Goal: Task Accomplishment & Management: Use online tool/utility

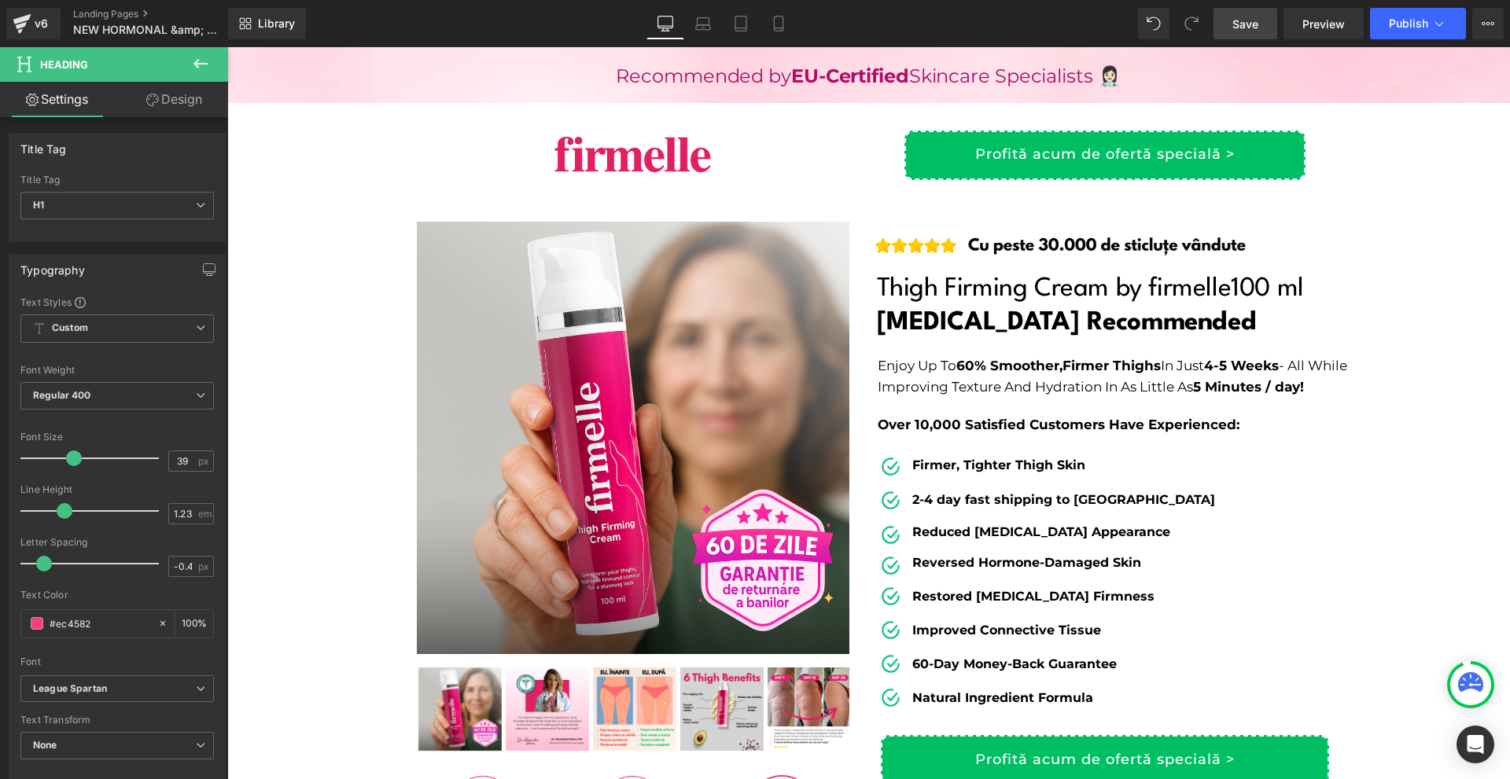
click at [1240, 27] on span "Save" at bounding box center [1245, 24] width 26 height 17
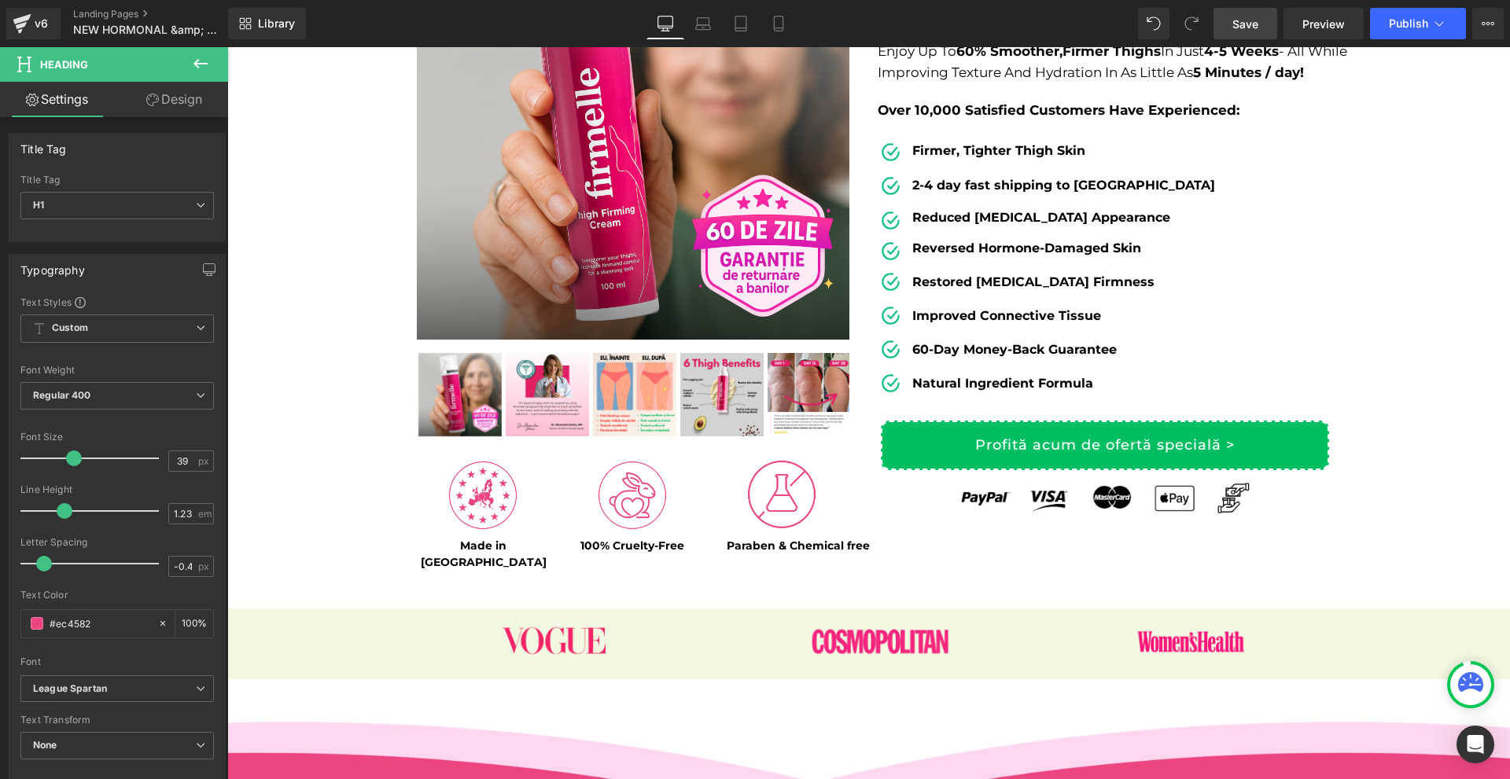
scroll to position [629, 0]
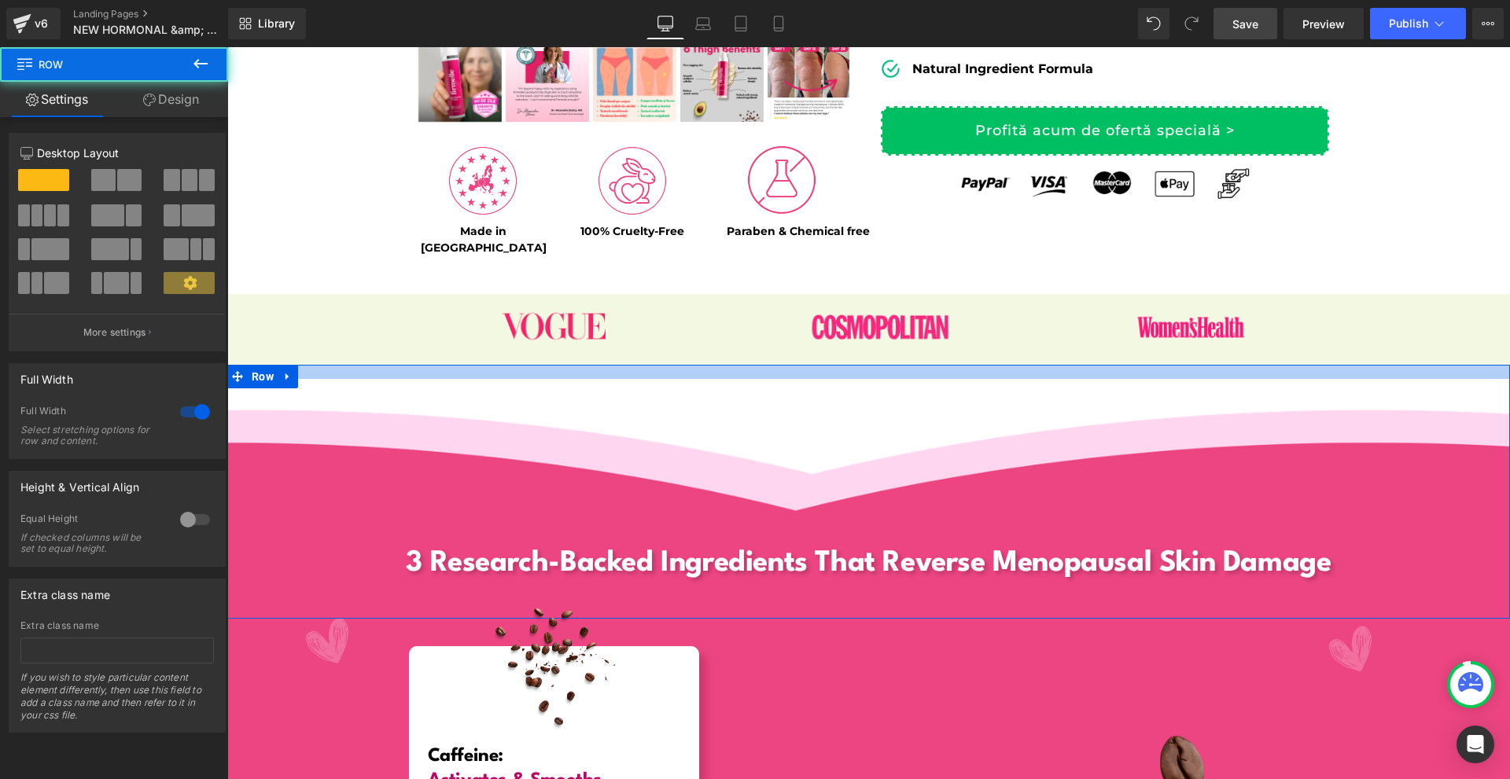
drag, startPoint x: 1077, startPoint y: 349, endPoint x: 1077, endPoint y: 366, distance: 17.3
click at [1077, 366] on div "3 Research-Backed Ingredients That Reverse Menopausal Skin Damage Heading Row R…" at bounding box center [868, 492] width 1283 height 254
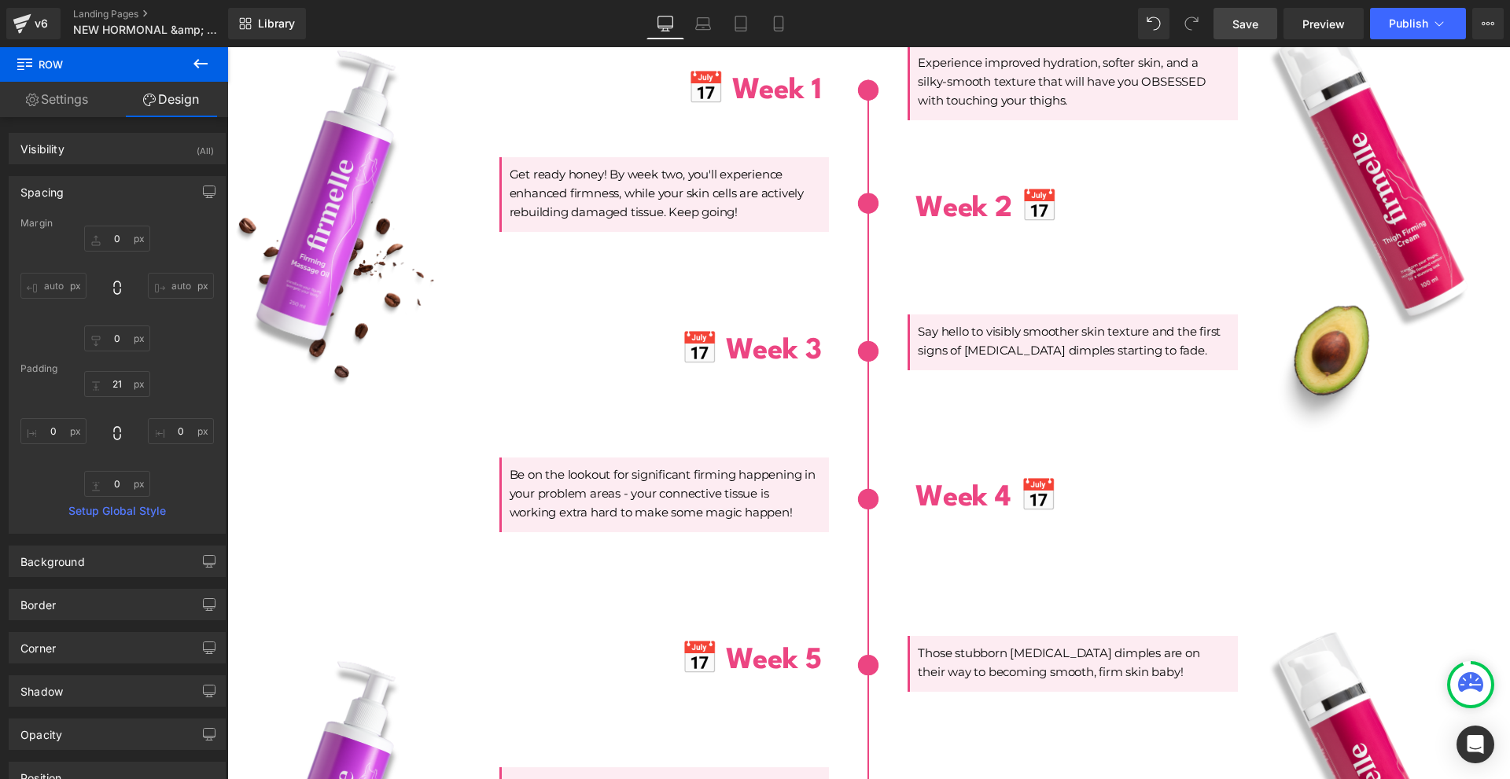
scroll to position [4752, 0]
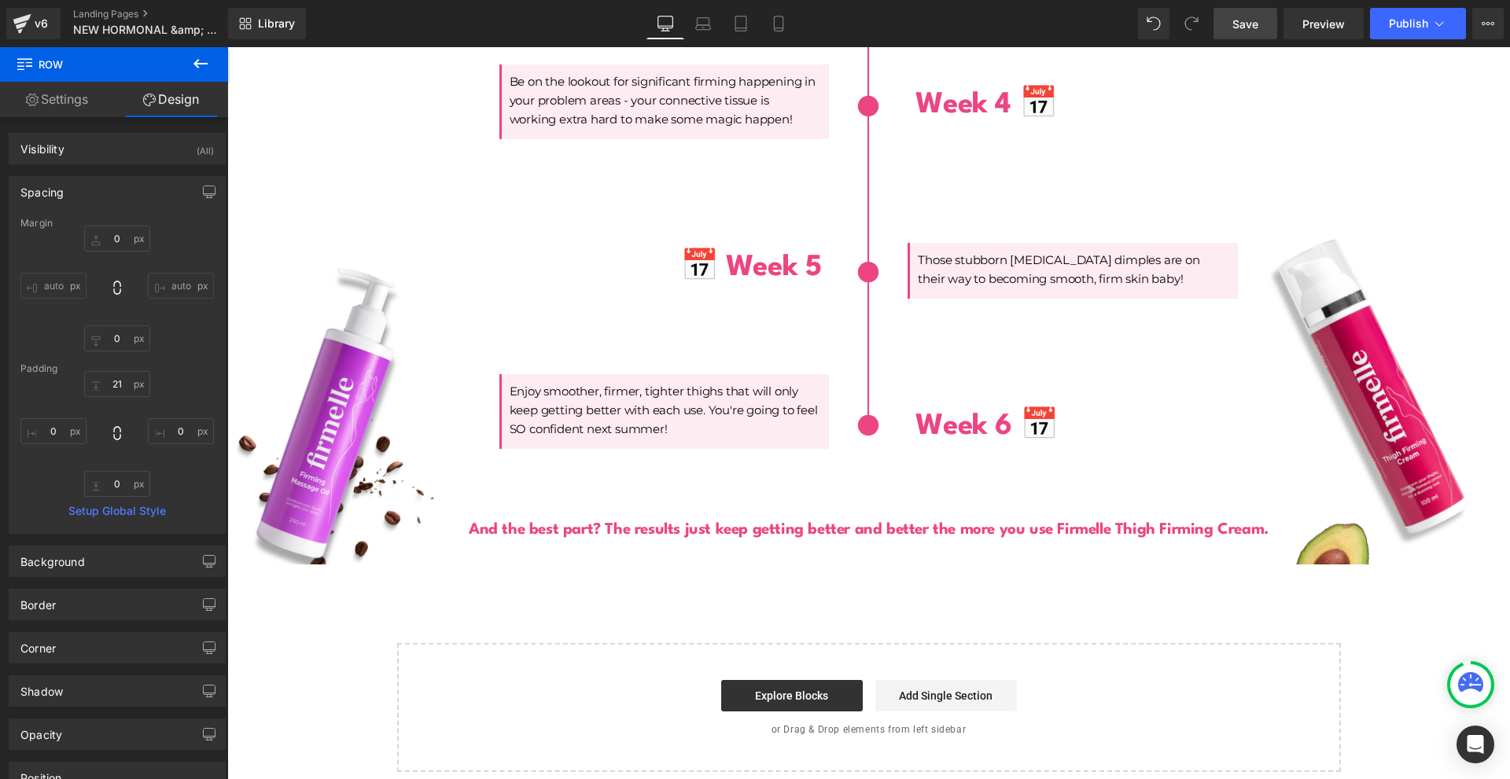
click at [215, 64] on button at bounding box center [200, 64] width 55 height 35
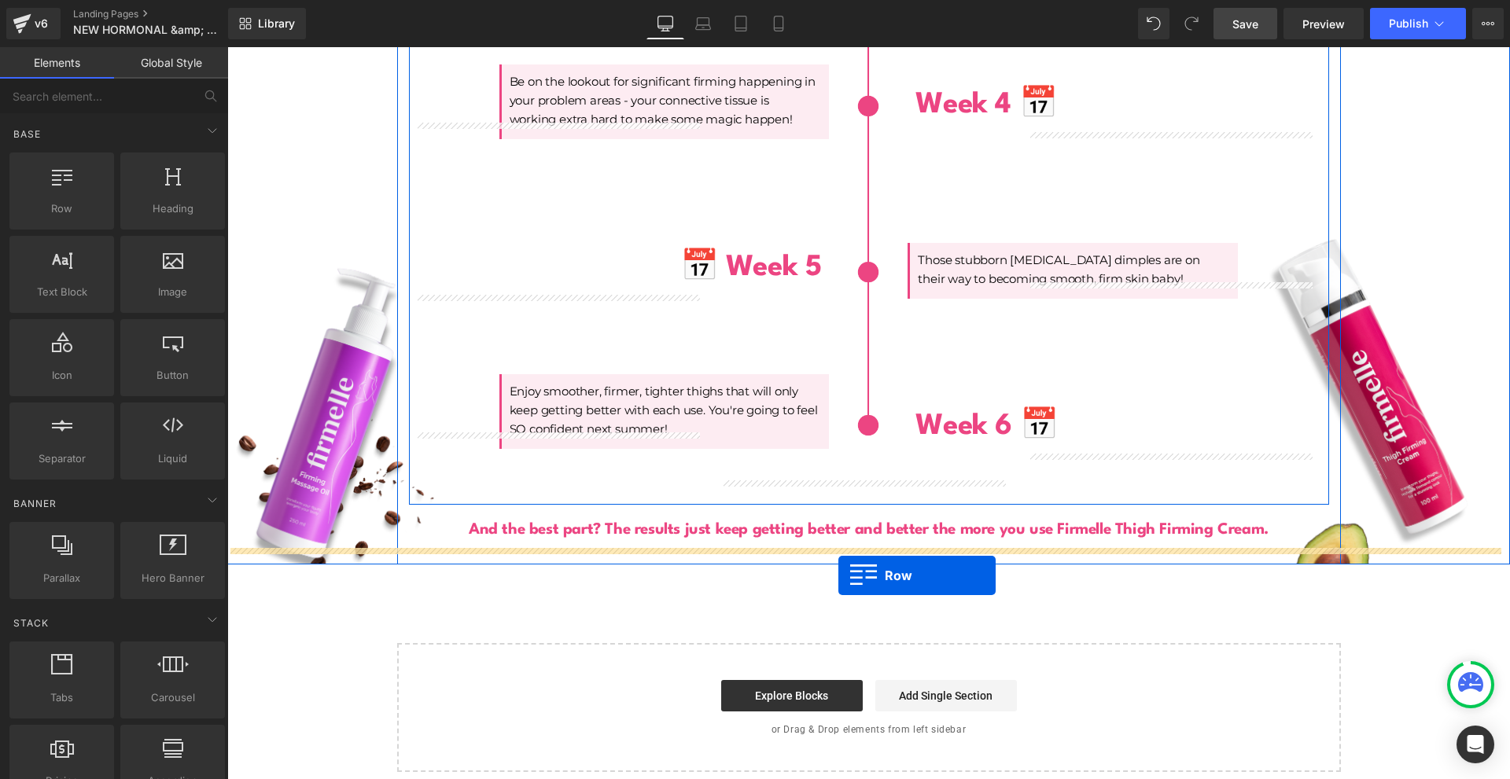
drag, startPoint x: 343, startPoint y: 267, endPoint x: 838, endPoint y: 566, distance: 578.6
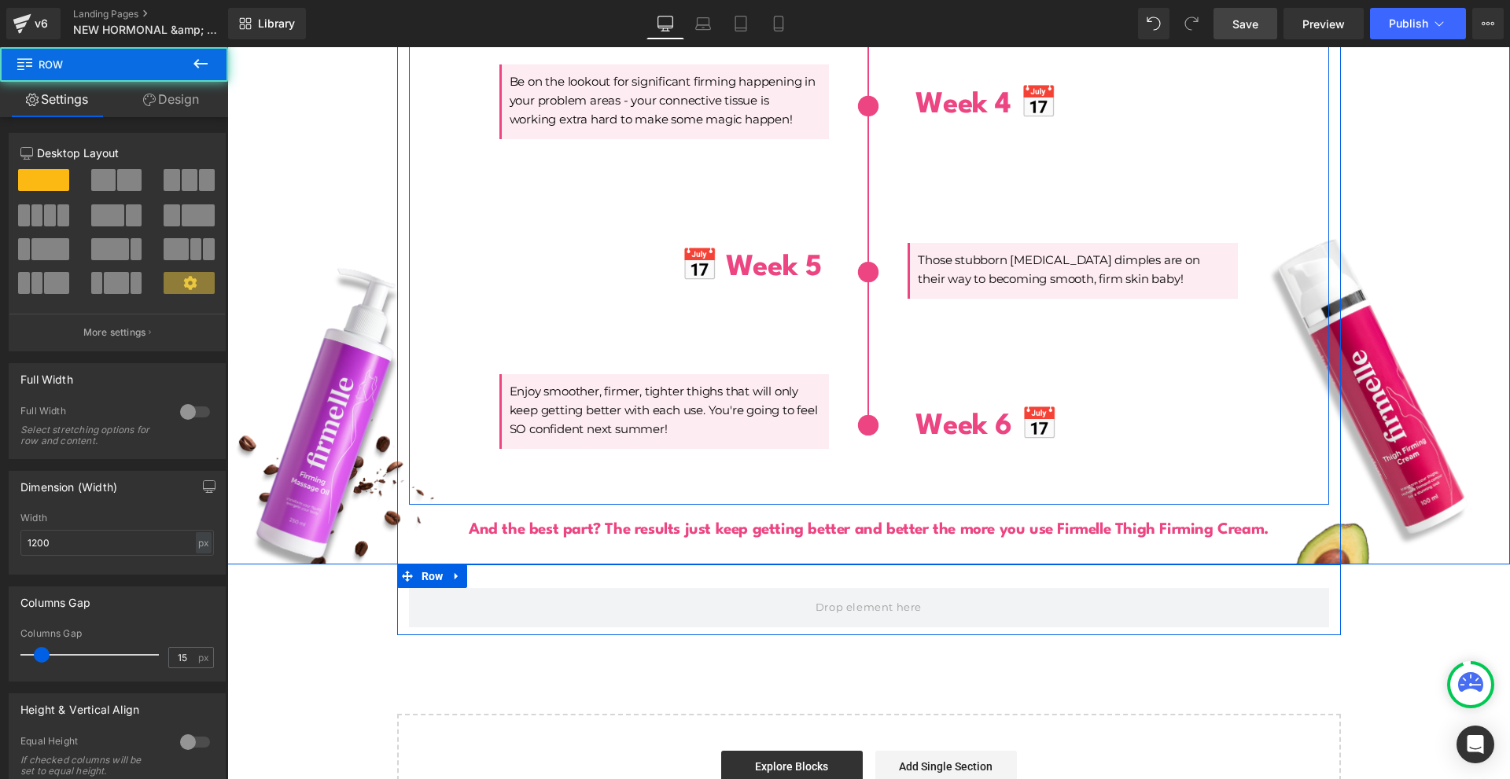
click at [402, 571] on icon at bounding box center [407, 576] width 11 height 11
click at [418, 565] on span "Row" at bounding box center [433, 577] width 30 height 24
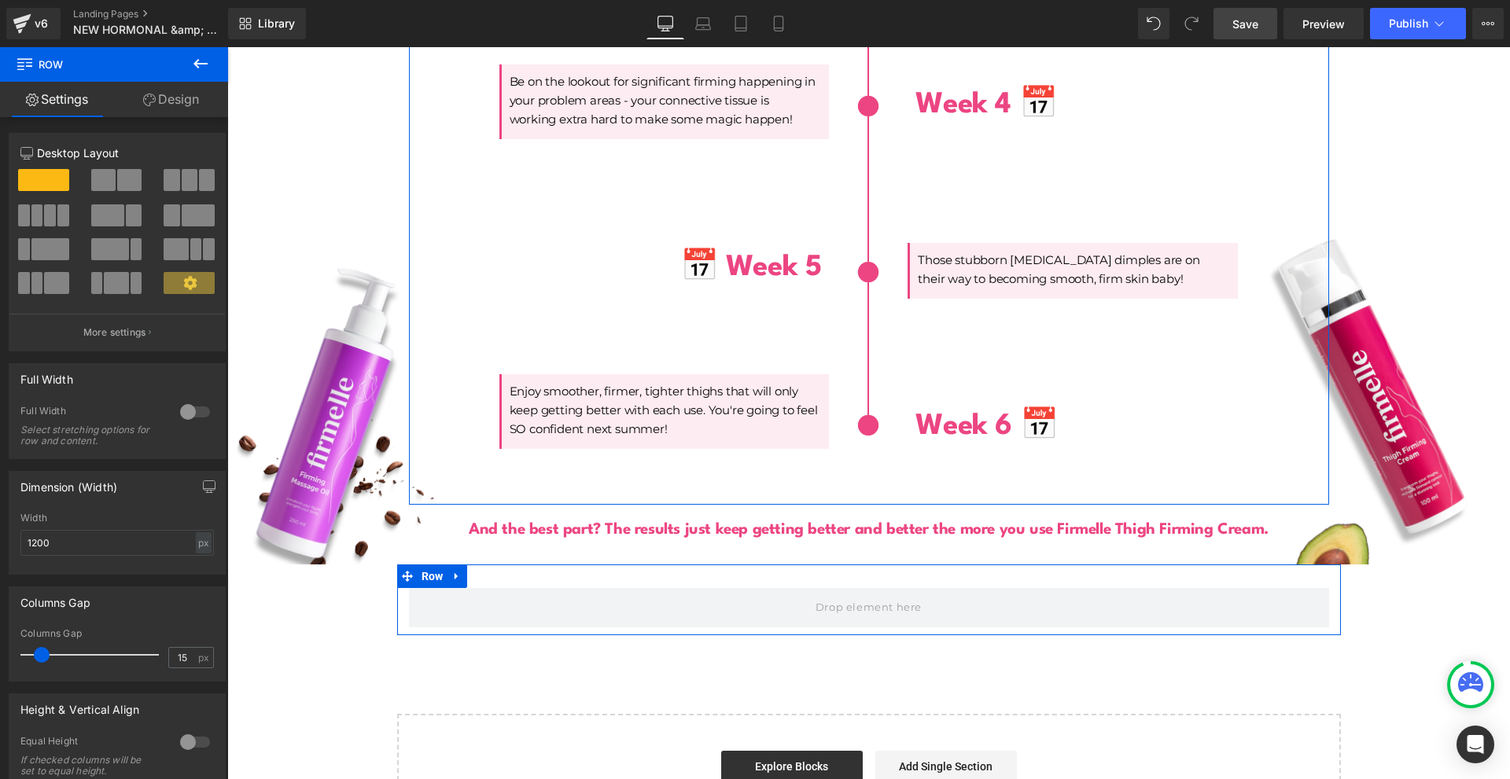
click at [179, 421] on div at bounding box center [195, 412] width 38 height 25
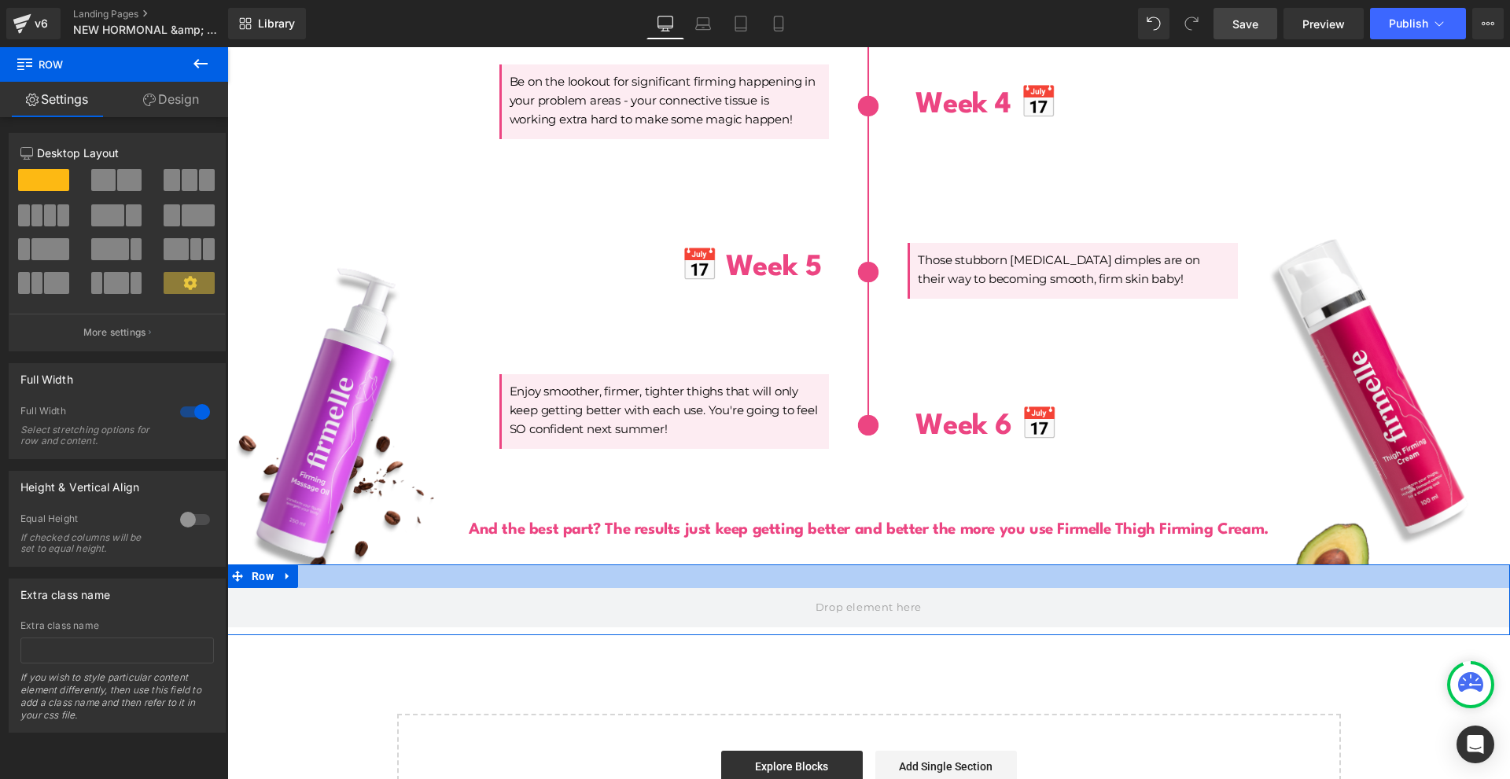
click at [520, 565] on div at bounding box center [868, 577] width 1283 height 24
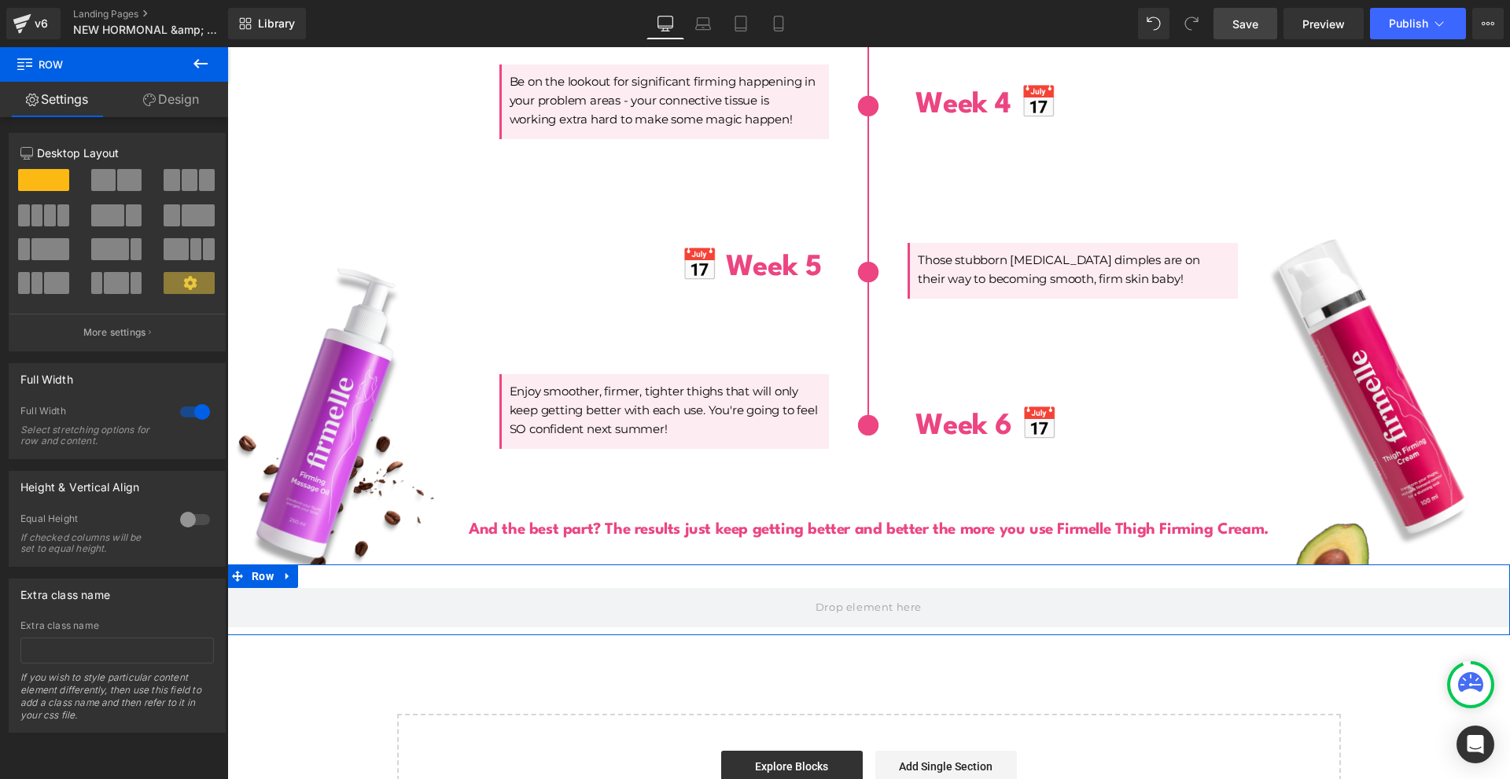
click at [166, 99] on link "Design" at bounding box center [171, 99] width 114 height 35
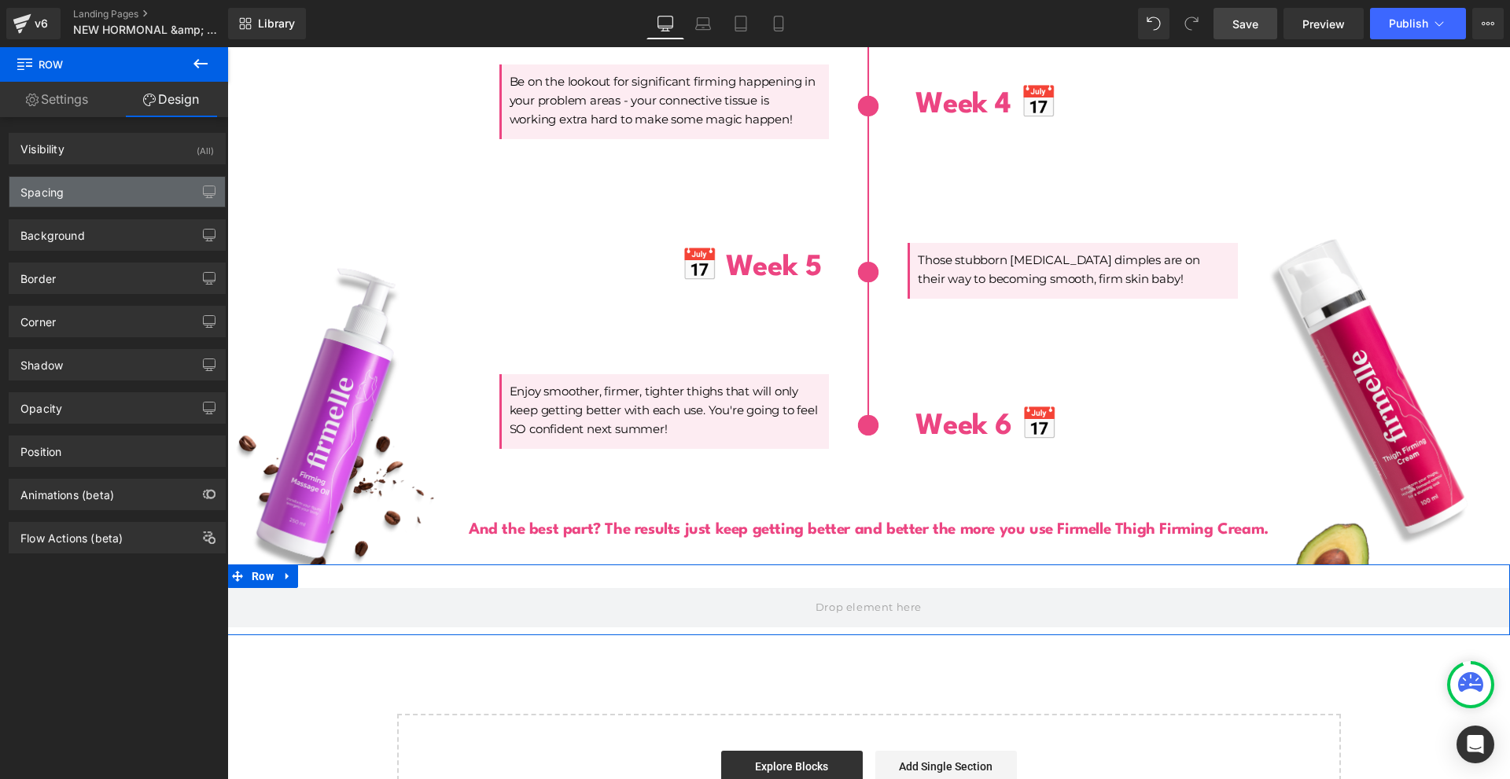
click at [69, 201] on div "Spacing" at bounding box center [116, 192] width 215 height 30
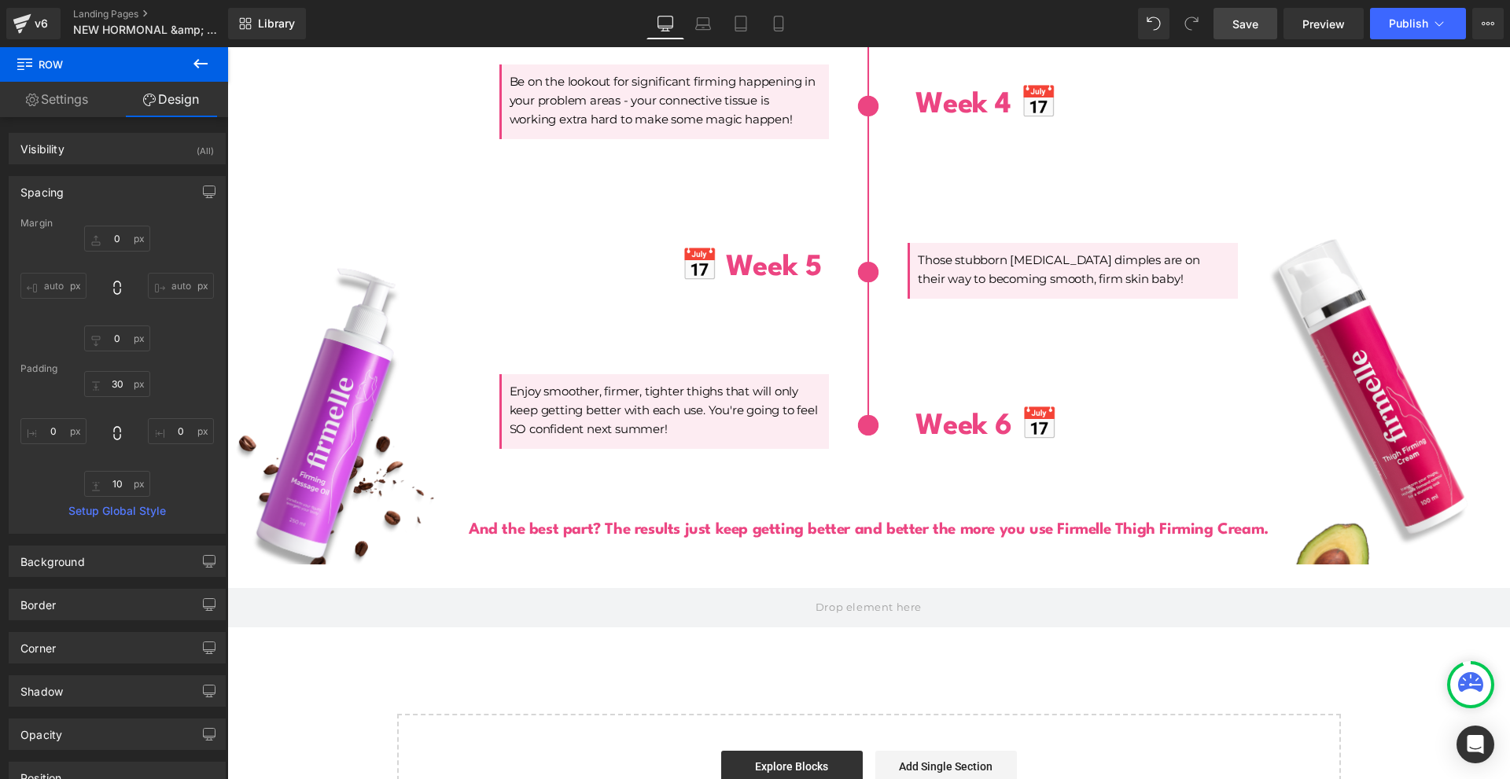
click at [204, 58] on icon at bounding box center [200, 63] width 19 height 19
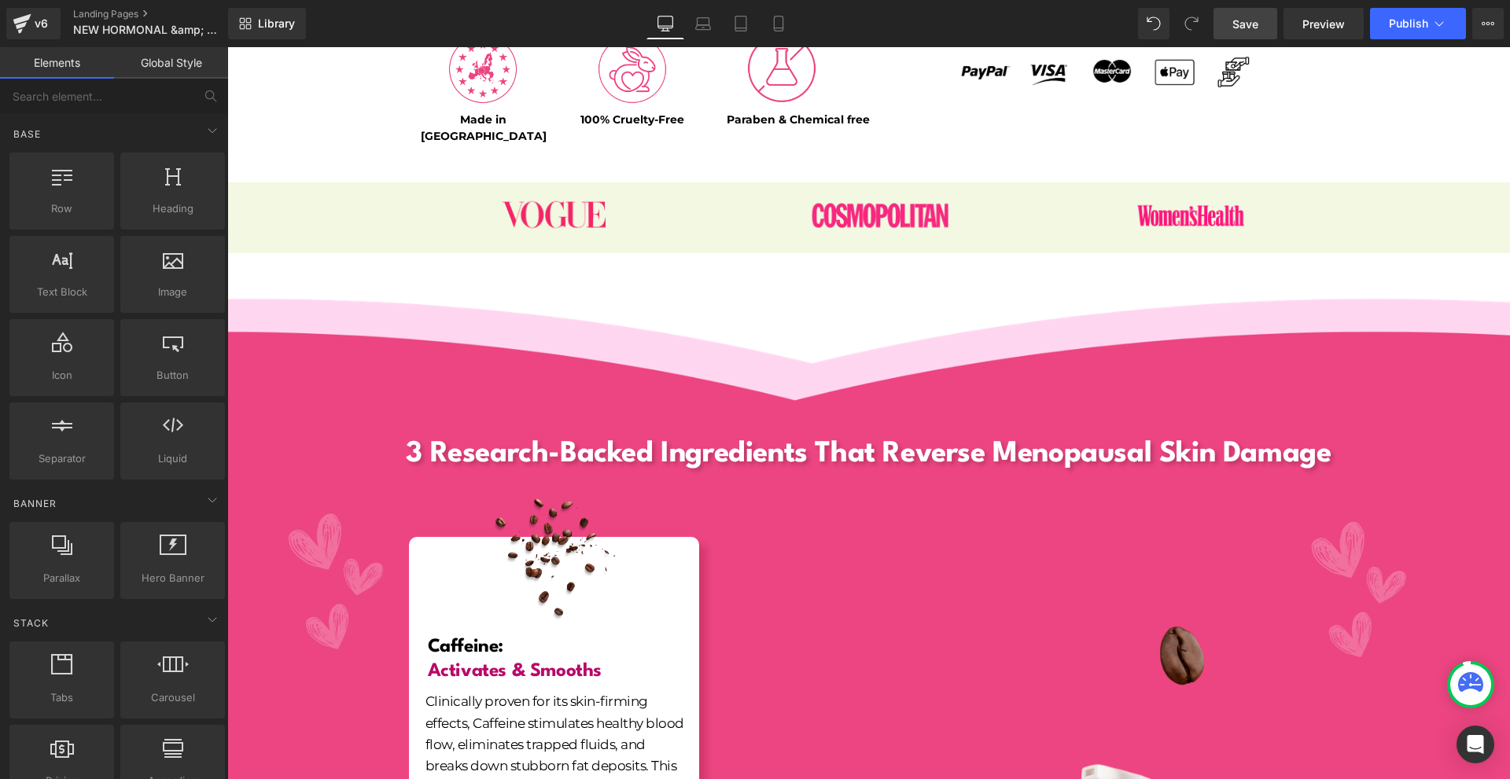
scroll to position [505, 0]
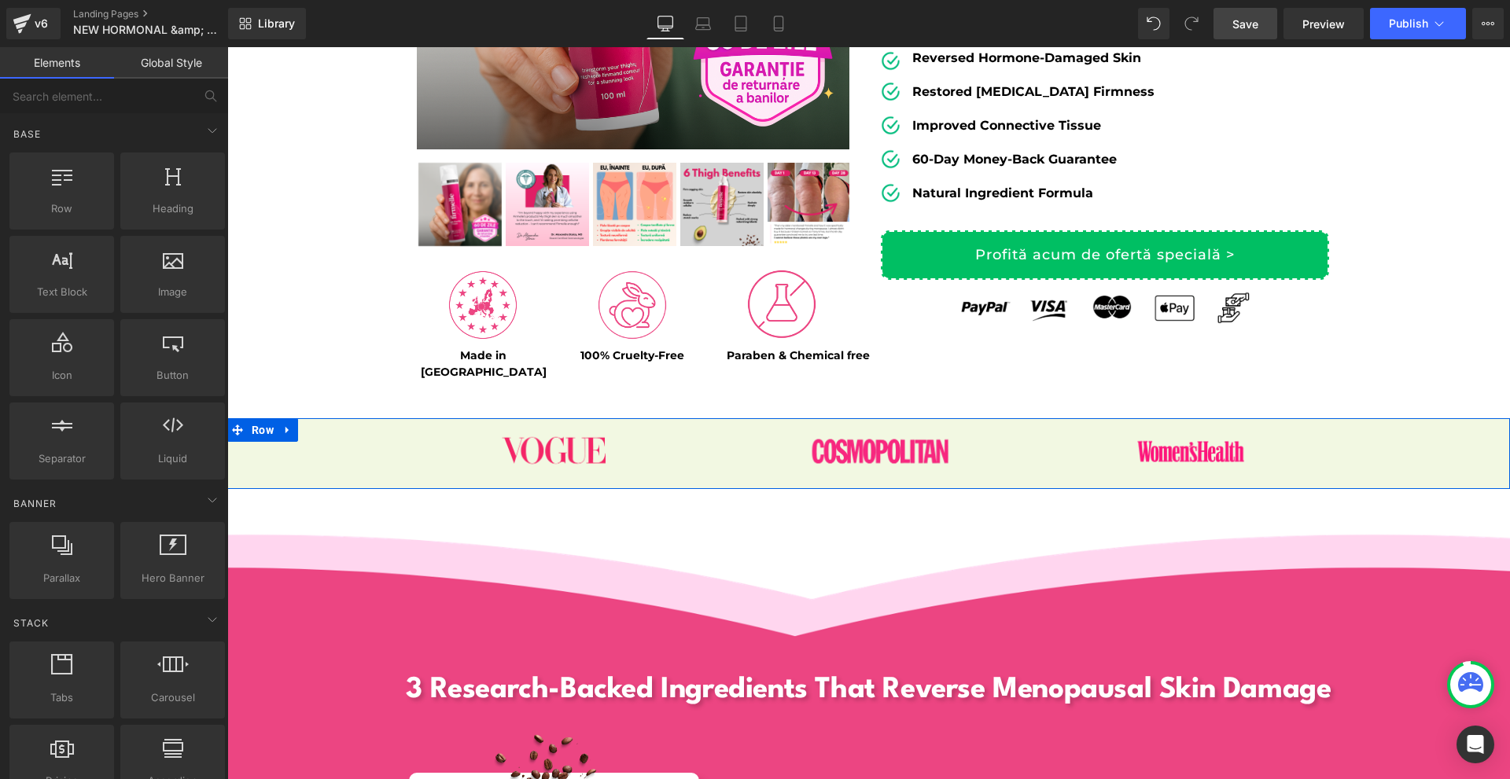
click at [256, 418] on span "Row" at bounding box center [263, 430] width 30 height 24
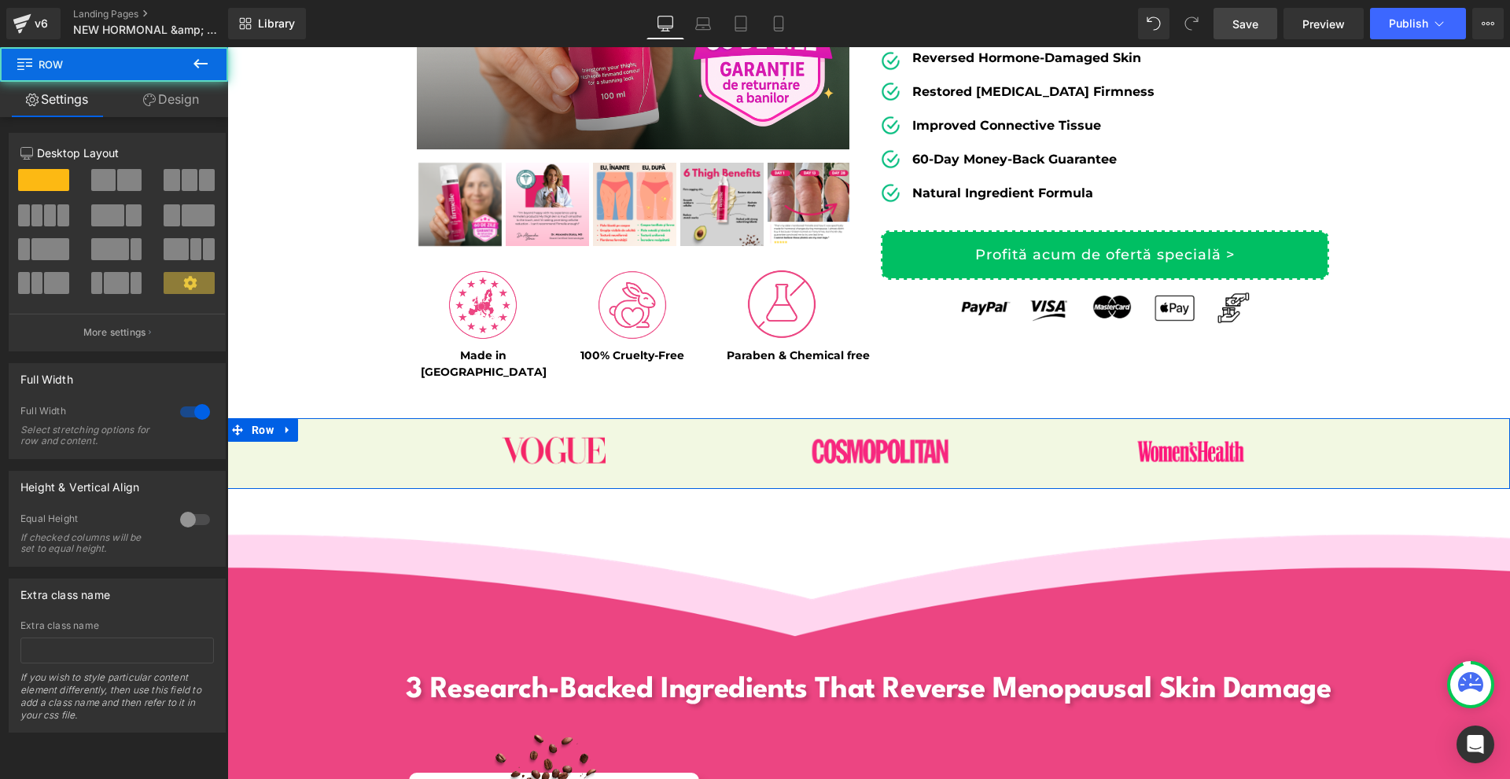
click at [159, 118] on div "12 12 12 Column Size Customizer 12 Desktop Layout Laptop Layout Tablet Layout M…" at bounding box center [117, 425] width 235 height 616
click at [157, 116] on link "Design" at bounding box center [171, 99] width 114 height 35
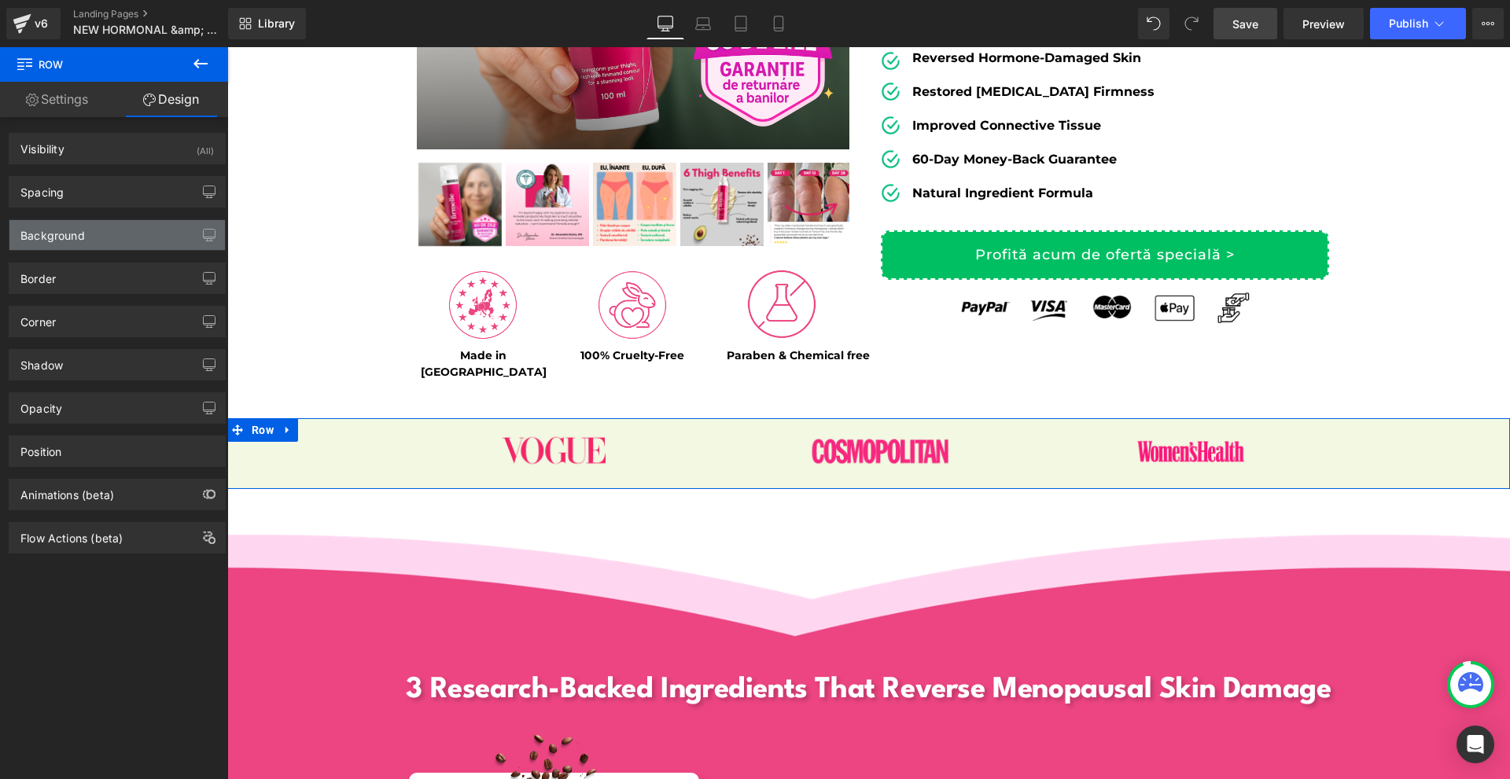
click at [137, 242] on div "Background" at bounding box center [116, 235] width 215 height 30
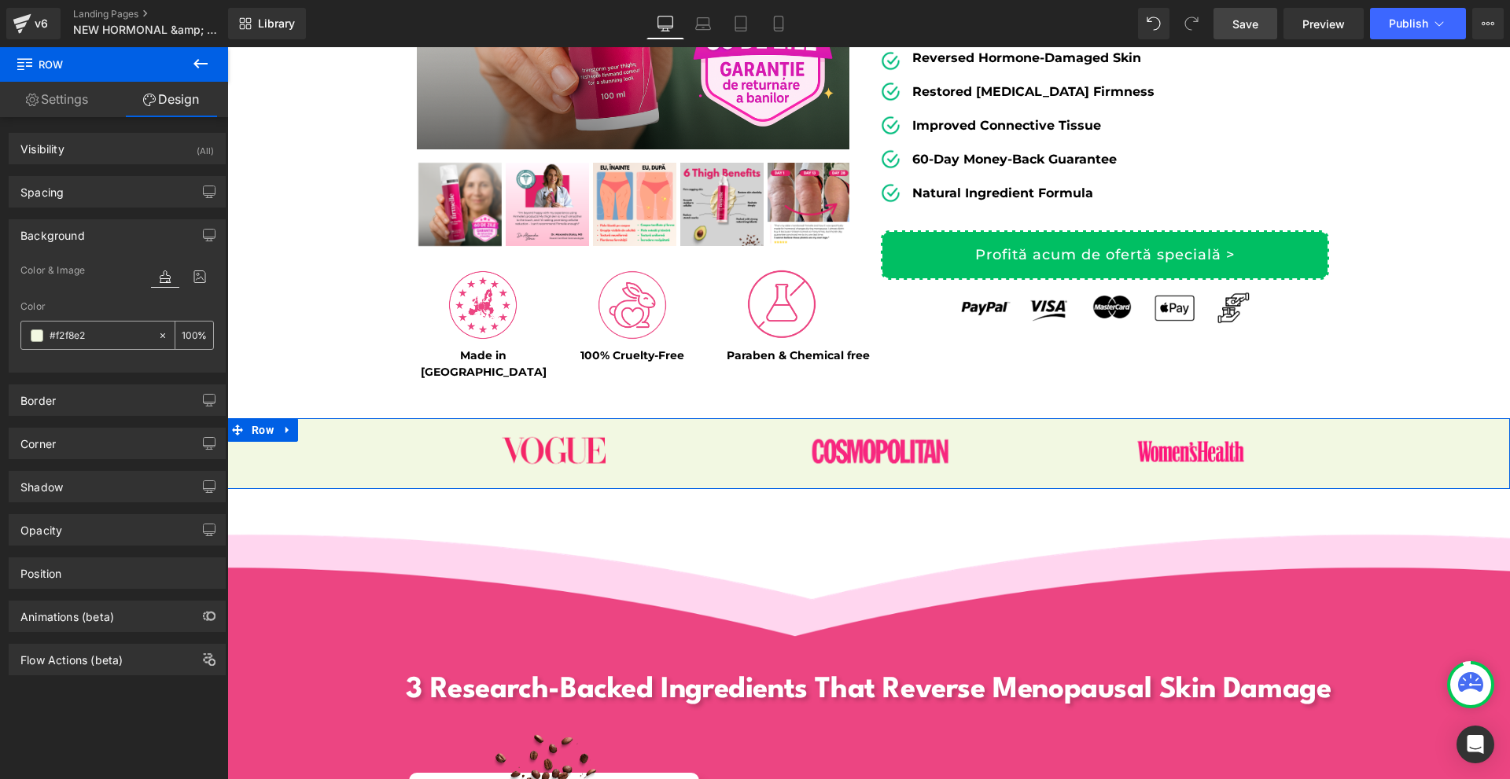
click at [112, 335] on input "#f2f8e2" at bounding box center [100, 335] width 101 height 17
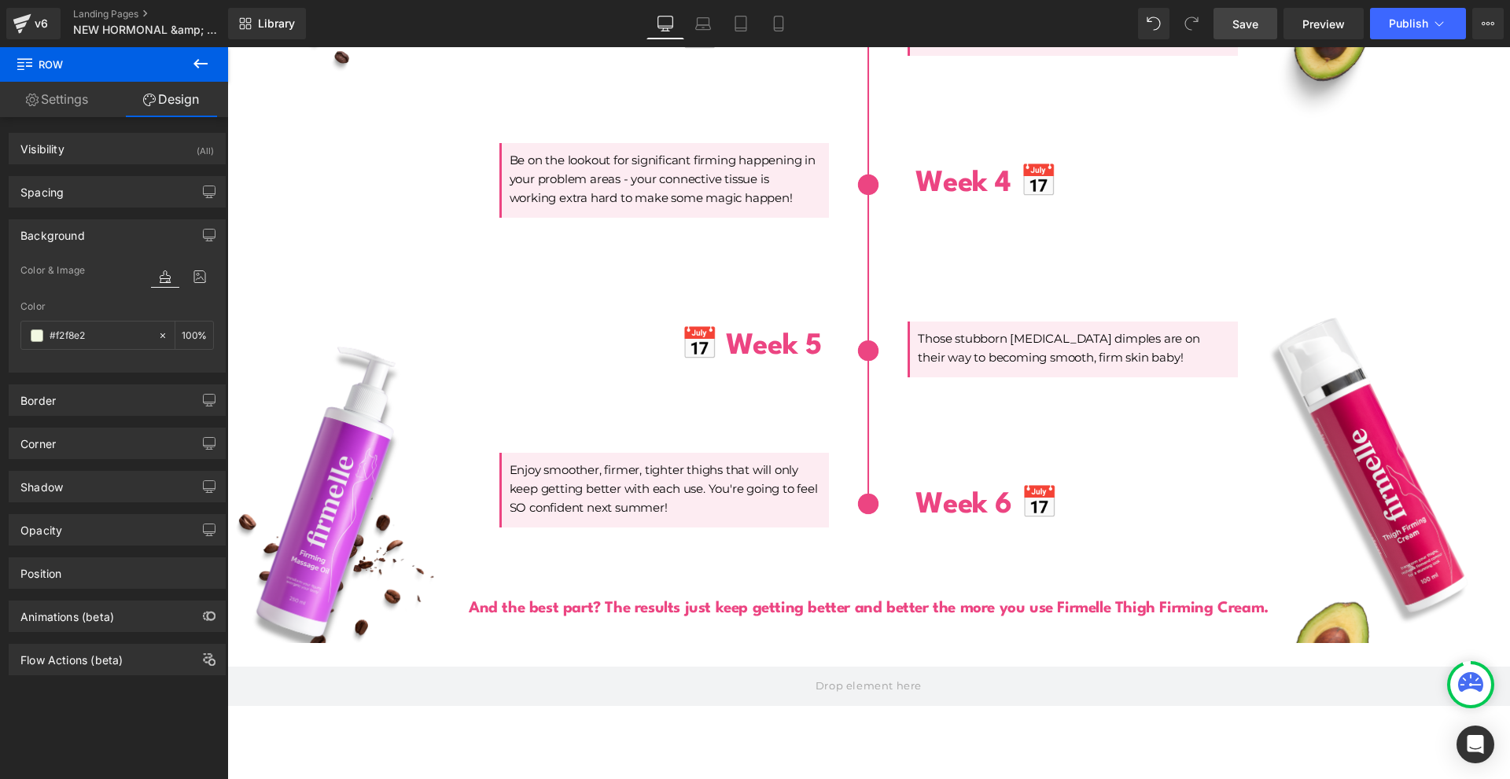
scroll to position [4822, 0]
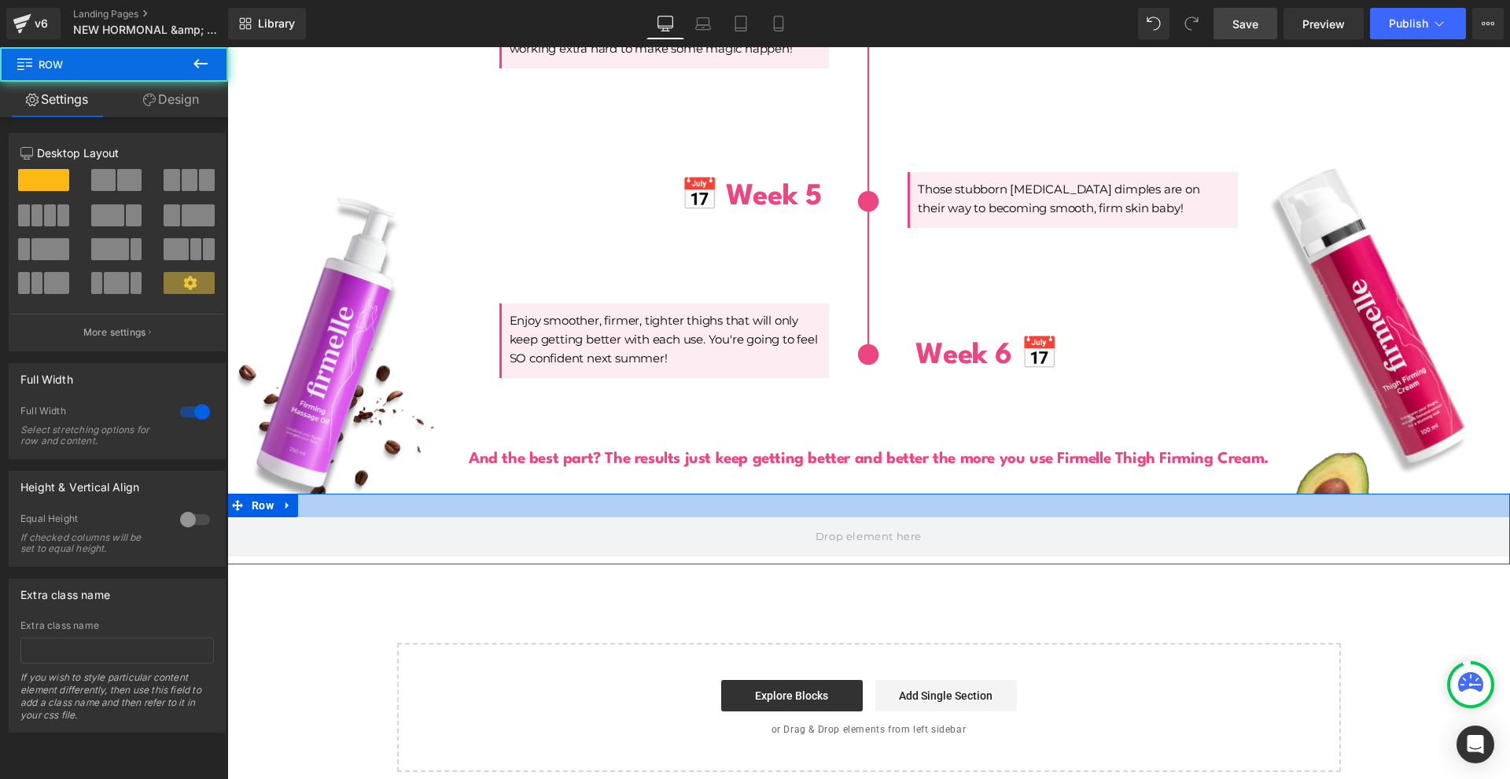
click at [828, 495] on div at bounding box center [868, 506] width 1283 height 24
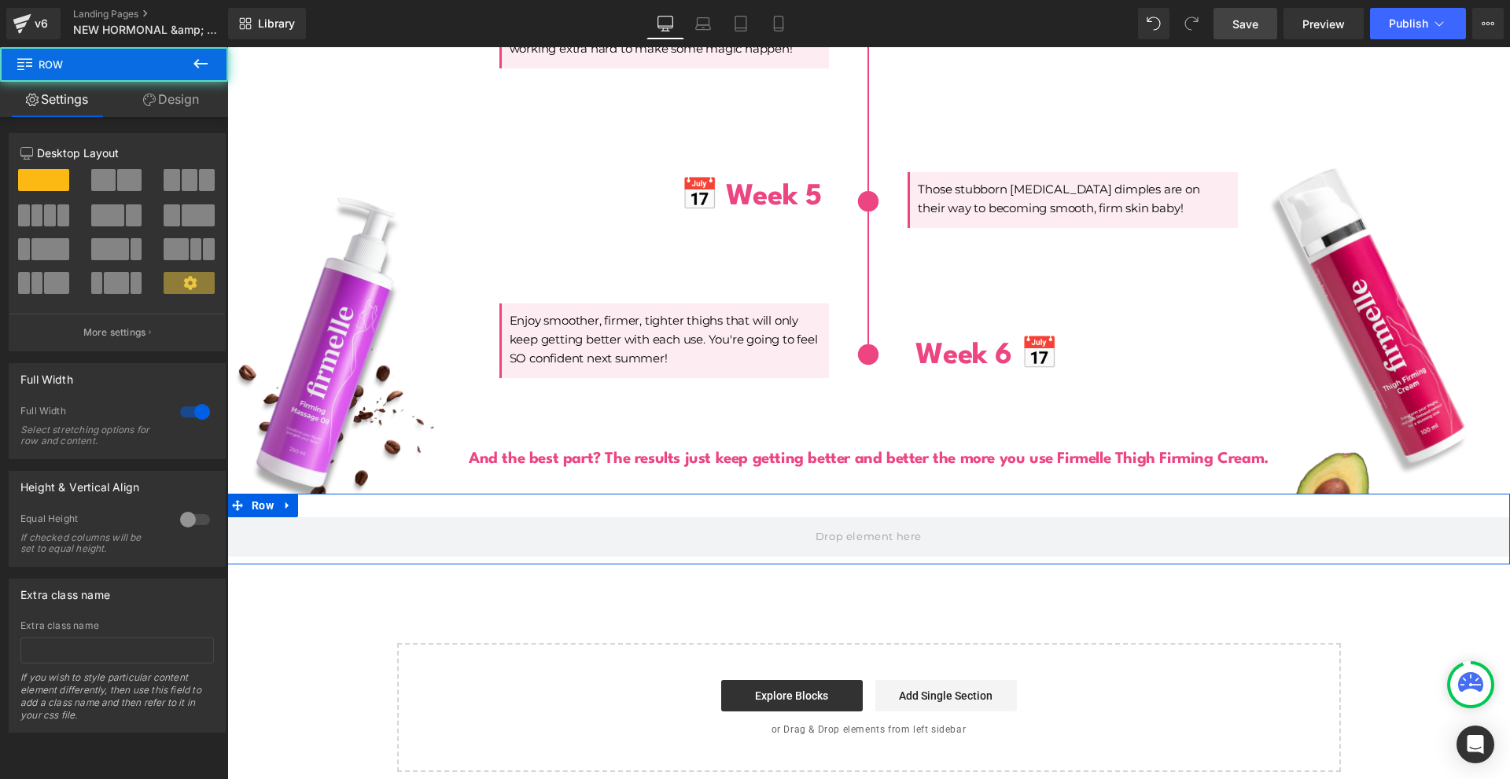
click at [154, 98] on link "Design" at bounding box center [171, 99] width 114 height 35
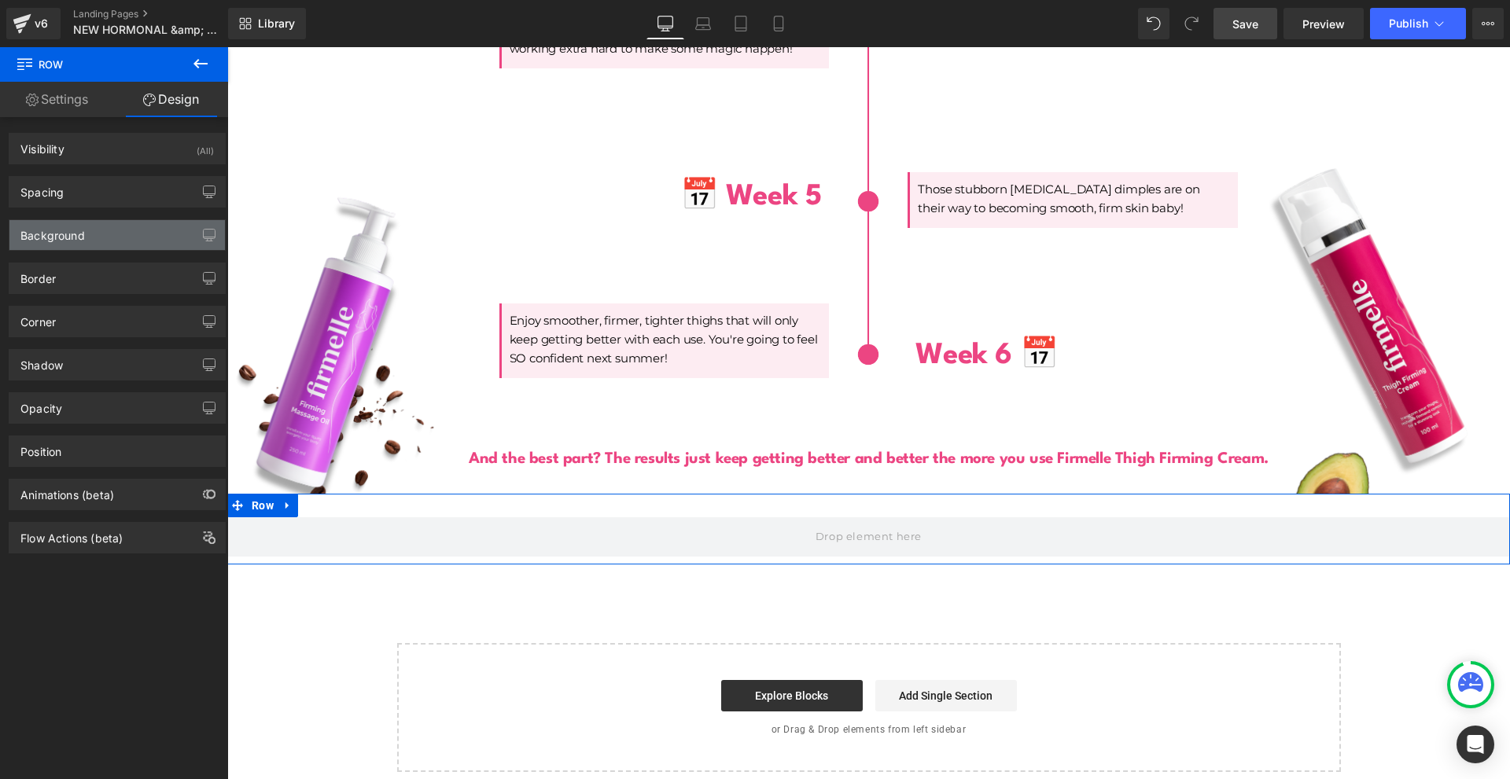
click at [85, 237] on div "Background" at bounding box center [116, 235] width 215 height 30
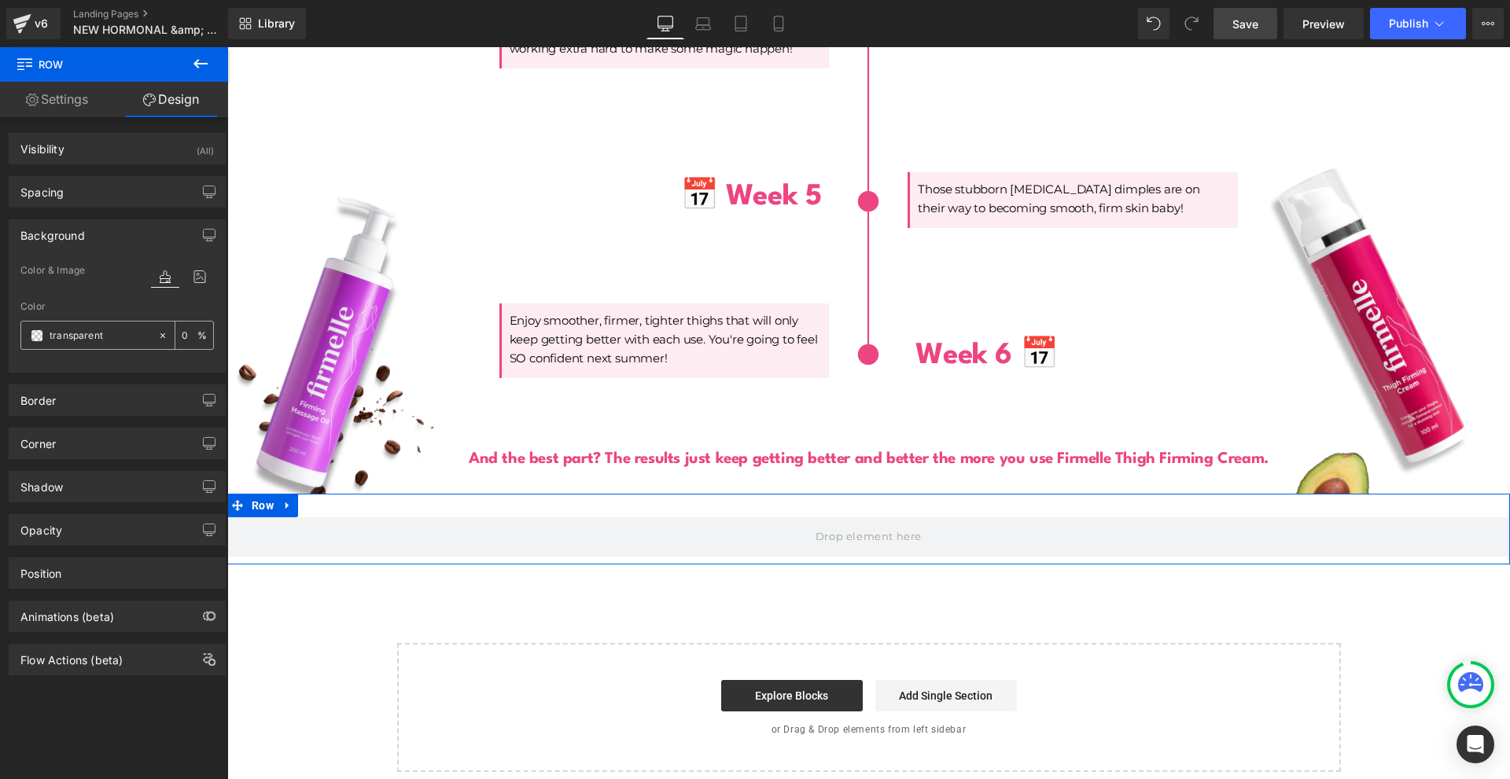
click at [84, 327] on input "transparent" at bounding box center [100, 335] width 101 height 17
paste input "#f2f8e2"
type input "#f2f8e2"
type input "100"
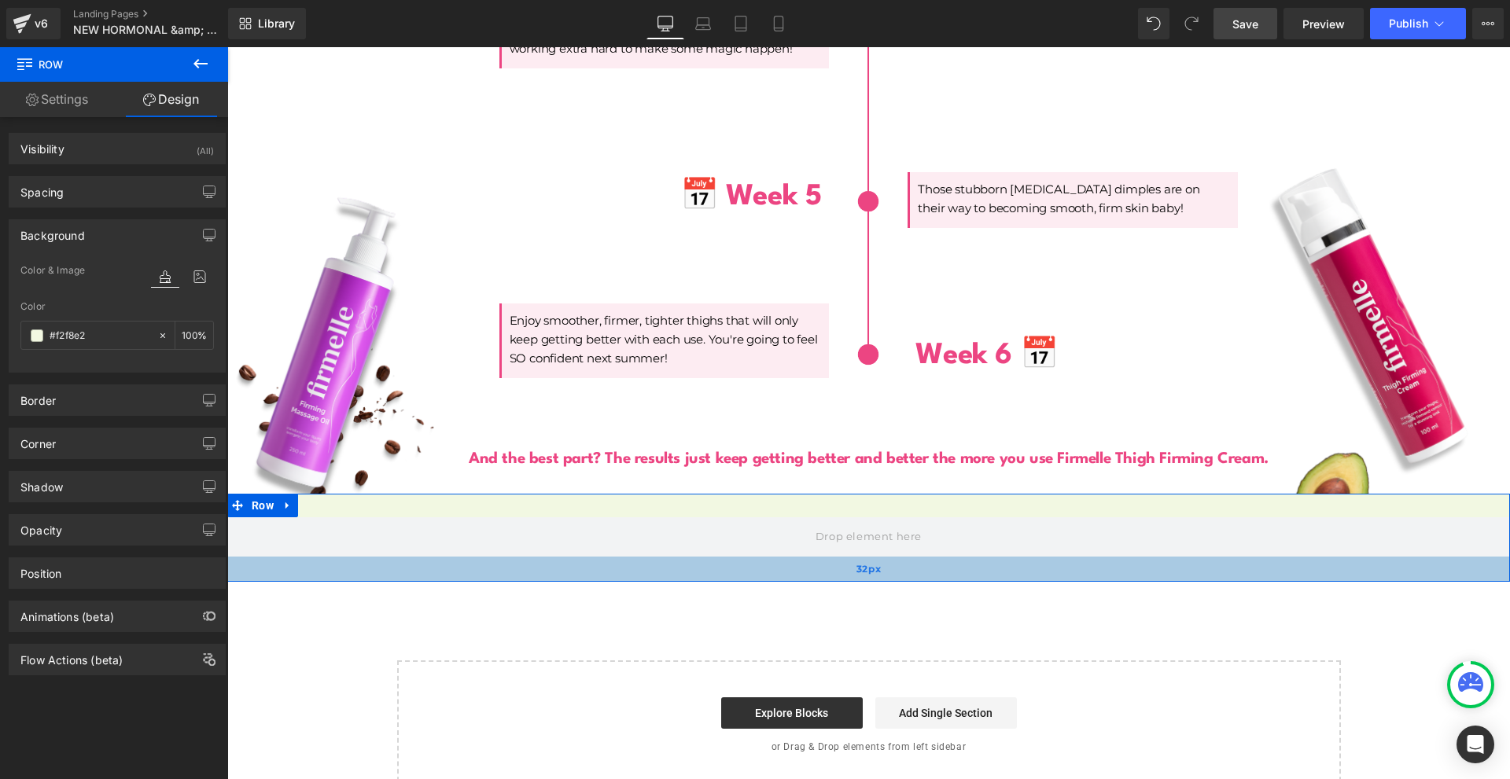
drag, startPoint x: 882, startPoint y: 544, endPoint x: 882, endPoint y: 562, distance: 17.3
click at [882, 562] on div "32px" at bounding box center [868, 569] width 1283 height 25
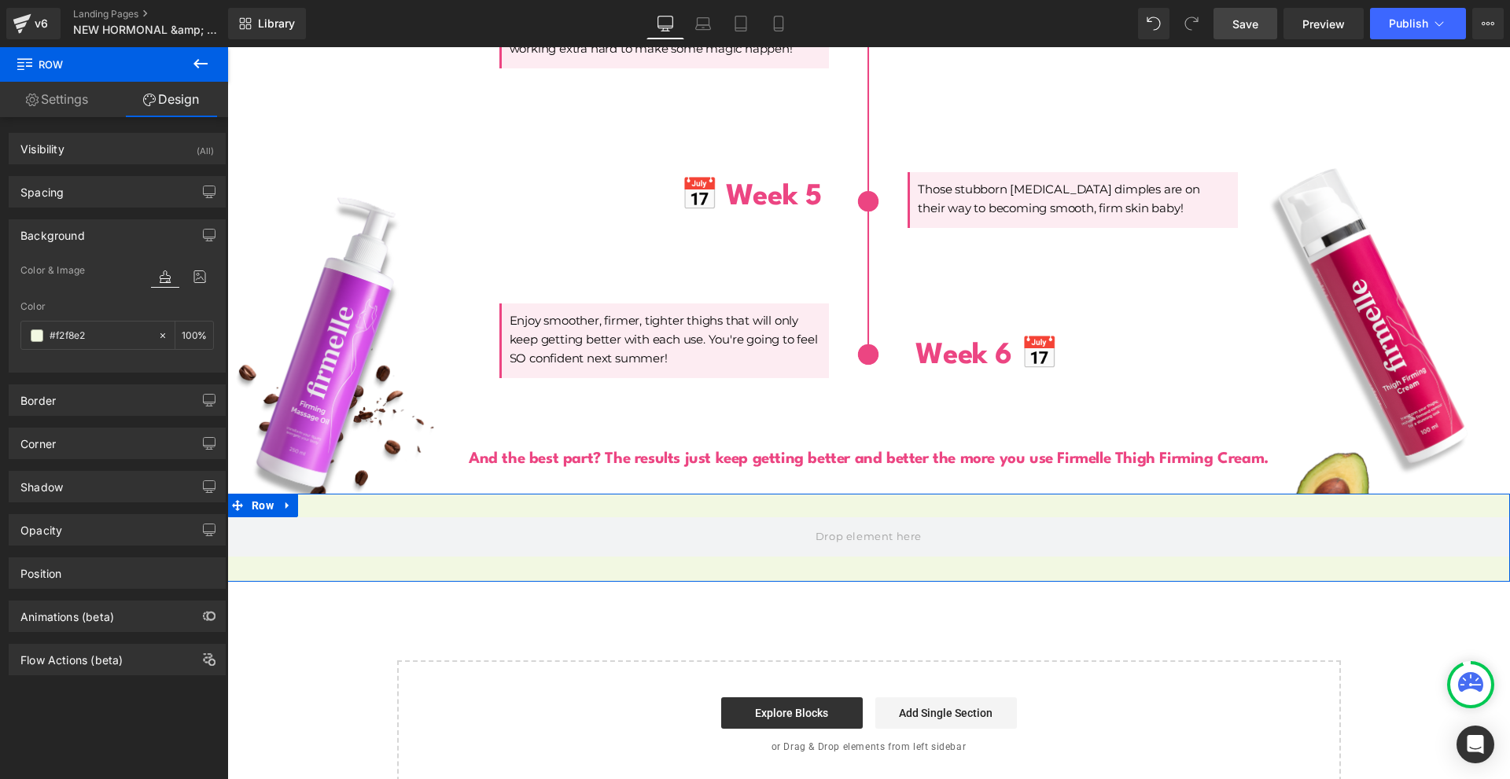
type input "#f2f8e2"
click at [196, 67] on icon at bounding box center [200, 63] width 19 height 19
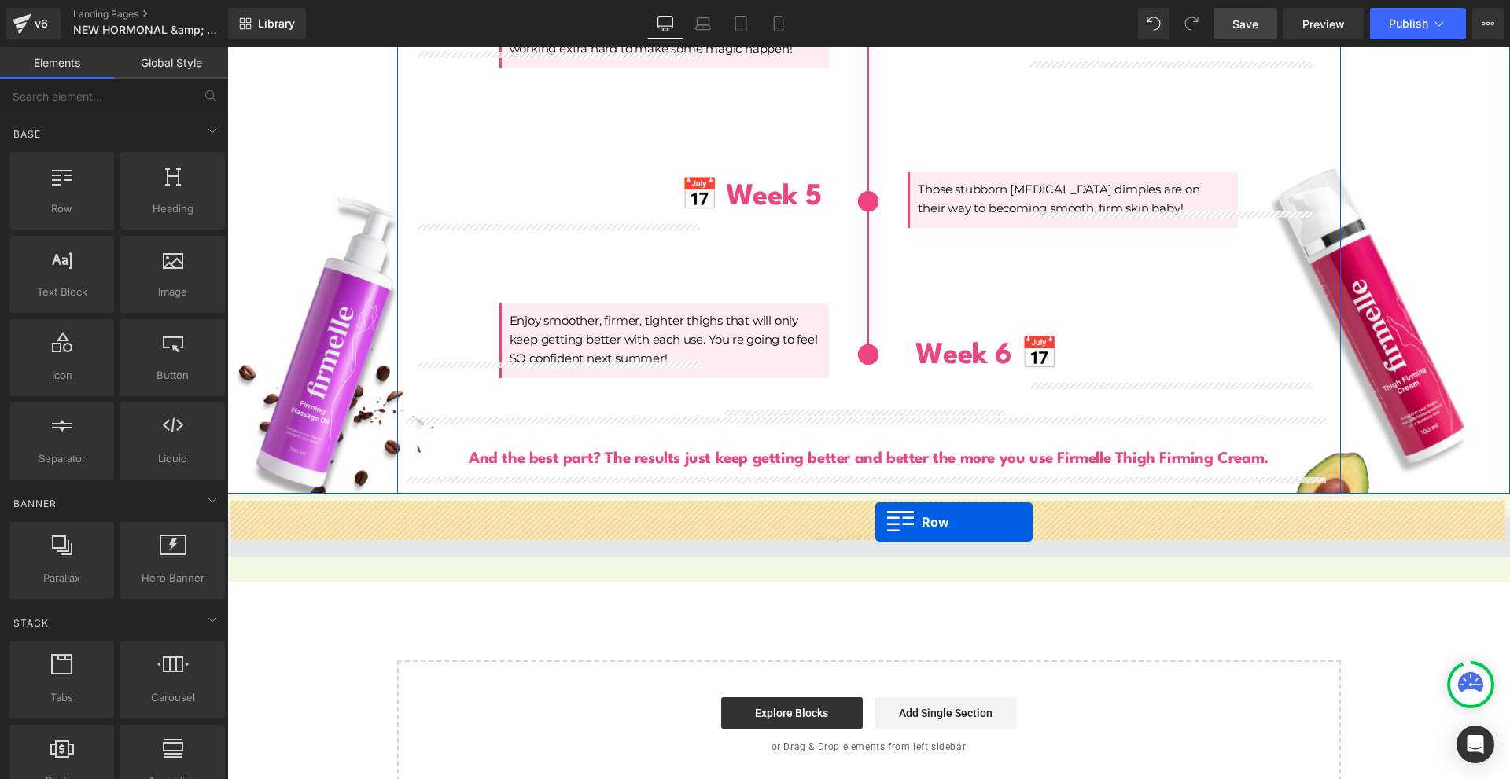
drag, startPoint x: 293, startPoint y: 267, endPoint x: 874, endPoint y: 521, distance: 633.9
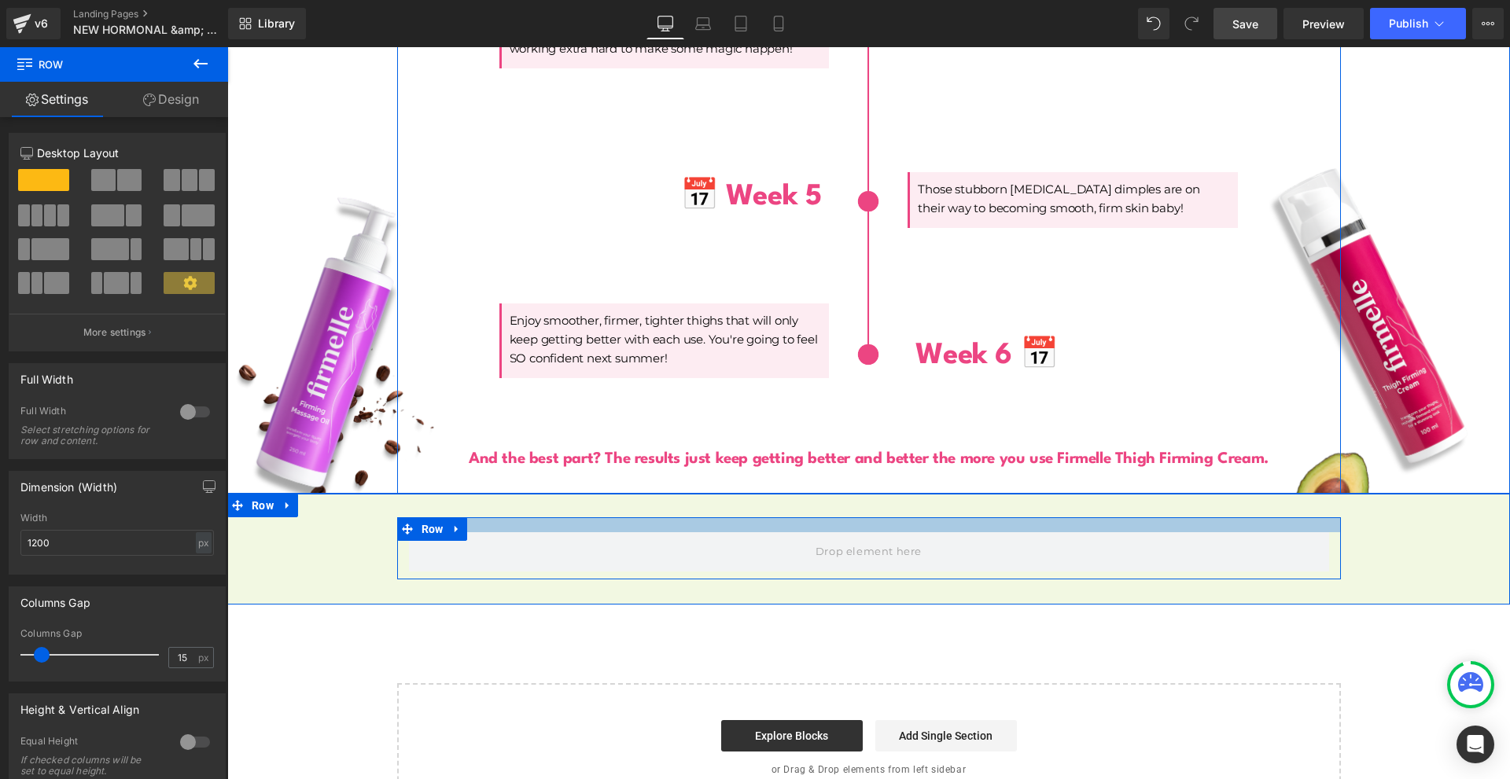
drag, startPoint x: 805, startPoint y: 503, endPoint x: 814, endPoint y: 494, distance: 12.2
click at [814, 494] on div "Row Row 32px" at bounding box center [868, 549] width 1283 height 111
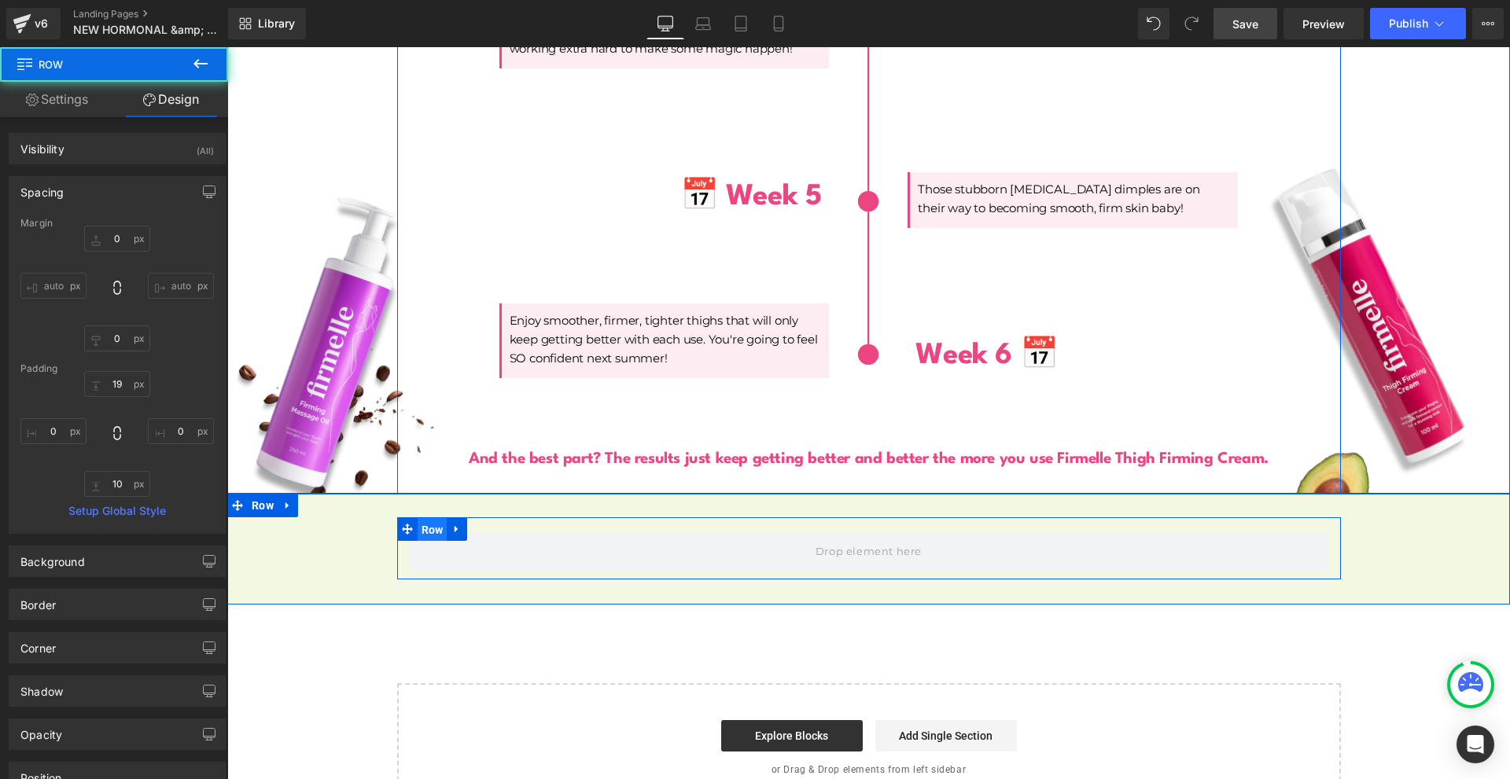
click at [418, 518] on span "Row" at bounding box center [433, 530] width 30 height 24
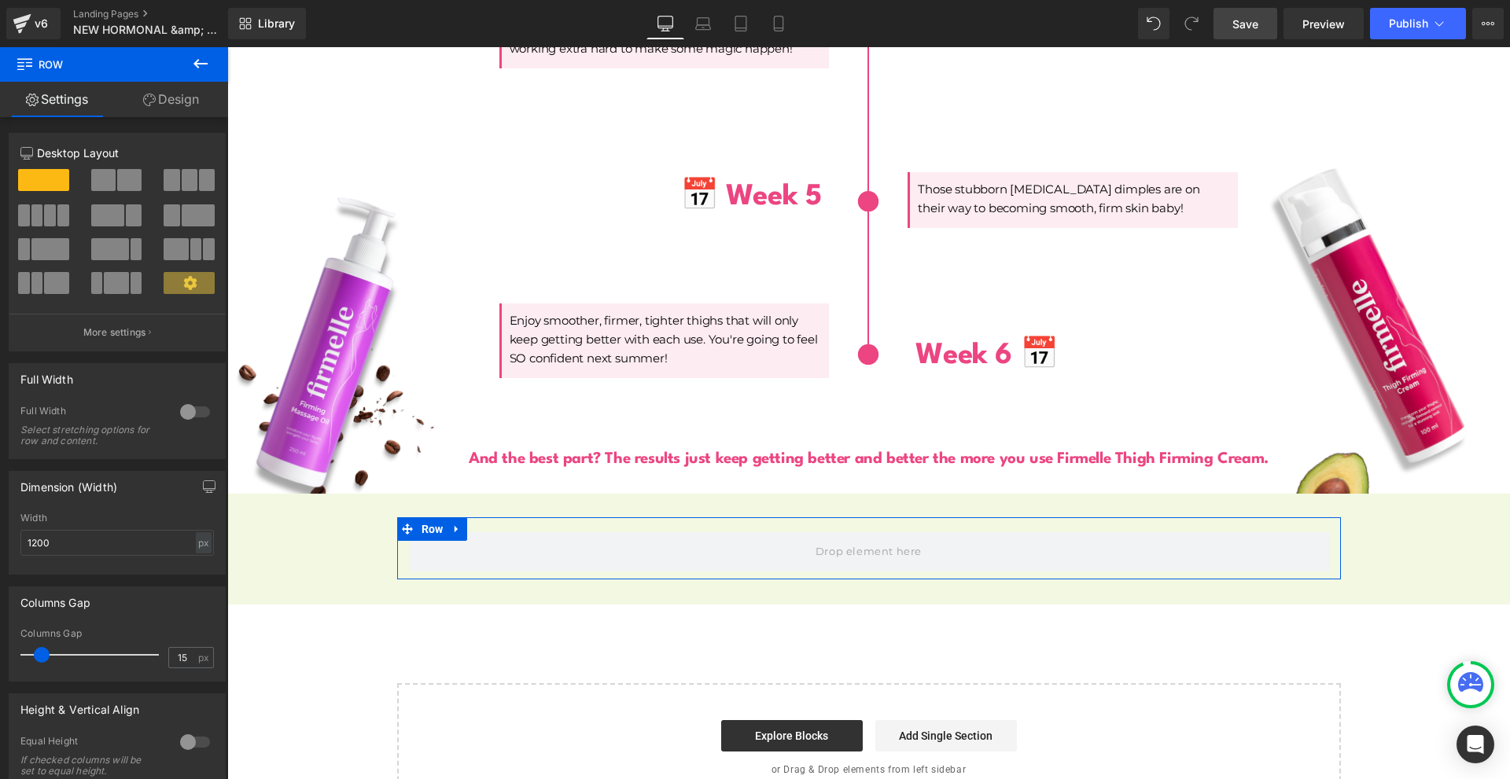
click at [186, 187] on span at bounding box center [190, 180] width 16 height 22
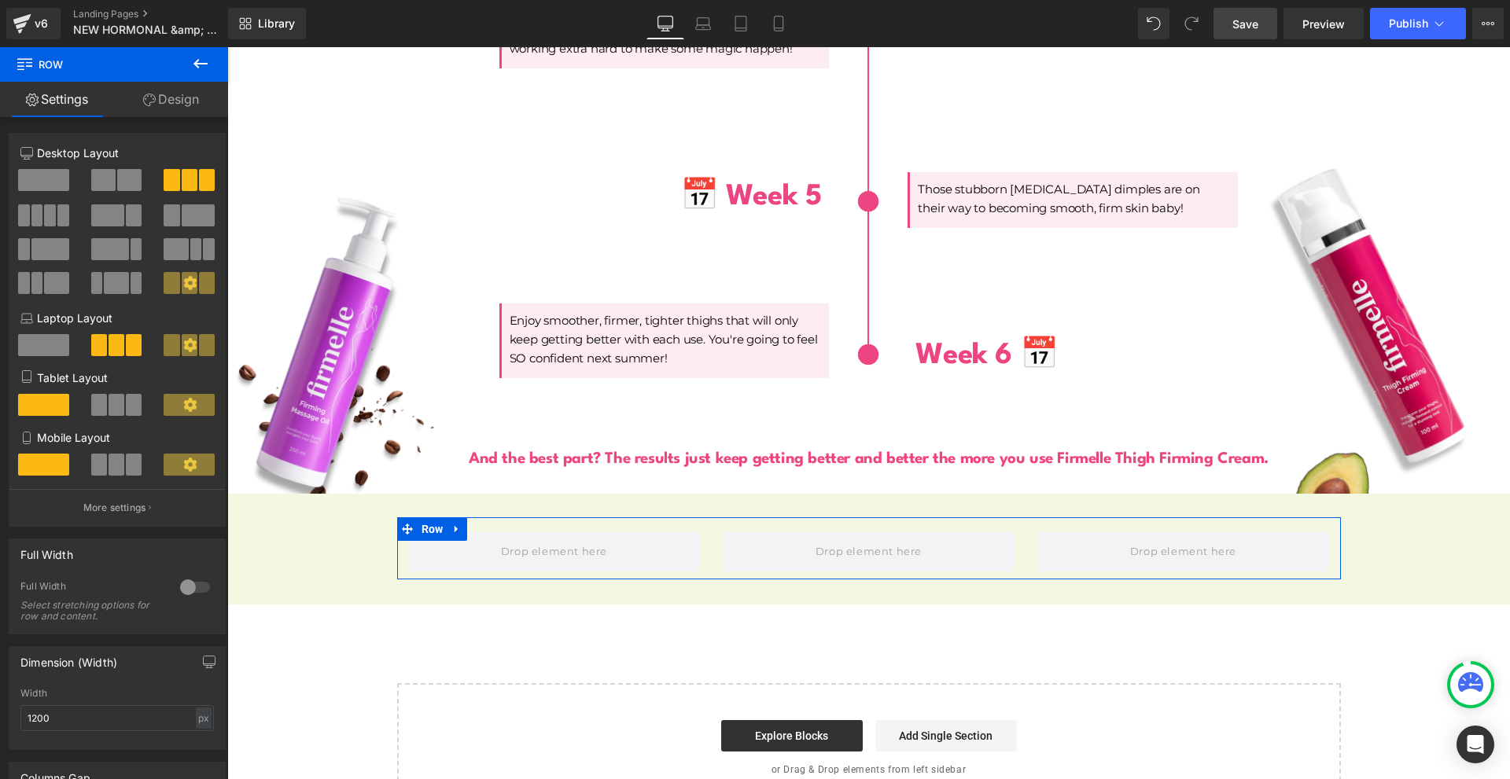
click at [49, 219] on span at bounding box center [50, 215] width 12 height 22
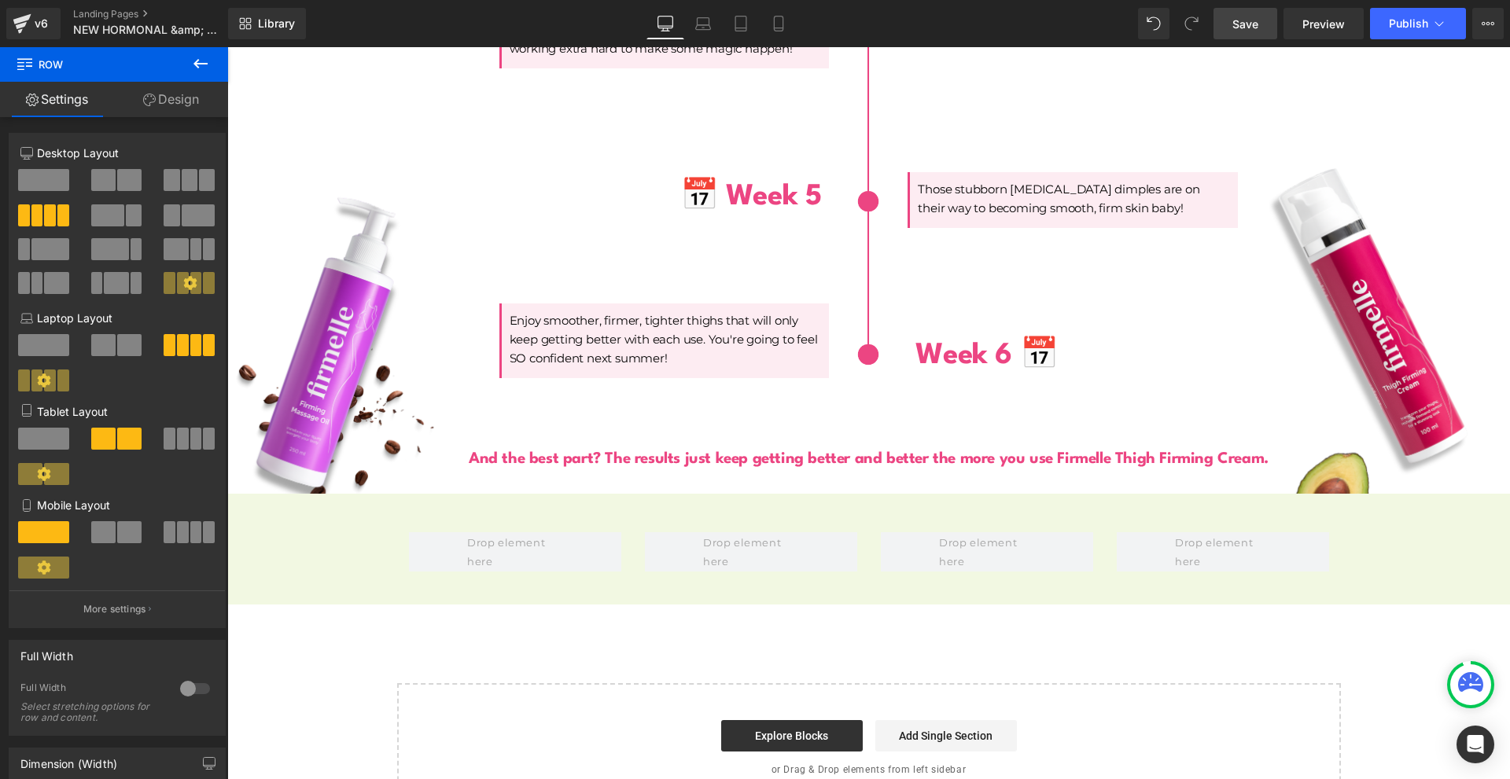
scroll to position [4863, 0]
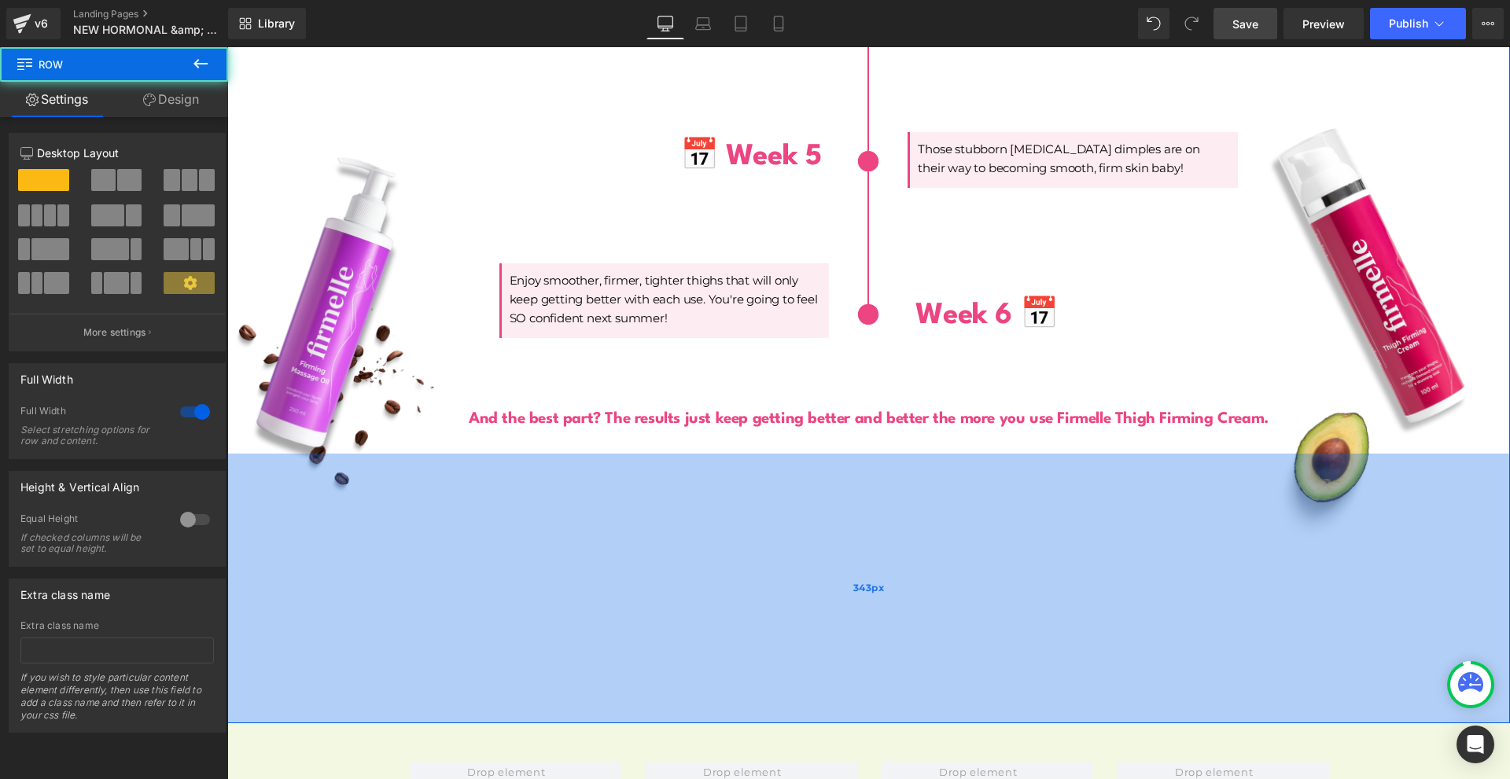
drag, startPoint x: 745, startPoint y: 435, endPoint x: 743, endPoint y: 705, distance: 269.8
click at [743, 705] on div "343px" at bounding box center [868, 589] width 1283 height 270
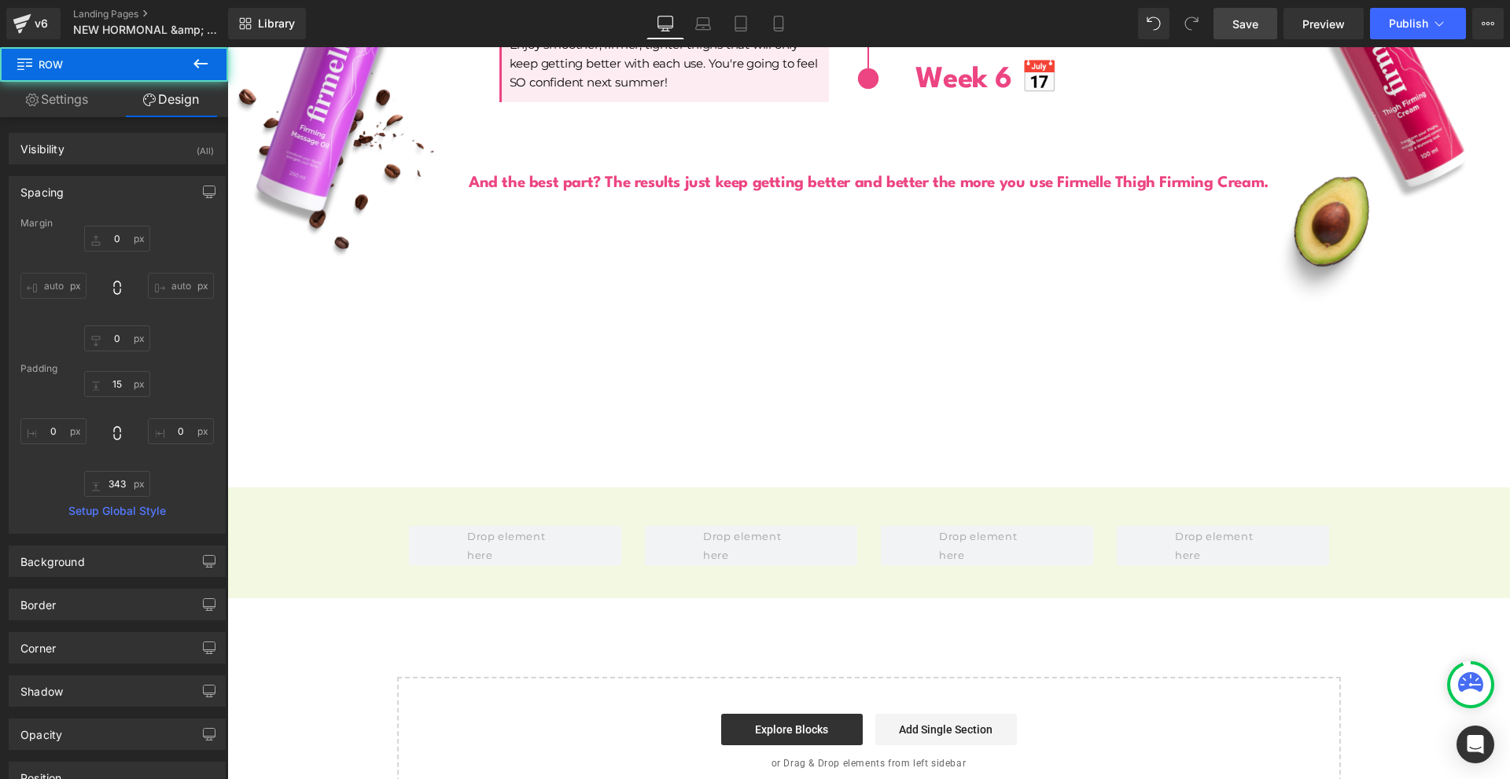
scroll to position [5132, 0]
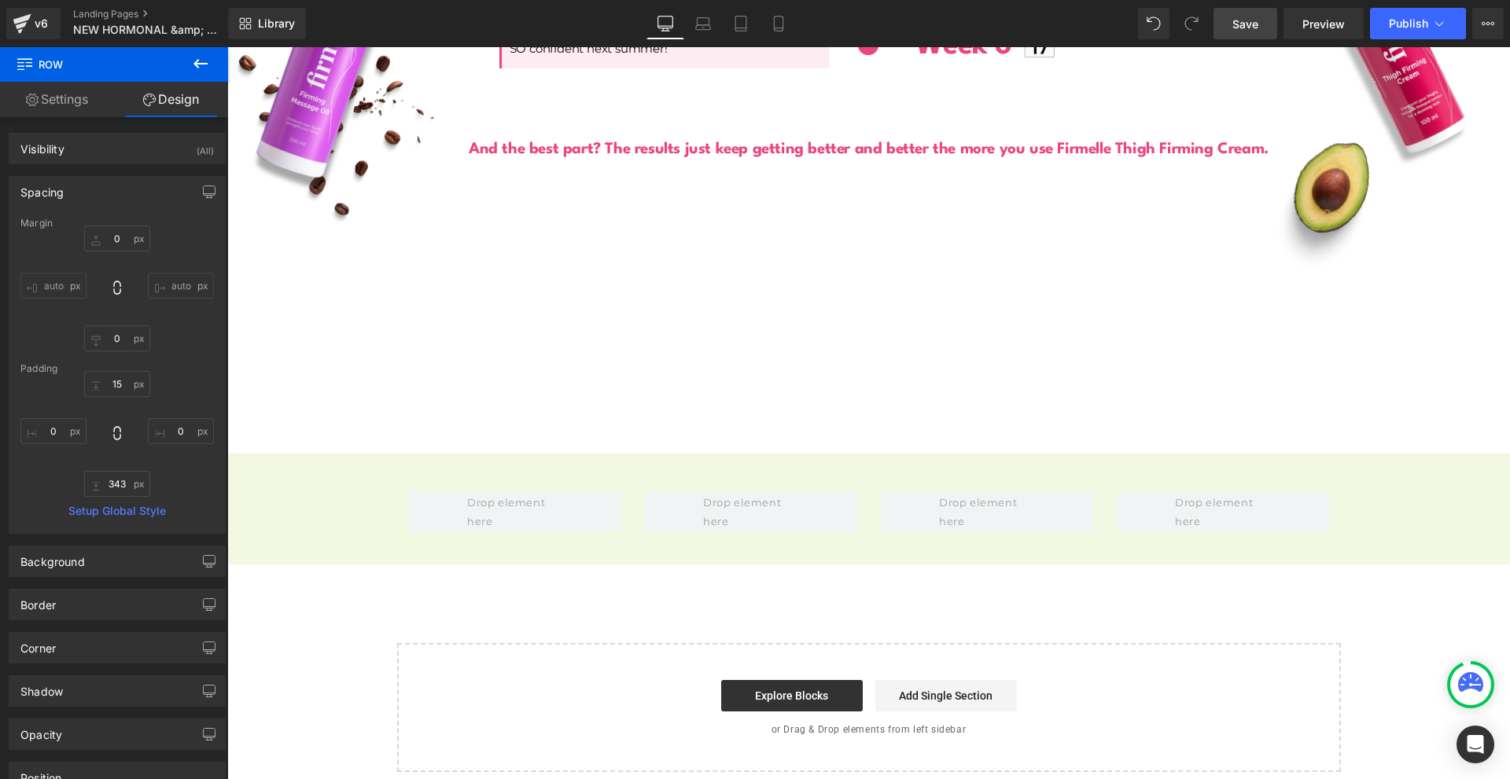
click at [186, 67] on button at bounding box center [200, 64] width 55 height 35
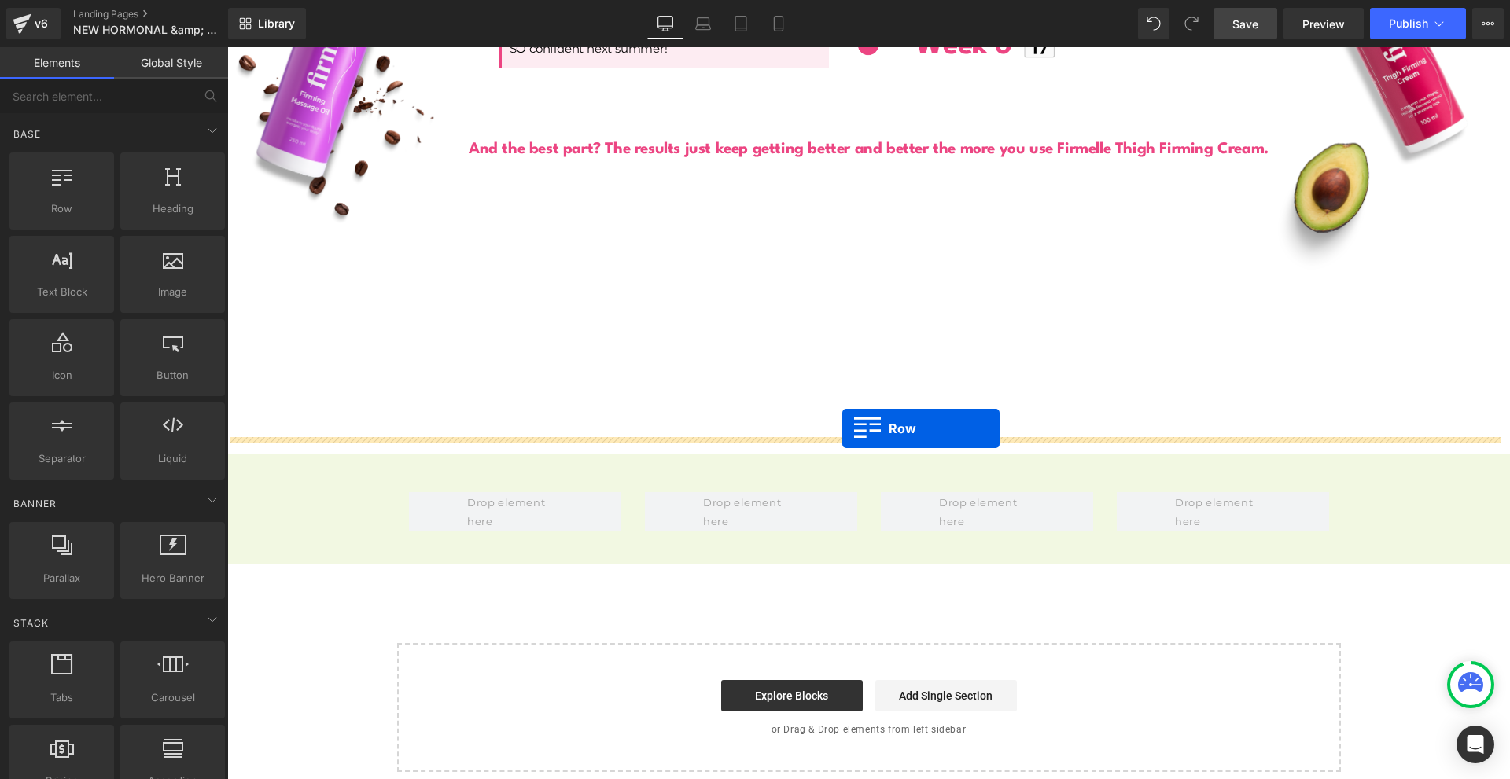
drag, startPoint x: 361, startPoint y: 260, endPoint x: 842, endPoint y: 429, distance: 509.9
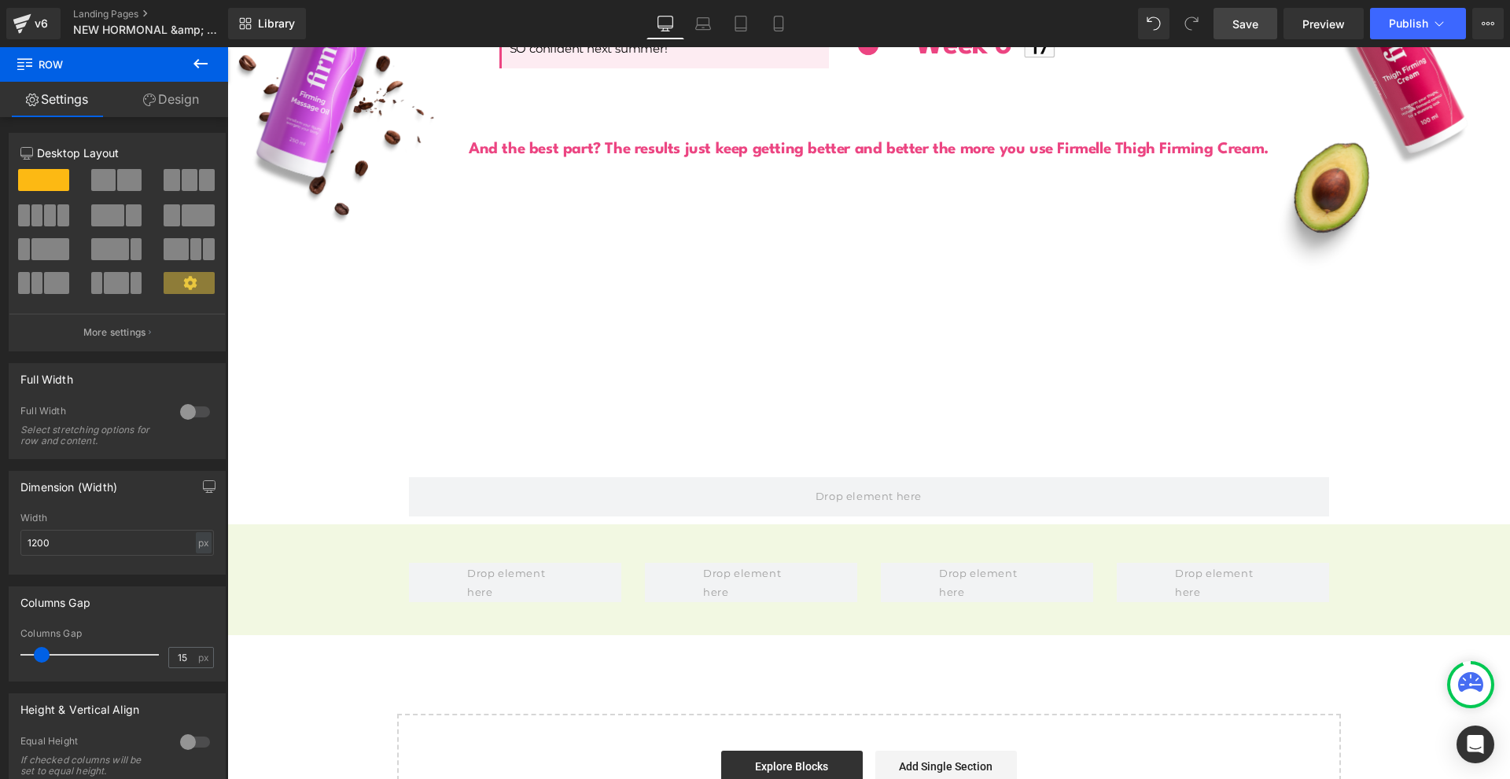
click at [204, 57] on icon at bounding box center [200, 63] width 19 height 19
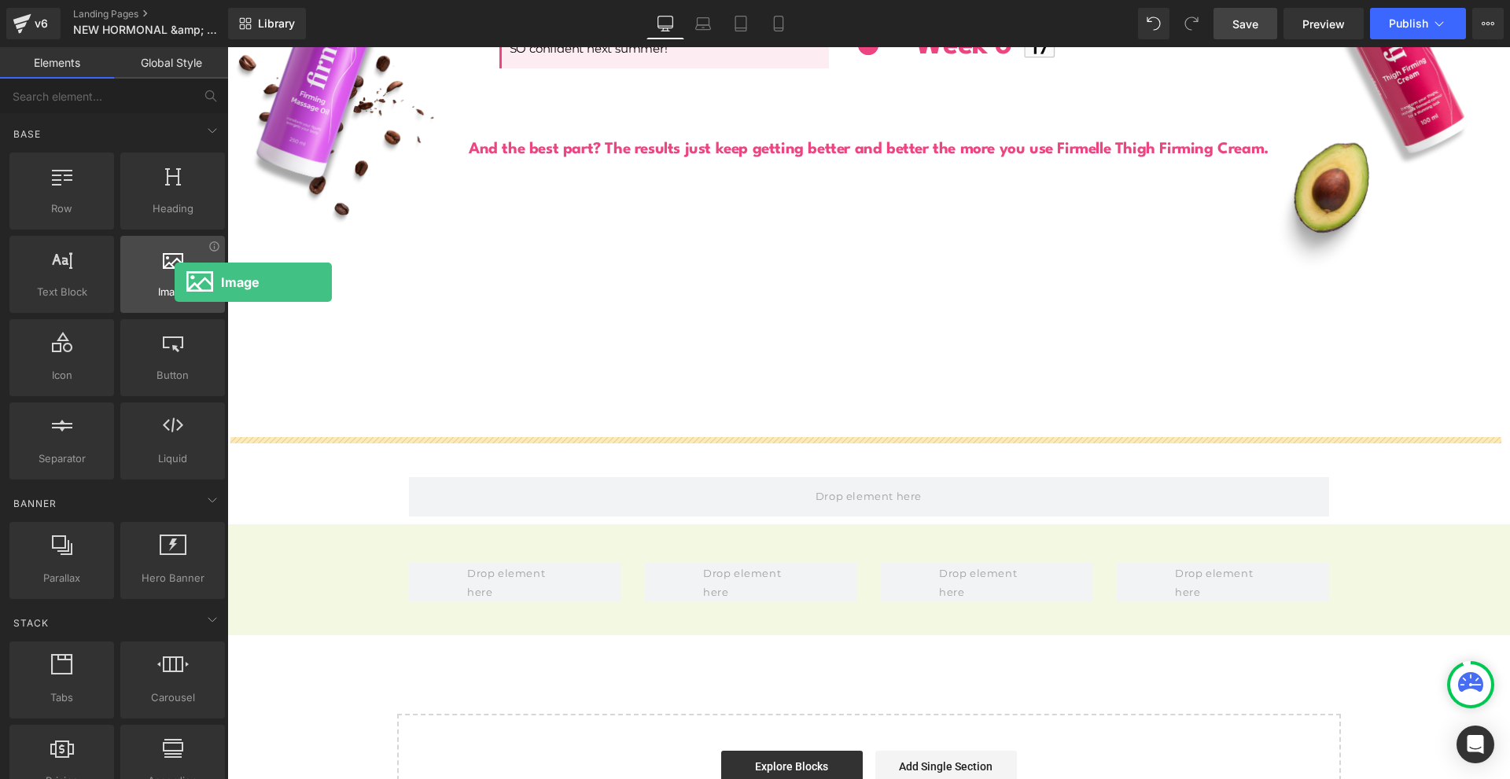
drag, startPoint x: 171, startPoint y: 282, endPoint x: 164, endPoint y: 252, distance: 29.8
click at [164, 252] on div at bounding box center [172, 266] width 95 height 35
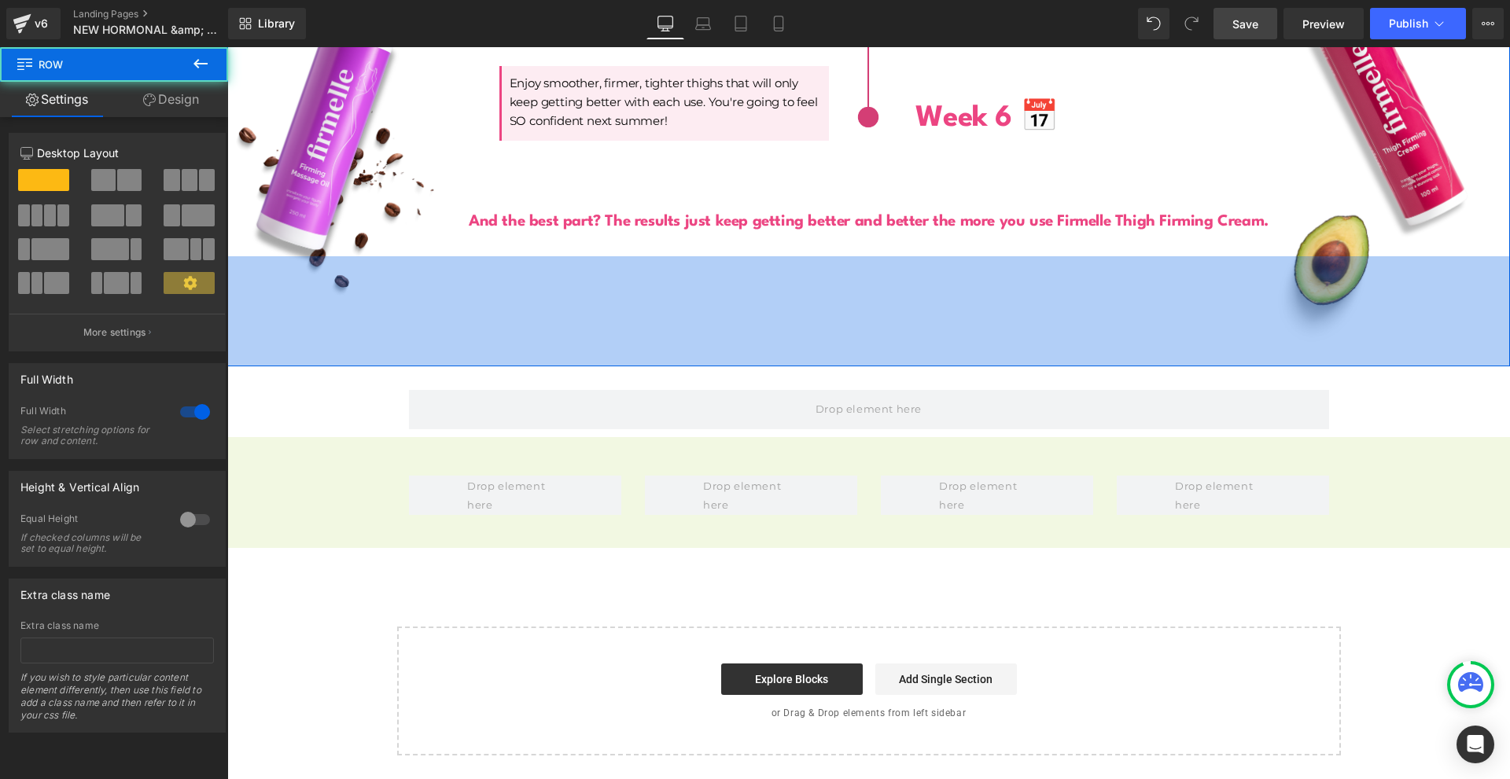
scroll to position [4933, 0]
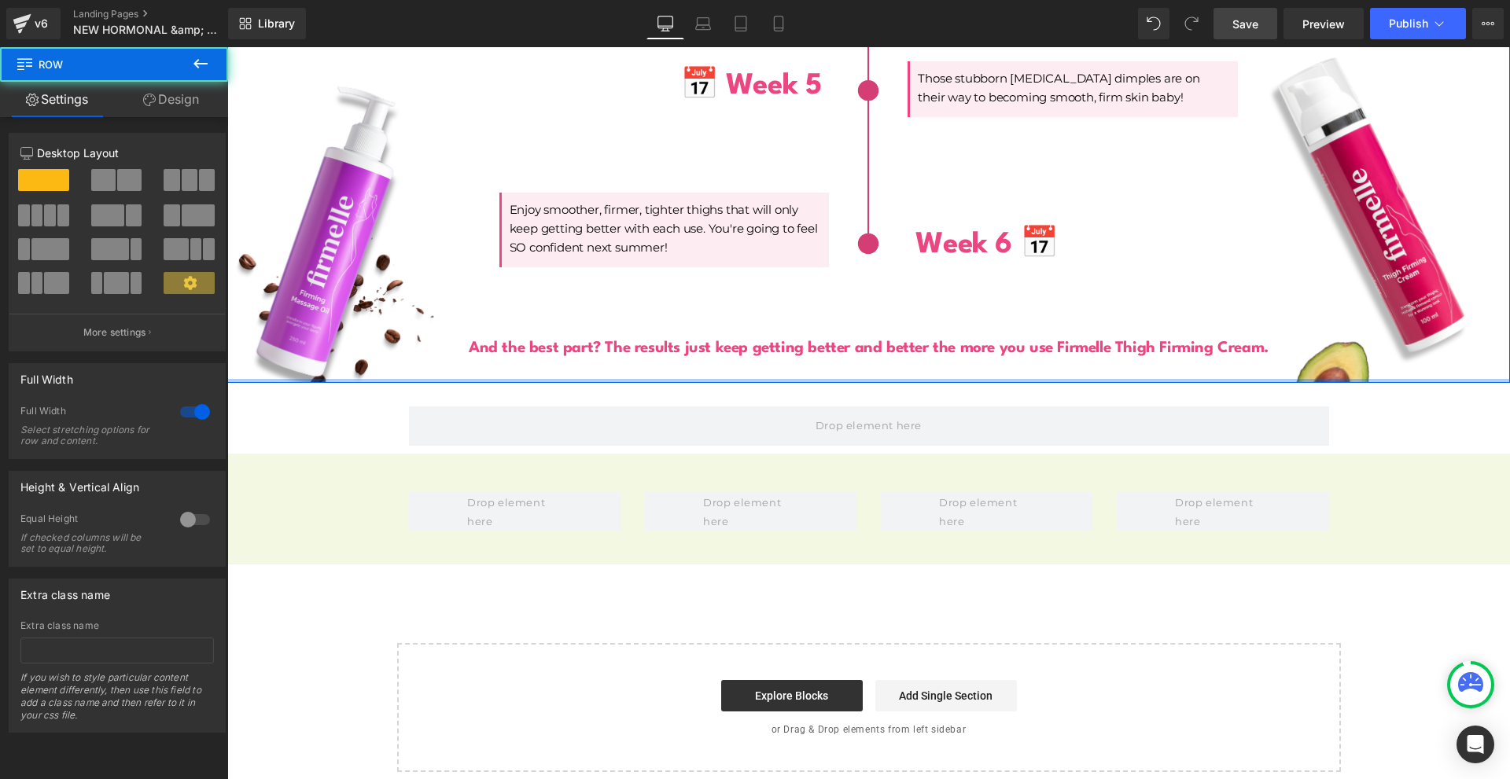
drag, startPoint x: 720, startPoint y: 395, endPoint x: 795, endPoint y: 249, distance: 163.6
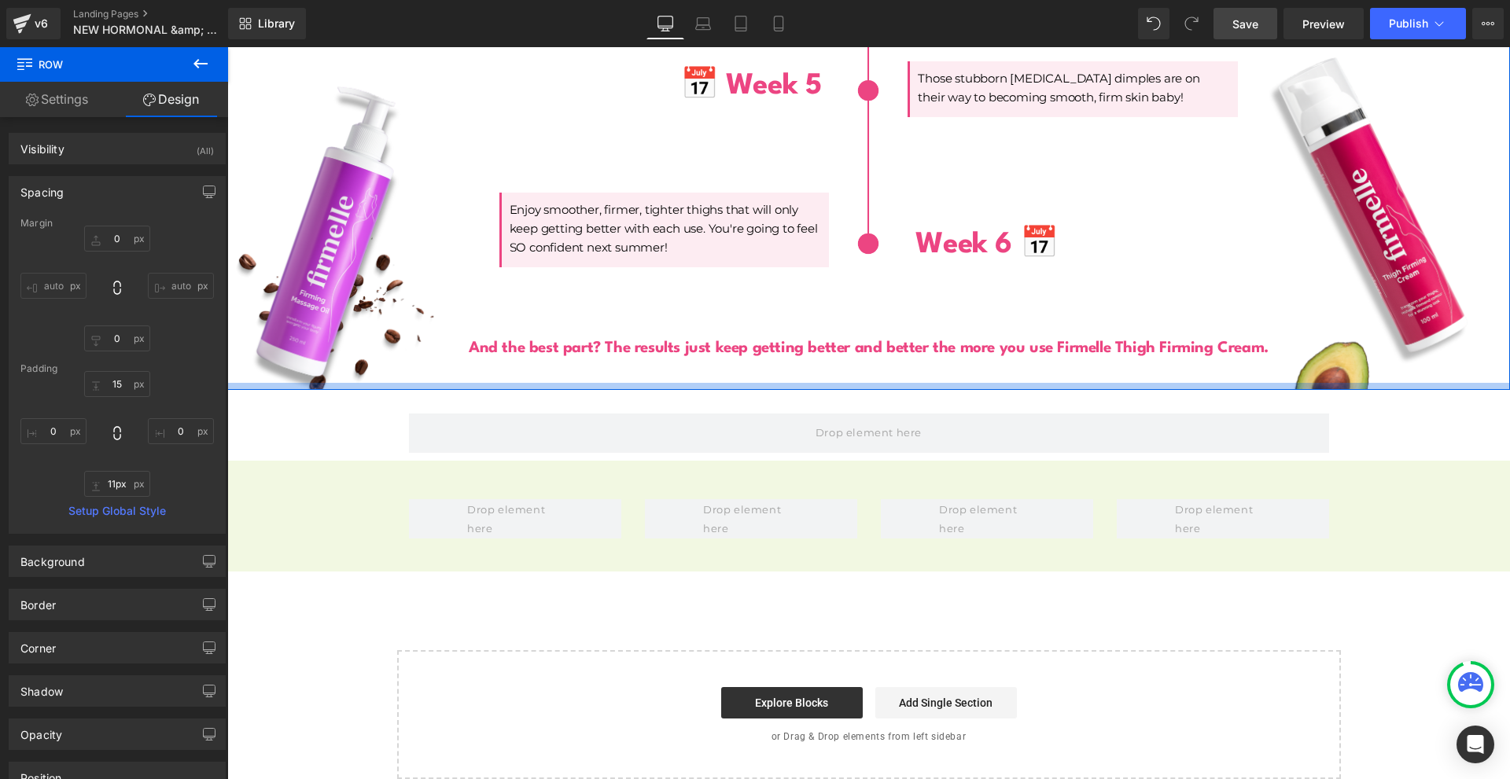
drag, startPoint x: 825, startPoint y: 363, endPoint x: 827, endPoint y: 375, distance: 11.9
click at [827, 383] on div at bounding box center [868, 386] width 1283 height 7
type input "14px"
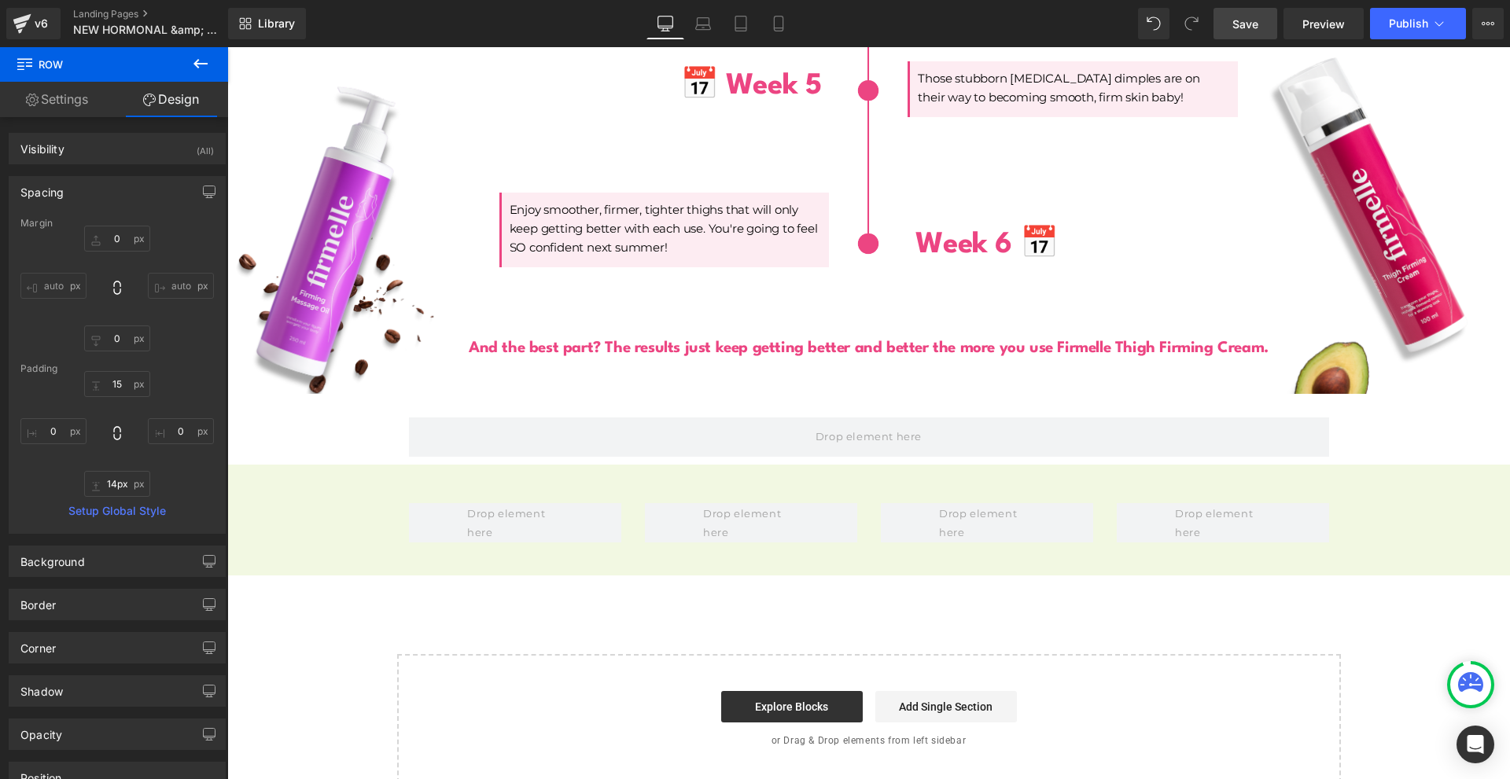
click at [198, 52] on button at bounding box center [200, 64] width 55 height 35
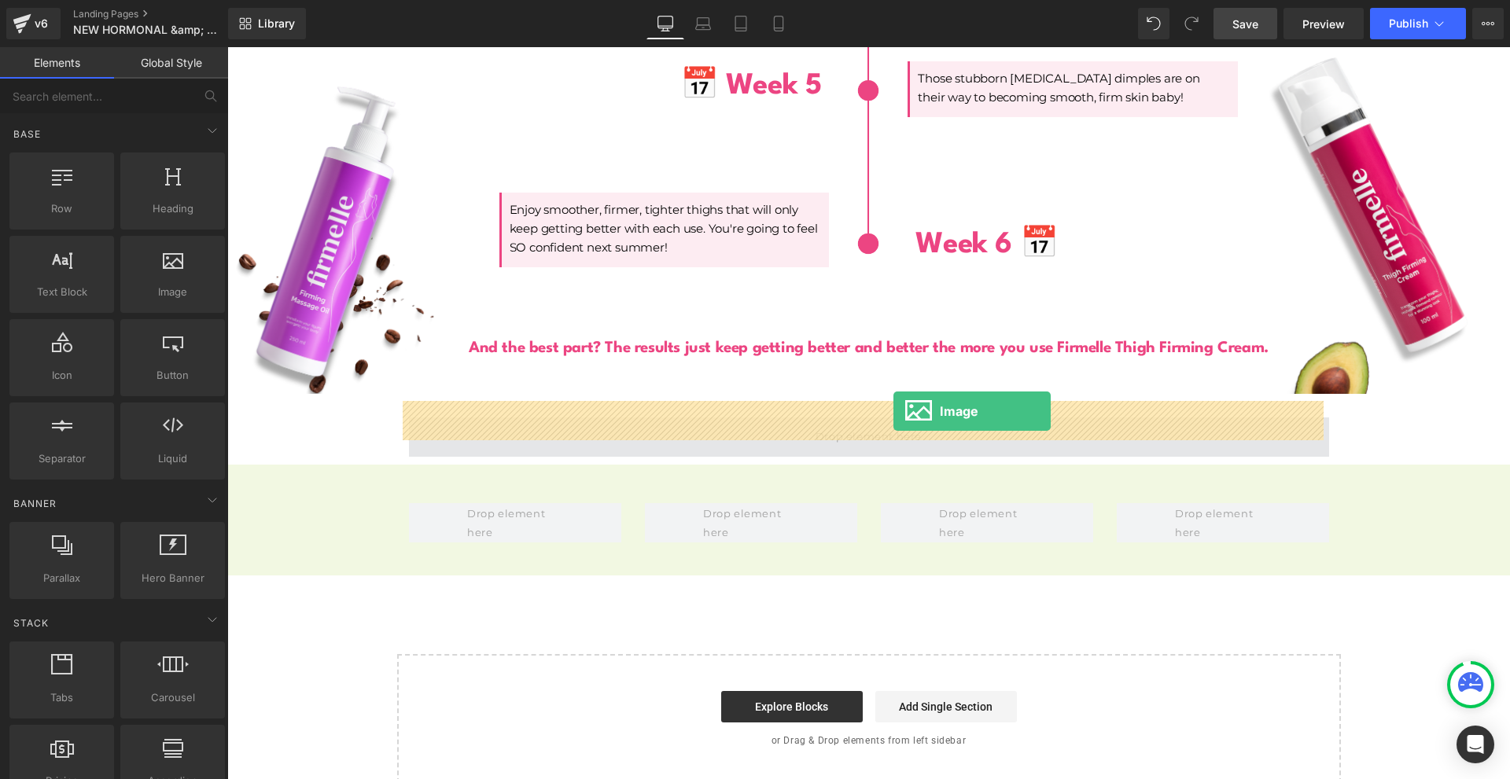
drag, startPoint x: 412, startPoint y: 317, endPoint x: 893, endPoint y: 411, distance: 490.3
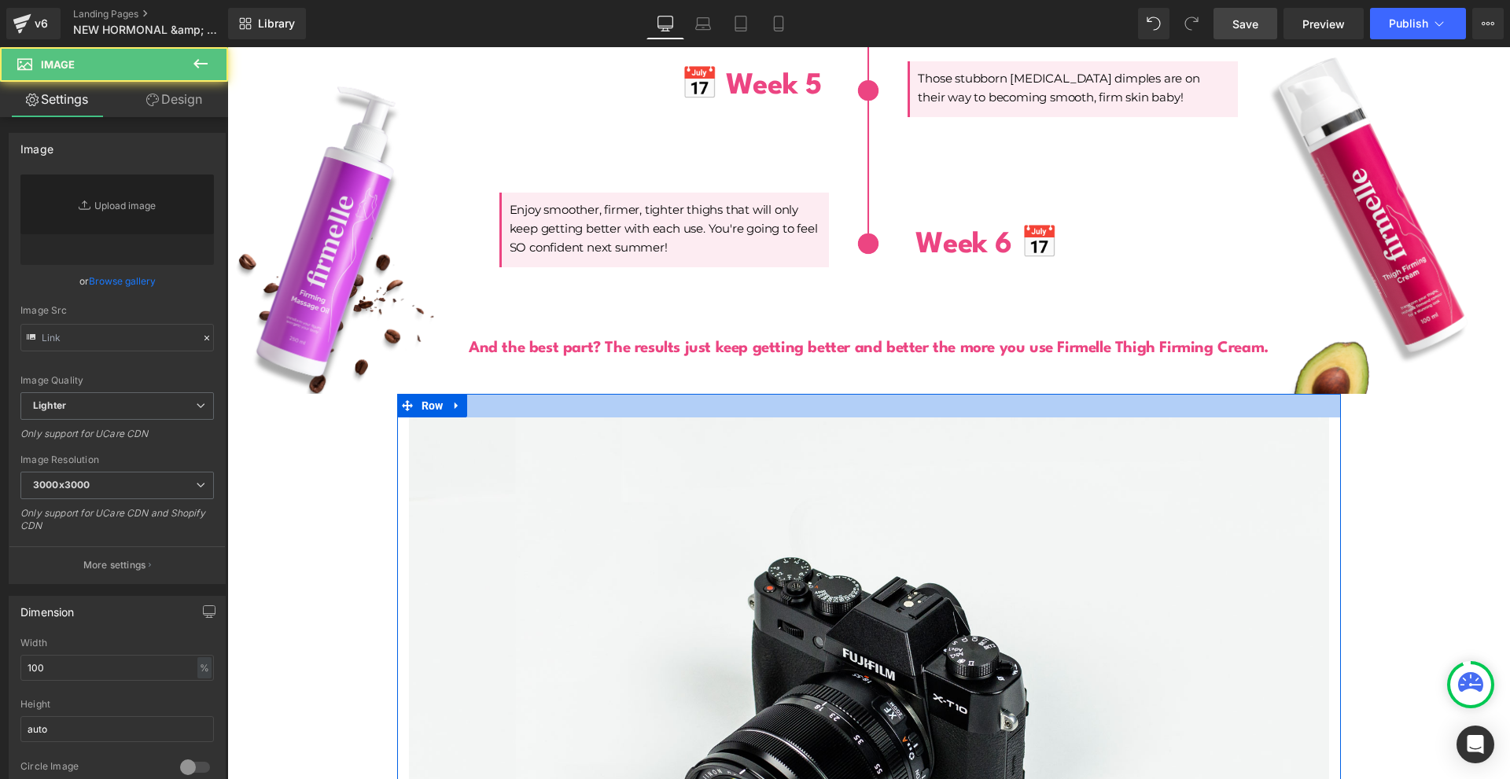
scroll to position [4920, 0]
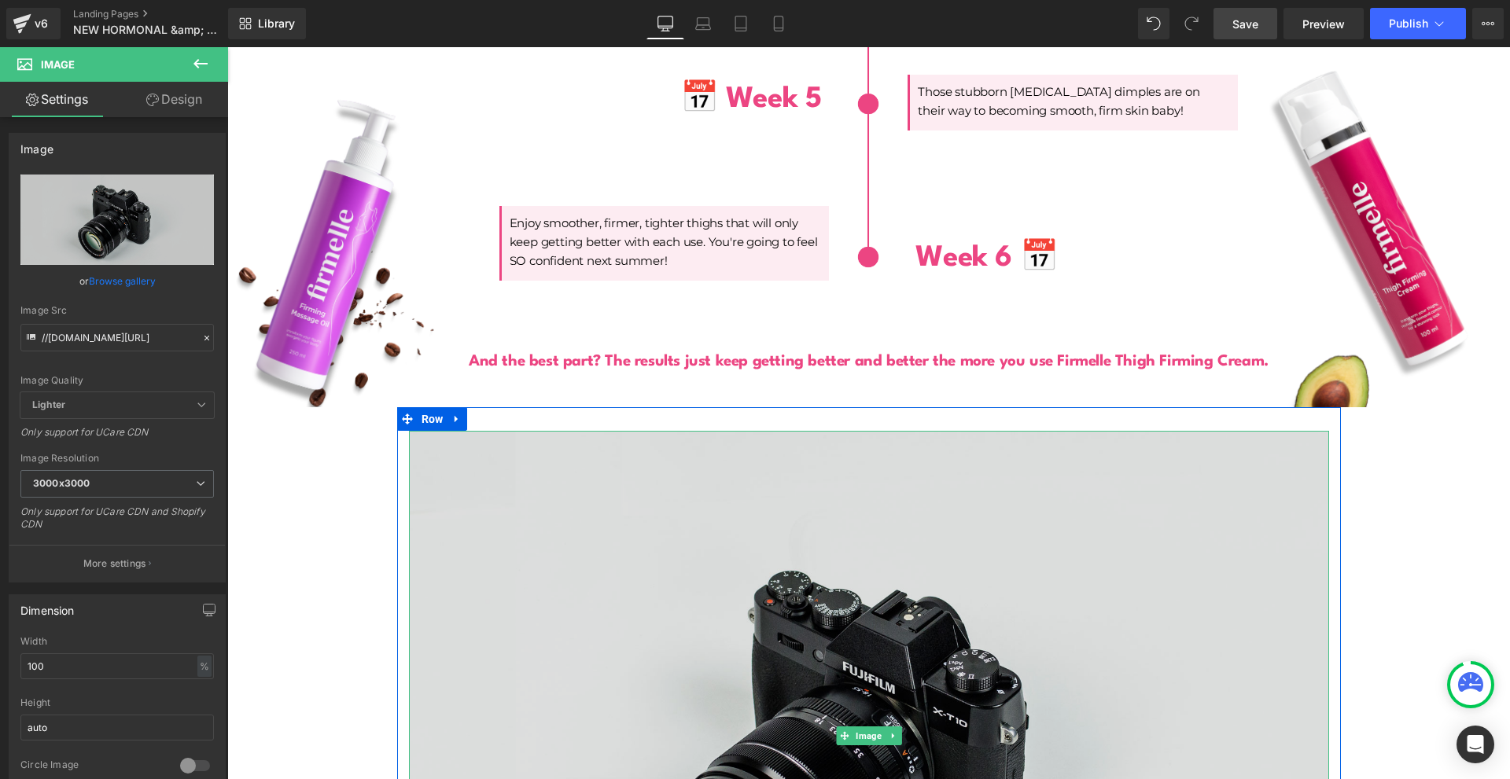
click at [933, 508] on img at bounding box center [869, 735] width 920 height 609
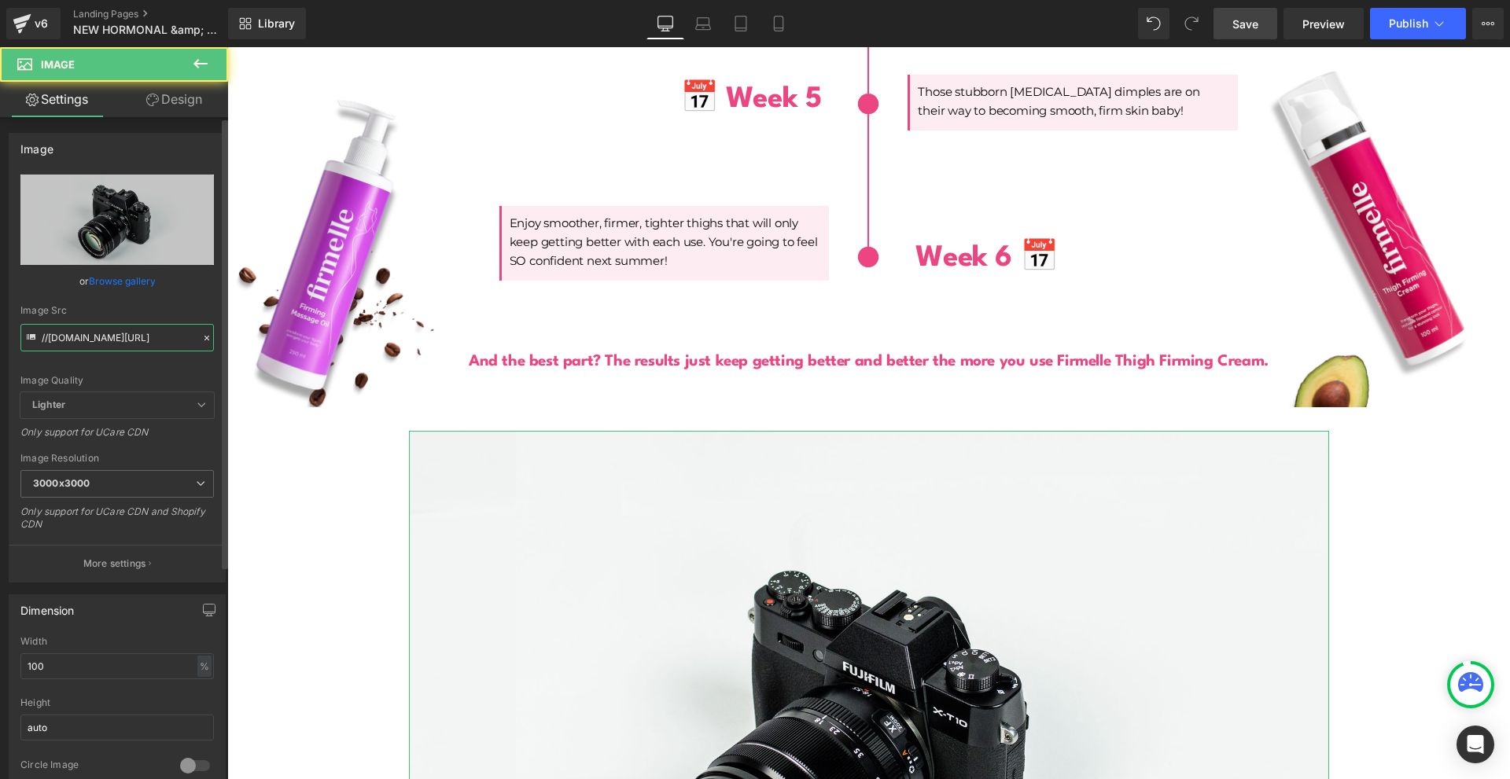
click at [94, 341] on input "//[DOMAIN_NAME][URL]" at bounding box center [116, 338] width 193 height 28
paste input "[URL][DOMAIN_NAME]"
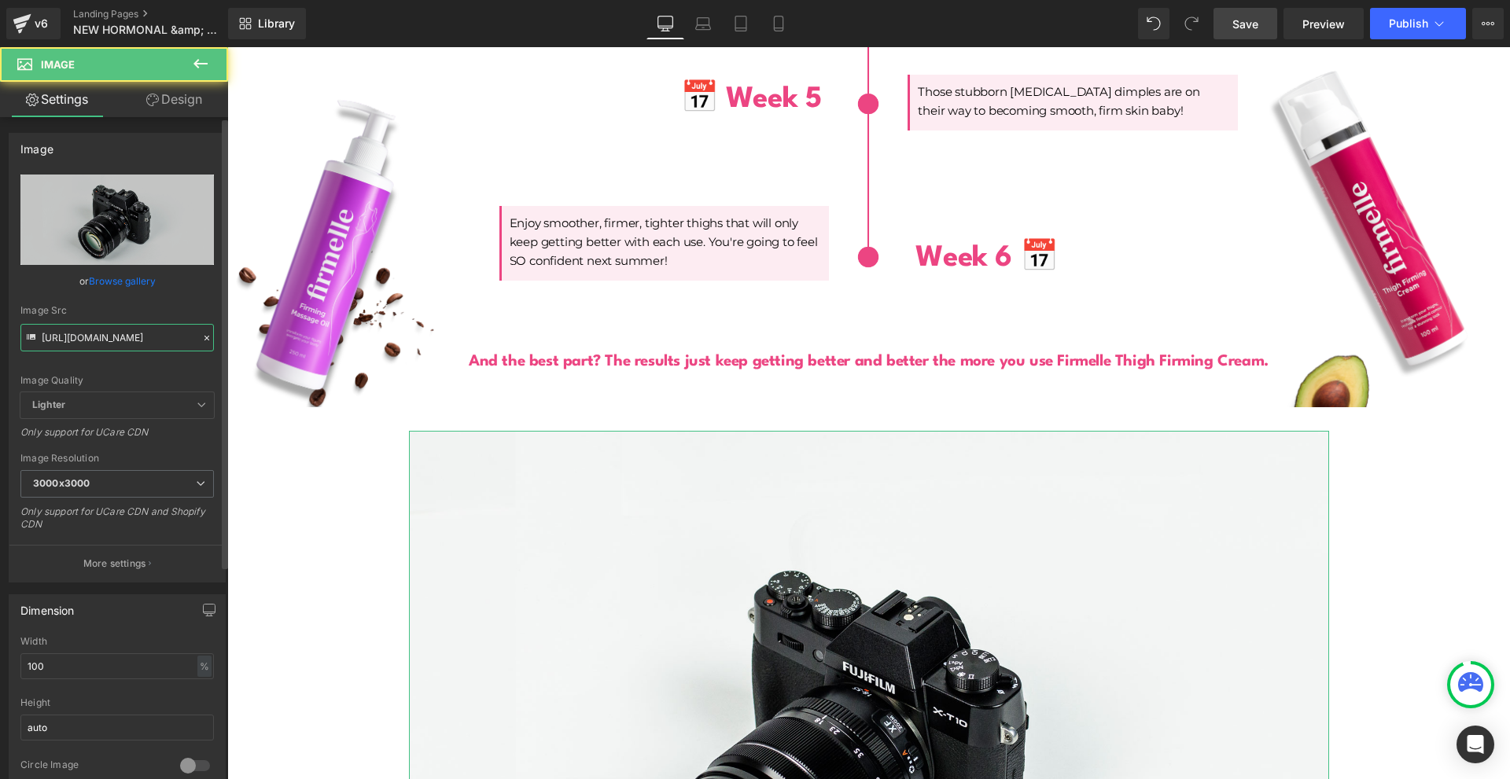
scroll to position [0, 349]
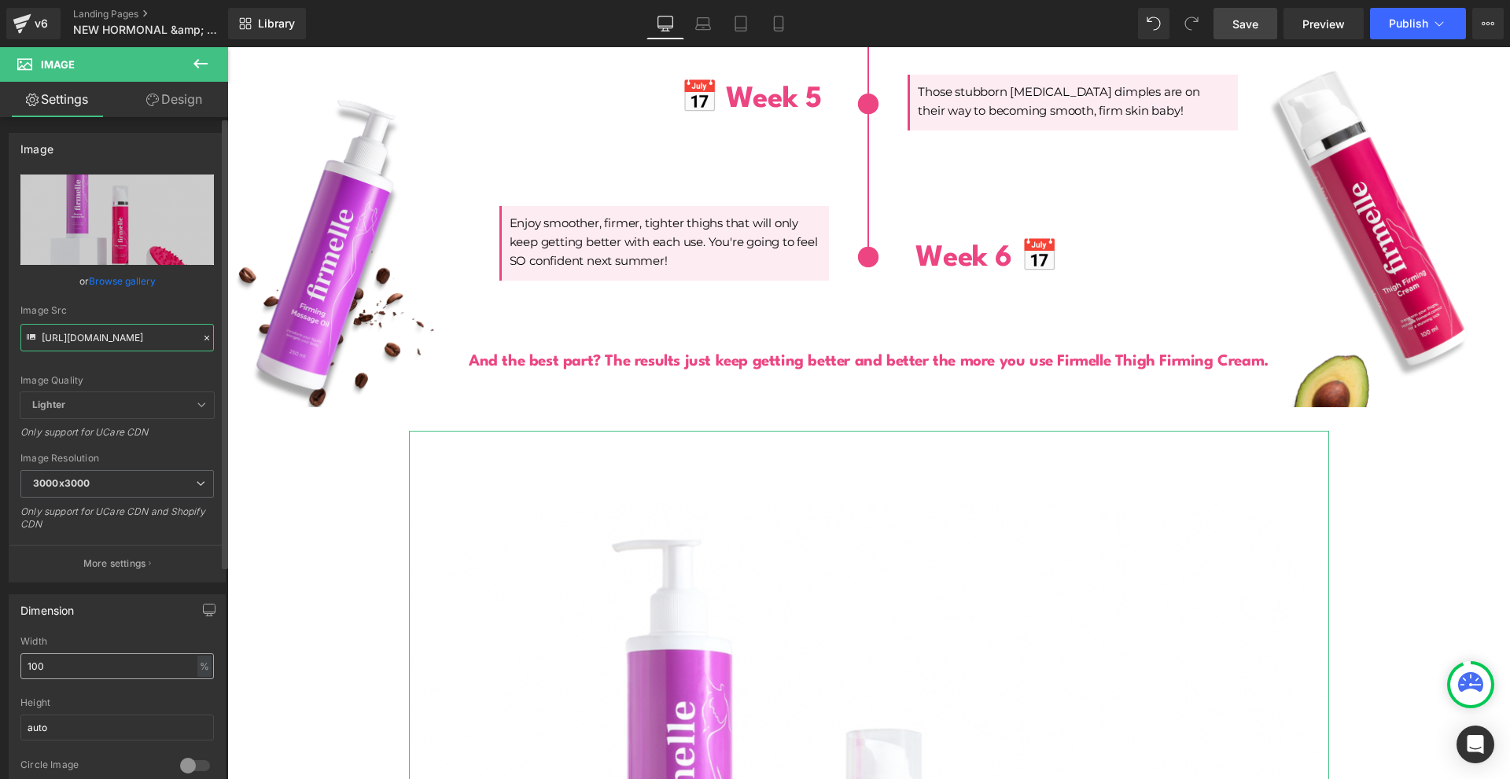
type input "[URL][DOMAIN_NAME]"
click at [105, 657] on input "100" at bounding box center [116, 667] width 193 height 26
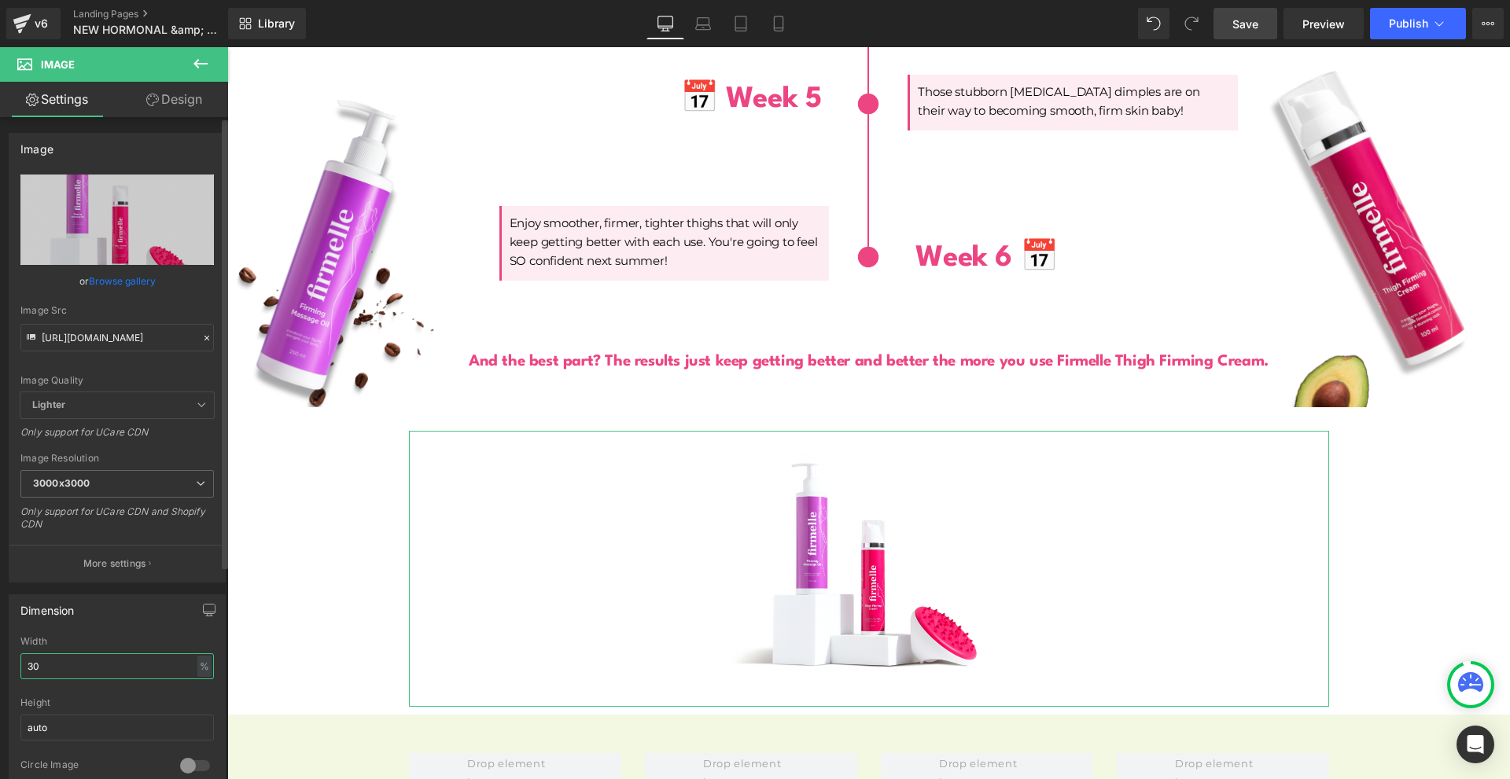
click at [101, 661] on input "30" at bounding box center [116, 667] width 193 height 26
type input "40"
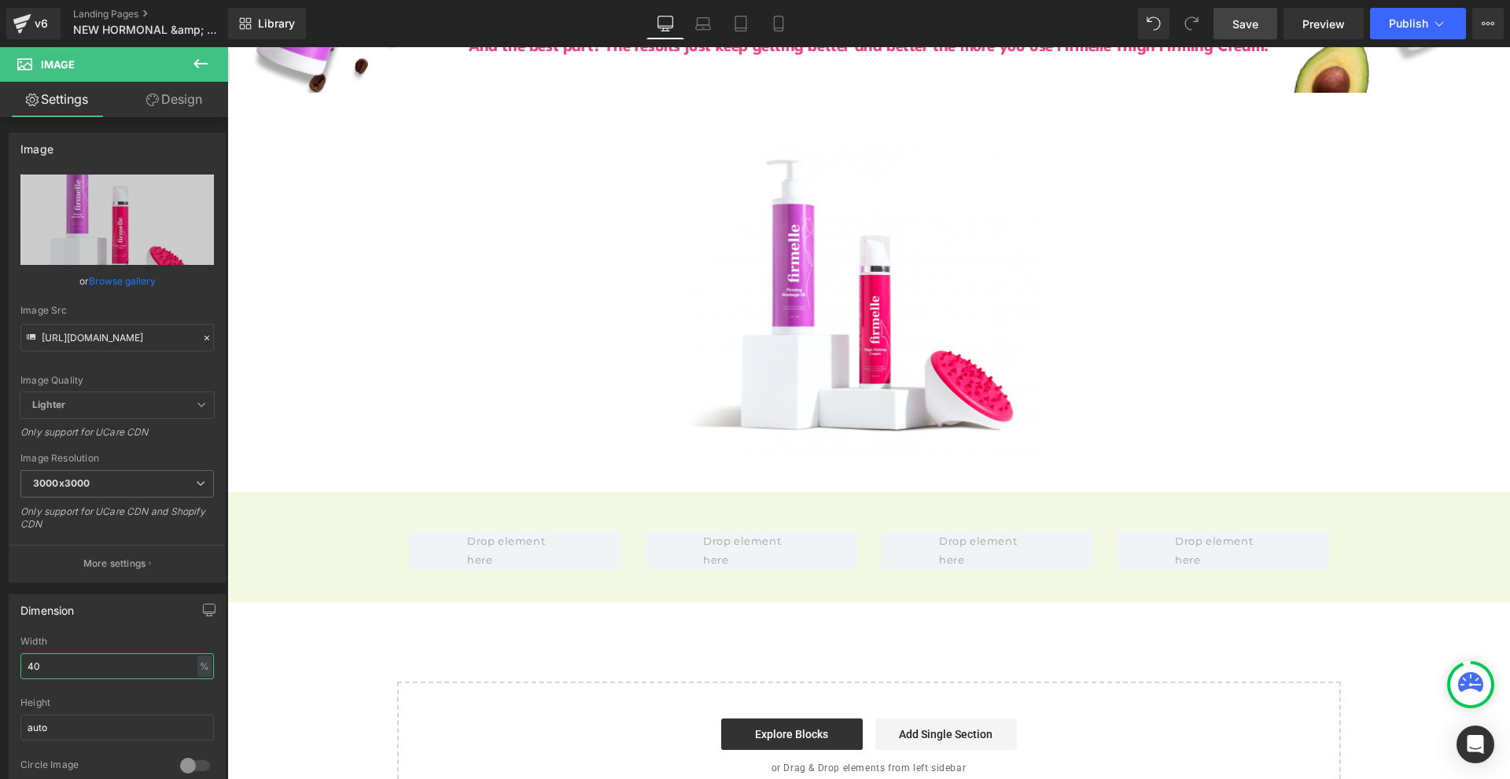
scroll to position [4920, 0]
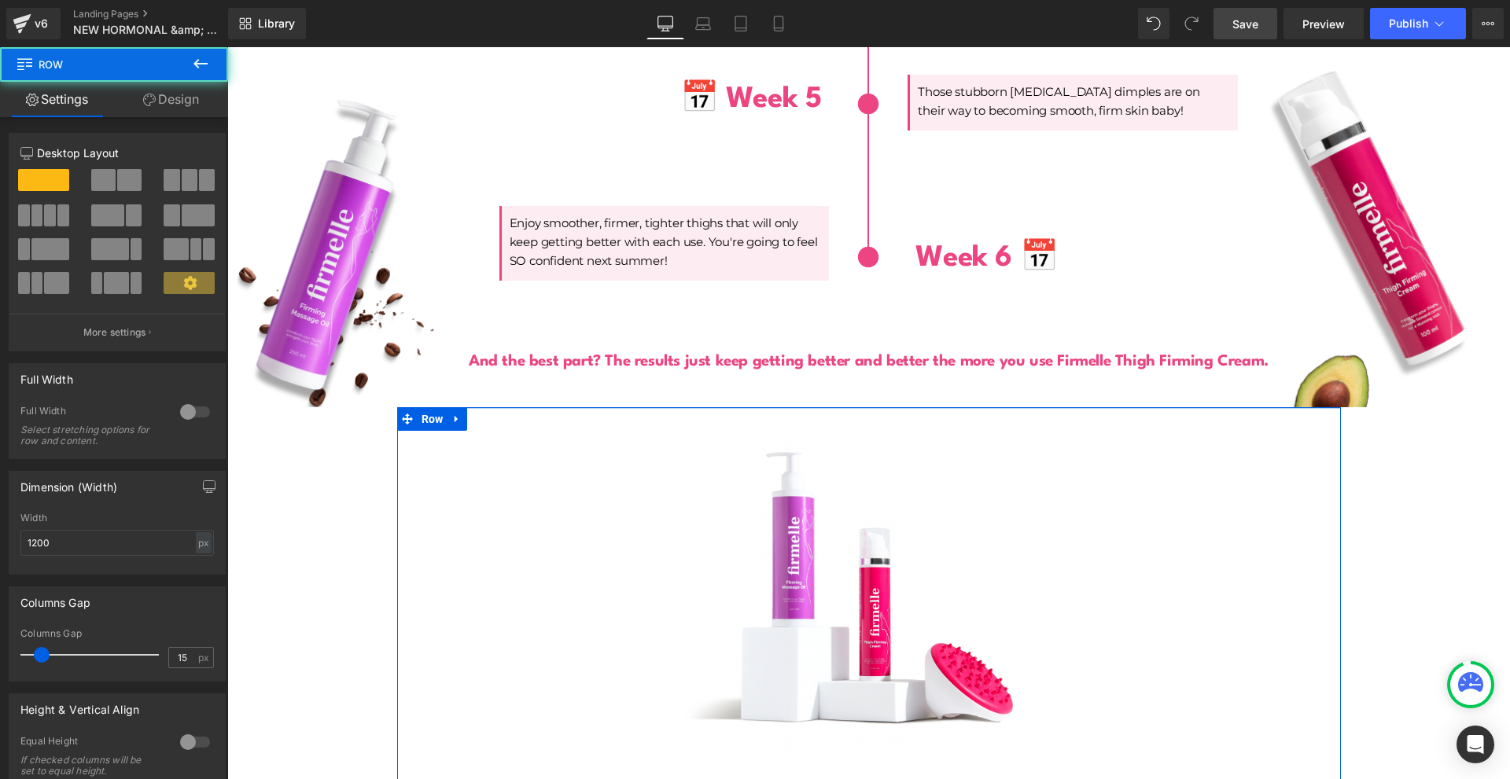
drag, startPoint x: 783, startPoint y: 406, endPoint x: 805, endPoint y: 376, distance: 37.1
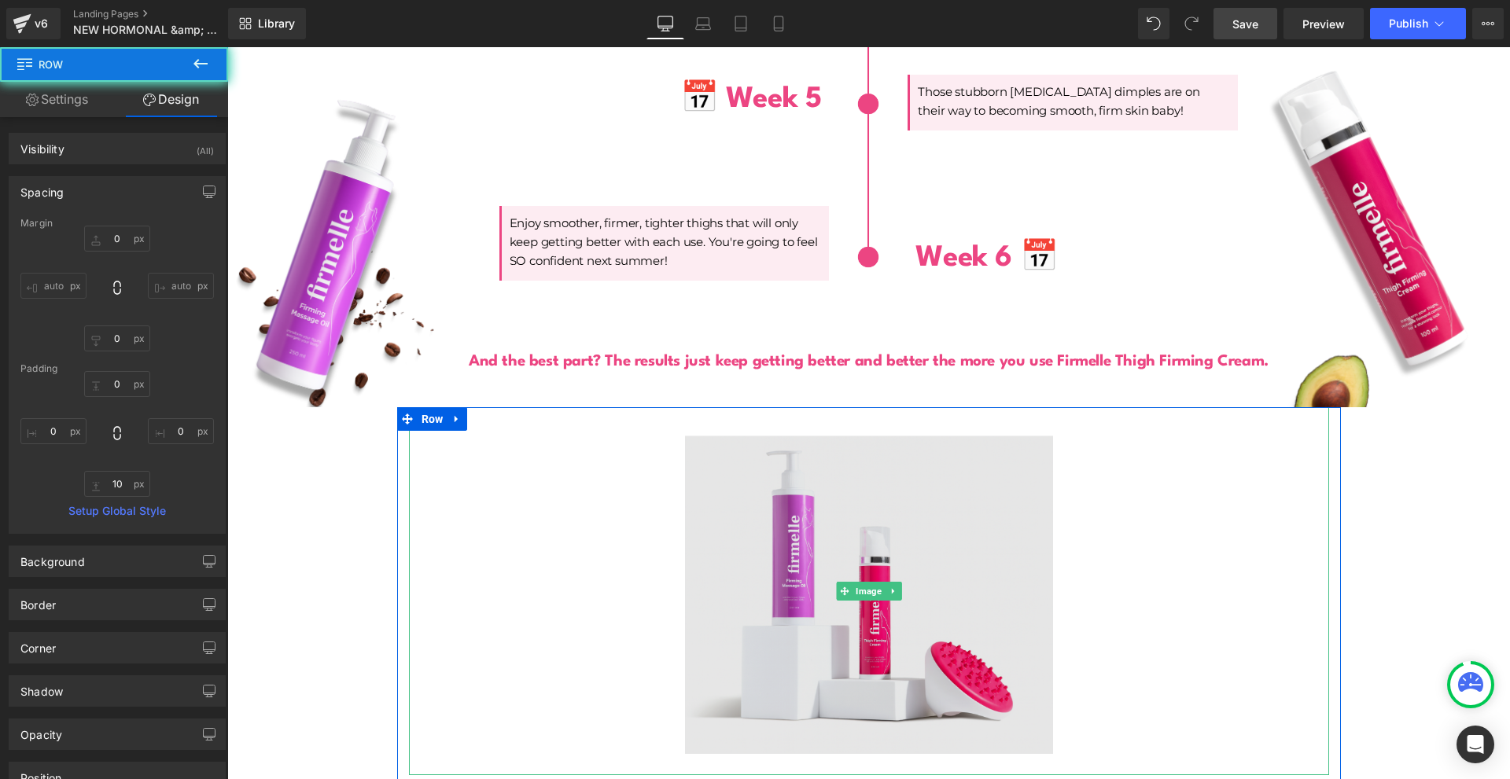
scroll to position [5077, 0]
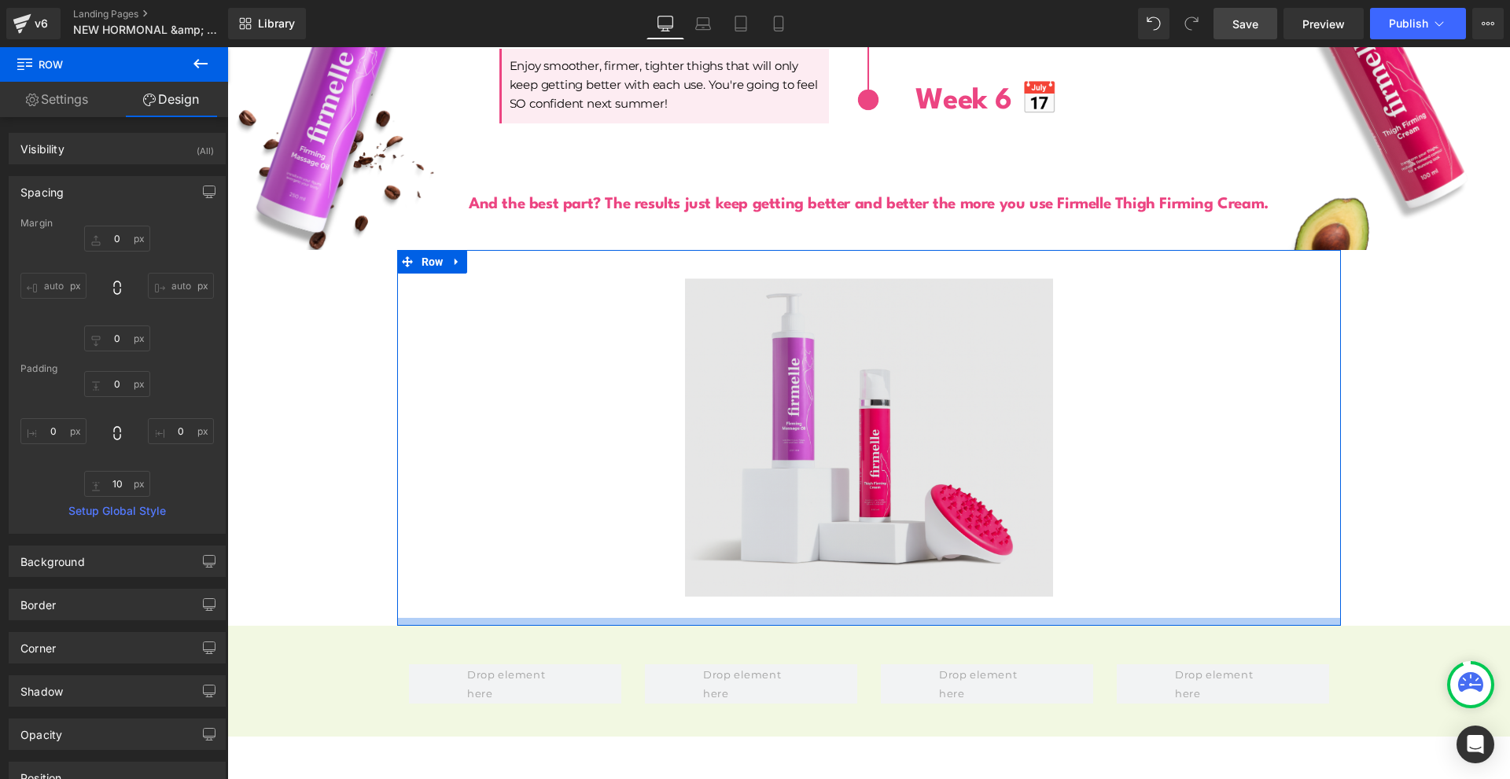
type input "0px"
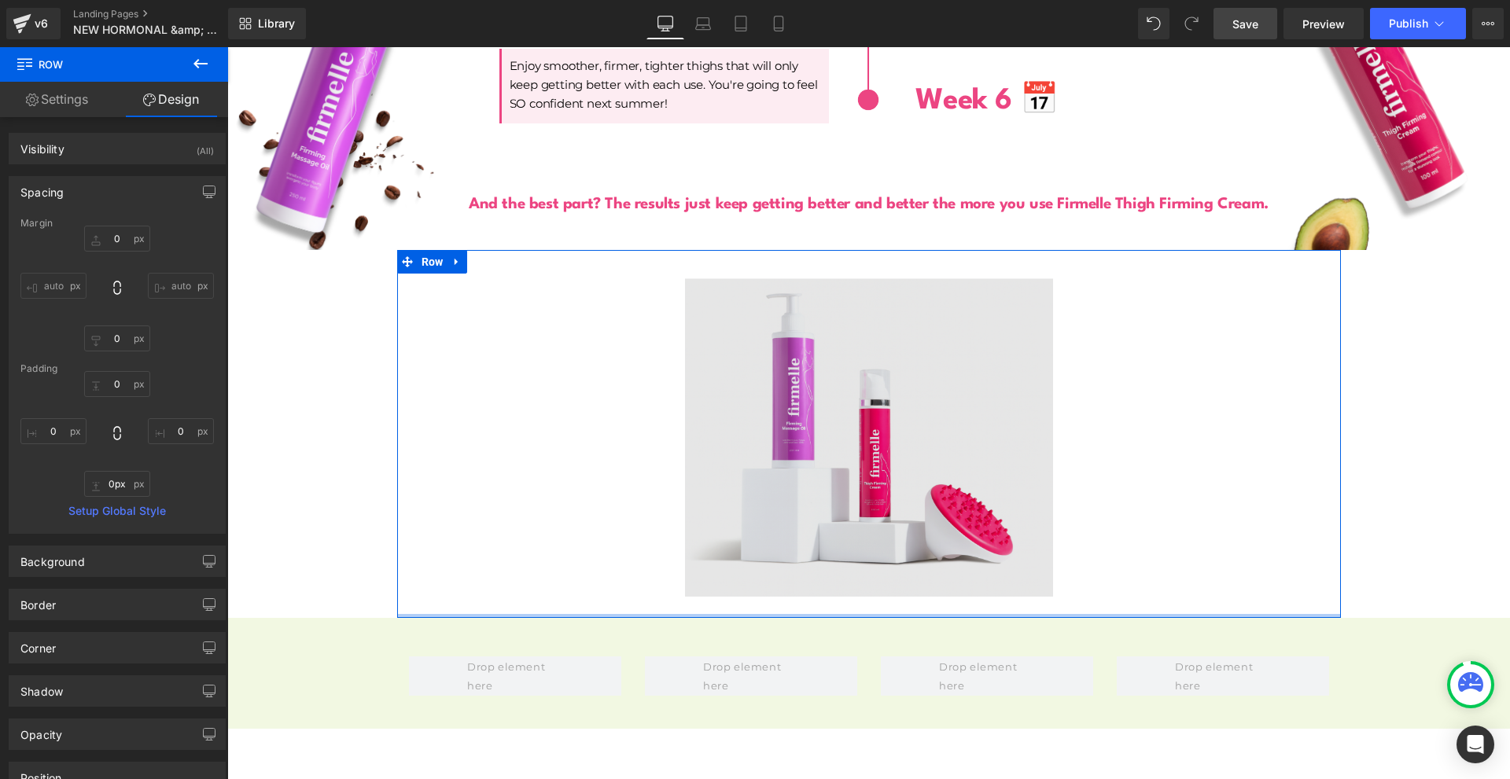
drag, startPoint x: 882, startPoint y: 602, endPoint x: 914, endPoint y: 555, distance: 57.2
click at [913, 559] on div "Image Row" at bounding box center [869, 434] width 944 height 368
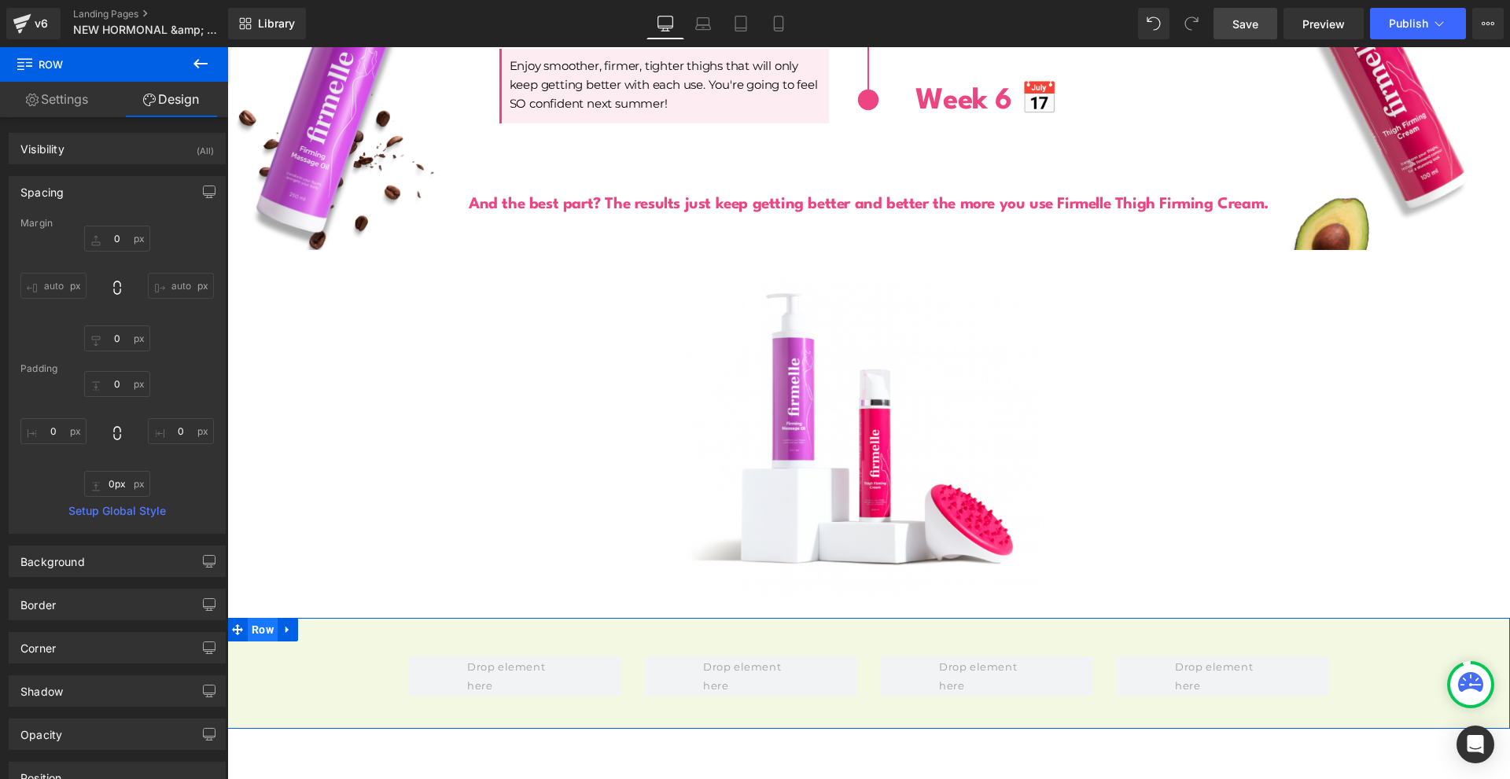
click at [263, 618] on span "Row" at bounding box center [263, 630] width 30 height 24
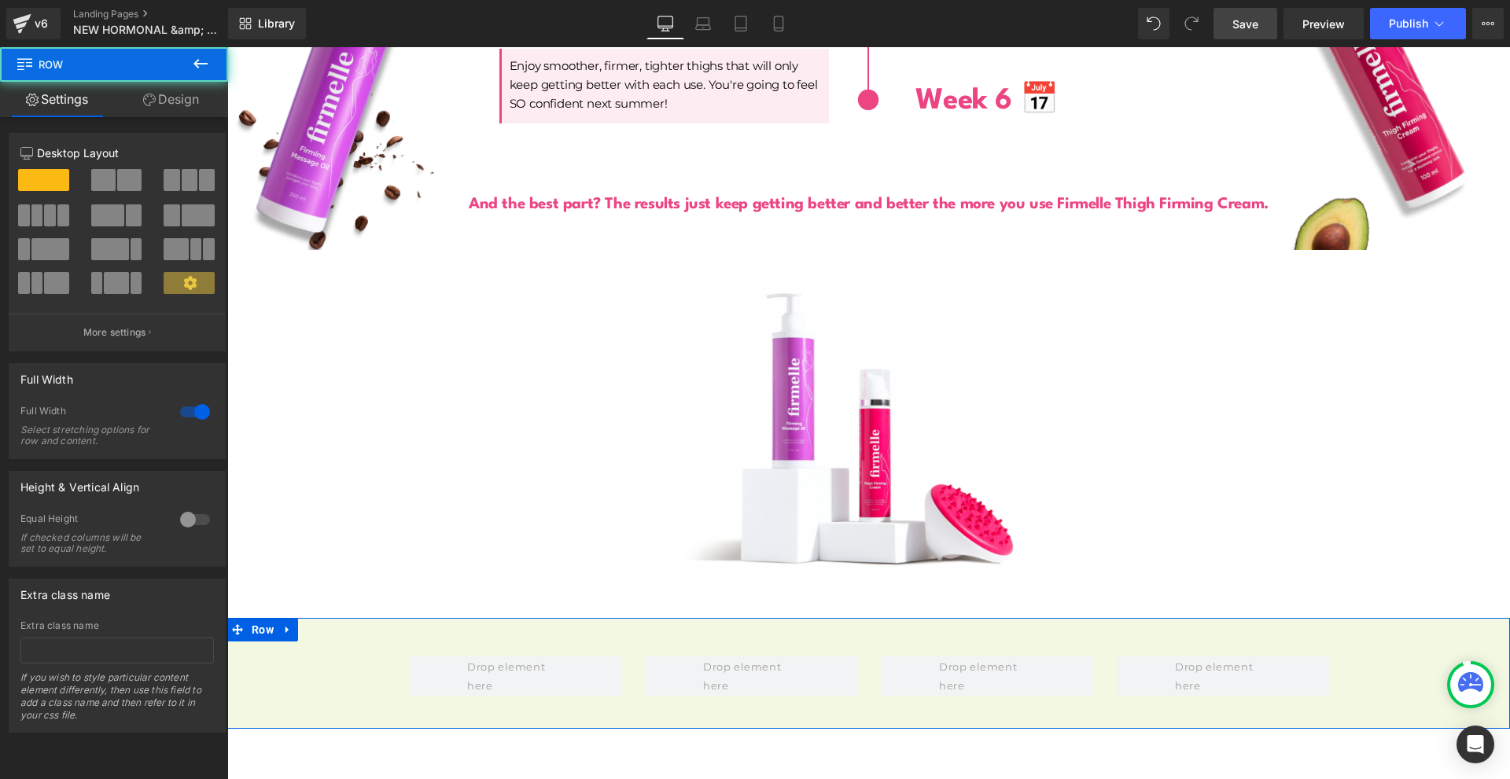
click at [178, 90] on link "Design" at bounding box center [171, 99] width 114 height 35
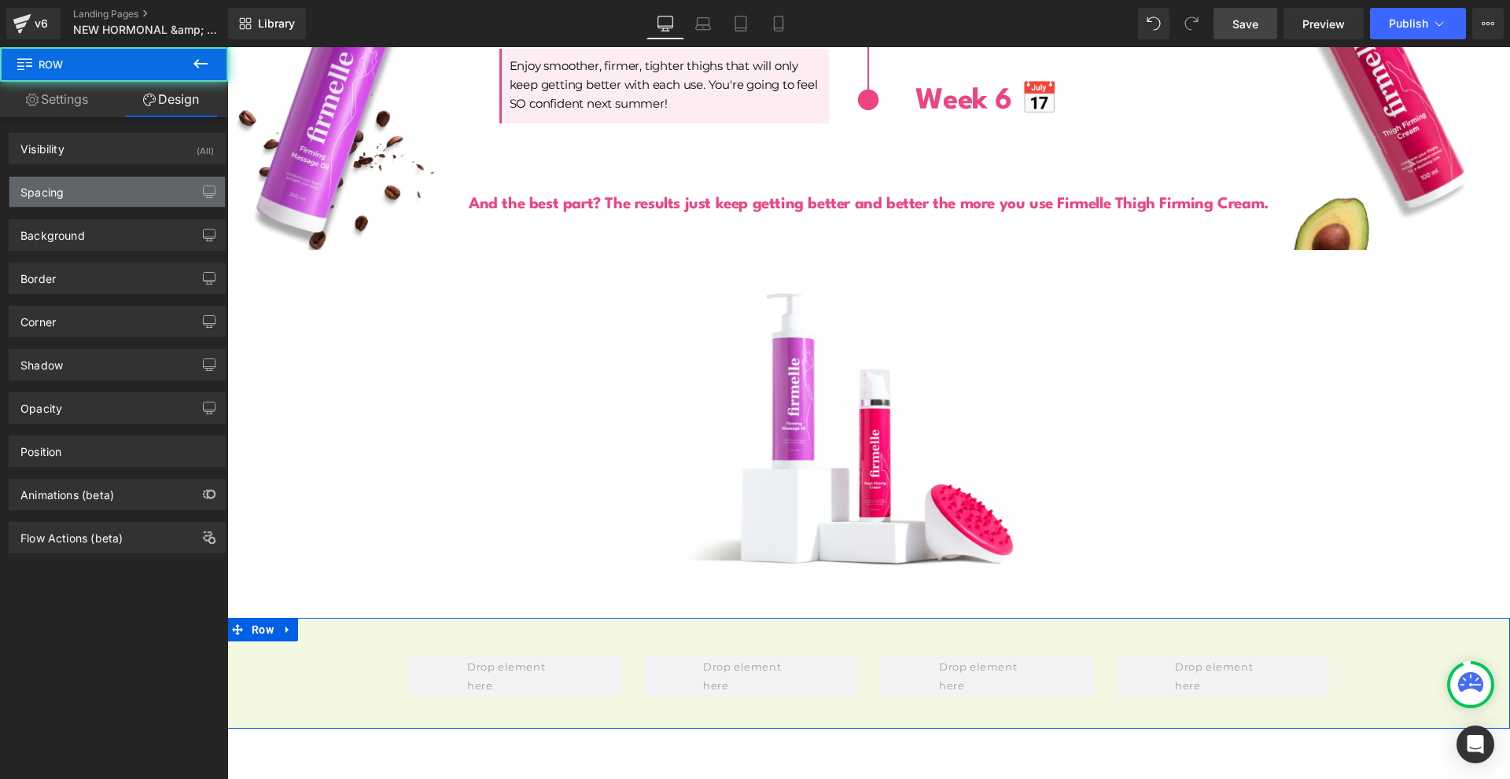
type input "0"
type input "30"
type input "0"
type input "32"
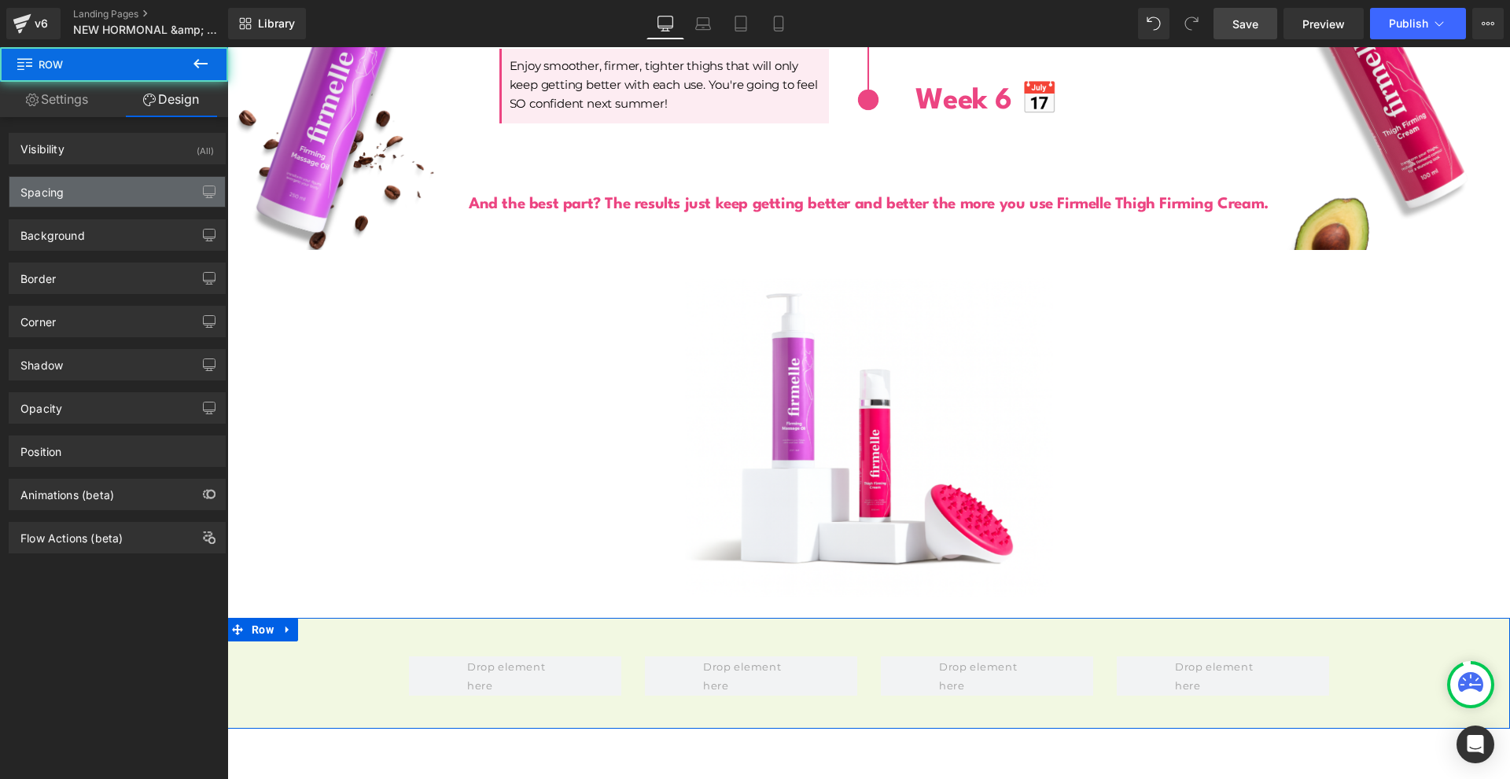
type input "0"
click at [101, 196] on div "Spacing" at bounding box center [116, 192] width 215 height 30
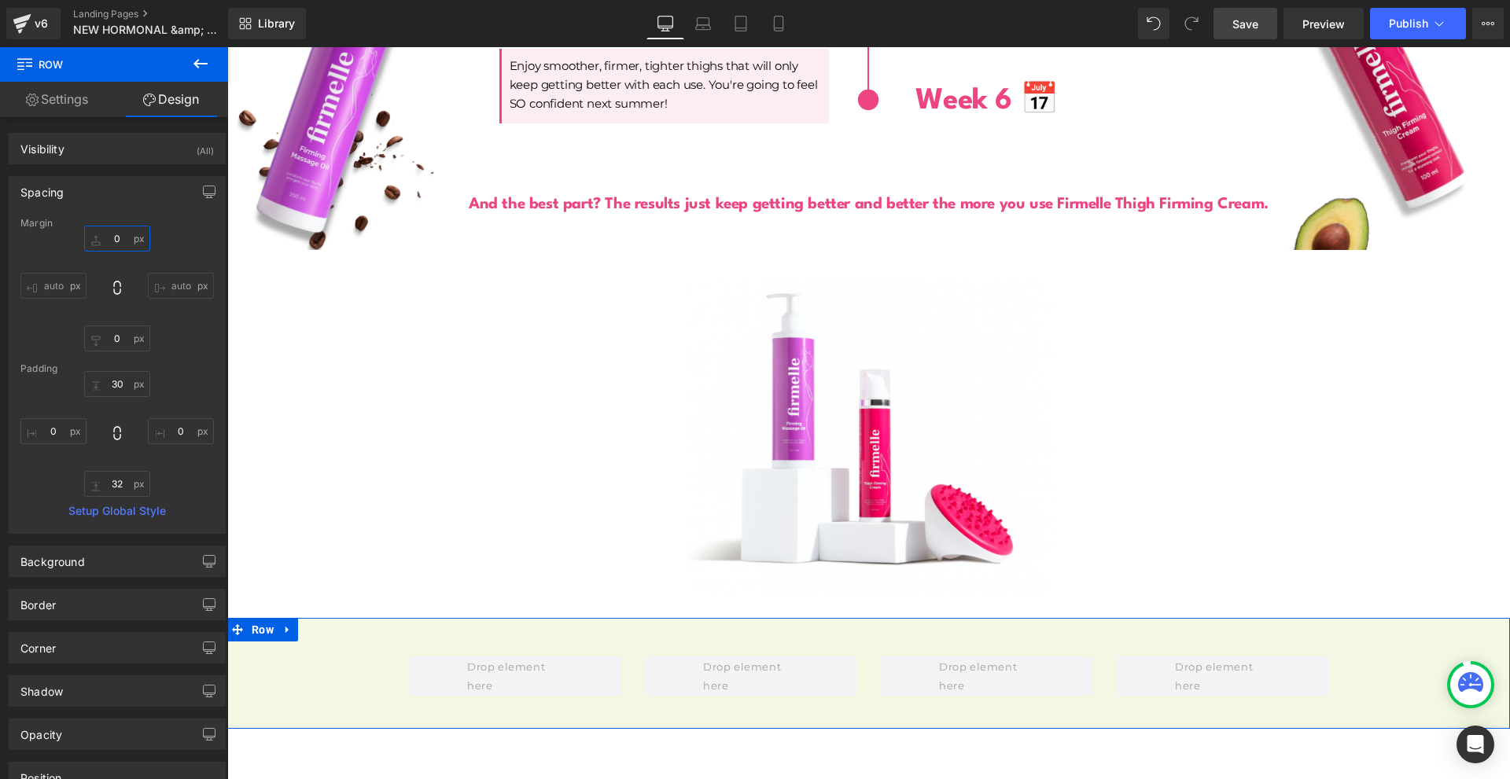
click at [130, 244] on input "0" at bounding box center [117, 239] width 66 height 26
type input "2-"
type input "0"
type input "-20"
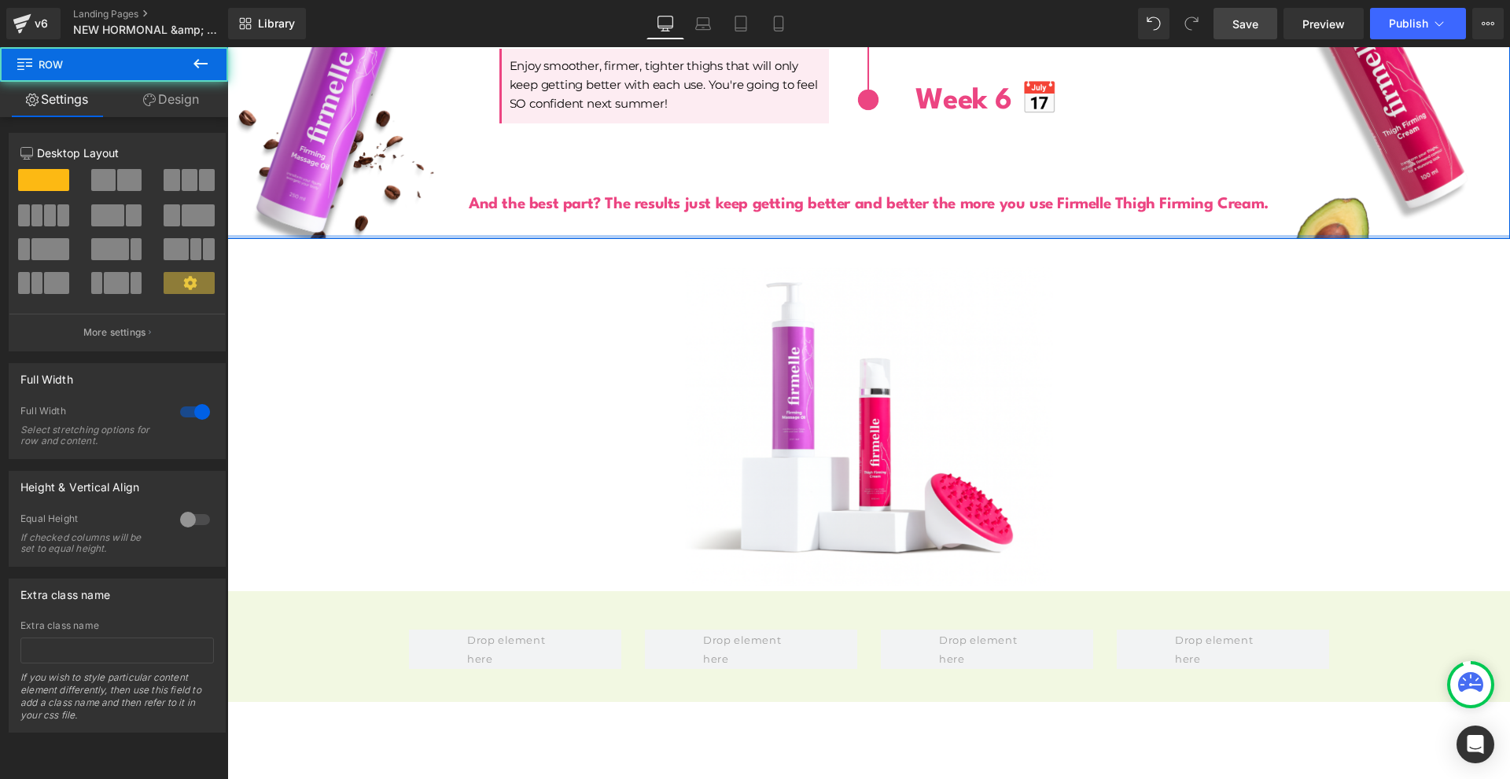
drag, startPoint x: 866, startPoint y: 232, endPoint x: 1391, endPoint y: 473, distance: 578.2
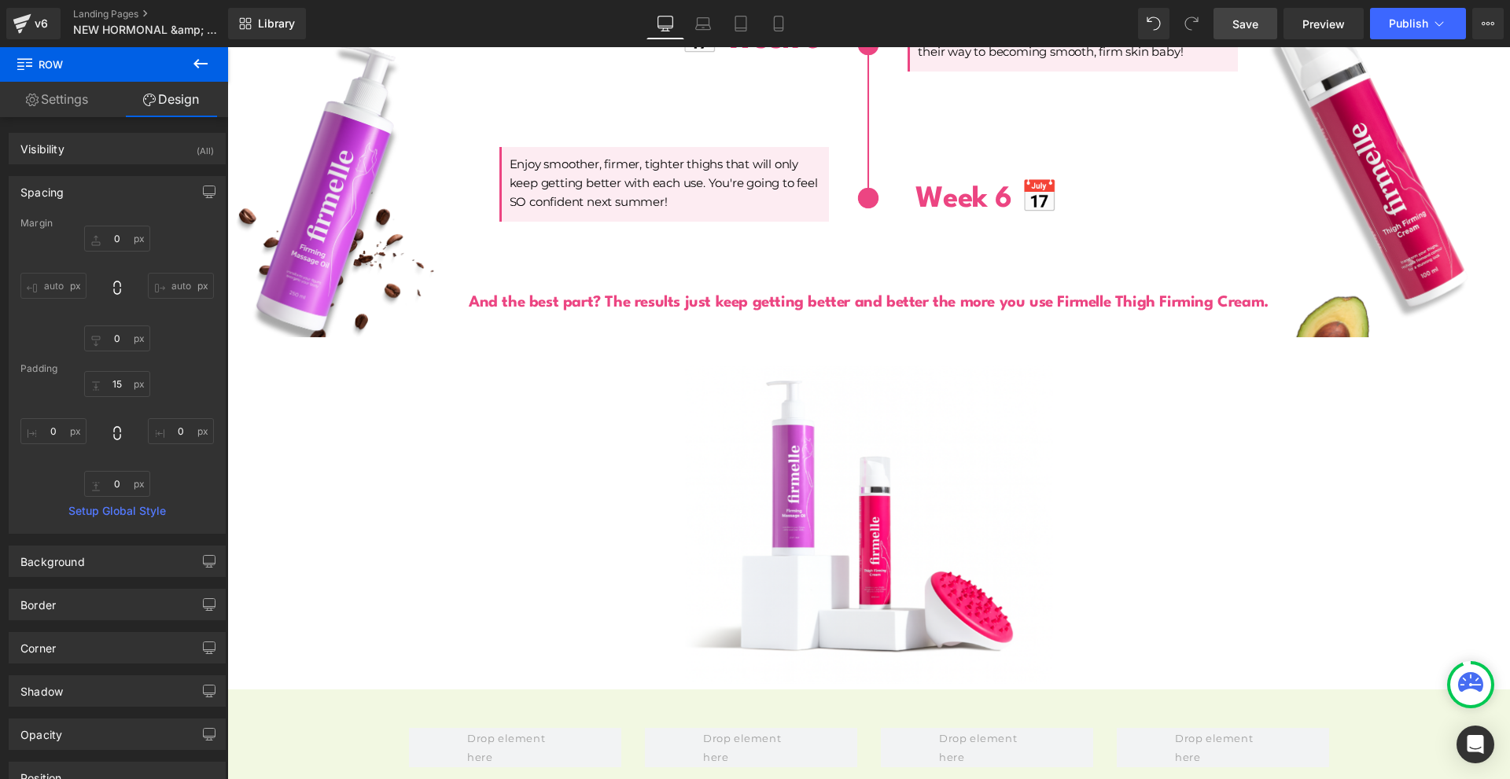
scroll to position [5136, 0]
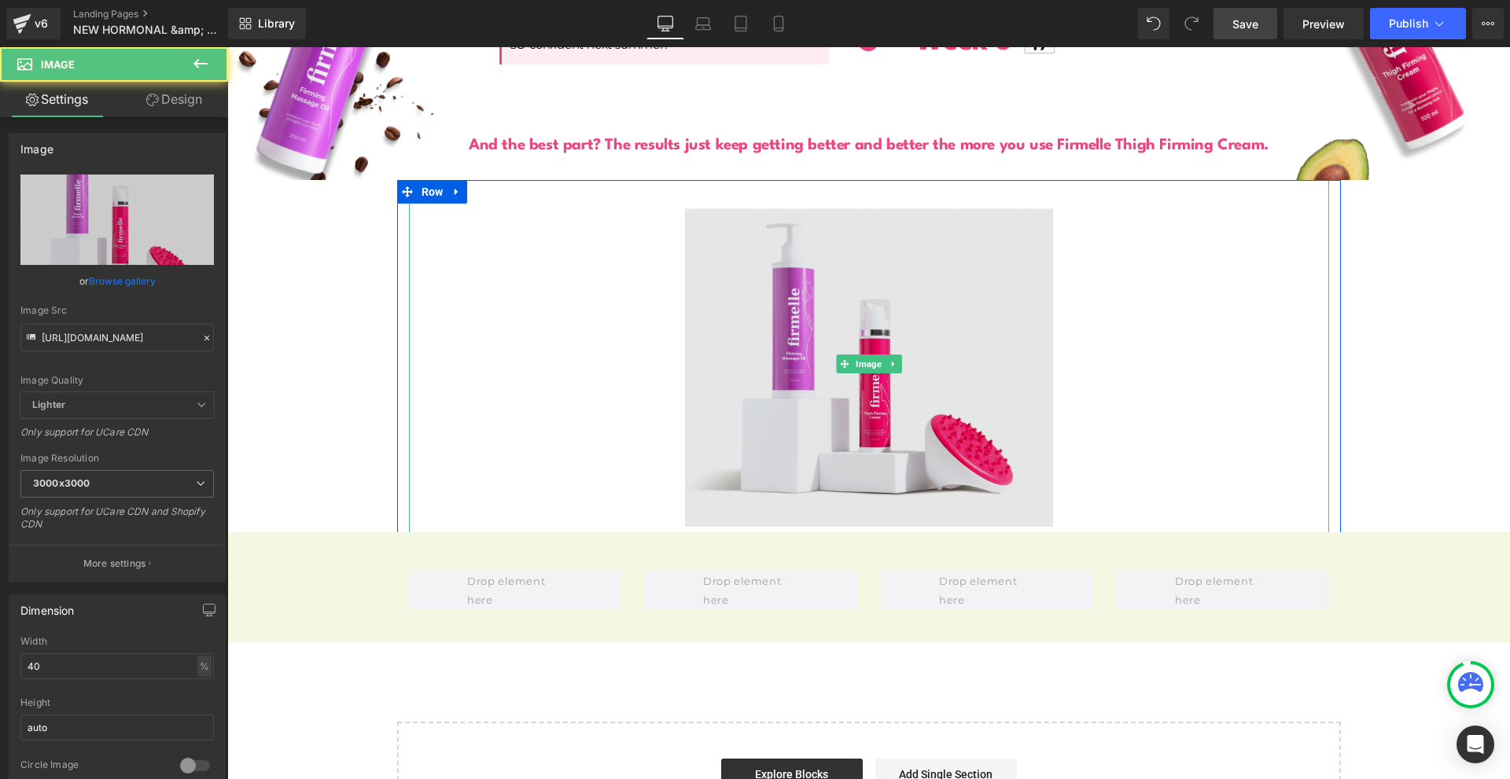
click at [889, 466] on img at bounding box center [869, 364] width 368 height 368
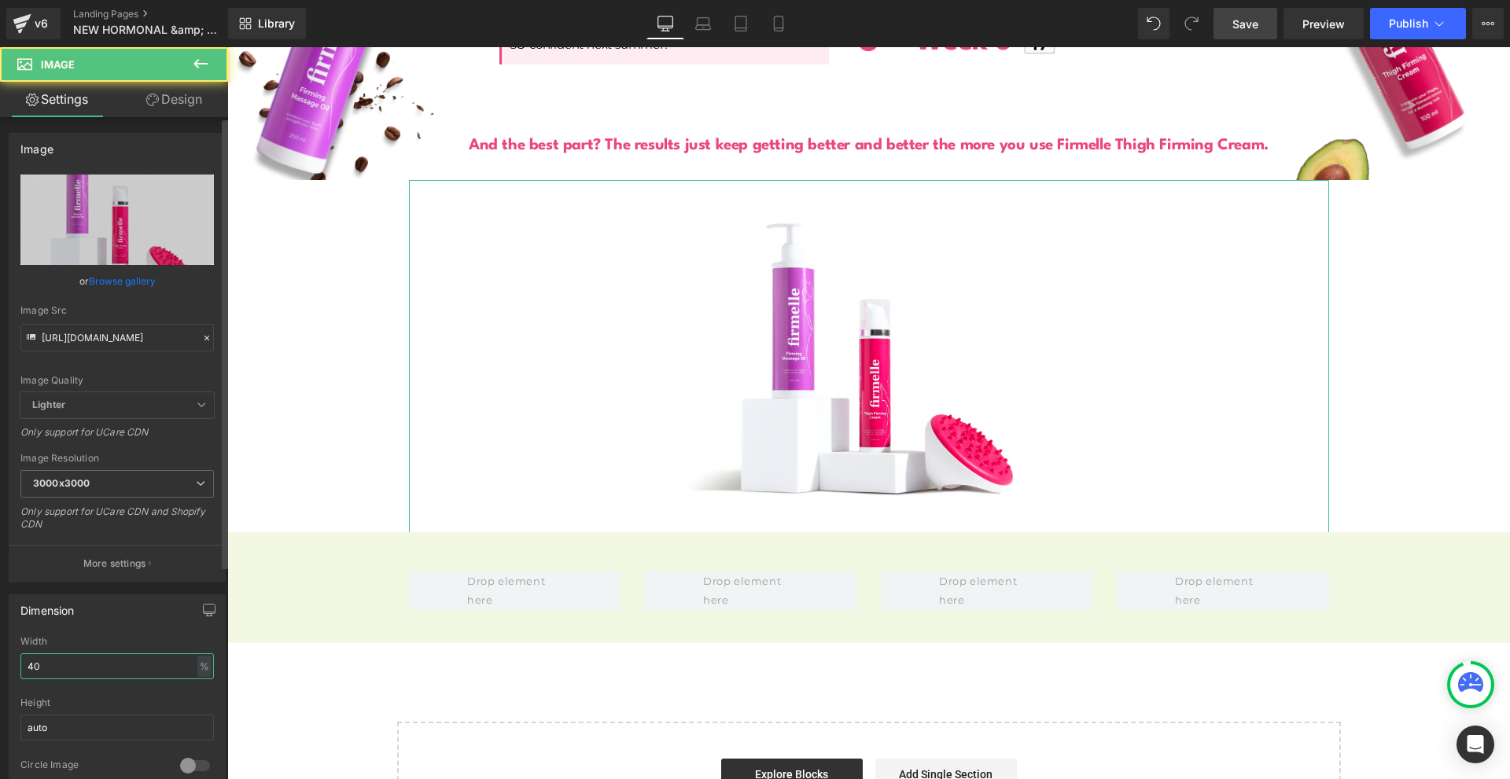
click at [79, 666] on input "40" at bounding box center [116, 667] width 193 height 26
click at [79, 665] on input "40" at bounding box center [116, 667] width 193 height 26
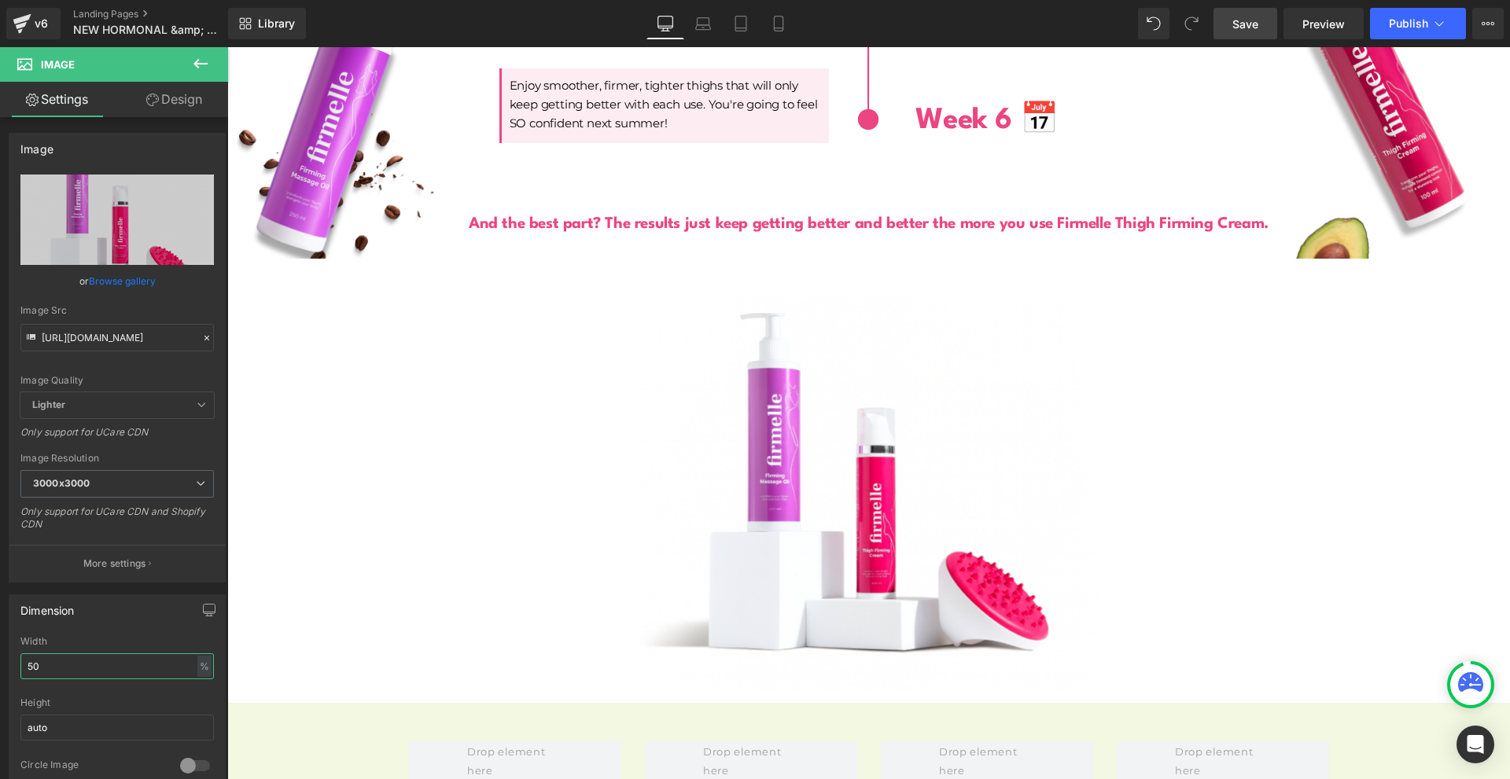
scroll to position [5293, 0]
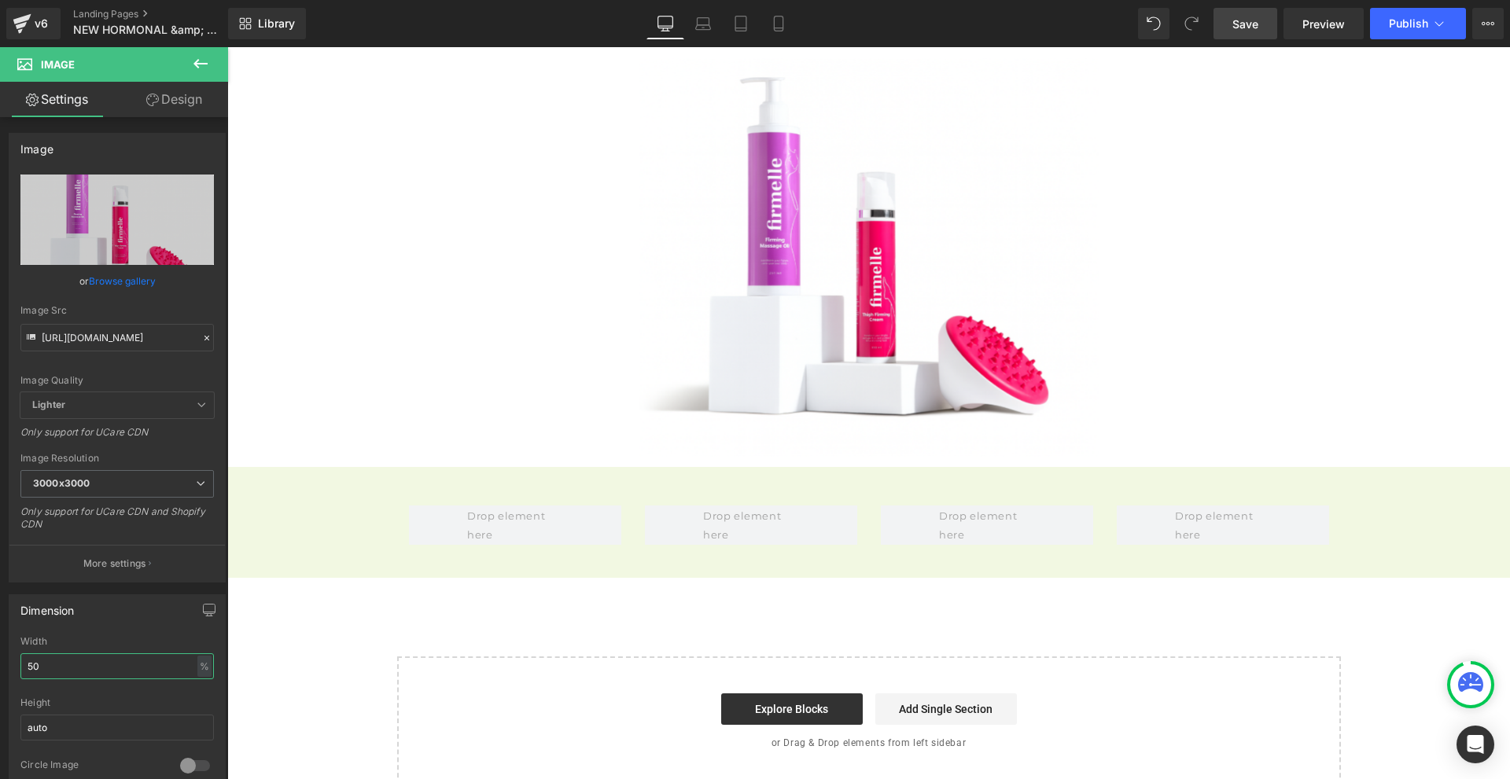
type input "50"
click at [1230, 31] on link "Save" at bounding box center [1245, 23] width 64 height 31
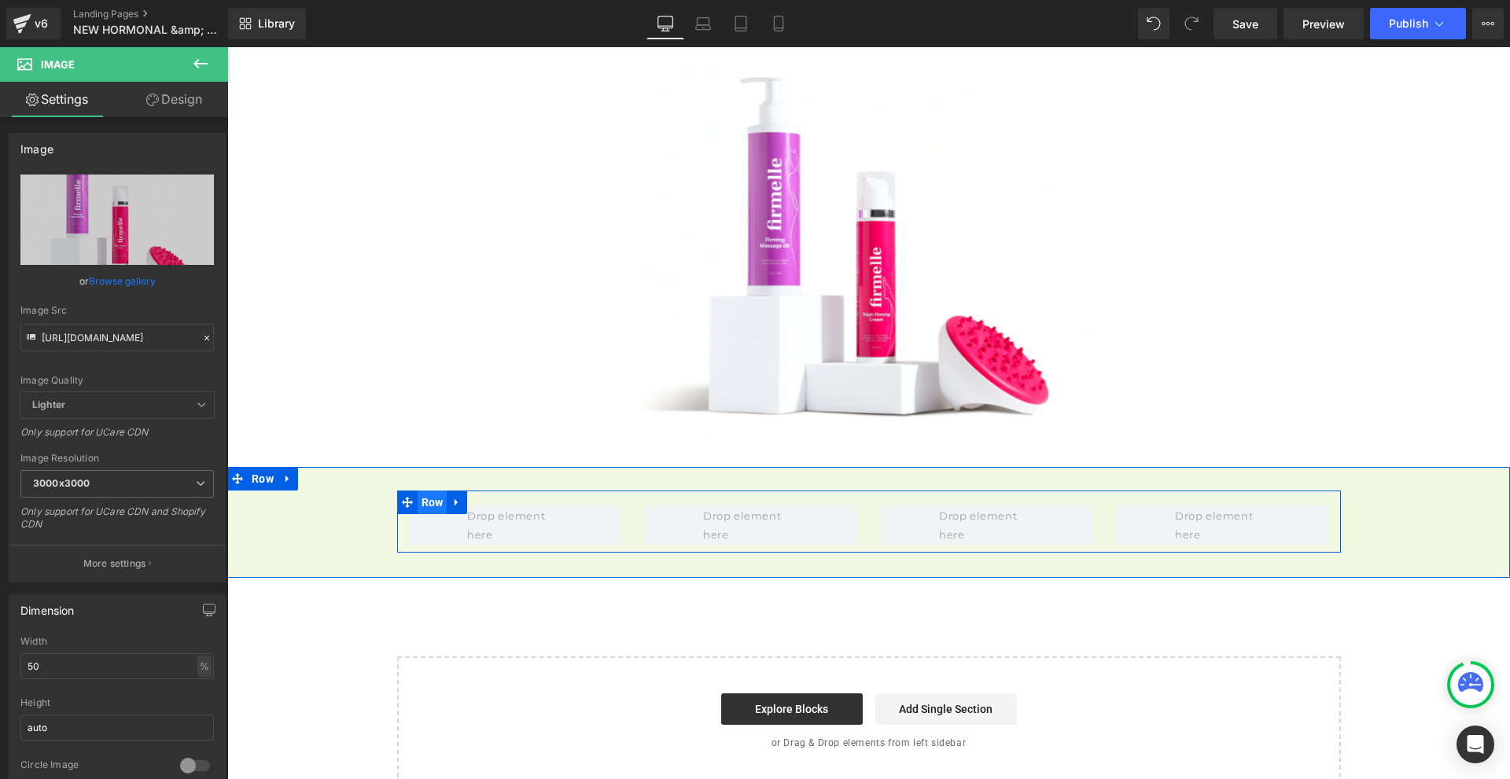
click at [421, 491] on span "Row" at bounding box center [433, 503] width 30 height 24
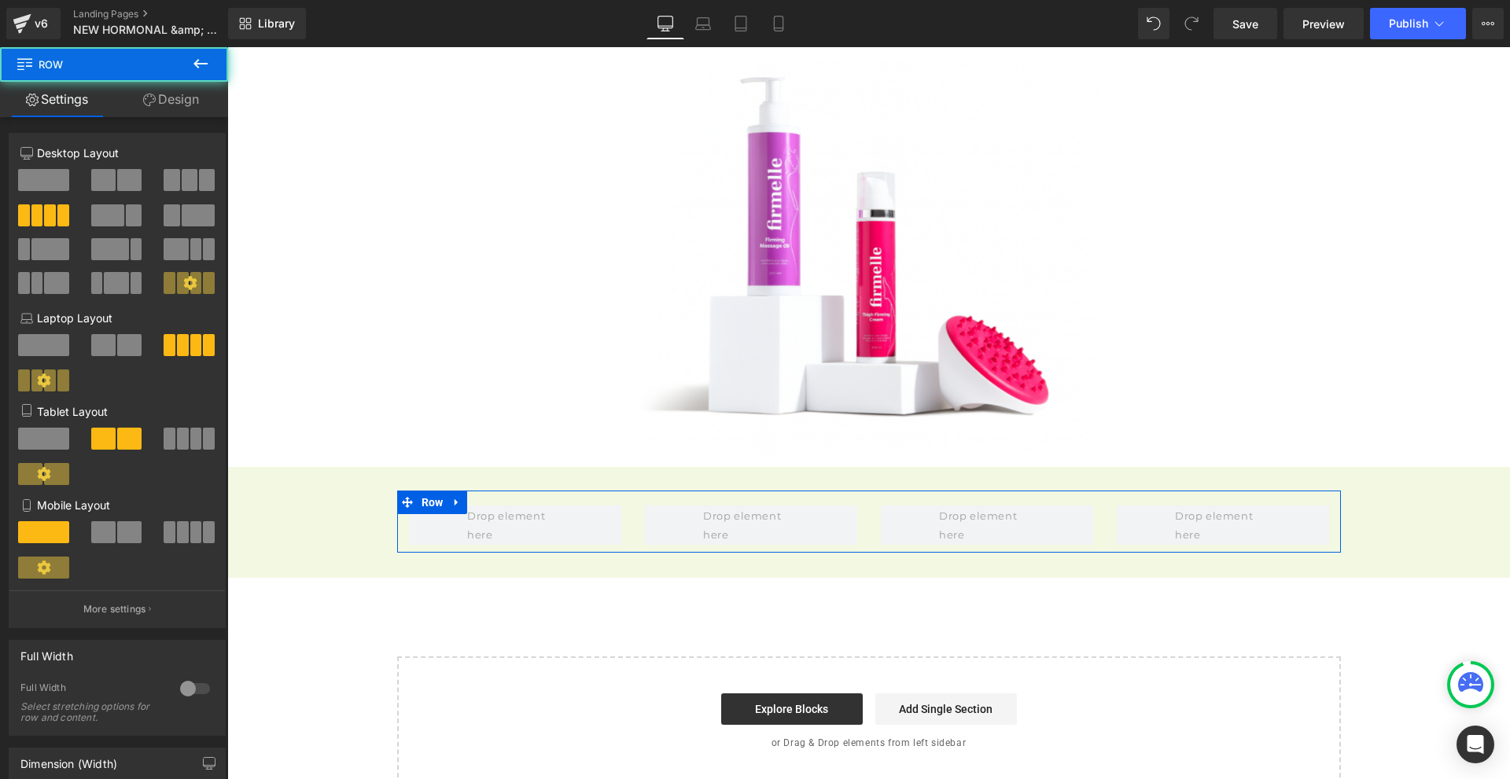
click at [174, 183] on span at bounding box center [172, 180] width 16 height 22
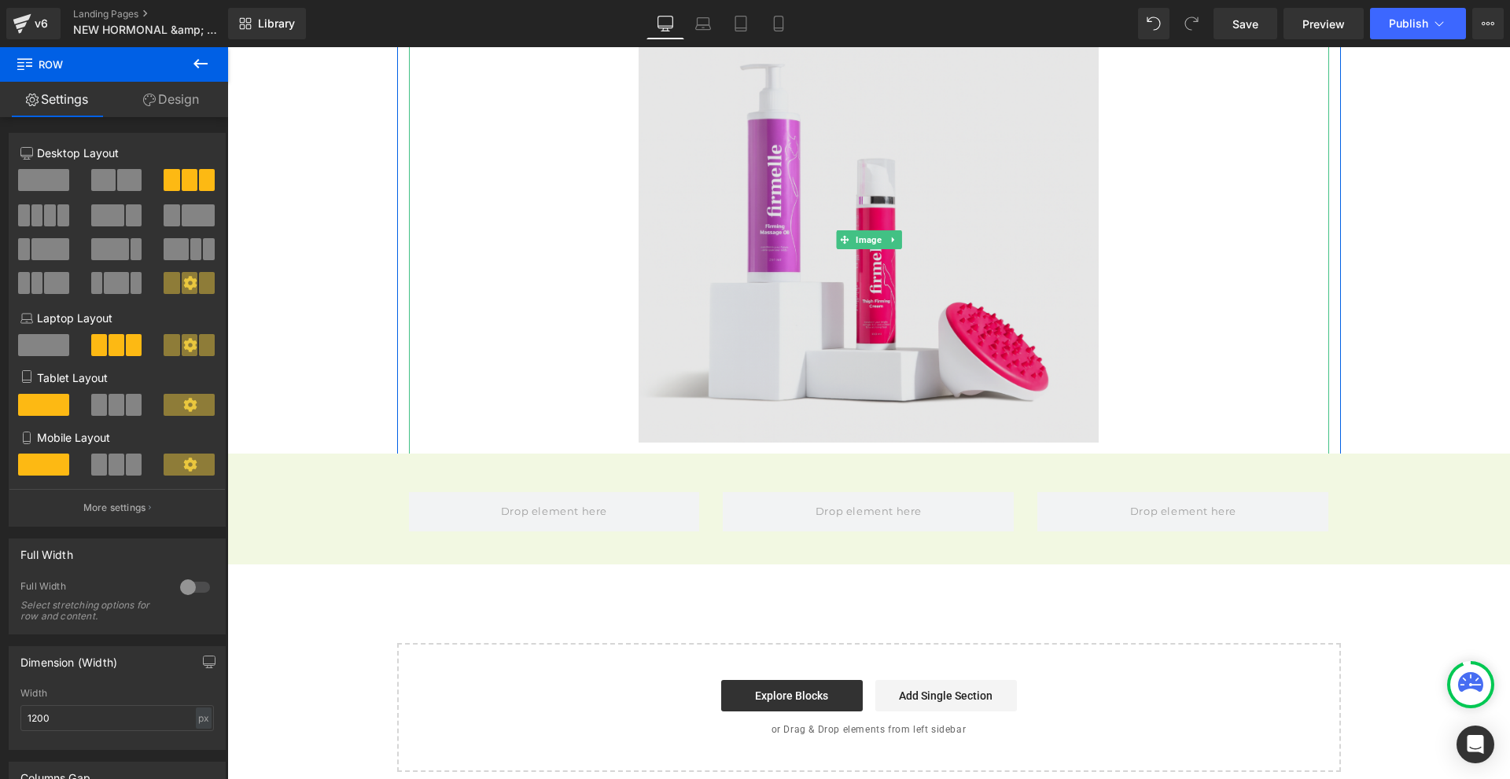
scroll to position [5071, 0]
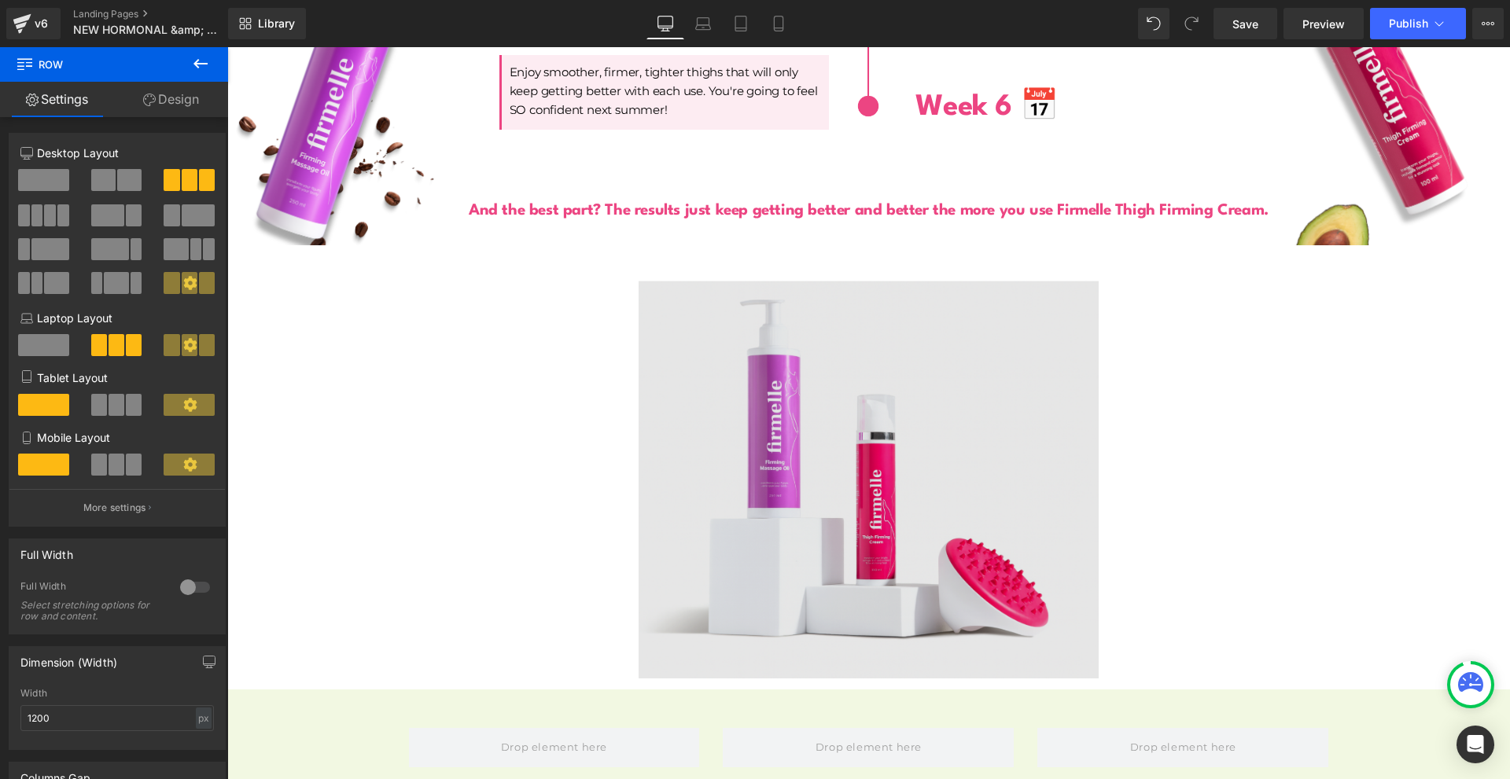
click at [928, 399] on img at bounding box center [869, 475] width 460 height 460
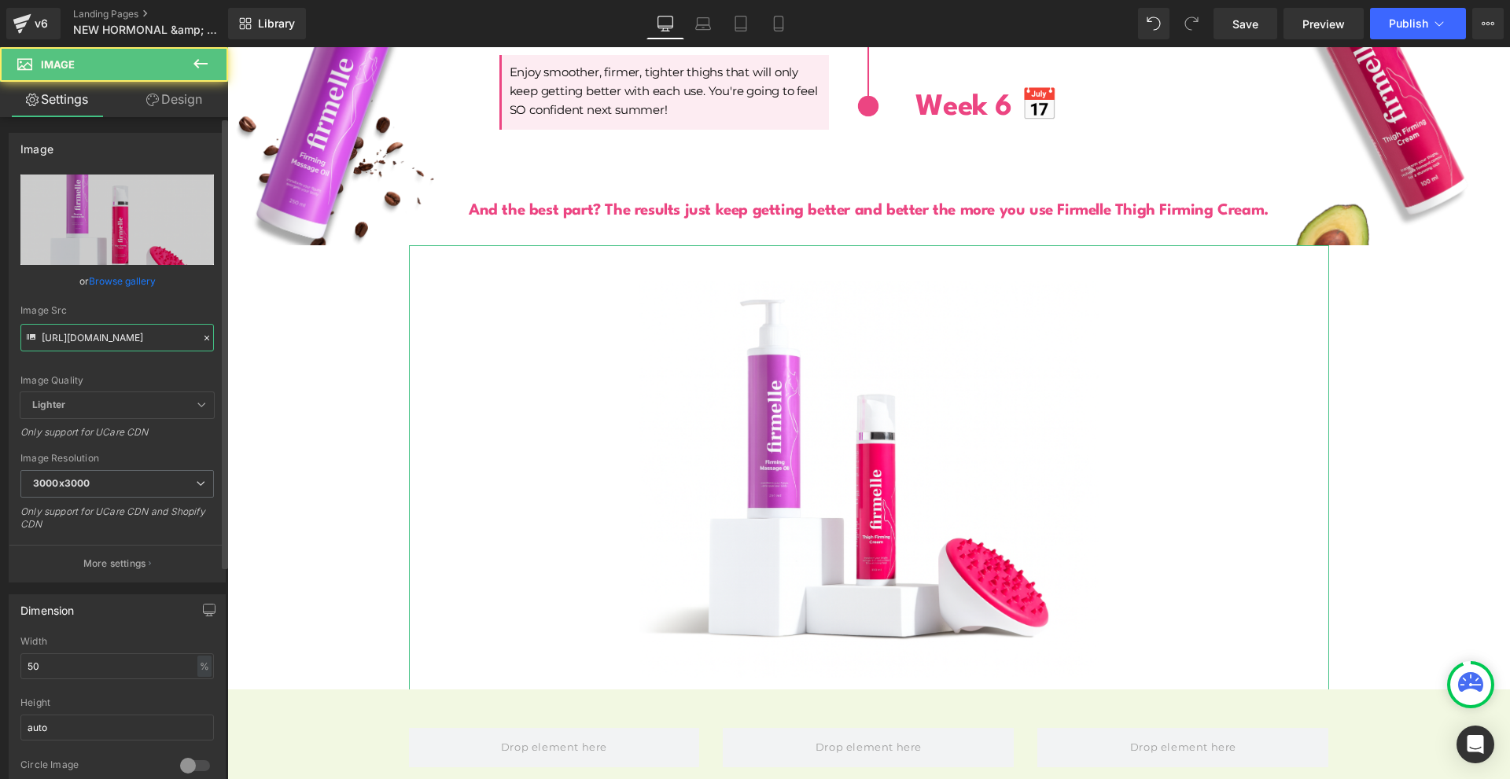
click at [94, 330] on input "[URL][DOMAIN_NAME]" at bounding box center [116, 338] width 193 height 28
paste input "5.png?v=1756490703"
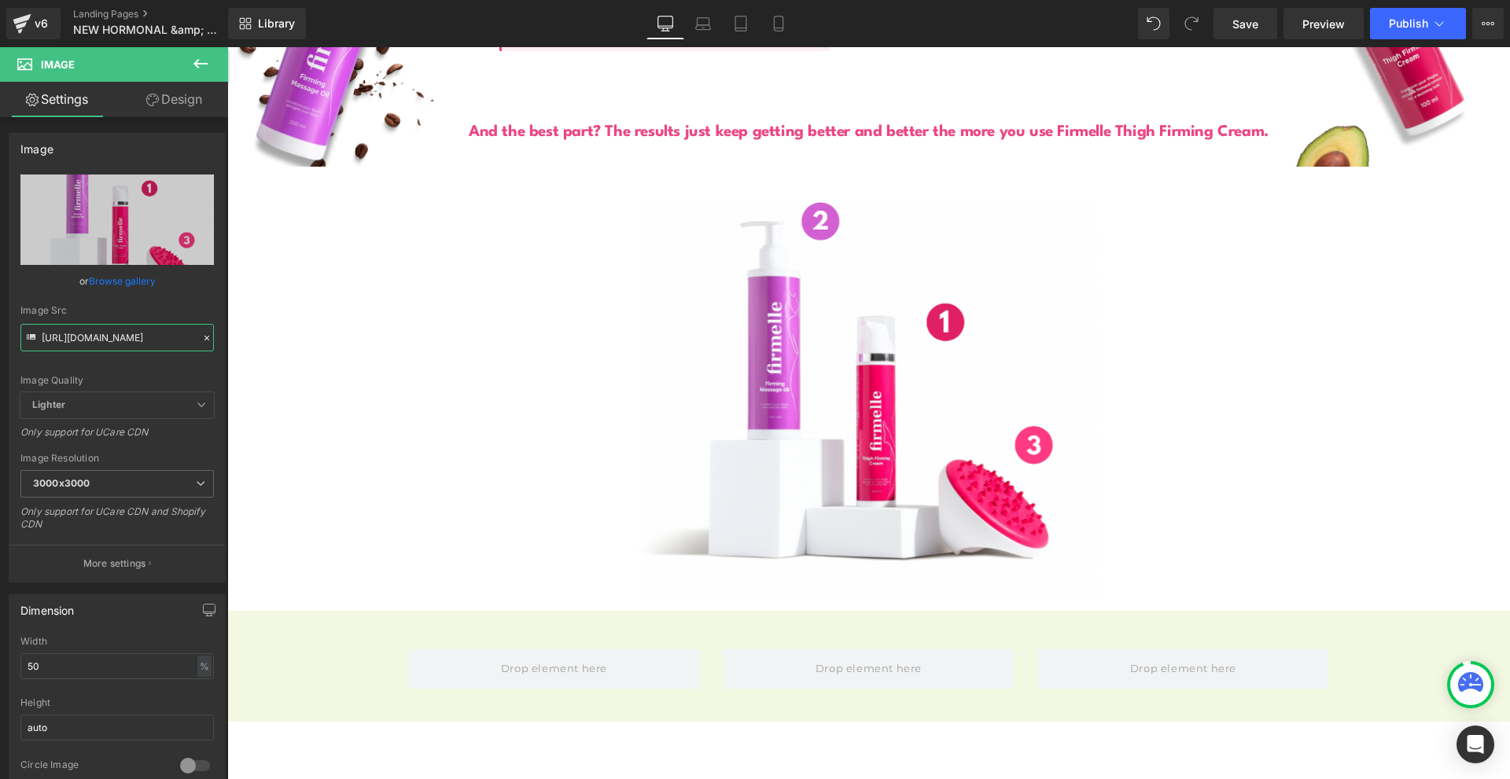
scroll to position [5228, 0]
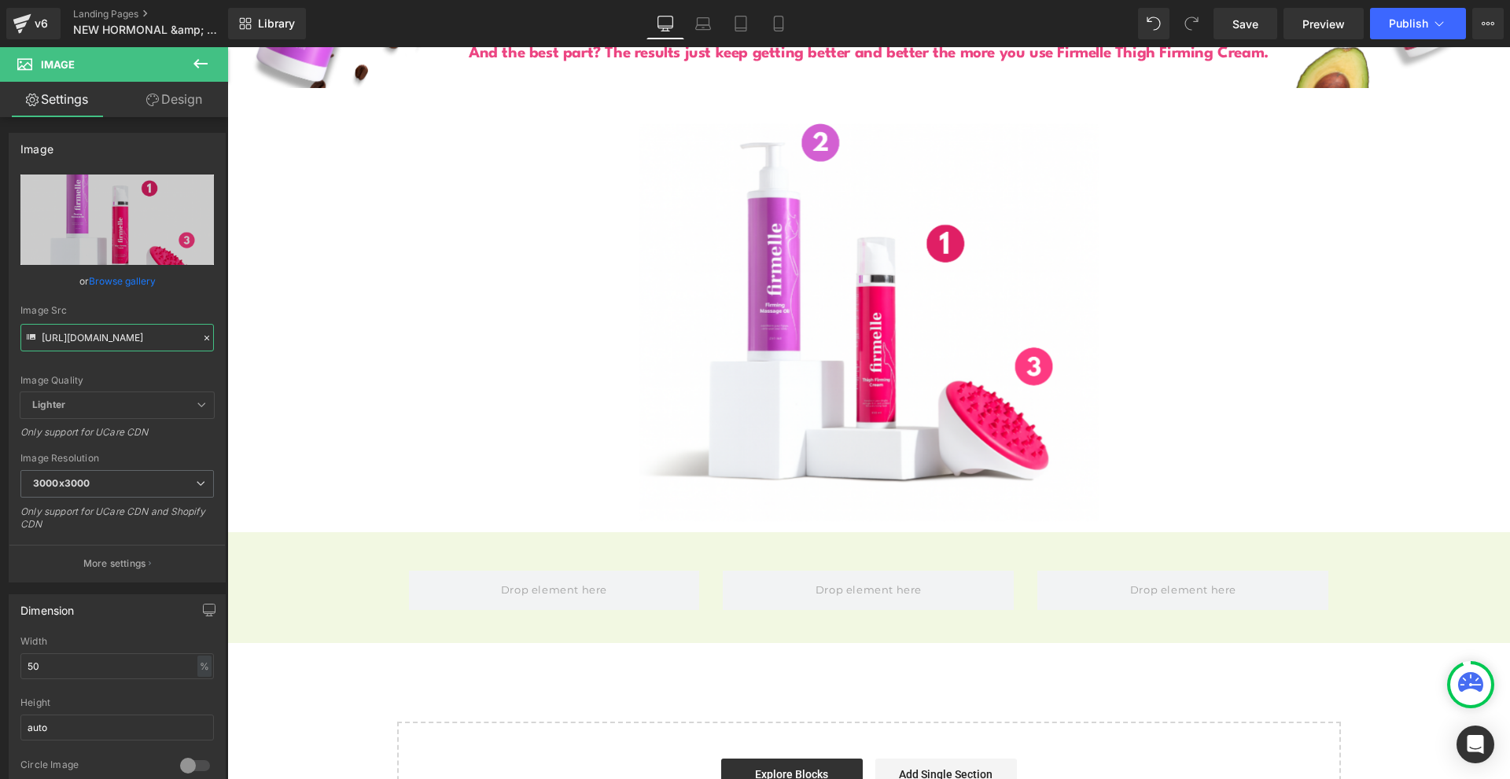
type input "[URL][DOMAIN_NAME]"
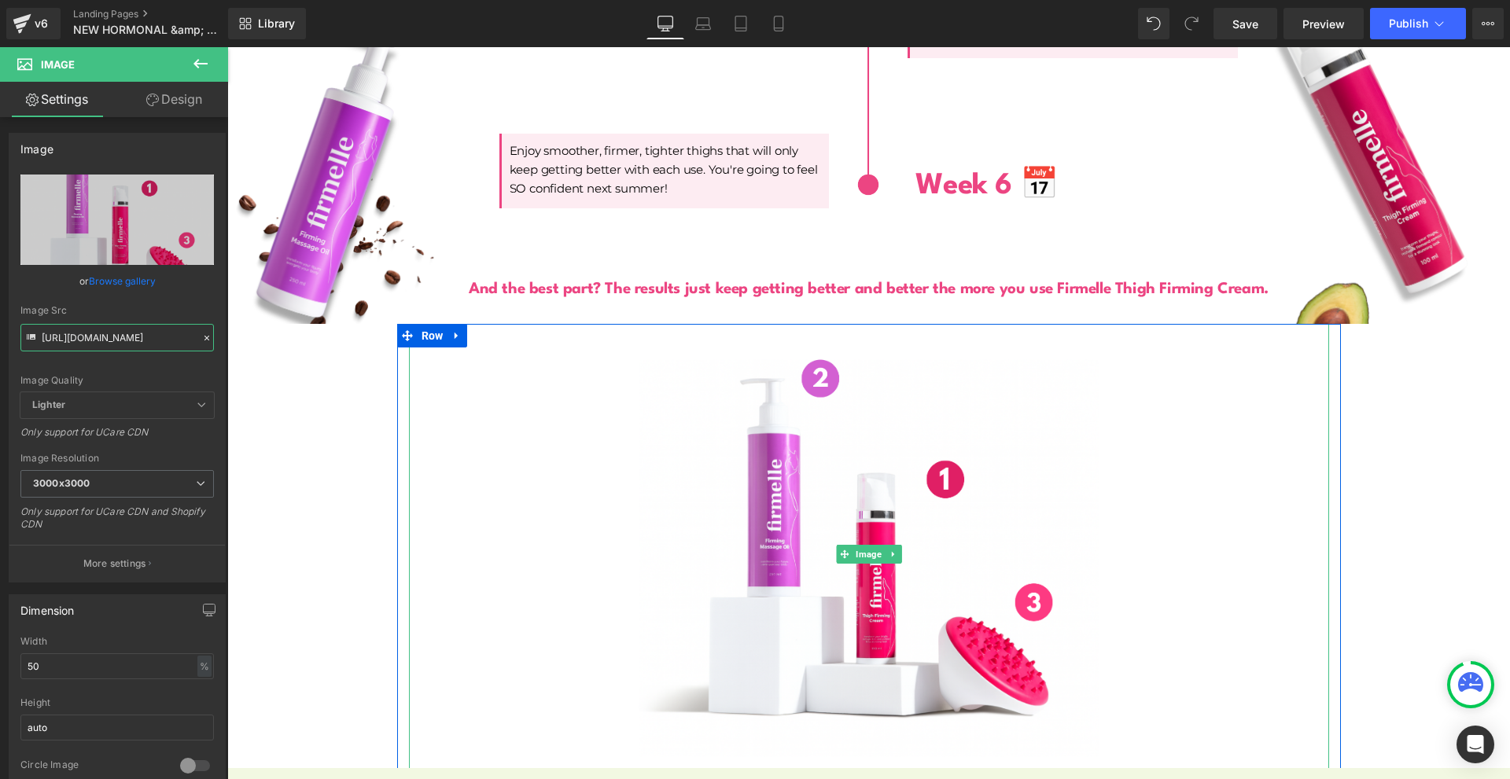
scroll to position [4914, 0]
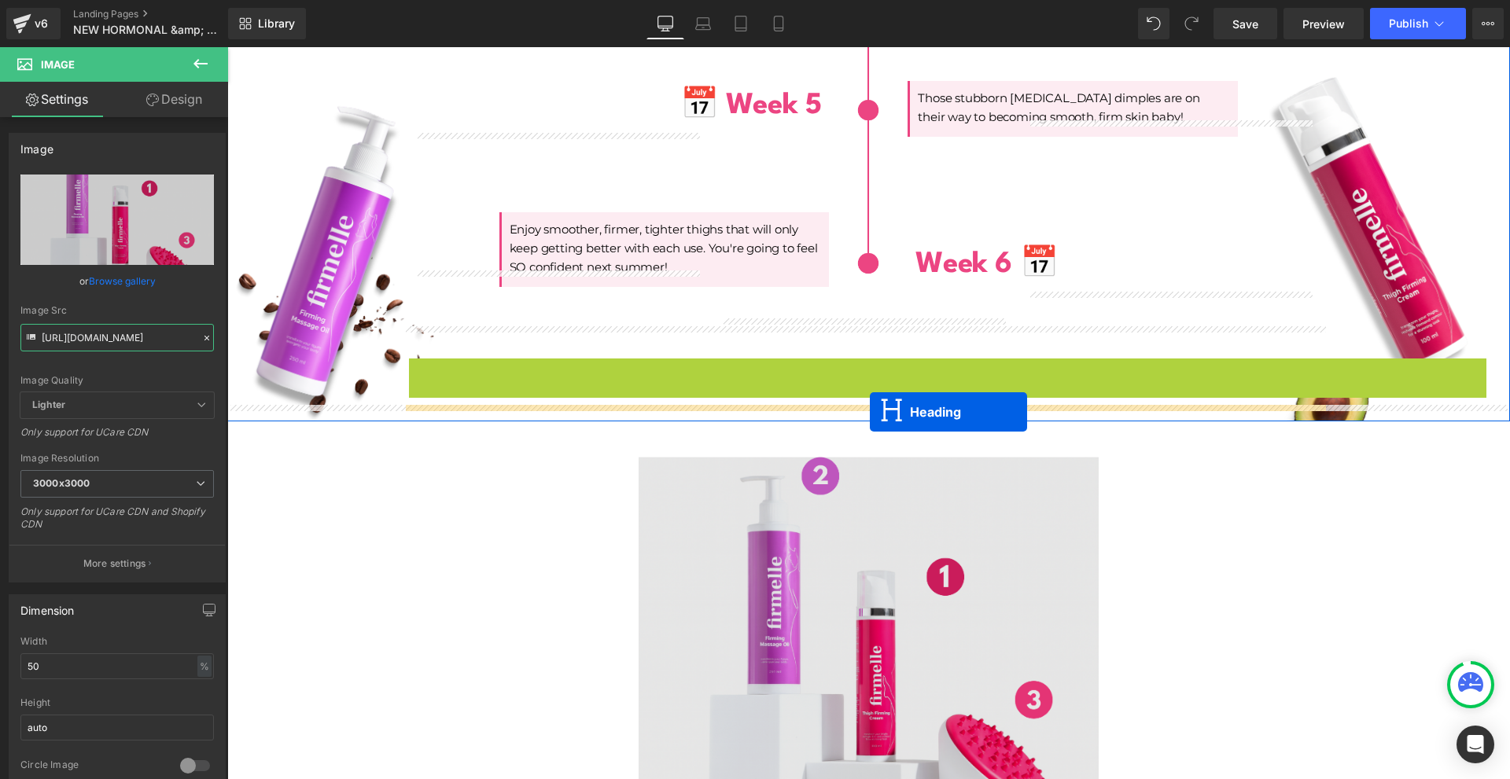
drag, startPoint x: 857, startPoint y: 351, endPoint x: 870, endPoint y: 412, distance: 62.6
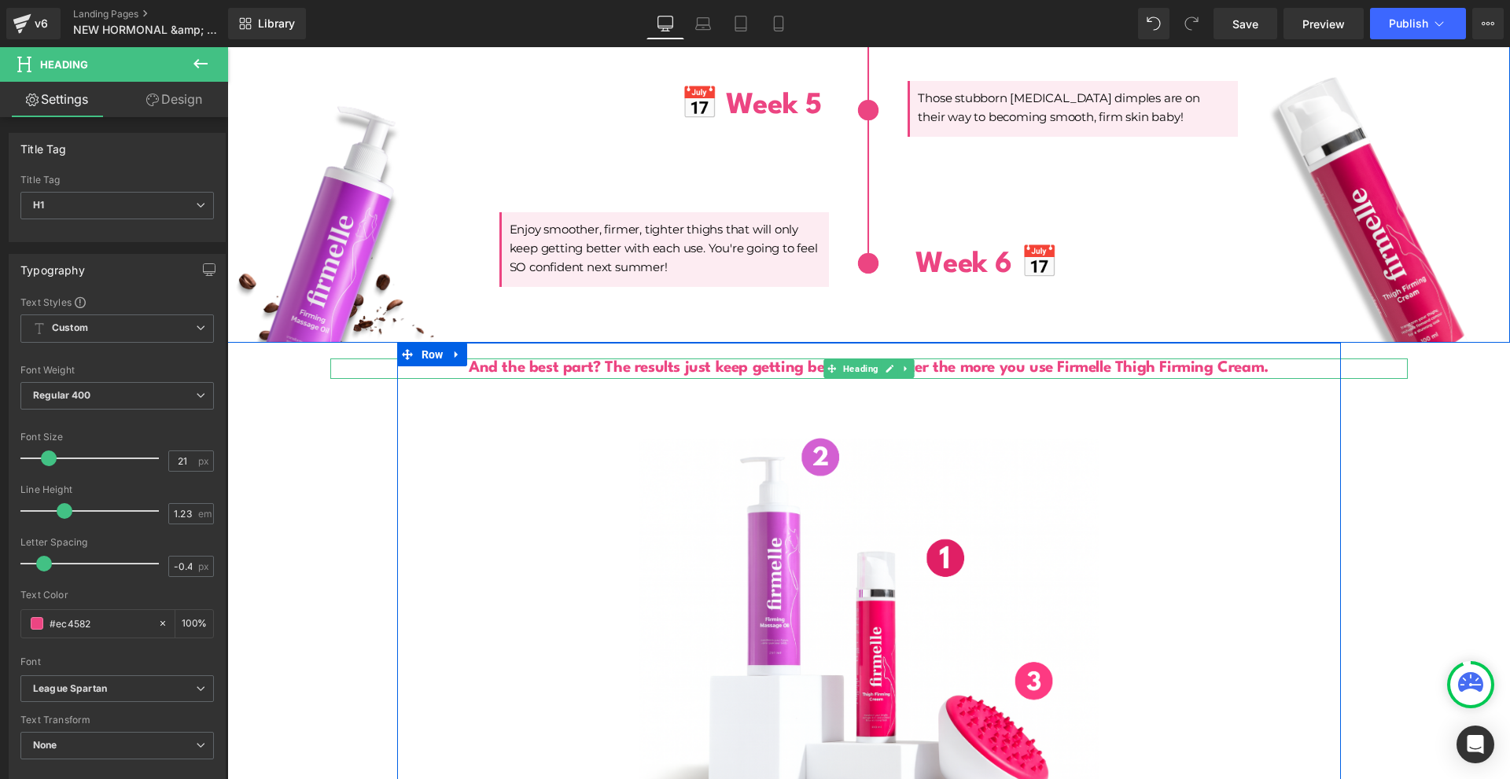
click at [833, 359] on span at bounding box center [831, 368] width 17 height 19
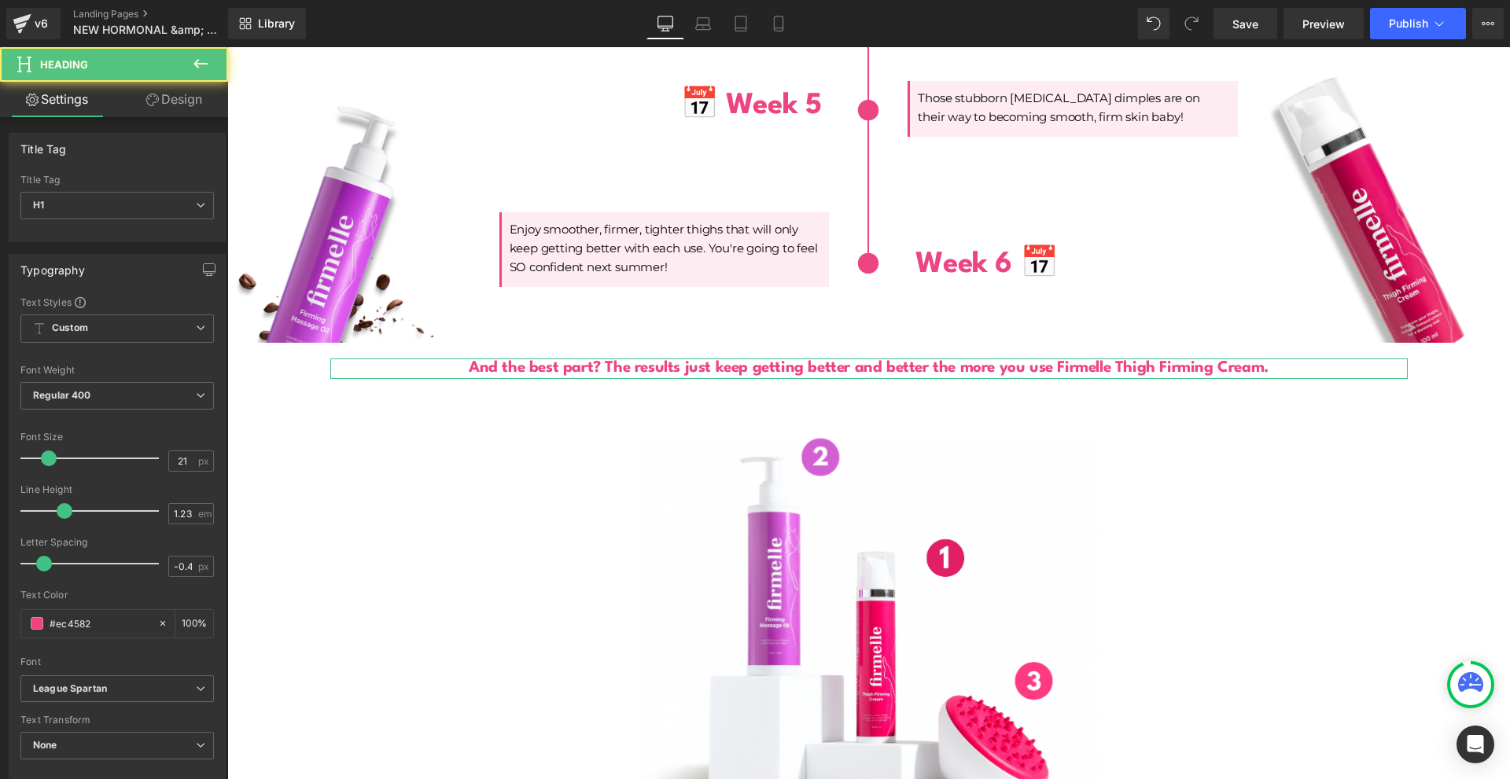
click at [182, 109] on link "Design" at bounding box center [174, 99] width 114 height 35
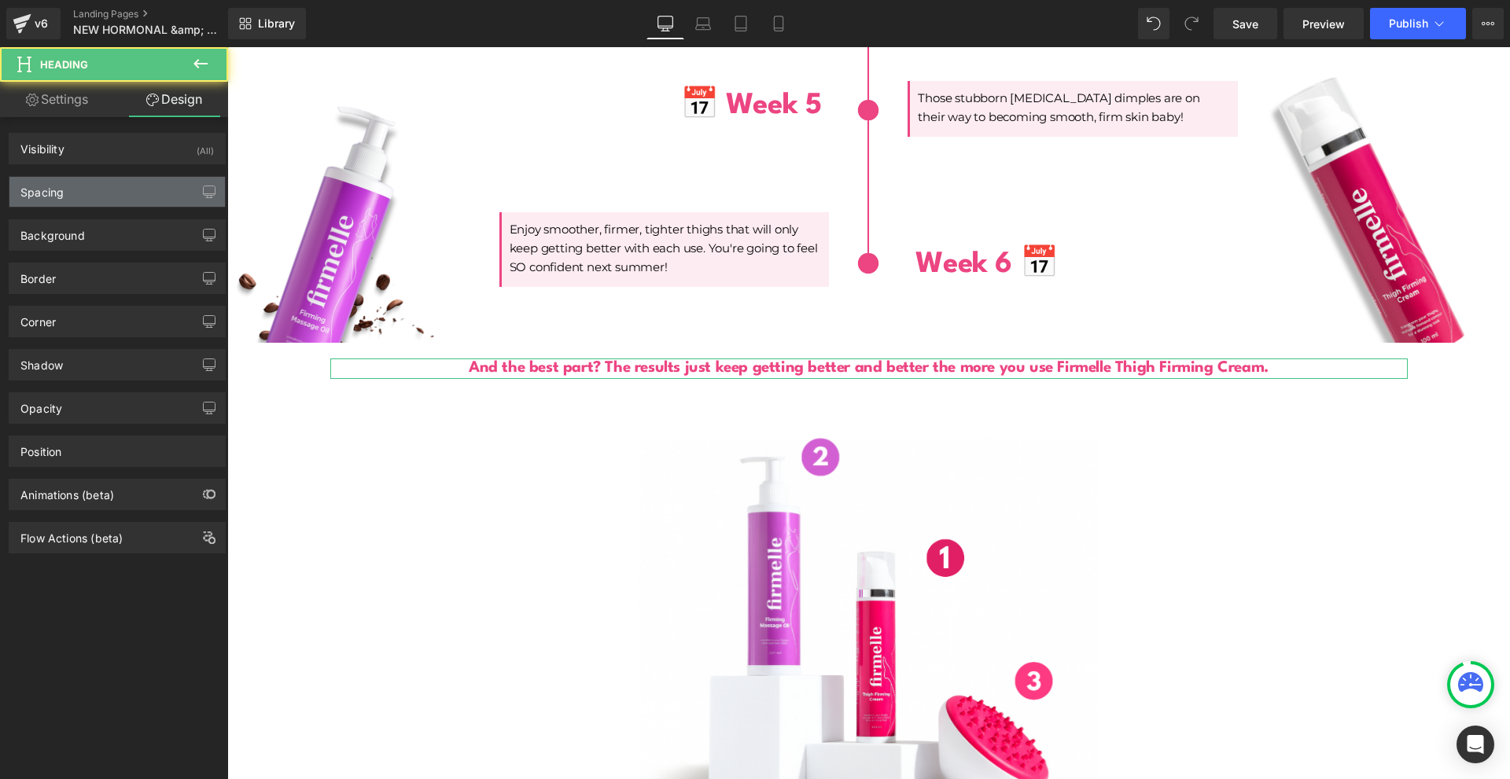
click at [123, 185] on div "Spacing" at bounding box center [116, 192] width 215 height 30
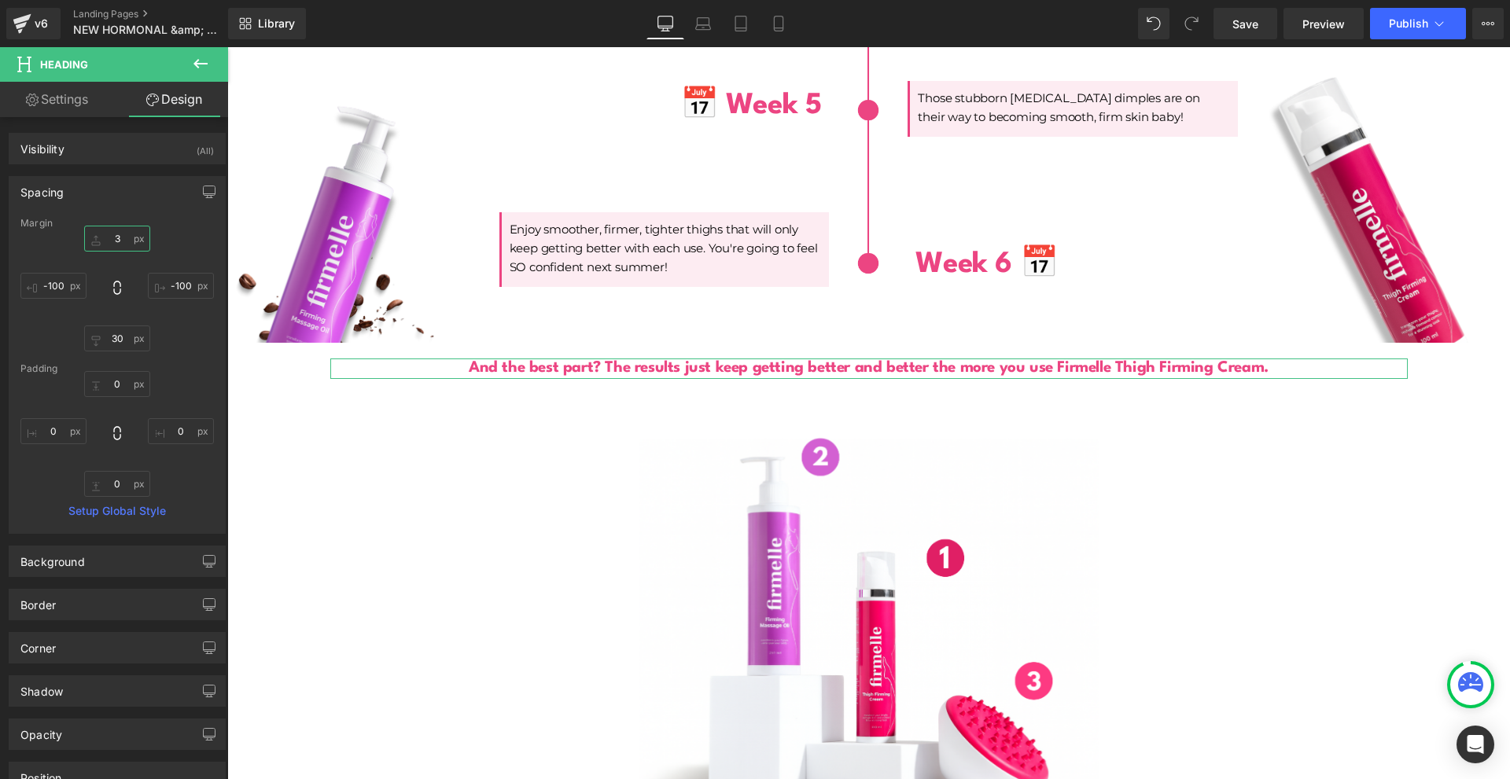
click at [131, 241] on input "3" at bounding box center [117, 239] width 66 height 26
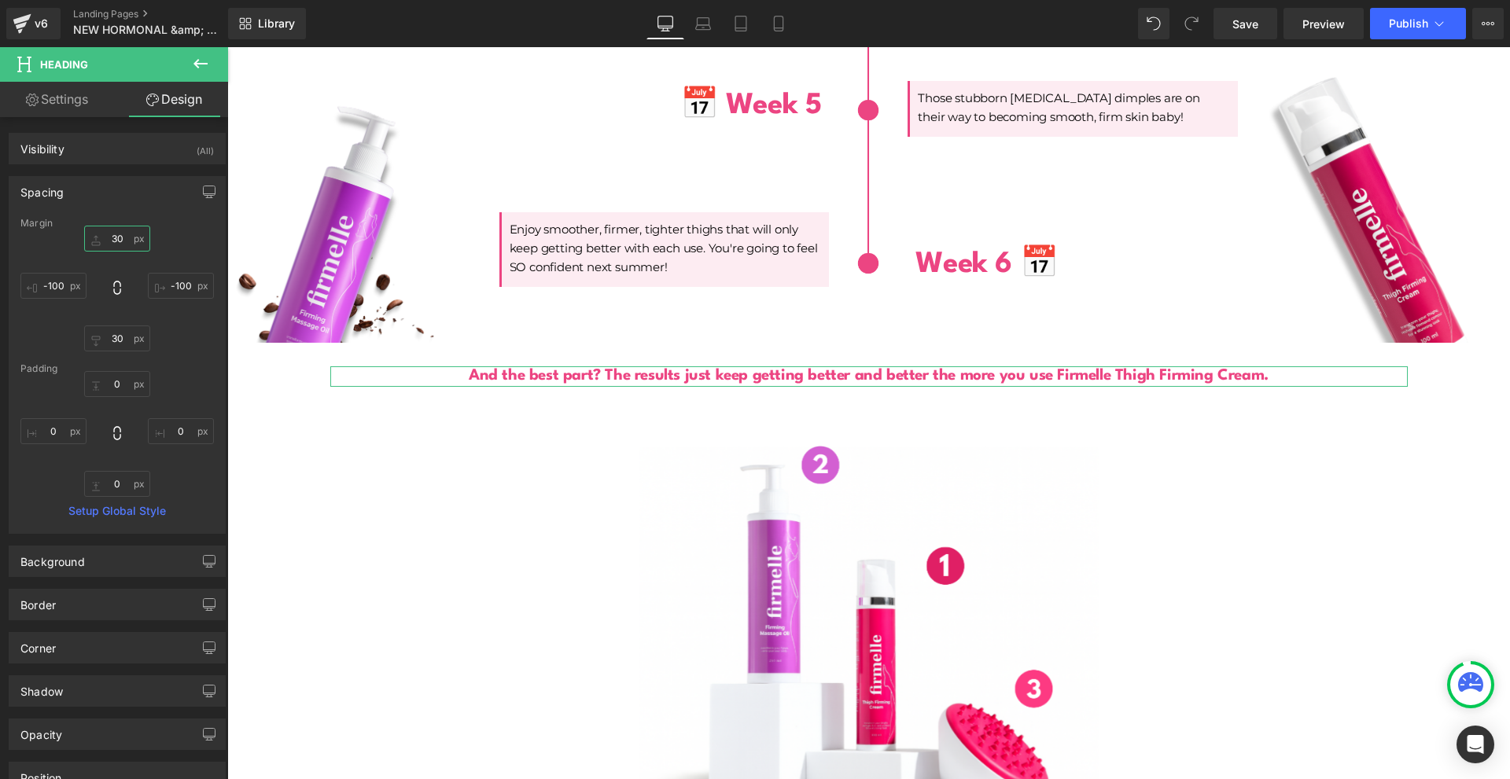
click at [131, 243] on input "30" at bounding box center [117, 239] width 66 height 26
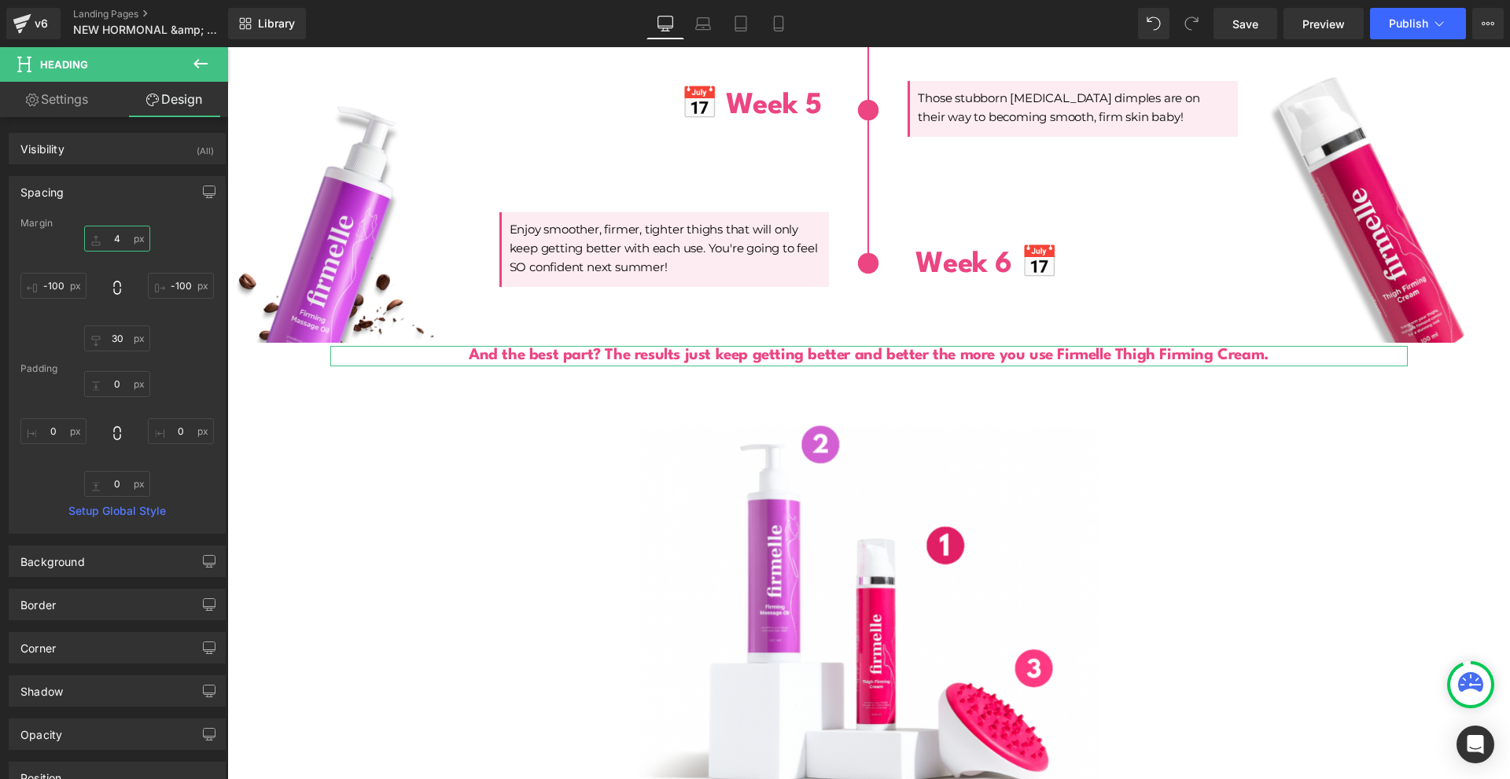
type input "40"
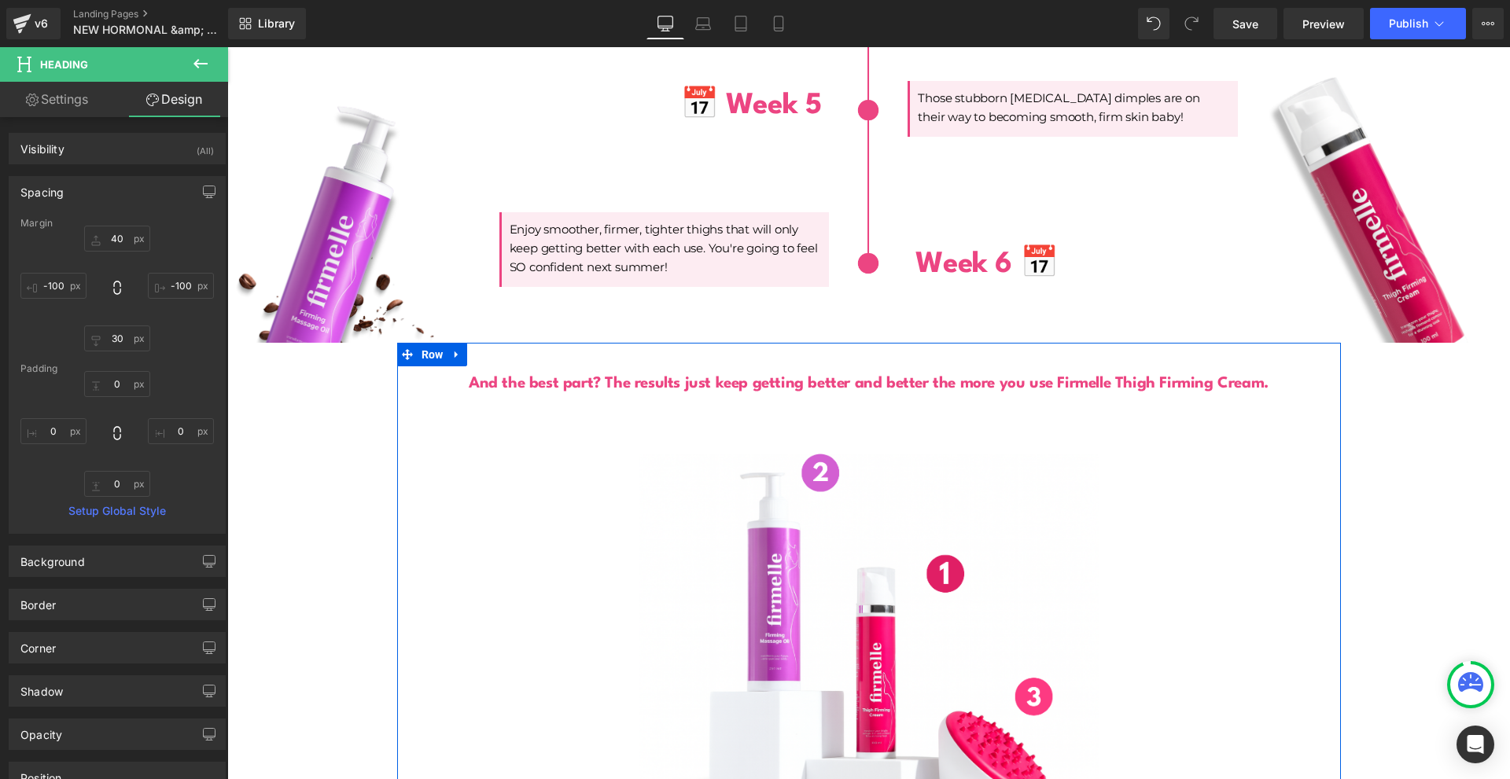
click at [630, 376] on b "And the best part? The results just keep getting better and better the more you…" at bounding box center [869, 384] width 800 height 16
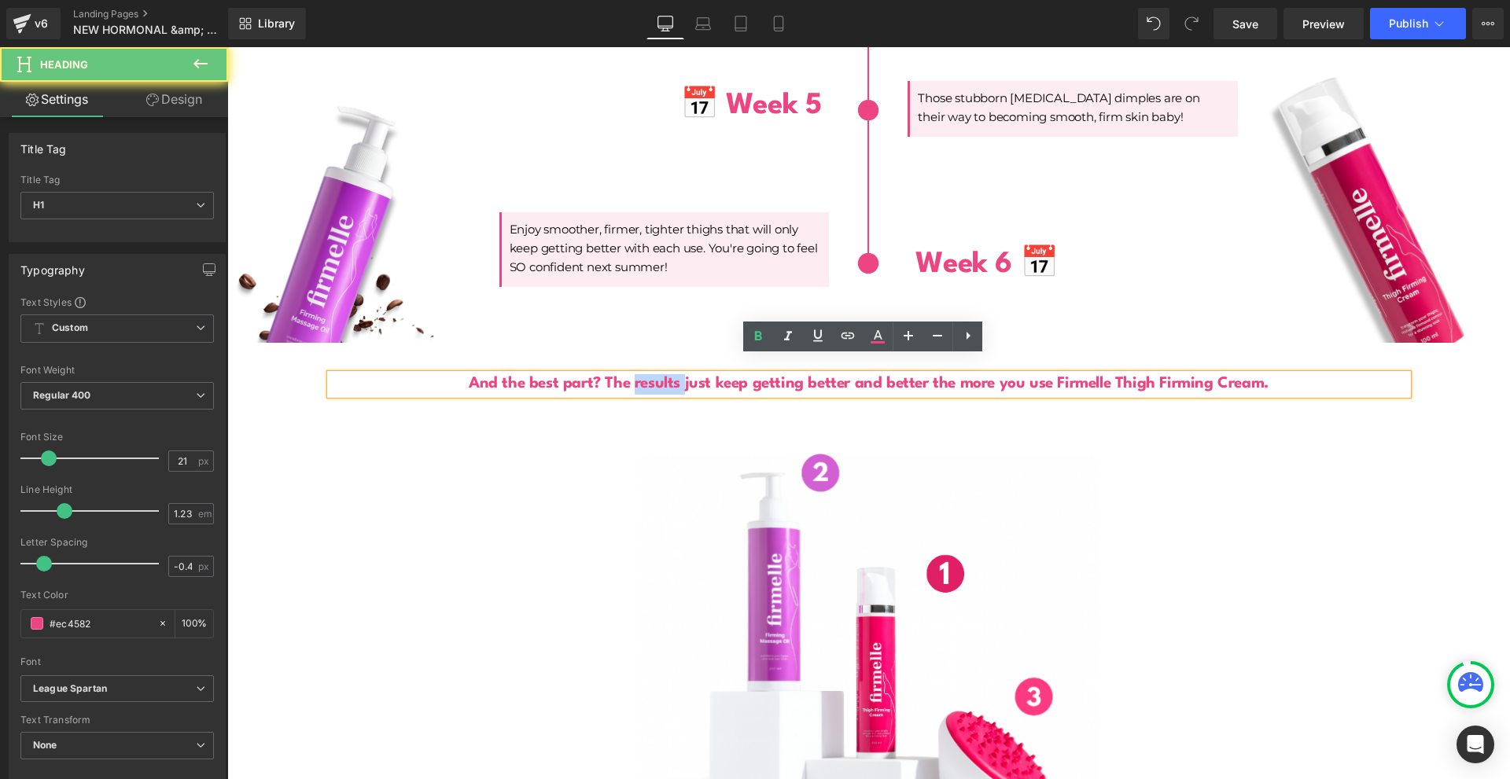
click at [630, 376] on b "And the best part? The results just keep getting better and better the more you…" at bounding box center [869, 384] width 800 height 16
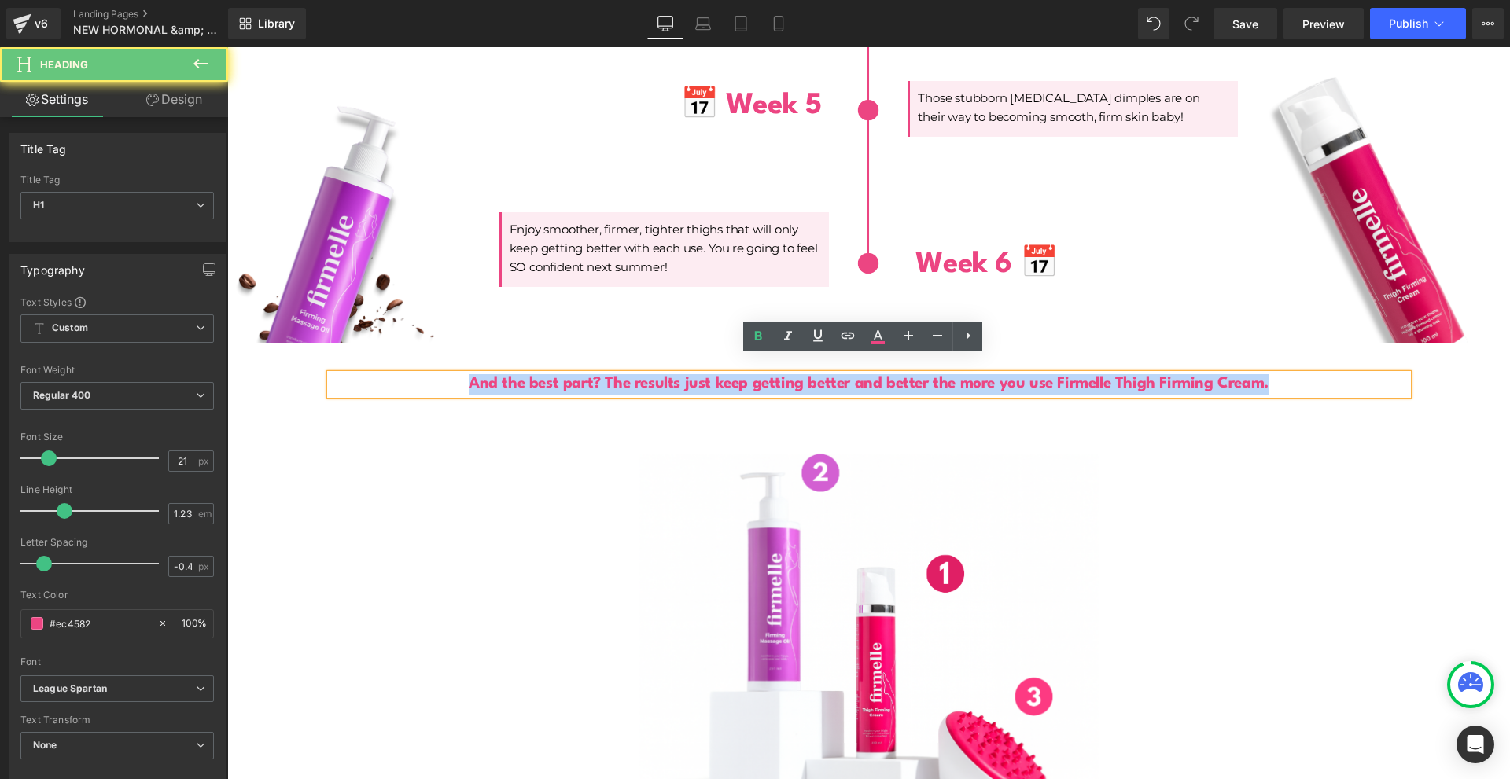
click at [630, 376] on b "And the best part? The results just keep getting better and better the more you…" at bounding box center [869, 384] width 800 height 16
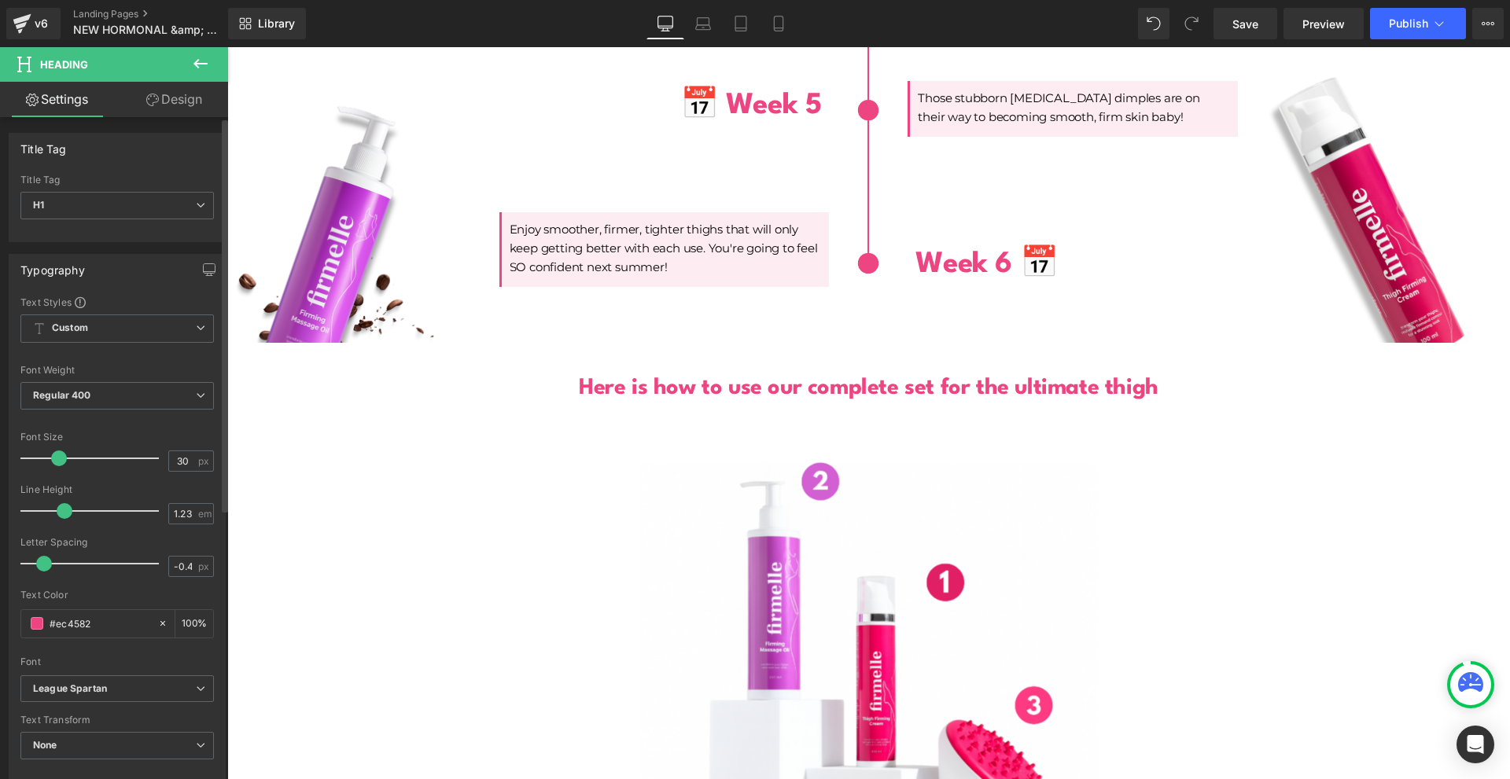
type input "31"
drag, startPoint x: 44, startPoint y: 453, endPoint x: 388, endPoint y: 385, distance: 350.4
click at [57, 451] on span at bounding box center [63, 459] width 16 height 16
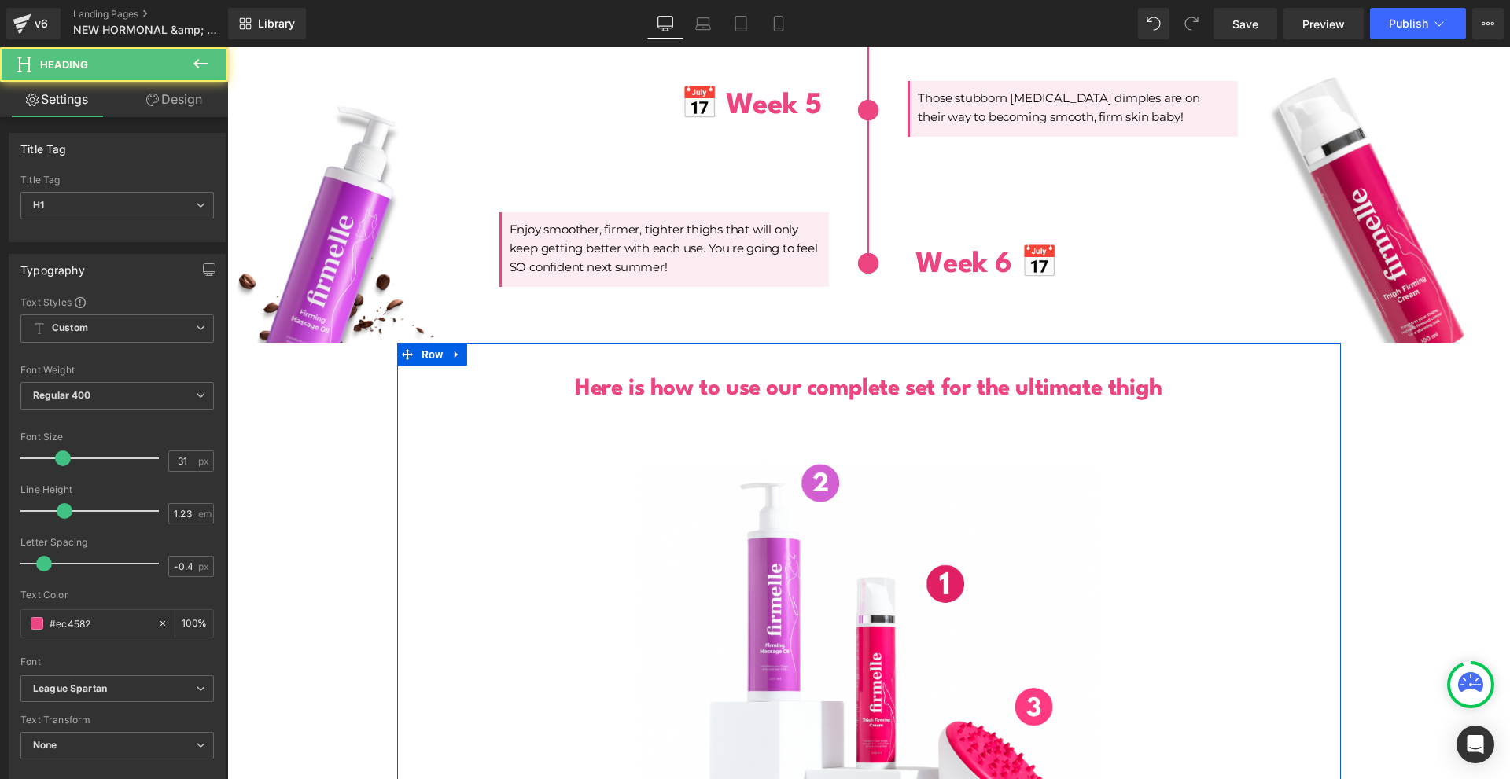
click at [1165, 374] on h1 "Here is how to use our complete set for the ultimate thigh" at bounding box center [868, 389] width 1077 height 30
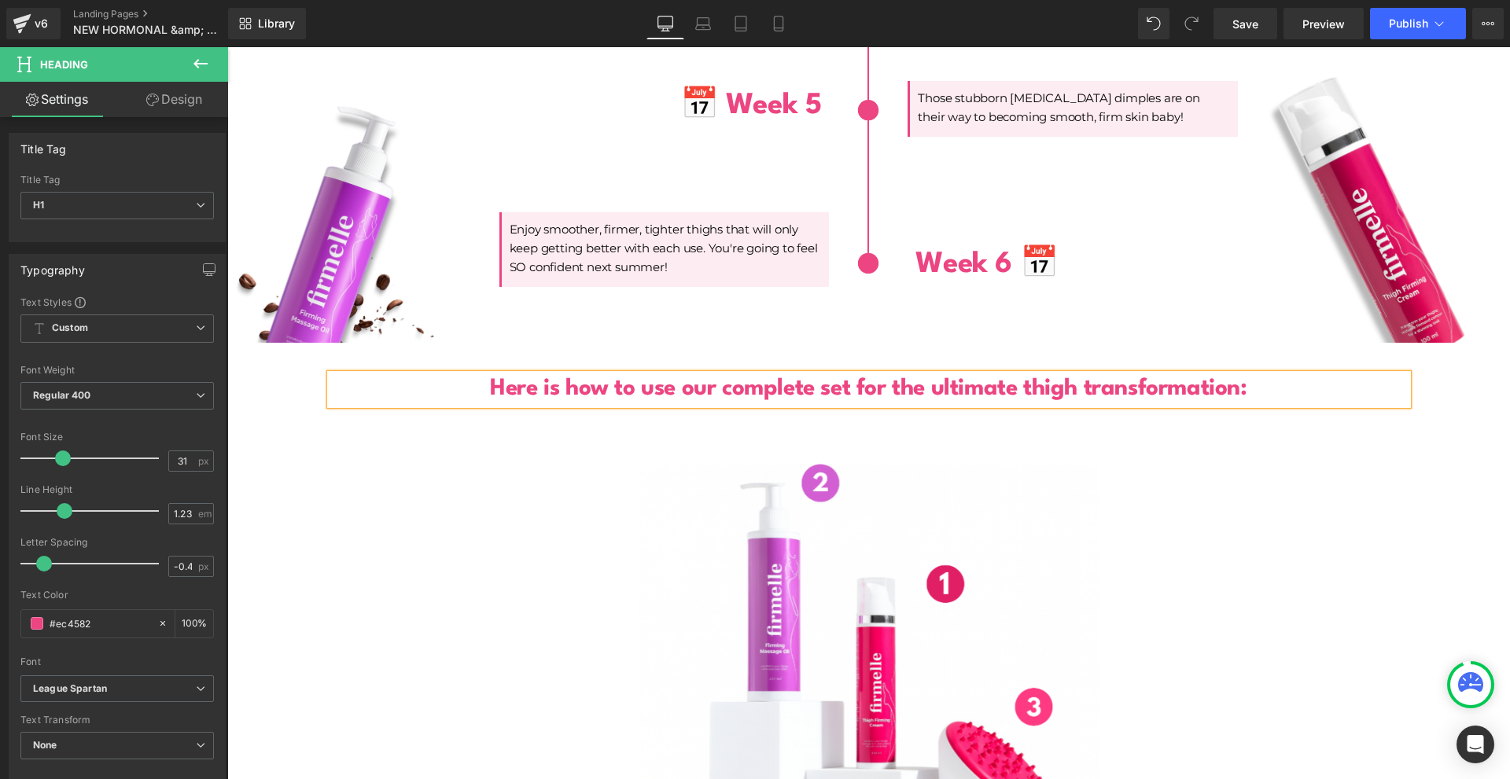
click at [1293, 580] on div at bounding box center [869, 659] width 920 height 460
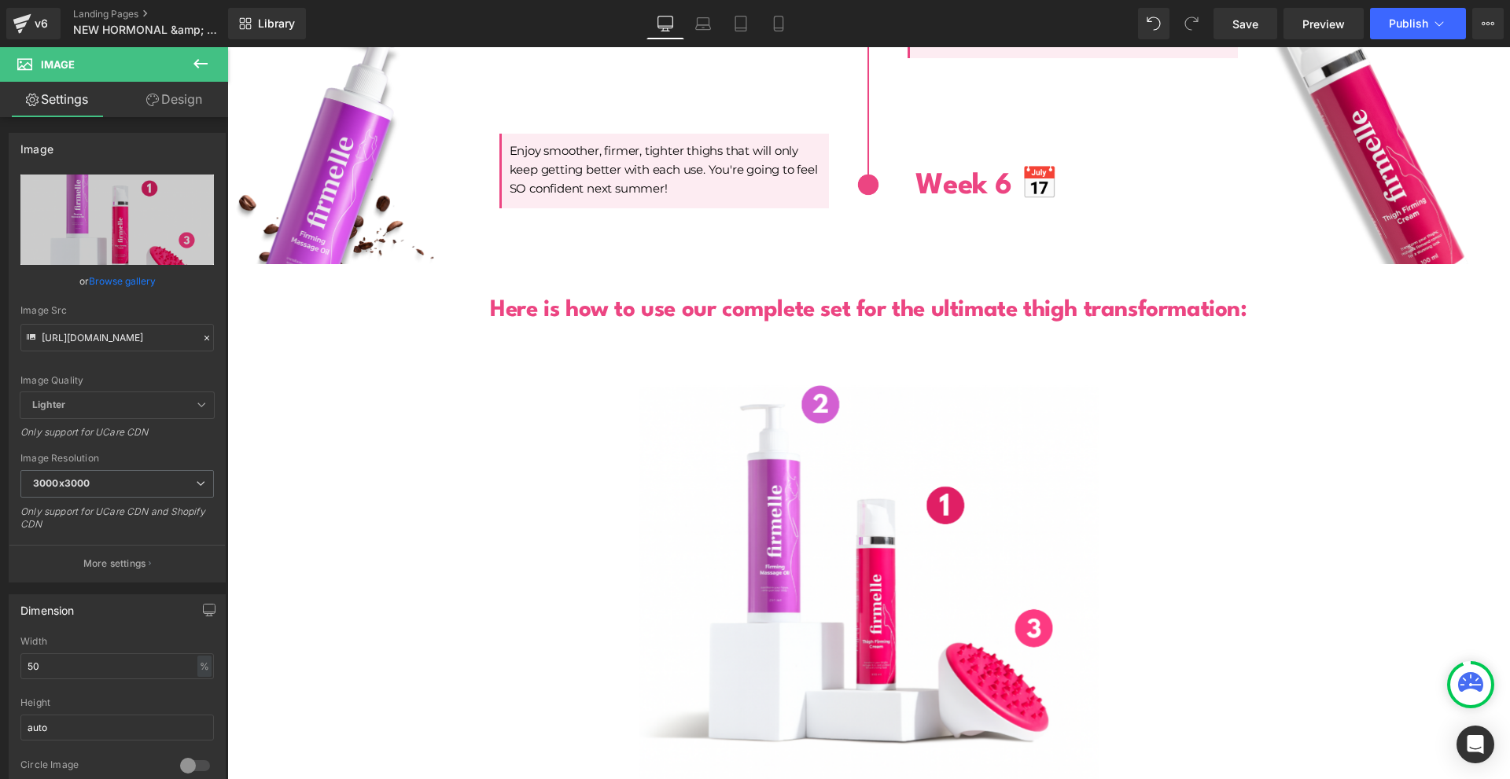
scroll to position [5228, 0]
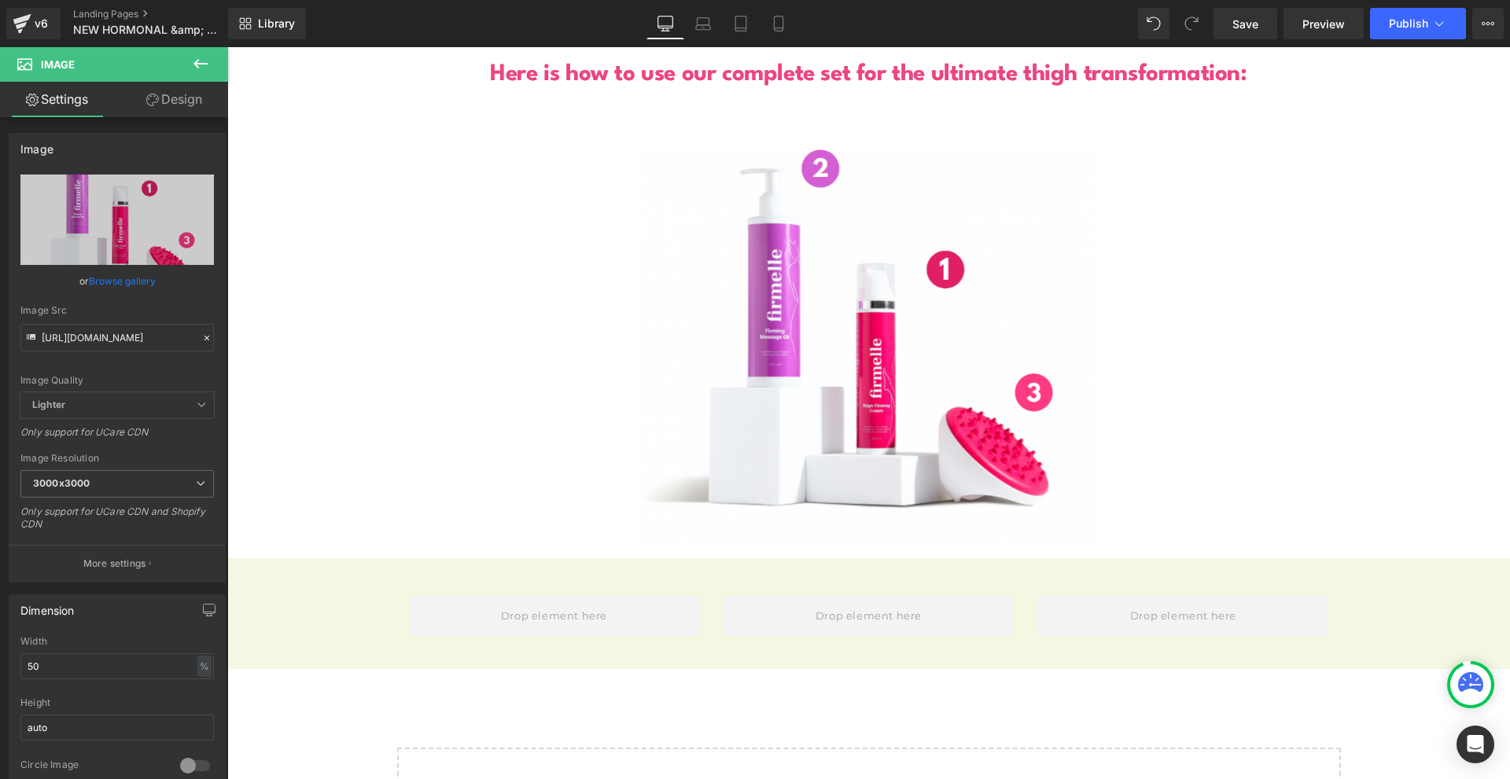
click at [201, 63] on icon at bounding box center [200, 63] width 14 height 9
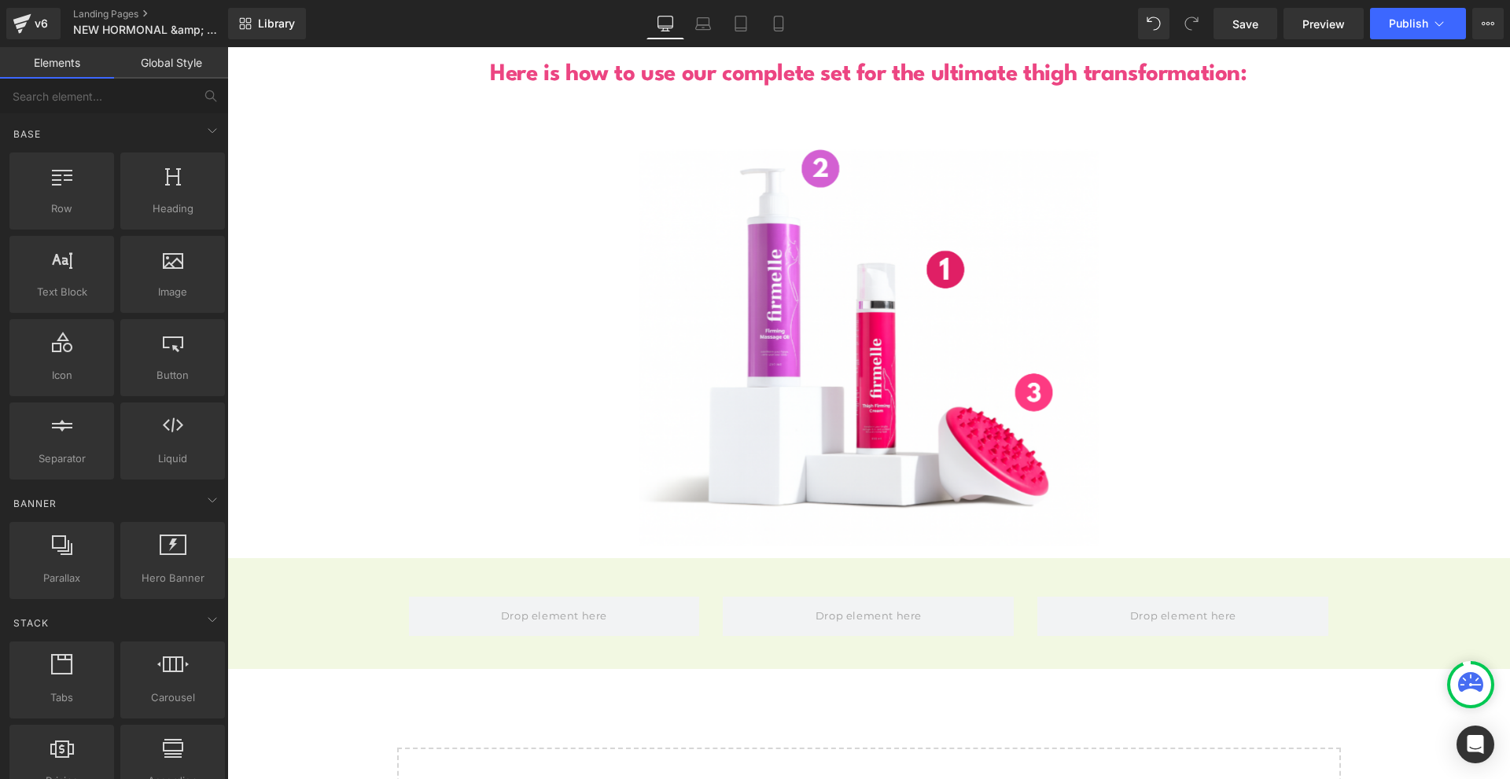
scroll to position [5307, 0]
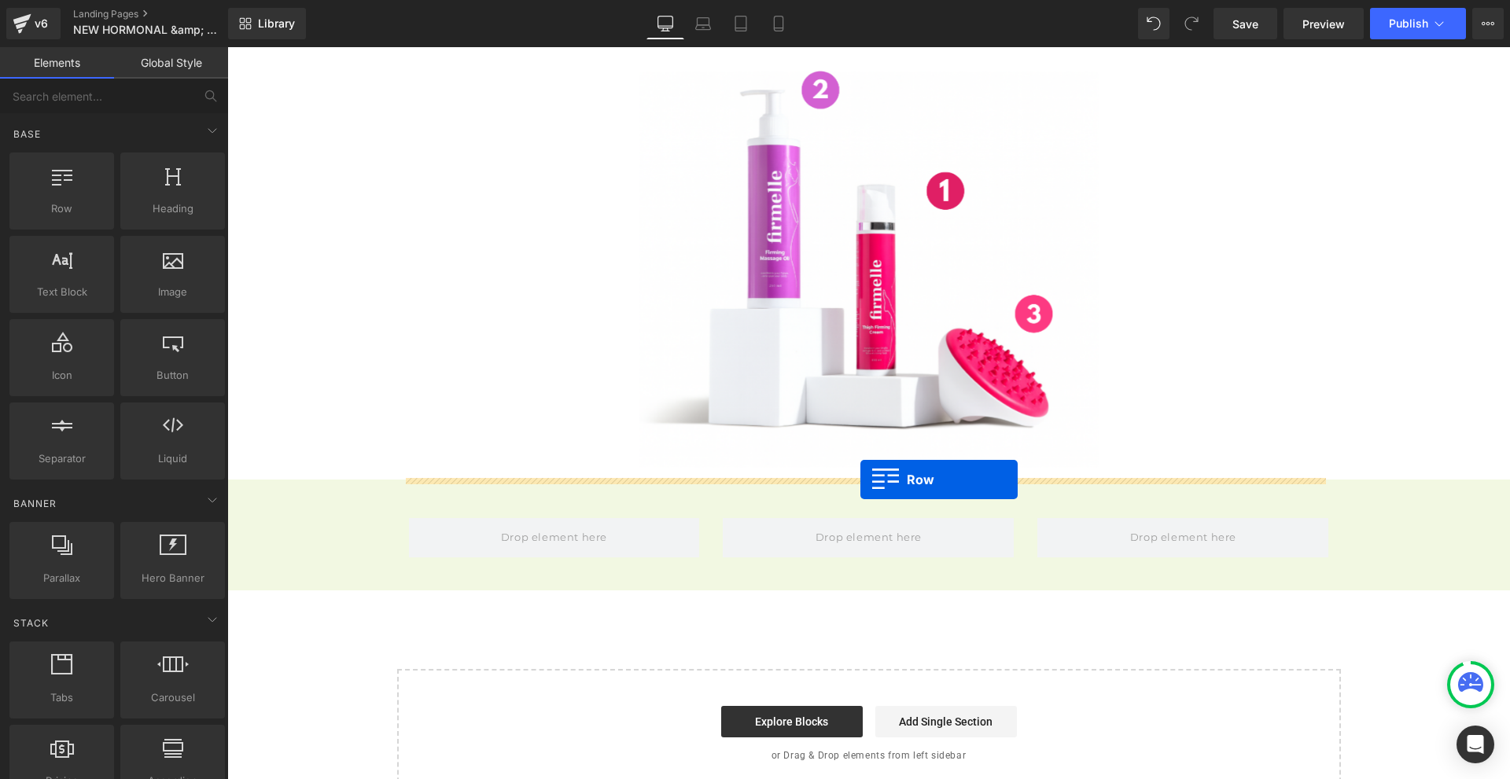
drag, startPoint x: 620, startPoint y: 319, endPoint x: 860, endPoint y: 480, distance: 289.2
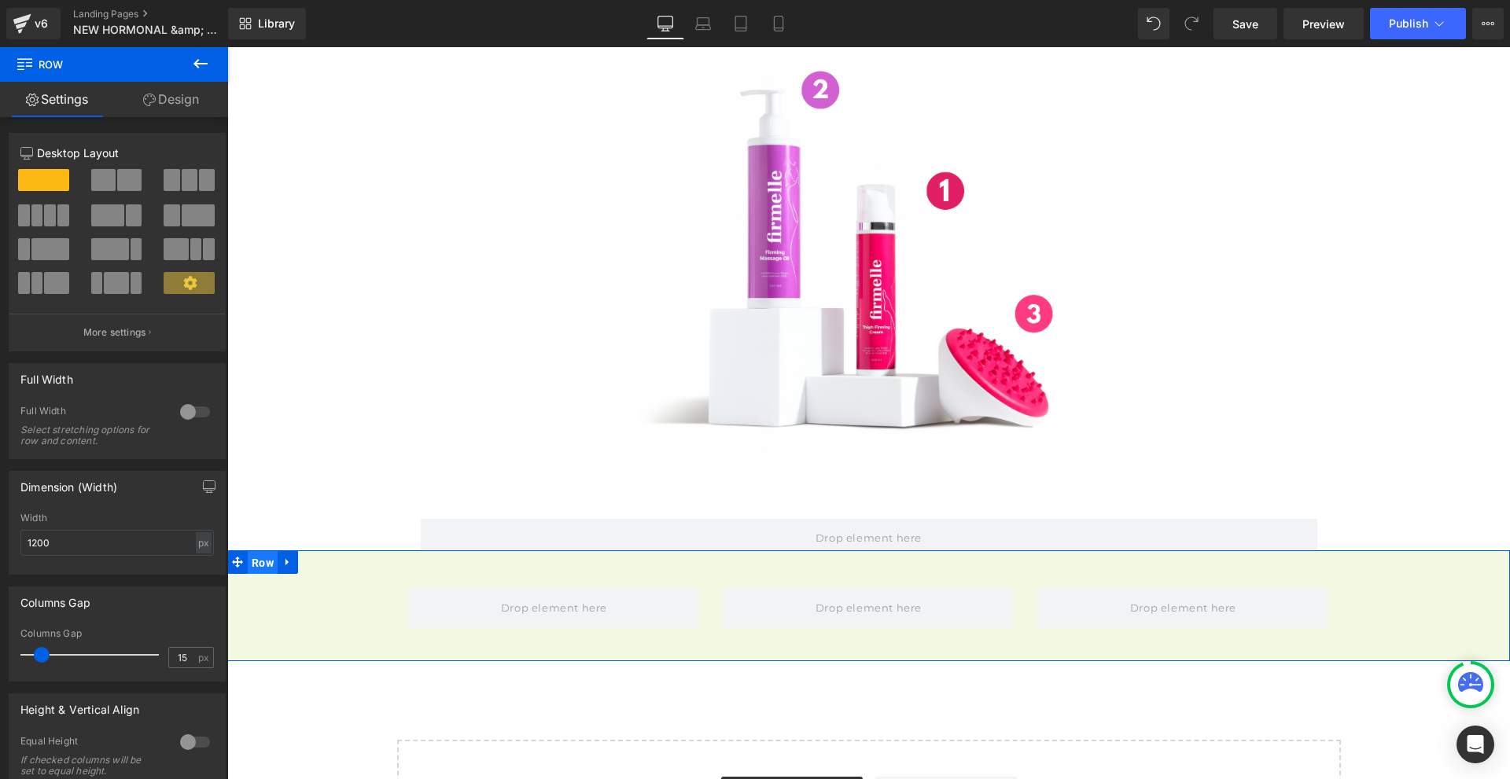
click at [255, 552] on span "Row" at bounding box center [263, 563] width 30 height 24
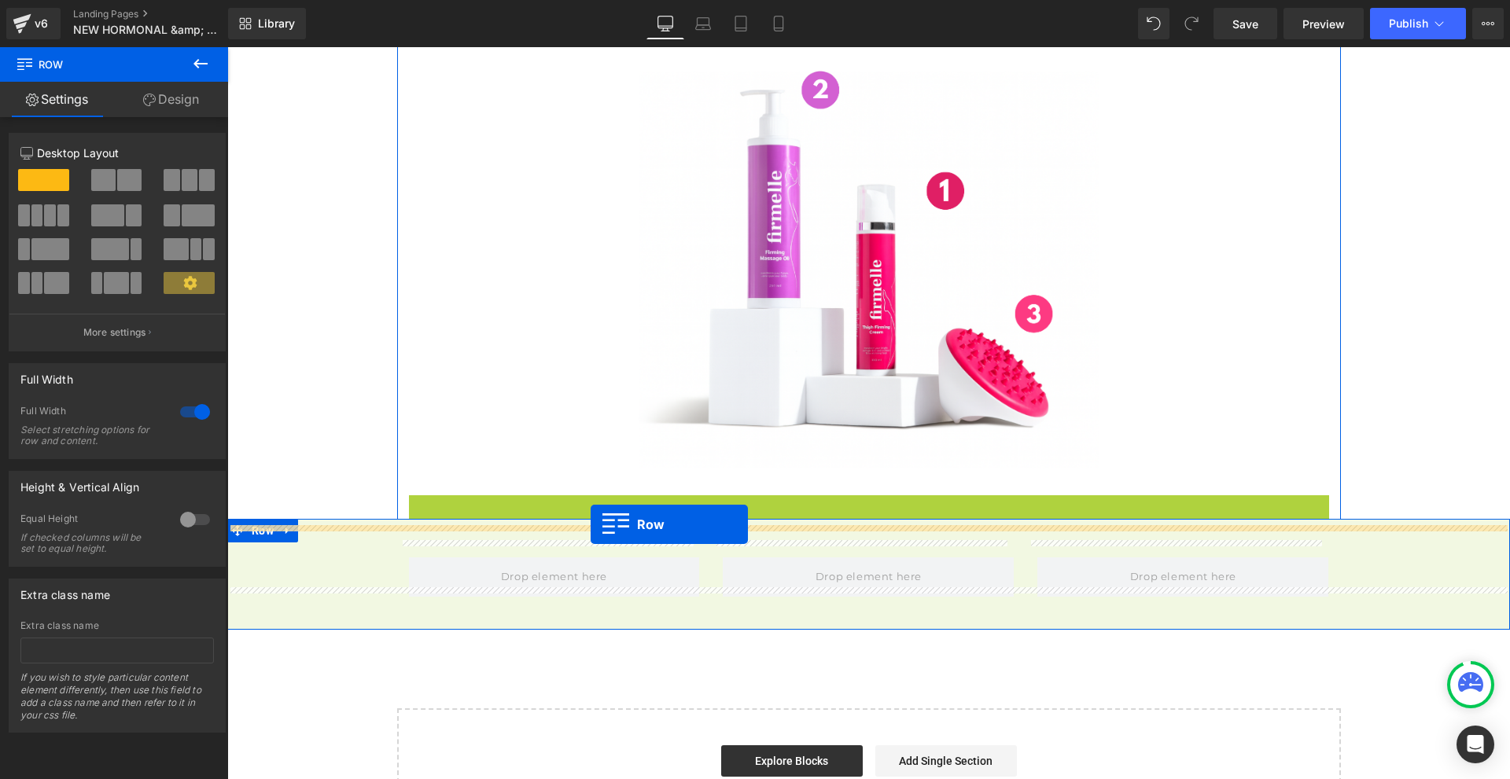
drag, startPoint x: 426, startPoint y: 499, endPoint x: 591, endPoint y: 525, distance: 166.3
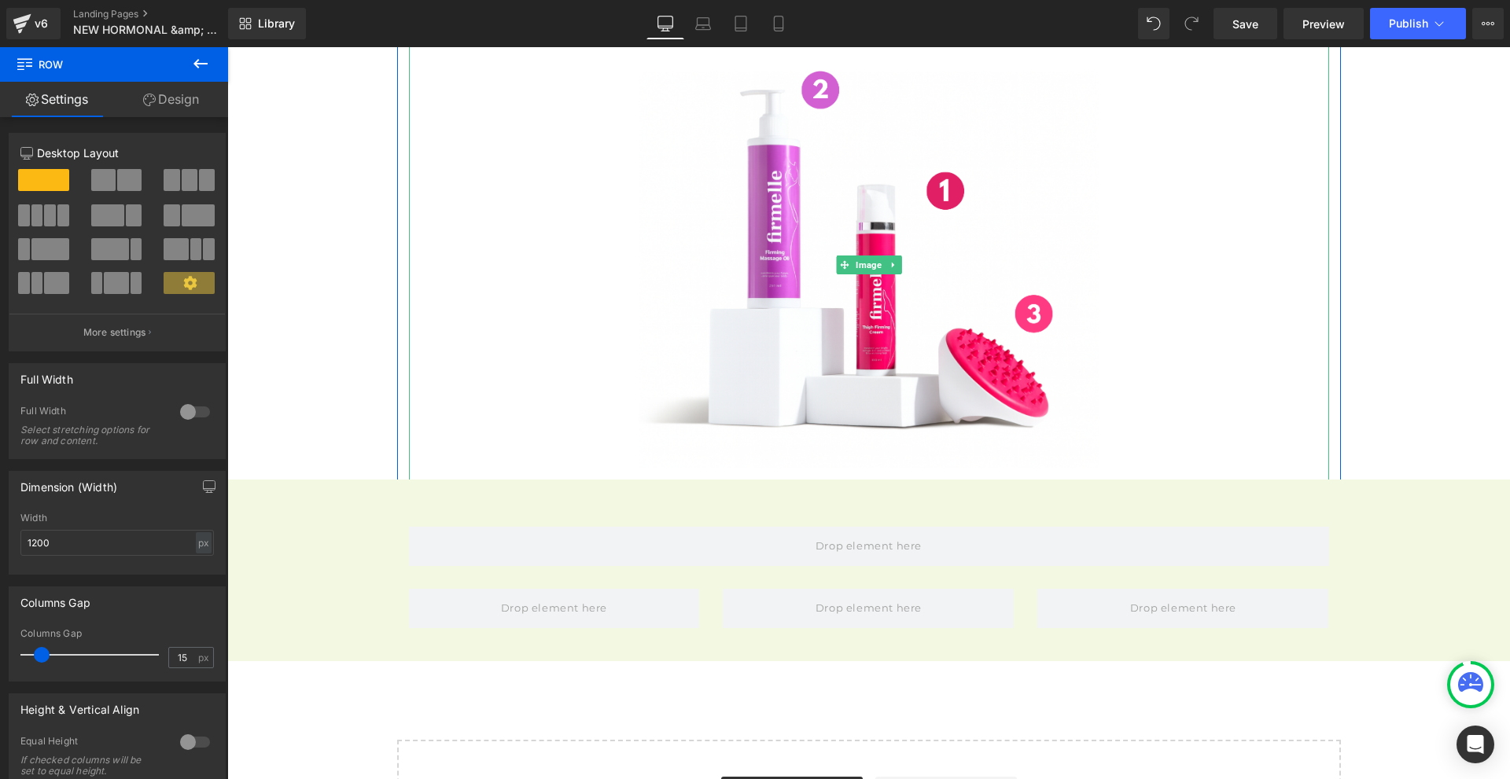
scroll to position [5385, 0]
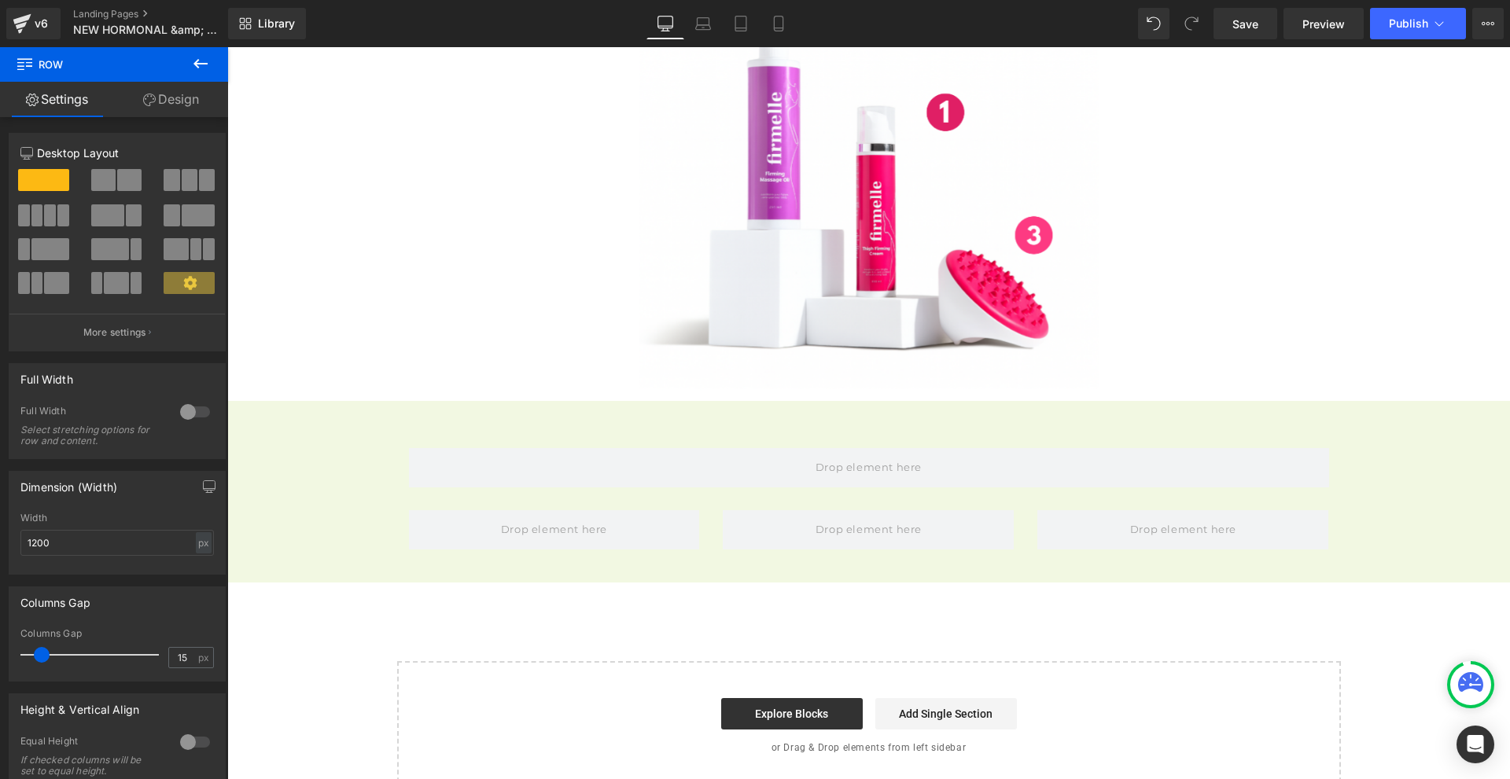
click at [208, 70] on icon at bounding box center [200, 63] width 19 height 19
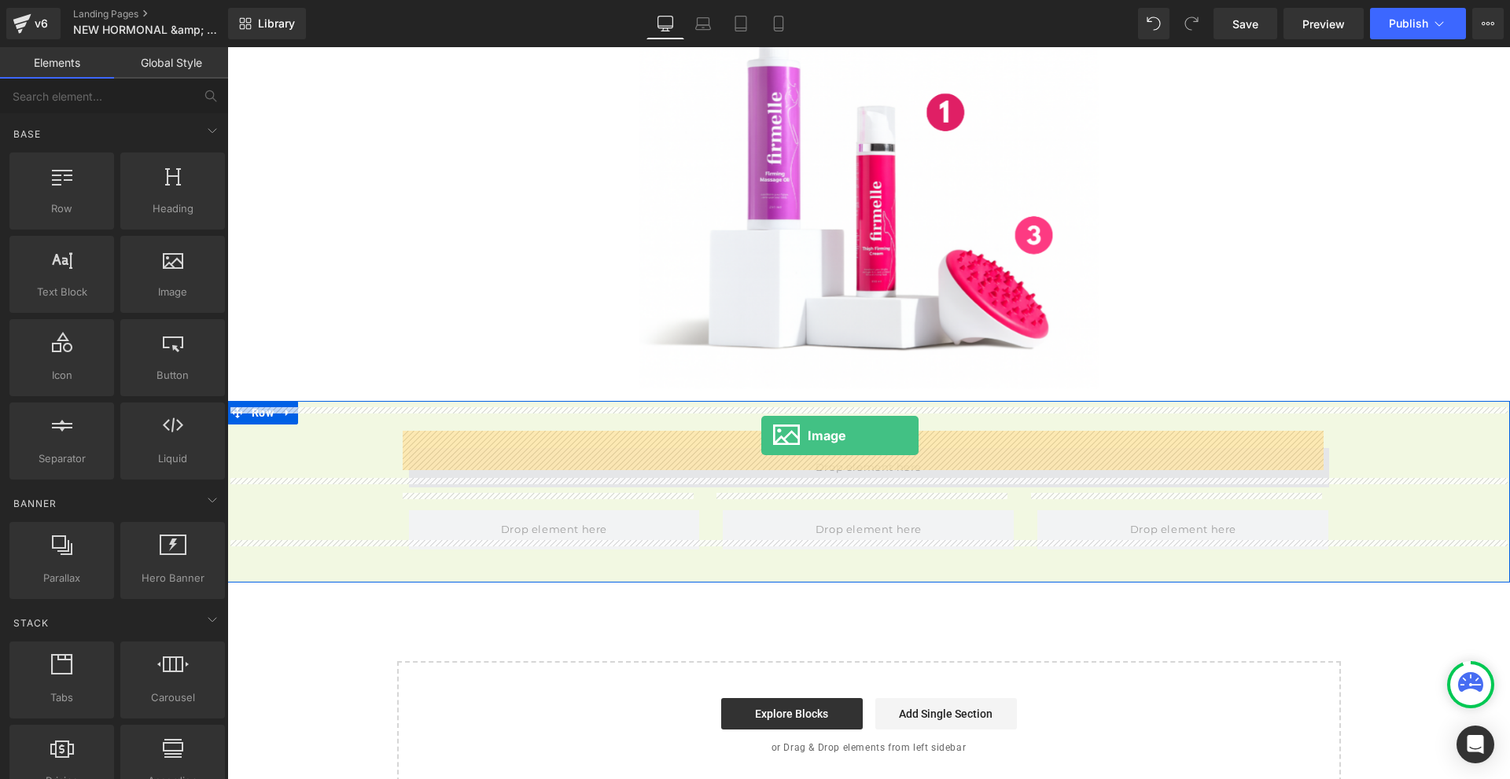
drag, startPoint x: 443, startPoint y: 341, endPoint x: 761, endPoint y: 436, distance: 332.2
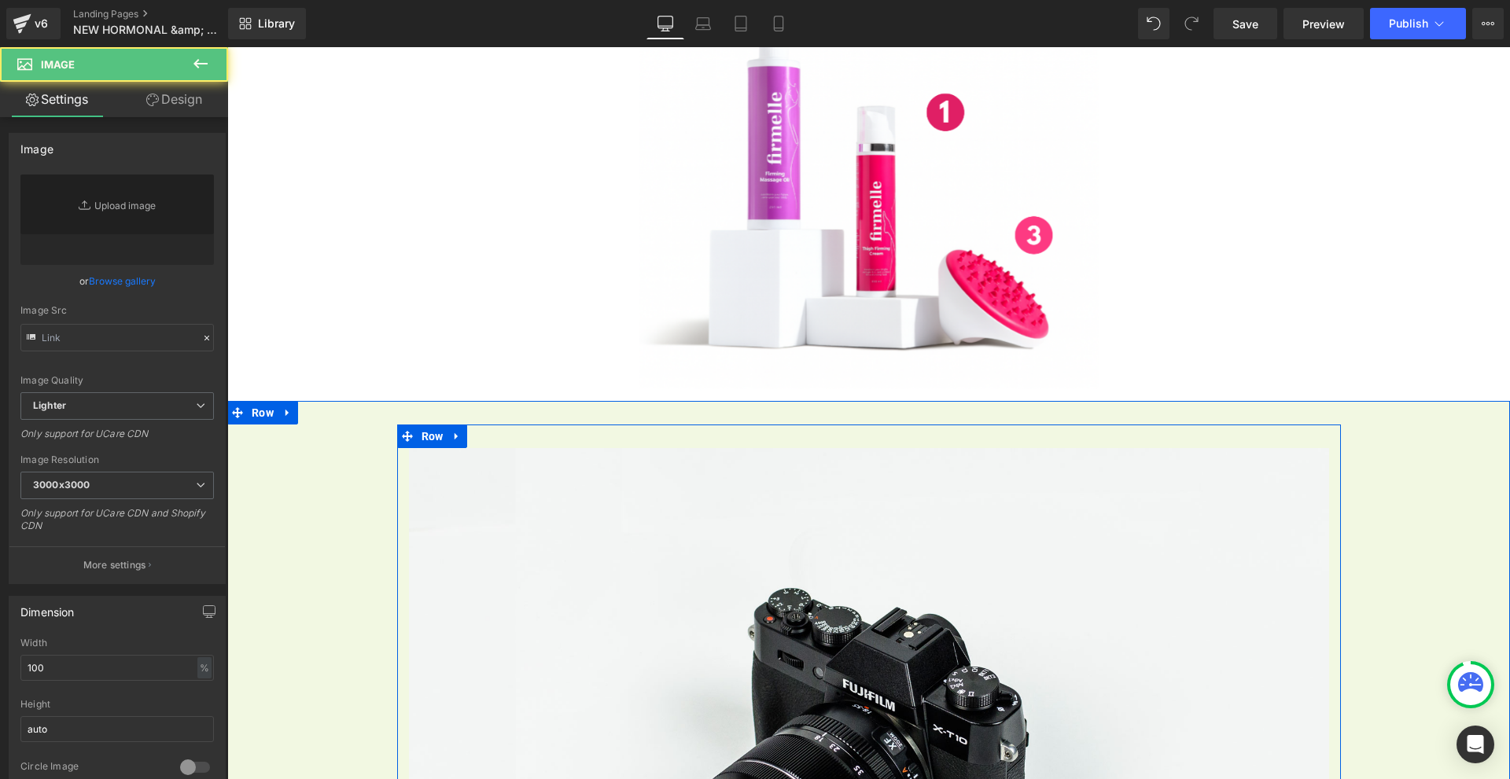
scroll to position [5378, 0]
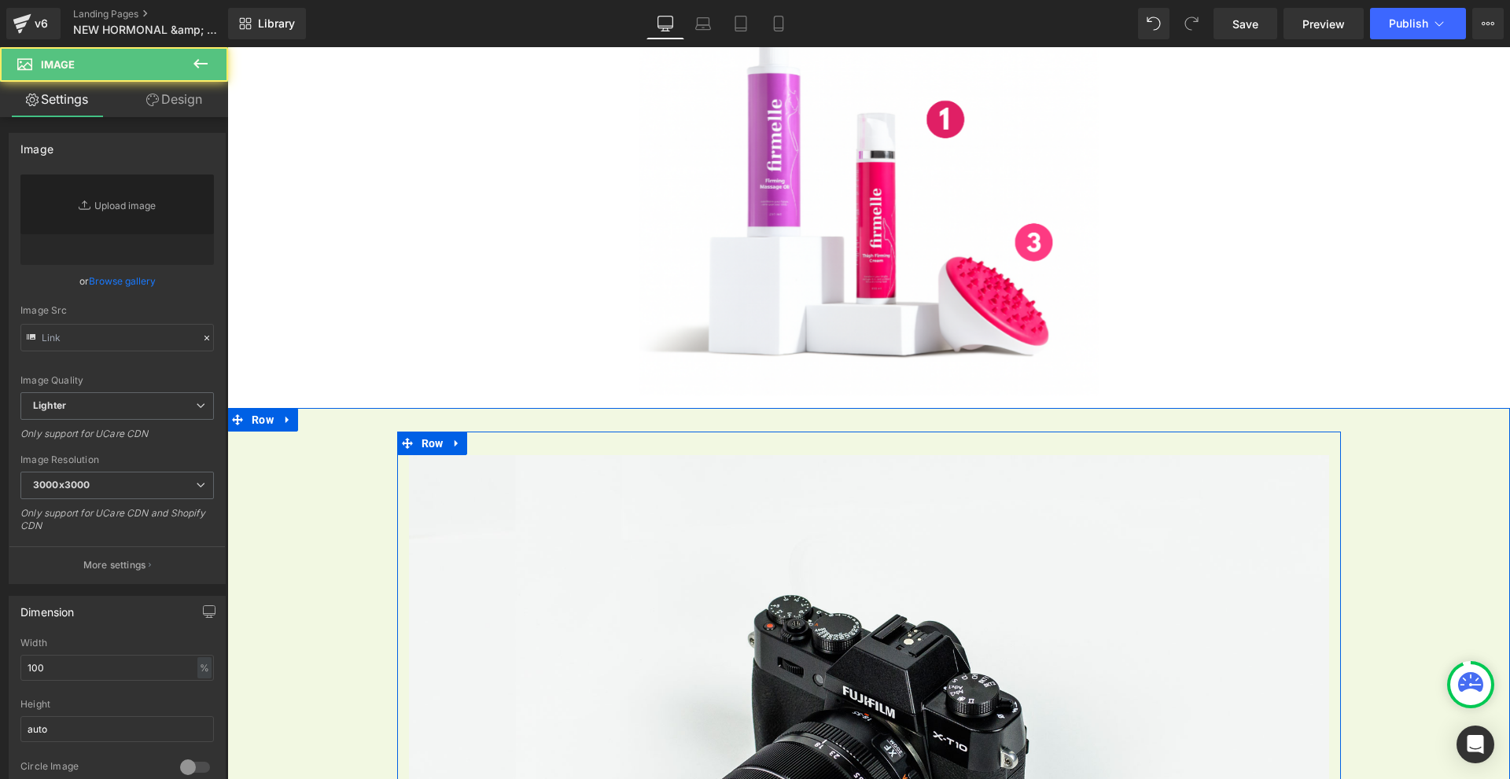
type input "//[DOMAIN_NAME][URL]"
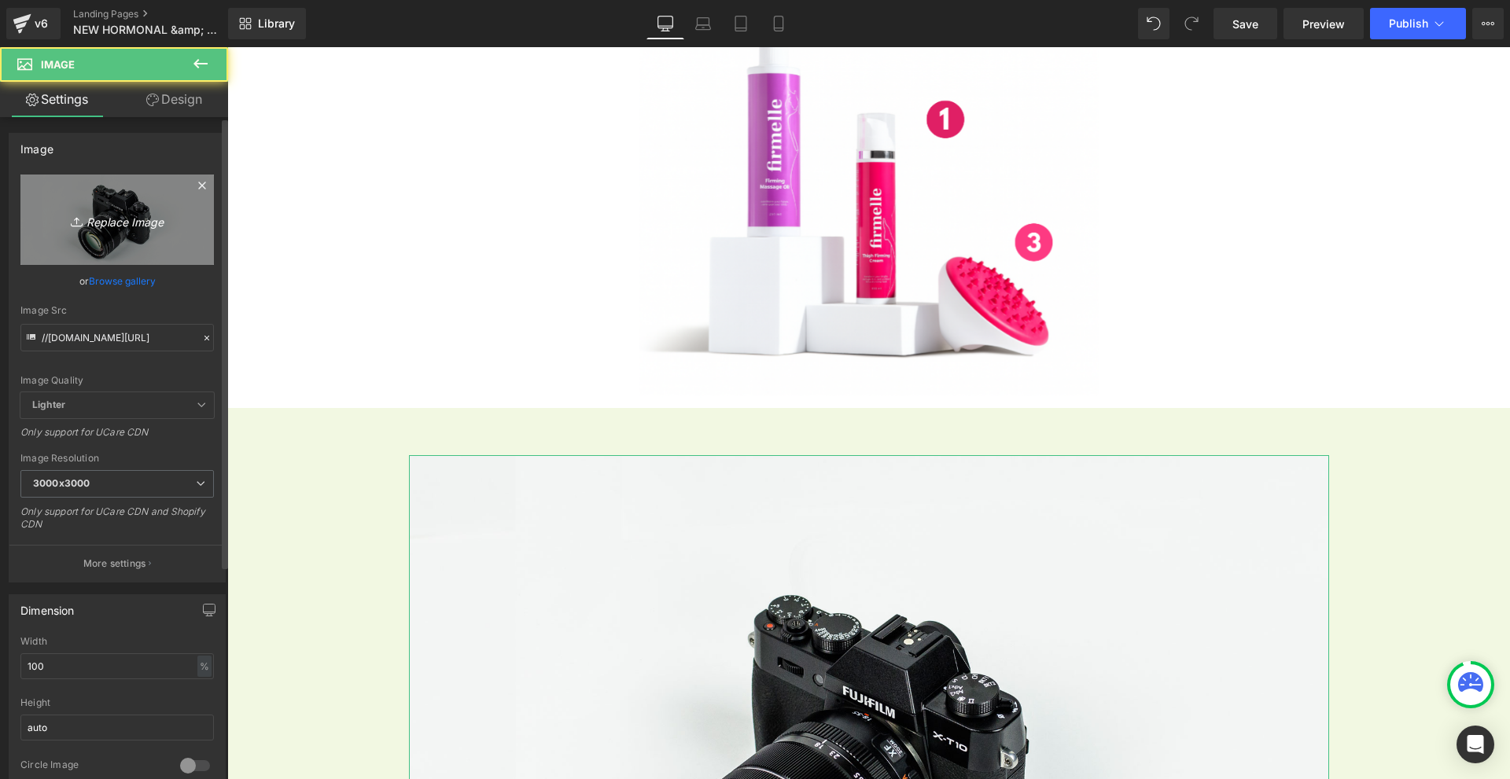
click at [175, 241] on link "Replace Image" at bounding box center [116, 220] width 193 height 90
type input "C:\fakepath\hr trust badges below (1800 x 400 képpont) (19).png"
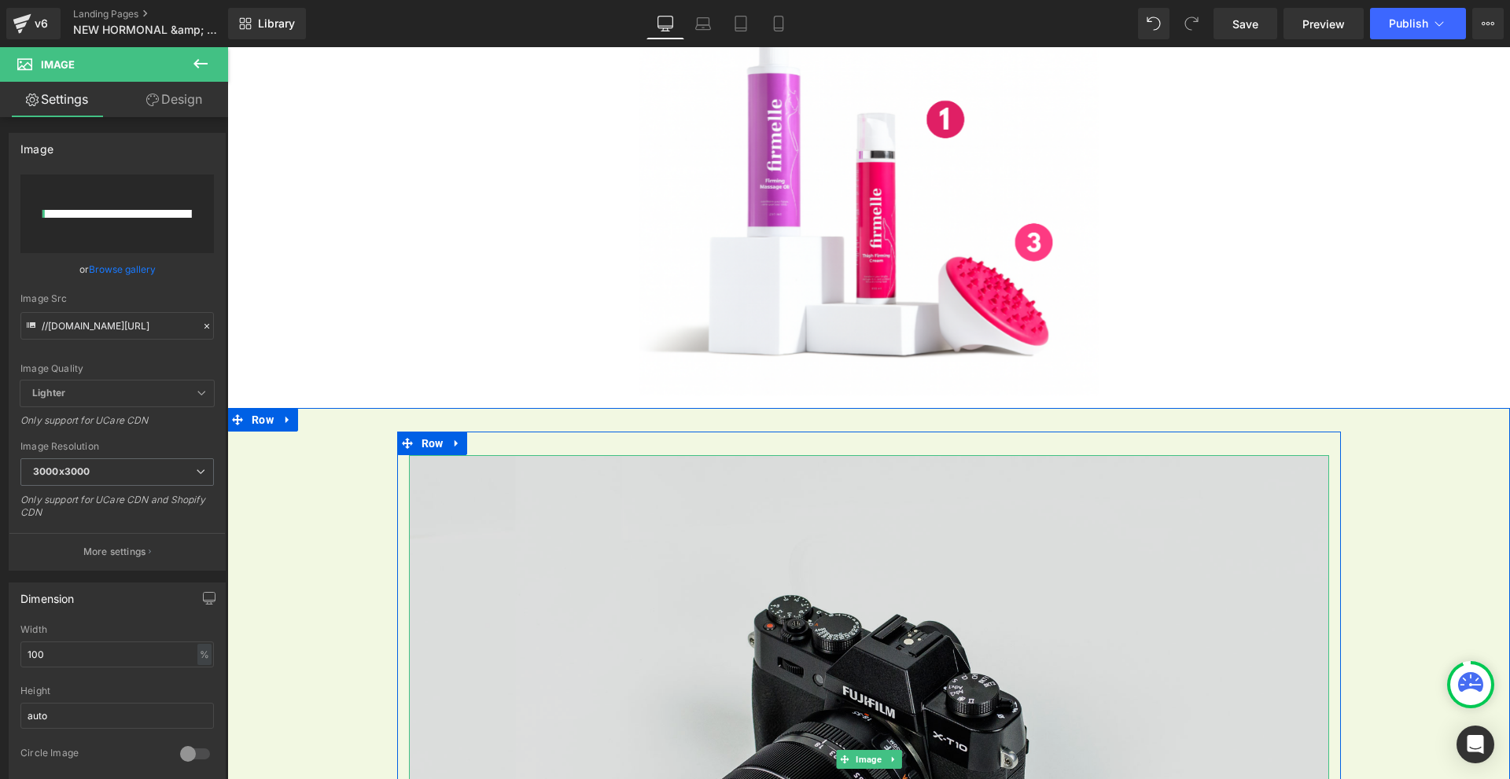
scroll to position [5614, 0]
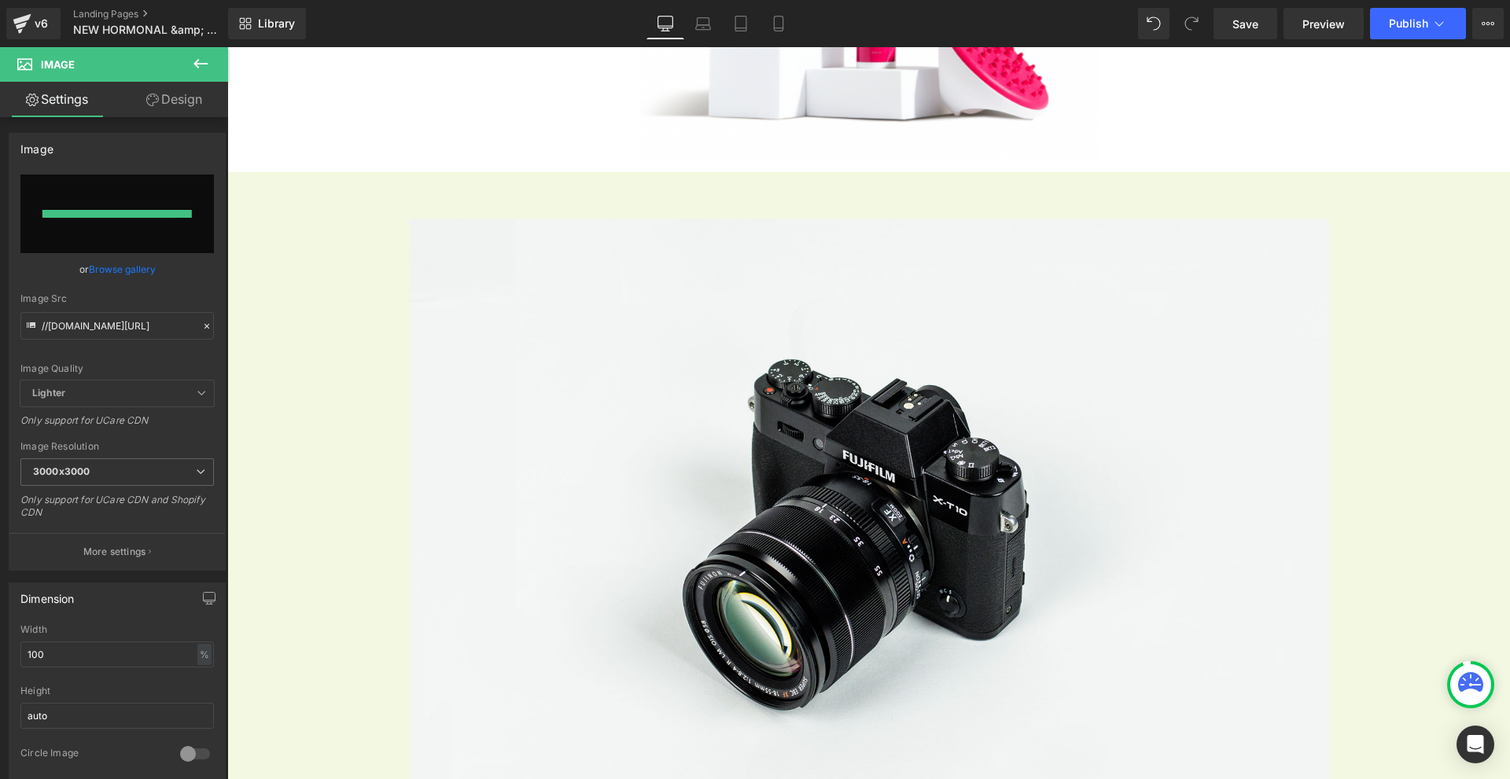
type input "[URL][DOMAIN_NAME]"
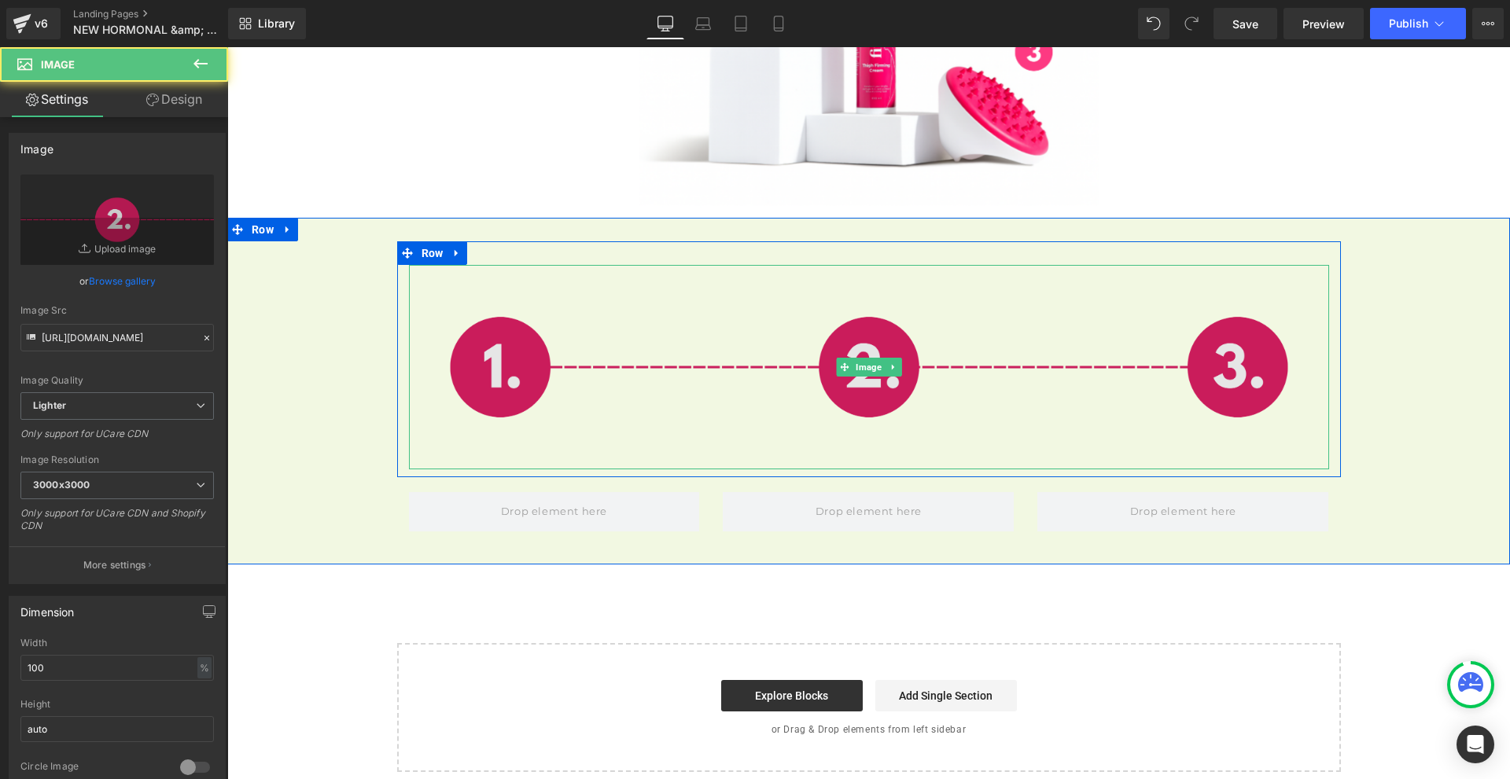
click at [860, 348] on div "Image" at bounding box center [869, 367] width 920 height 204
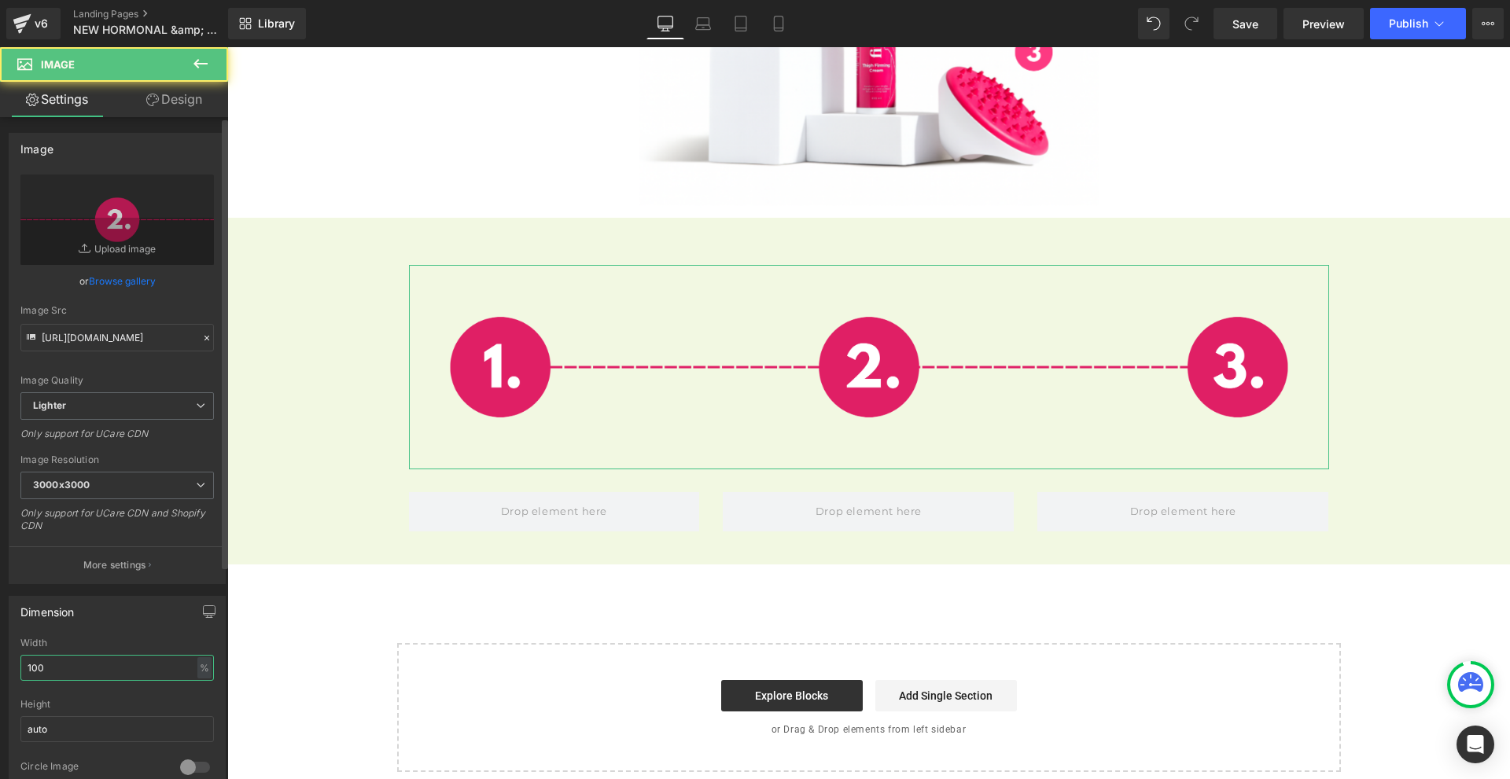
click at [100, 671] on input "100" at bounding box center [116, 668] width 193 height 26
click at [100, 671] on input "4" at bounding box center [116, 668] width 193 height 26
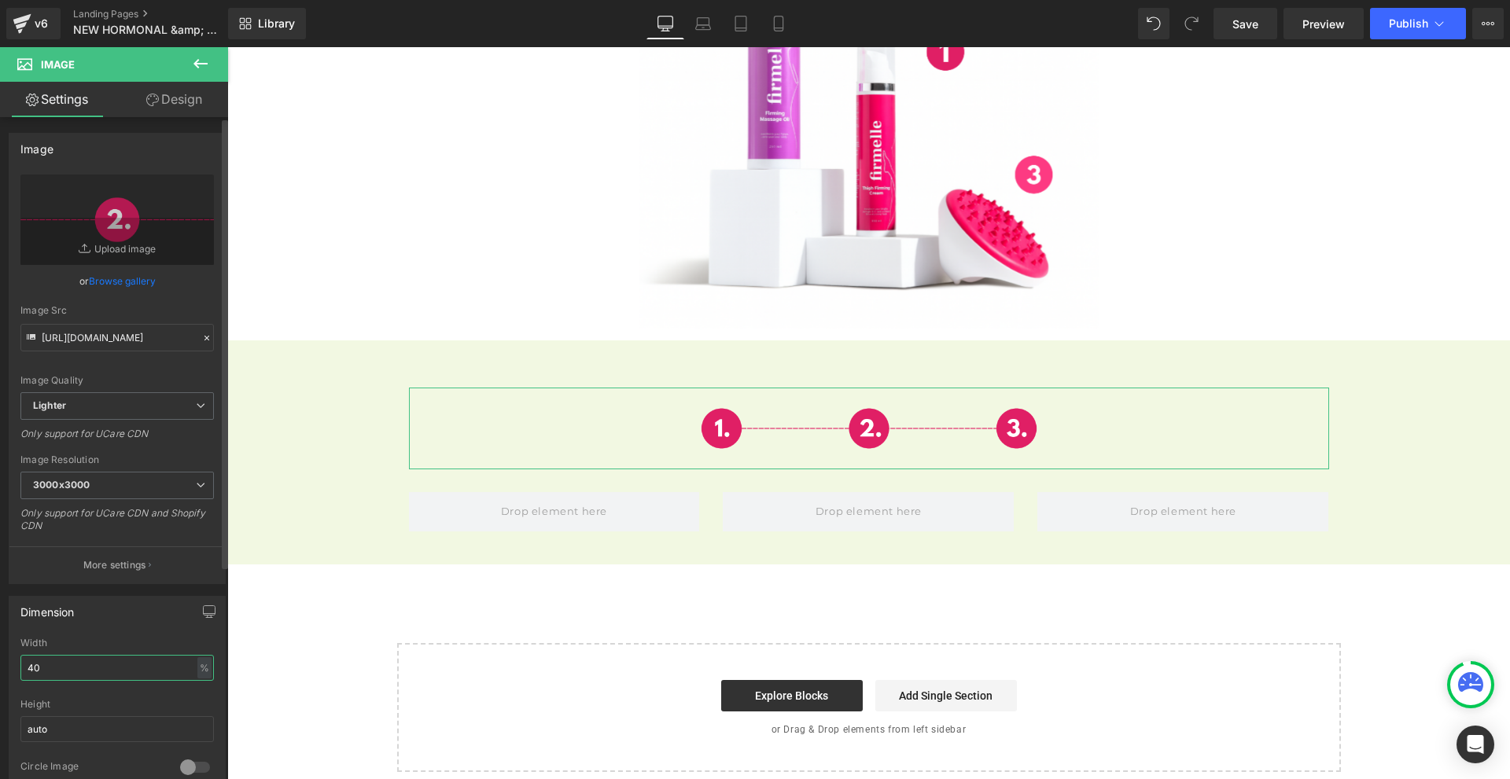
click at [99, 671] on input "40" at bounding box center [116, 668] width 193 height 26
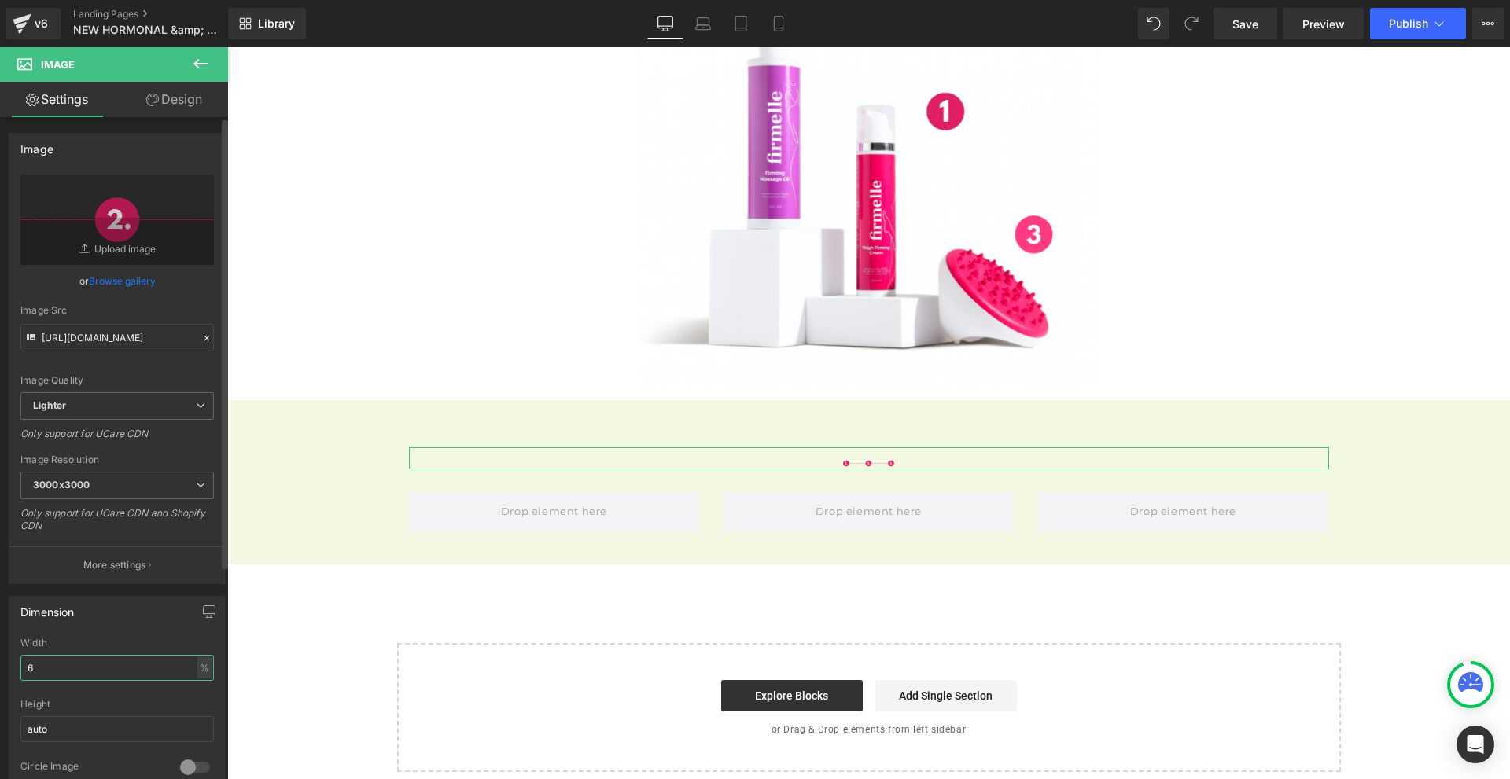
type input "60"
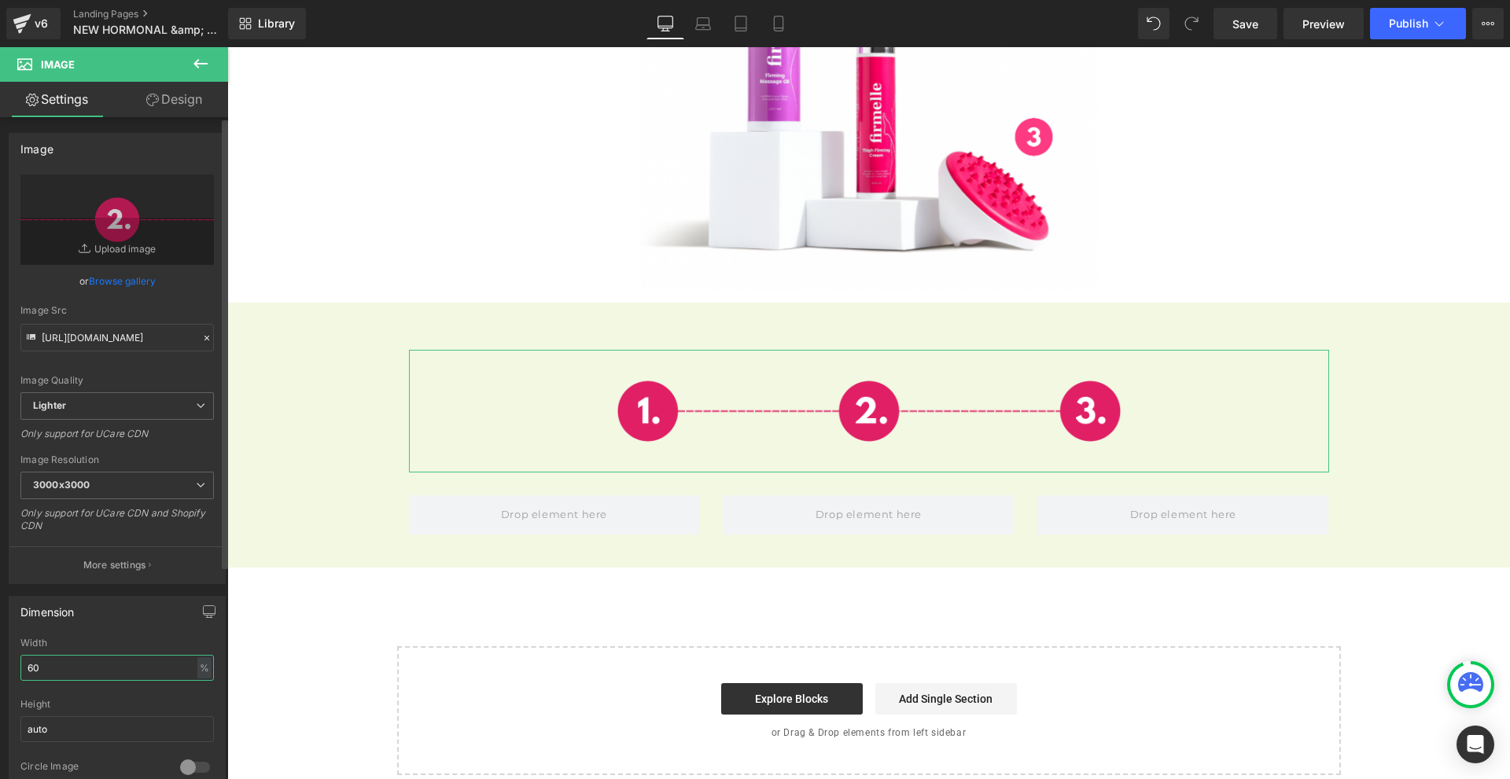
scroll to position [5487, 0]
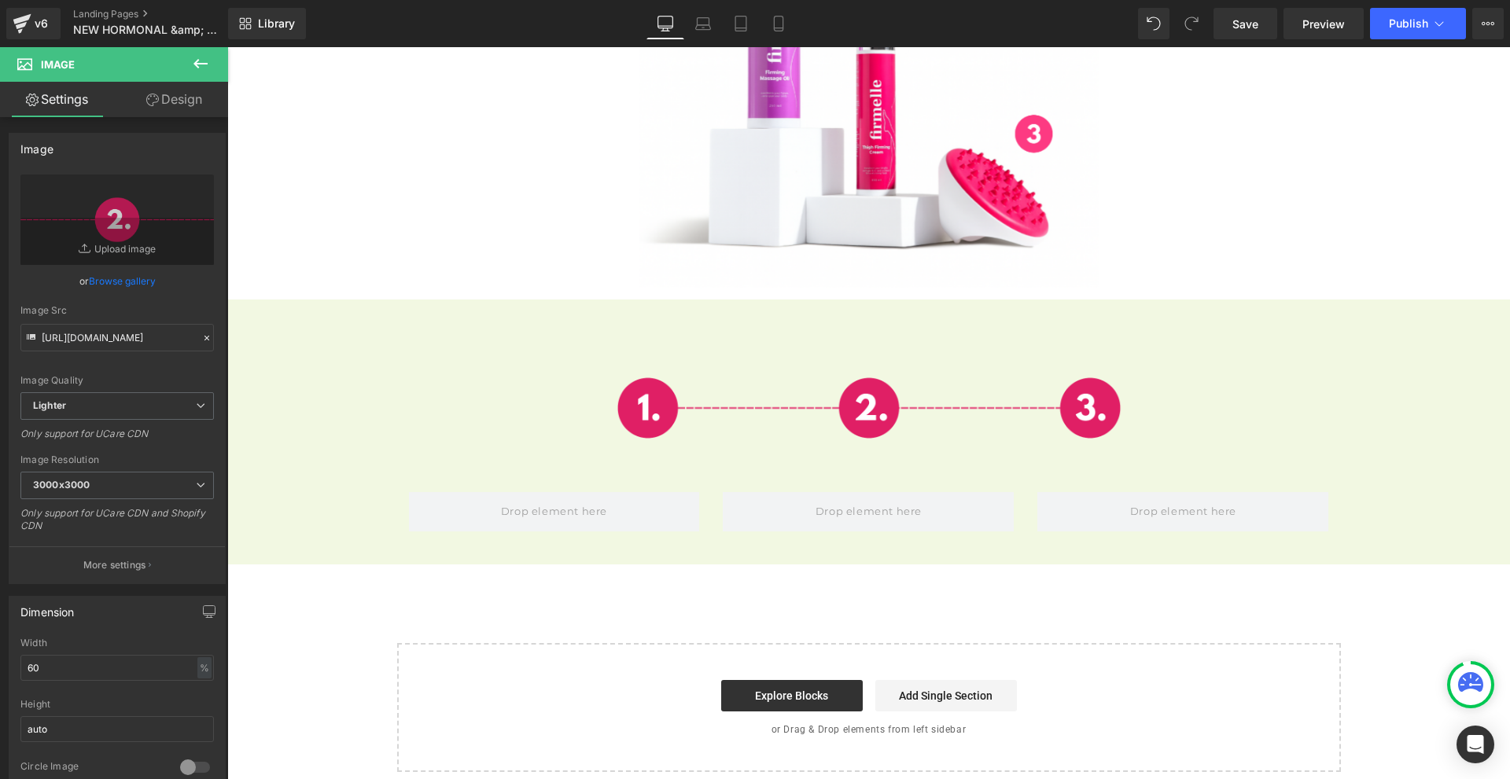
click at [227, 47] on div at bounding box center [227, 47] width 0 height 0
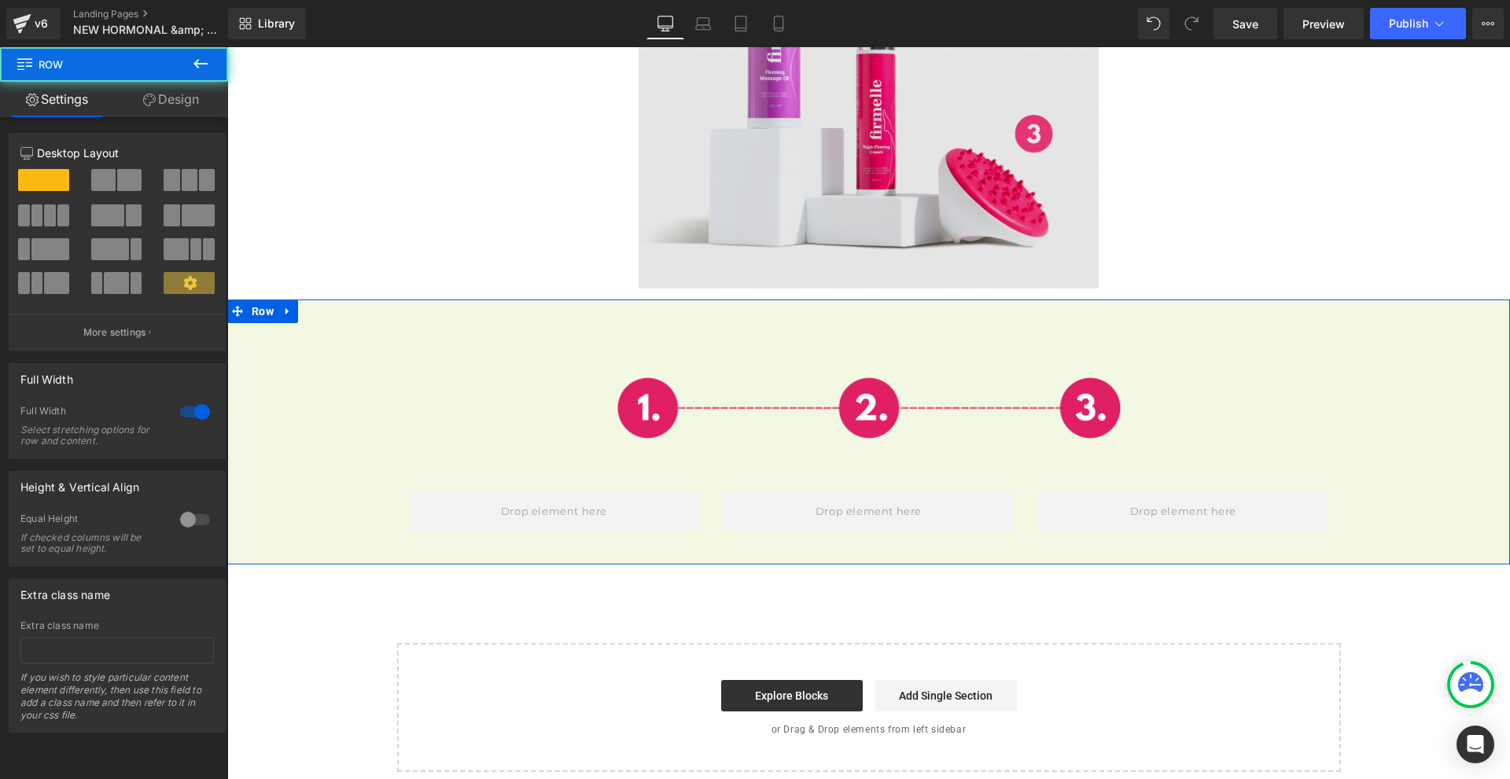
scroll to position [5479, 0]
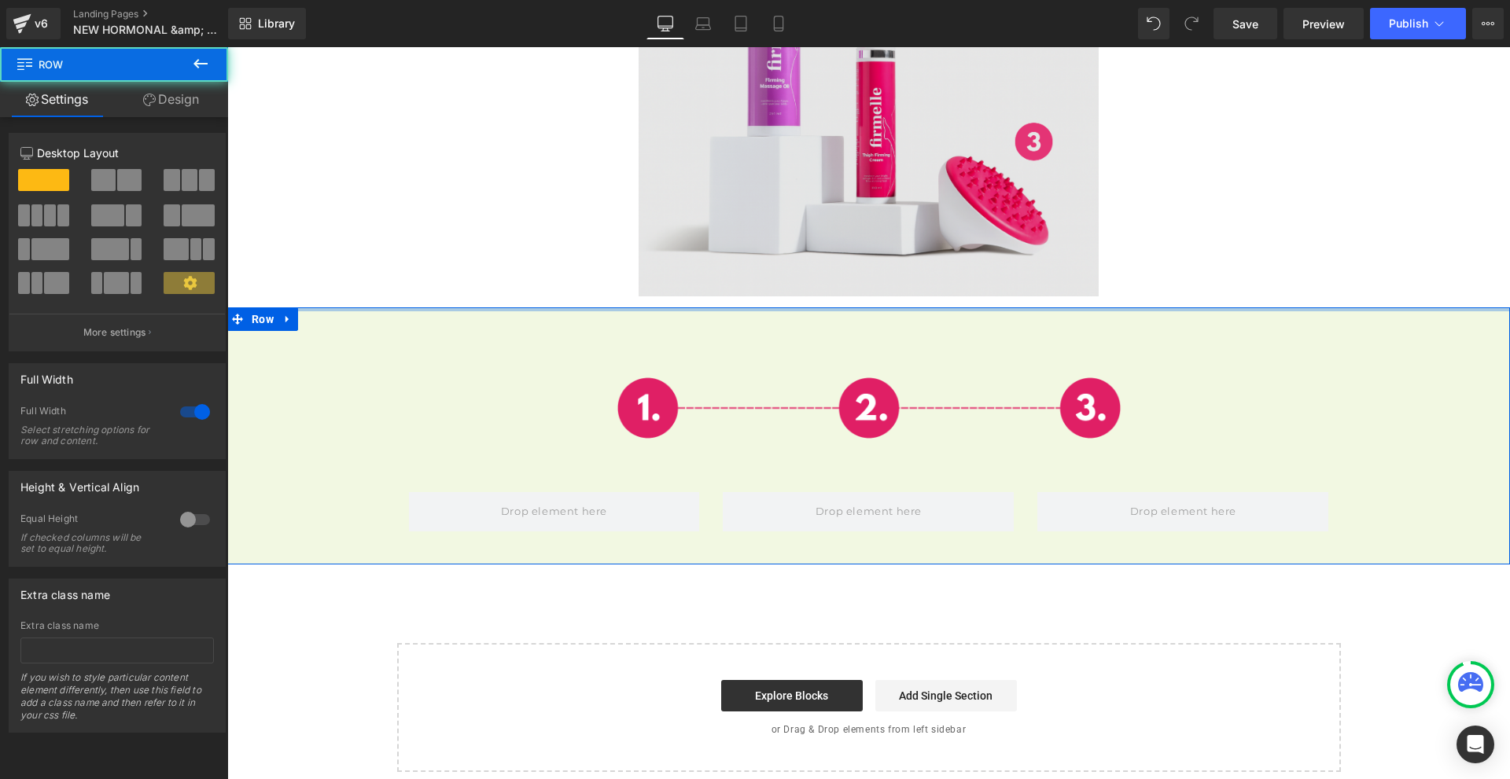
drag, startPoint x: 874, startPoint y: 296, endPoint x: 900, endPoint y: 270, distance: 37.3
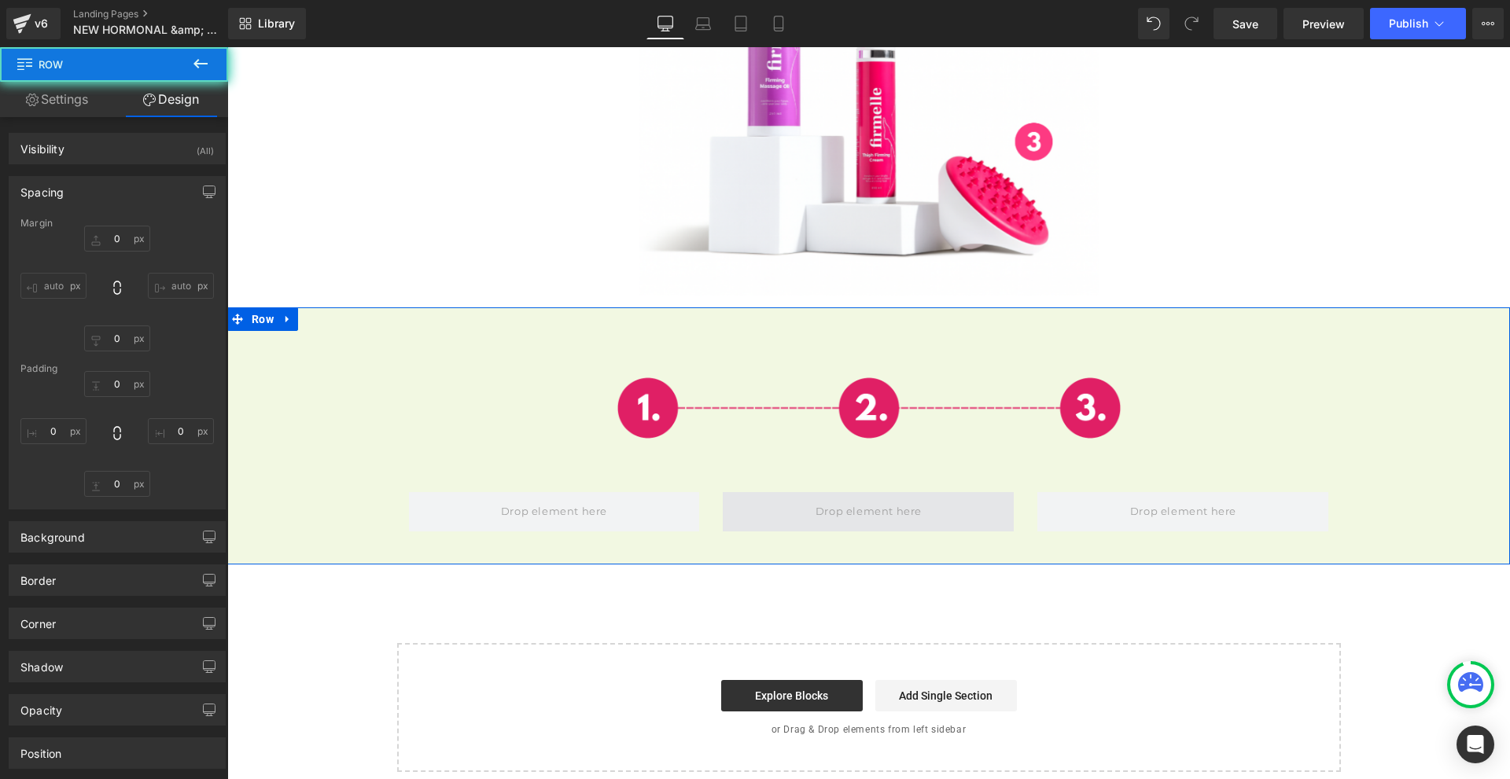
type input "-20"
type input "0"
type input "32"
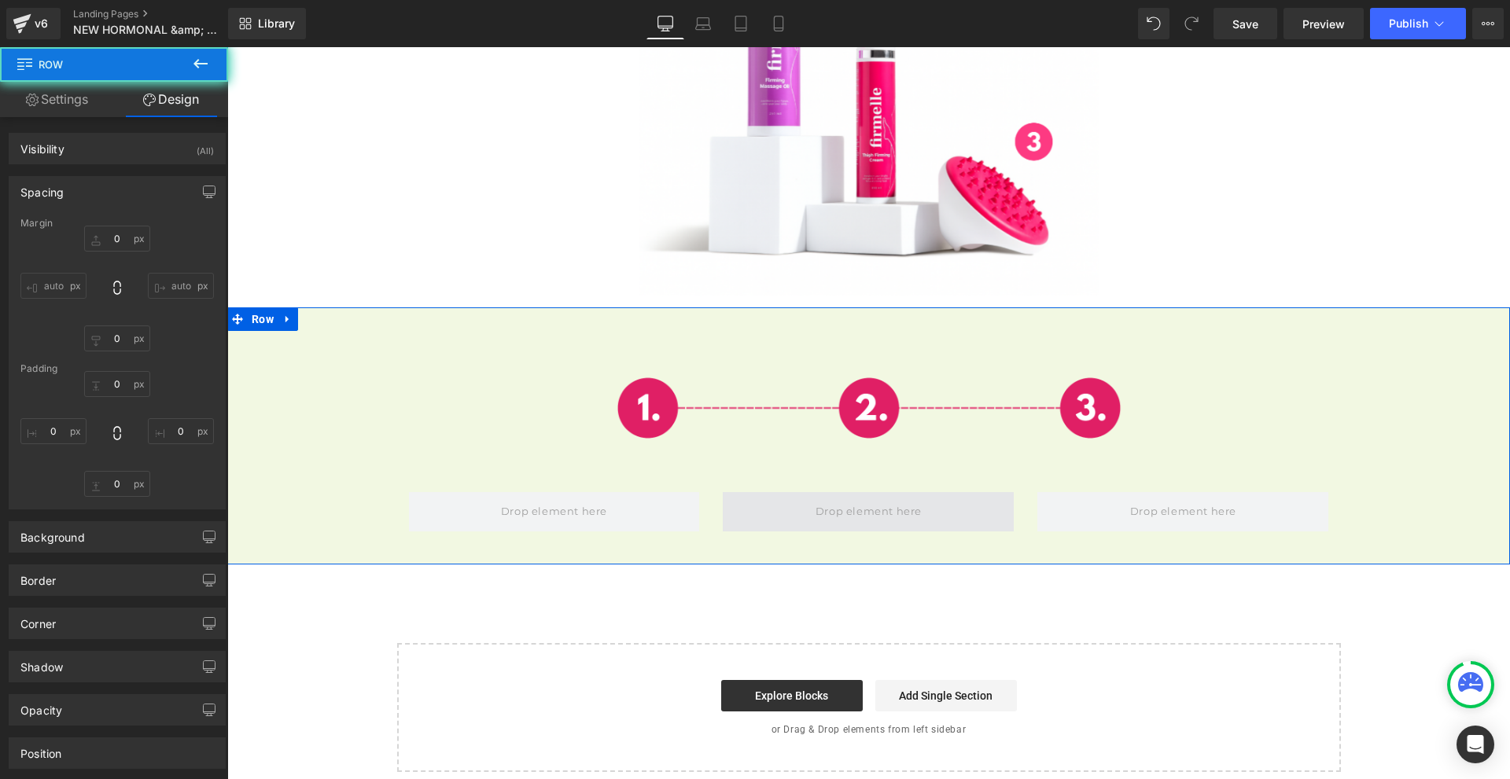
type input "0"
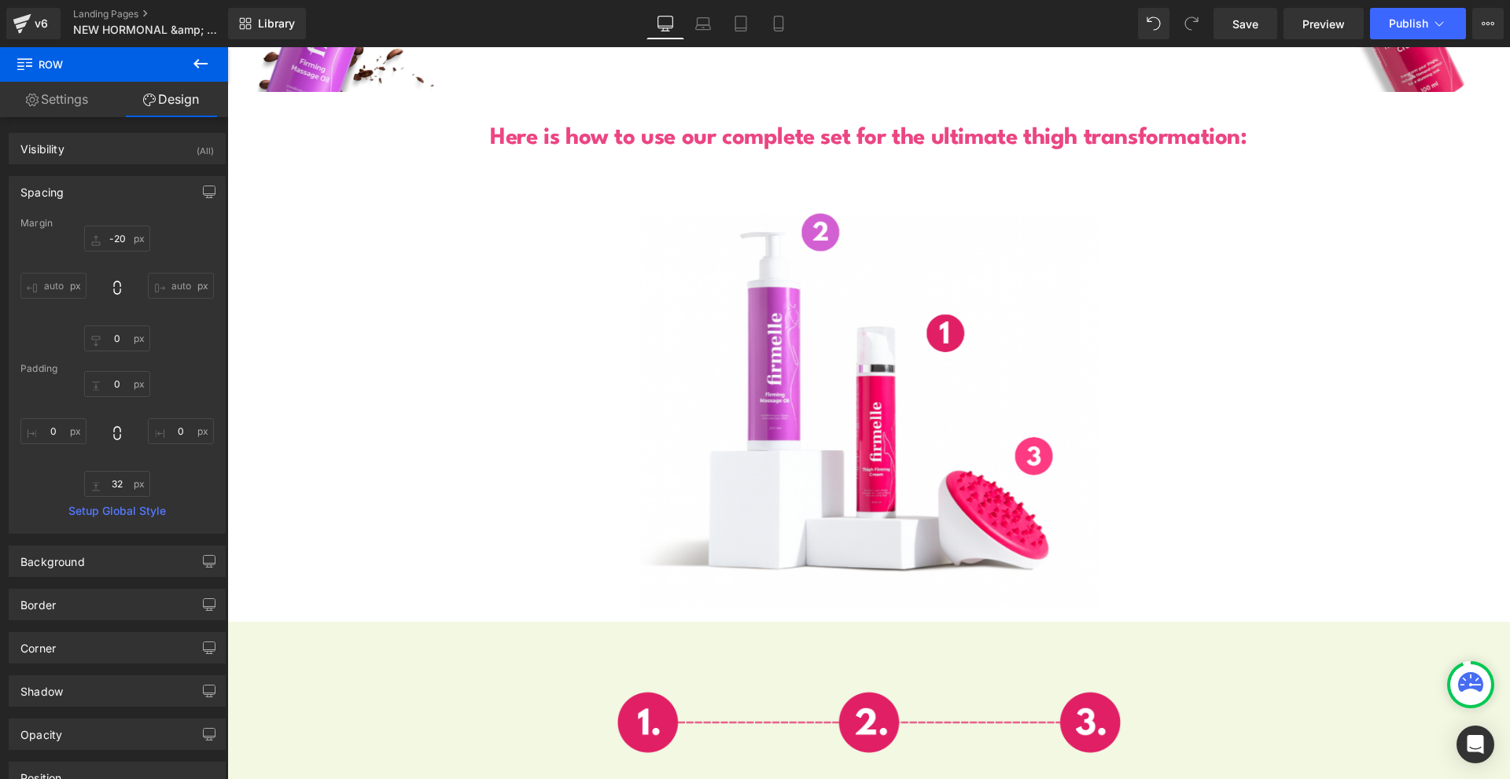
scroll to position [5400, 0]
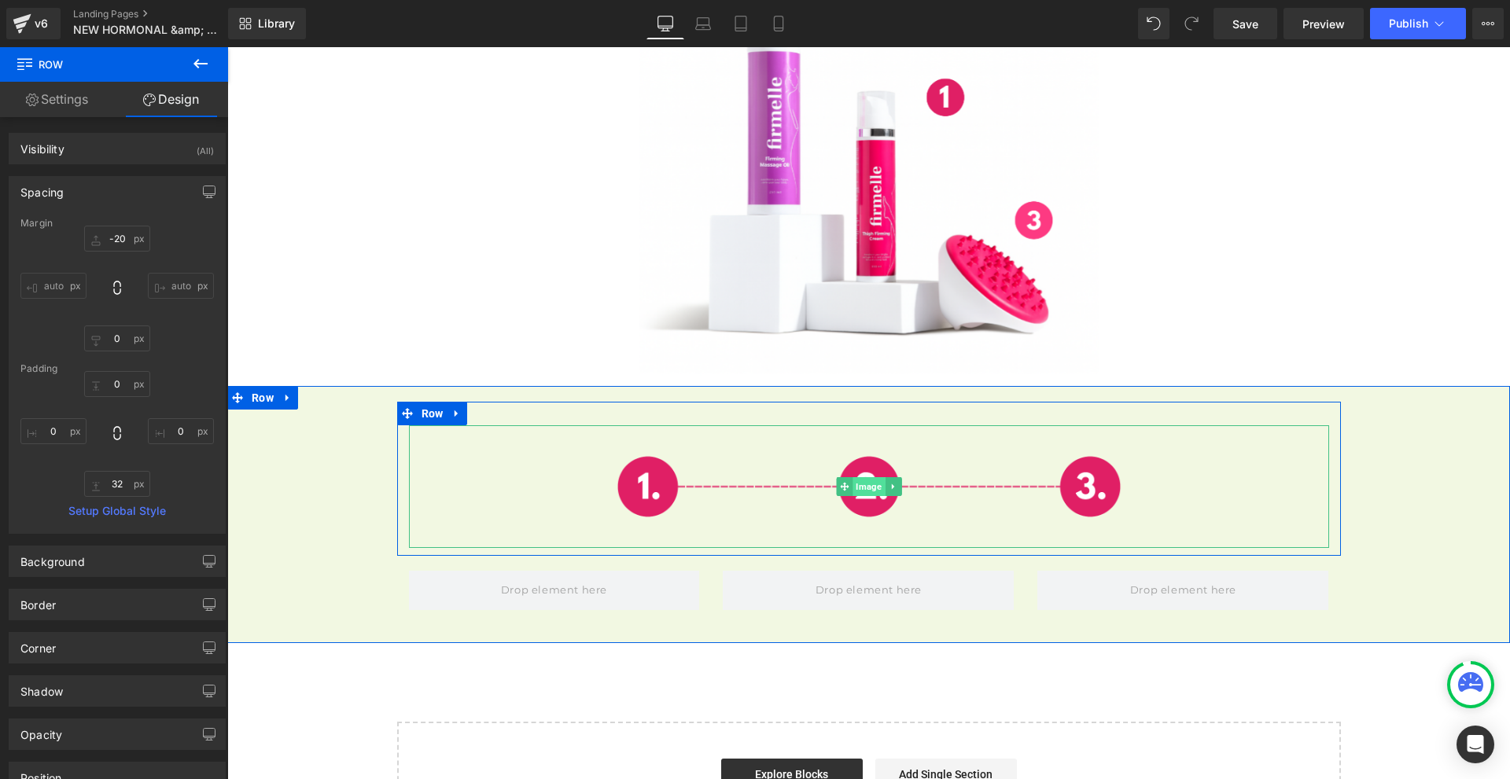
click at [866, 477] on span "Image" at bounding box center [868, 486] width 32 height 19
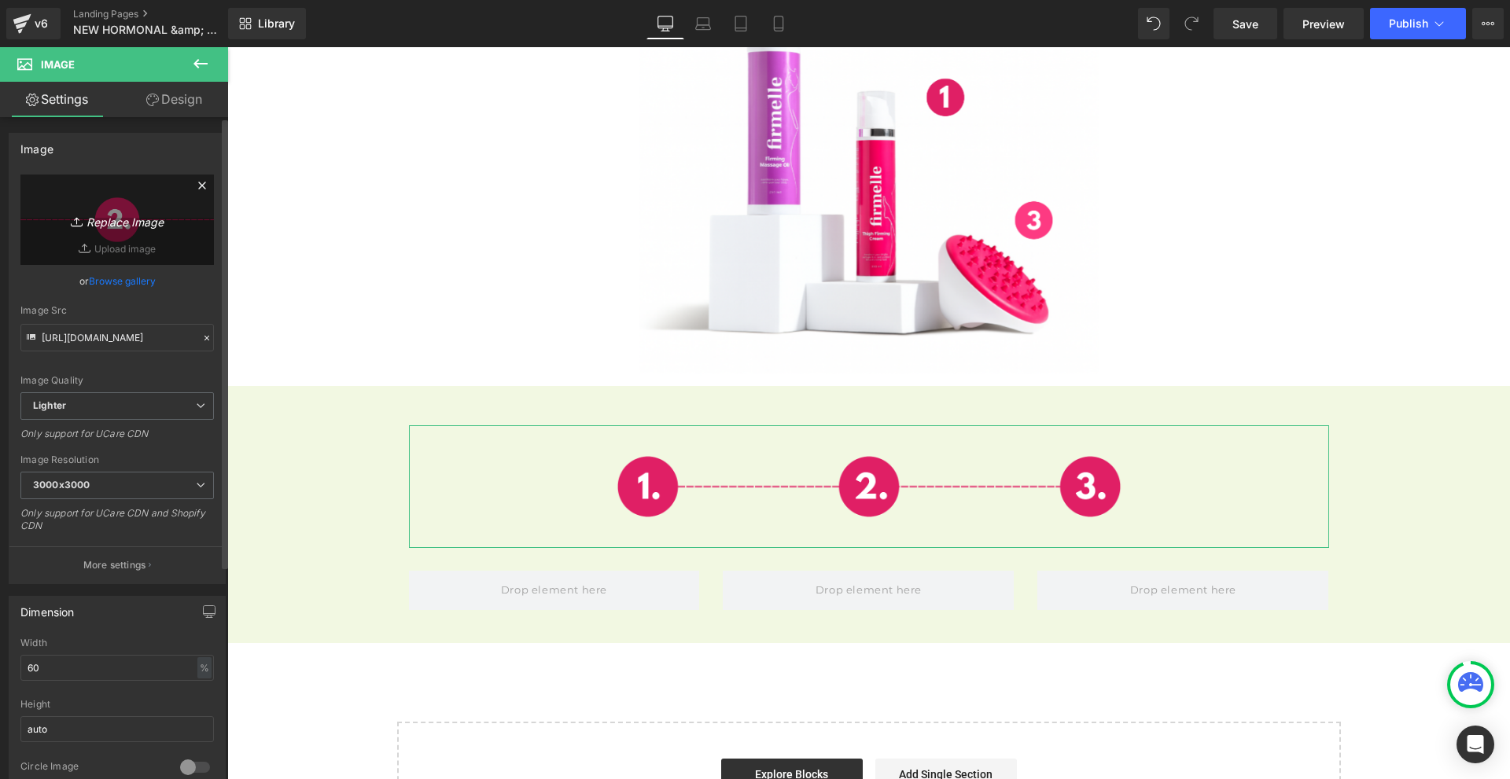
click at [79, 219] on icon at bounding box center [79, 222] width 16 height 16
type input "C:\fakepath\hr trust badges below (1800 x 400 képpont) (20).png"
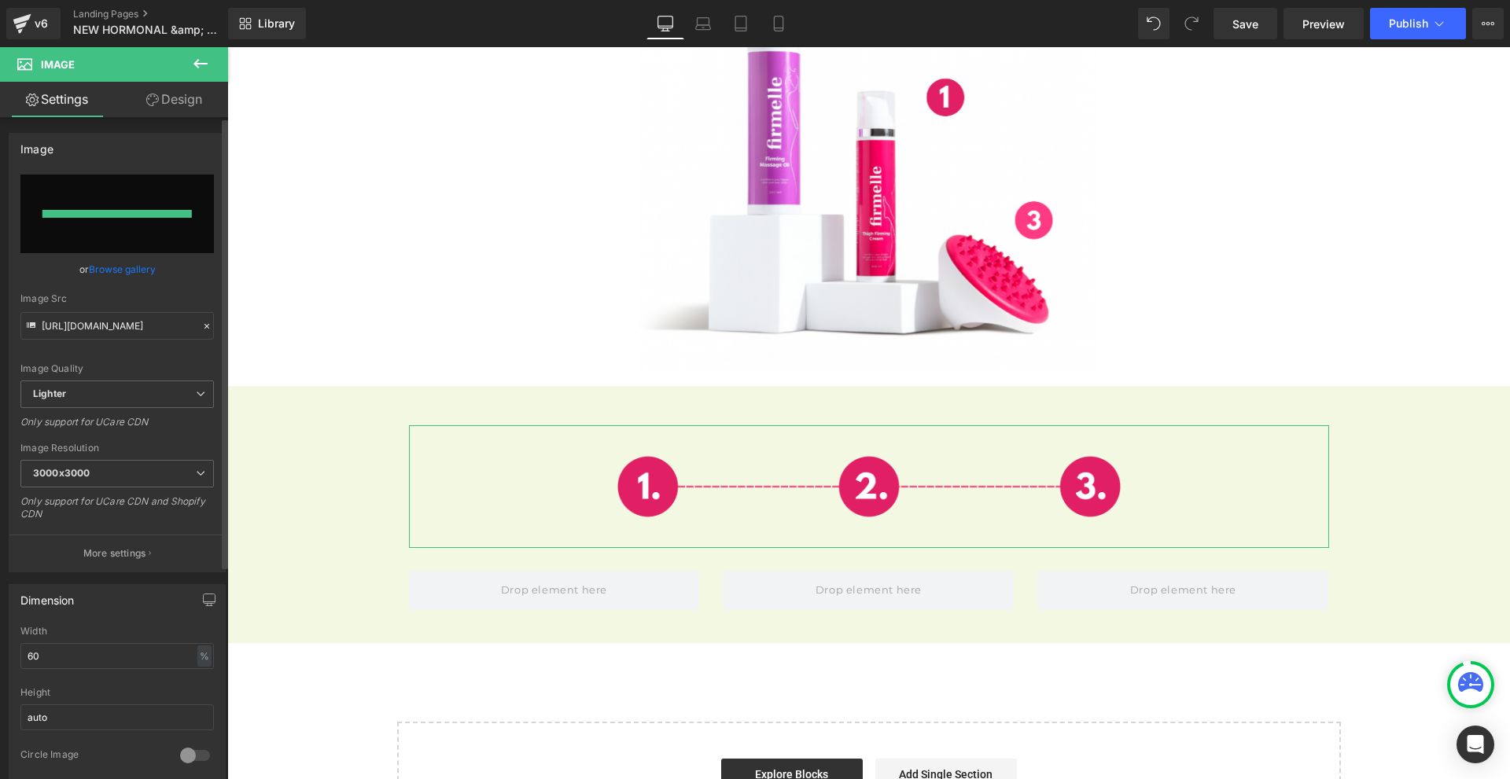
type input "[URL][DOMAIN_NAME]"
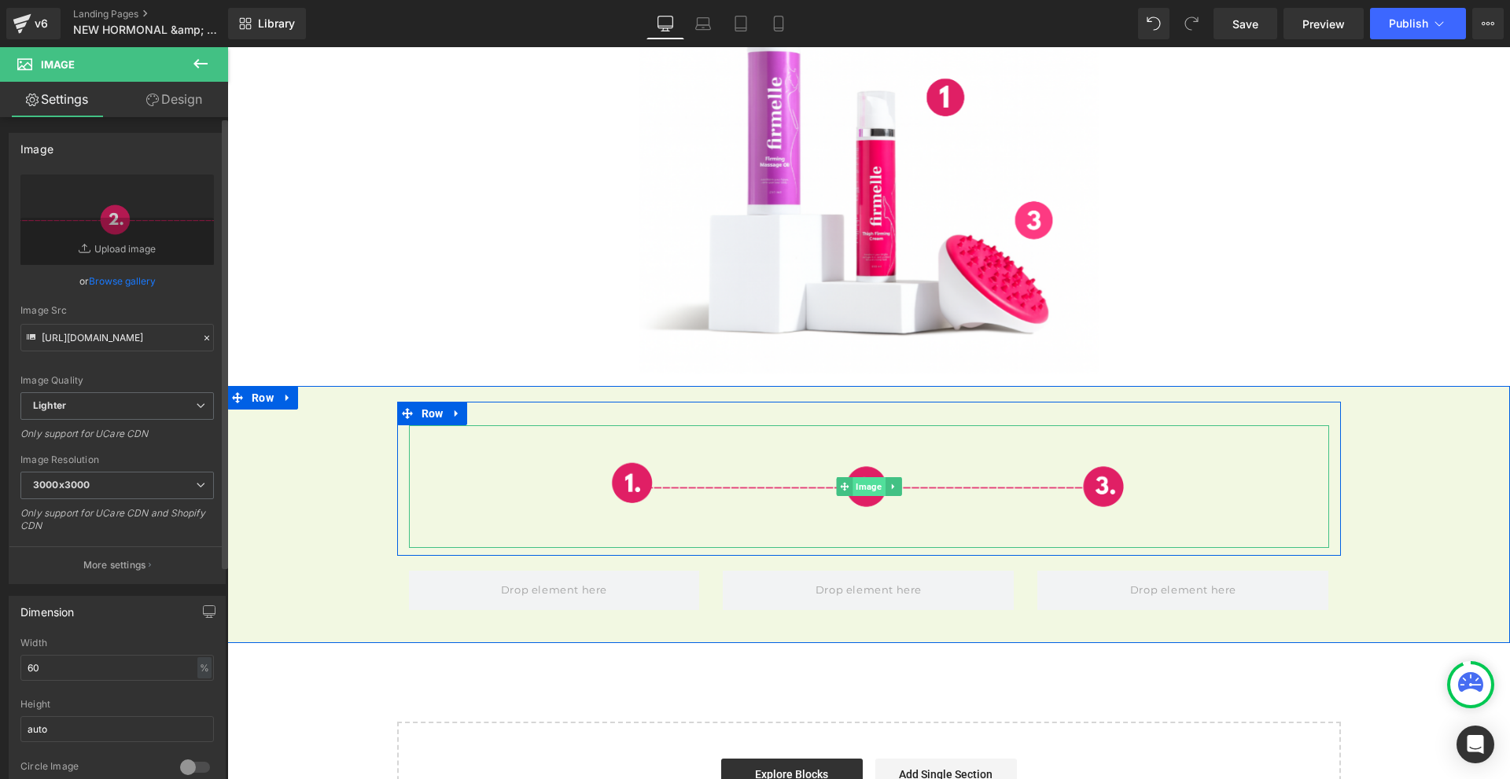
click at [860, 477] on span "Image" at bounding box center [868, 486] width 32 height 19
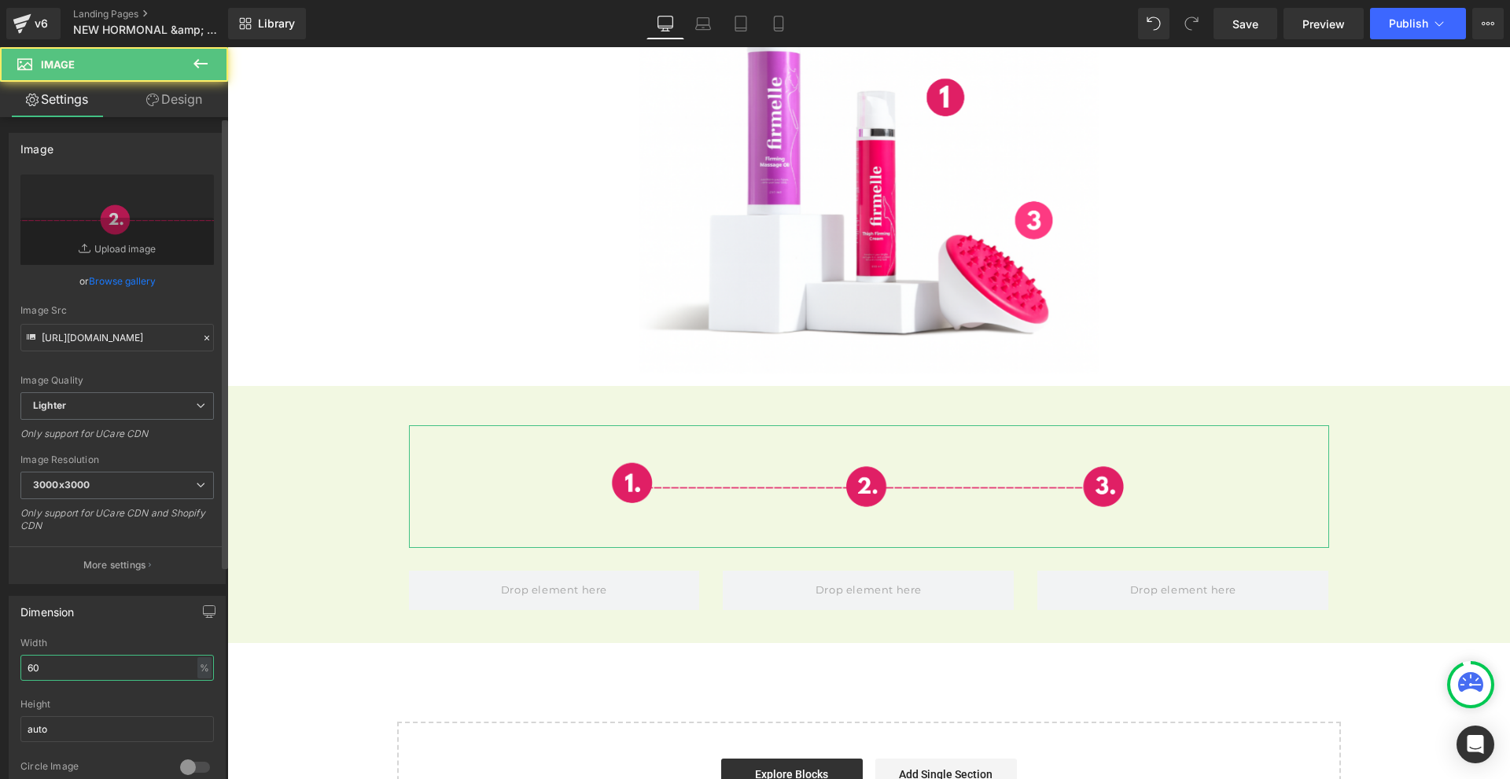
click at [154, 678] on input "60" at bounding box center [116, 668] width 193 height 26
type input "70"
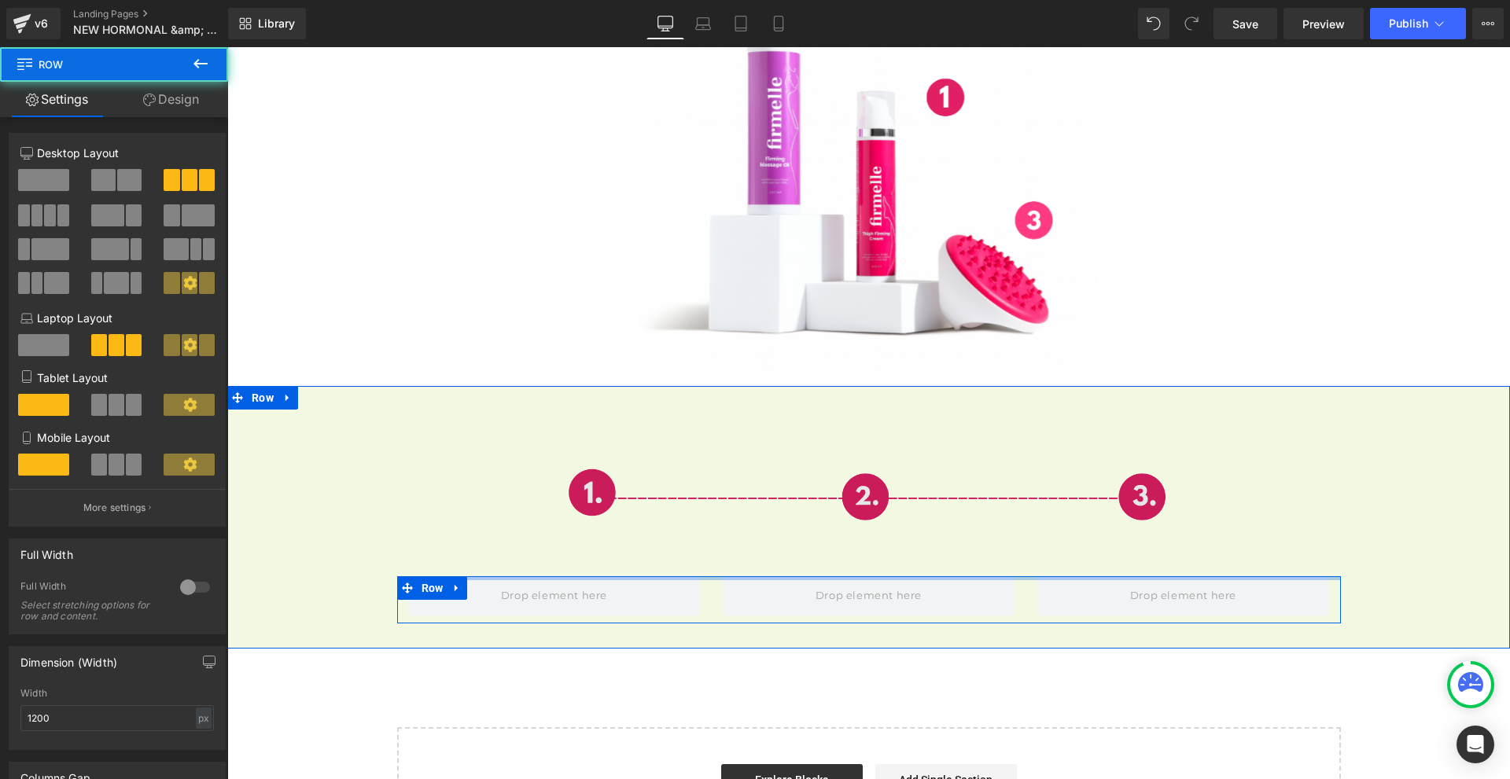
drag, startPoint x: 879, startPoint y: 563, endPoint x: 897, endPoint y: 532, distance: 35.9
click at [895, 532] on div "Image Row Row" at bounding box center [868, 513] width 1283 height 222
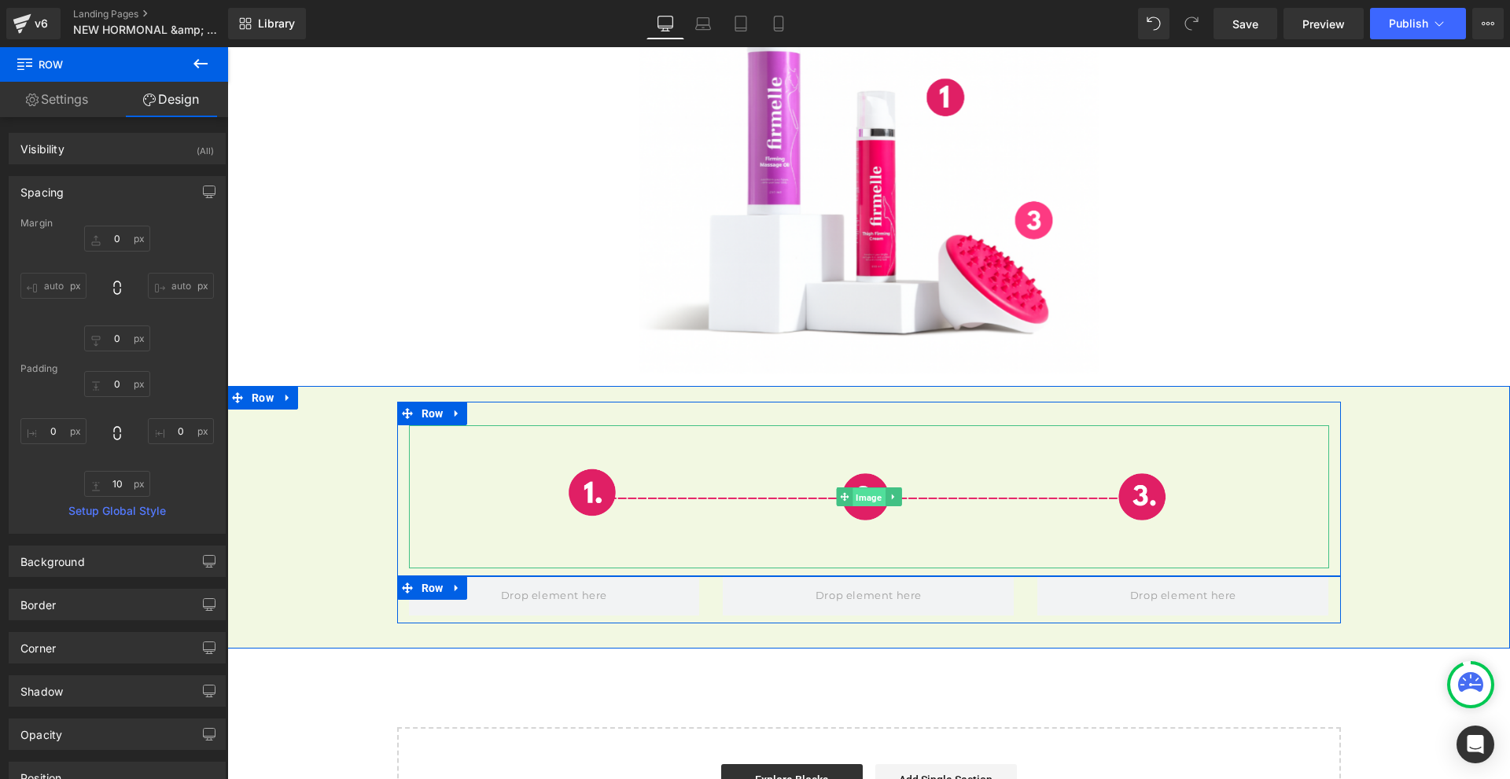
click at [857, 488] on span "Image" at bounding box center [868, 497] width 32 height 19
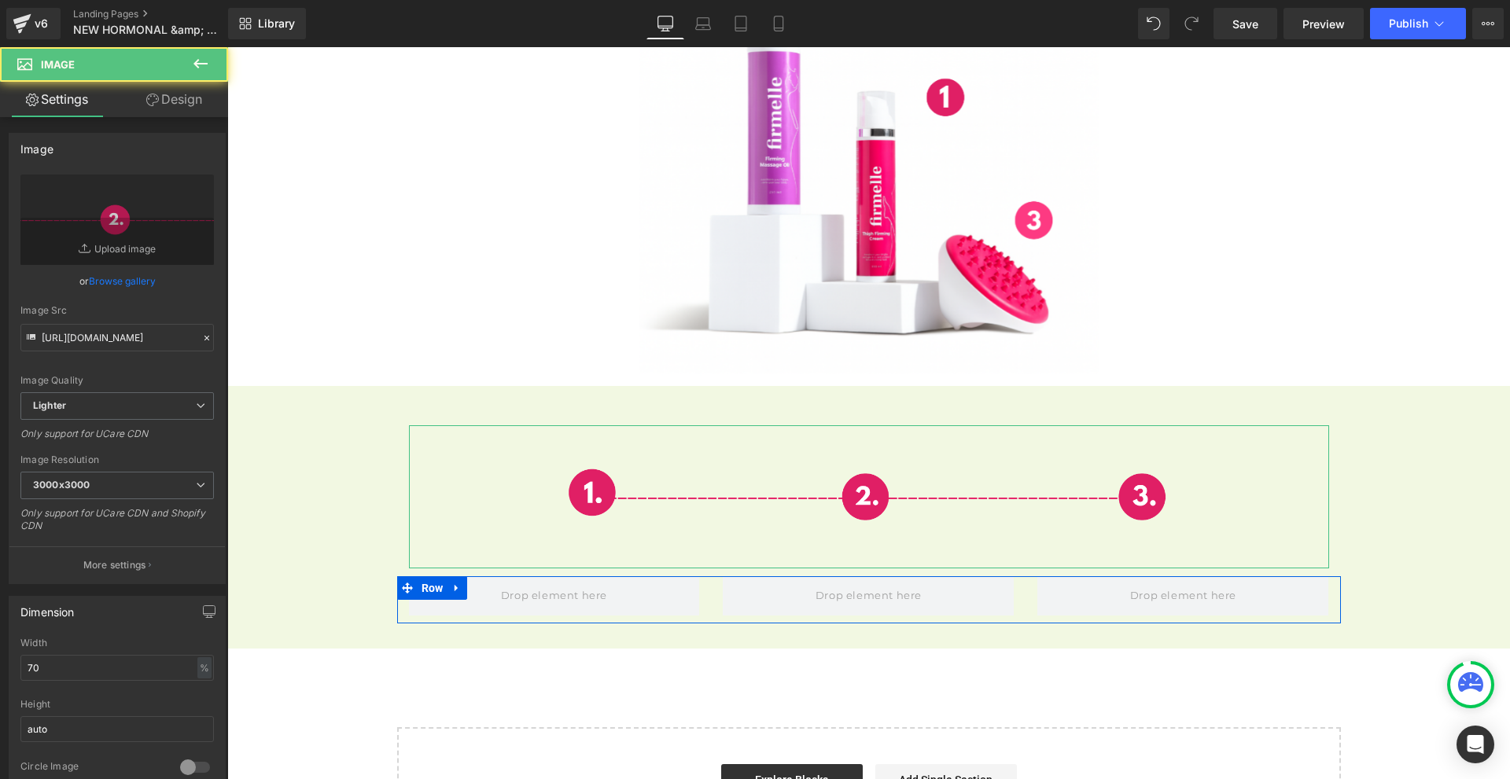
click at [175, 96] on link "Design" at bounding box center [174, 99] width 114 height 35
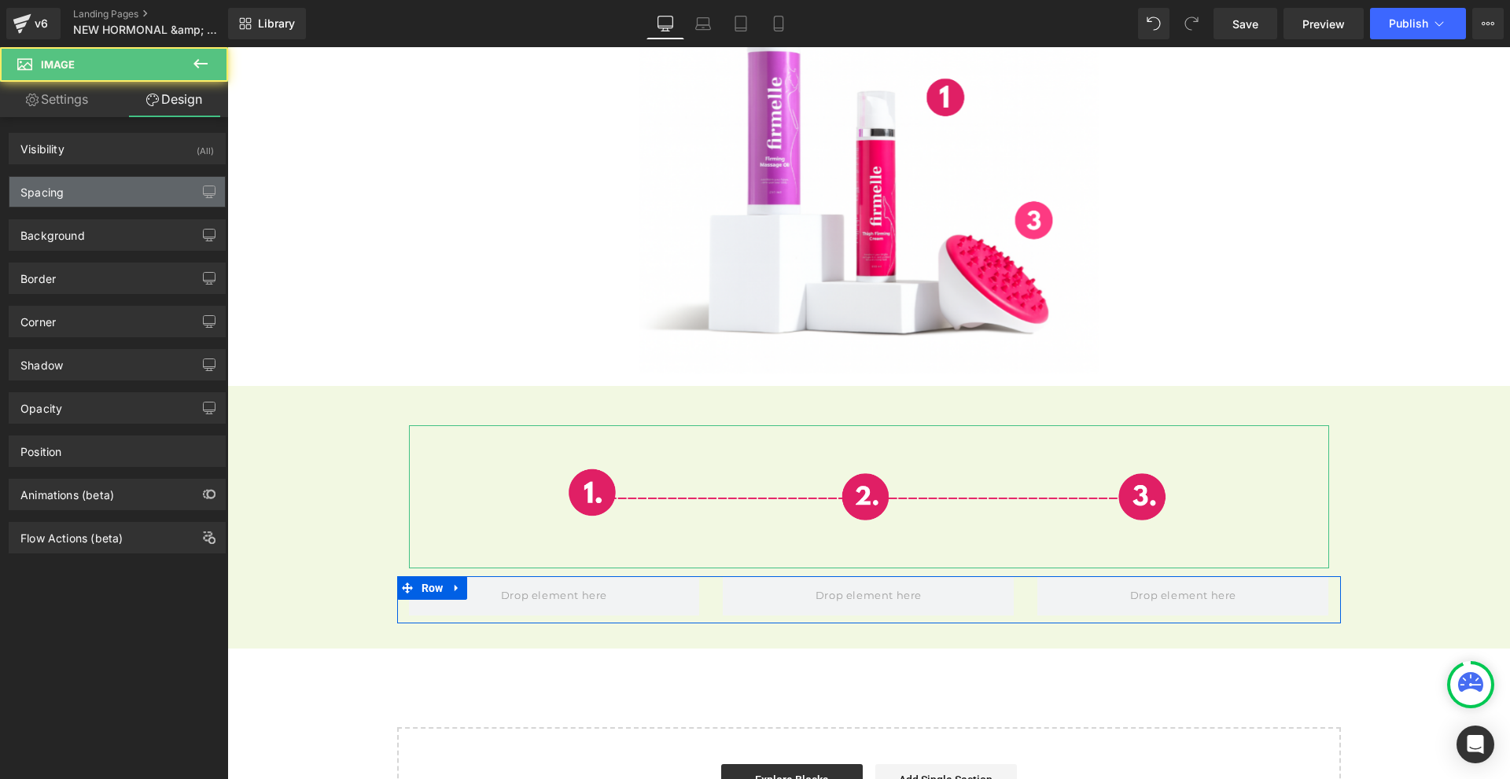
click at [137, 190] on div "Spacing" at bounding box center [116, 192] width 215 height 30
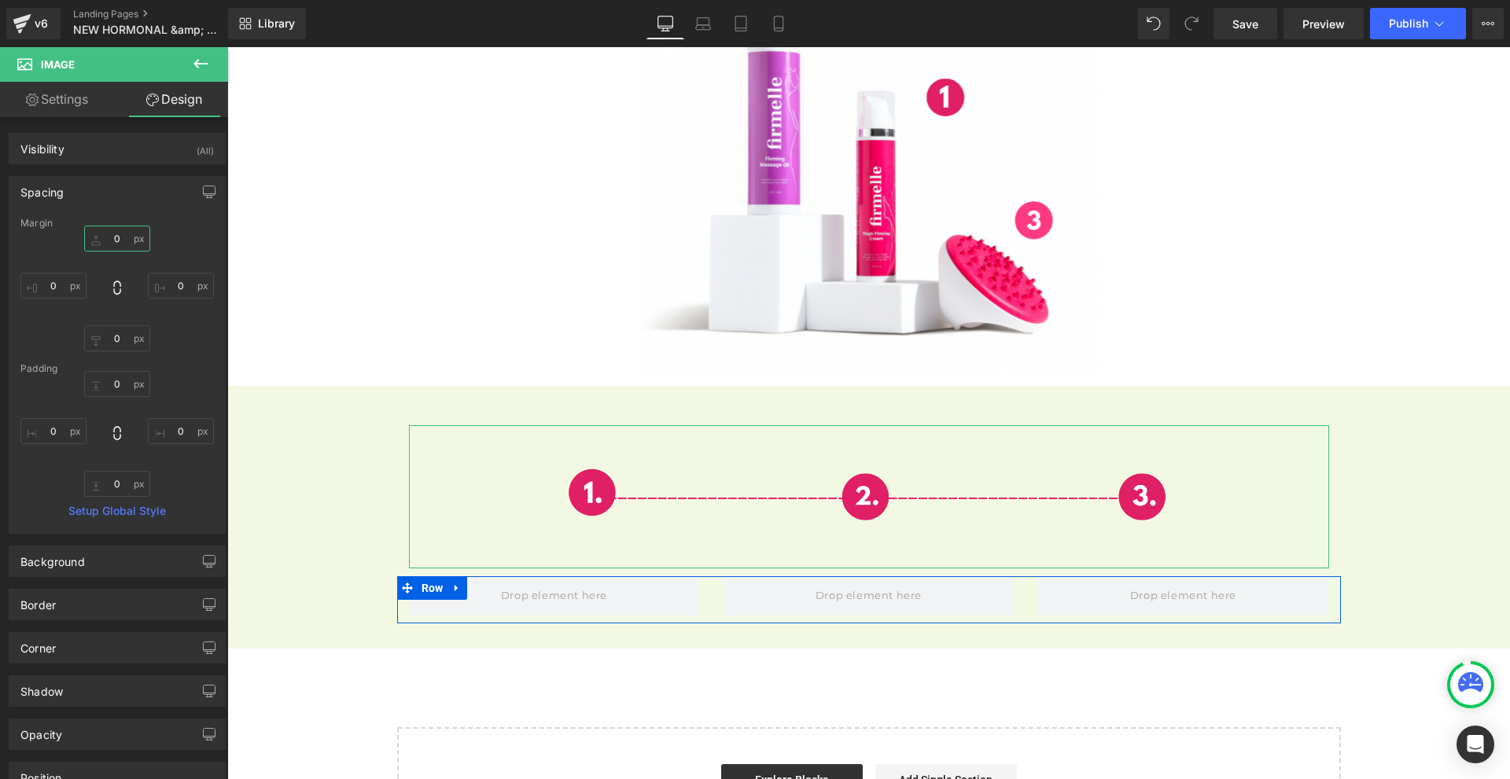
click at [138, 234] on input "0" at bounding box center [117, 239] width 66 height 26
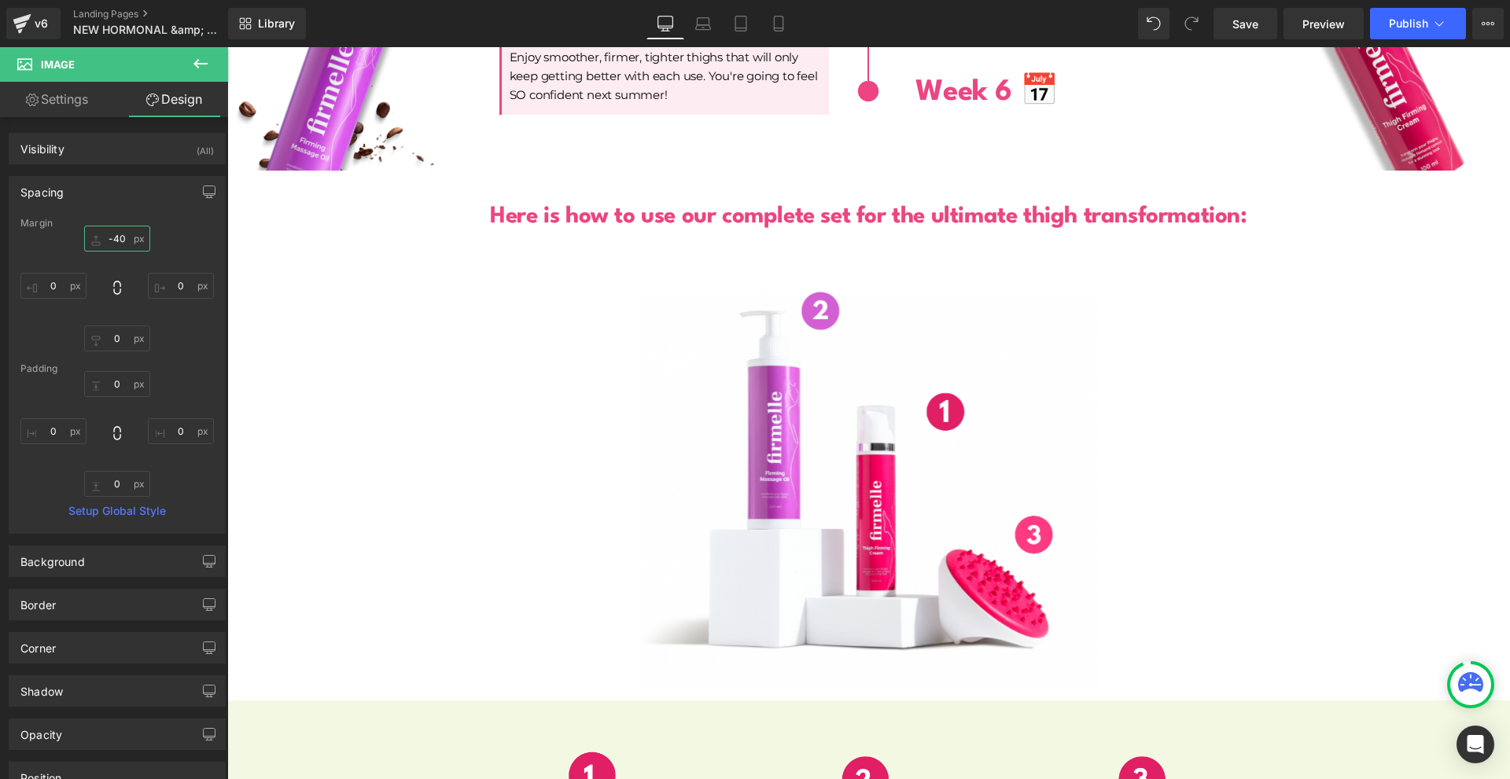
scroll to position [5007, 0]
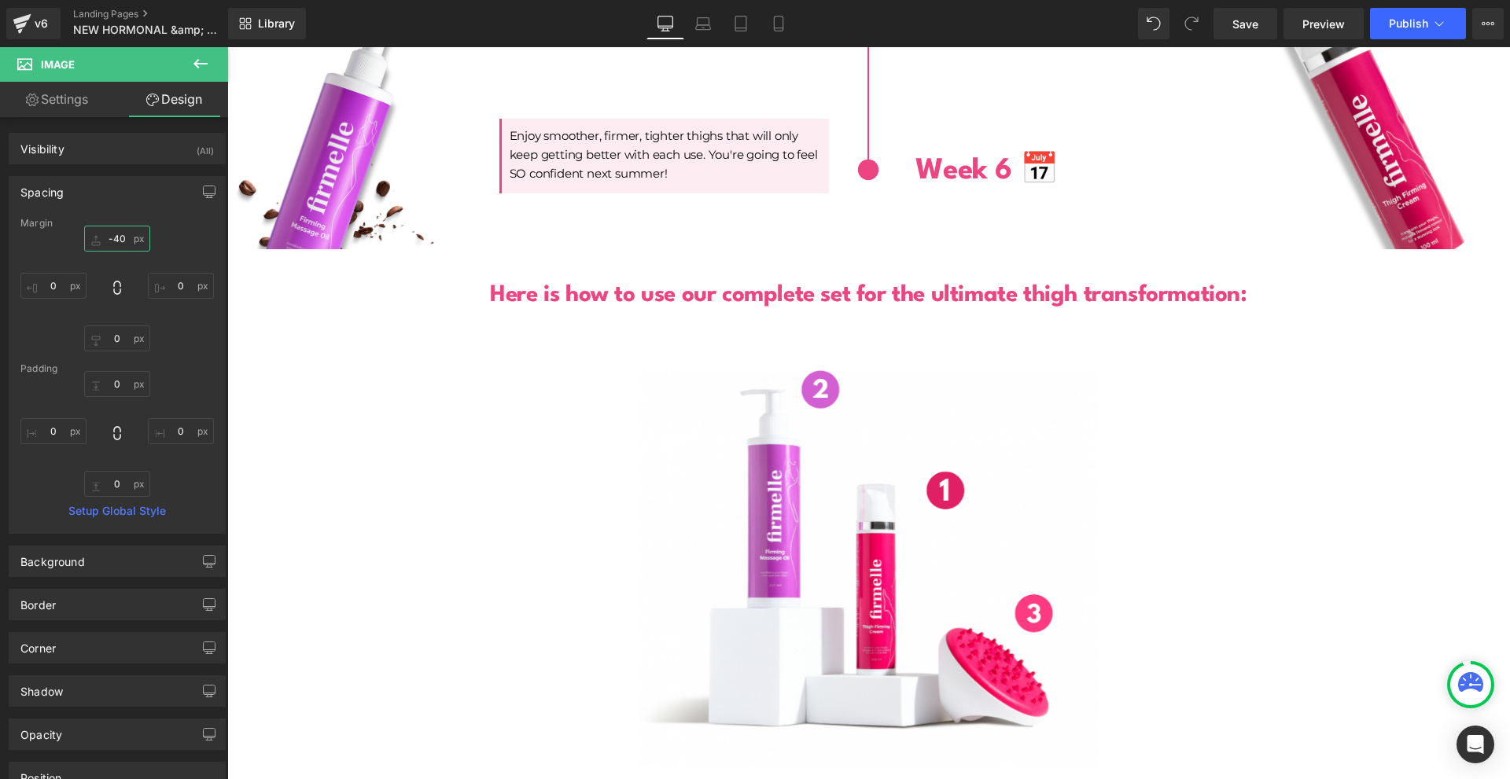
type input "-40"
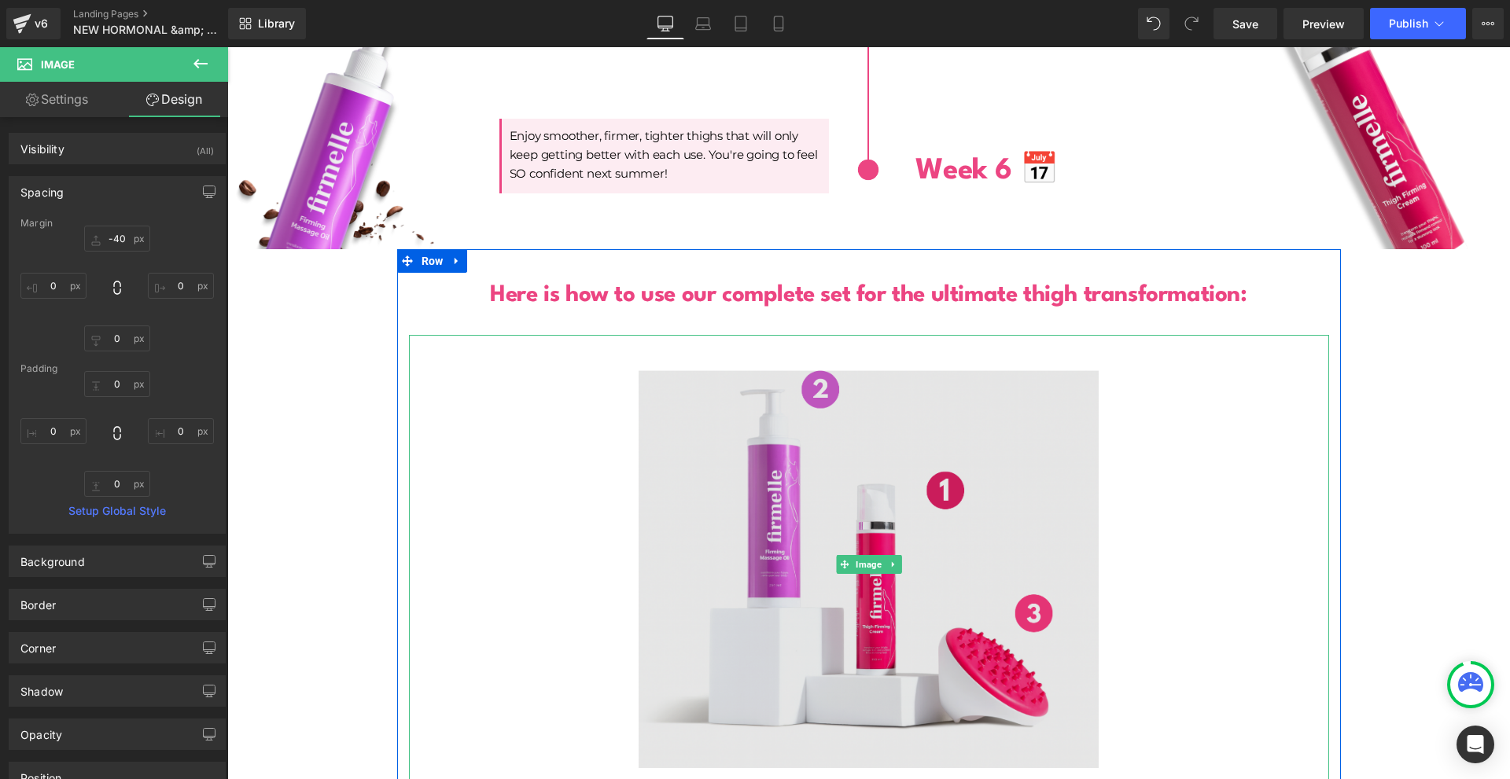
click at [839, 376] on img at bounding box center [869, 565] width 460 height 460
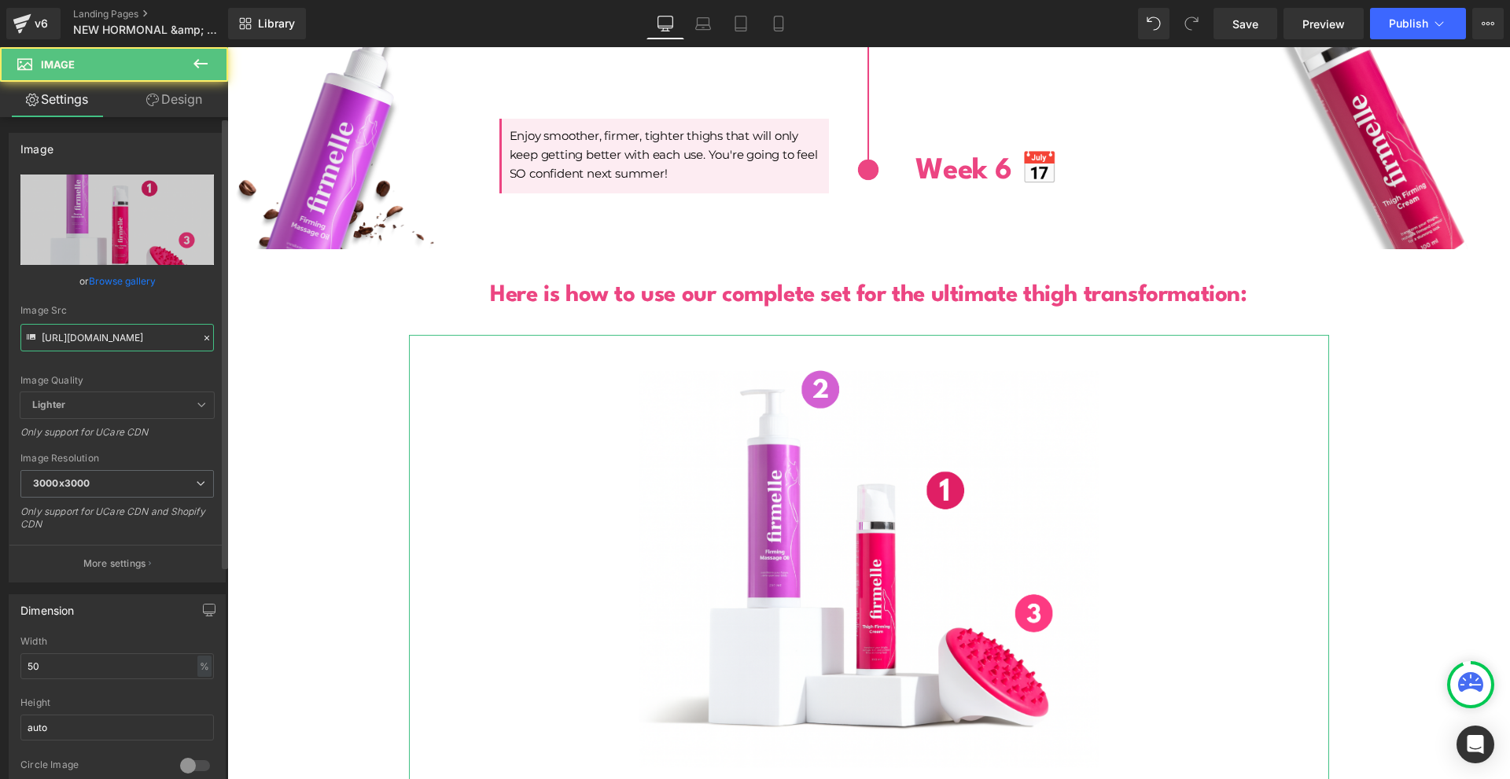
click at [141, 333] on input "[URL][DOMAIN_NAME]" at bounding box center [116, 338] width 193 height 28
paste input "4.png?v=1756490185"
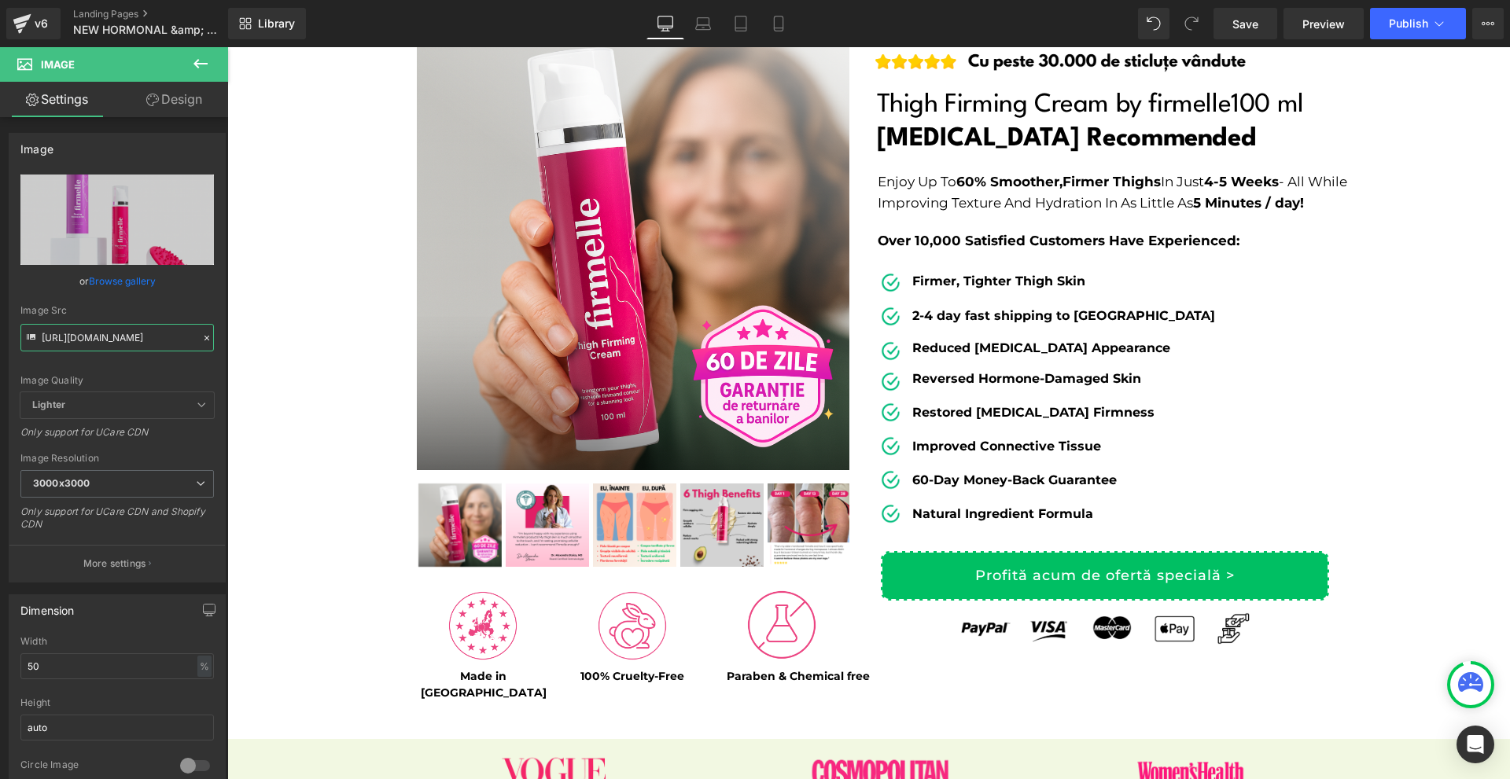
scroll to position [0, 0]
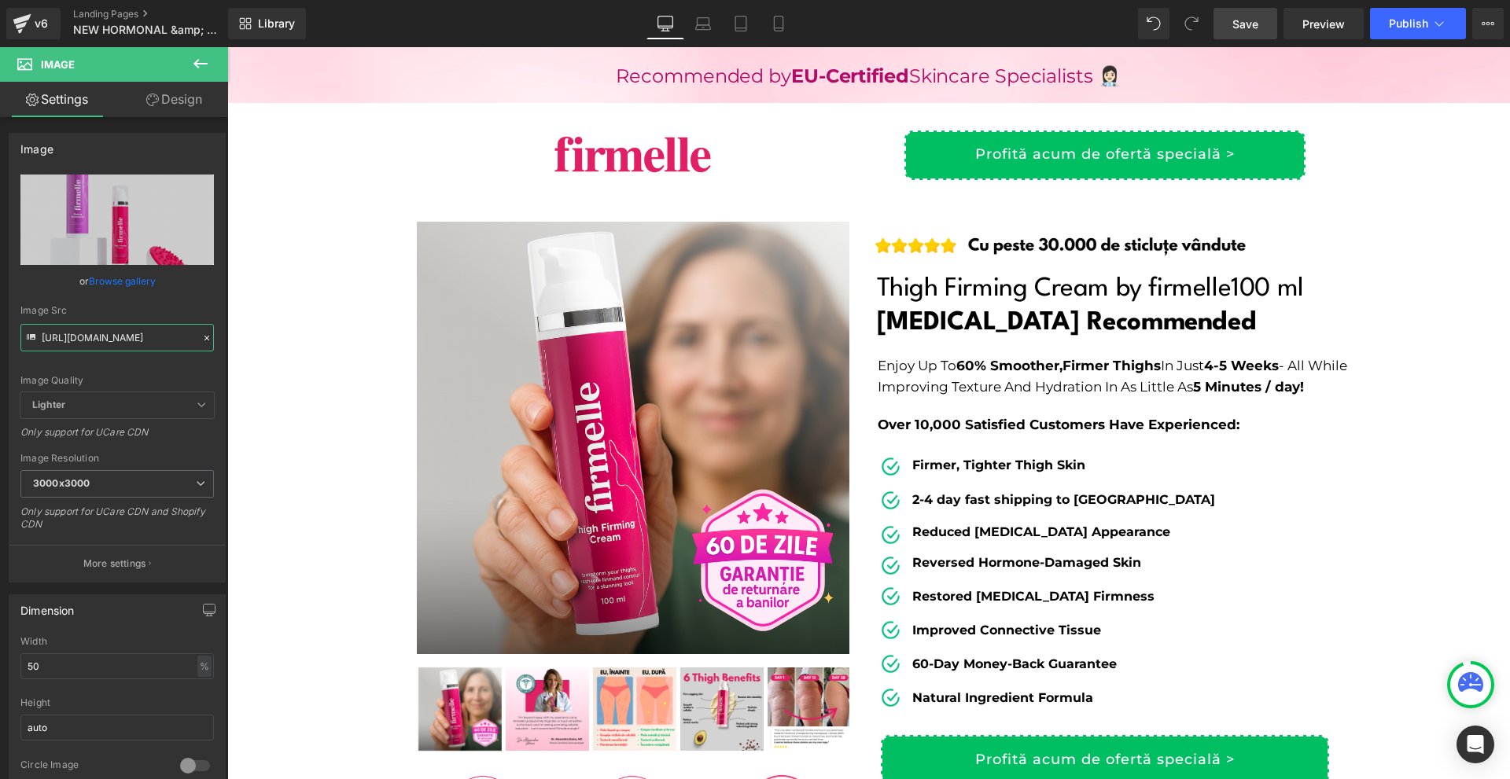
type input "[URL][DOMAIN_NAME]"
click at [1246, 29] on span "Save" at bounding box center [1245, 24] width 26 height 17
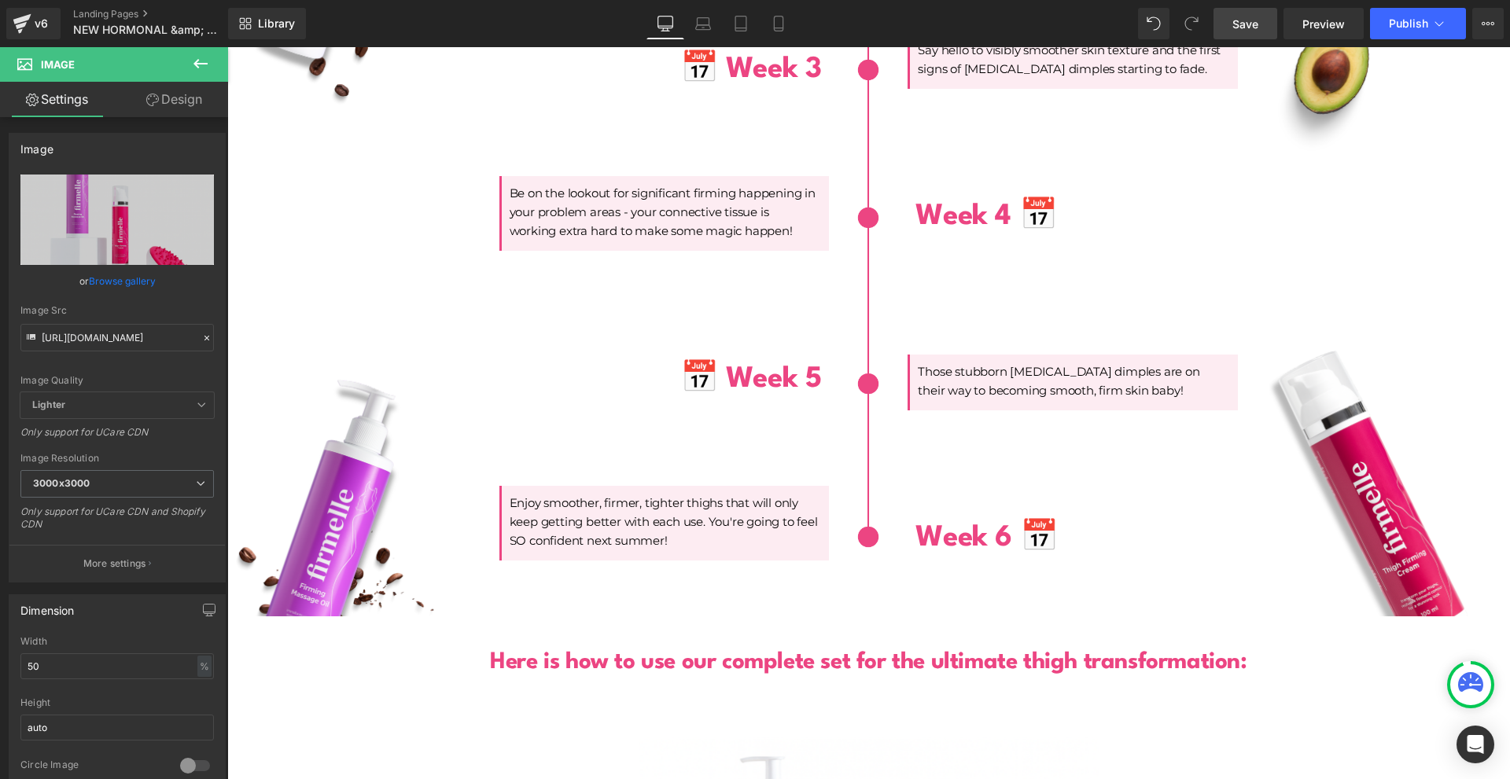
scroll to position [5112, 0]
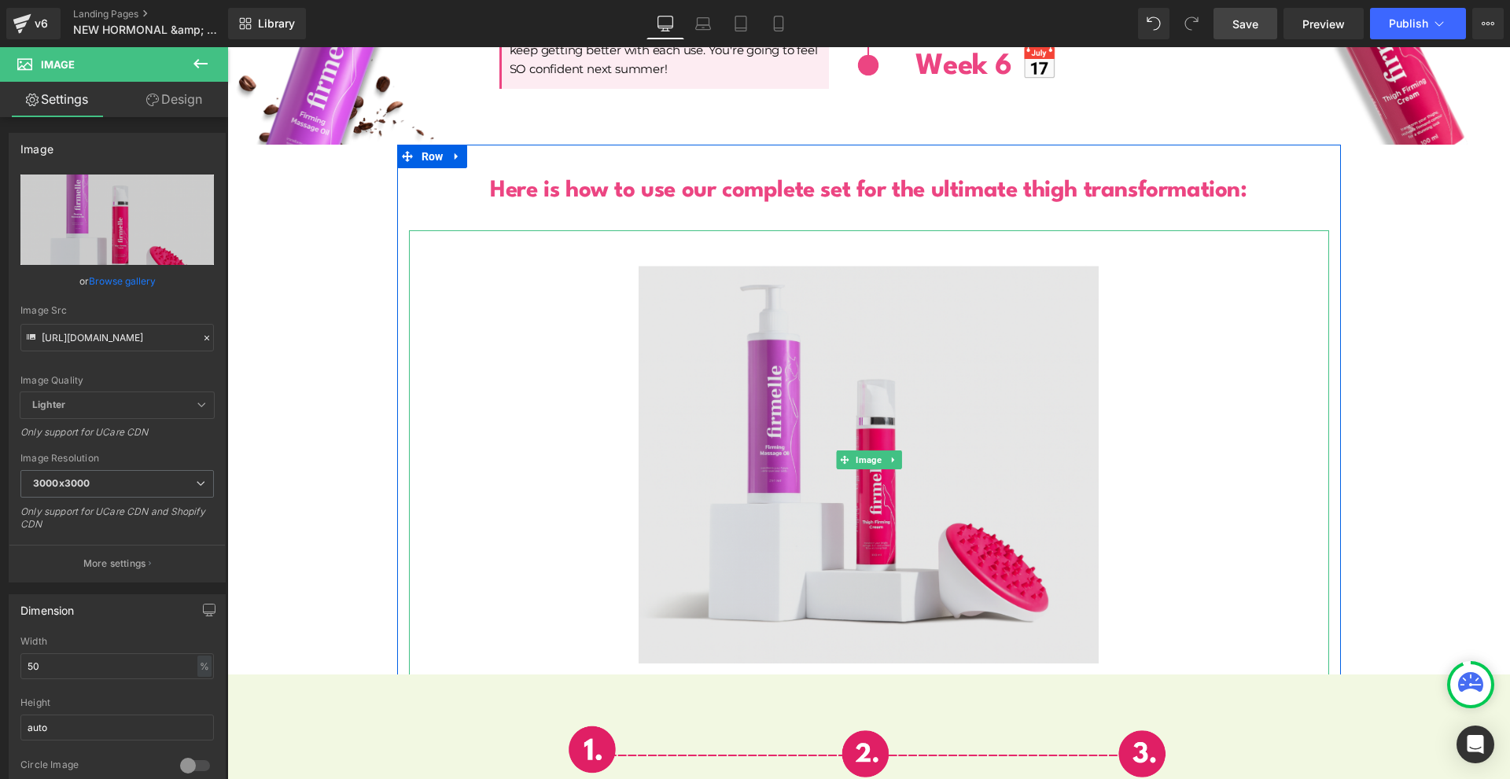
click at [1029, 397] on img at bounding box center [869, 460] width 460 height 460
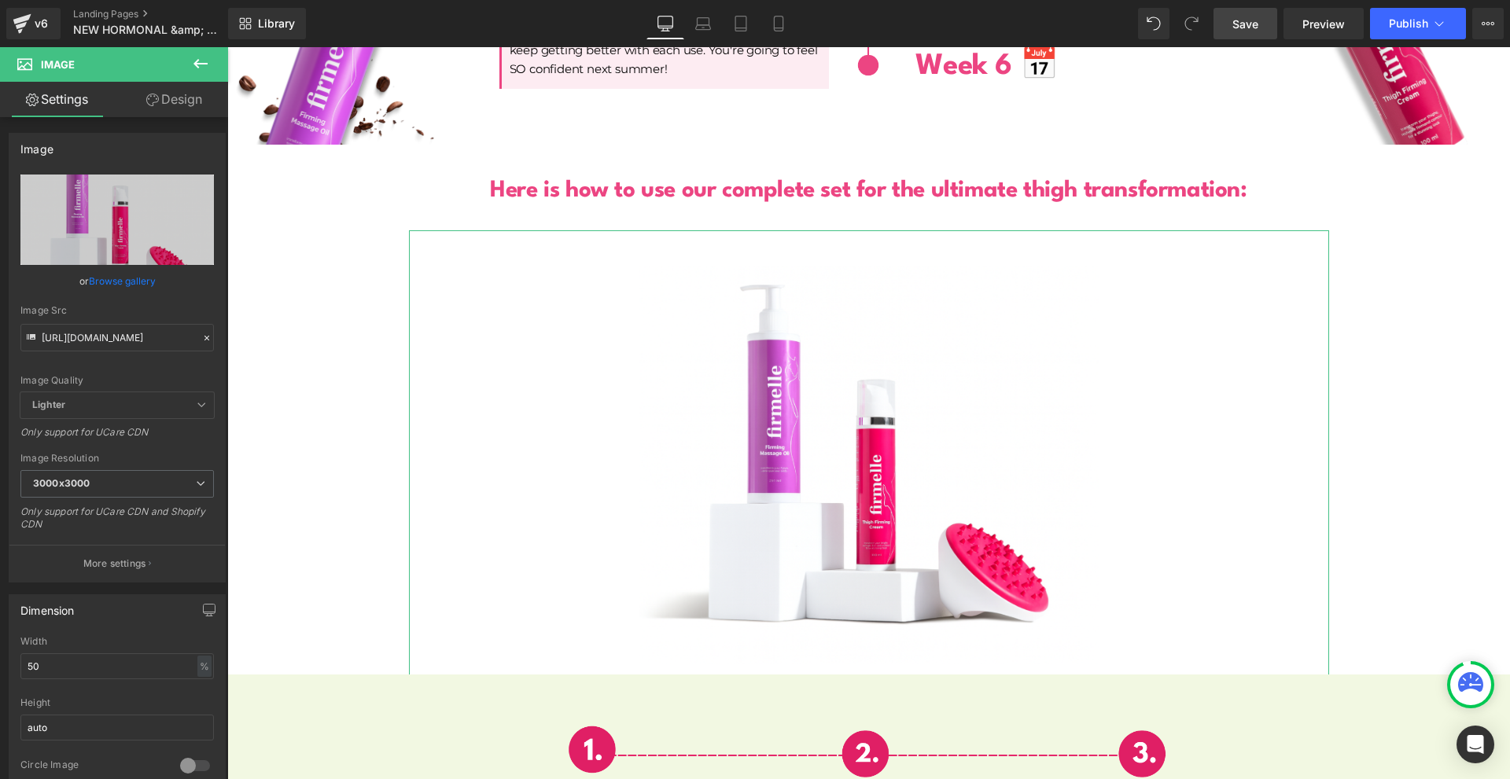
click at [187, 99] on link "Design" at bounding box center [174, 99] width 114 height 35
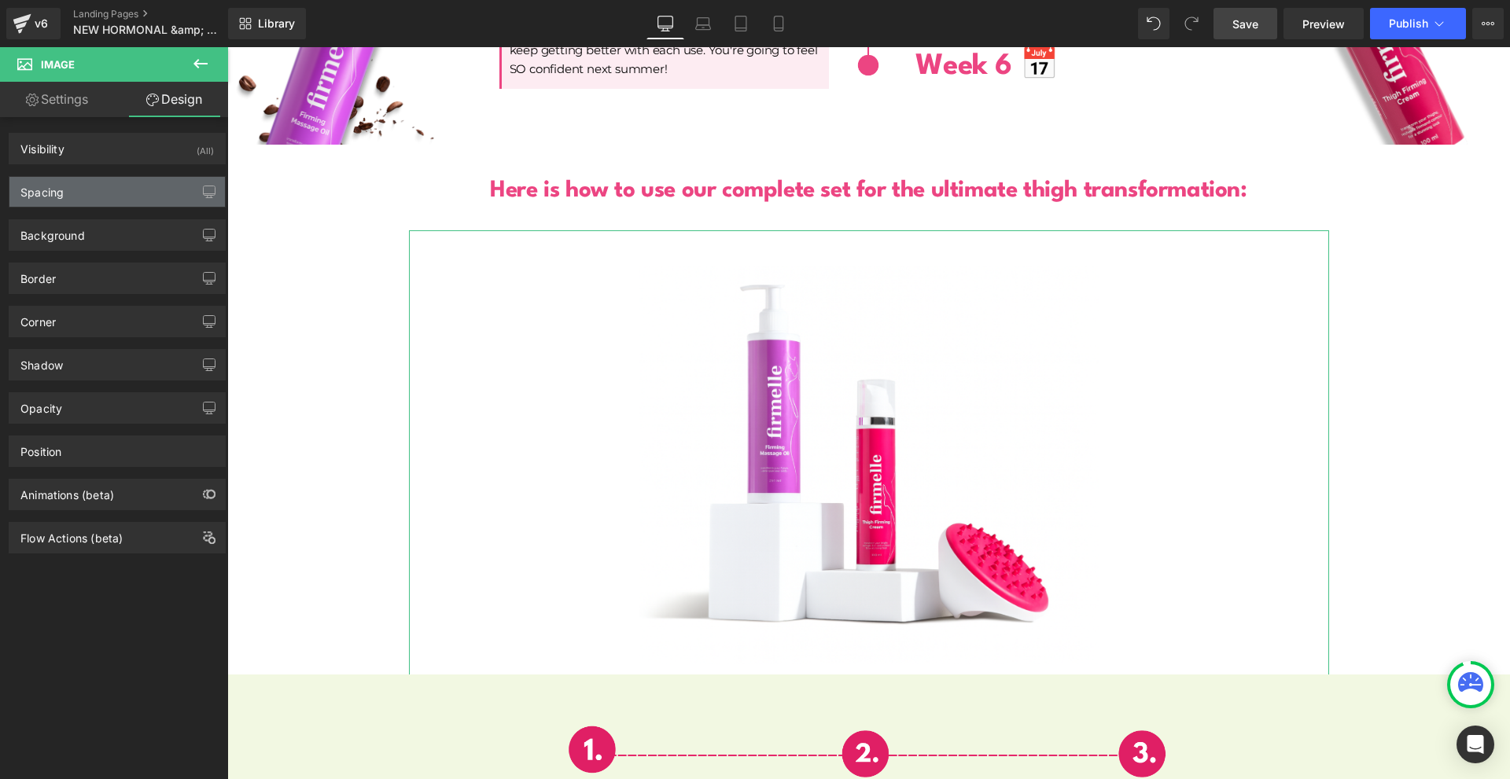
click at [145, 190] on div "Spacing" at bounding box center [116, 192] width 215 height 30
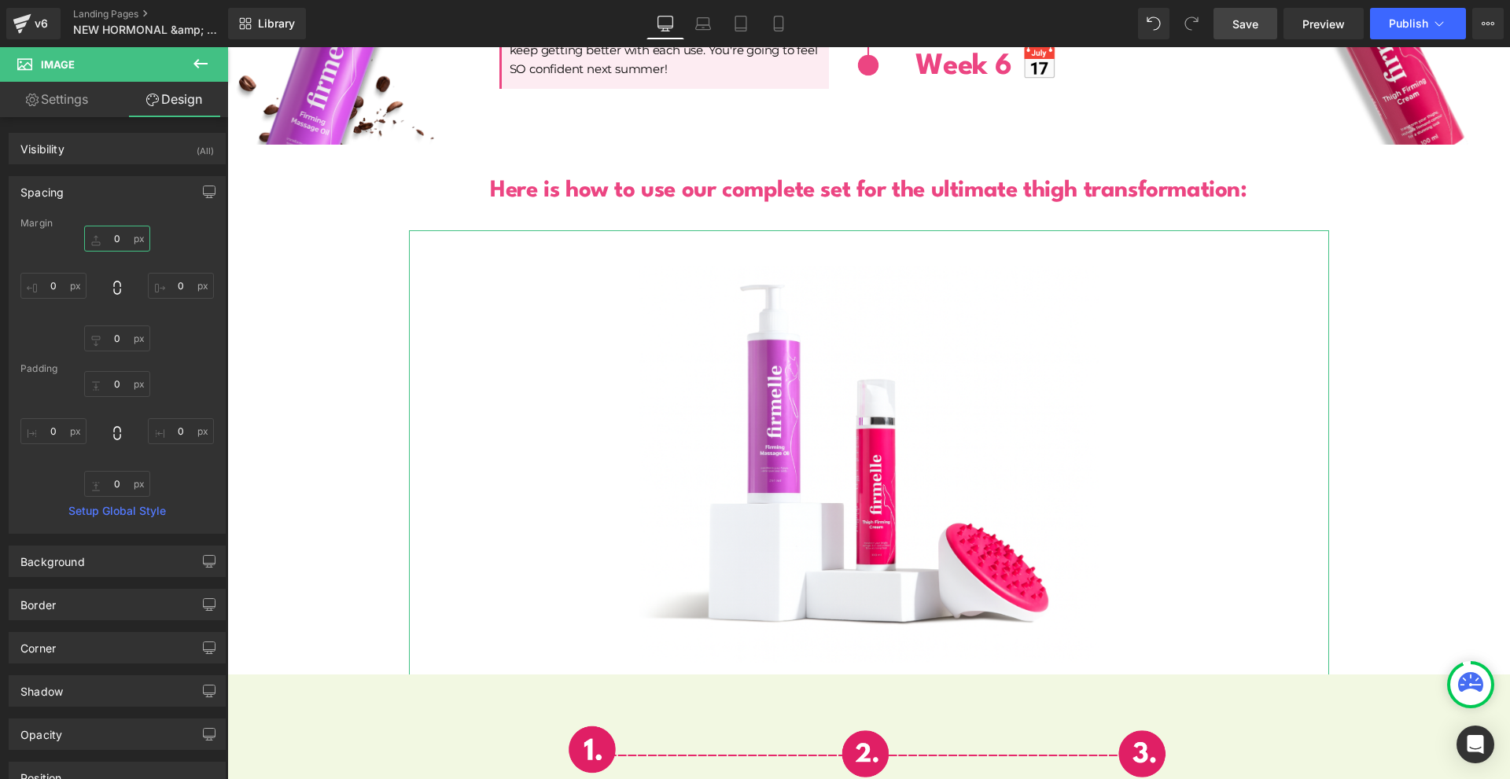
click at [139, 239] on input "0" at bounding box center [117, 239] width 66 height 26
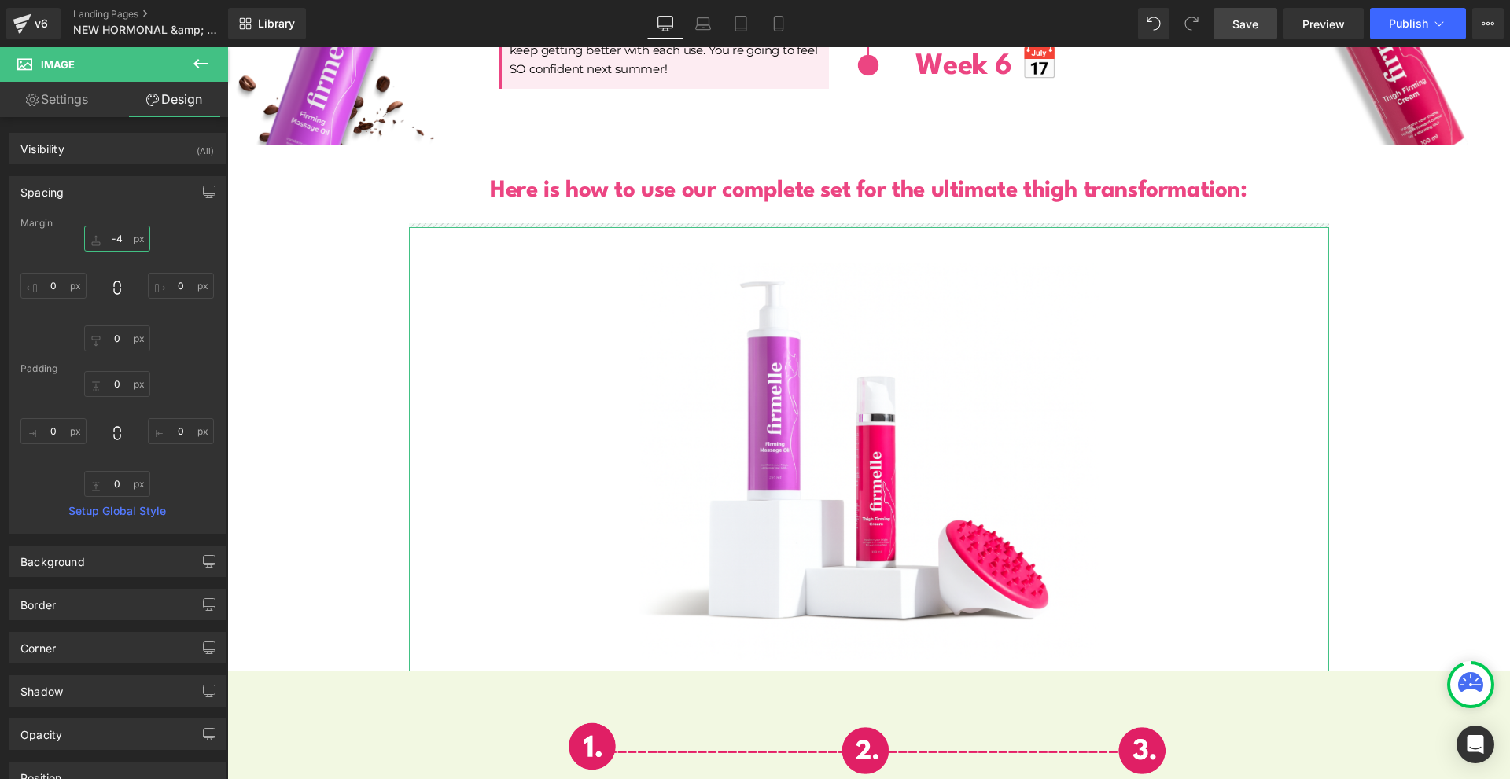
type input "-40"
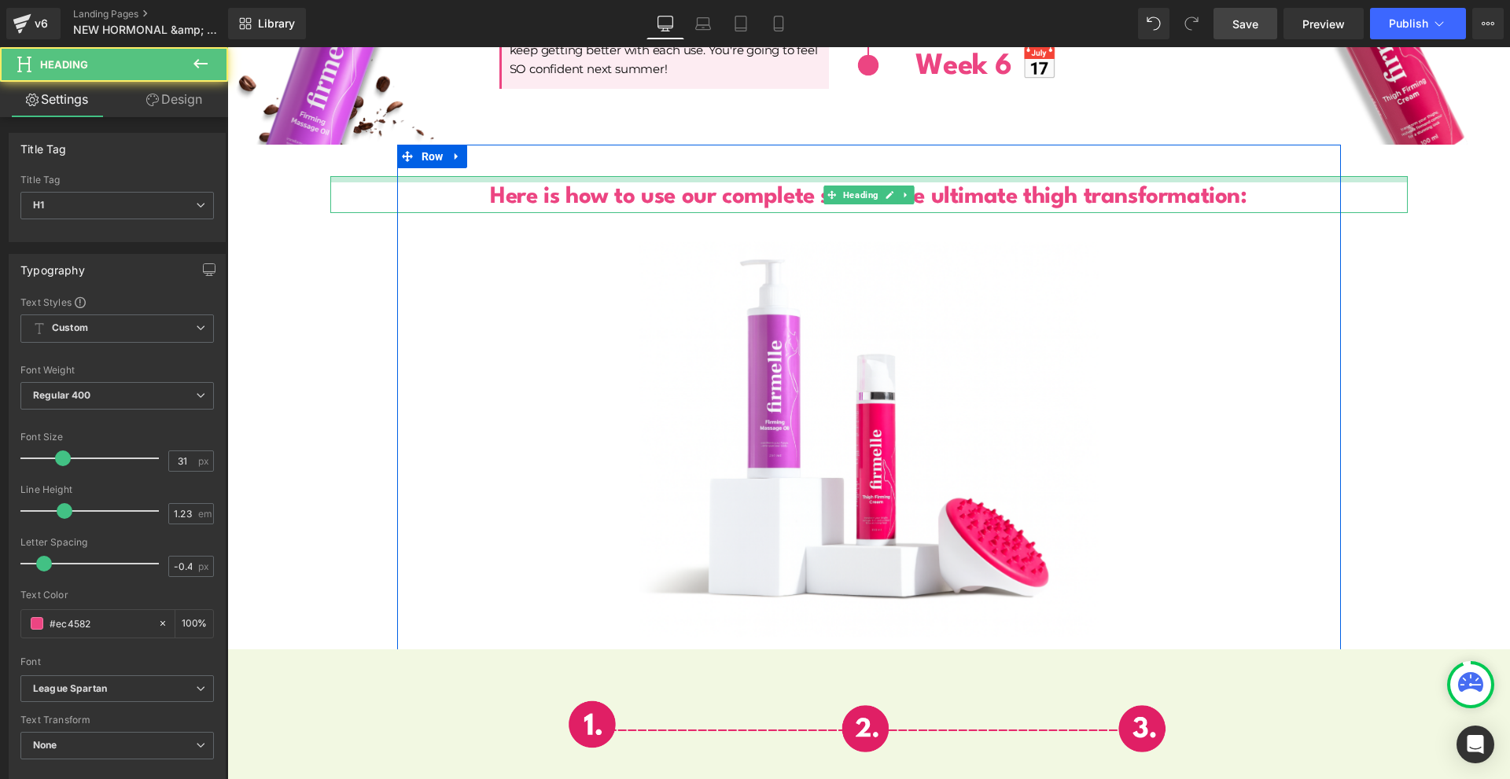
click at [1268, 176] on div "Here is how to use our complete set for the ultimate thigh transformation: Head…" at bounding box center [868, 194] width 1077 height 36
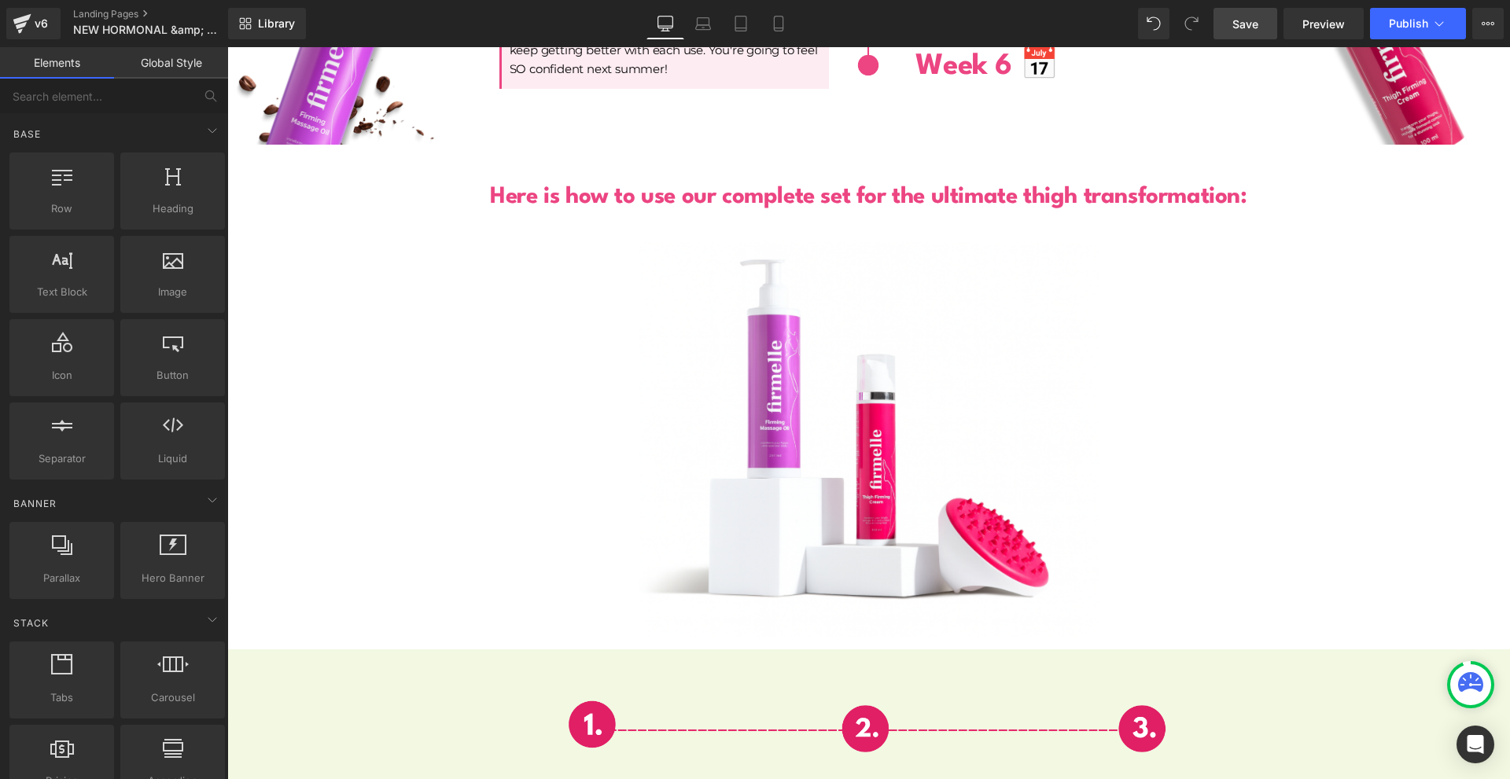
scroll to position [5348, 0]
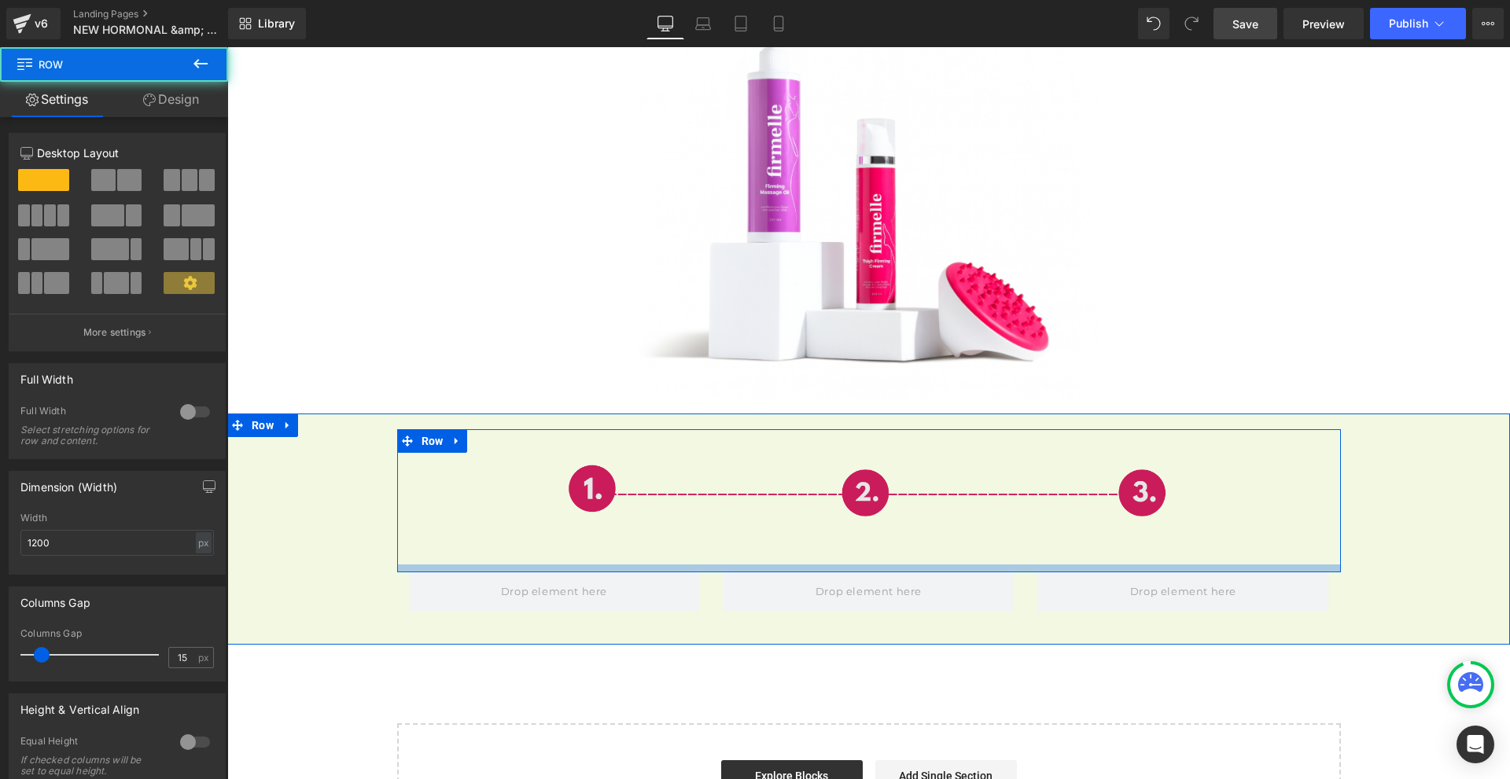
drag, startPoint x: 591, startPoint y: 554, endPoint x: 602, endPoint y: 535, distance: 21.5
click at [602, 535] on div "Image Row" at bounding box center [869, 500] width 944 height 143
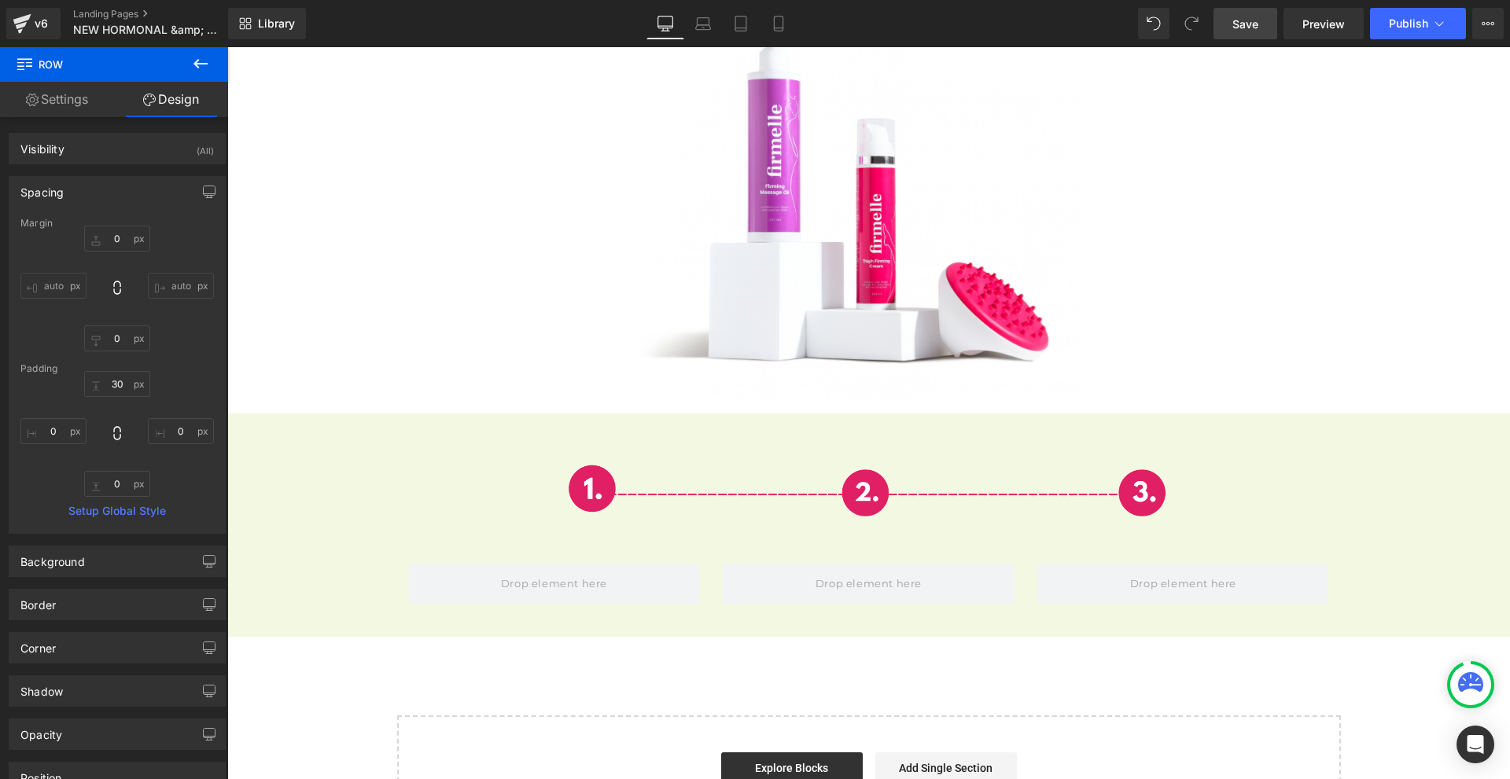
click at [196, 61] on icon at bounding box center [200, 63] width 19 height 19
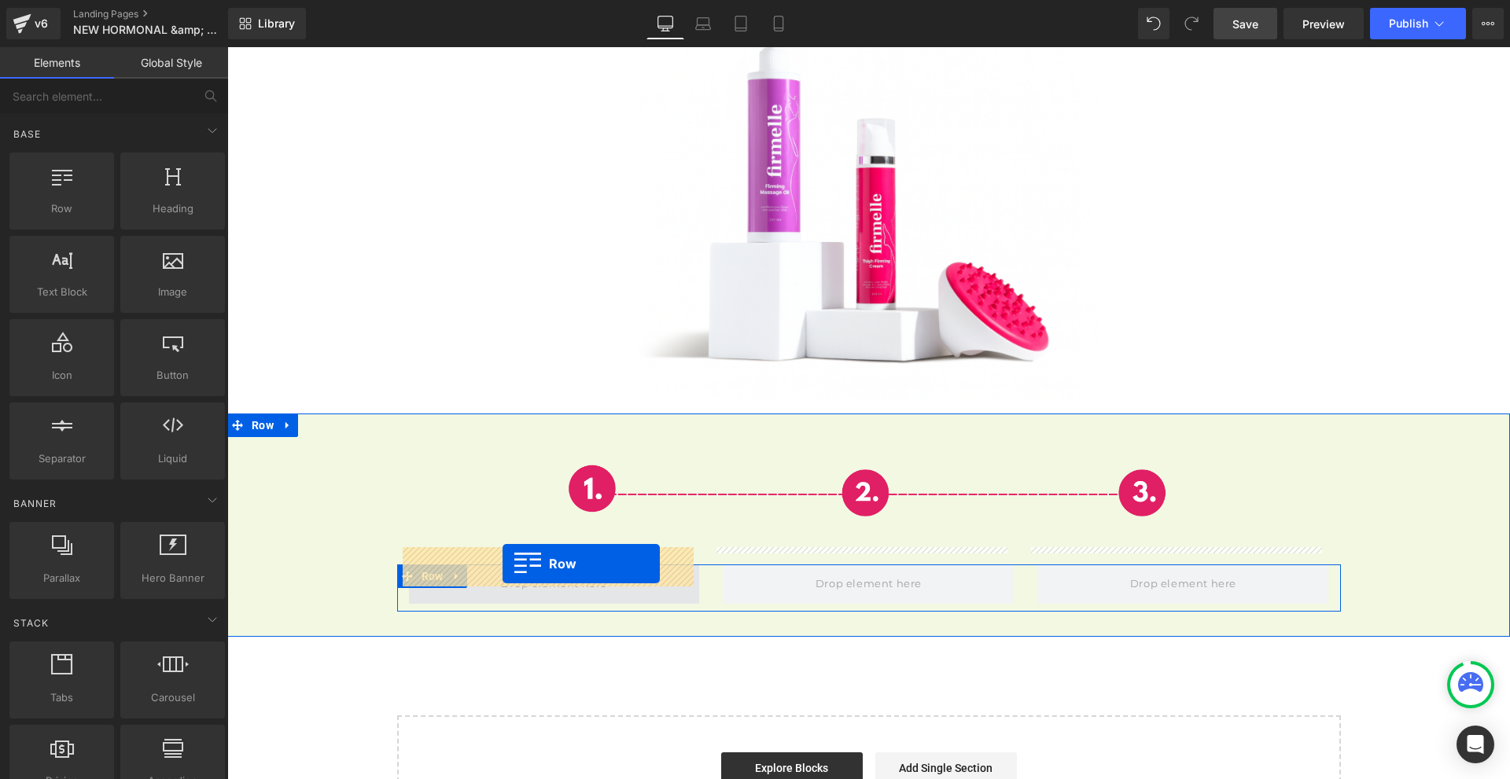
drag, startPoint x: 272, startPoint y: 248, endPoint x: 503, endPoint y: 564, distance: 391.2
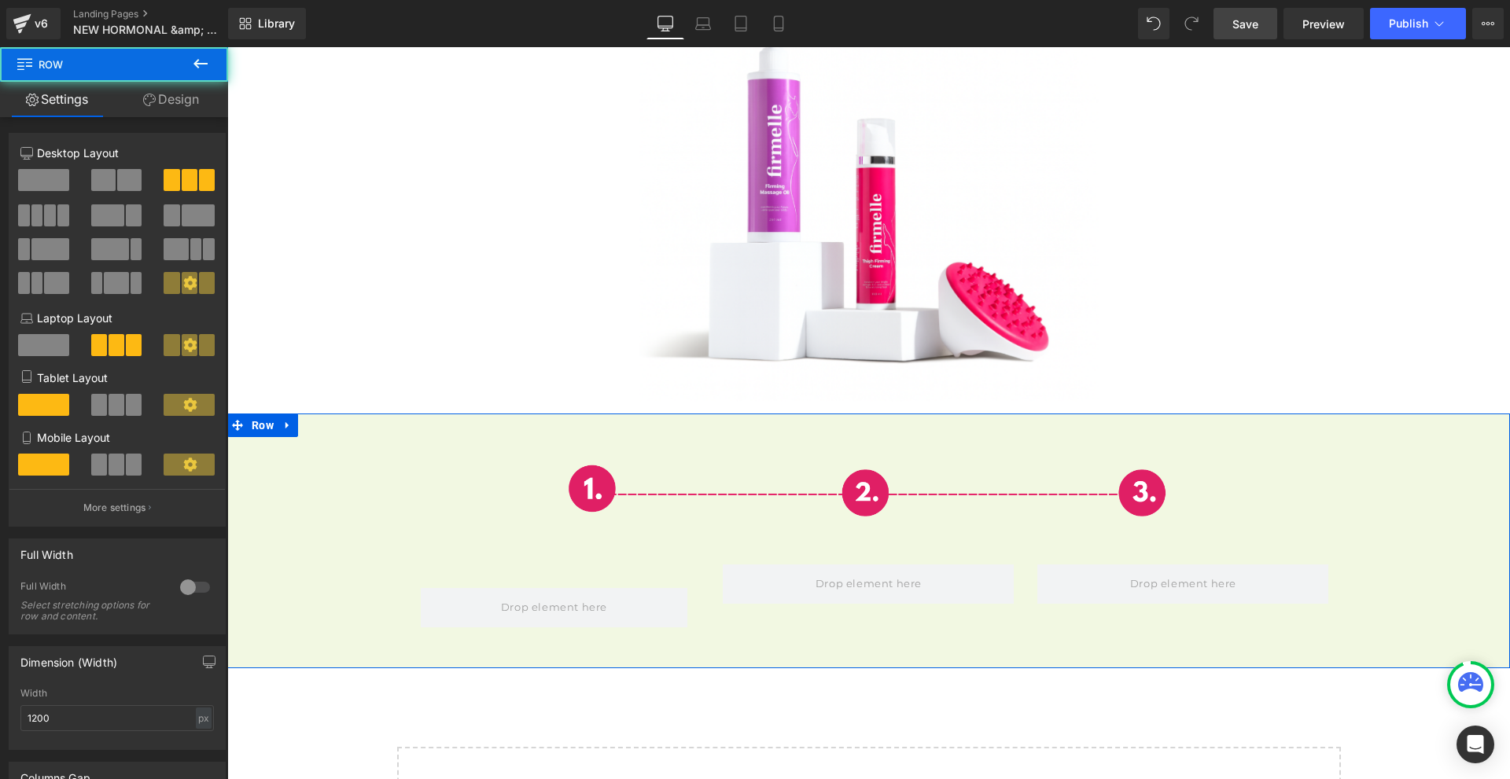
drag, startPoint x: 517, startPoint y: 551, endPoint x: 533, endPoint y: 540, distance: 19.4
click at [533, 540] on div "Image Row [GEOGRAPHIC_DATA]" at bounding box center [868, 536] width 1283 height 214
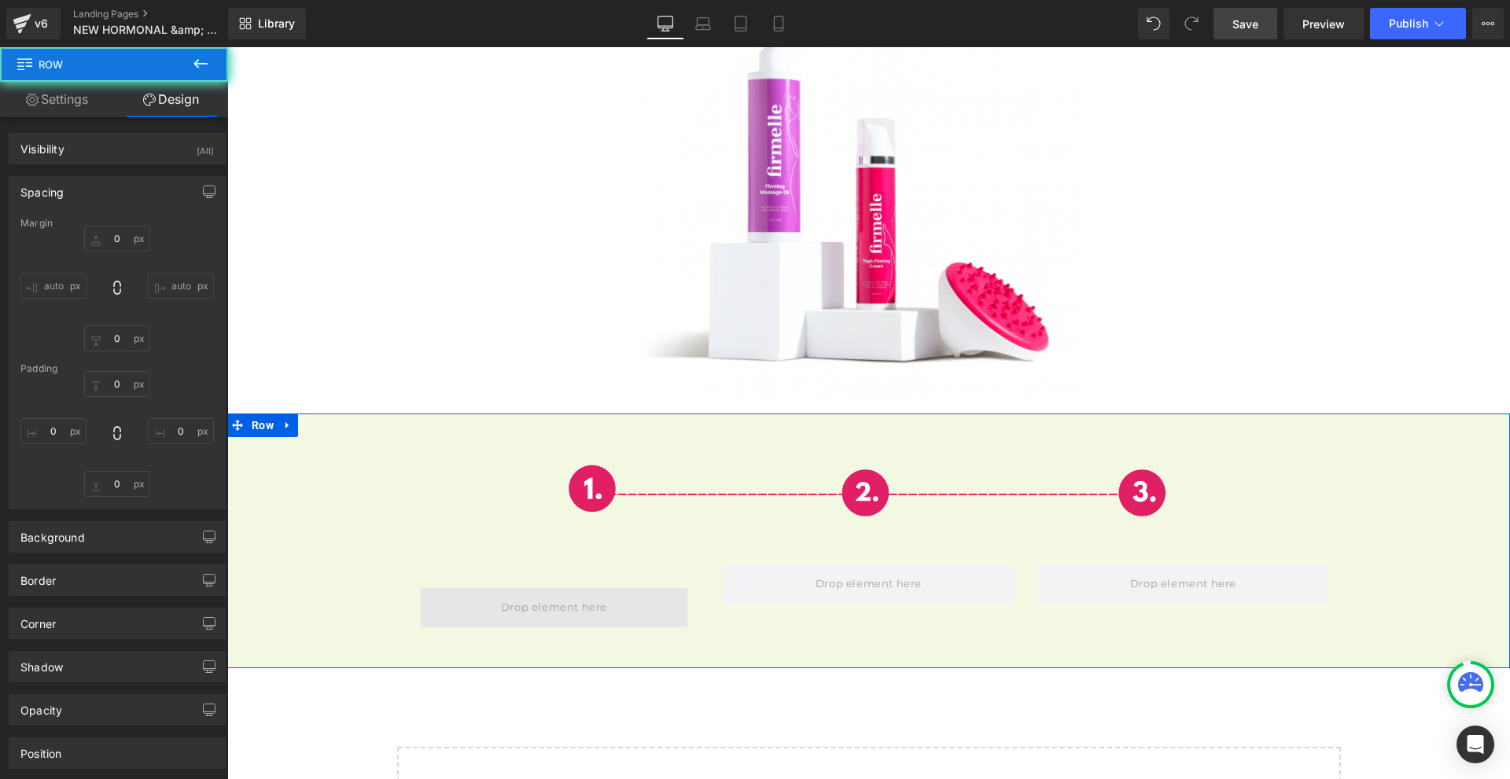
type input "0"
type input "10"
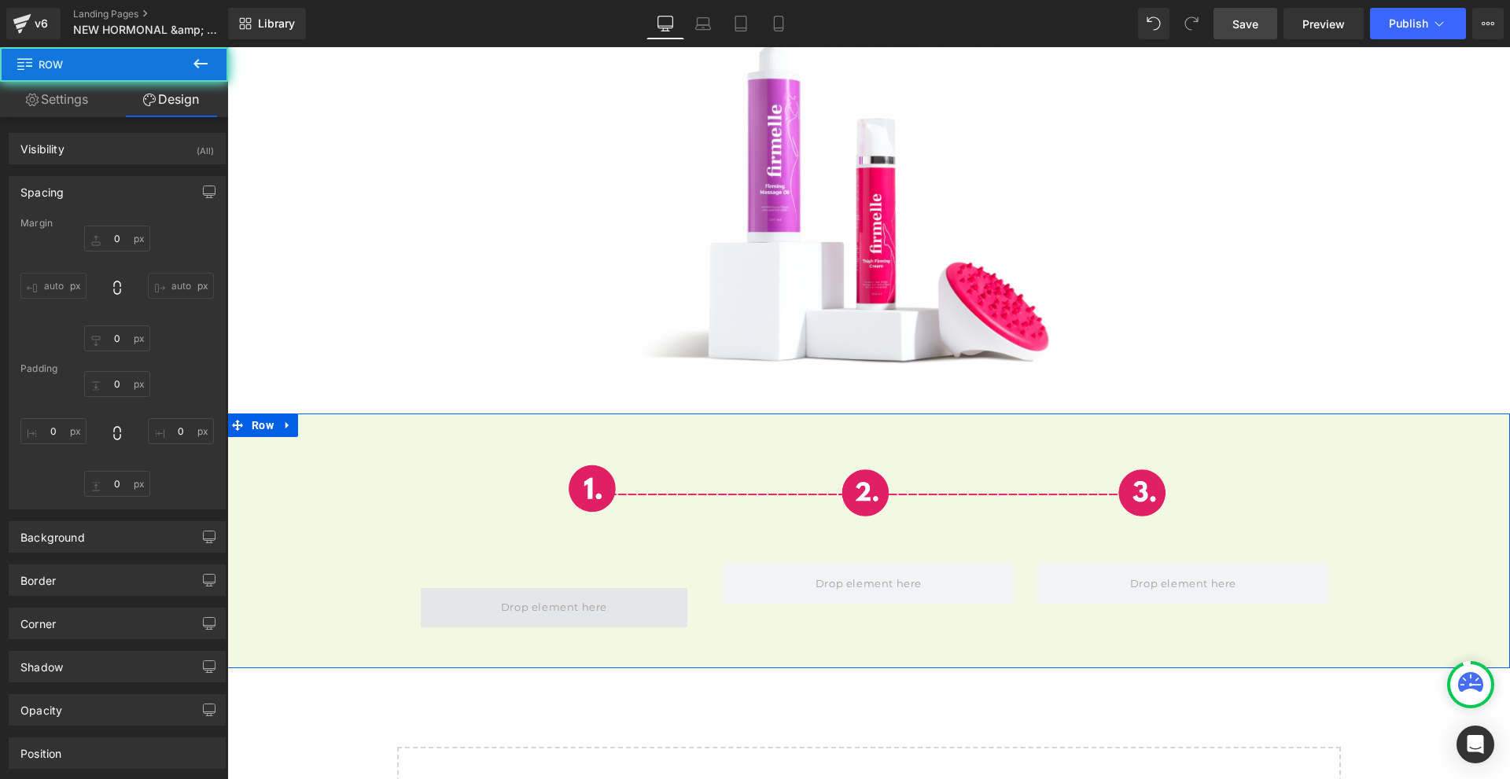
type input "0"
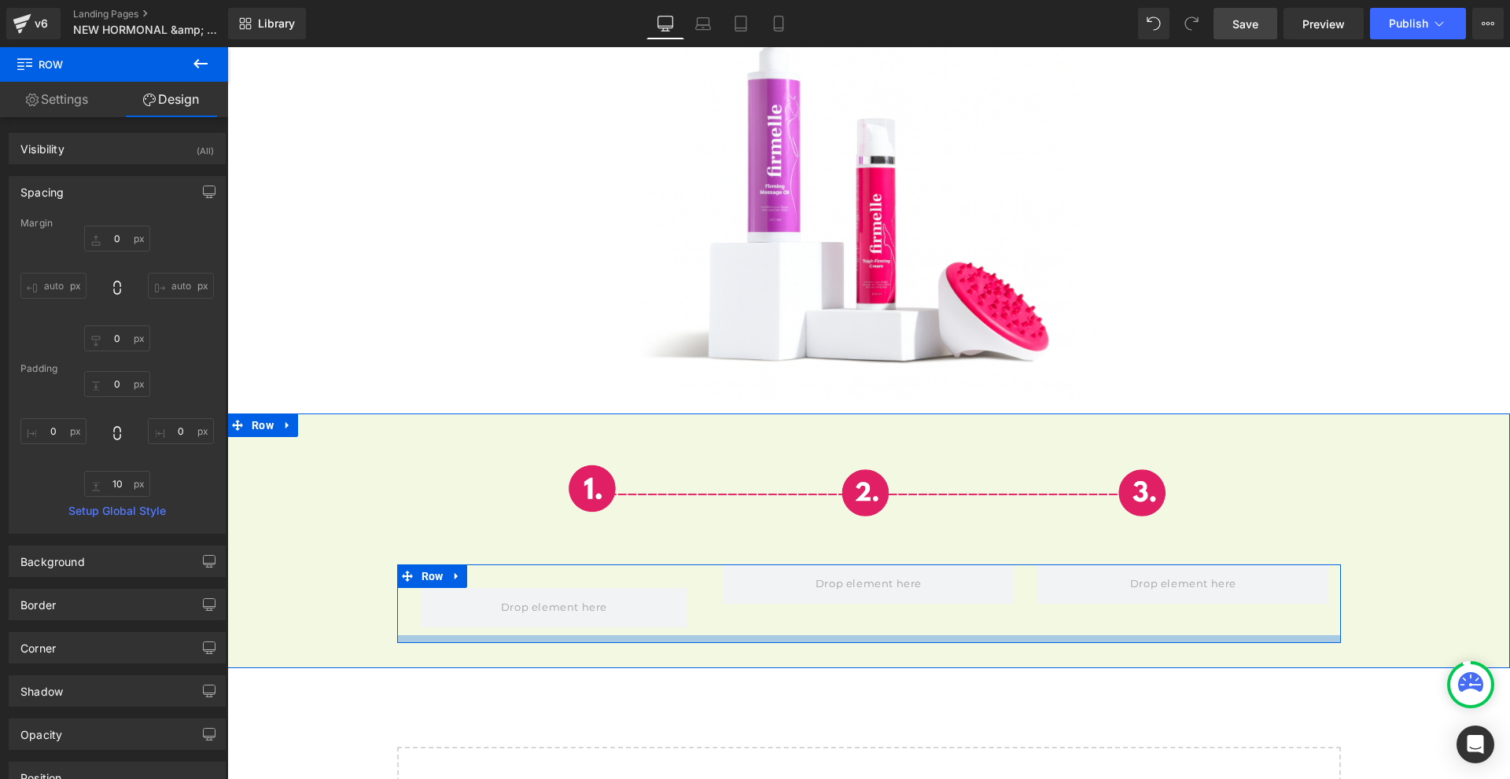
click at [521, 635] on div at bounding box center [869, 639] width 944 height 8
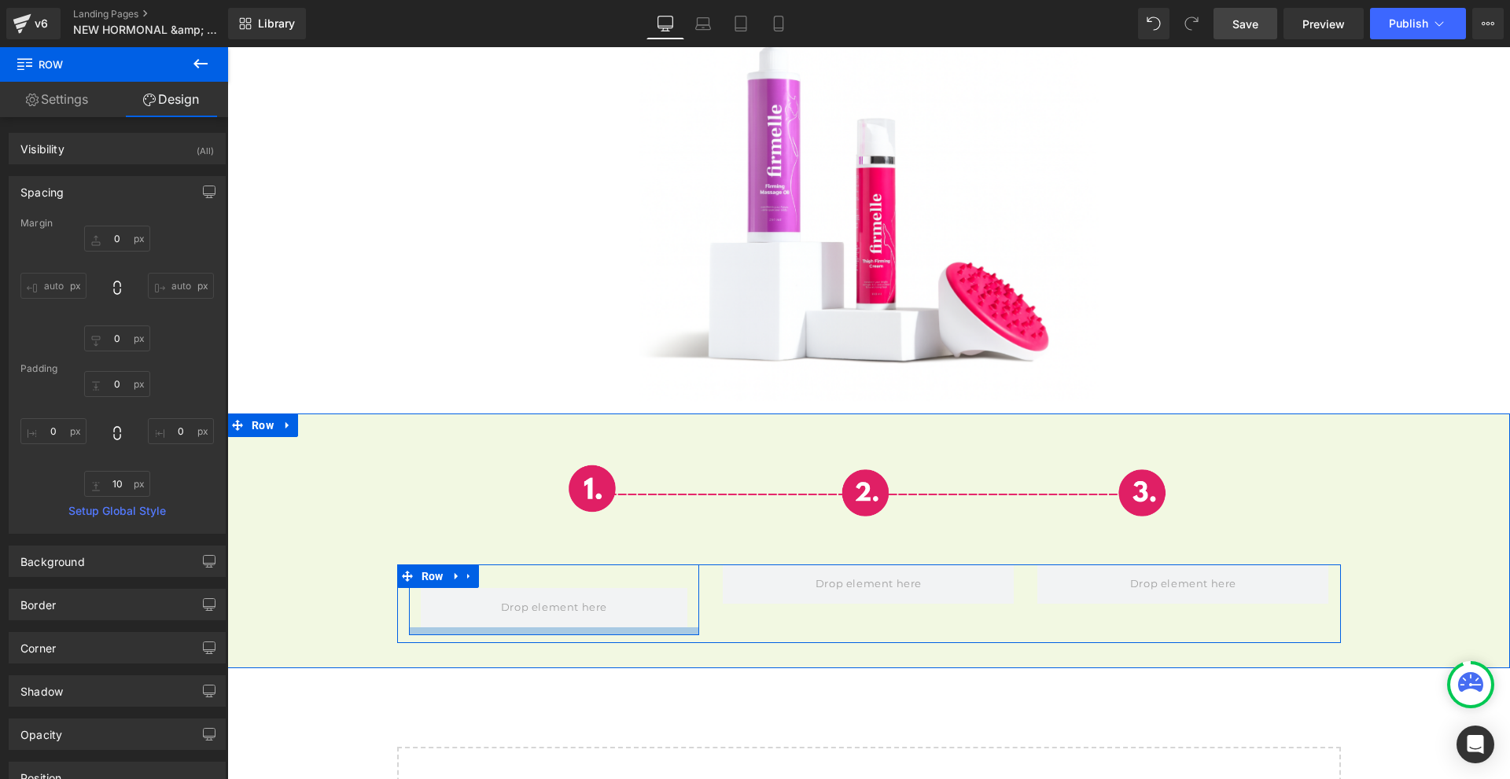
click at [521, 628] on div at bounding box center [554, 632] width 291 height 8
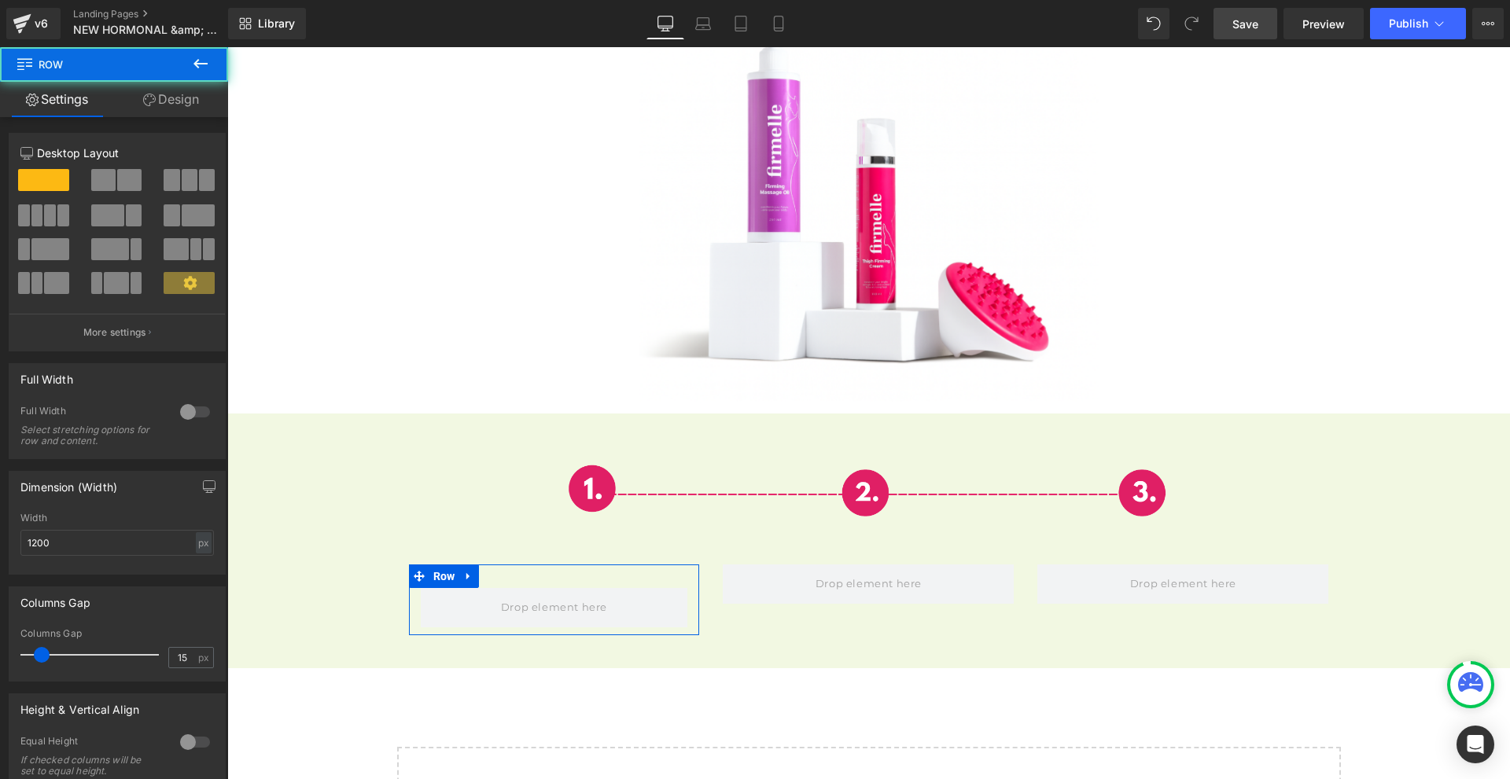
click at [172, 104] on link "Design" at bounding box center [171, 99] width 114 height 35
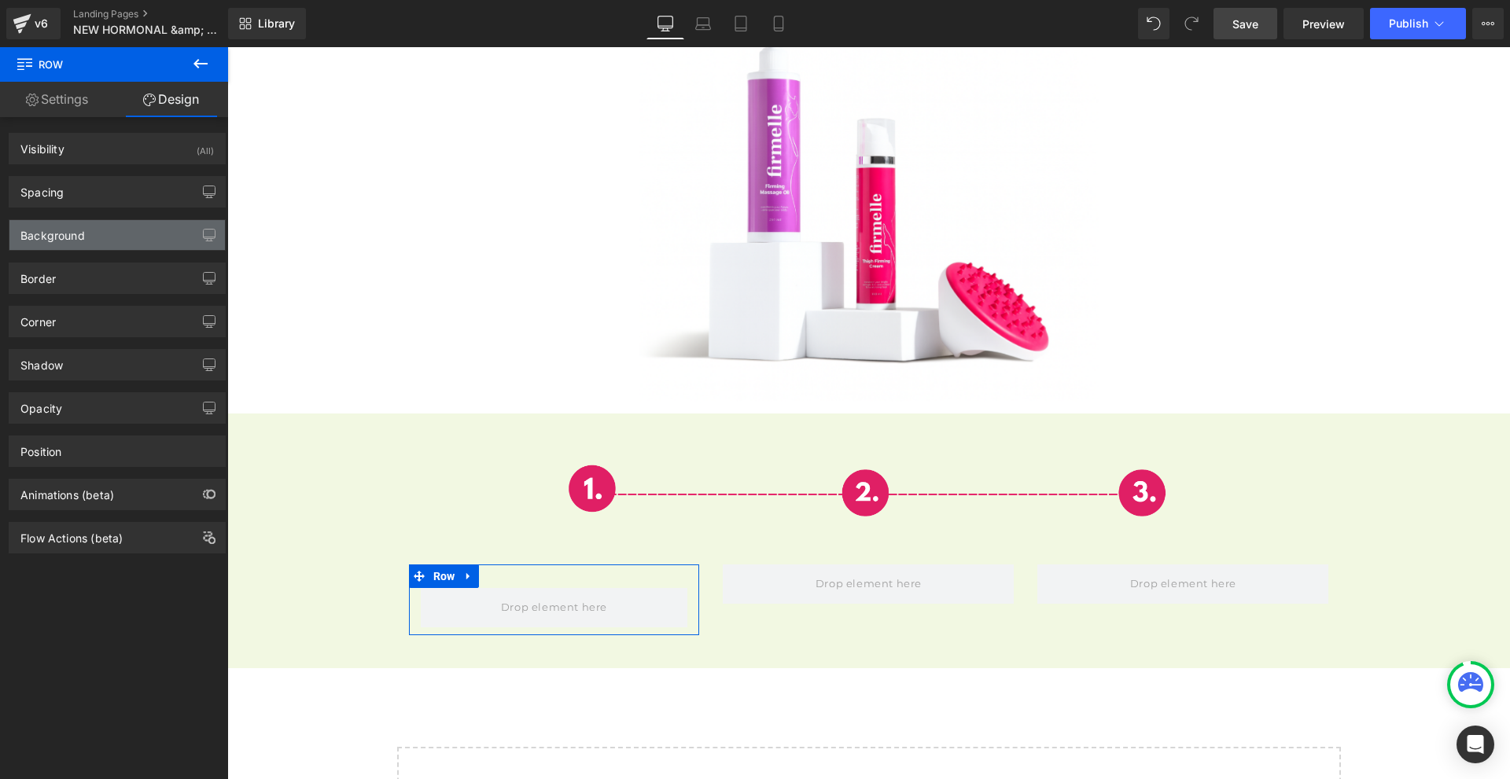
click at [114, 249] on div "Background" at bounding box center [116, 235] width 215 height 30
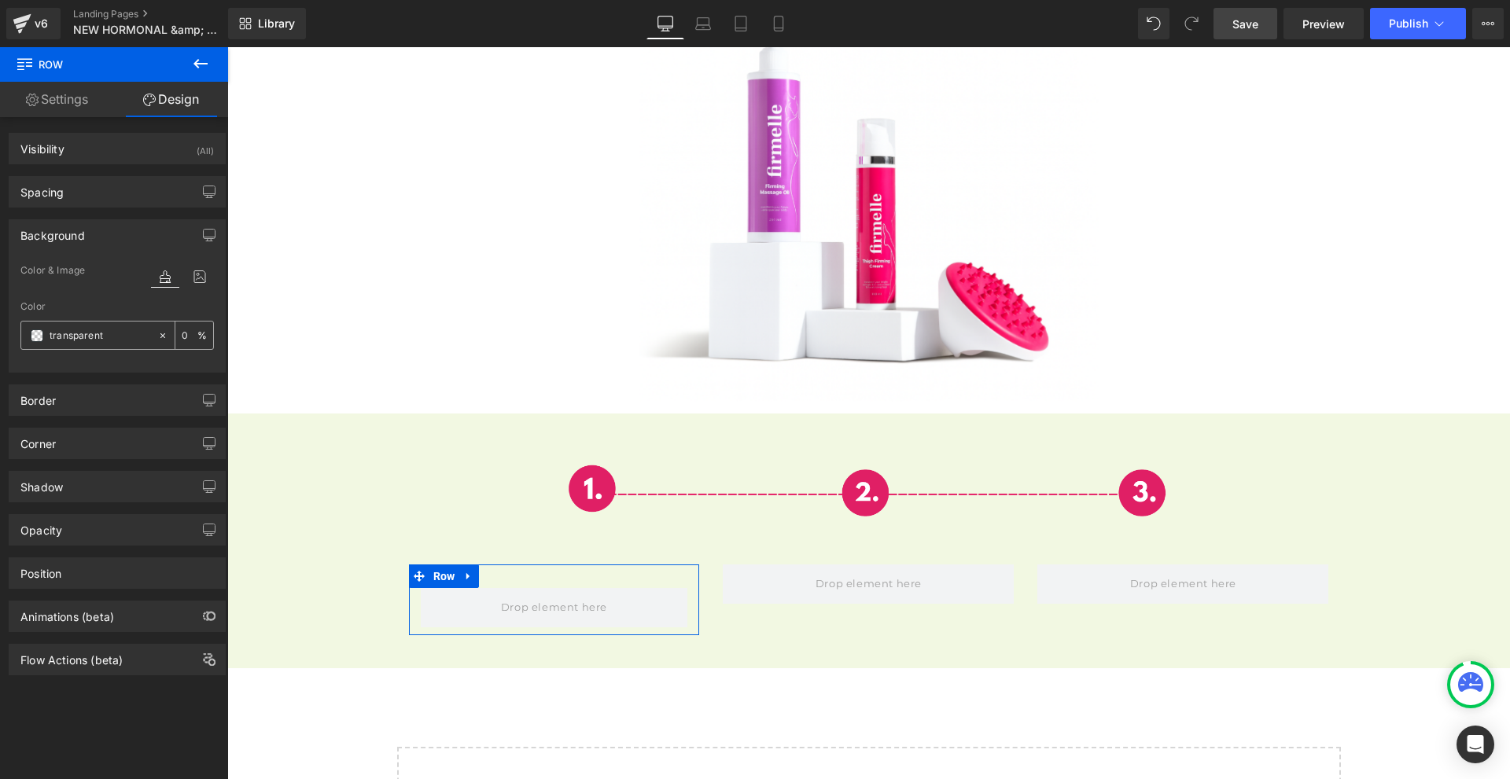
click at [39, 331] on span at bounding box center [37, 336] width 13 height 13
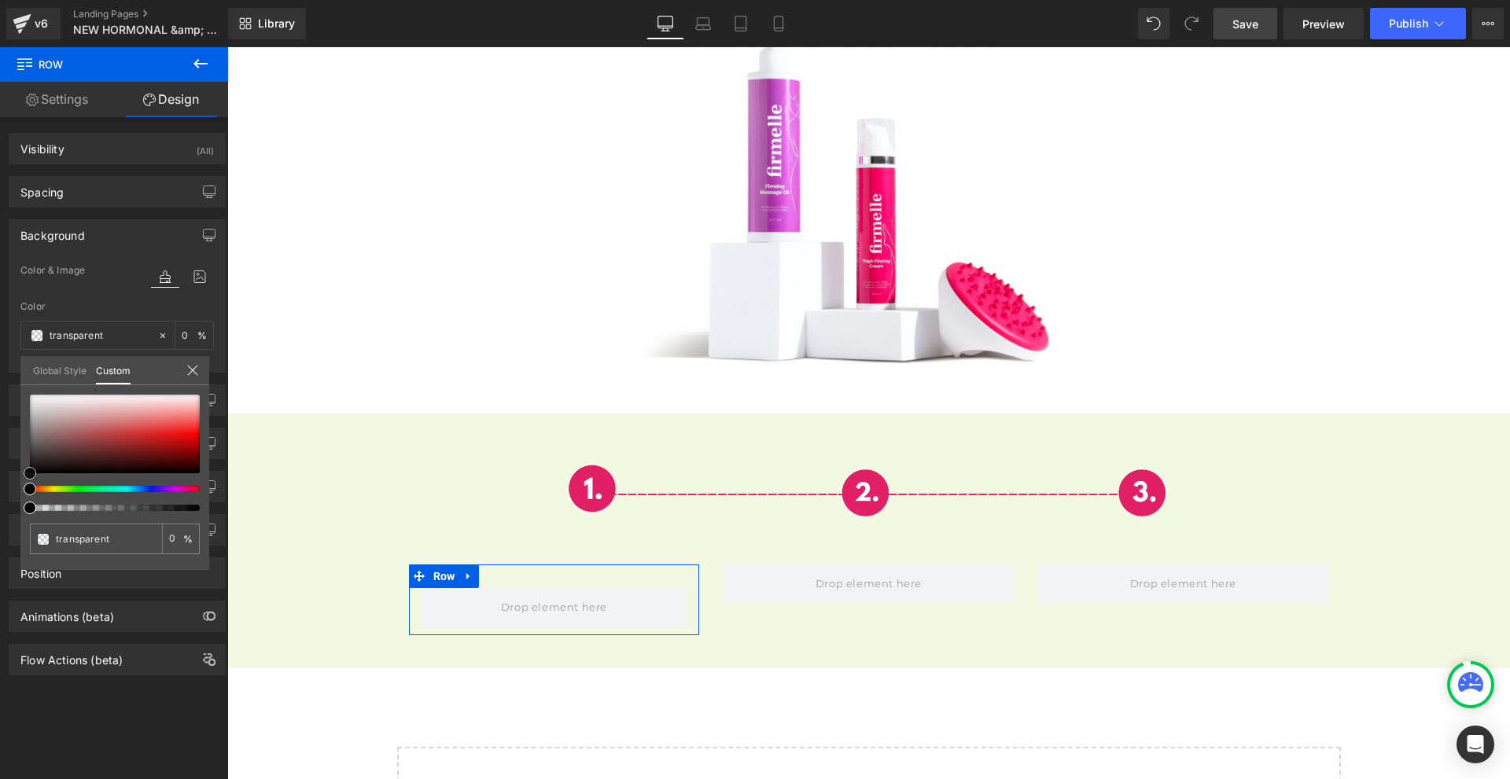
type input "#ad7474"
type input "100"
type input "#ad7474"
type input "100"
type input "#ac7575"
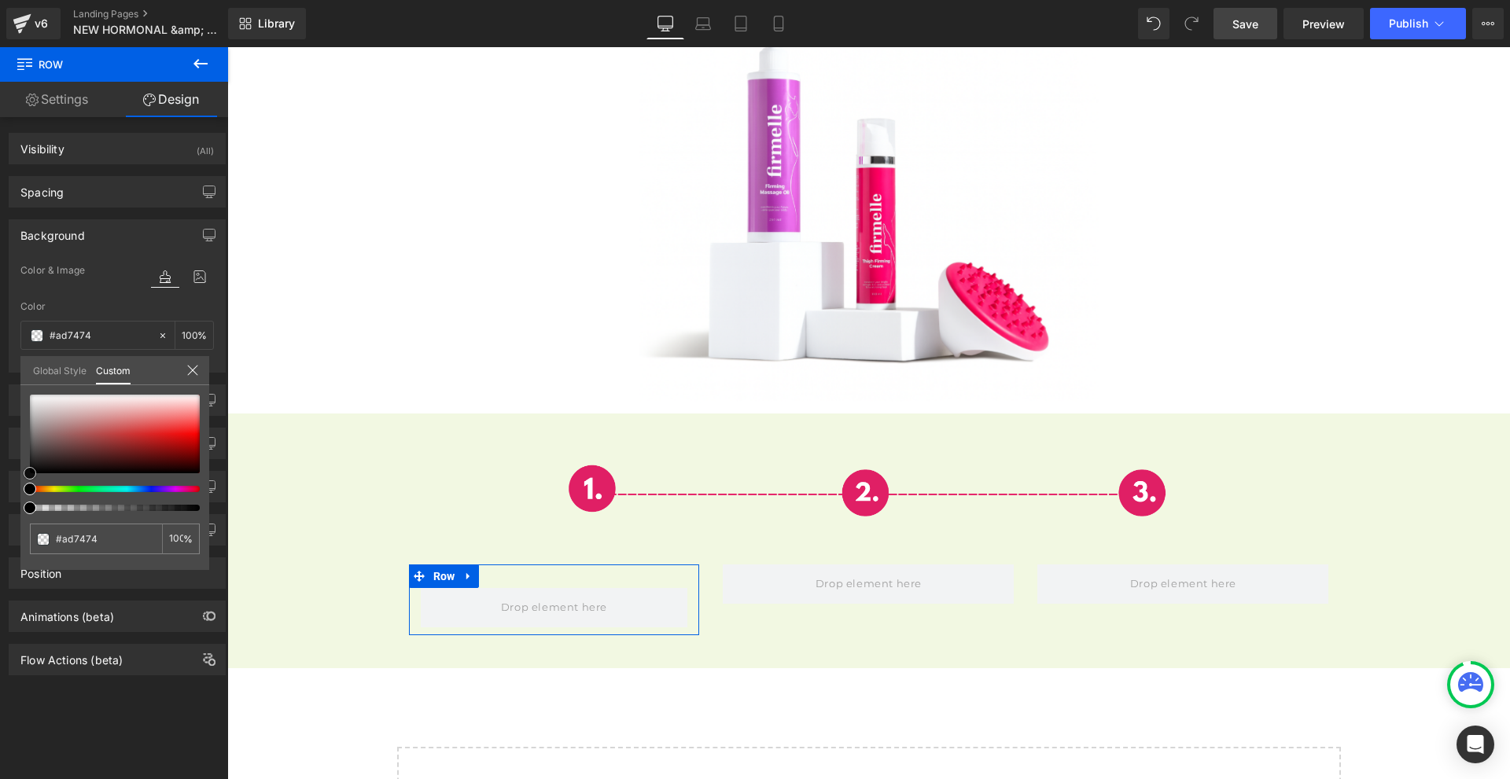
type input "#ac7575"
type input "#b08181"
type input "#c2a7a7"
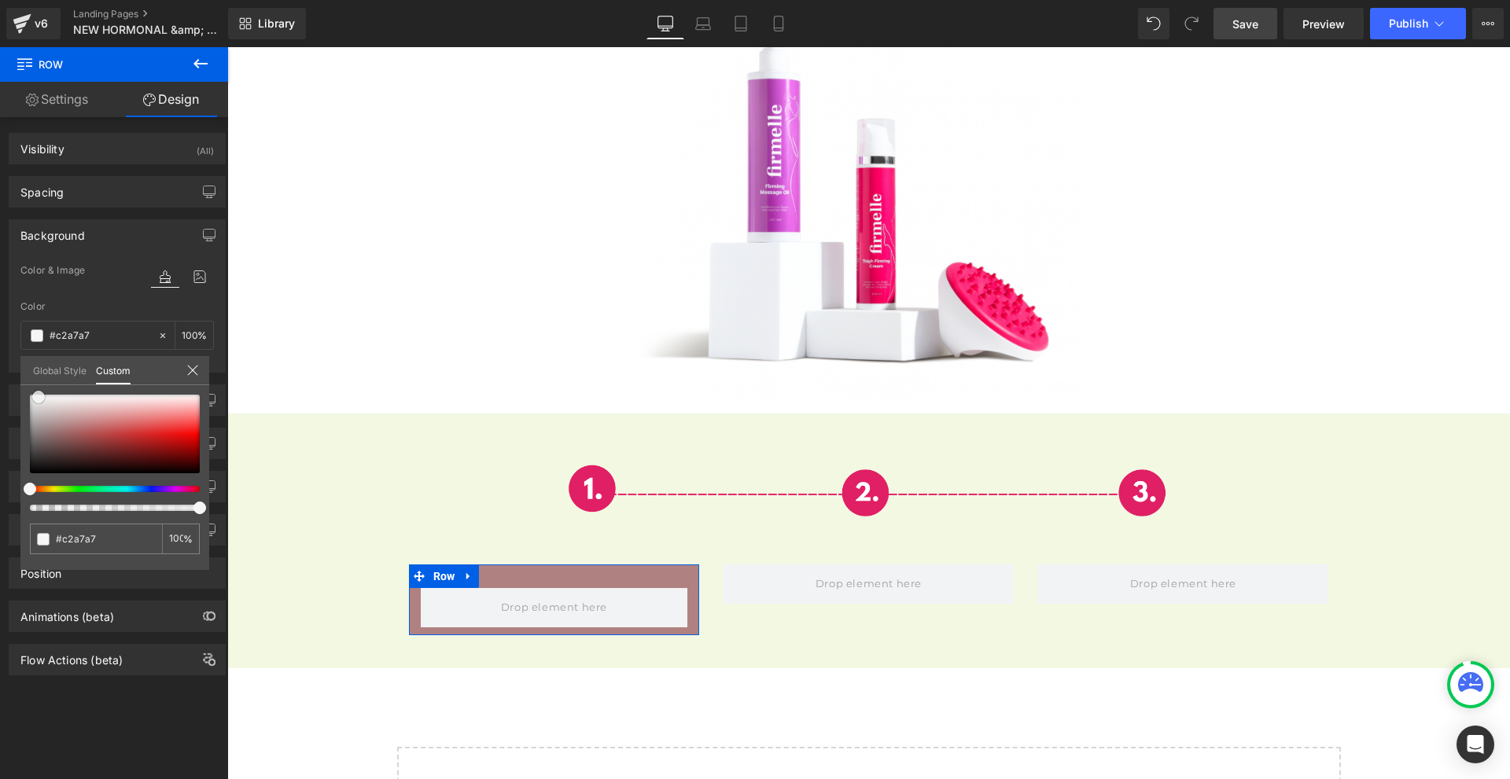
type input "#d4c8c8"
type input "#f7f6f6"
type input "#ffffff"
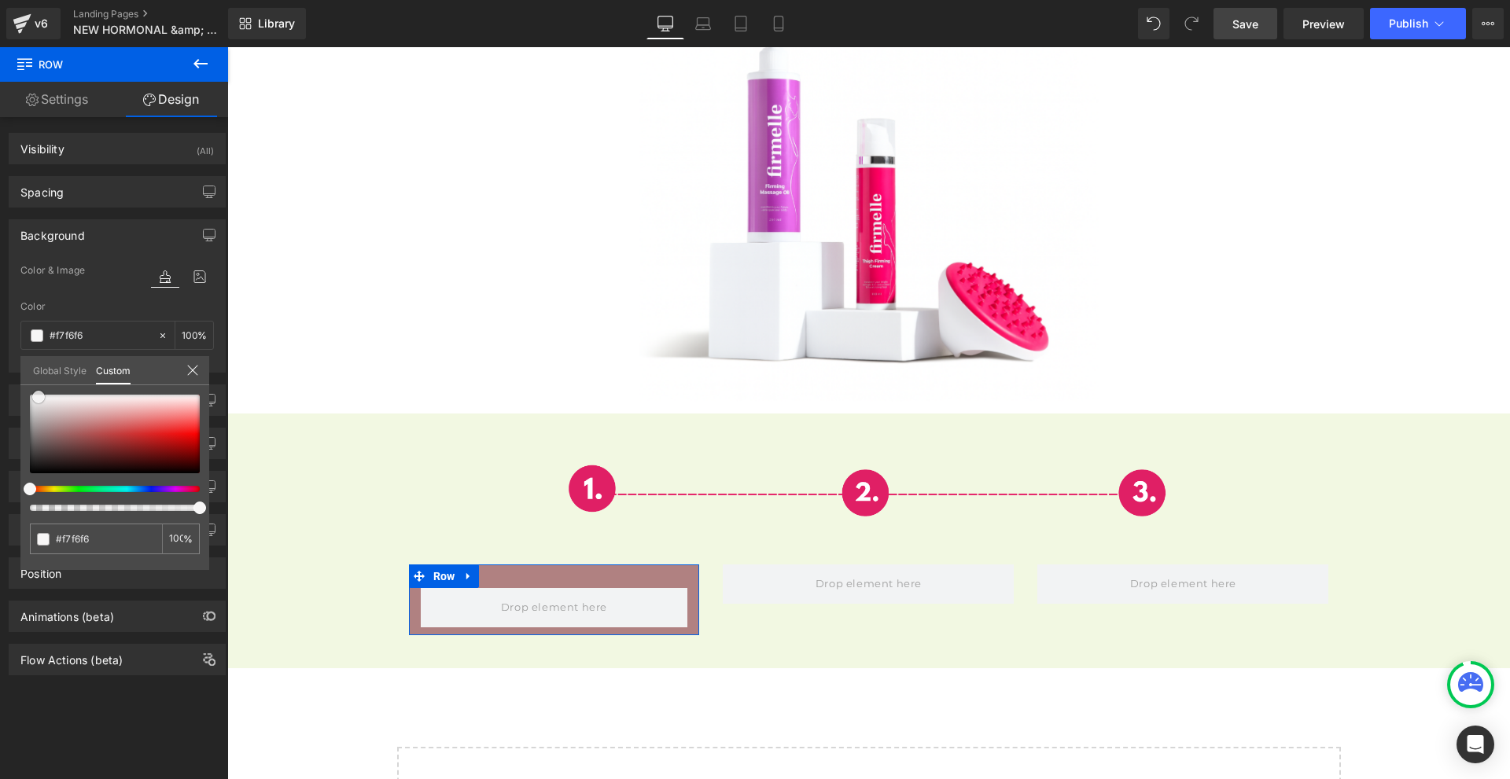
type input "#ffffff"
drag, startPoint x: 74, startPoint y: 429, endPoint x: 195, endPoint y: 370, distance: 134.7
click at [0, 297] on div "Background Color & Image color rgba(255, 255, 255, 1) Color #ffffff 100 % Image…" at bounding box center [117, 290] width 235 height 165
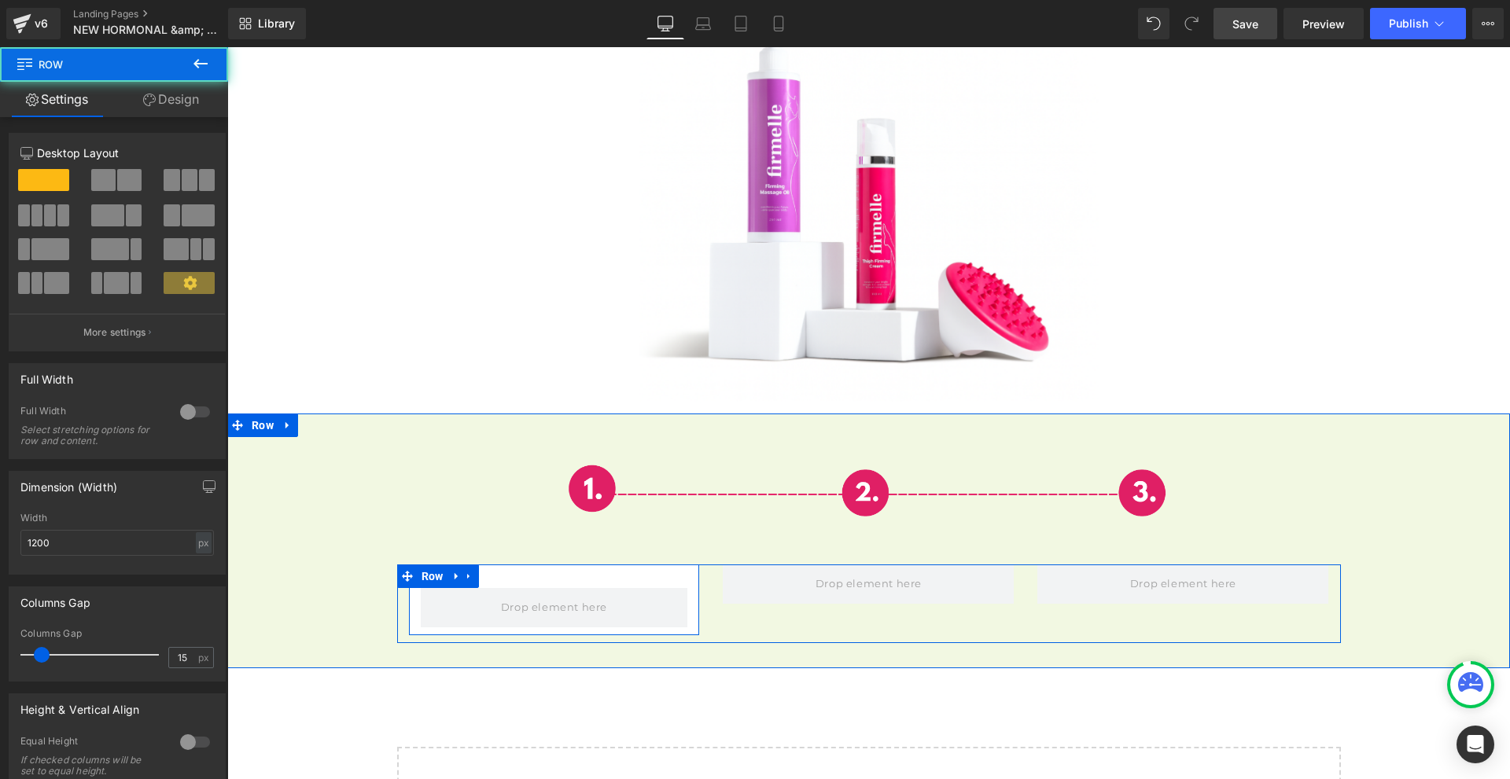
click at [598, 565] on div "Row" at bounding box center [554, 600] width 291 height 71
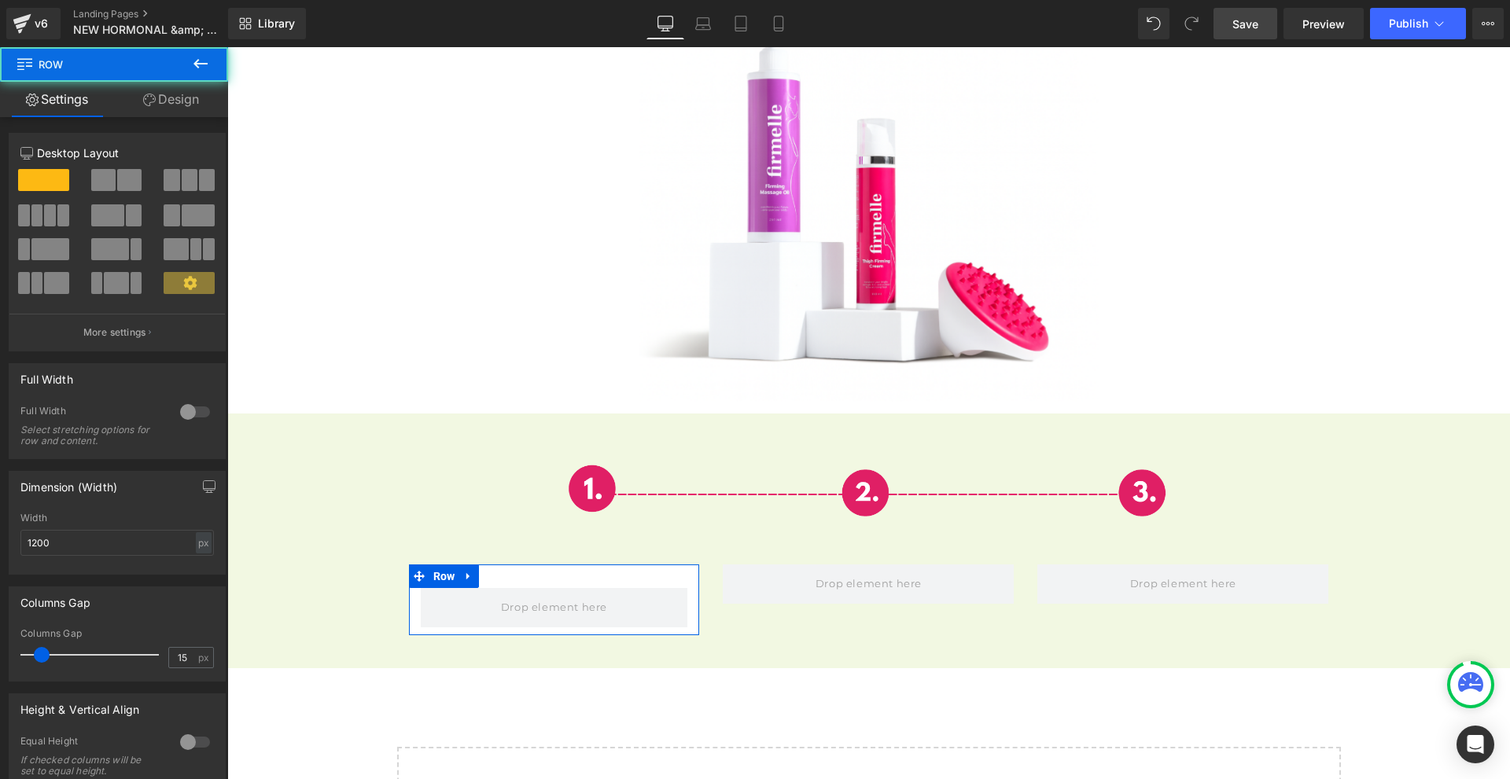
click at [161, 116] on link "Design" at bounding box center [171, 99] width 114 height 35
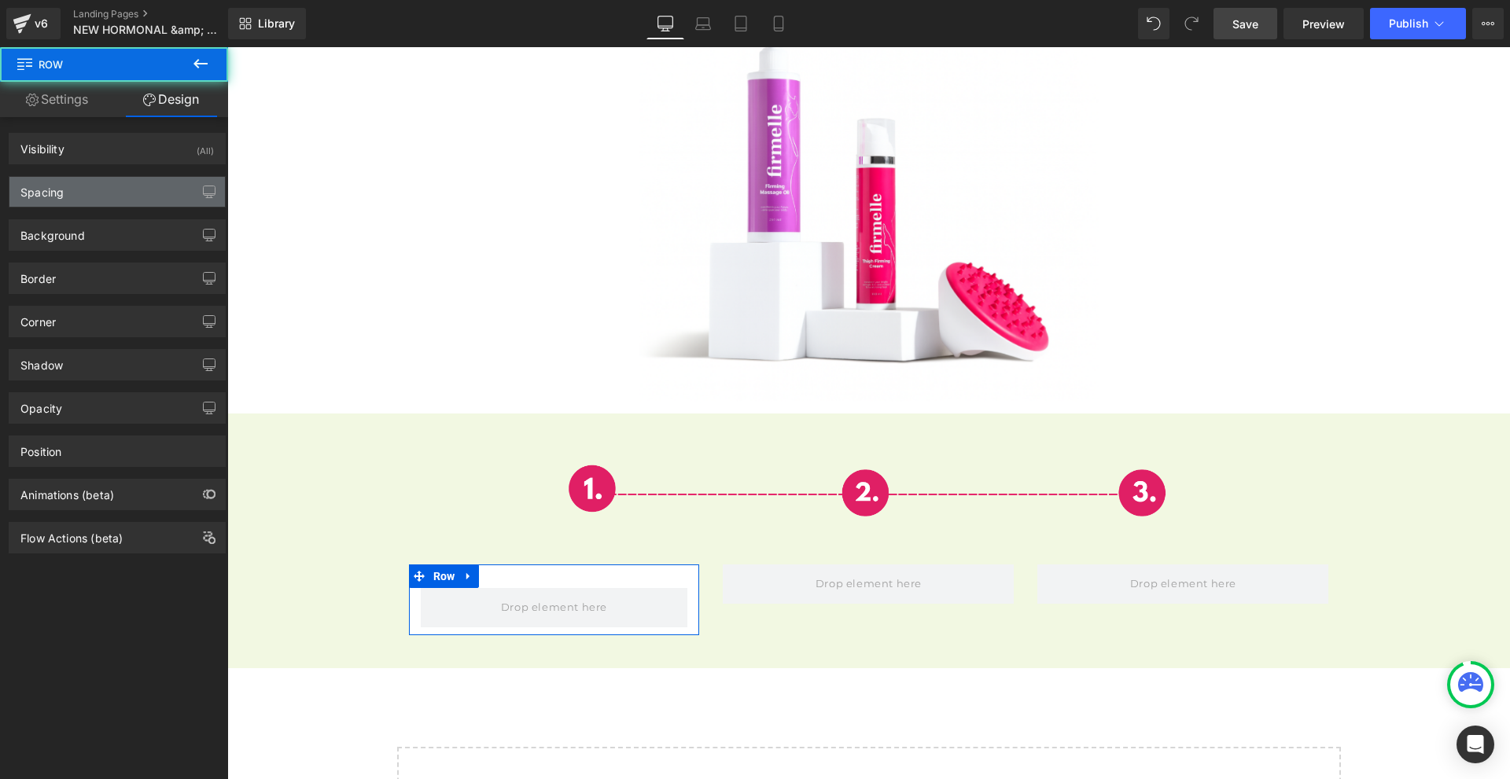
type input "0"
type input "30"
type input "0"
type input "10"
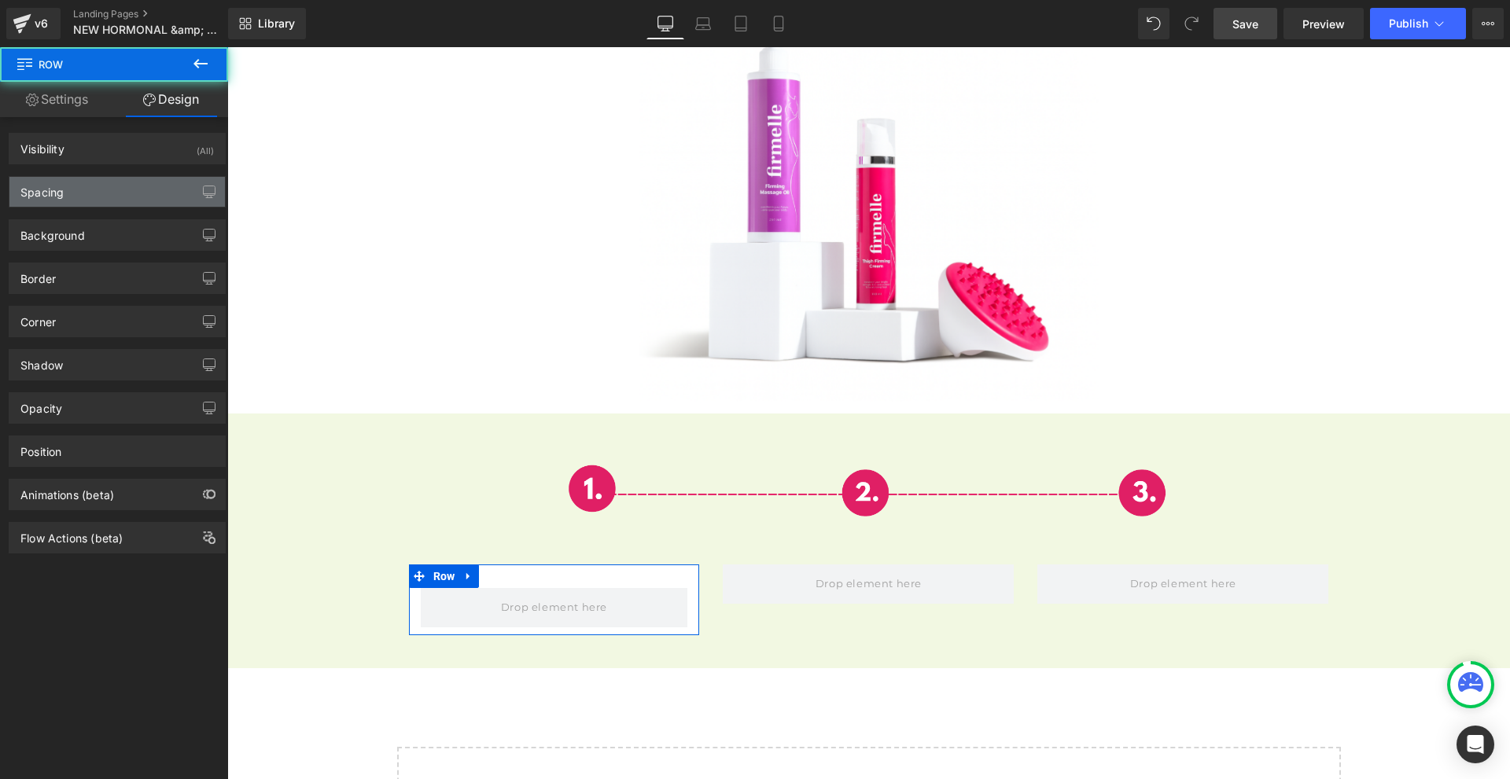
type input "0"
click at [116, 182] on div "Spacing" at bounding box center [116, 192] width 215 height 30
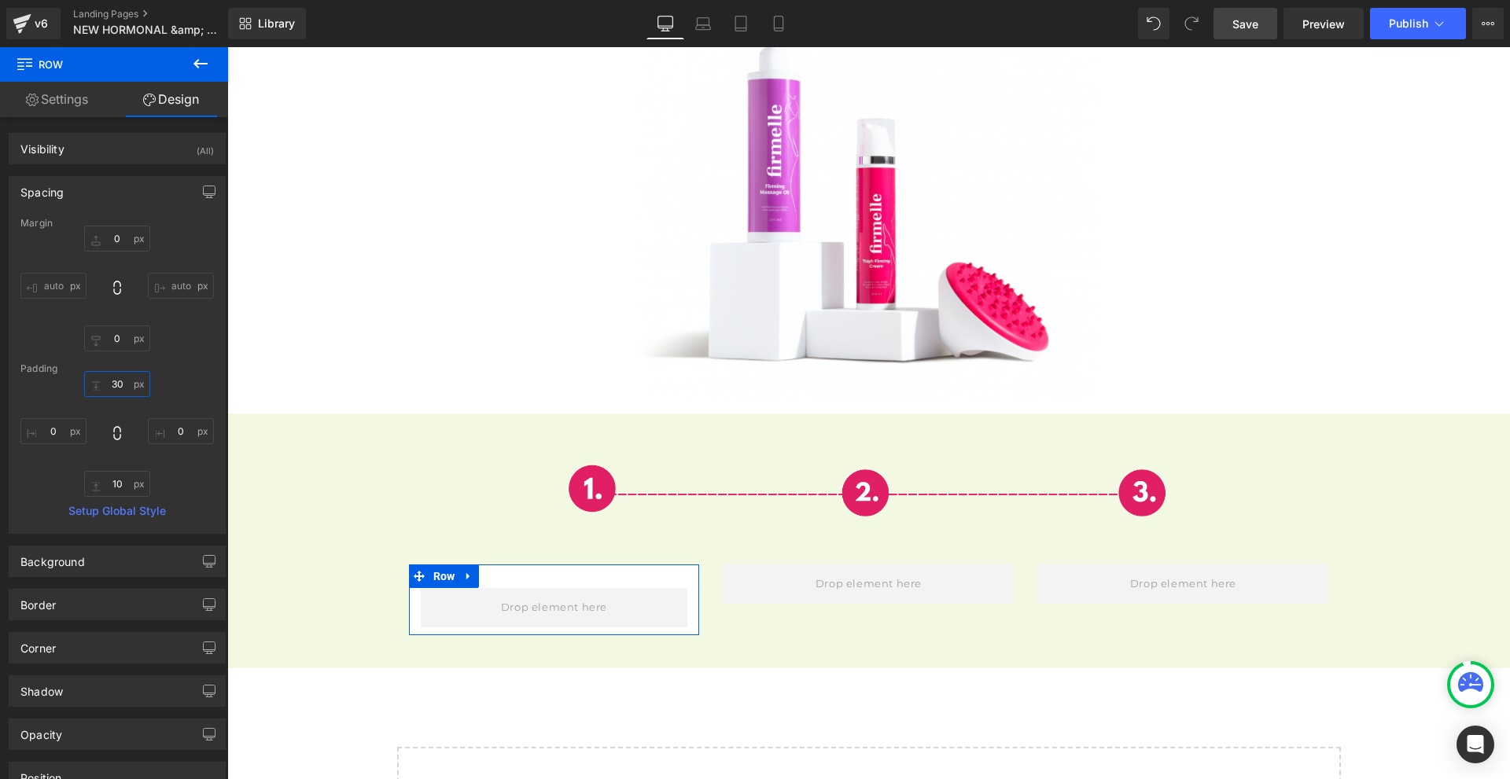
click at [127, 392] on input "30" at bounding box center [117, 384] width 66 height 26
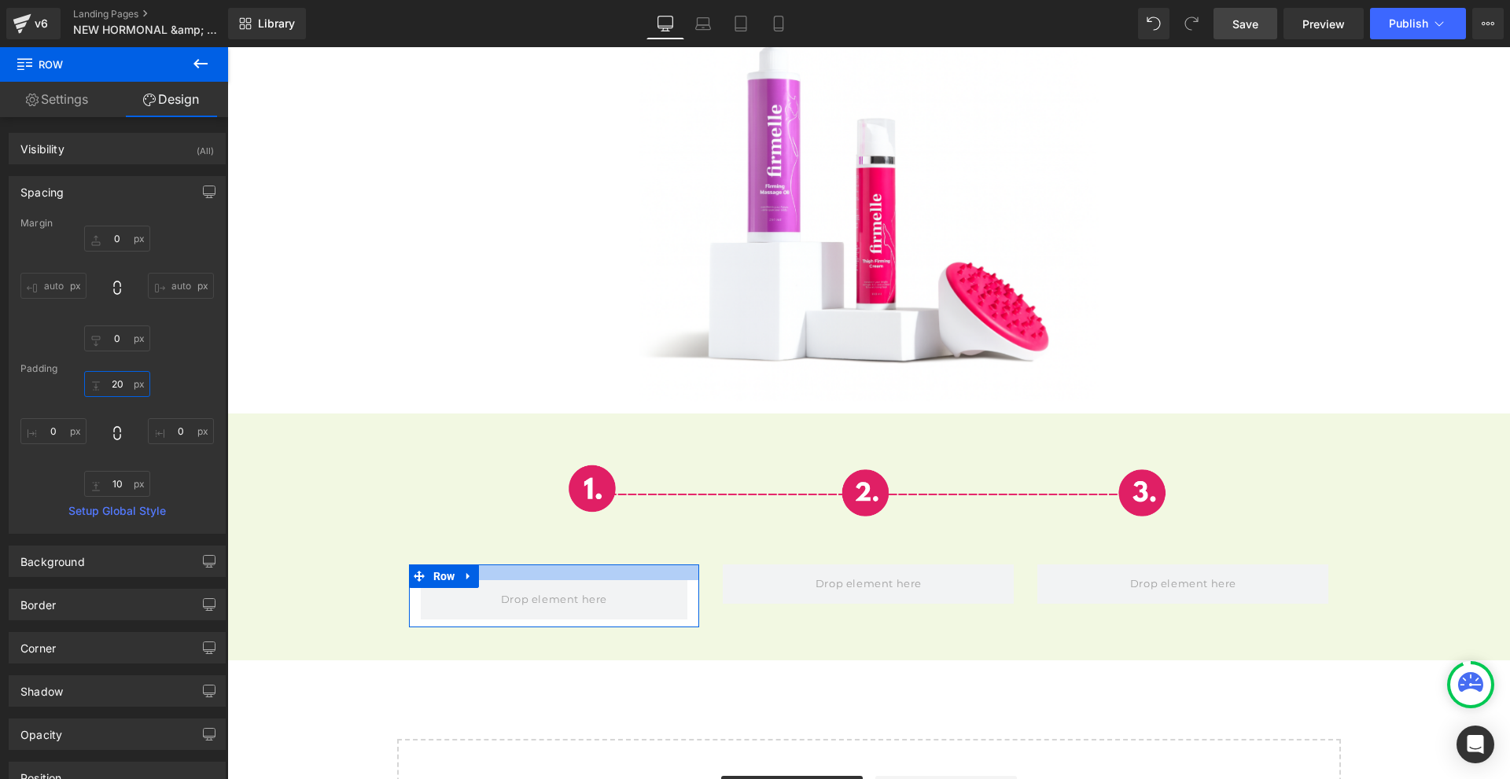
click at [127, 392] on input "20" at bounding box center [117, 384] width 66 height 26
click at [127, 392] on input "1" at bounding box center [117, 384] width 66 height 26
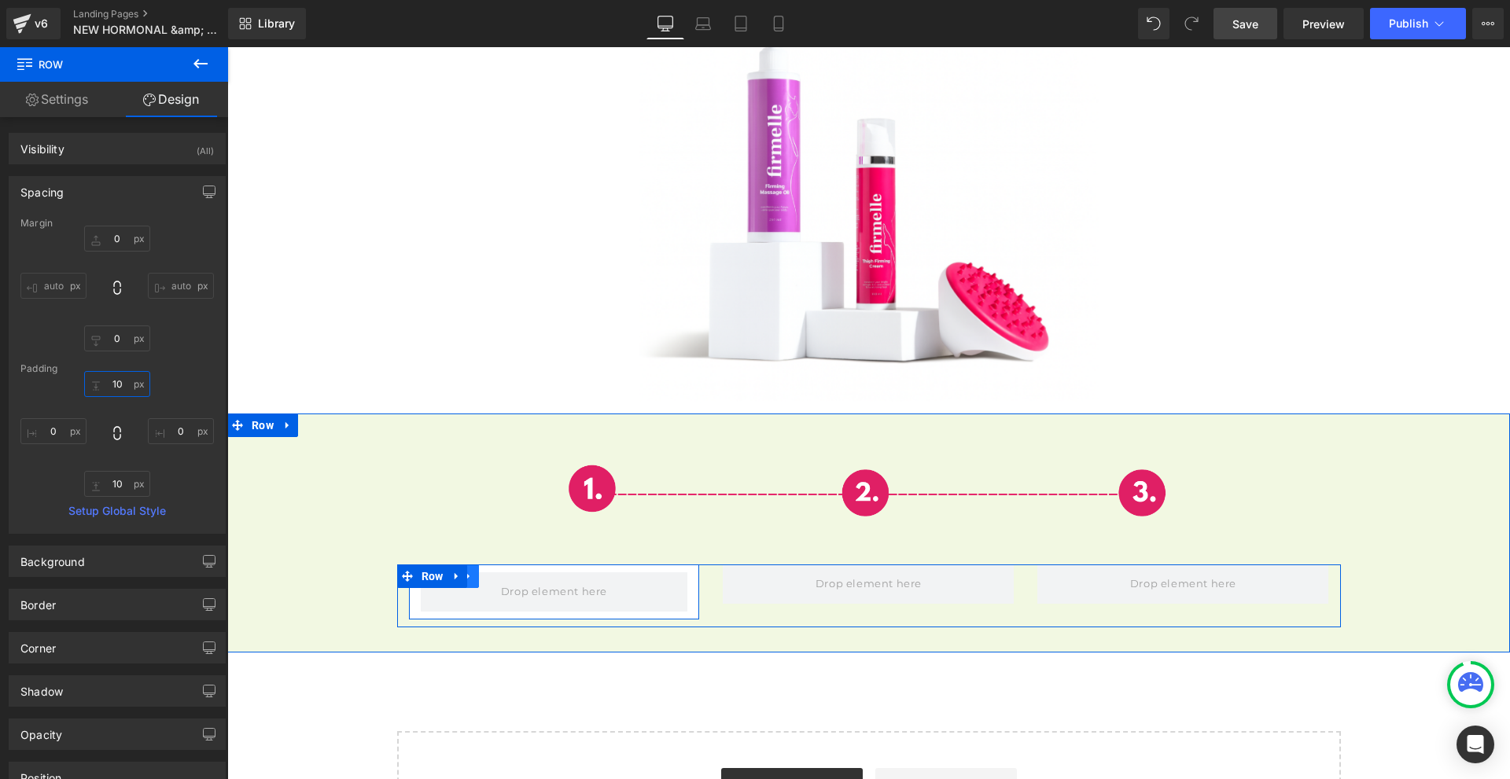
type input "10"
click at [470, 565] on link at bounding box center [468, 577] width 20 height 24
click at [484, 570] on icon at bounding box center [489, 576] width 11 height 12
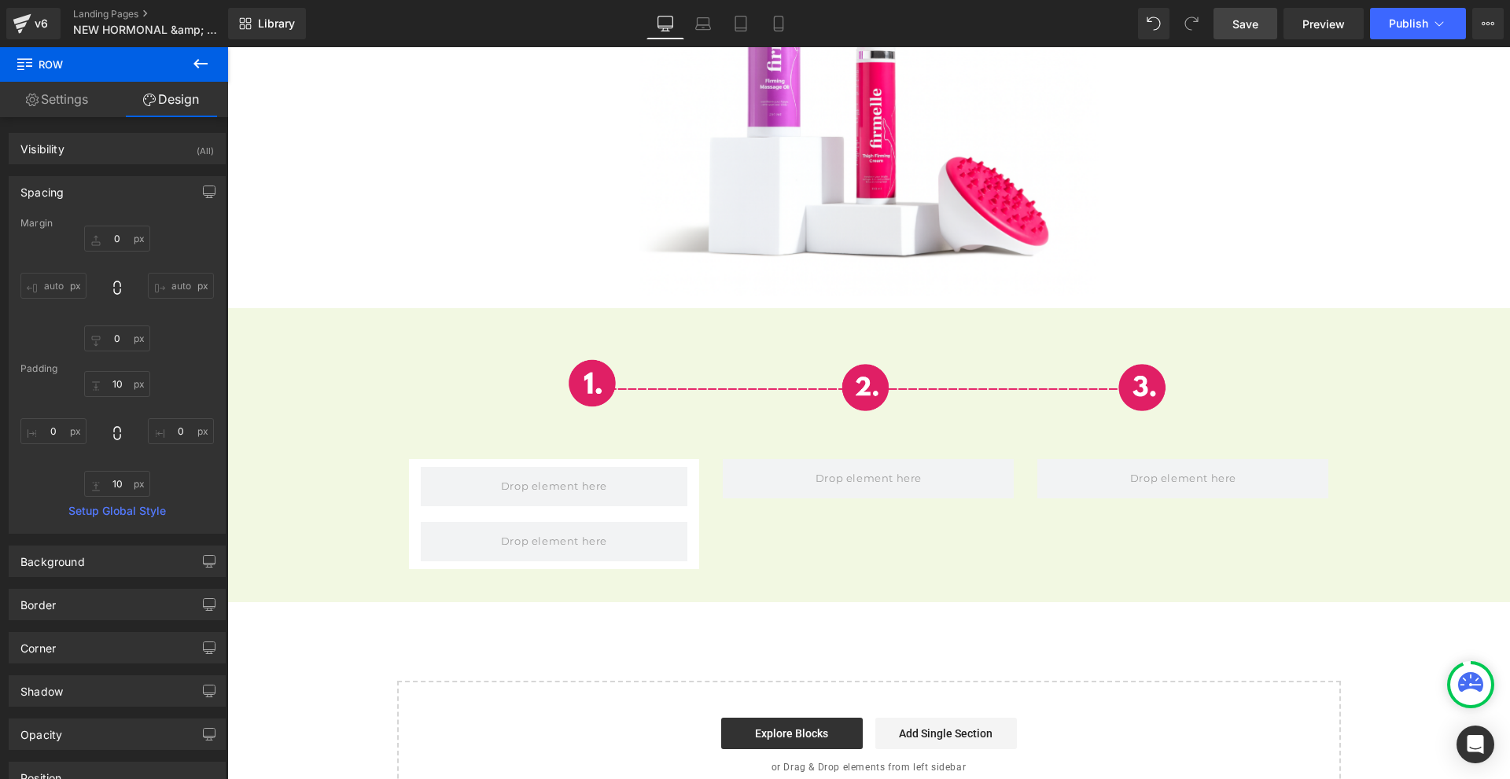
scroll to position [5491, 0]
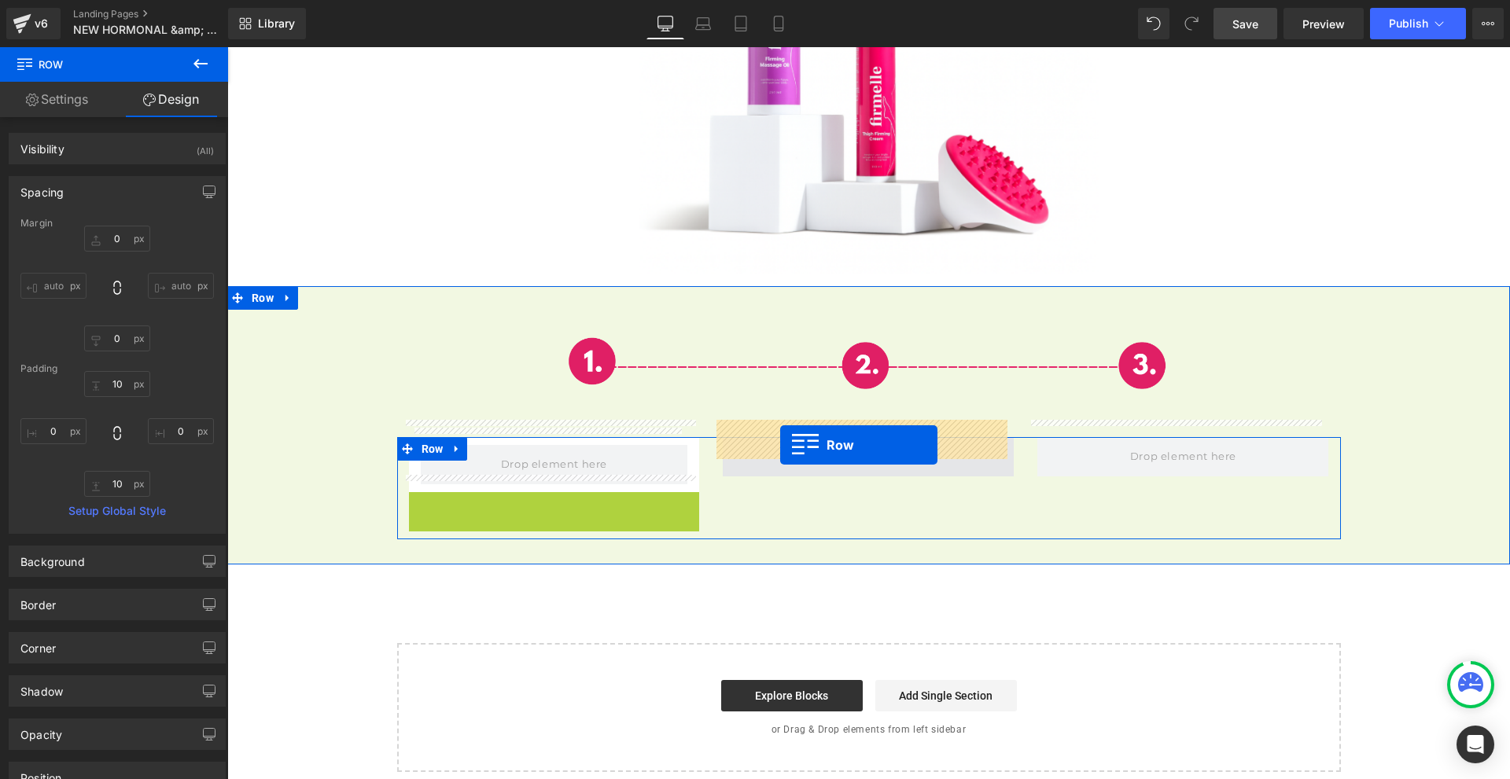
drag, startPoint x: 441, startPoint y: 466, endPoint x: 780, endPoint y: 445, distance: 339.6
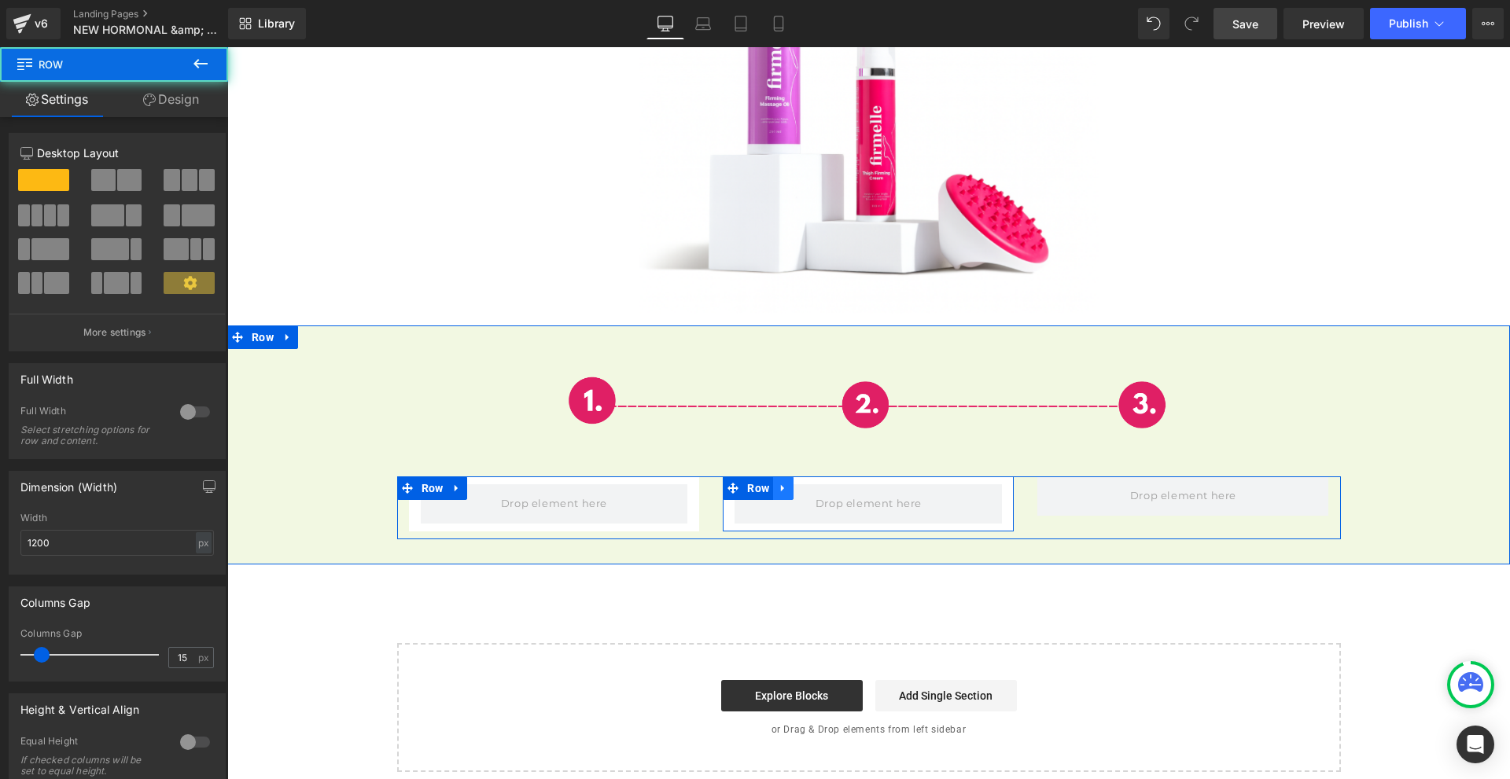
click at [778, 482] on icon at bounding box center [783, 488] width 11 height 12
click at [794, 477] on link at bounding box center [804, 489] width 20 height 24
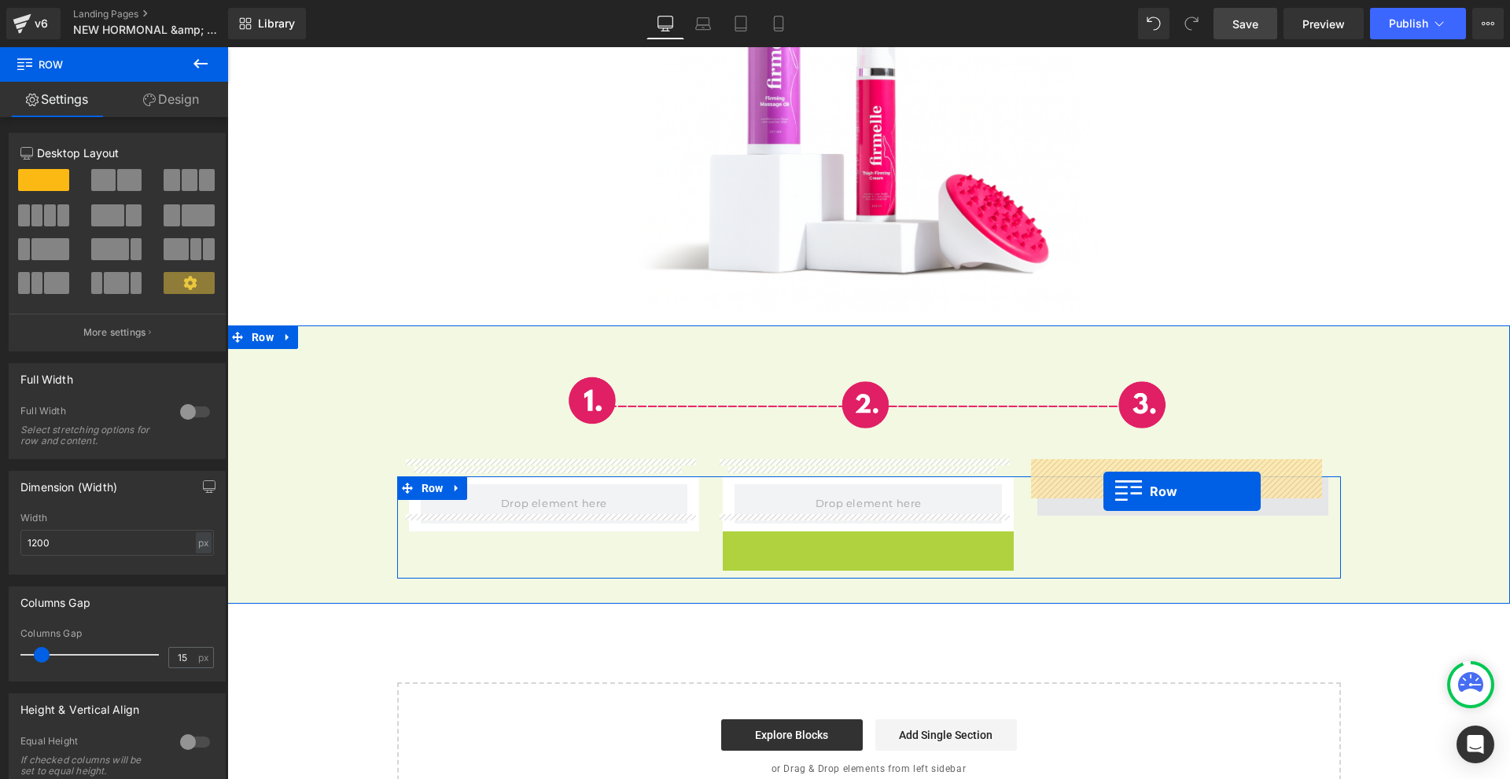
drag, startPoint x: 756, startPoint y: 530, endPoint x: 1103, endPoint y: 492, distance: 349.7
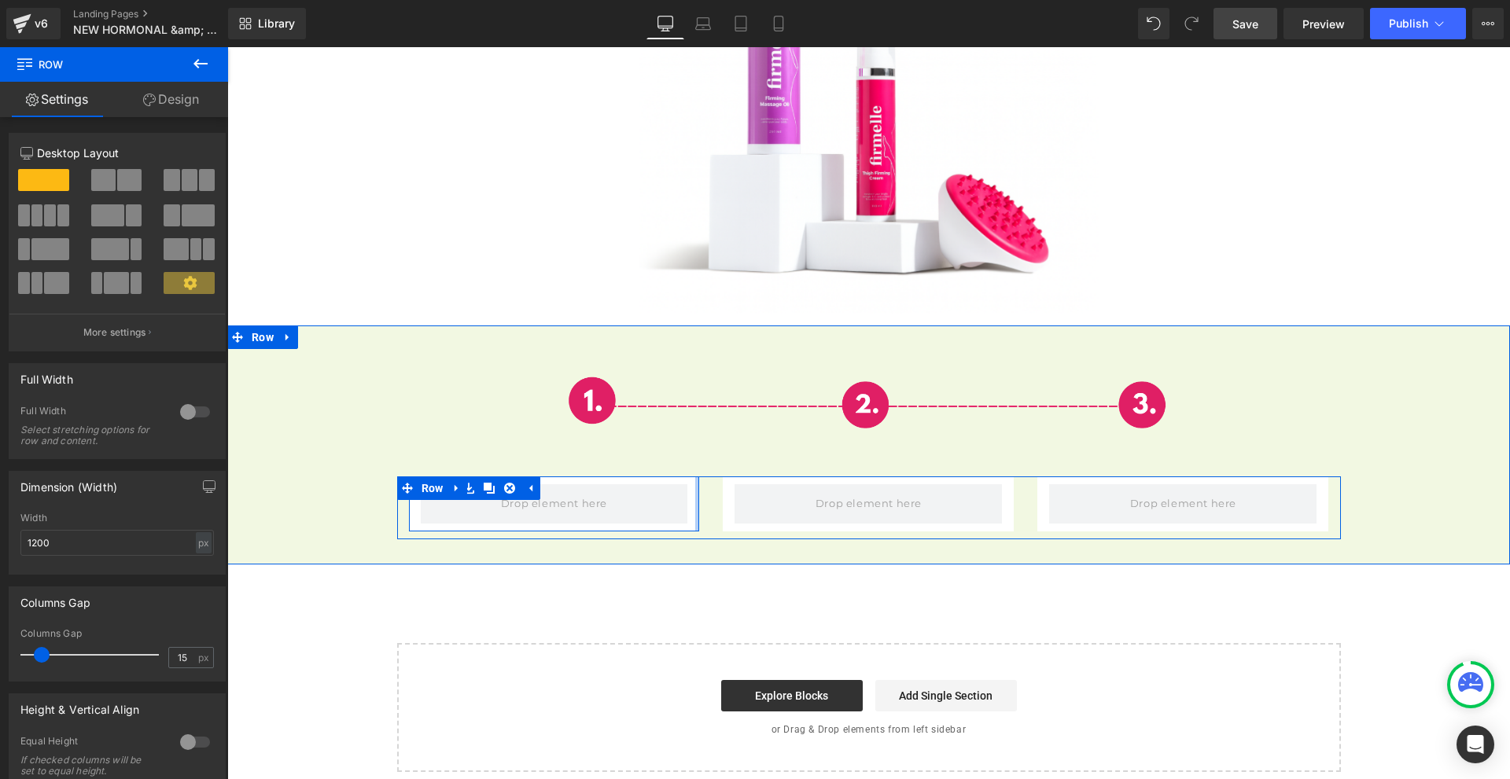
click at [695, 504] on div at bounding box center [697, 504] width 4 height 55
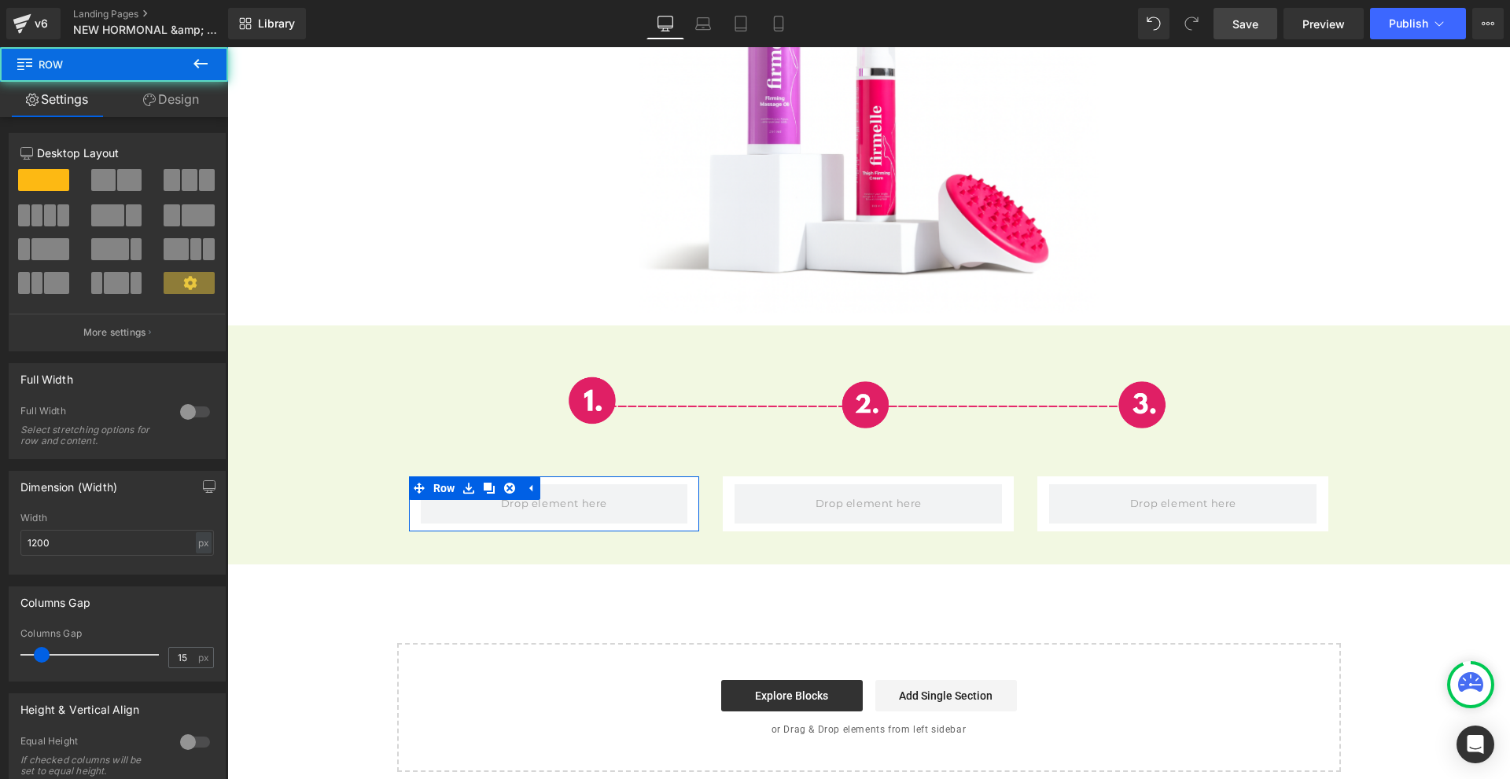
click at [143, 94] on icon at bounding box center [149, 100] width 13 height 13
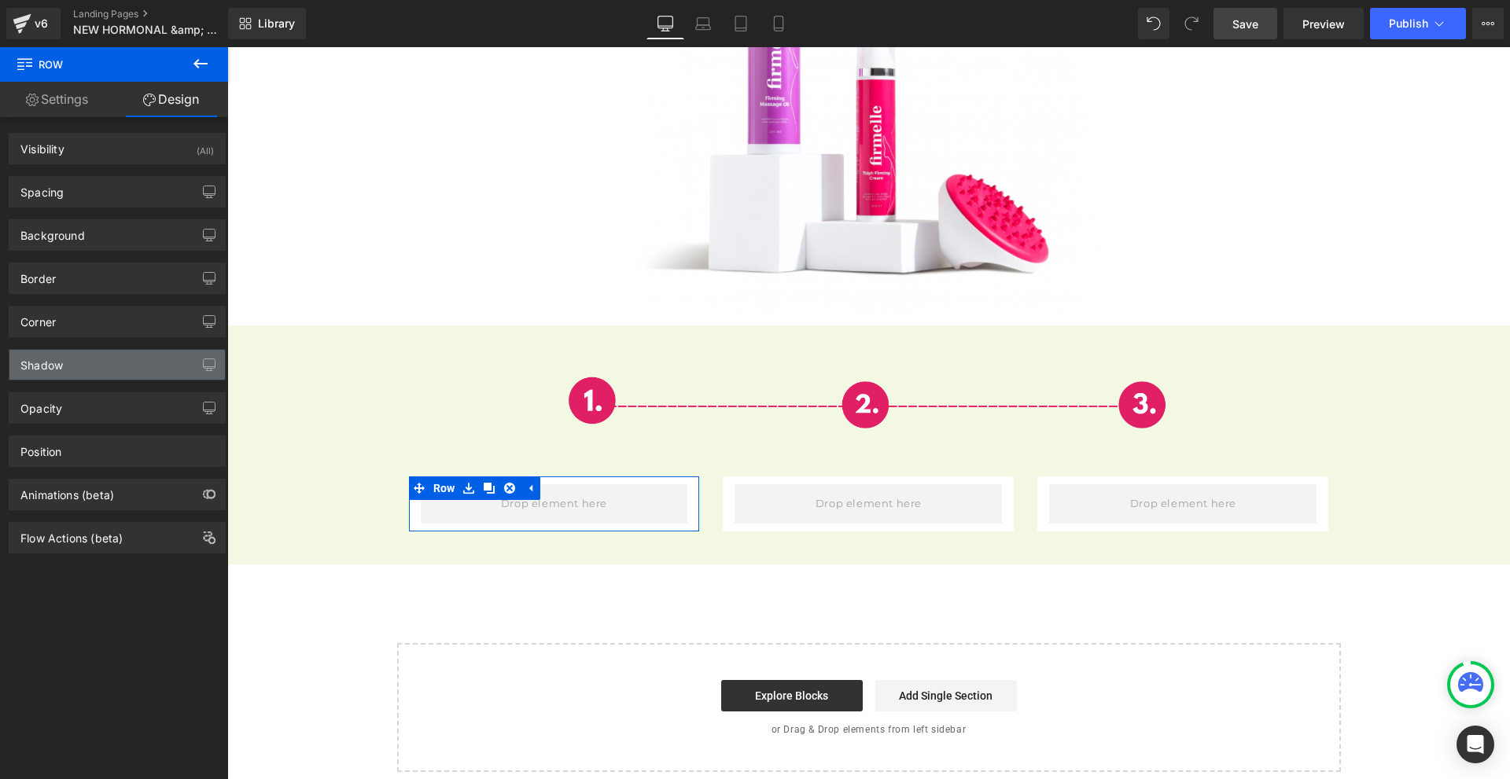
click at [77, 363] on div "Shadow" at bounding box center [116, 365] width 215 height 30
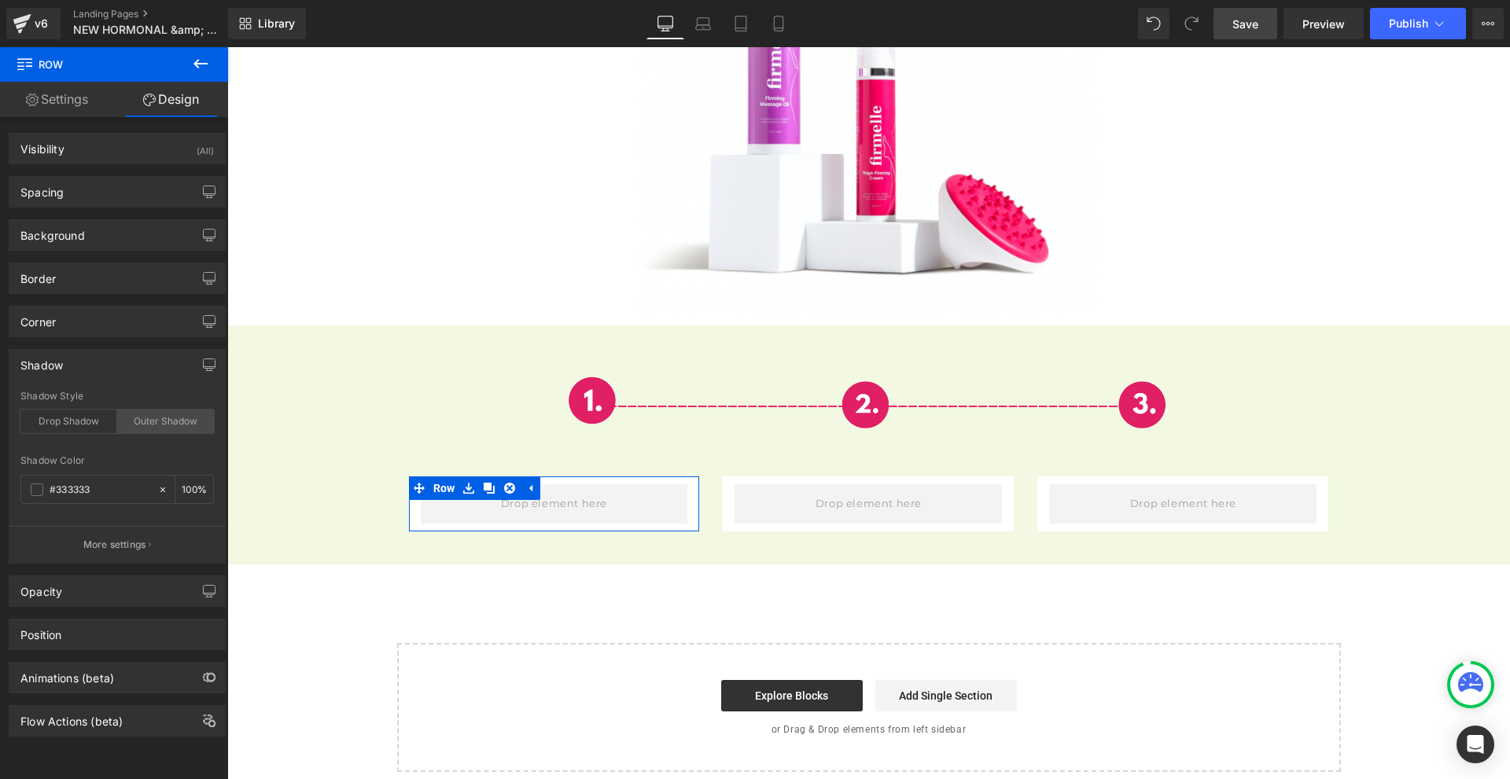
click at [136, 422] on div "Outer Shadow" at bounding box center [165, 422] width 97 height 24
click at [79, 425] on div "Drop Shadow" at bounding box center [68, 422] width 97 height 24
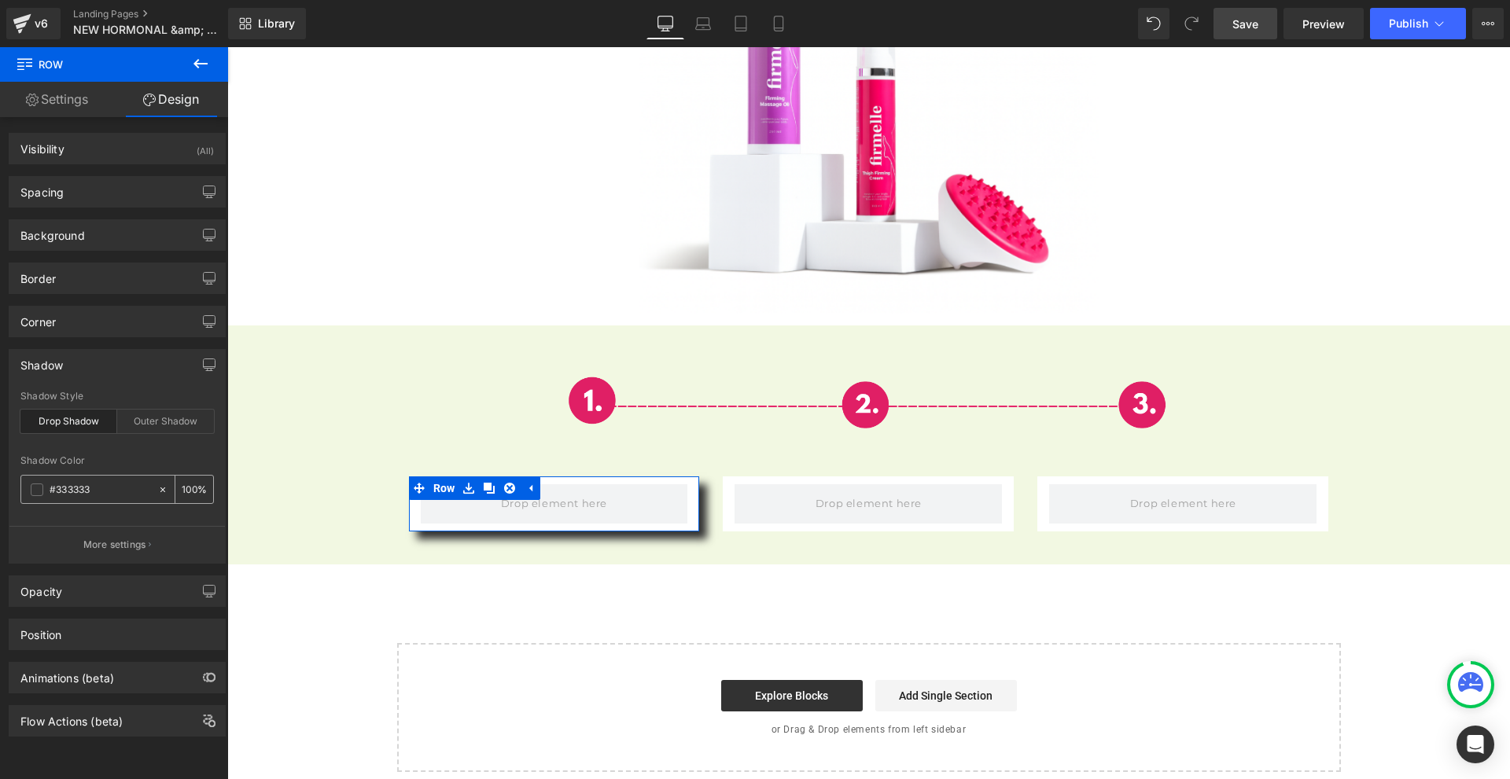
click at [182, 495] on input "100" at bounding box center [190, 489] width 16 height 17
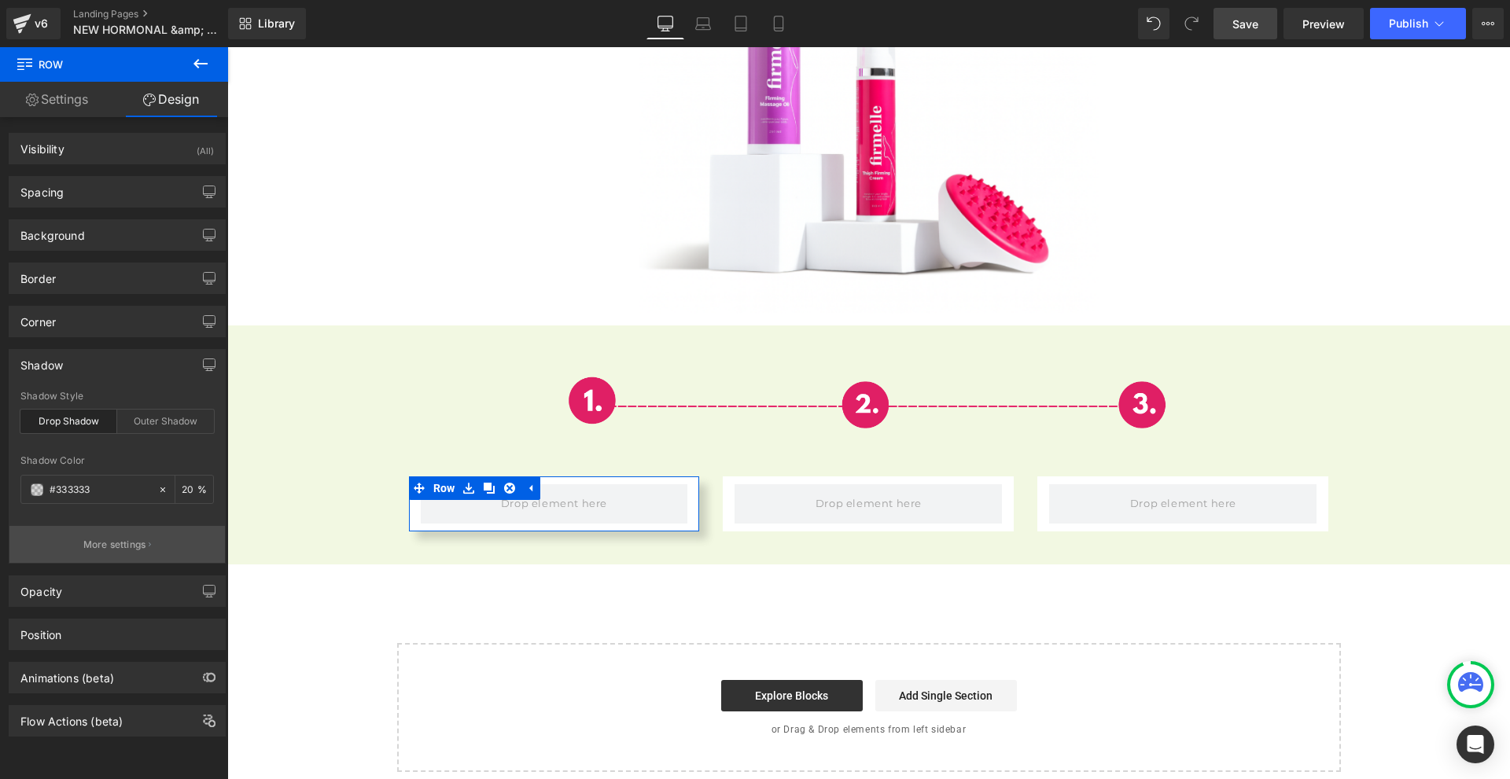
type input "20"
click at [116, 532] on button "More settings" at bounding box center [116, 544] width 215 height 37
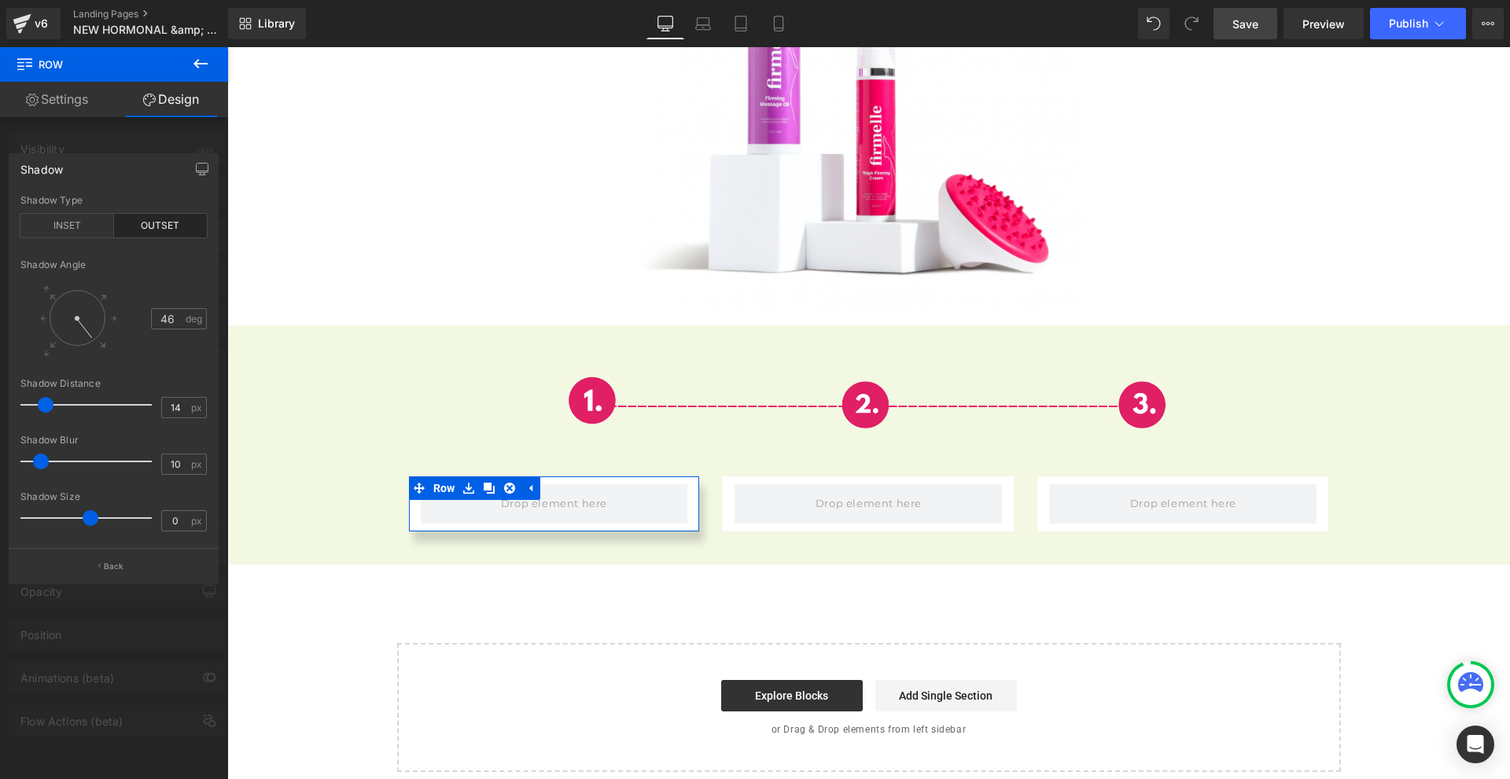
type input "43"
click at [94, 334] on div at bounding box center [87, 327] width 26 height 25
type input "8"
click at [42, 464] on span at bounding box center [37, 462] width 16 height 16
type input "-5"
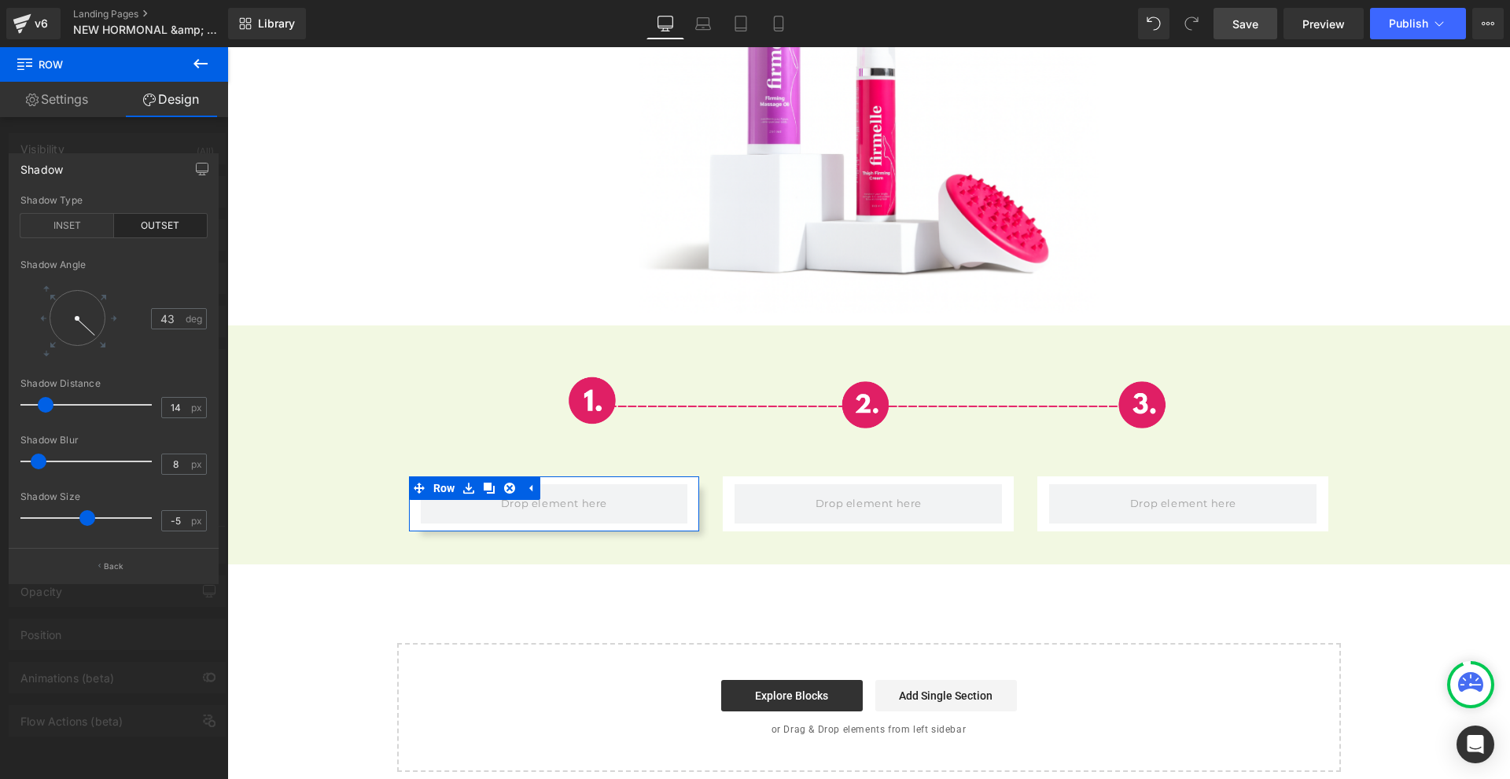
click at [90, 521] on span at bounding box center [87, 518] width 16 height 16
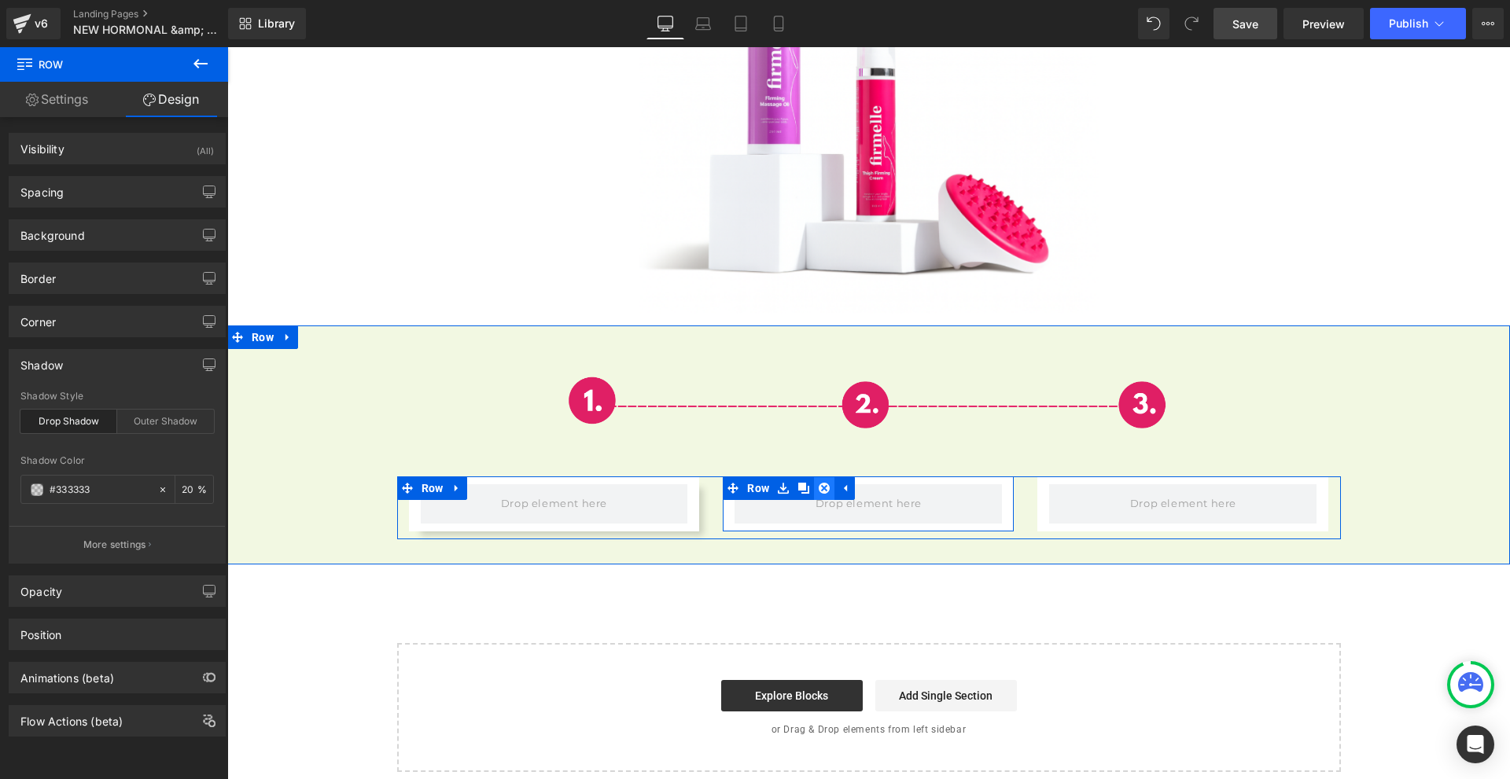
click at [819, 483] on icon at bounding box center [824, 488] width 11 height 11
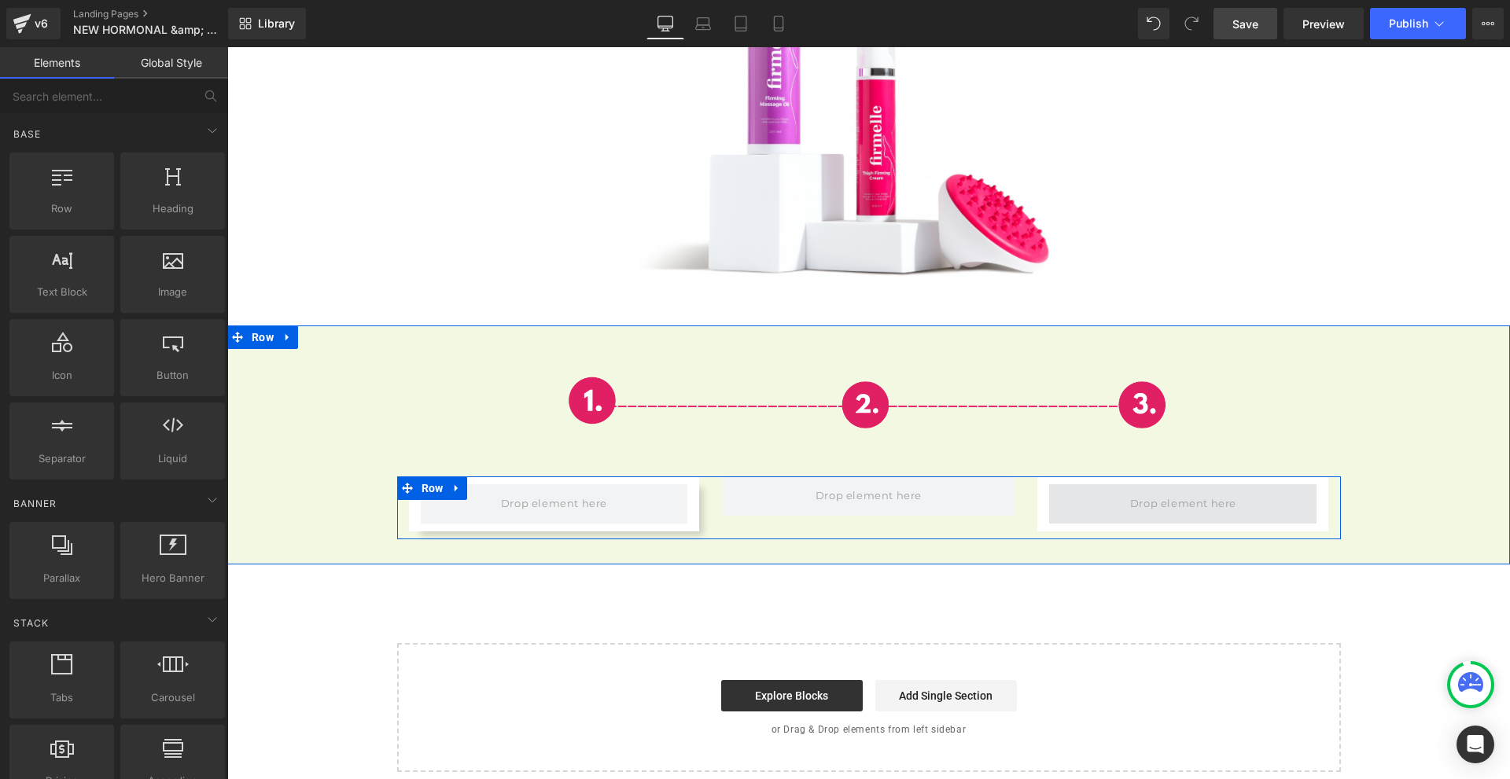
scroll to position [5428, 0]
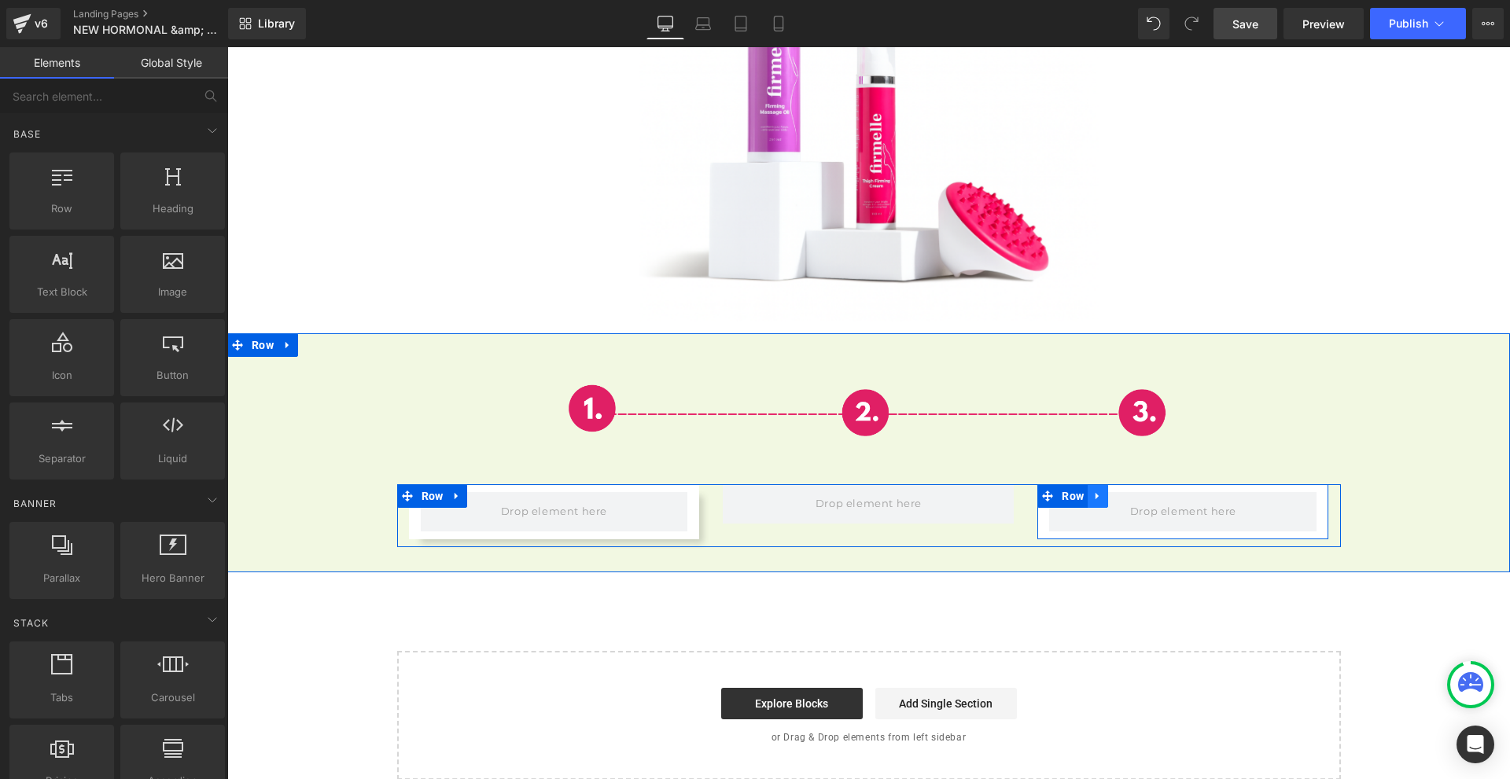
click at [1094, 490] on icon at bounding box center [1097, 496] width 11 height 12
click at [1133, 491] on icon at bounding box center [1138, 496] width 11 height 11
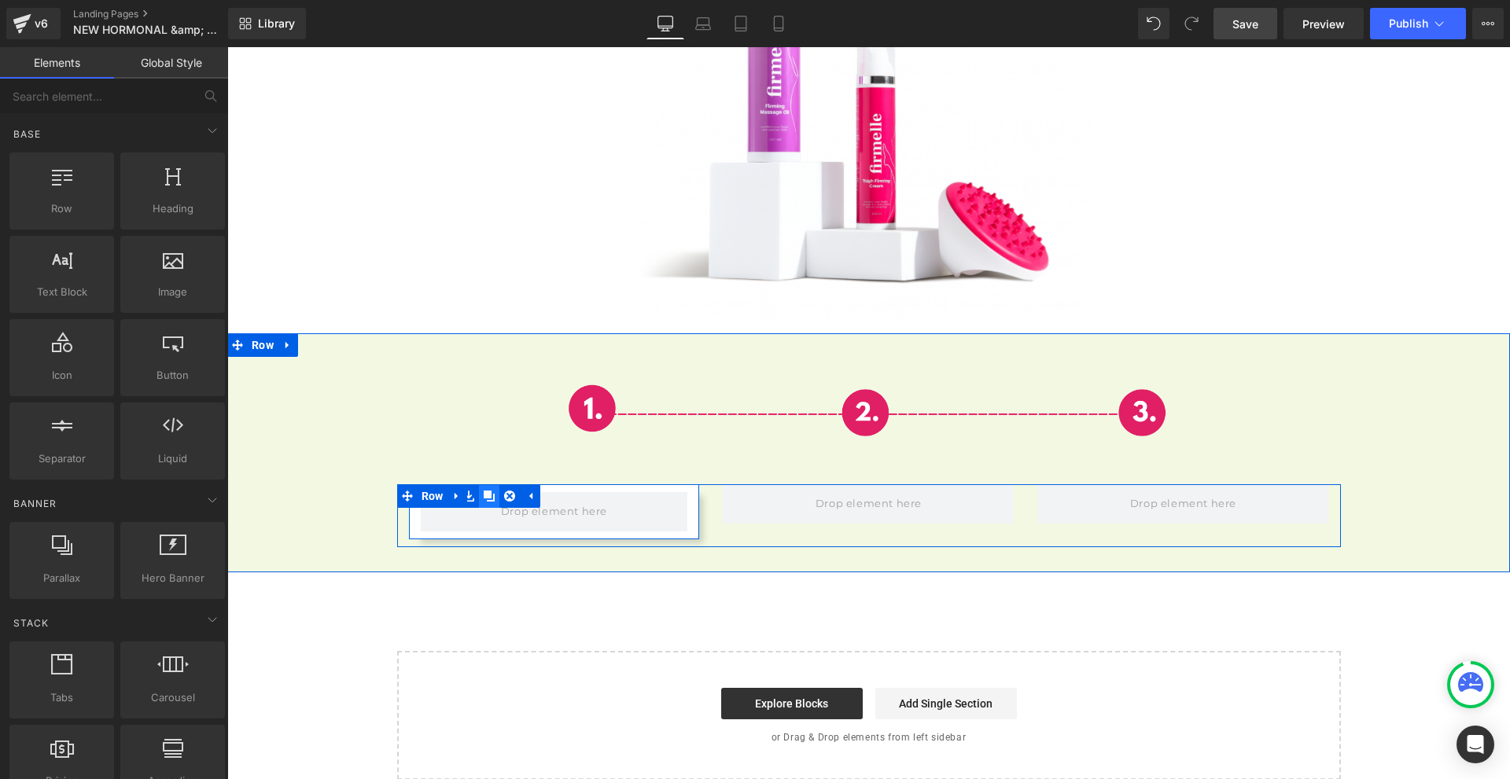
click at [485, 491] on icon at bounding box center [489, 496] width 11 height 11
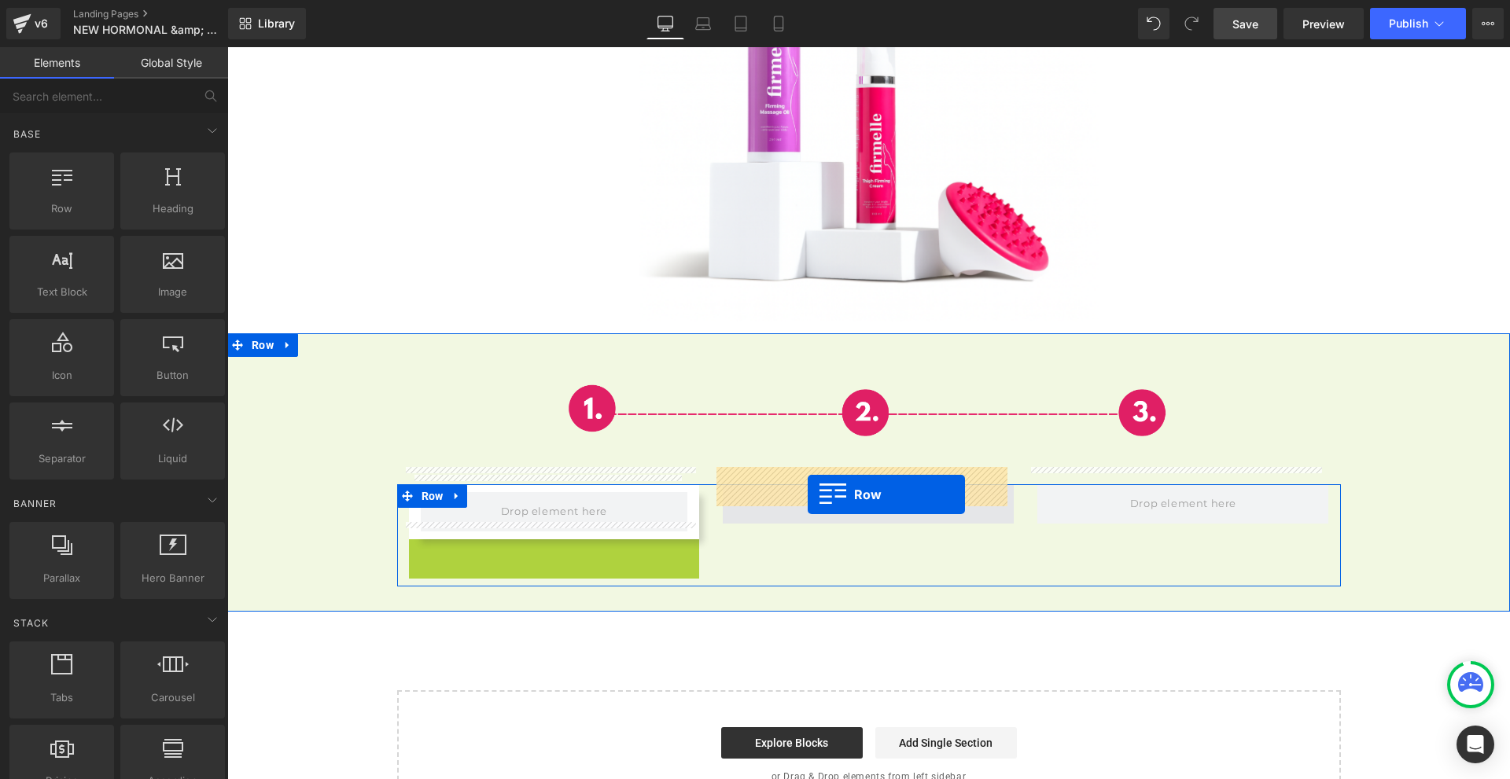
drag, startPoint x: 429, startPoint y: 536, endPoint x: 808, endPoint y: 495, distance: 380.6
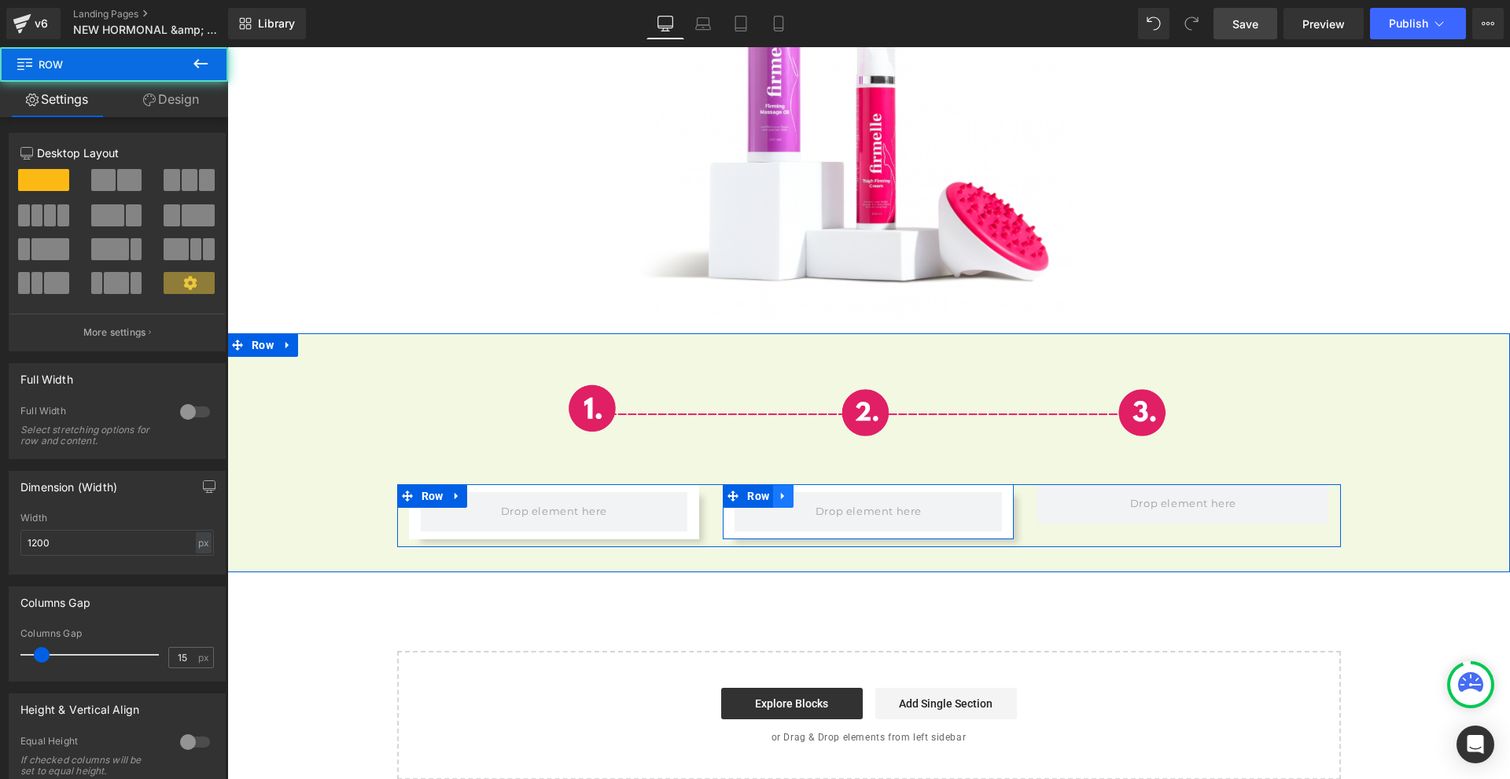
click at [780, 490] on icon at bounding box center [783, 496] width 11 height 12
click at [798, 490] on icon at bounding box center [803, 496] width 11 height 12
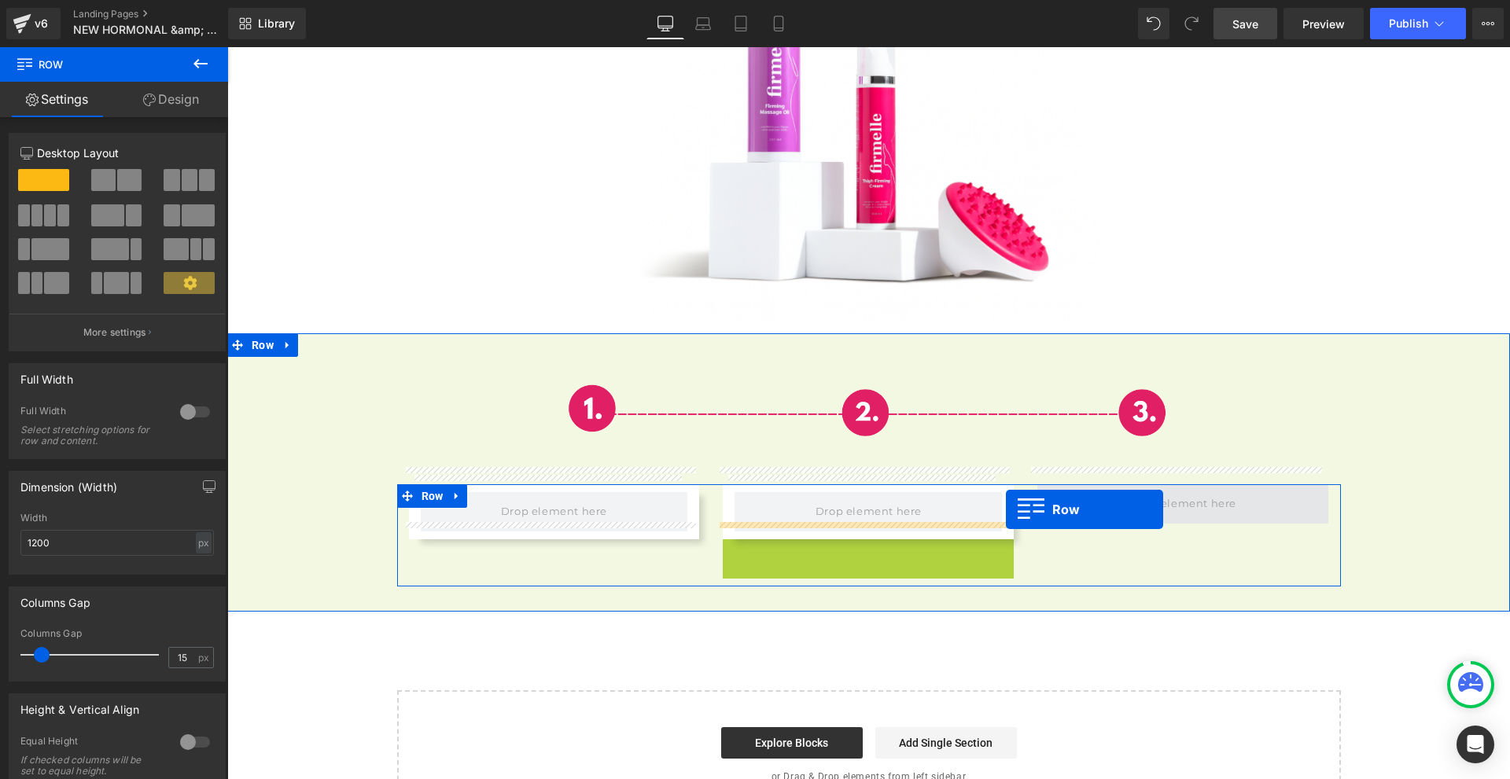
drag, startPoint x: 760, startPoint y: 530, endPoint x: 1089, endPoint y: 497, distance: 331.2
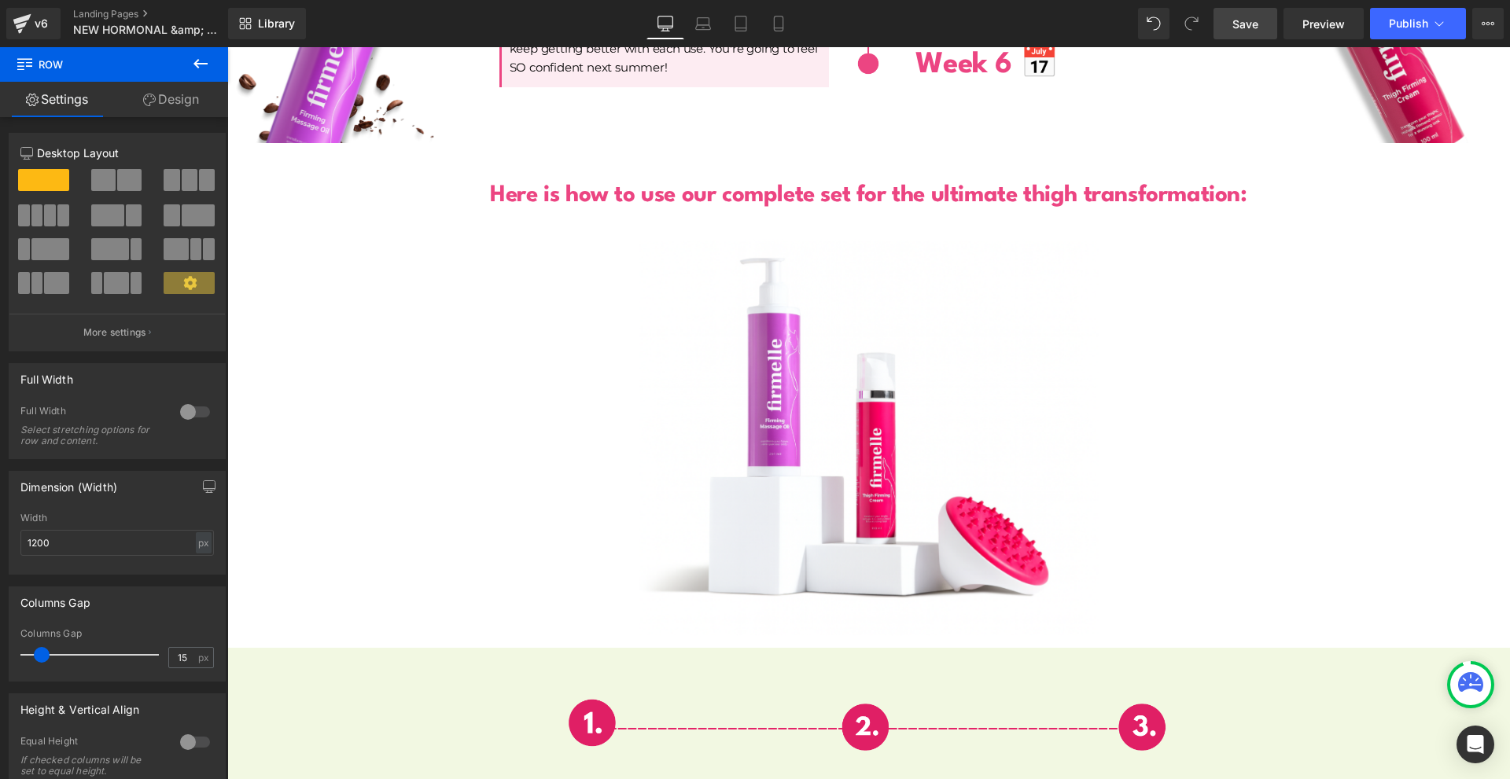
scroll to position [5436, 0]
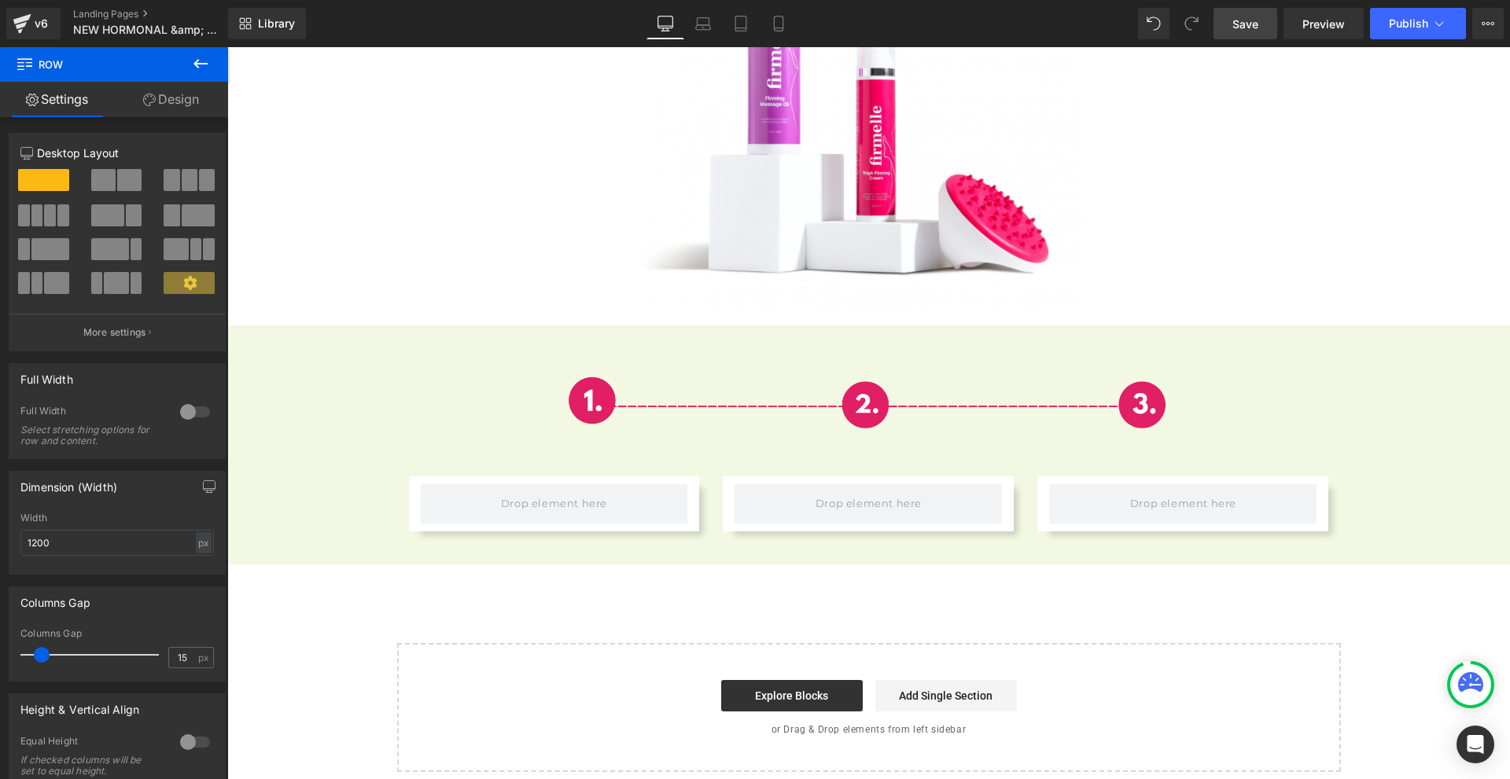
click at [191, 62] on icon at bounding box center [200, 63] width 19 height 19
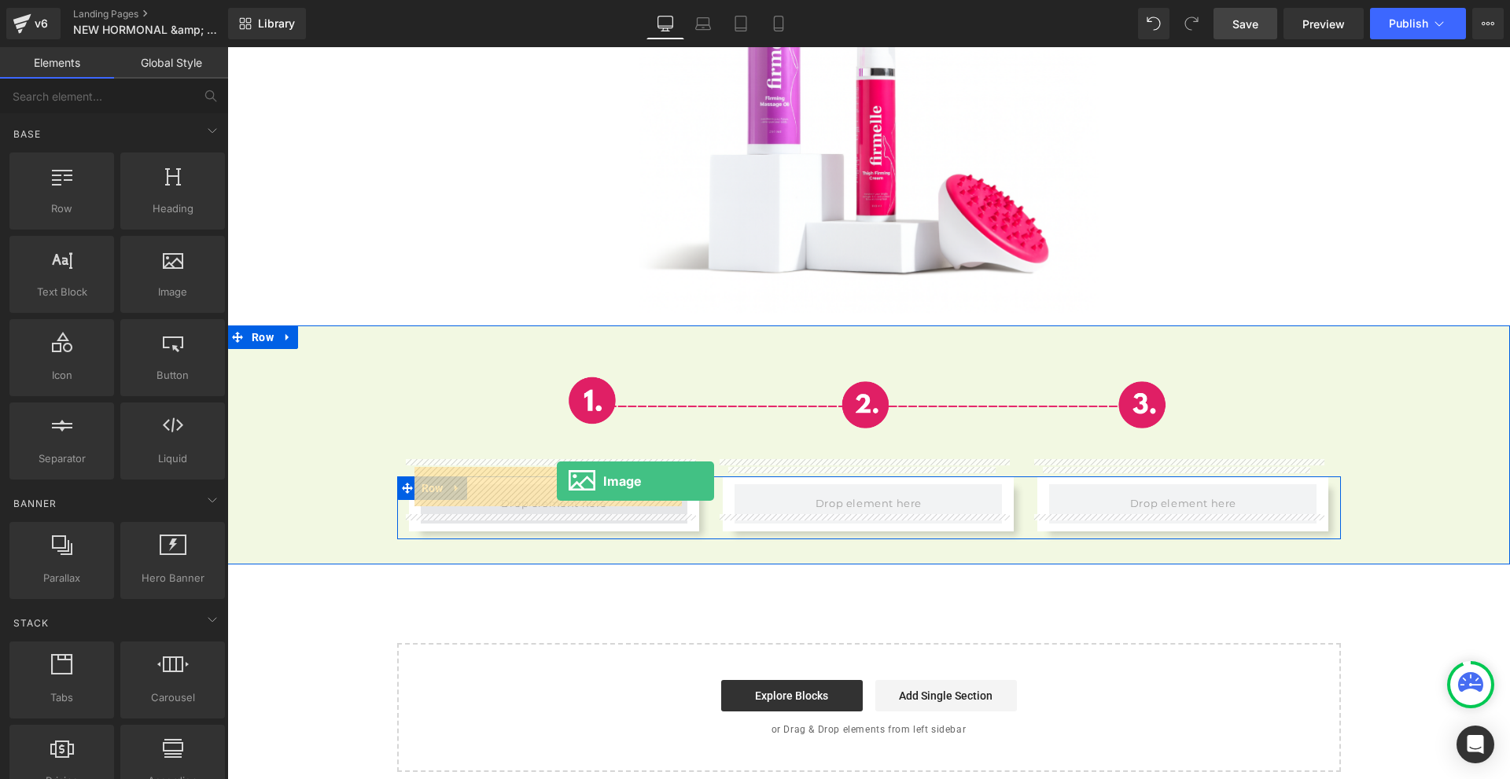
drag, startPoint x: 431, startPoint y: 326, endPoint x: 557, endPoint y: 481, distance: 200.2
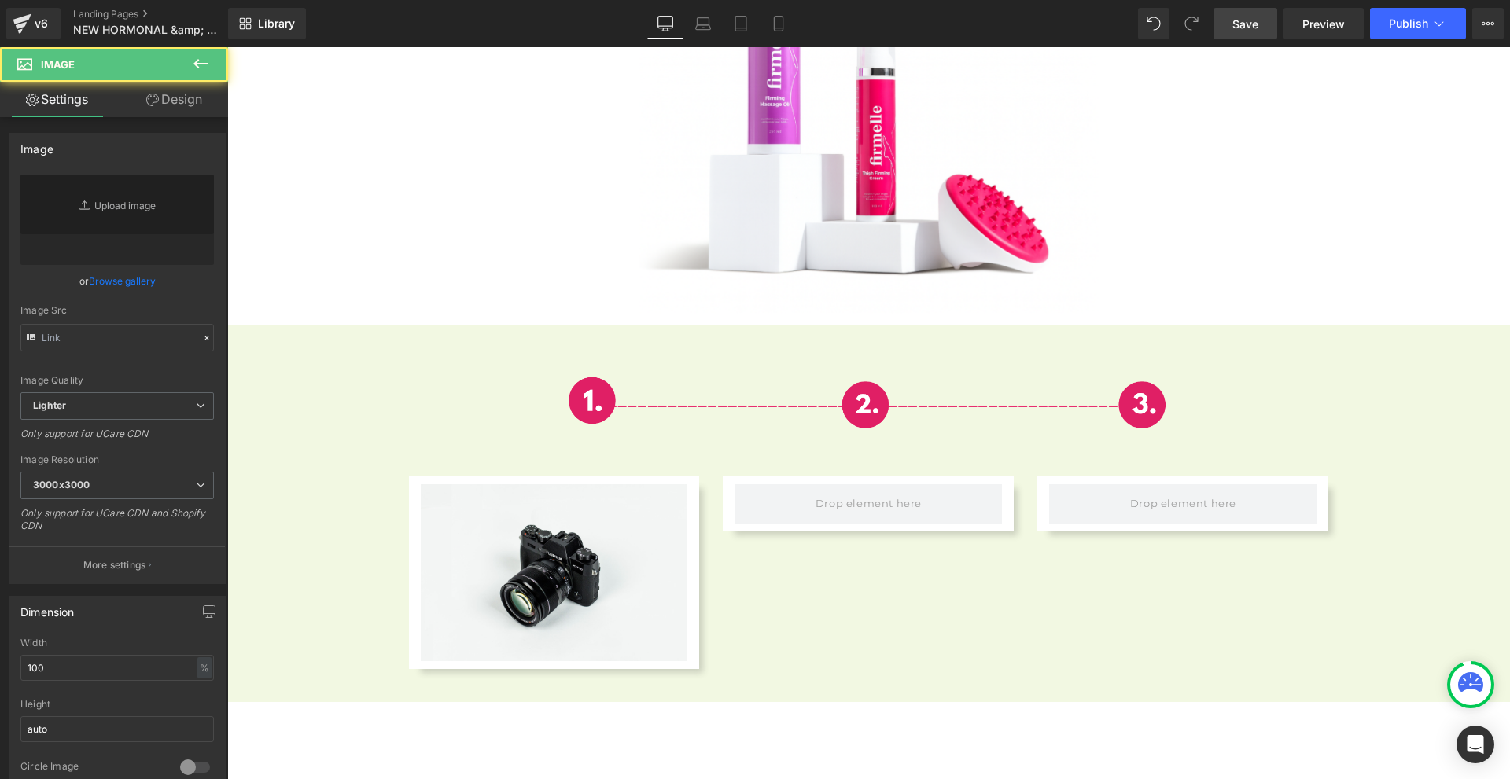
scroll to position [5428, 0]
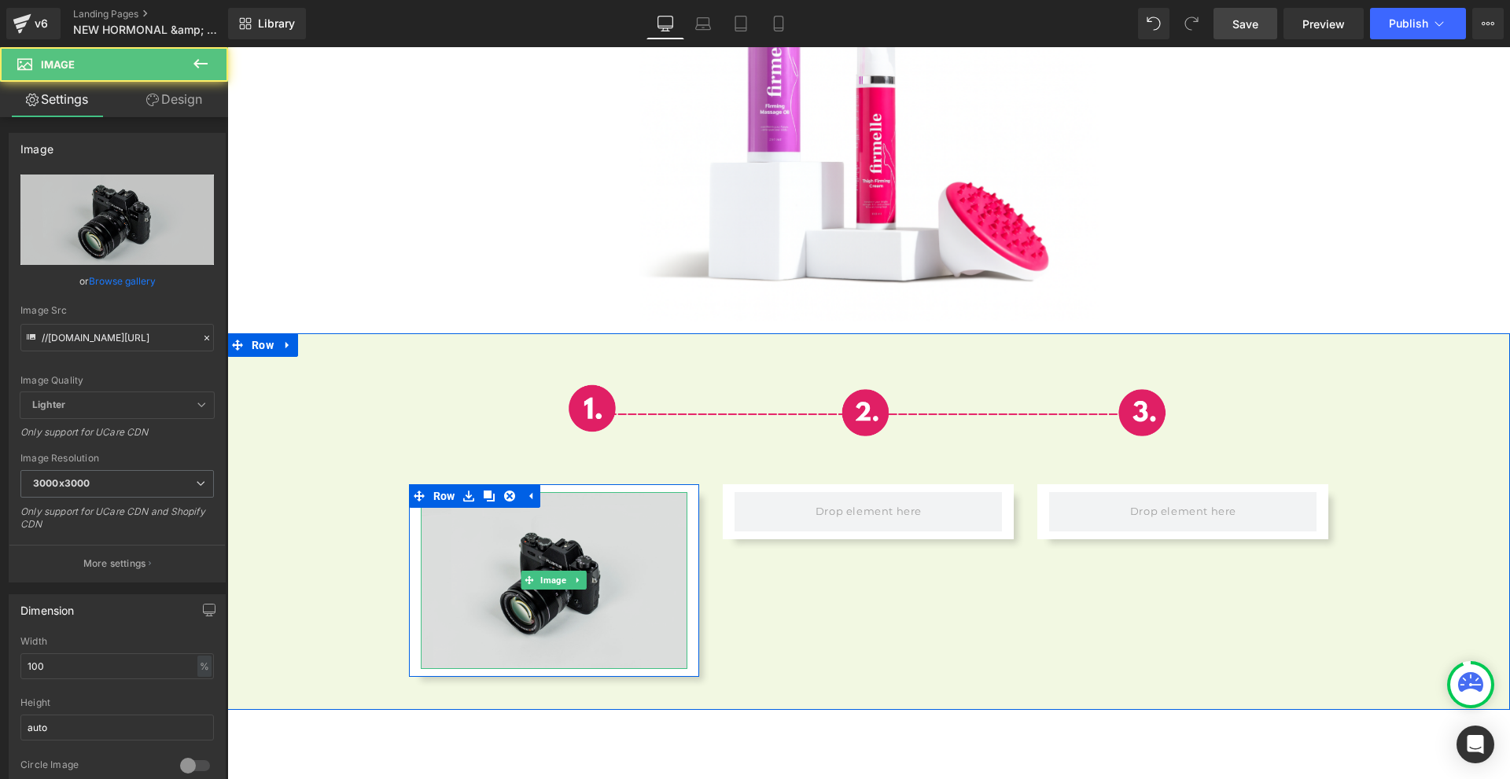
click at [502, 574] on img at bounding box center [554, 580] width 267 height 177
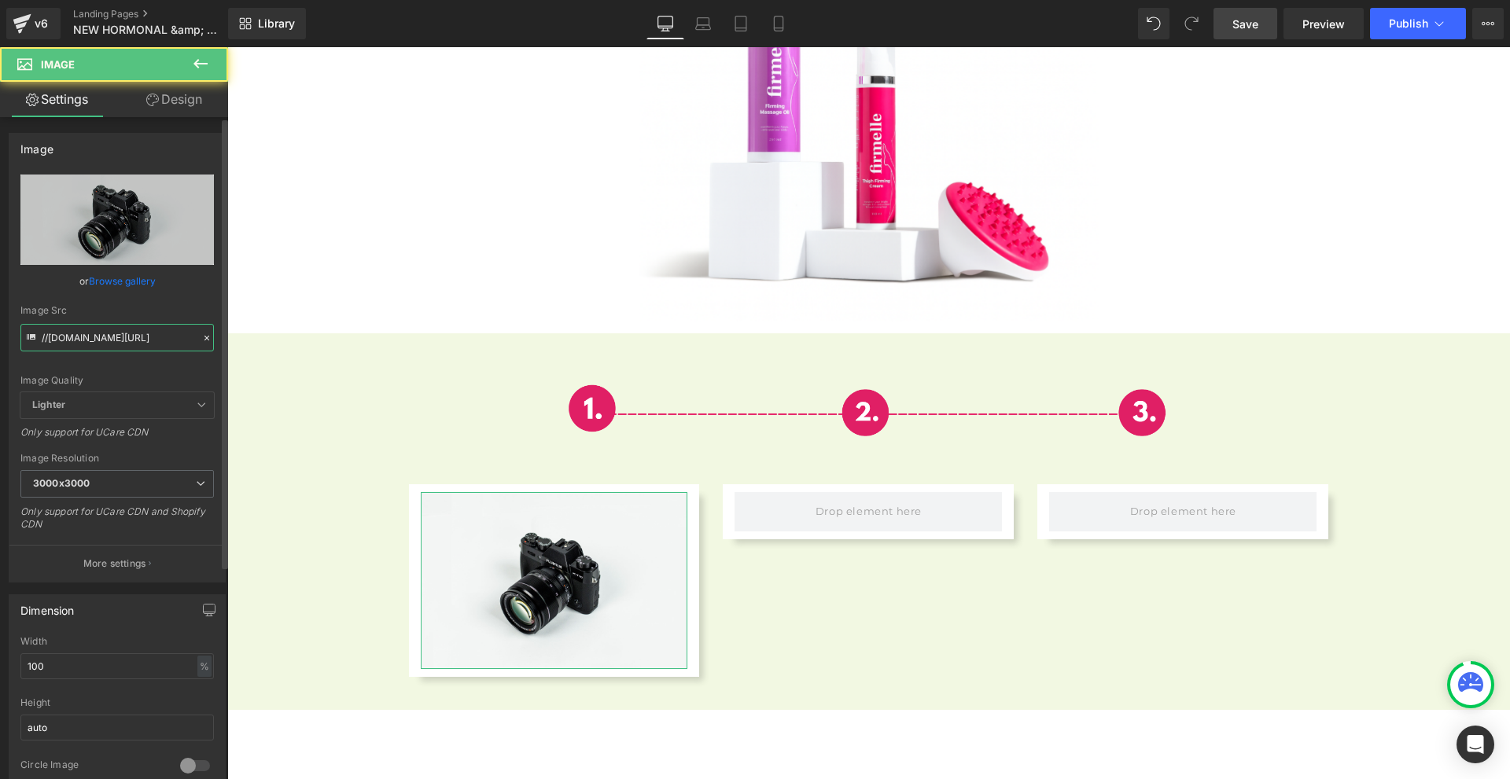
click at [84, 348] on input "//[DOMAIN_NAME][URL]" at bounding box center [116, 338] width 193 height 28
paste input "[URL][DOMAIN_NAME]"
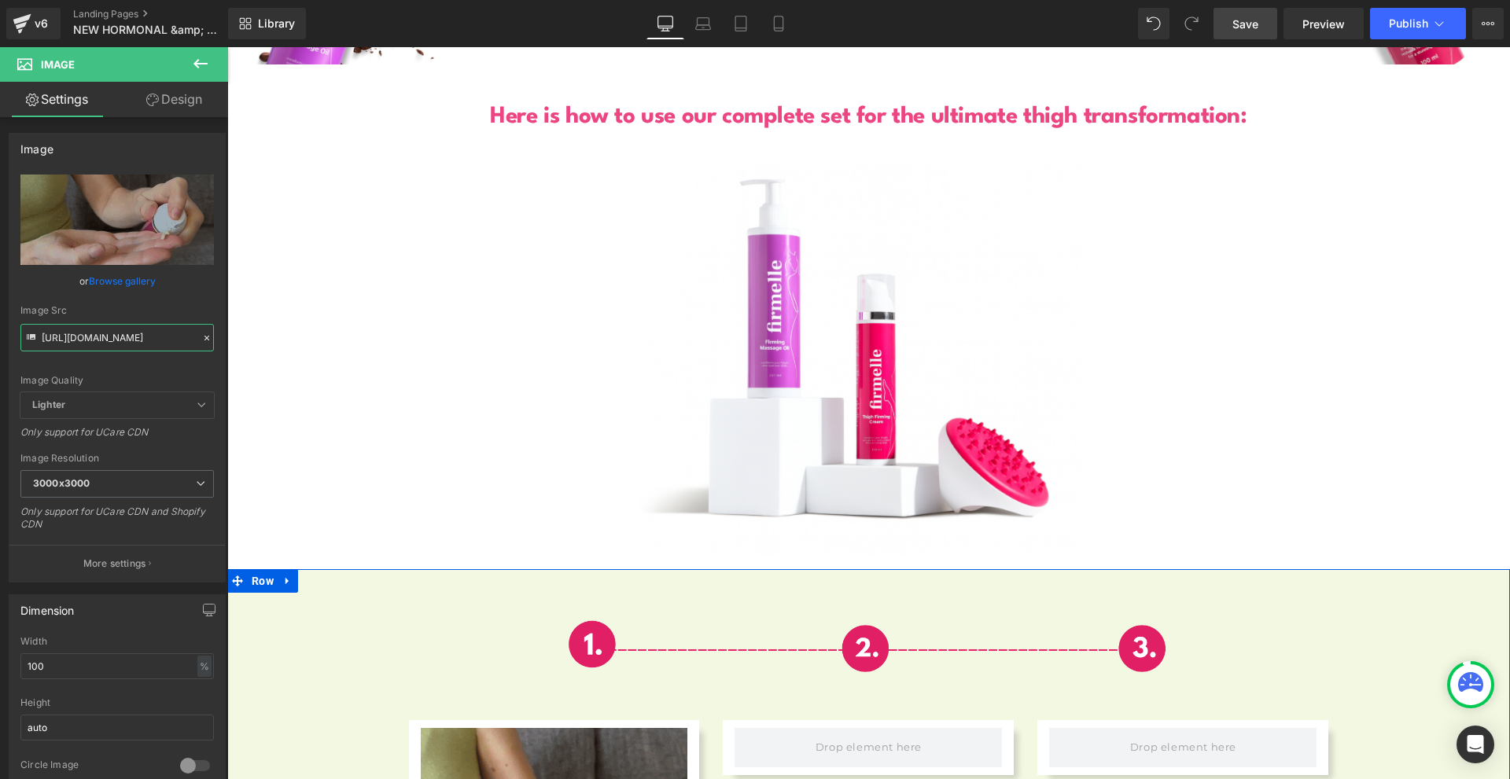
scroll to position [4956, 0]
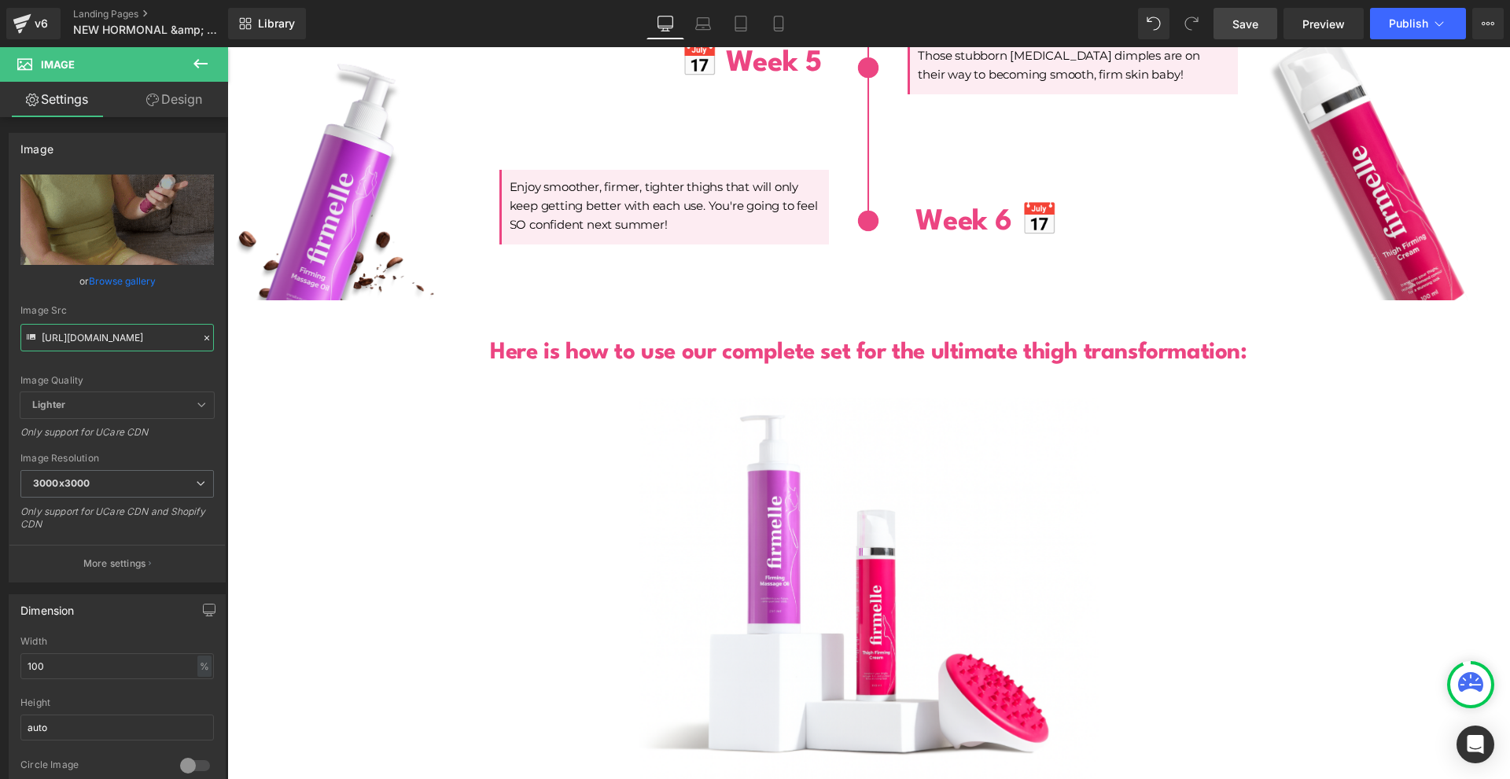
type input "[URL][DOMAIN_NAME]"
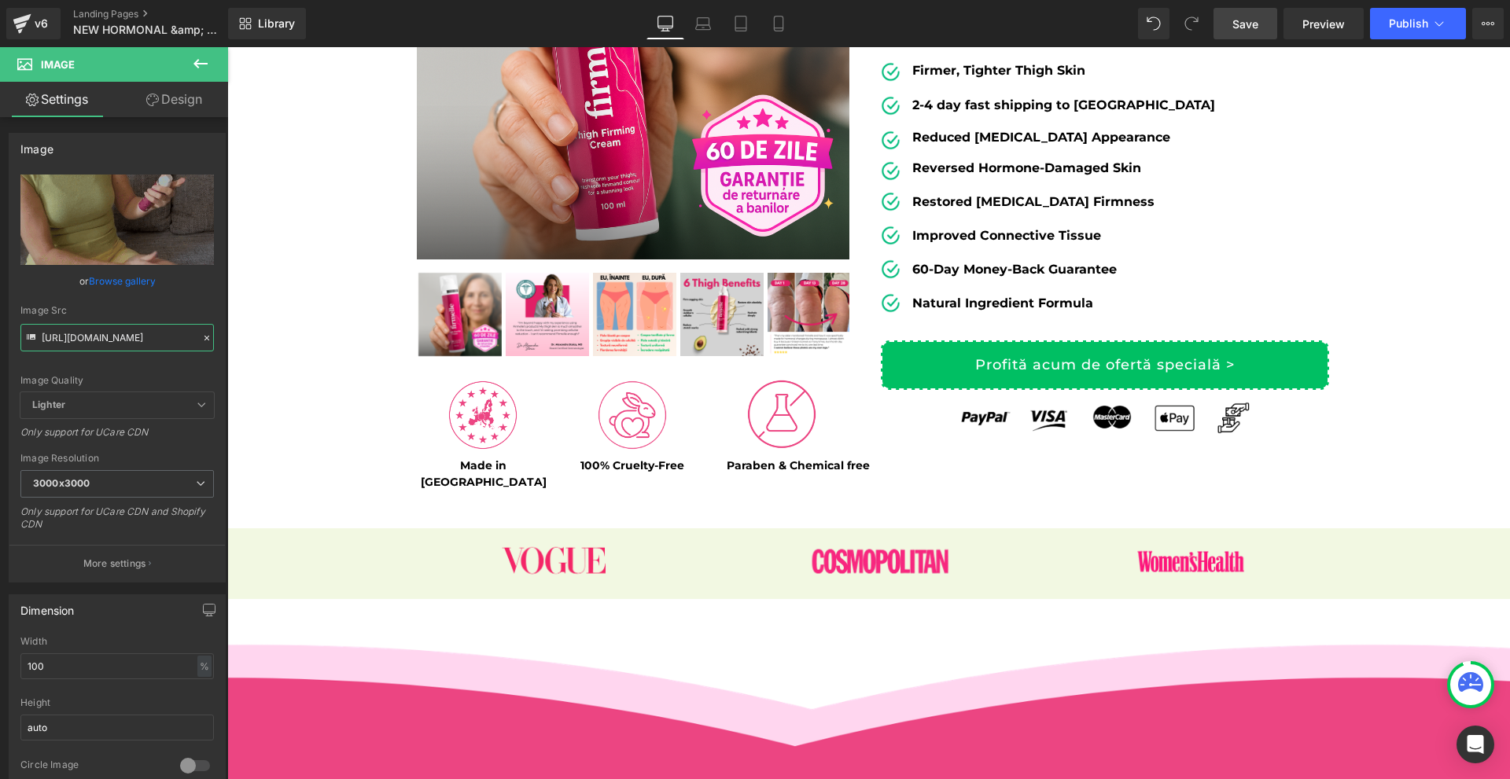
scroll to position [0, 0]
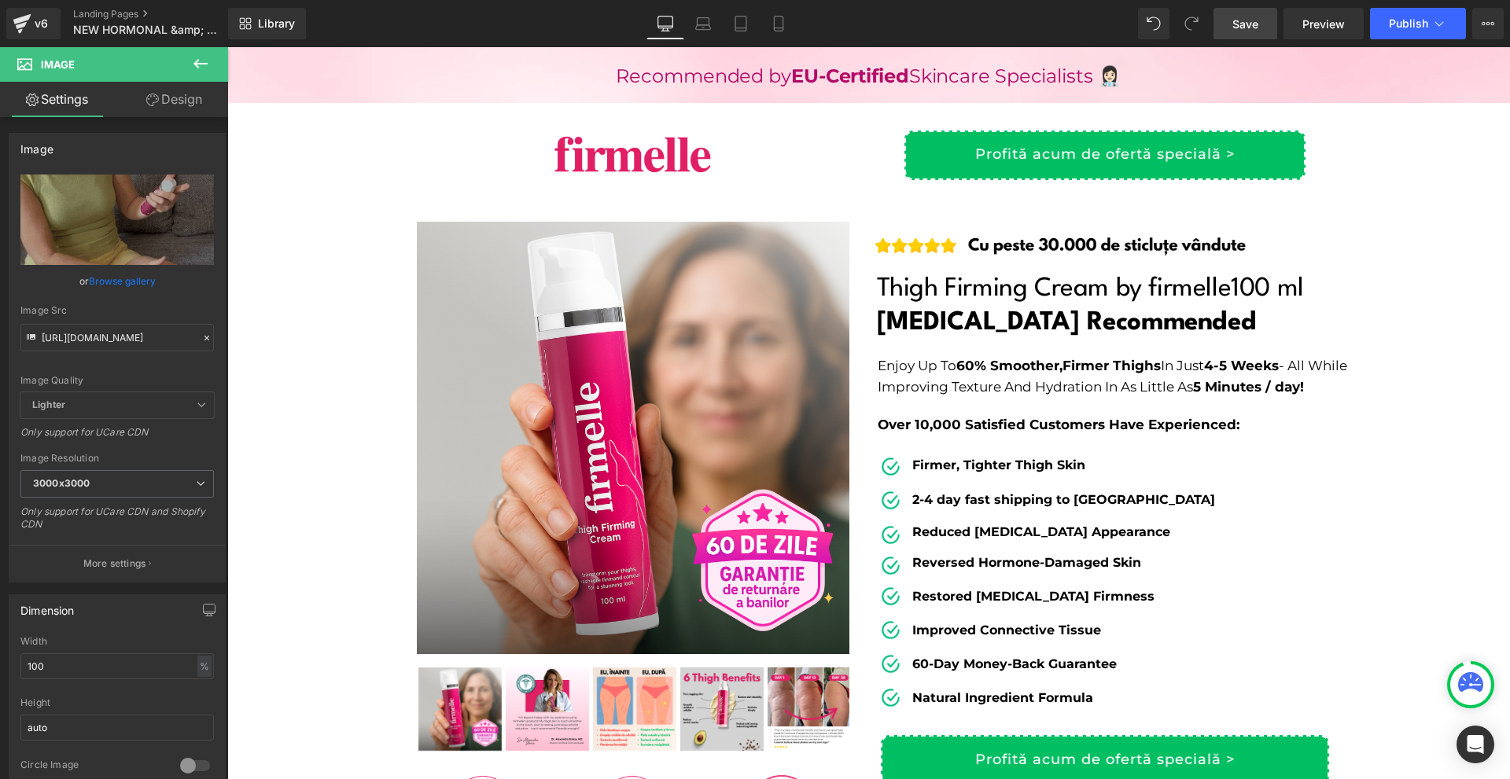
click at [1243, 35] on link "Save" at bounding box center [1245, 23] width 64 height 31
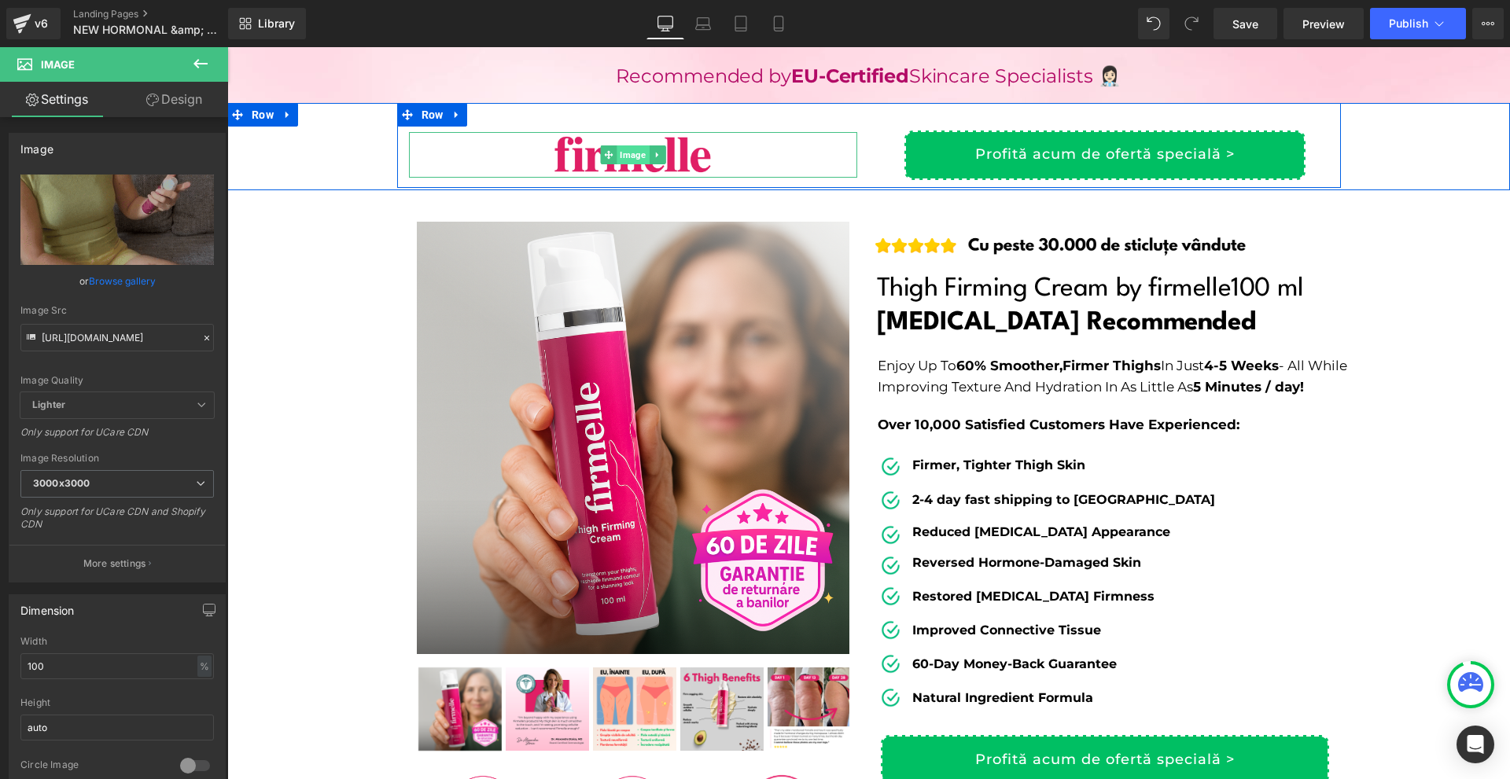
click at [620, 151] on span "Image" at bounding box center [633, 154] width 32 height 19
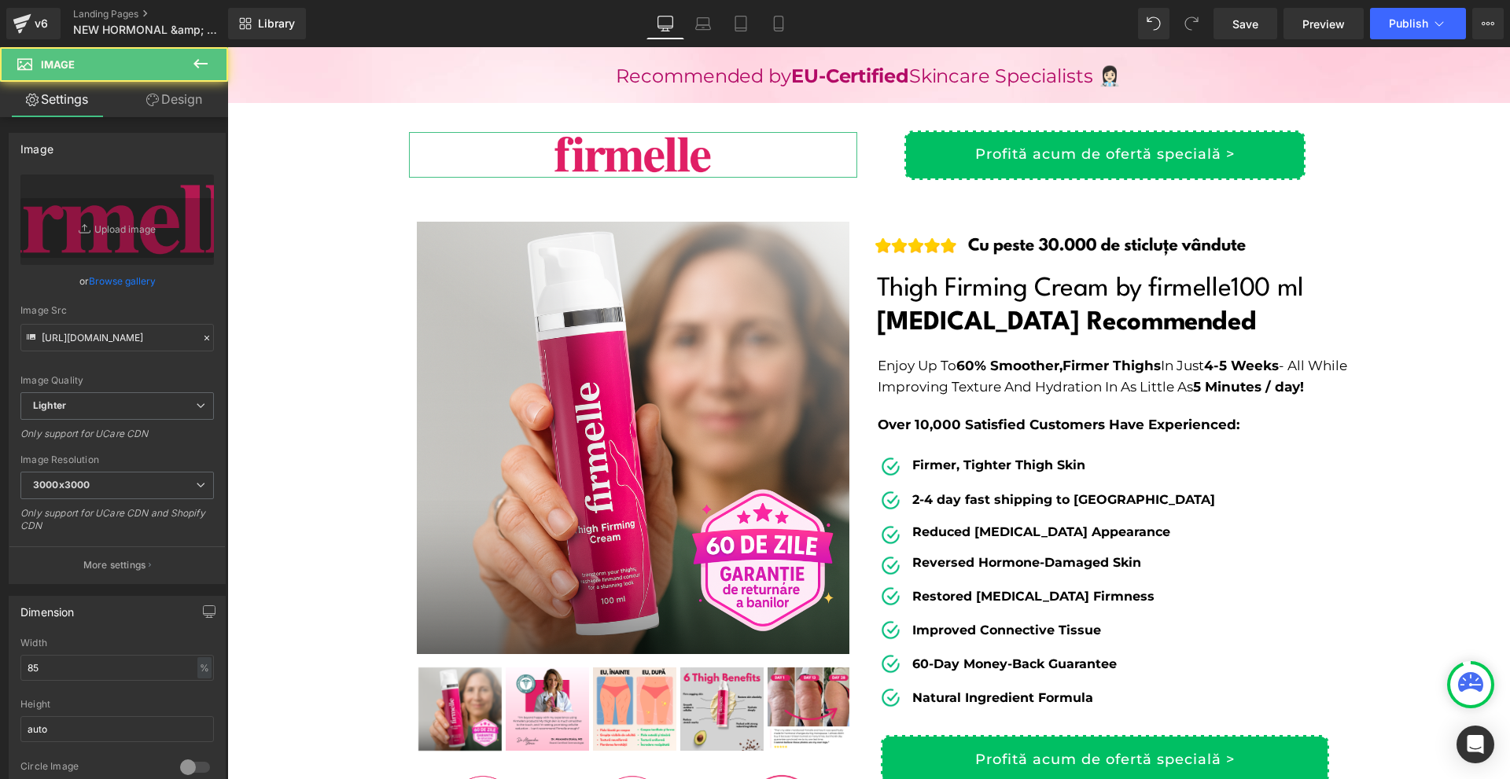
click at [162, 108] on link "Design" at bounding box center [174, 99] width 114 height 35
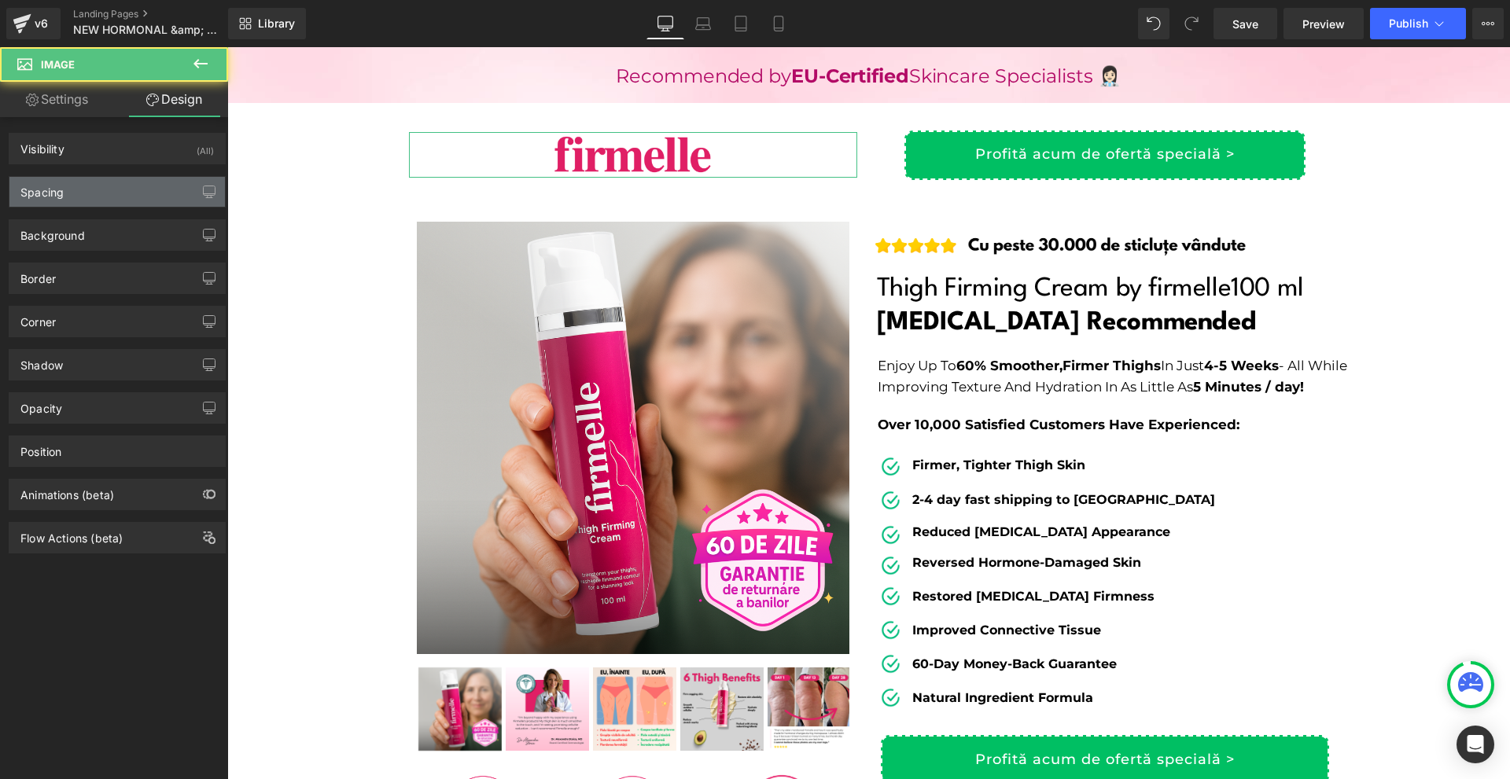
type input "22"
type input "0"
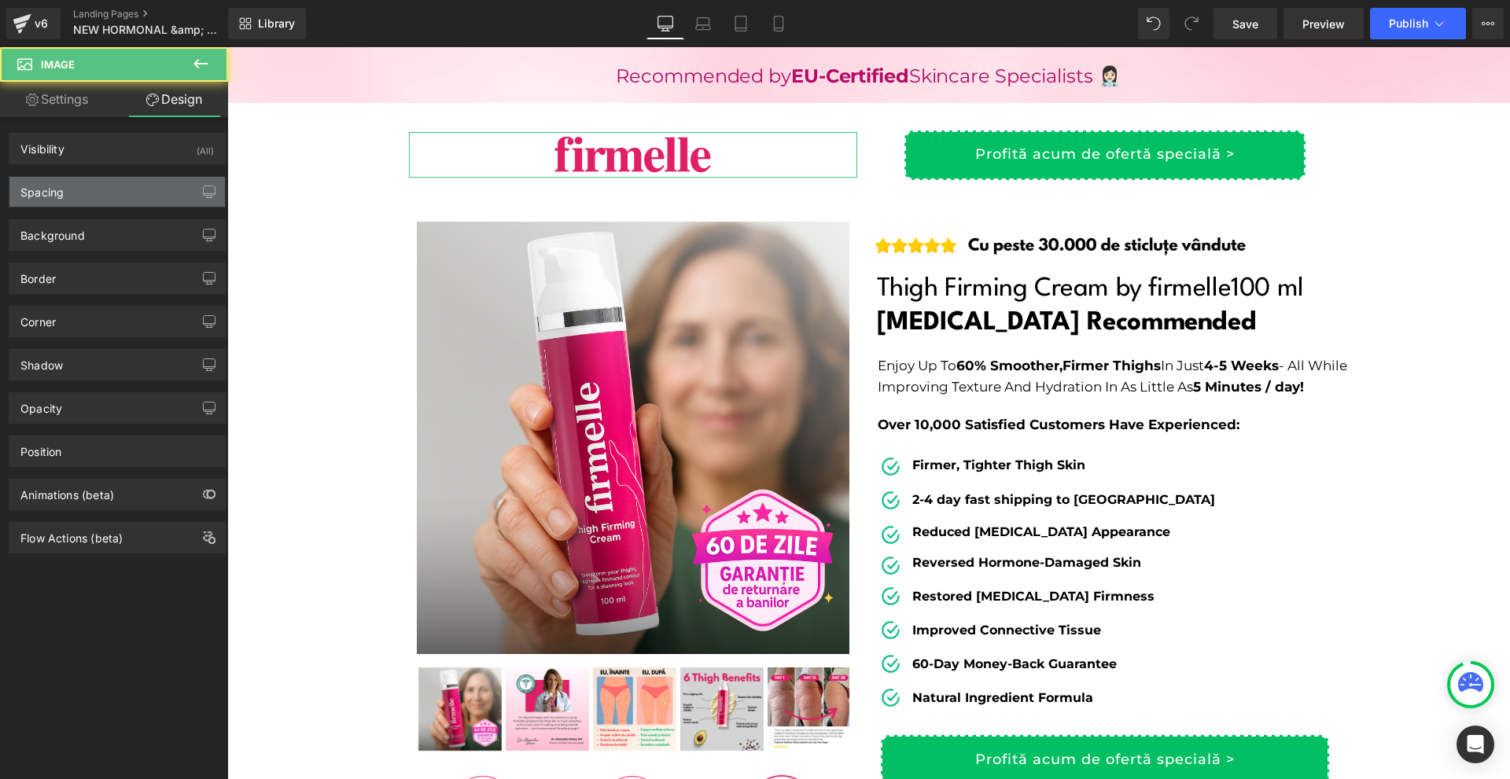
type input "0"
click at [91, 184] on div "Spacing" at bounding box center [116, 192] width 215 height 30
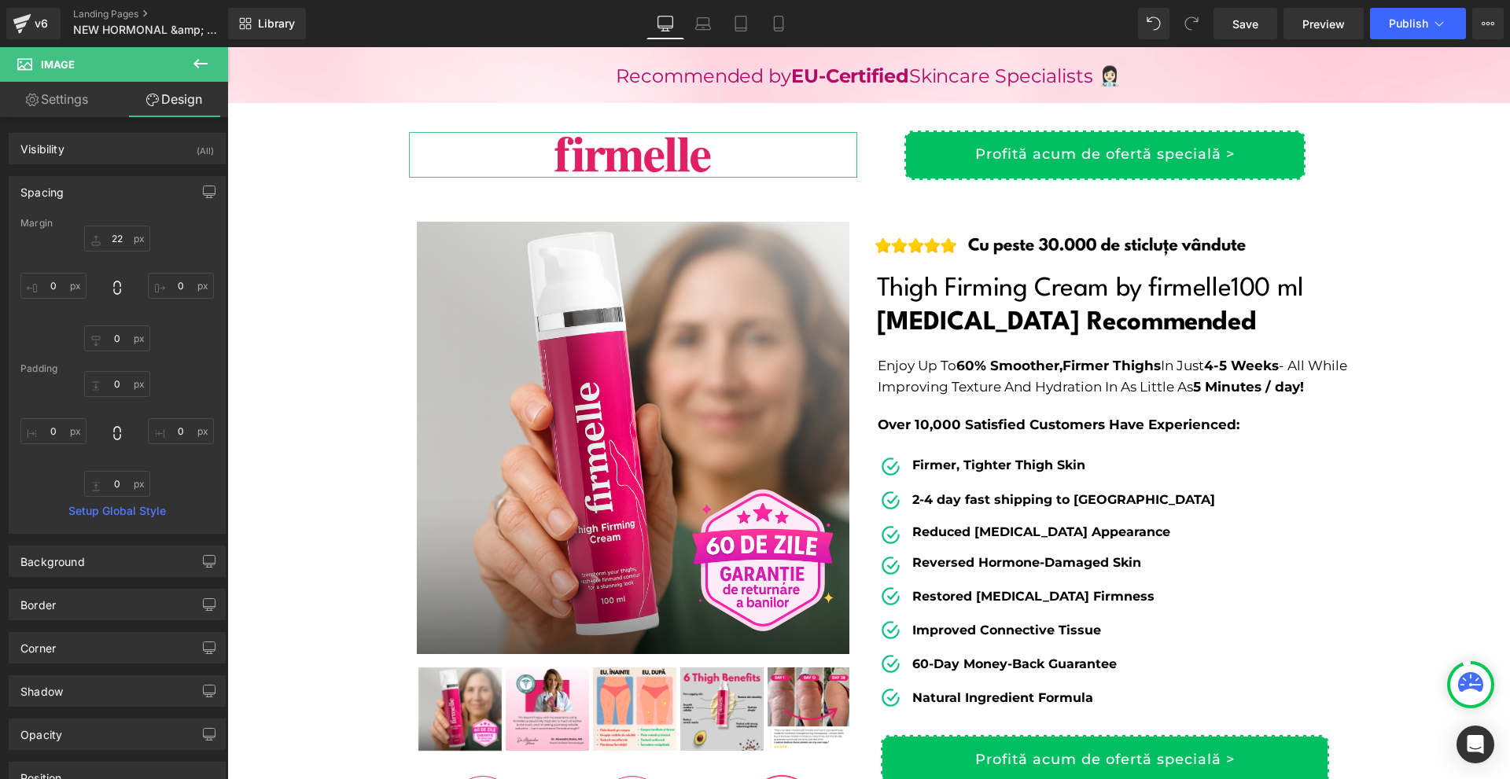
click at [117, 224] on div "Margin" at bounding box center [116, 223] width 193 height 11
click at [119, 237] on input "22" at bounding box center [117, 239] width 66 height 26
type input "10"
click at [120, 237] on input "10" at bounding box center [117, 239] width 66 height 26
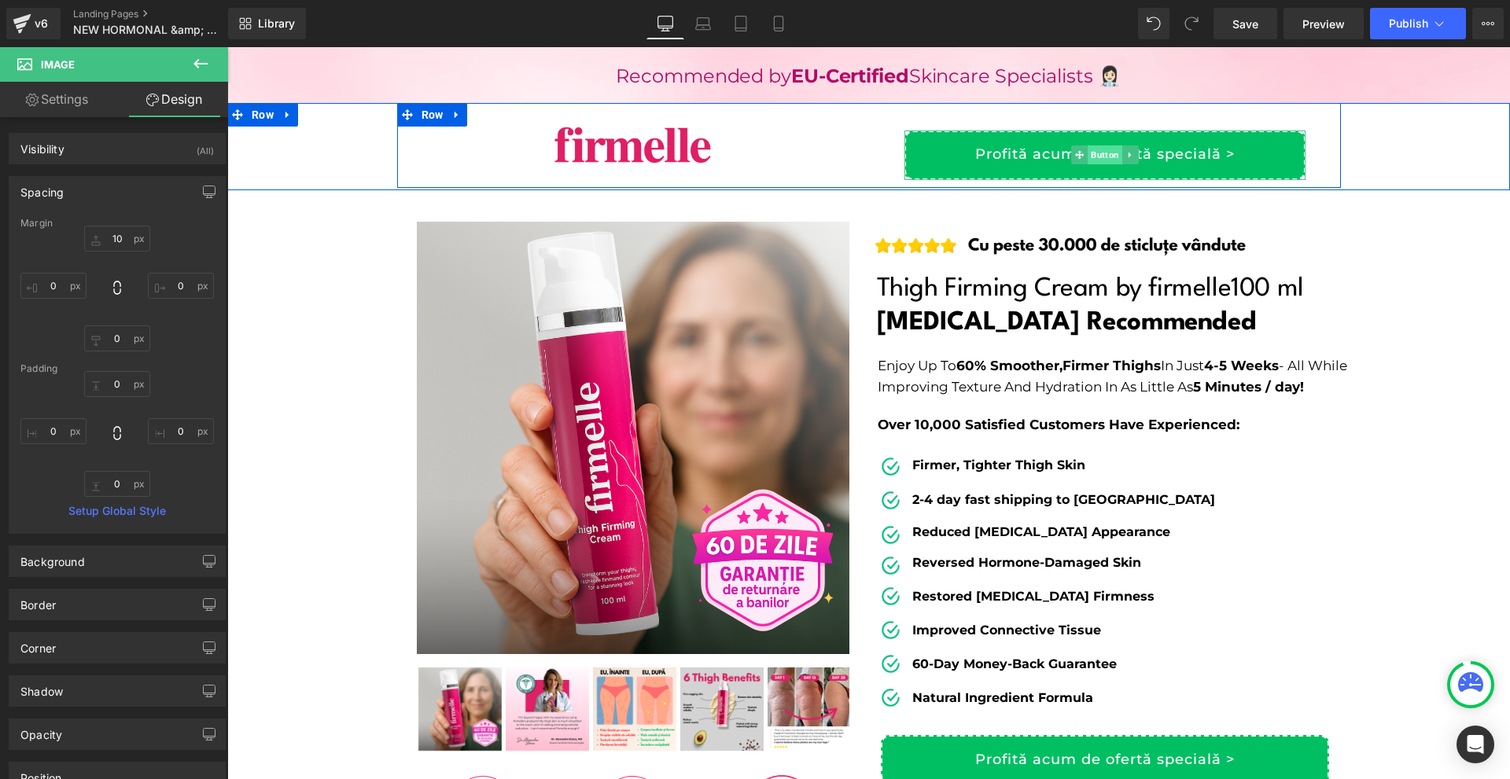
click at [1088, 150] on span "Button" at bounding box center [1105, 154] width 35 height 19
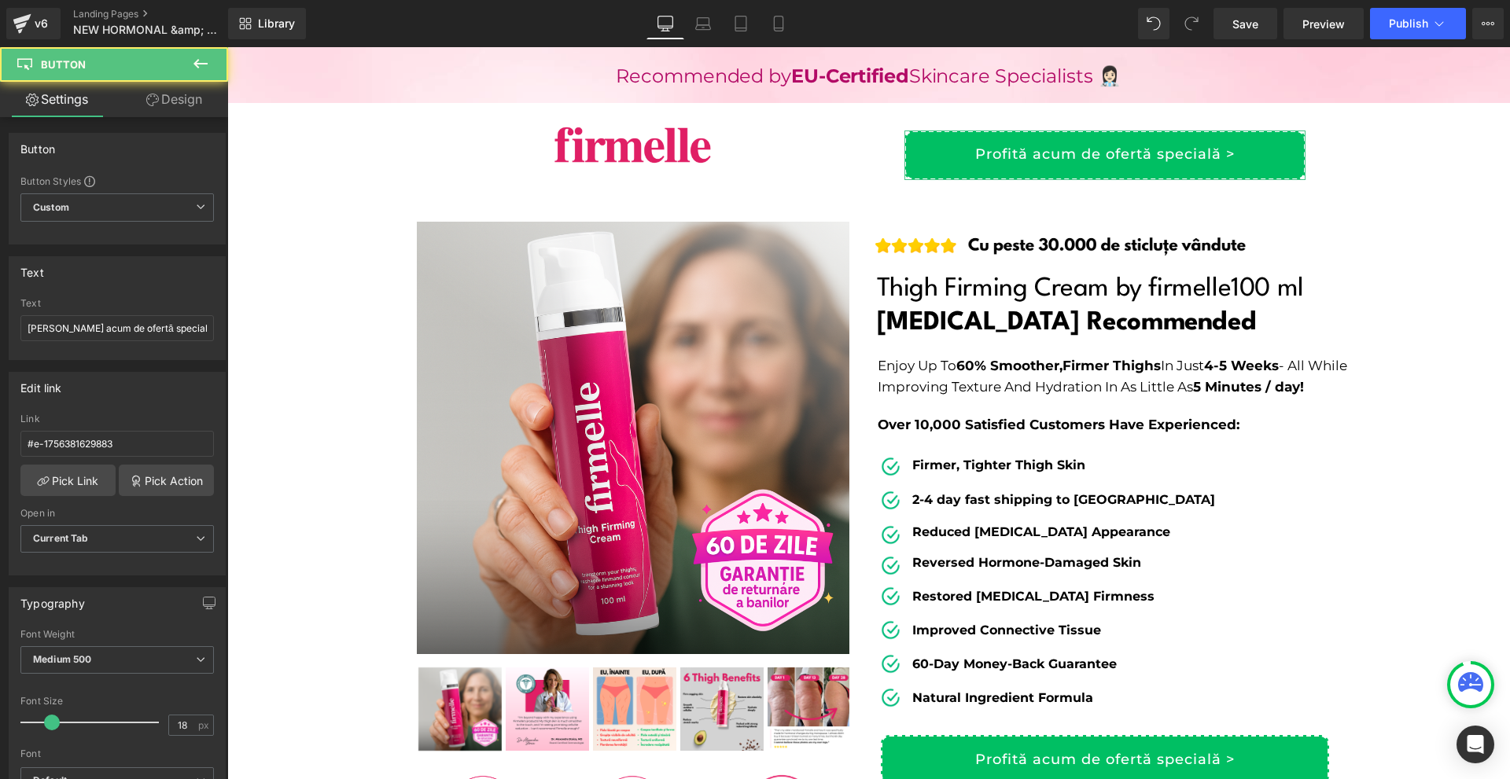
click at [202, 93] on link "Design" at bounding box center [174, 99] width 114 height 35
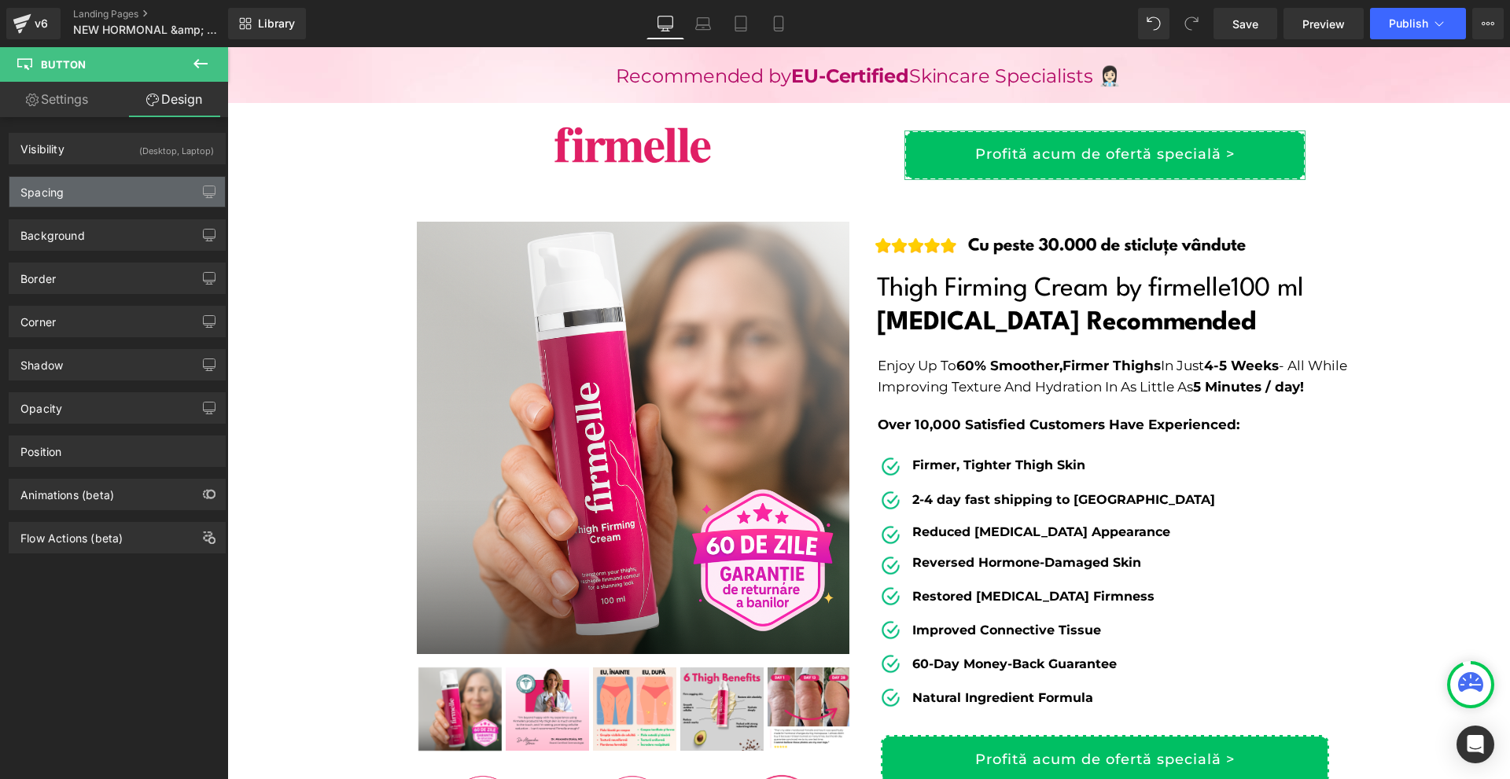
click at [116, 180] on div "Spacing" at bounding box center [116, 192] width 215 height 30
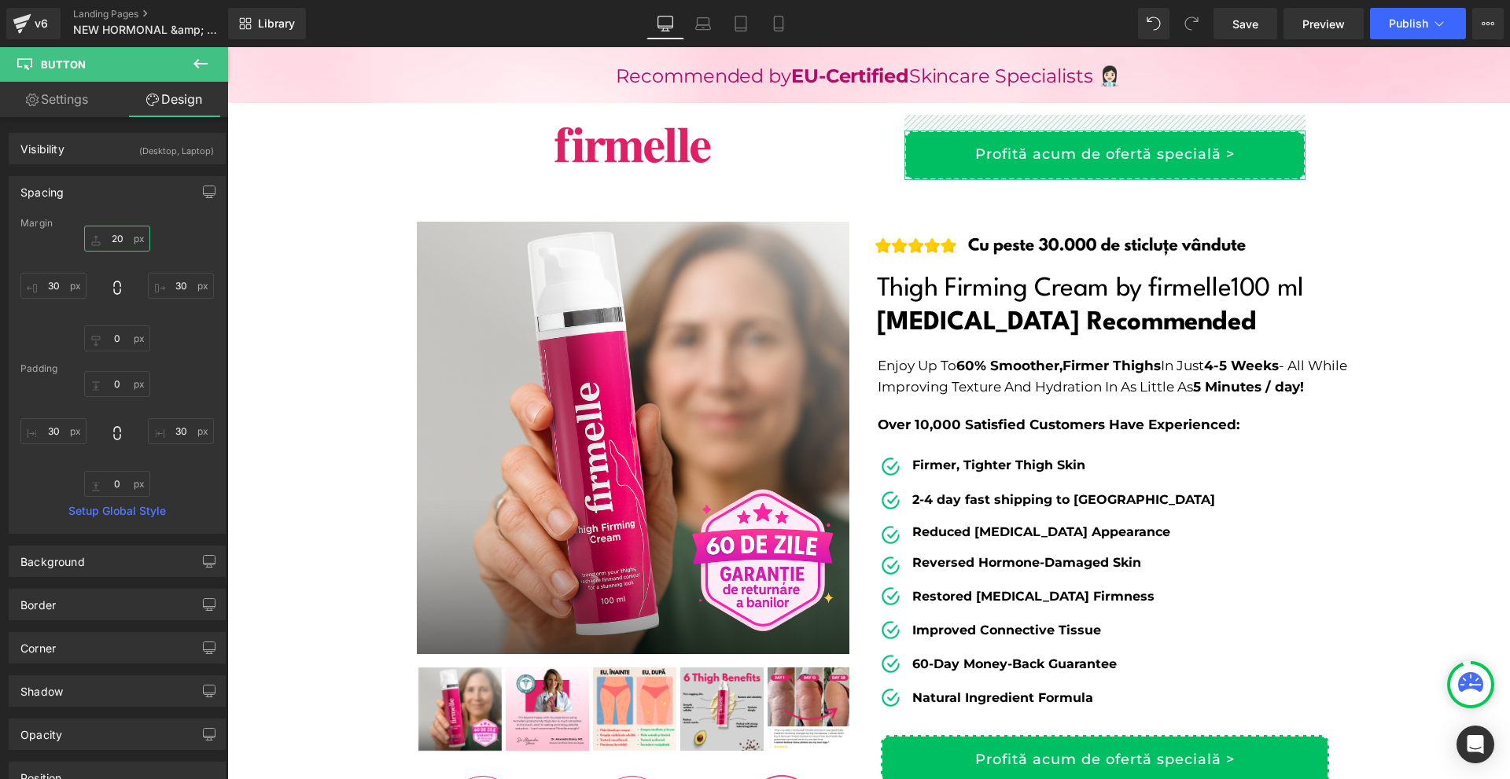
click at [128, 247] on input "20" at bounding box center [117, 239] width 66 height 26
type input "0"
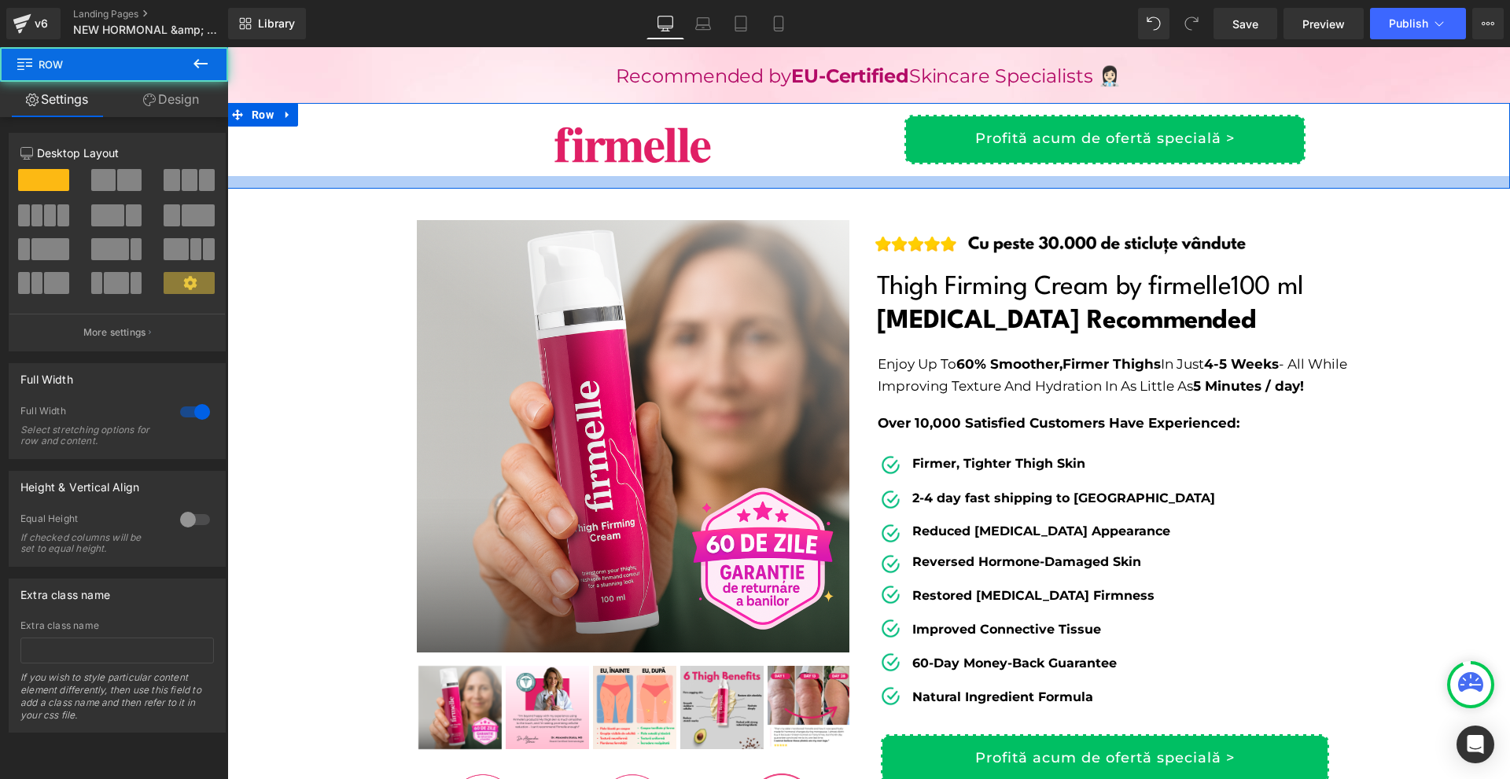
drag, startPoint x: 749, startPoint y: 175, endPoint x: 749, endPoint y: 186, distance: 10.2
click at [749, 186] on div at bounding box center [868, 182] width 1283 height 13
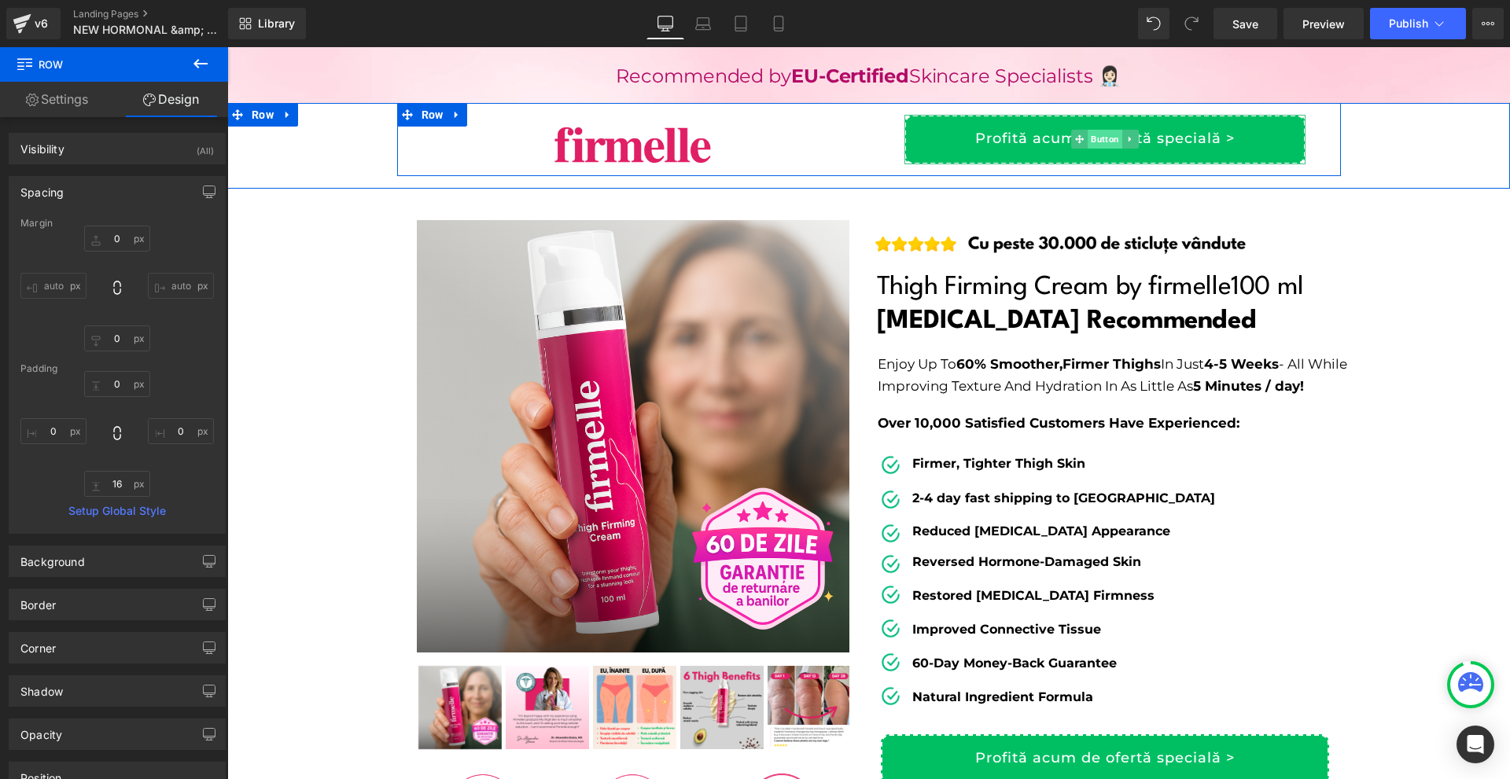
click at [1098, 143] on span "Button" at bounding box center [1105, 139] width 35 height 19
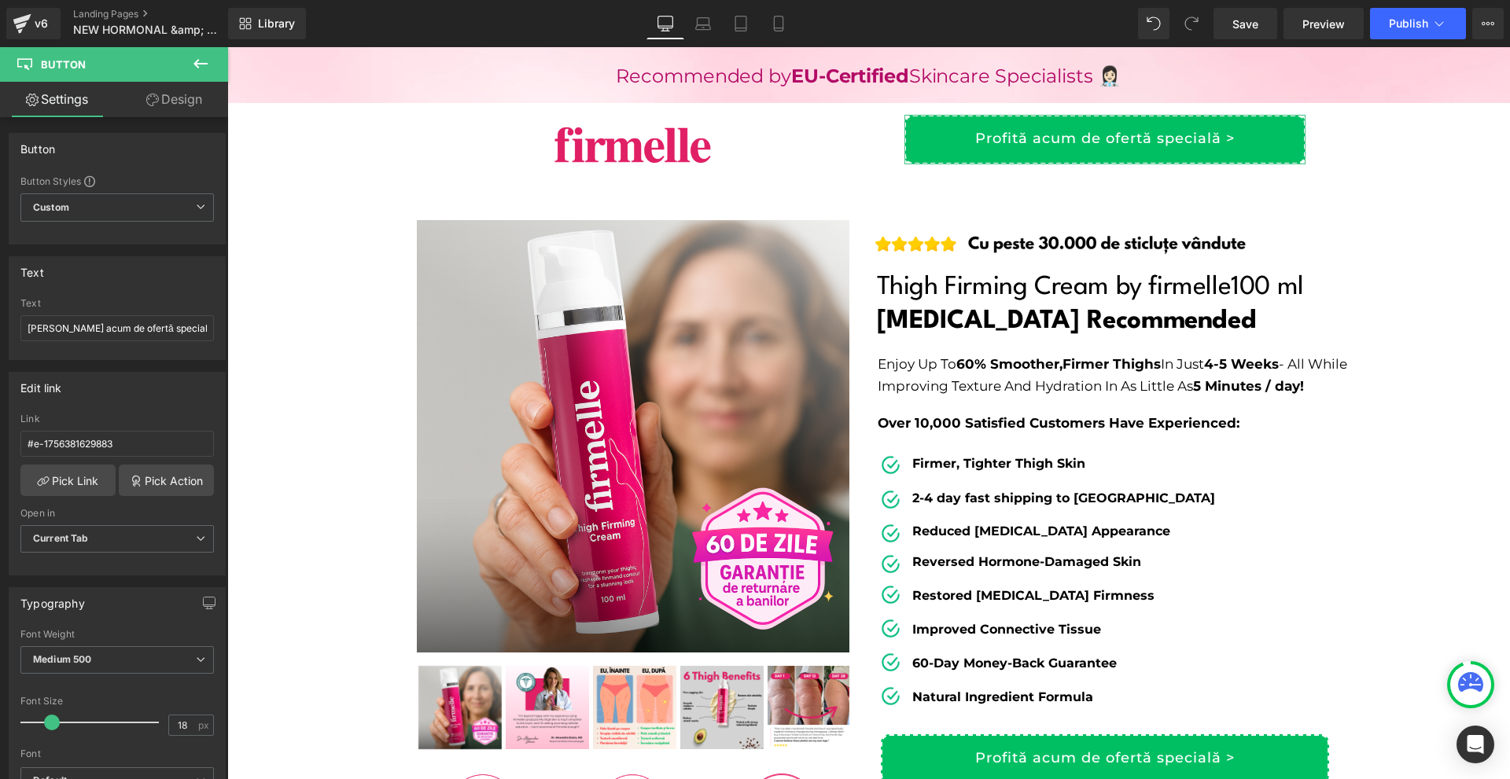
click at [180, 93] on link "Design" at bounding box center [174, 99] width 114 height 35
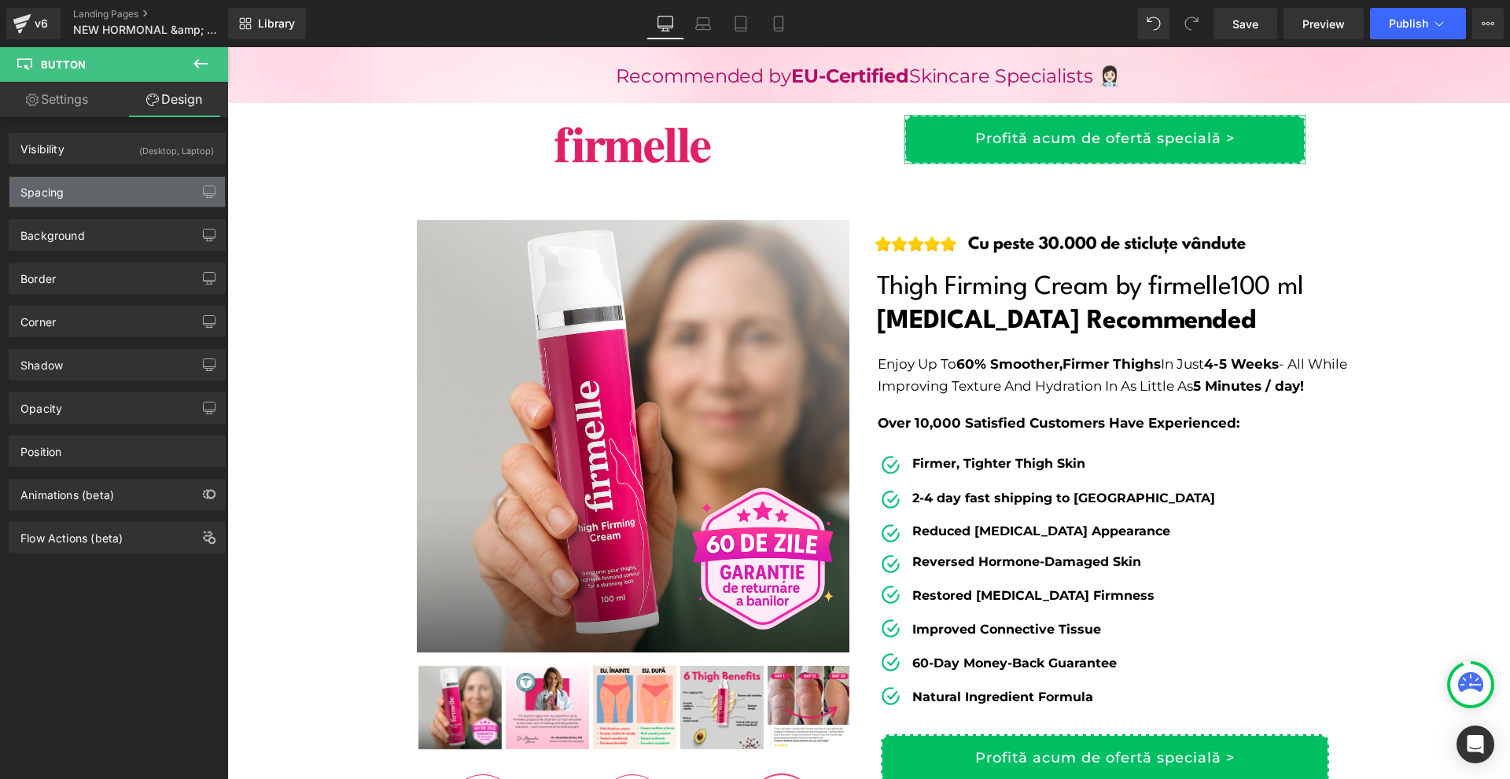
click at [106, 190] on div "Spacing" at bounding box center [116, 192] width 215 height 30
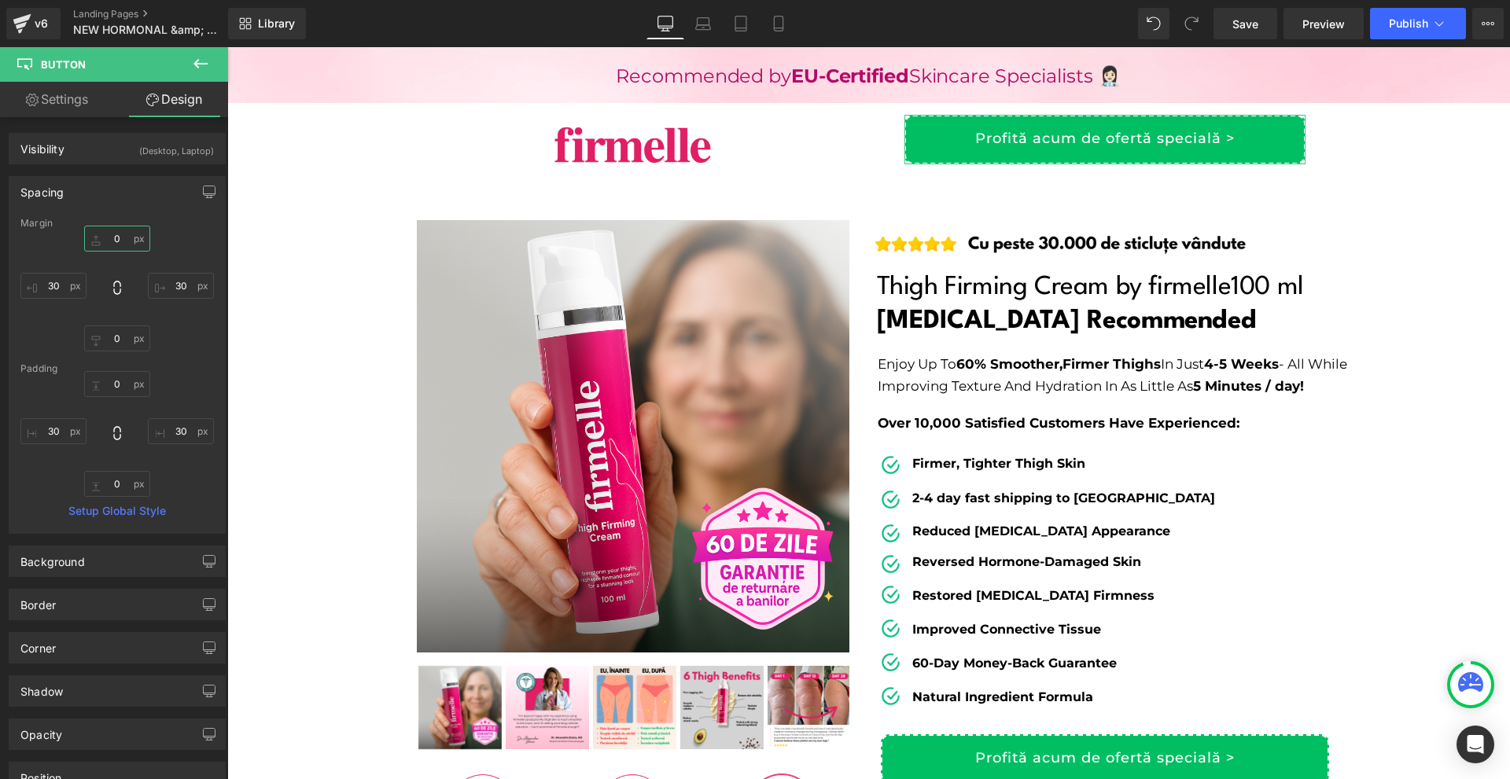
click at [115, 232] on input "0" at bounding box center [117, 239] width 66 height 26
type input "5"
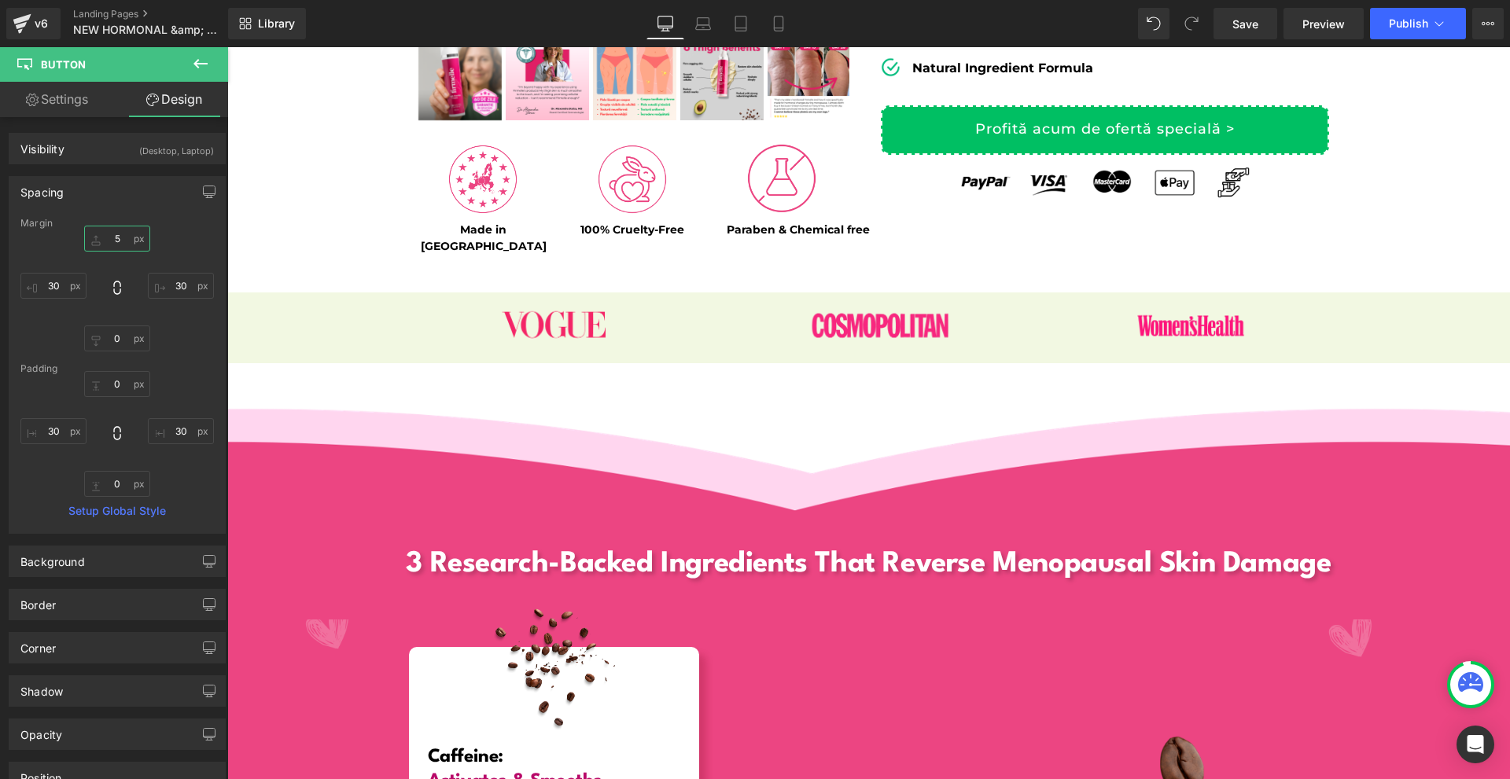
scroll to position [551, 0]
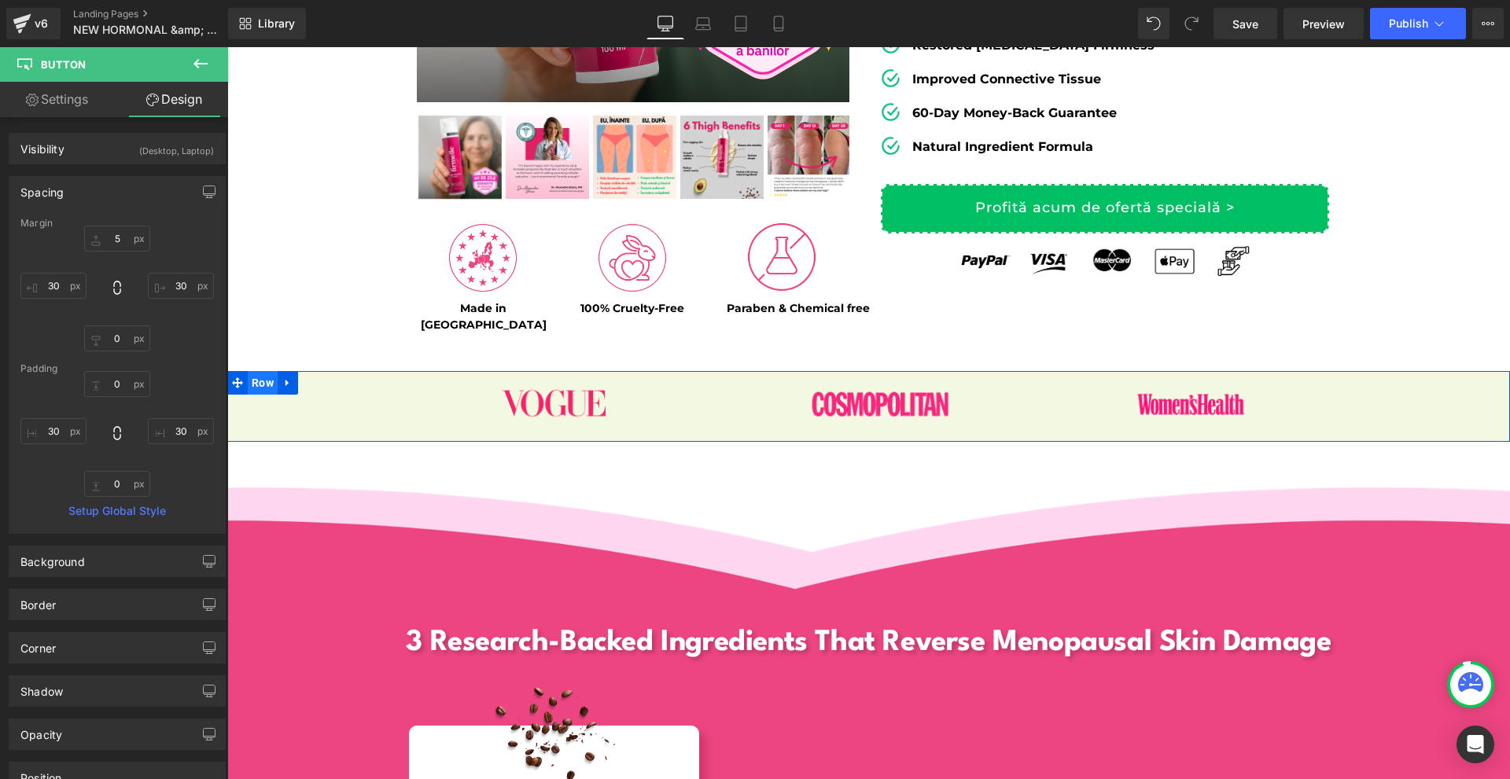
click at [260, 371] on span "Row" at bounding box center [263, 383] width 30 height 24
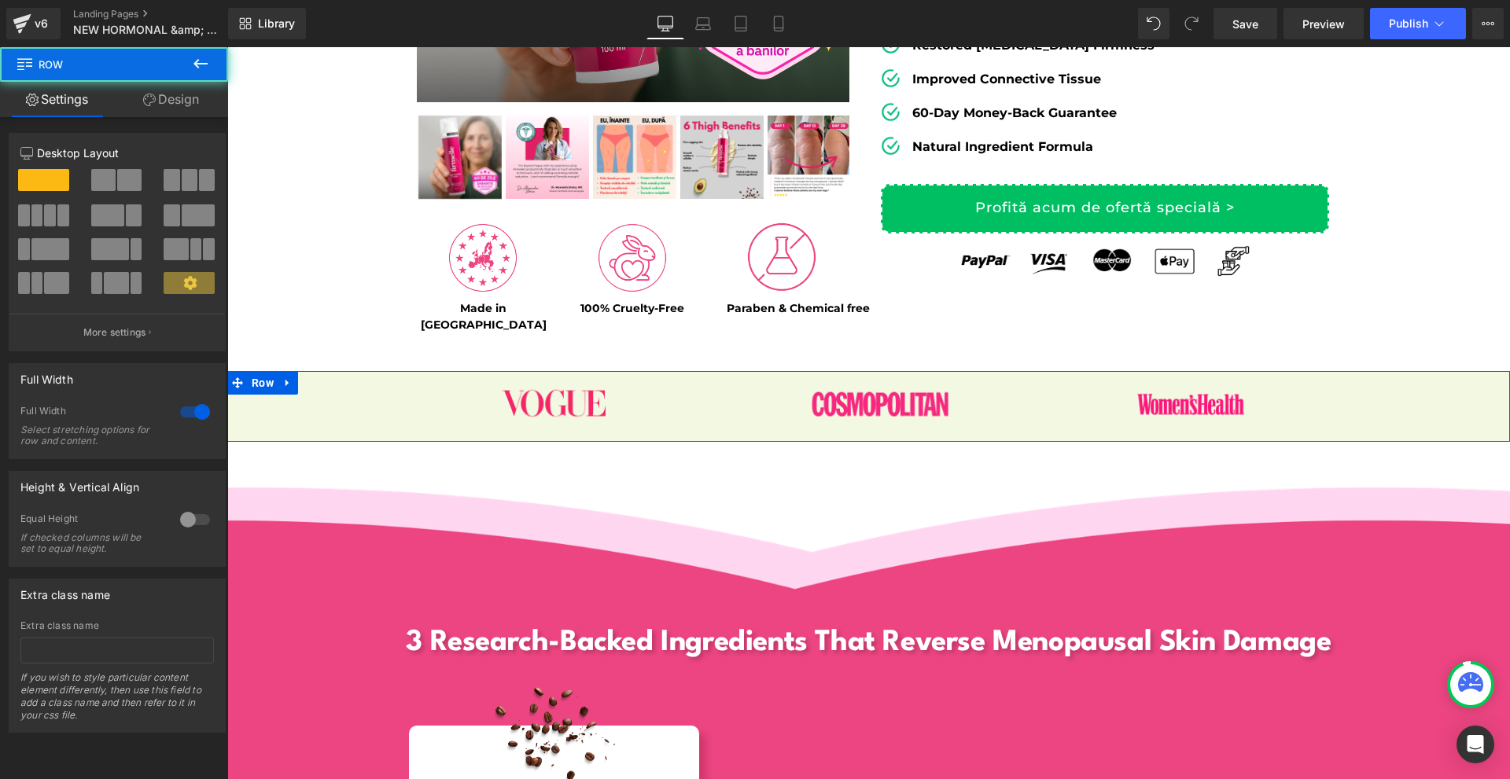
click at [168, 94] on link "Design" at bounding box center [171, 99] width 114 height 35
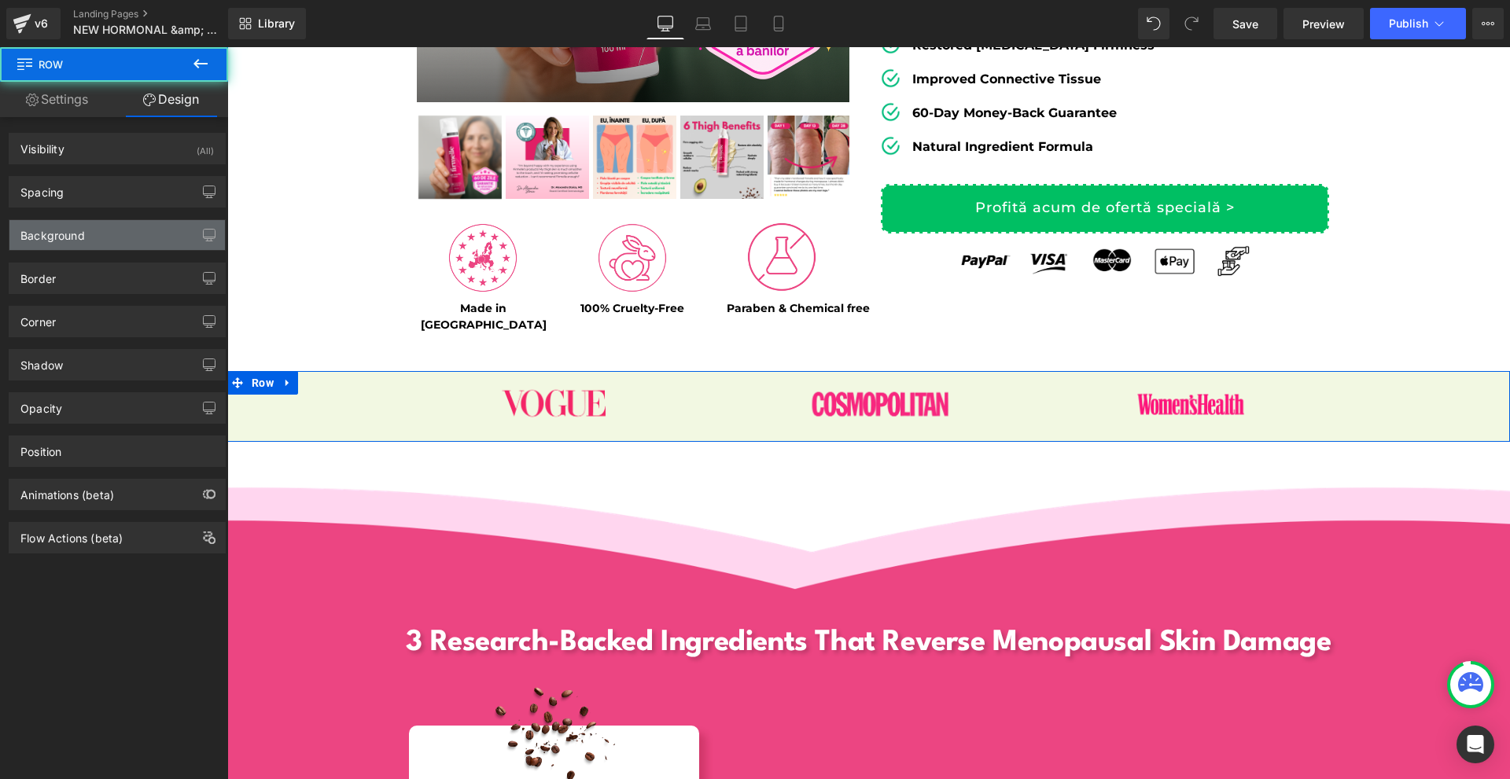
click at [115, 234] on div "Background" at bounding box center [116, 235] width 215 height 30
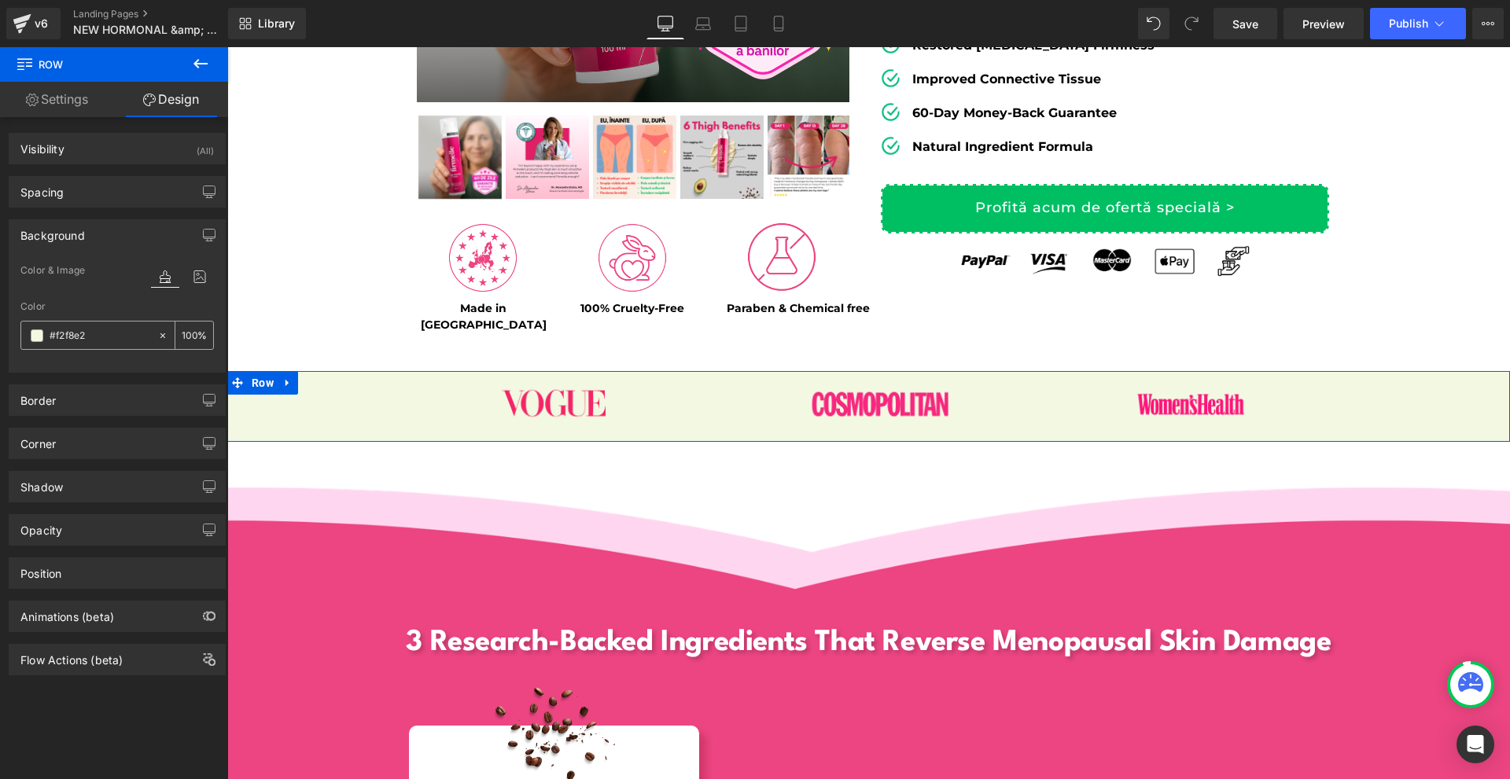
click at [100, 330] on input "#f2f8e2" at bounding box center [100, 335] width 101 height 17
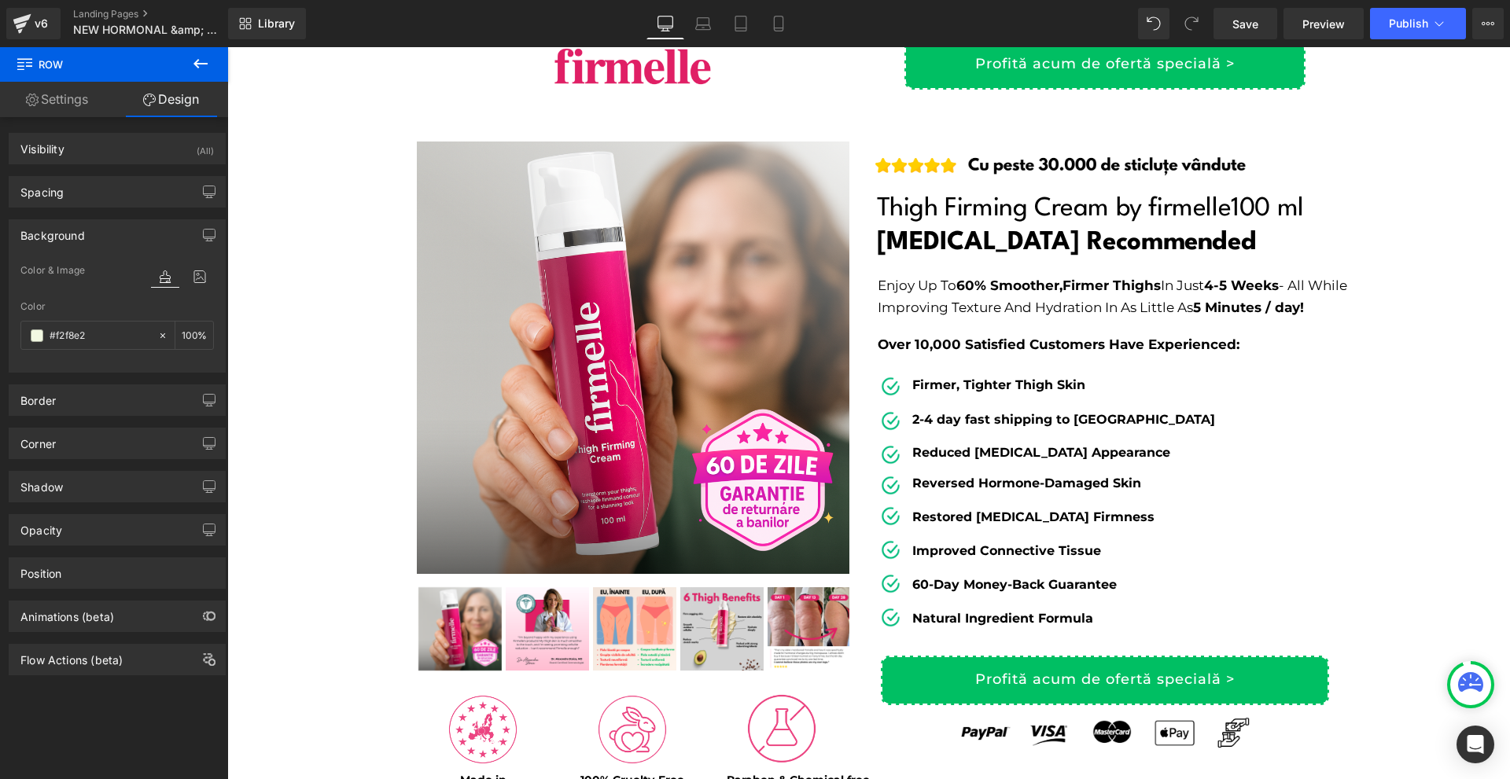
scroll to position [0, 0]
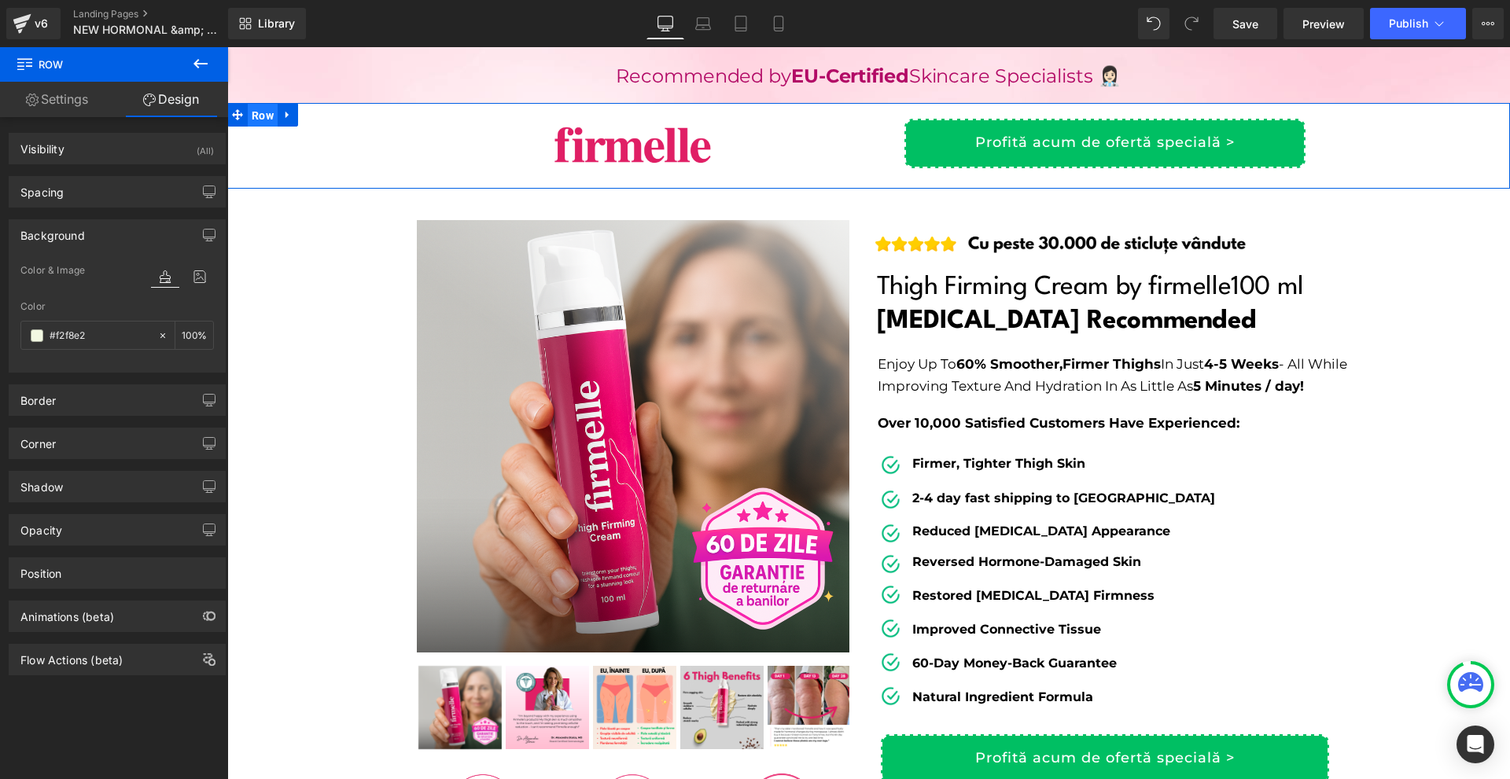
click at [254, 120] on span "Row" at bounding box center [263, 116] width 30 height 24
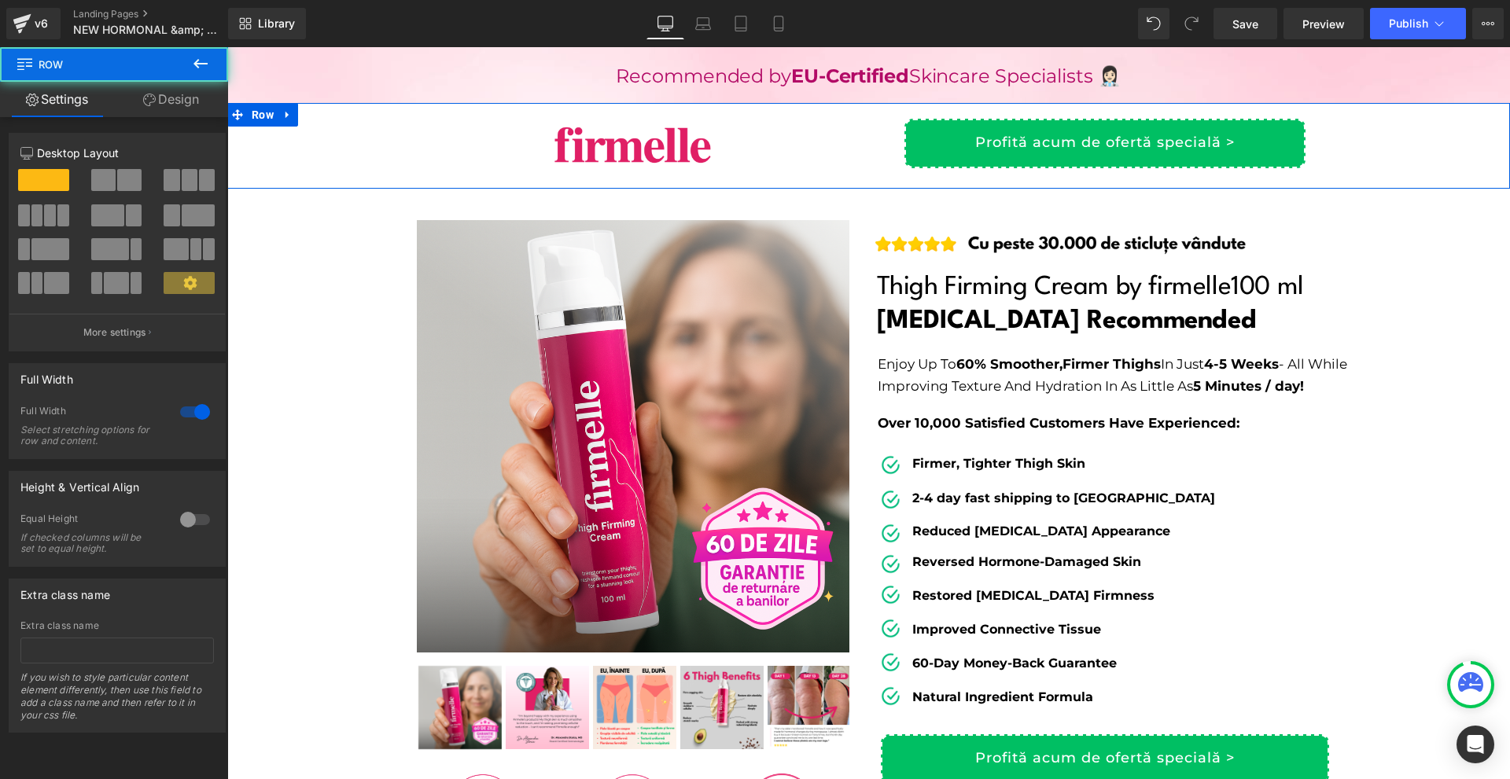
click at [176, 98] on link "Design" at bounding box center [171, 99] width 114 height 35
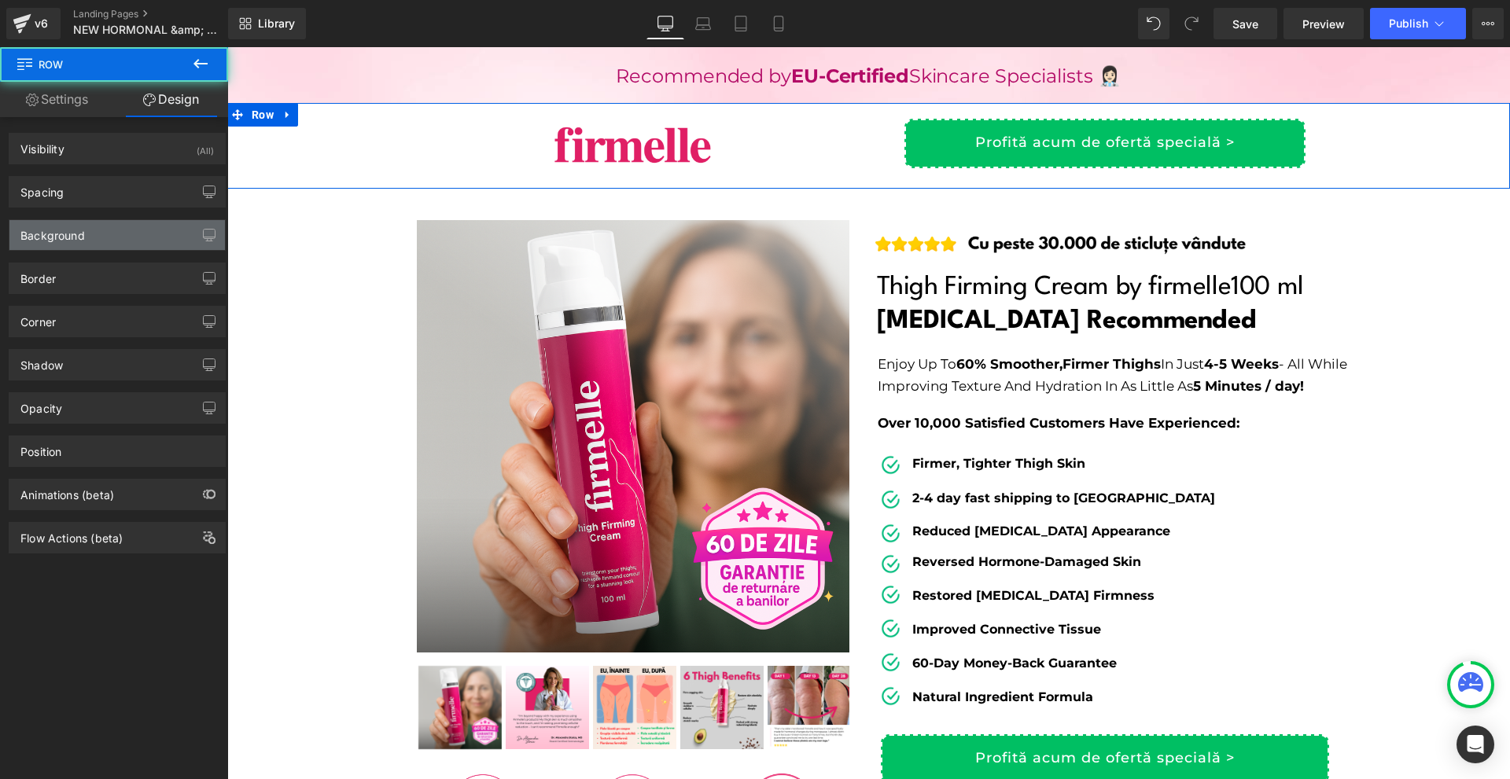
click at [89, 234] on div "Background" at bounding box center [116, 235] width 215 height 30
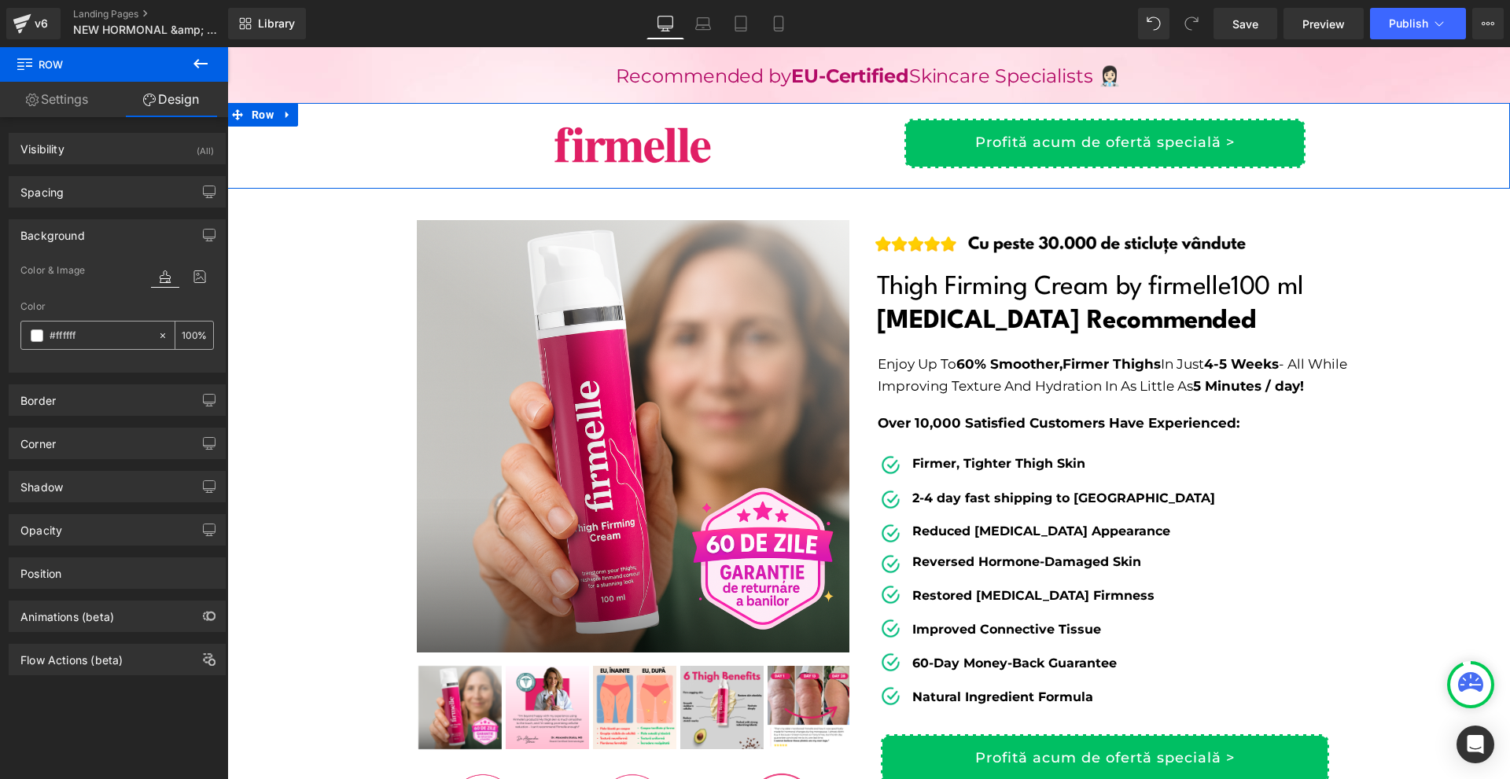
click at [80, 334] on input "#ffffff" at bounding box center [100, 335] width 101 height 17
paste input "2f8e2"
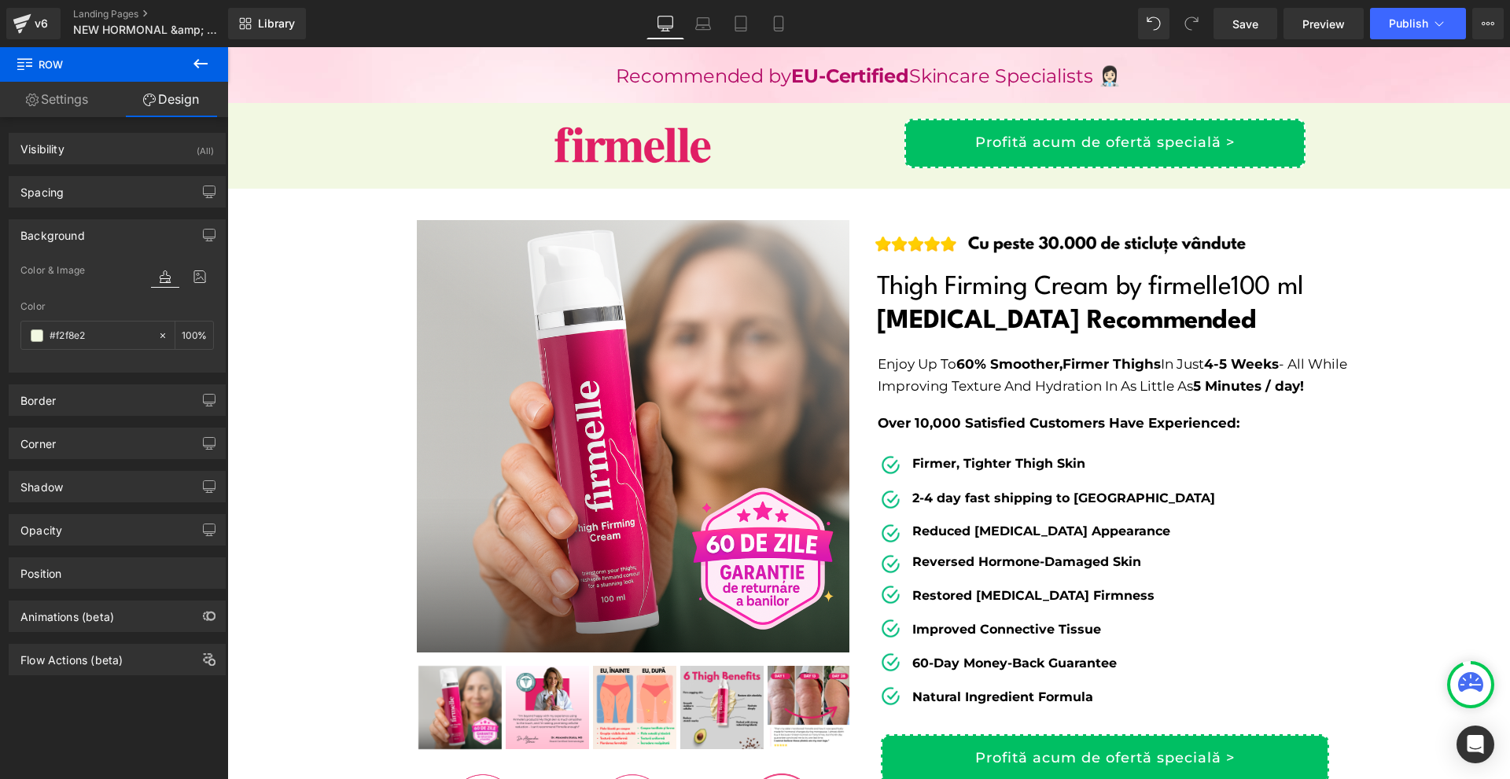
scroll to position [157, 0]
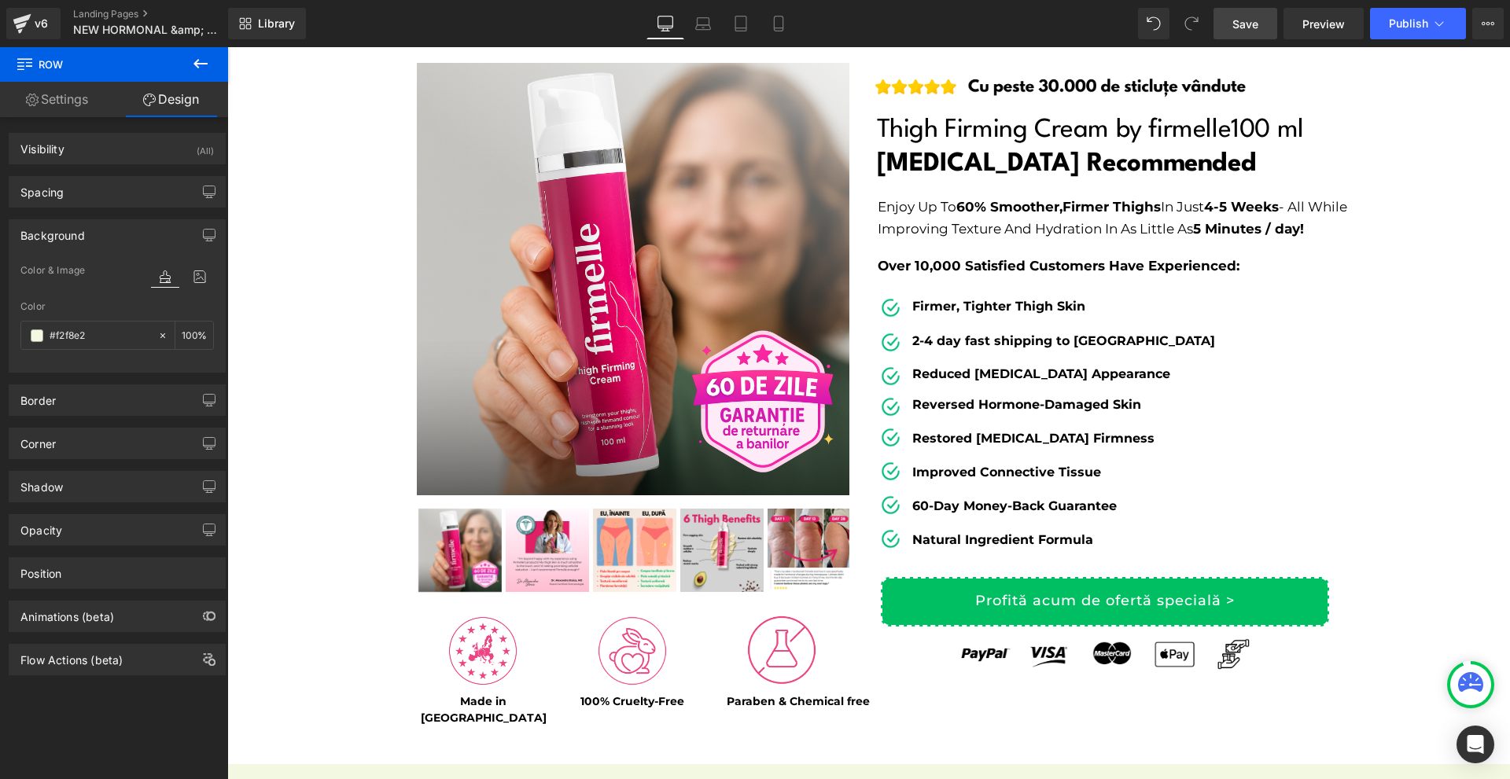
type input "#f2f8e2"
click at [1264, 17] on link "Save" at bounding box center [1245, 23] width 64 height 31
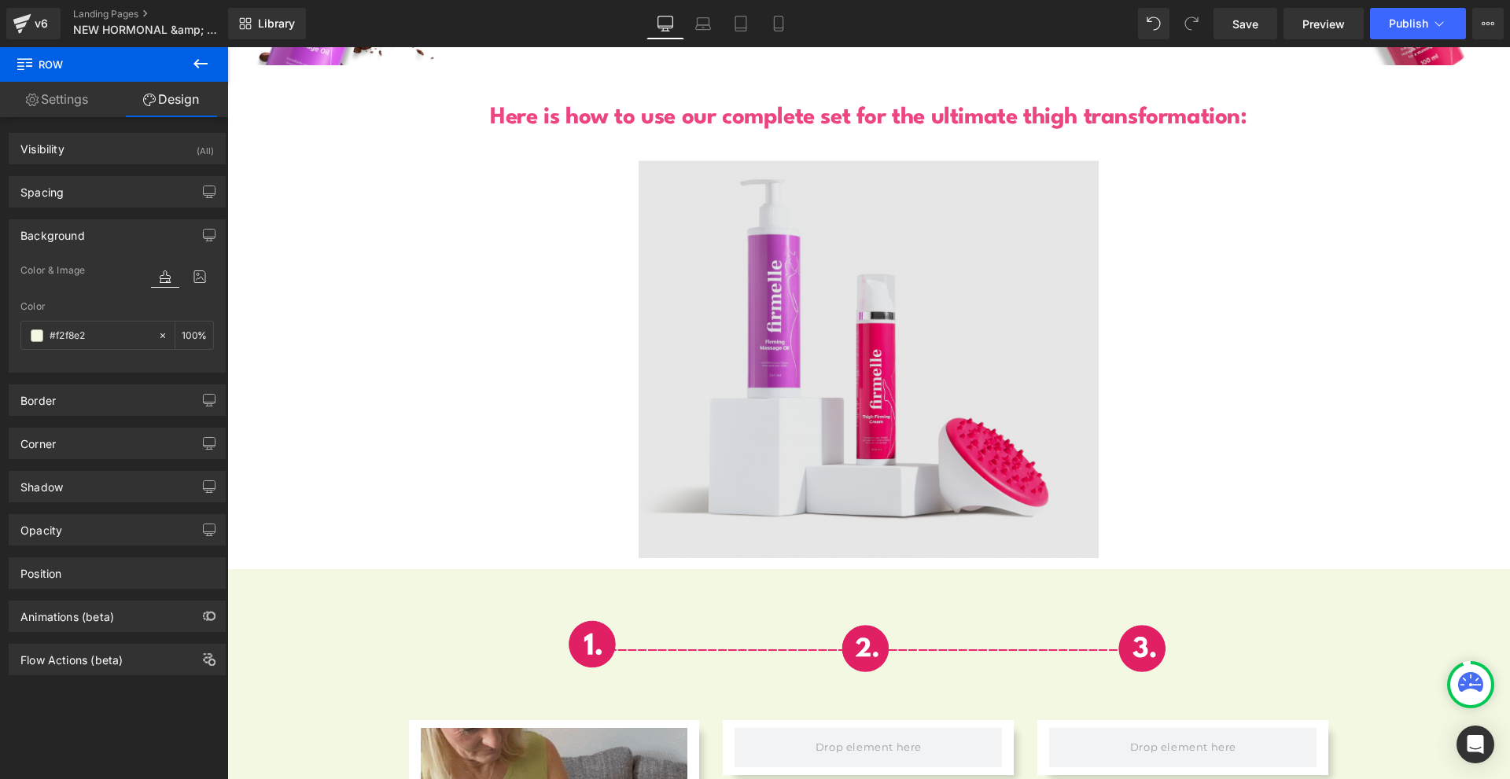
scroll to position [5112, 0]
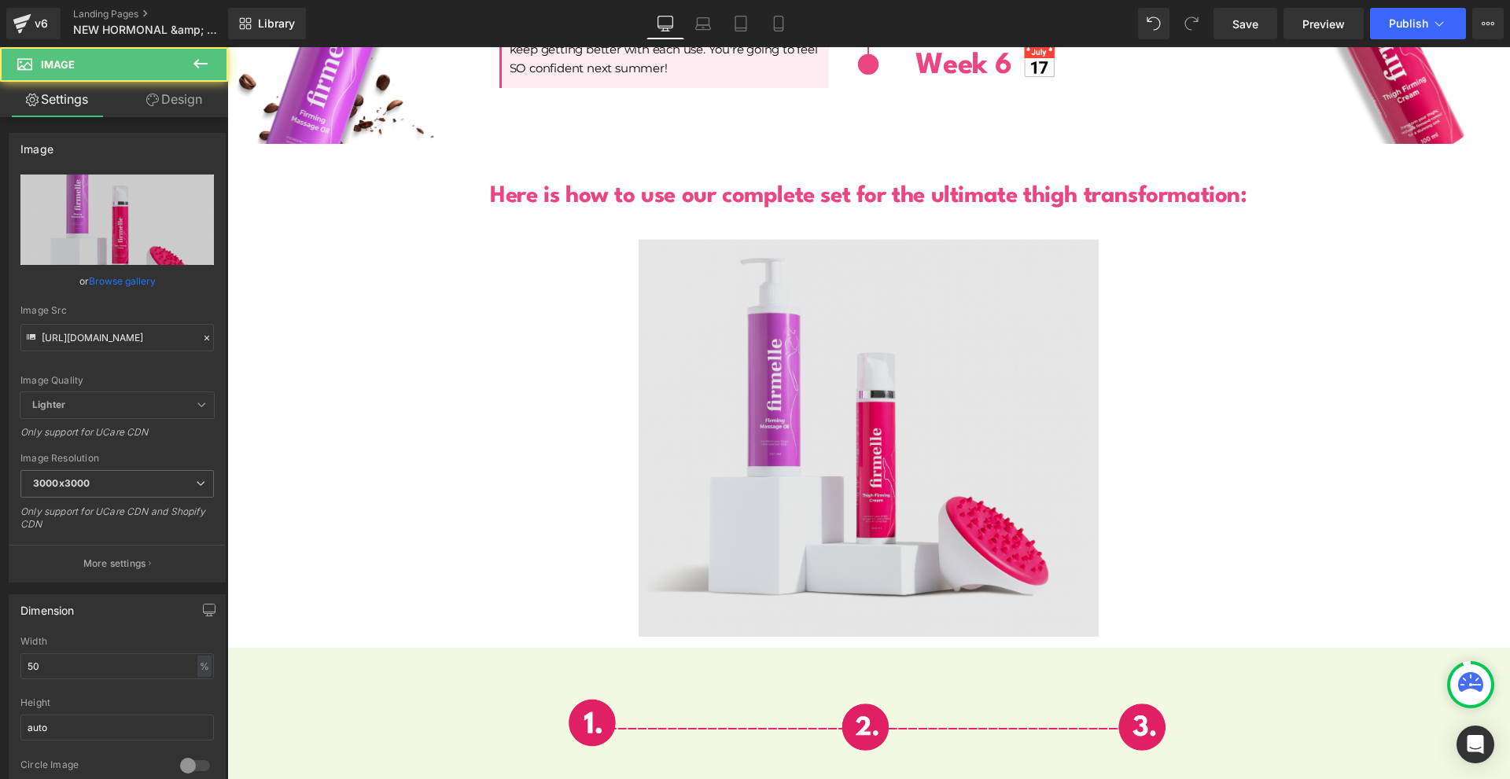
click at [864, 344] on img at bounding box center [869, 434] width 460 height 460
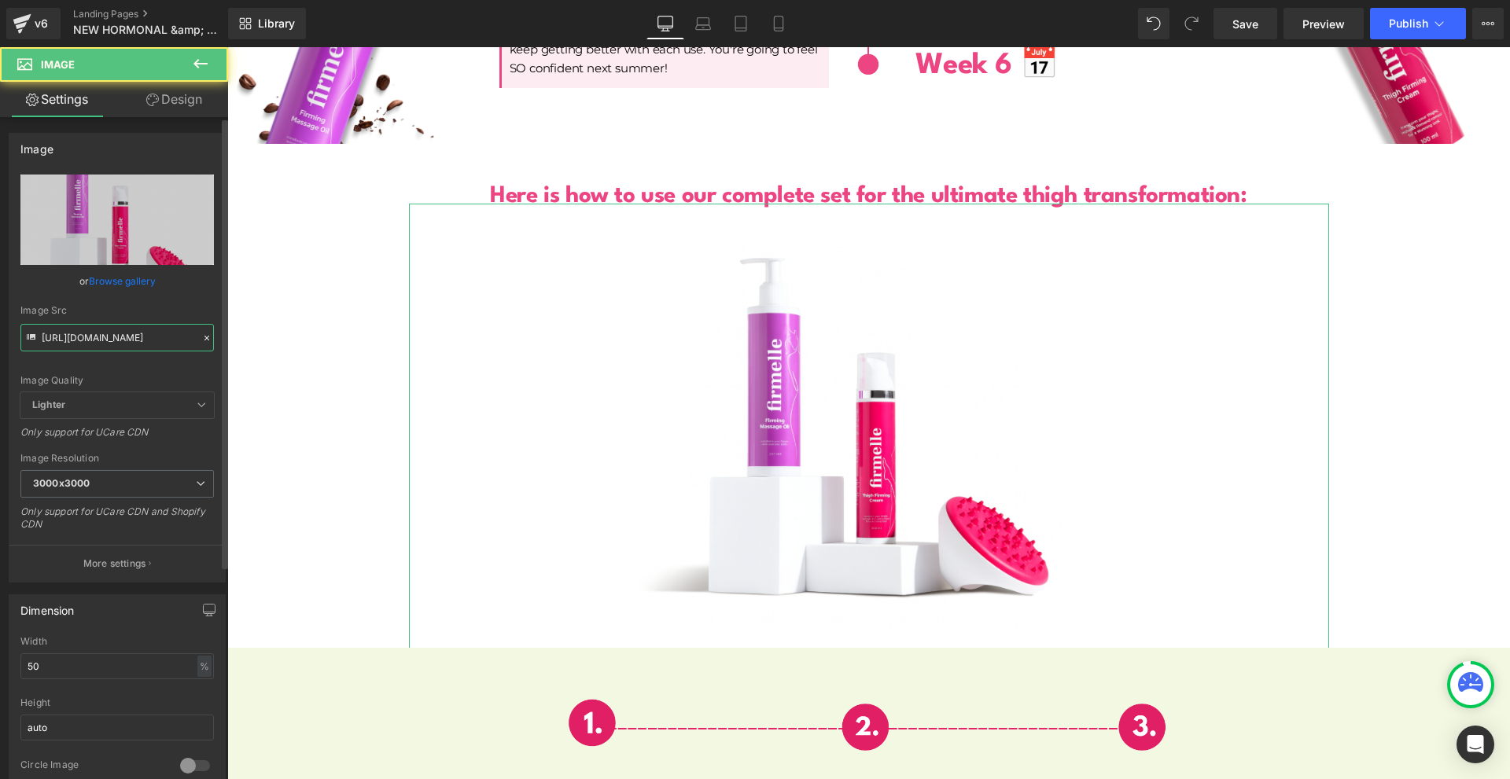
click at [112, 333] on input "[URL][DOMAIN_NAME]" at bounding box center [116, 338] width 193 height 28
paste input "evtelen_1980_x_1480_keppont_1980_x_1000_keppont_2100_x_1000_keppont_64.png?v=17…"
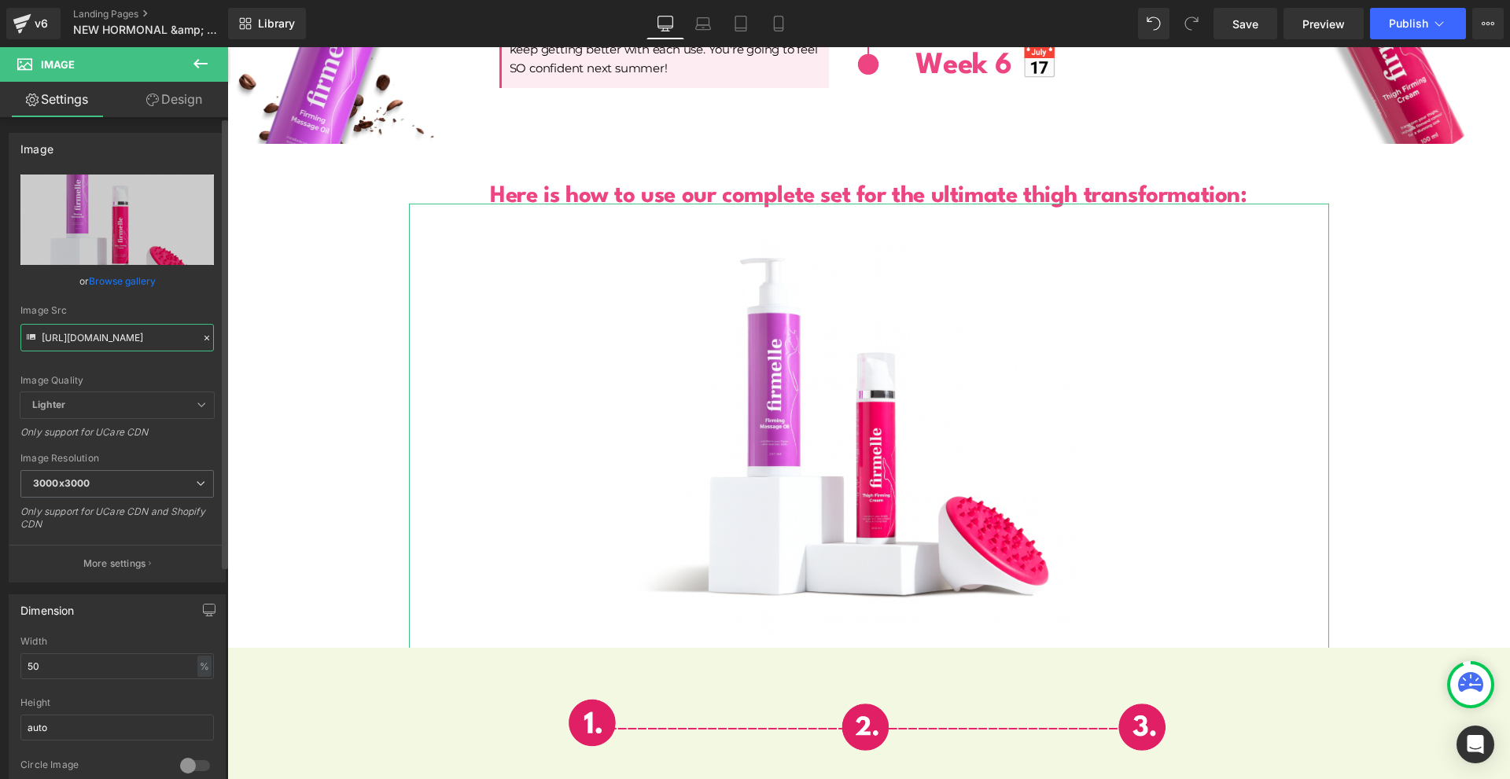
scroll to position [0, 558]
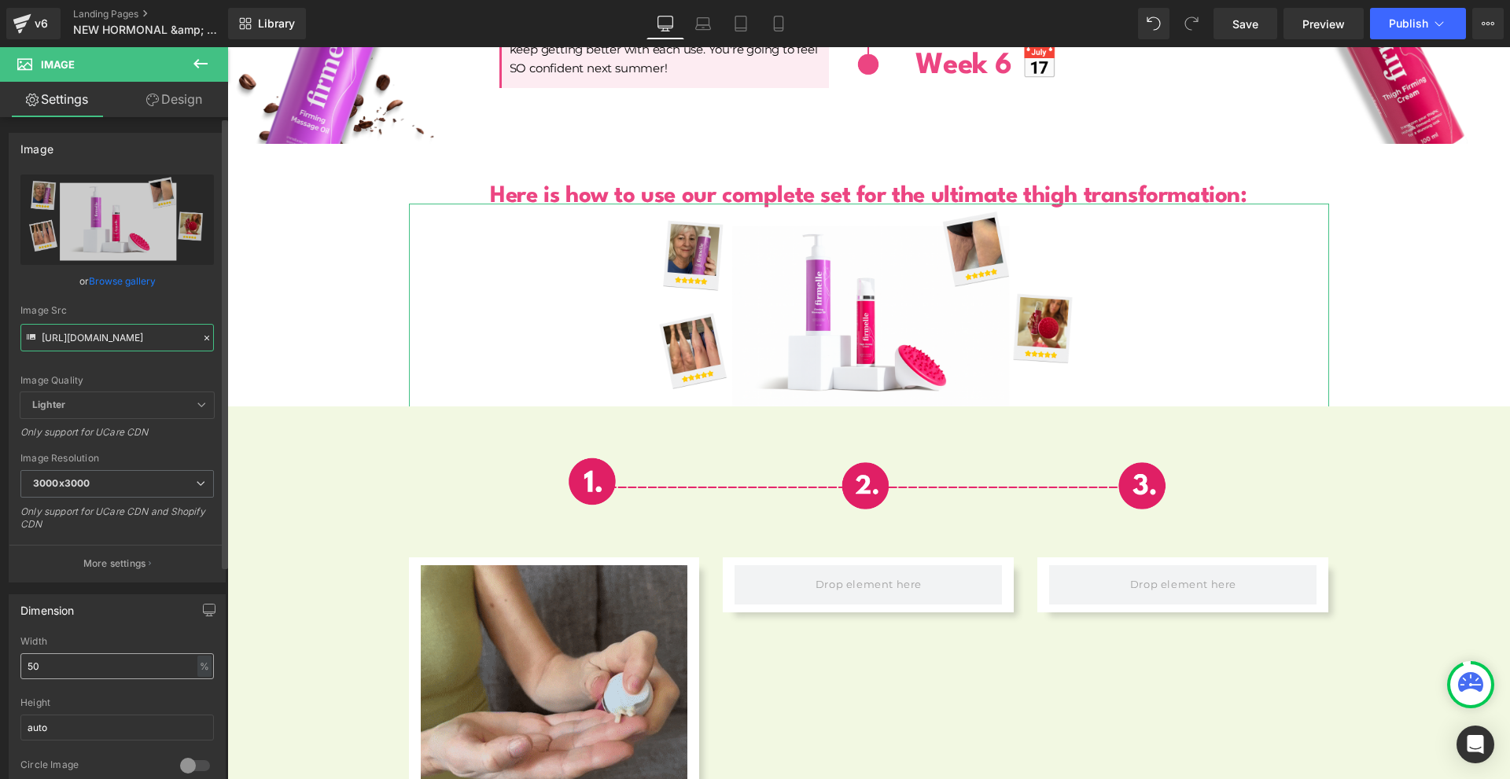
type input "[URL][DOMAIN_NAME]"
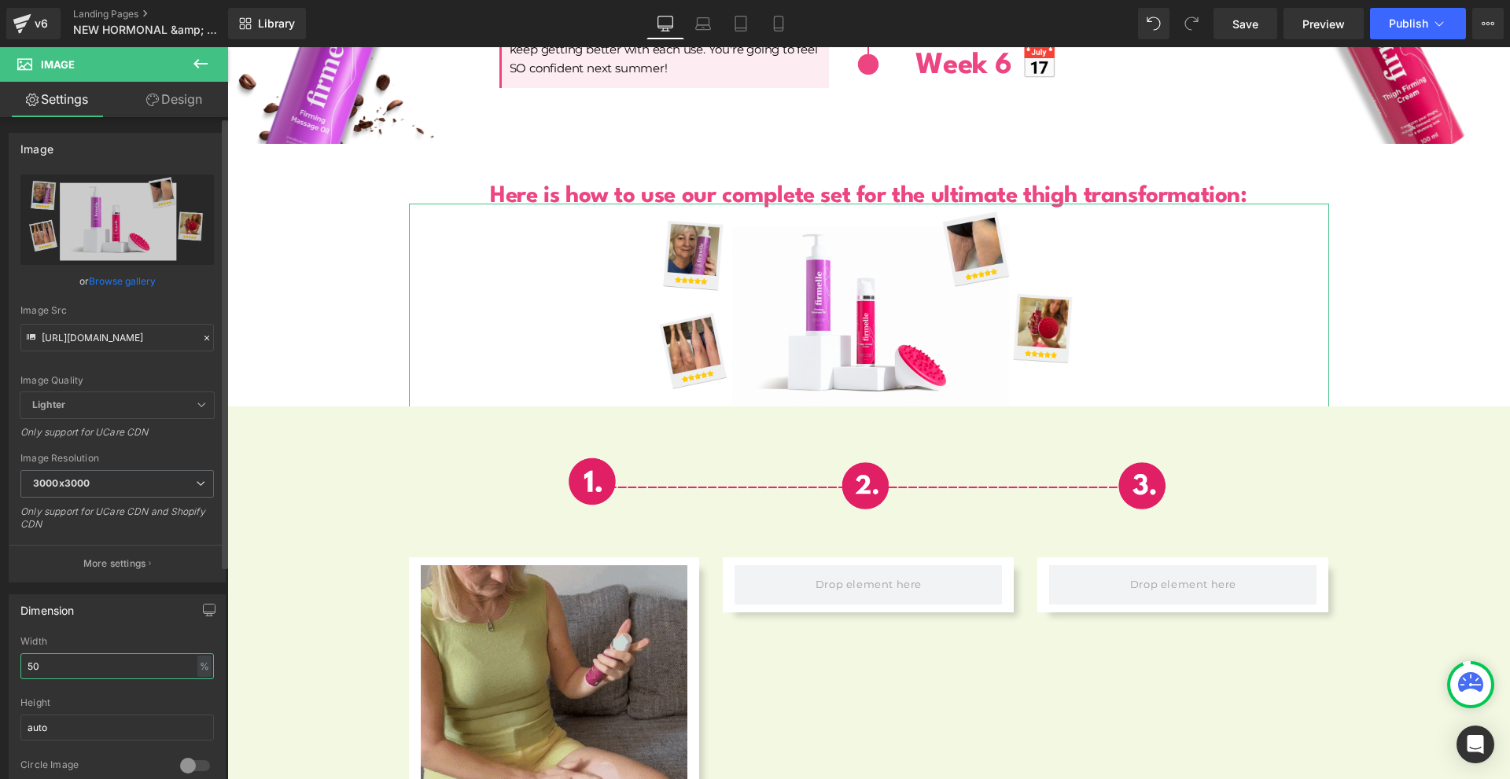
scroll to position [0, 0]
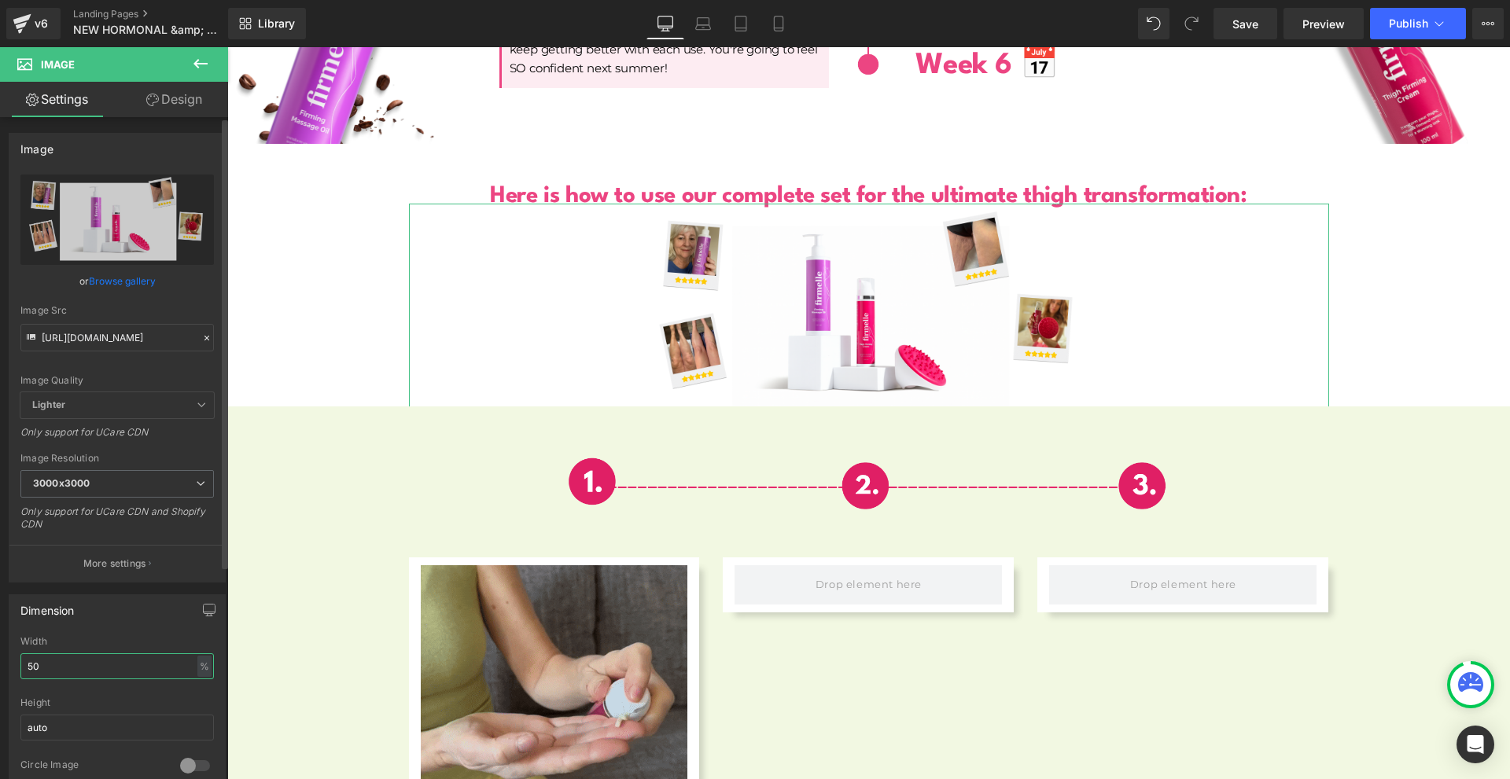
click at [87, 671] on input "50" at bounding box center [116, 667] width 193 height 26
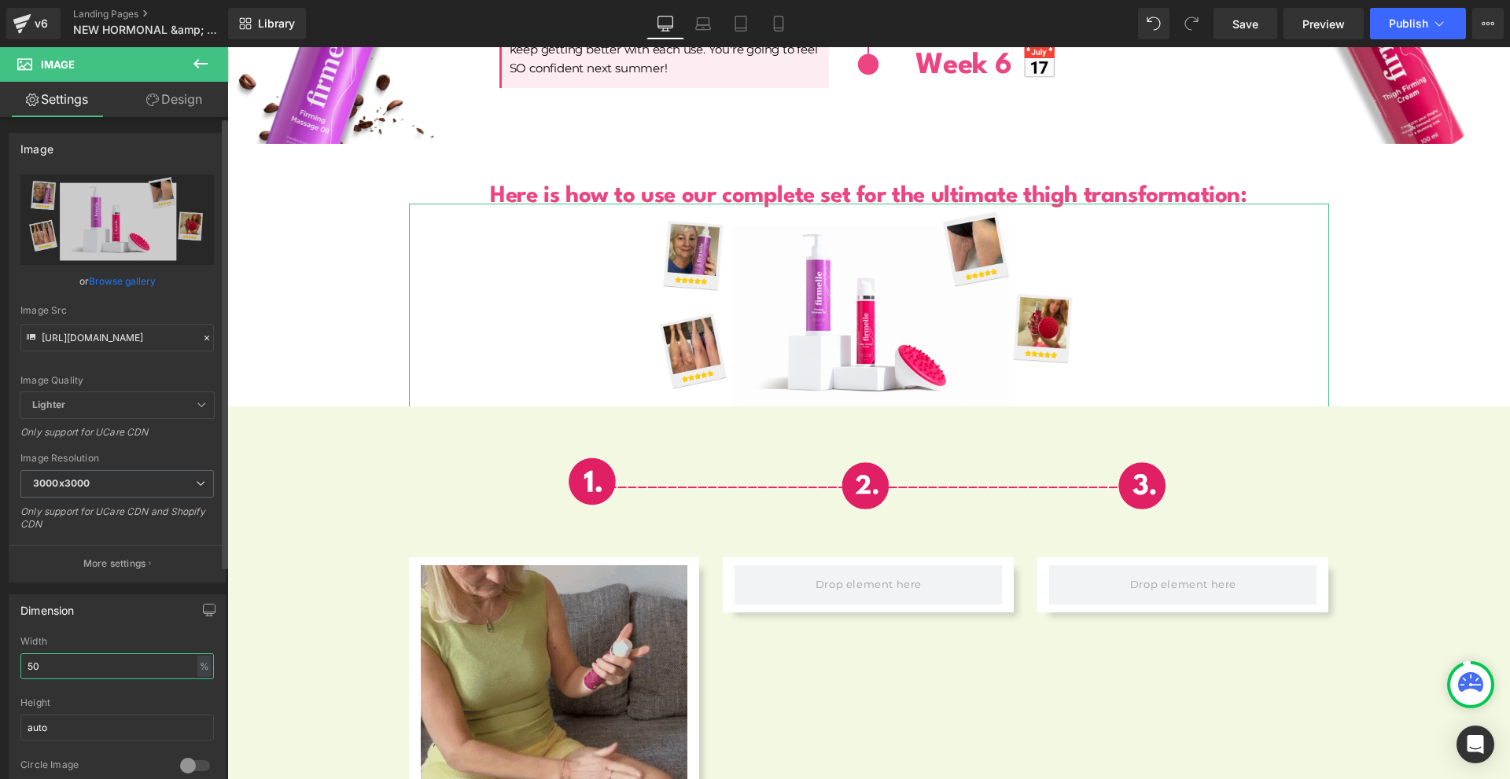
type input "1"
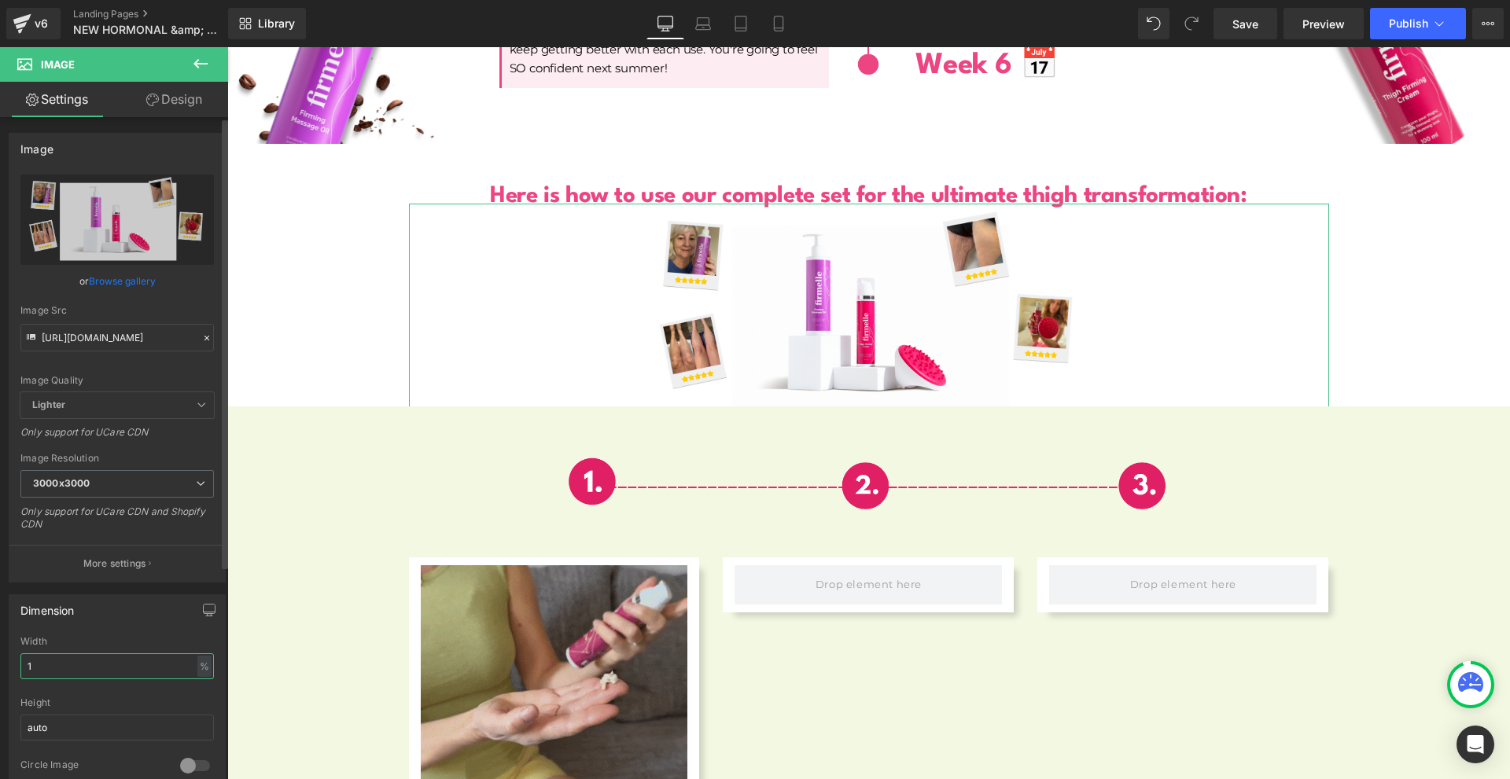
type input "[URL][DOMAIN_NAME]"
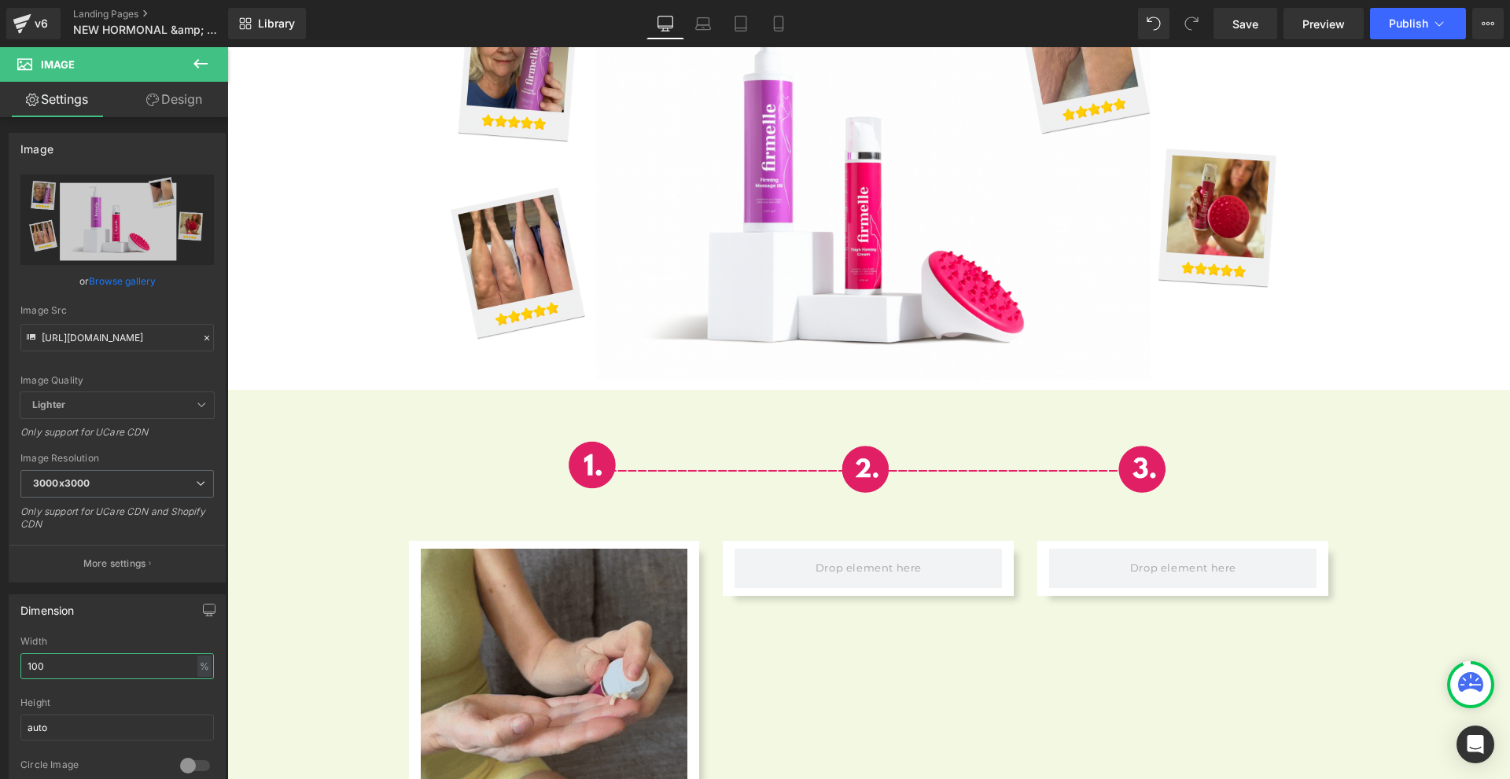
scroll to position [4955, 0]
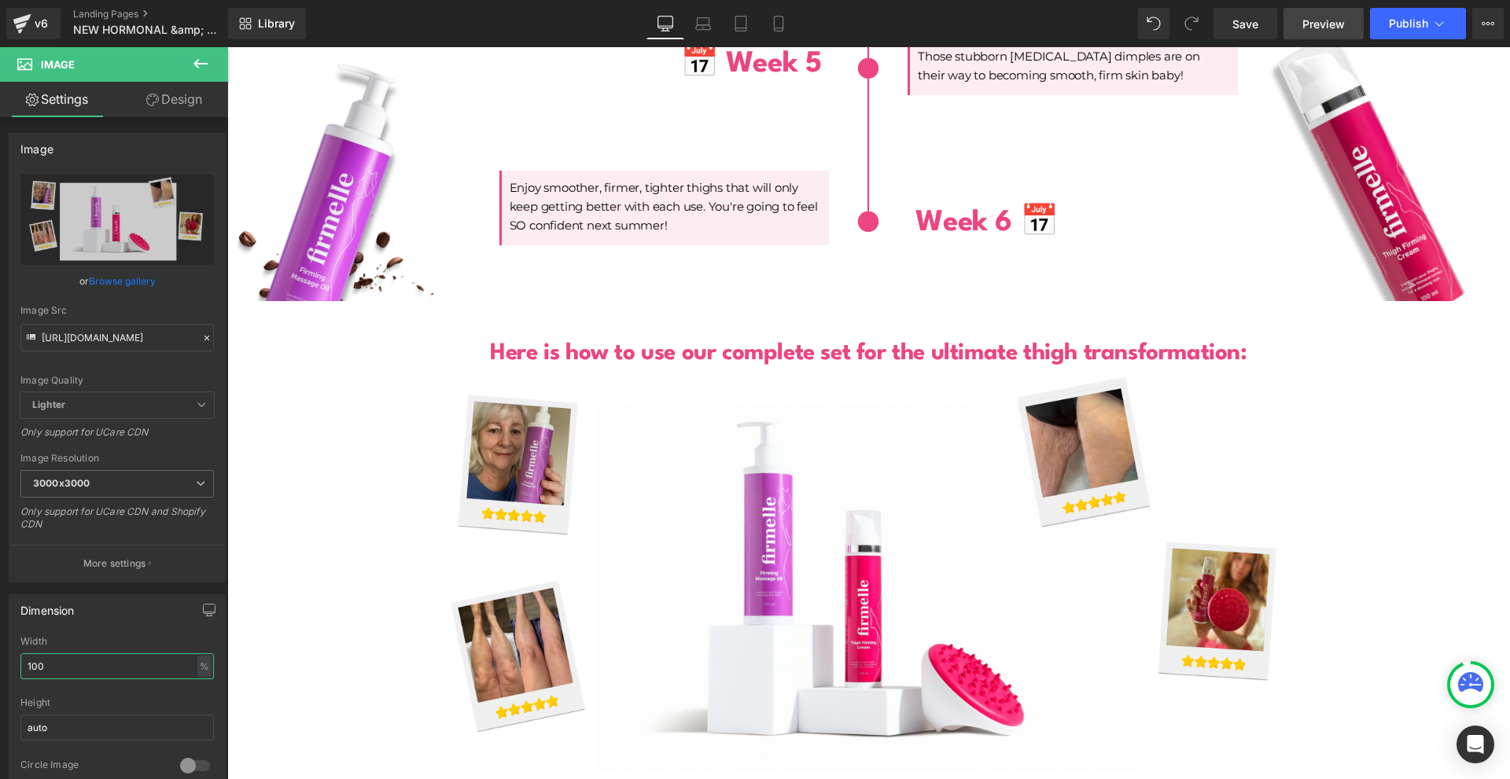
type input "100"
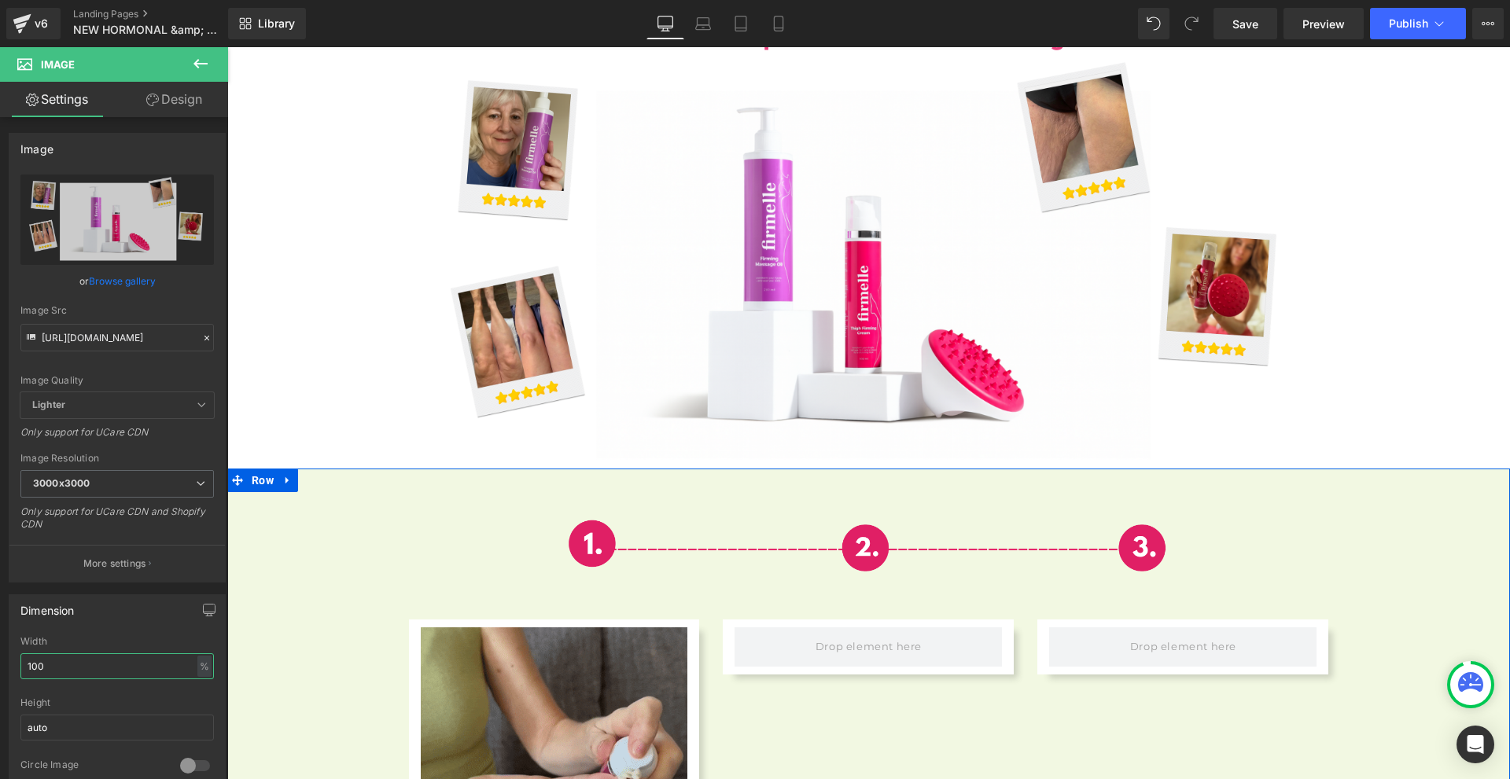
scroll to position [5505, 0]
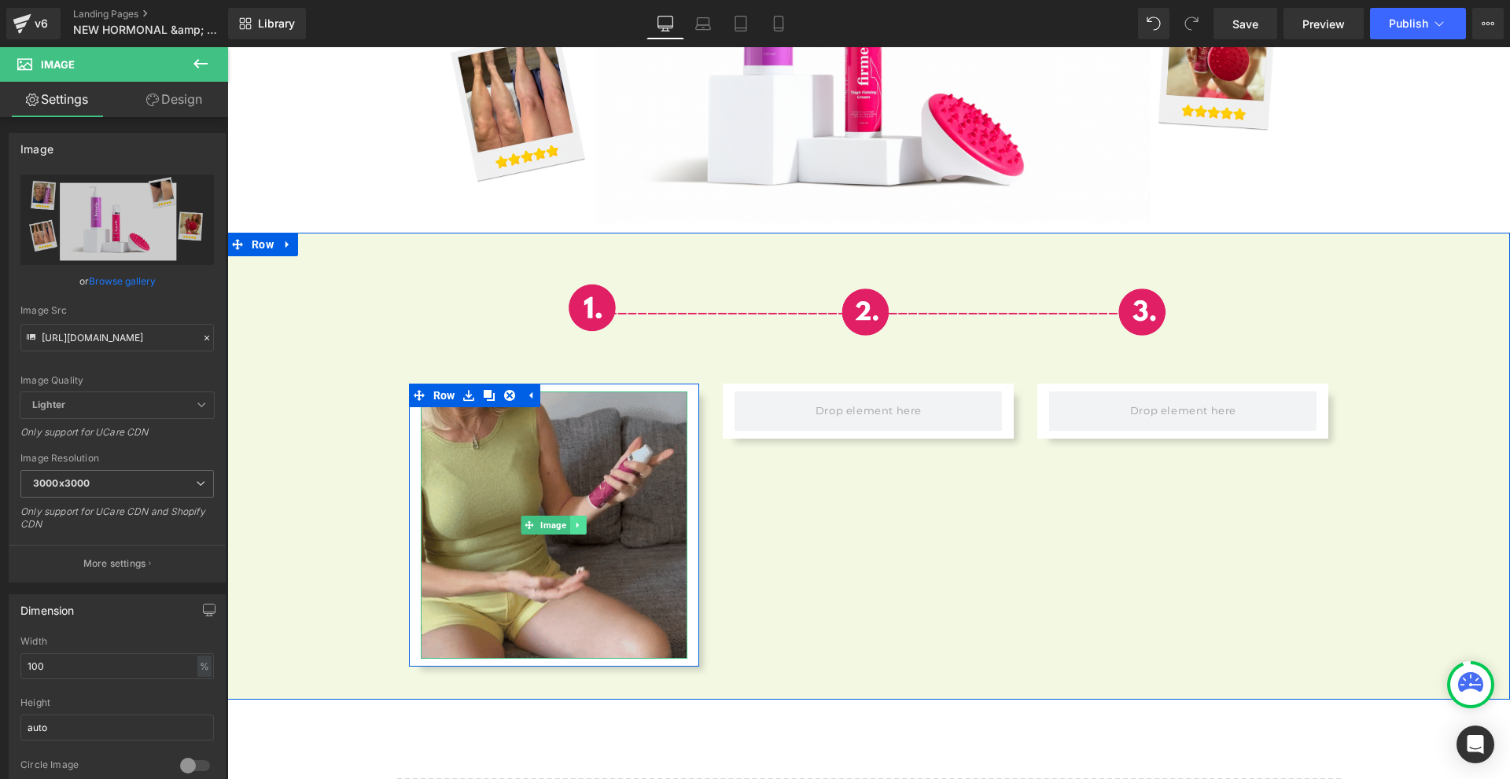
click at [570, 516] on link at bounding box center [578, 525] width 17 height 19
click at [566, 516] on link at bounding box center [570, 525] width 17 height 19
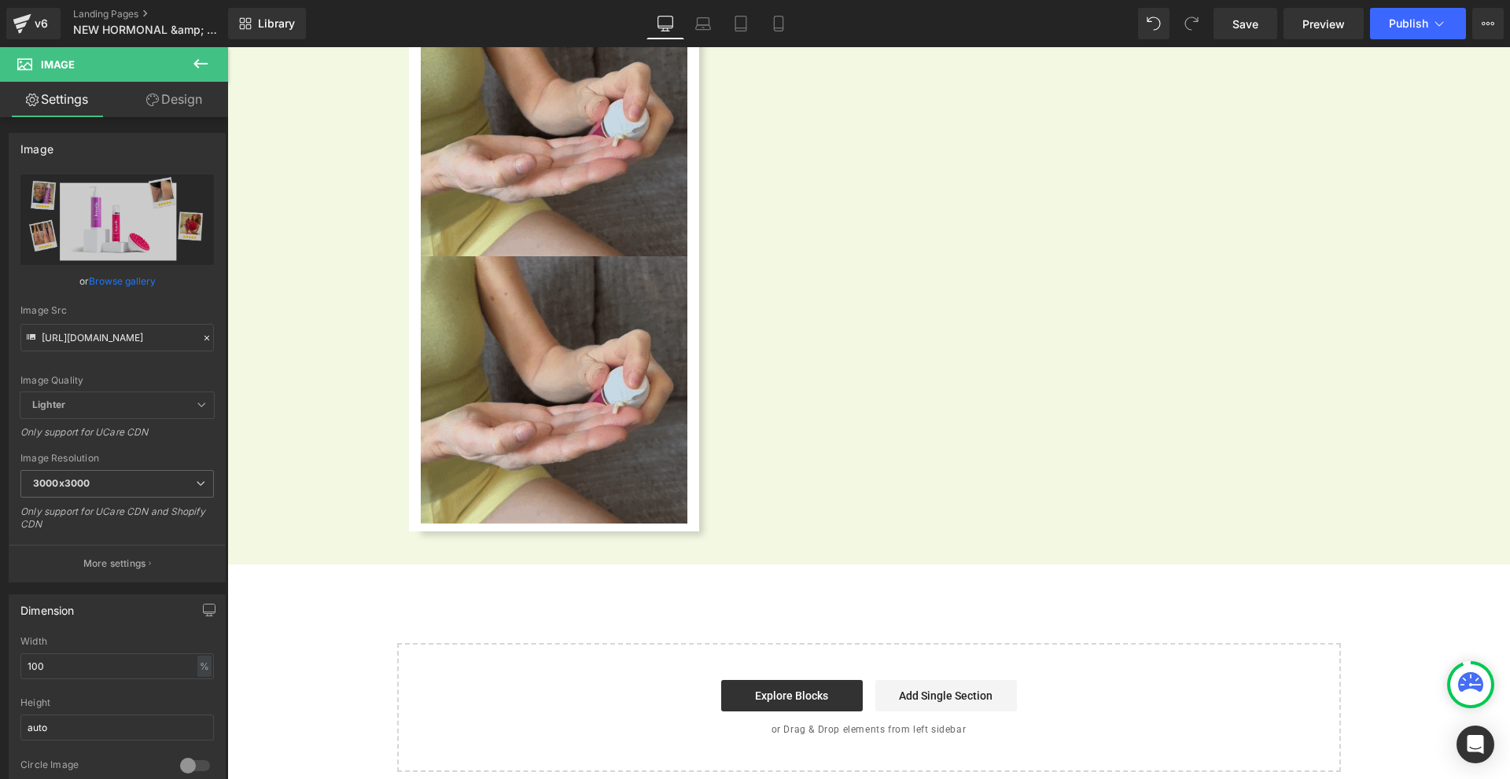
scroll to position [5593, 0]
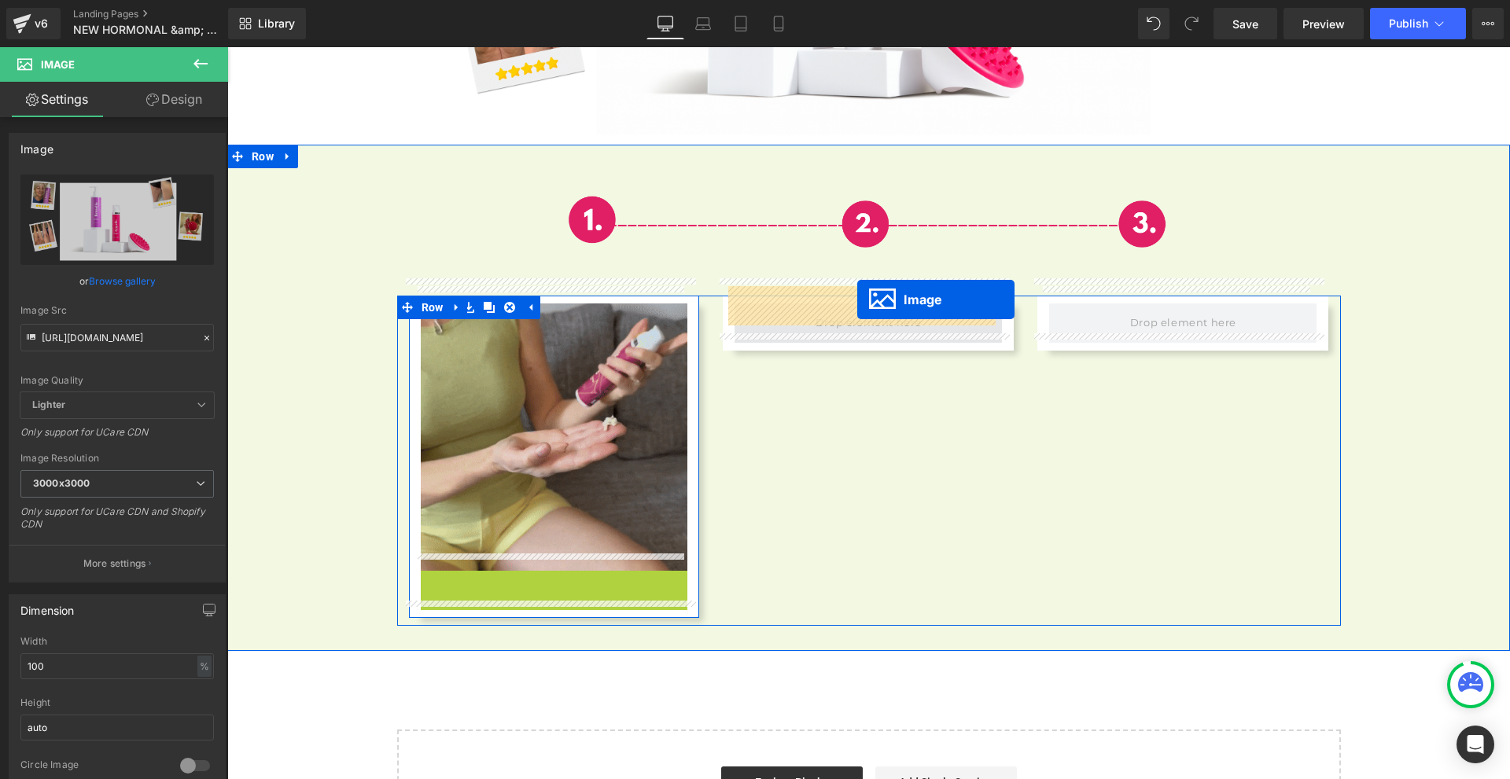
drag, startPoint x: 553, startPoint y: 684, endPoint x: 857, endPoint y: 300, distance: 490.4
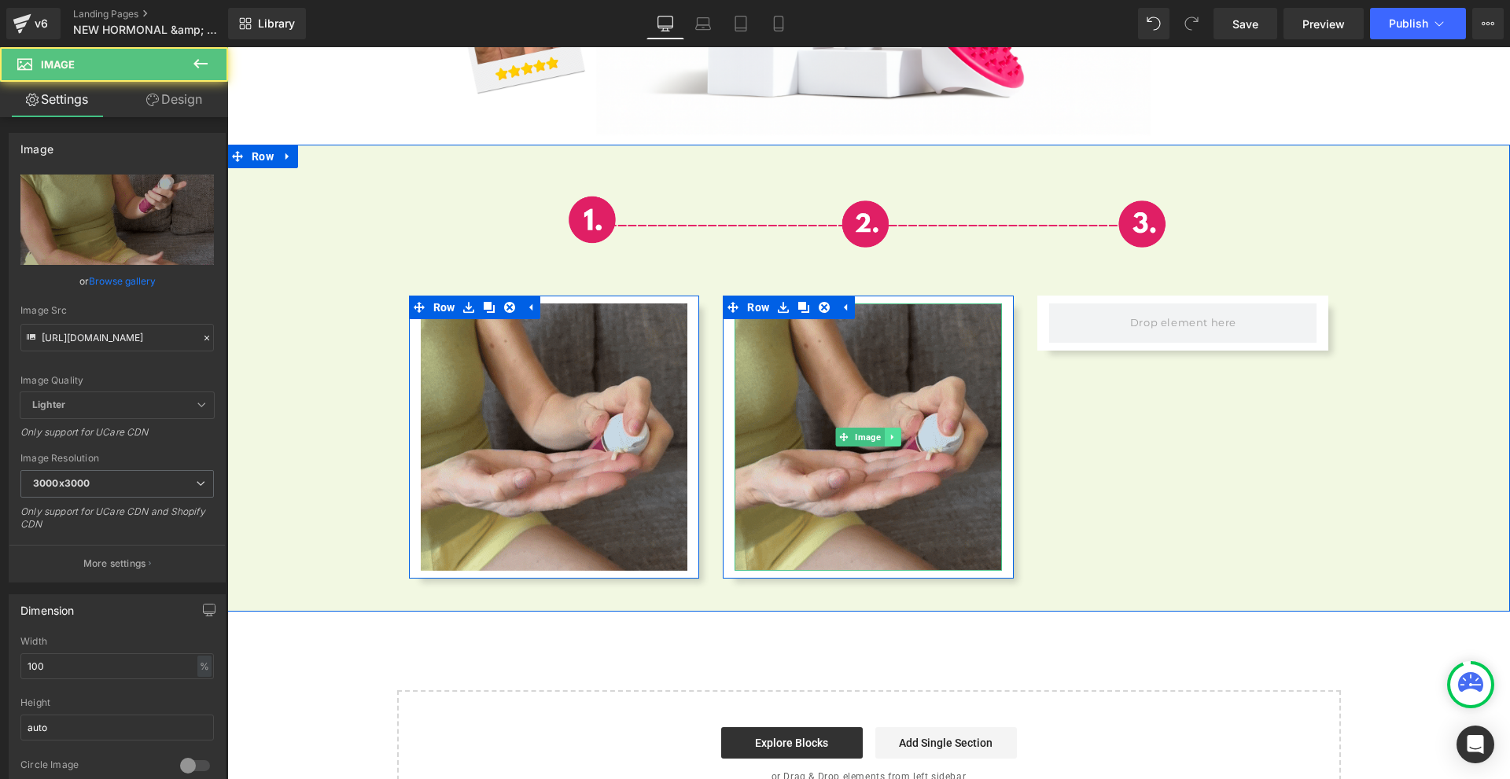
click at [889, 428] on link at bounding box center [893, 437] width 17 height 19
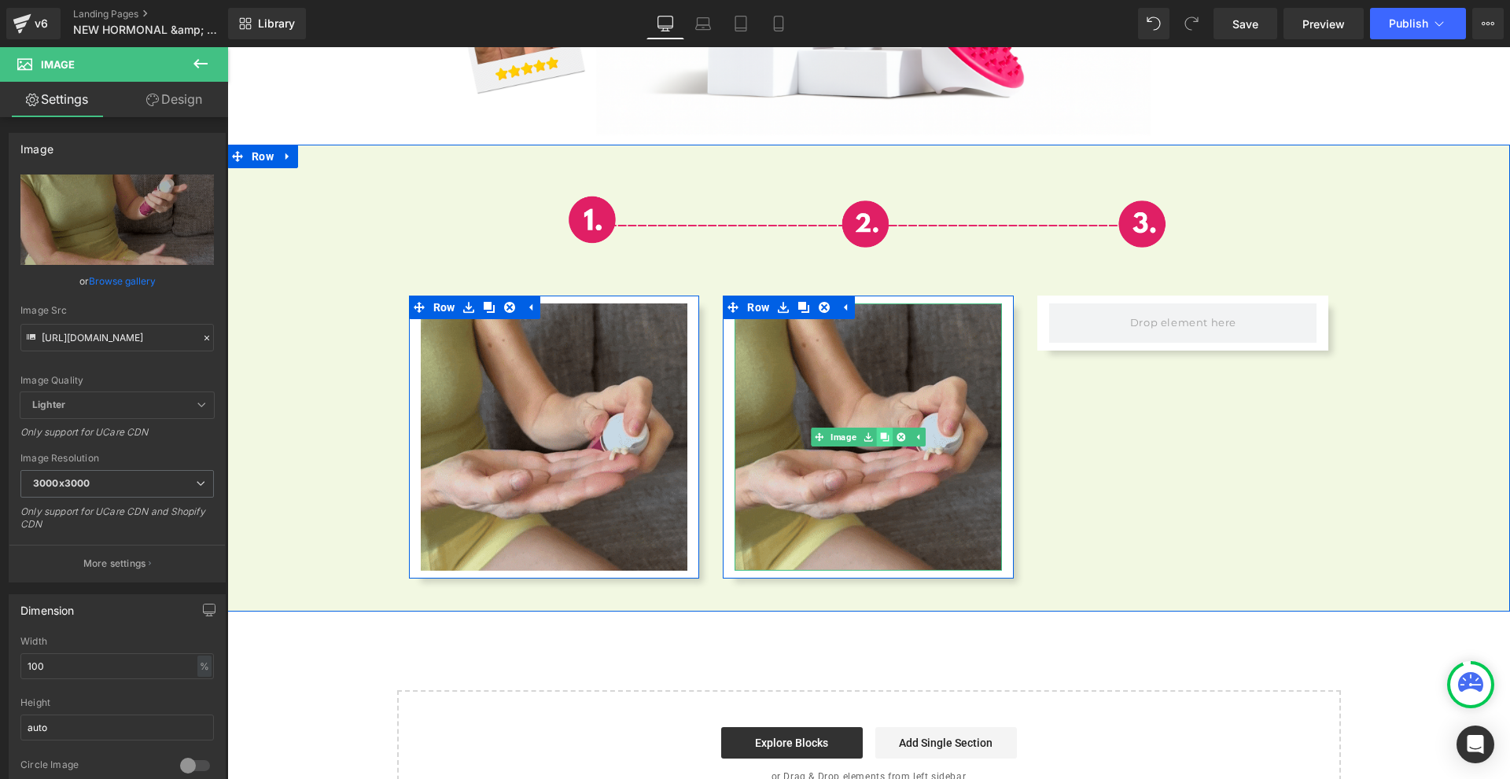
click at [879, 428] on link at bounding box center [885, 437] width 17 height 19
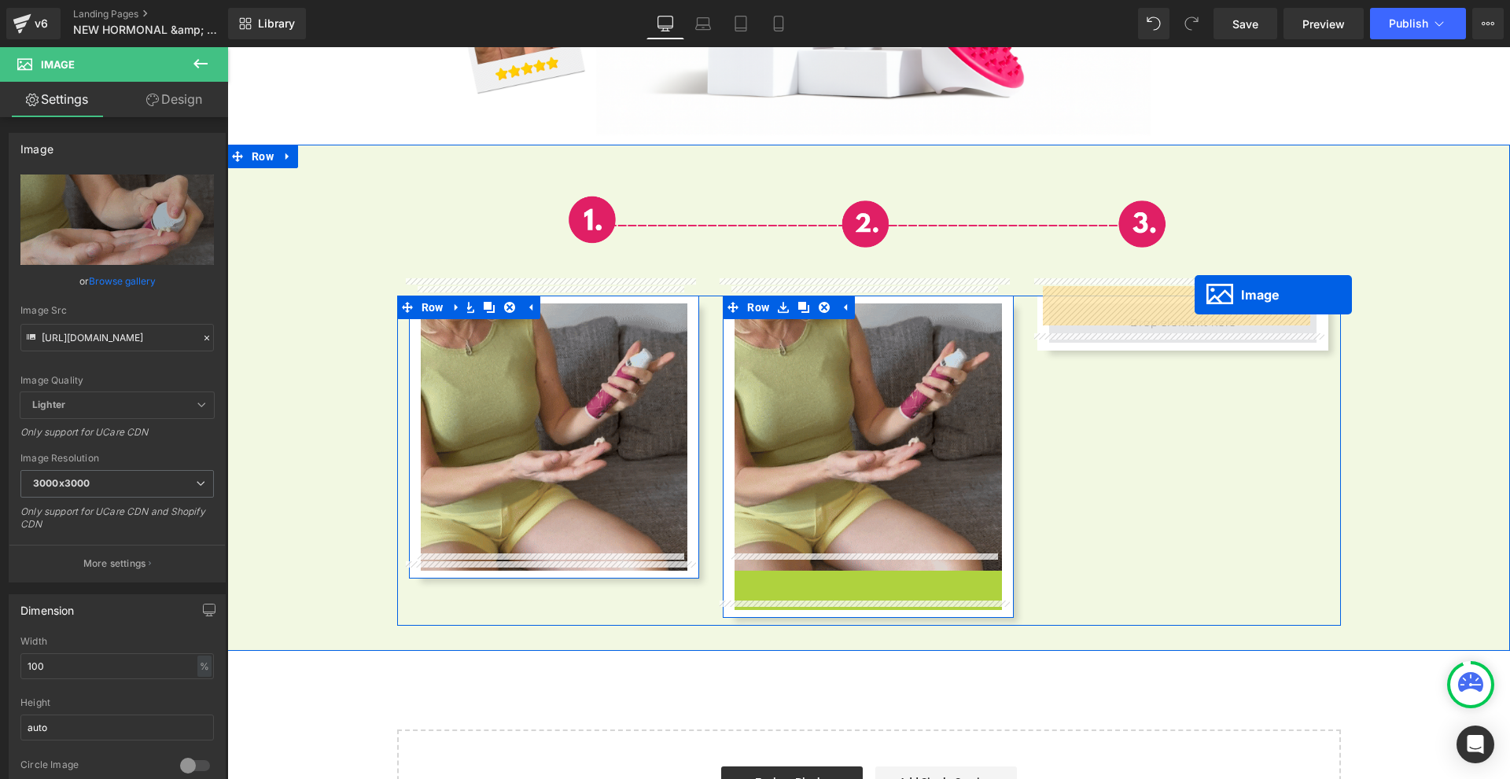
drag, startPoint x: 856, startPoint y: 687, endPoint x: 1195, endPoint y: 295, distance: 517.4
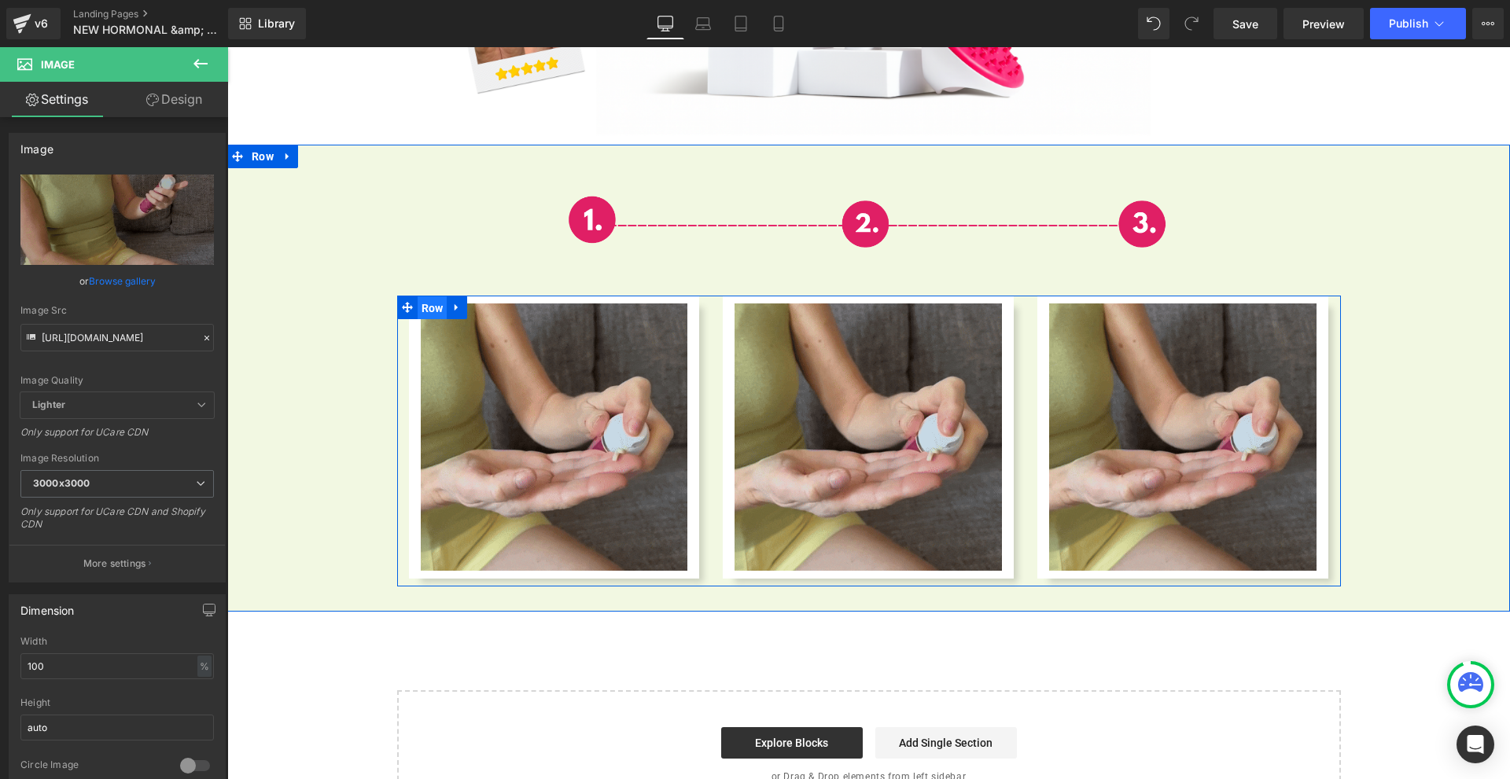
click at [421, 296] on span "Row" at bounding box center [433, 308] width 30 height 24
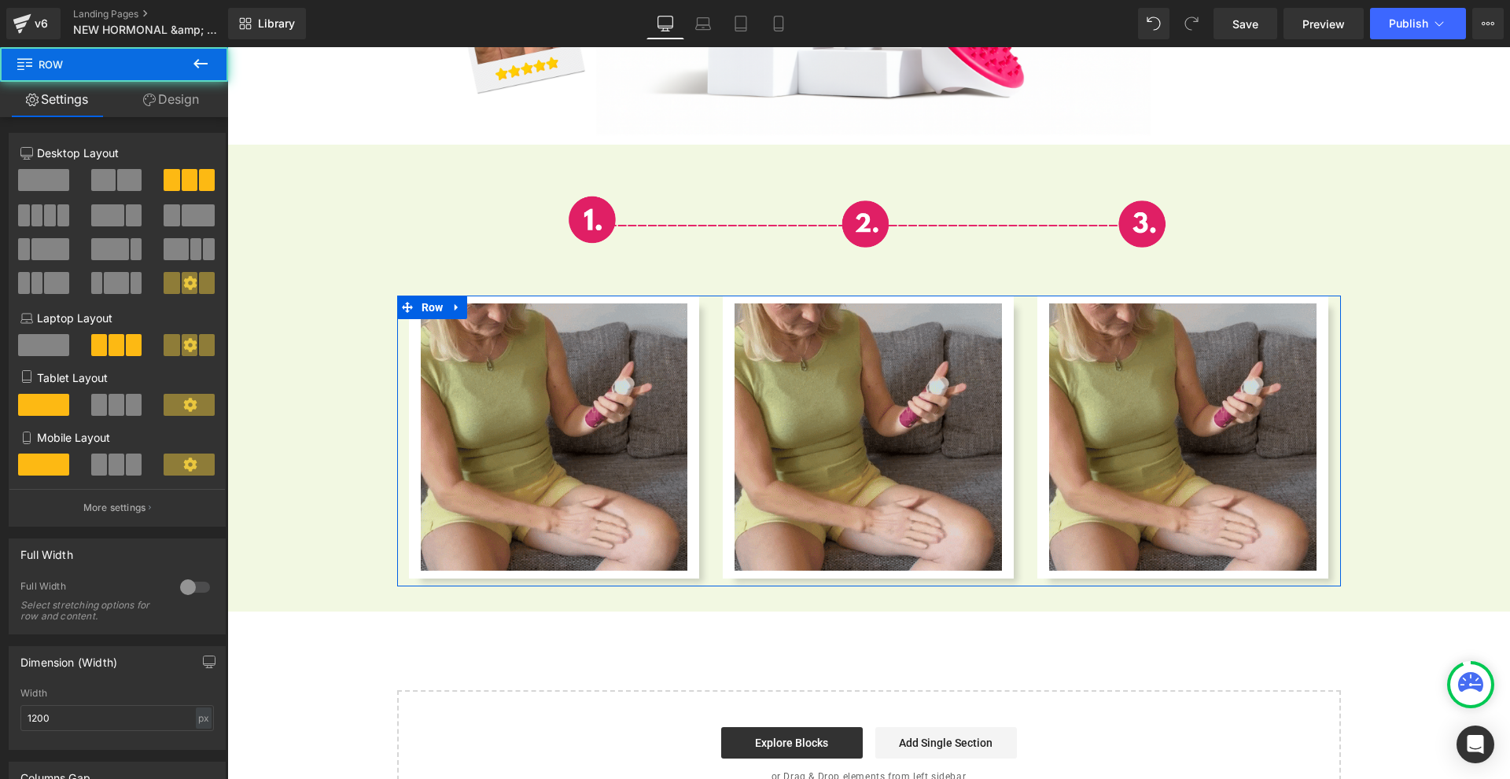
click at [156, 99] on link "Design" at bounding box center [171, 99] width 114 height 35
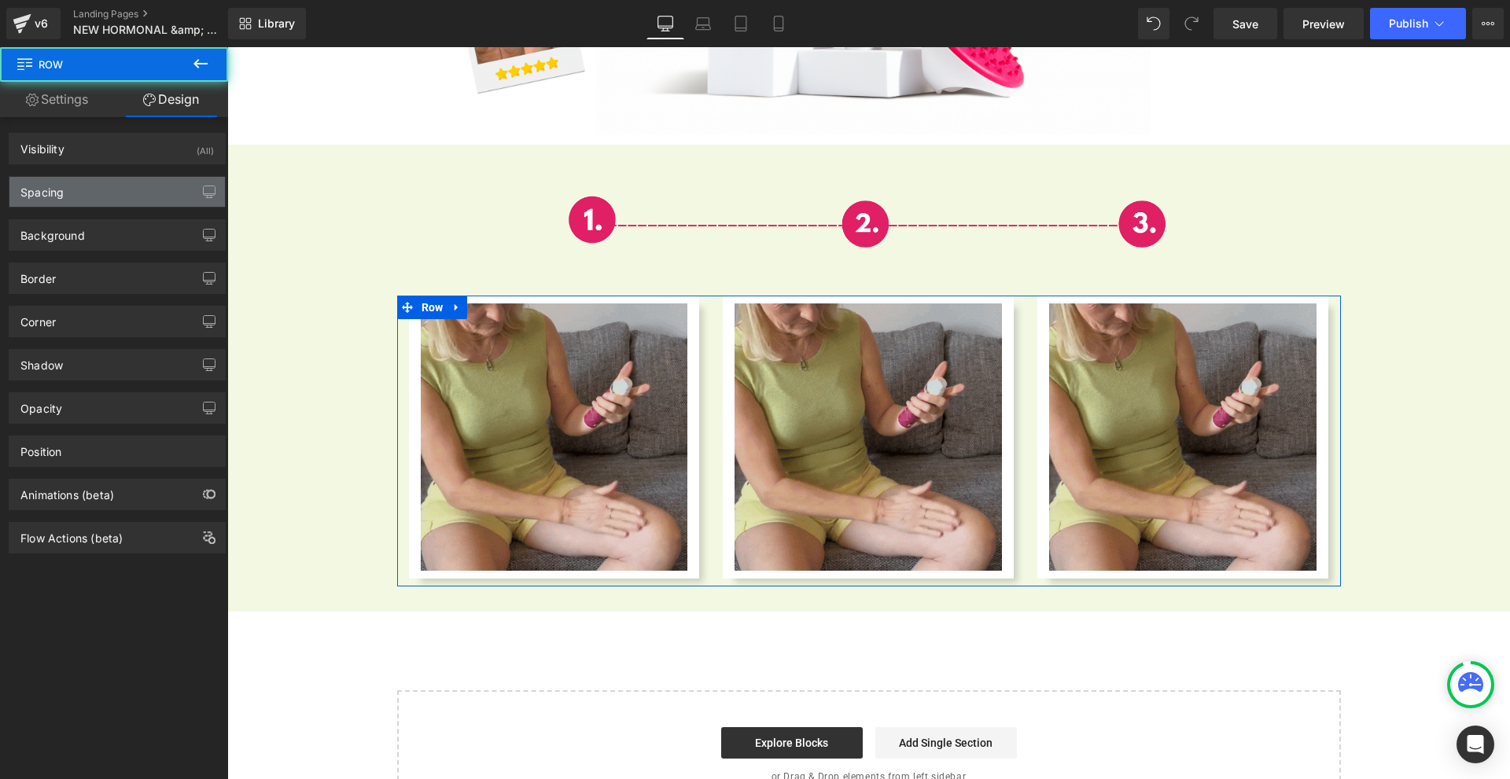
click at [94, 184] on div "Spacing" at bounding box center [116, 192] width 215 height 30
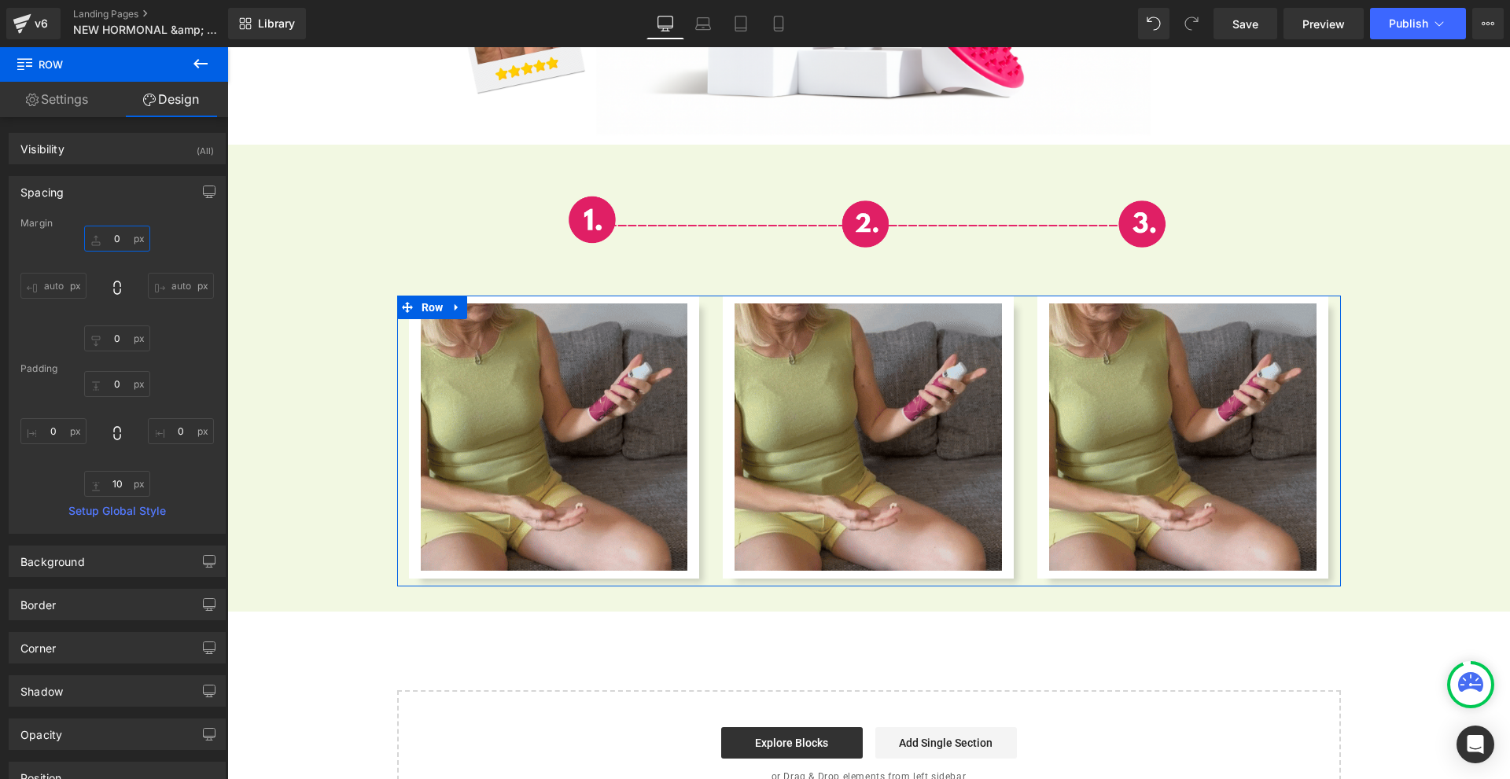
click at [119, 238] on input "0" at bounding box center [117, 239] width 66 height 26
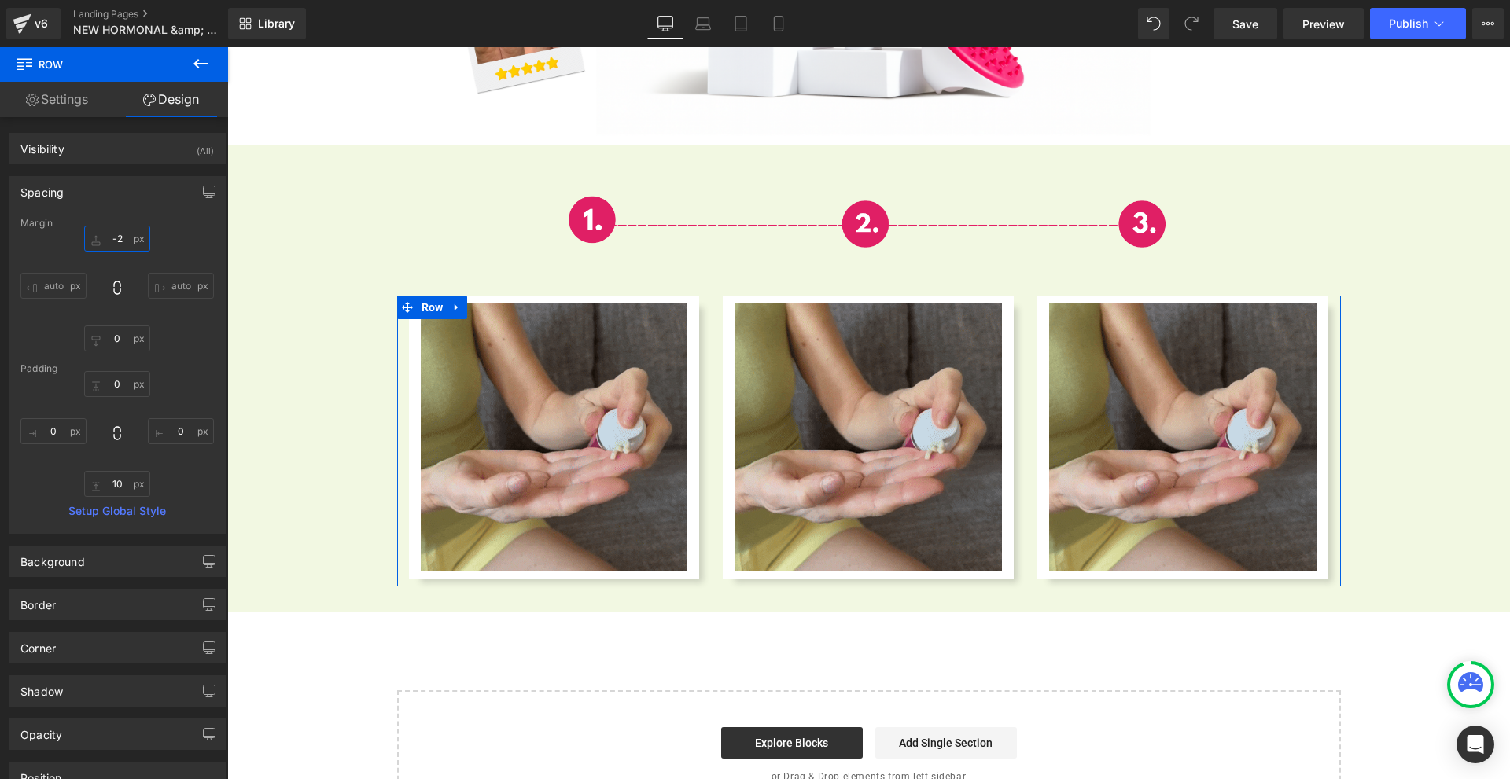
type input "-20"
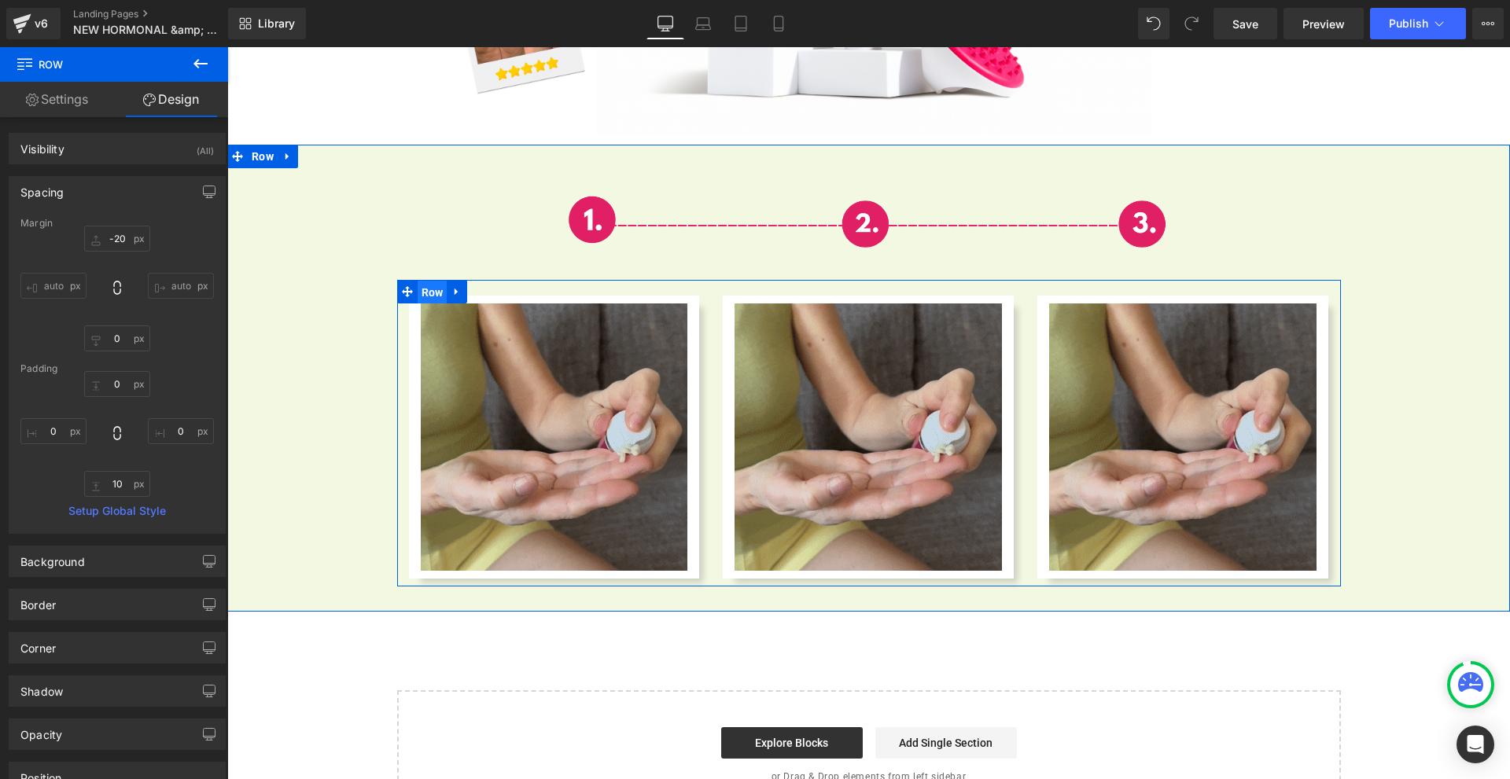
click at [426, 281] on span "Row" at bounding box center [433, 293] width 30 height 24
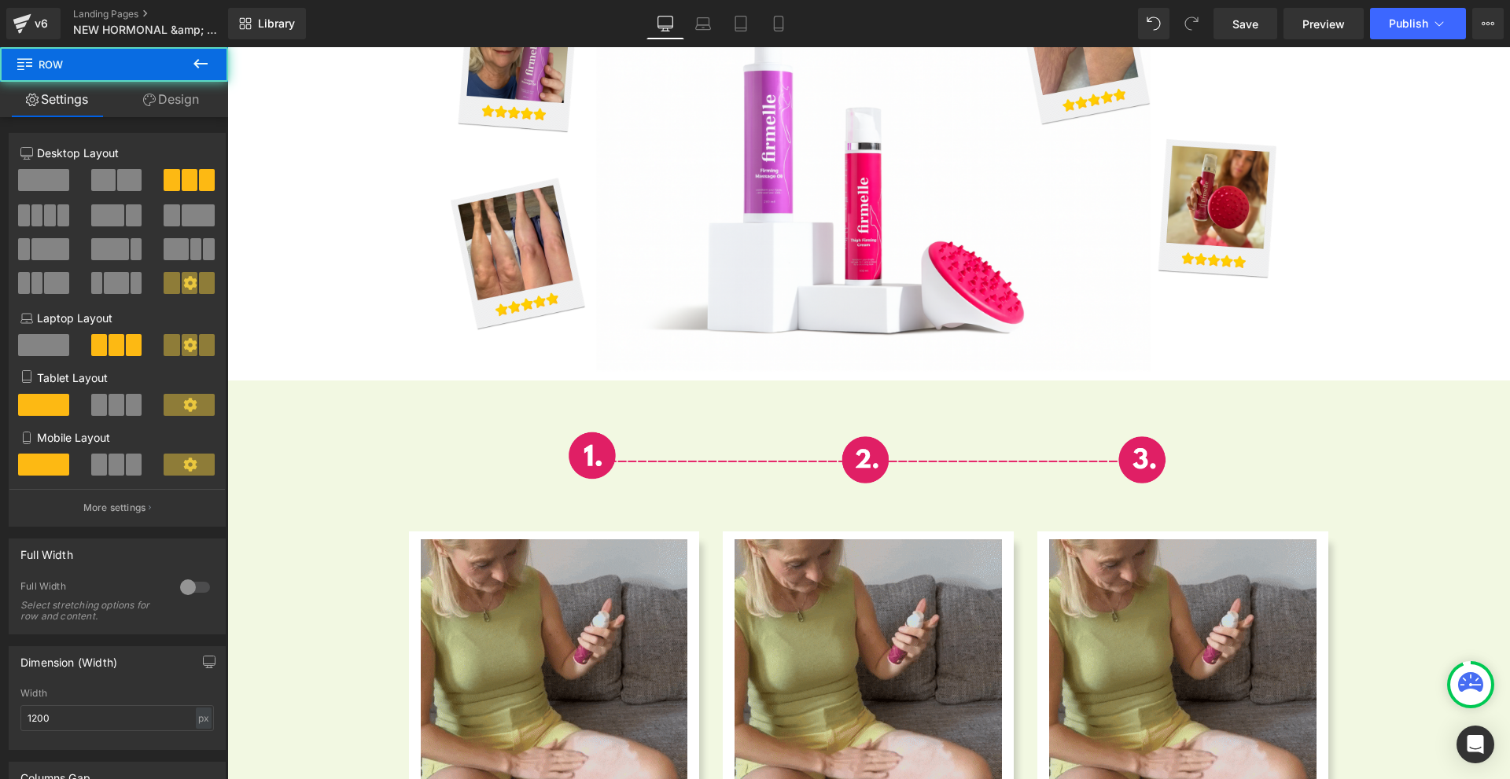
scroll to position [5279, 0]
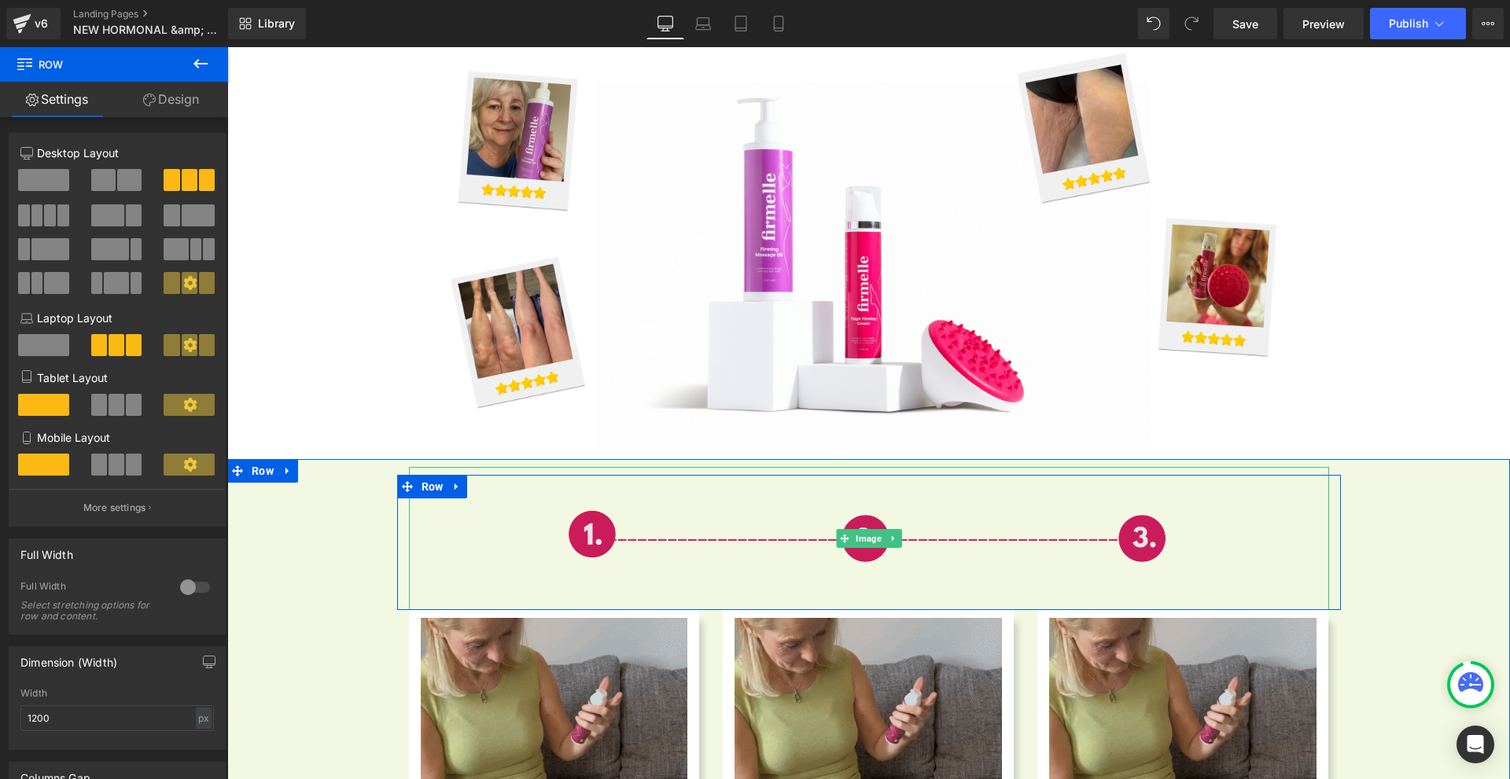
click at [886, 573] on img at bounding box center [869, 538] width 644 height 143
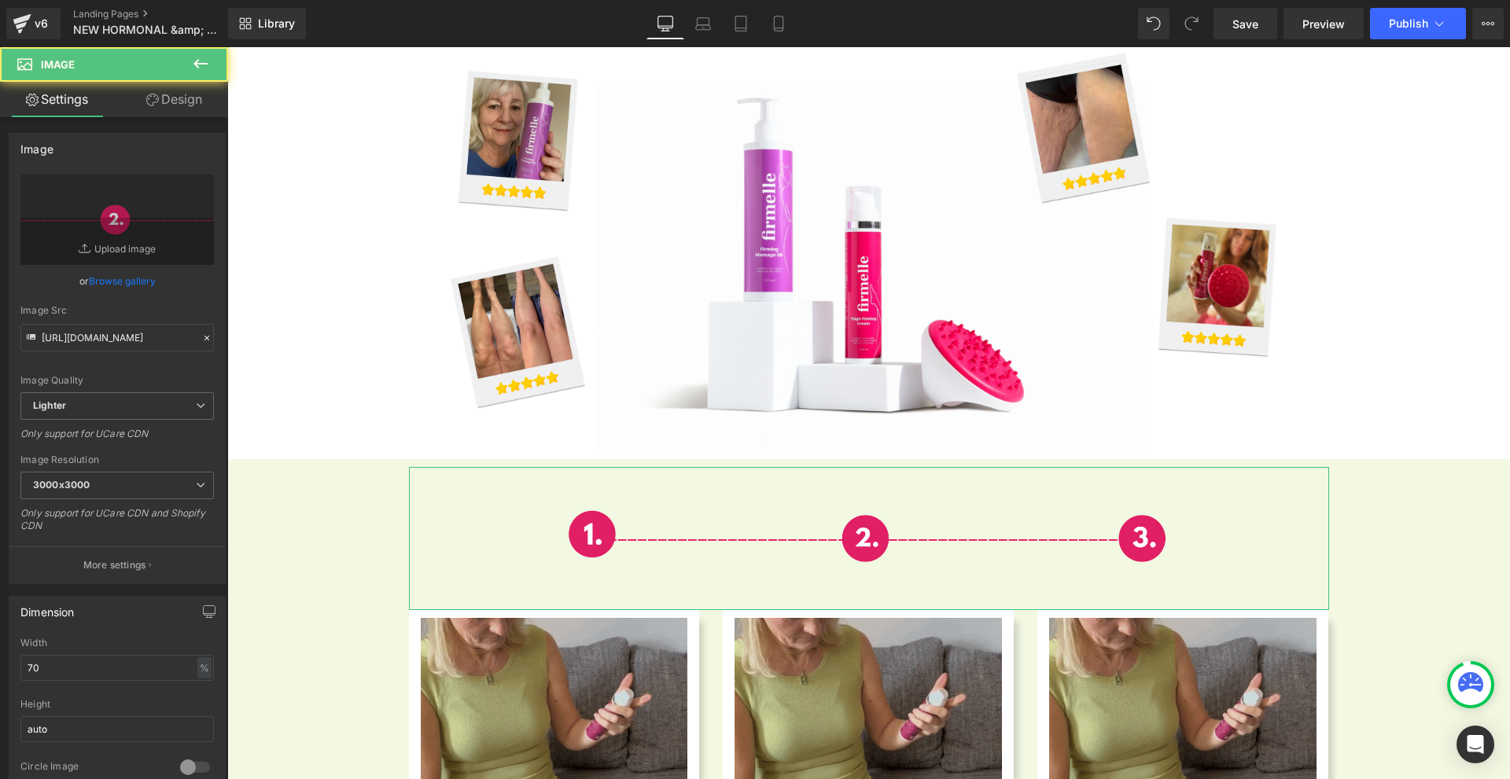
click at [146, 108] on link "Design" at bounding box center [174, 99] width 114 height 35
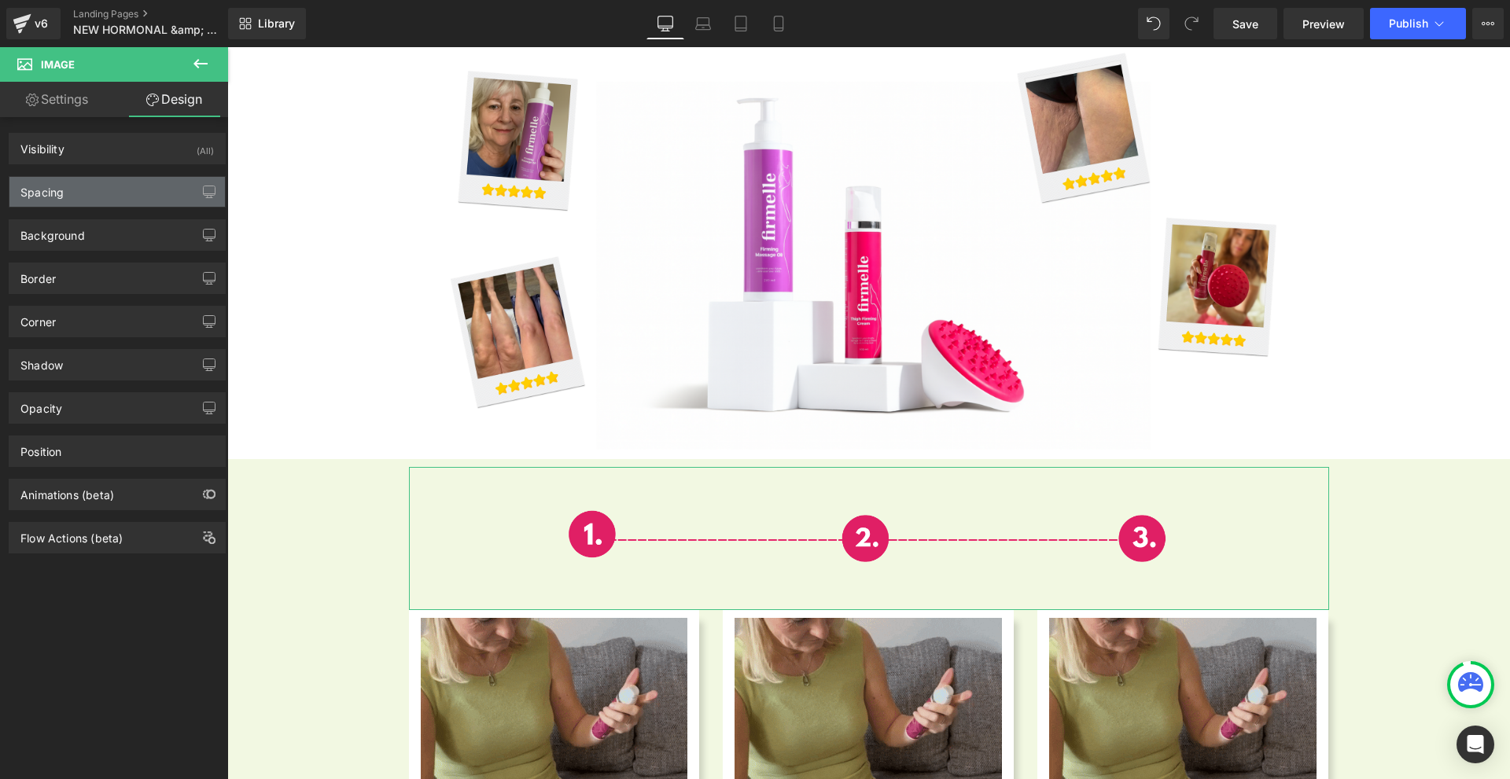
click at [77, 191] on div "Spacing" at bounding box center [116, 192] width 215 height 30
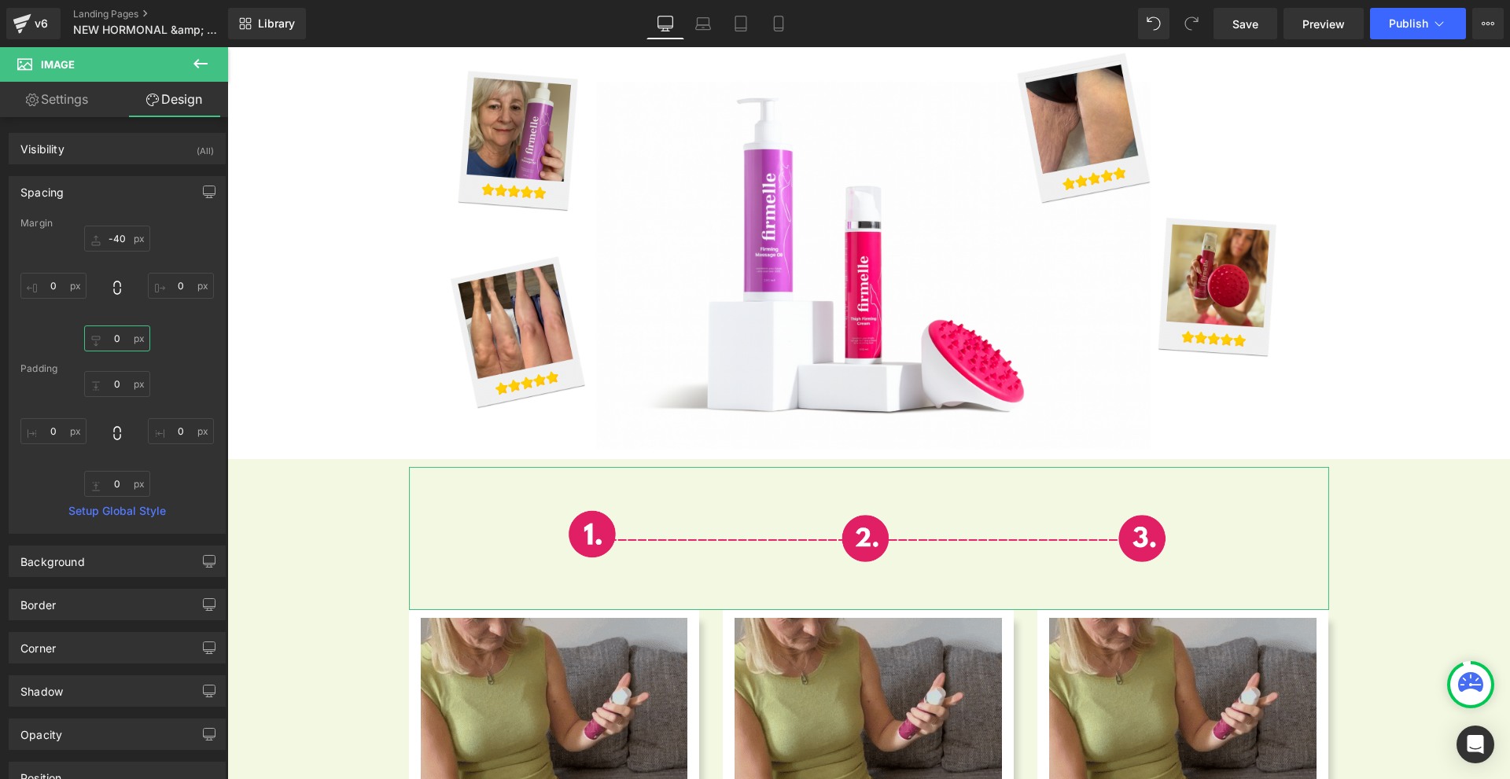
click at [131, 337] on input "0" at bounding box center [117, 339] width 66 height 26
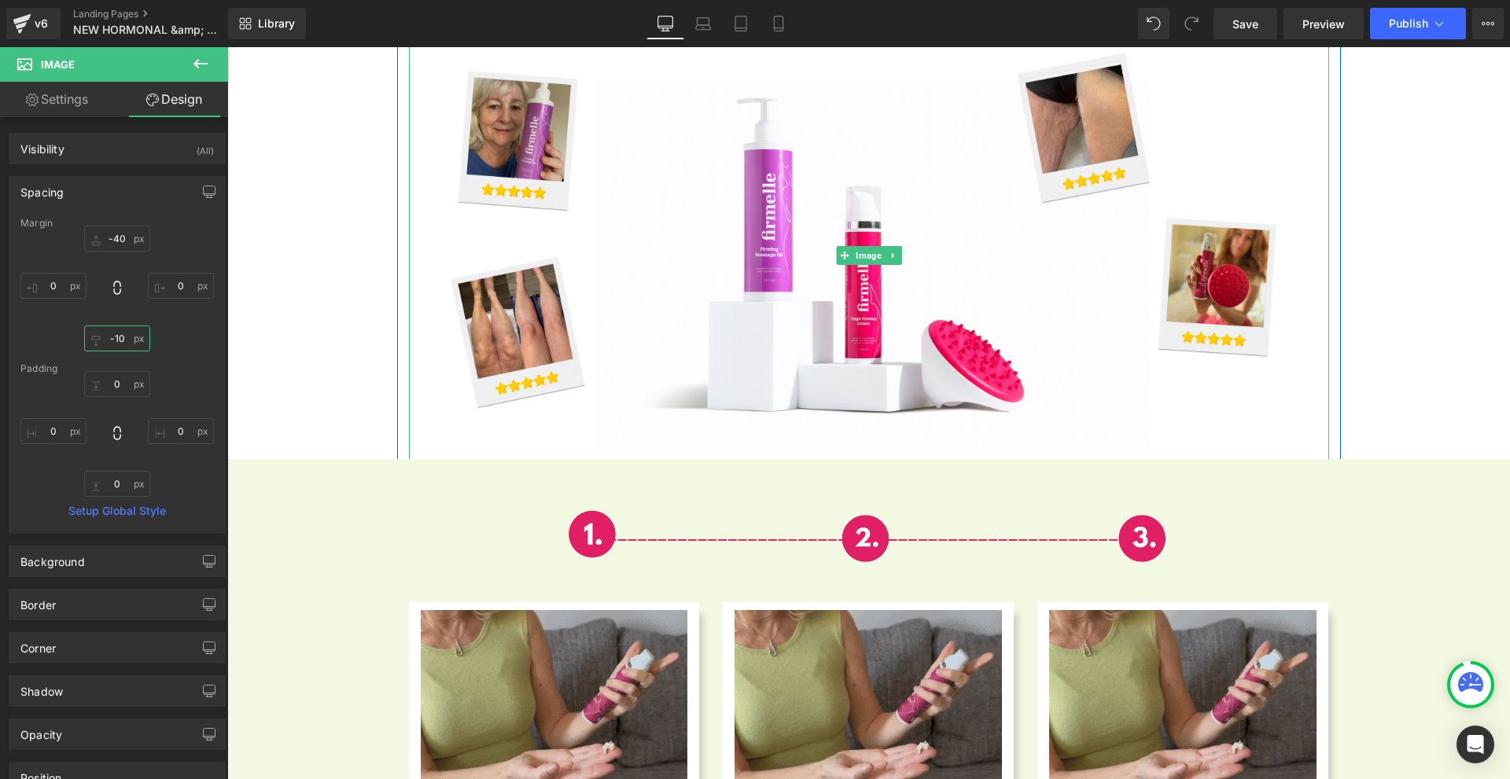
type input "-10"
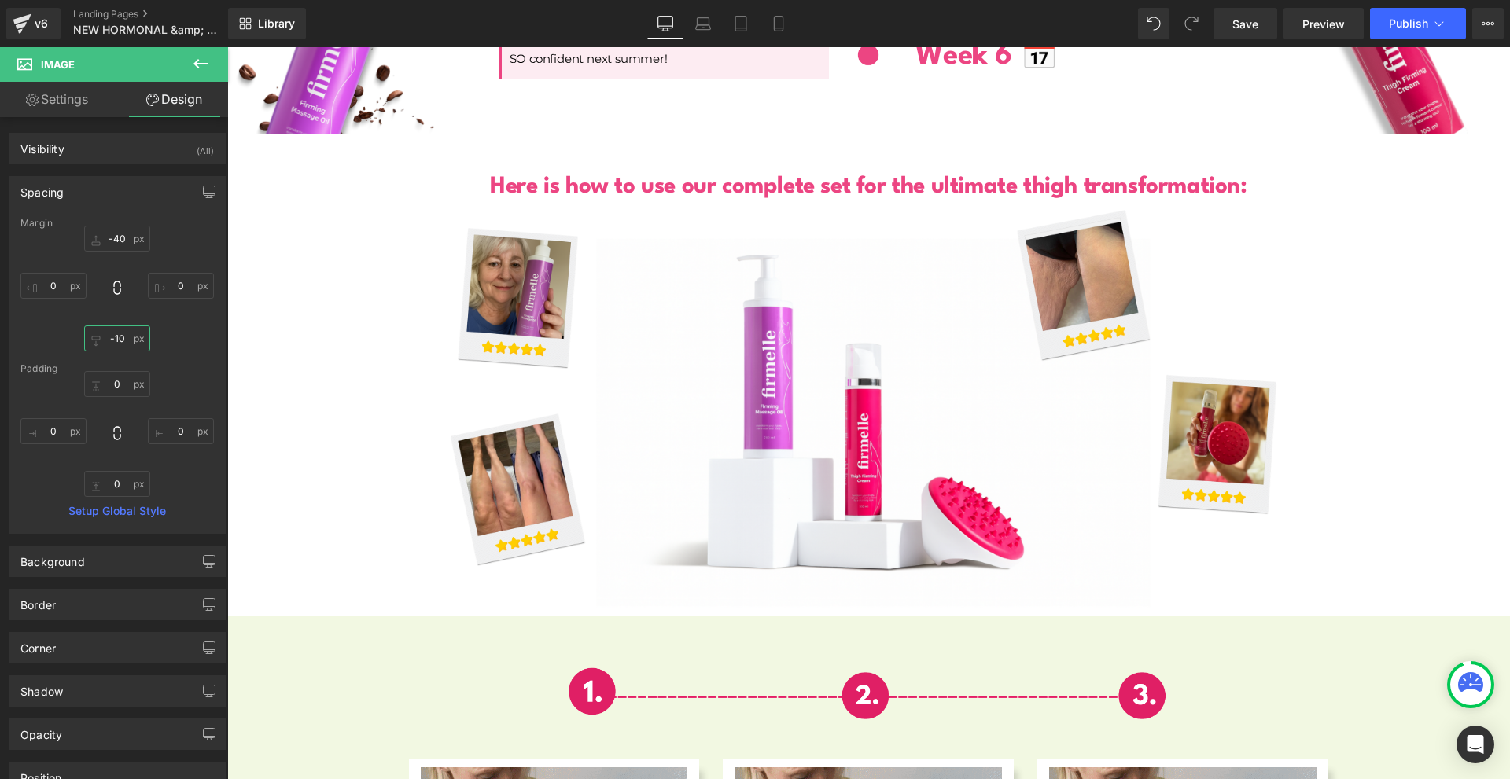
scroll to position [5043, 0]
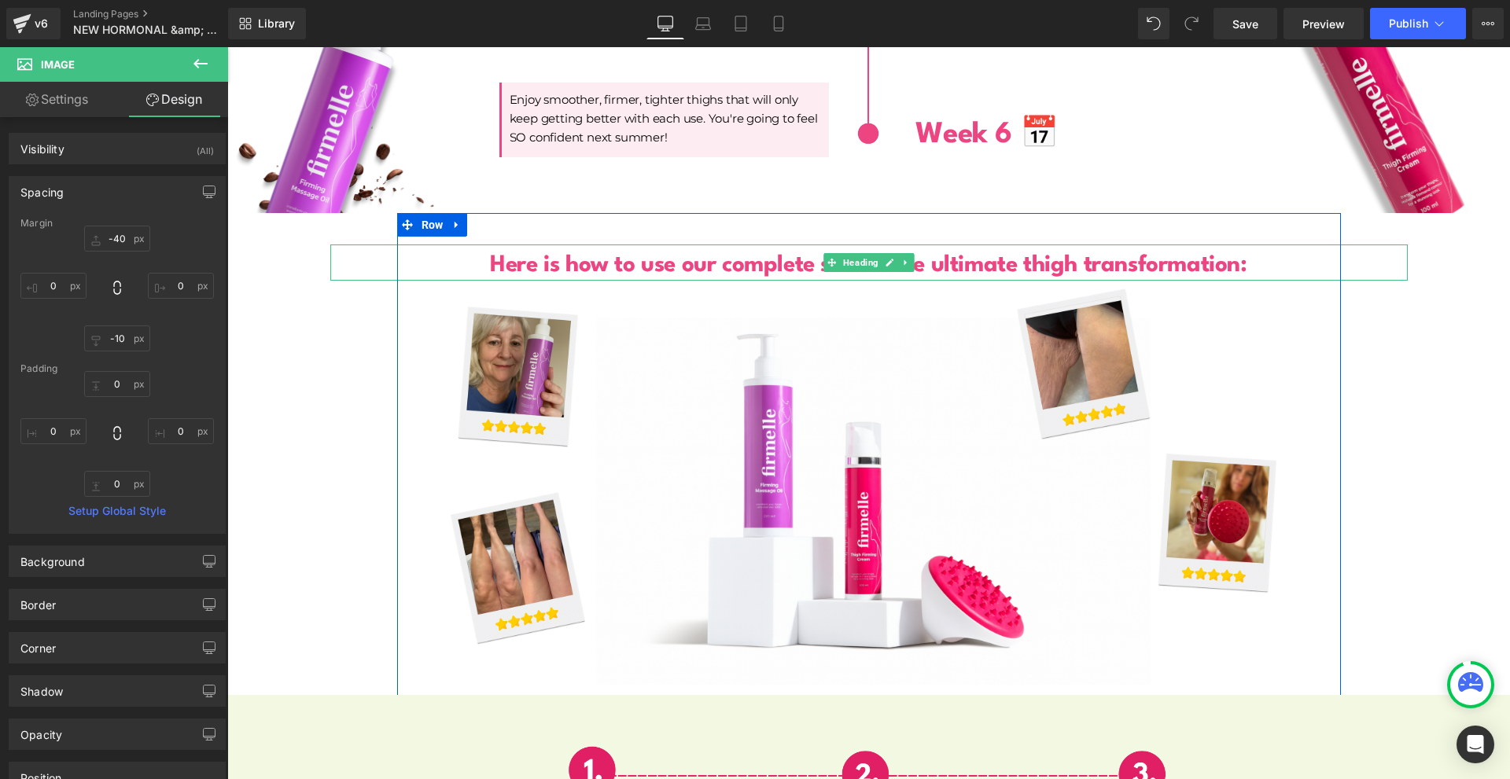
click at [1290, 251] on h1 "Here is how to use our complete set for the ultimate thigh transformation:" at bounding box center [868, 266] width 1077 height 30
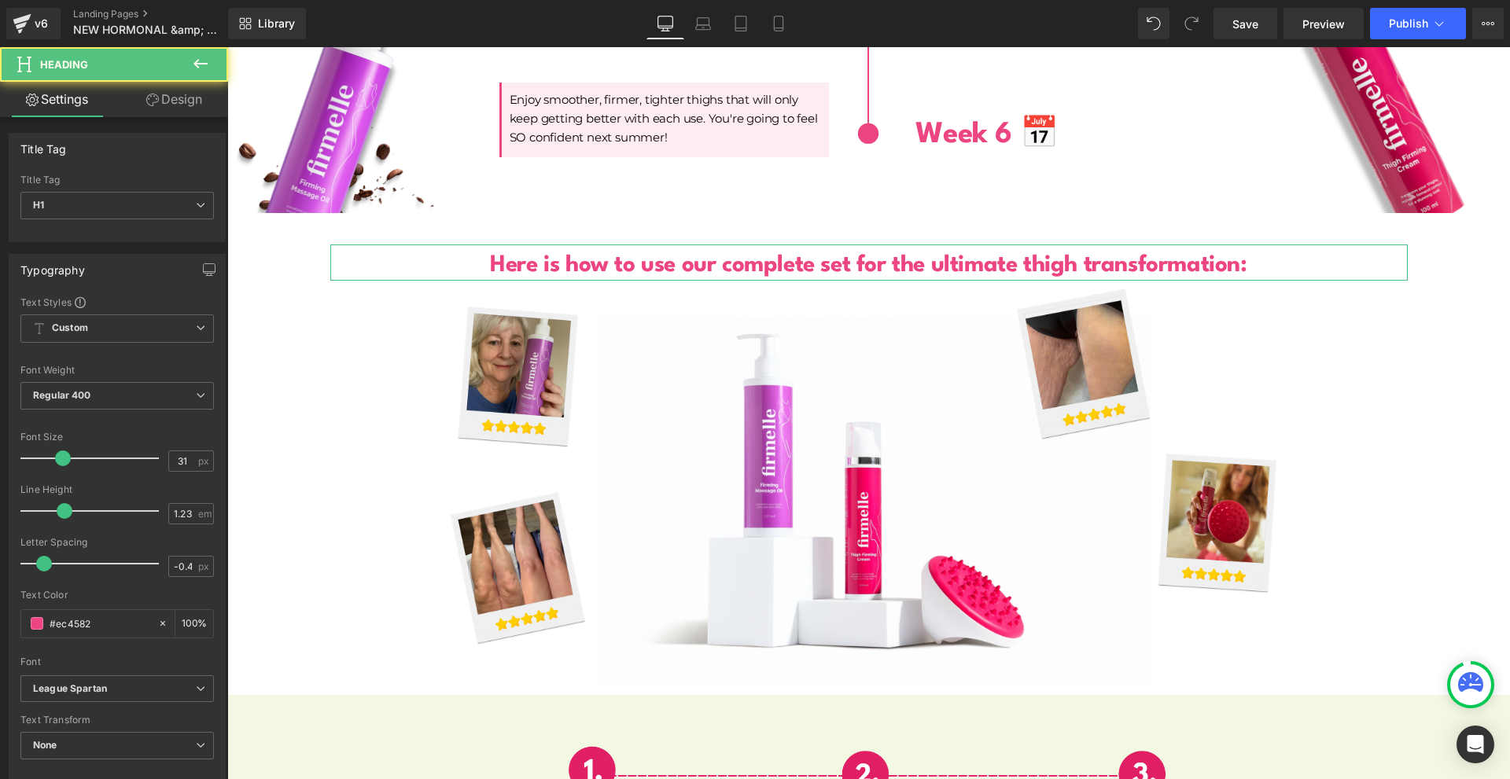
click at [170, 98] on link "Design" at bounding box center [174, 99] width 114 height 35
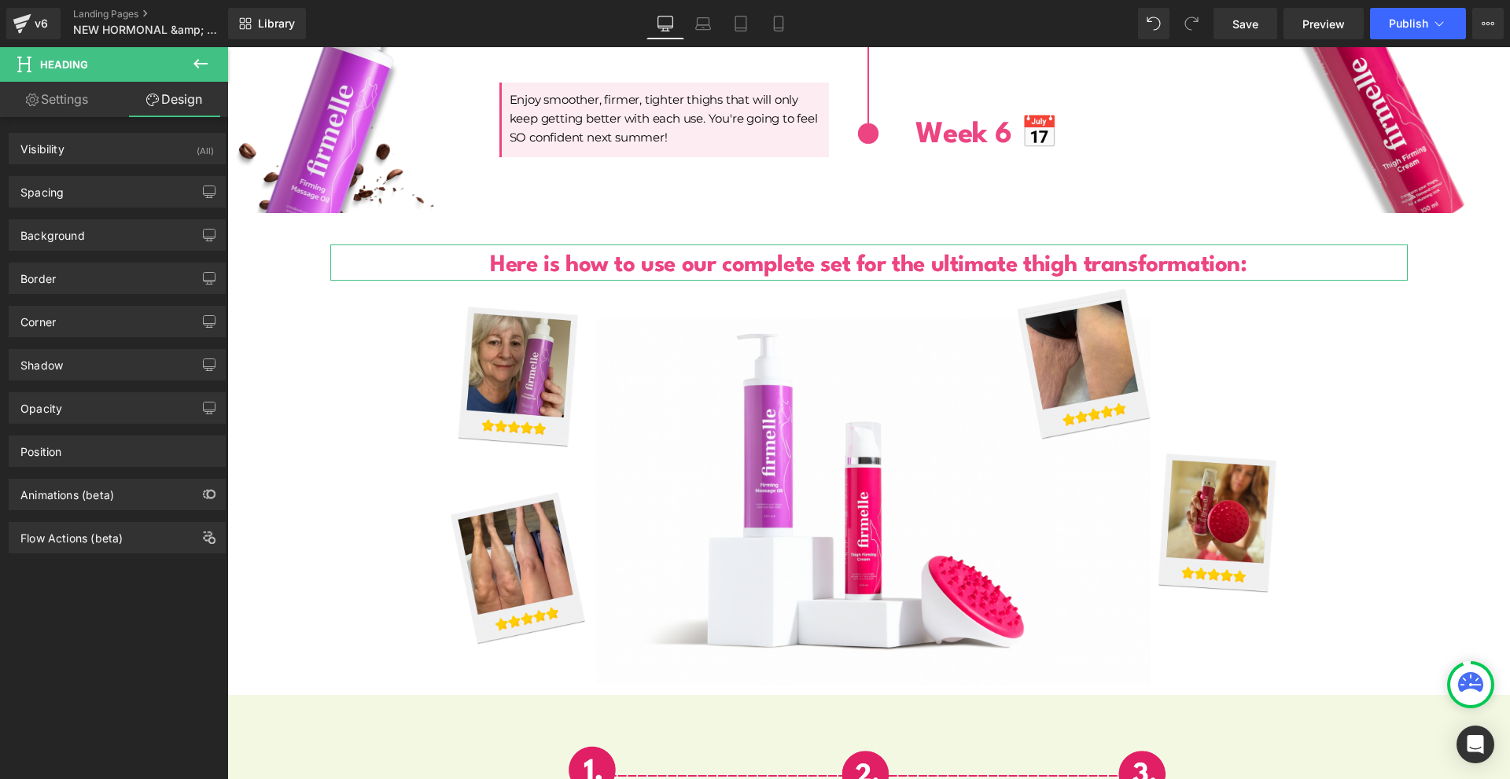
click at [86, 209] on div "Background Color & Image color transparent Color transparent 0 % Image Replace …" at bounding box center [117, 229] width 235 height 43
click at [86, 201] on div "Spacing" at bounding box center [116, 192] width 215 height 30
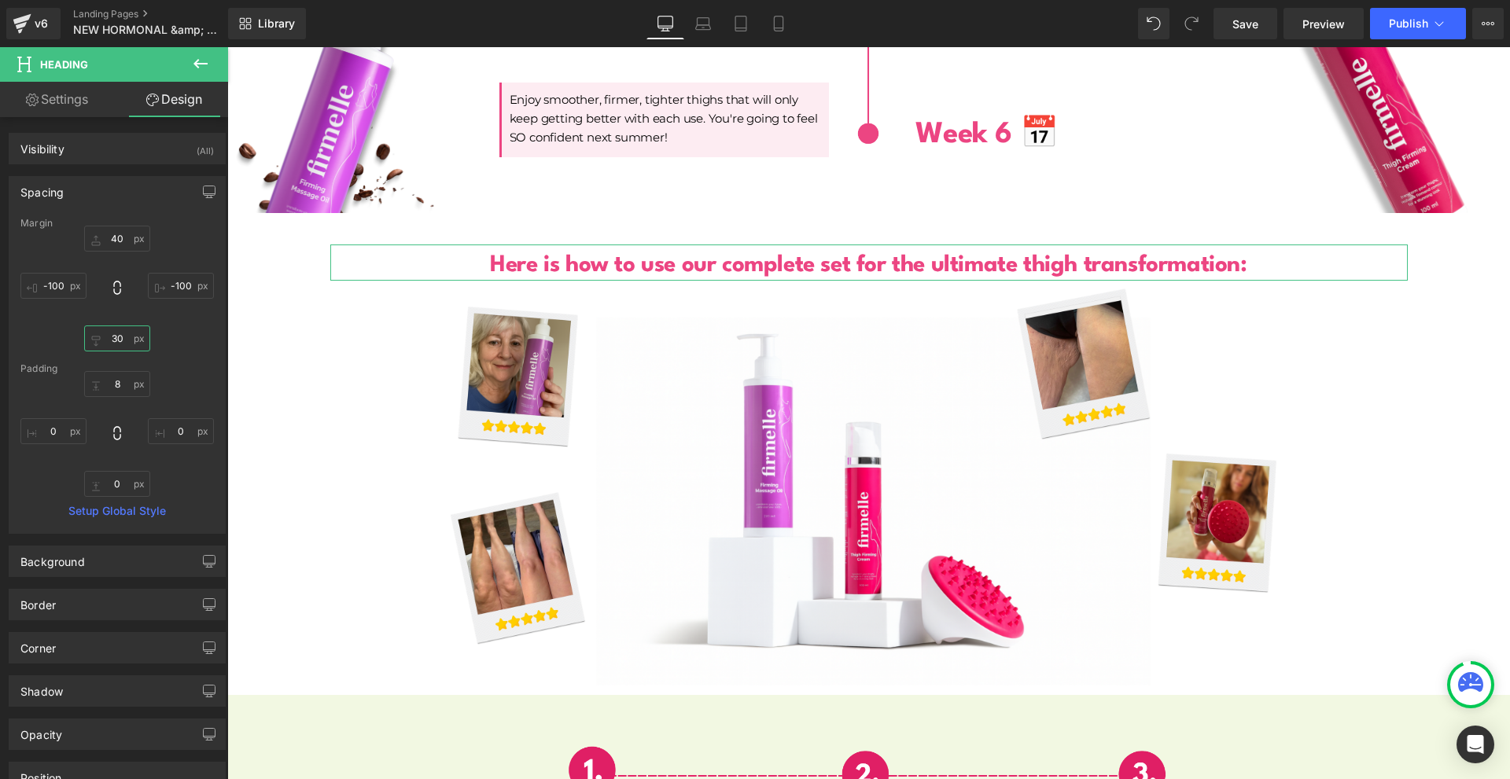
click at [127, 336] on input "30" at bounding box center [117, 339] width 66 height 26
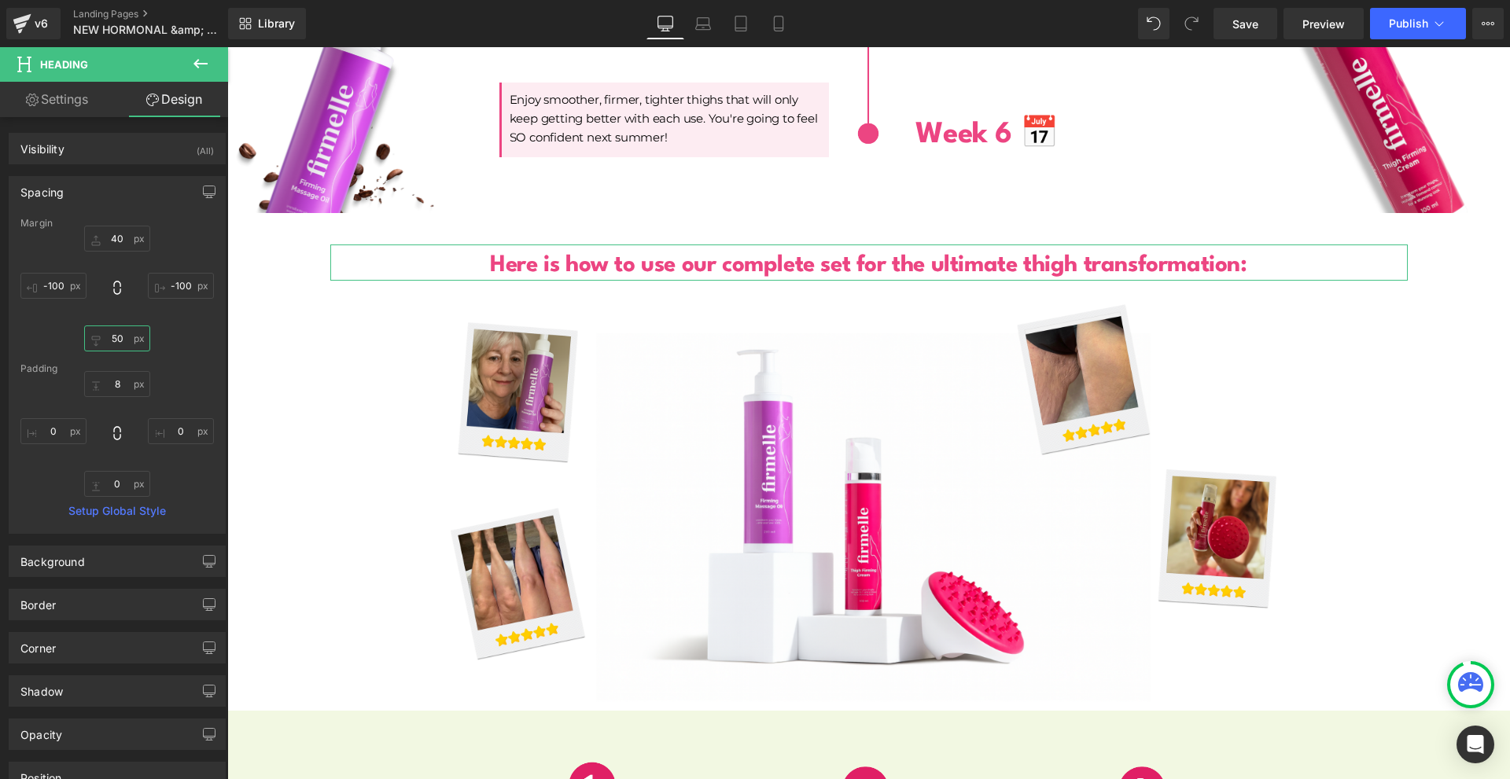
click at [117, 344] on input "50" at bounding box center [117, 339] width 66 height 26
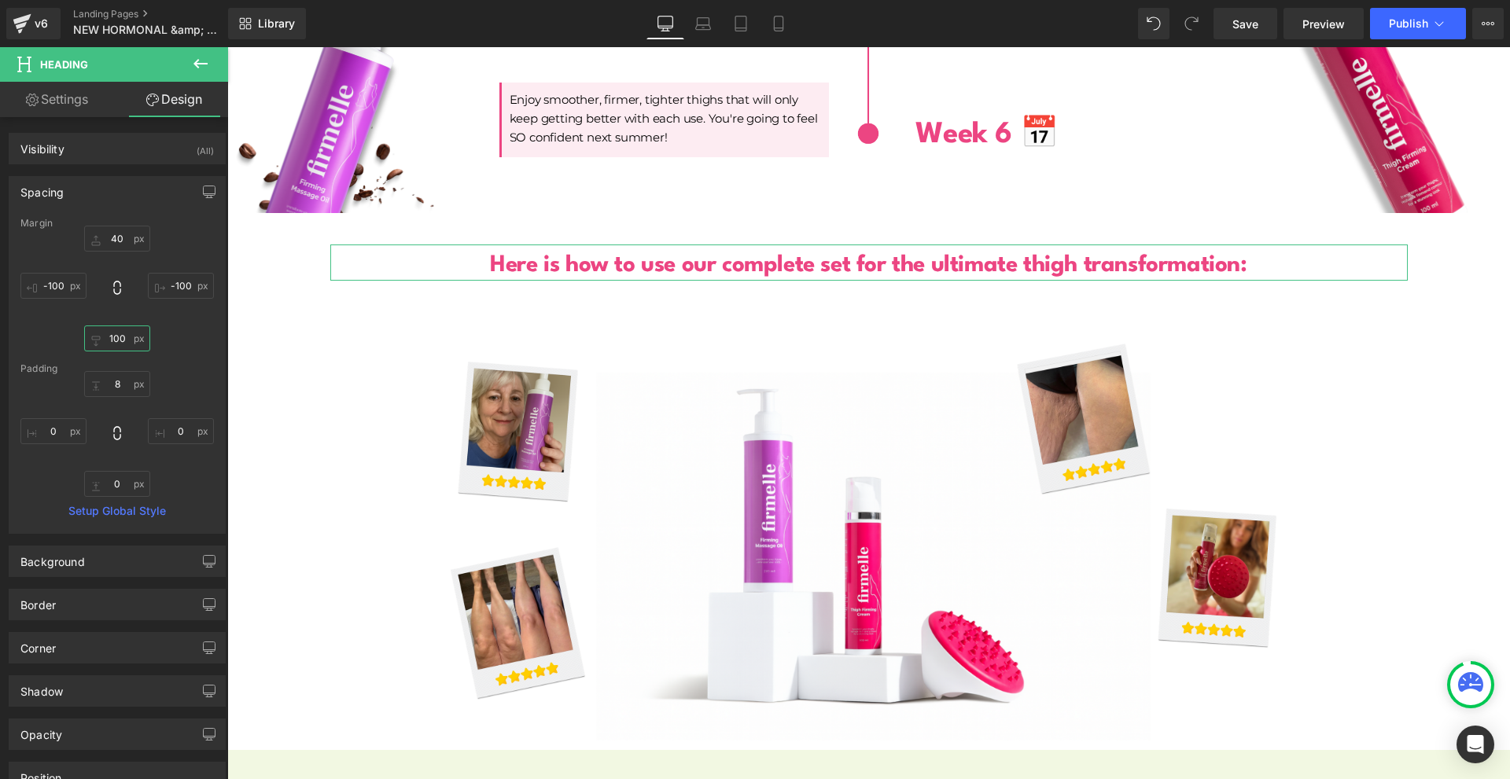
click at [117, 344] on input "100" at bounding box center [117, 339] width 66 height 26
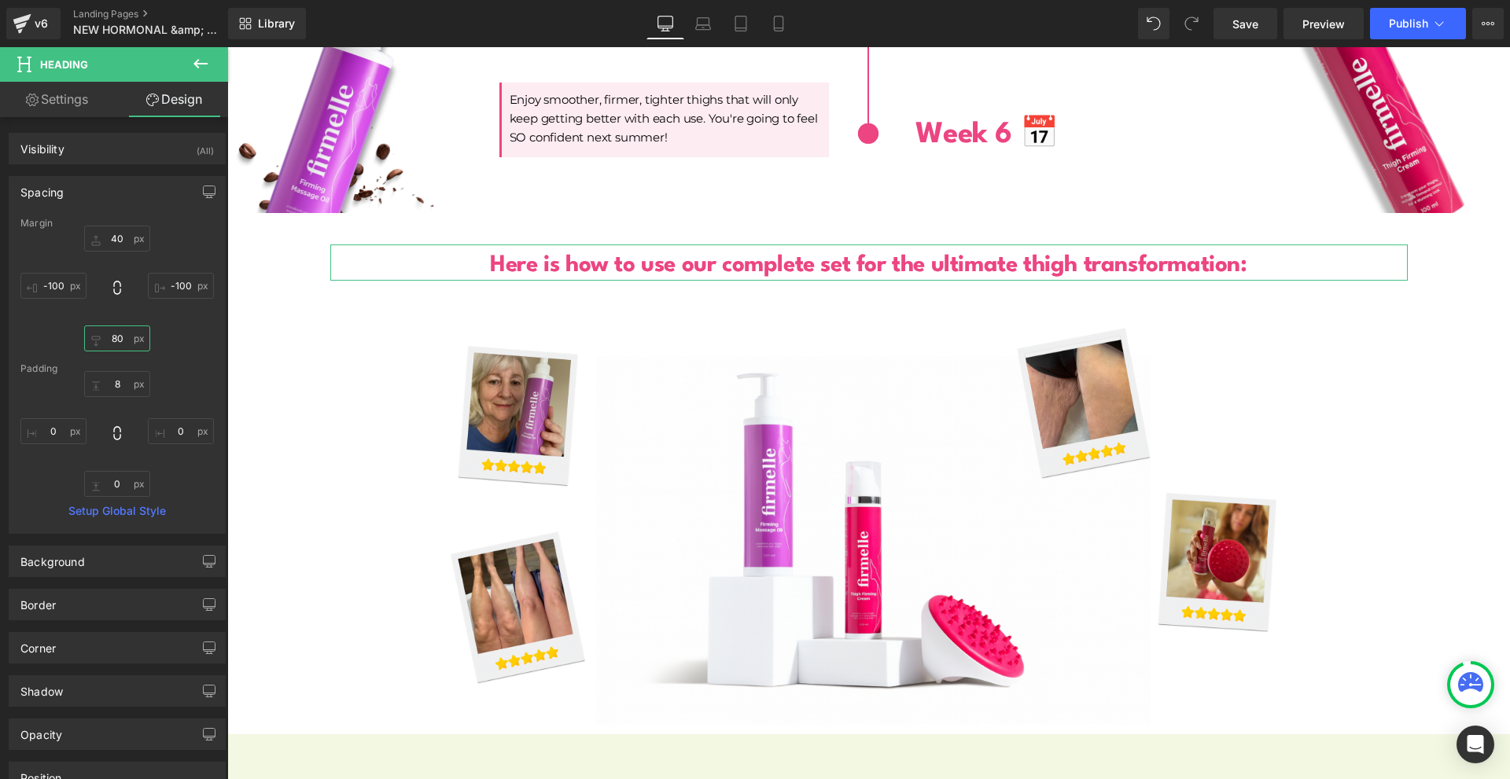
type input "8"
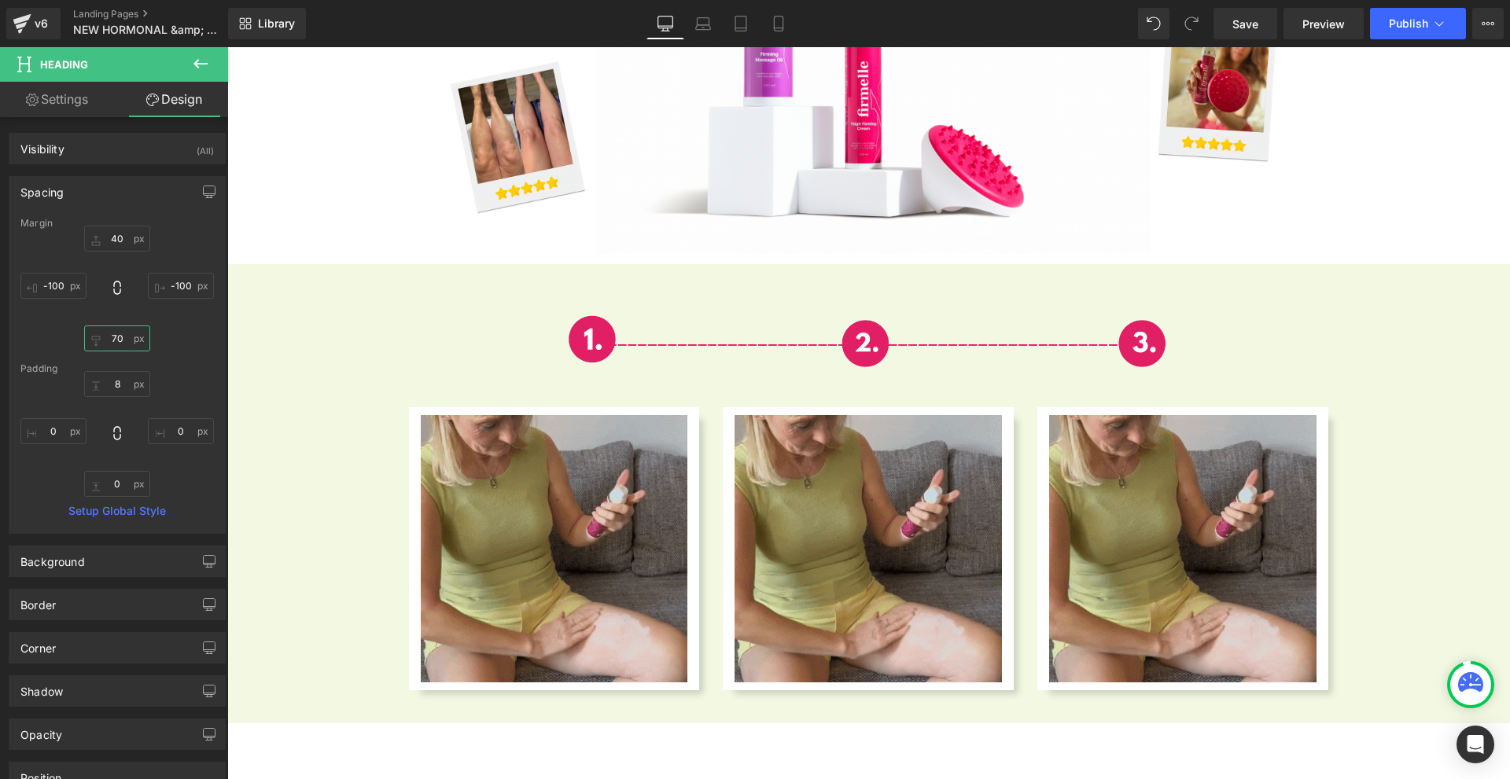
scroll to position [5664, 0]
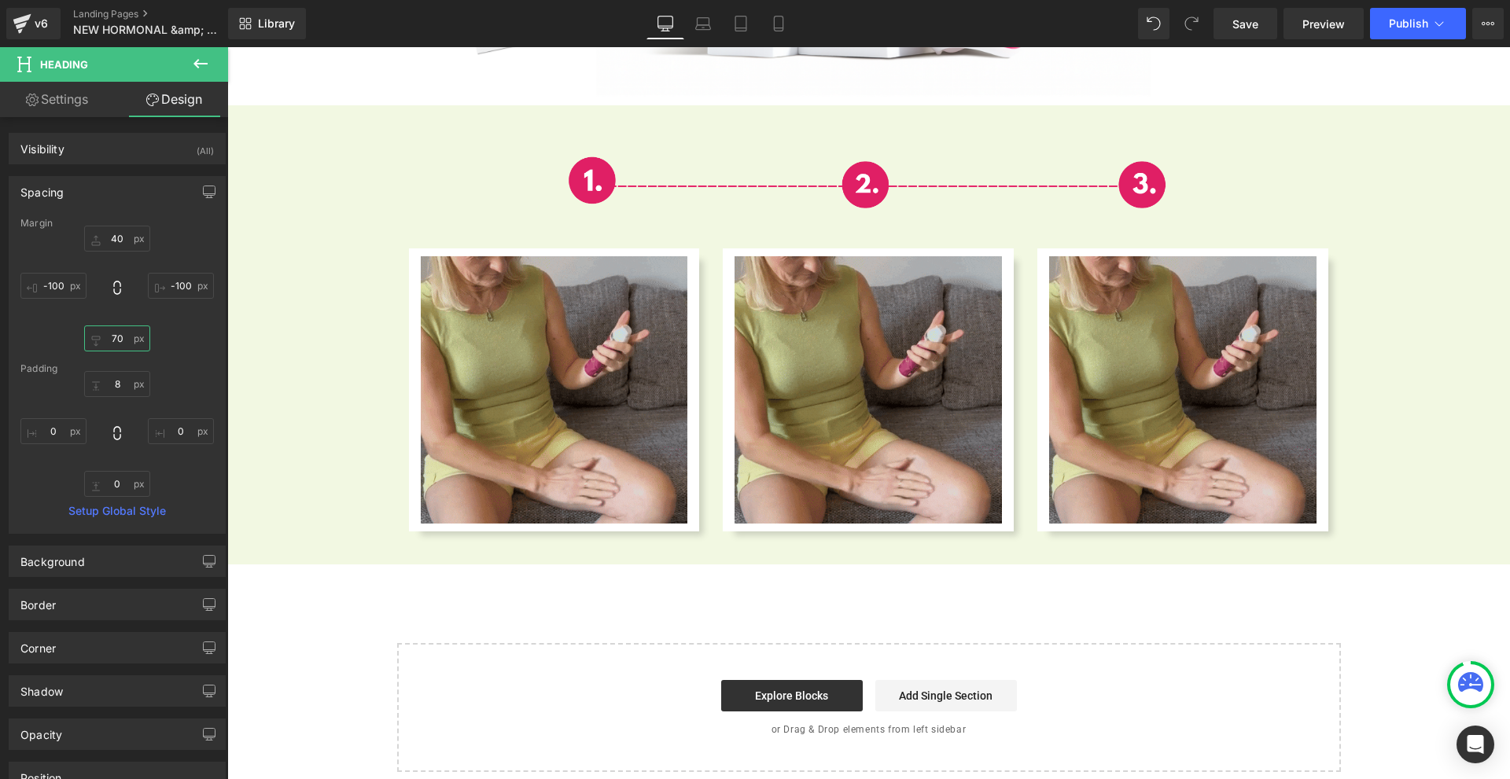
type input "70"
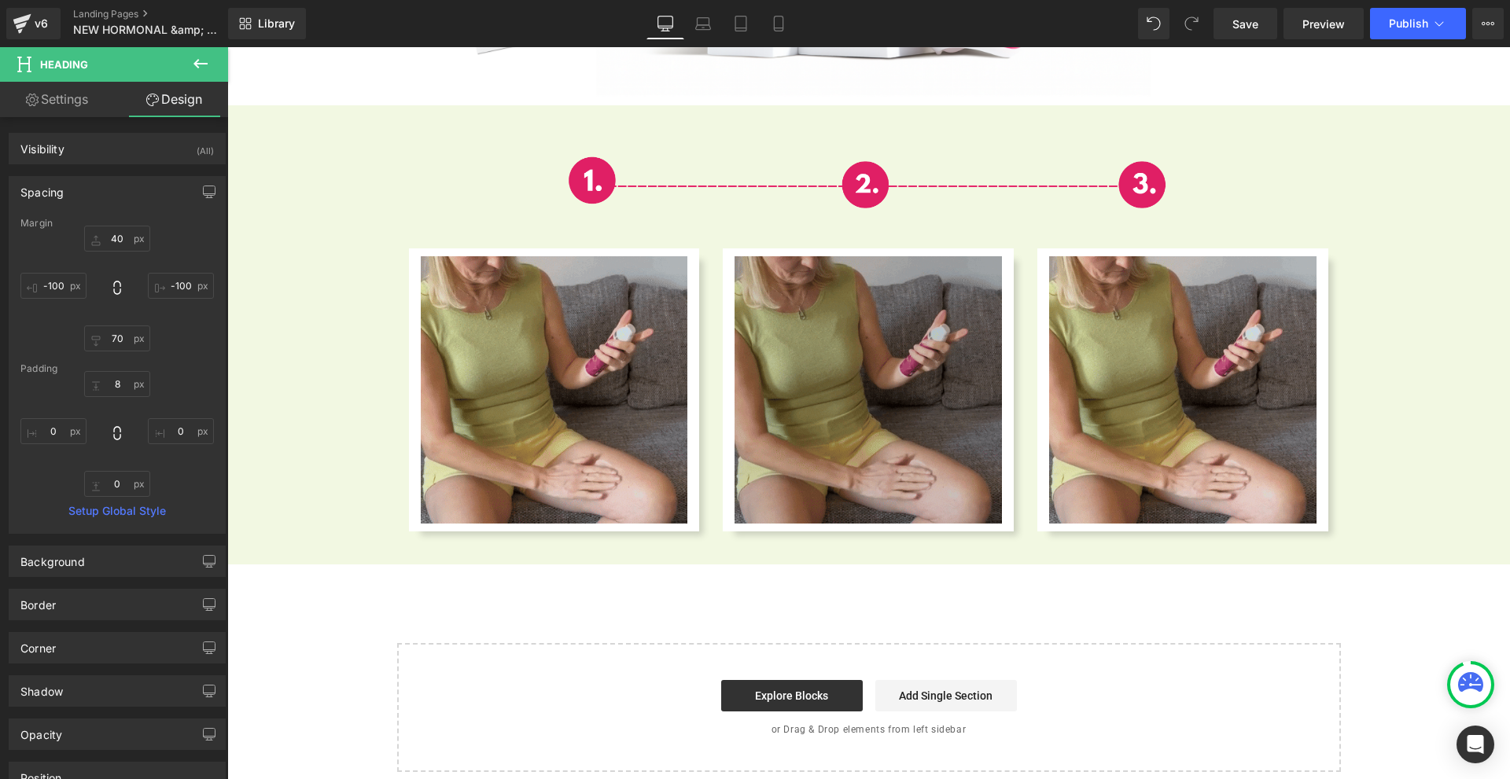
click at [775, 381] on img at bounding box center [868, 389] width 267 height 267
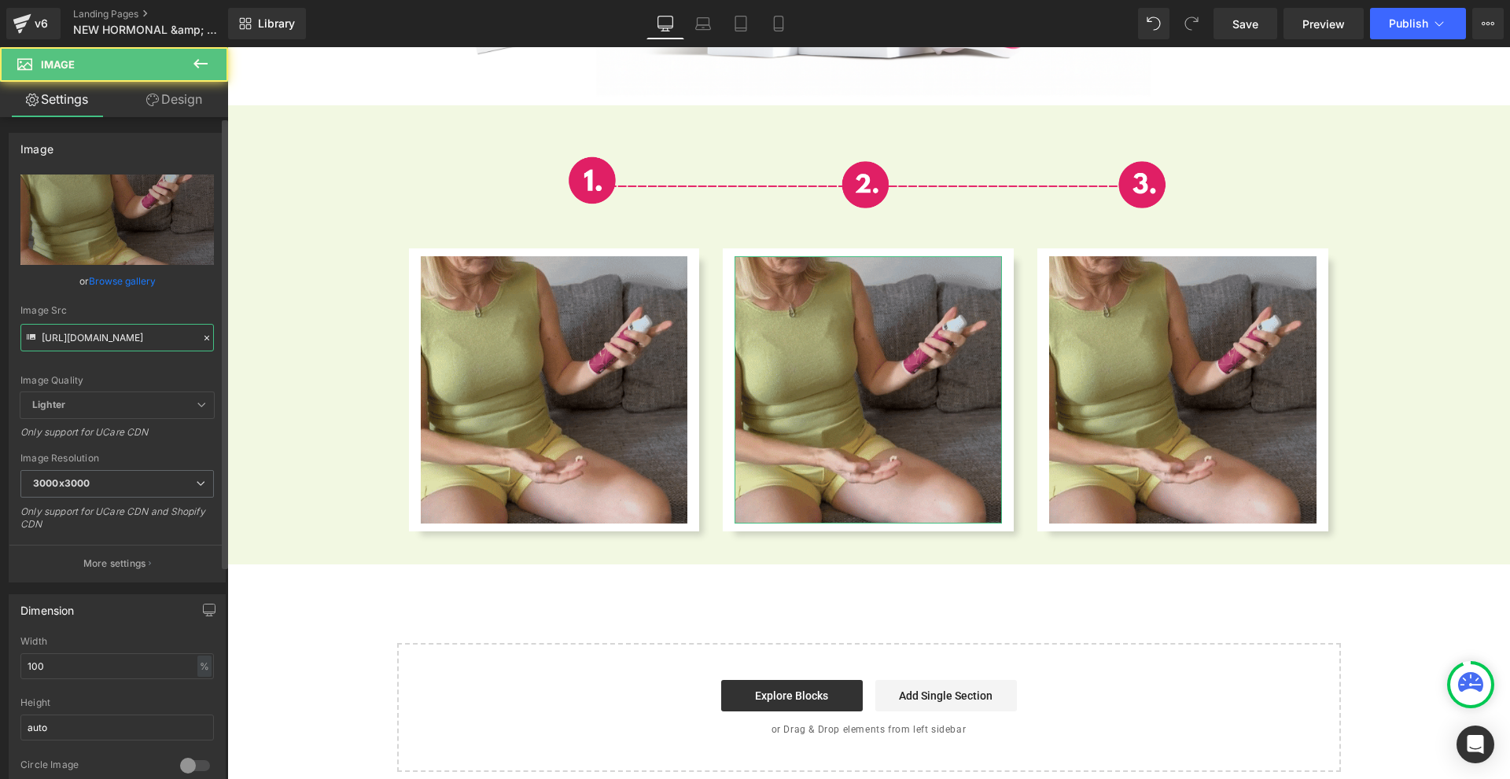
click at [77, 334] on input "[URL][DOMAIN_NAME]" at bounding box center [116, 338] width 193 height 28
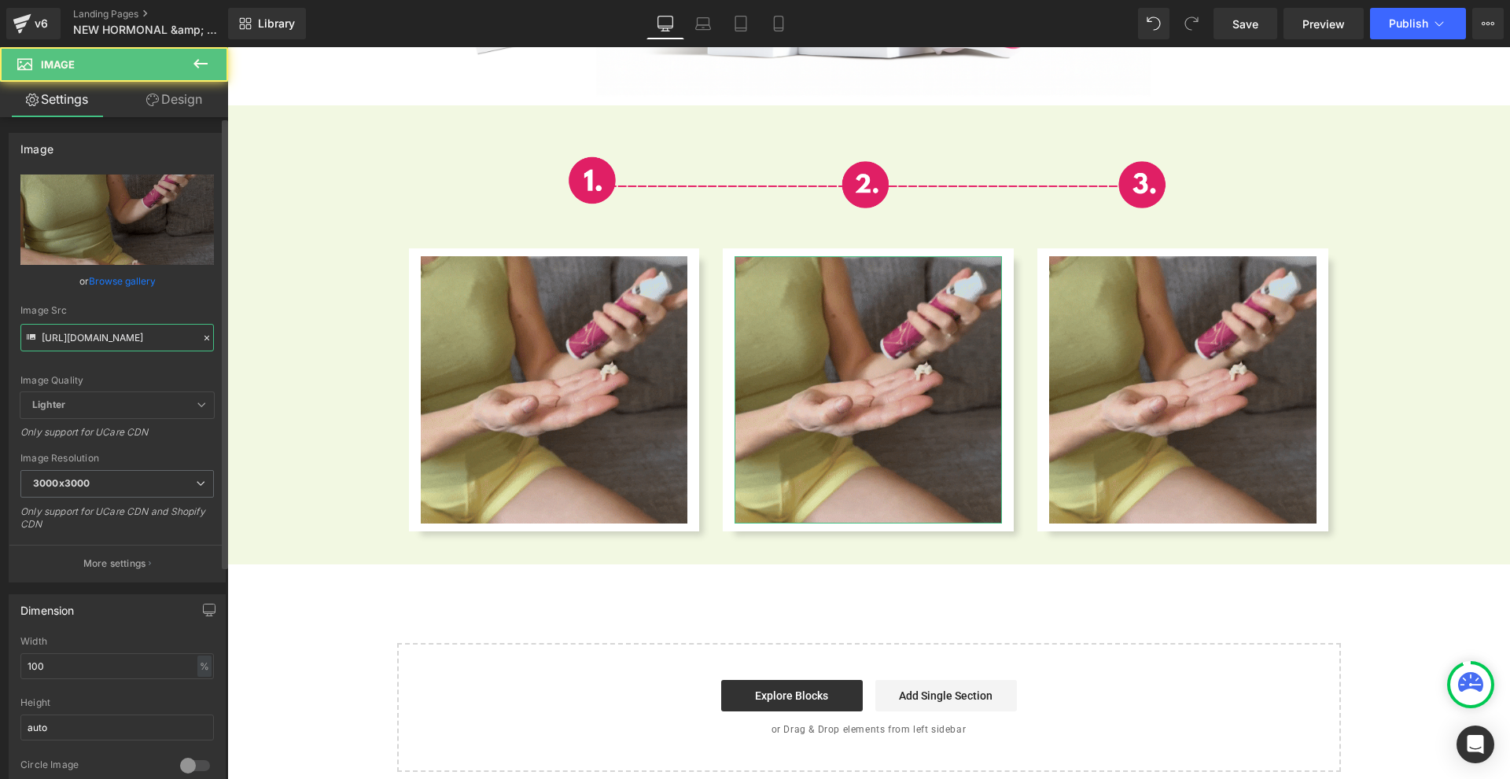
click at [77, 334] on input "[URL][DOMAIN_NAME]" at bounding box center [116, 338] width 193 height 28
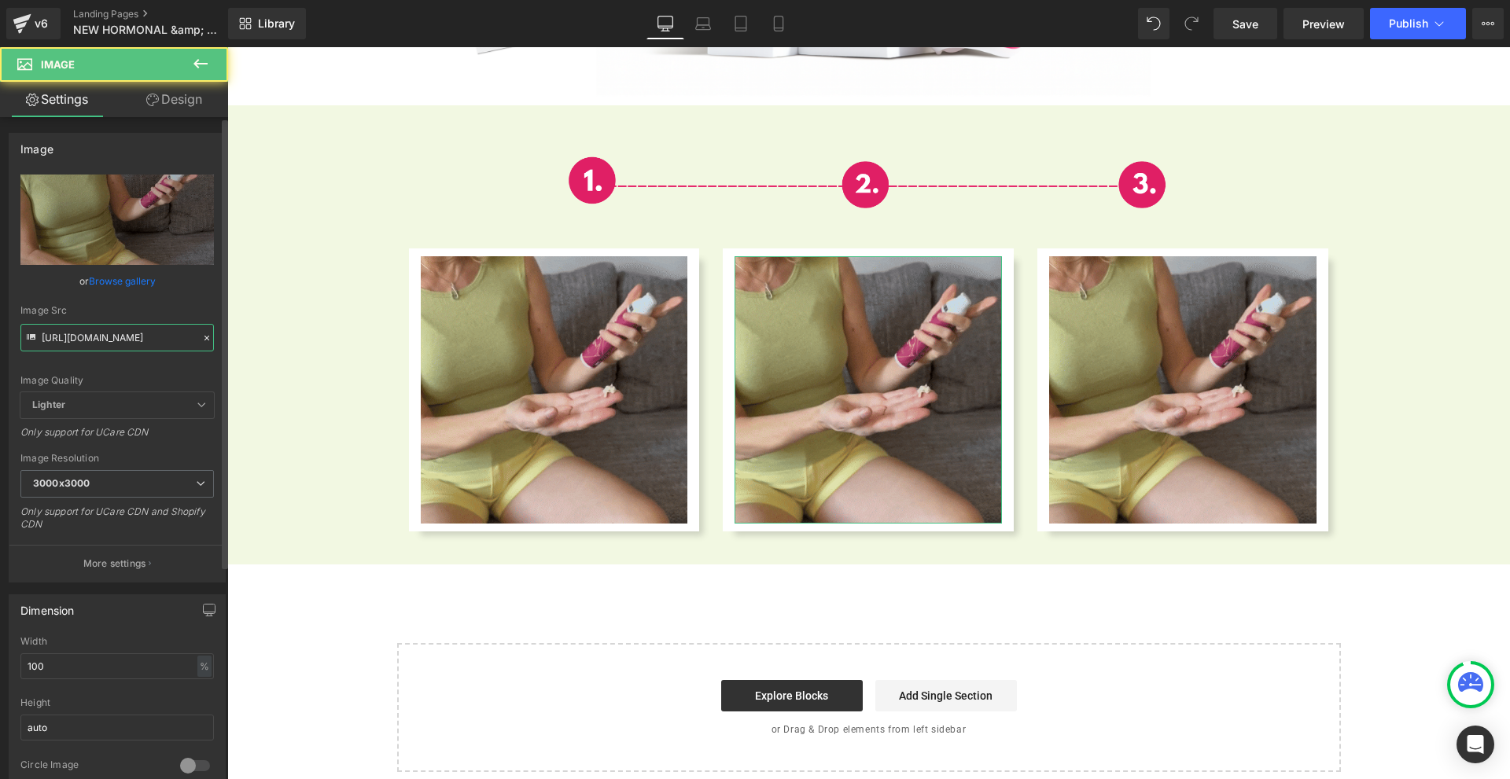
click at [77, 334] on input "[URL][DOMAIN_NAME]" at bounding box center [116, 338] width 193 height 28
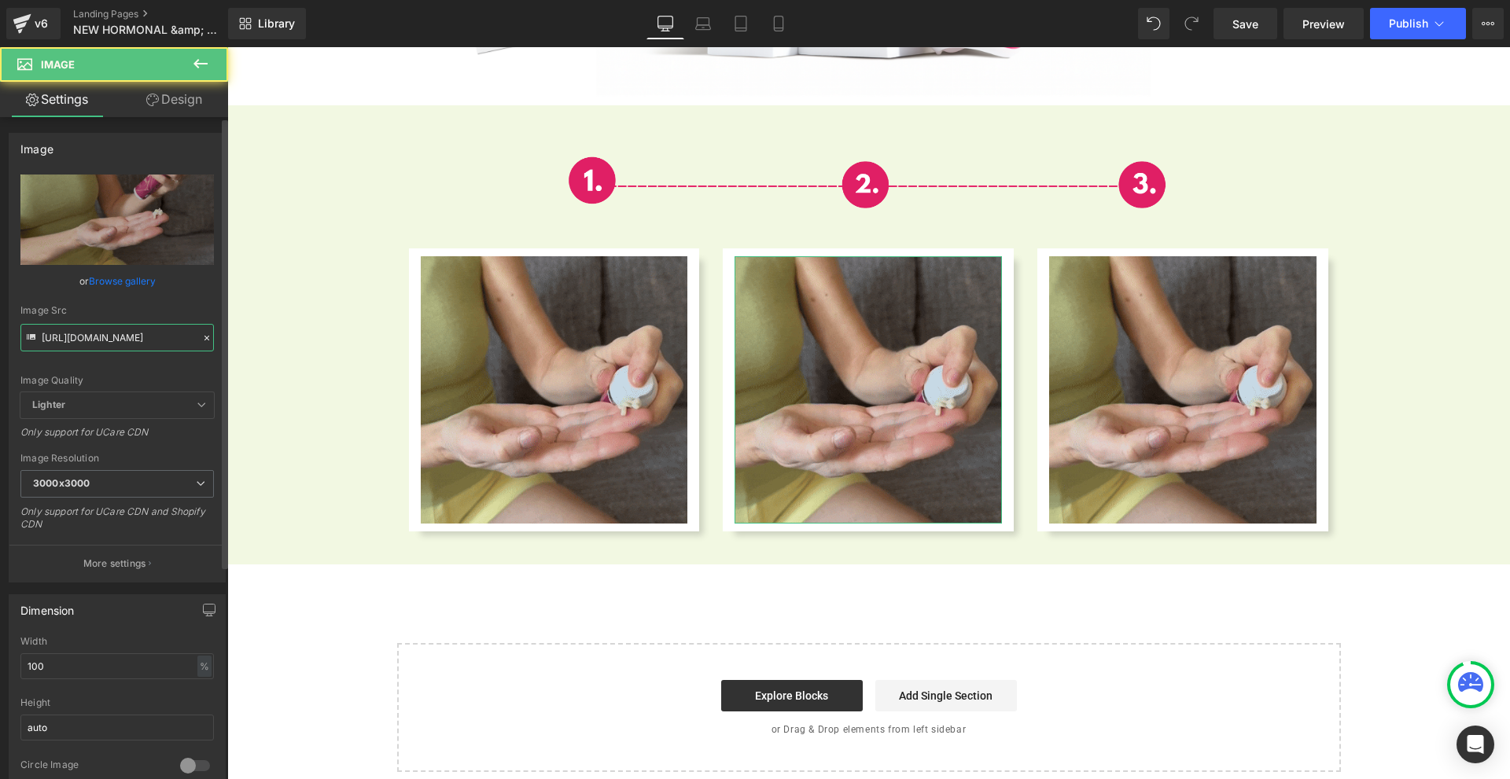
click at [77, 334] on input "[URL][DOMAIN_NAME]" at bounding box center [116, 338] width 193 height 28
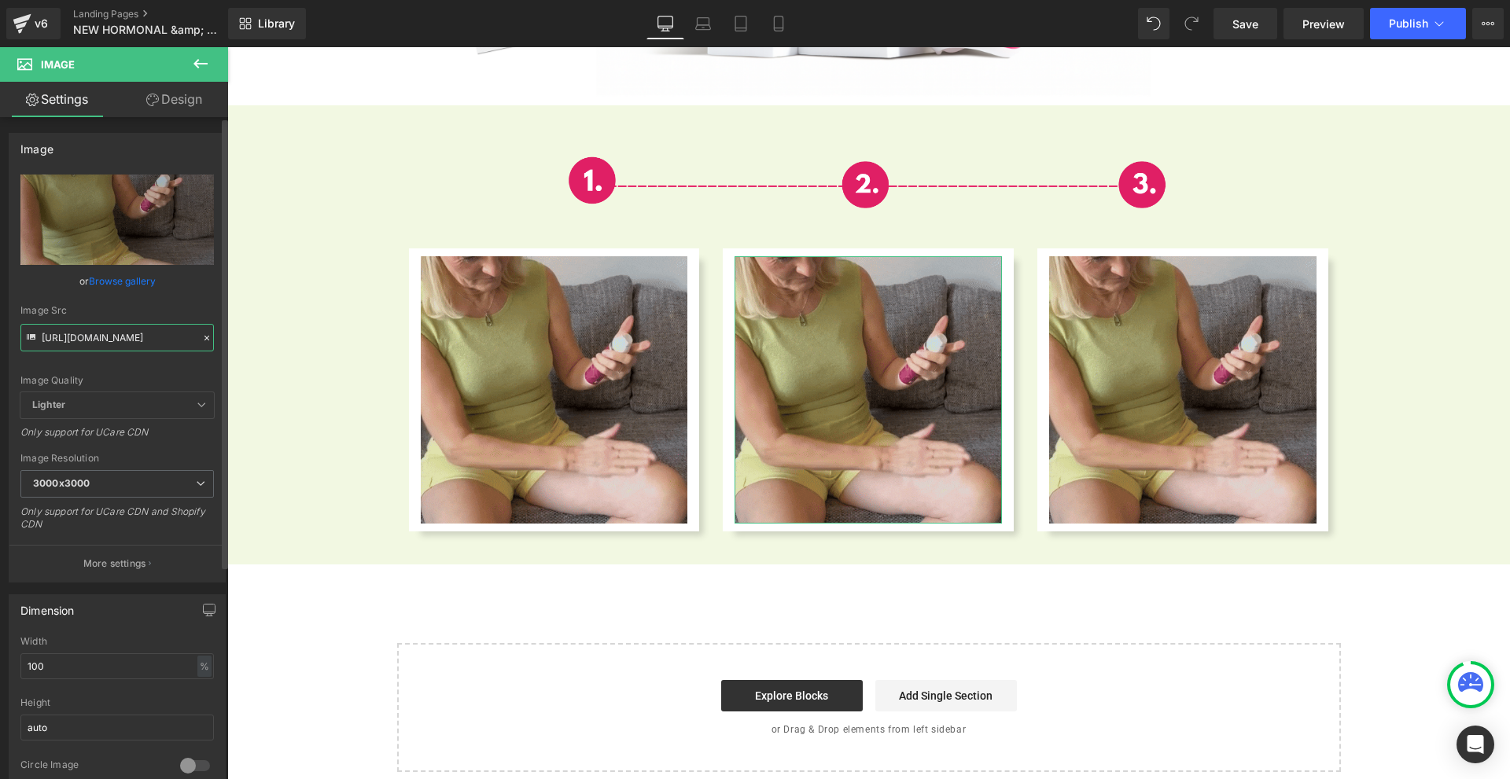
paste input "[DOMAIN_NAME][URL]"
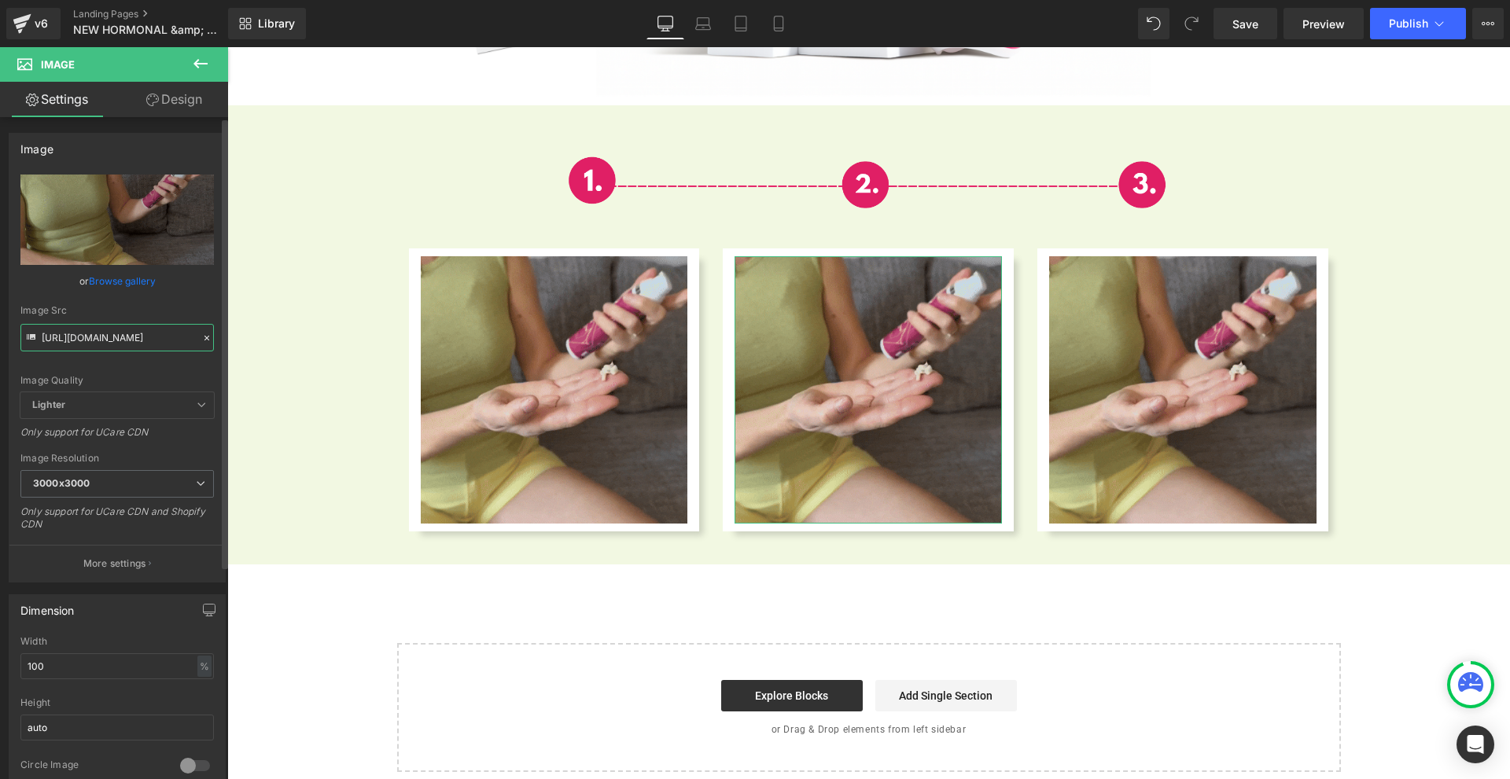
scroll to position [0, 794]
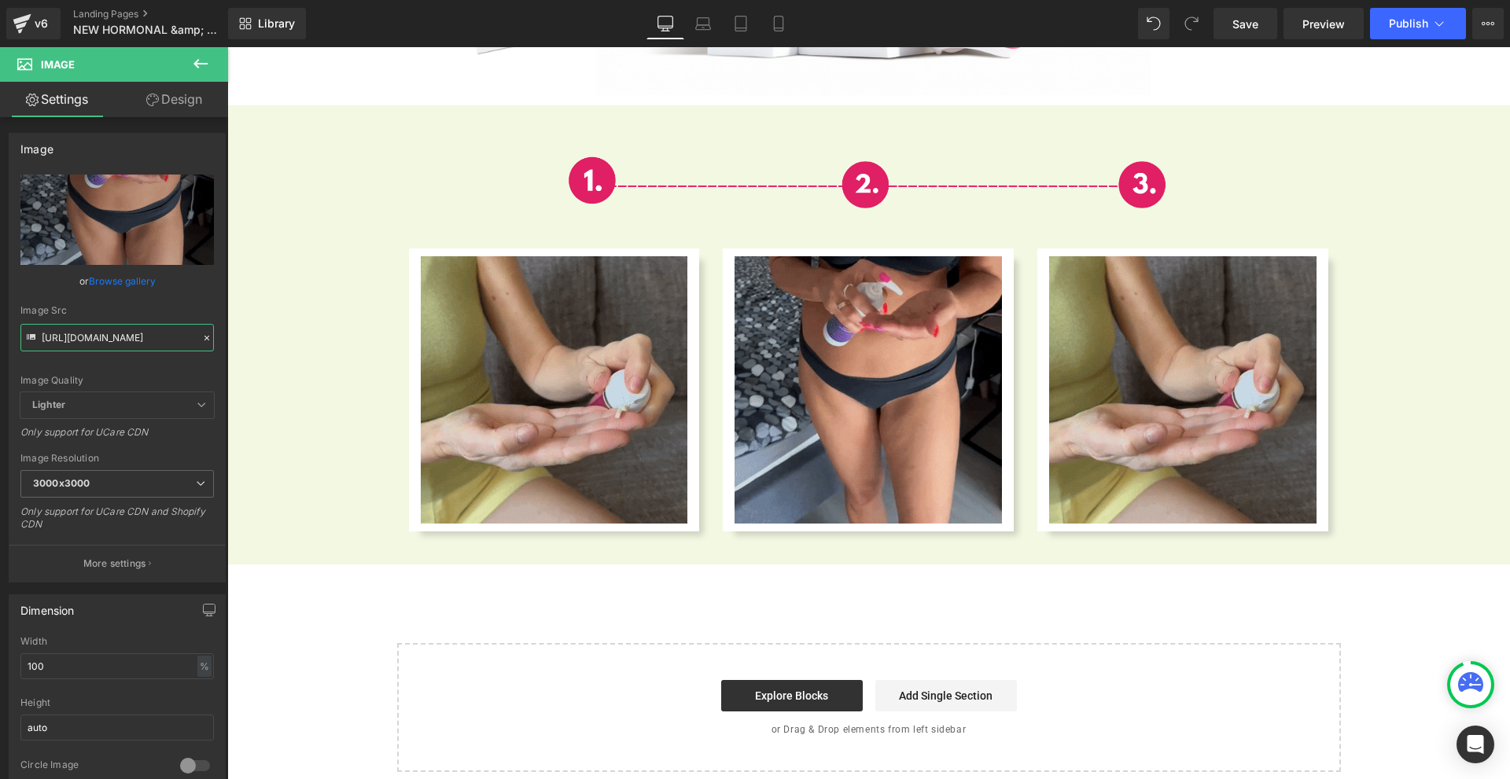
type input "[URL][DOMAIN_NAME]"
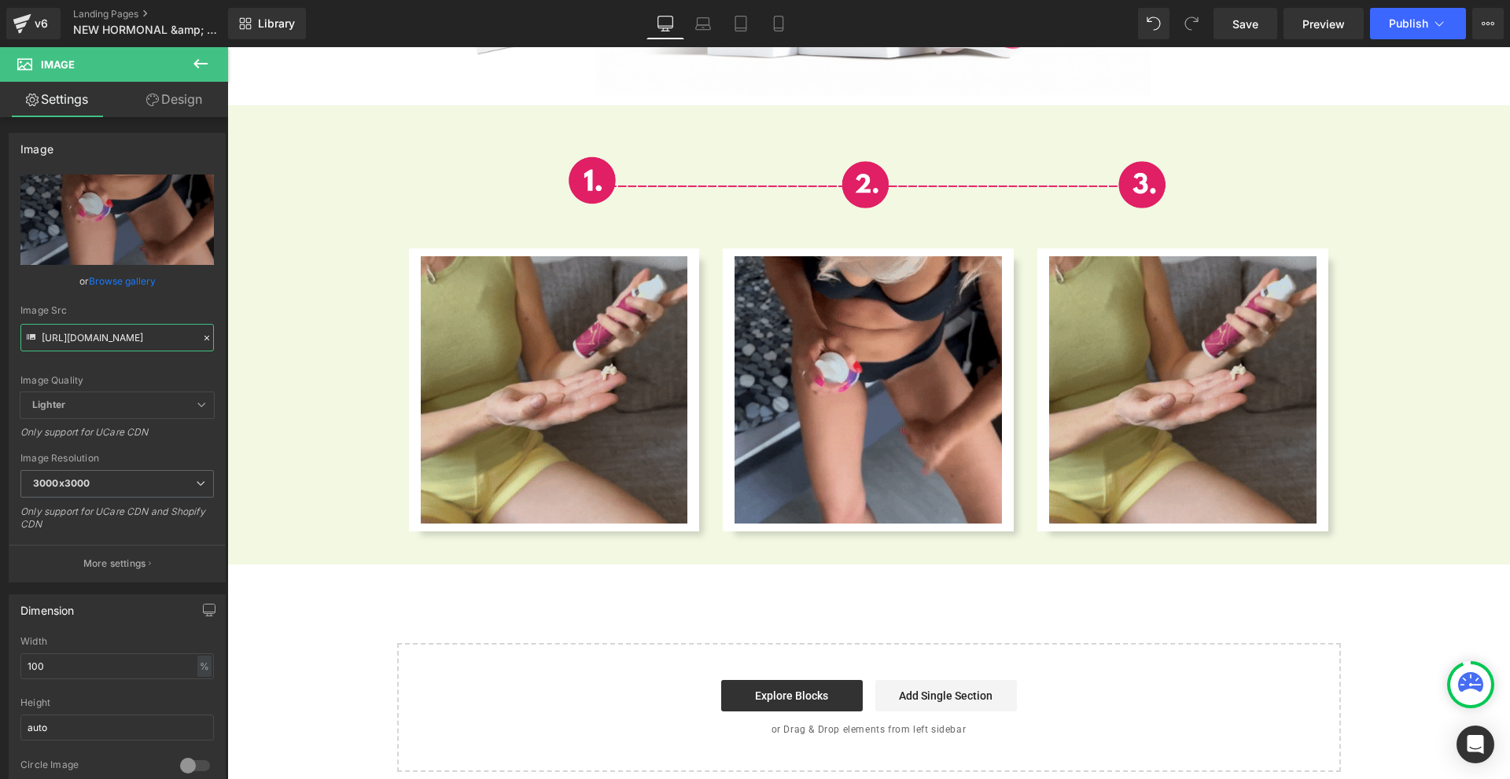
scroll to position [0, 0]
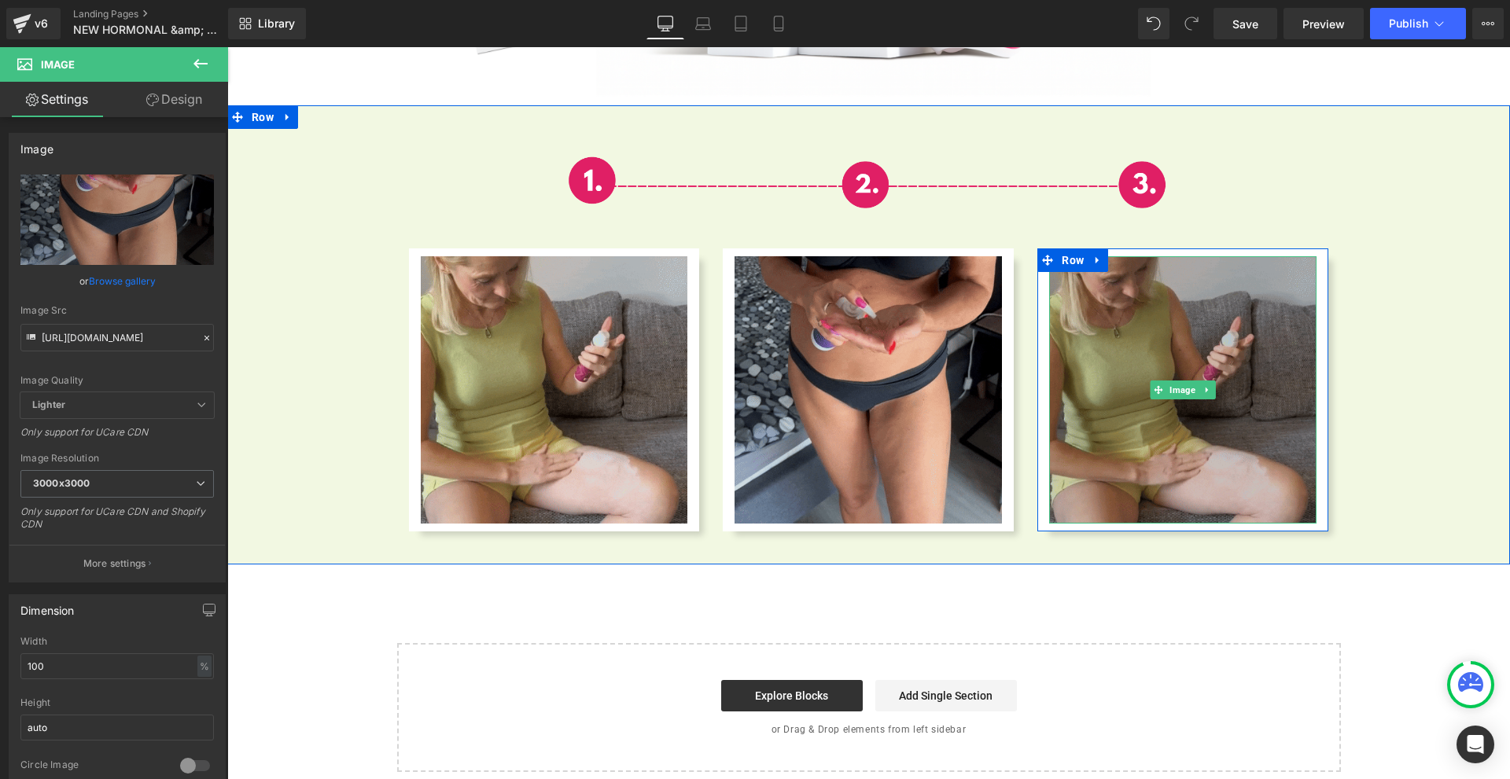
click at [1225, 319] on img at bounding box center [1182, 389] width 267 height 267
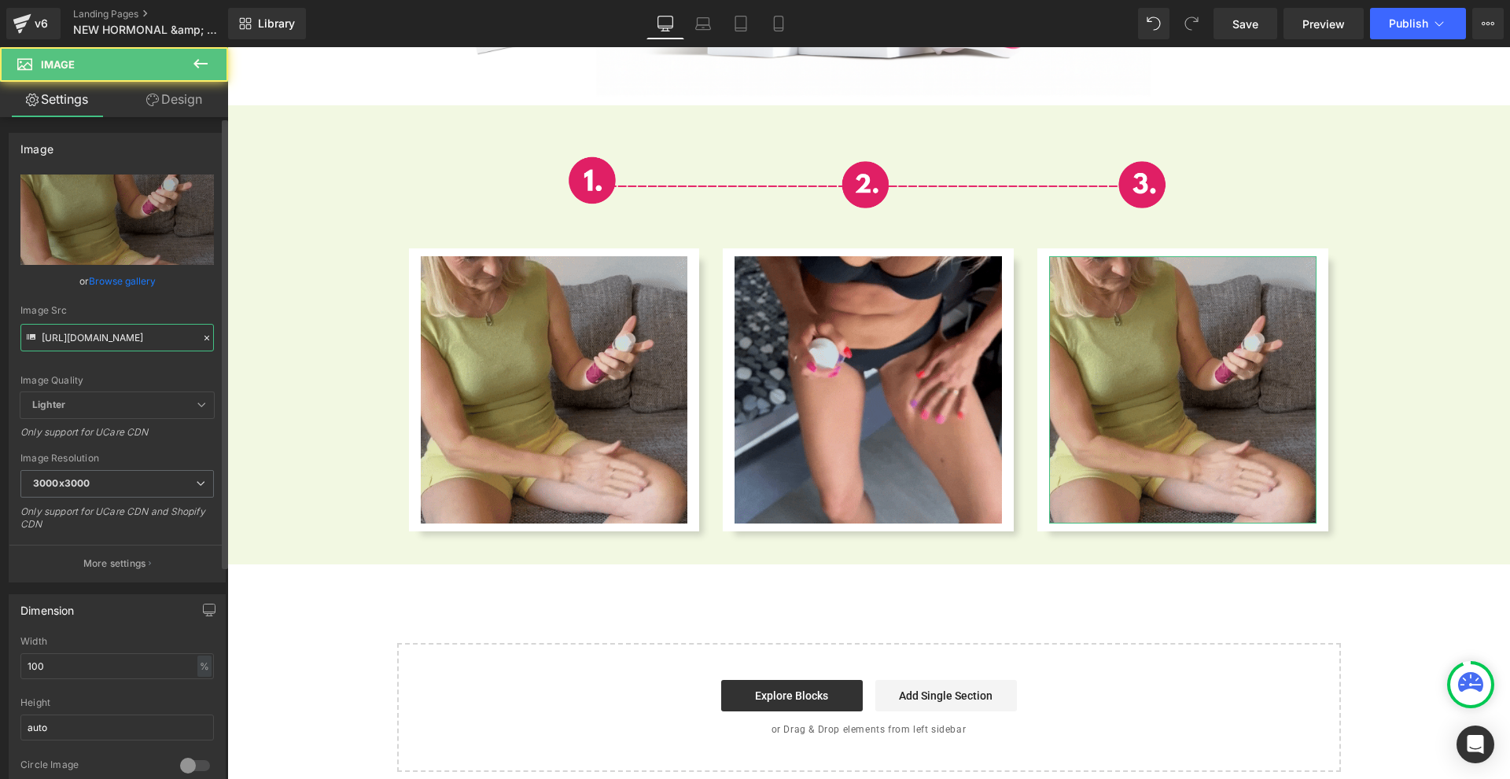
click at [144, 348] on input "[URL][DOMAIN_NAME]" at bounding box center [116, 338] width 193 height 28
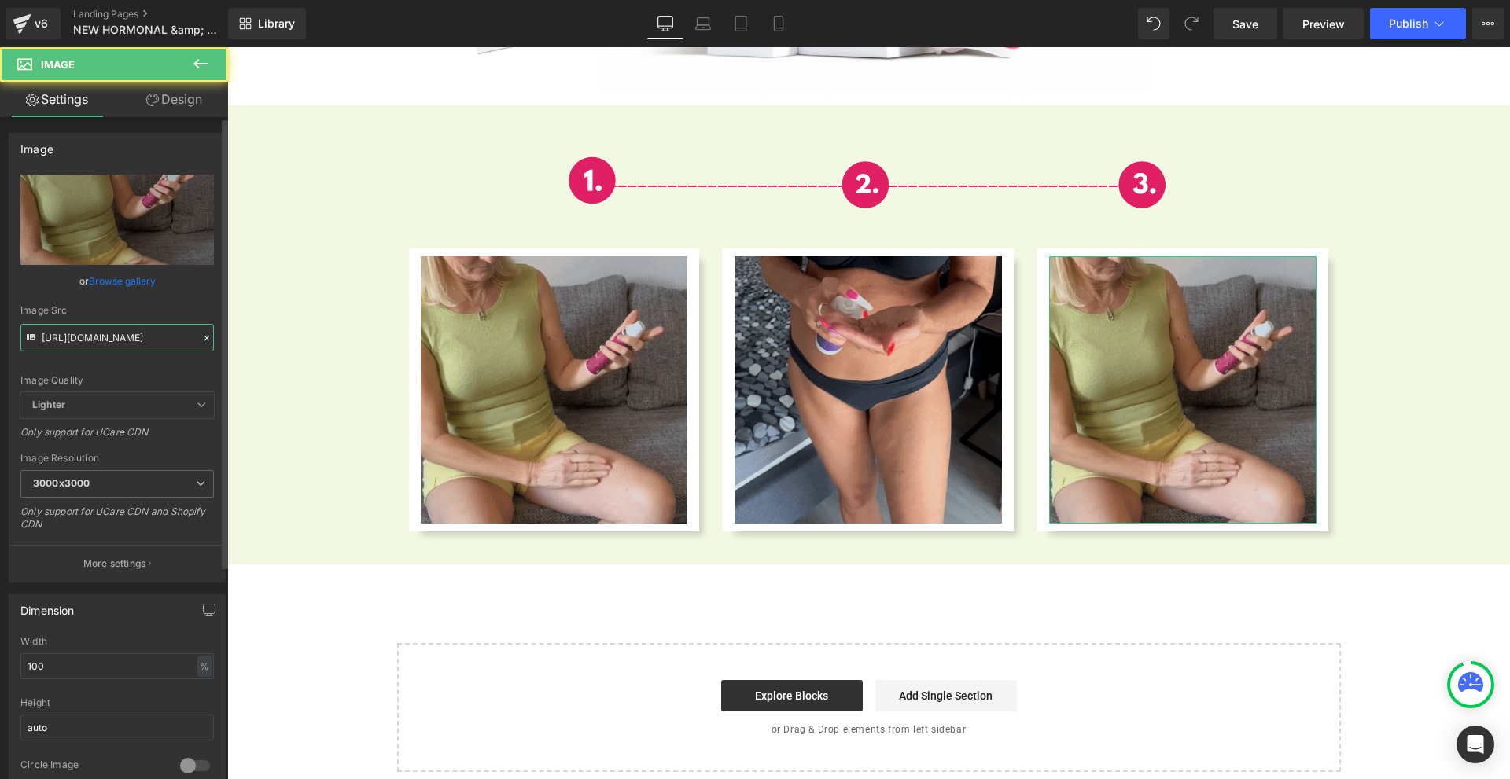
click at [144, 348] on input "[URL][DOMAIN_NAME]" at bounding box center [116, 338] width 193 height 28
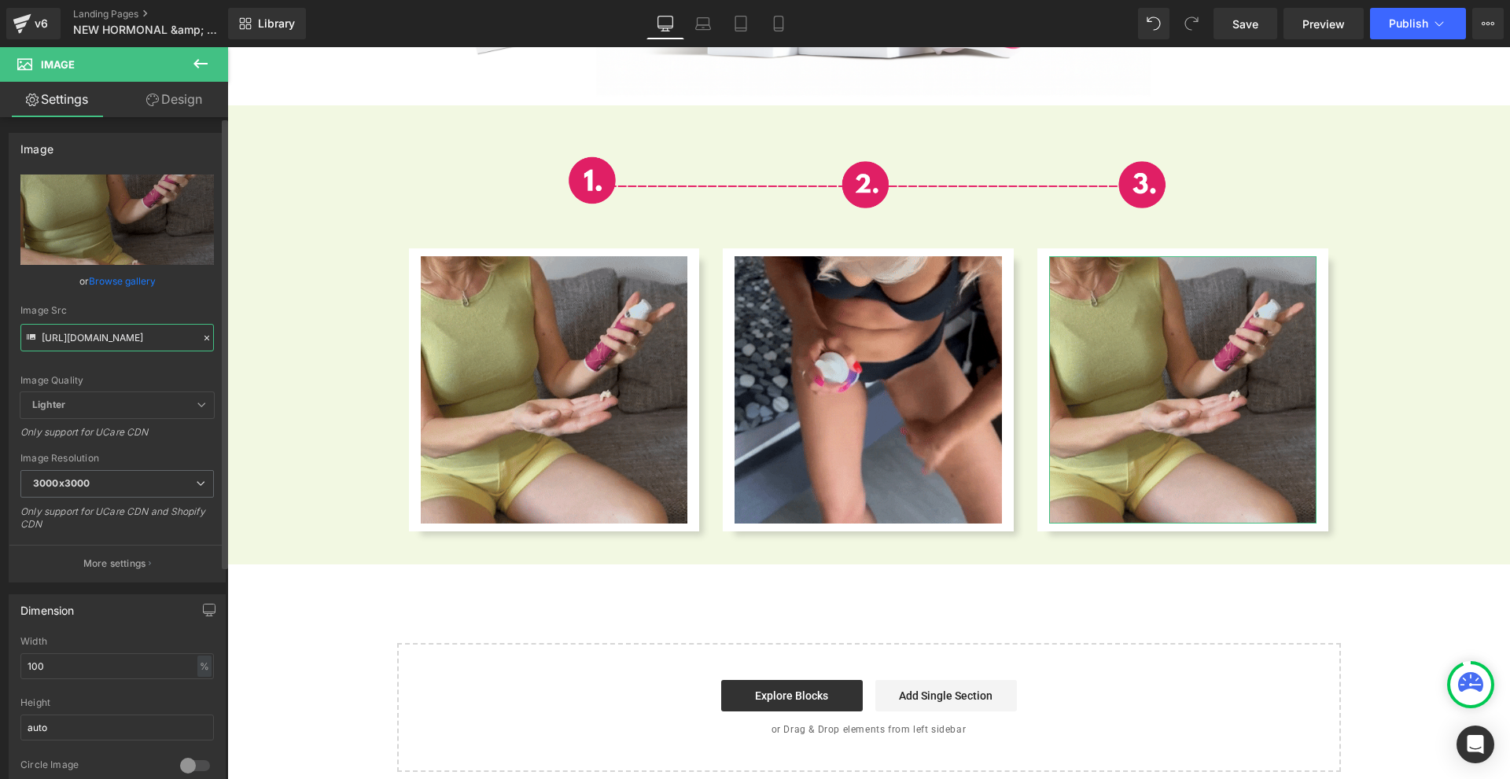
click at [144, 348] on input "[URL][DOMAIN_NAME]" at bounding box center [116, 338] width 193 height 28
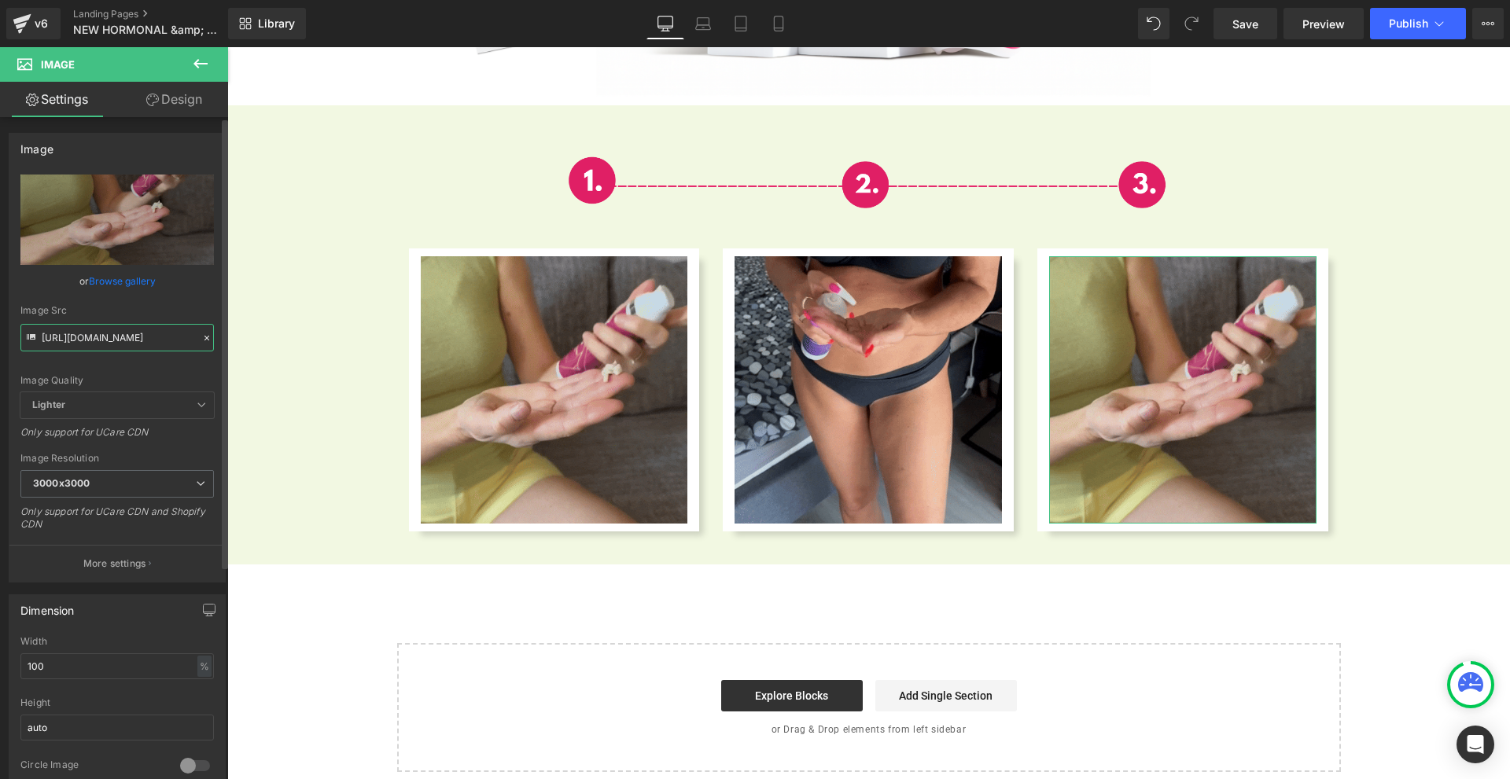
click at [144, 348] on input "[URL][DOMAIN_NAME]" at bounding box center [116, 338] width 193 height 28
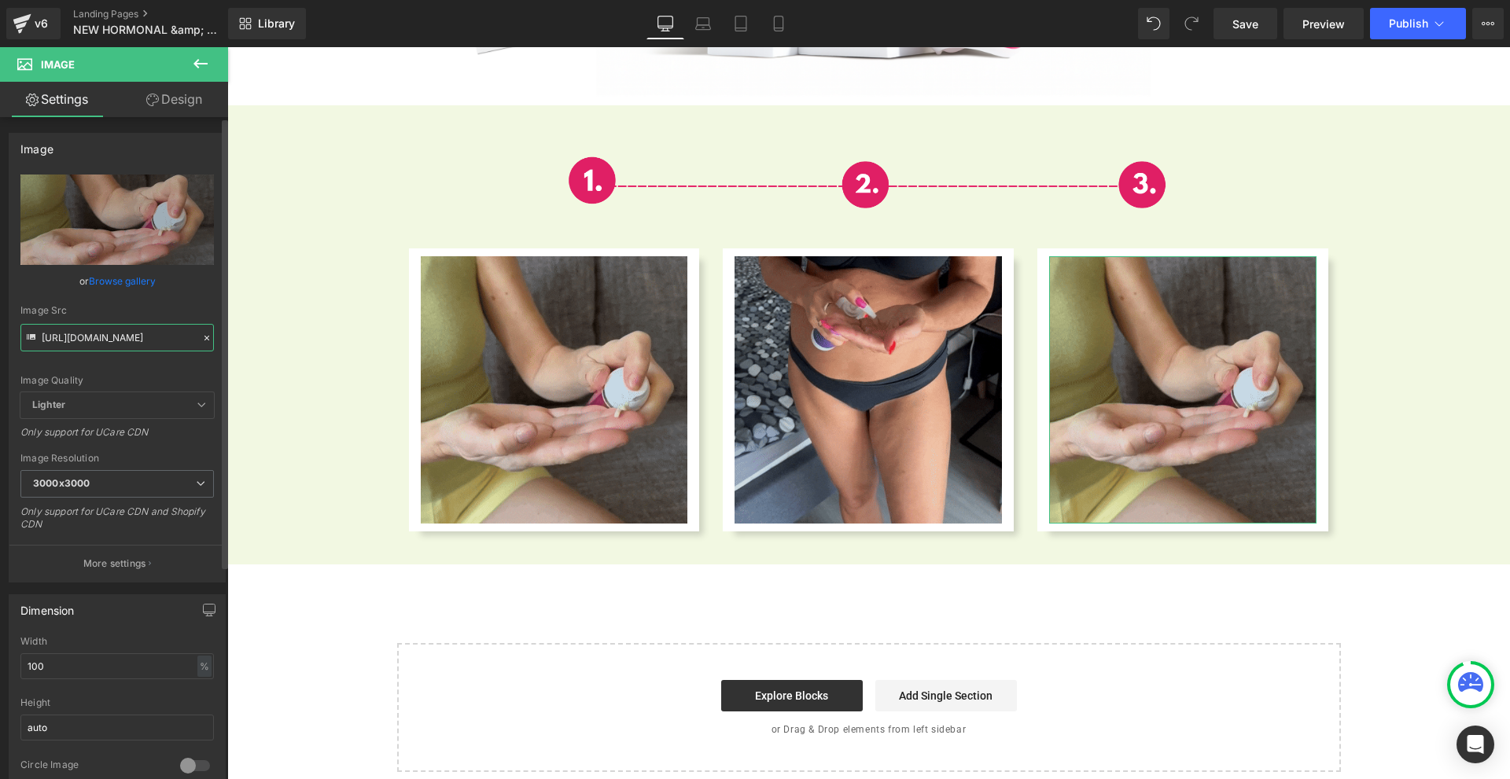
paste input "[DOMAIN_NAME][URL]"
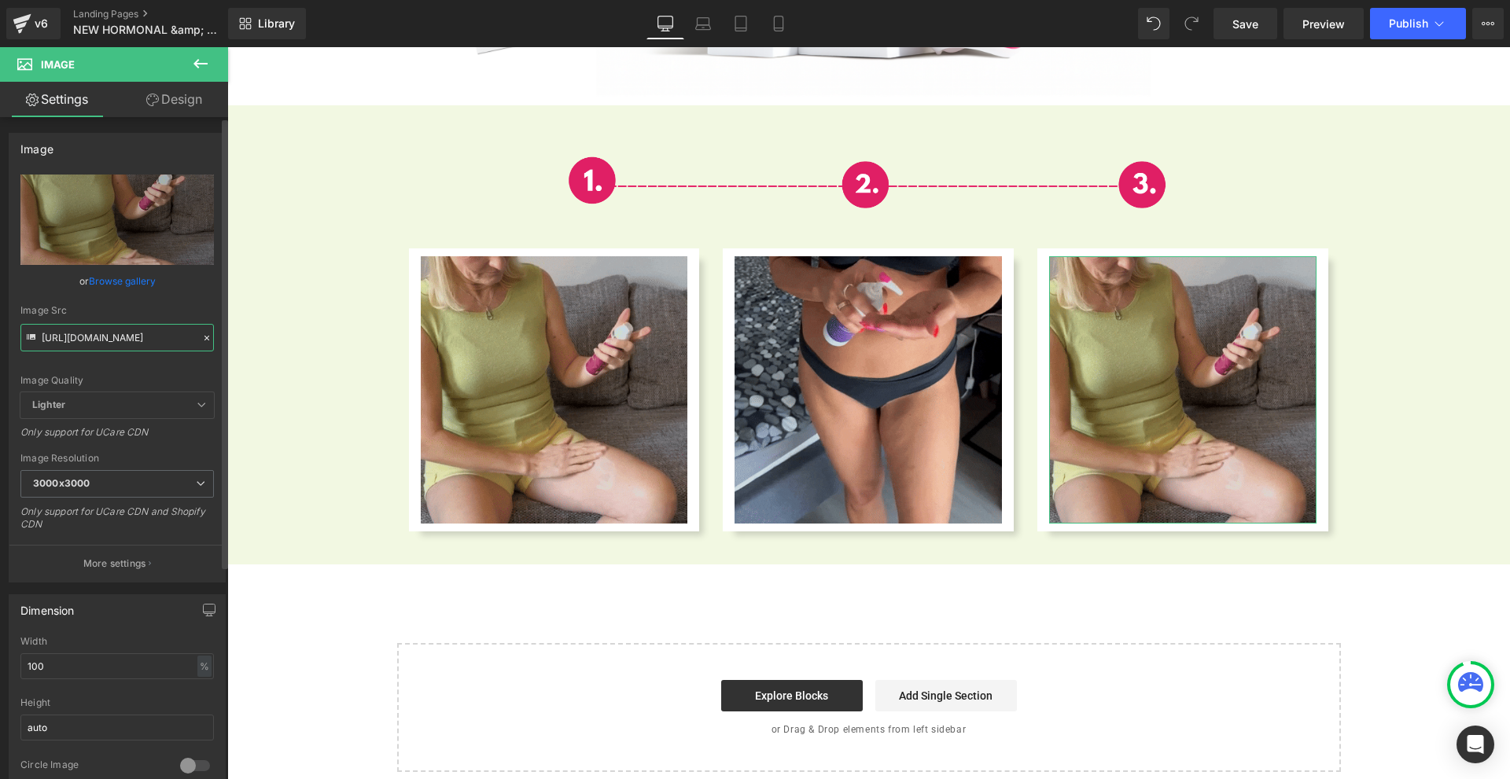
type input "[URL][DOMAIN_NAME]"
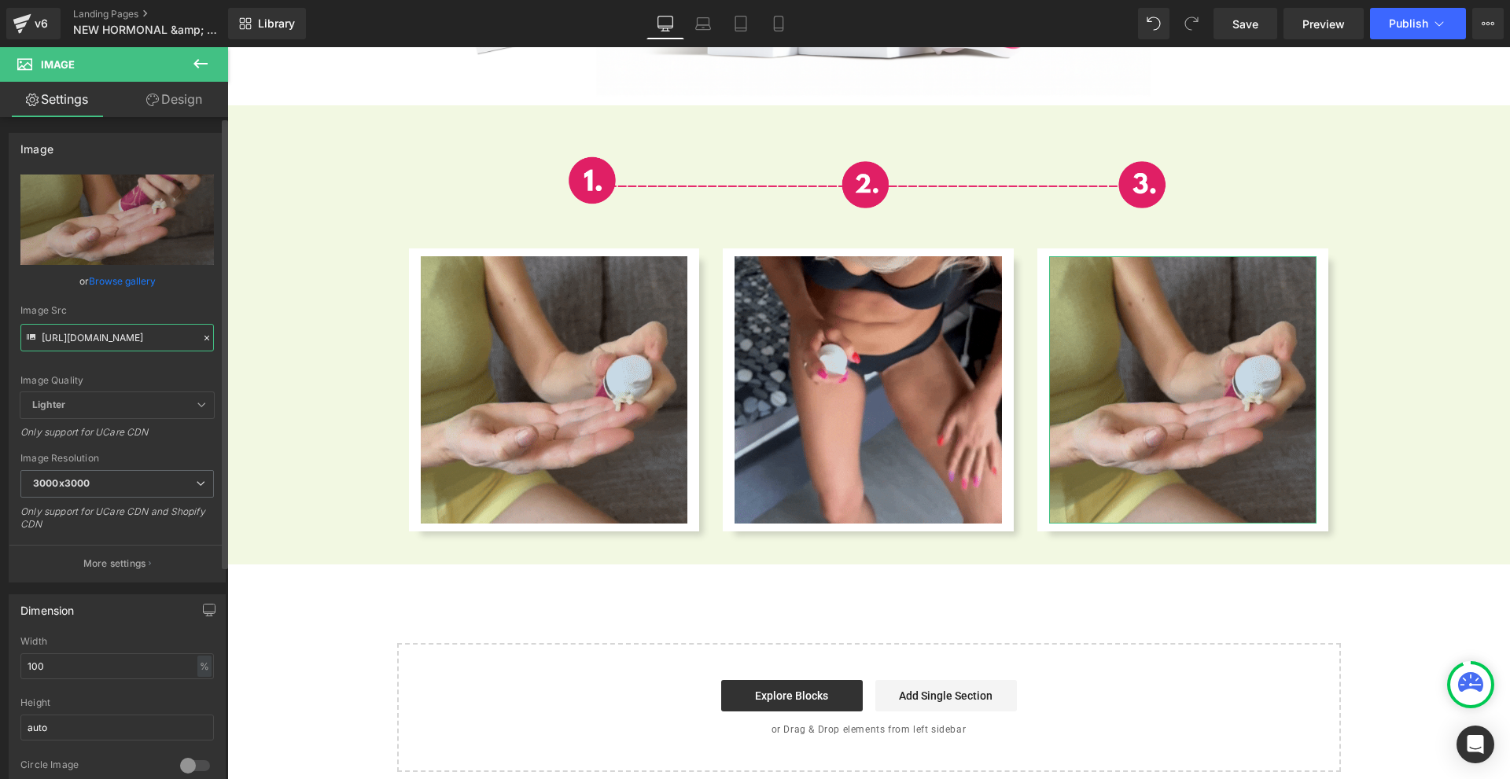
scroll to position [0, 805]
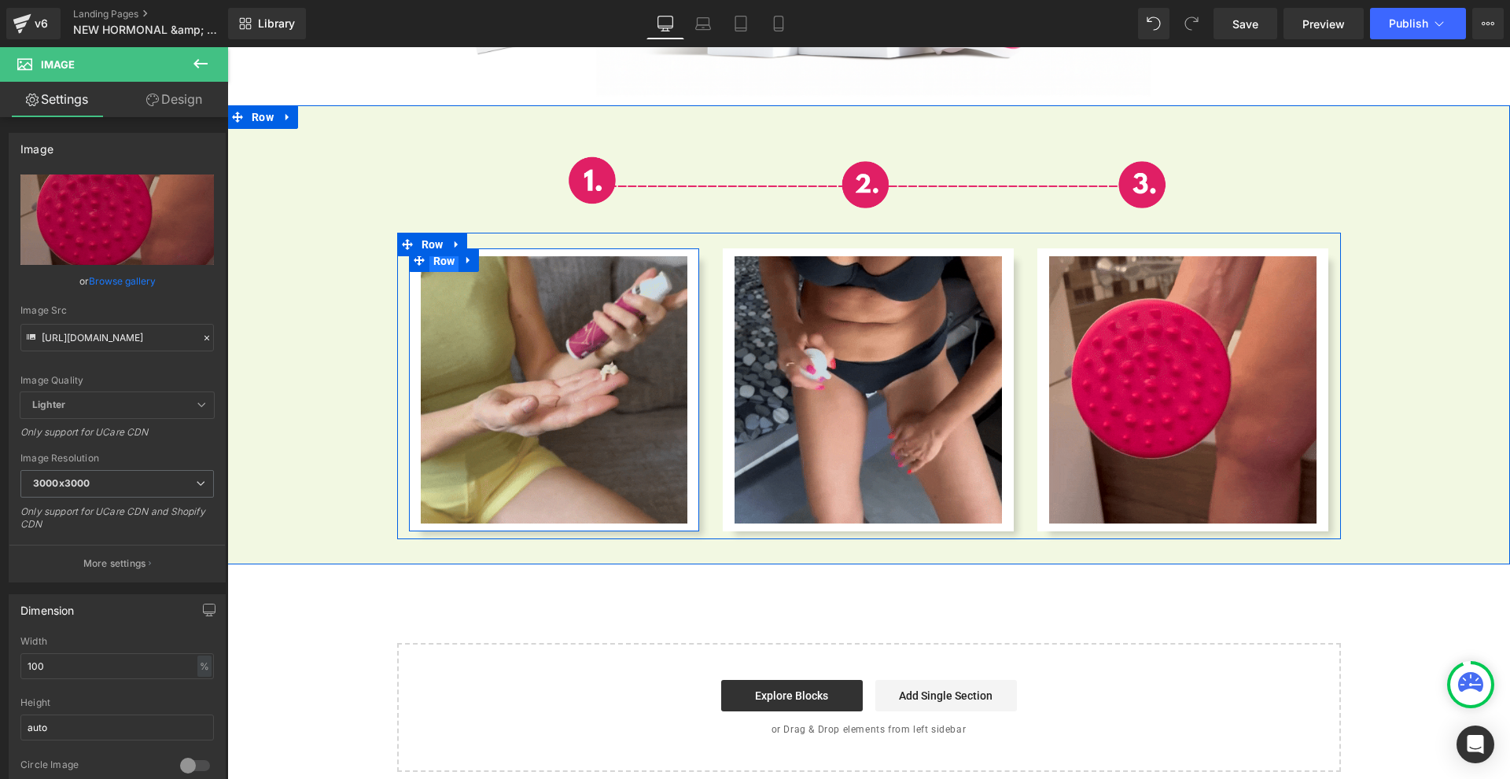
click at [439, 250] on span "Row" at bounding box center [444, 261] width 30 height 24
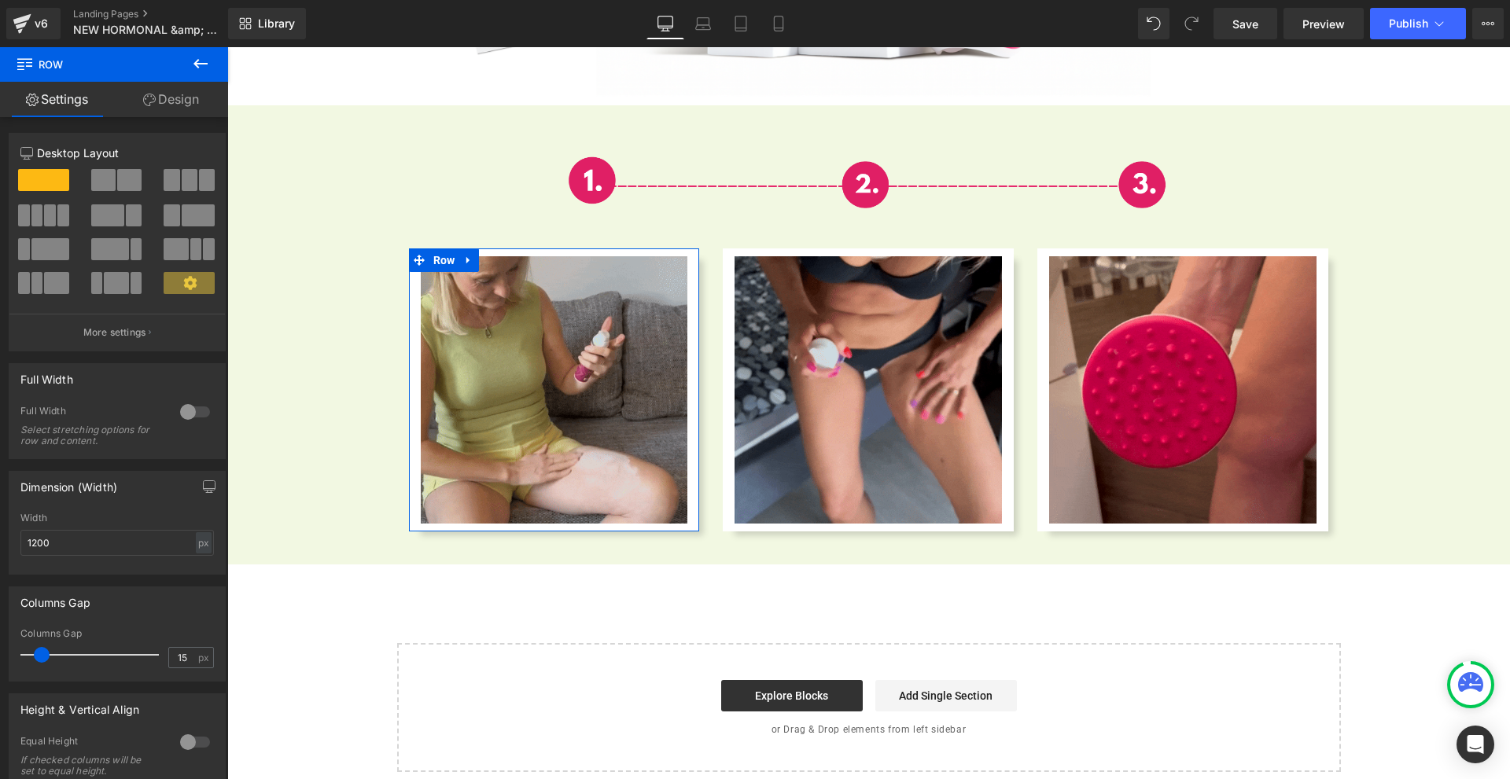
click at [147, 98] on icon at bounding box center [149, 100] width 13 height 13
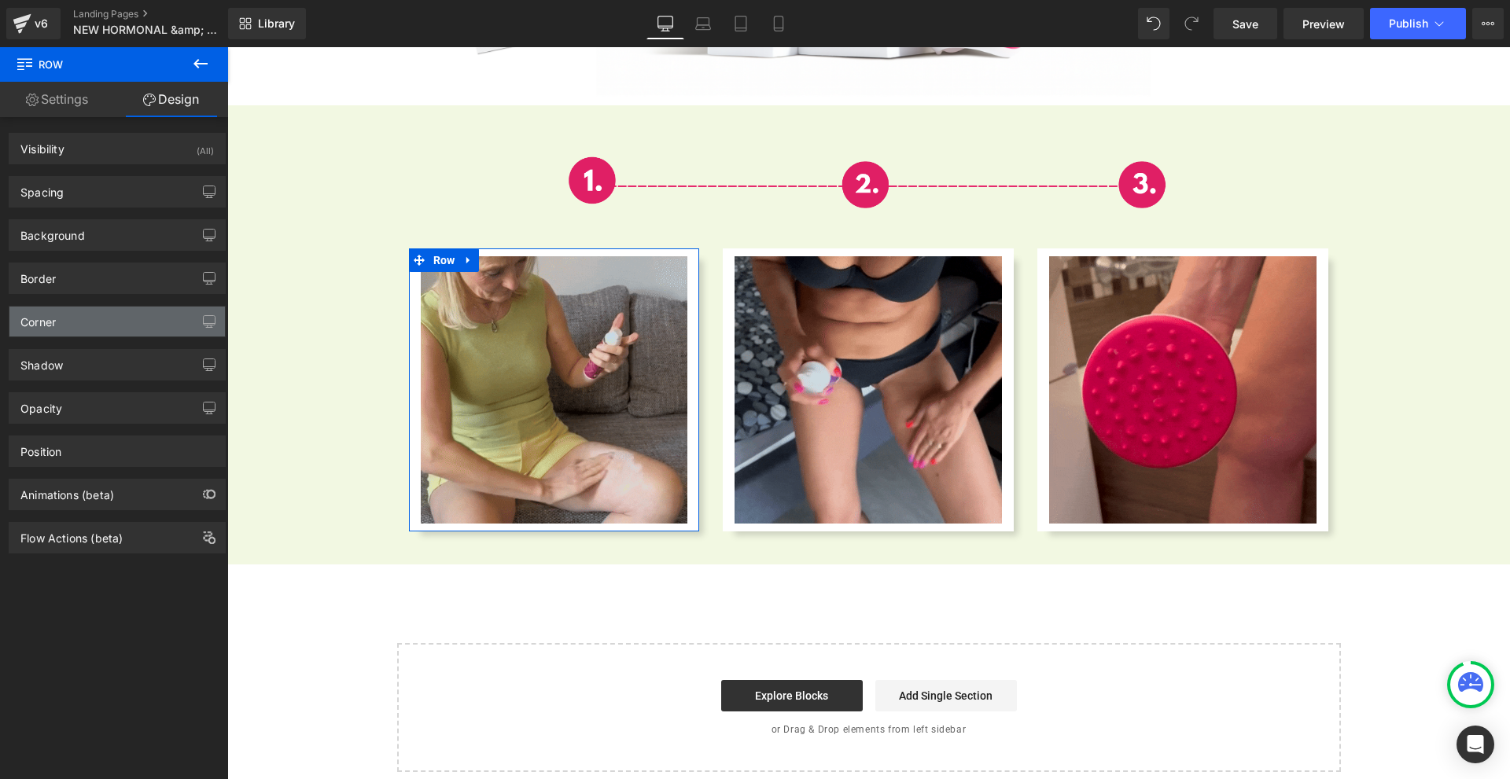
click at [83, 307] on div "Corner" at bounding box center [116, 322] width 215 height 30
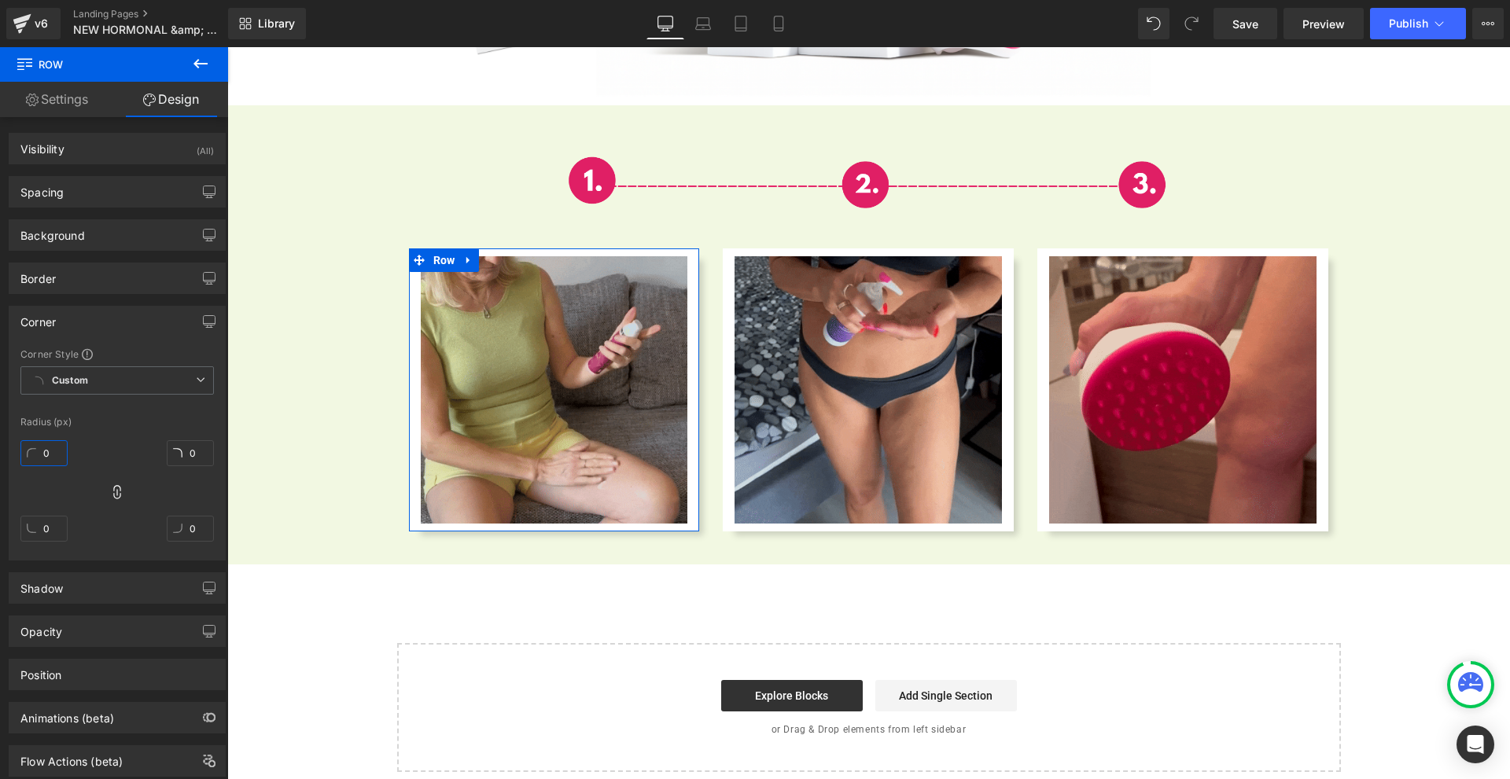
click at [53, 444] on input "0" at bounding box center [43, 453] width 47 height 26
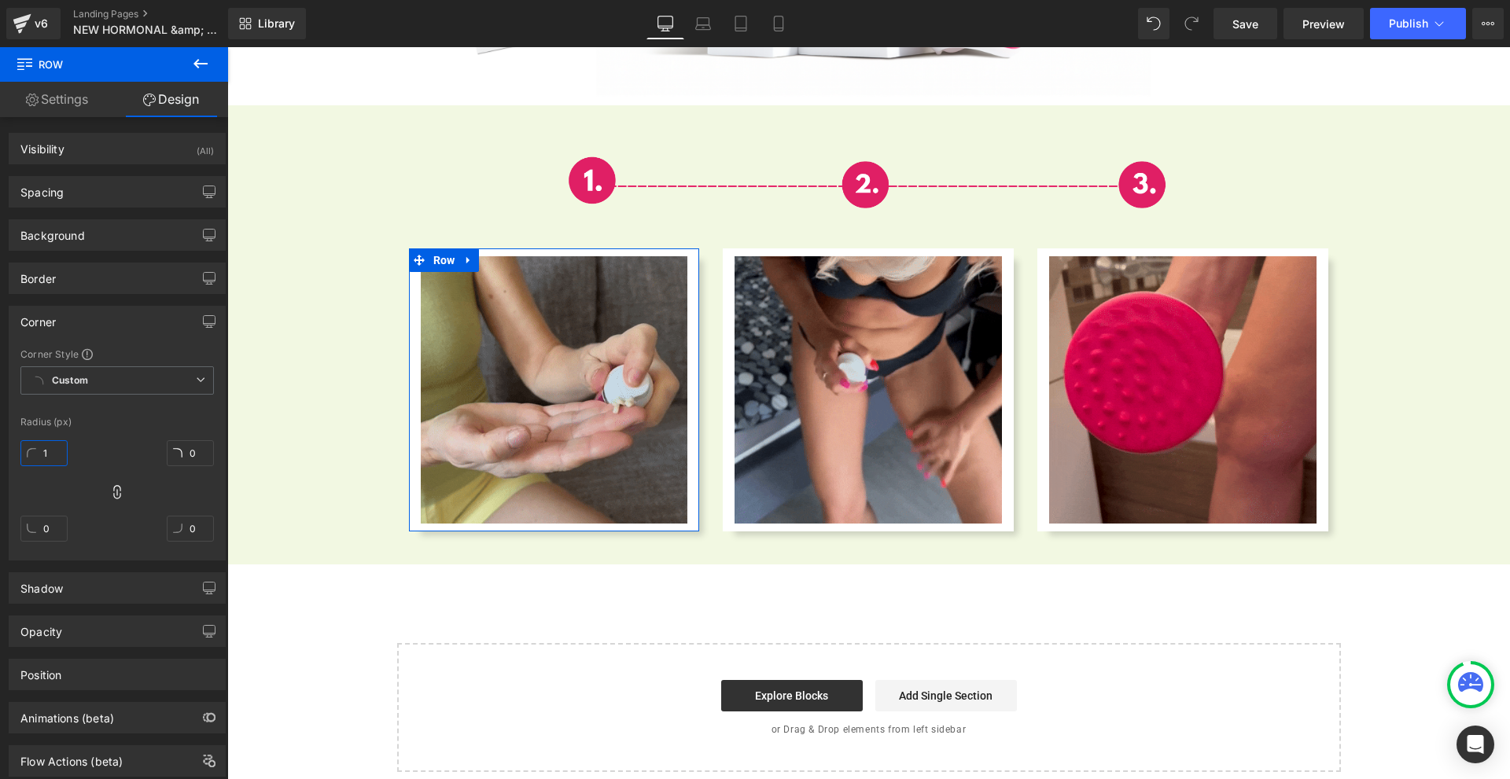
type input "10"
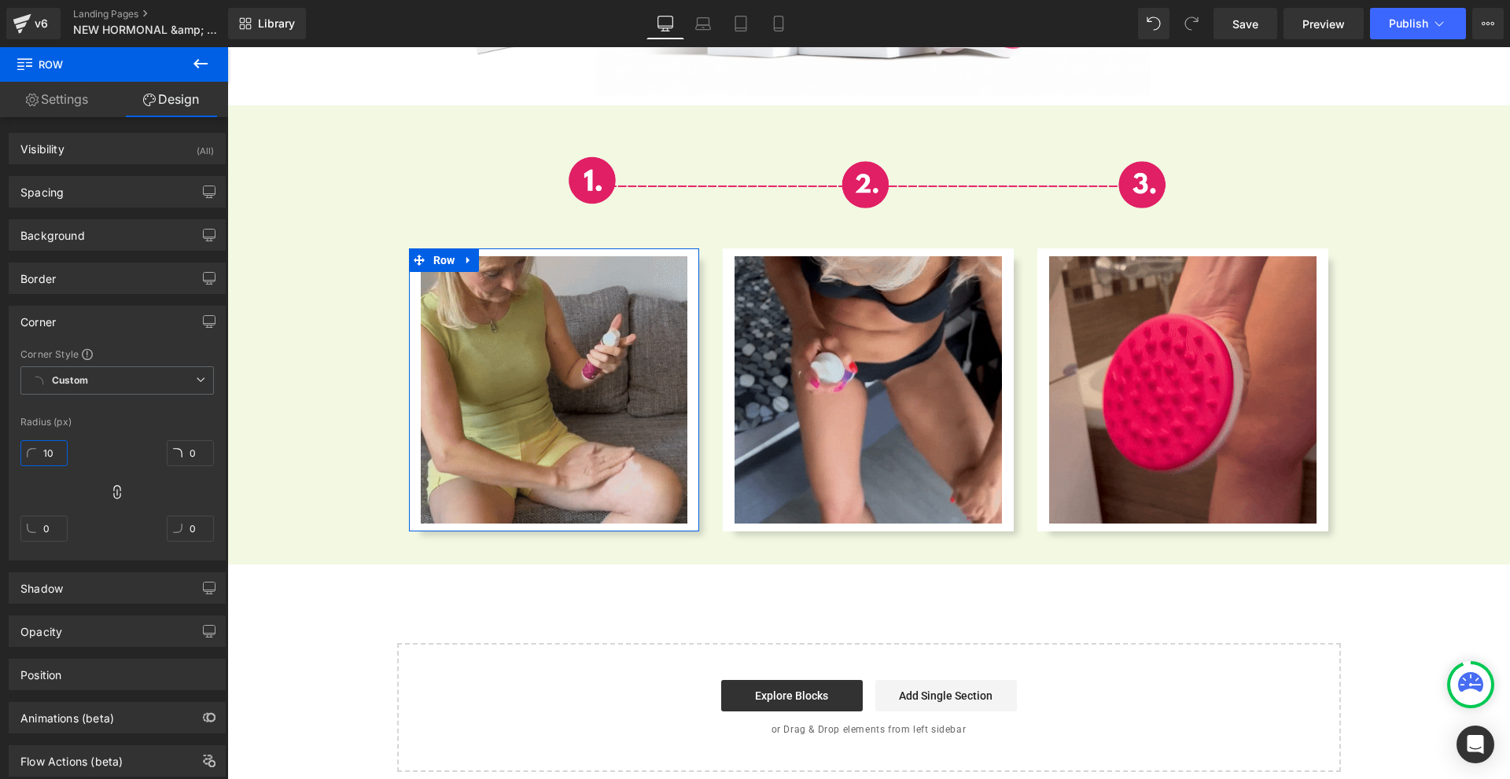
type input "10"
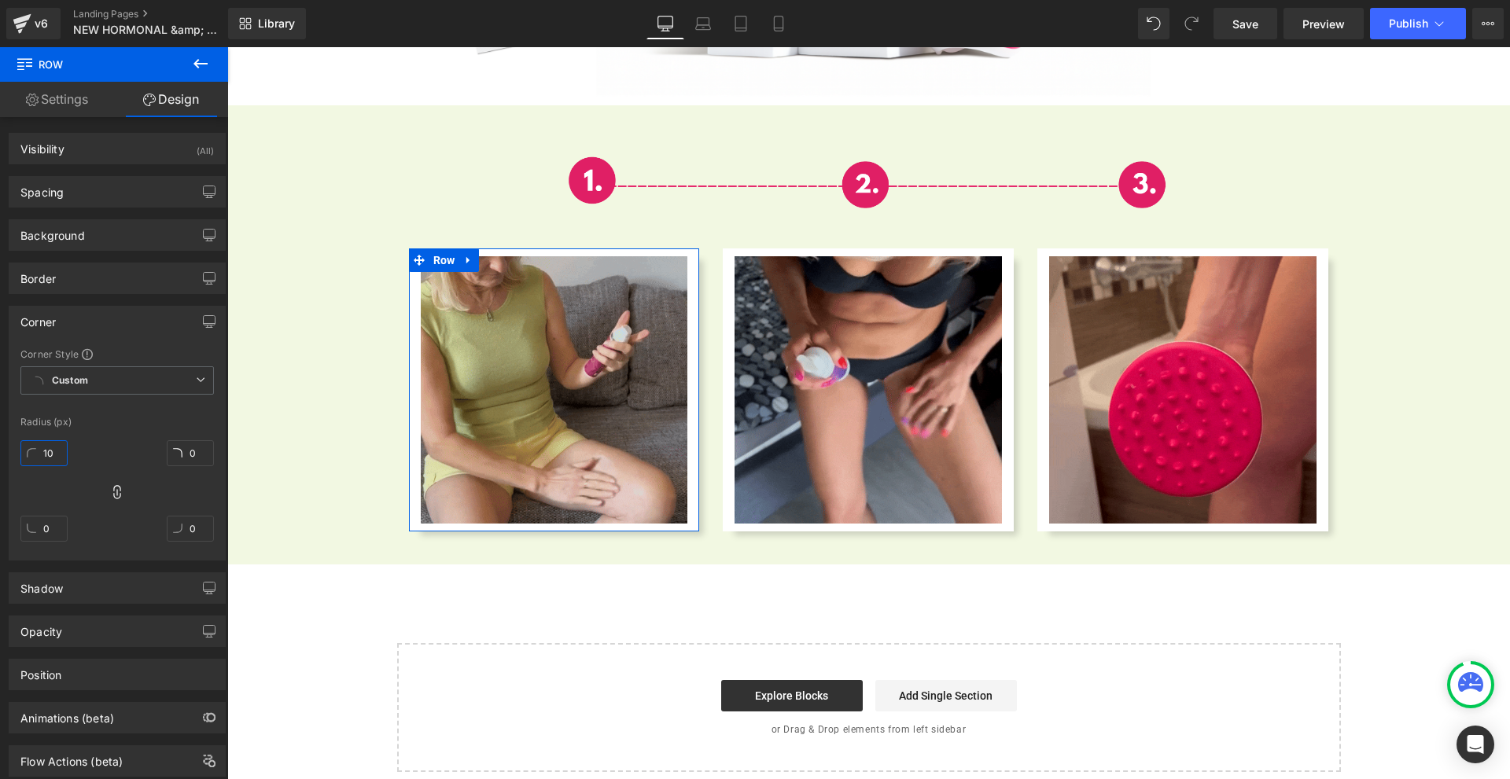
type input "10"
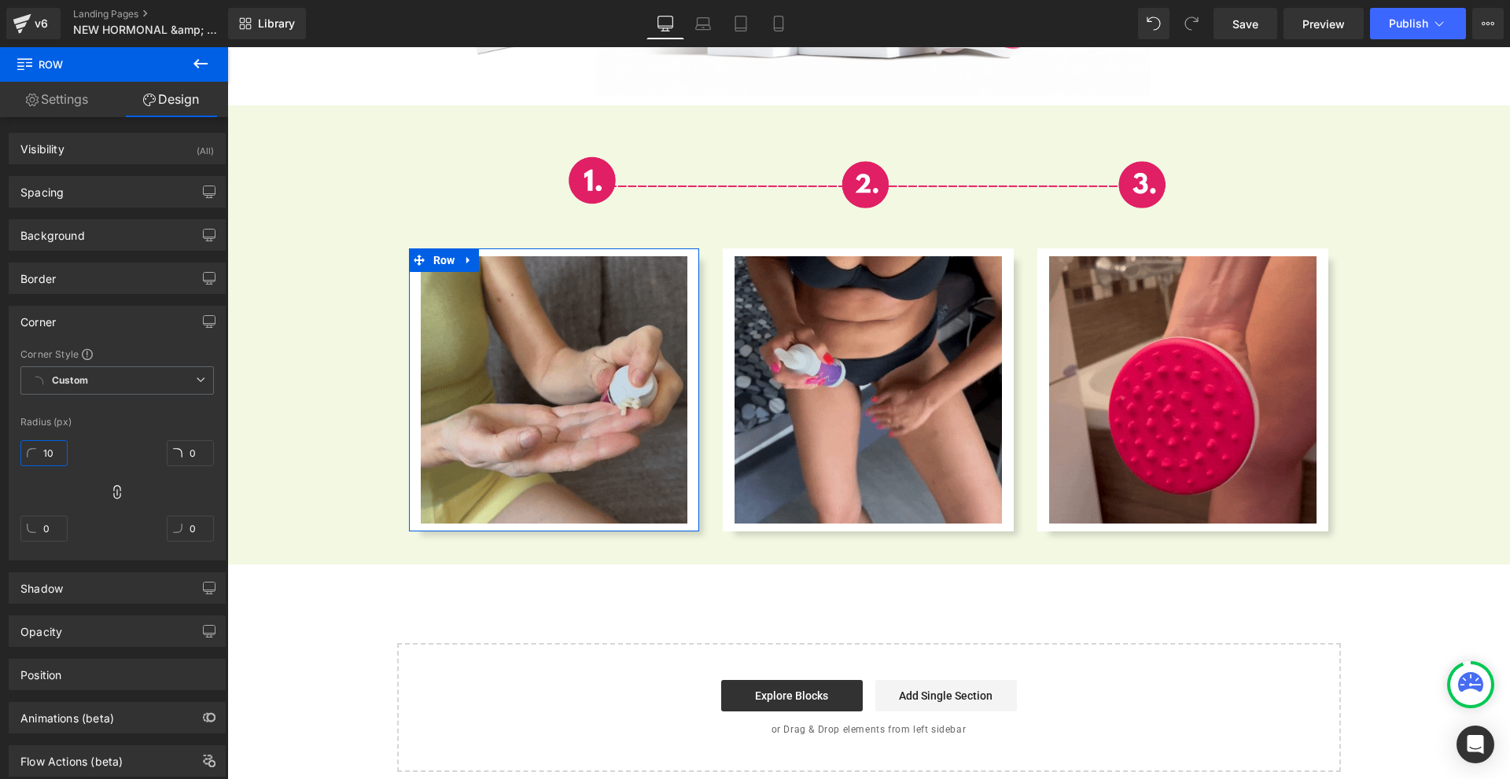
type input "10"
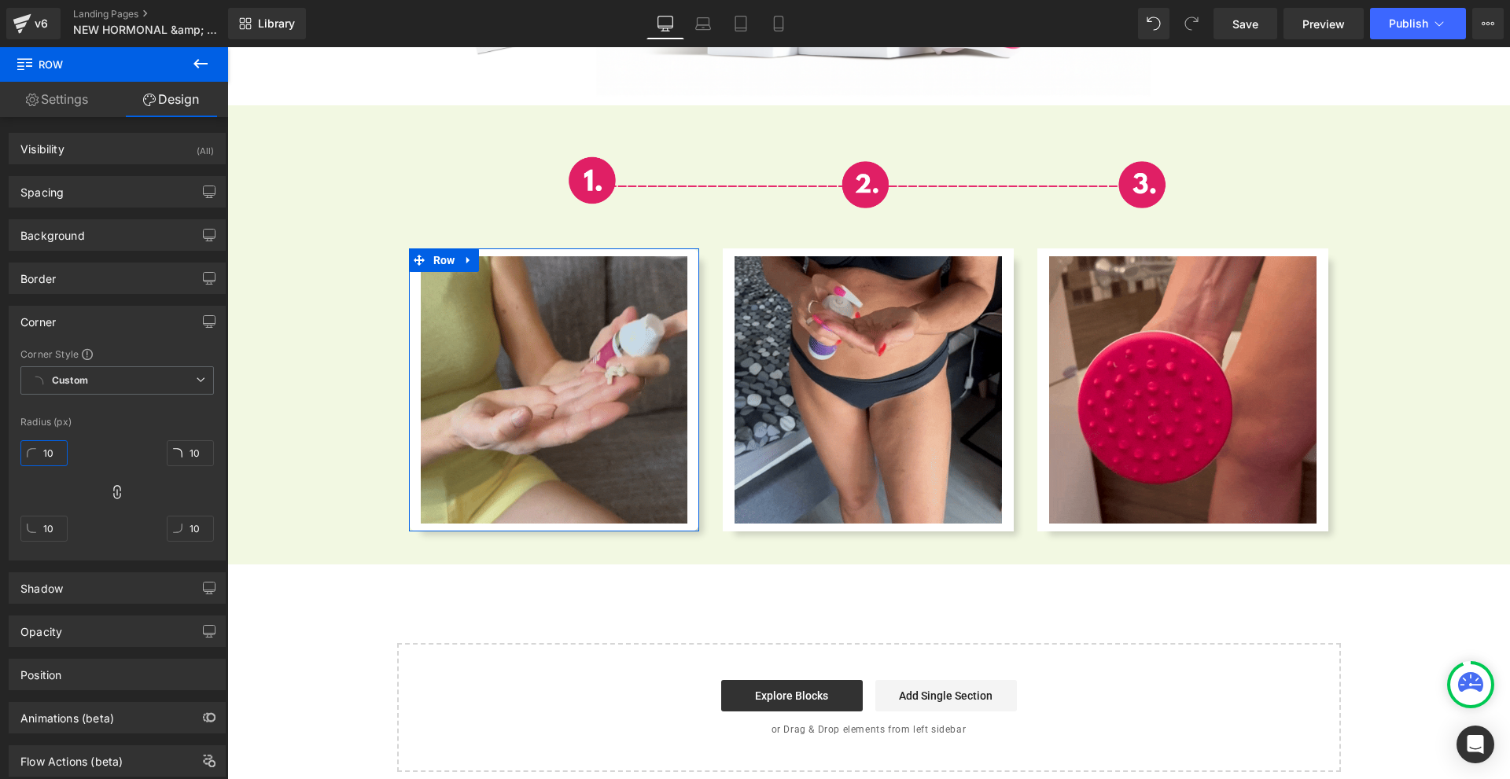
click at [64, 445] on input "10" at bounding box center [43, 453] width 47 height 26
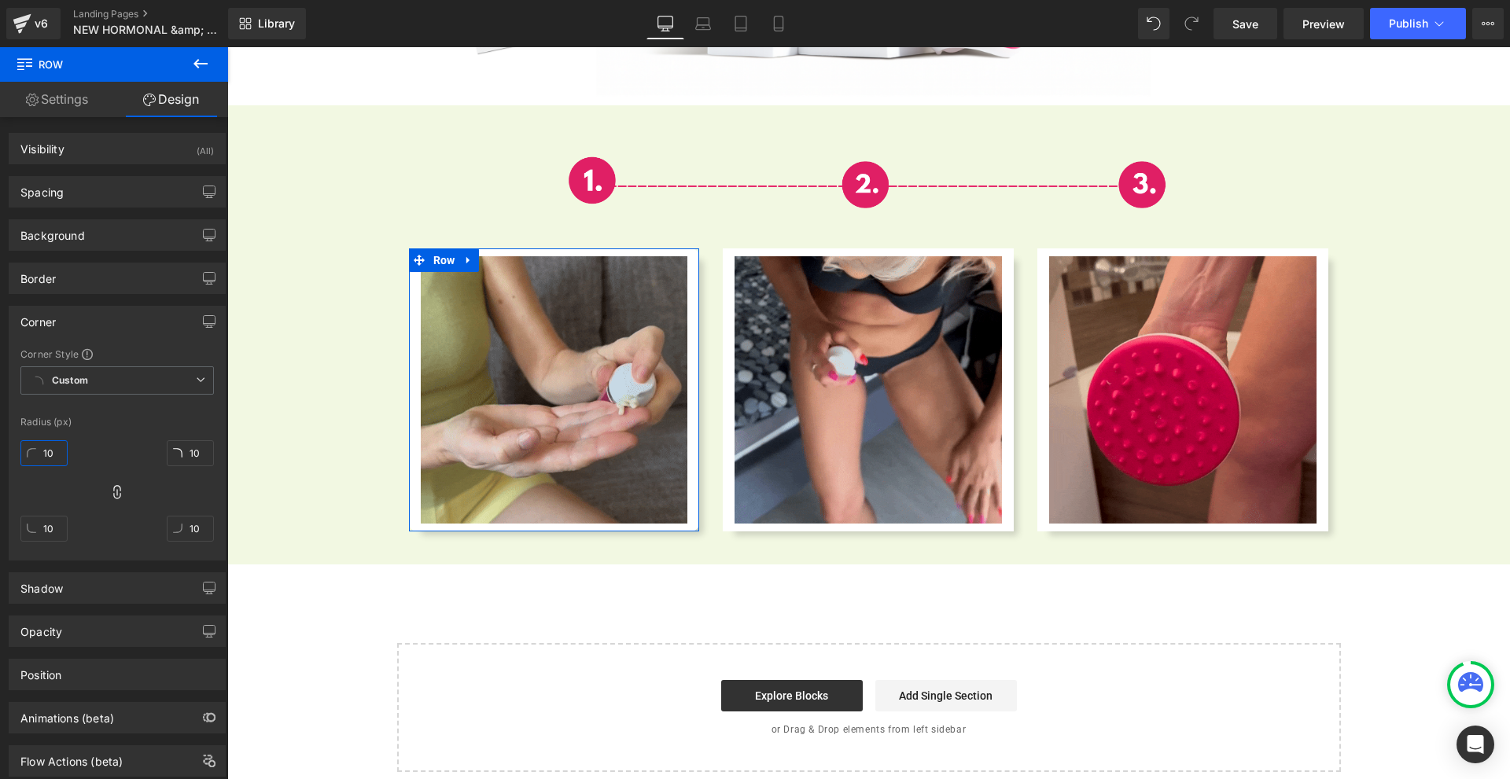
click at [64, 445] on input "10" at bounding box center [43, 453] width 47 height 26
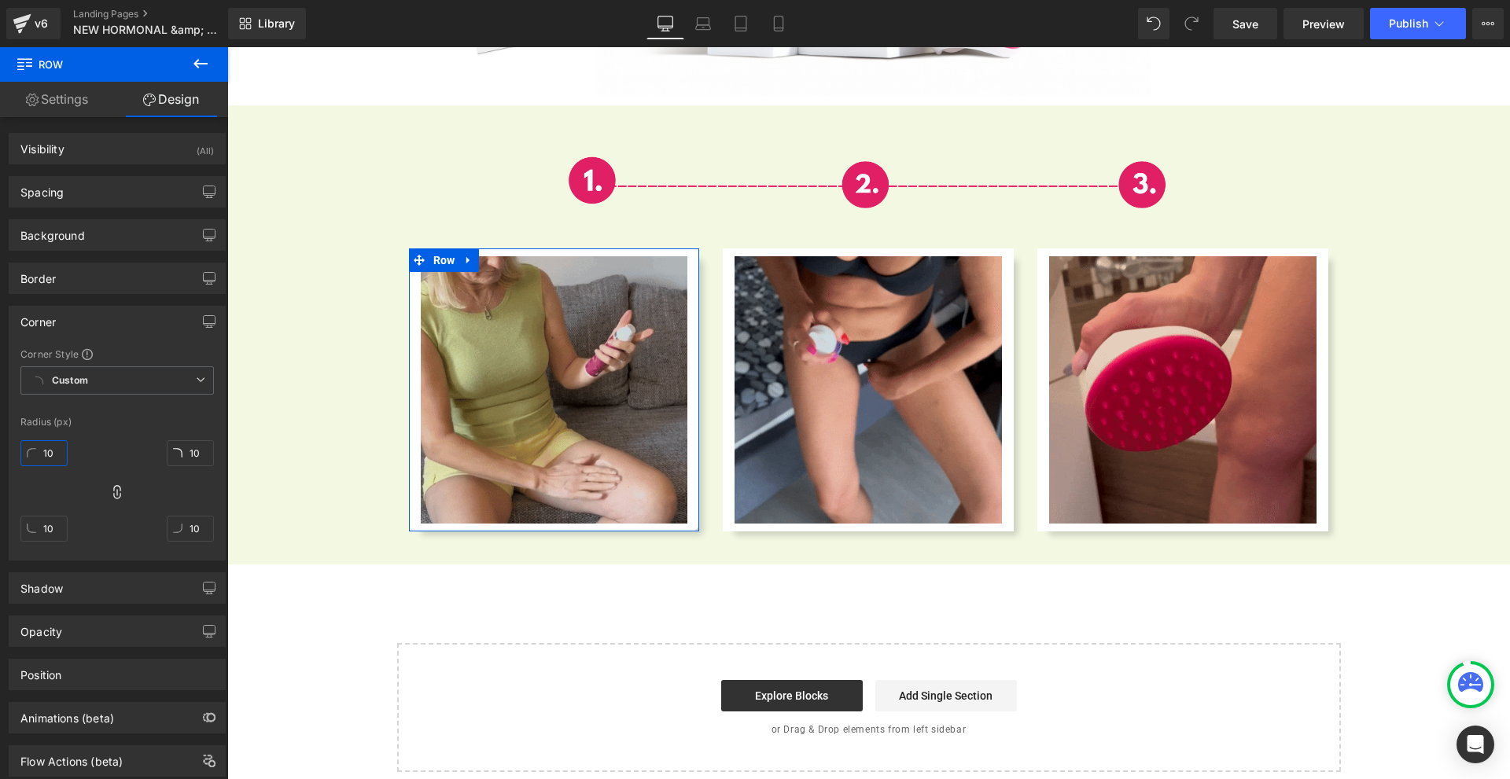
click at [64, 445] on input "10" at bounding box center [43, 453] width 47 height 26
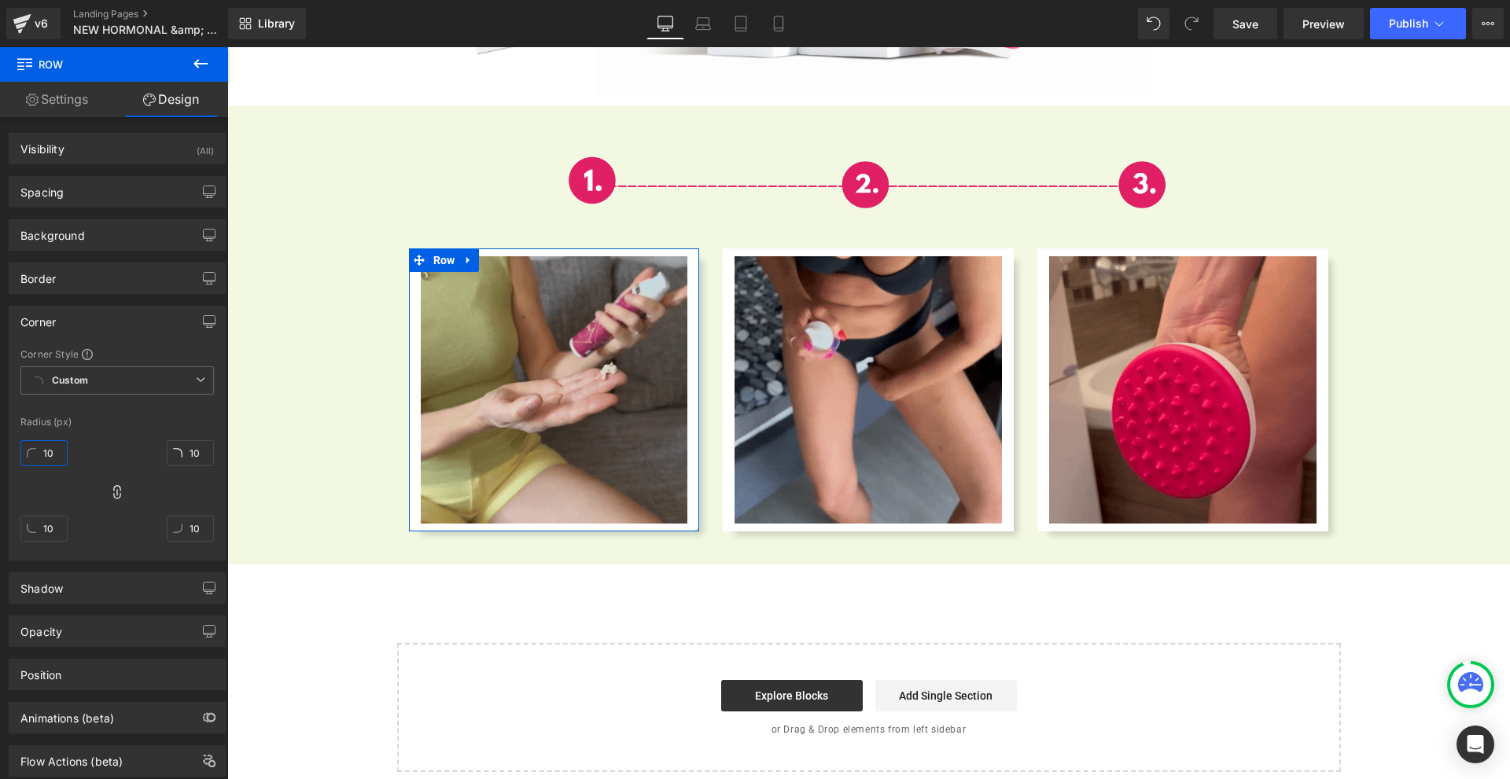
type input "0"
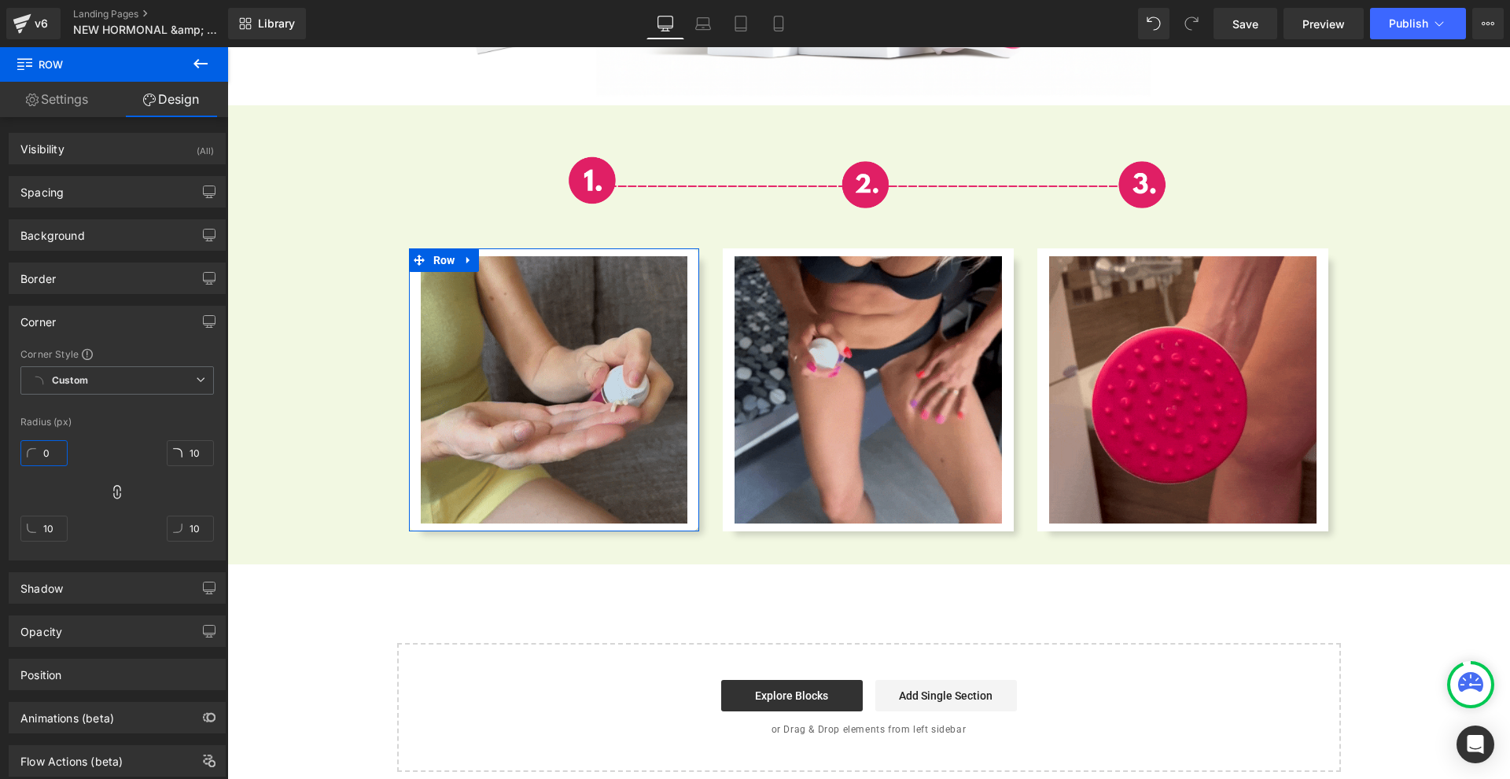
type input "0"
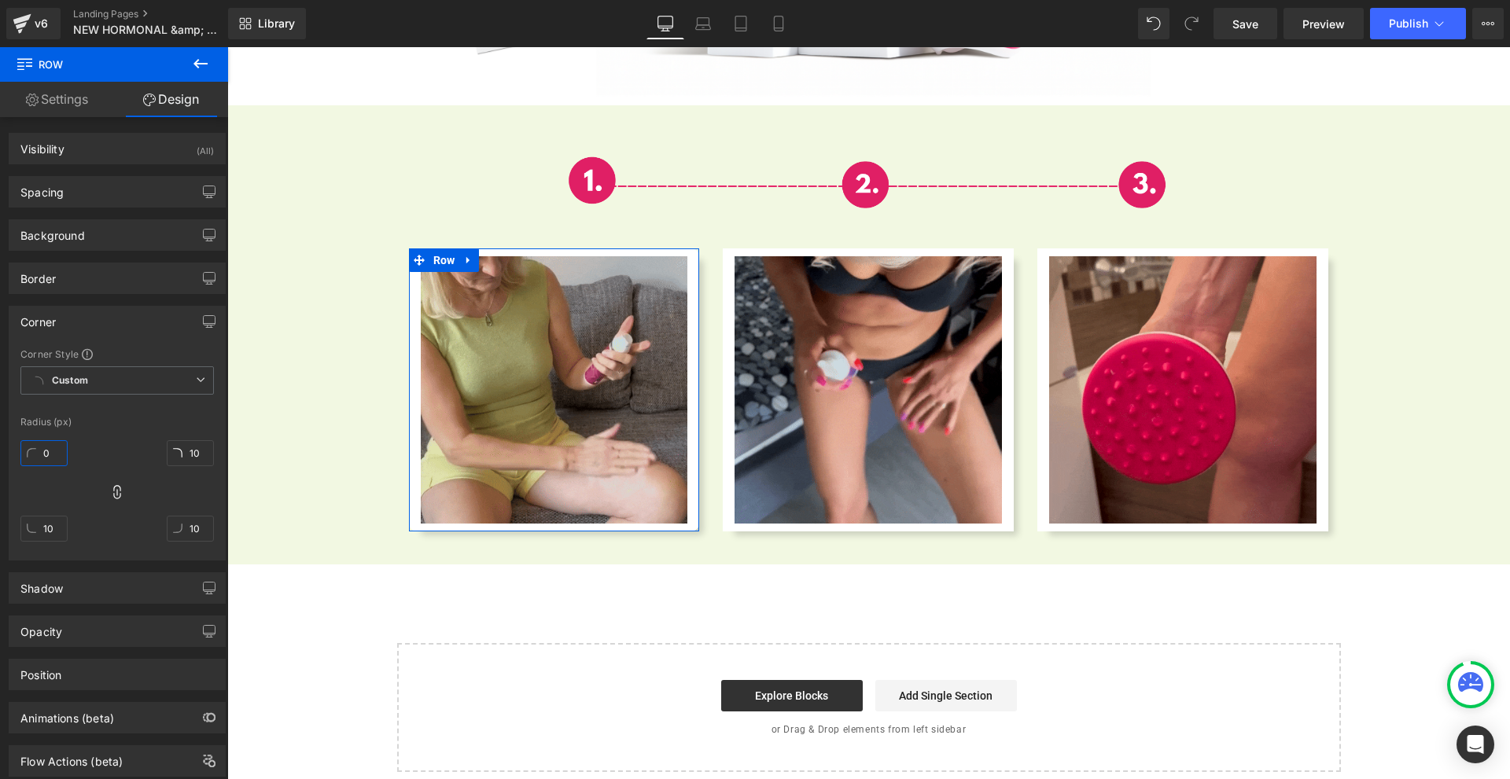
type input "0"
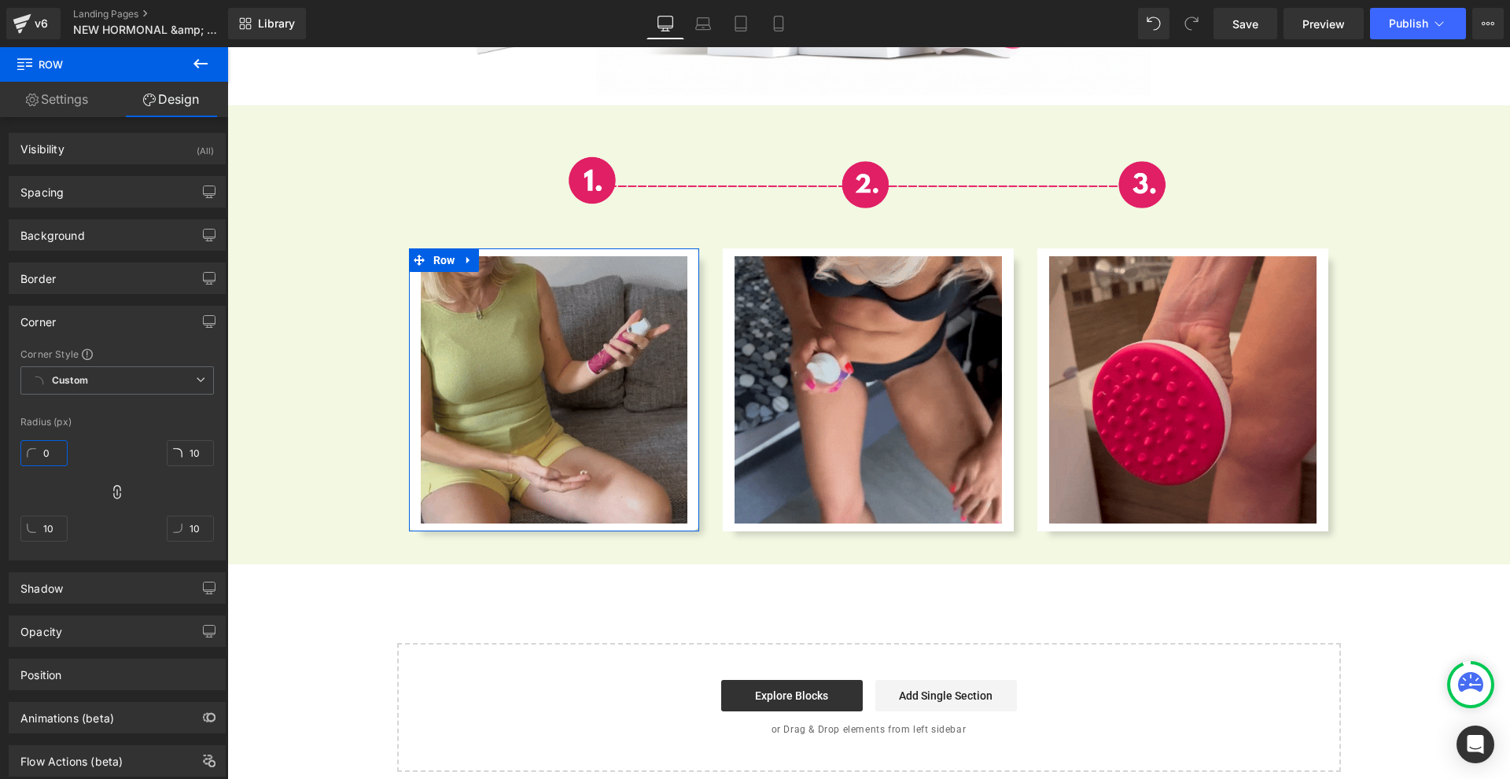
type input "0"
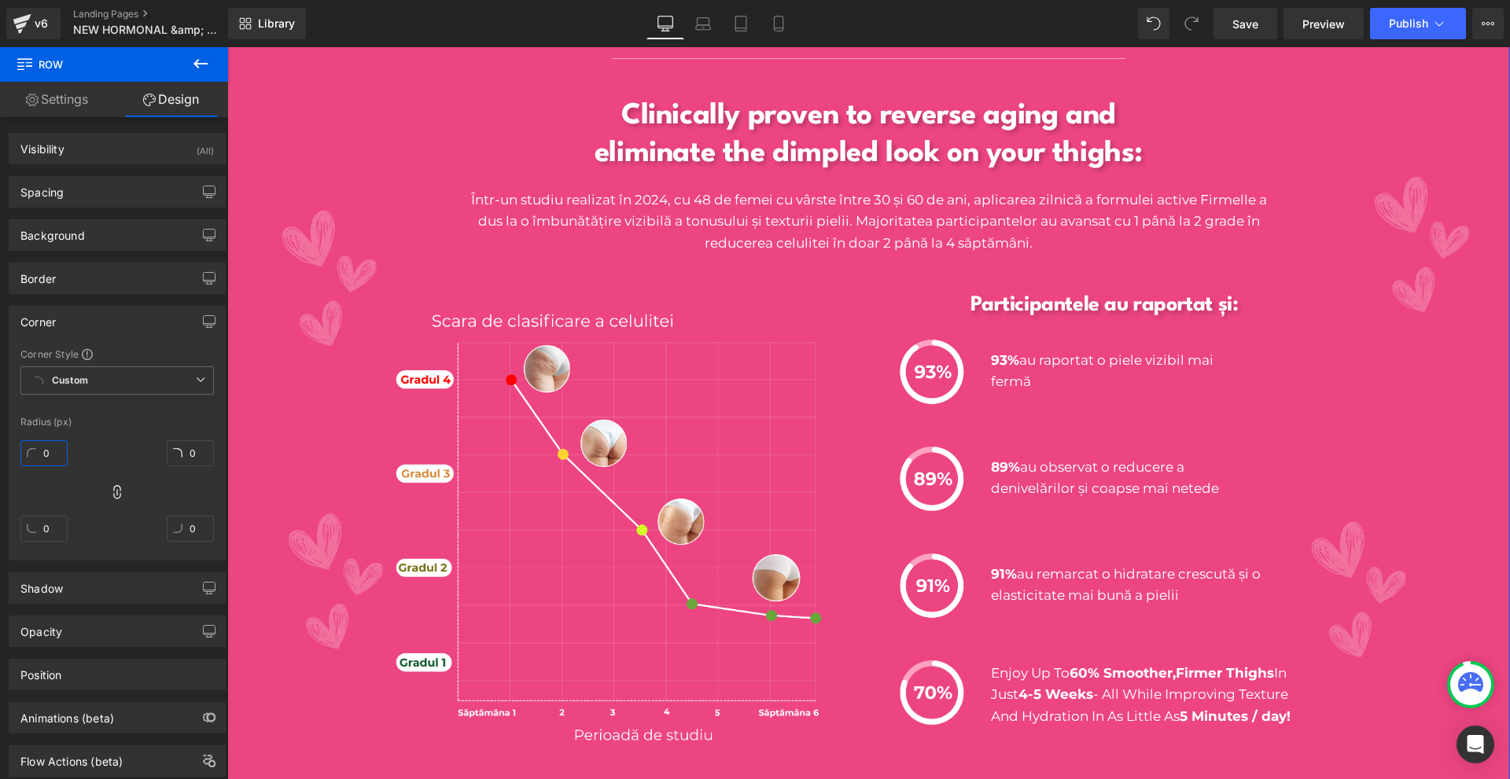
scroll to position [2440, 0]
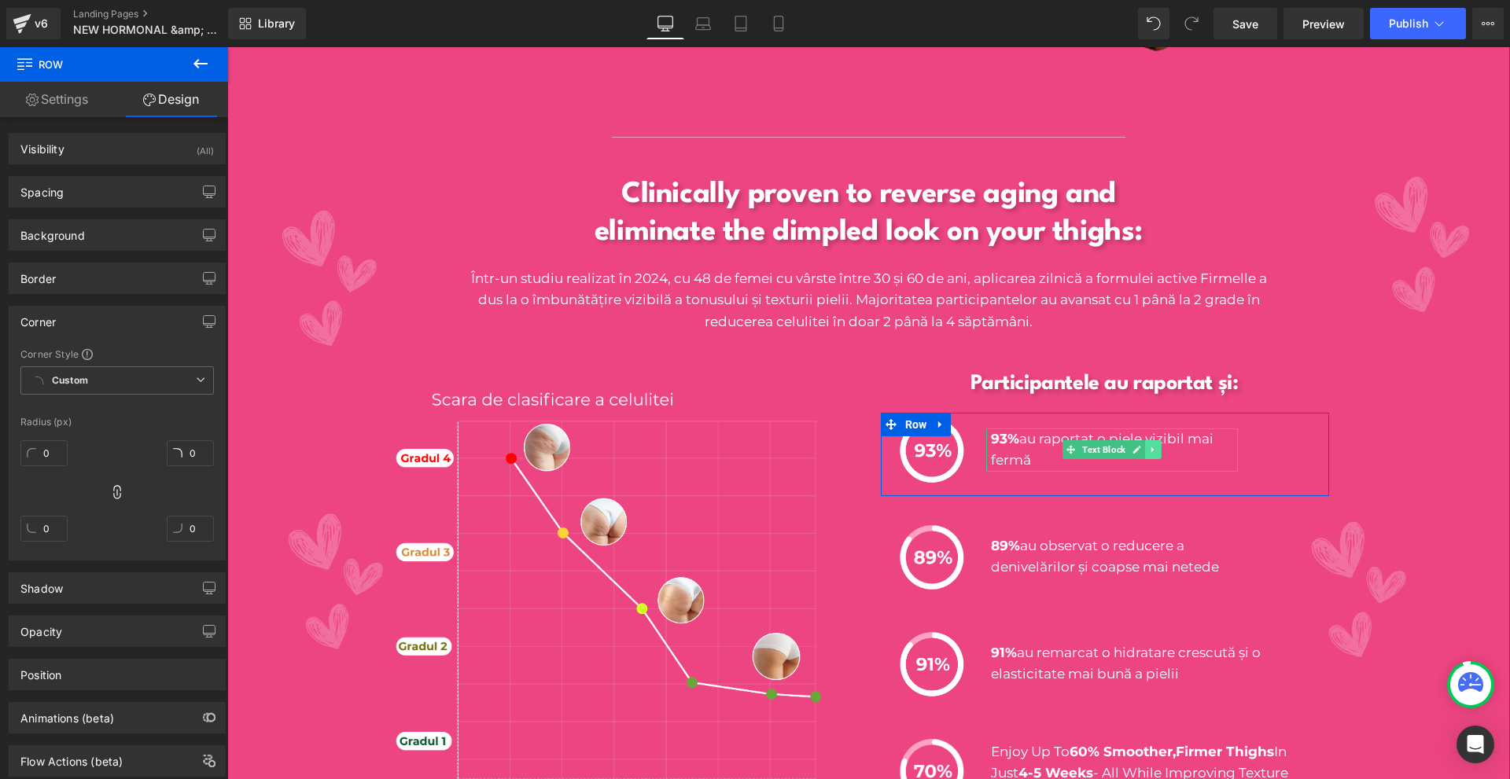
click at [1149, 445] on icon at bounding box center [1153, 449] width 9 height 9
click at [1141, 445] on icon at bounding box center [1145, 449] width 9 height 9
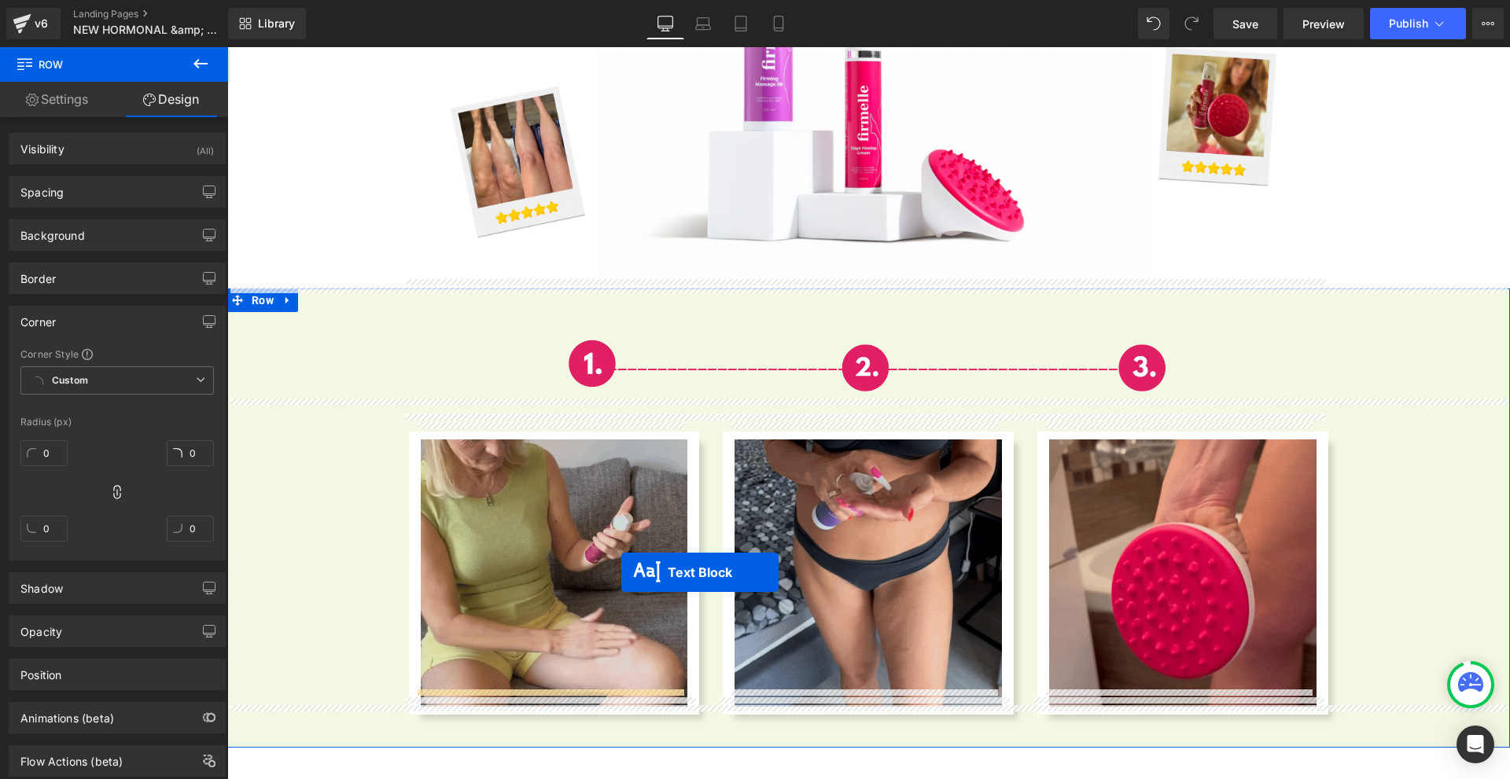
scroll to position [5690, 0]
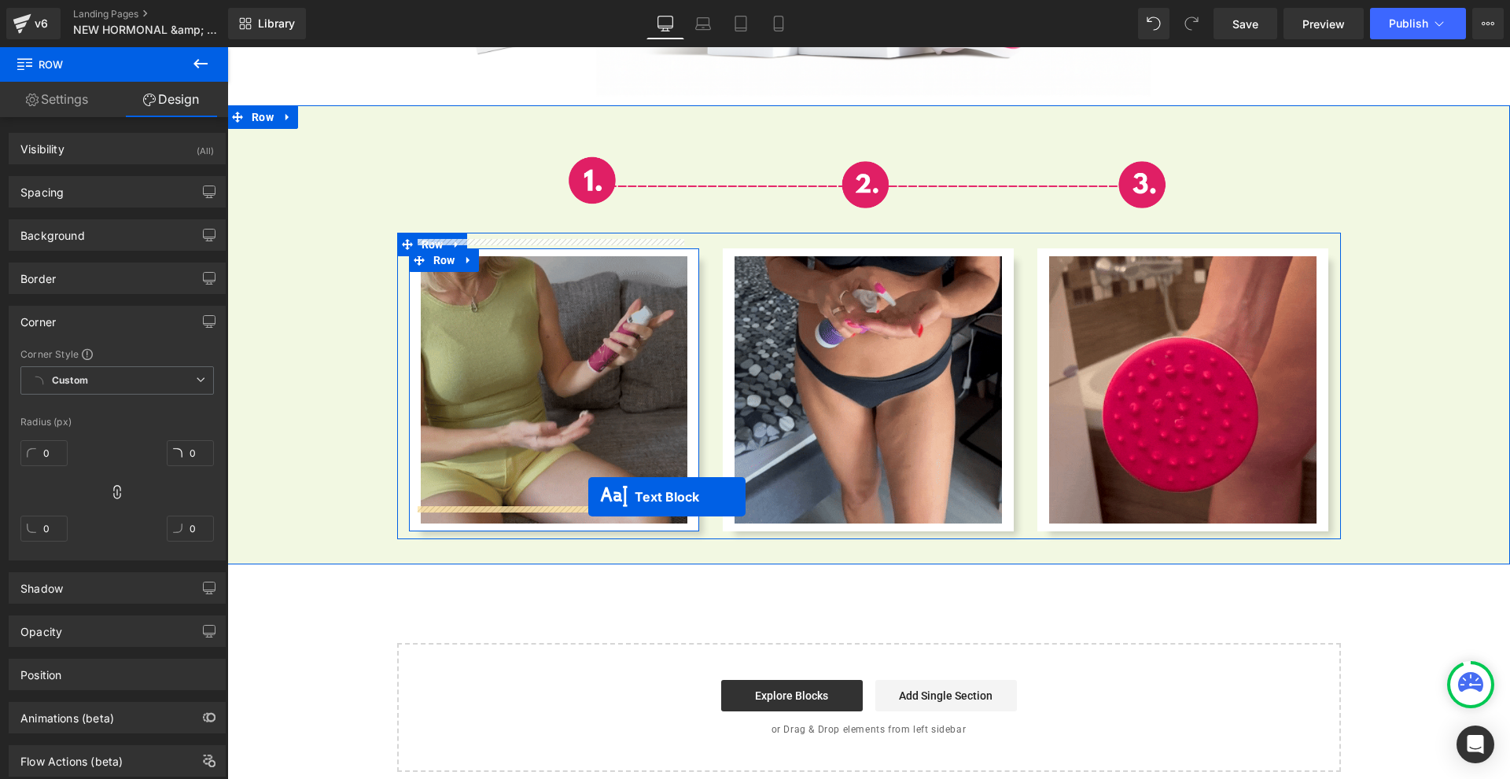
drag, startPoint x: 1099, startPoint y: 487, endPoint x: 588, endPoint y: 497, distance: 510.5
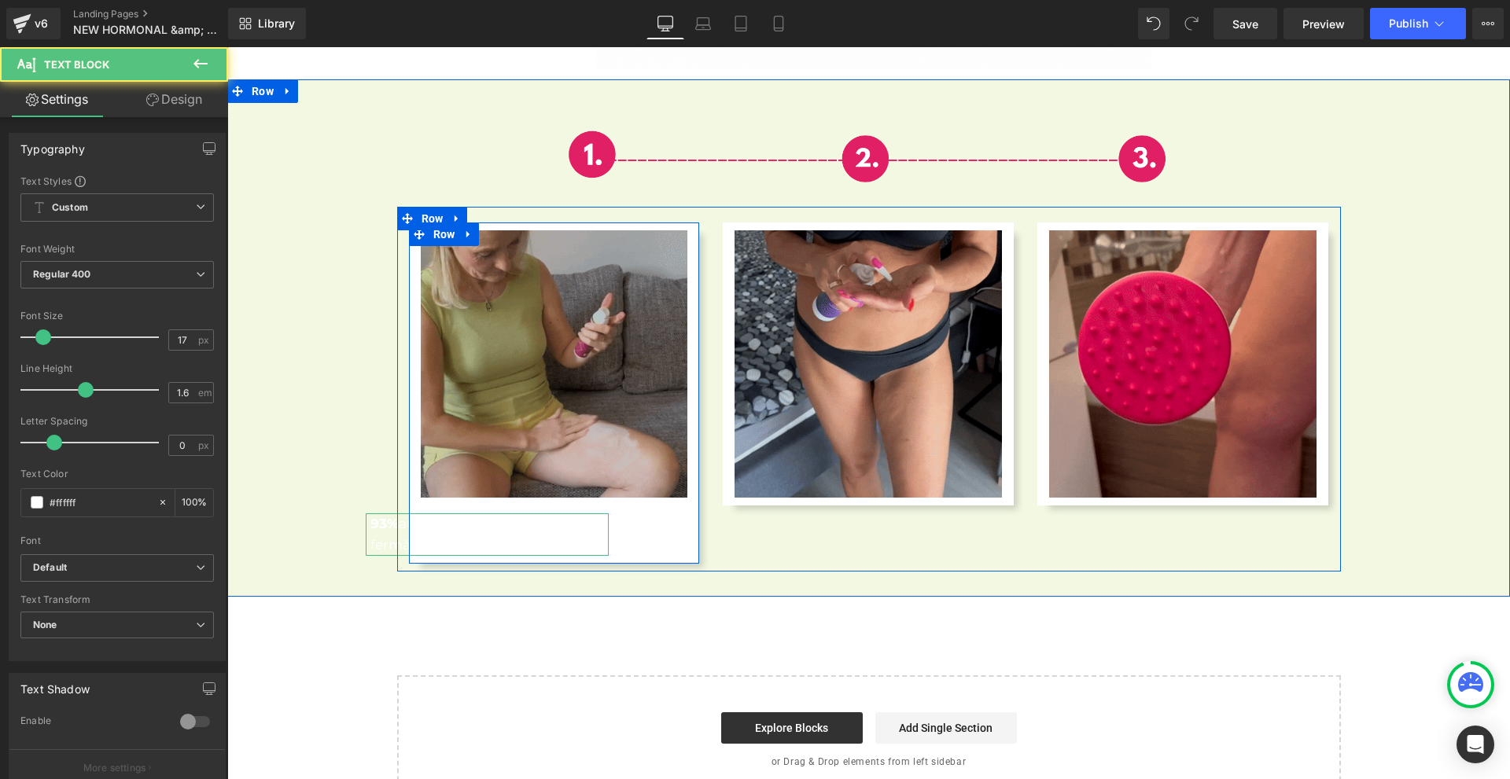
scroll to position [5664, 0]
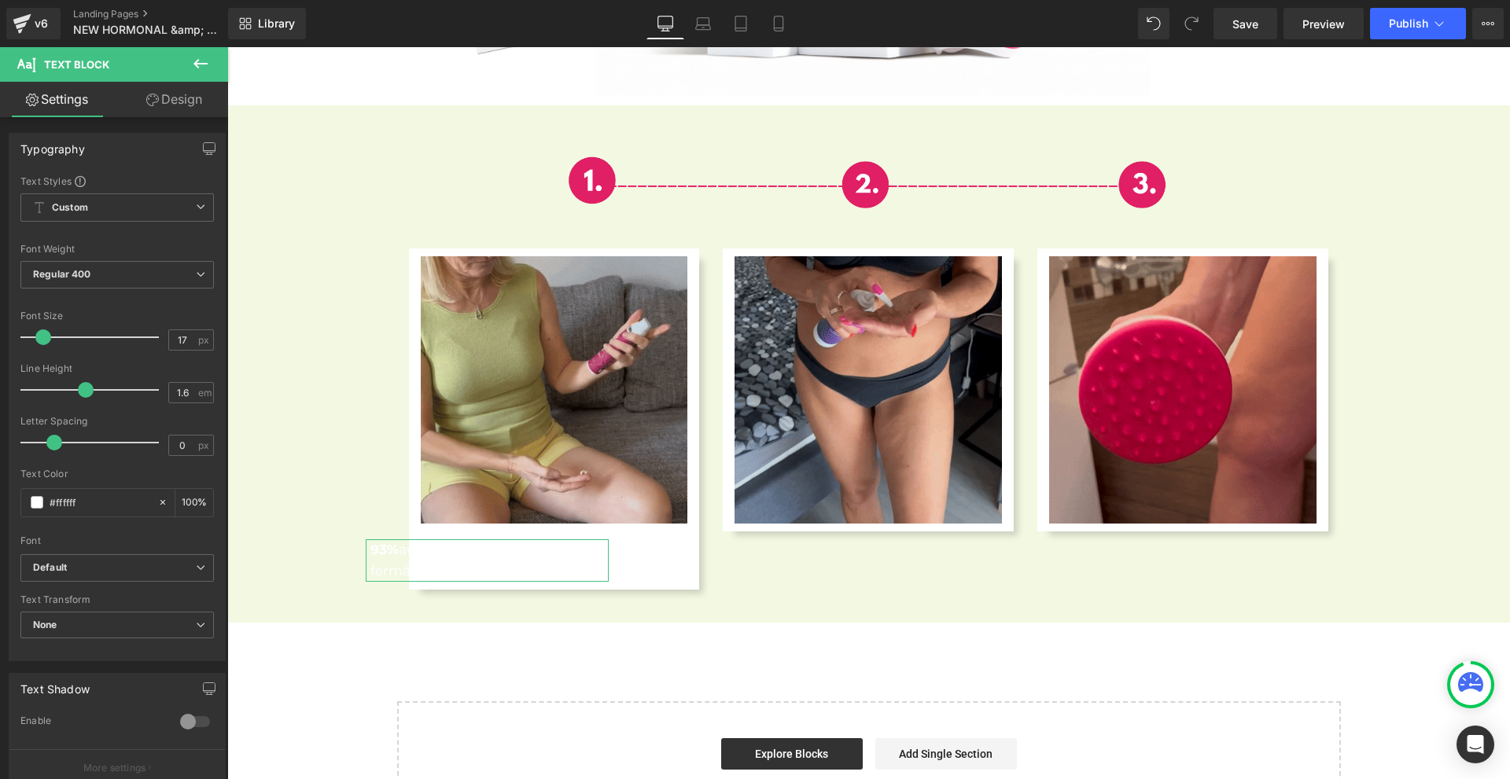
click at [153, 94] on icon at bounding box center [152, 100] width 13 height 13
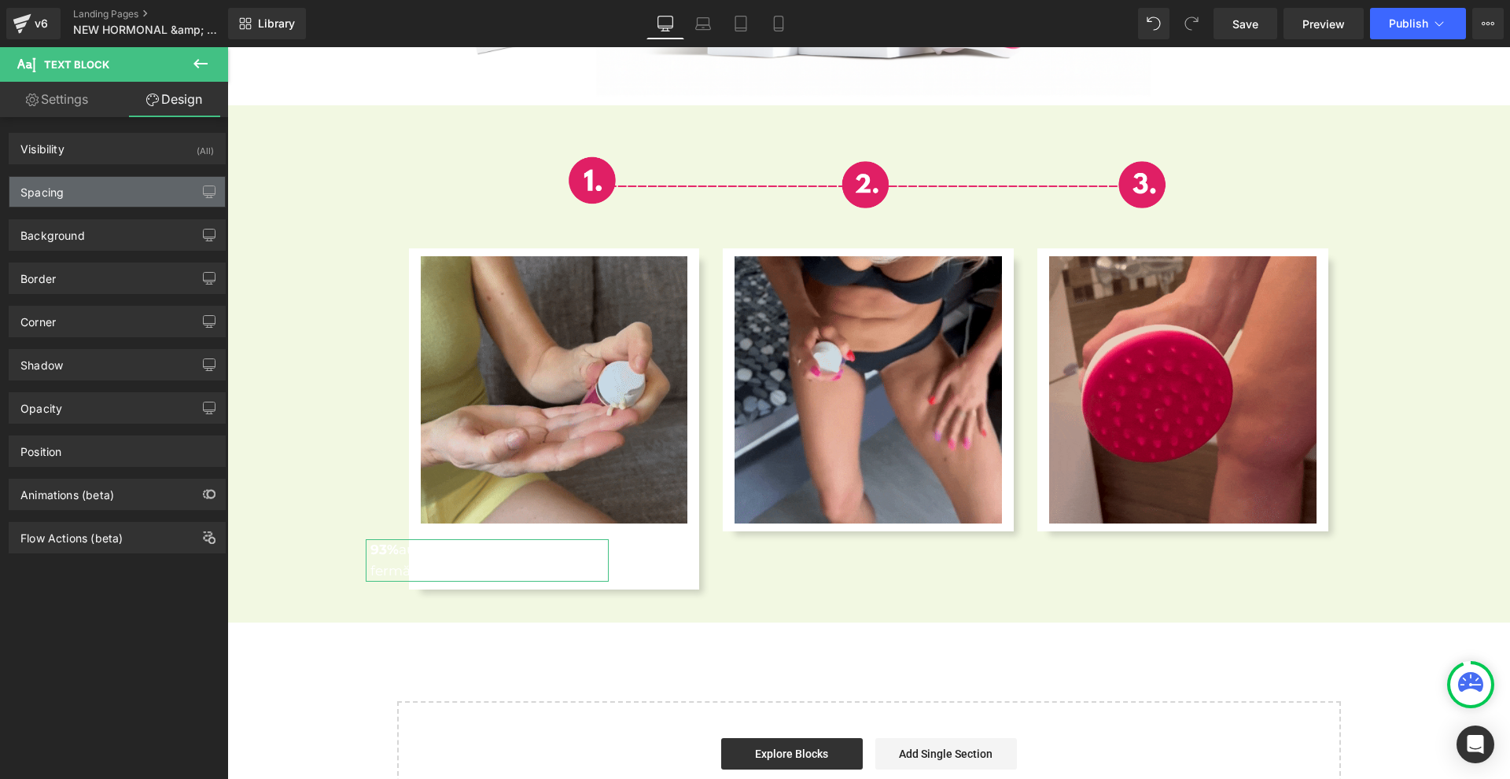
click at [117, 183] on div "Spacing" at bounding box center [116, 192] width 215 height 30
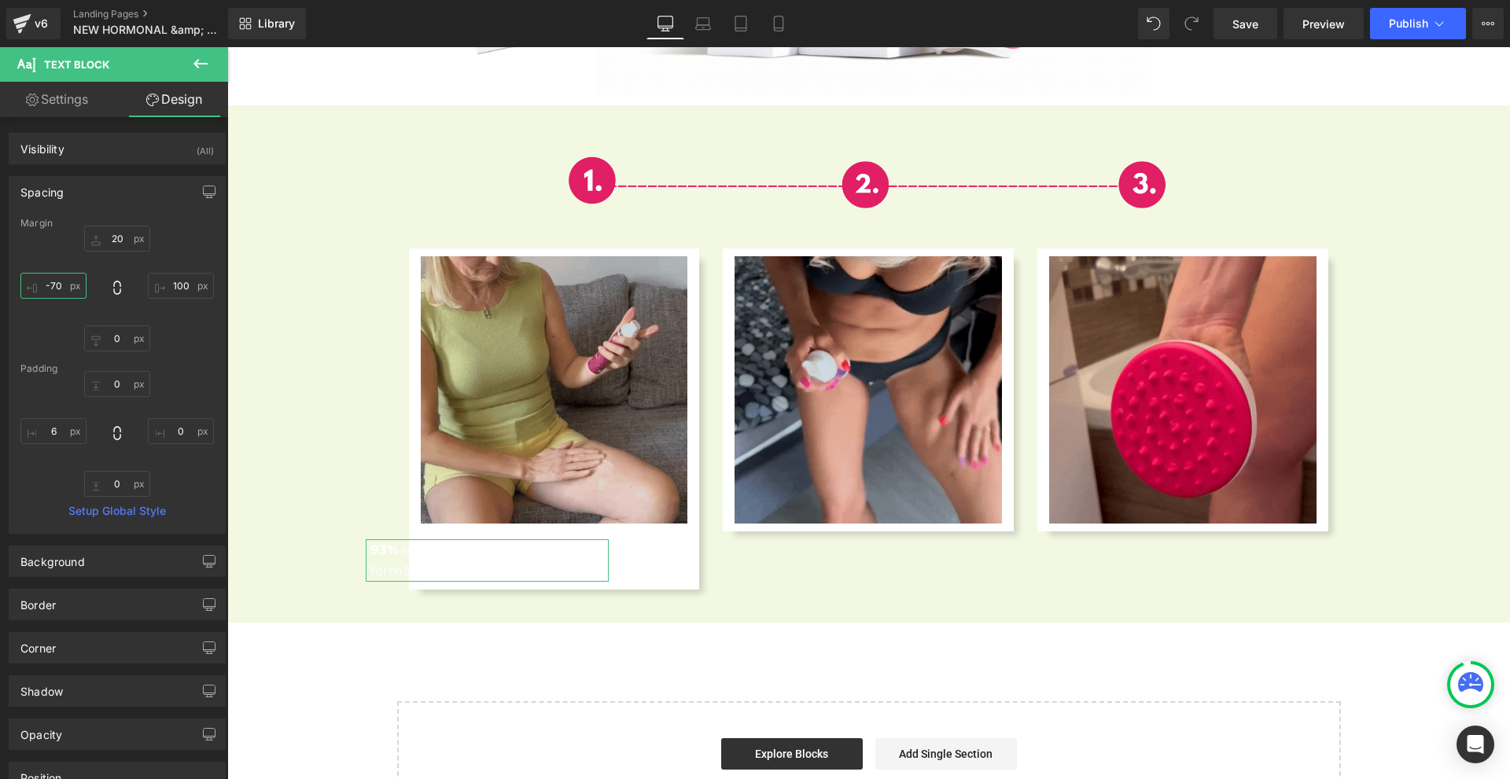
click at [66, 280] on input "-70" at bounding box center [53, 286] width 66 height 26
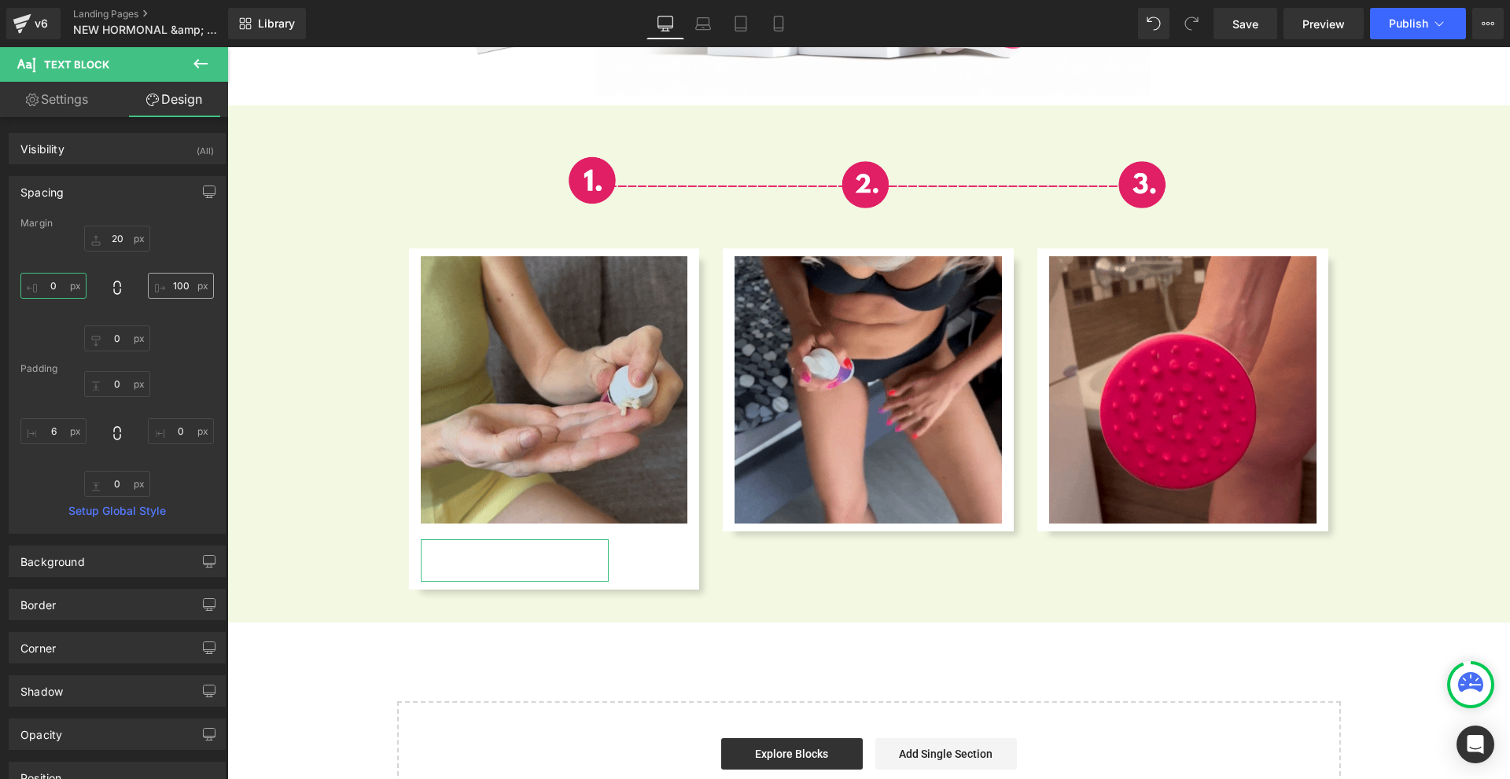
type input "0"
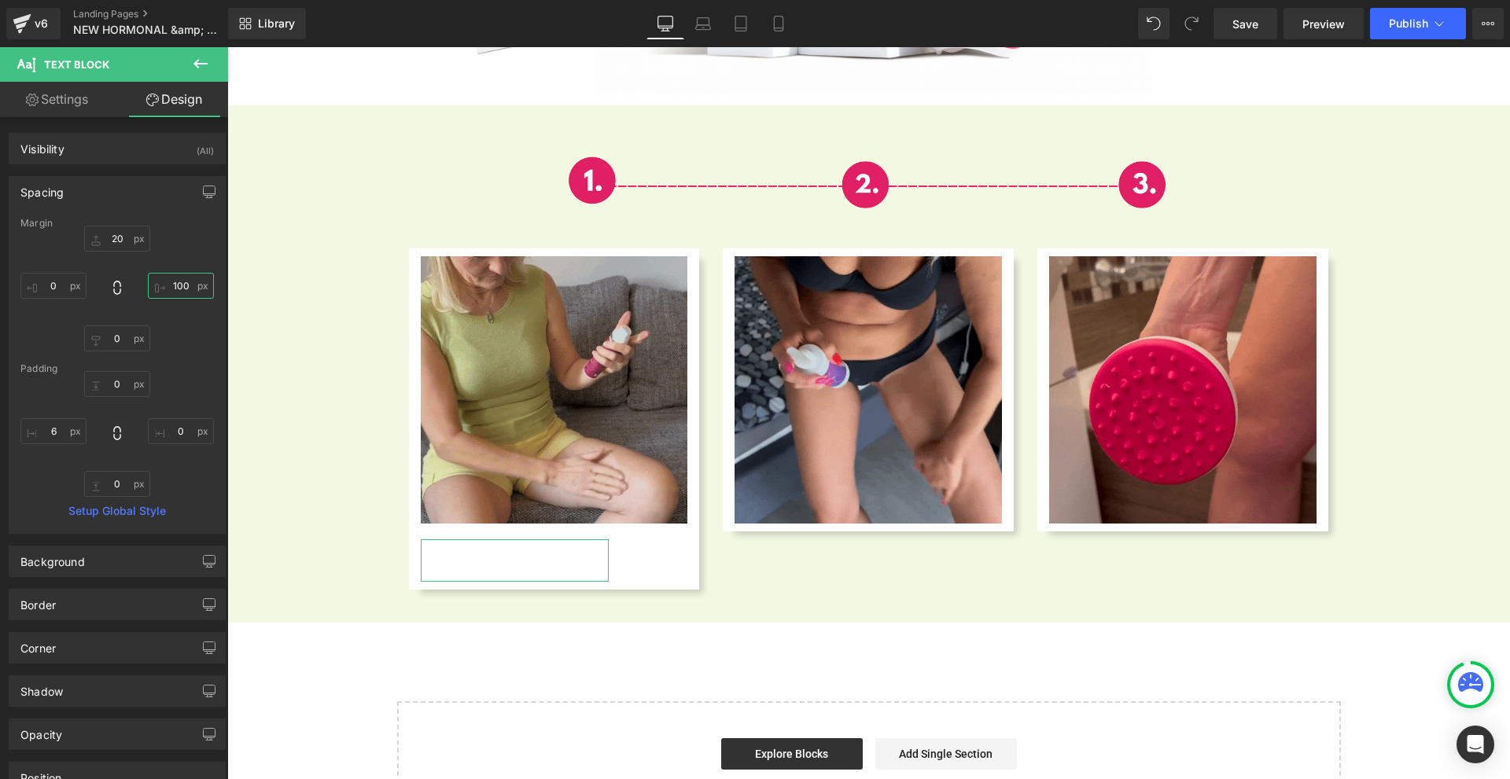
click at [152, 276] on input "100" at bounding box center [181, 286] width 66 height 26
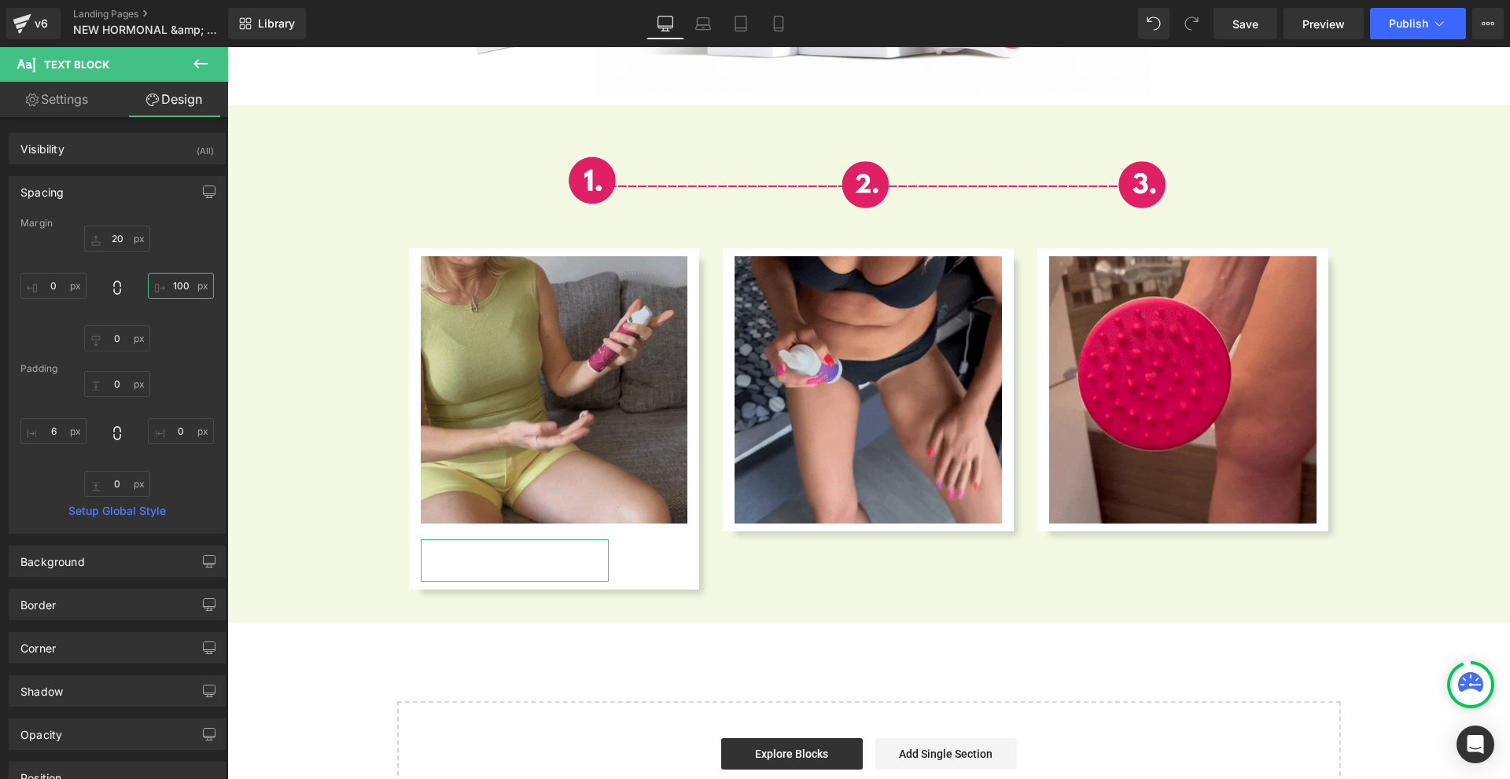
type input "0"
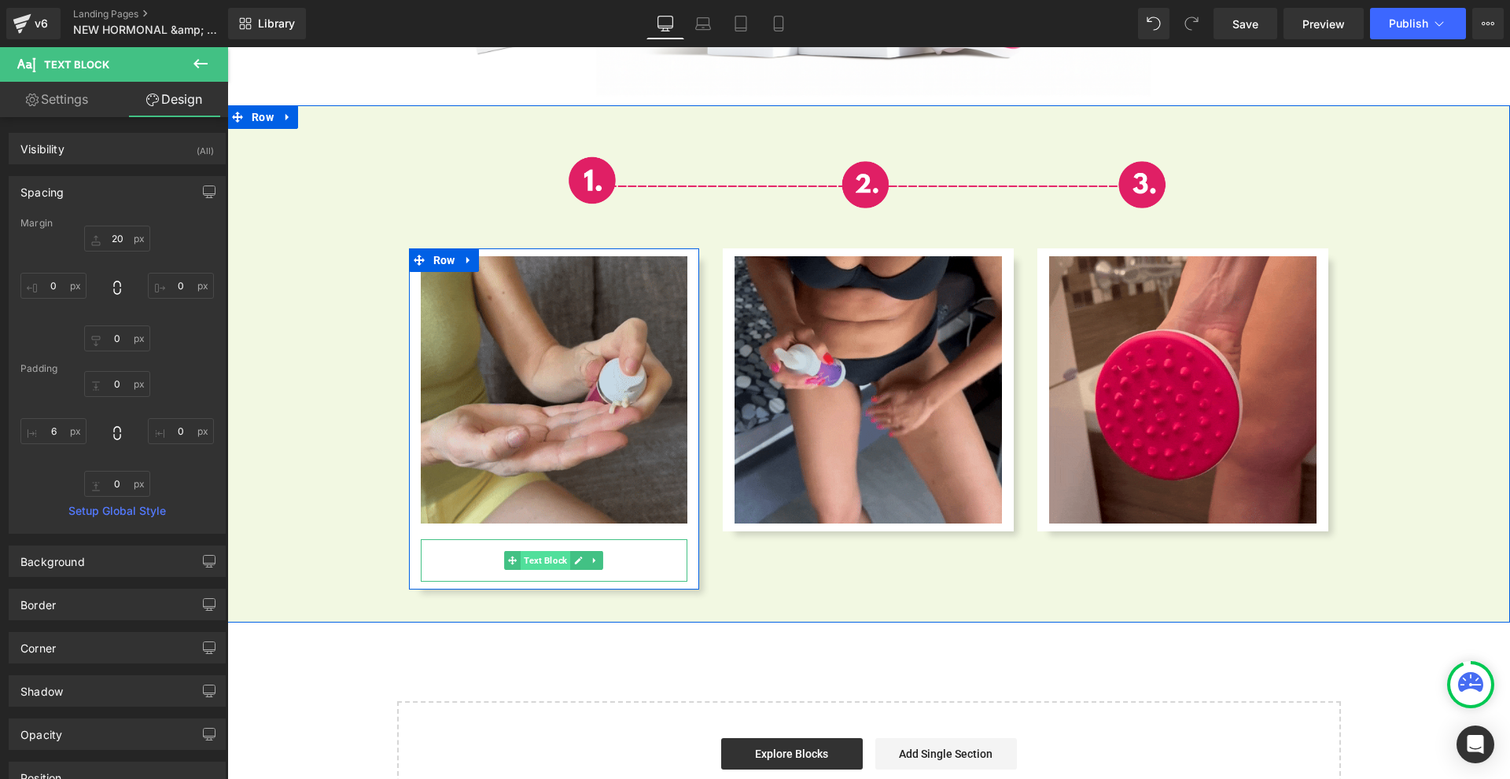
click at [521, 551] on span "Text Block" at bounding box center [546, 560] width 50 height 19
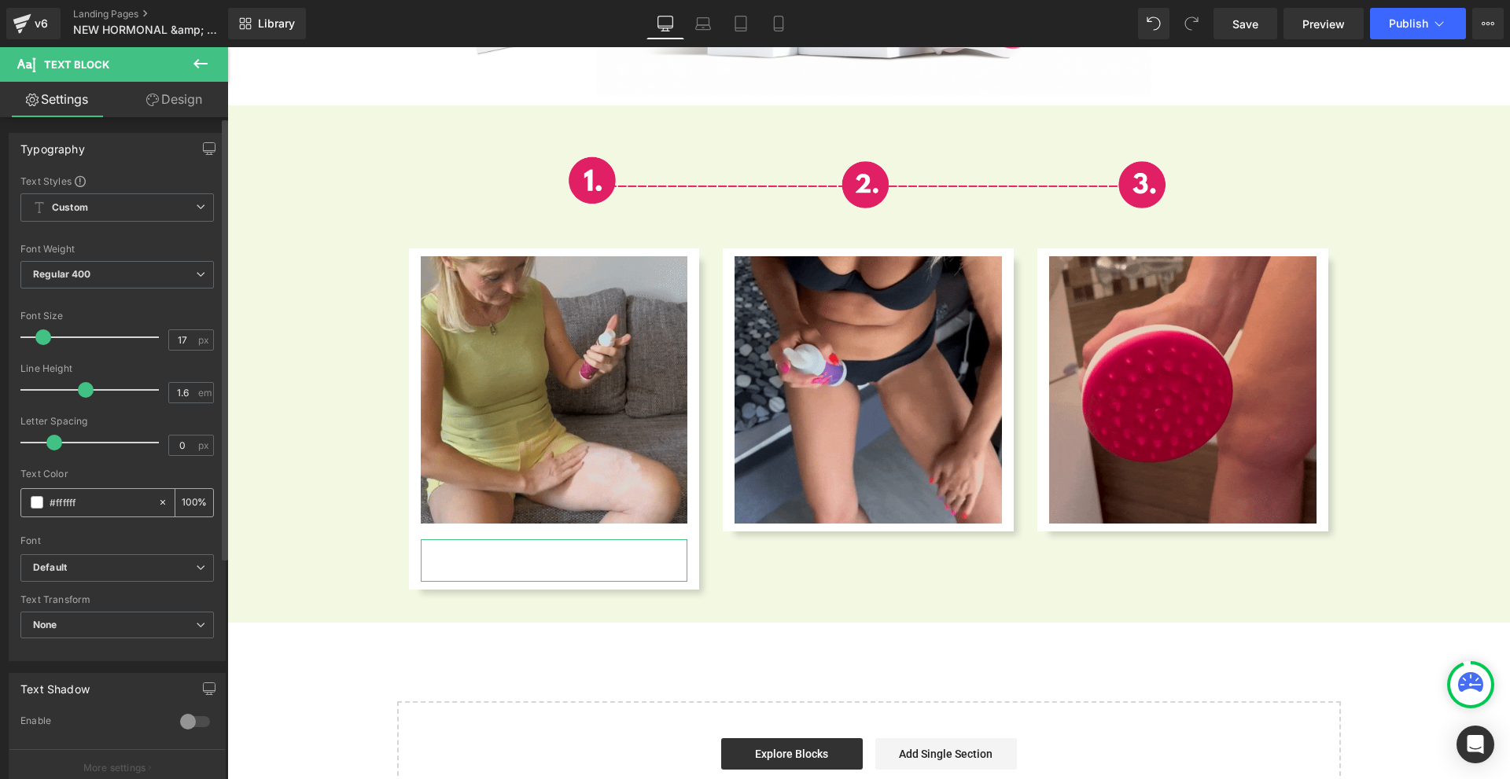
click at [30, 509] on div "#ffffff" at bounding box center [89, 503] width 136 height 28
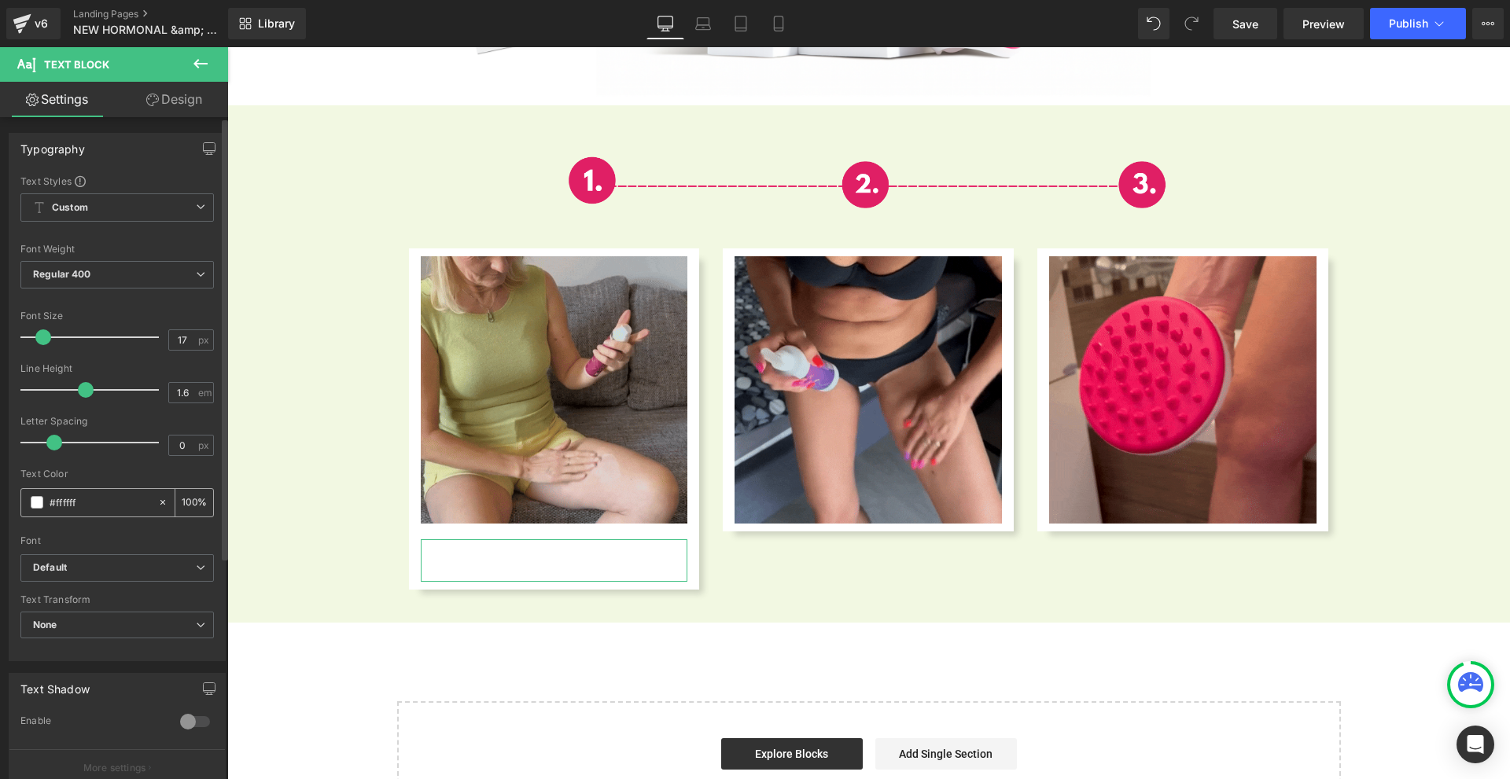
click at [36, 506] on span at bounding box center [37, 502] width 13 height 13
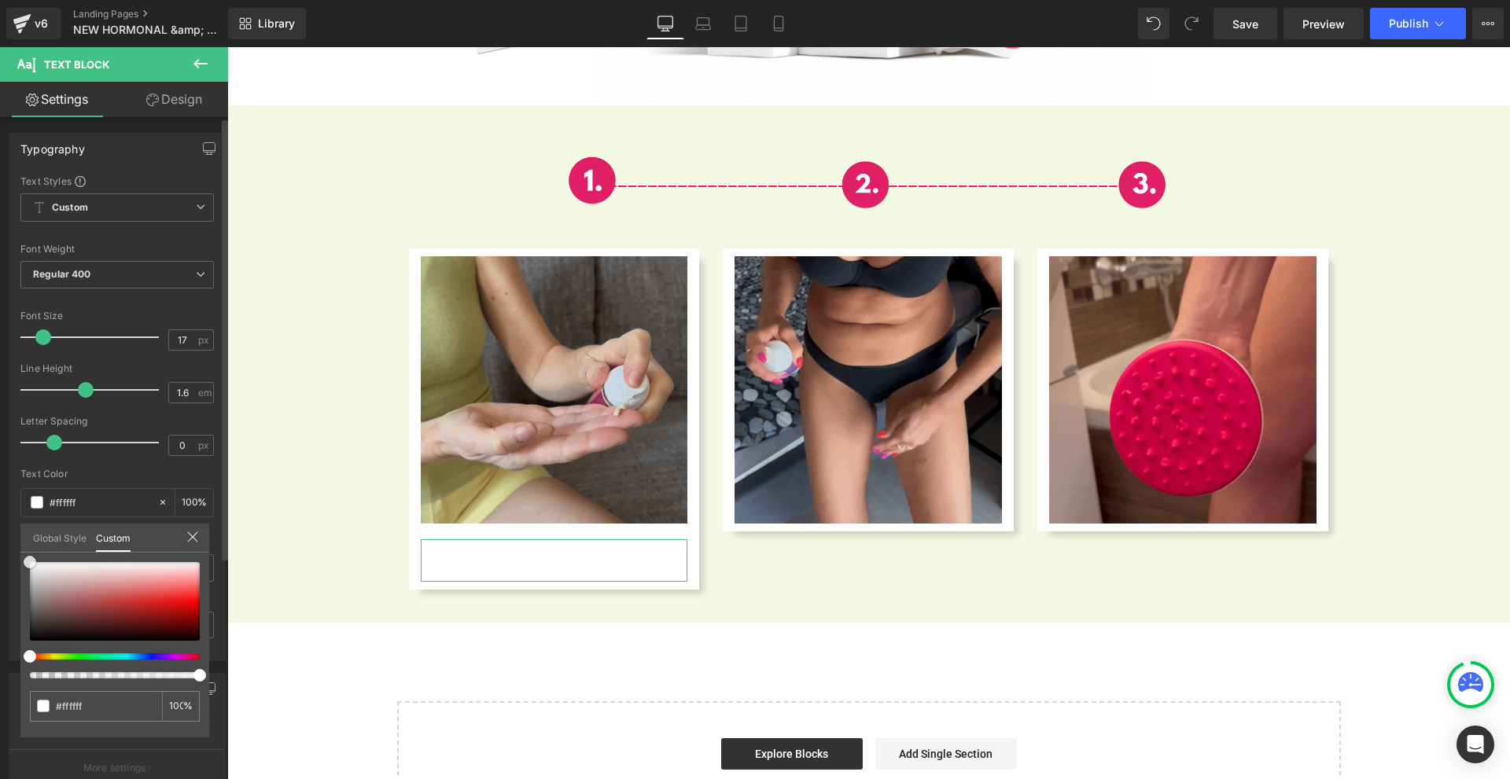
type input "#b48282"
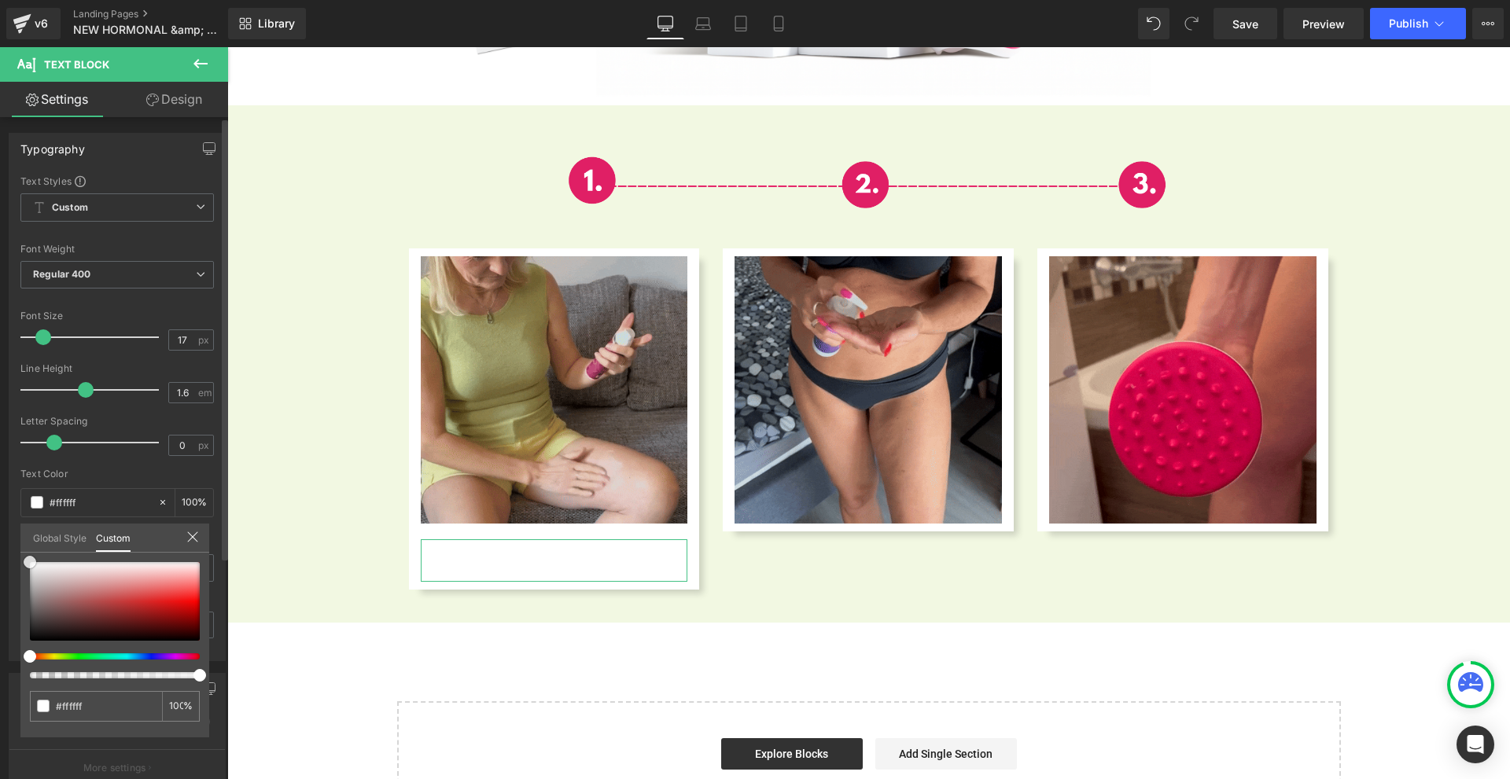
type input "#b48282"
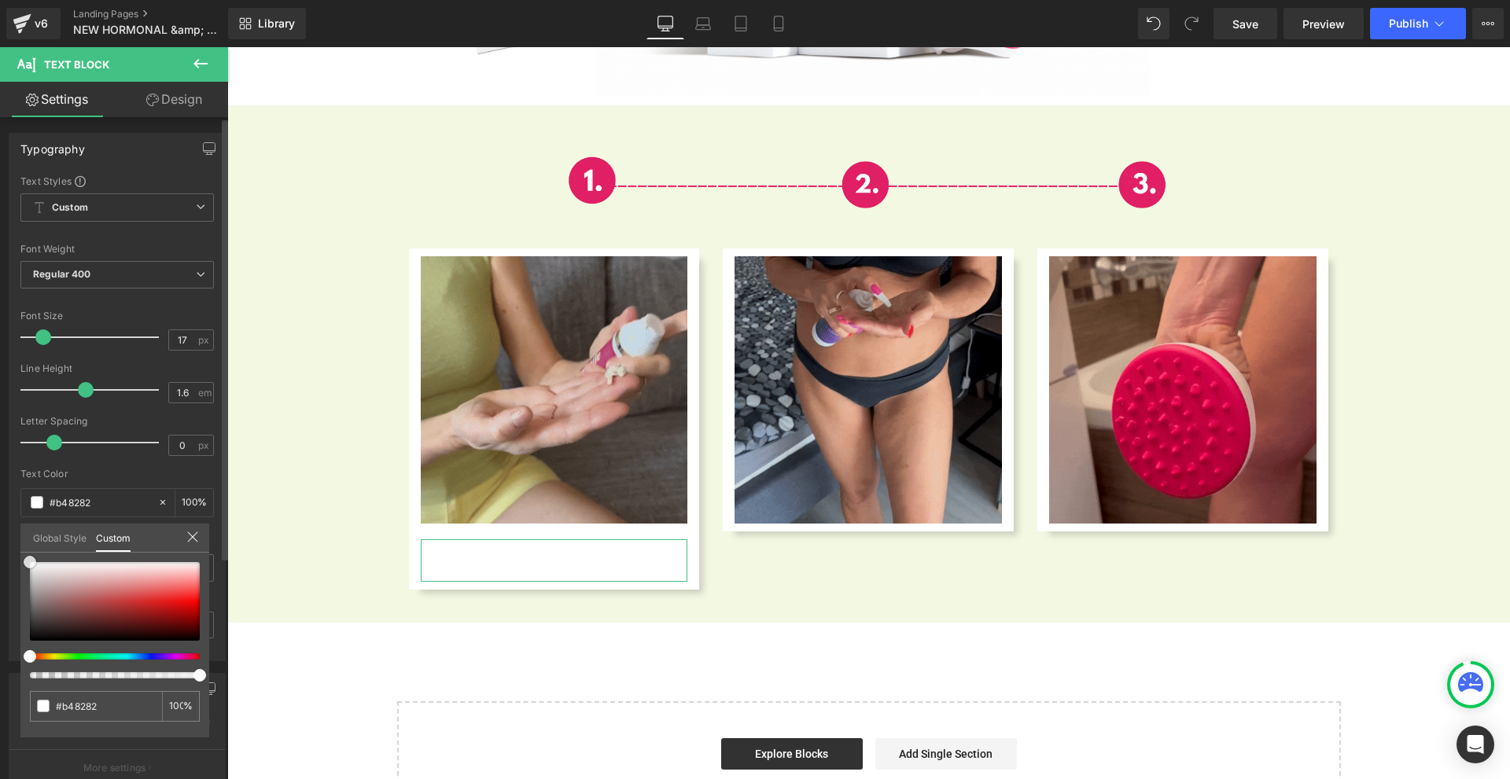
type input "#755656"
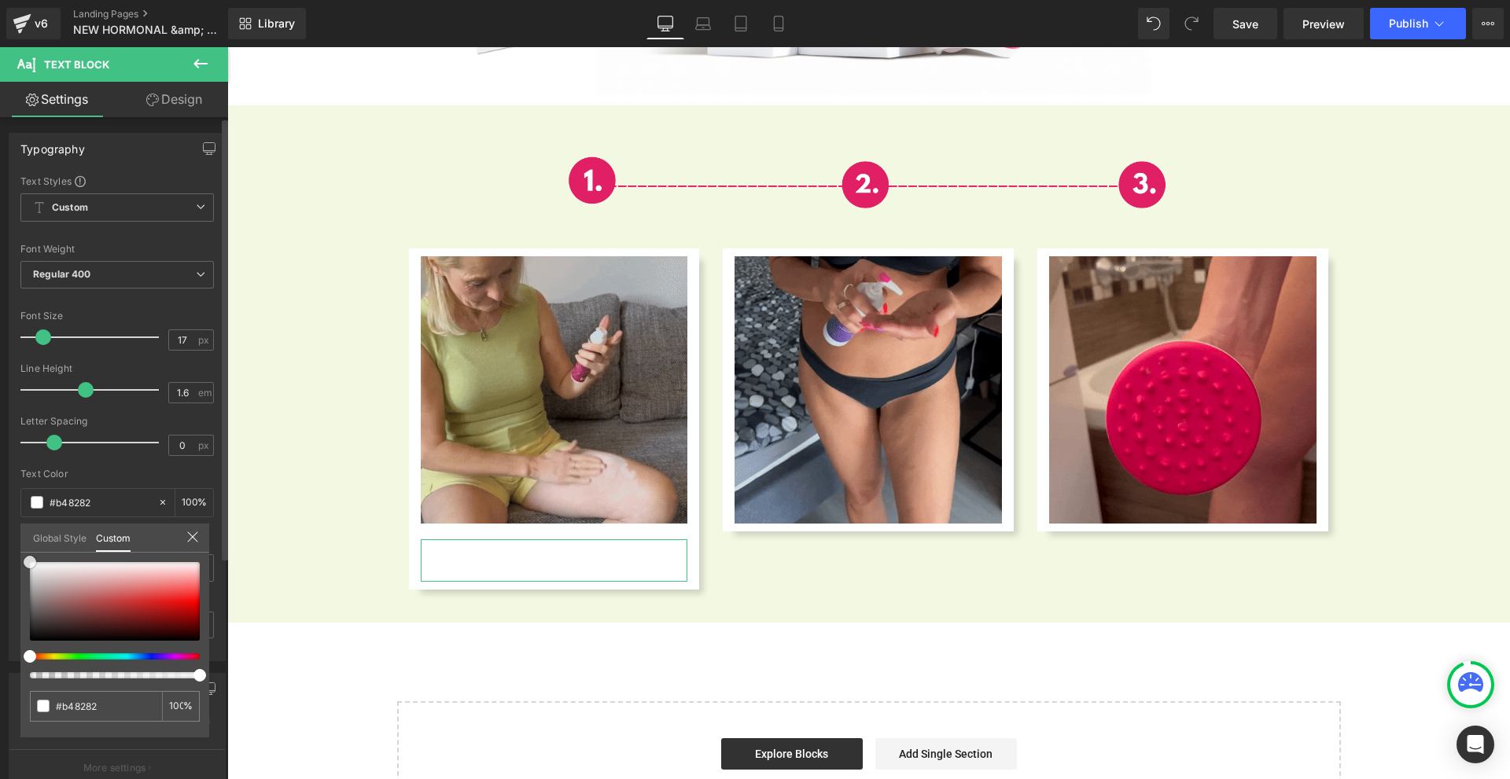
type input "#755656"
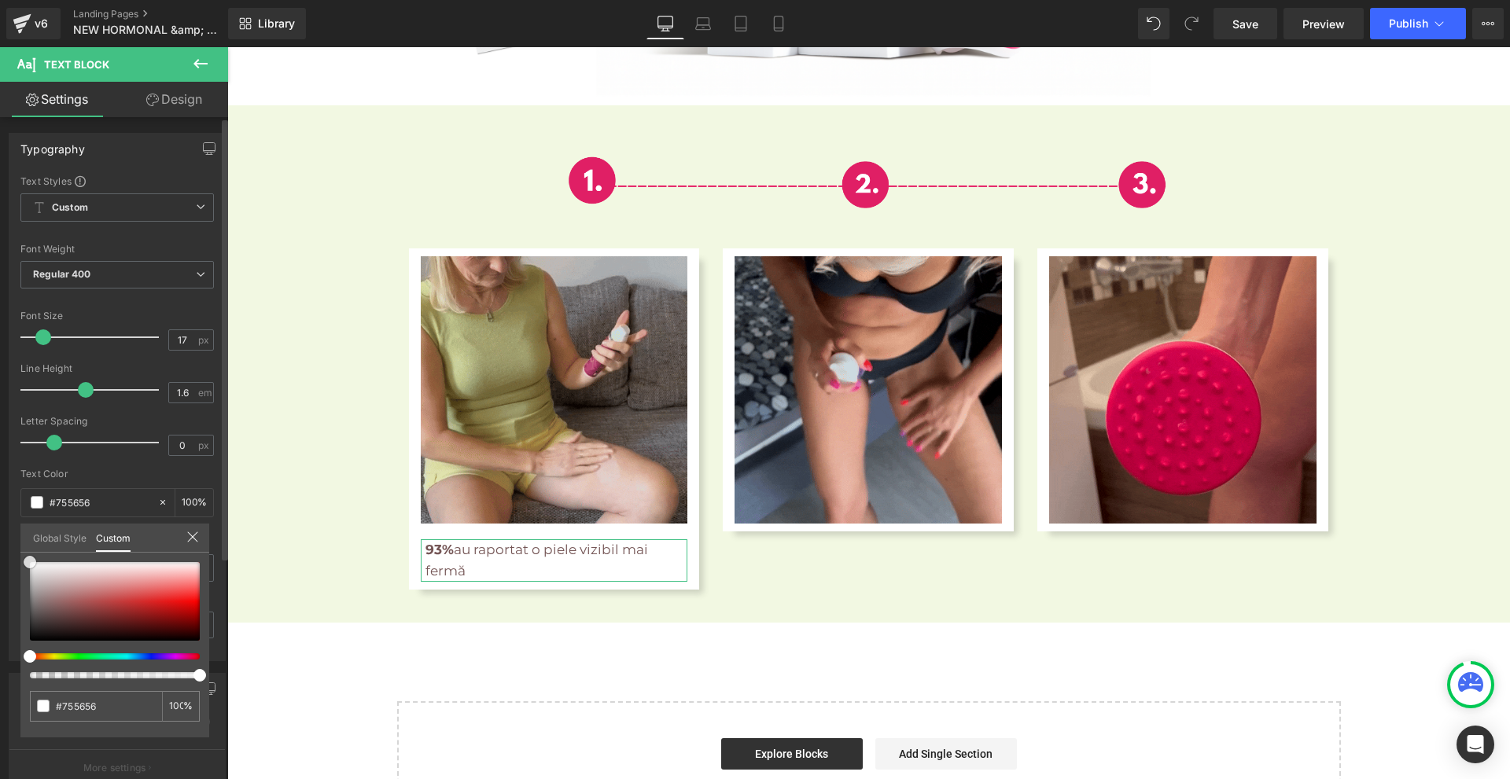
type input "#050505"
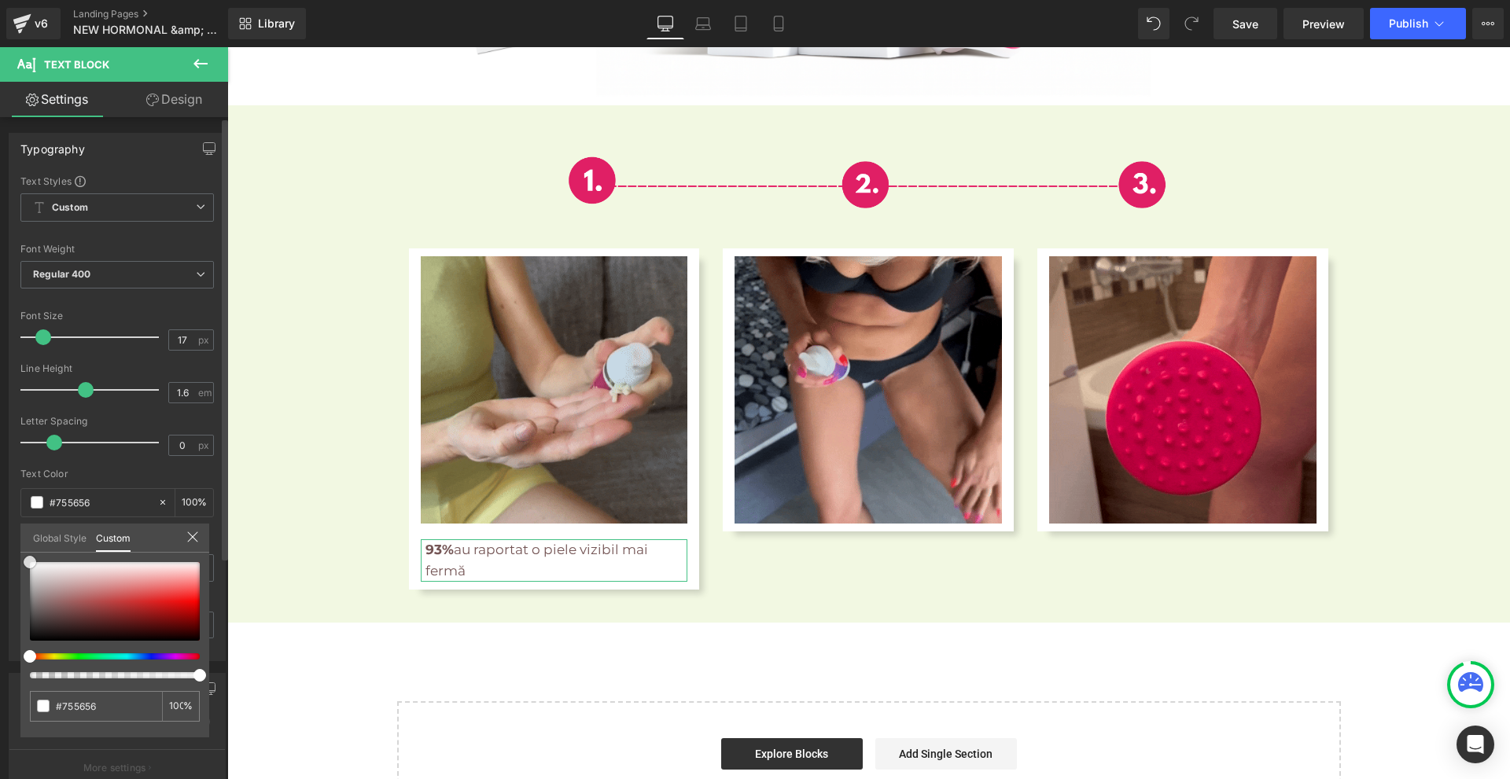
type input "#050505"
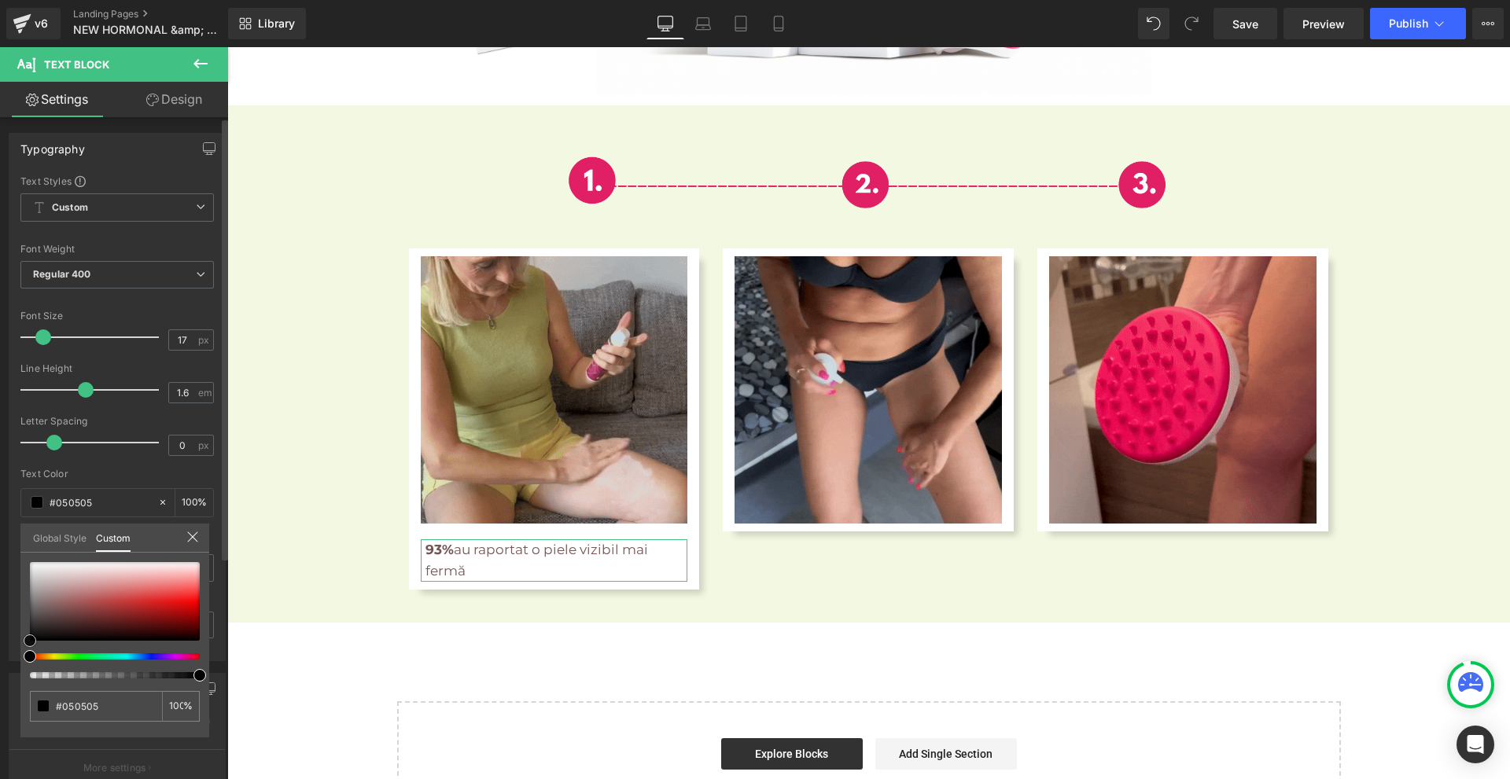
type input "#000000"
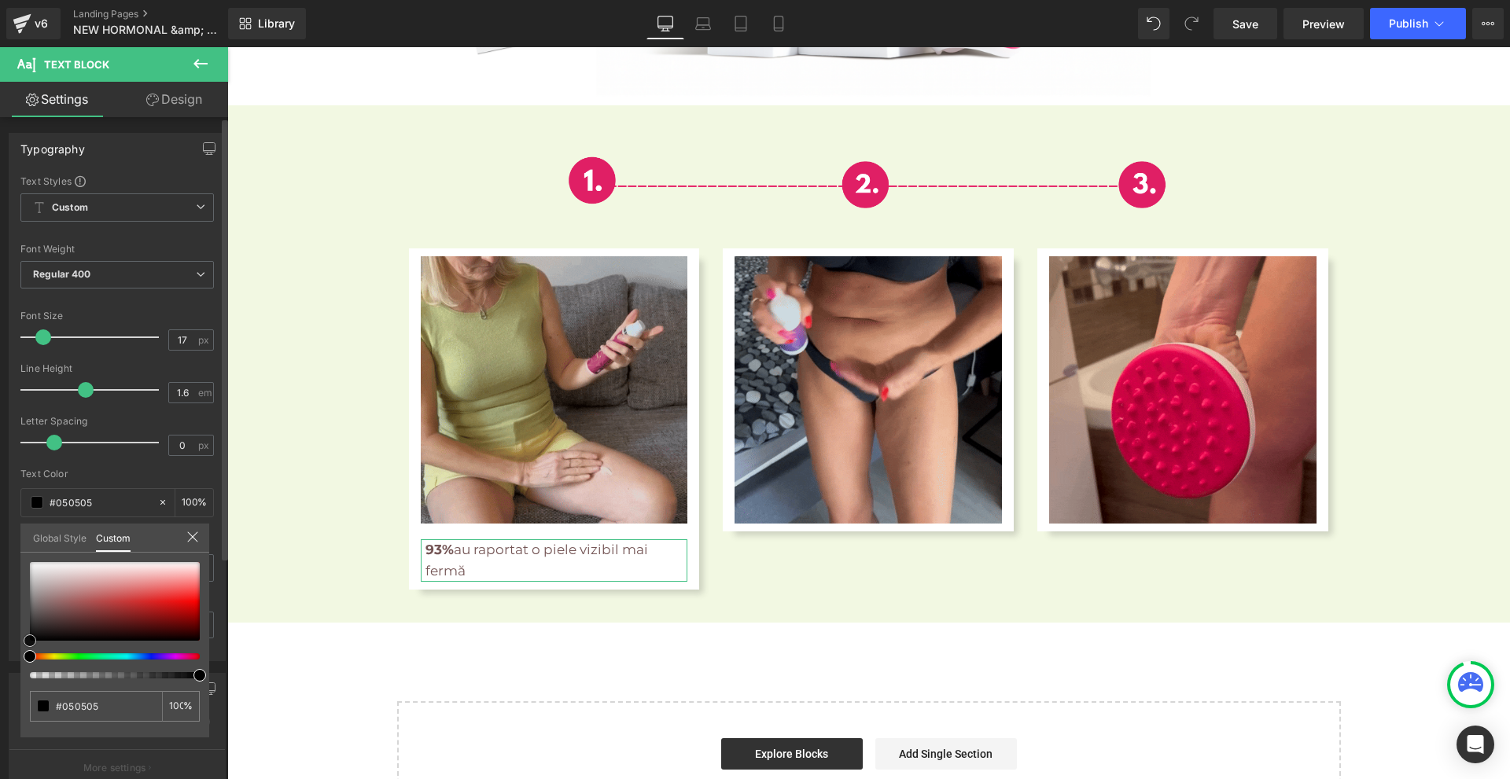
type input "#000000"
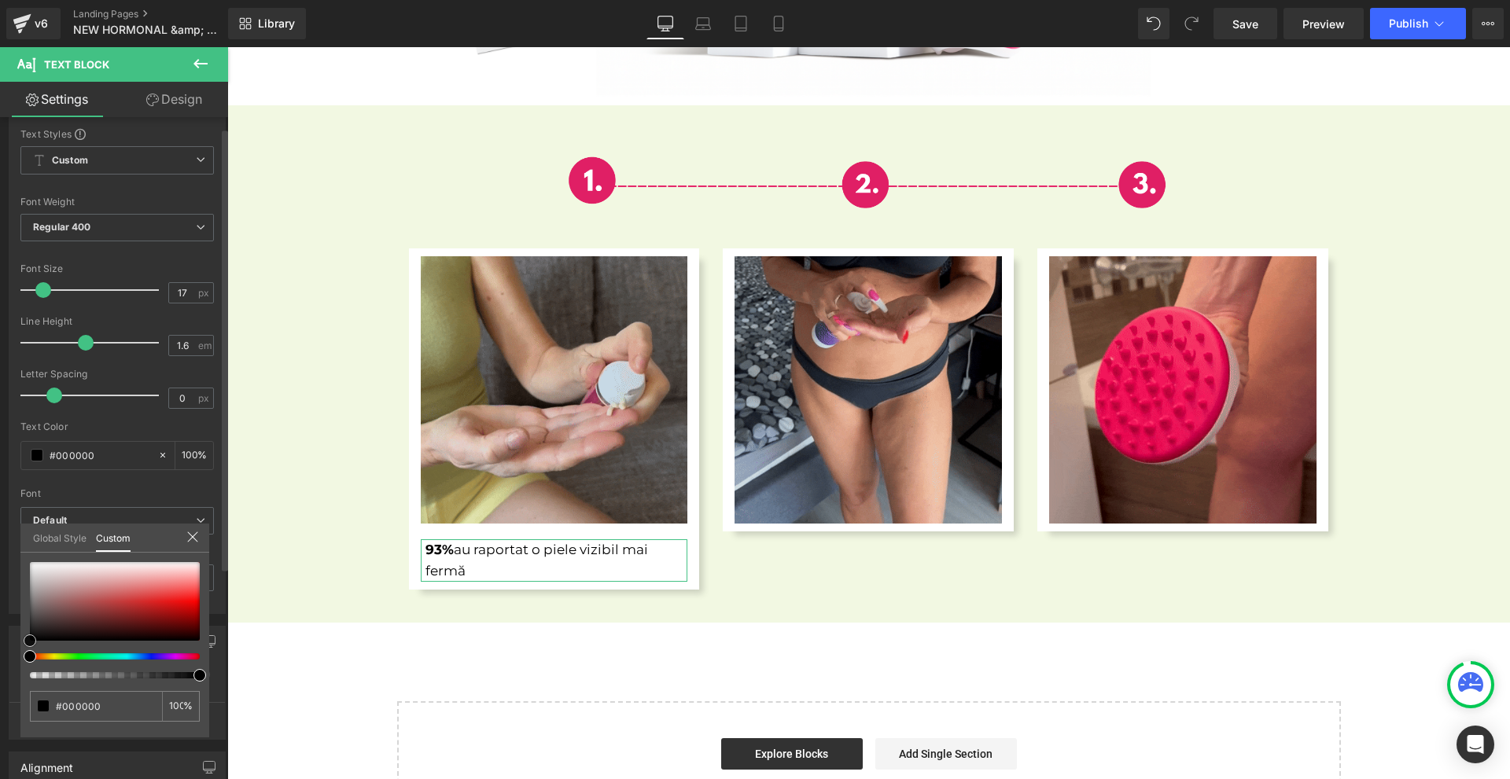
drag, startPoint x: 17, startPoint y: 648, endPoint x: 39, endPoint y: 723, distance: 78.1
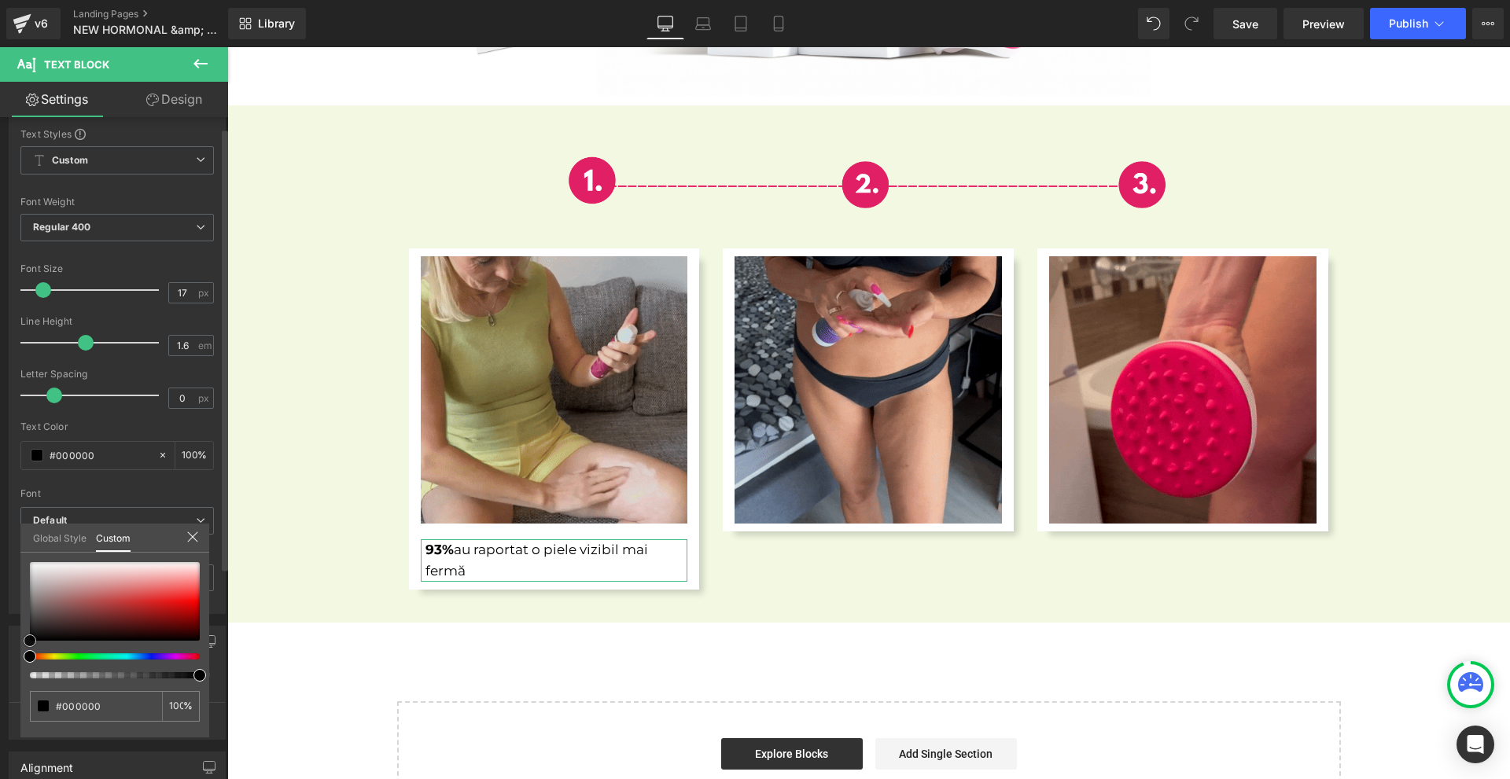
click at [0, 779] on div "Typography Text Styles Custom Custom Setup Global Style Custom Setup Global Sty…" at bounding box center [117, 451] width 235 height 669
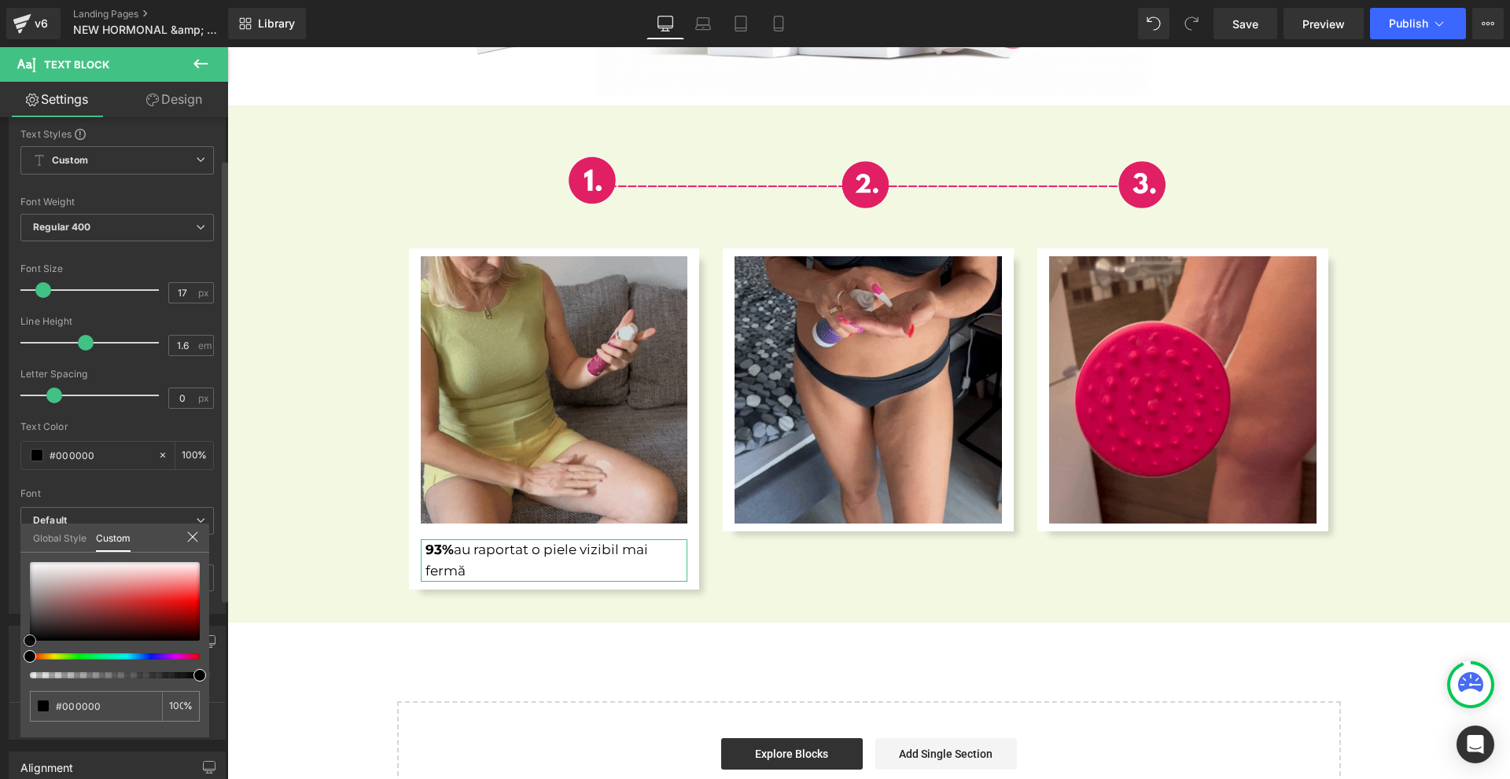
scroll to position [63, 0]
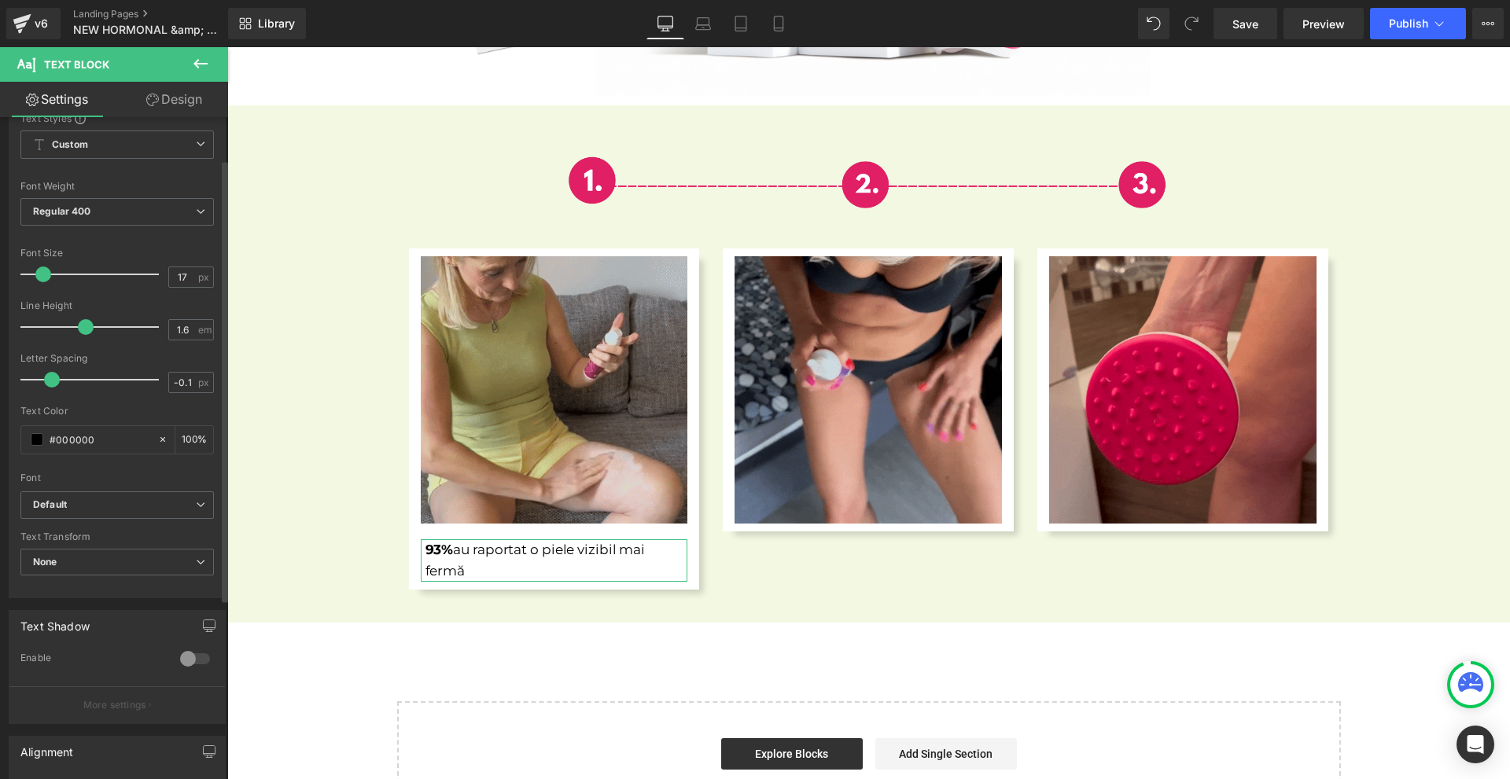
type input "-0.2"
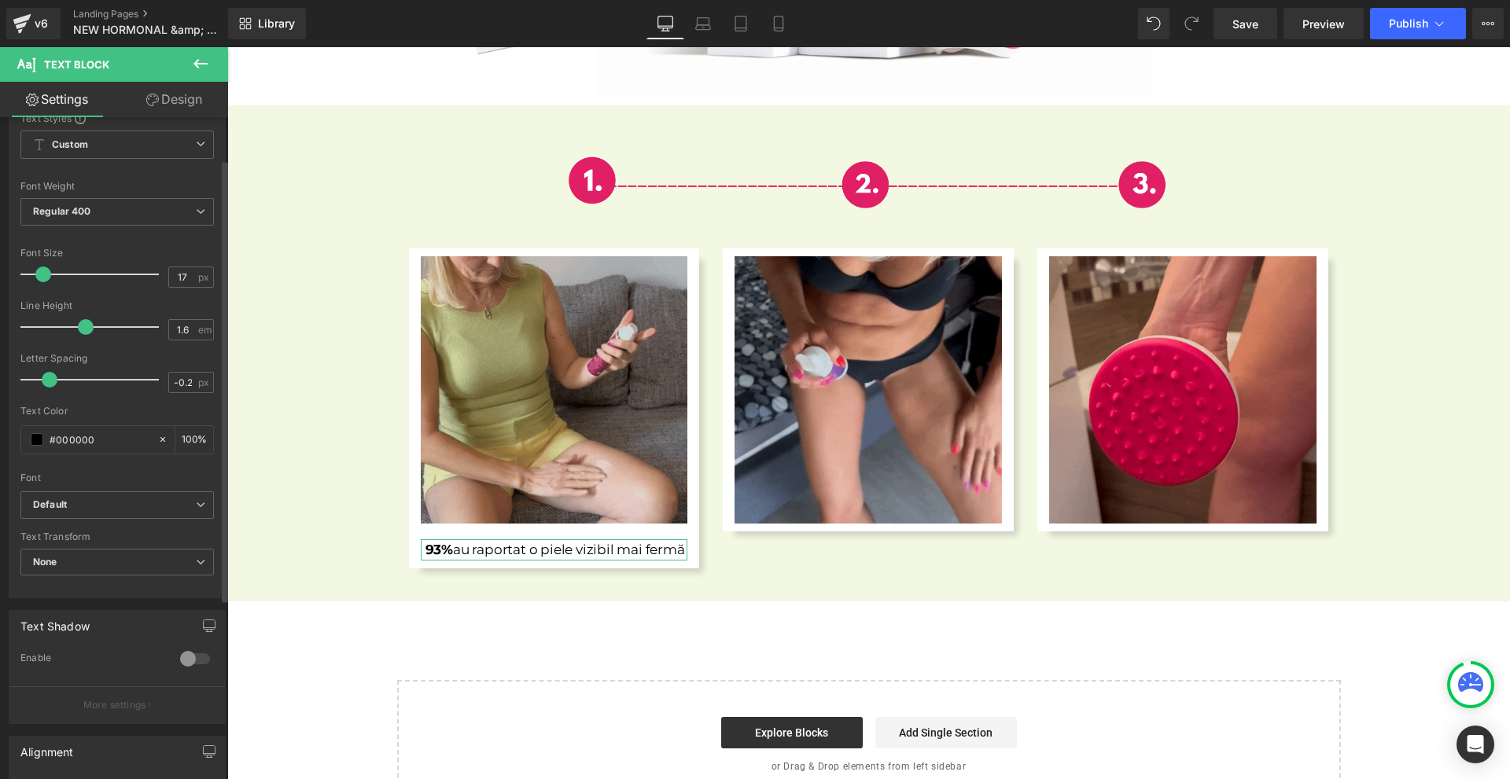
click at [49, 378] on span at bounding box center [50, 380] width 16 height 16
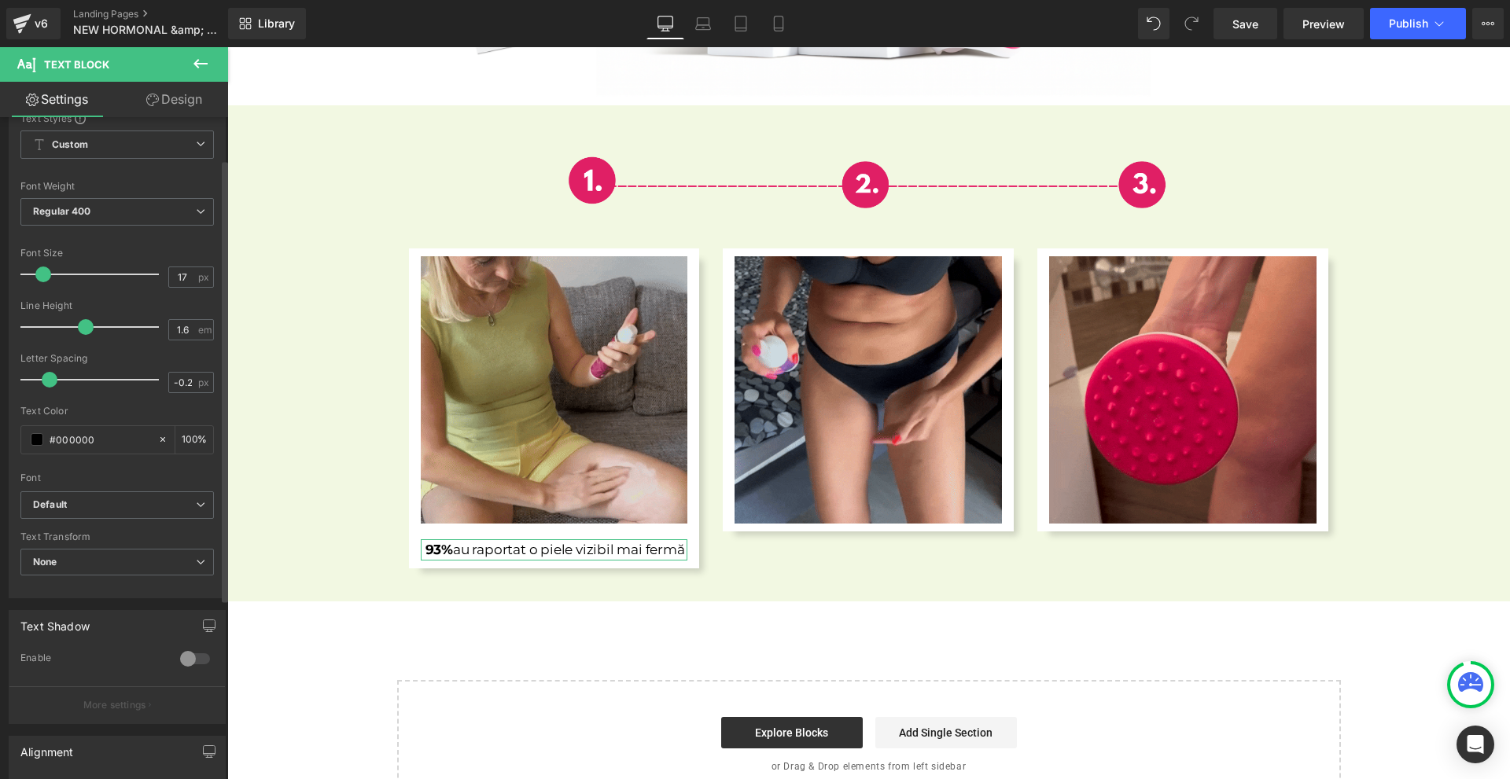
click at [79, 331] on span at bounding box center [86, 327] width 16 height 16
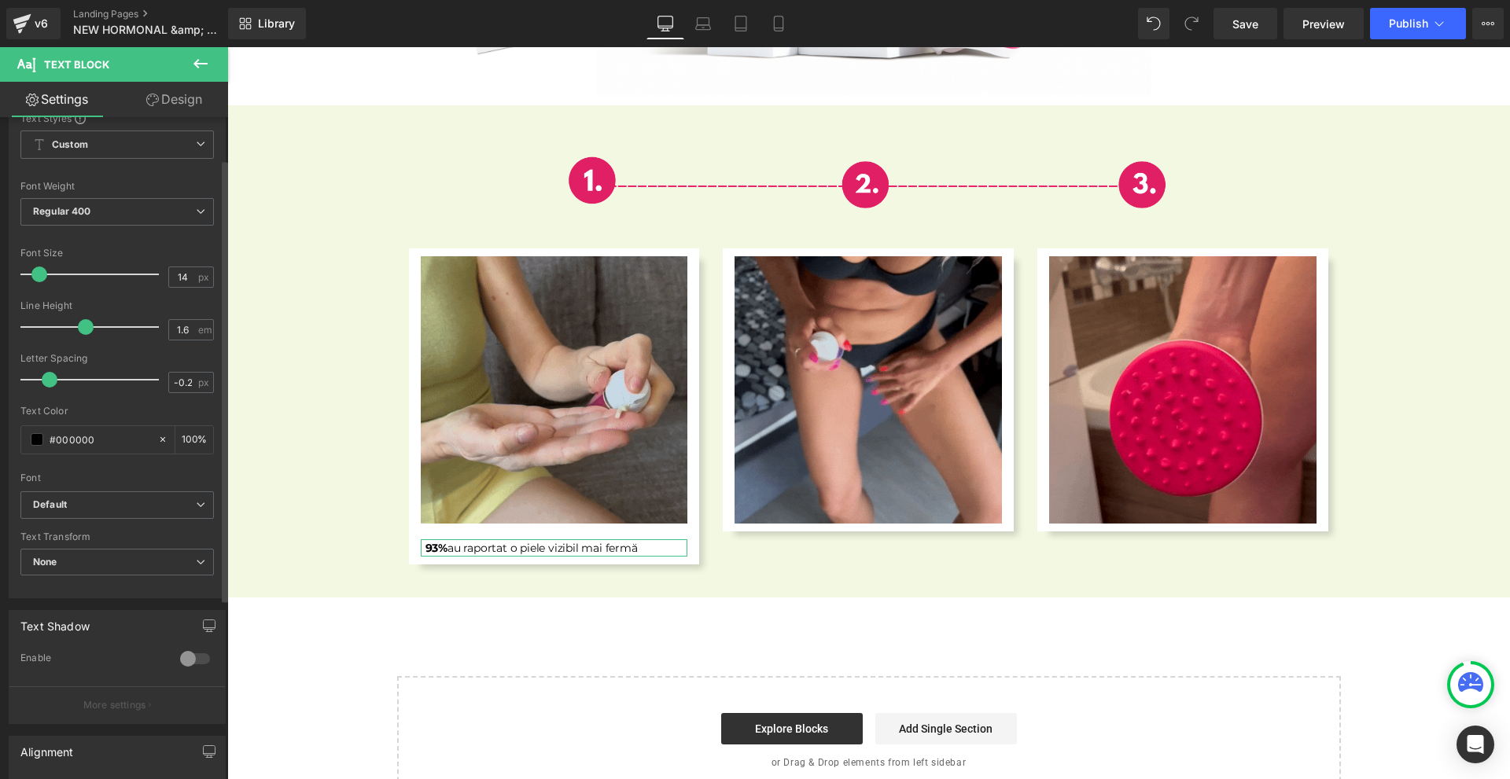
type input "15"
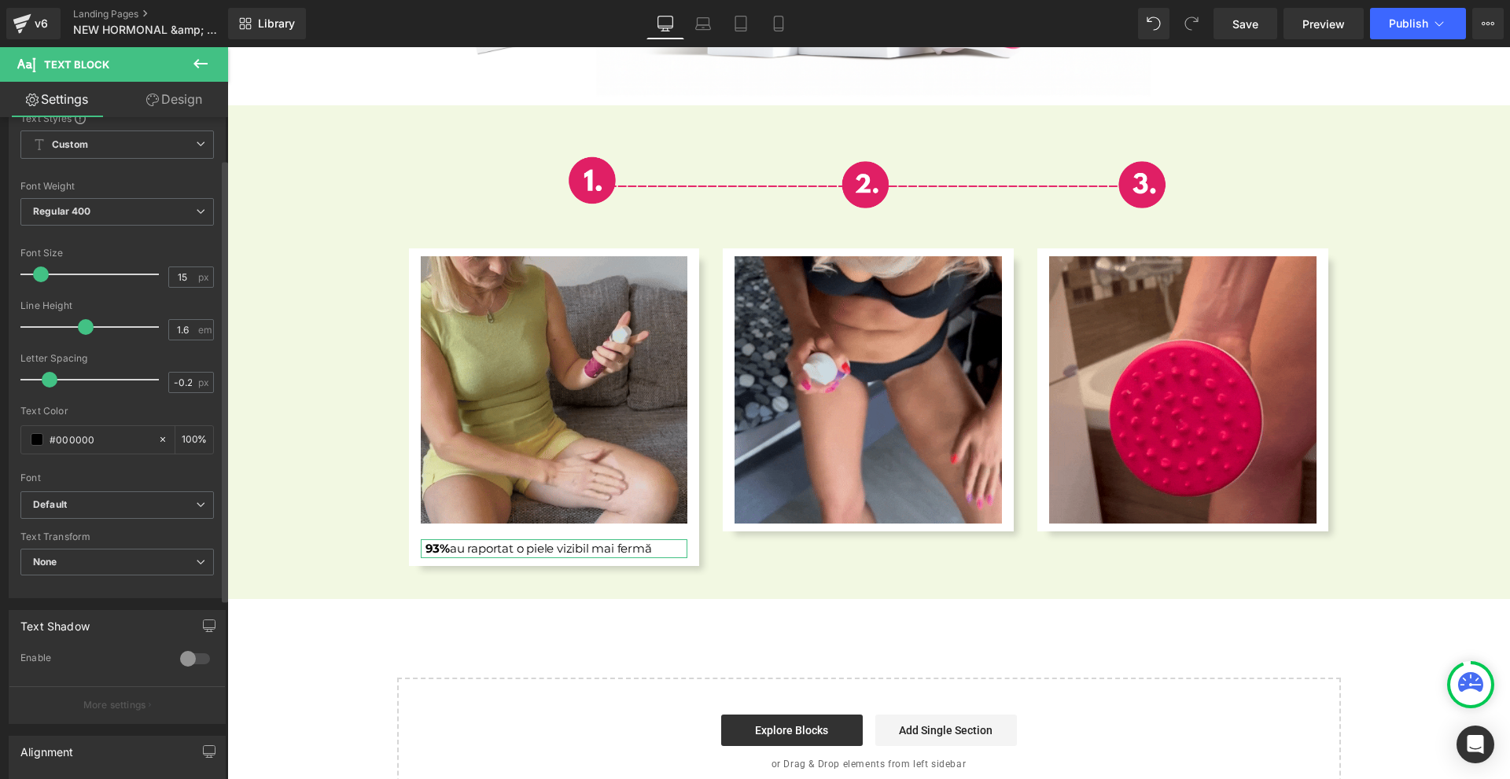
click at [40, 271] on div at bounding box center [93, 274] width 131 height 31
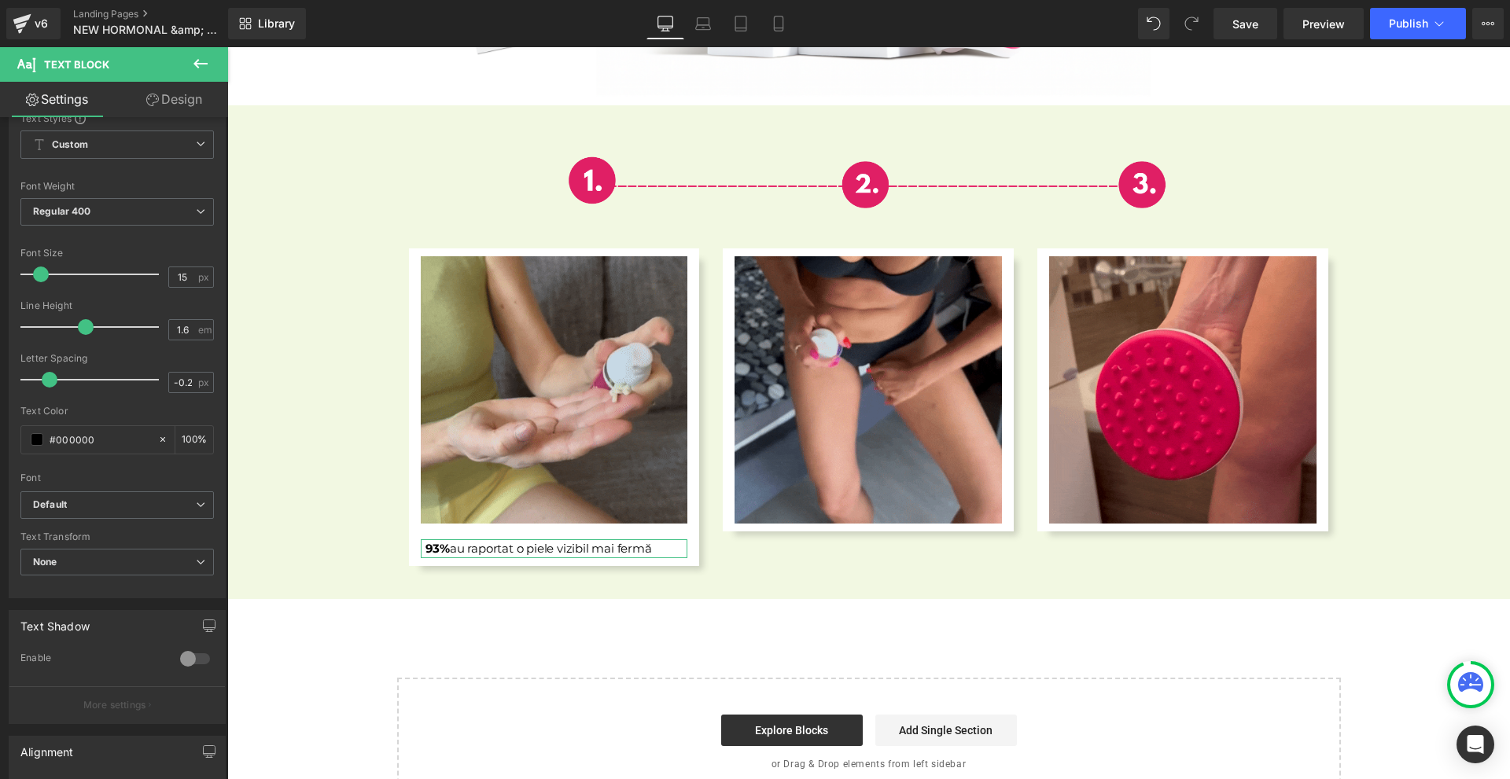
click at [148, 85] on link "Design" at bounding box center [174, 99] width 114 height 35
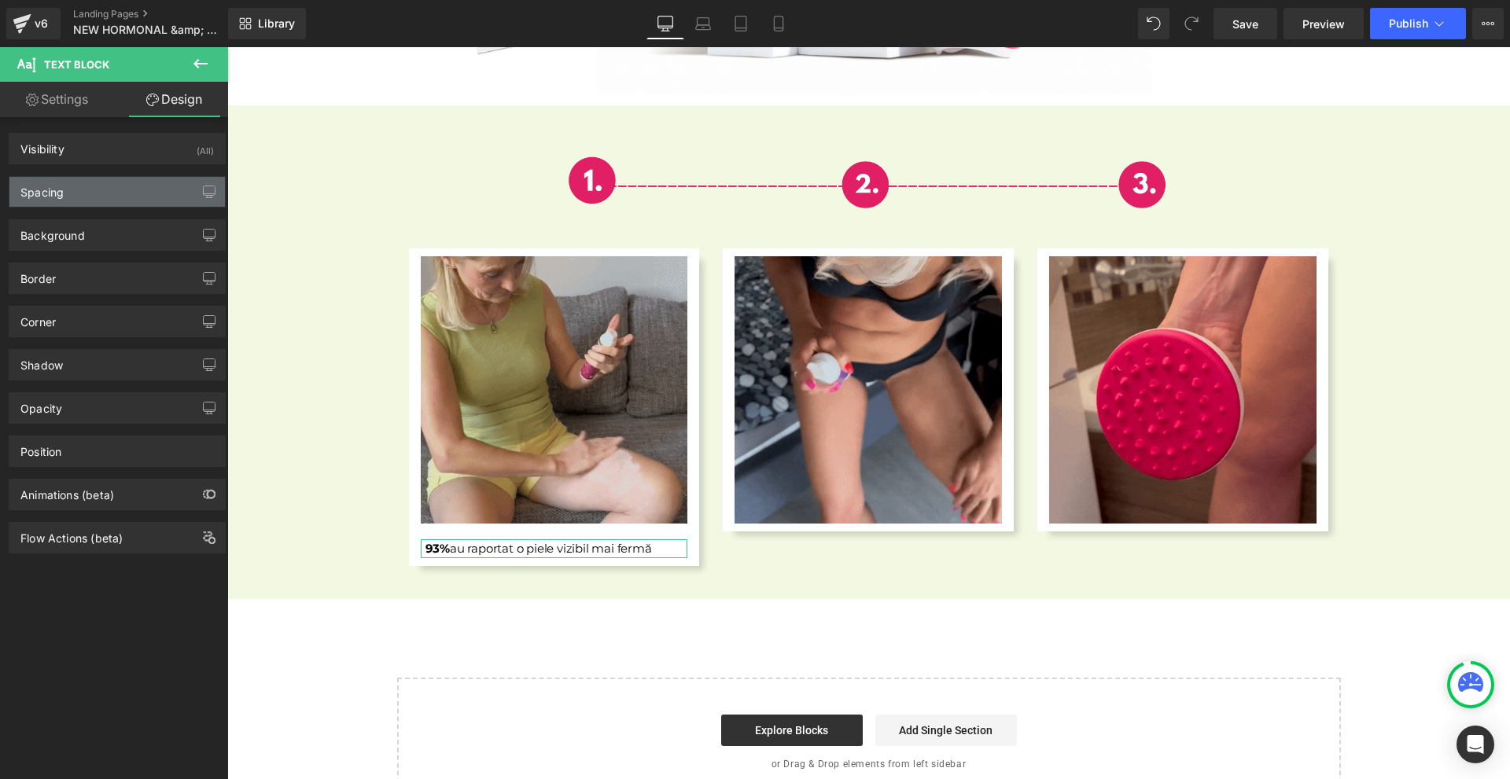
click at [63, 186] on div "Spacing" at bounding box center [41, 188] width 43 height 22
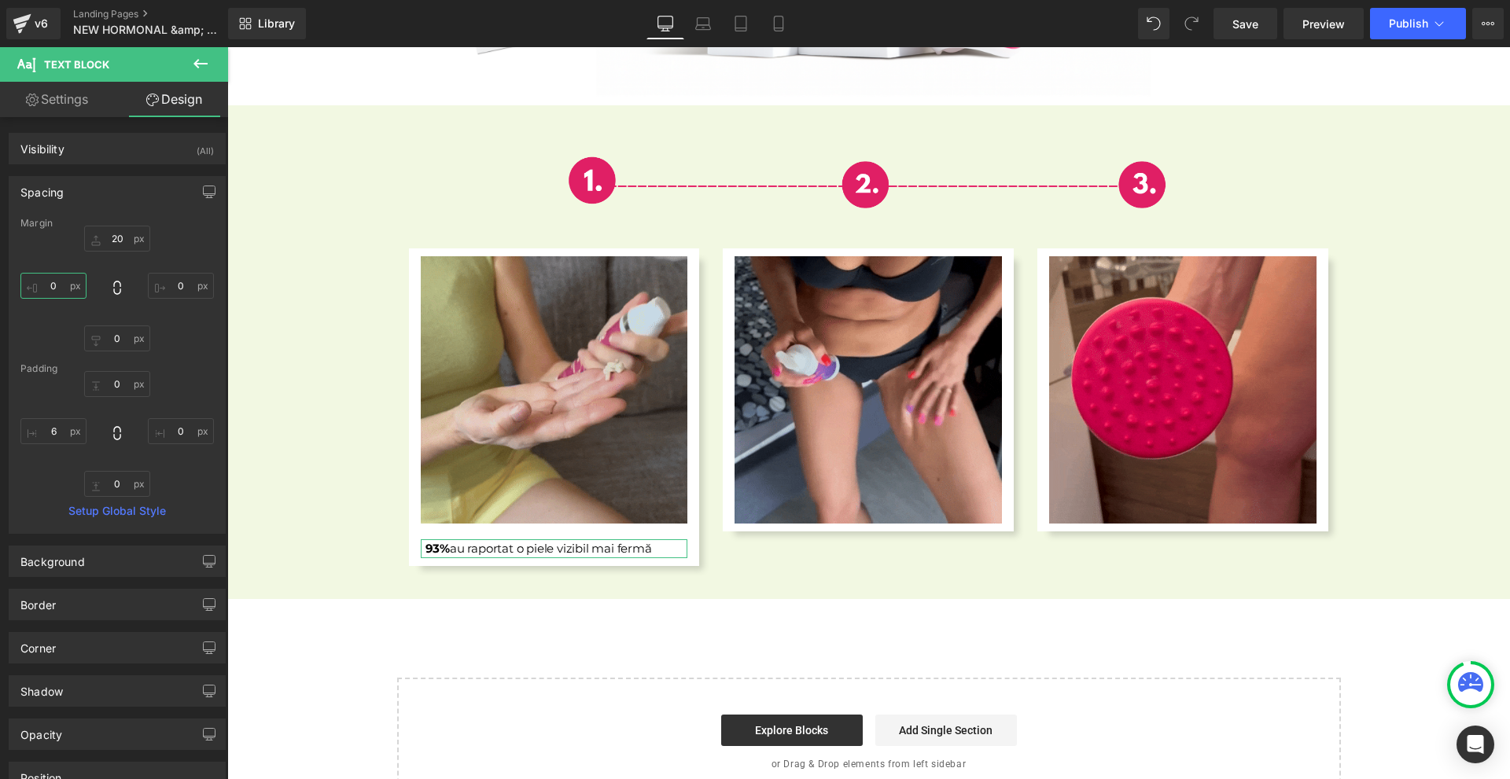
click at [61, 295] on input "0" at bounding box center [53, 286] width 66 height 26
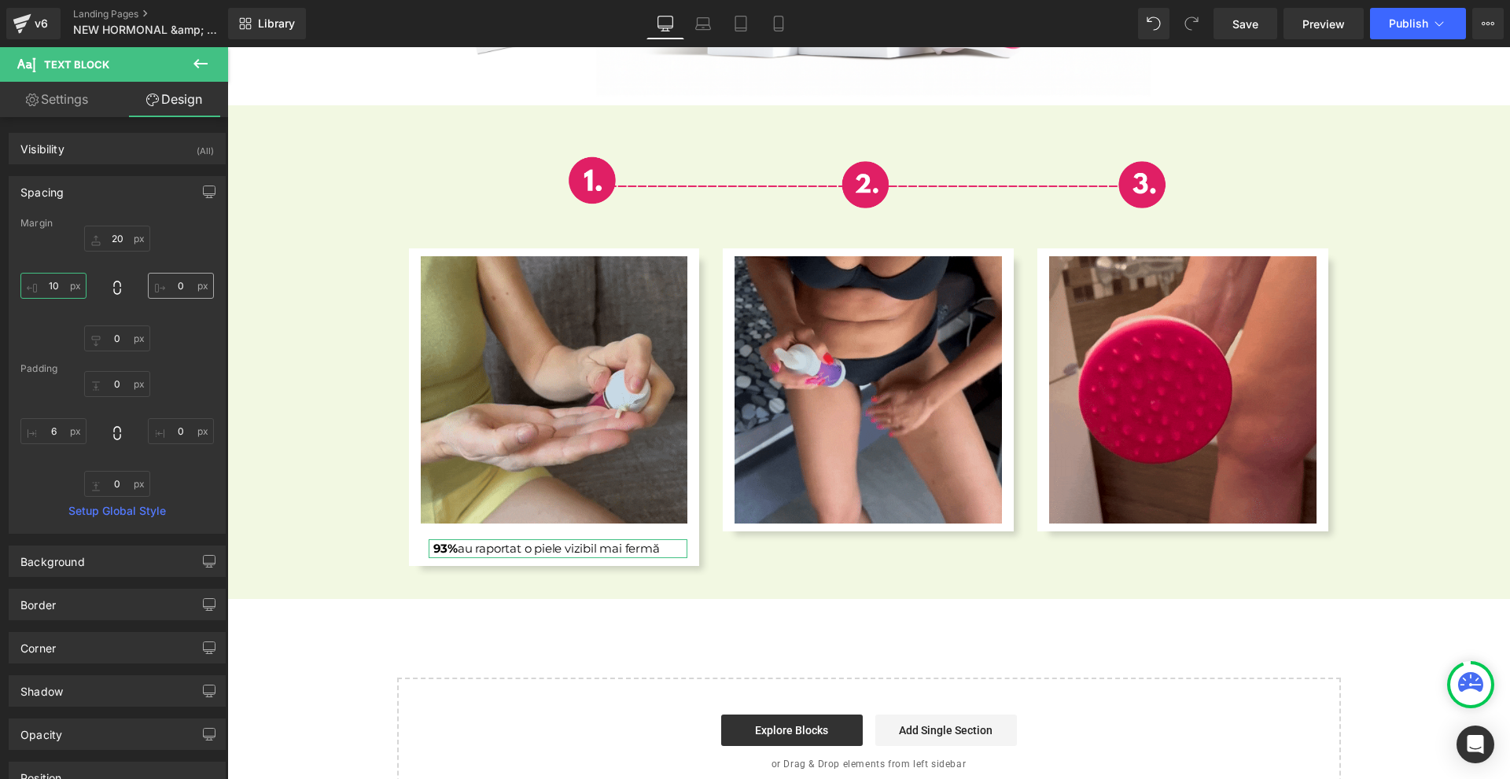
type input "10"
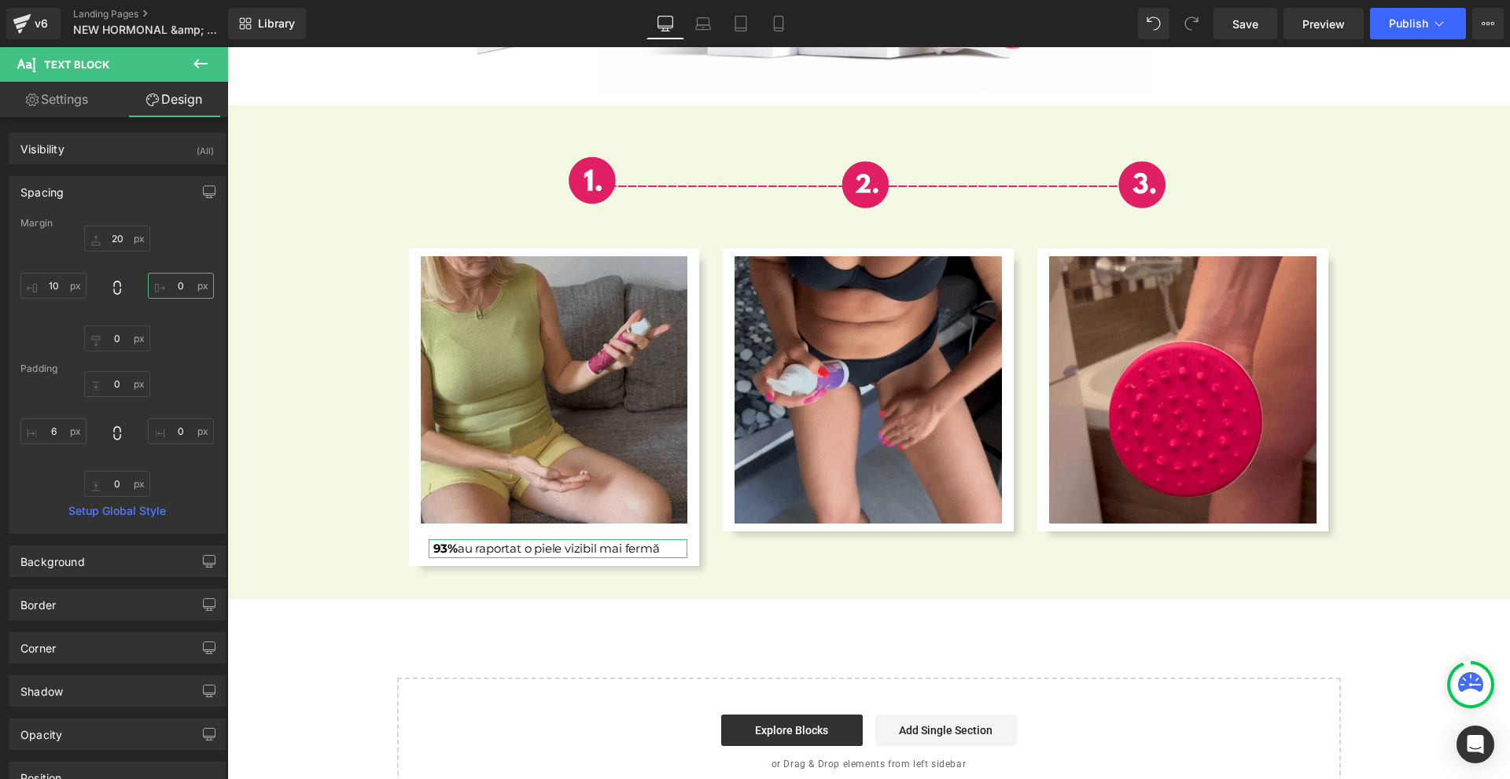
click at [178, 284] on input "0" at bounding box center [181, 286] width 66 height 26
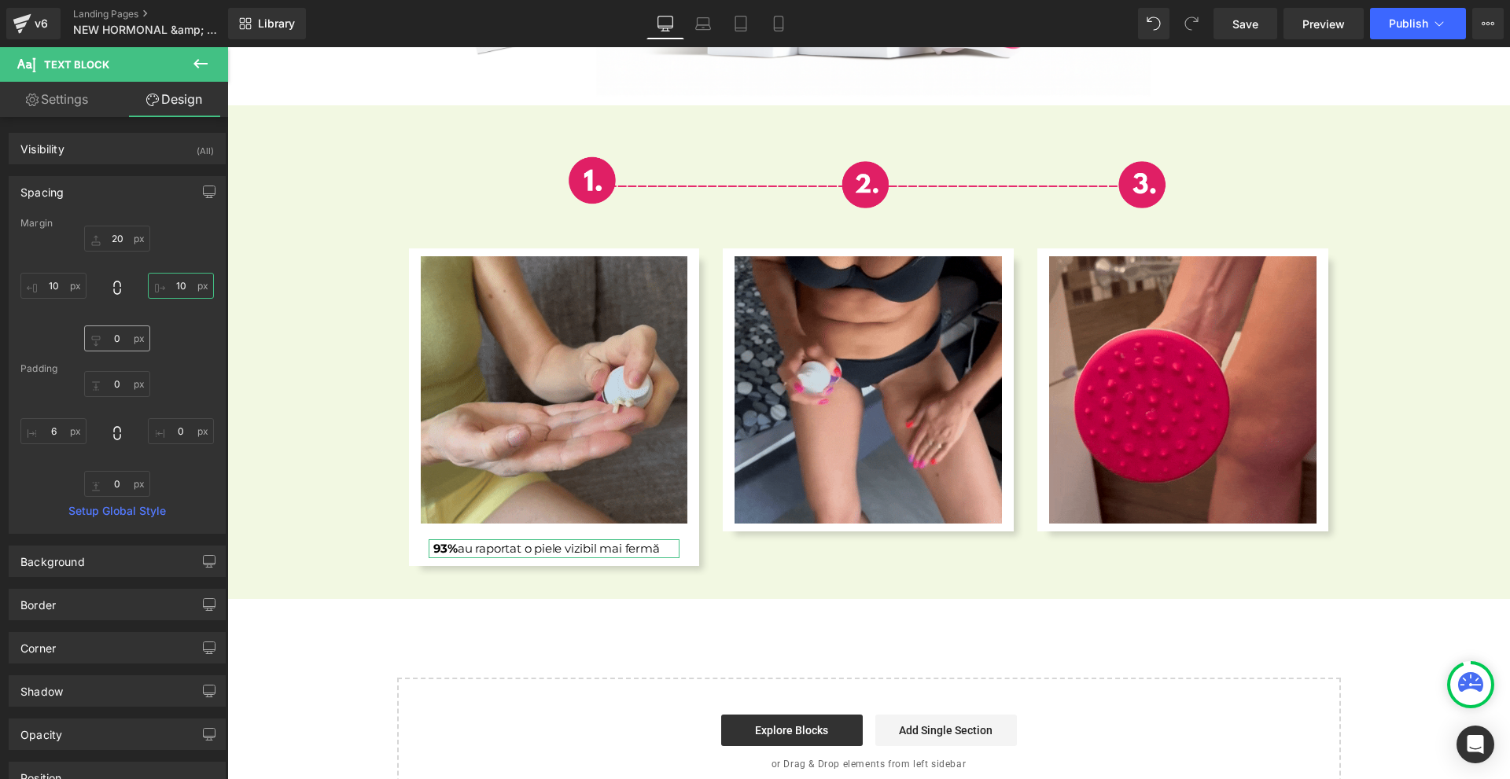
type input "10"
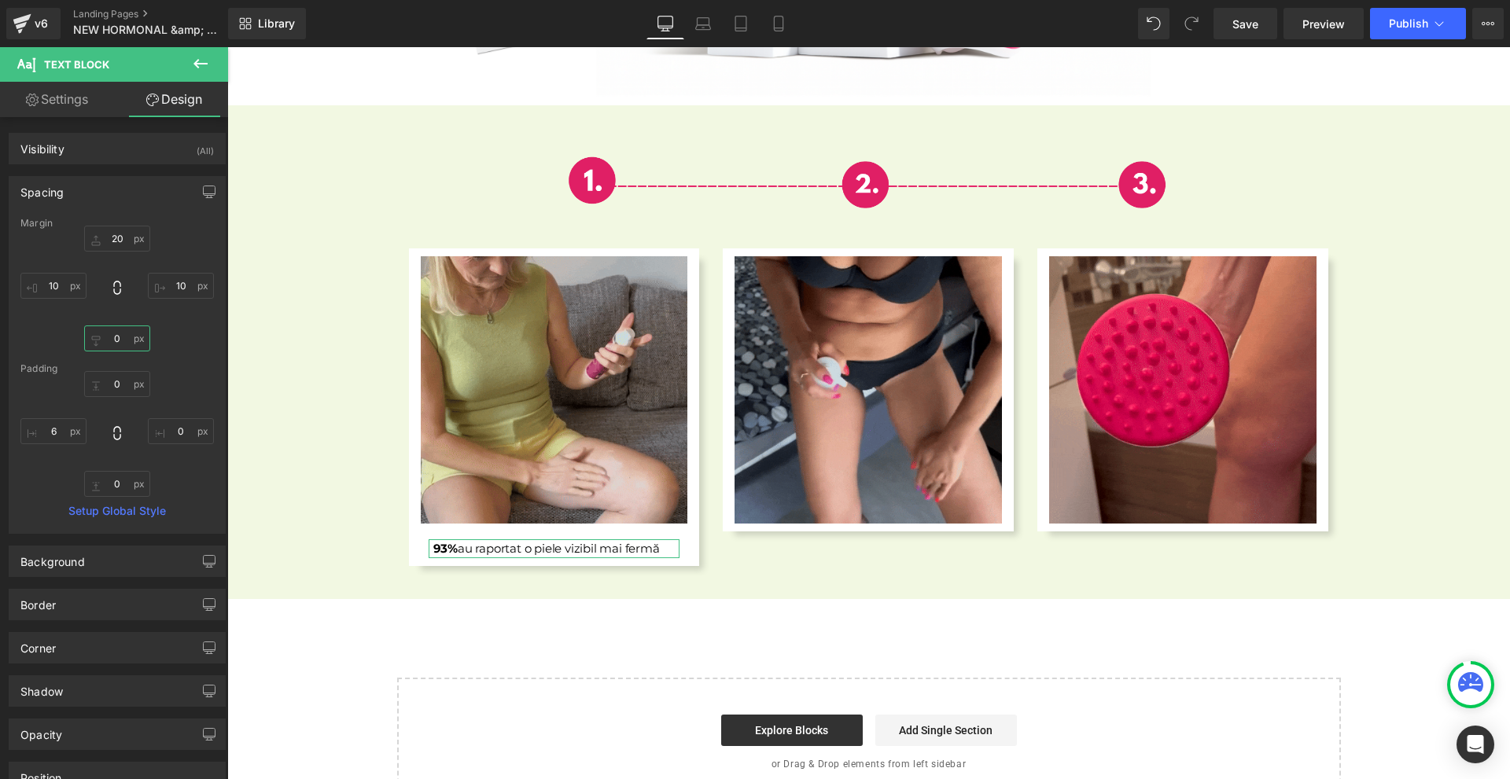
click at [121, 344] on input "0" at bounding box center [117, 339] width 66 height 26
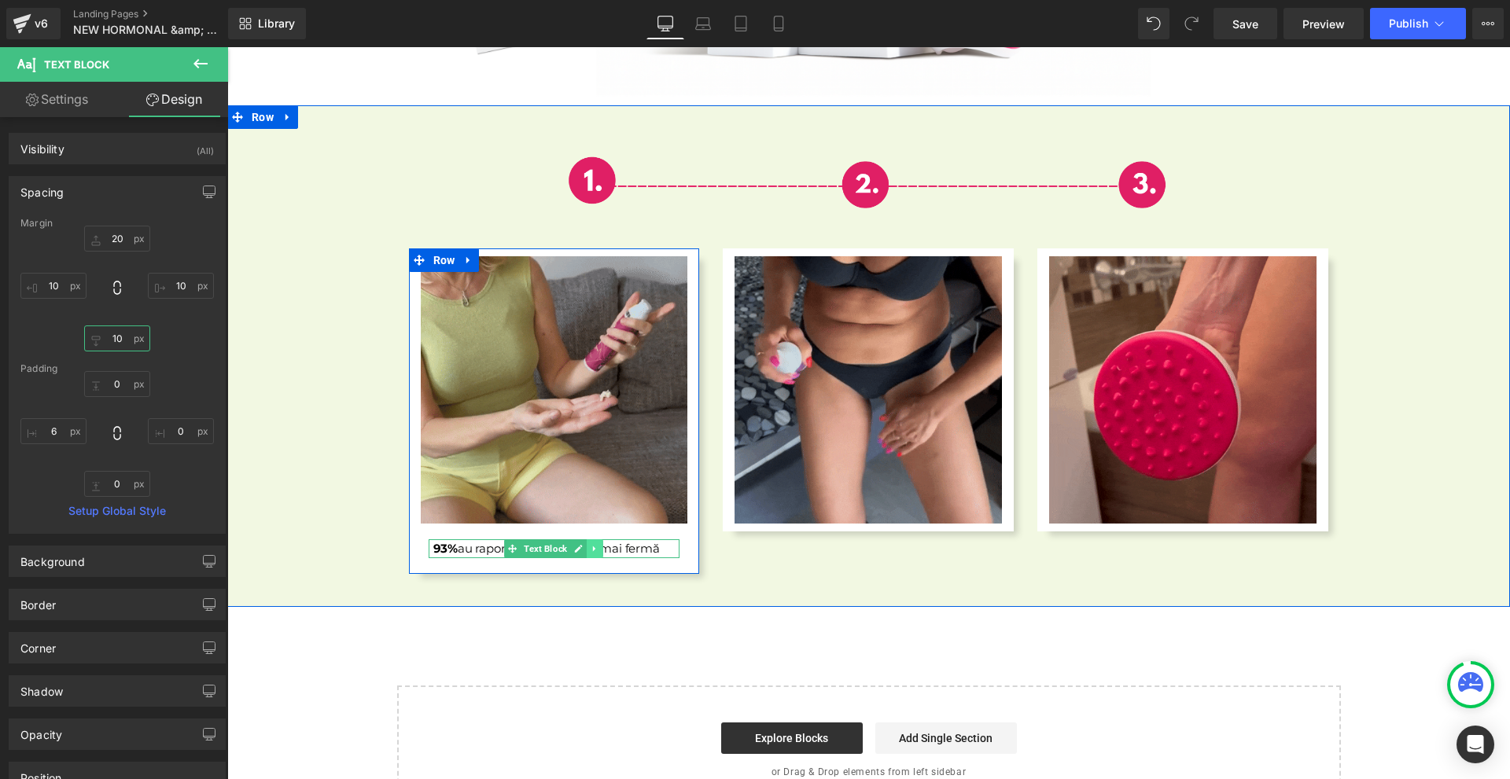
type input "10"
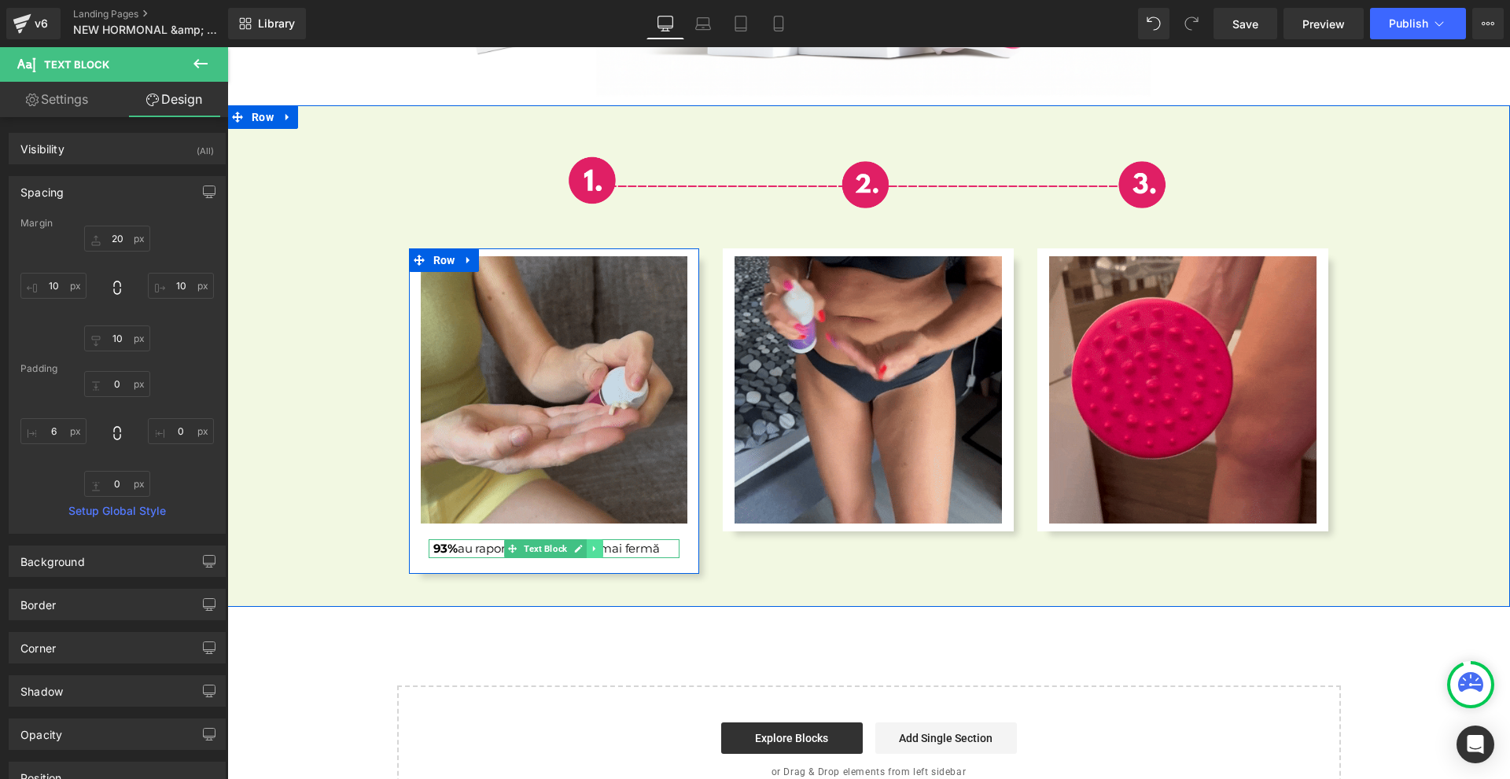
click at [587, 539] on link at bounding box center [595, 548] width 17 height 19
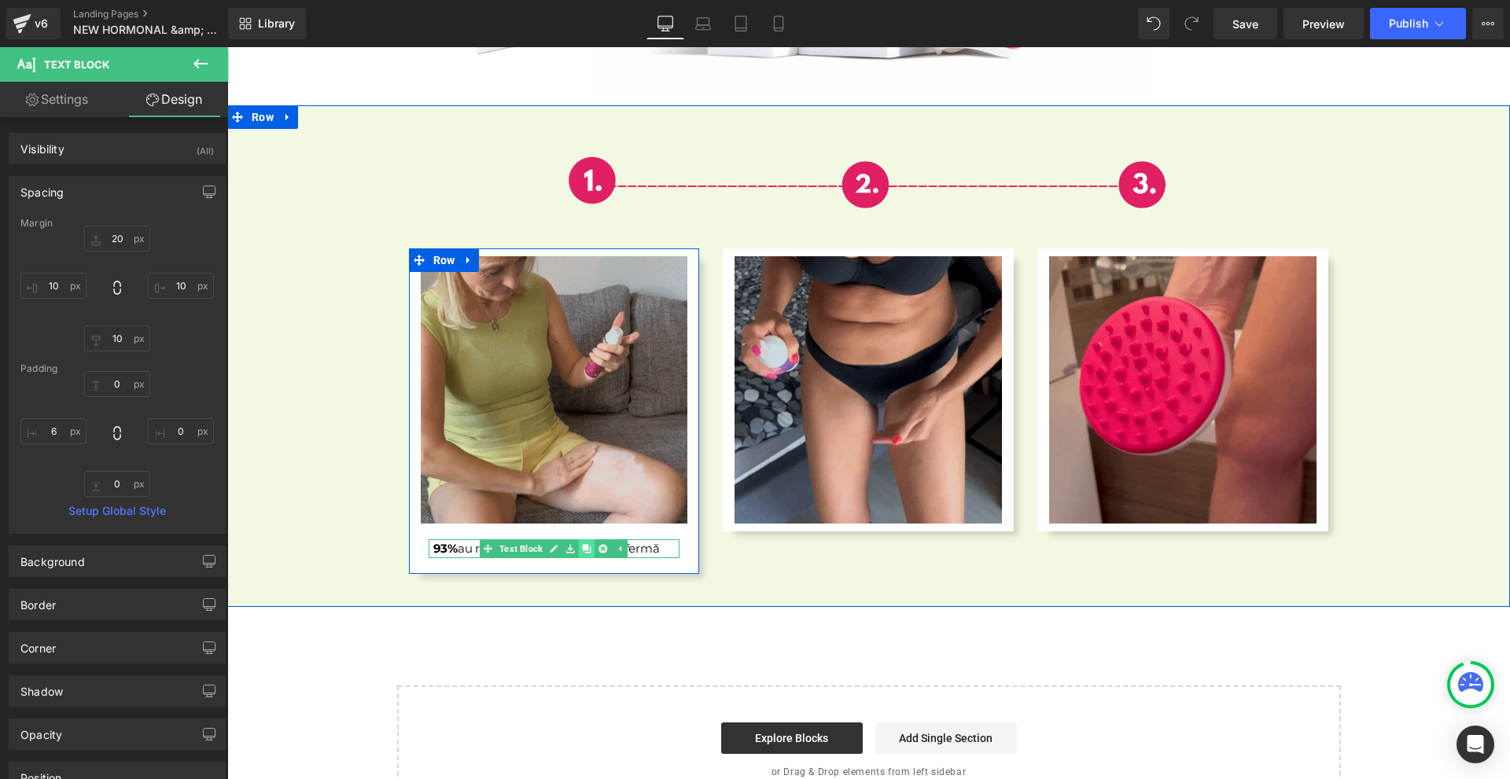
click at [583, 544] on icon at bounding box center [587, 548] width 9 height 9
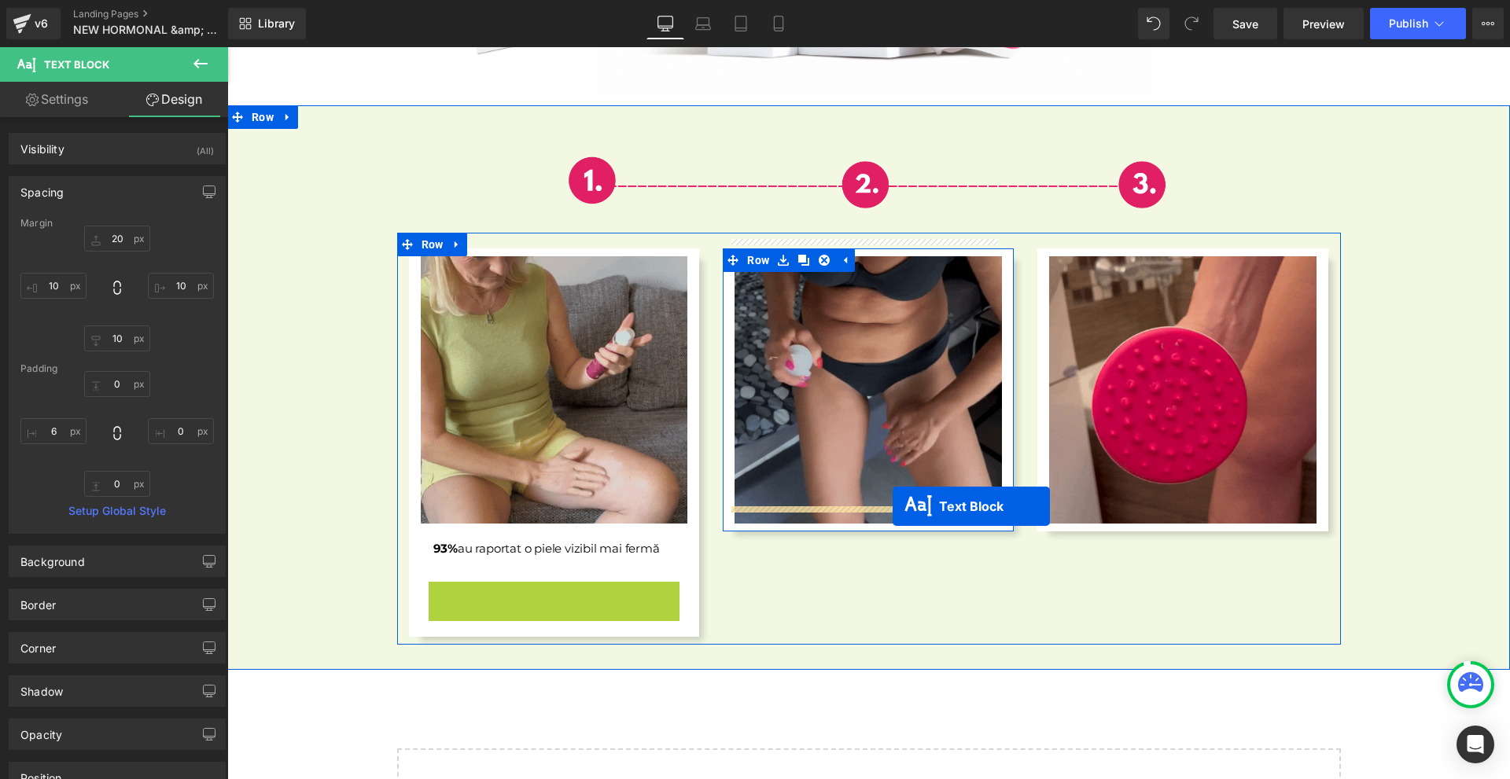
drag, startPoint x: 536, startPoint y: 579, endPoint x: 893, endPoint y: 506, distance: 364.3
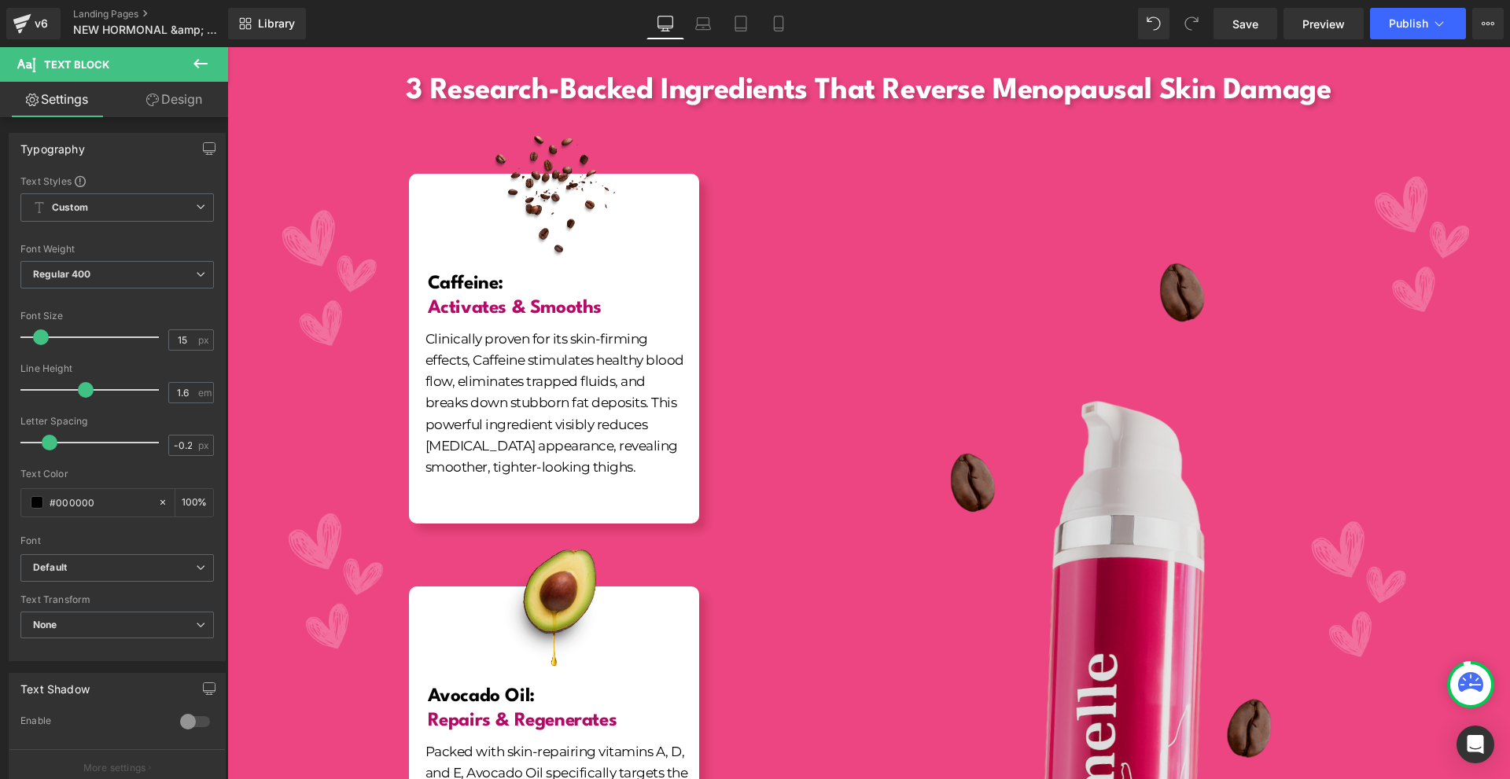
scroll to position [1024, 0]
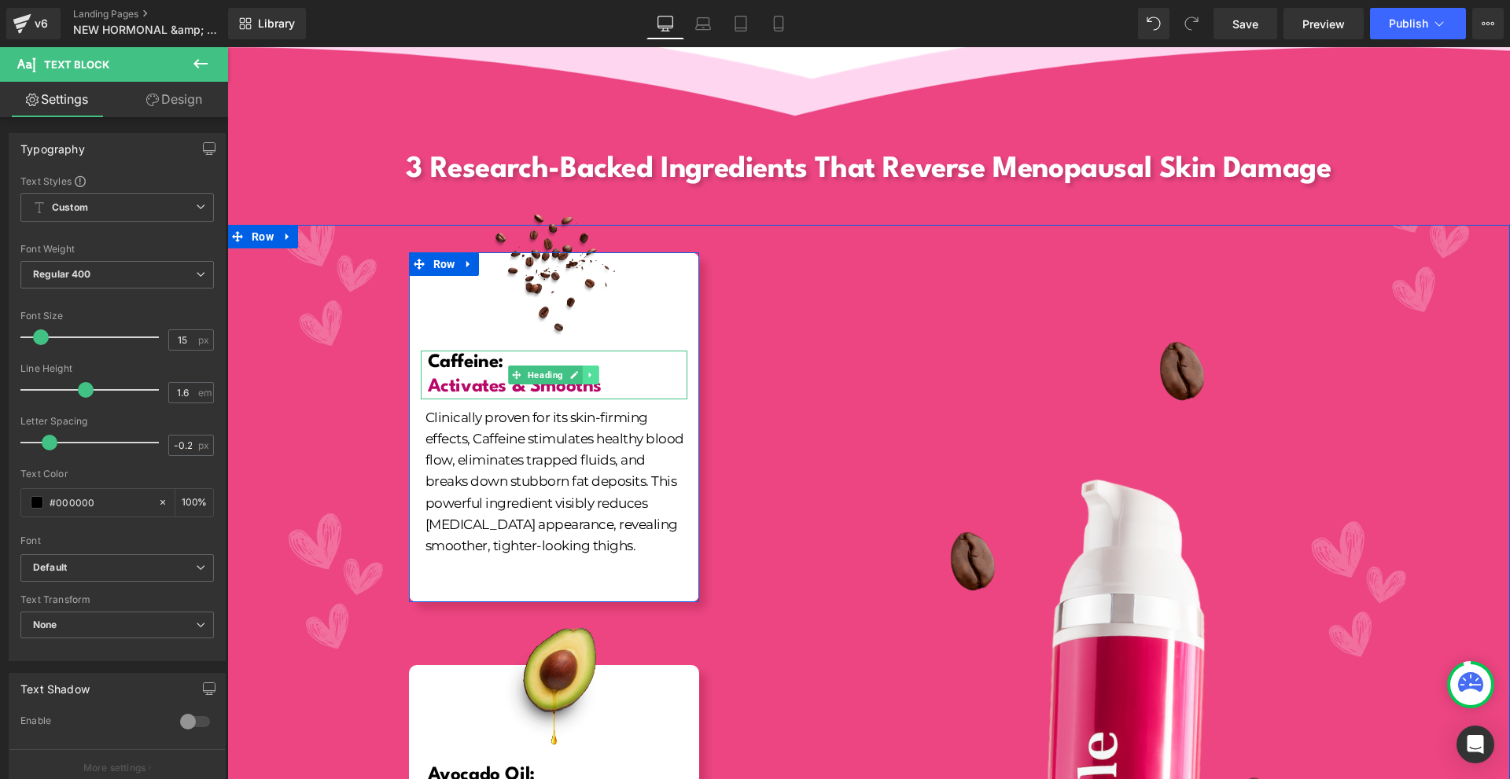
click at [587, 370] on icon at bounding box center [591, 374] width 9 height 9
click at [579, 370] on icon at bounding box center [583, 374] width 9 height 9
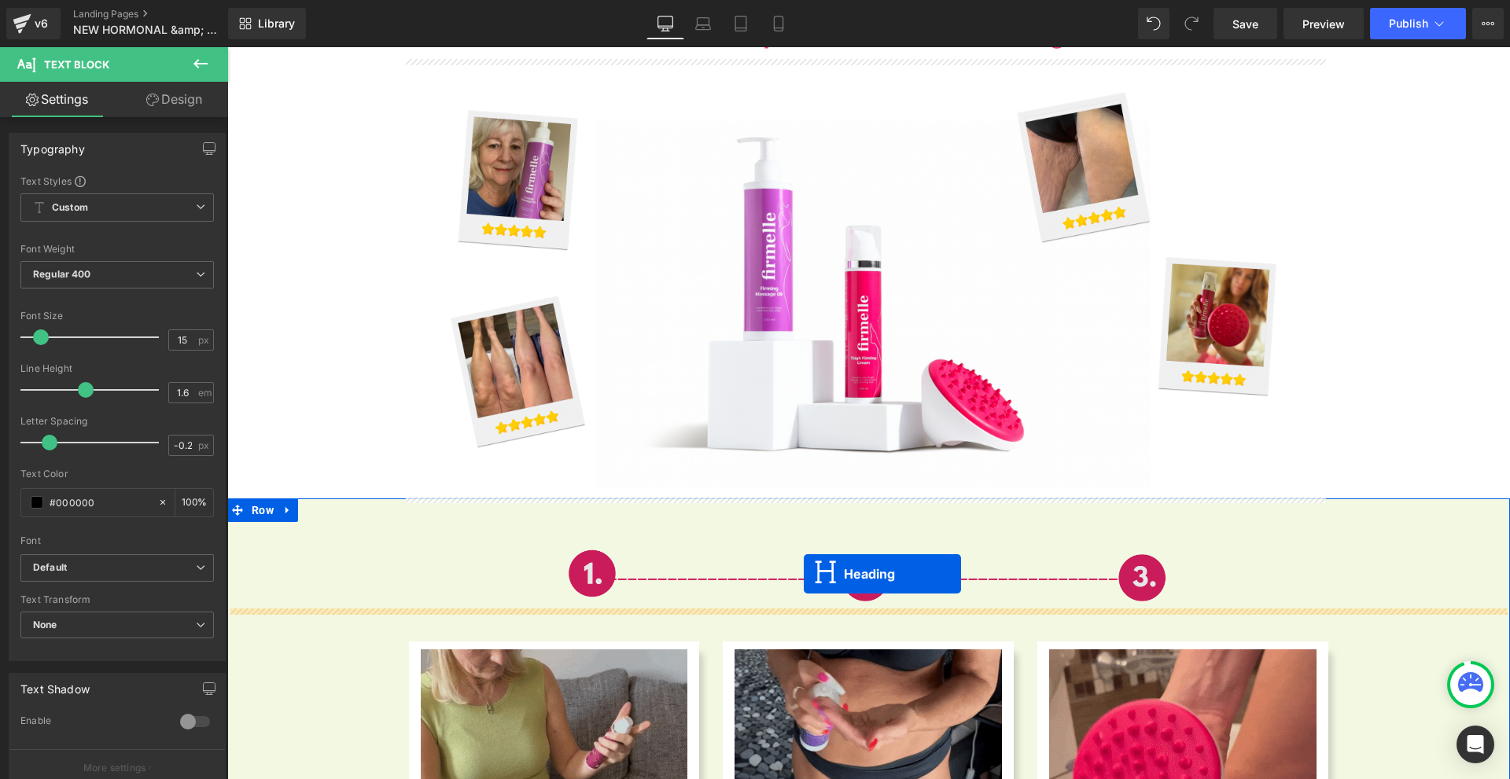
scroll to position [5507, 0]
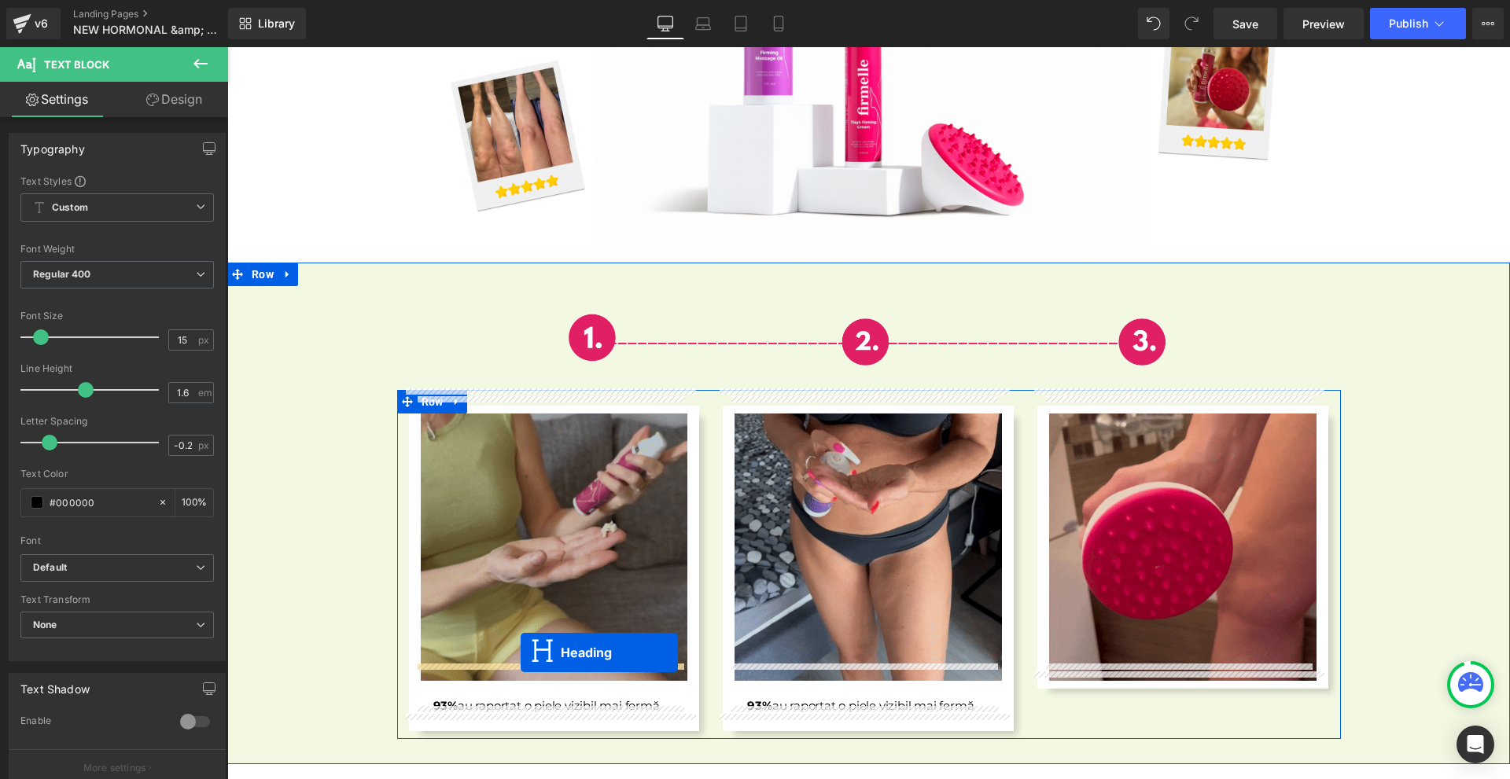
drag, startPoint x: 544, startPoint y: 413, endPoint x: 520, endPoint y: 653, distance: 241.1
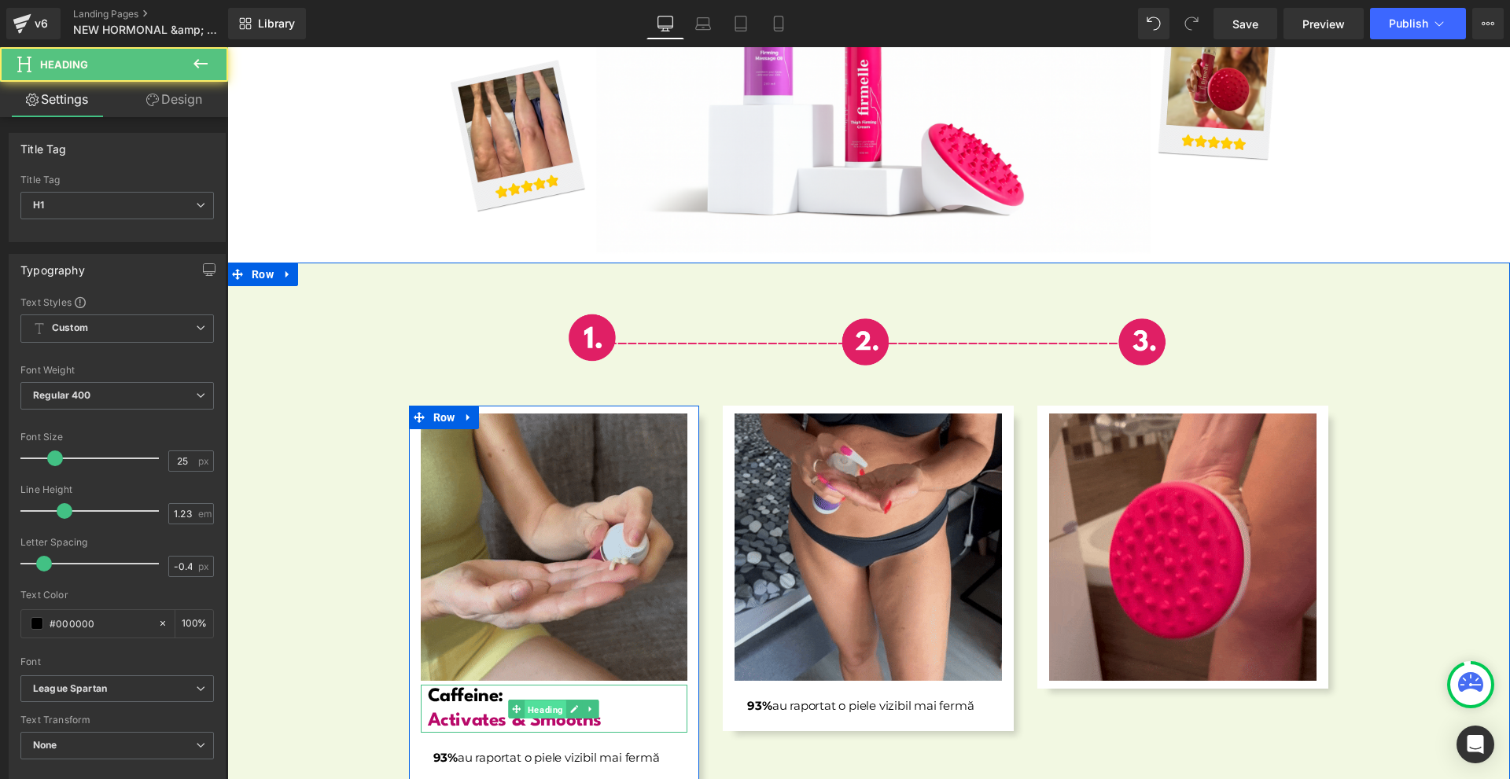
click at [547, 700] on span "Heading" at bounding box center [546, 709] width 42 height 19
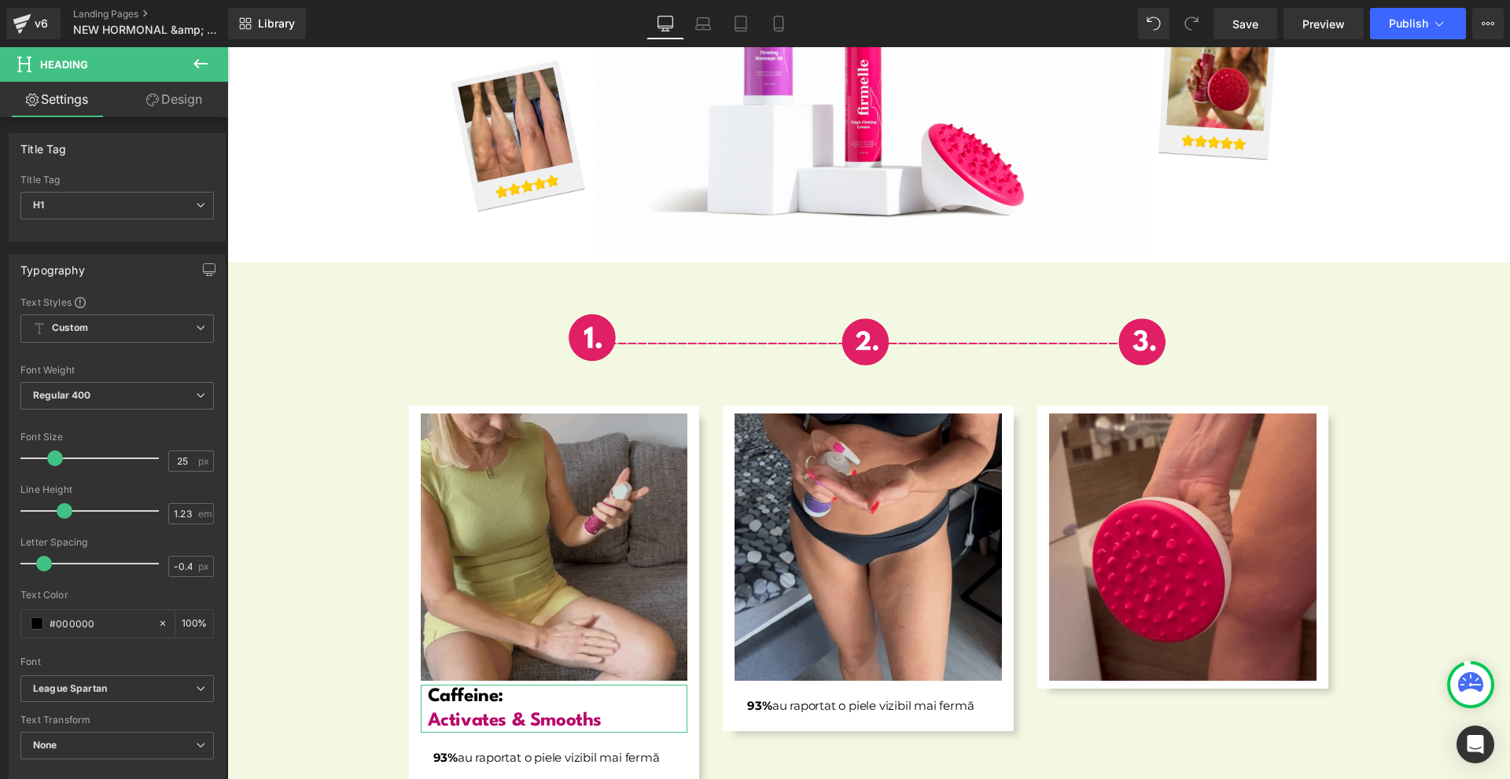
click at [171, 107] on link "Design" at bounding box center [174, 99] width 114 height 35
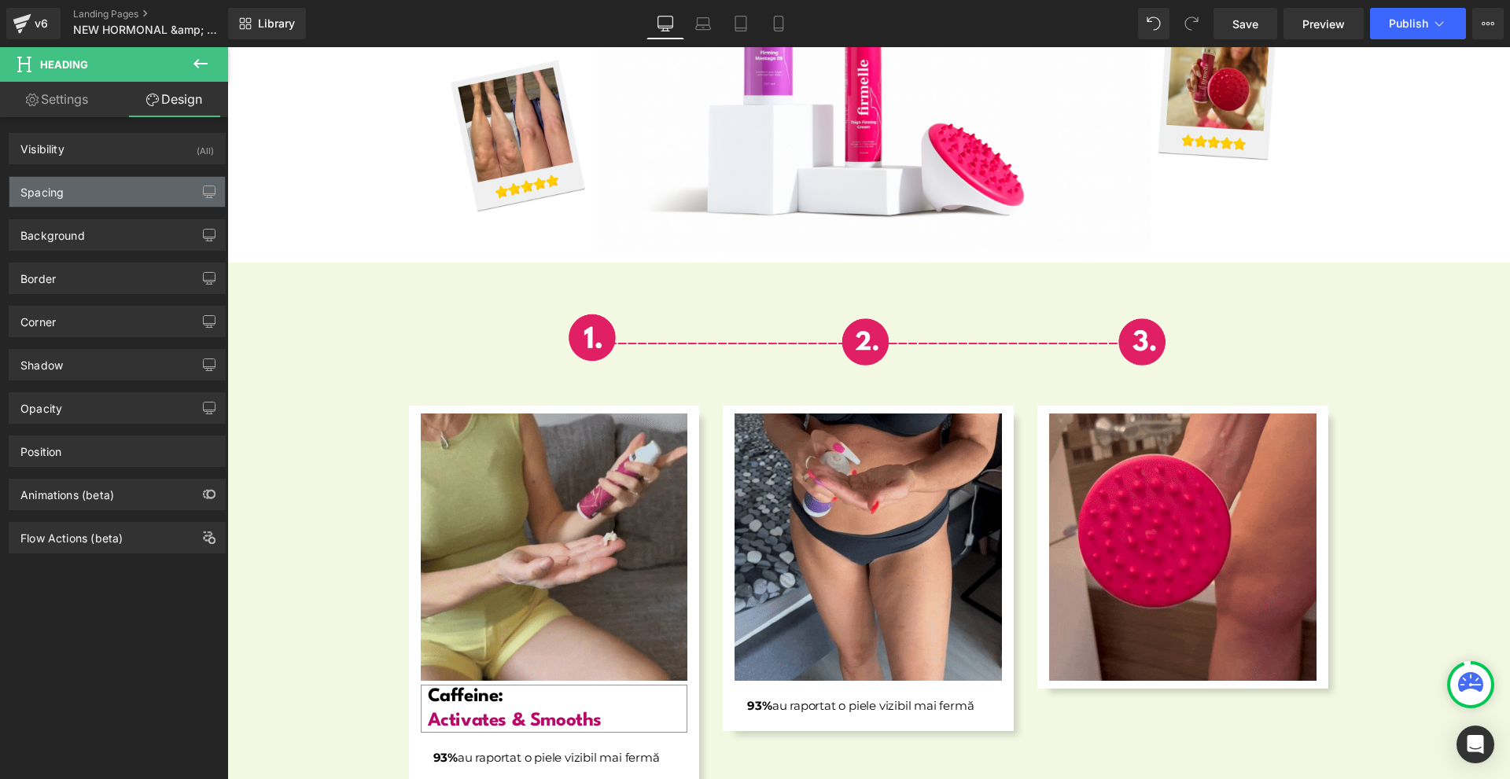
click at [133, 192] on div "Spacing" at bounding box center [116, 192] width 215 height 30
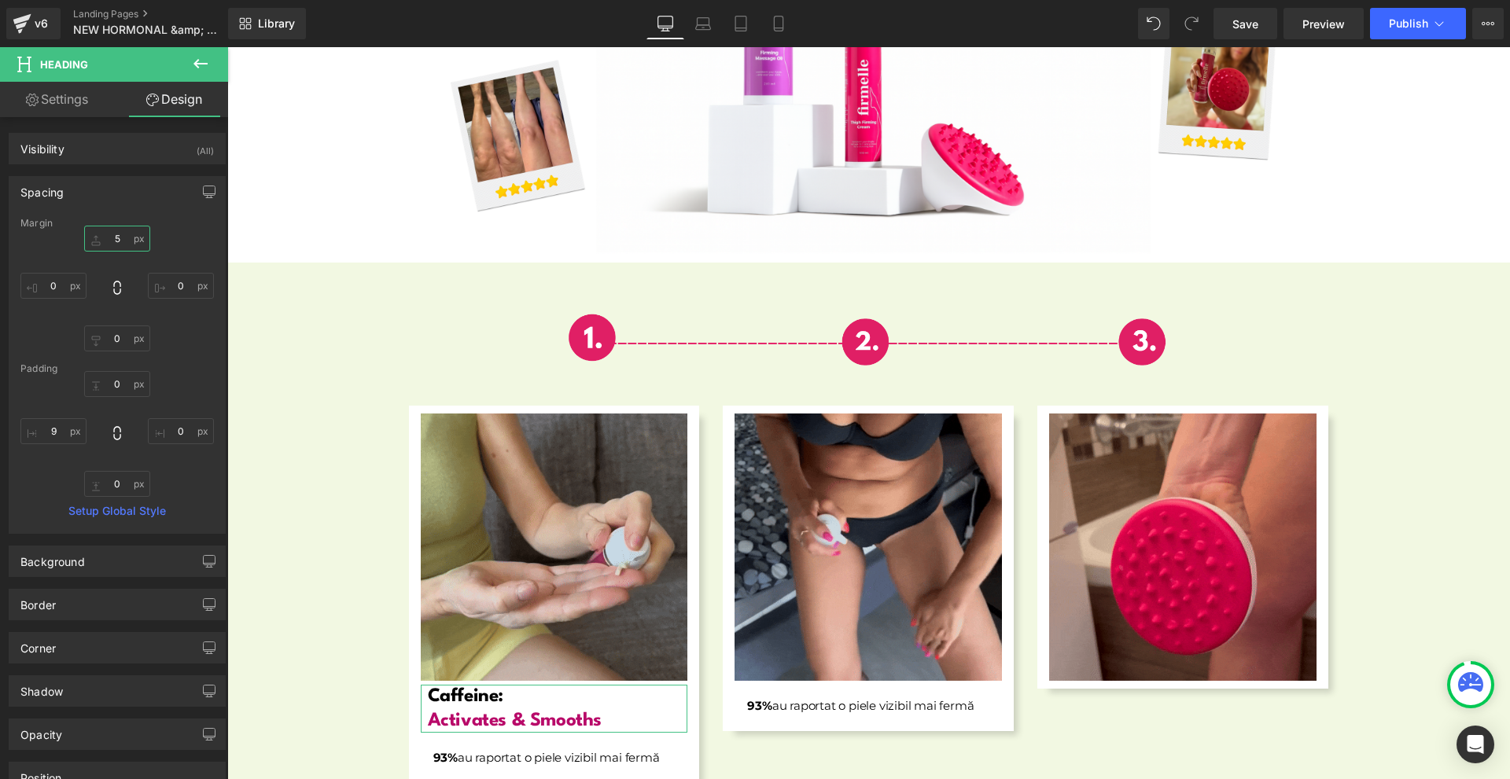
click at [131, 234] on input "5" at bounding box center [117, 239] width 66 height 26
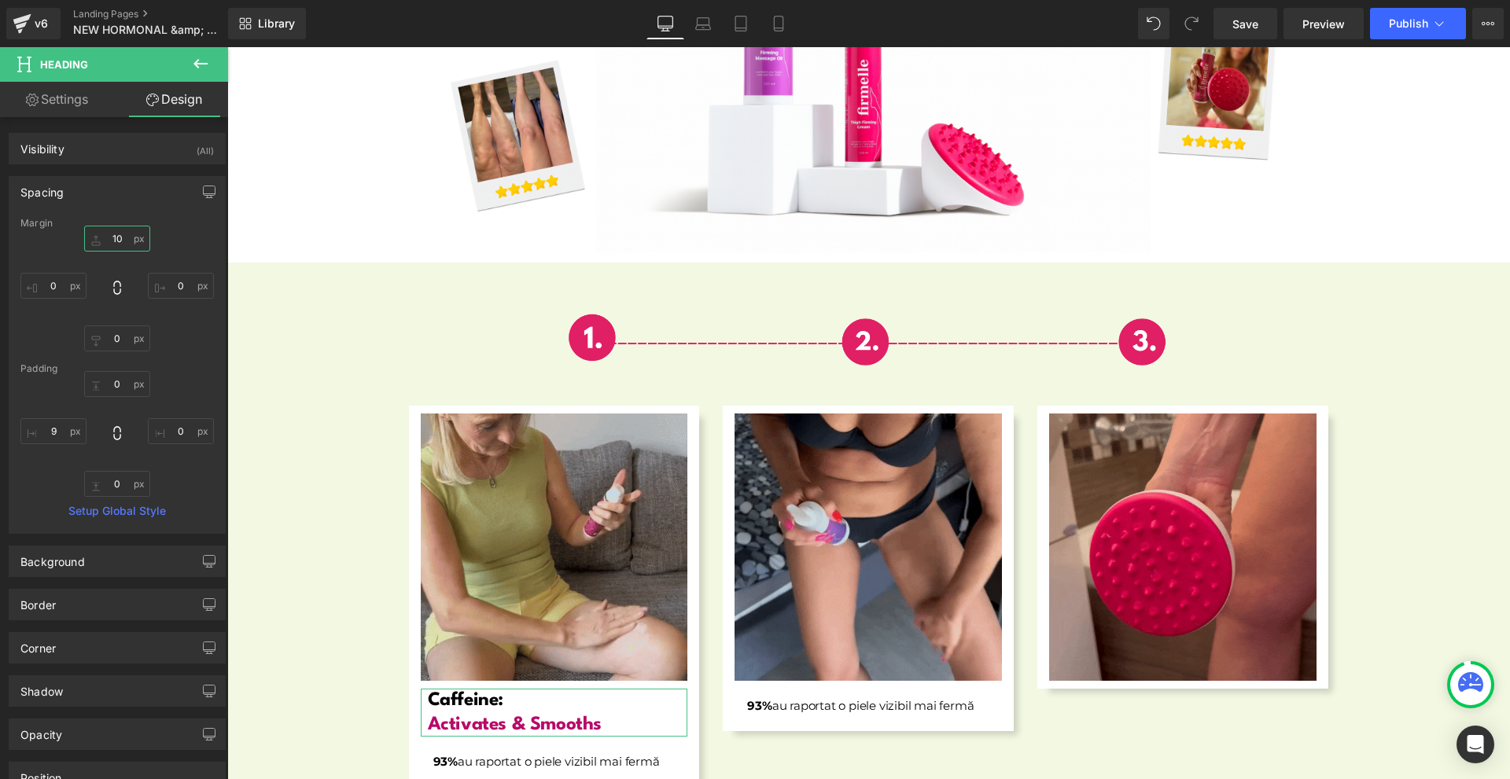
click at [123, 241] on input "10" at bounding box center [117, 239] width 66 height 26
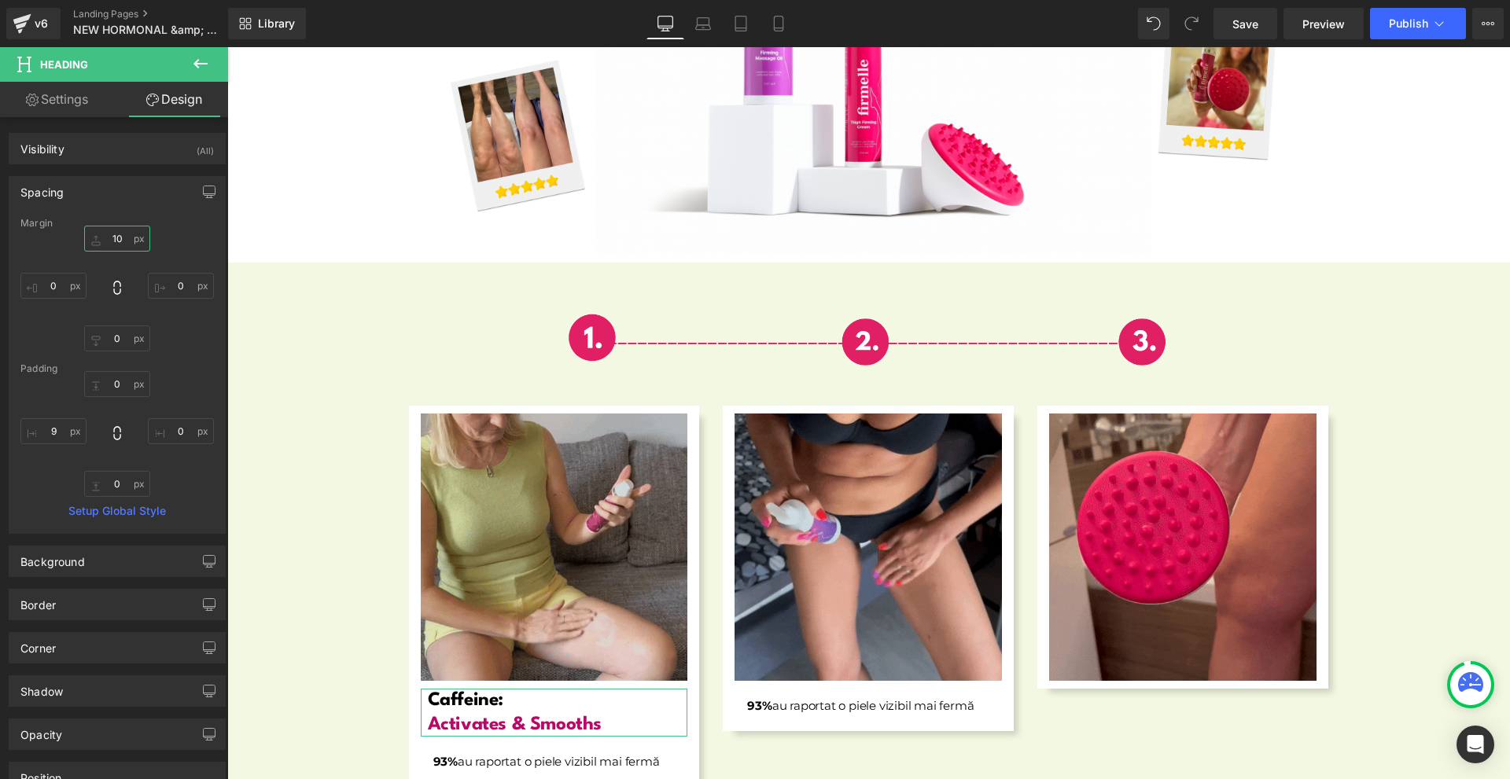
click at [123, 241] on input "10" at bounding box center [117, 239] width 66 height 26
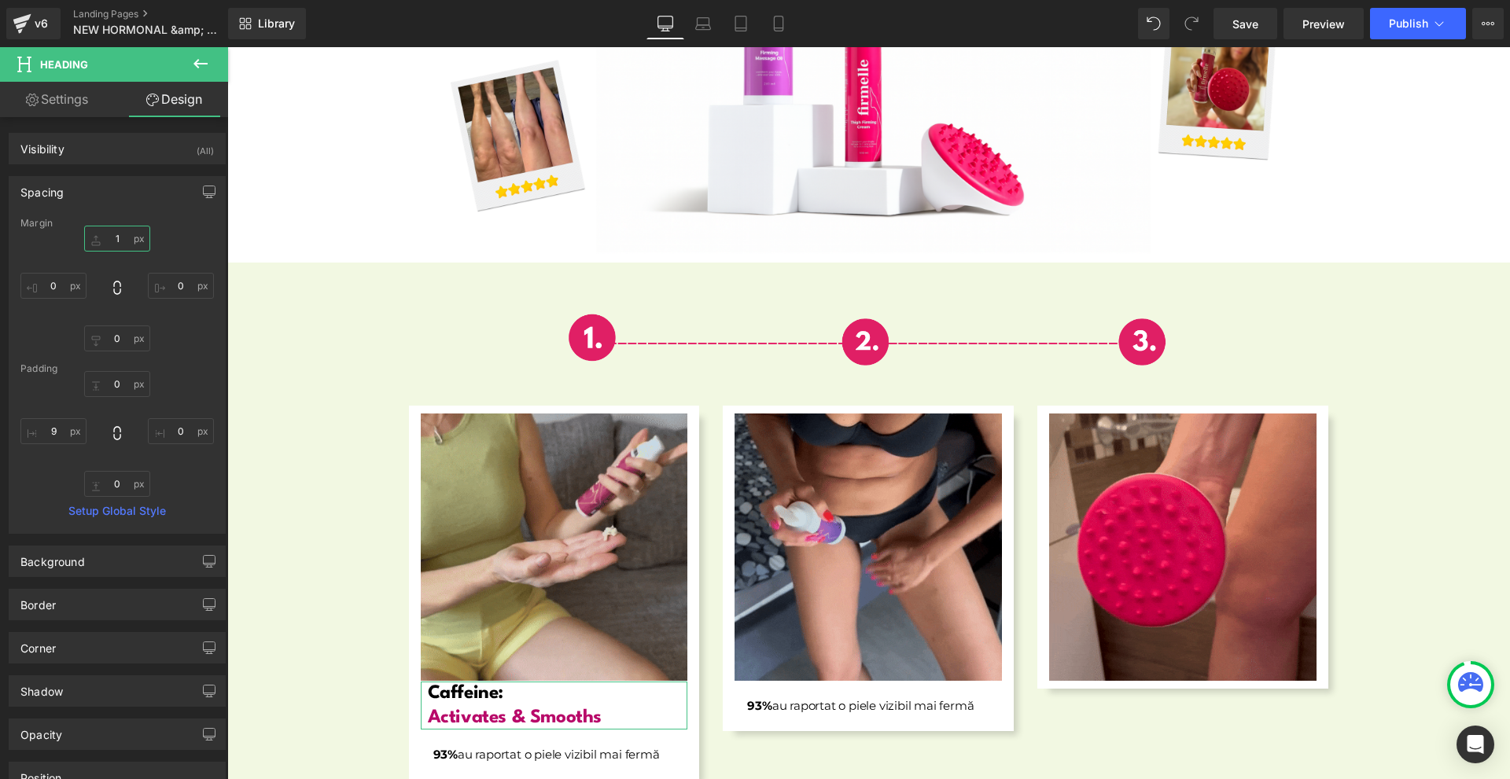
type input "15"
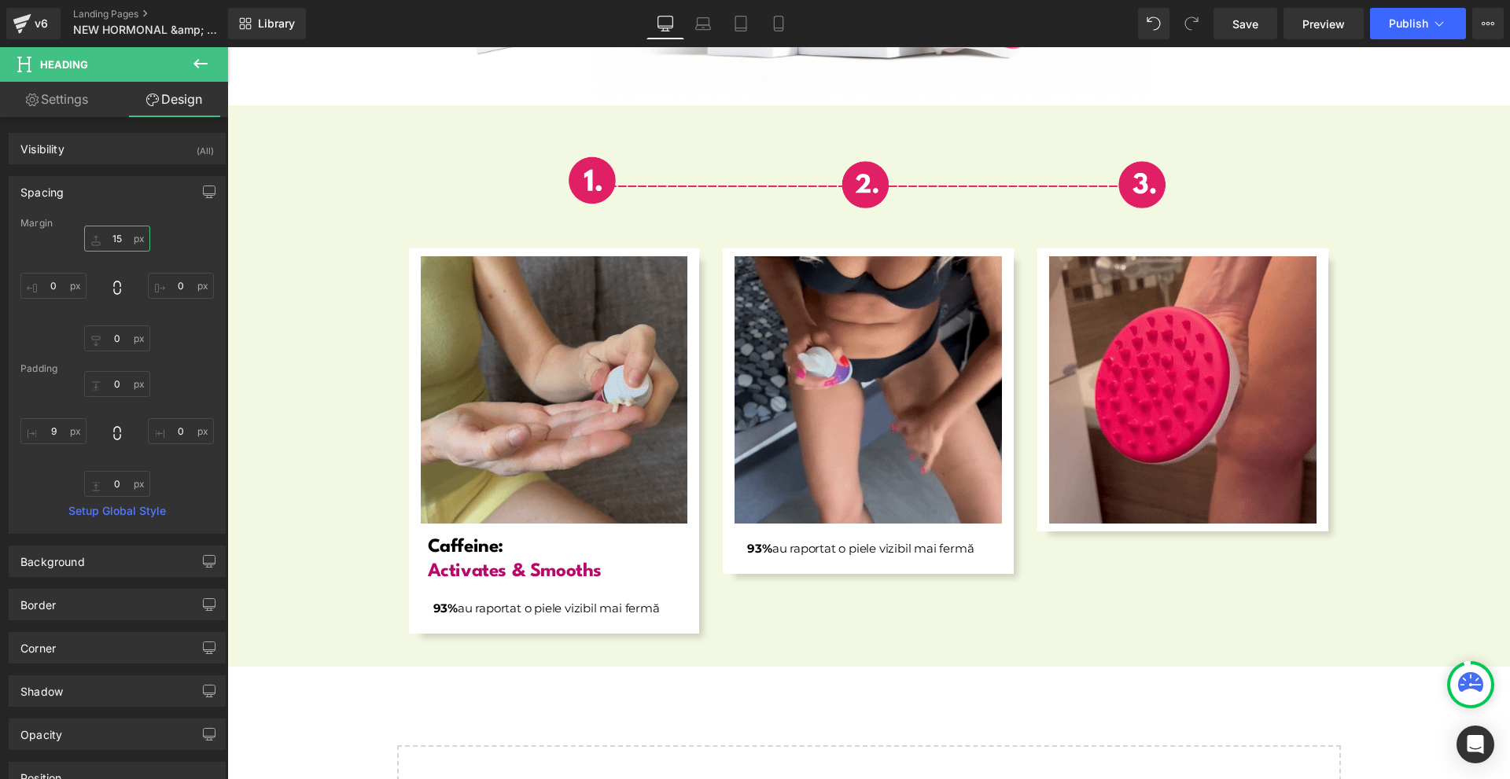
scroll to position [5743, 0]
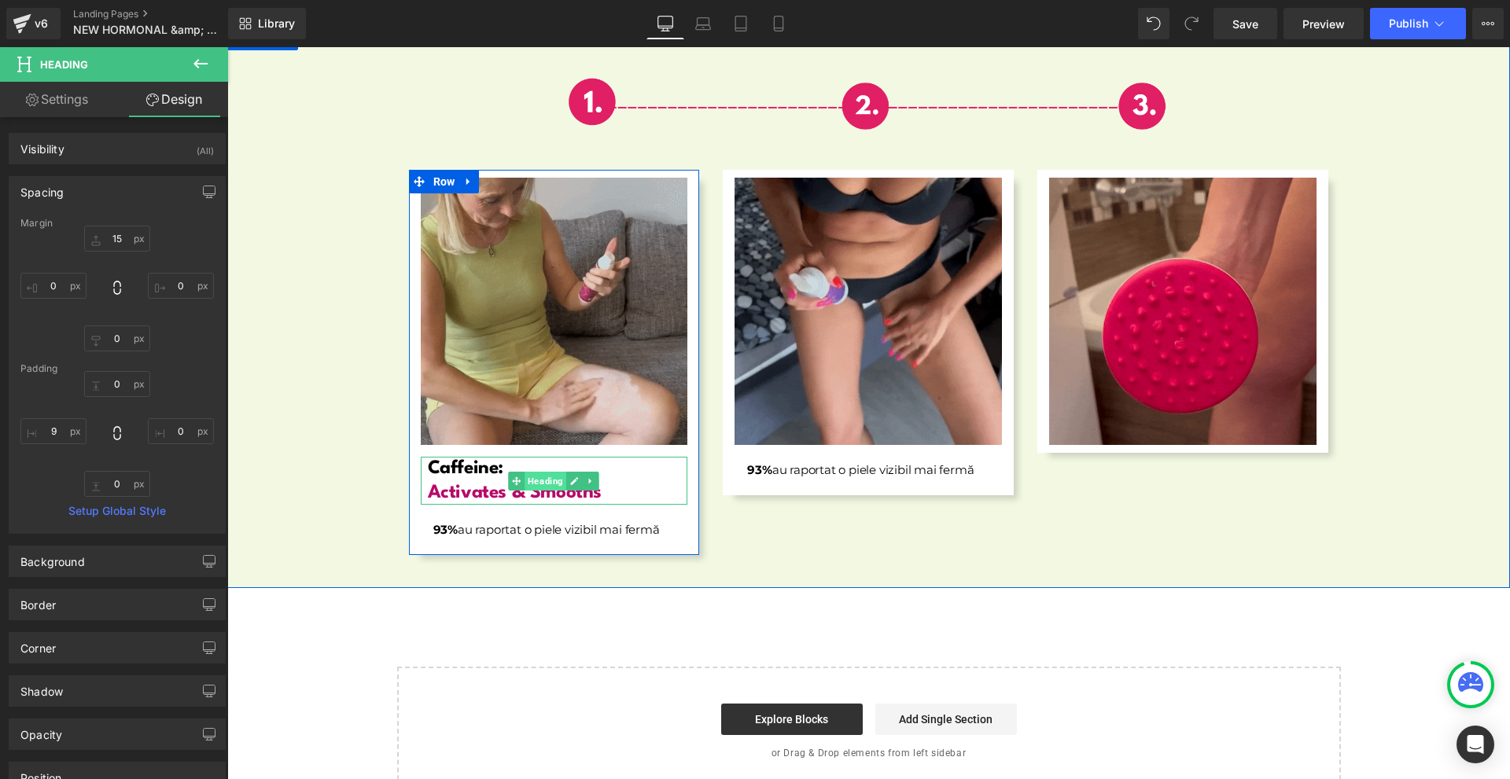
click at [537, 472] on span "Heading" at bounding box center [546, 481] width 42 height 19
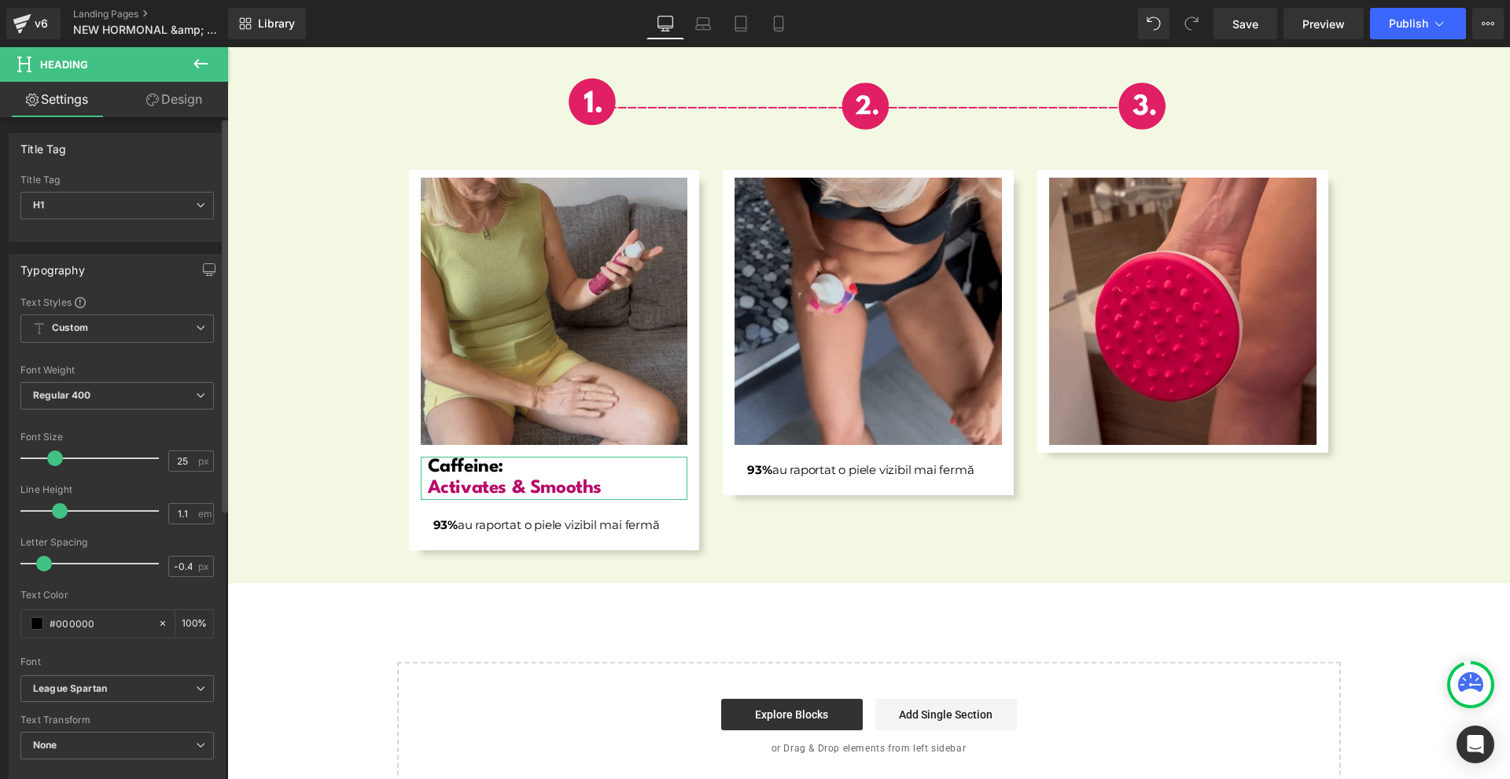
type input "1.2"
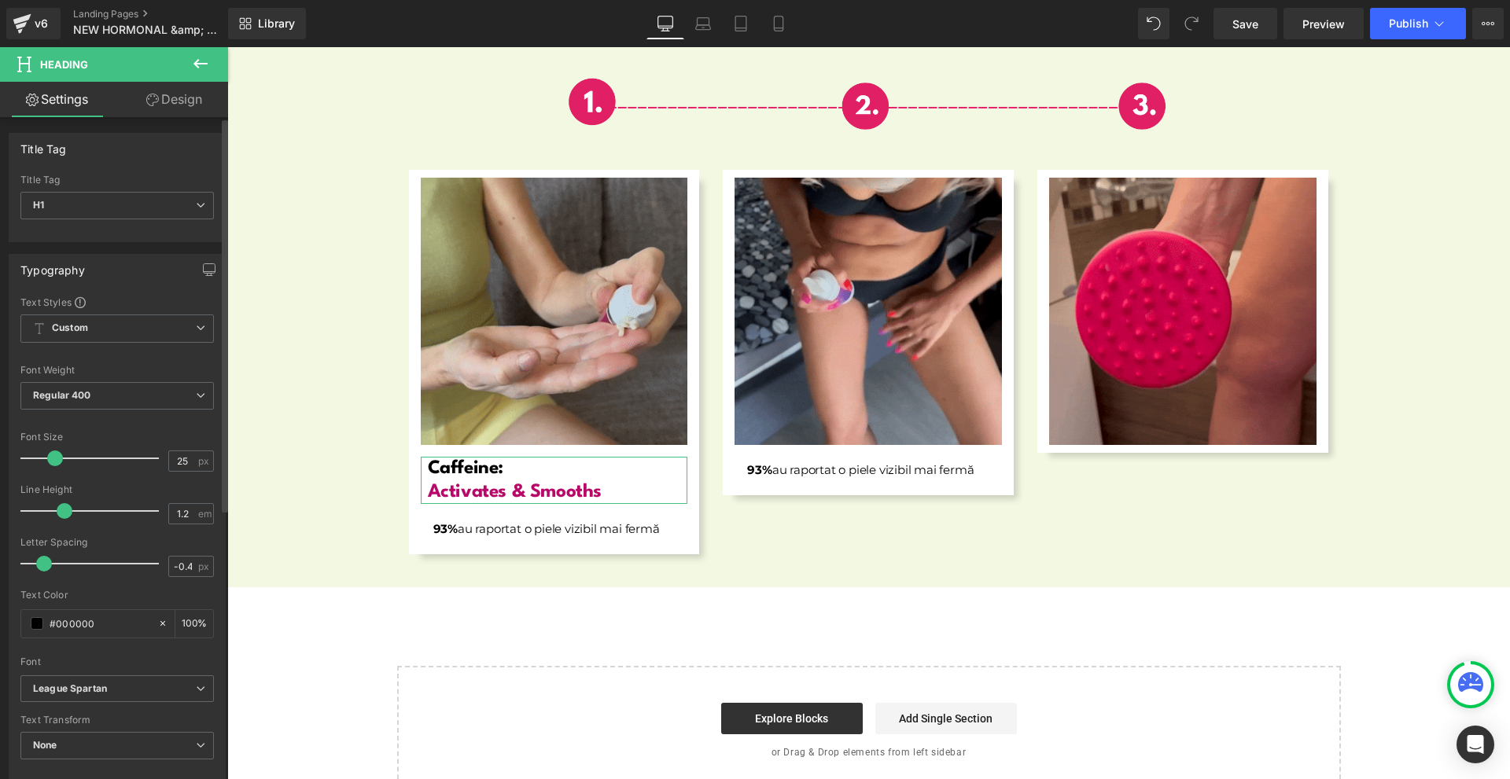
click at [60, 514] on span at bounding box center [65, 511] width 16 height 16
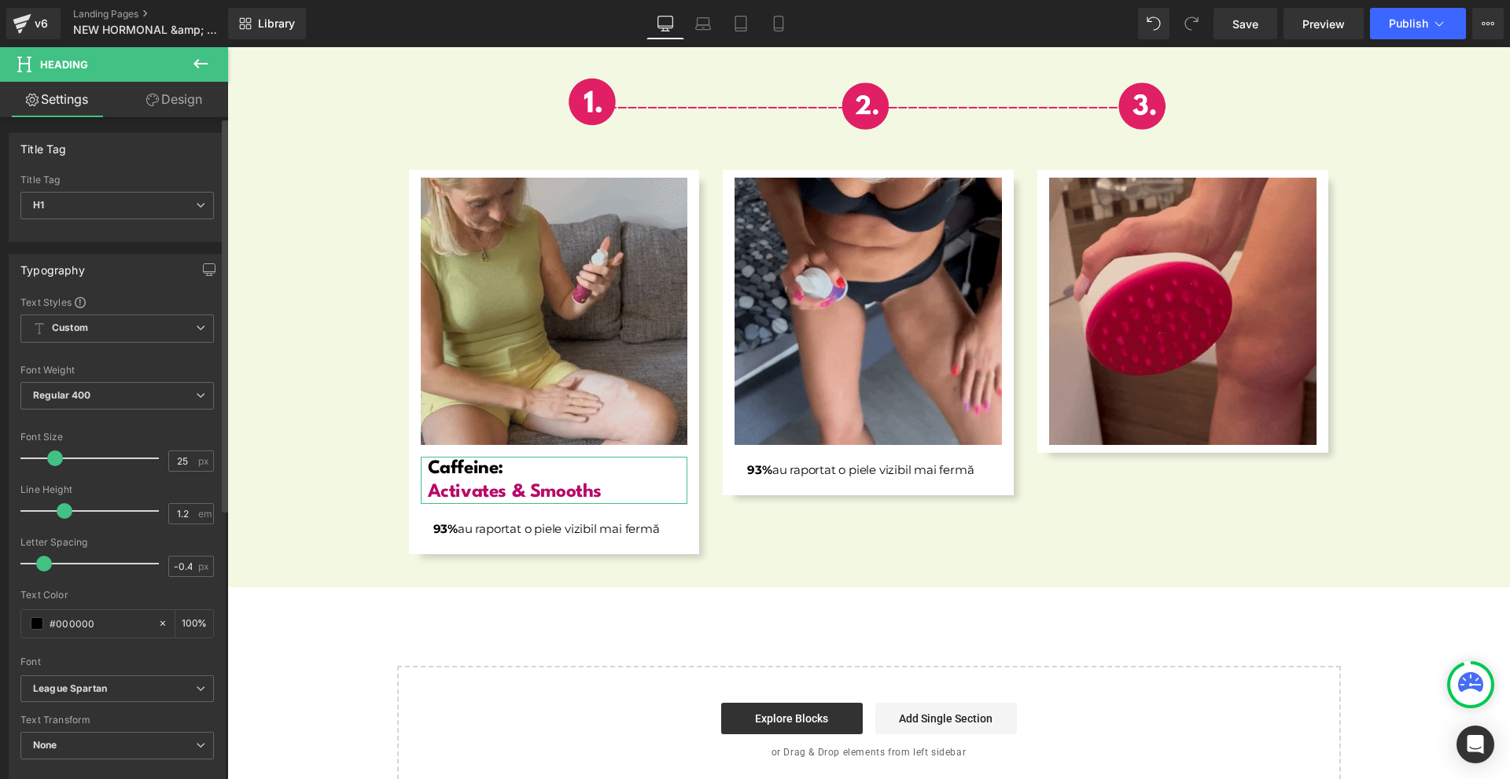
click at [59, 510] on span at bounding box center [65, 511] width 16 height 16
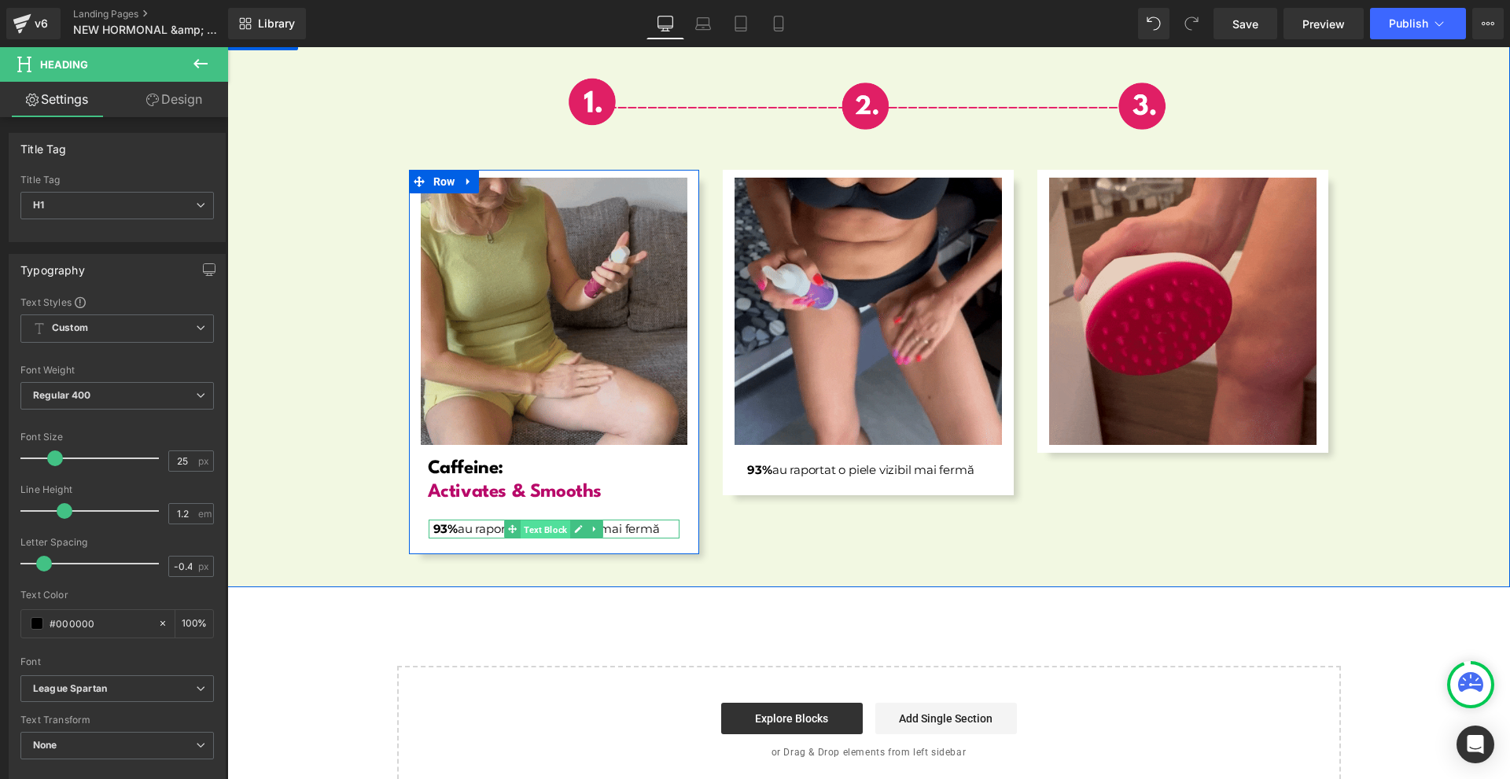
click at [521, 521] on span "Text Block" at bounding box center [546, 530] width 50 height 19
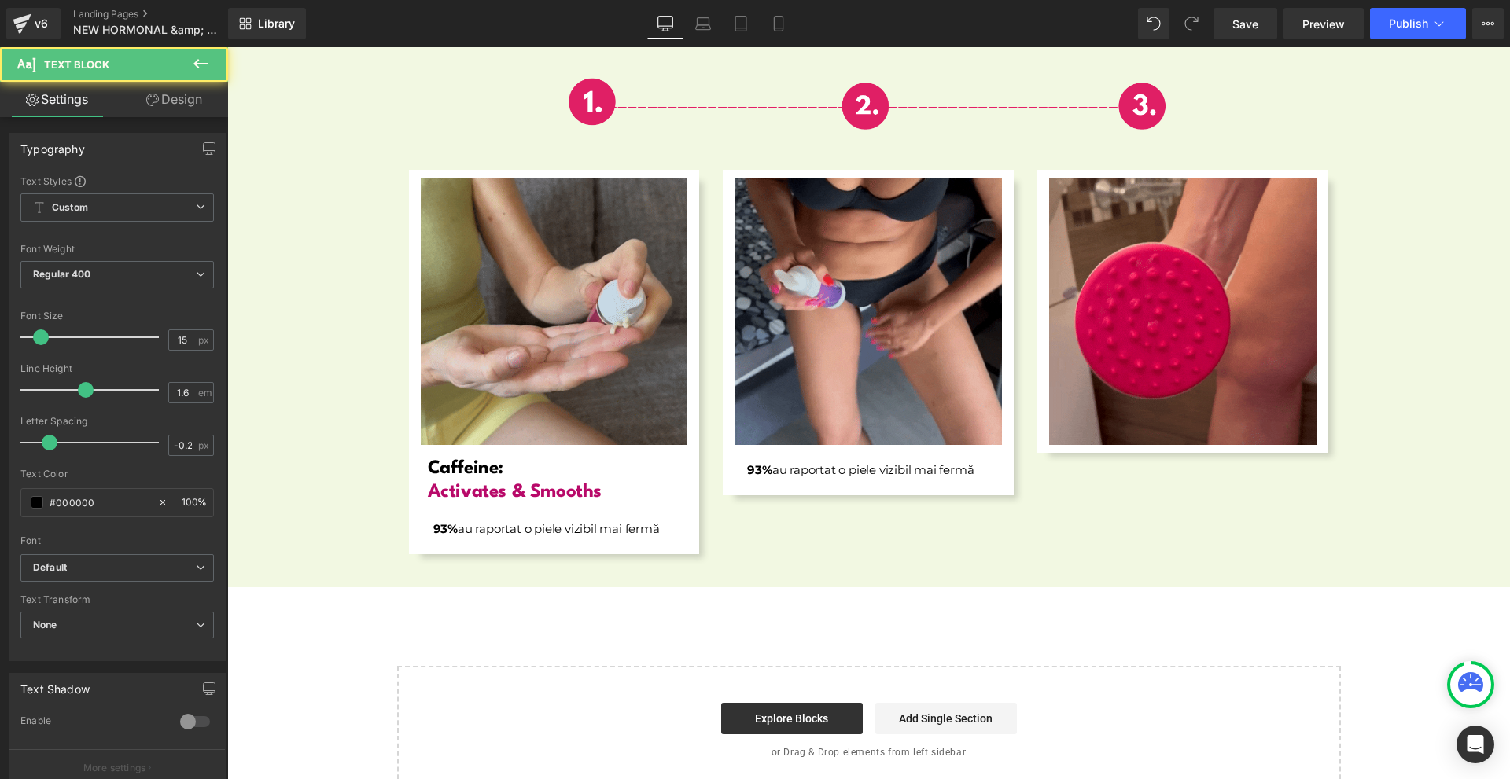
click at [189, 111] on link "Design" at bounding box center [174, 99] width 114 height 35
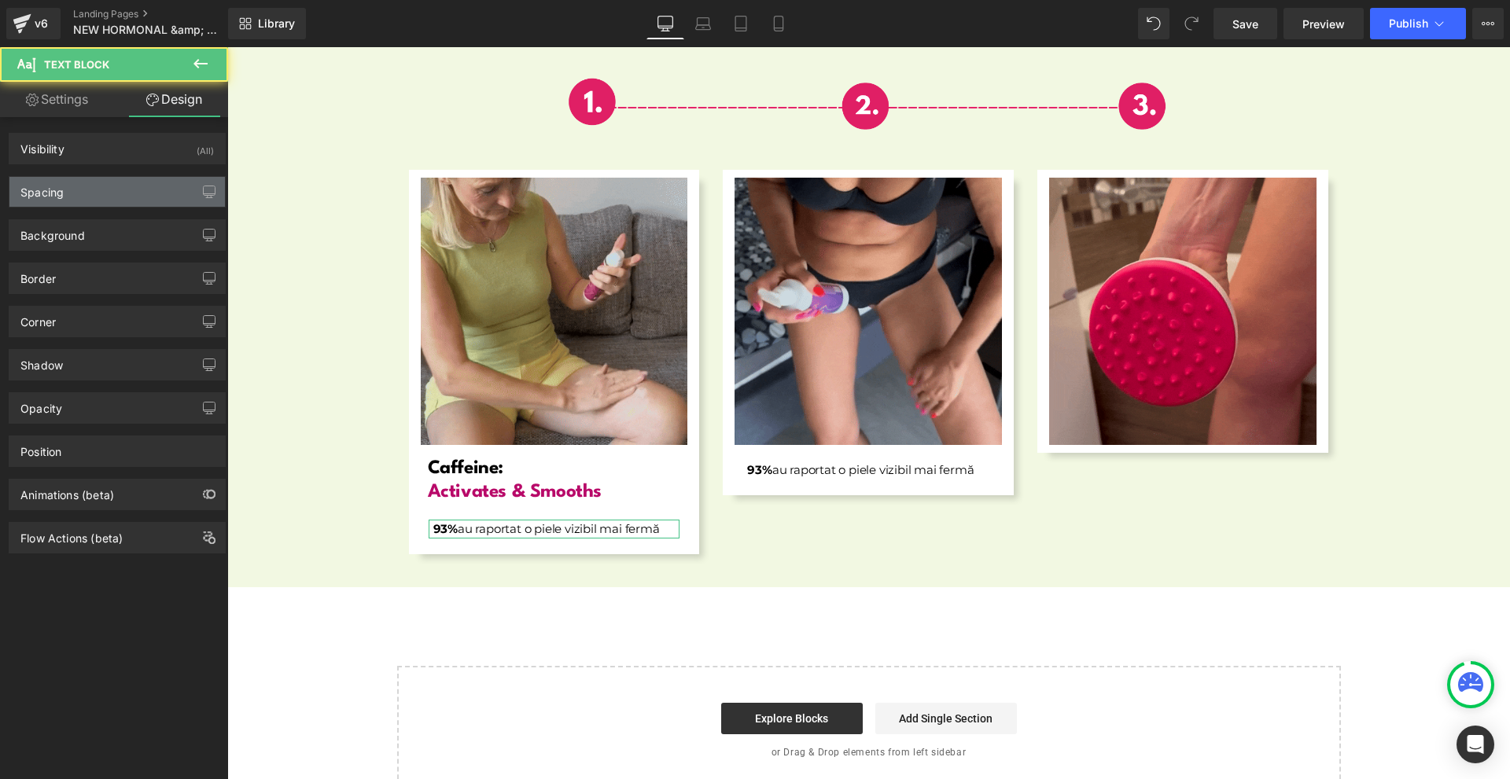
click at [119, 189] on div "Spacing" at bounding box center [116, 192] width 215 height 30
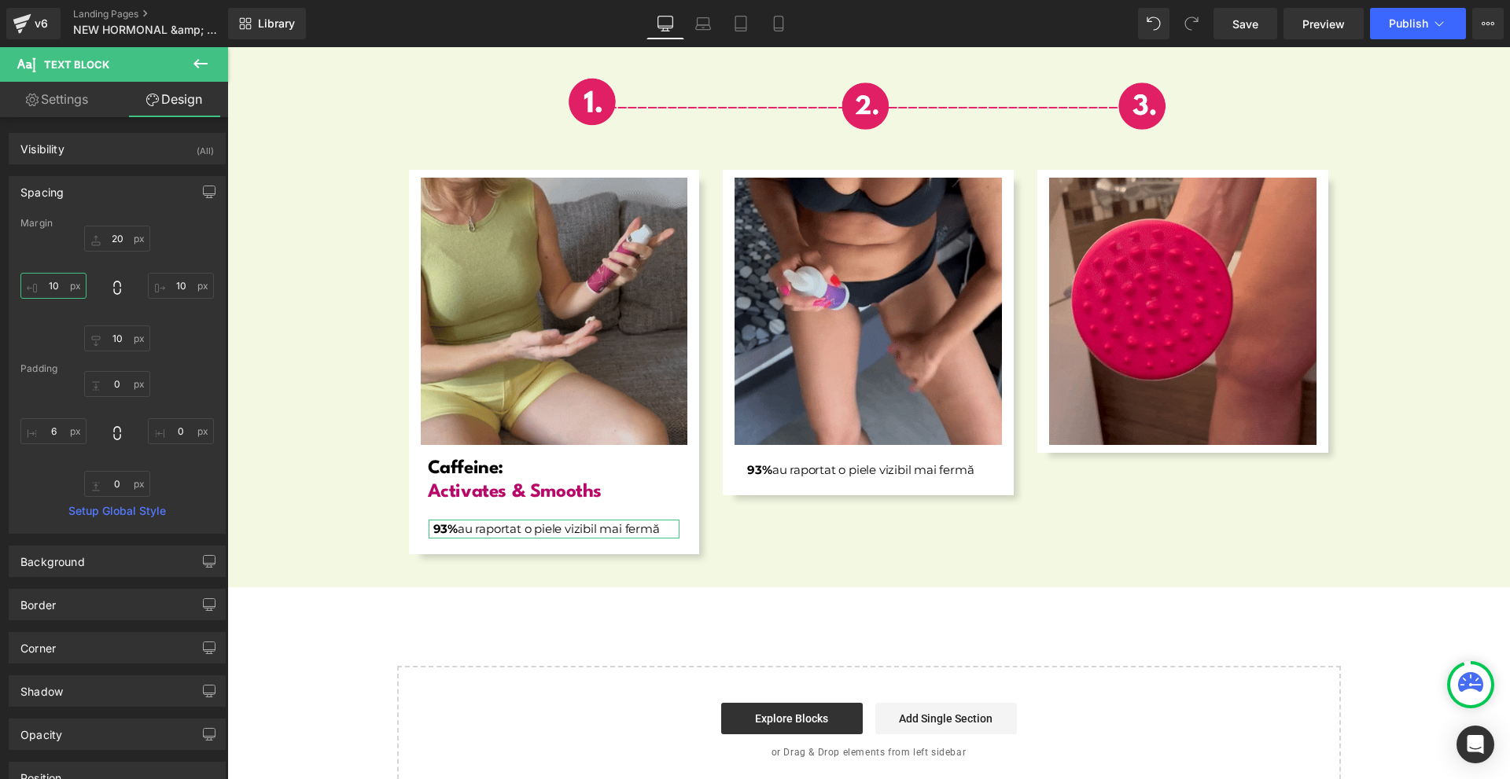
click at [73, 291] on input "10" at bounding box center [53, 286] width 66 height 26
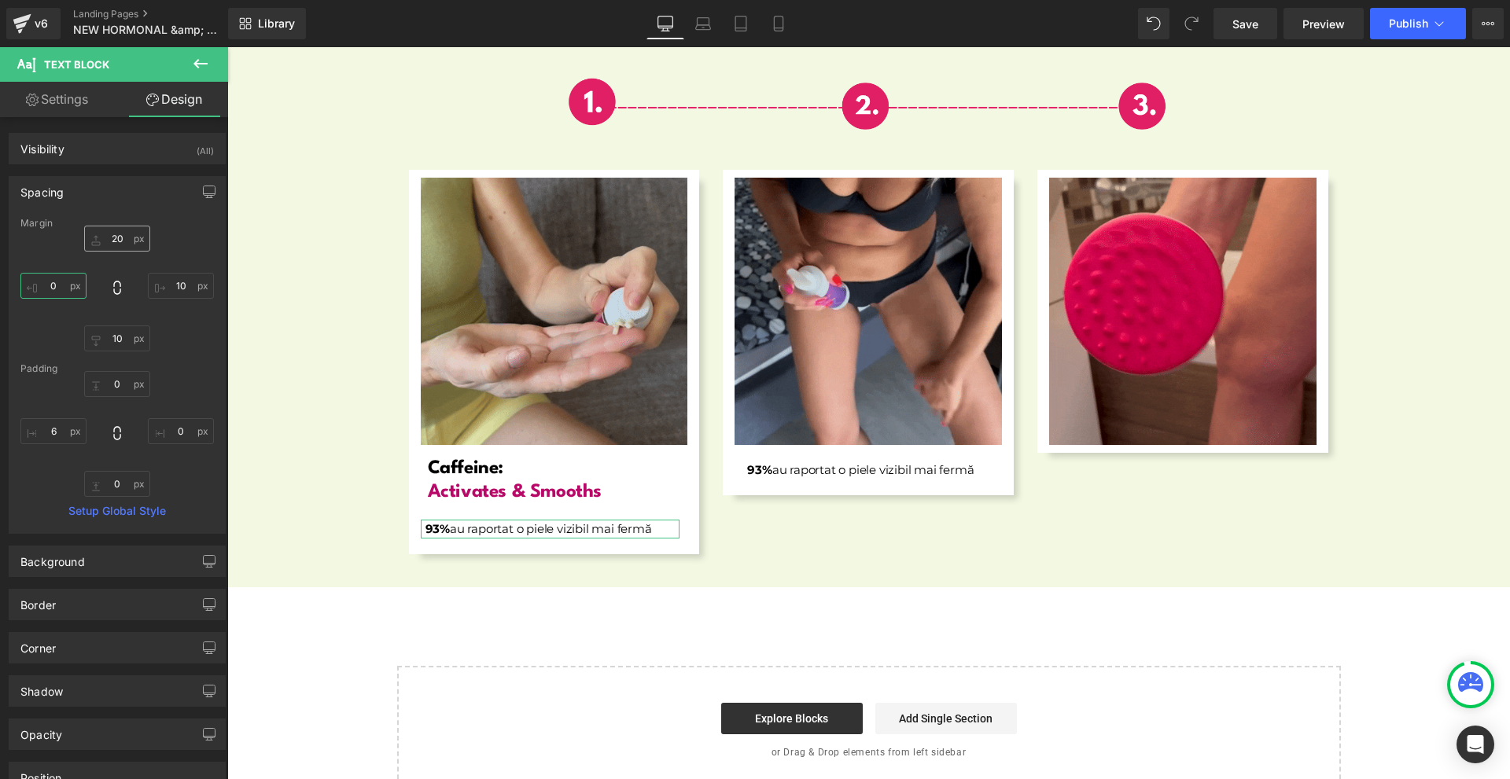
type input "0"
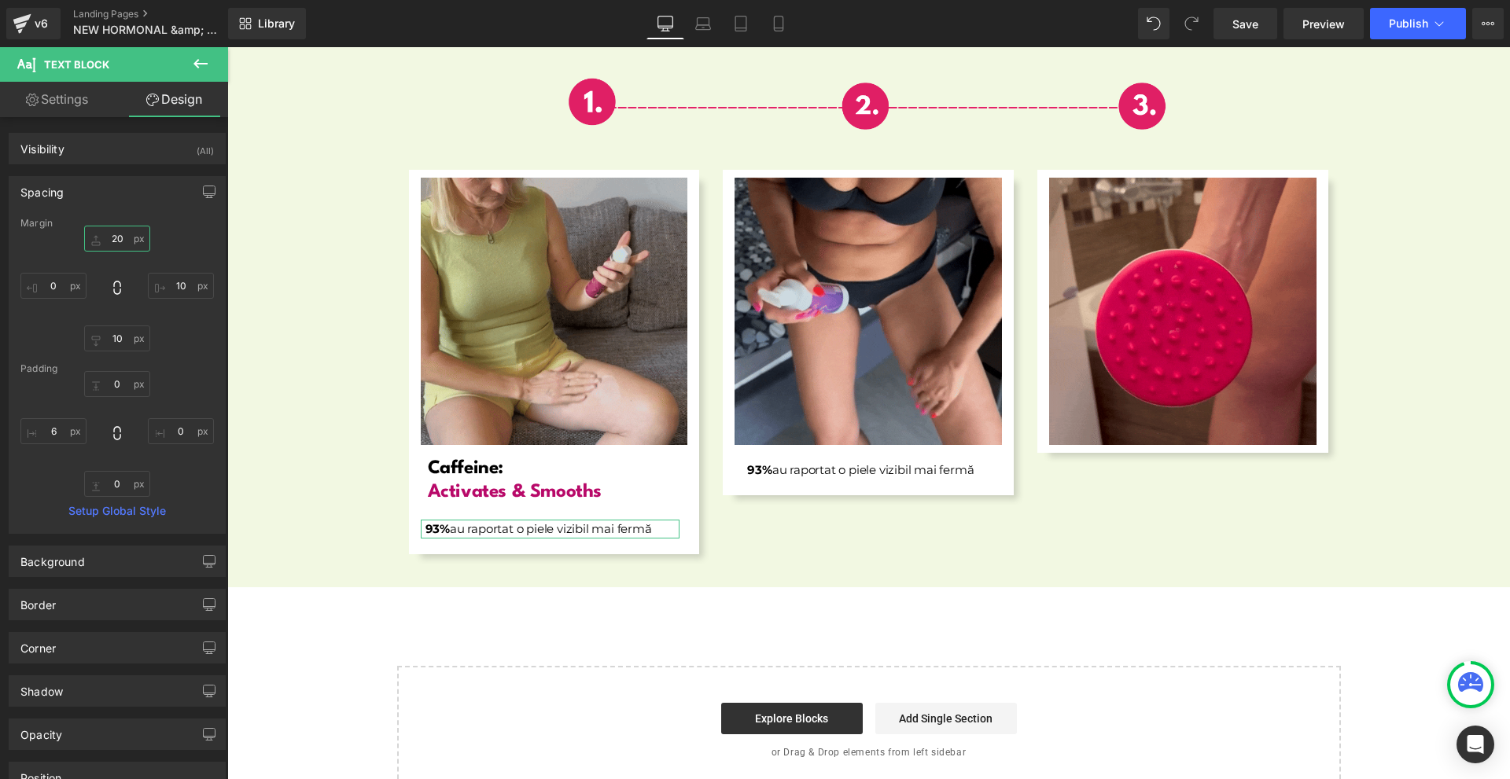
click at [105, 240] on input "20" at bounding box center [117, 239] width 66 height 26
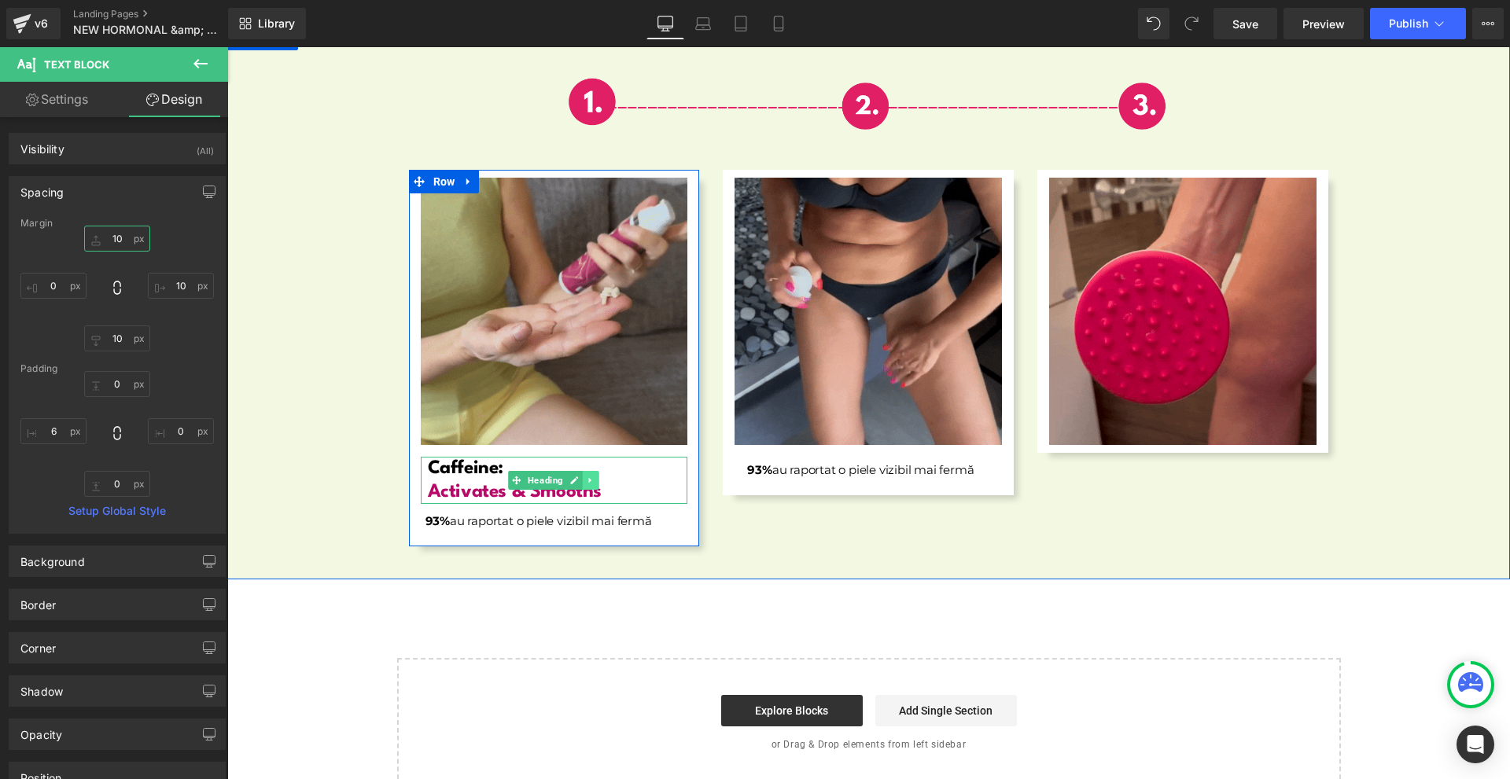
type input "10"
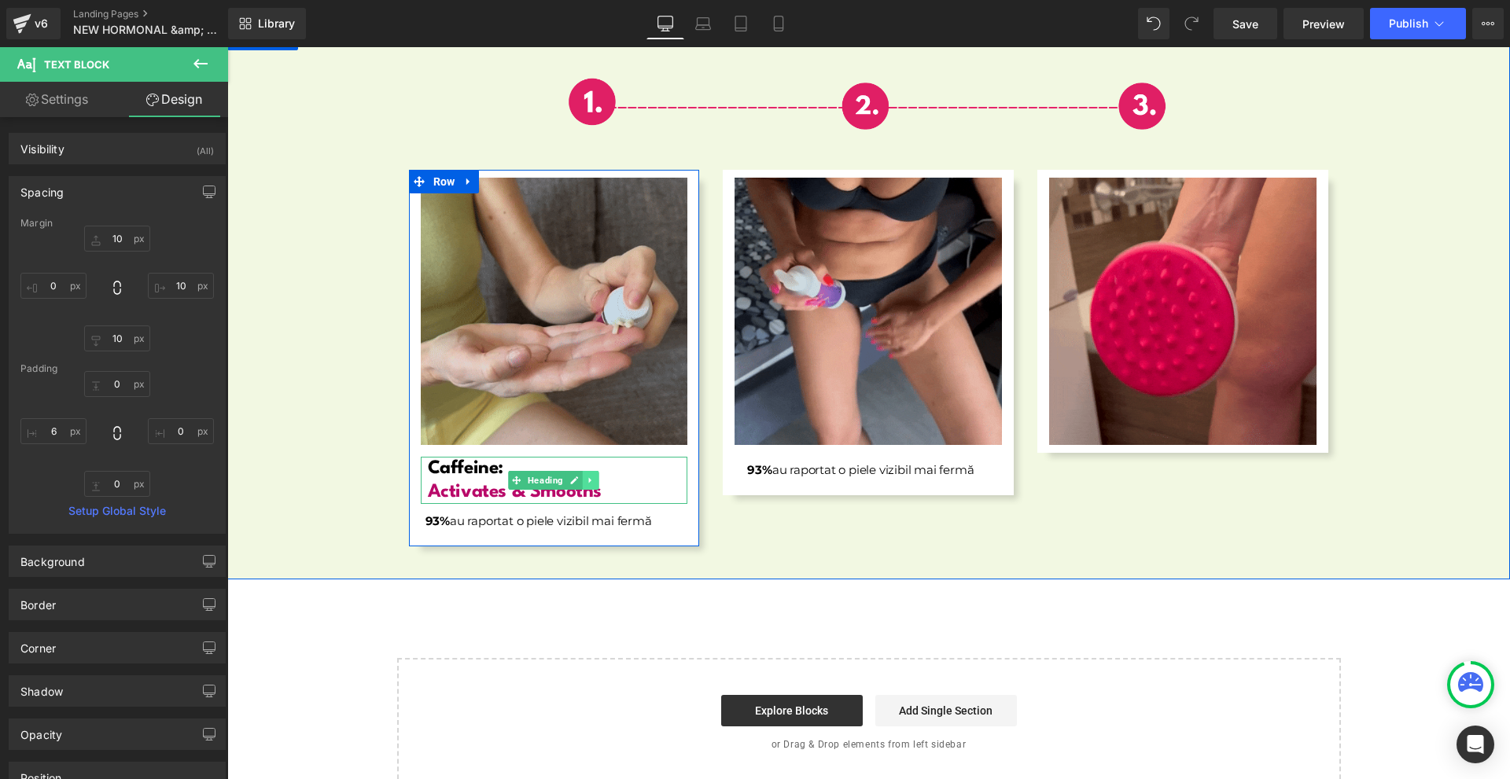
click at [583, 471] on link at bounding box center [591, 480] width 17 height 19
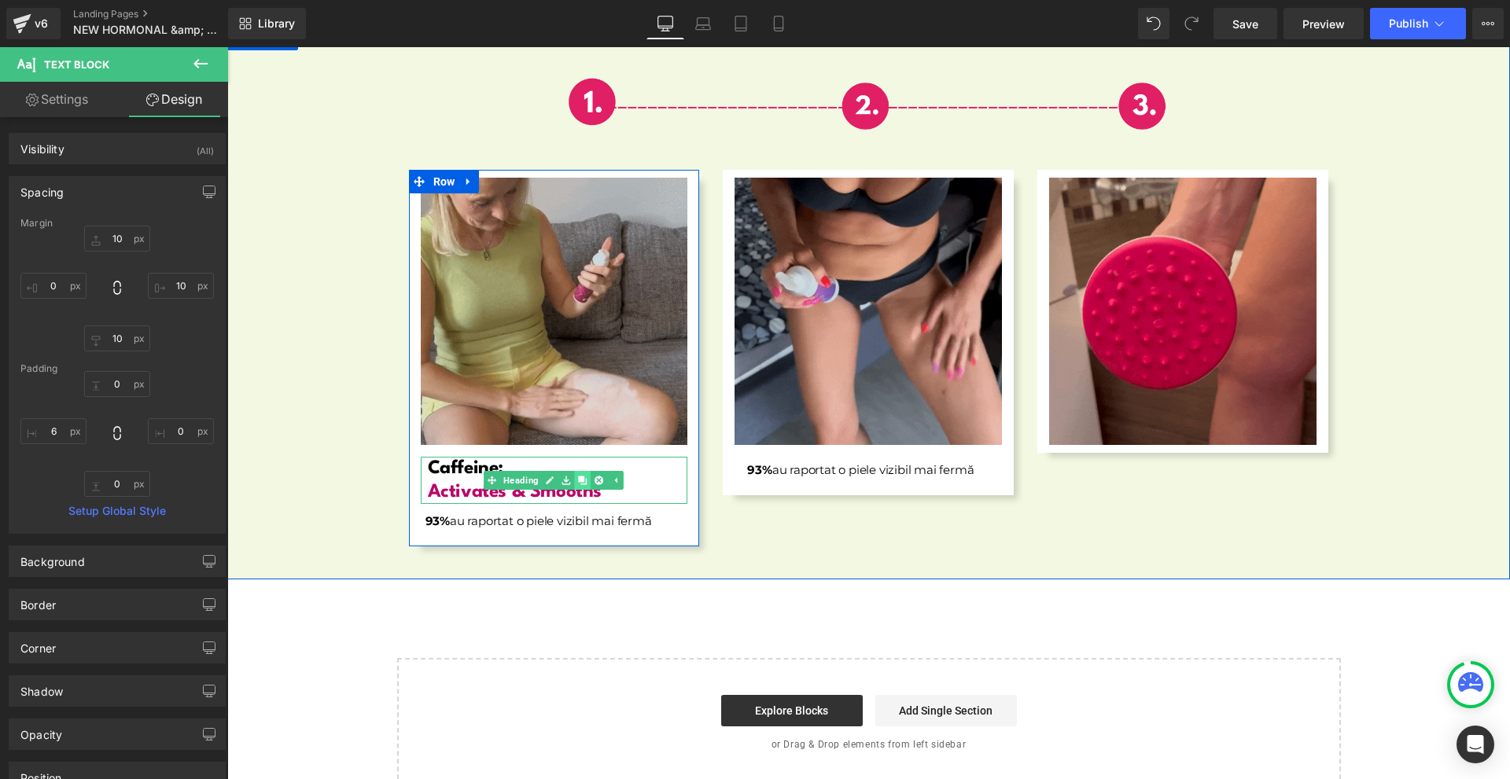
click at [577, 471] on link at bounding box center [583, 480] width 17 height 19
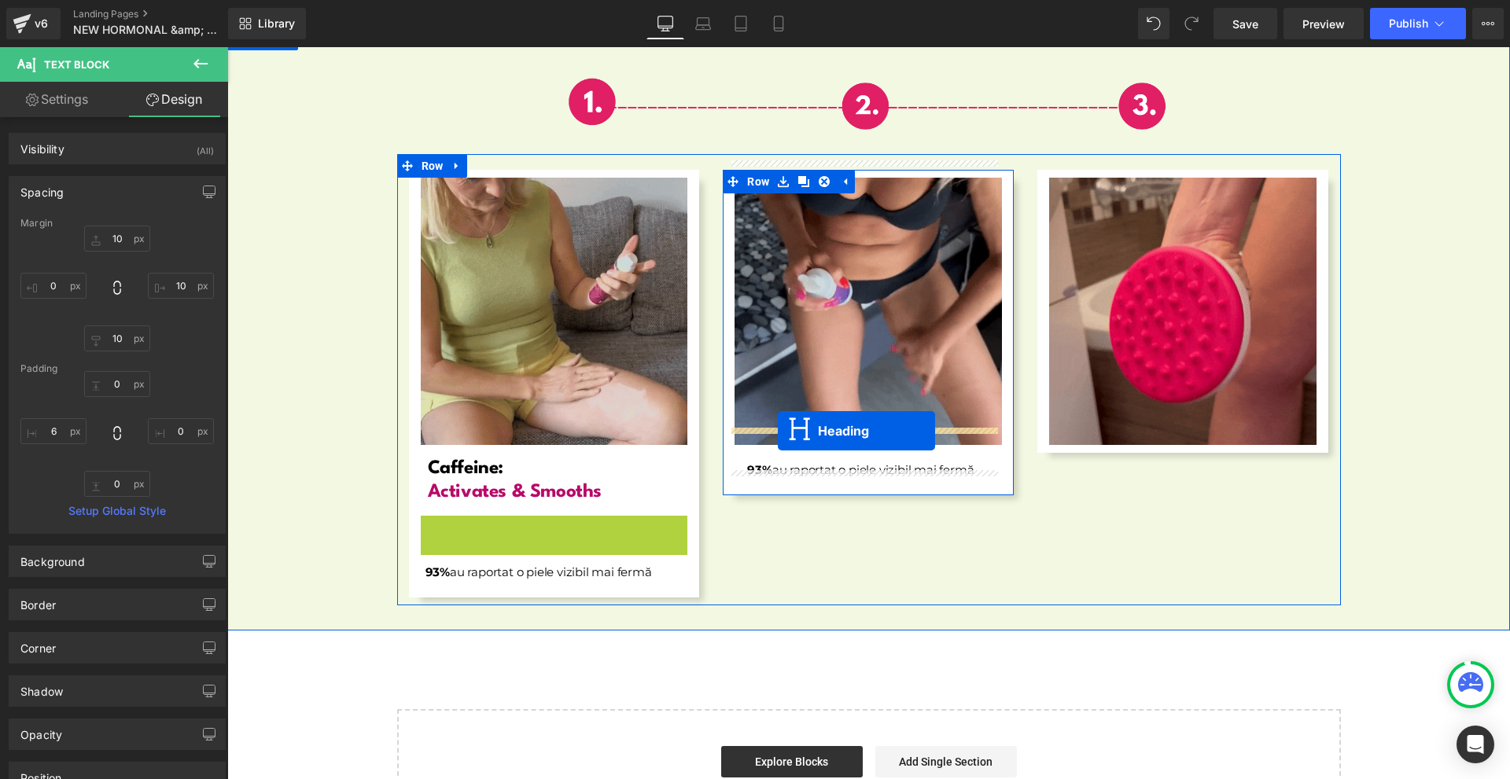
drag, startPoint x: 520, startPoint y: 525, endPoint x: 778, endPoint y: 431, distance: 274.7
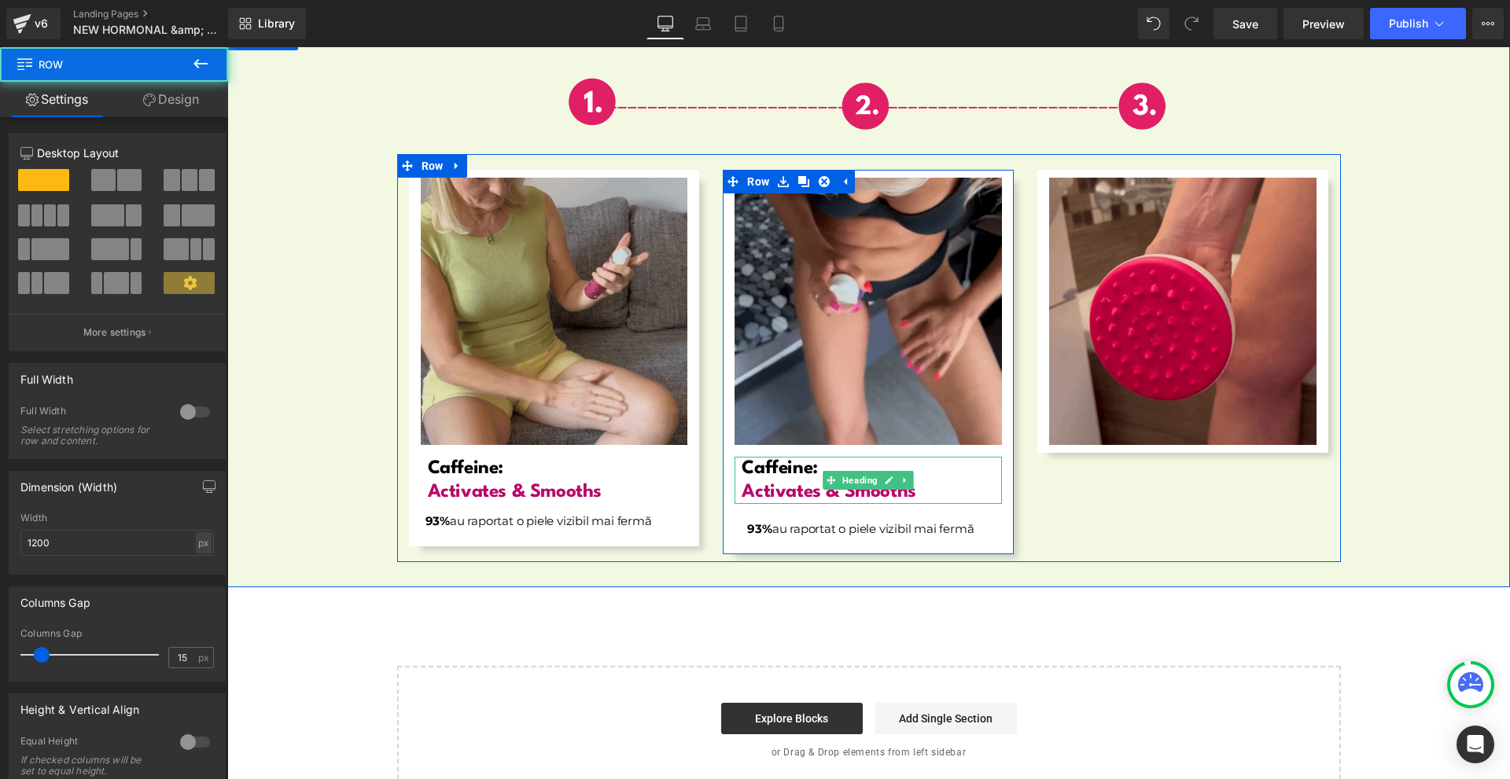
click at [847, 522] on div "Image Caffeine: Activates & Smooths Heading 93% au raportat o piele vizibil mai…" at bounding box center [868, 362] width 291 height 369
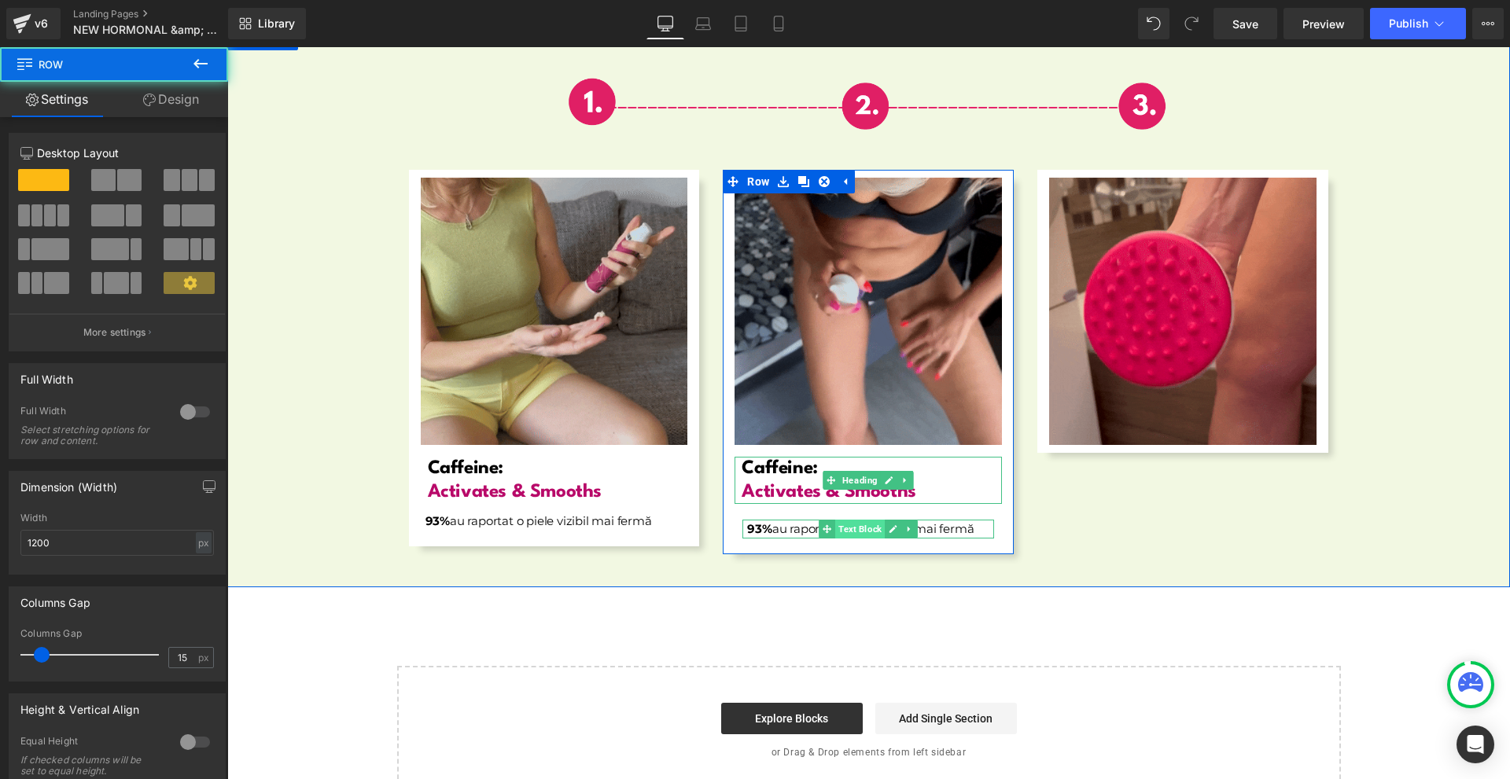
click at [852, 520] on span "Text Block" at bounding box center [860, 529] width 50 height 19
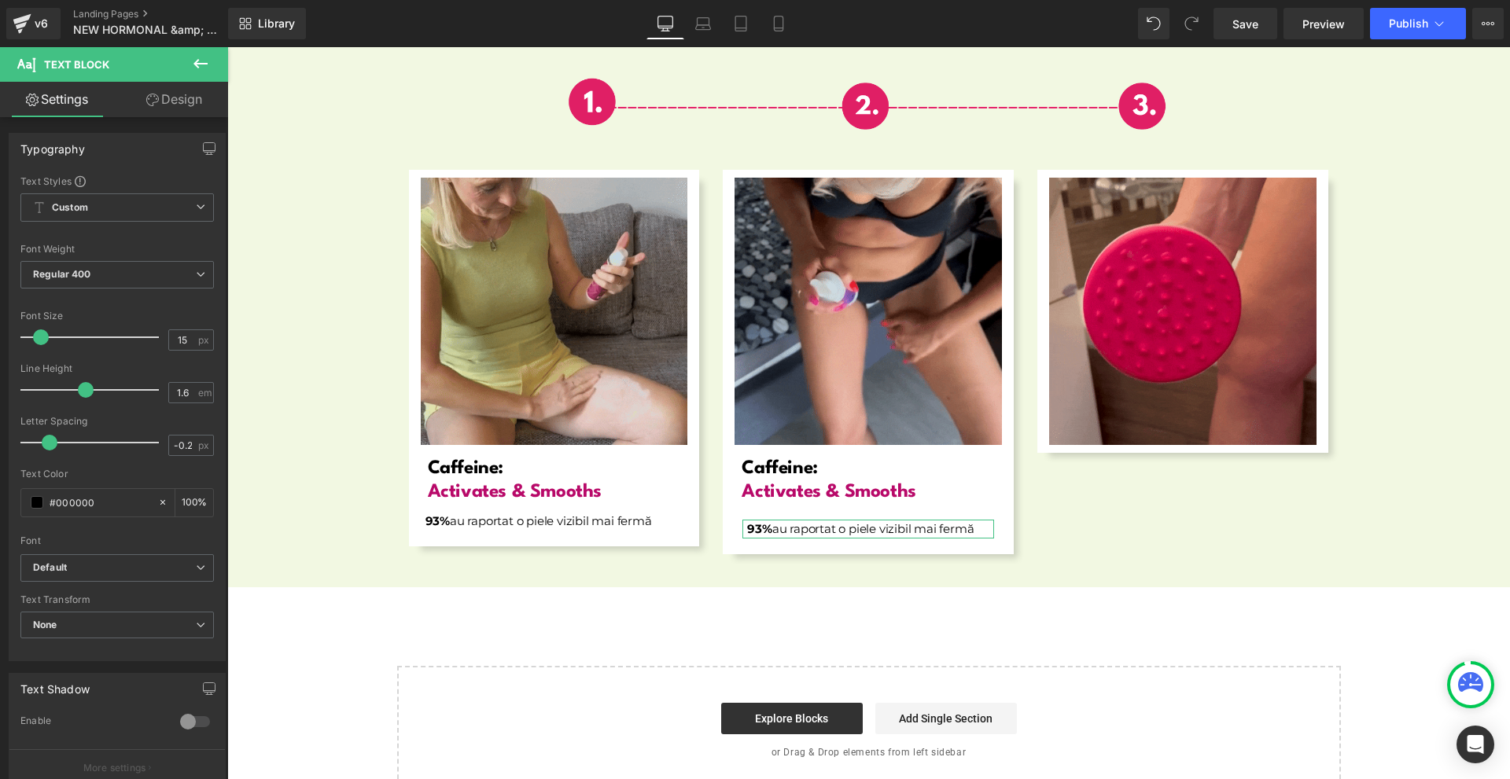
click at [147, 100] on icon at bounding box center [152, 100] width 13 height 13
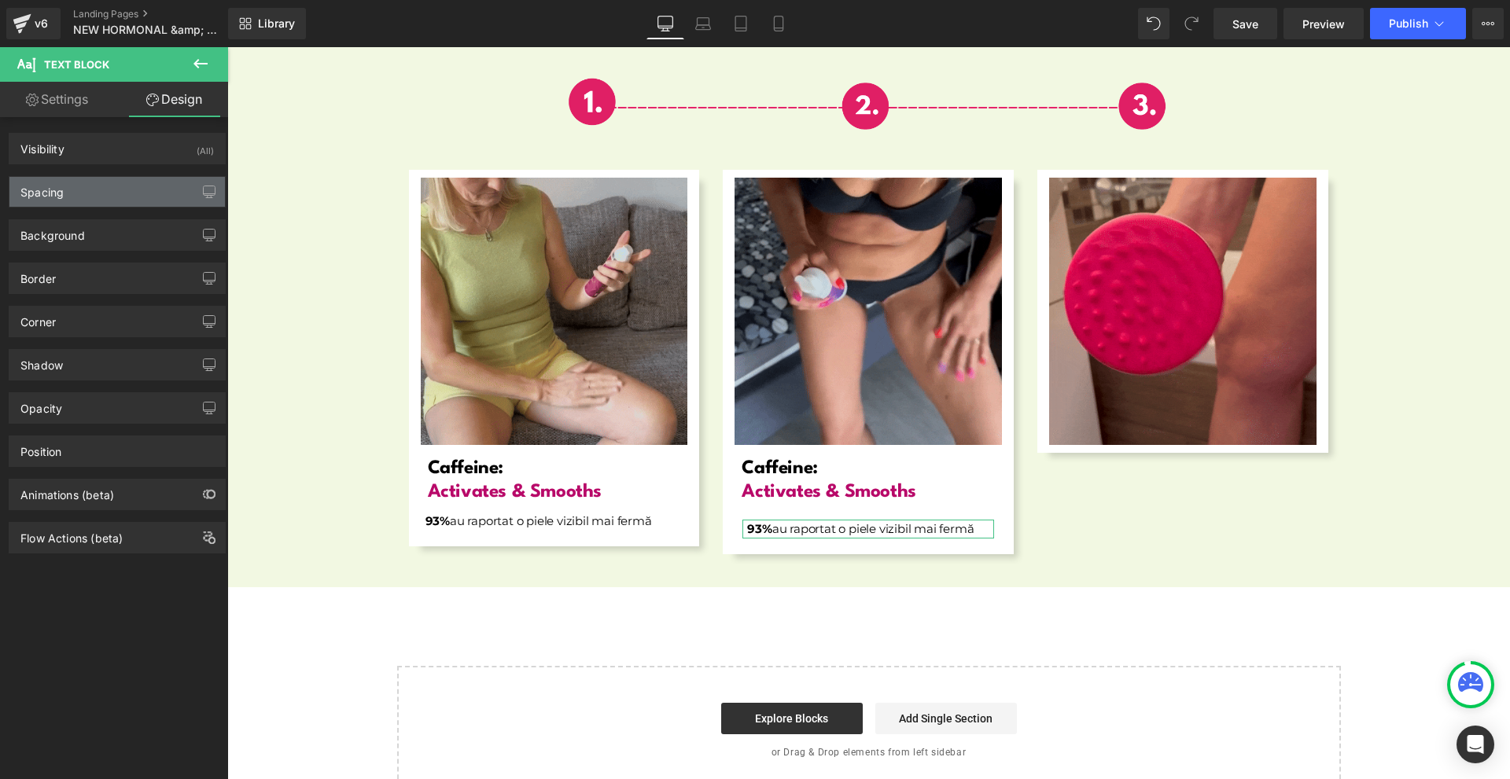
click at [115, 196] on div "Spacing" at bounding box center [116, 192] width 215 height 30
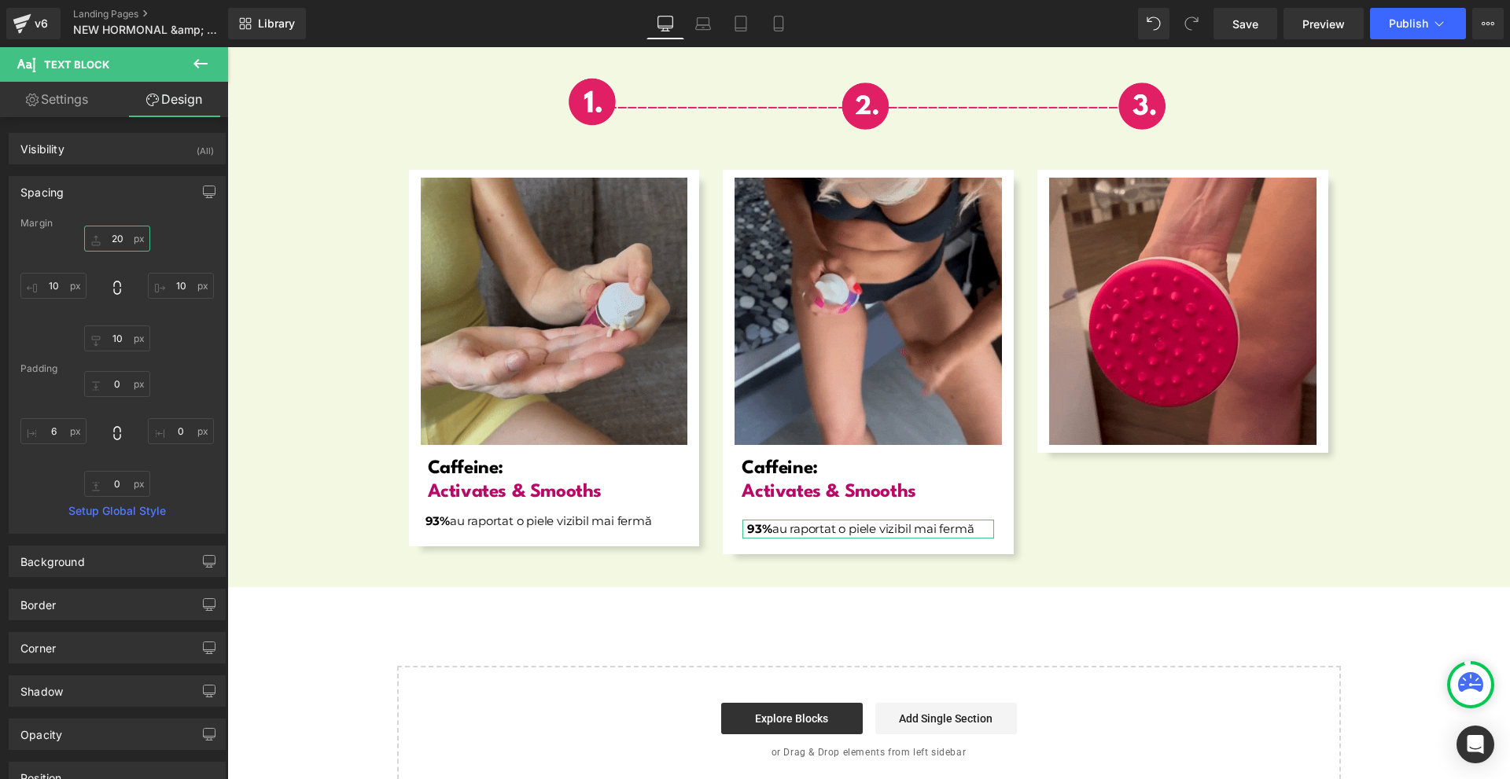
click at [118, 249] on input "20" at bounding box center [117, 239] width 66 height 26
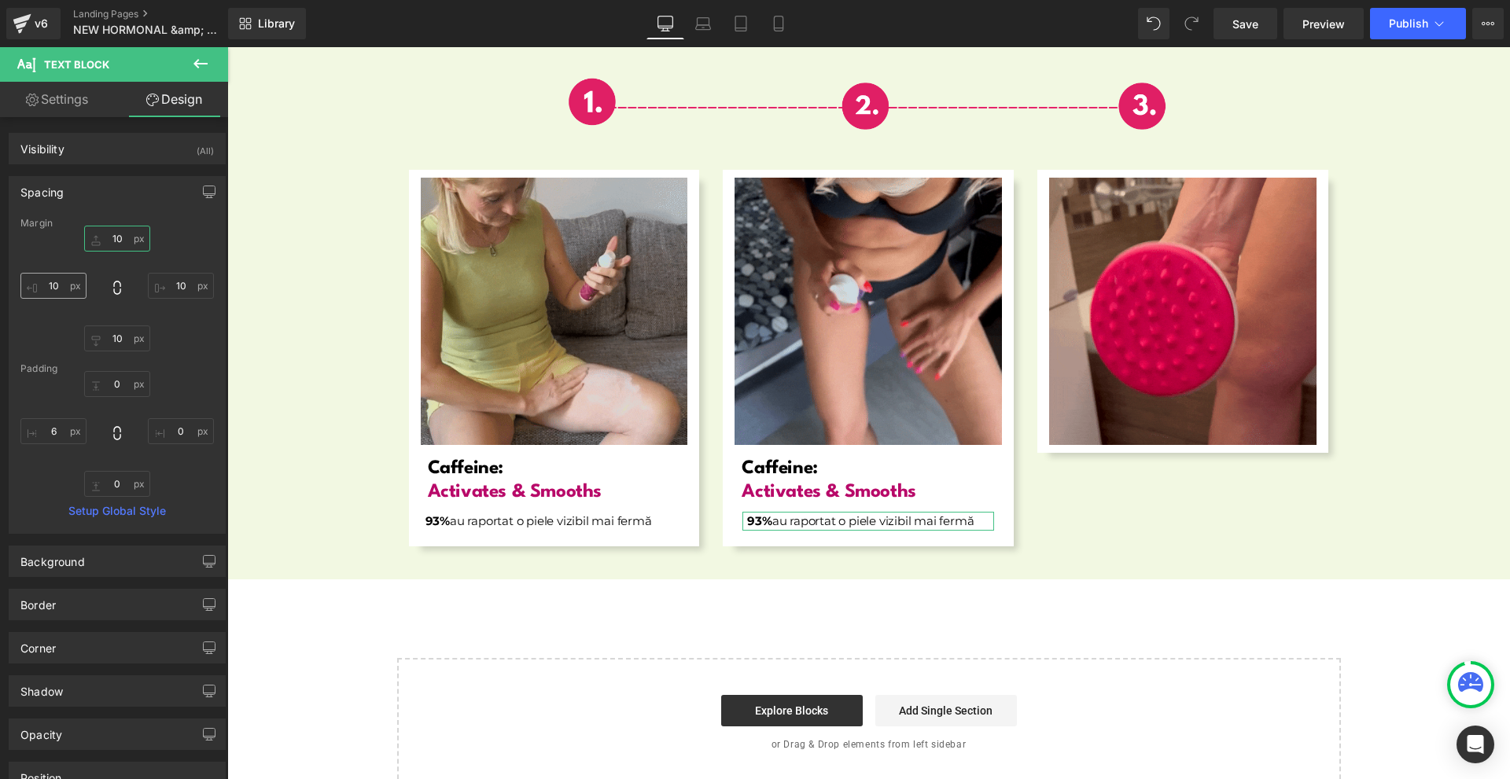
type input "10"
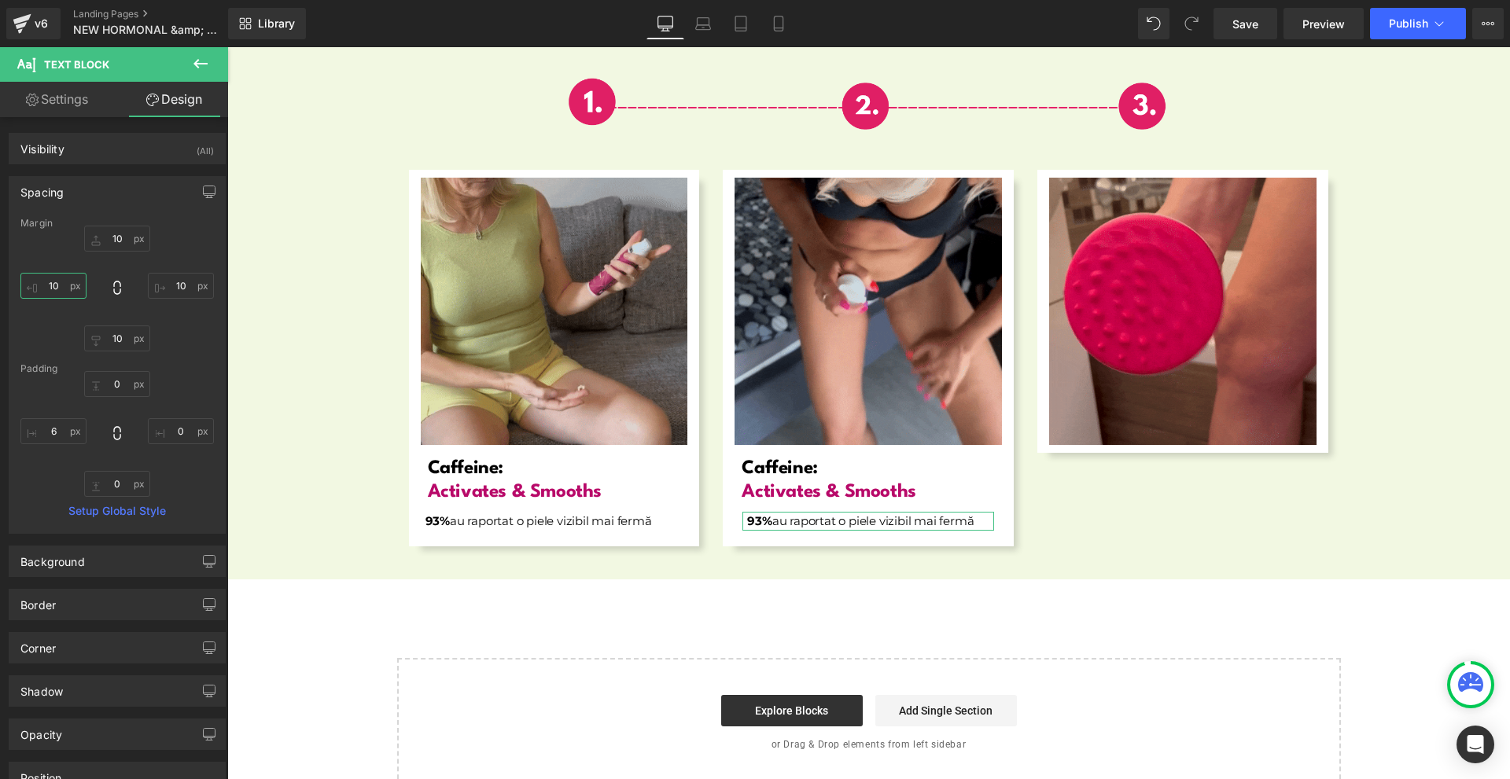
drag, startPoint x: 73, startPoint y: 282, endPoint x: 94, endPoint y: 278, distance: 21.8
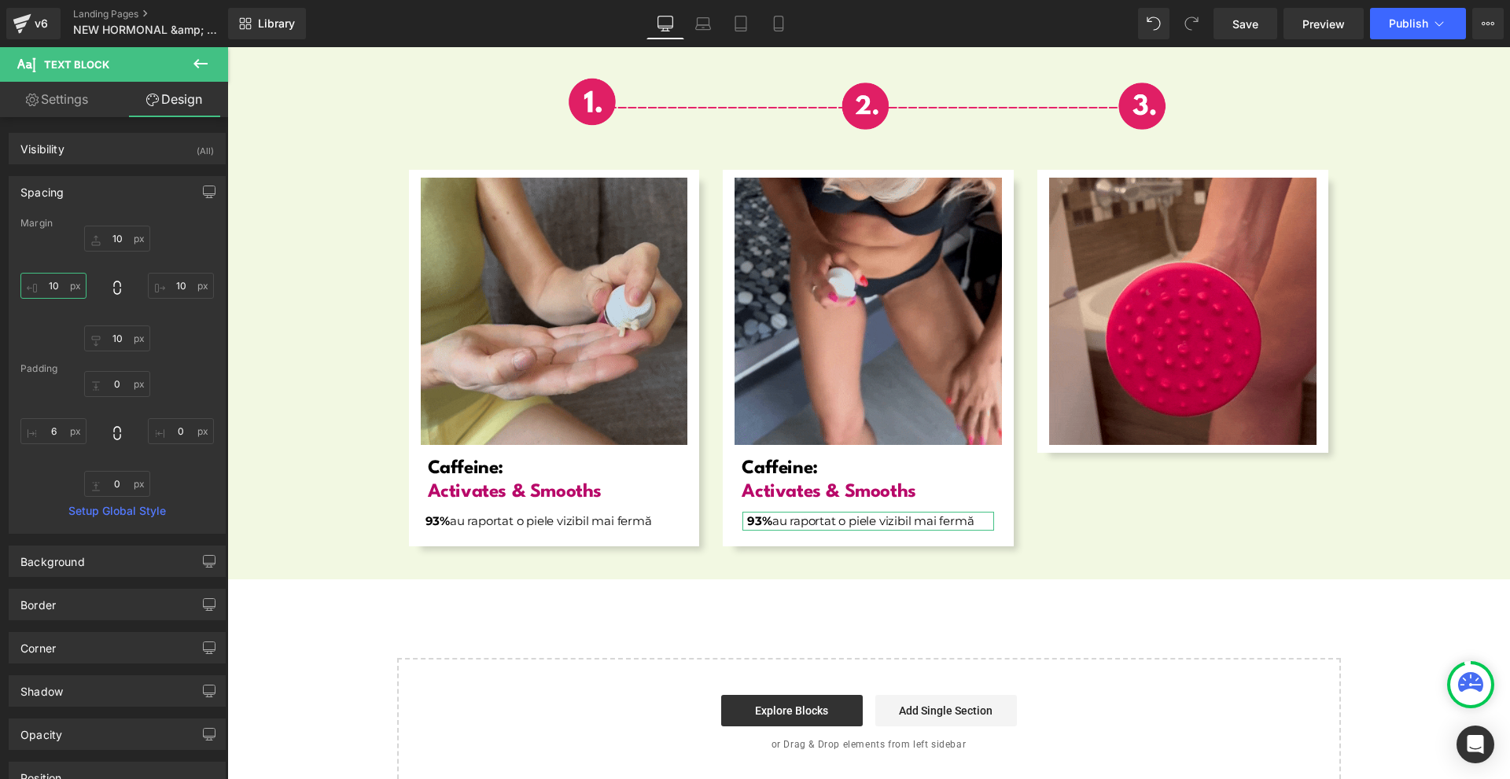
click at [73, 282] on input "10" at bounding box center [53, 286] width 66 height 26
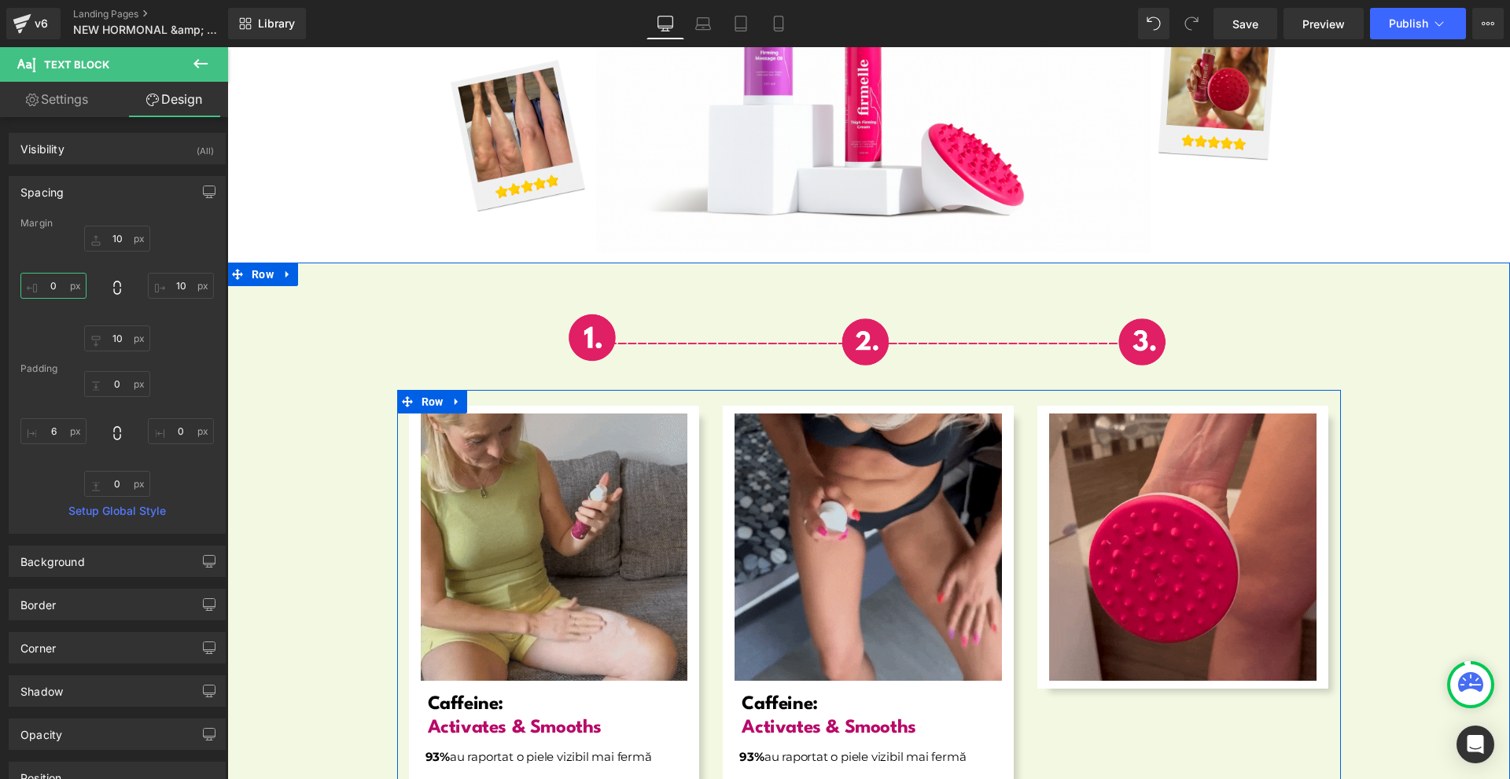
scroll to position [5757, 0]
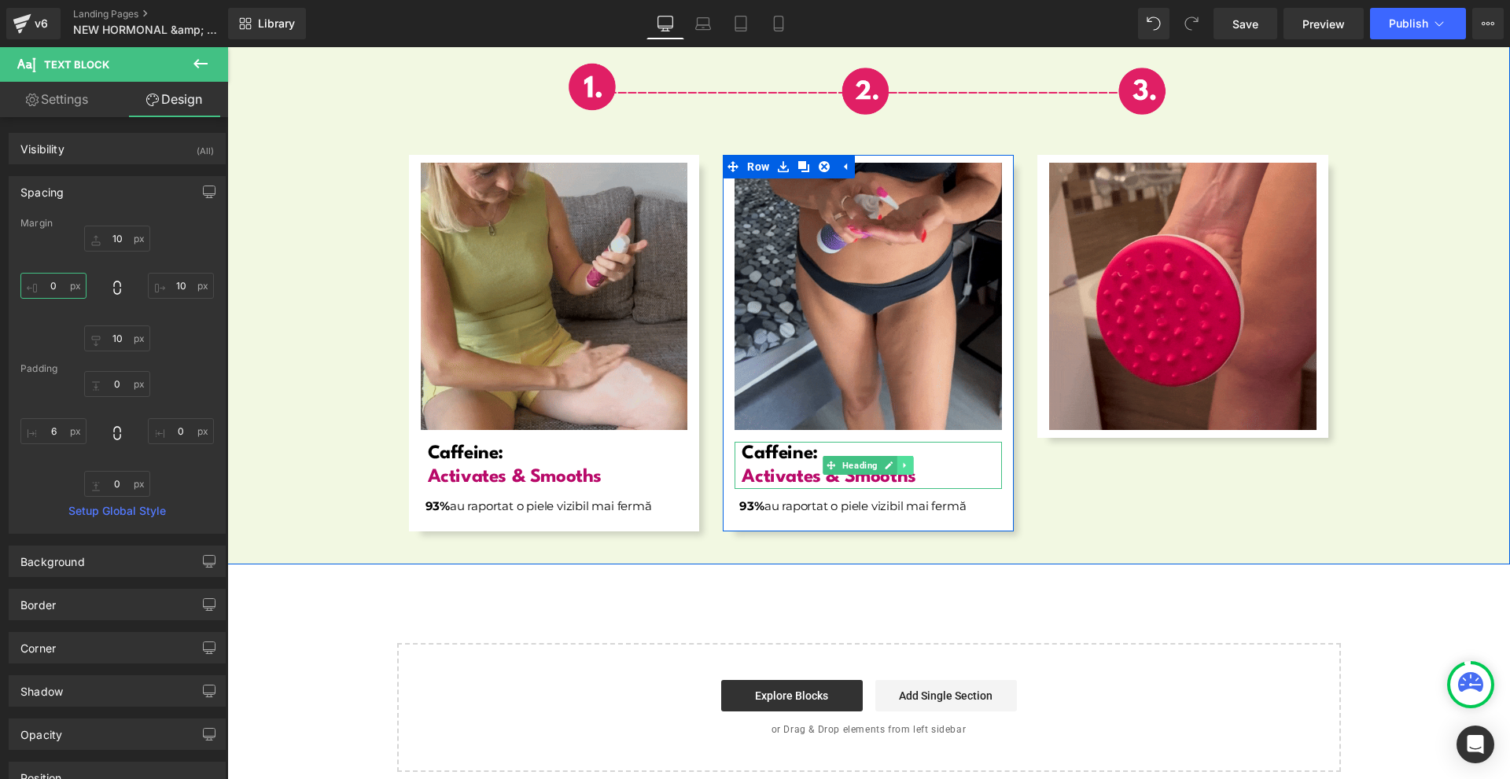
type input "0"
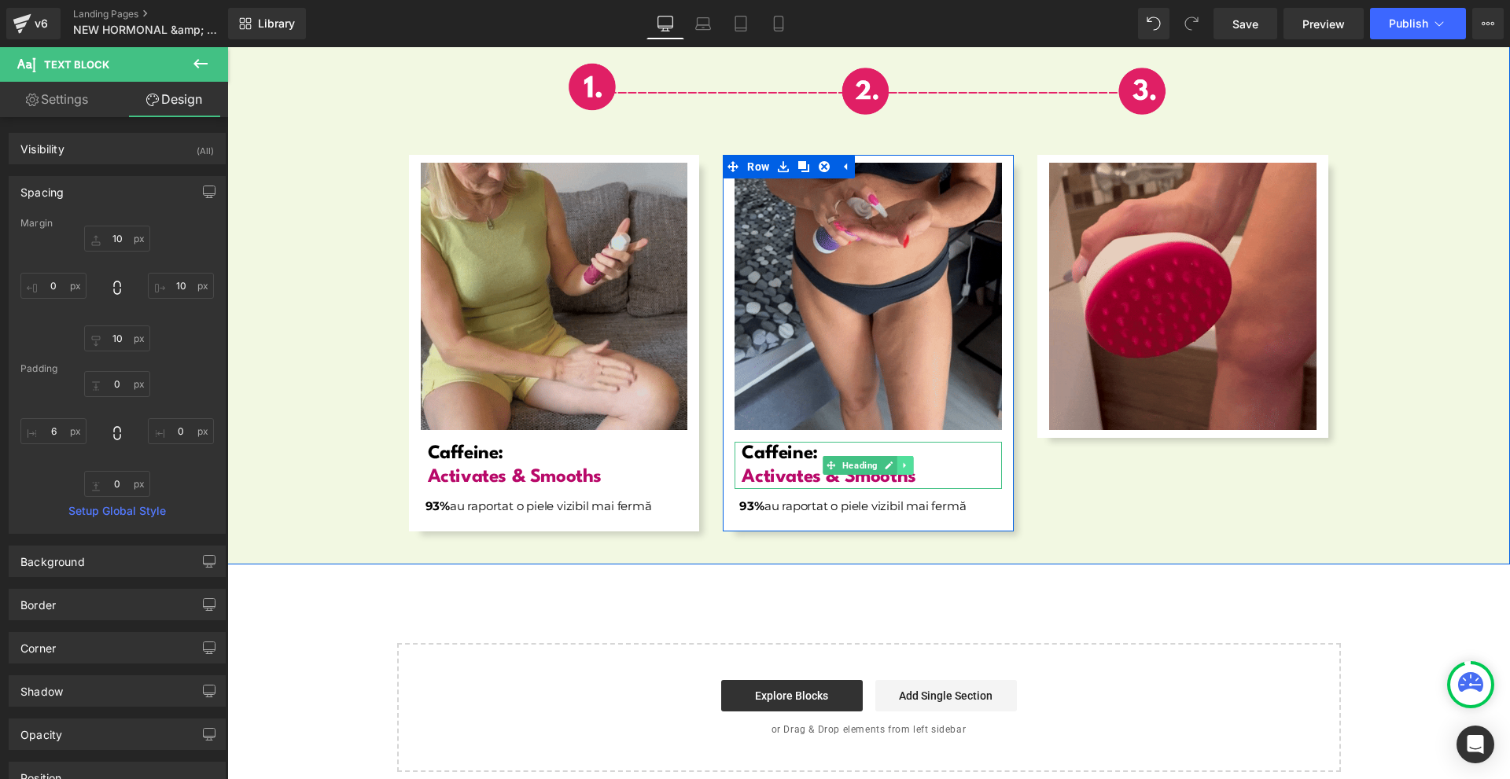
click at [901, 461] on icon at bounding box center [905, 465] width 9 height 9
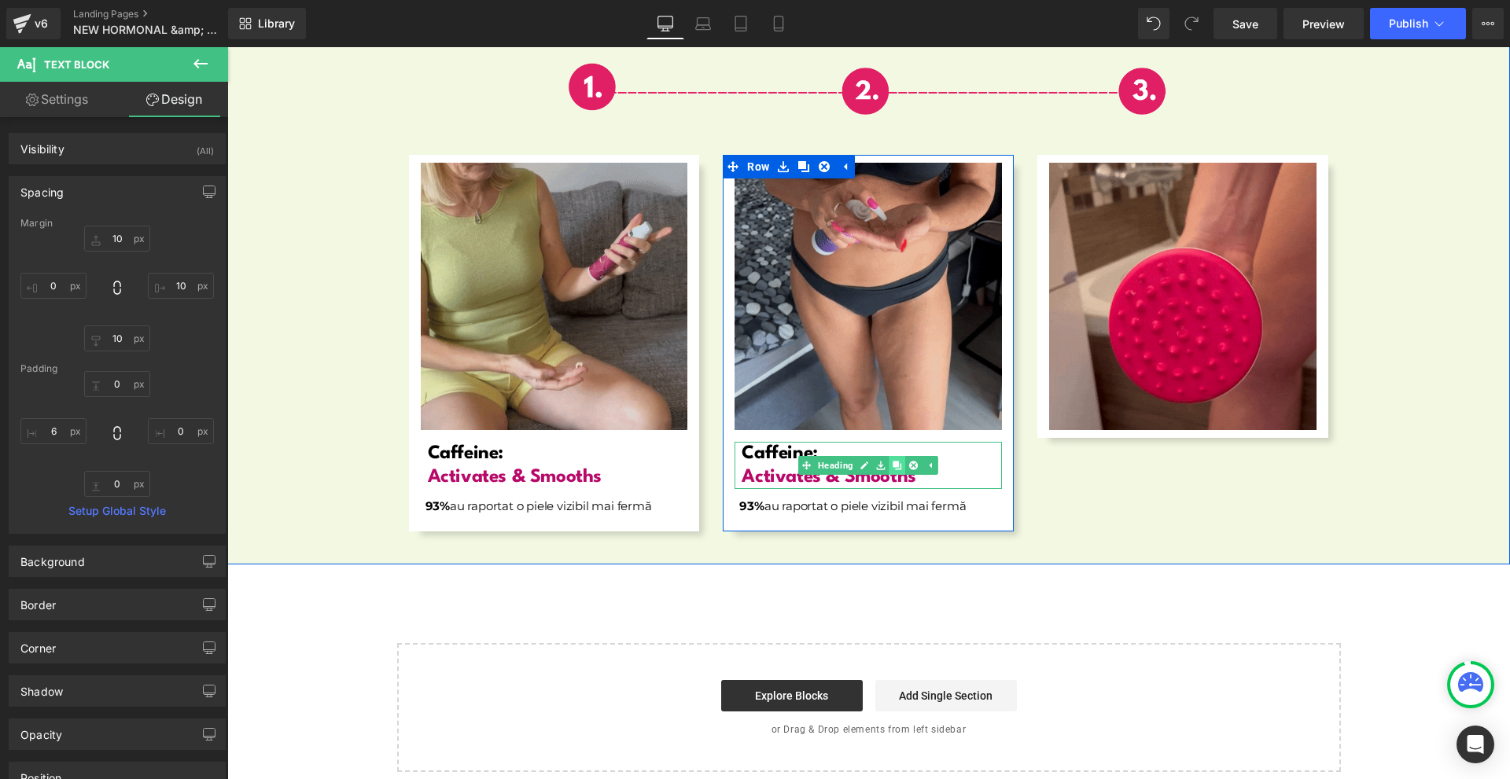
click at [893, 461] on icon at bounding box center [897, 465] width 9 height 9
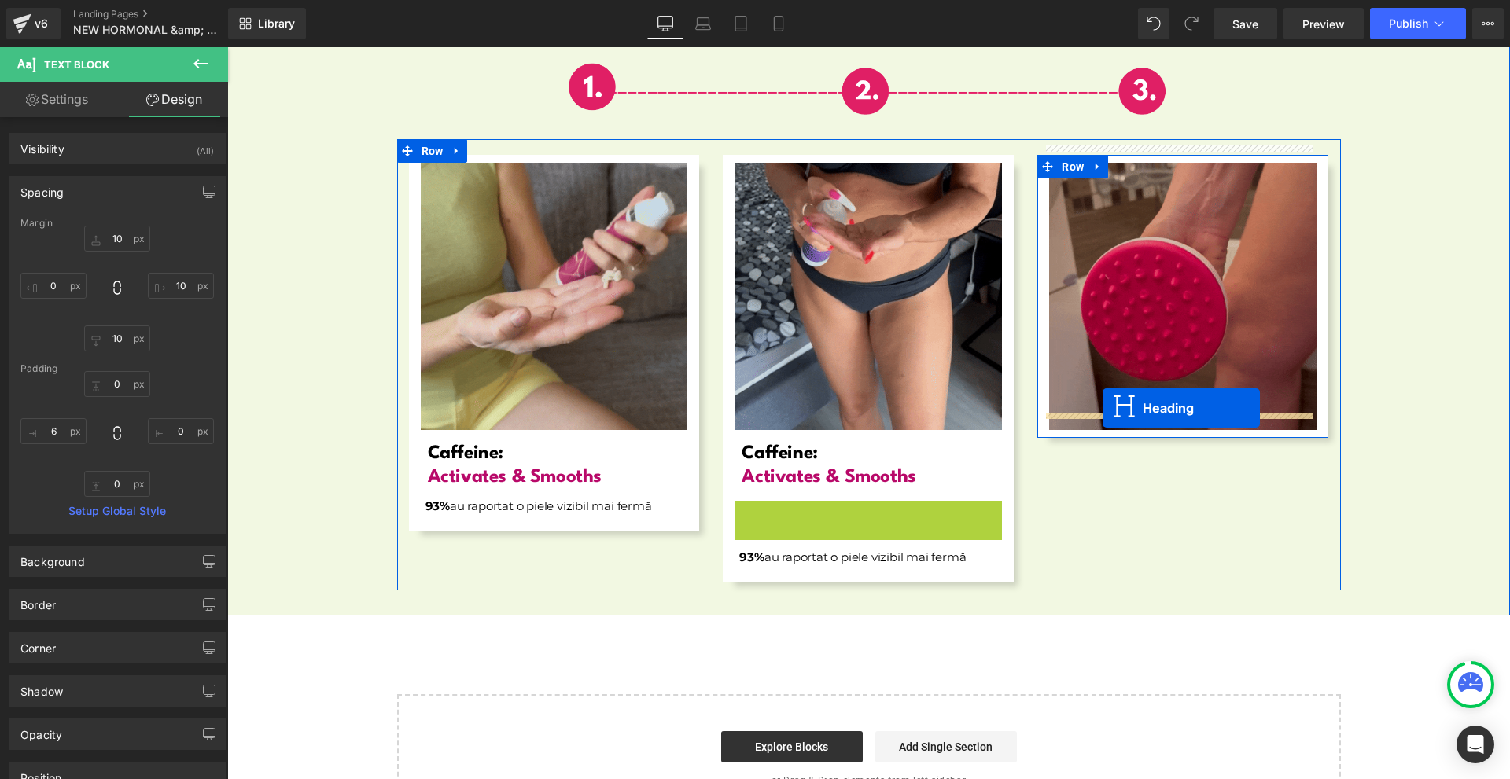
drag, startPoint x: 848, startPoint y: 513, endPoint x: 1103, endPoint y: 408, distance: 275.4
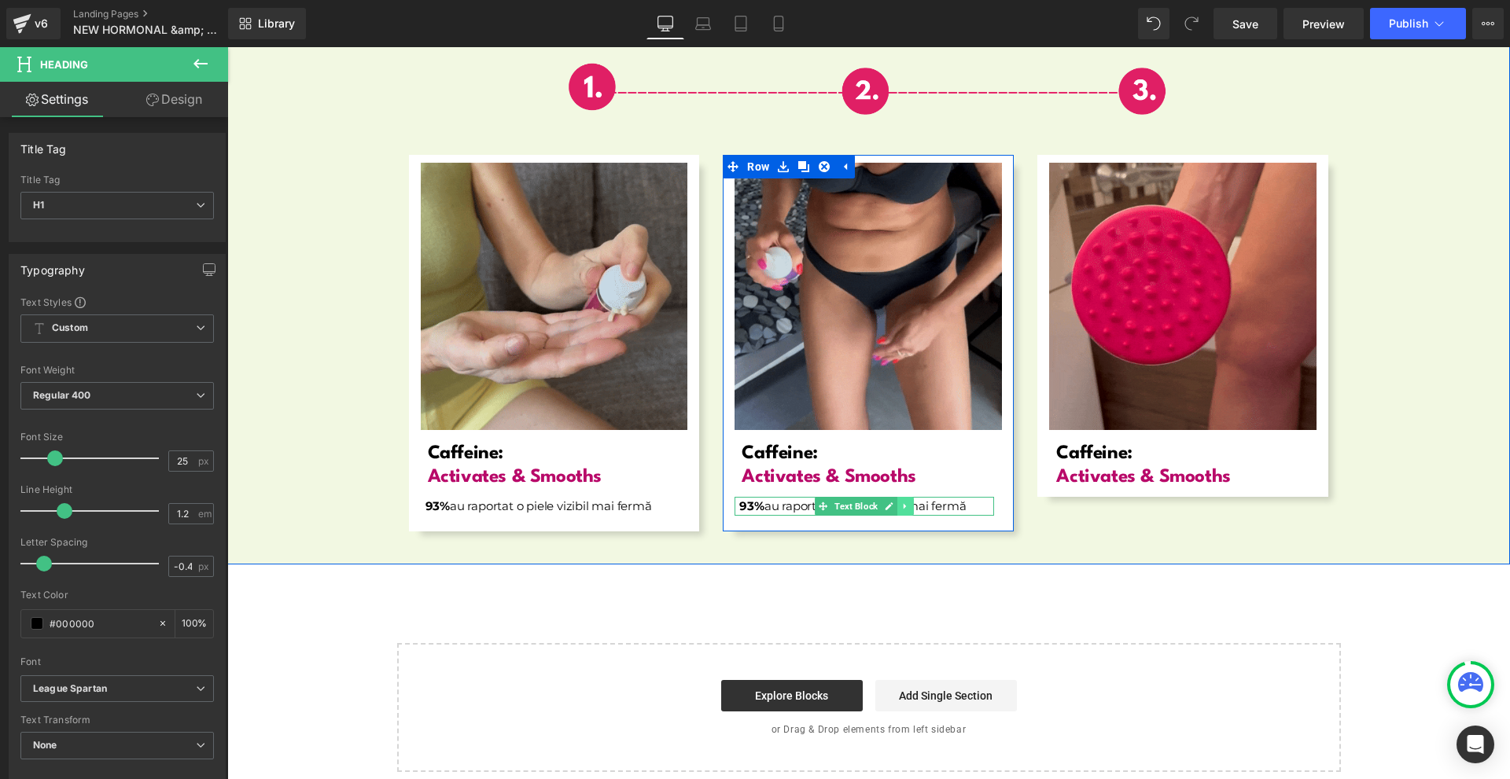
click at [902, 502] on icon at bounding box center [905, 506] width 9 height 9
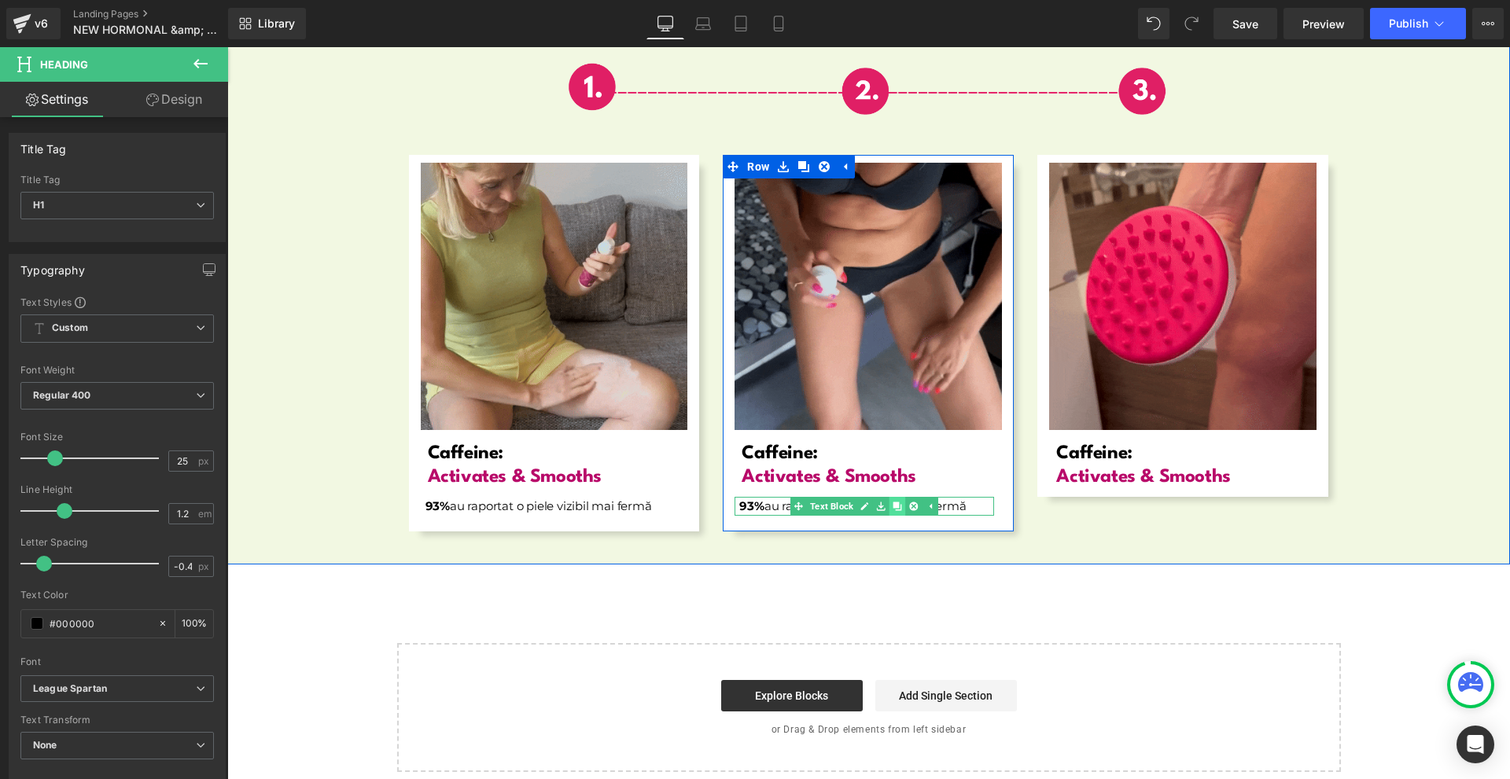
click at [895, 502] on icon at bounding box center [897, 506] width 9 height 9
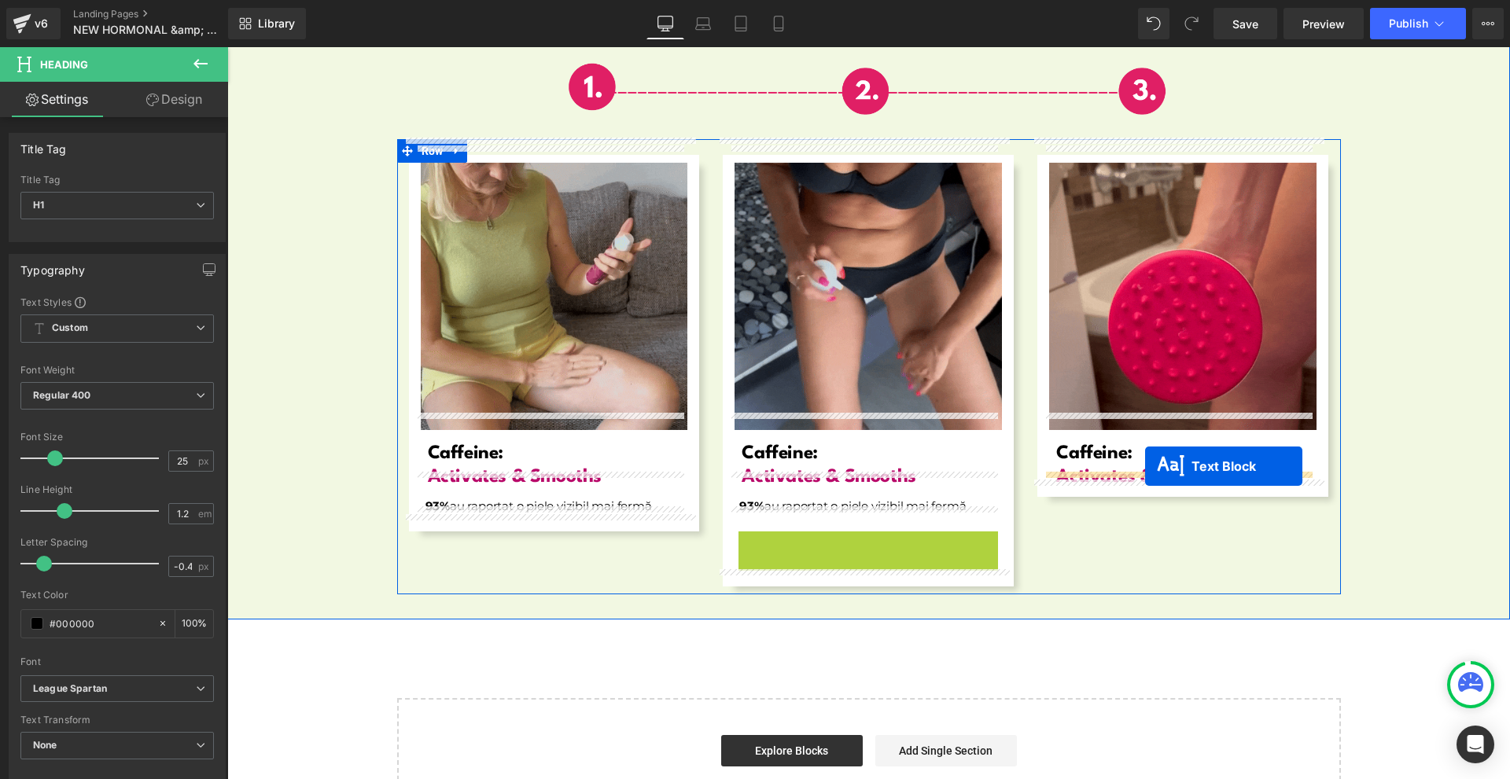
drag, startPoint x: 849, startPoint y: 526, endPoint x: 1145, endPoint y: 466, distance: 302.5
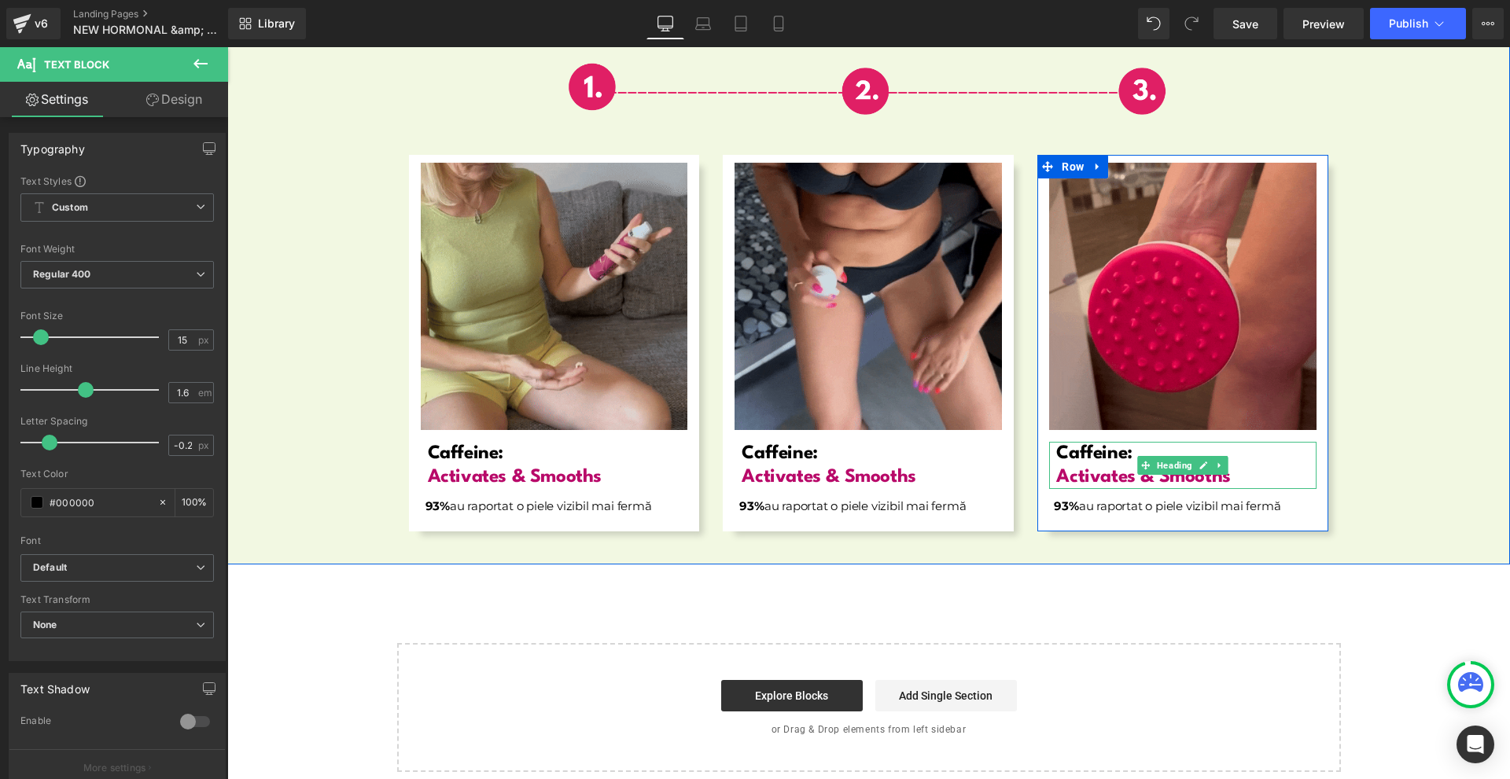
click at [1109, 444] on span "Caffeine:" at bounding box center [1093, 453] width 75 height 19
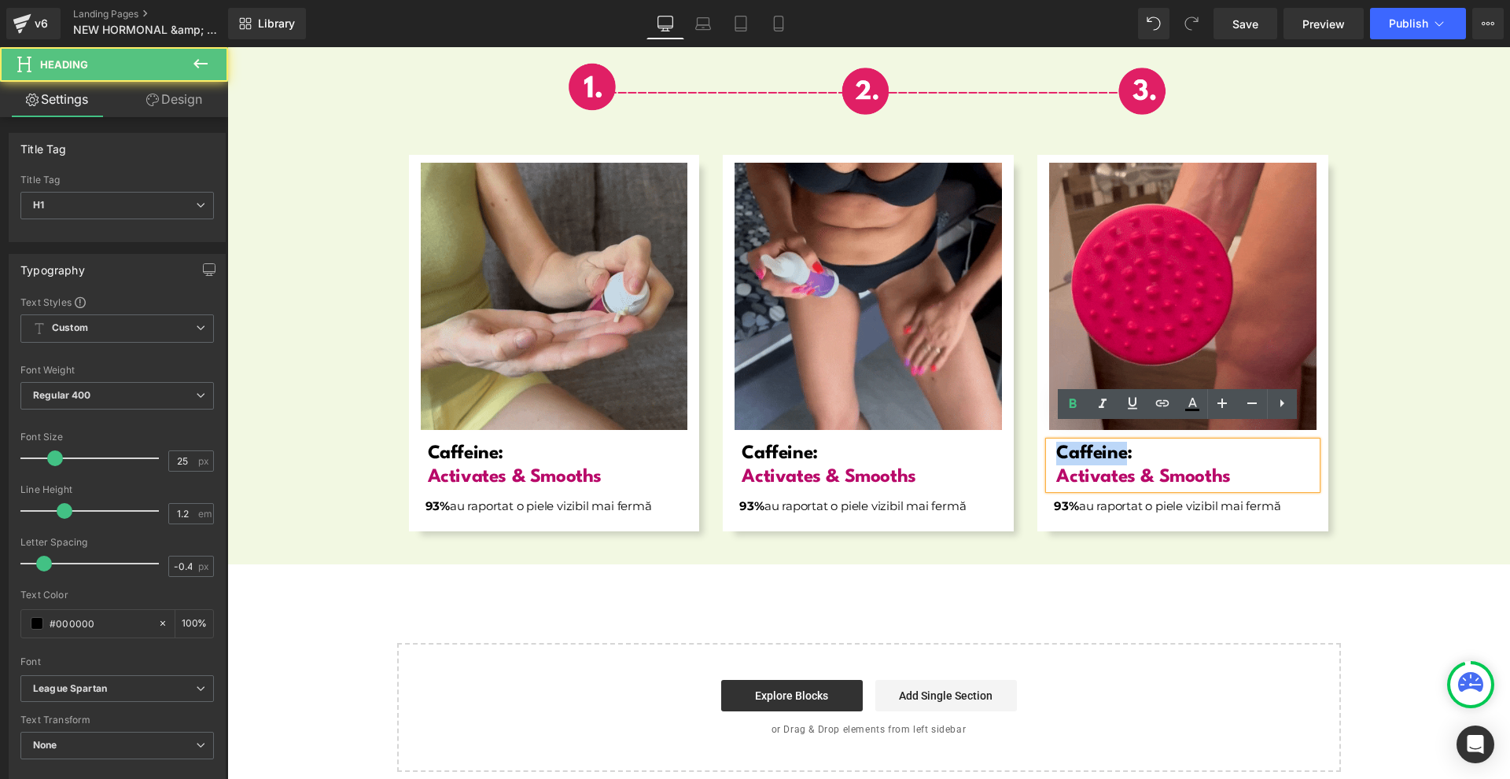
click at [1109, 444] on span "Caffeine:" at bounding box center [1093, 453] width 75 height 19
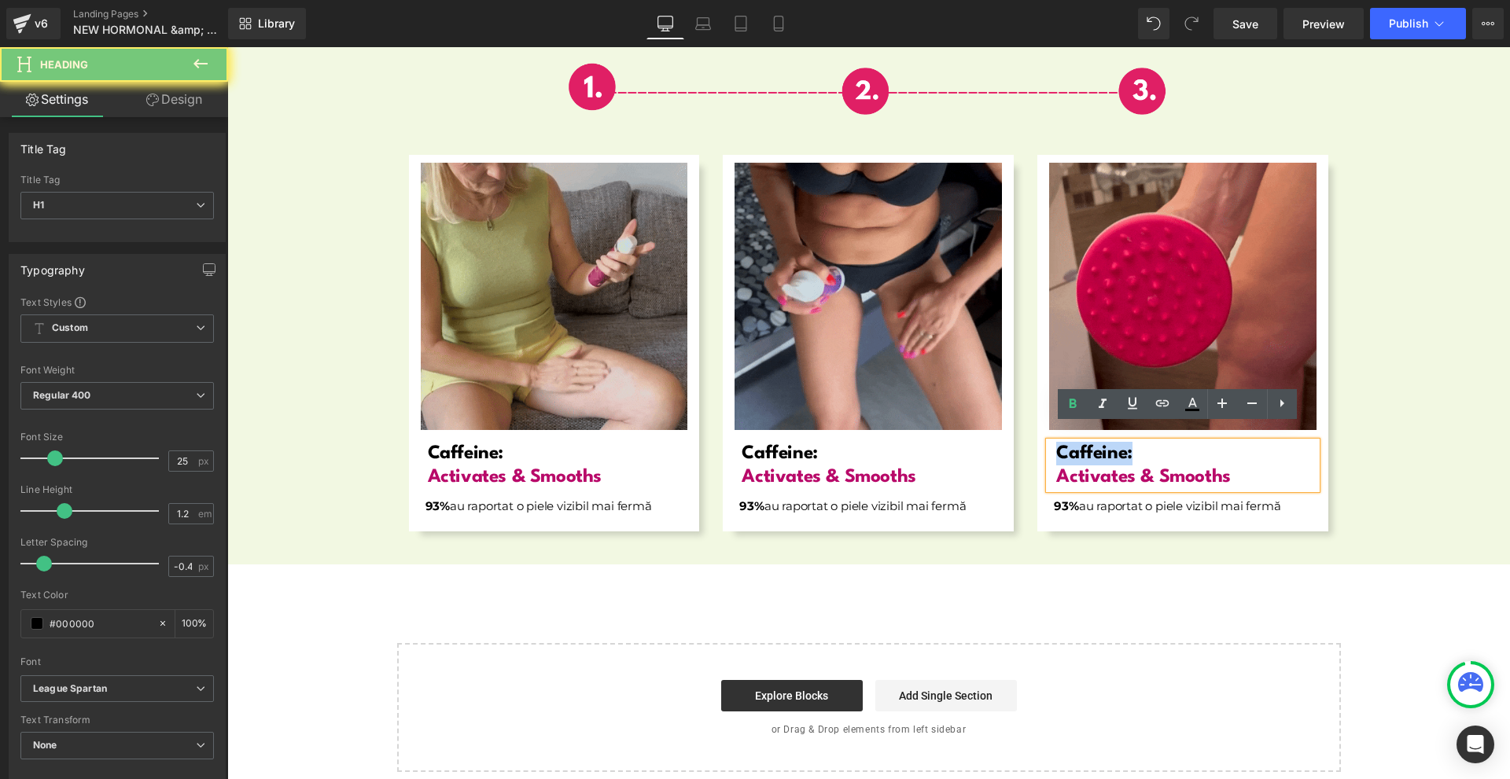
click at [1108, 444] on span "Caffeine:" at bounding box center [1093, 453] width 75 height 19
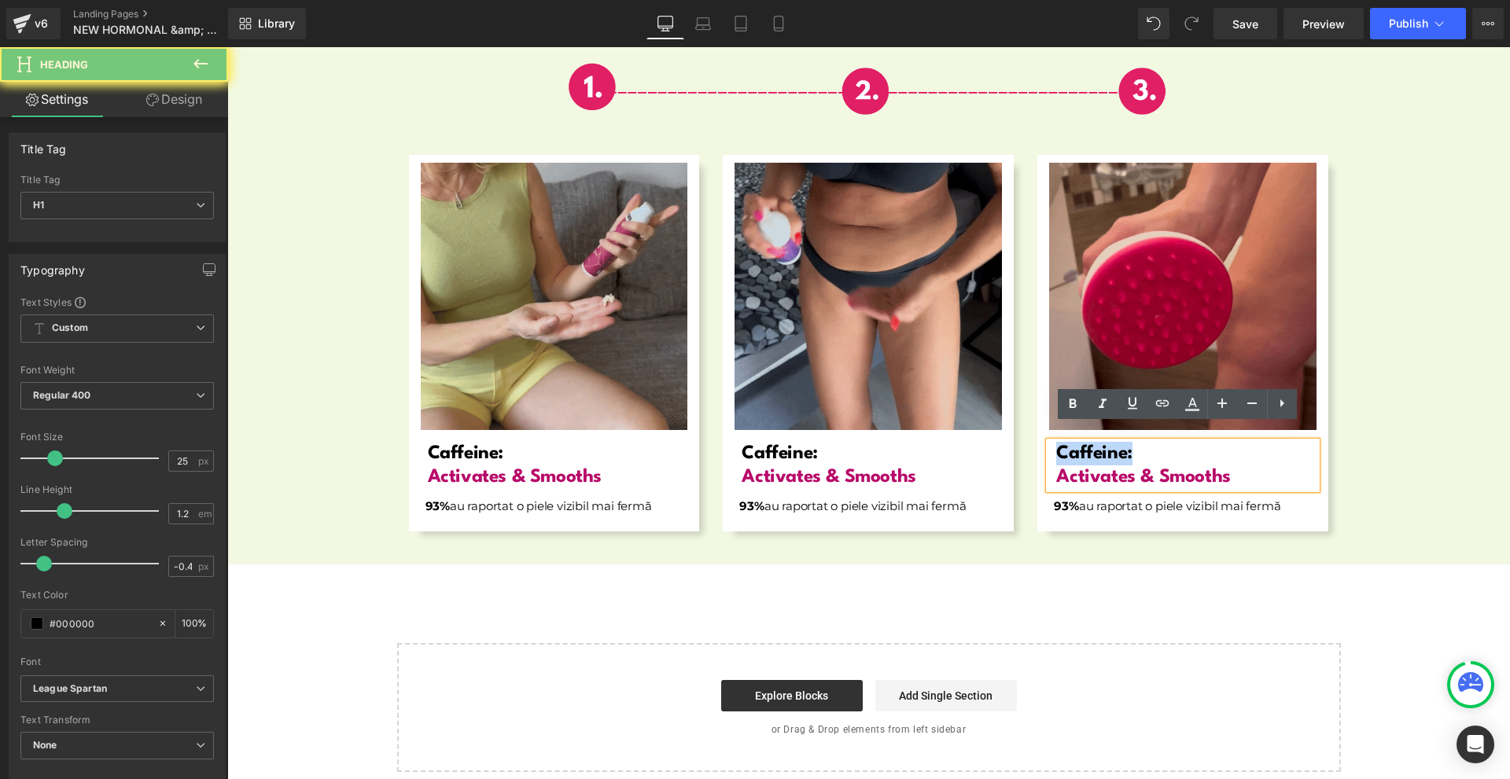
click at [1369, 509] on div "Image Row Image Caffeine: Activates & Smooths Heading 93% au raportat o piele v…" at bounding box center [868, 284] width 1283 height 512
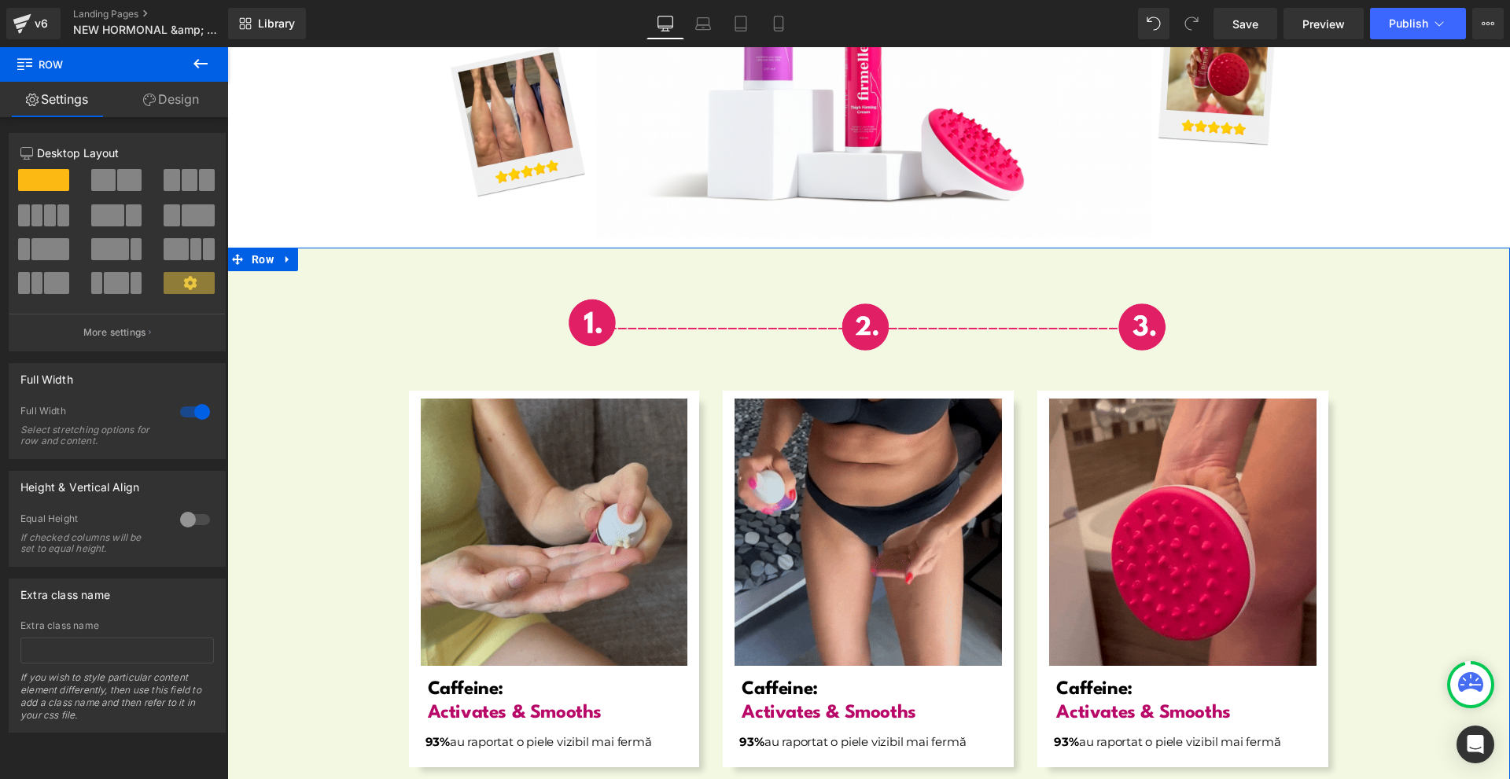
scroll to position [5443, 0]
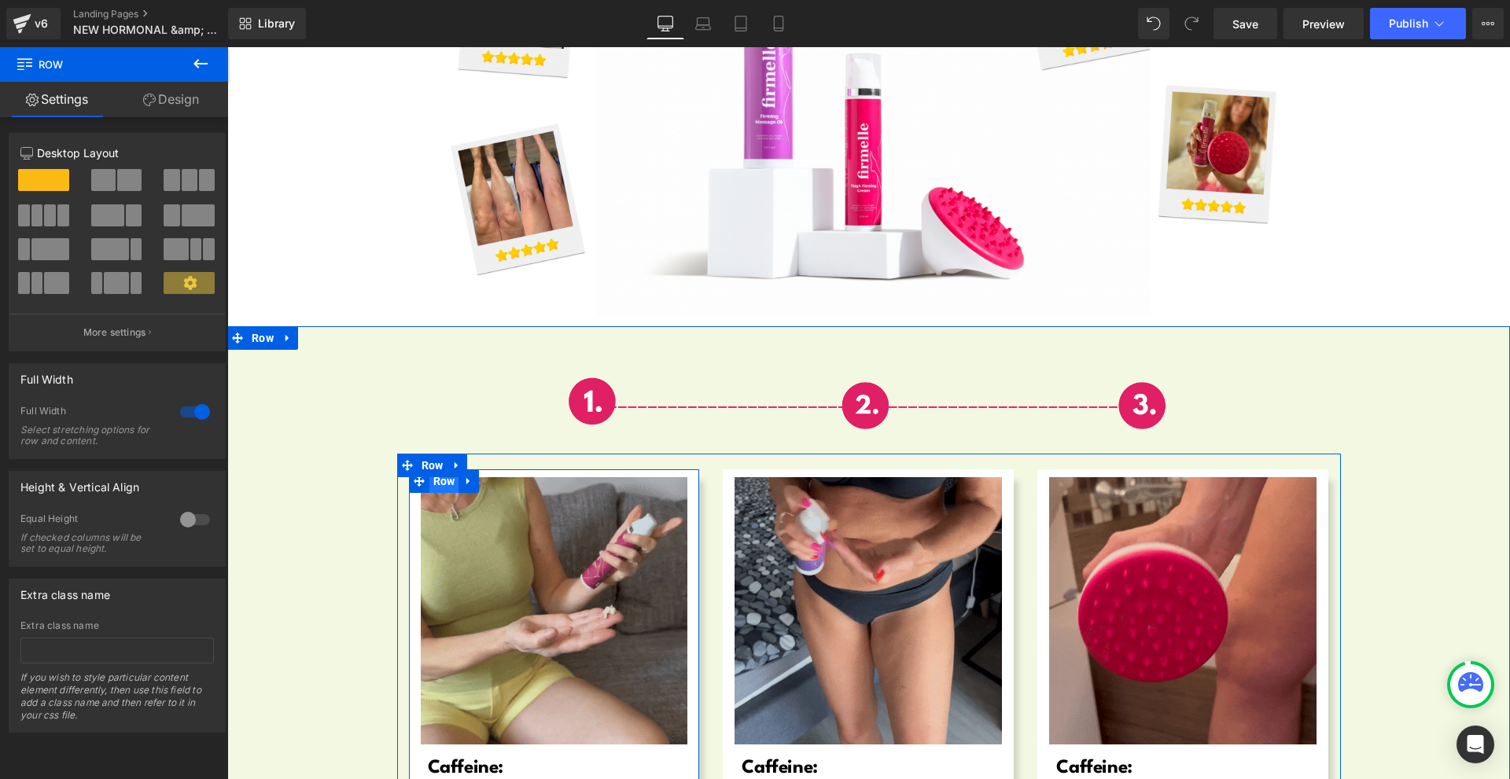
click at [449, 470] on span "Row" at bounding box center [444, 482] width 30 height 24
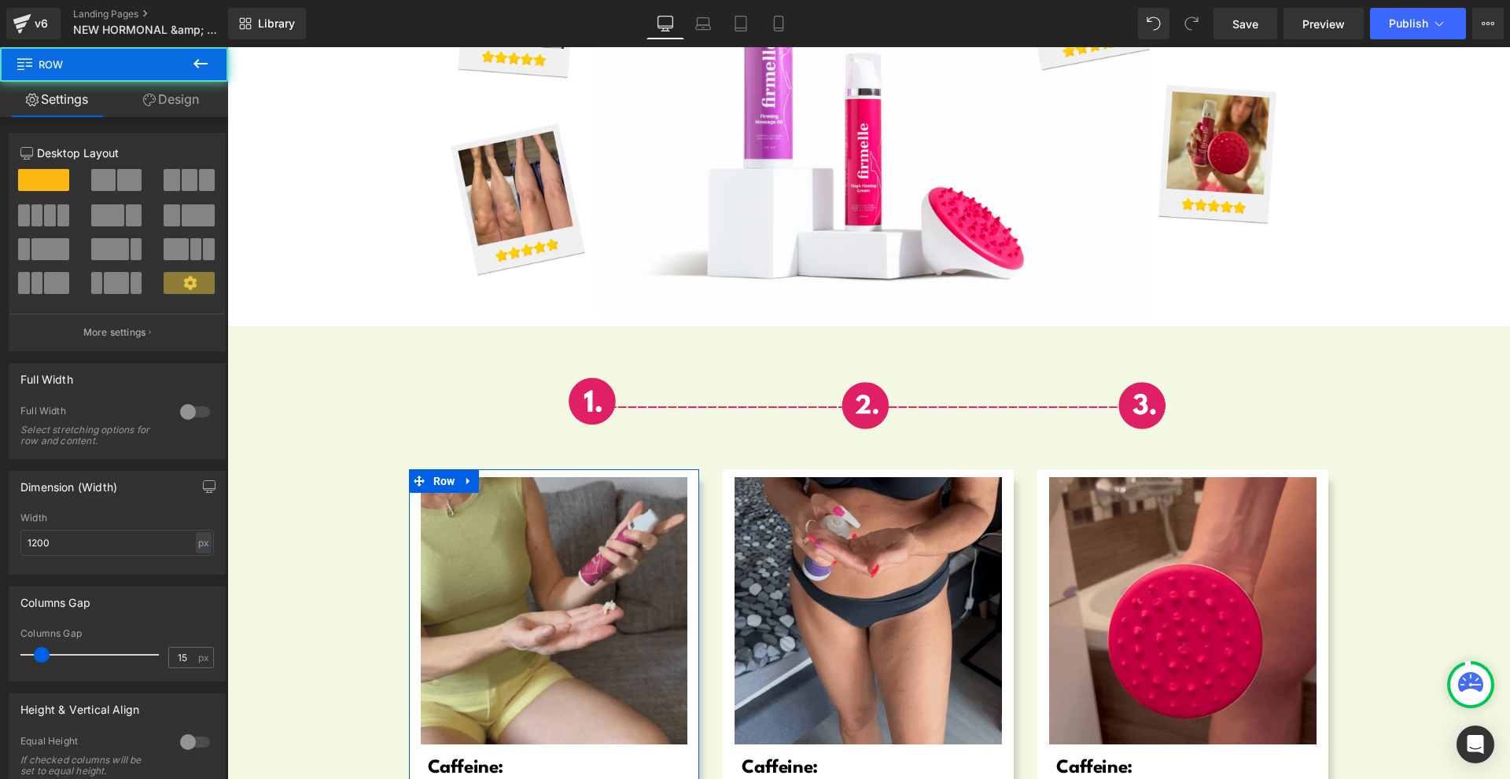
click at [165, 104] on link "Design" at bounding box center [171, 99] width 114 height 35
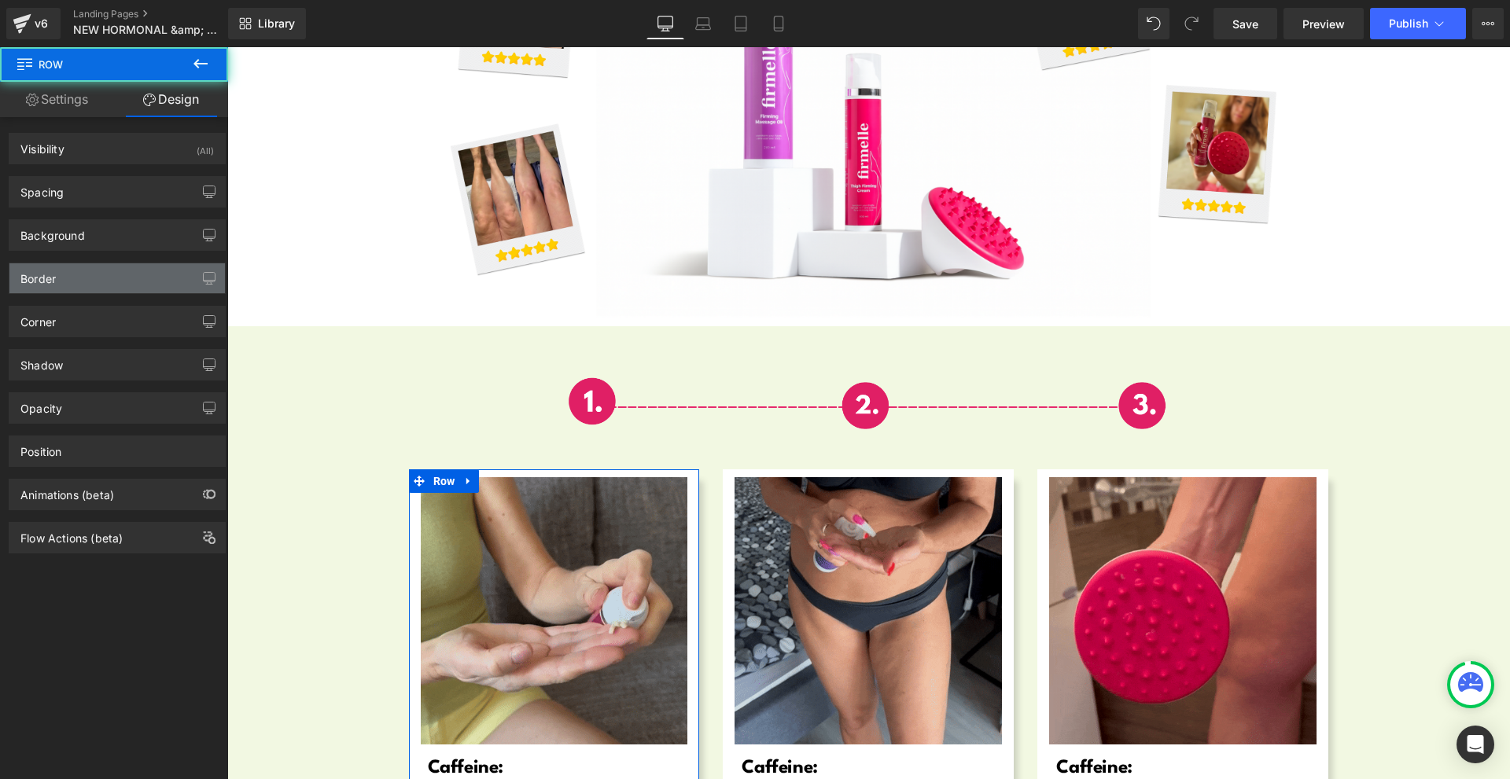
type input "0"
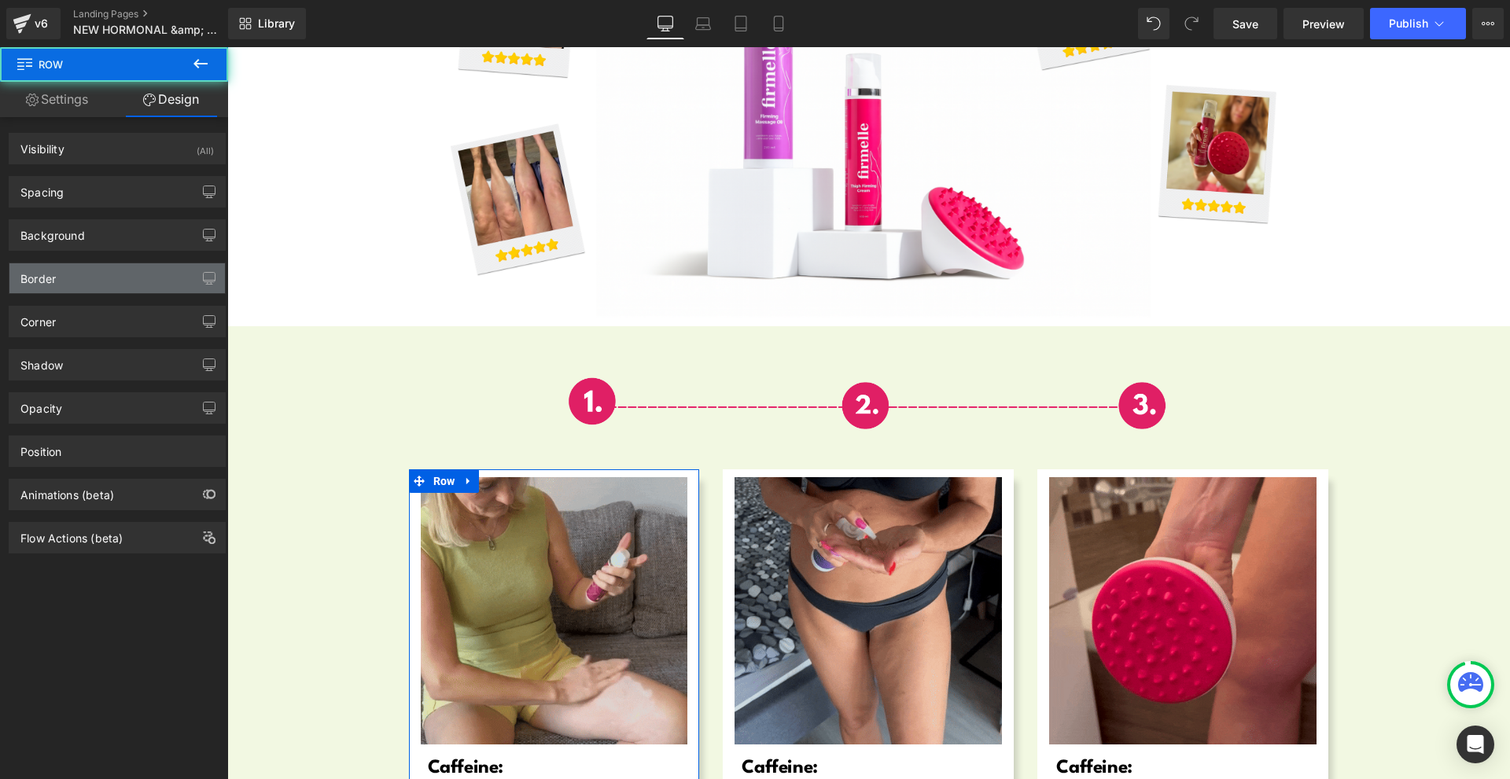
type input "0"
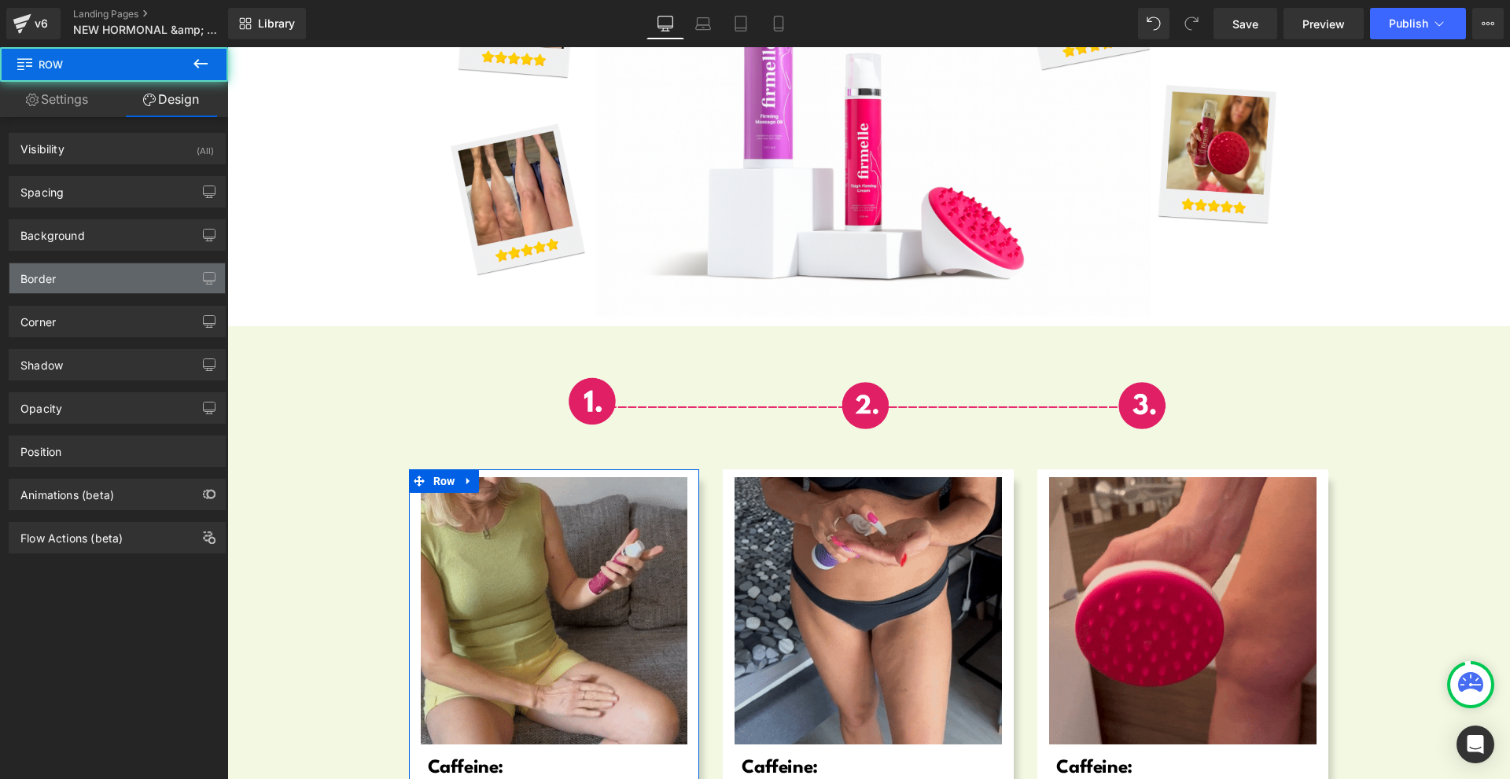
type input "0"
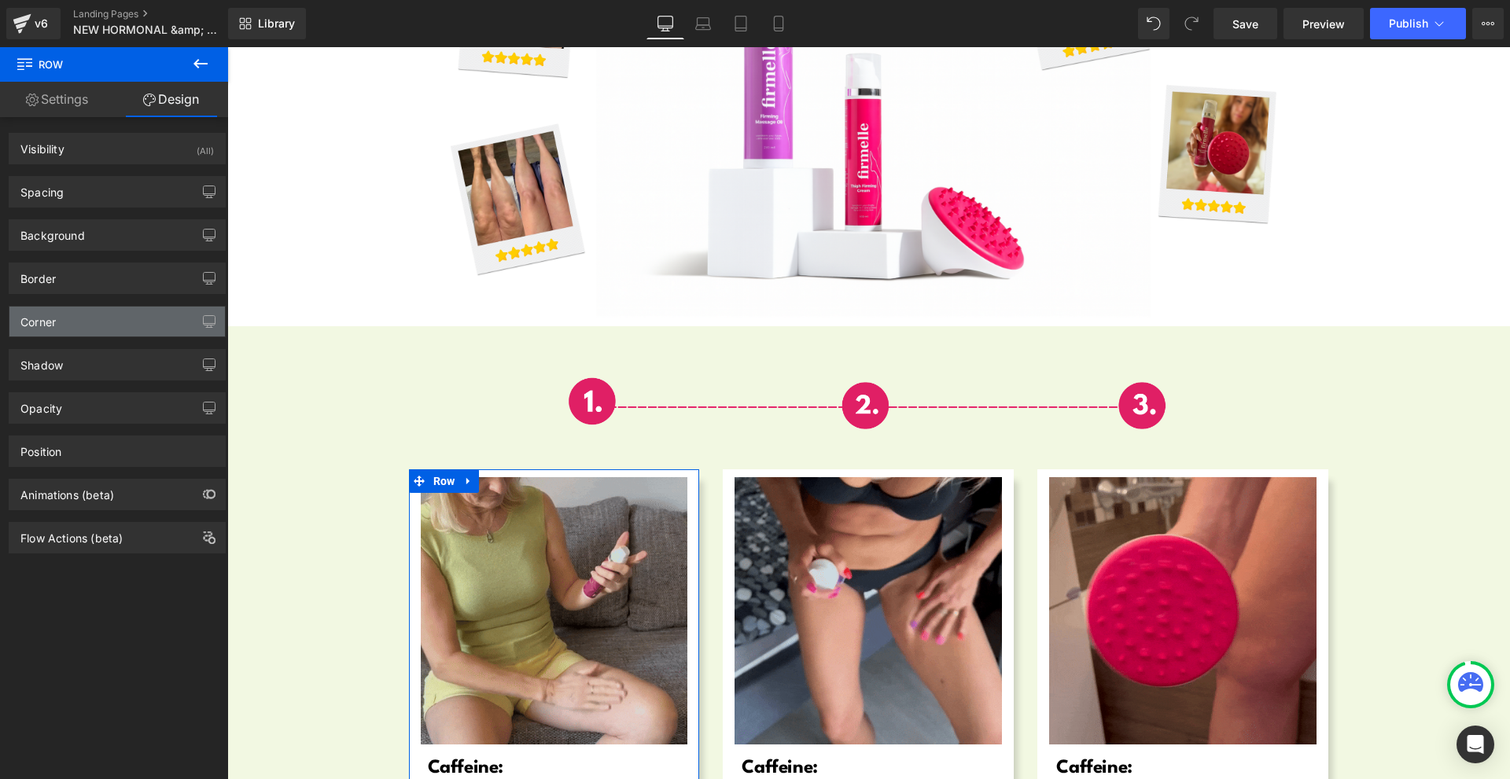
click at [109, 320] on div "Corner" at bounding box center [116, 322] width 215 height 30
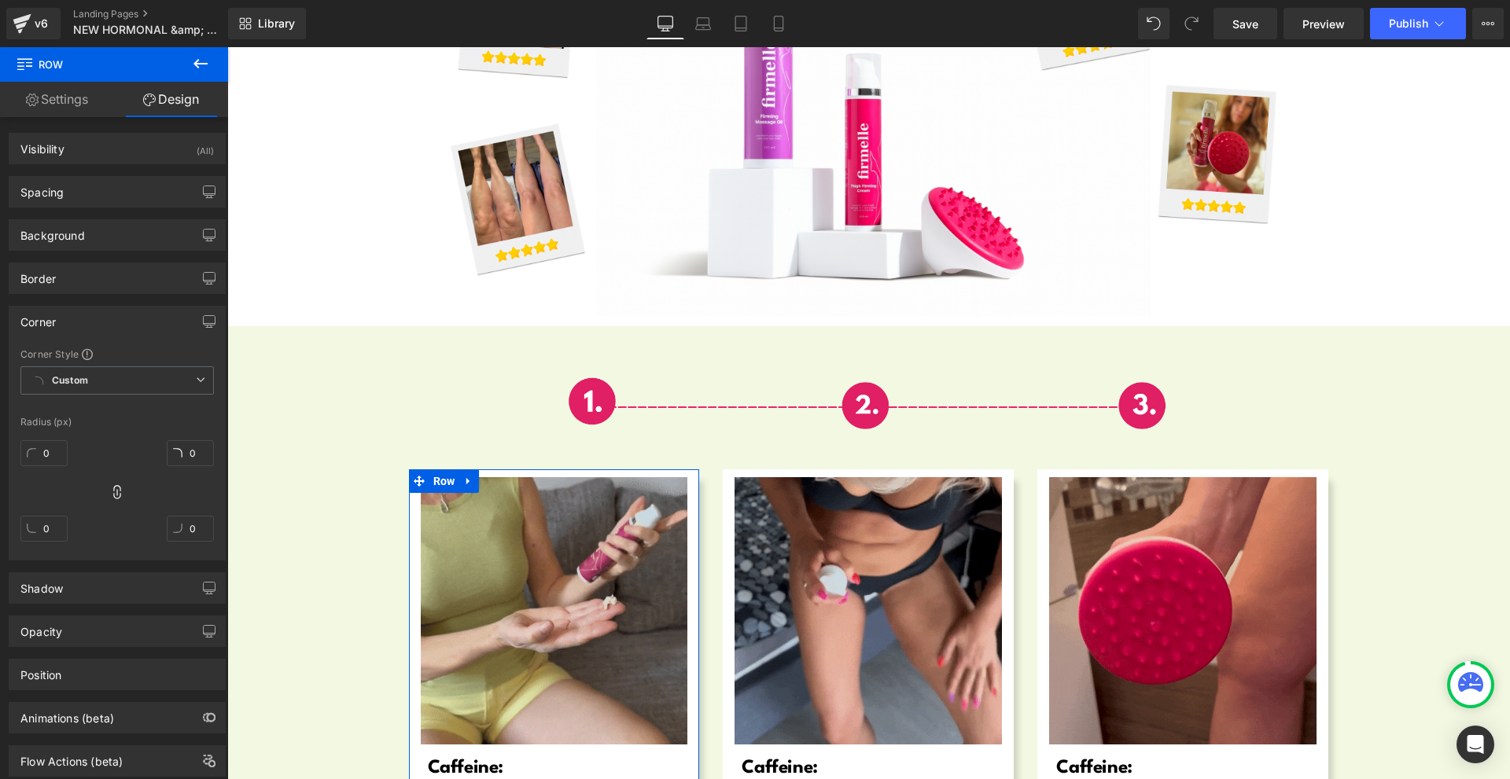
scroll to position [42, 0]
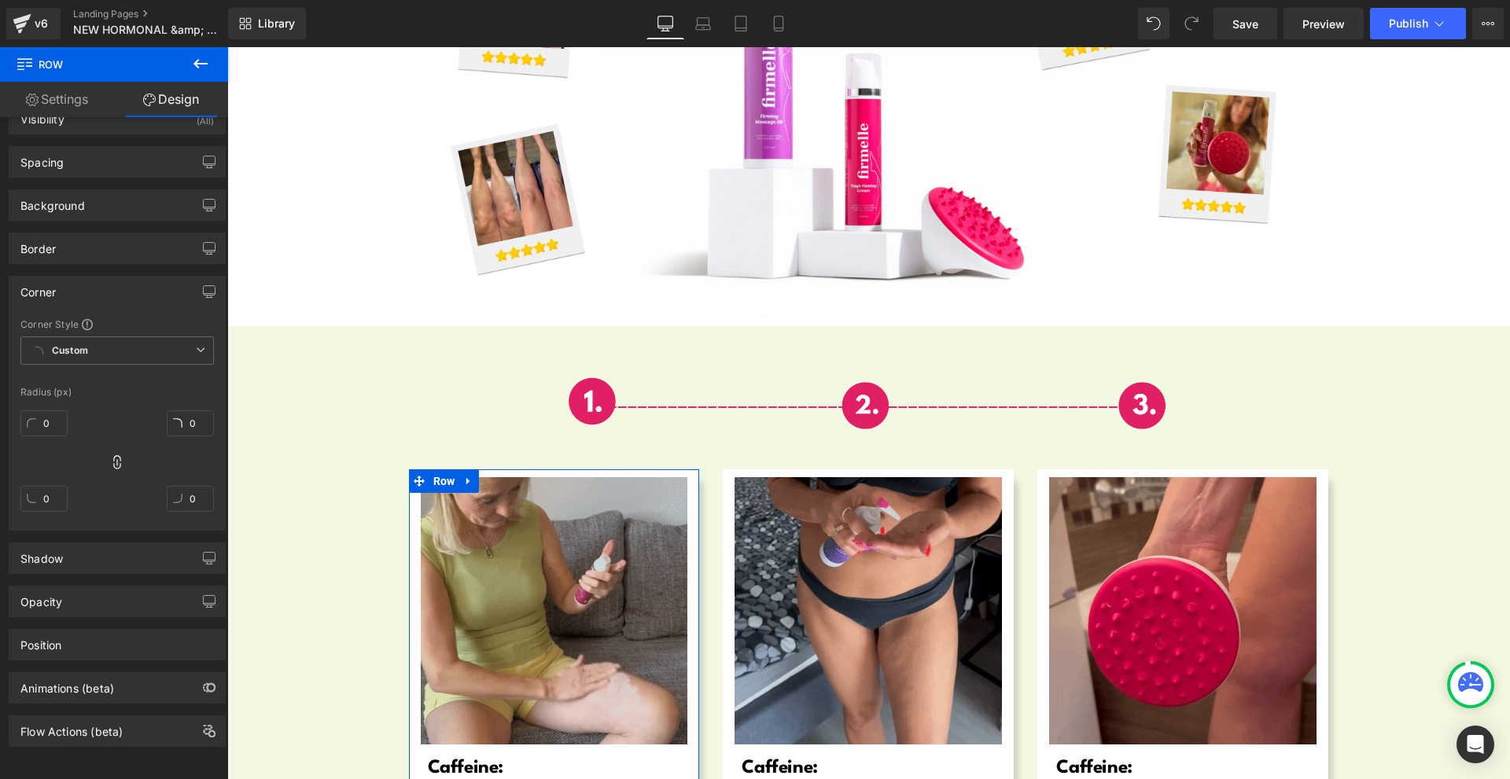
click at [112, 0] on div "Row You are previewing how the will restyle your page. You can not edit Element…" at bounding box center [755, 0] width 1510 height 0
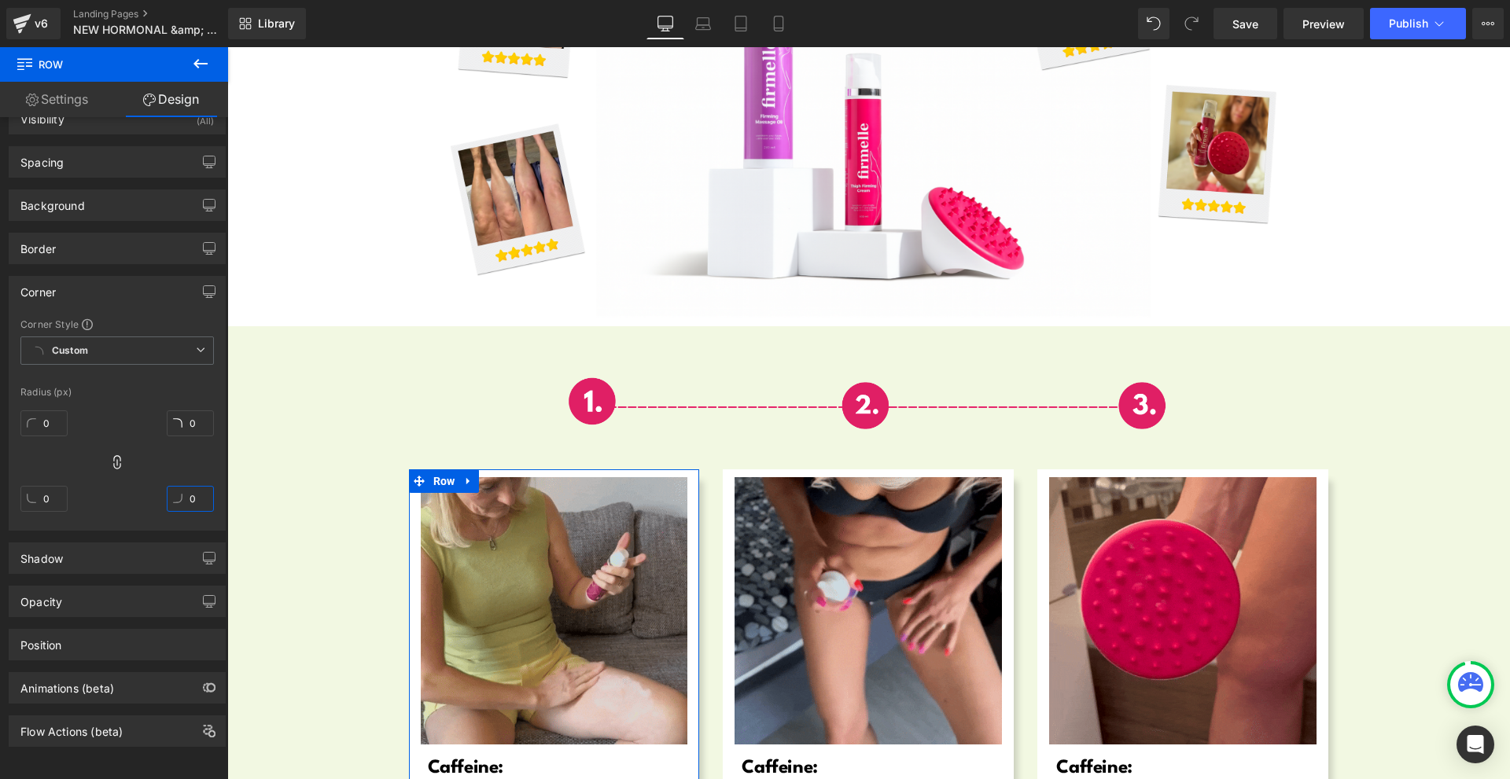
click at [175, 486] on input "0" at bounding box center [190, 499] width 47 height 26
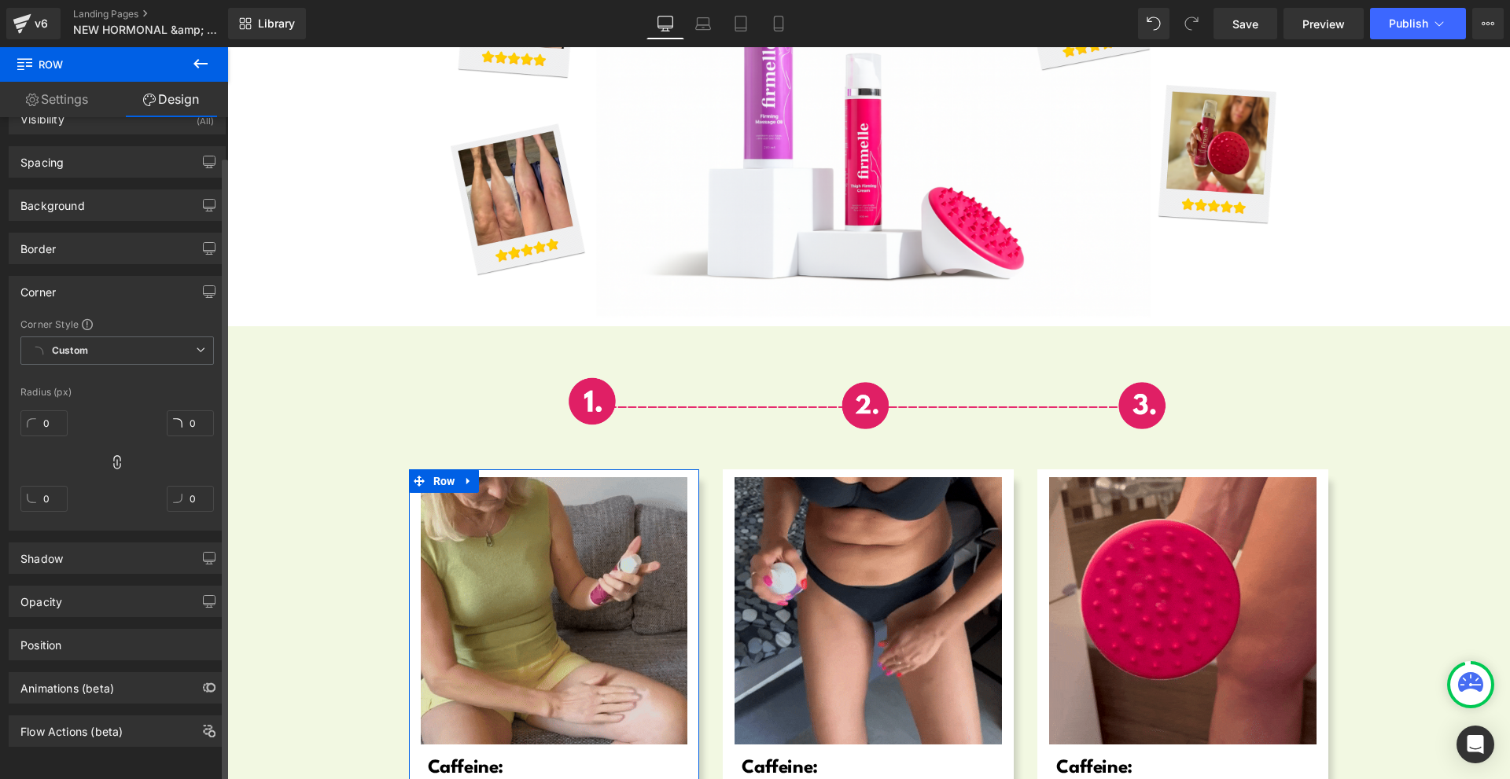
click at [125, 456] on div "0px 0 0px 0 0px 0 0px 0" at bounding box center [116, 467] width 193 height 126
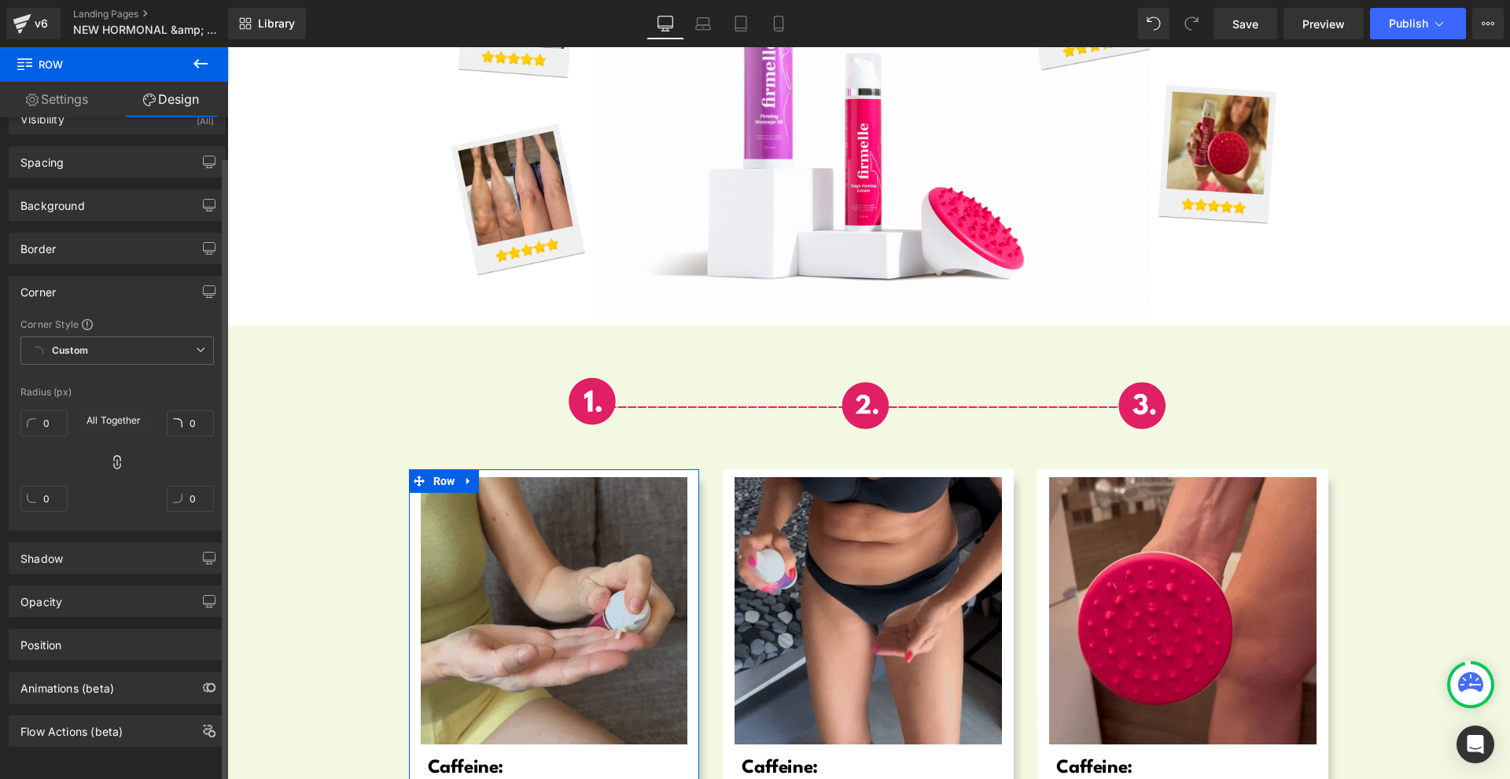
click at [112, 455] on icon at bounding box center [117, 463] width 16 height 16
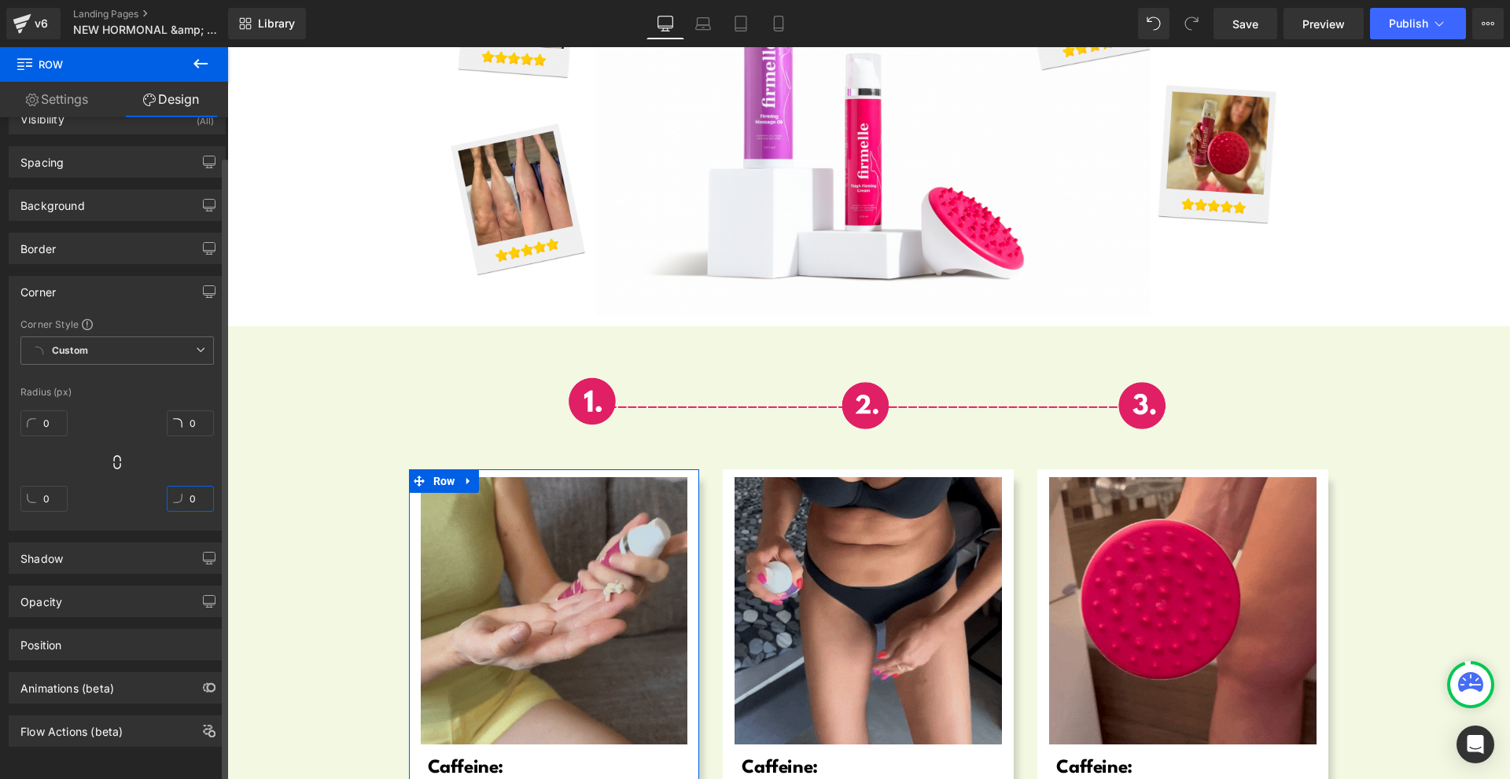
click at [188, 486] on input "0" at bounding box center [190, 499] width 47 height 26
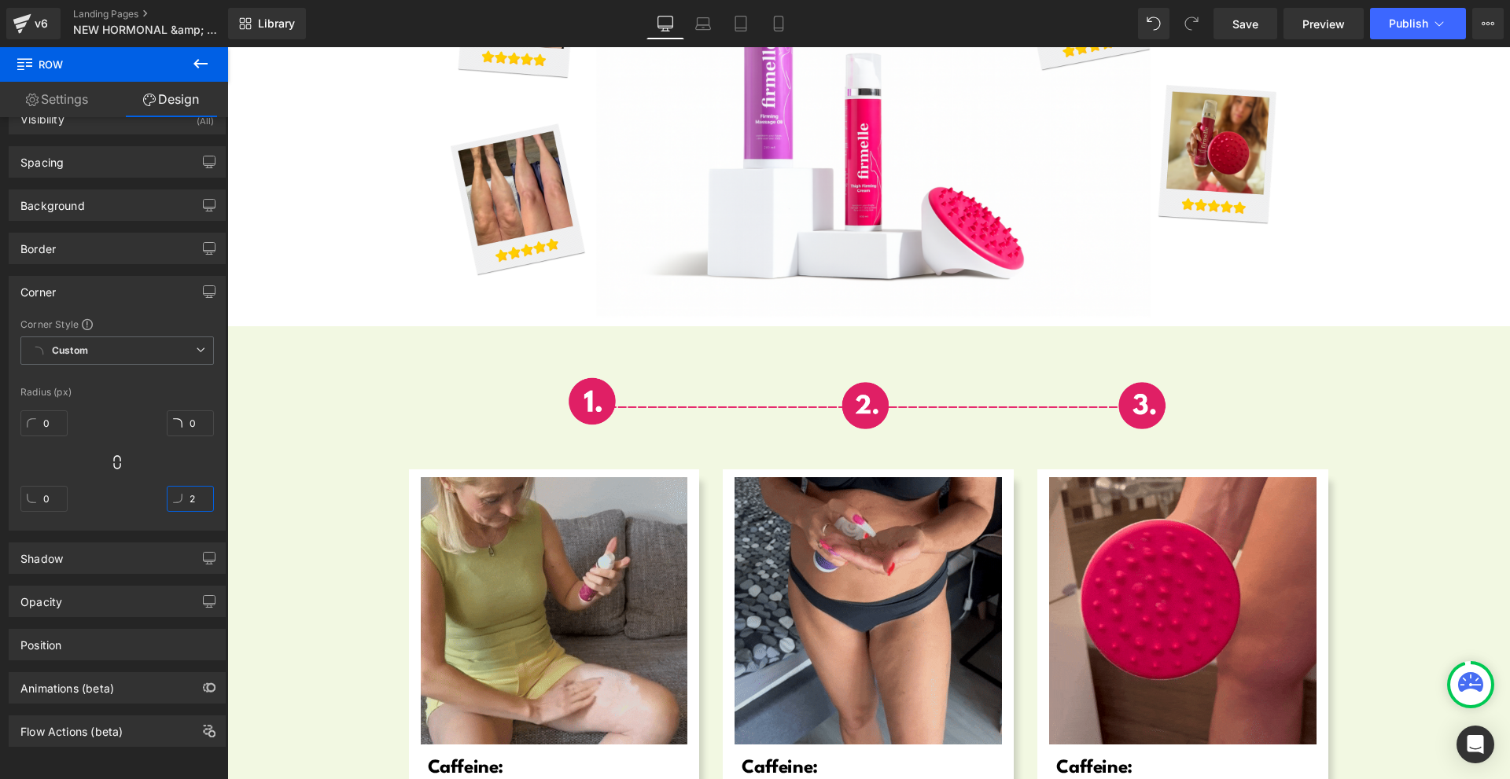
type input "20"
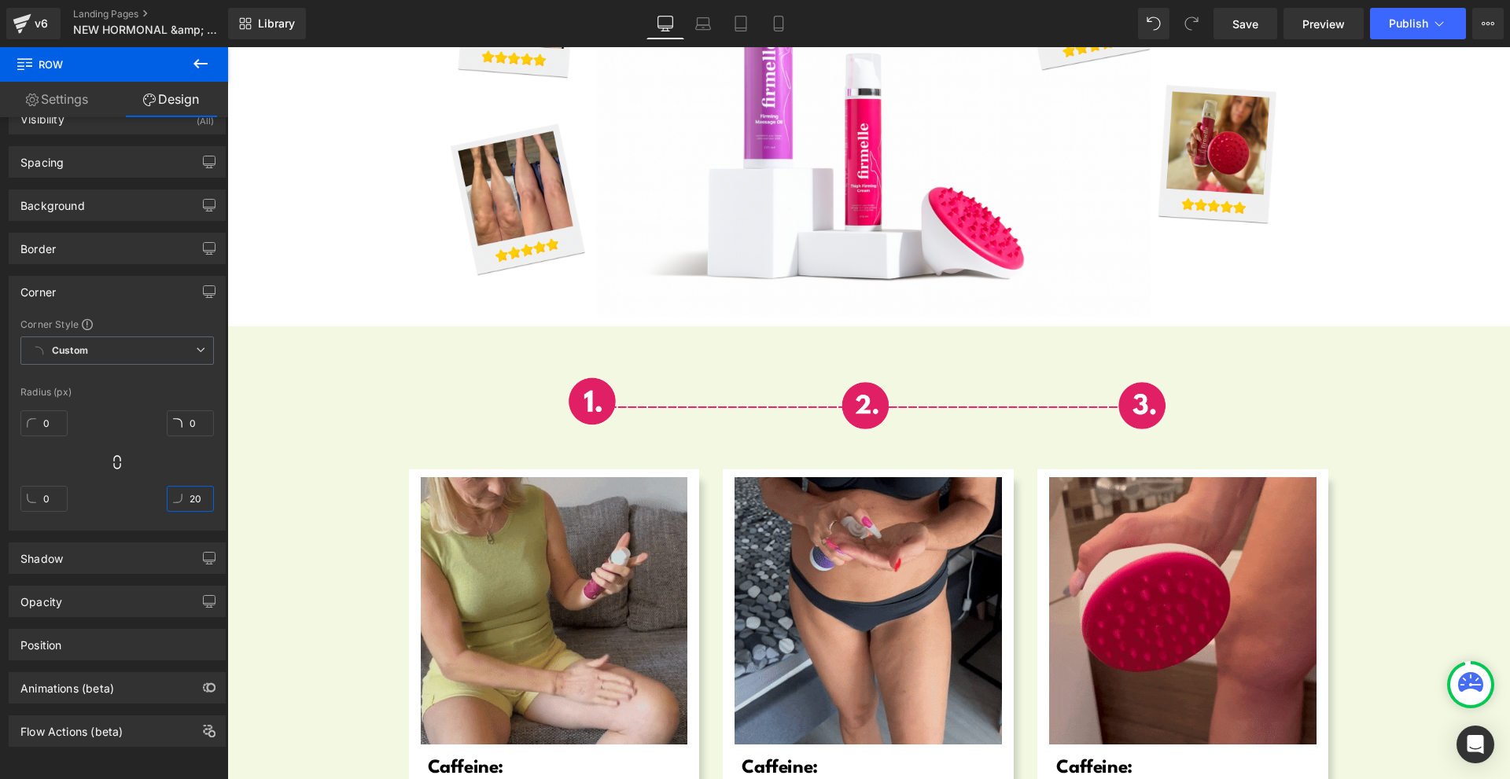
scroll to position [5757, 0]
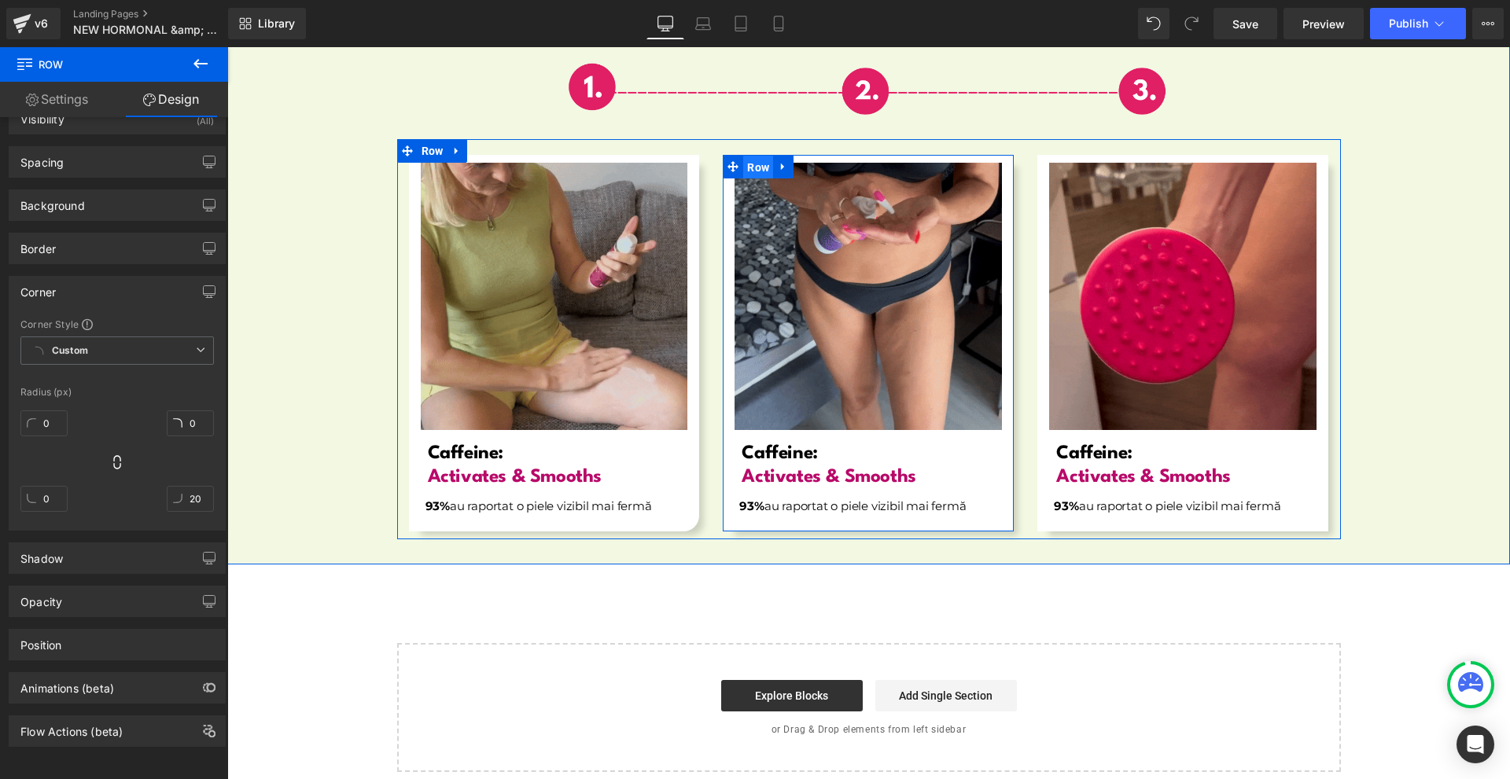
click at [757, 156] on span "Row" at bounding box center [758, 168] width 30 height 24
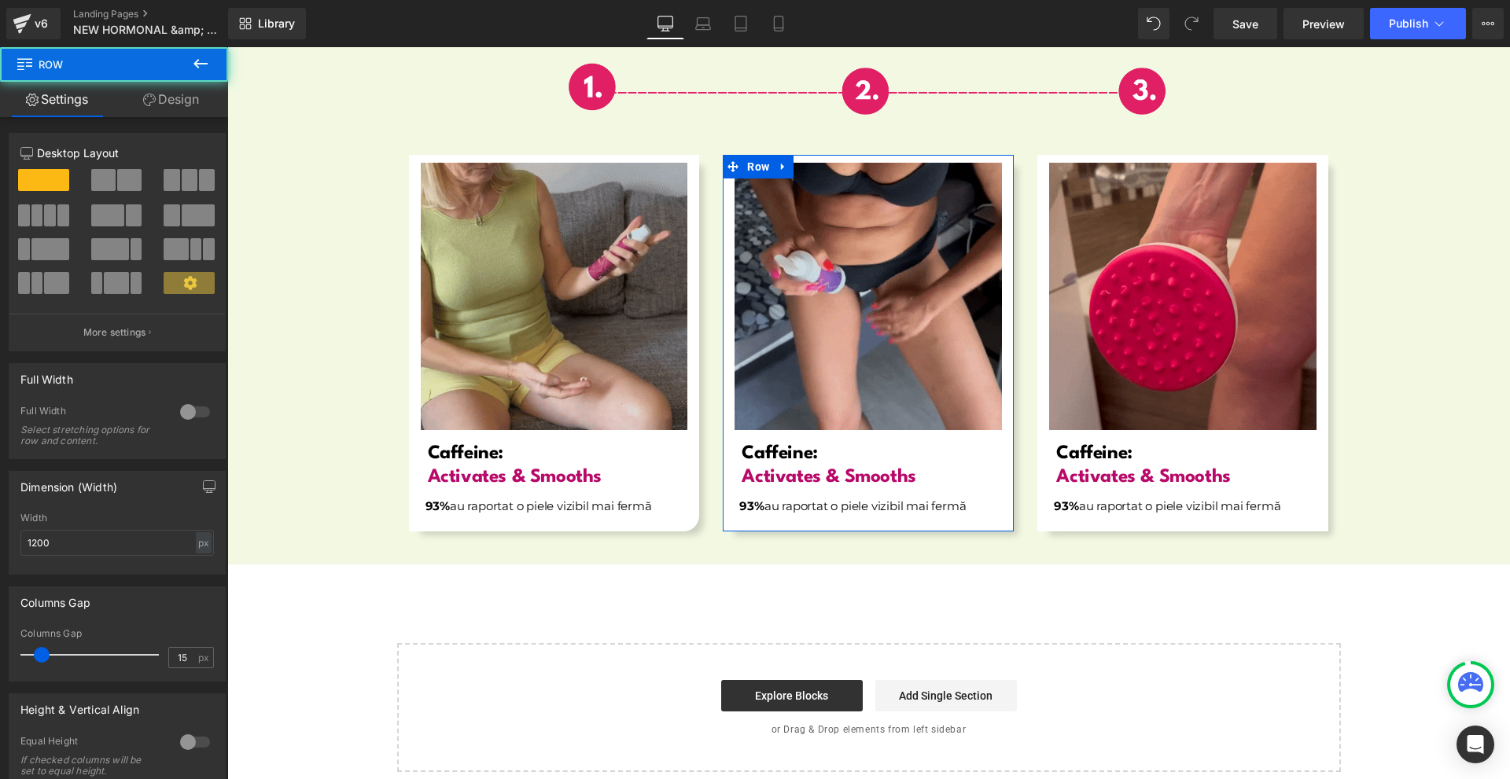
click at [154, 99] on link "Design" at bounding box center [171, 99] width 114 height 35
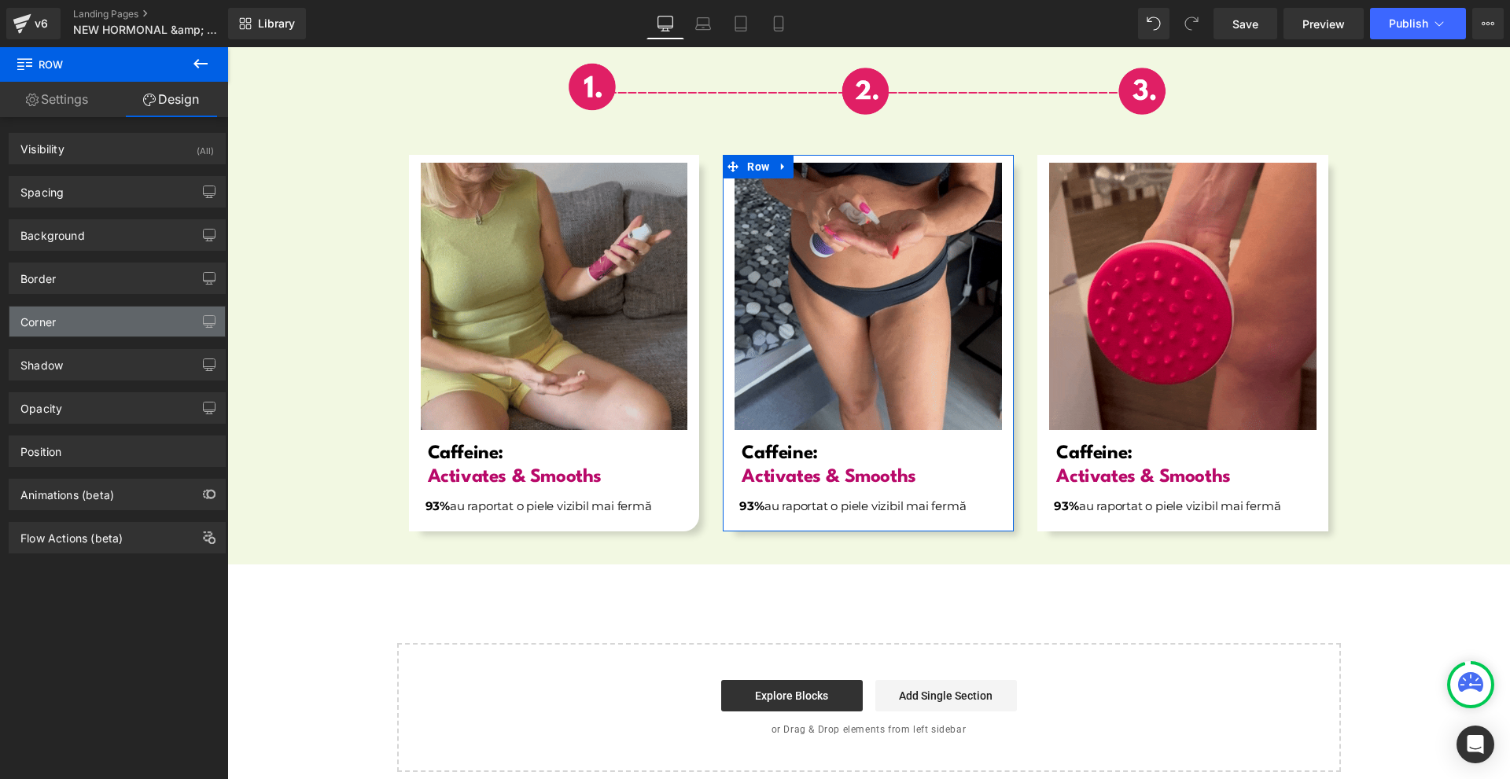
click at [99, 319] on div "Corner" at bounding box center [116, 322] width 215 height 30
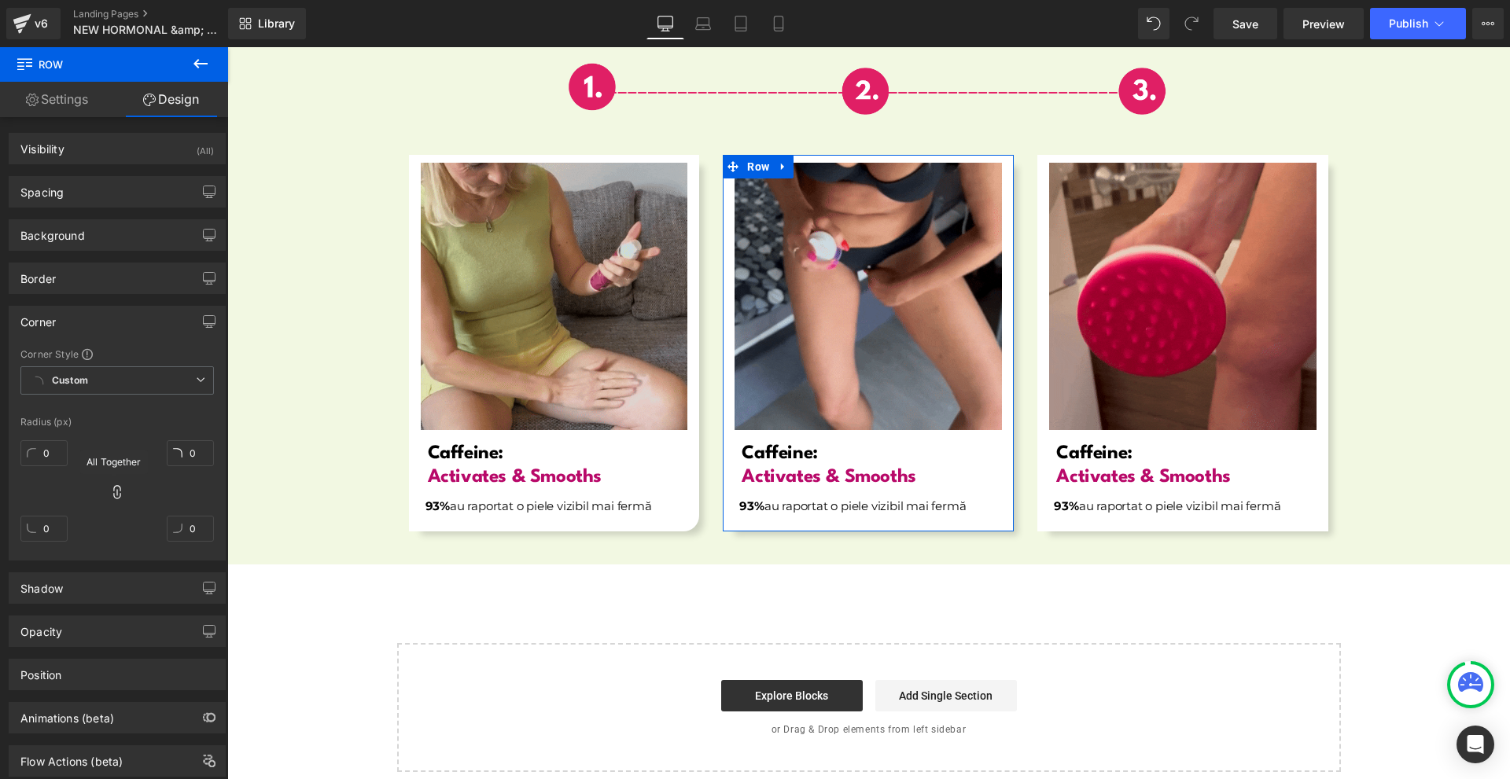
click at [109, 492] on icon at bounding box center [117, 492] width 16 height 16
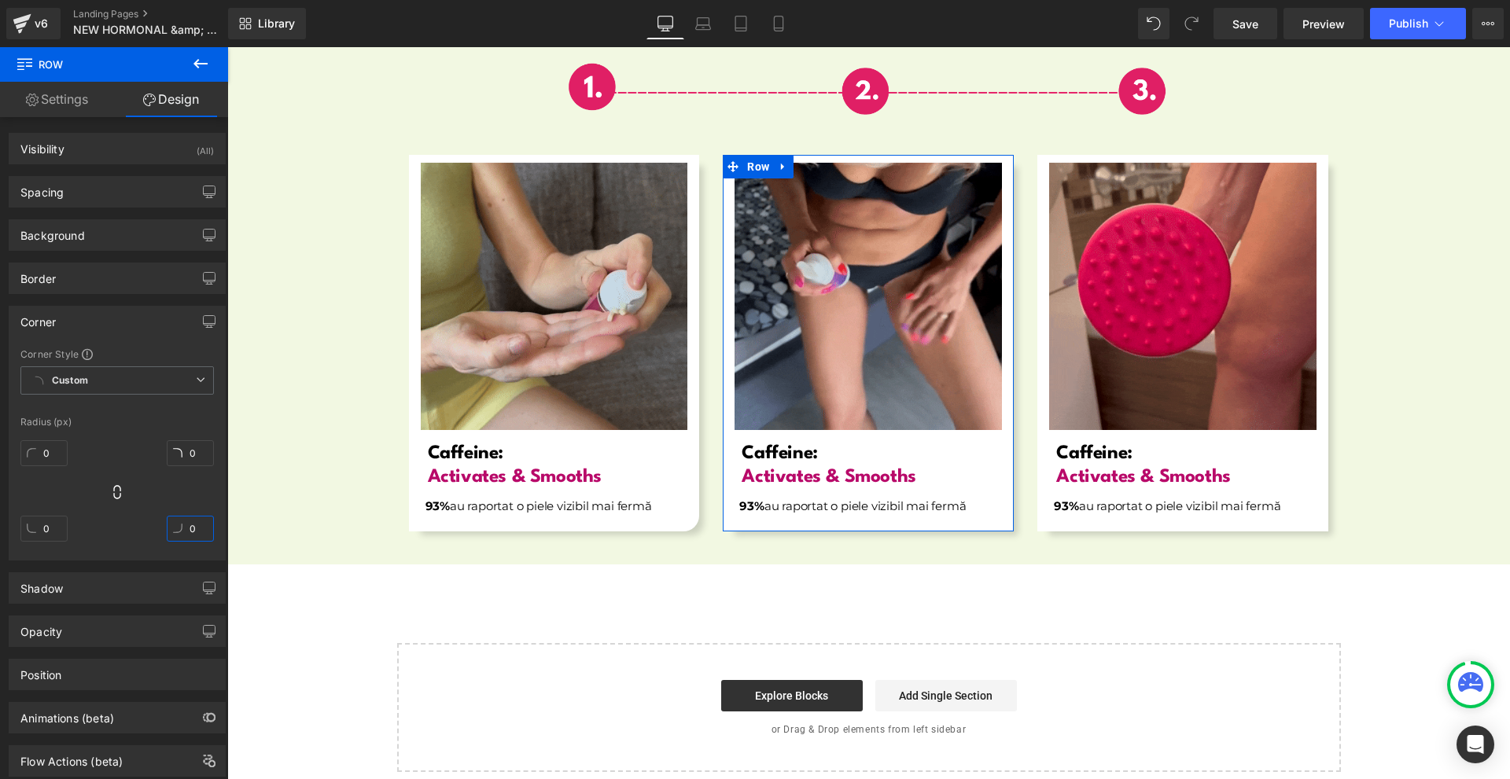
click at [184, 531] on input "0" at bounding box center [190, 529] width 47 height 26
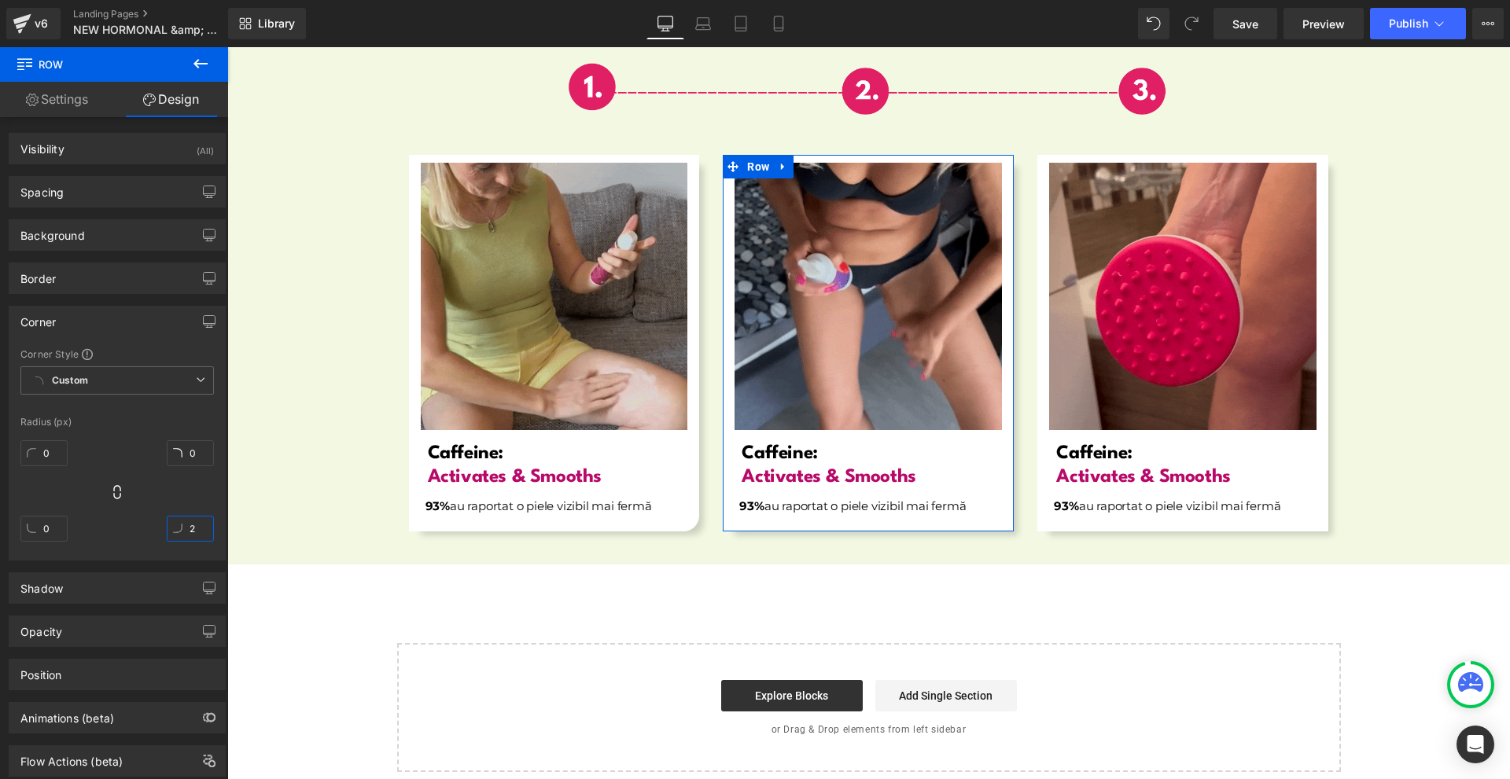
type input "20"
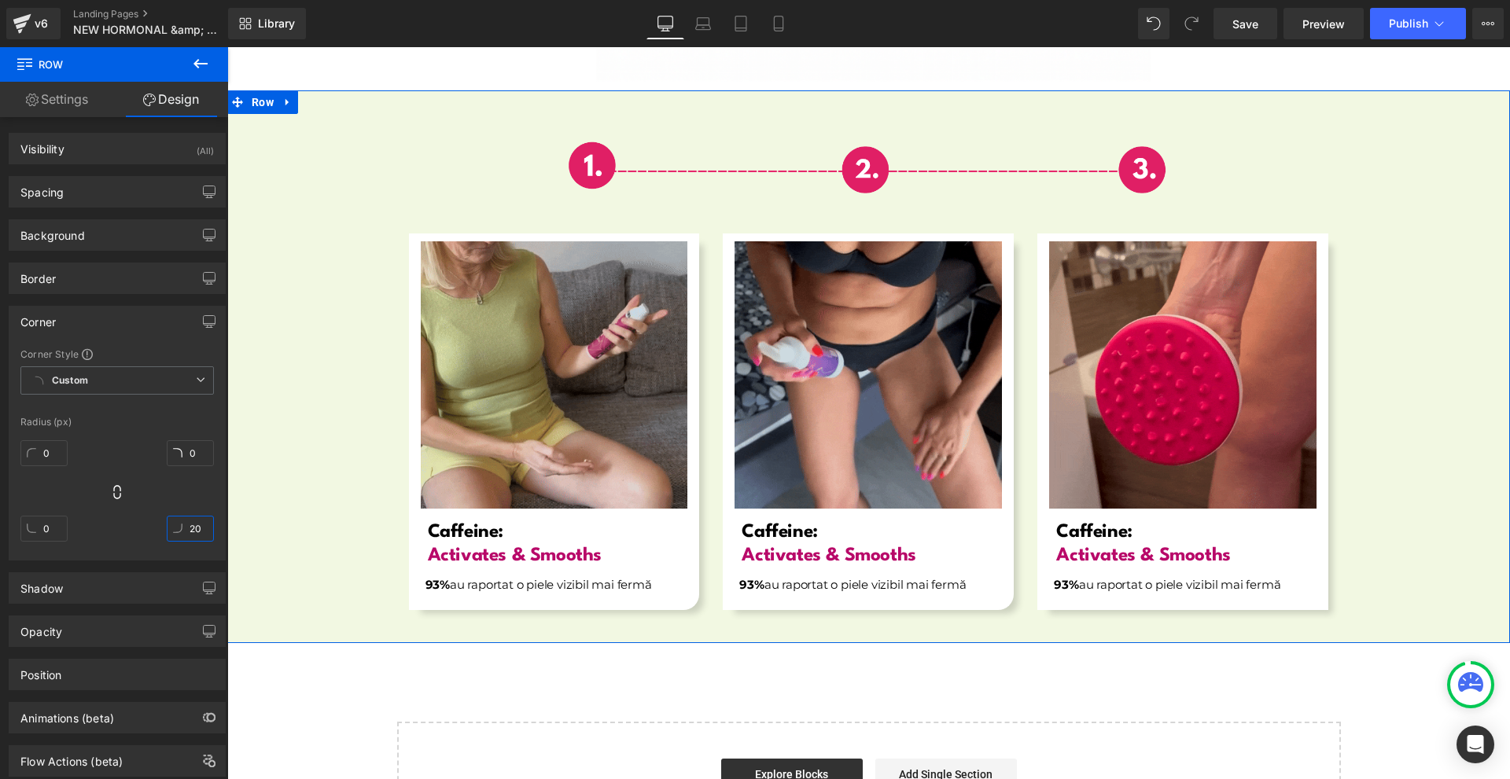
scroll to position [5600, 0]
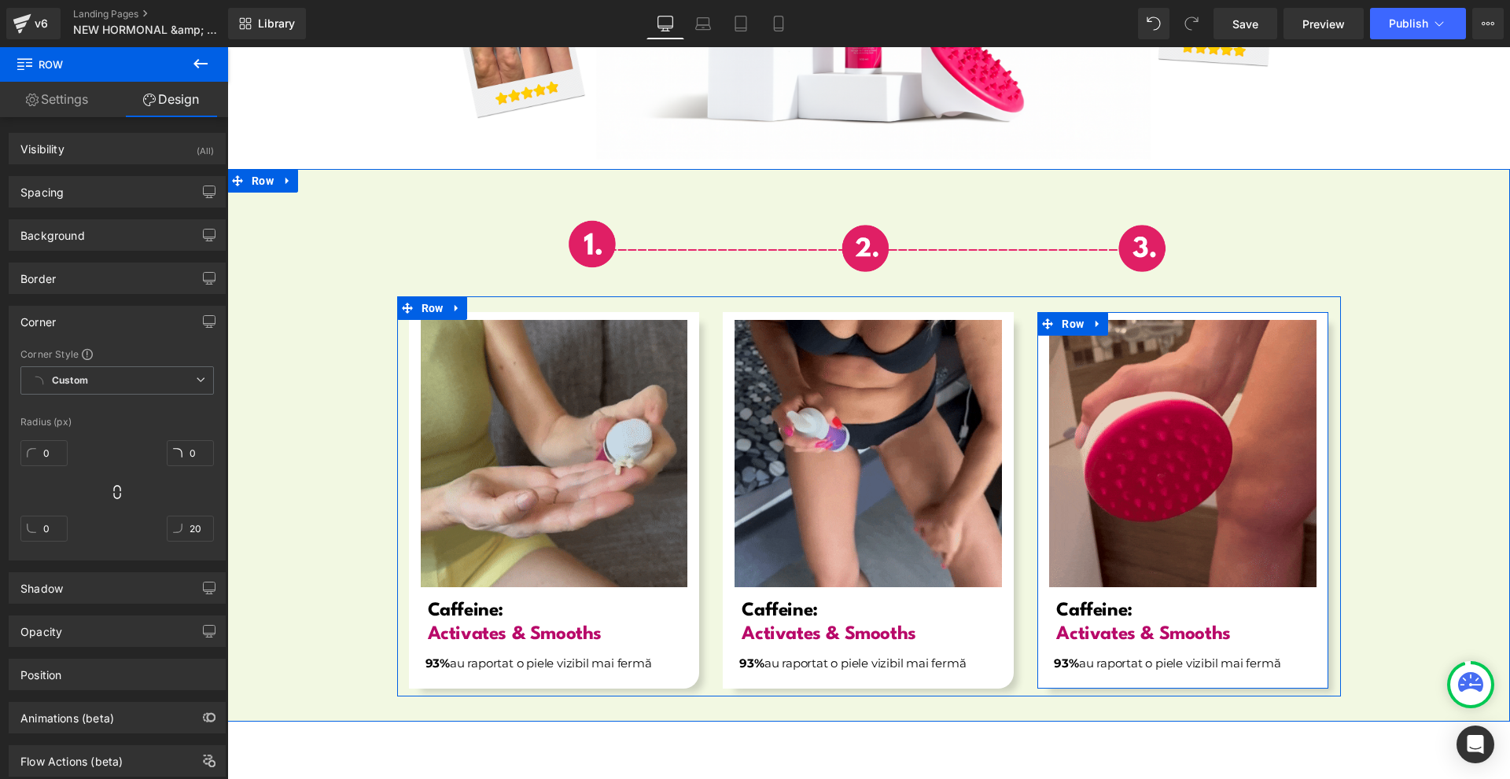
click at [1059, 312] on span "Row" at bounding box center [1073, 324] width 30 height 24
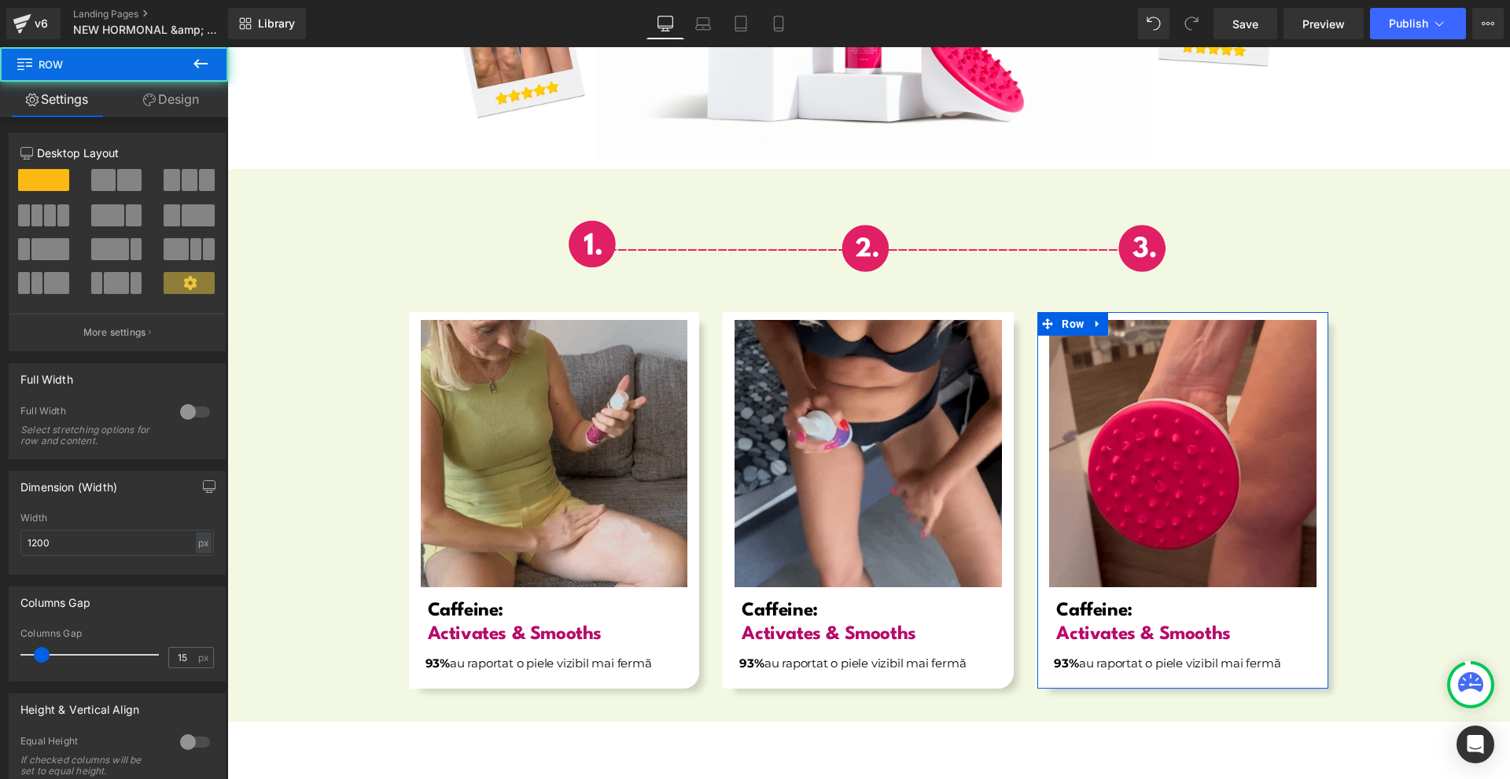
drag, startPoint x: 153, startPoint y: 100, endPoint x: 142, endPoint y: 307, distance: 207.9
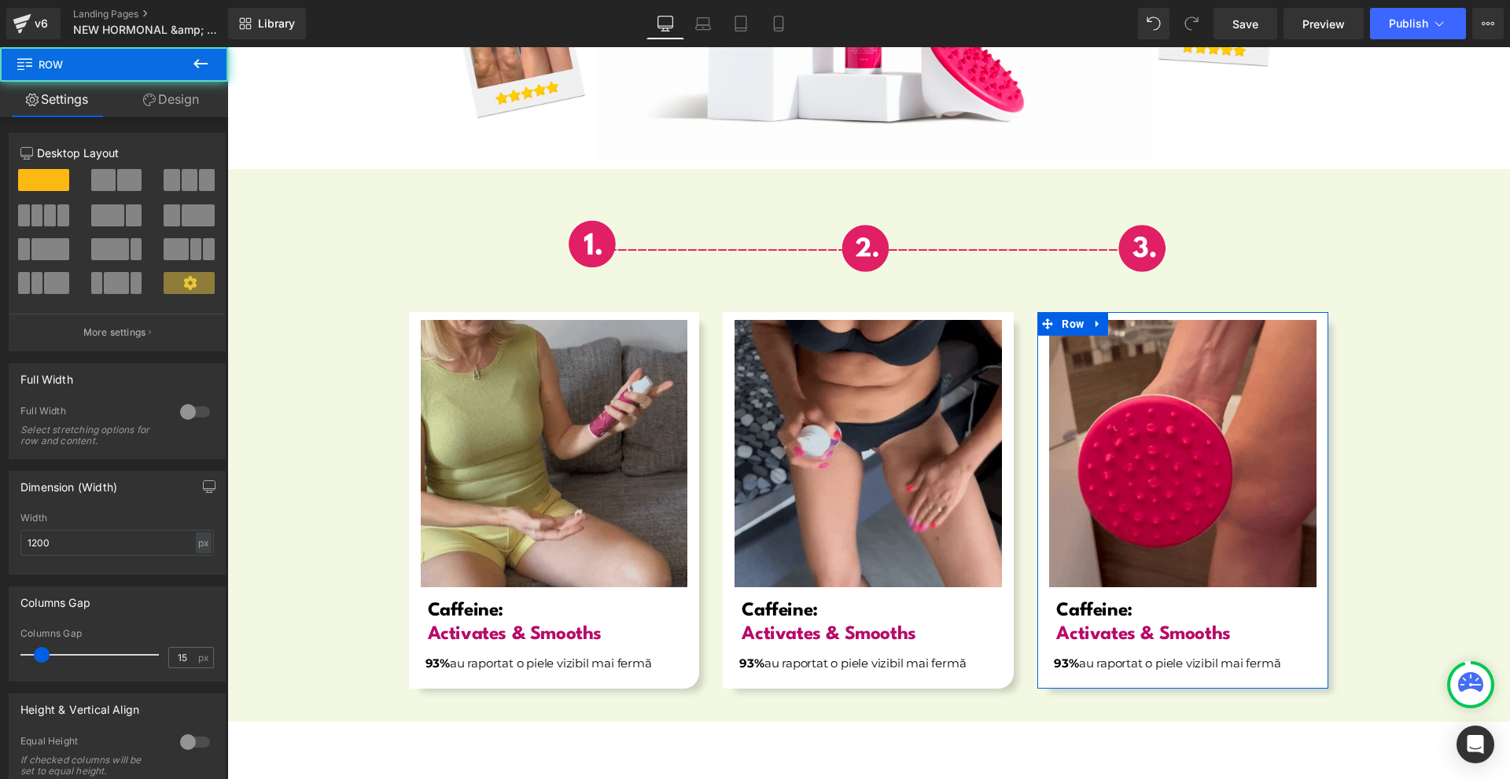
click at [152, 99] on icon at bounding box center [149, 100] width 13 height 13
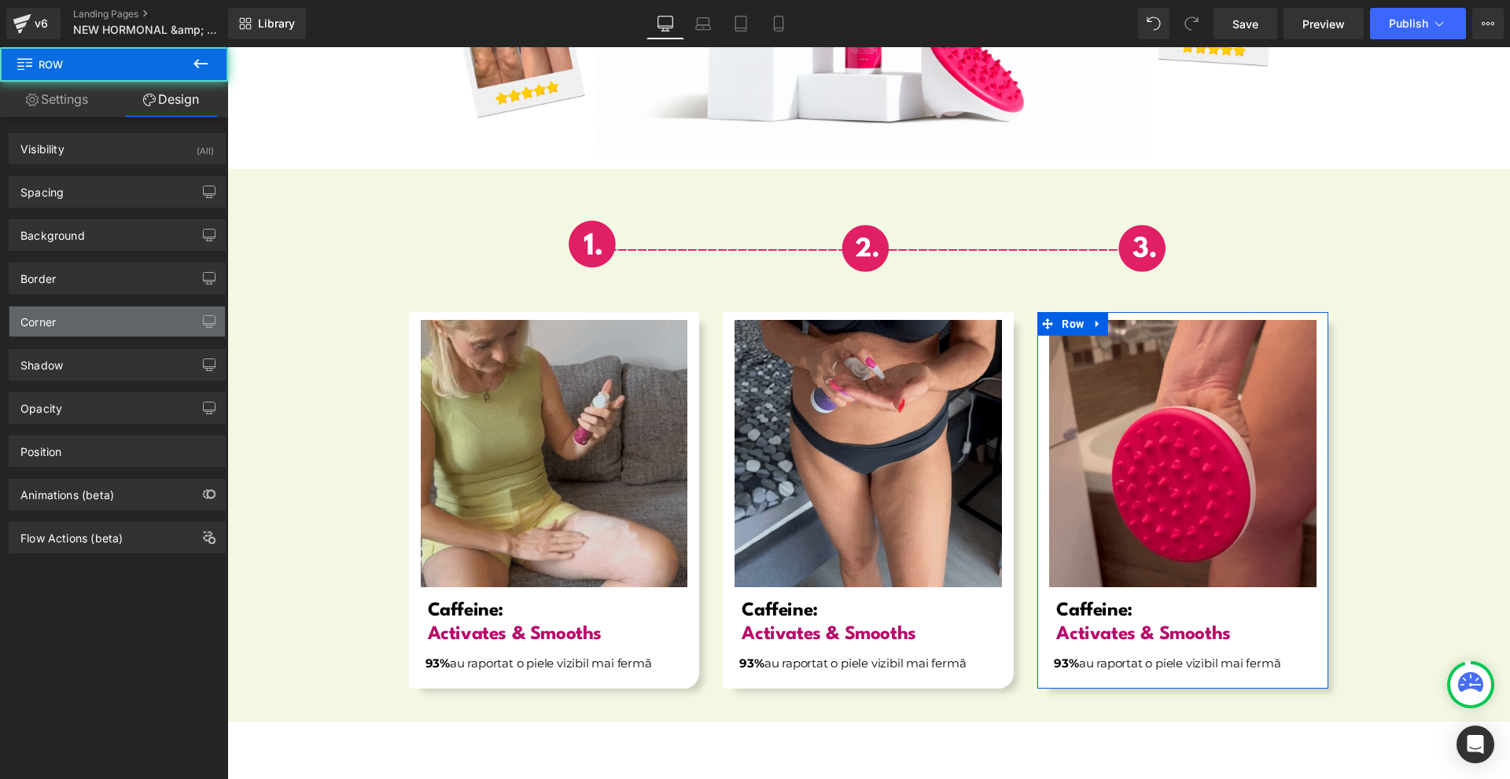
type input "0"
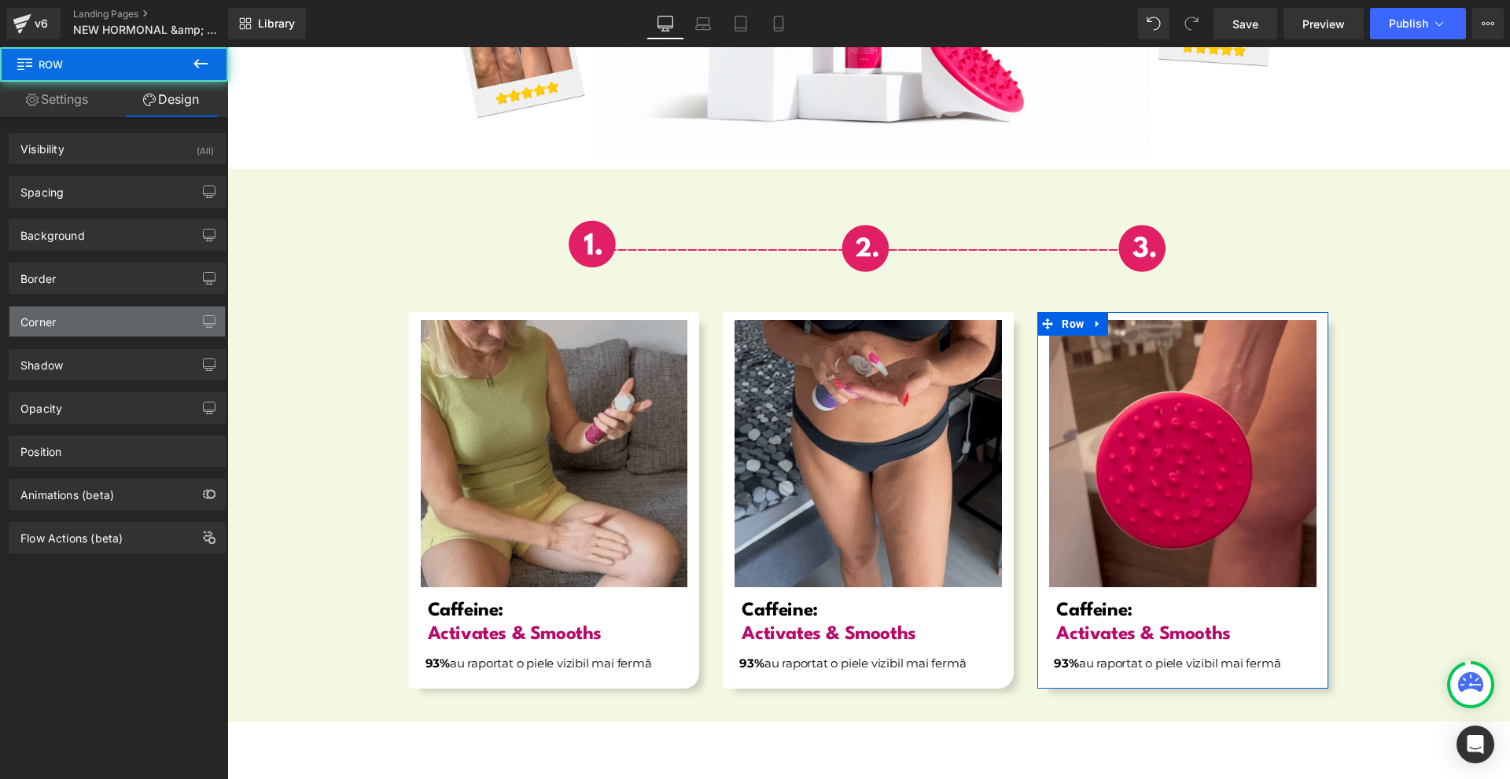
type input "0"
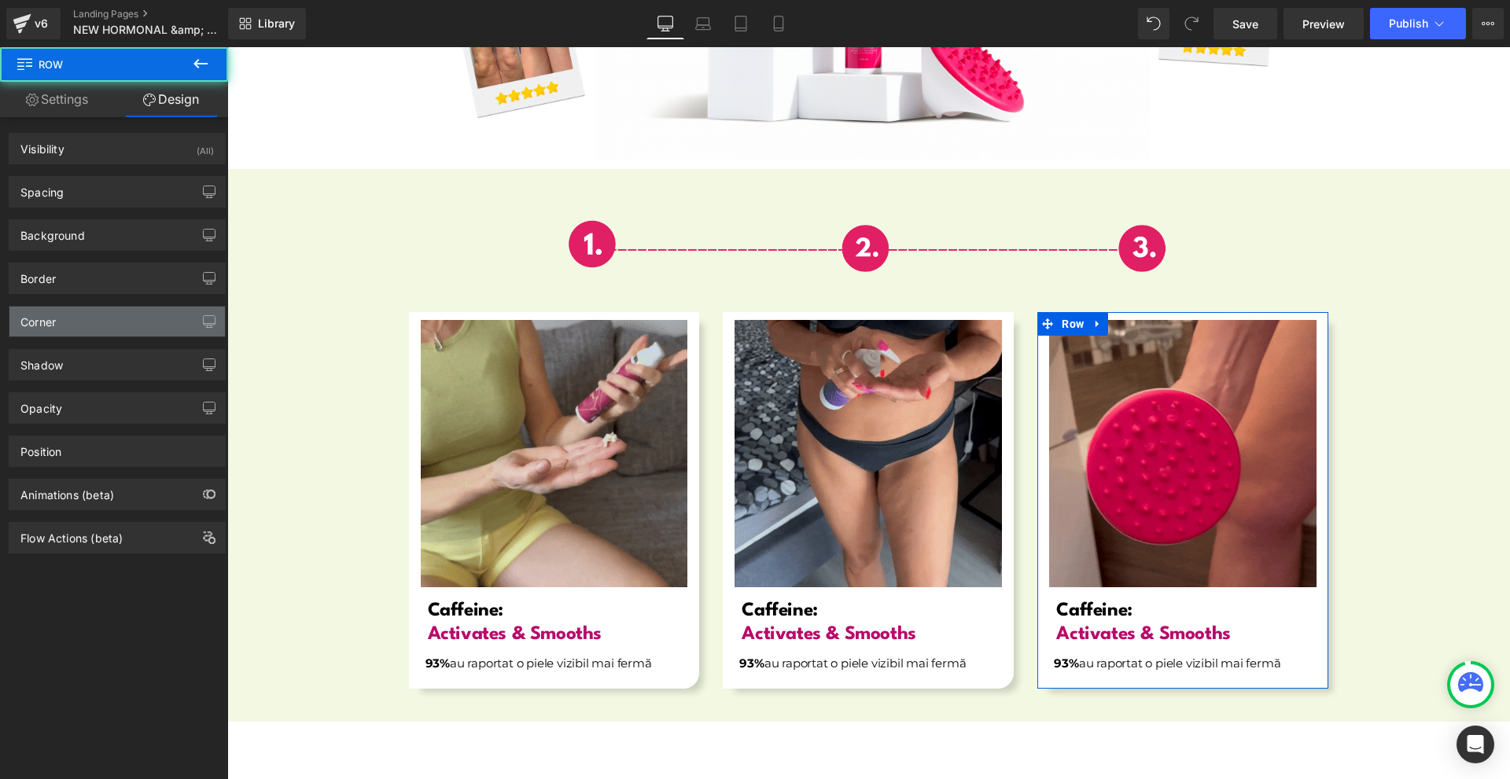
type input "0"
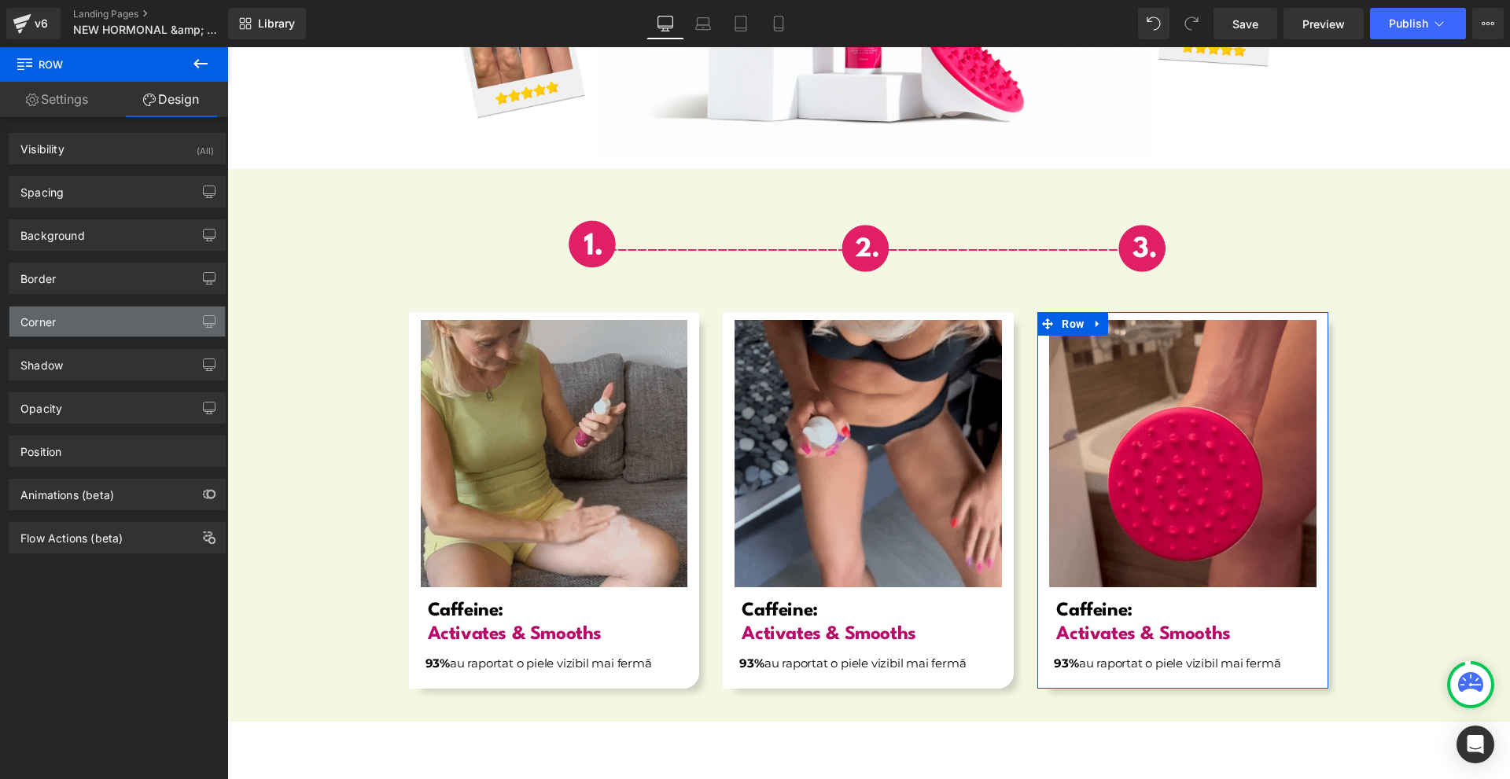
click at [105, 330] on div "Corner" at bounding box center [116, 322] width 215 height 30
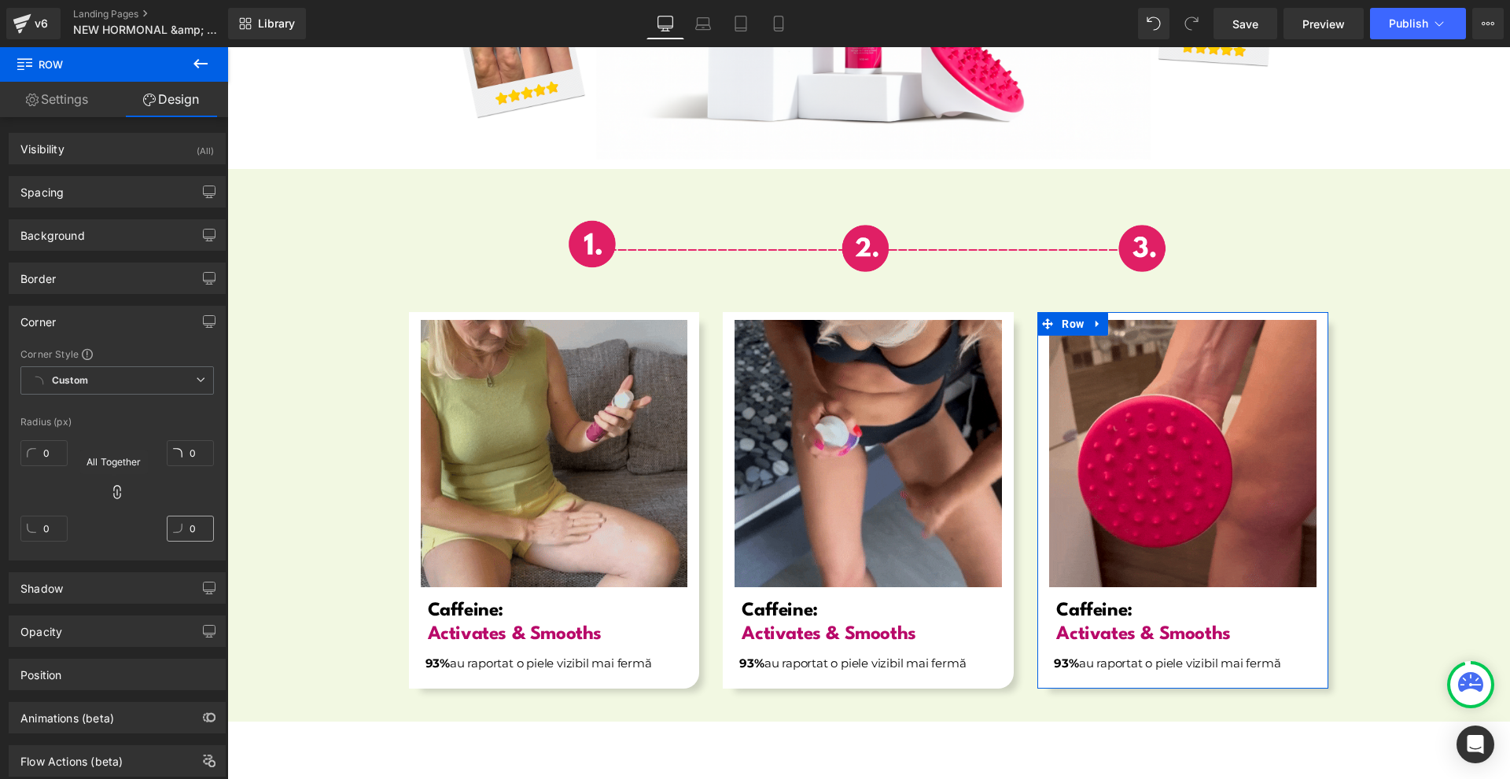
drag, startPoint x: 116, startPoint y: 494, endPoint x: 196, endPoint y: 528, distance: 87.1
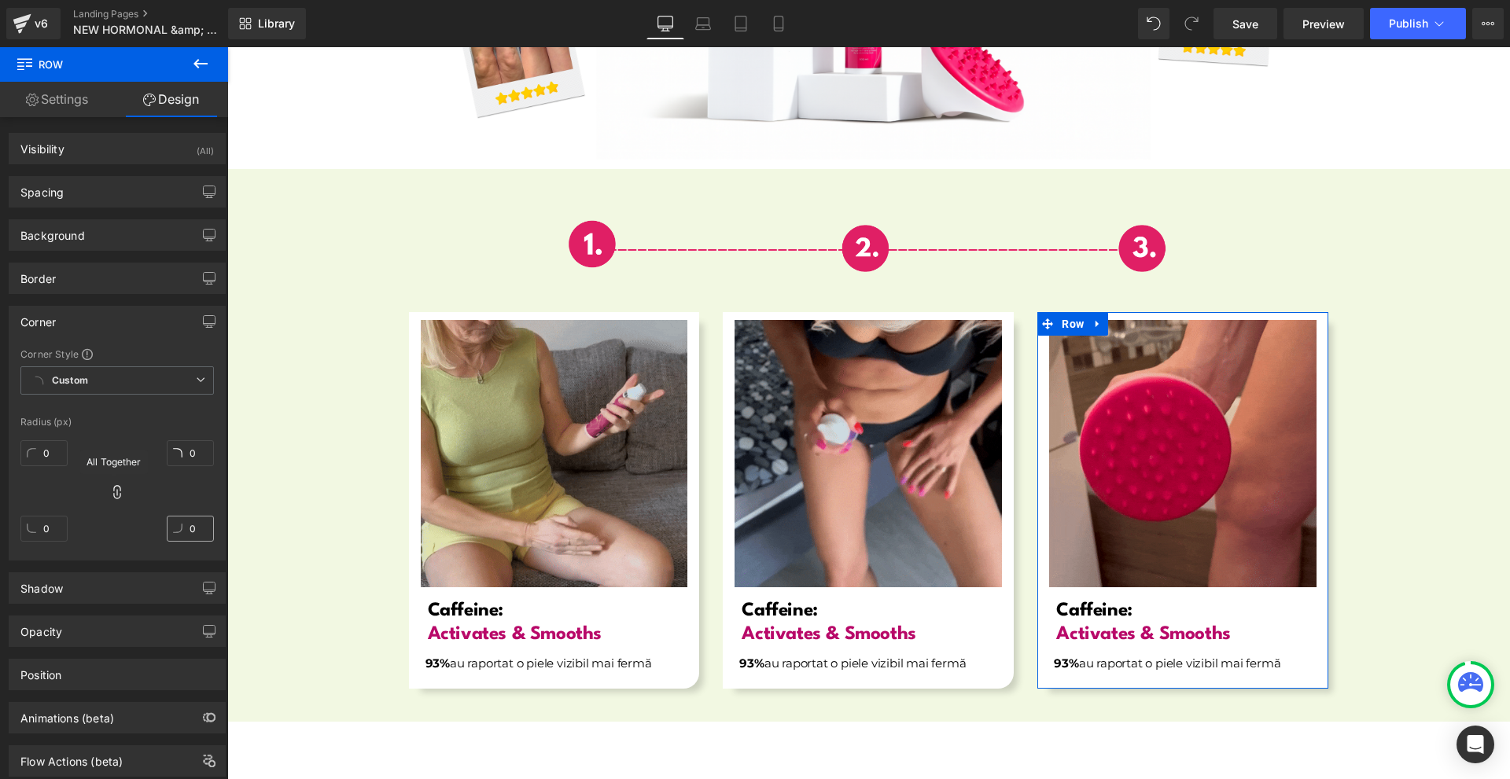
click at [119, 495] on icon at bounding box center [117, 492] width 16 height 16
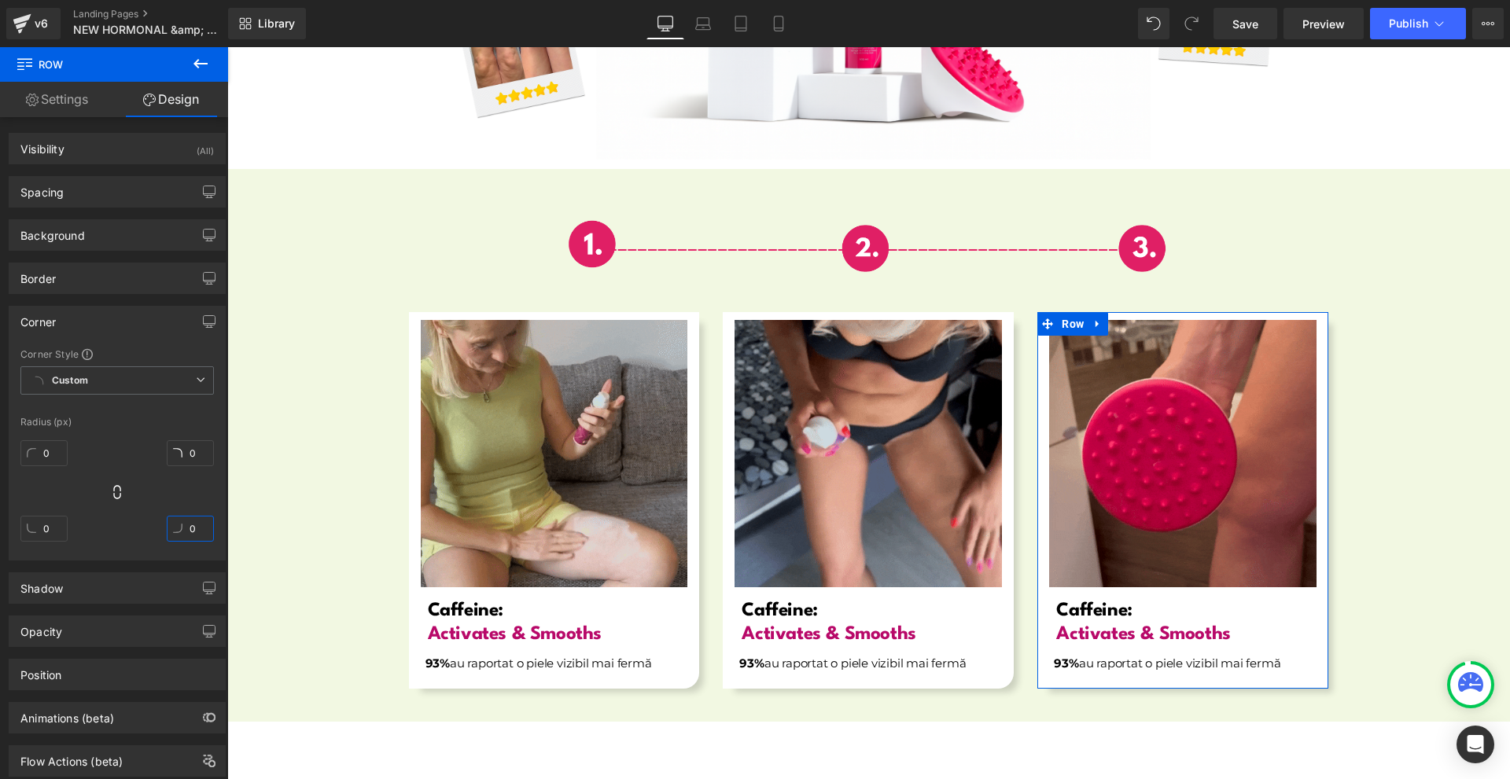
click at [198, 528] on input "0" at bounding box center [190, 529] width 47 height 26
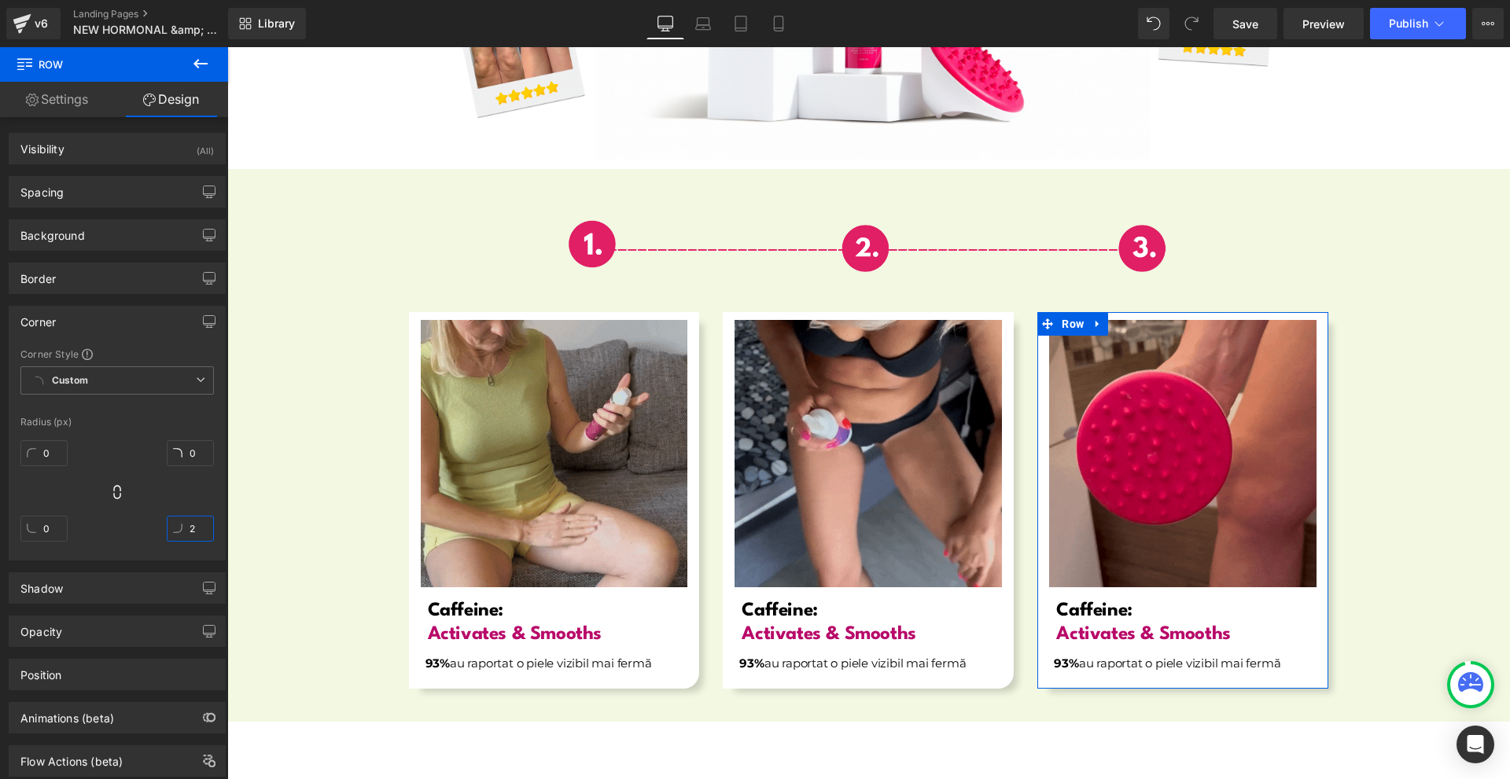
type input "20"
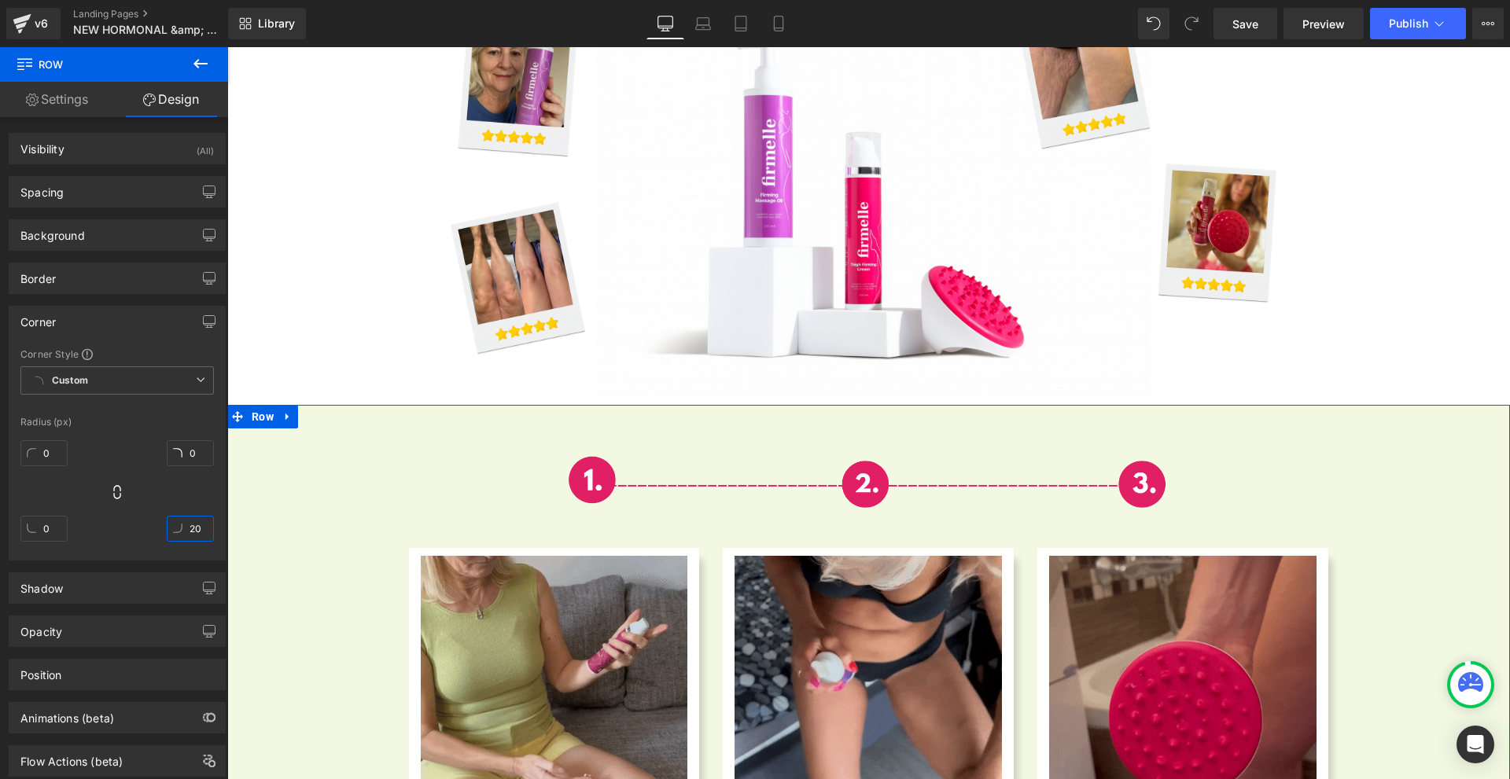
scroll to position [5679, 0]
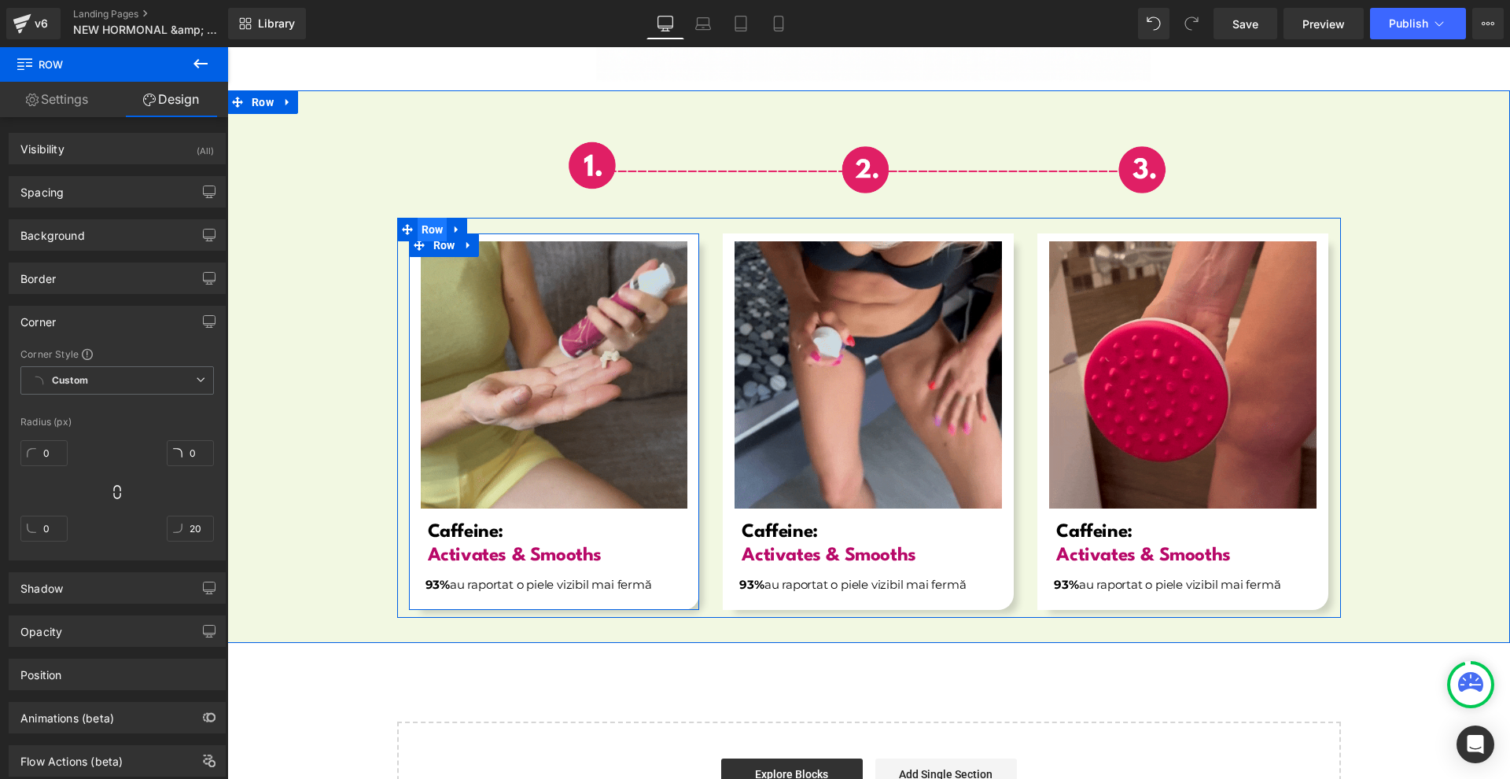
click at [431, 224] on span "Row" at bounding box center [433, 230] width 30 height 24
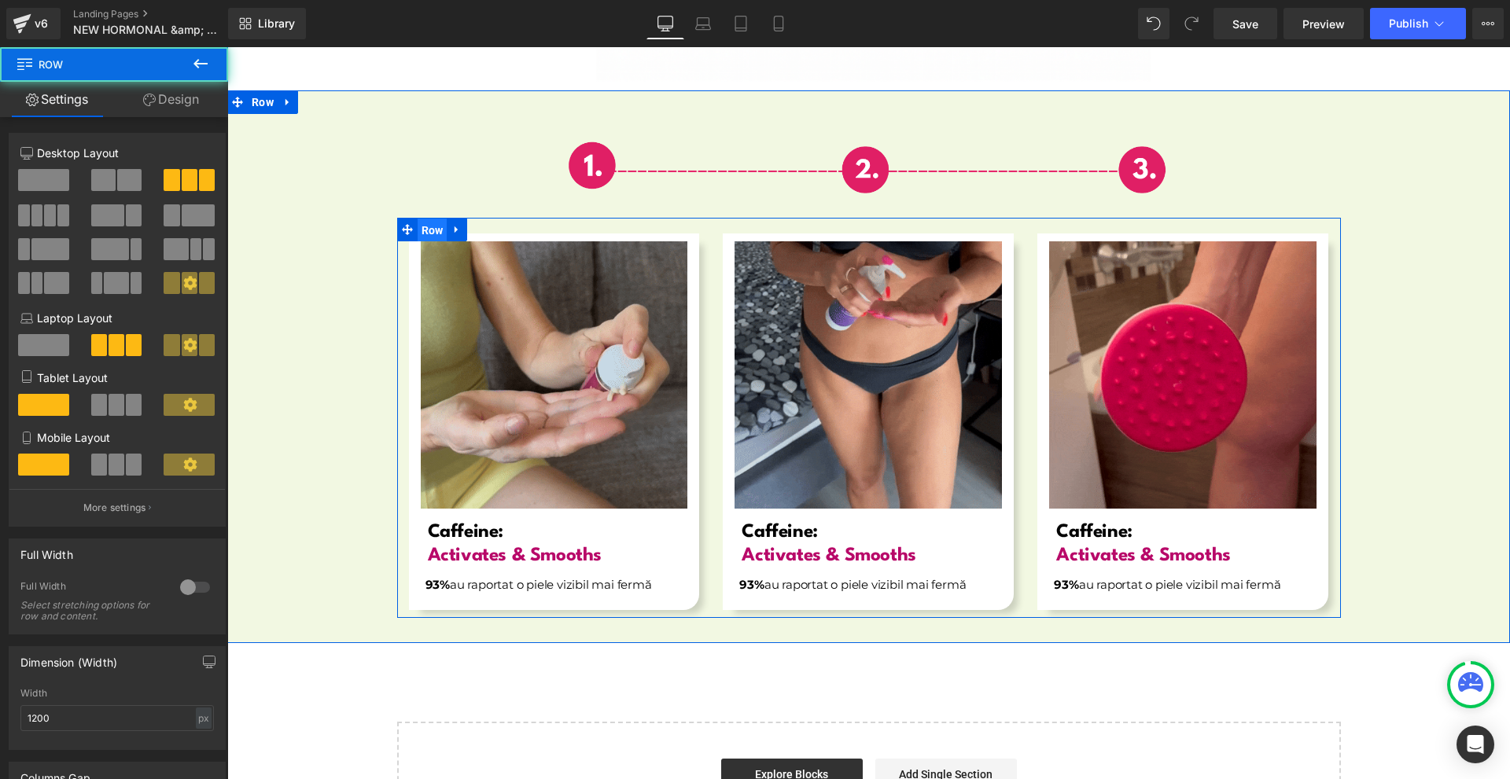
click at [424, 219] on span "Row" at bounding box center [433, 231] width 30 height 24
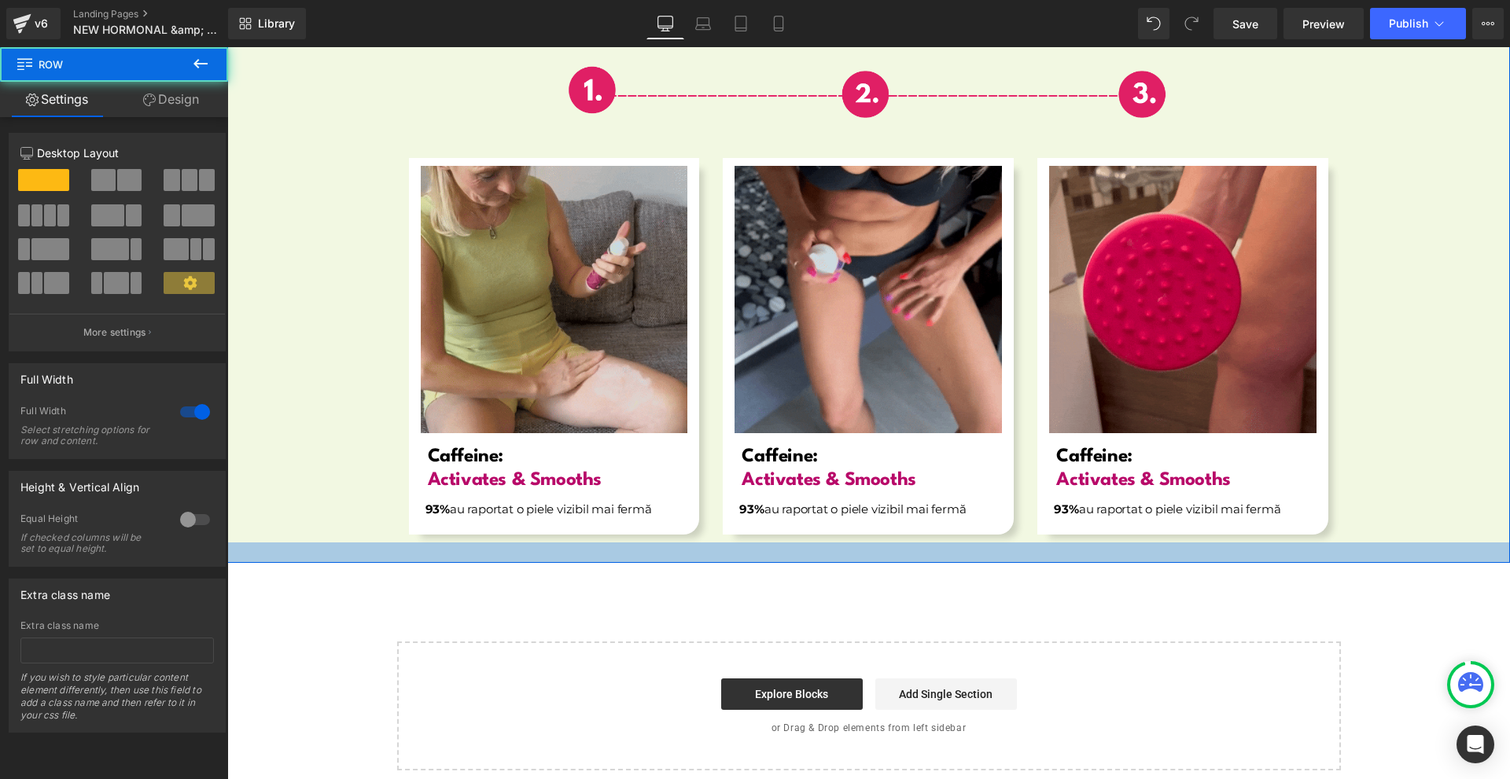
scroll to position [5752, 0]
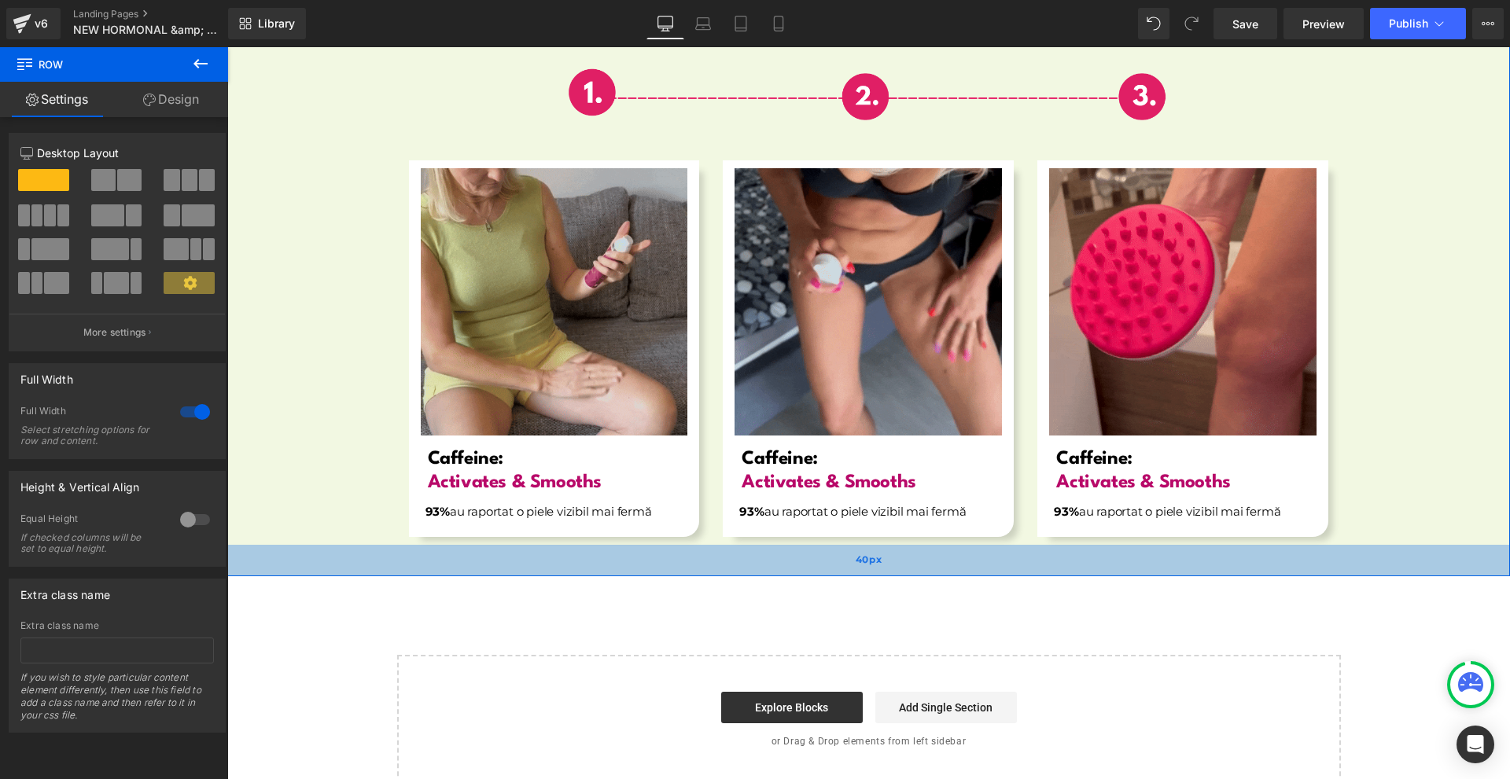
drag, startPoint x: 1033, startPoint y: 540, endPoint x: 1039, endPoint y: 552, distance: 13.0
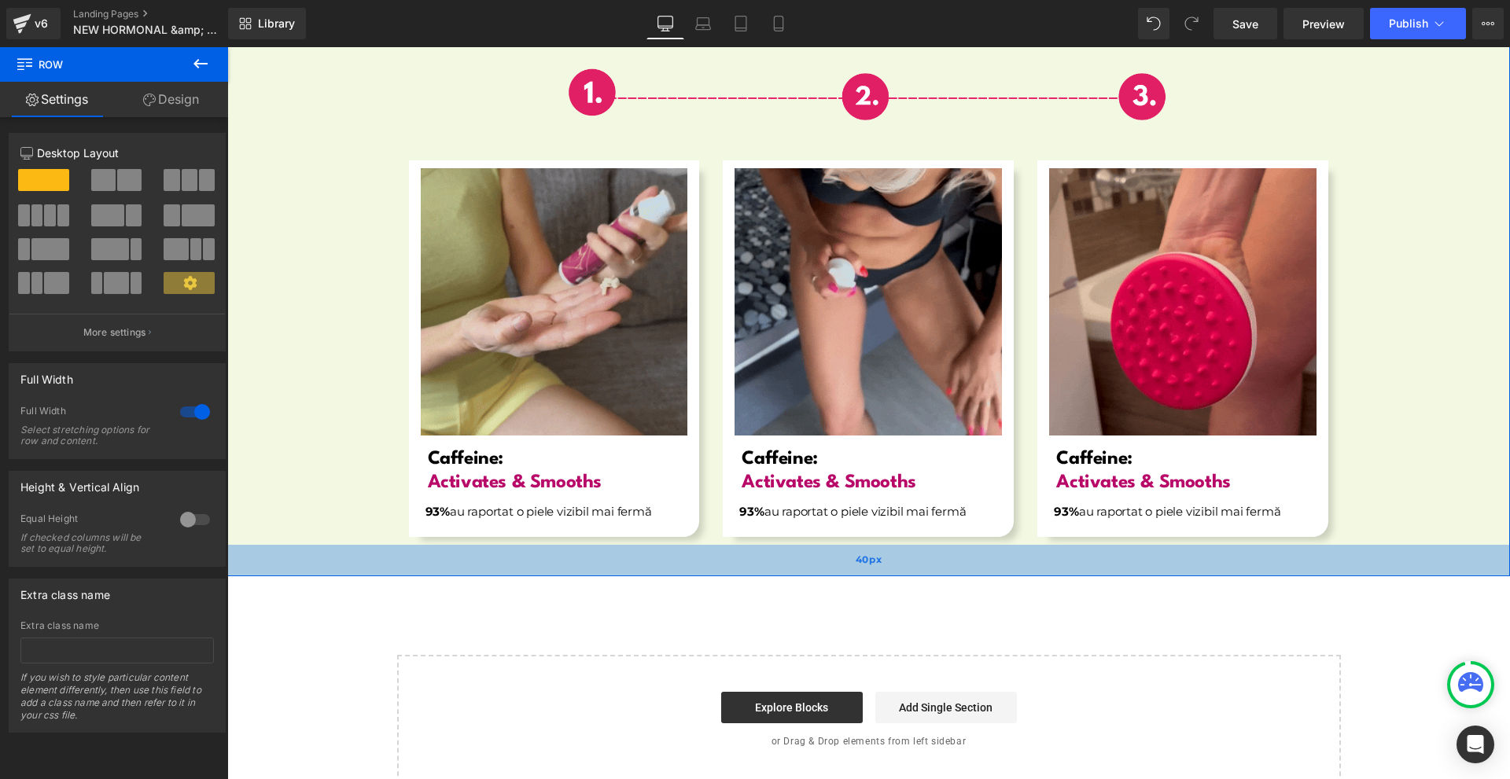
click at [1039, 552] on div "40px" at bounding box center [868, 560] width 1283 height 31
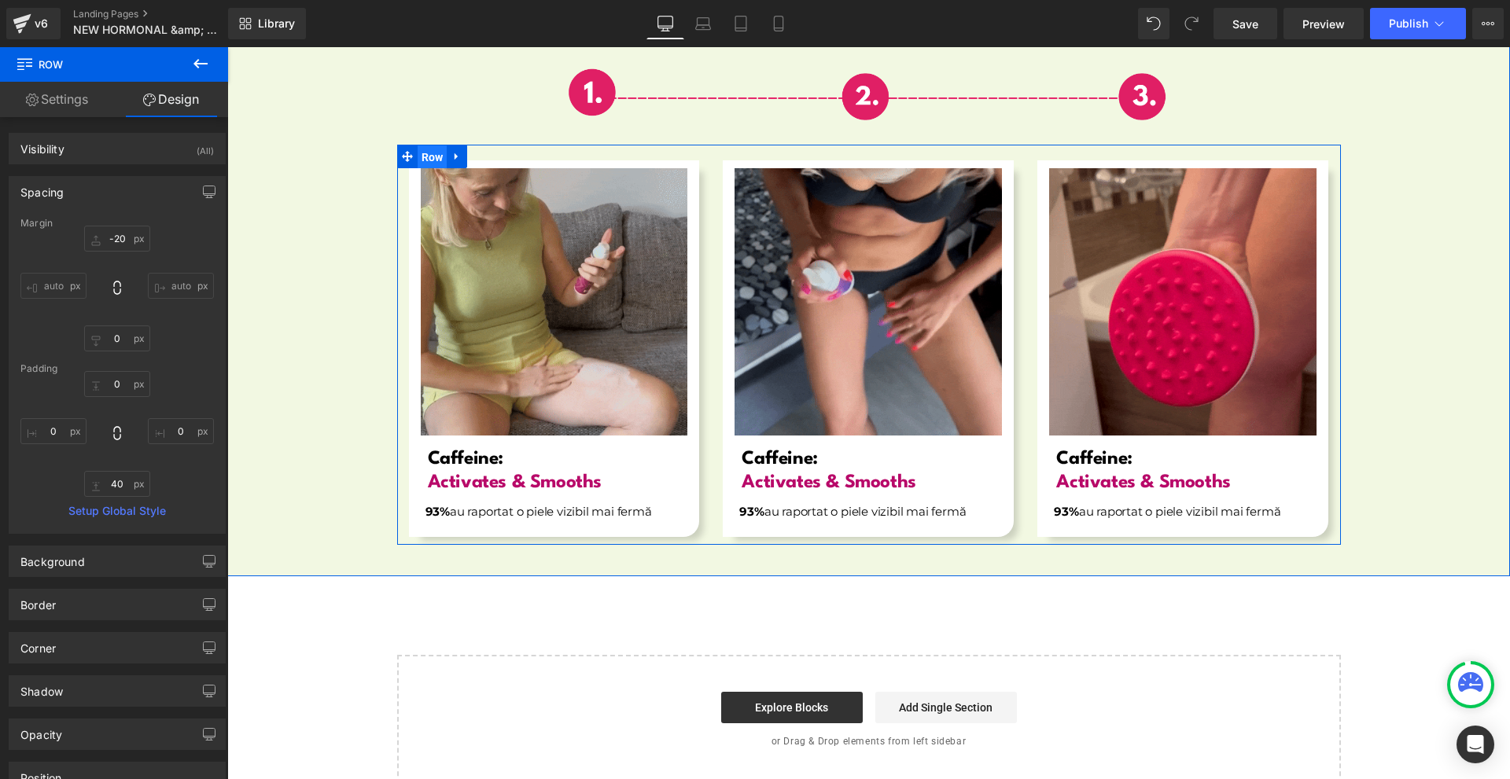
click at [418, 145] on span "Row" at bounding box center [433, 157] width 30 height 24
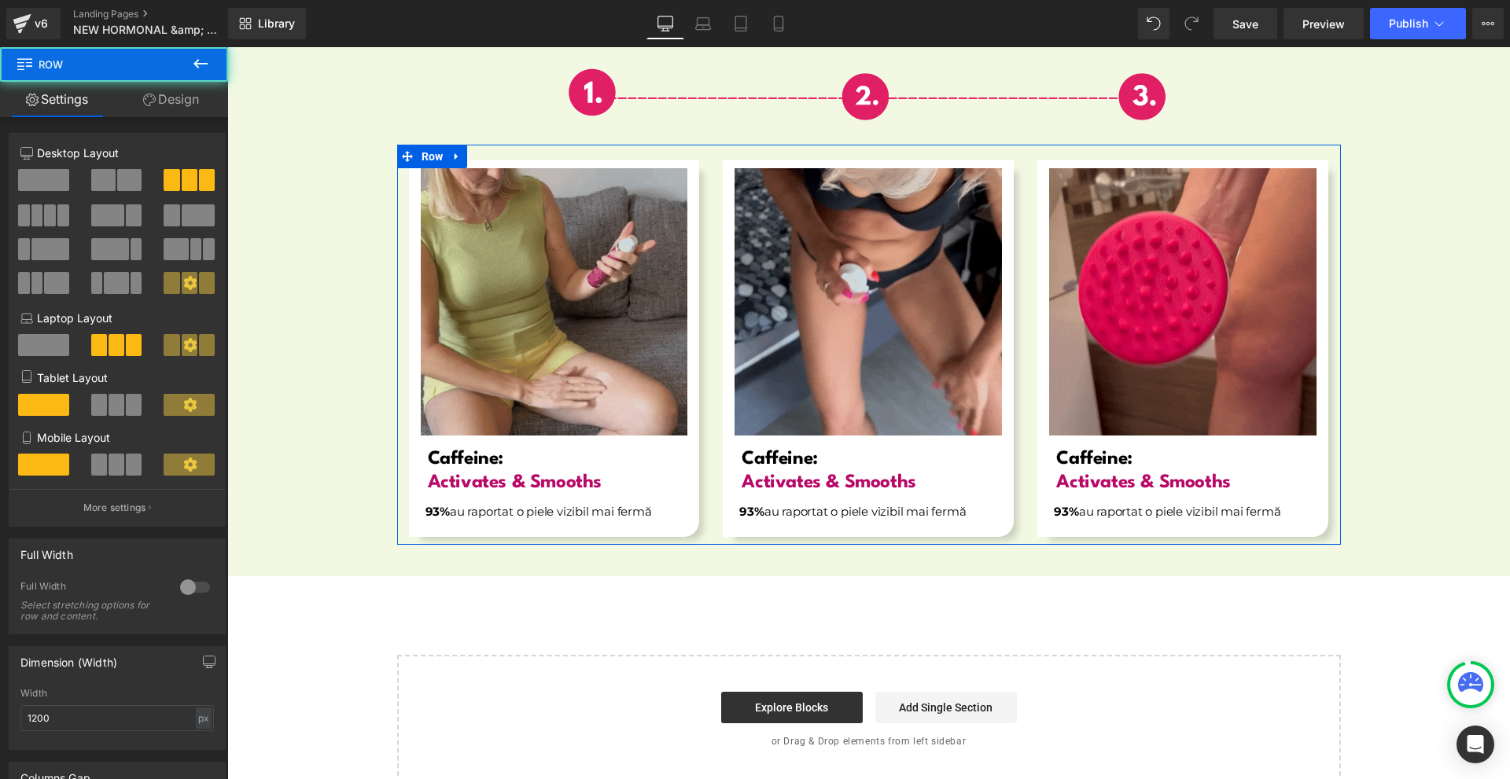
click at [167, 99] on link "Design" at bounding box center [171, 99] width 114 height 35
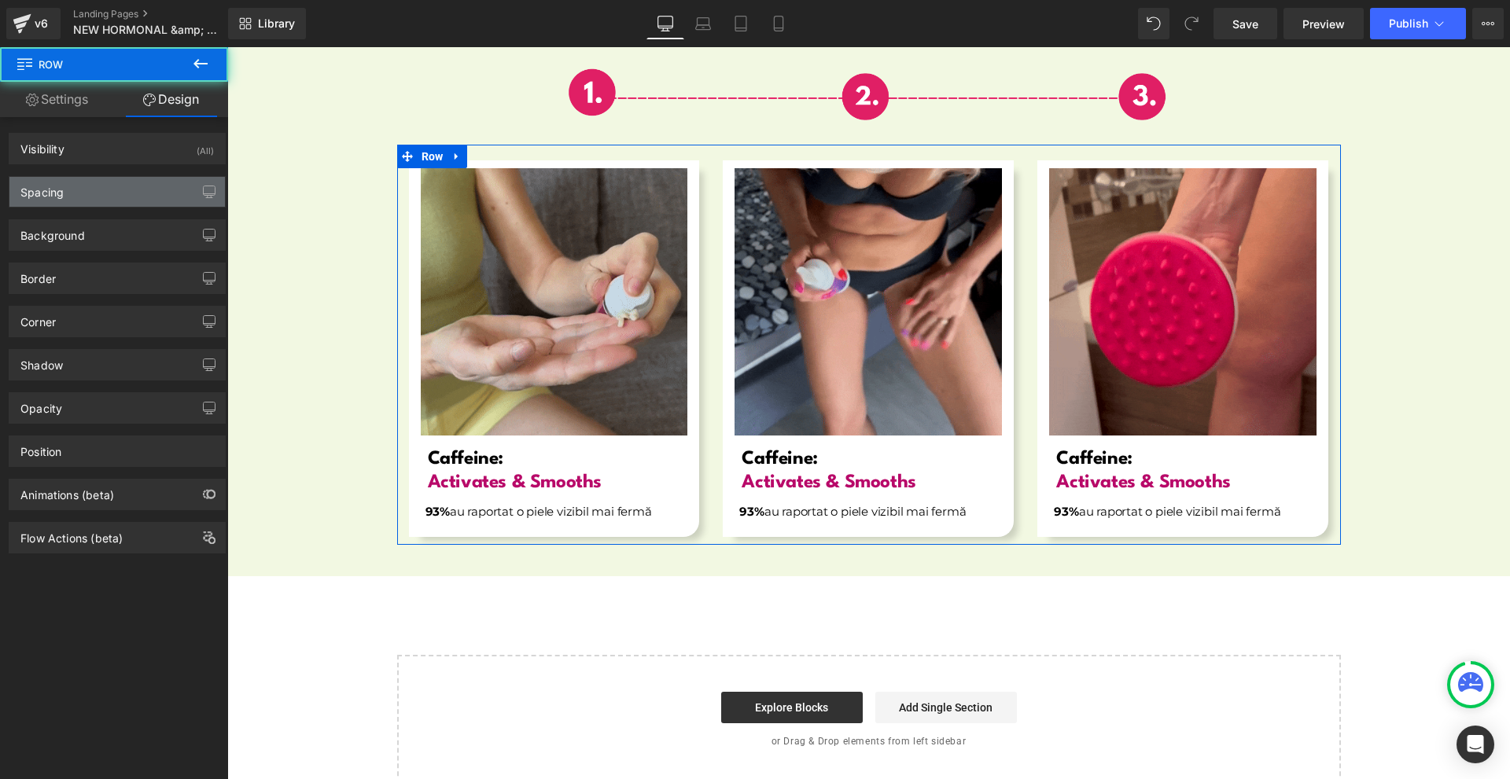
click at [96, 185] on div "Spacing" at bounding box center [116, 192] width 215 height 30
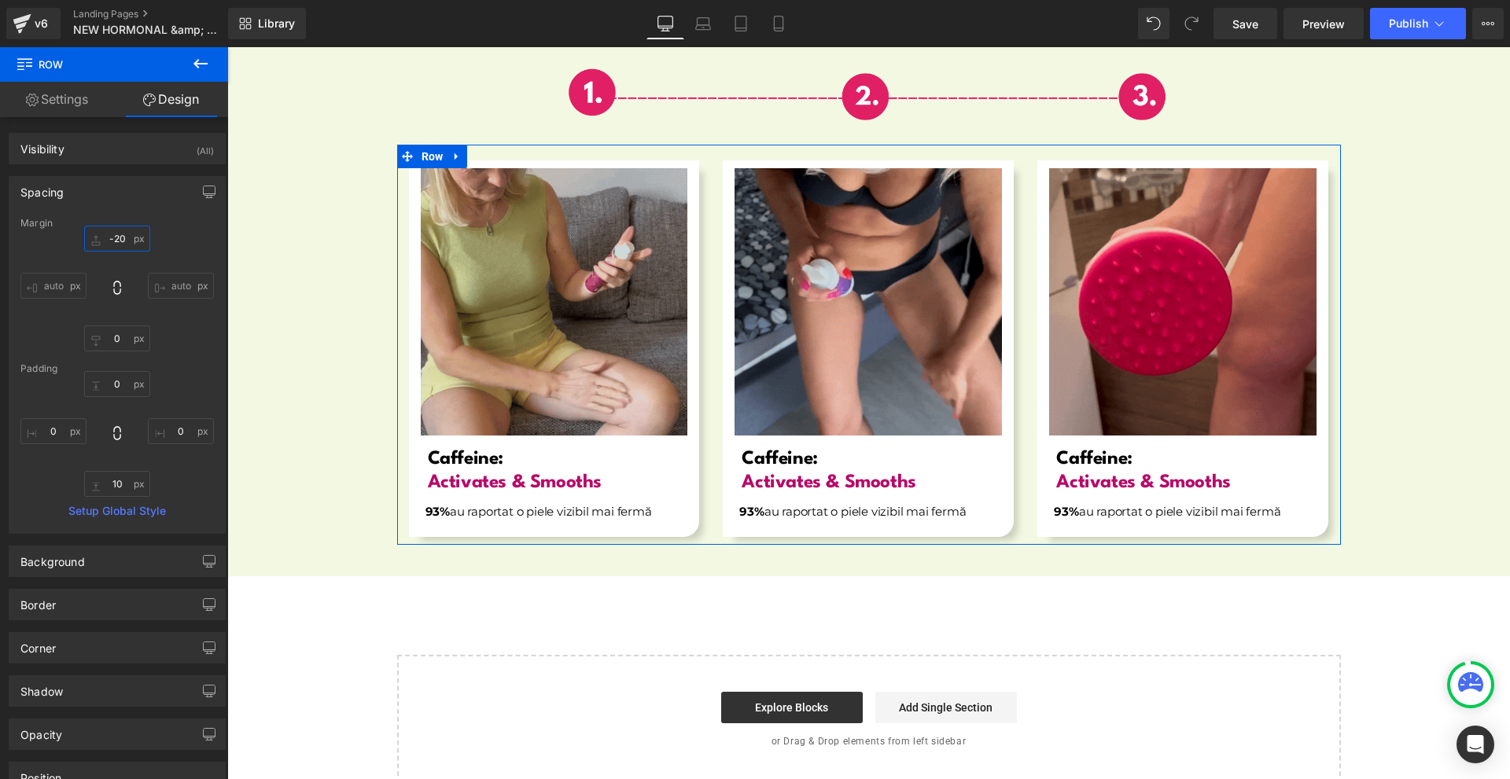
click at [128, 234] on input "-20" at bounding box center [117, 239] width 66 height 26
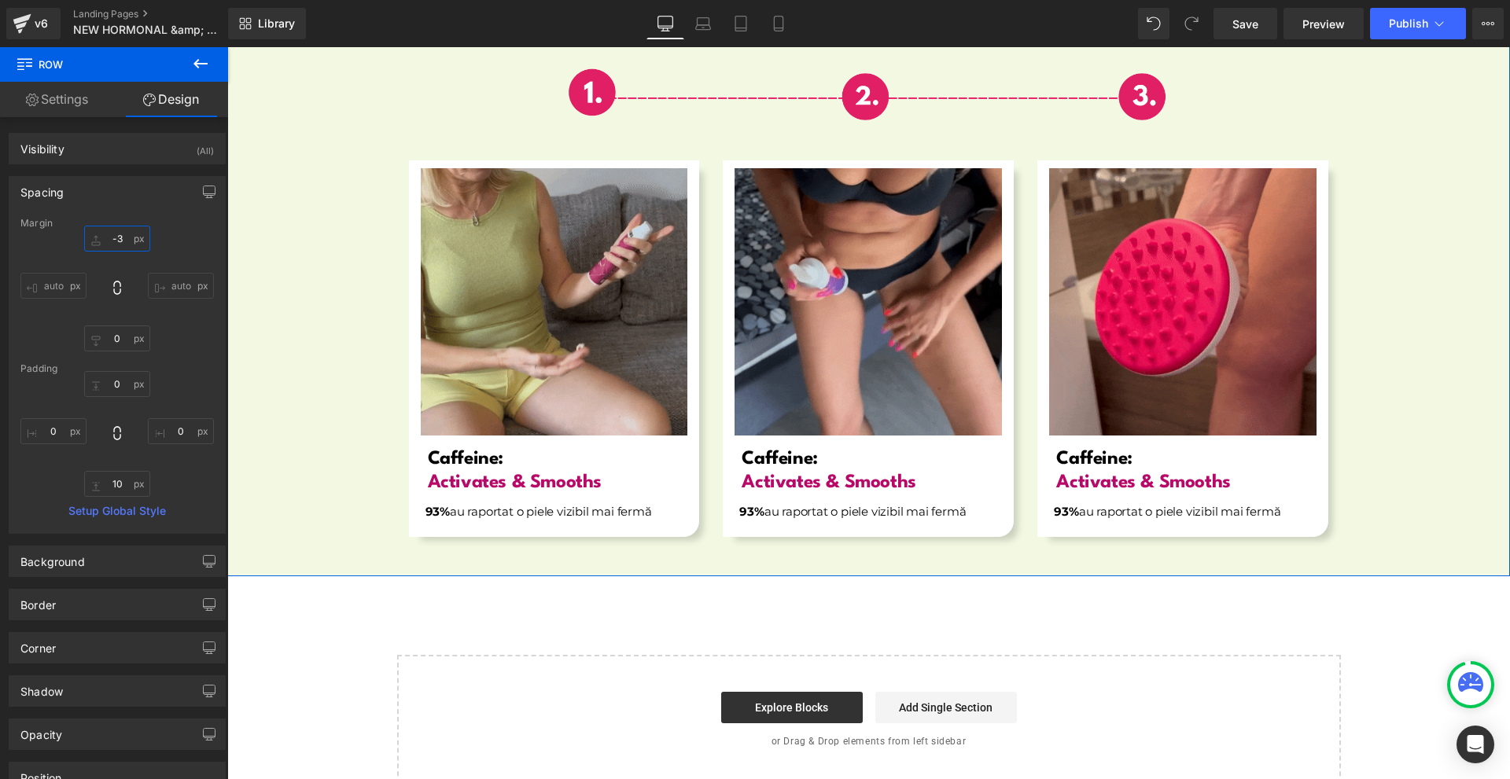
type input "-"
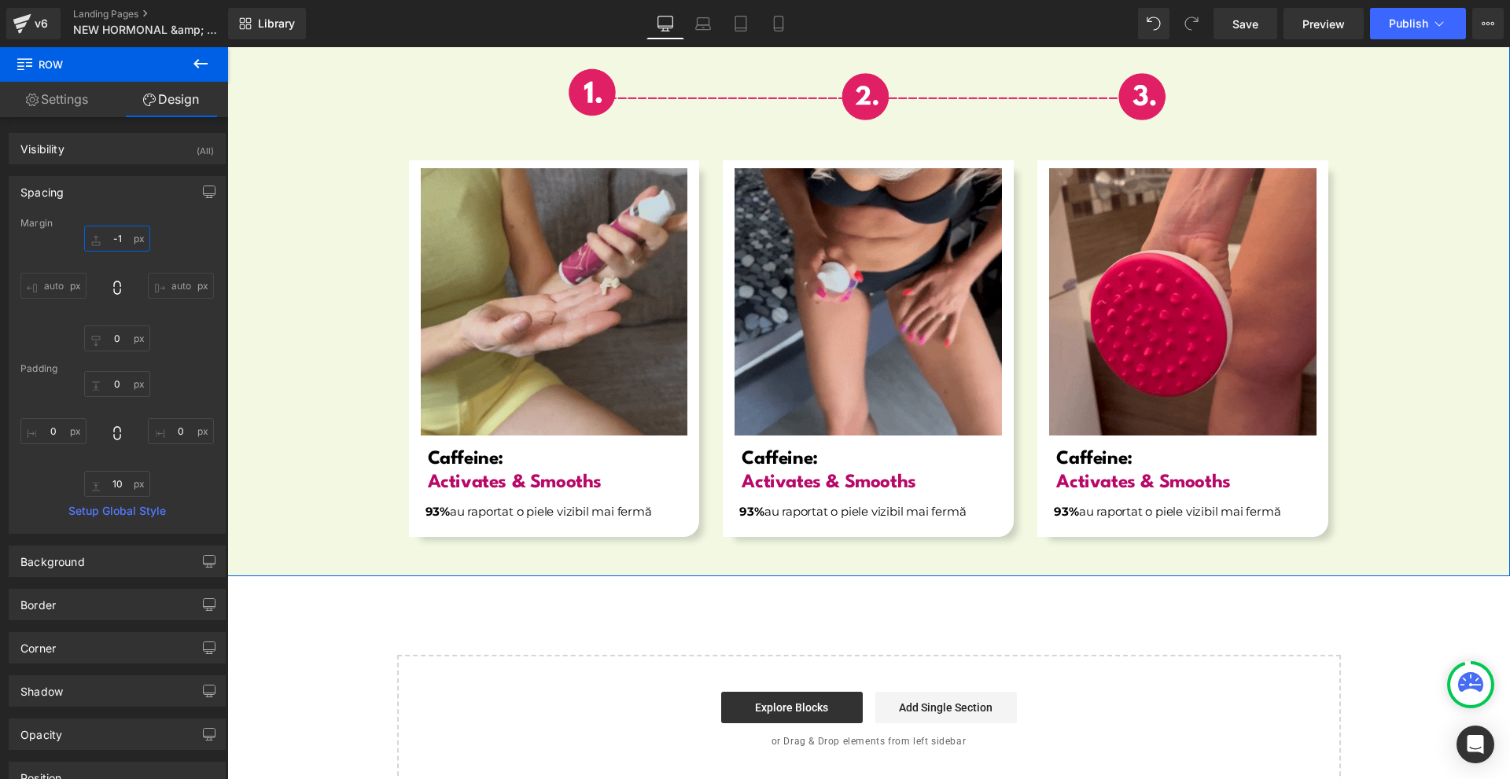
type input "-"
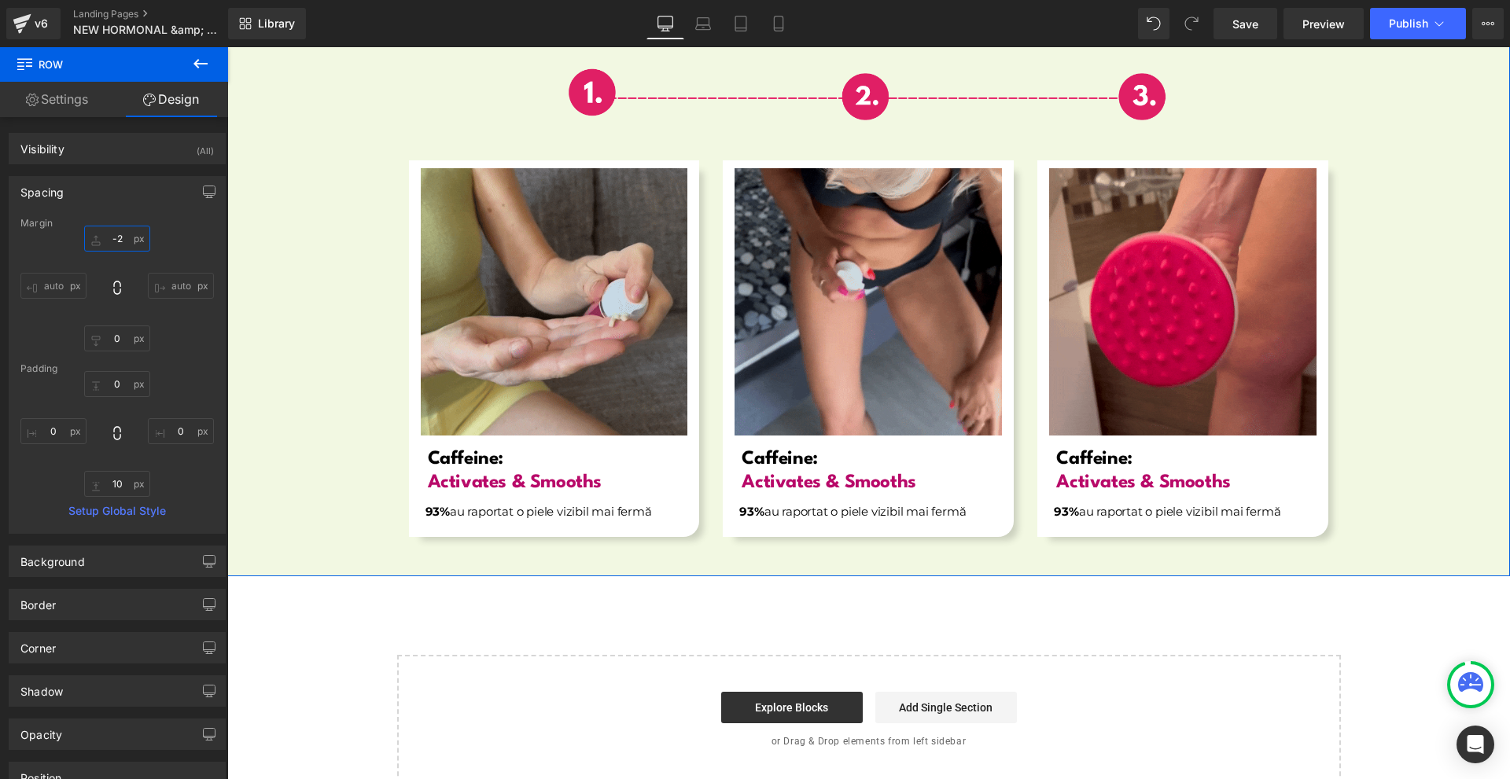
type input "-"
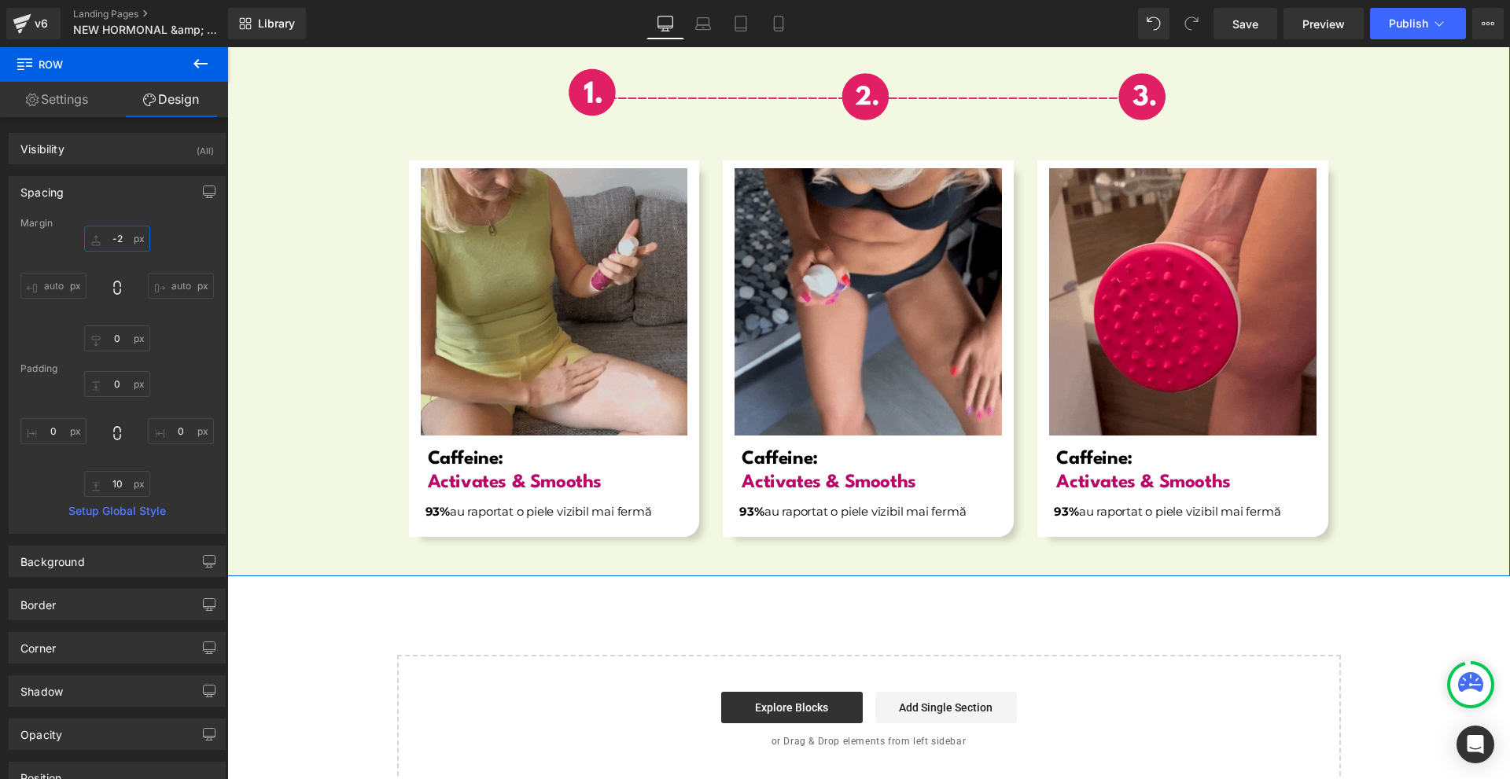
type input "-20"
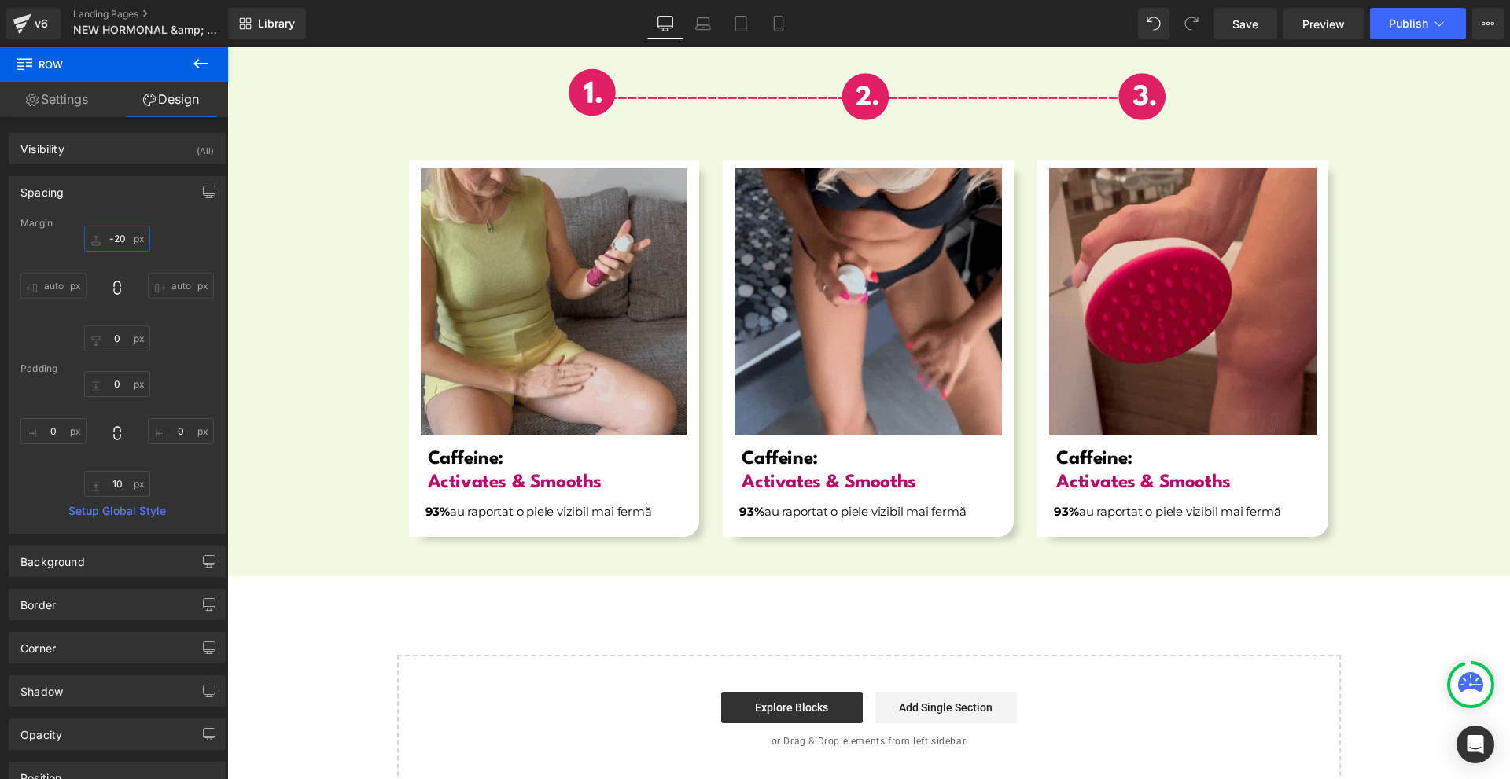
scroll to position [5516, 0]
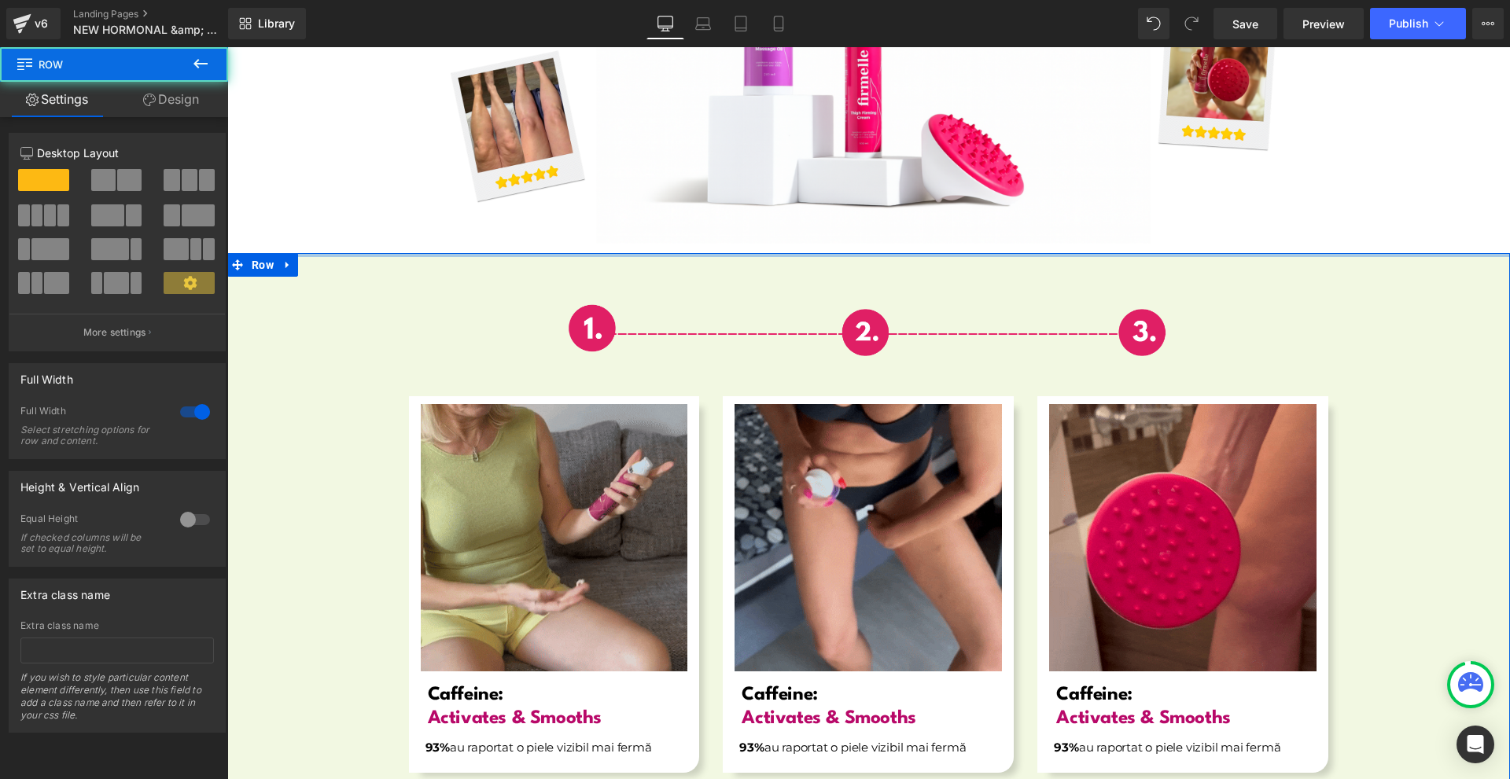
click at [918, 253] on div at bounding box center [868, 255] width 1283 height 4
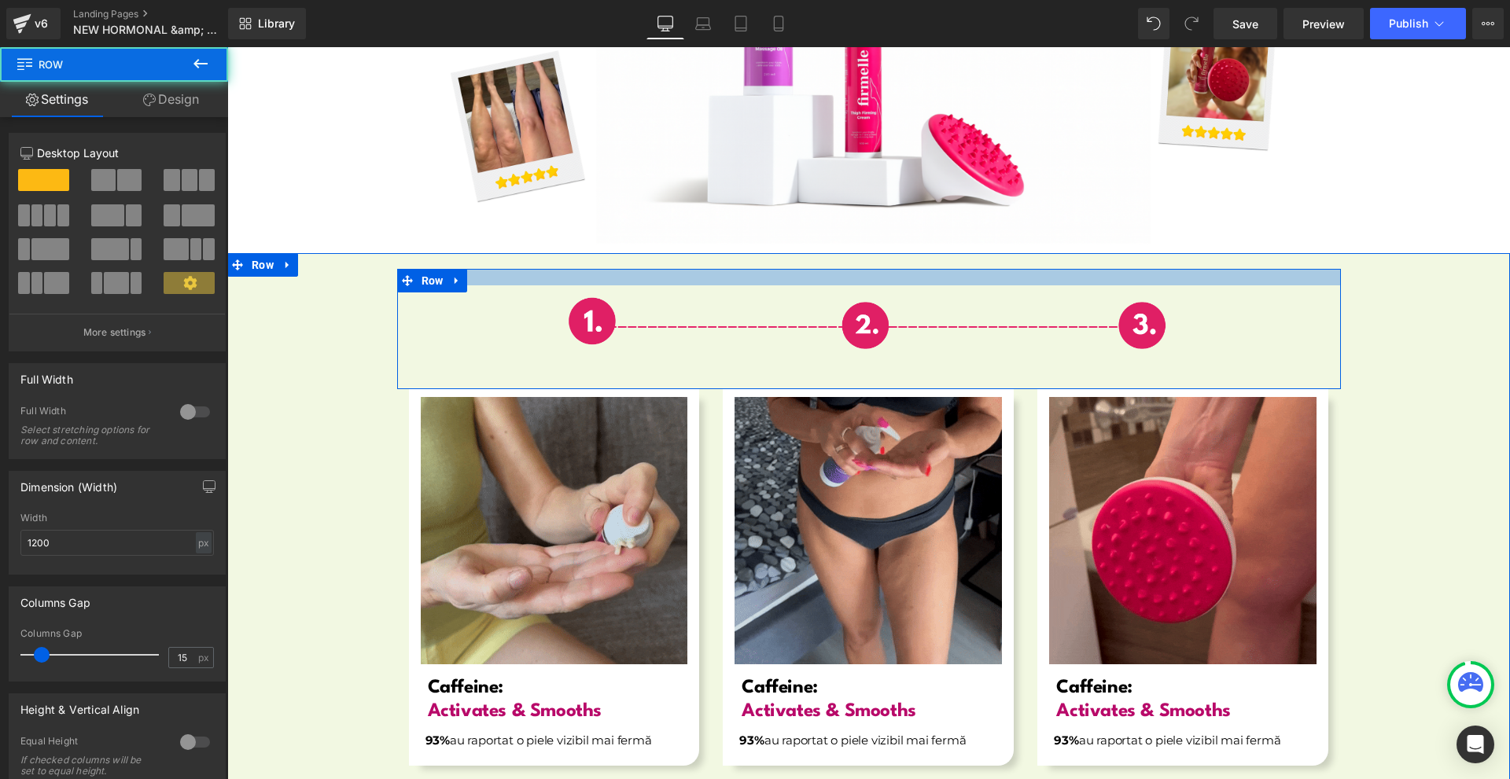
drag, startPoint x: 919, startPoint y: 268, endPoint x: 924, endPoint y: 260, distance: 10.3
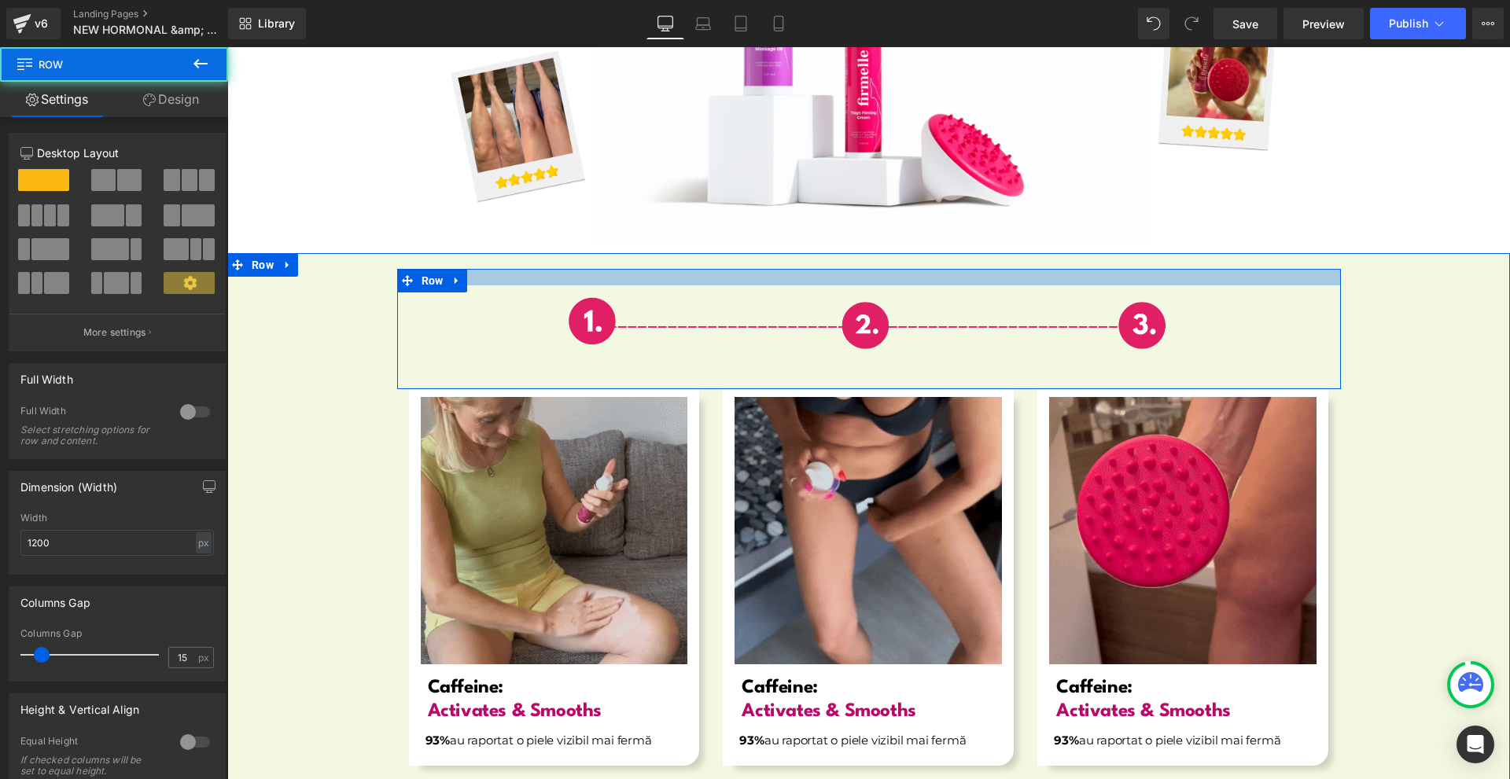
click at [924, 269] on div at bounding box center [869, 277] width 944 height 17
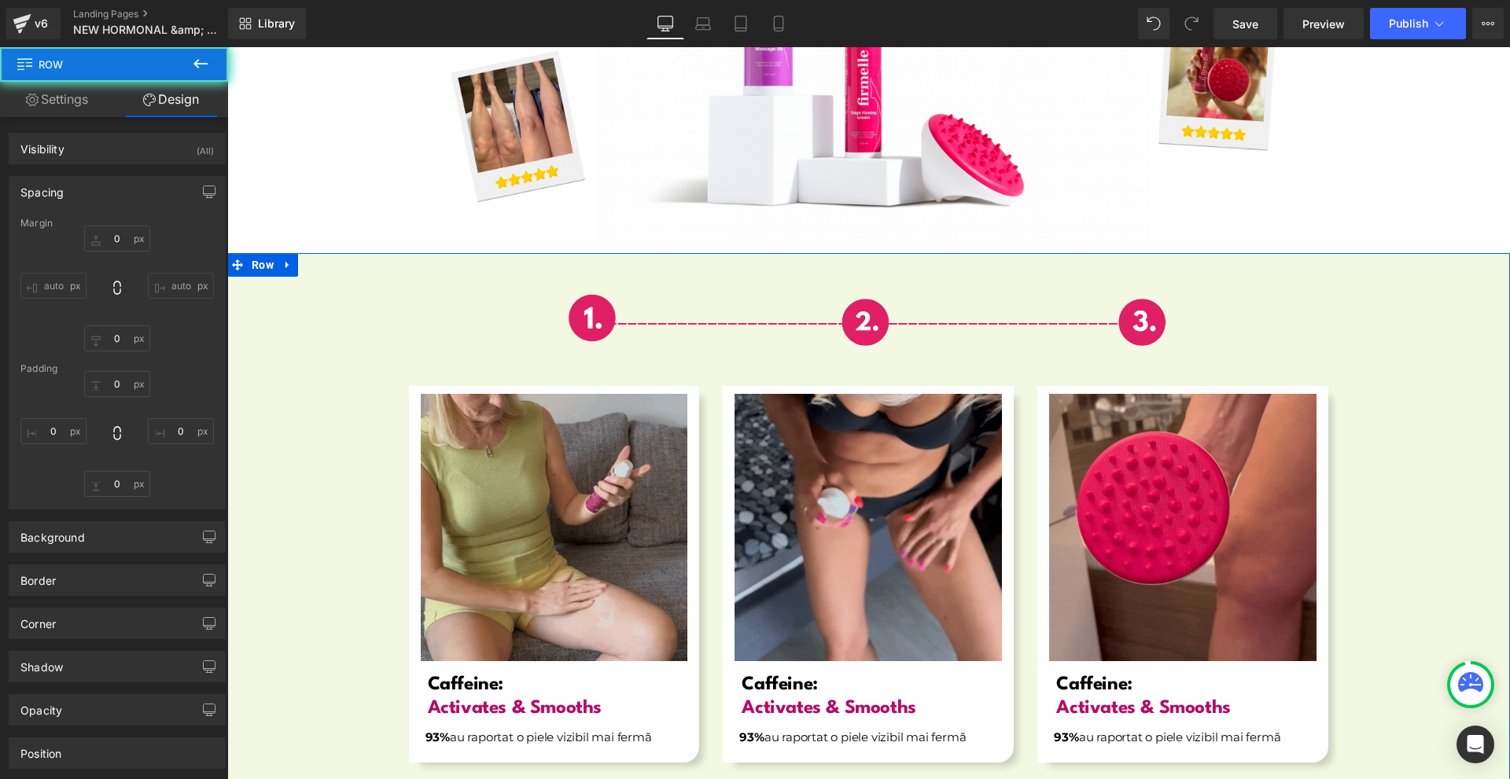
type input "0"
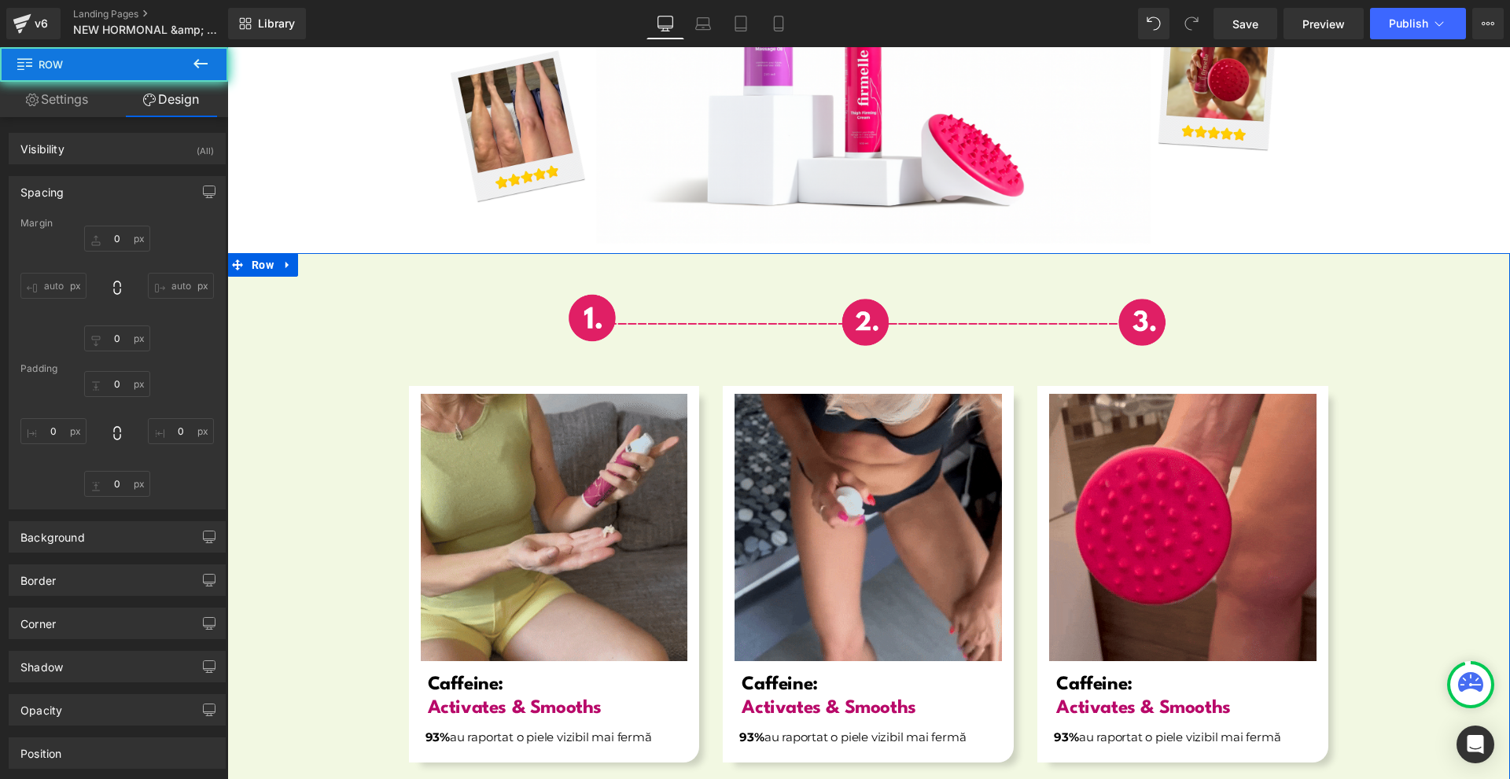
type input "0"
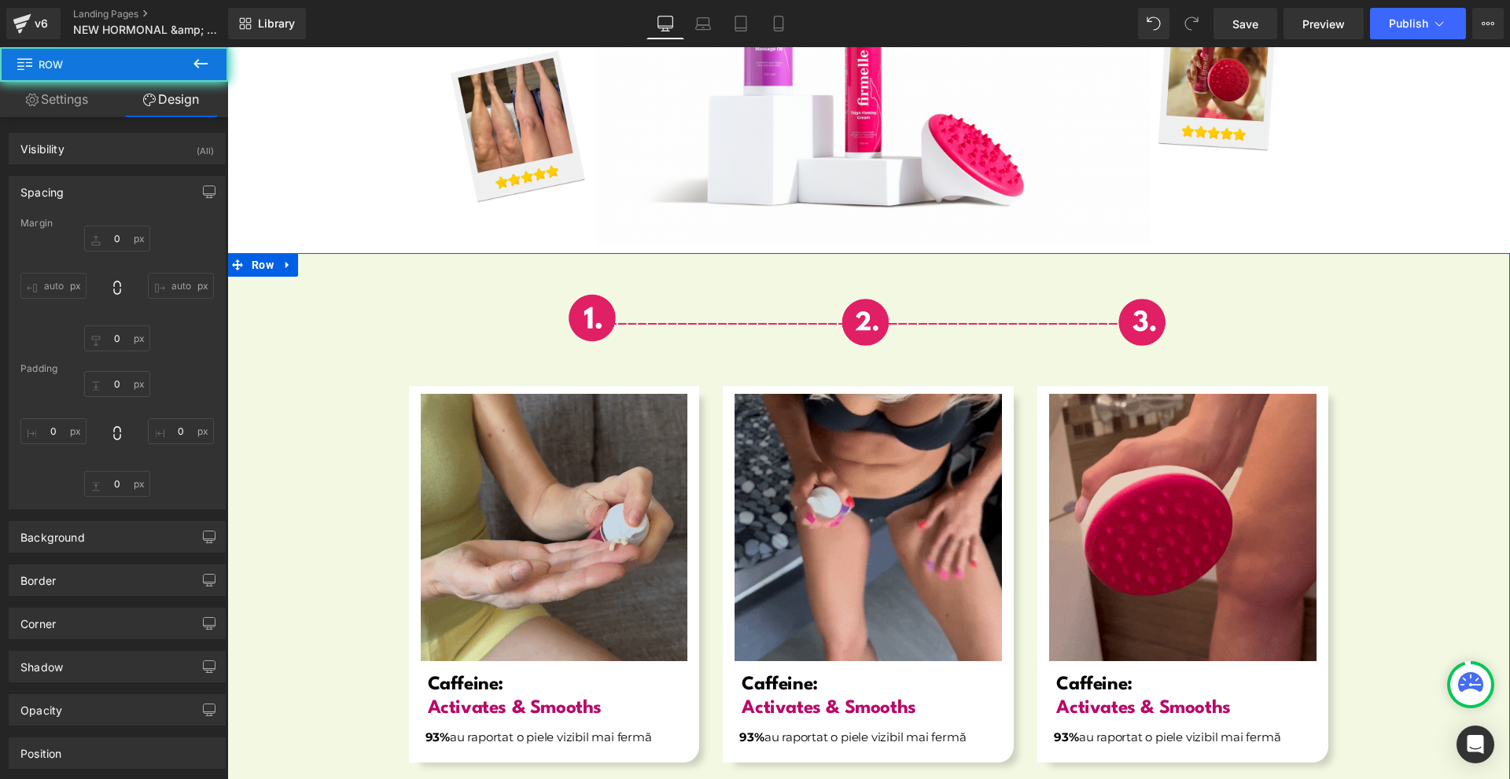
type input "17"
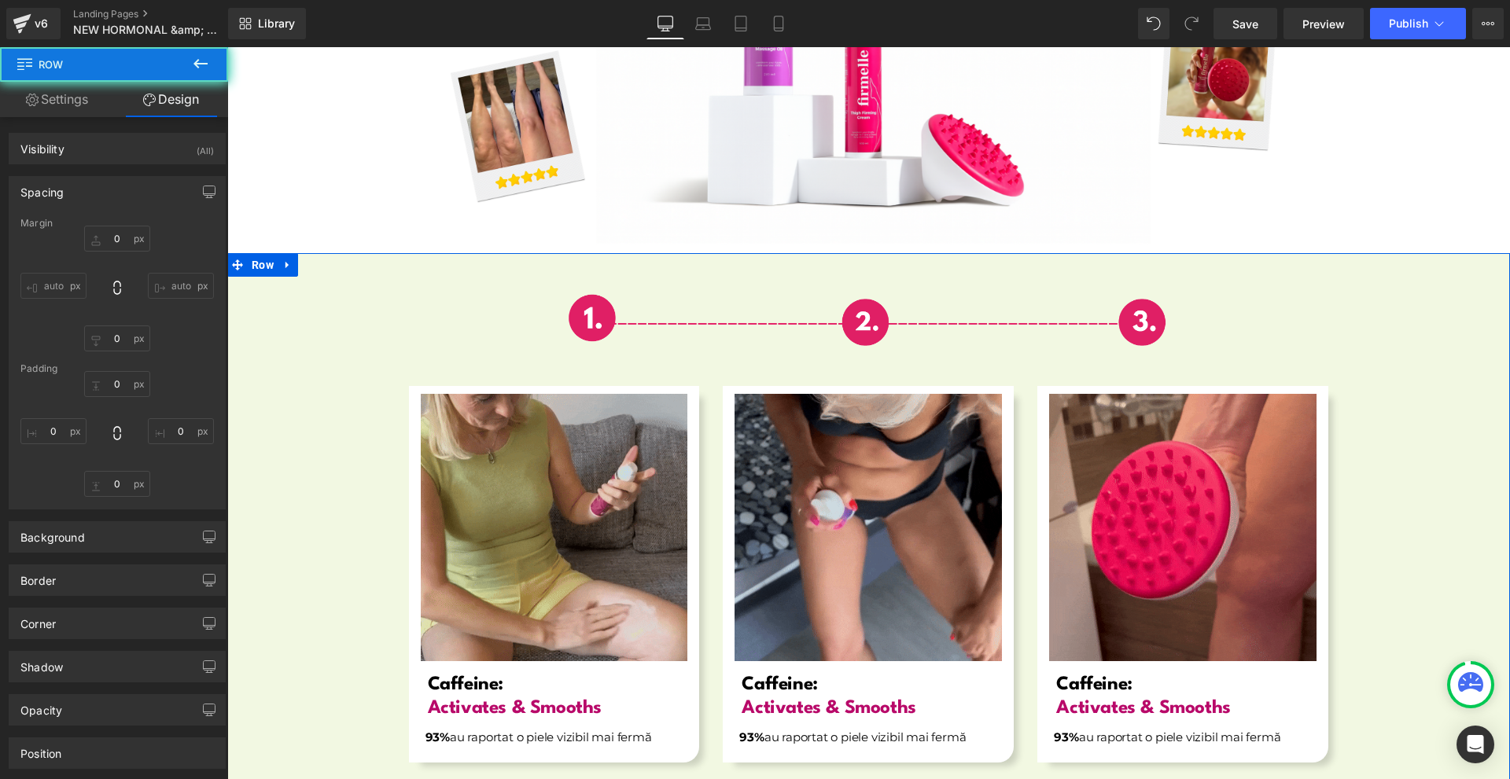
type input "0"
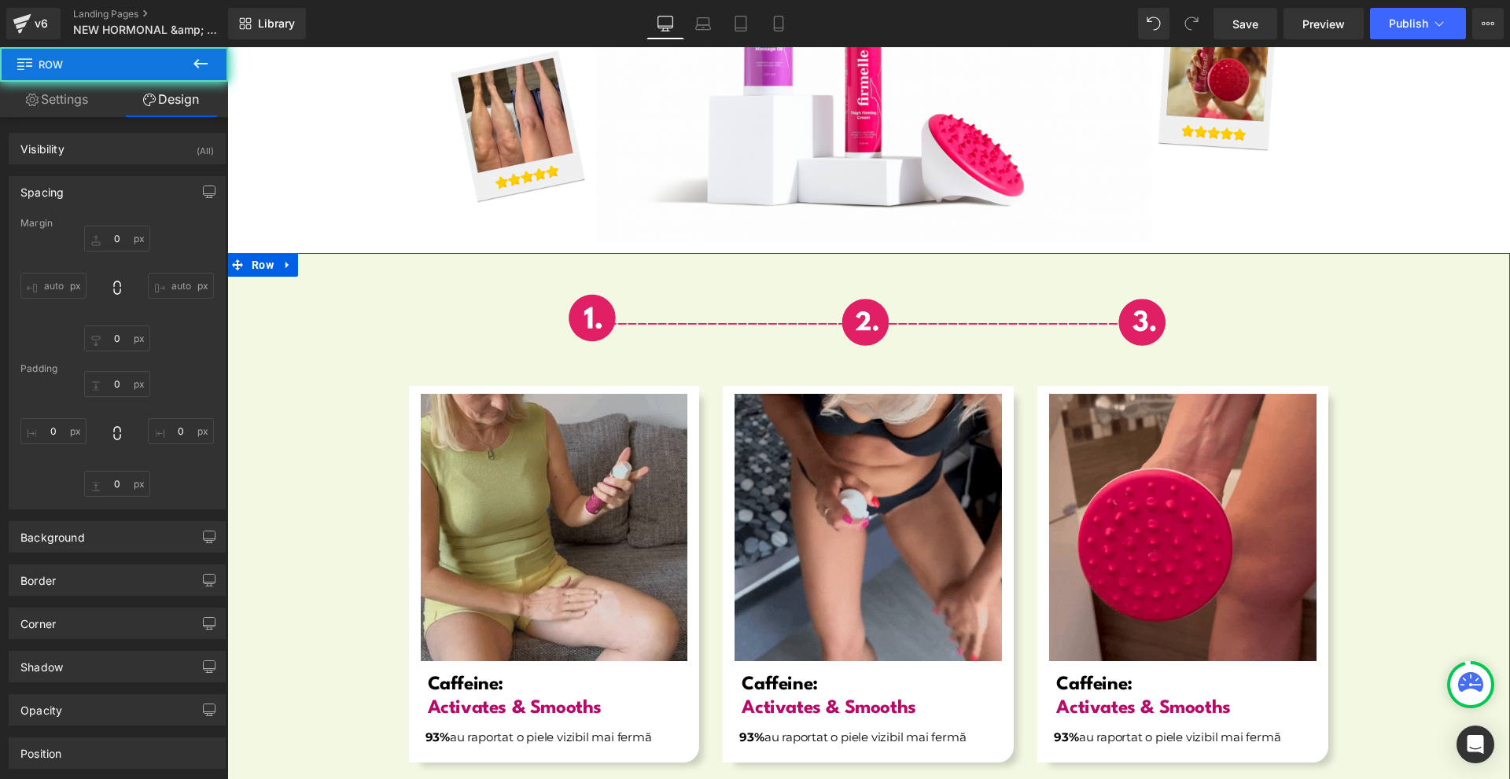
type input "0"
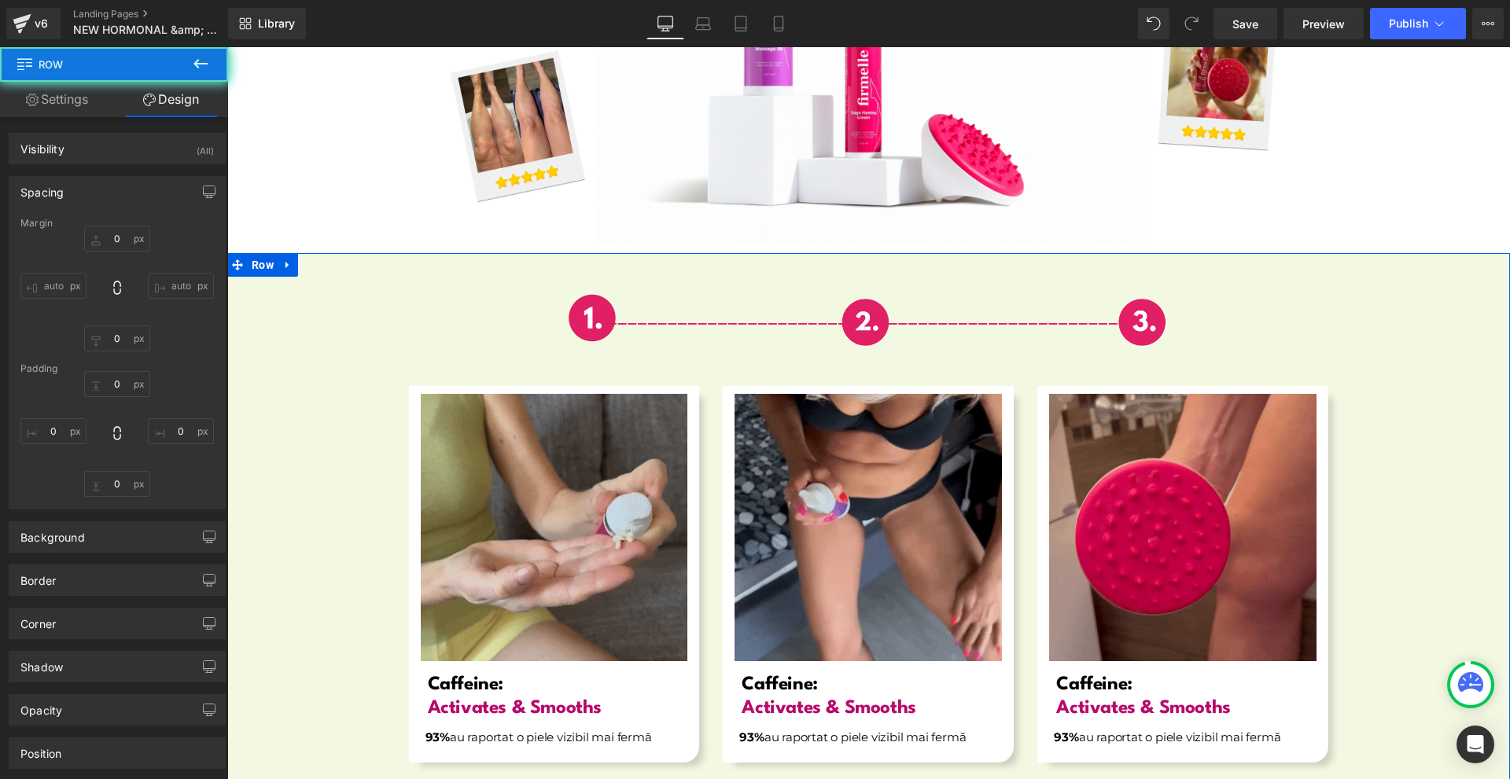
type input "0"
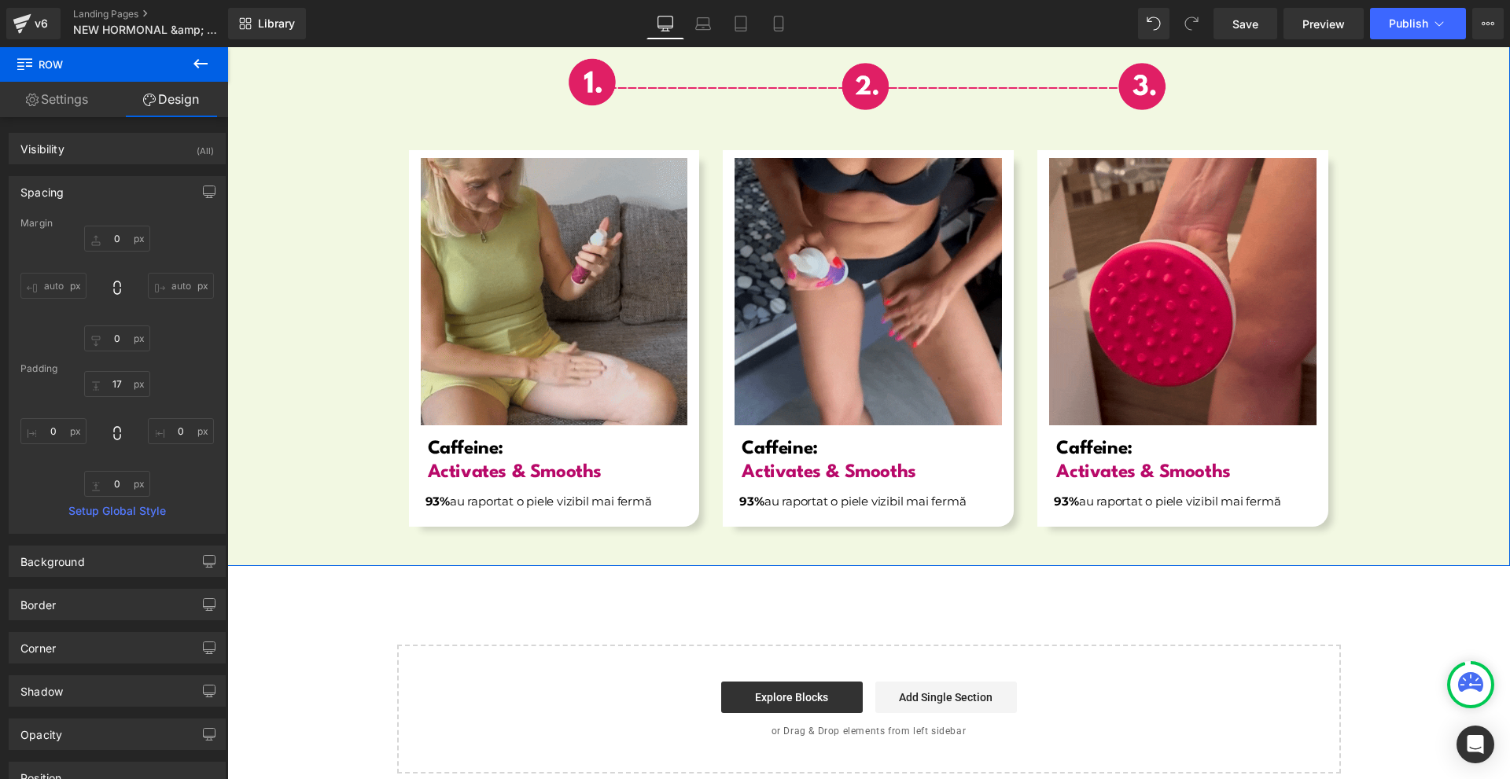
scroll to position [5754, 0]
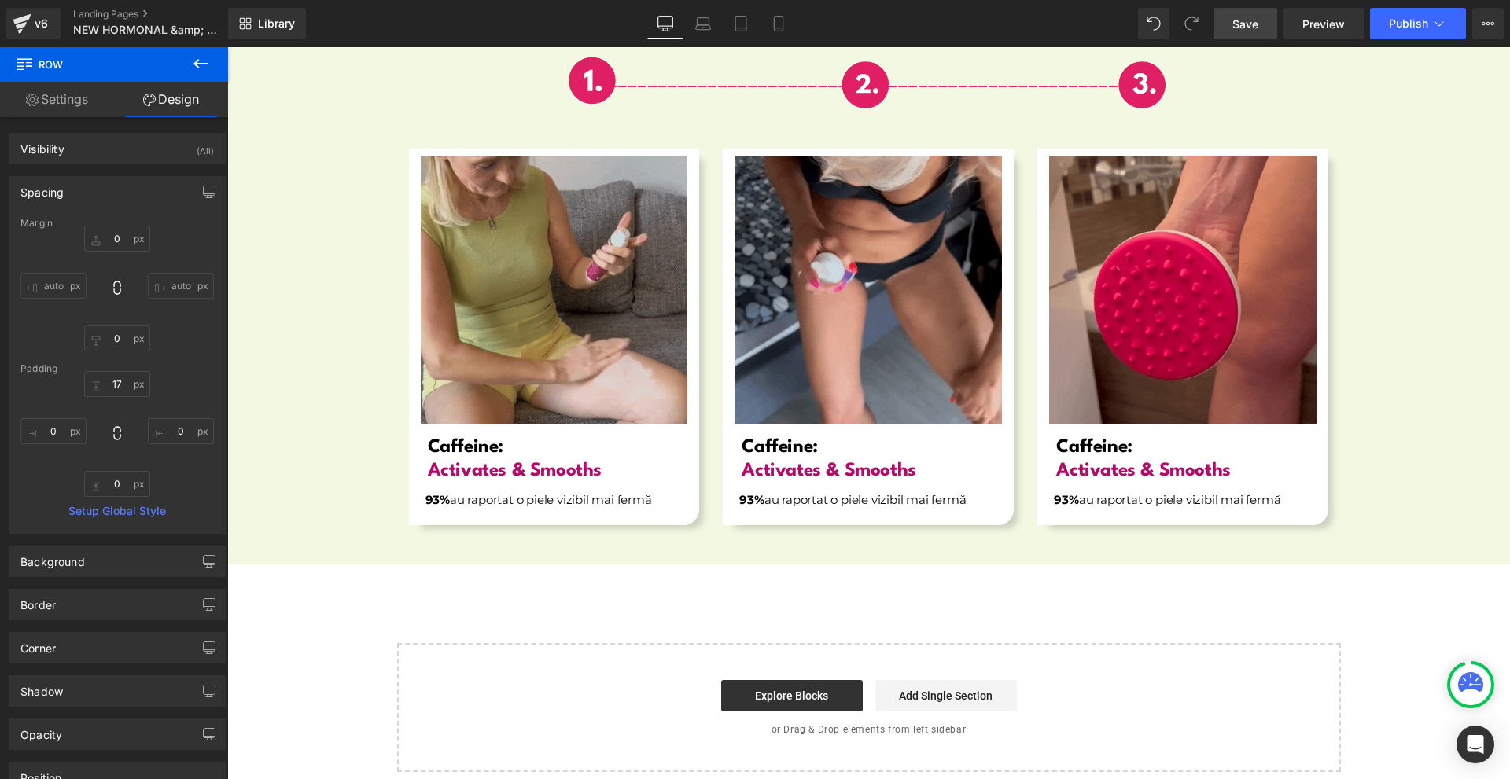
click at [1268, 23] on link "Save" at bounding box center [1245, 23] width 64 height 31
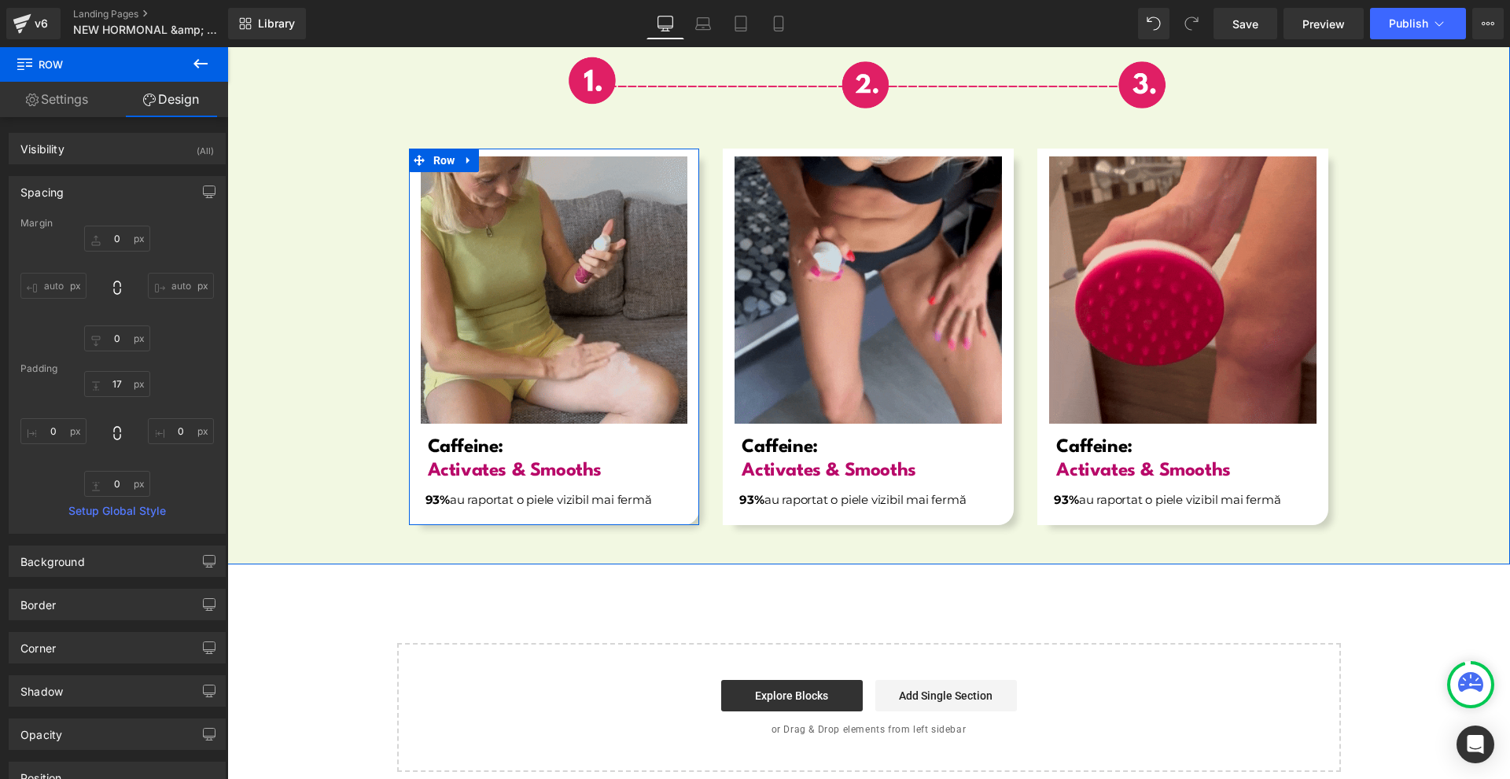
click at [448, 438] on span "Caffeine:" at bounding box center [465, 447] width 75 height 19
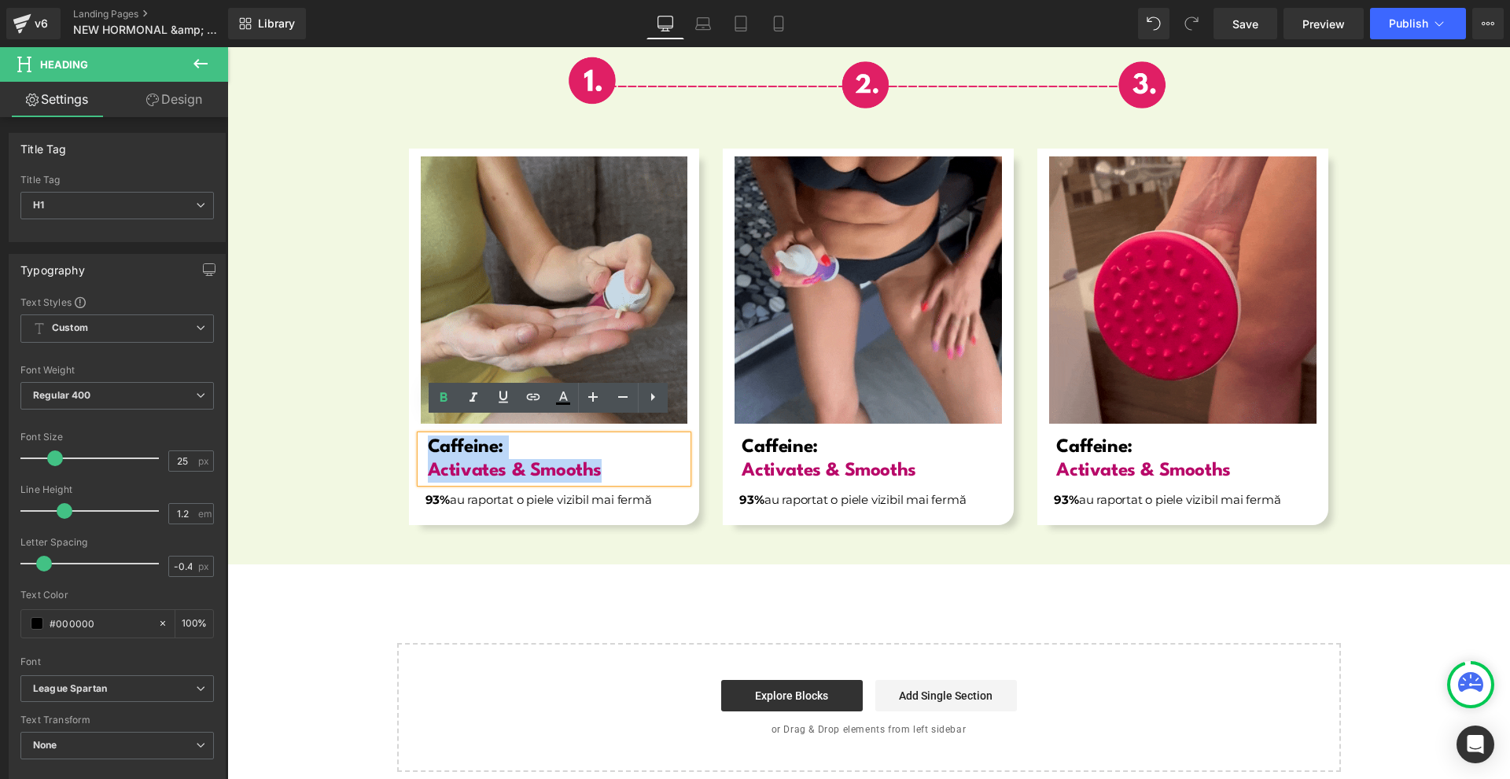
drag, startPoint x: 421, startPoint y: 426, endPoint x: 597, endPoint y: 450, distance: 177.7
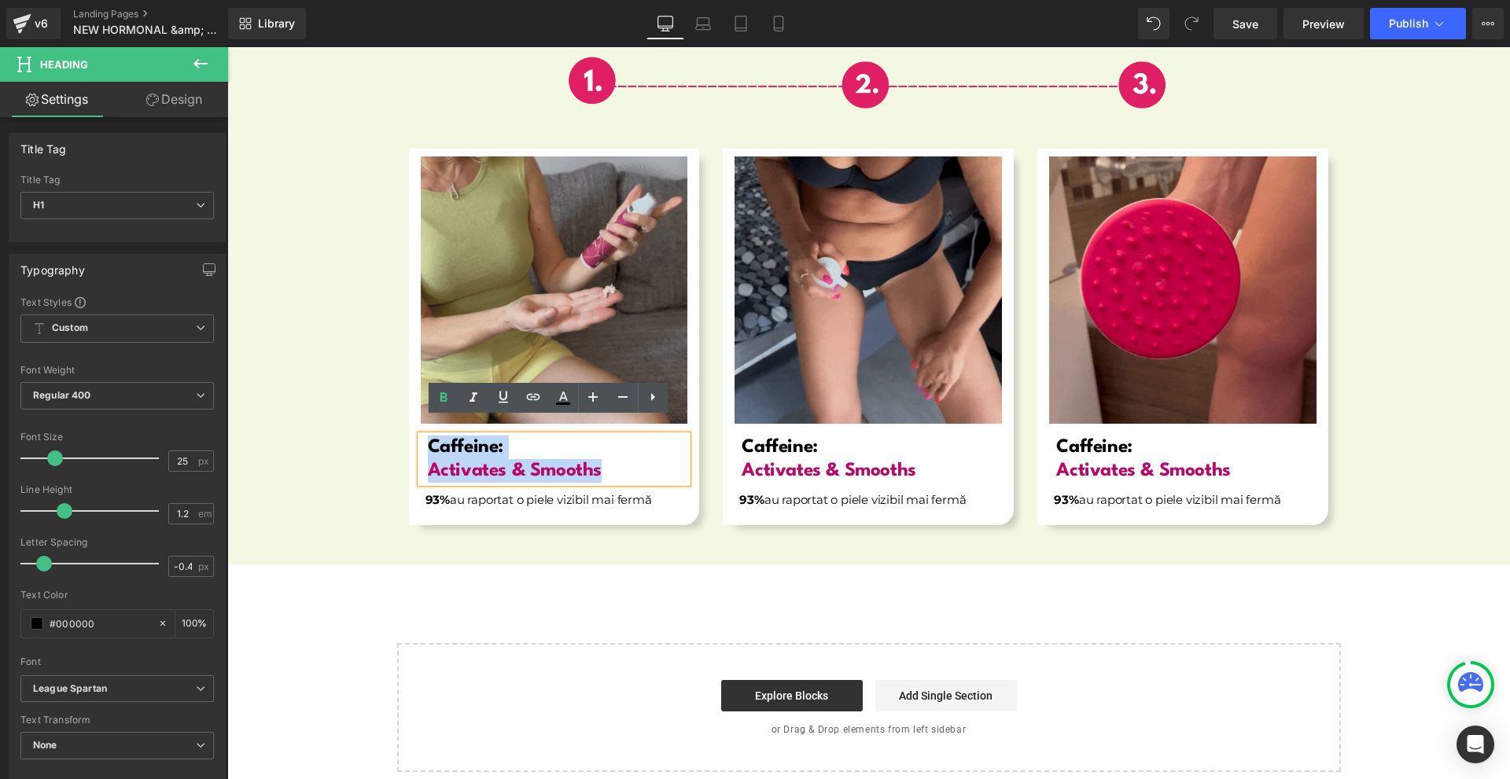
click at [597, 450] on div "Caffeine: Activates & Smooths" at bounding box center [554, 459] width 267 height 47
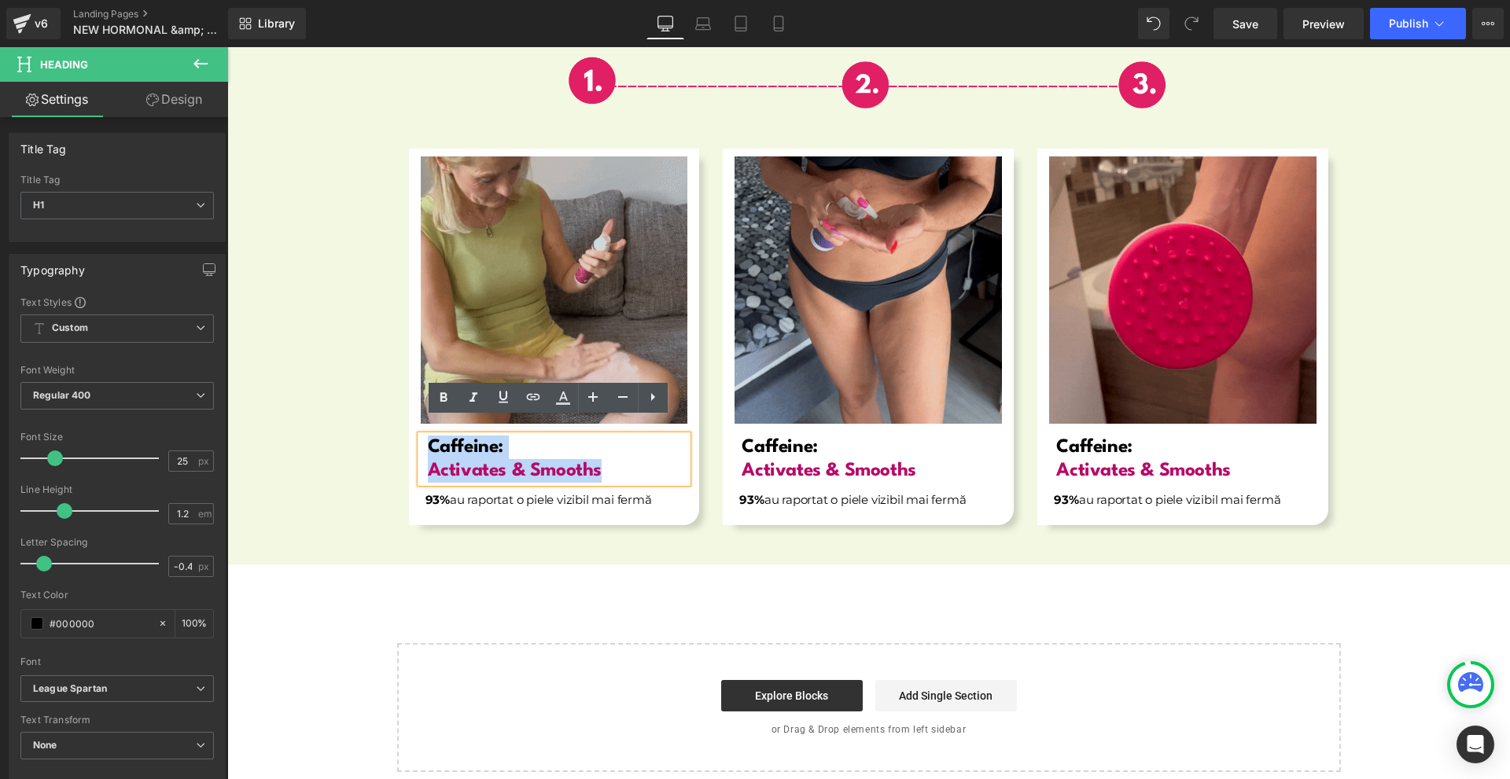
paste div
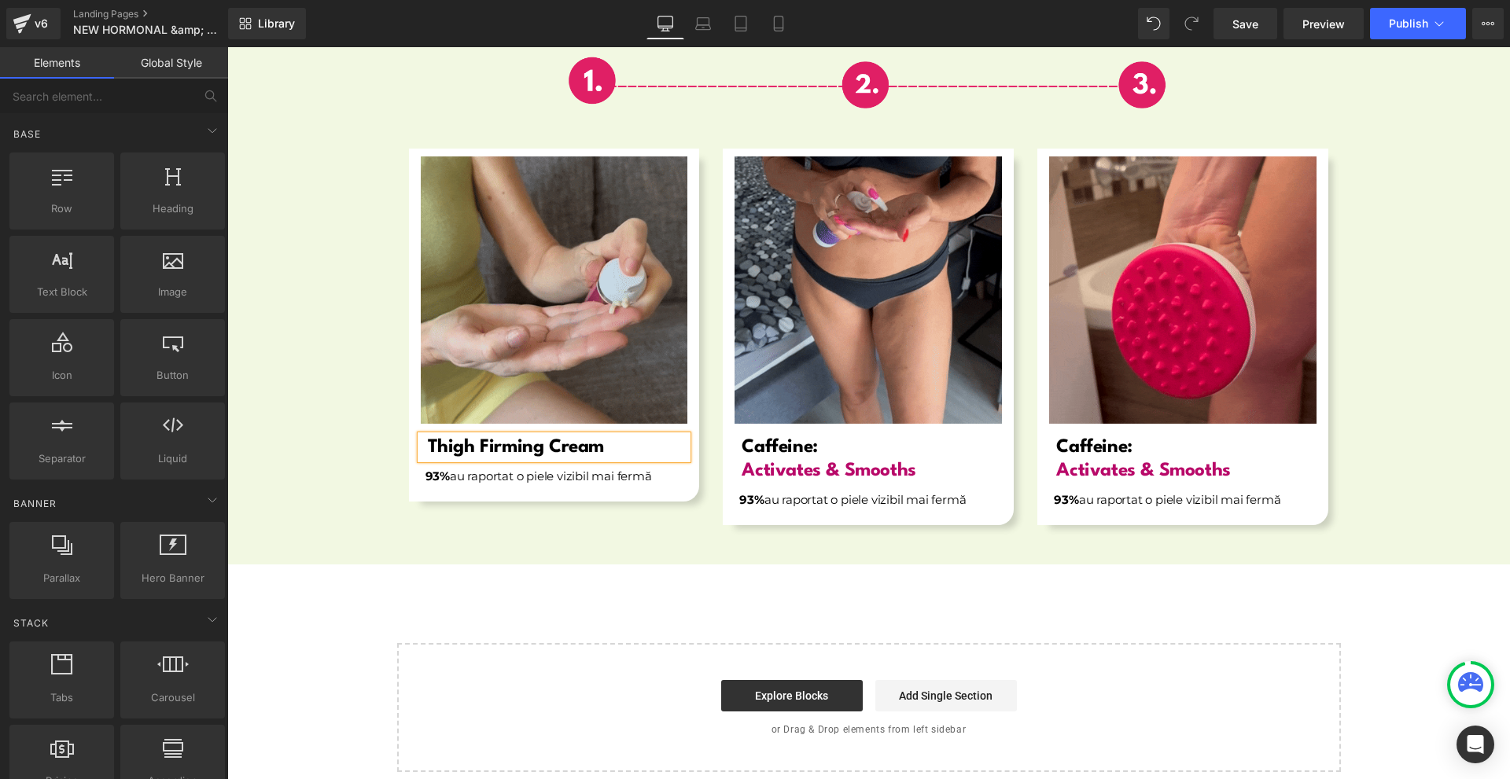
drag, startPoint x: 610, startPoint y: 564, endPoint x: 615, endPoint y: 554, distance: 10.6
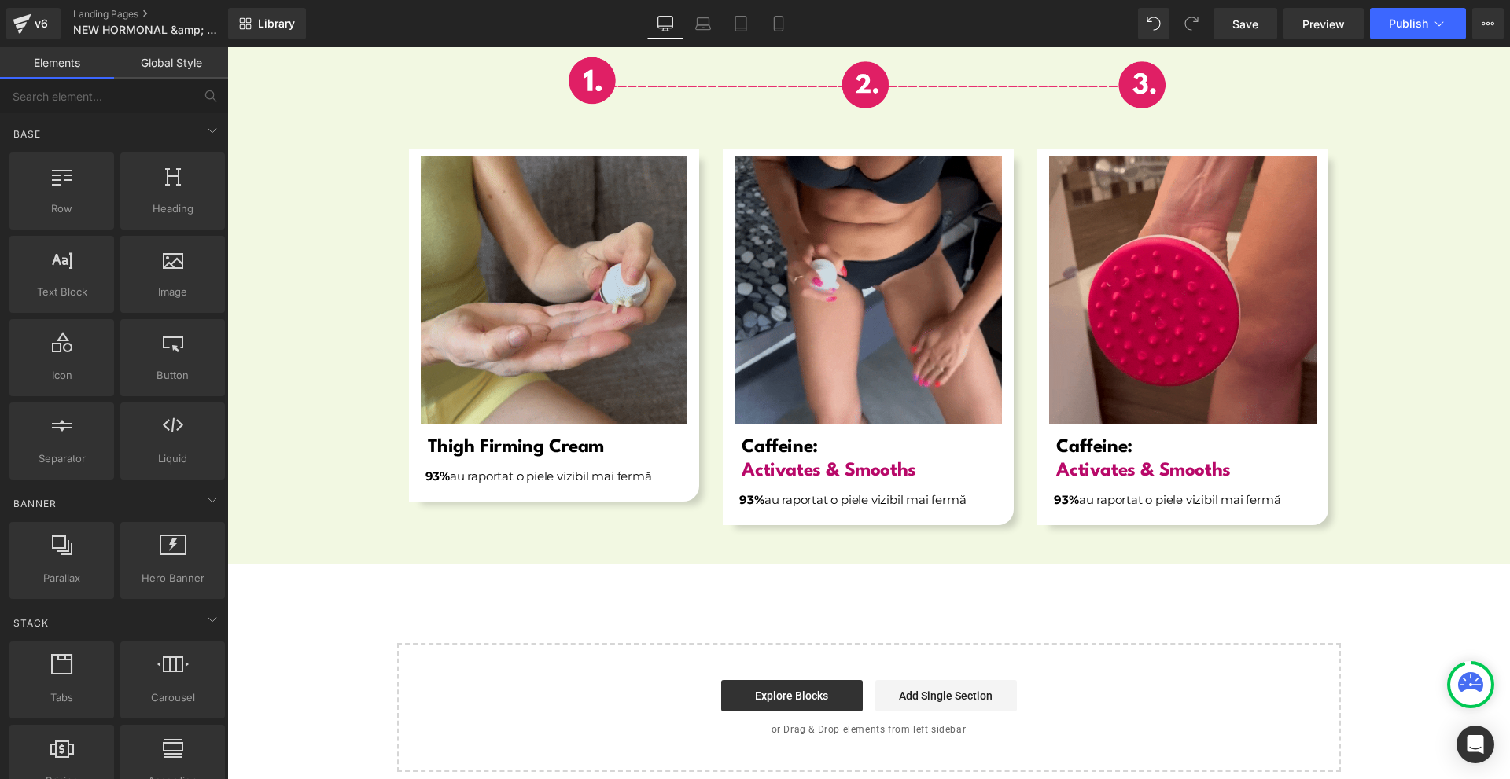
click at [632, 437] on h1 "Thigh Firming Cream" at bounding box center [558, 448] width 260 height 24
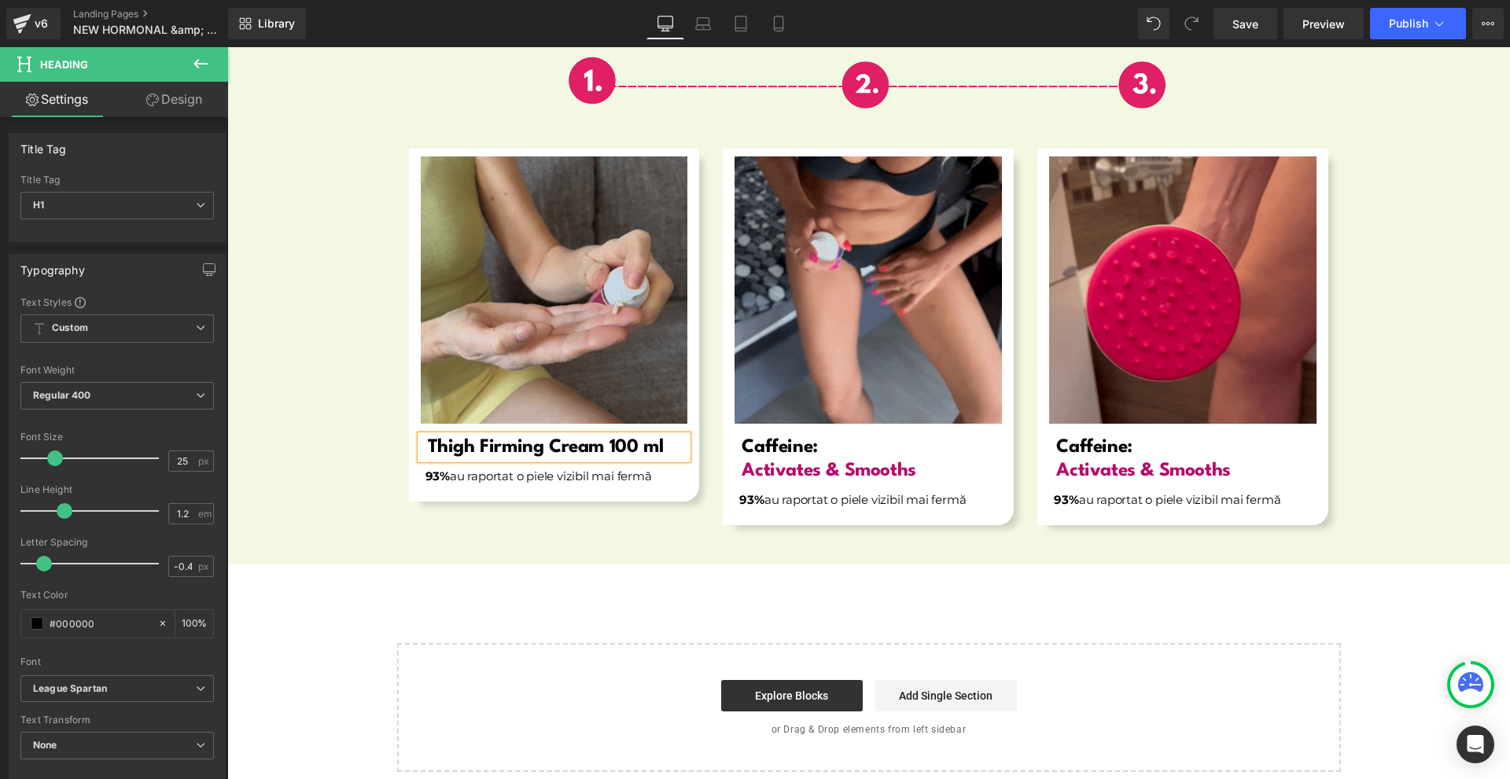
click at [428, 438] on b "Thigh Firming Cream 100 ml" at bounding box center [546, 447] width 236 height 19
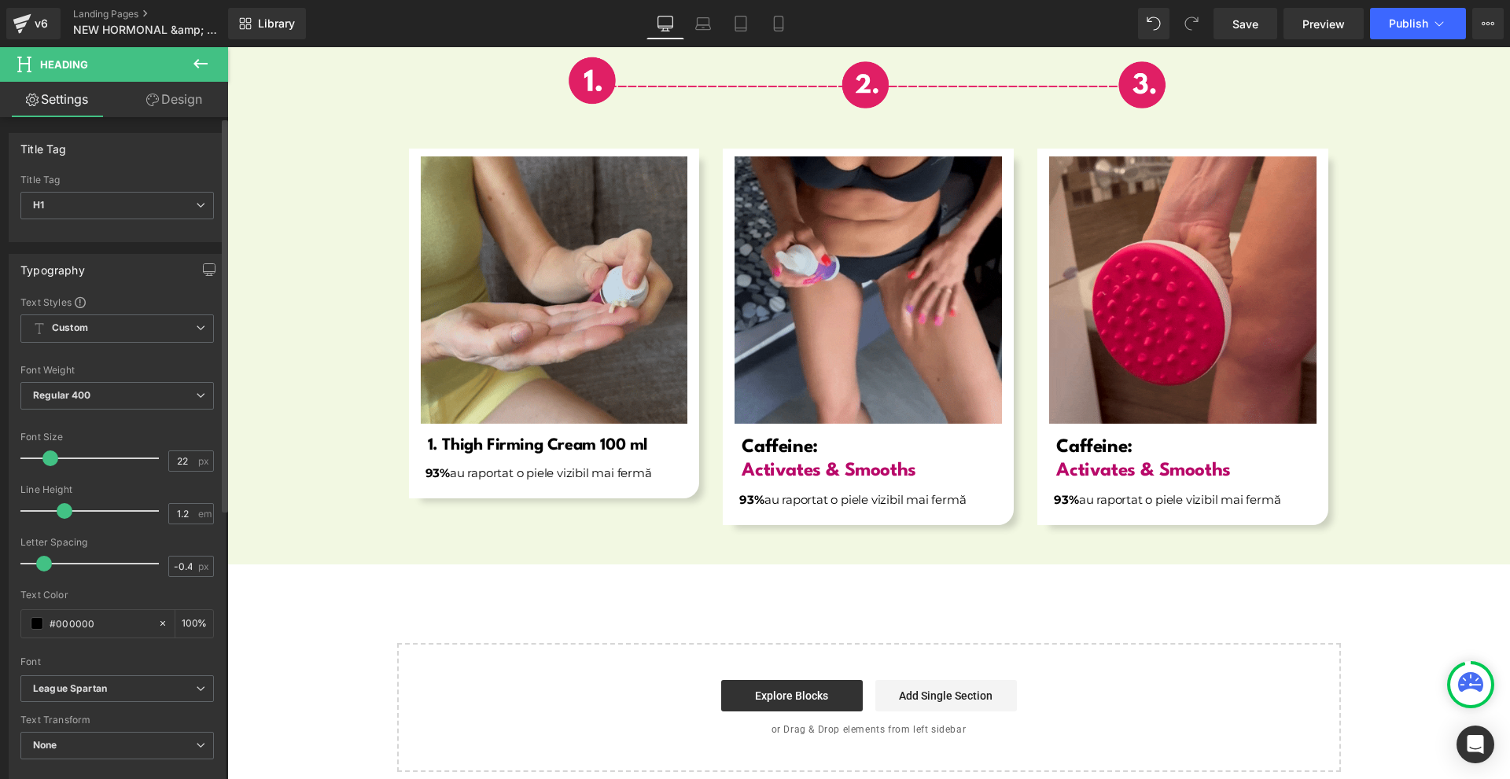
type input "23"
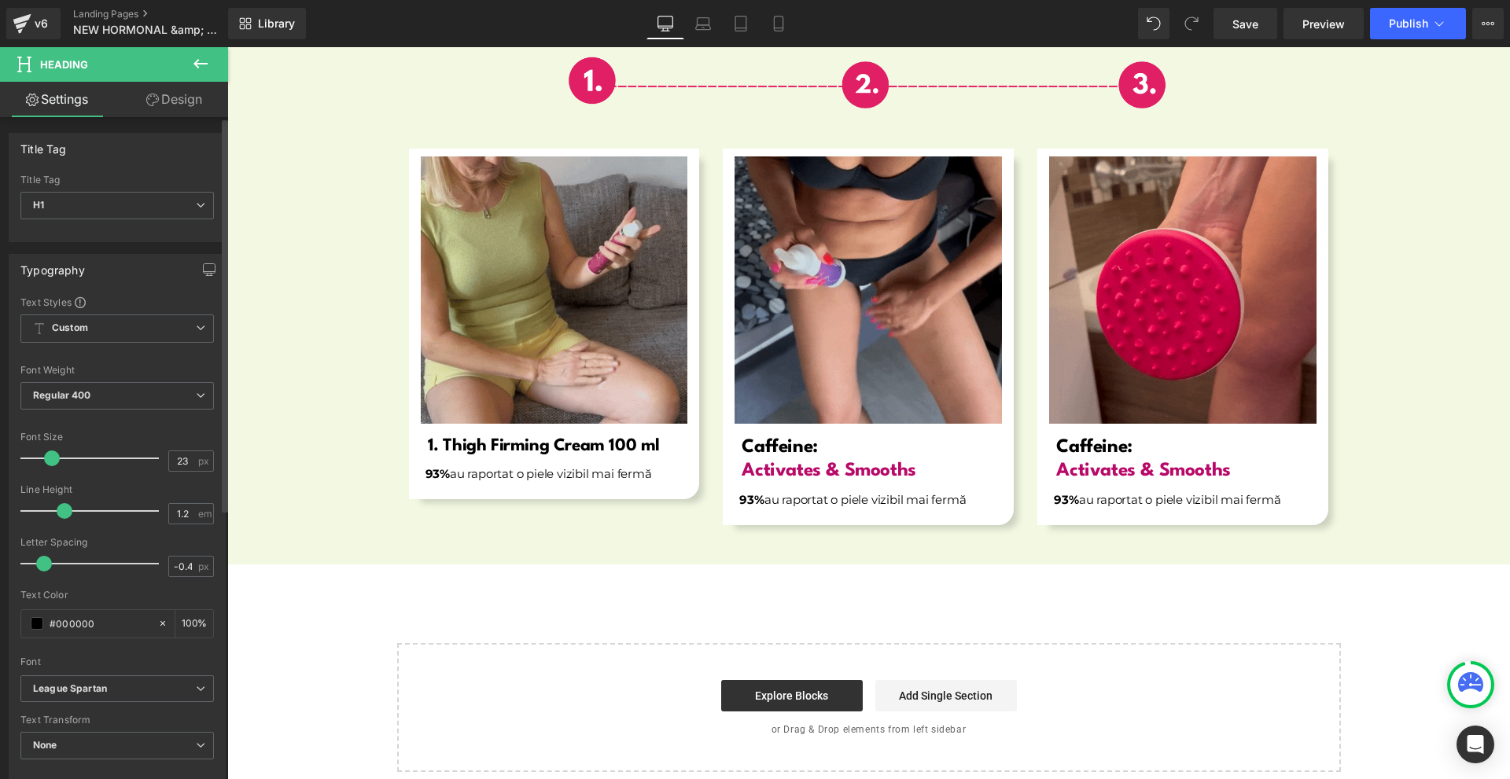
click at [53, 455] on span at bounding box center [52, 459] width 16 height 16
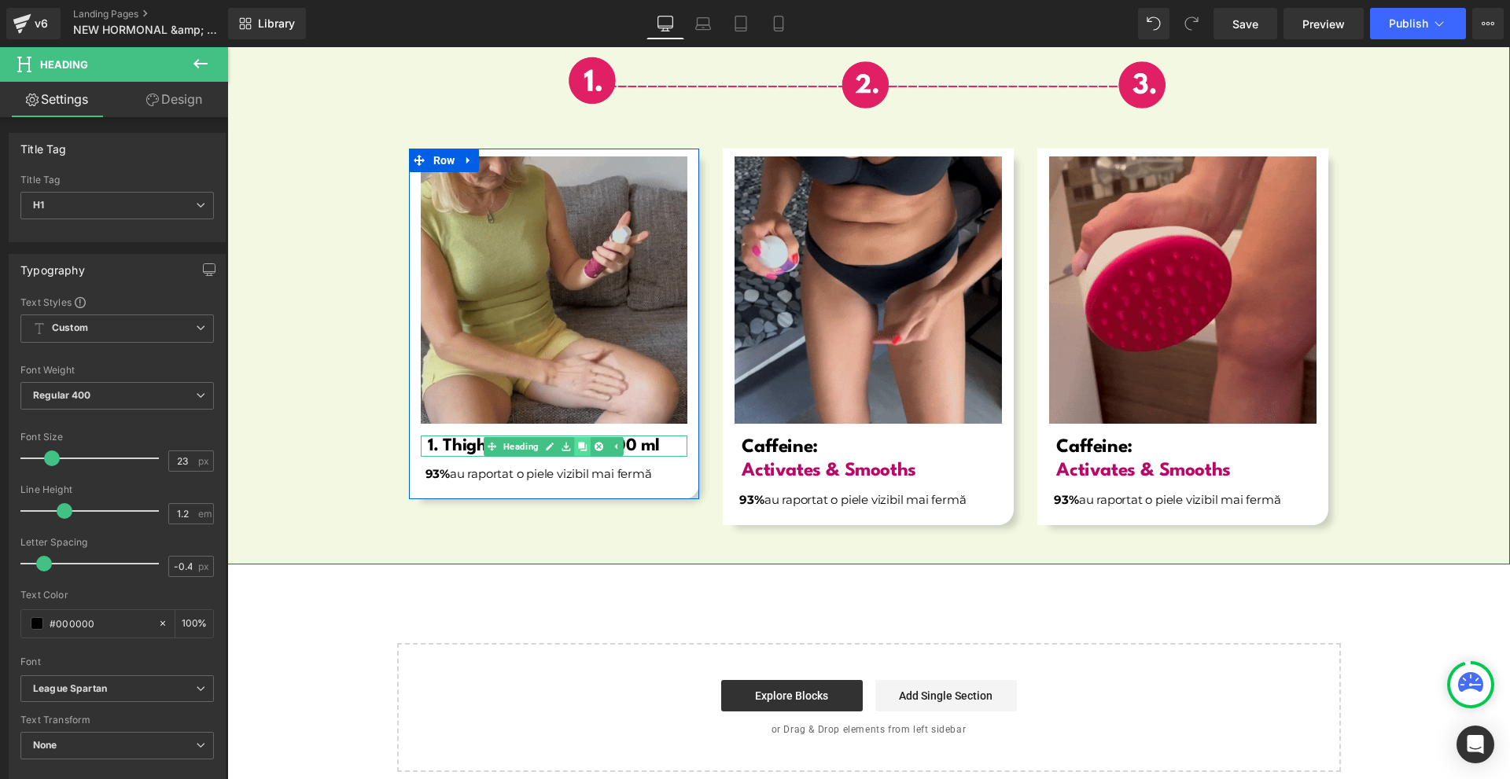
click at [579, 442] on icon at bounding box center [583, 446] width 9 height 9
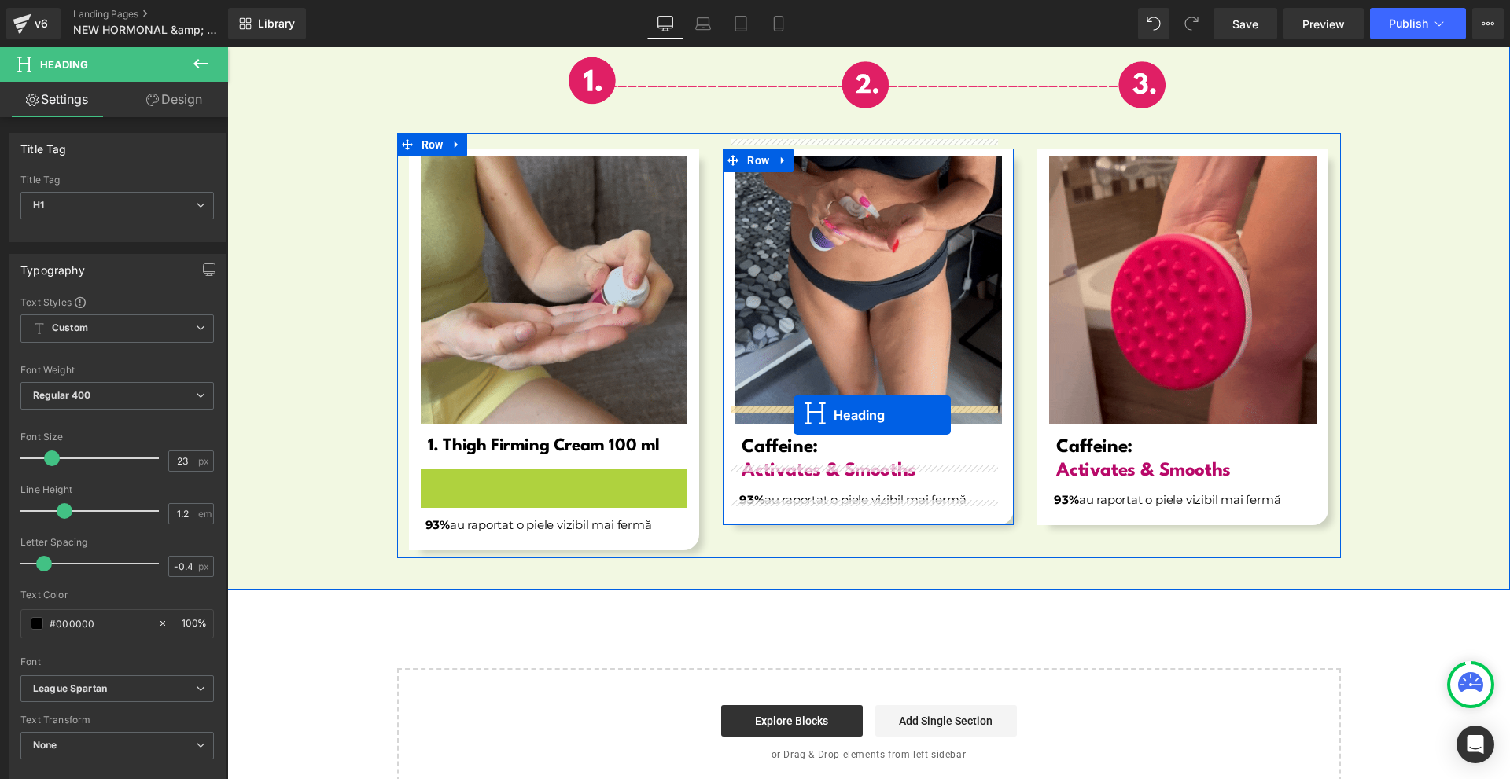
drag, startPoint x: 514, startPoint y: 462, endPoint x: 794, endPoint y: 415, distance: 283.8
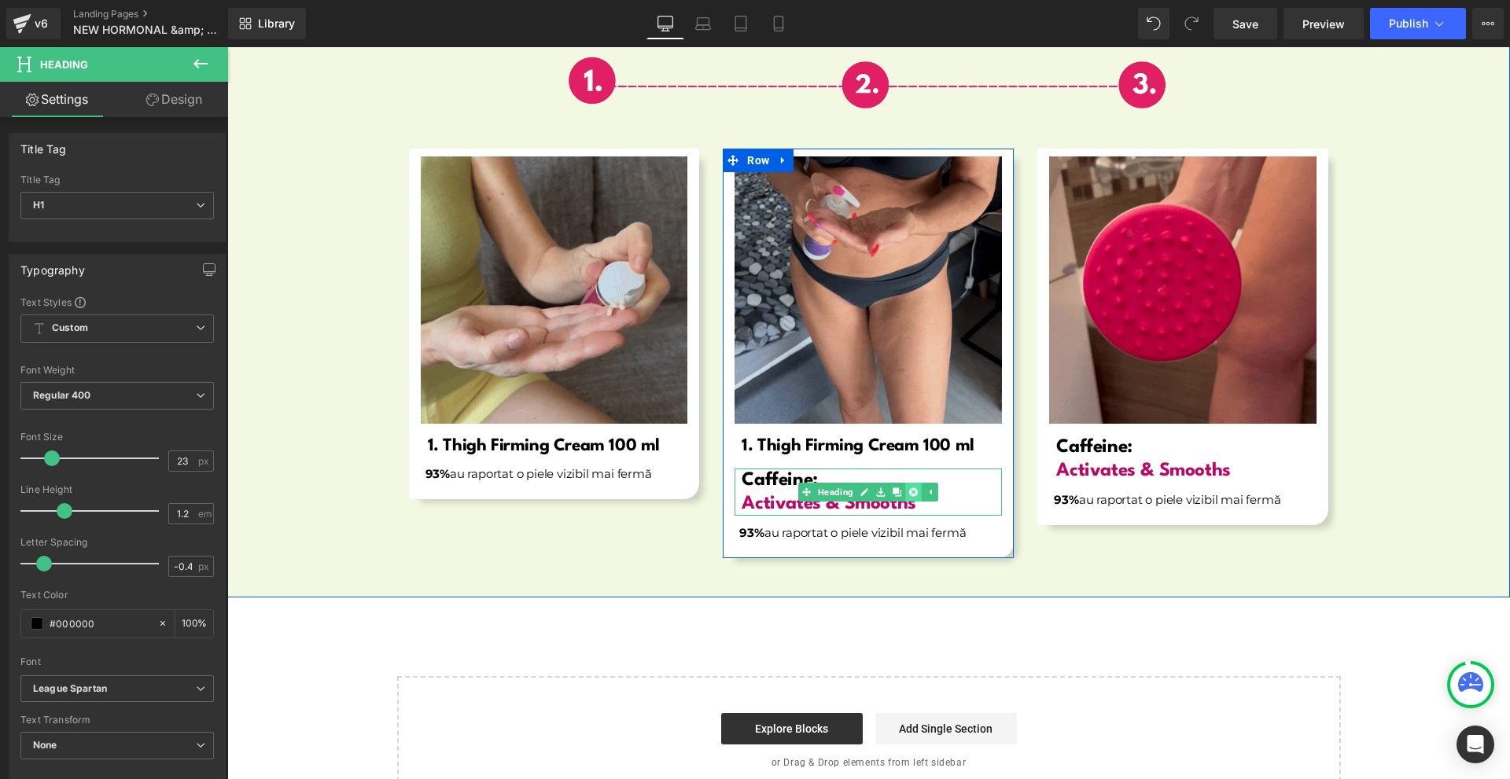
click at [906, 483] on link at bounding box center [914, 492] width 17 height 19
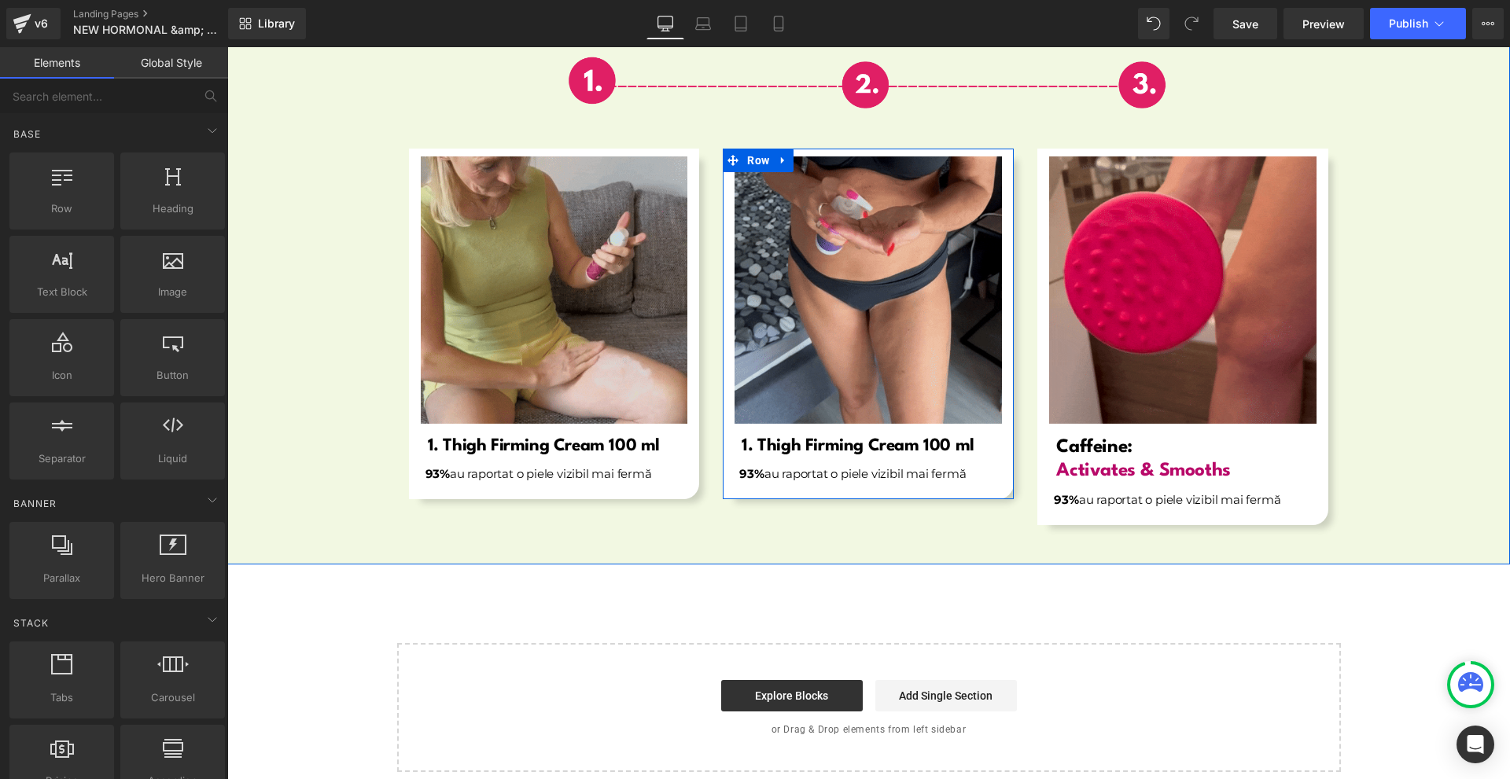
scroll to position [5746, 0]
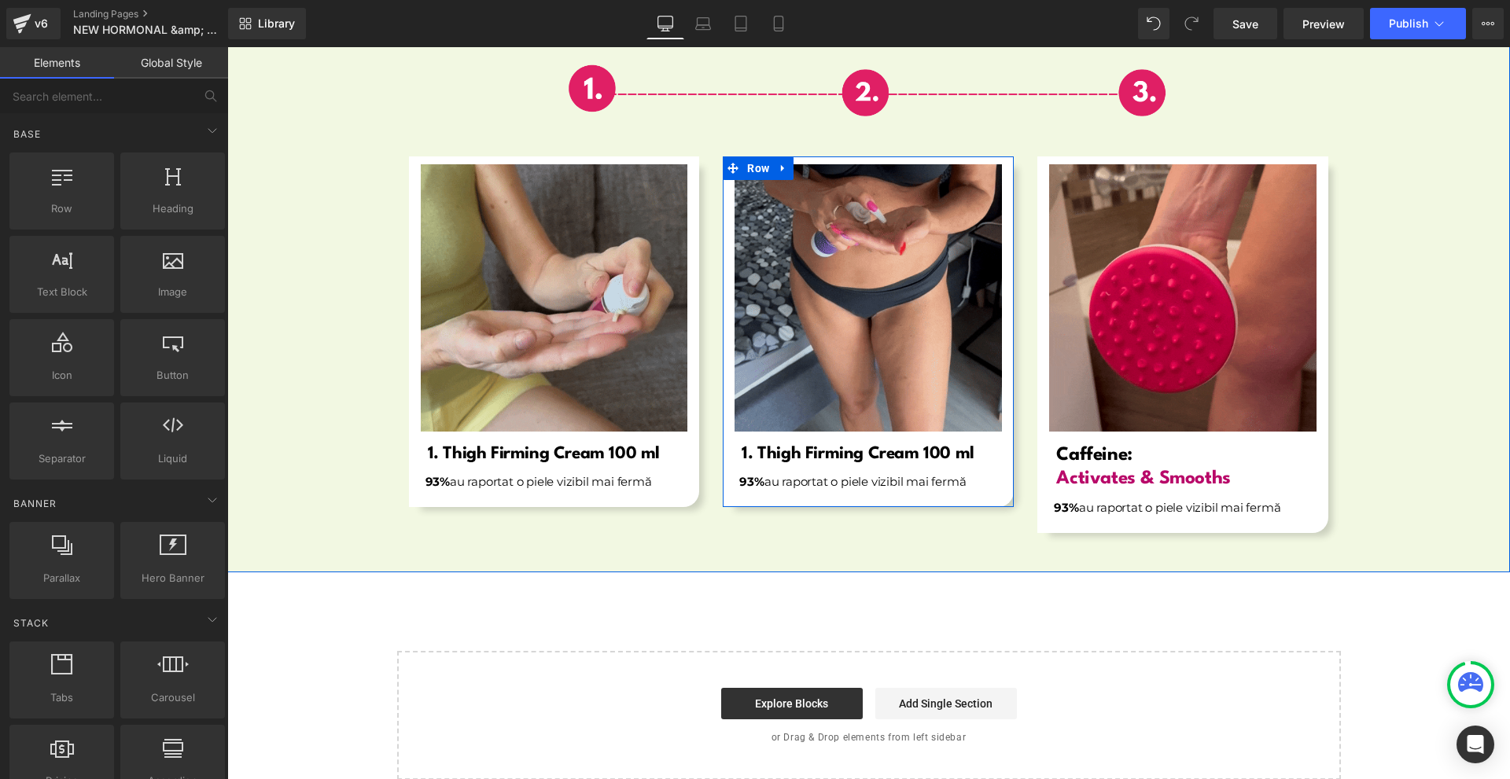
click at [746, 446] on b "1. Thigh Firming Cream 100 ml" at bounding box center [858, 454] width 232 height 17
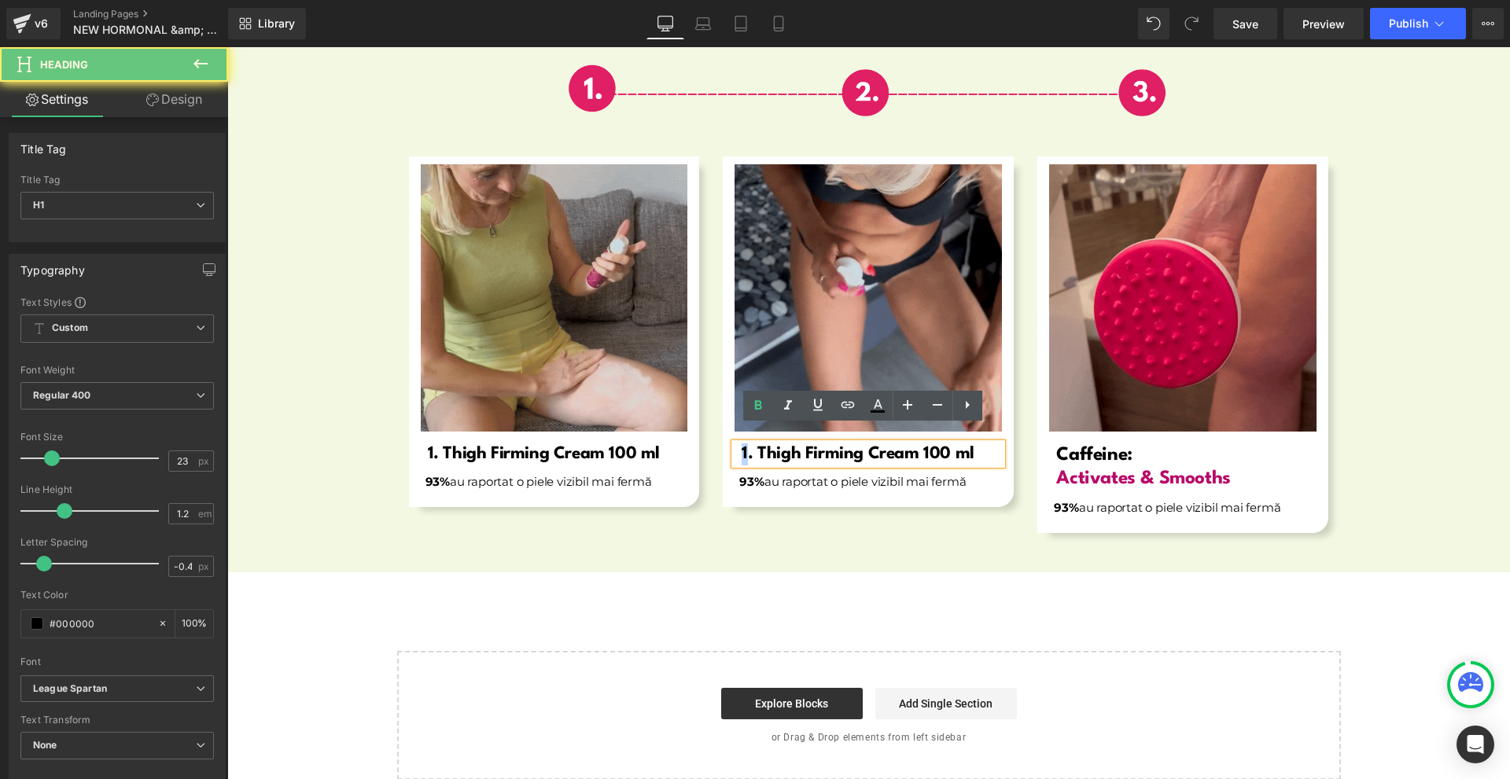
click at [742, 446] on b "1. Thigh Firming Cream 100 ml" at bounding box center [858, 454] width 232 height 17
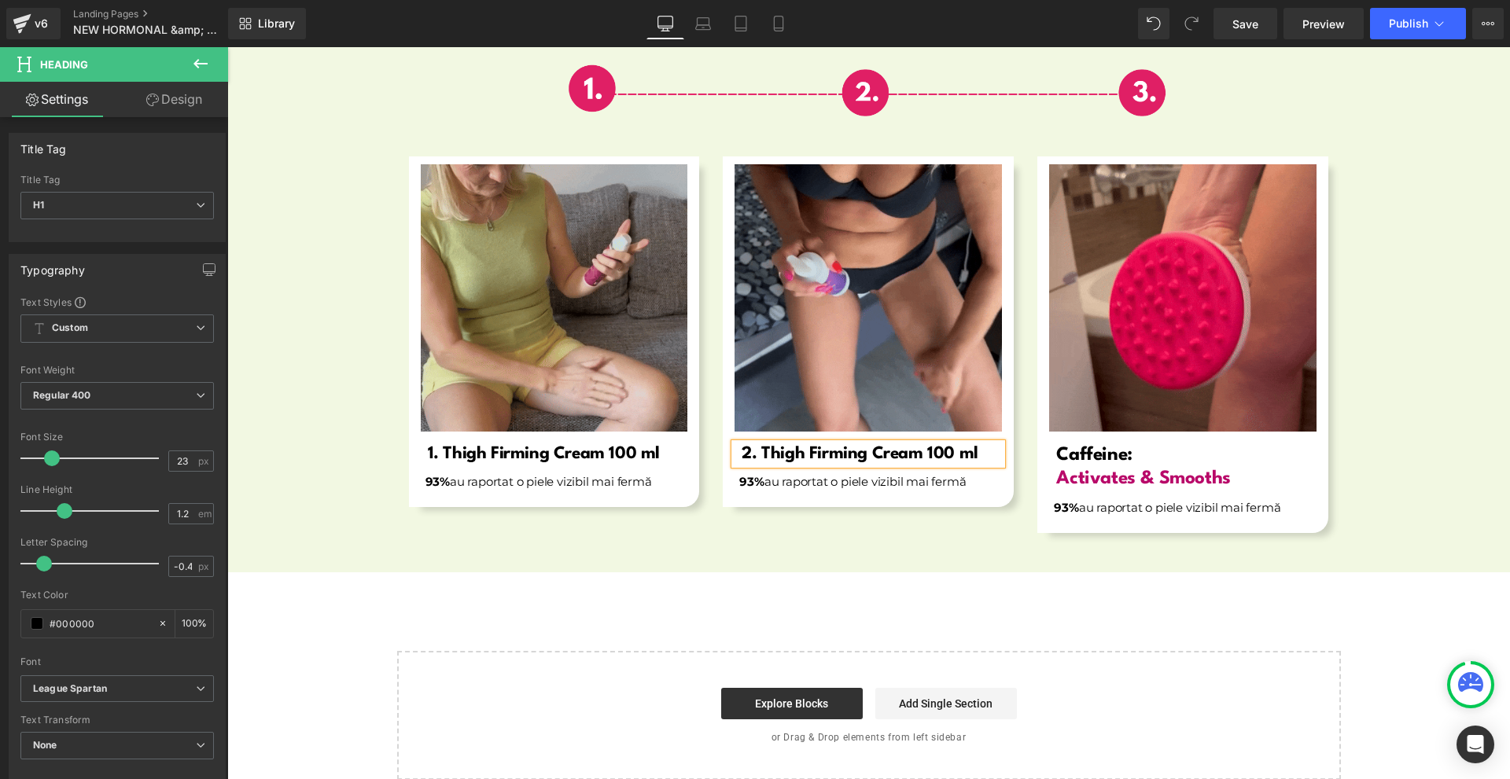
click at [842, 525] on div "Image Row Image 1. Thigh Firming Cream 100 ml Heading 93% au raportat o piele v…" at bounding box center [868, 298] width 1283 height 549
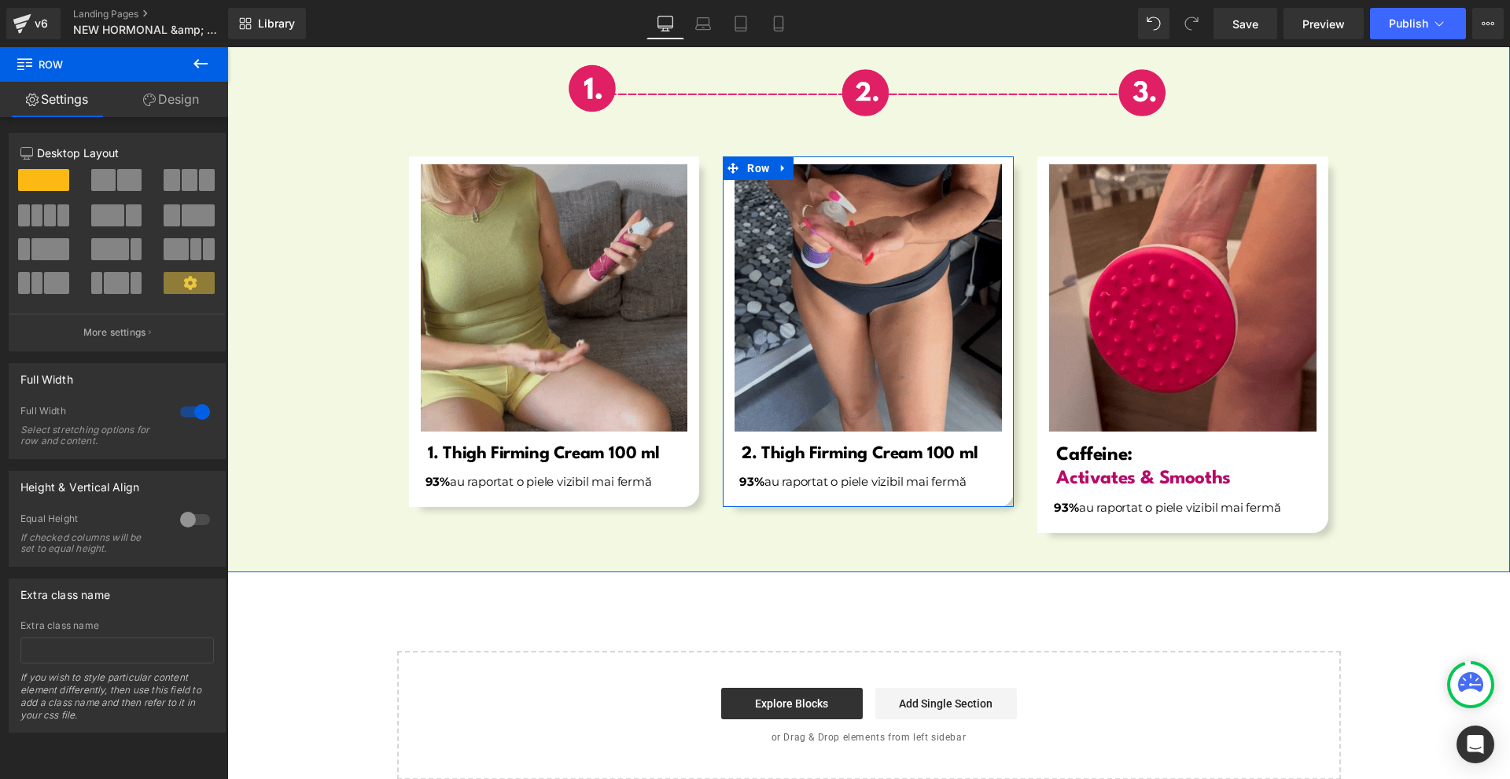
click at [745, 446] on b "2. Thigh Firming Cream 100 ml" at bounding box center [860, 454] width 236 height 17
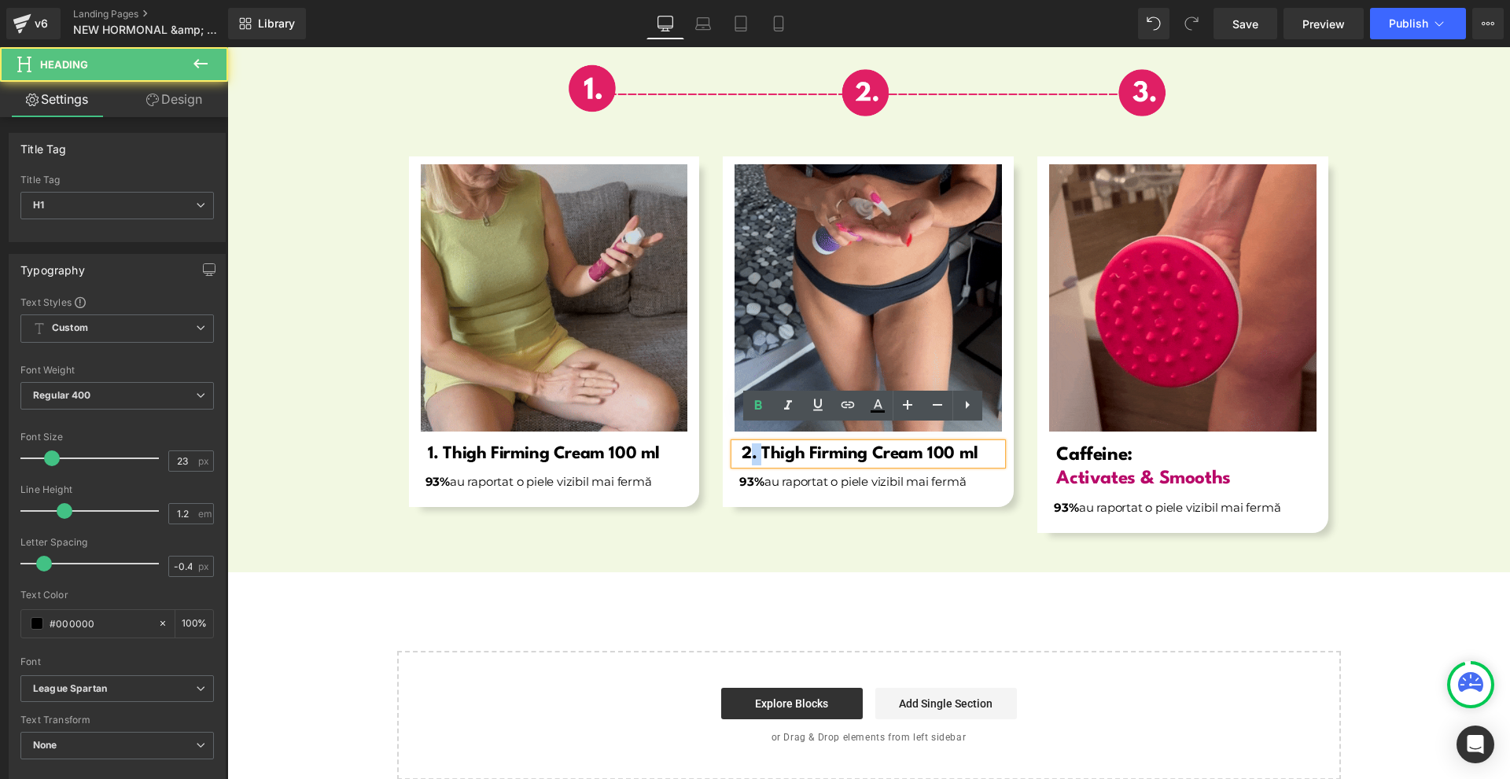
click at [745, 446] on b "2. Thigh Firming Cream 100 ml" at bounding box center [860, 454] width 236 height 17
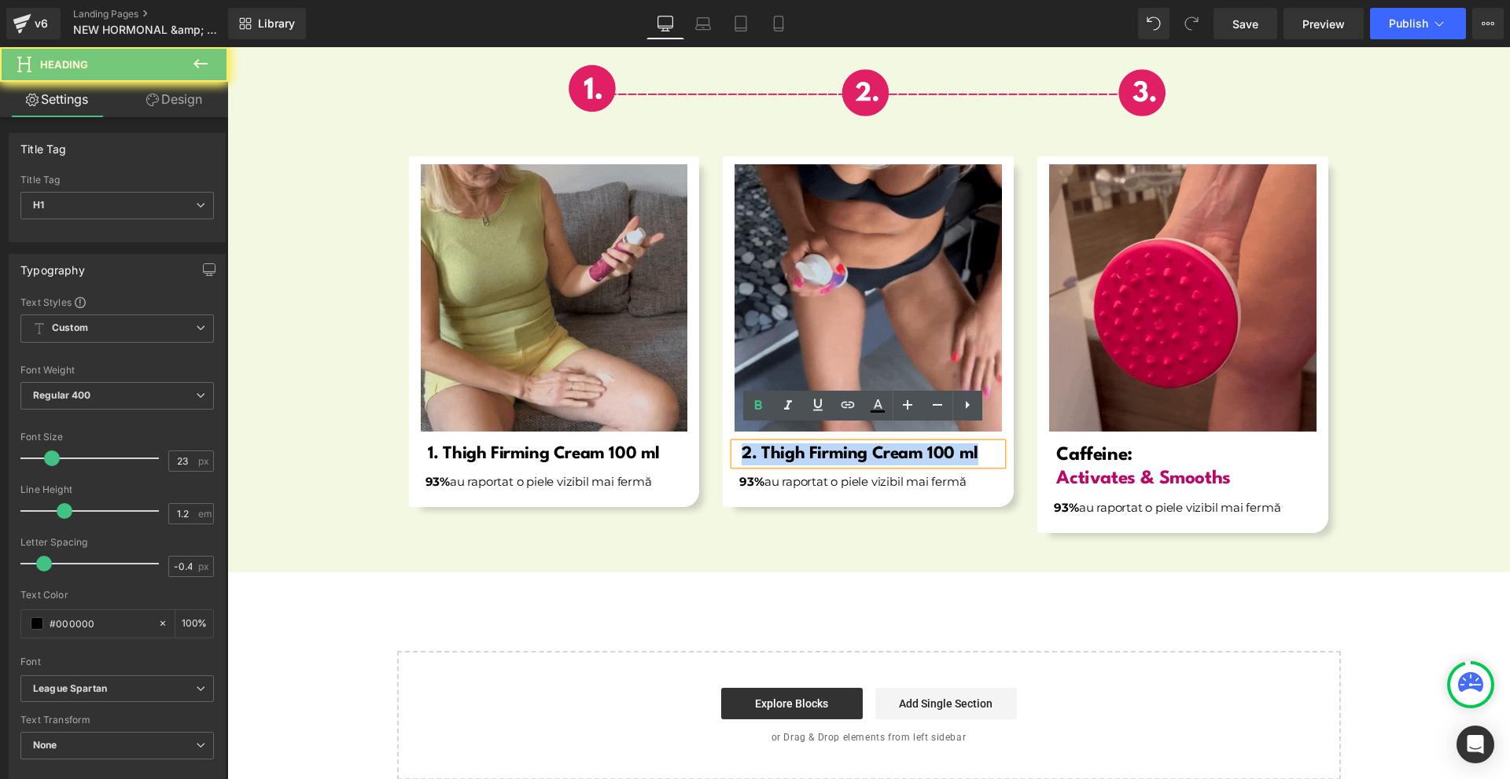
click at [745, 446] on b "2. Thigh Firming Cream 100 ml" at bounding box center [860, 454] width 236 height 17
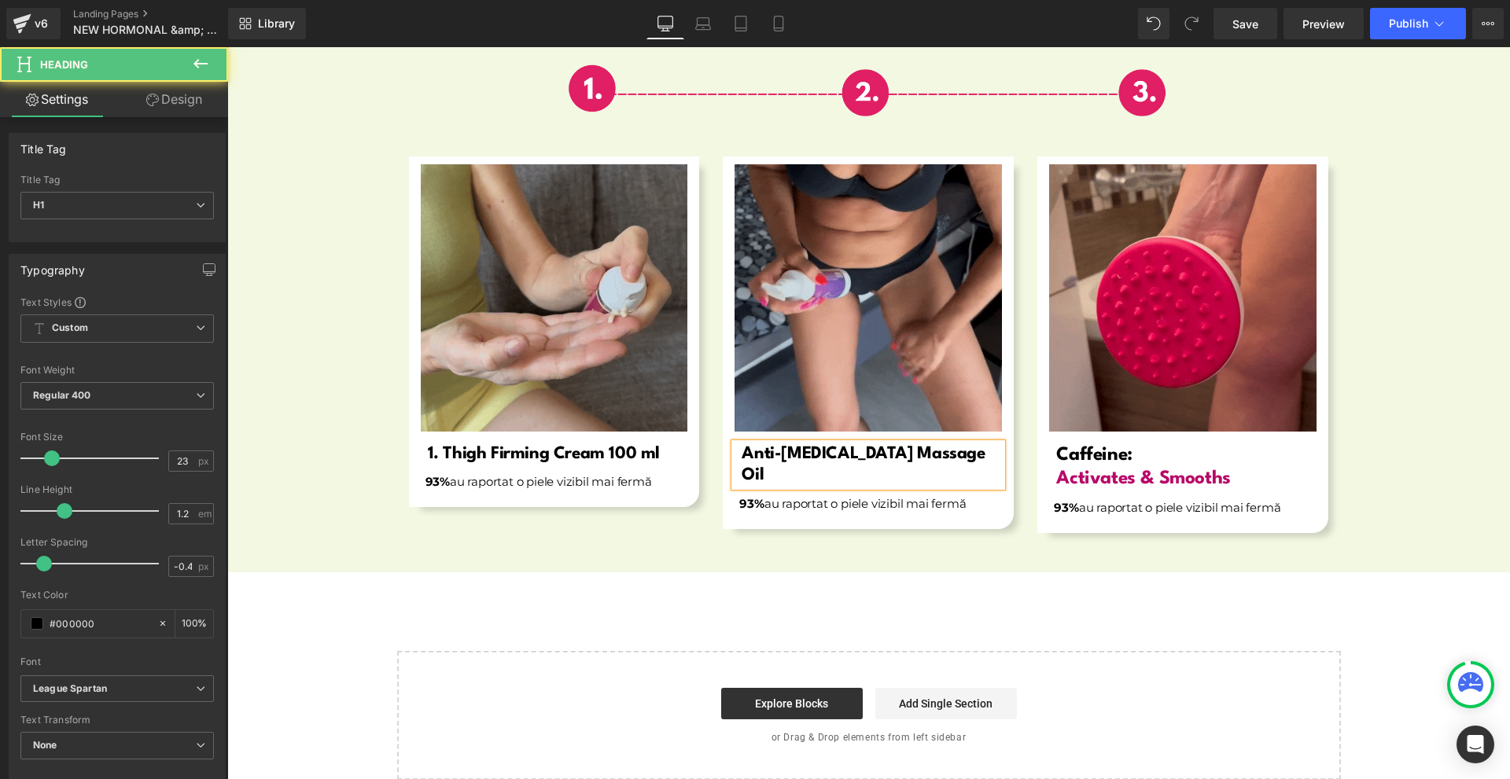
click at [742, 446] on b "Anti-[MEDICAL_DATA] Massage Oil" at bounding box center [863, 465] width 243 height 39
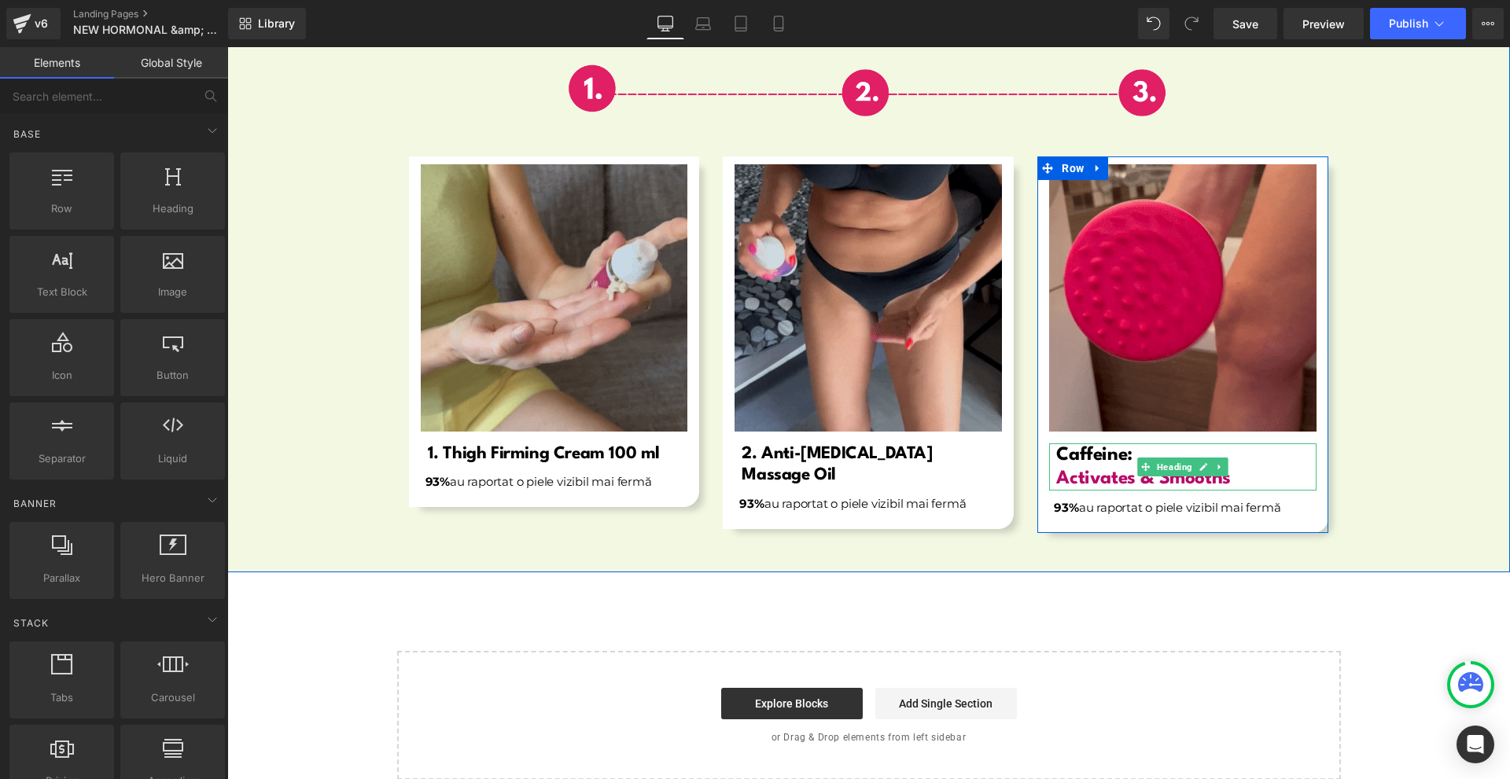
click at [1064, 446] on span "Caffeine:" at bounding box center [1093, 455] width 75 height 19
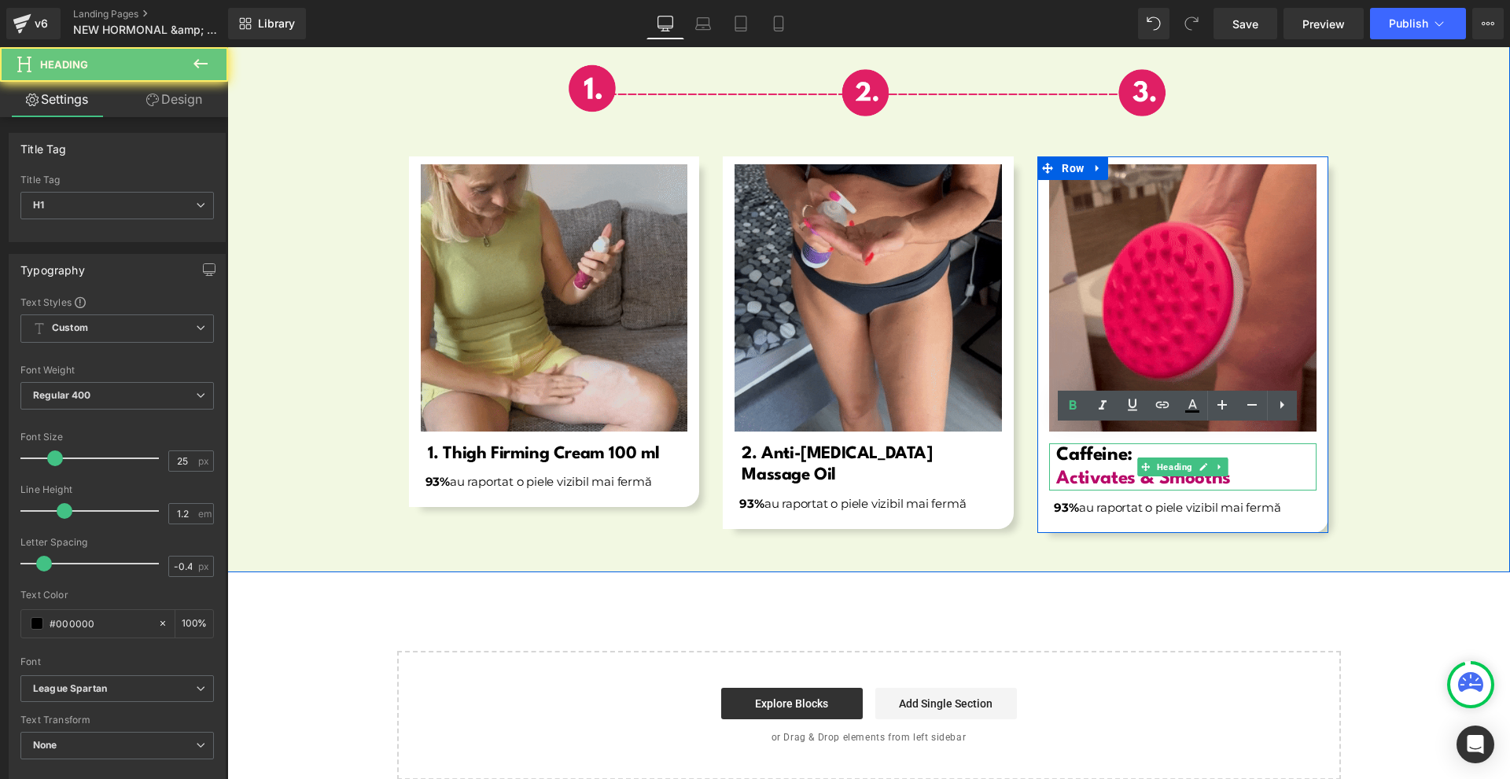
click at [1064, 446] on span "Caffeine:" at bounding box center [1093, 455] width 75 height 19
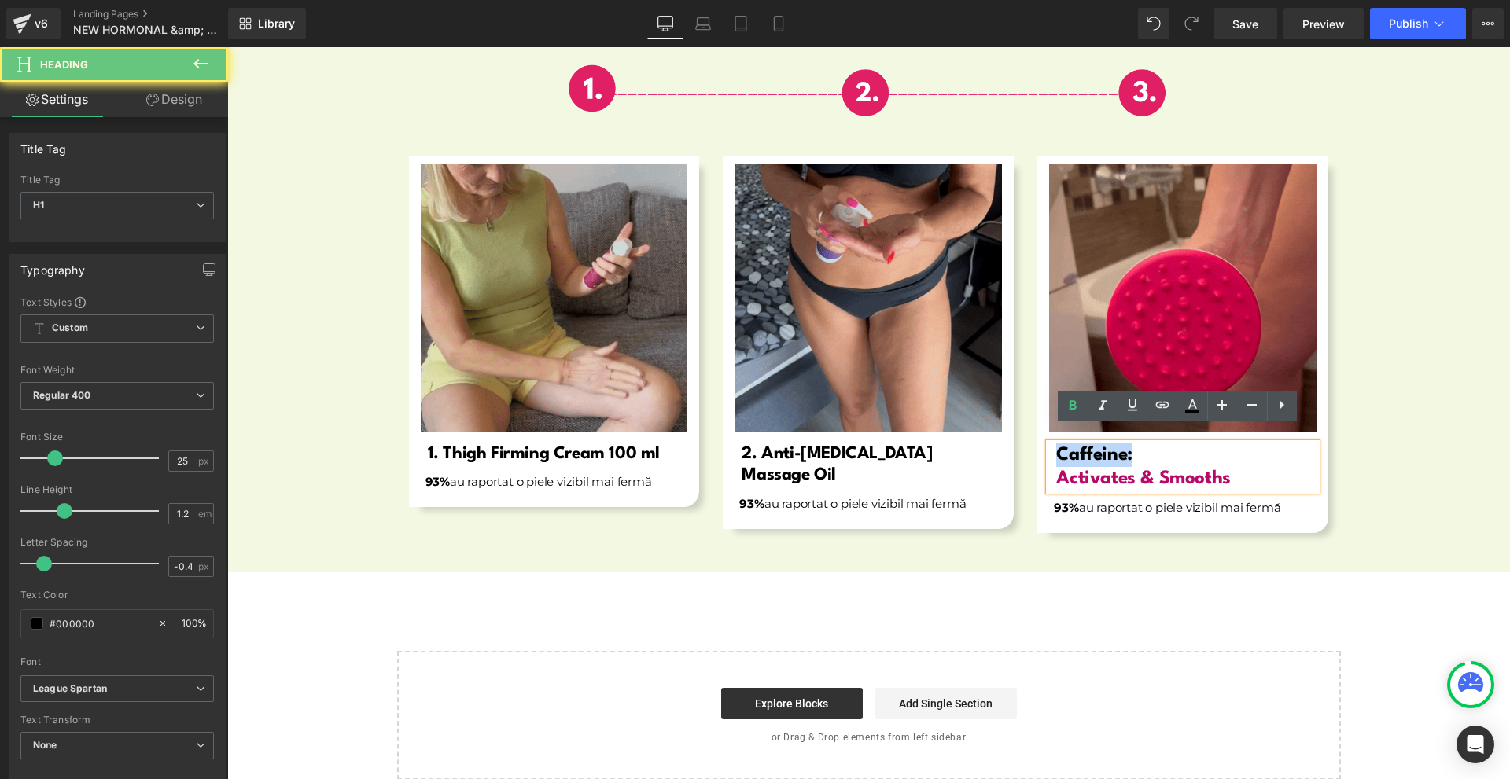
click at [1064, 446] on span "Caffeine:" at bounding box center [1093, 455] width 75 height 19
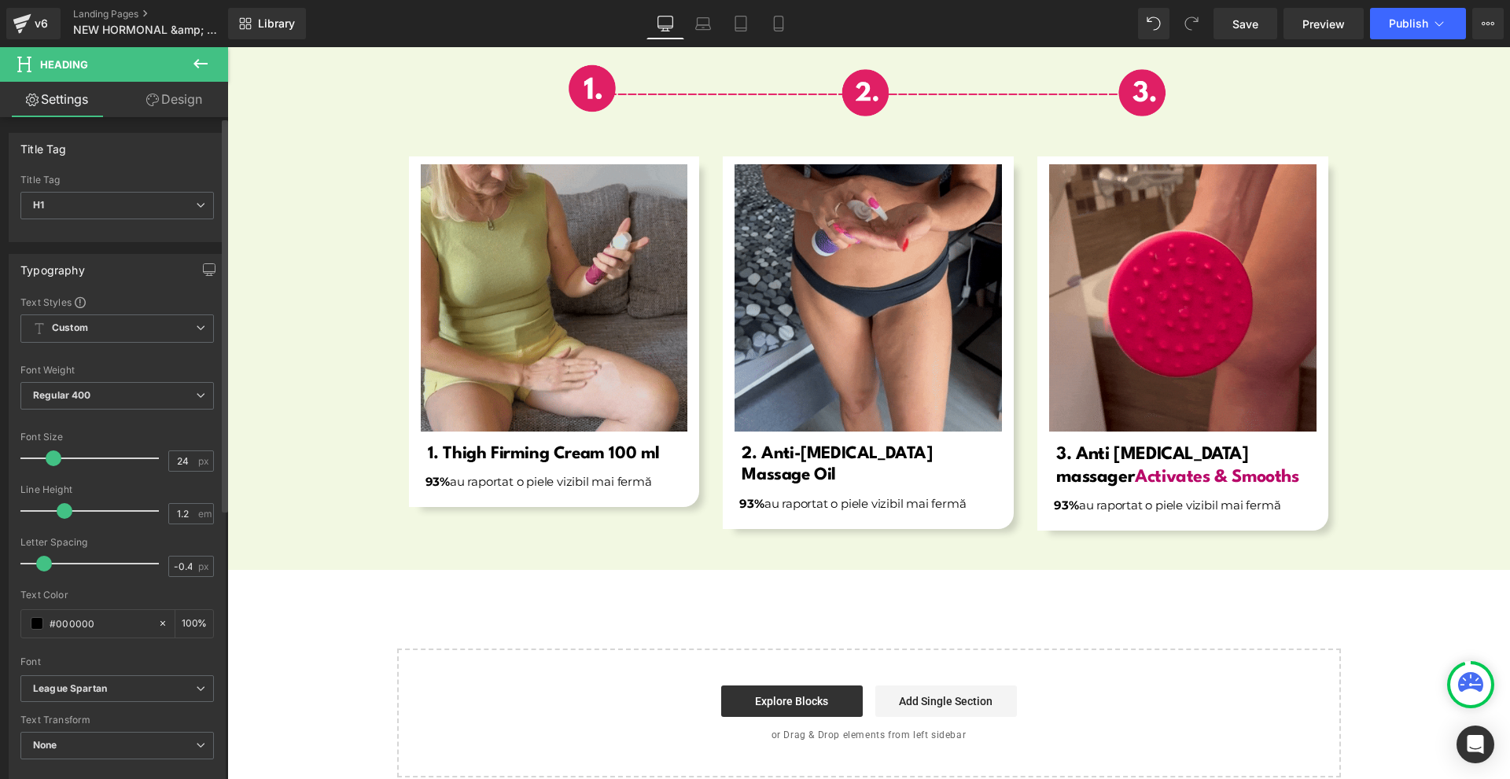
type input "23"
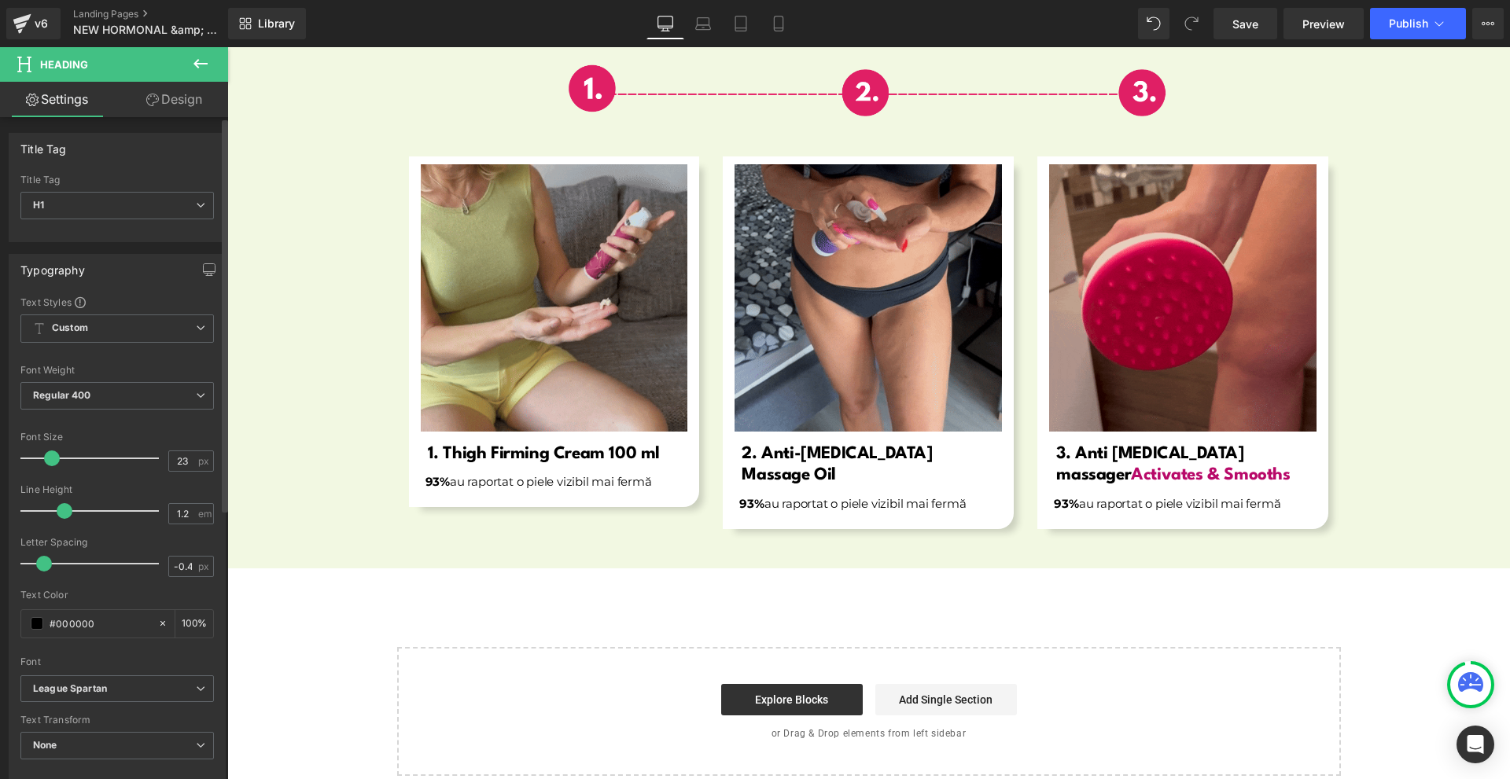
click at [50, 459] on span at bounding box center [52, 459] width 16 height 16
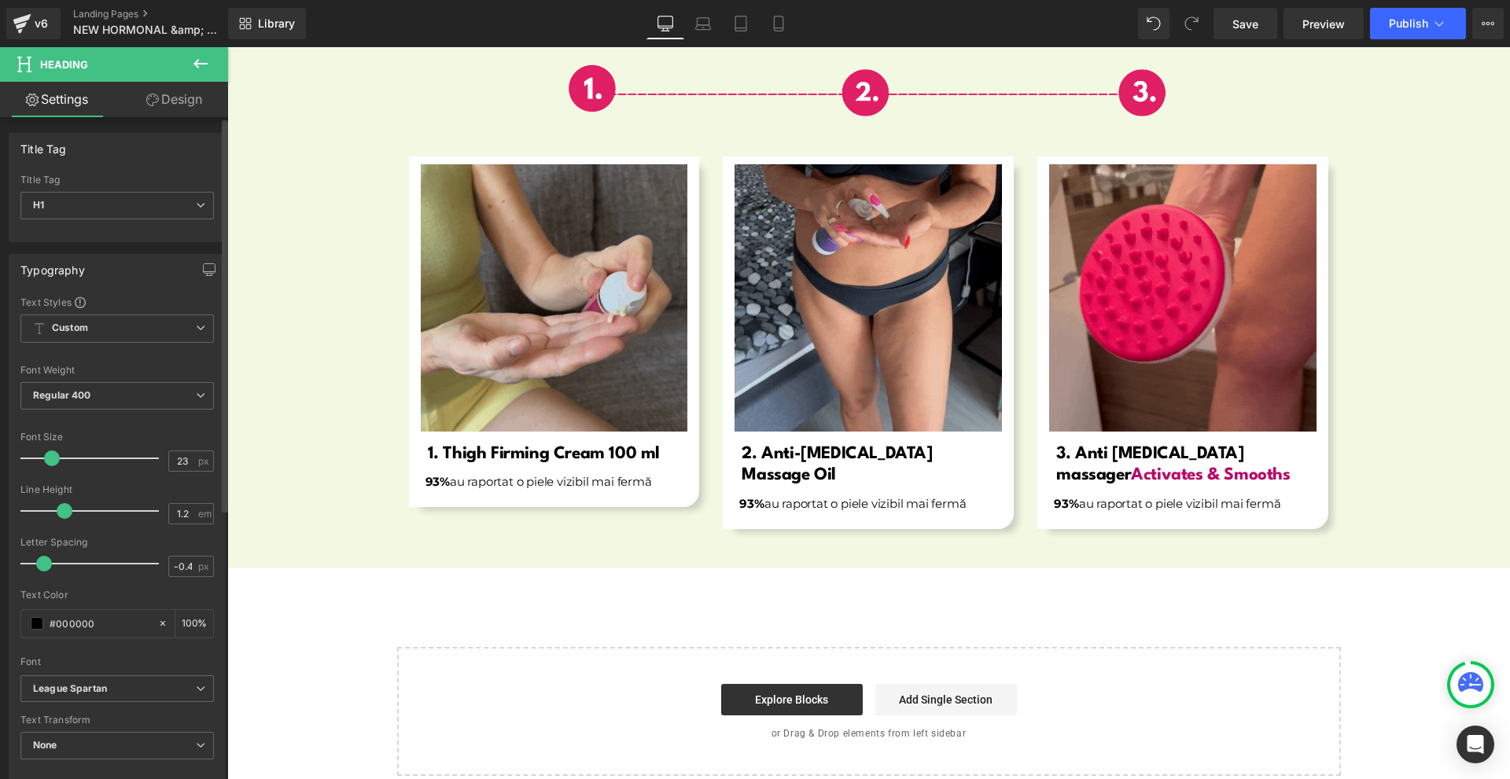
click at [51, 462] on span at bounding box center [52, 459] width 16 height 16
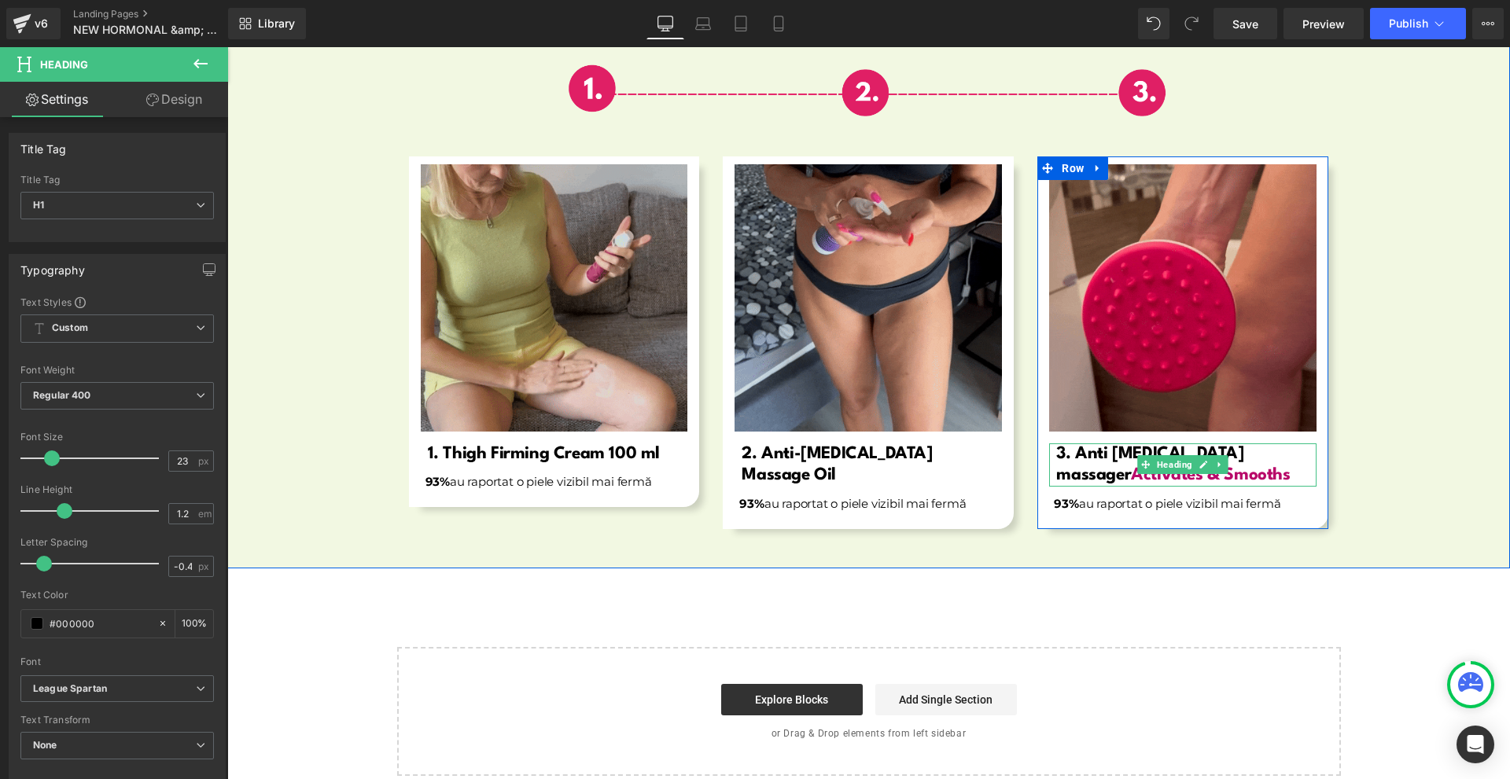
click at [1157, 467] on span "Activates & Smooths" at bounding box center [1210, 475] width 159 height 17
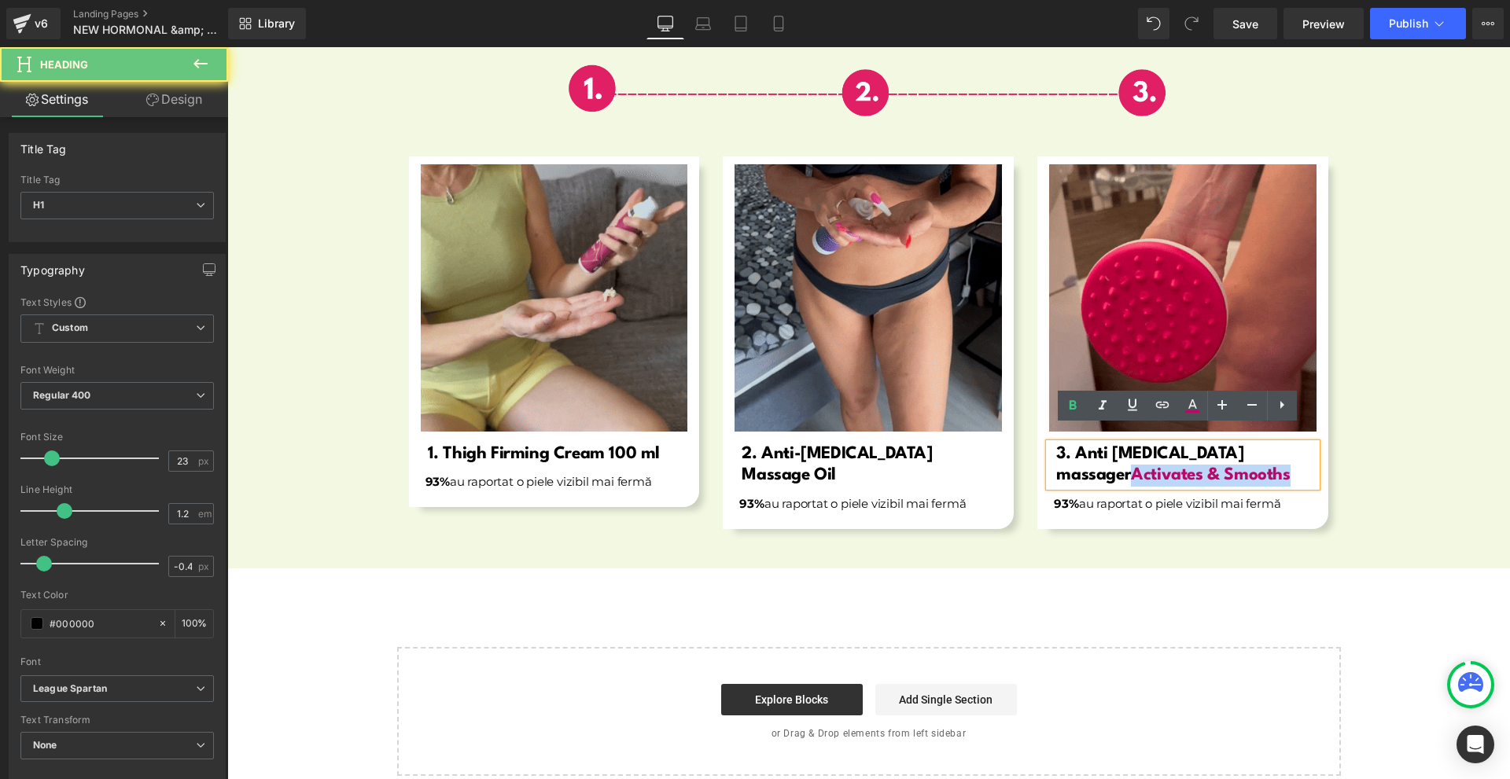
drag, startPoint x: 1126, startPoint y: 459, endPoint x: 1328, endPoint y: 457, distance: 202.1
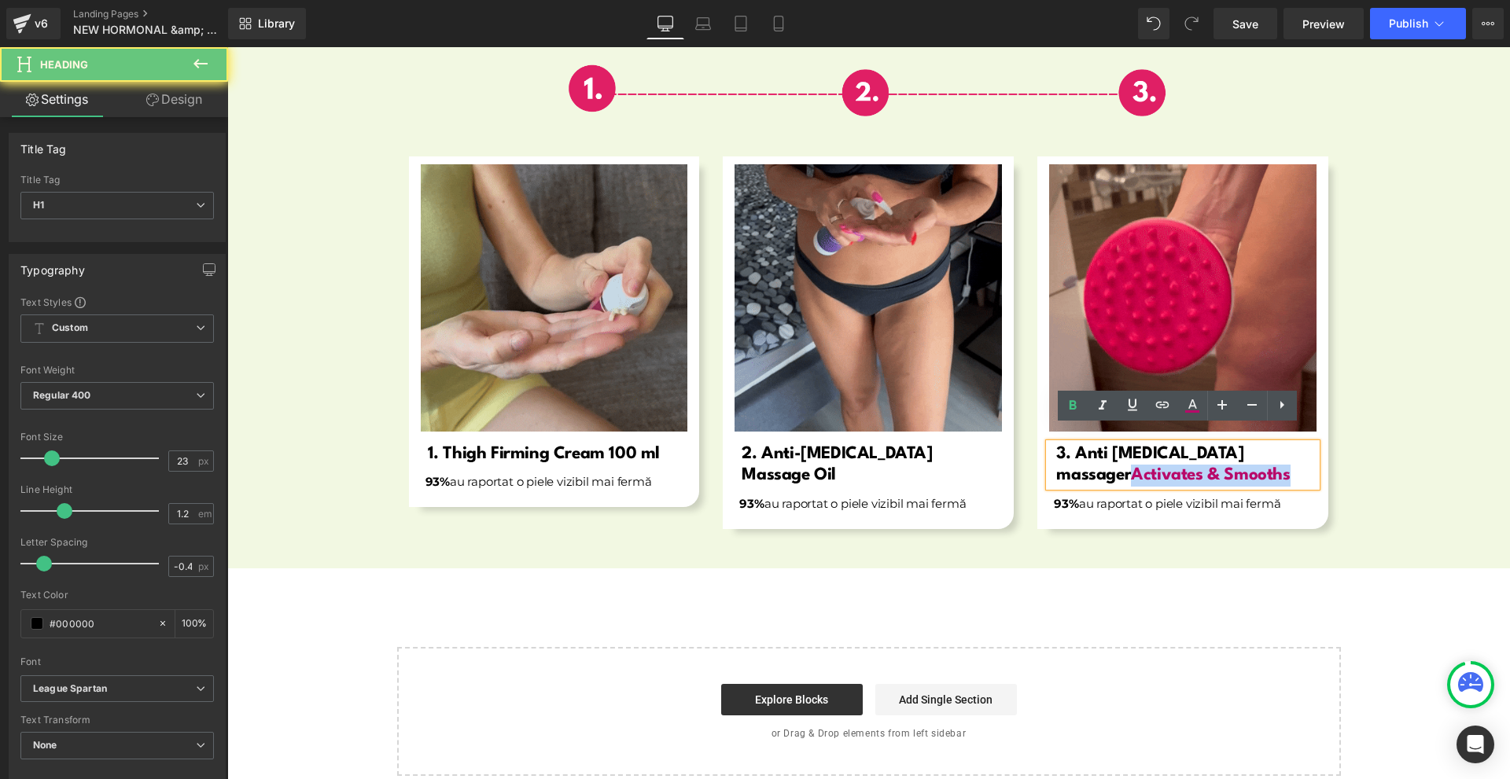
click at [1328, 457] on div "Image 3. Anti [MEDICAL_DATA] massager Activates & Smooths Heading 93% au raport…" at bounding box center [1183, 343] width 315 height 373
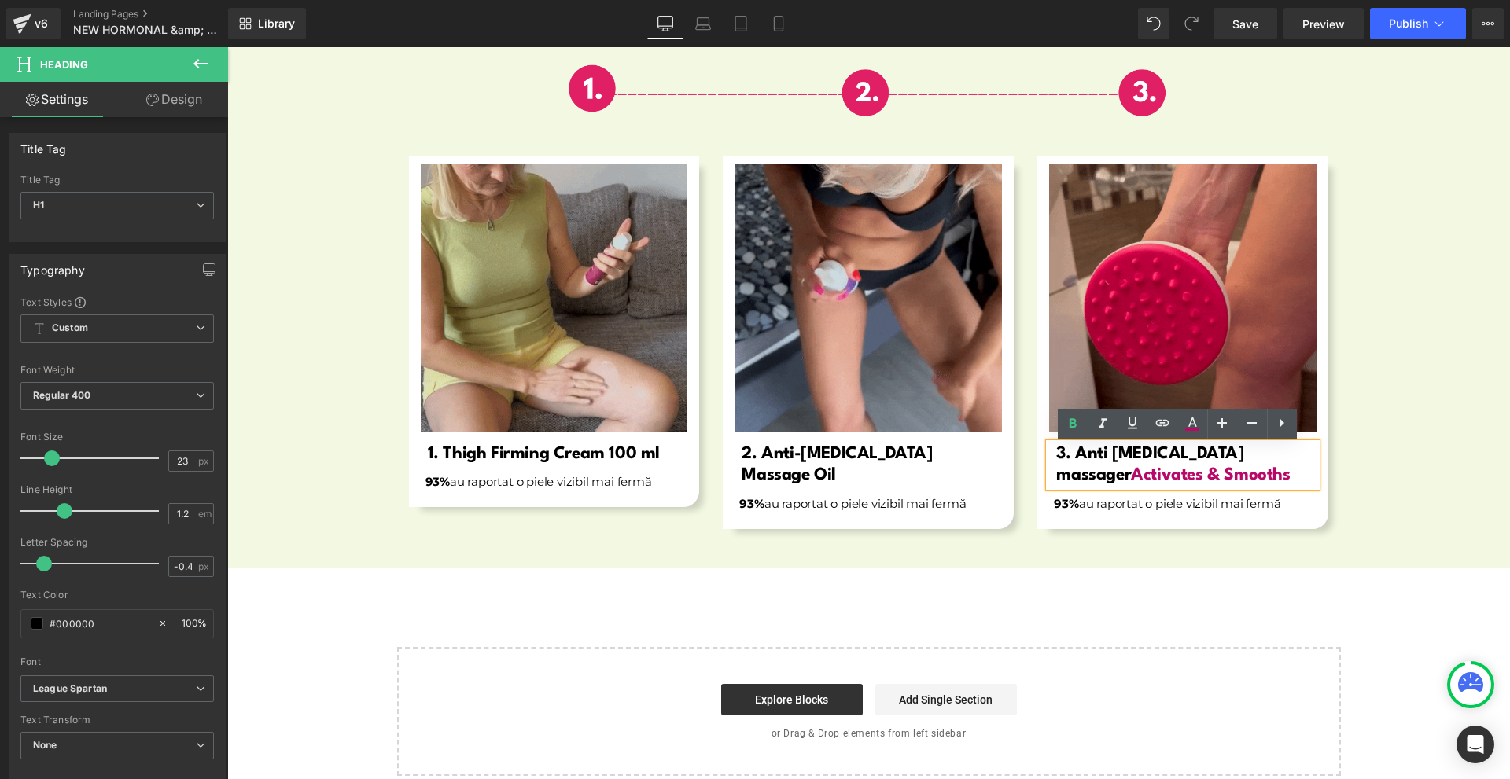
scroll to position [5728, 0]
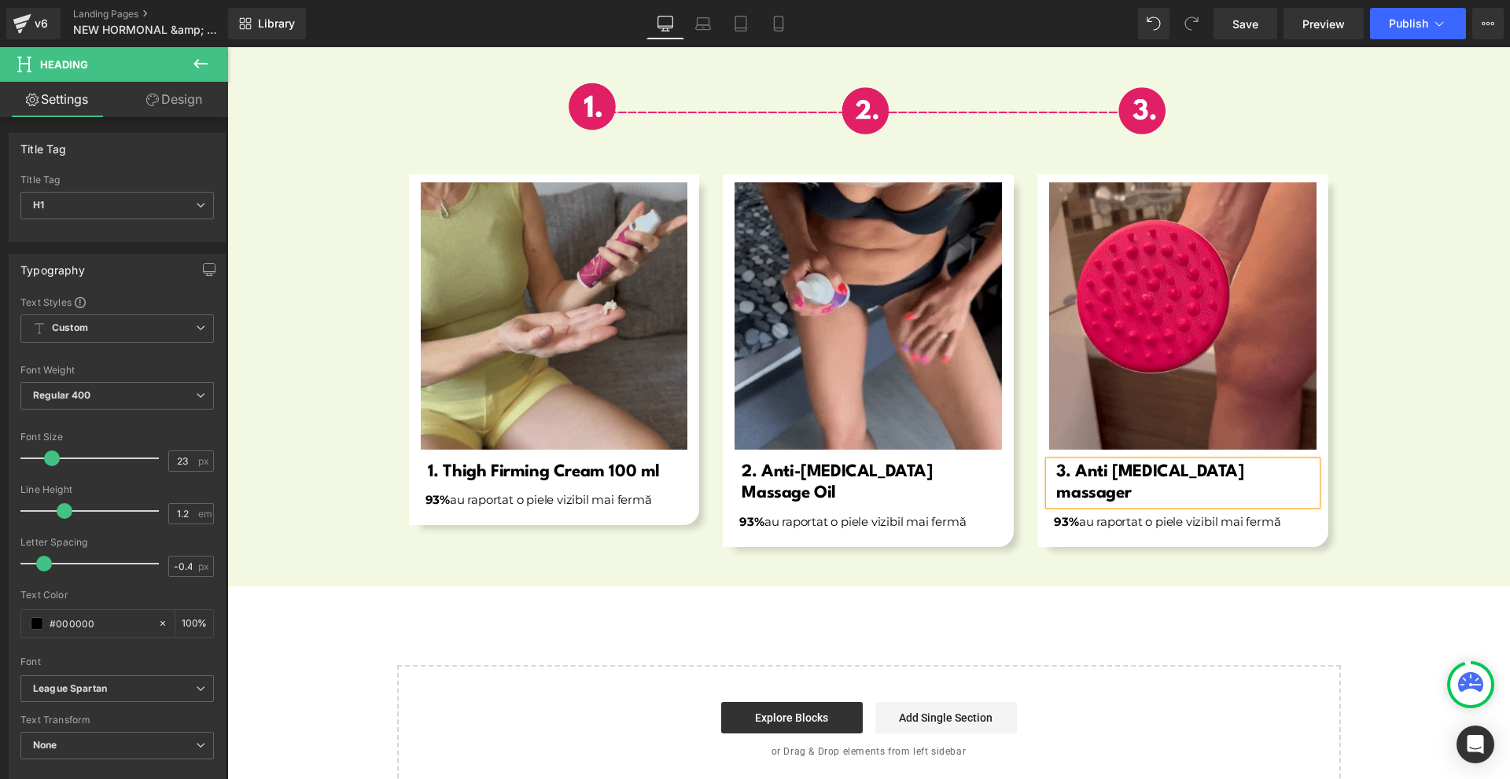
click at [1435, 528] on div "Image Row Image 1. Thigh Firming Cream 100 ml Heading 93% au raportat o piele v…" at bounding box center [868, 314] width 1283 height 545
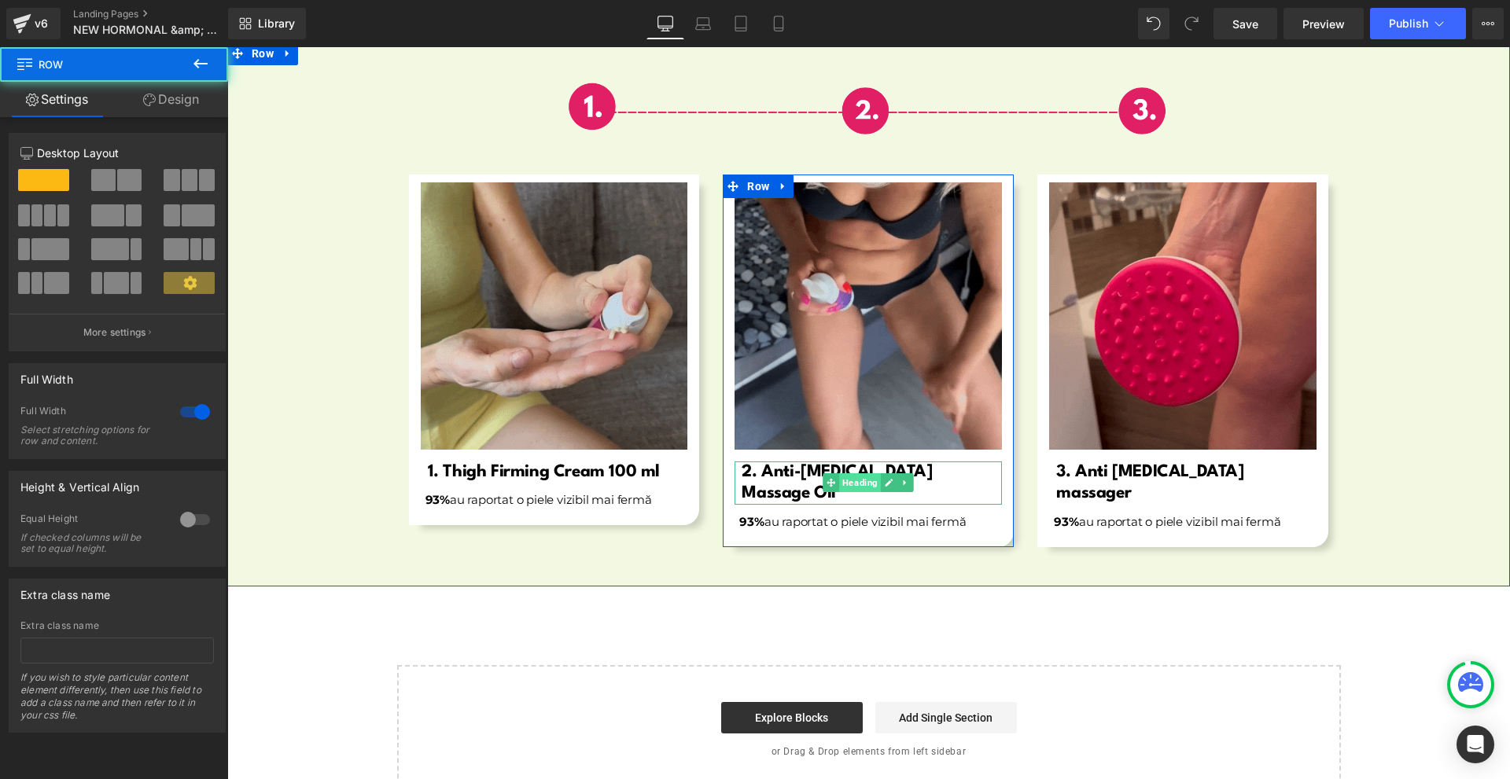
click at [848, 473] on span "Heading" at bounding box center [861, 482] width 42 height 19
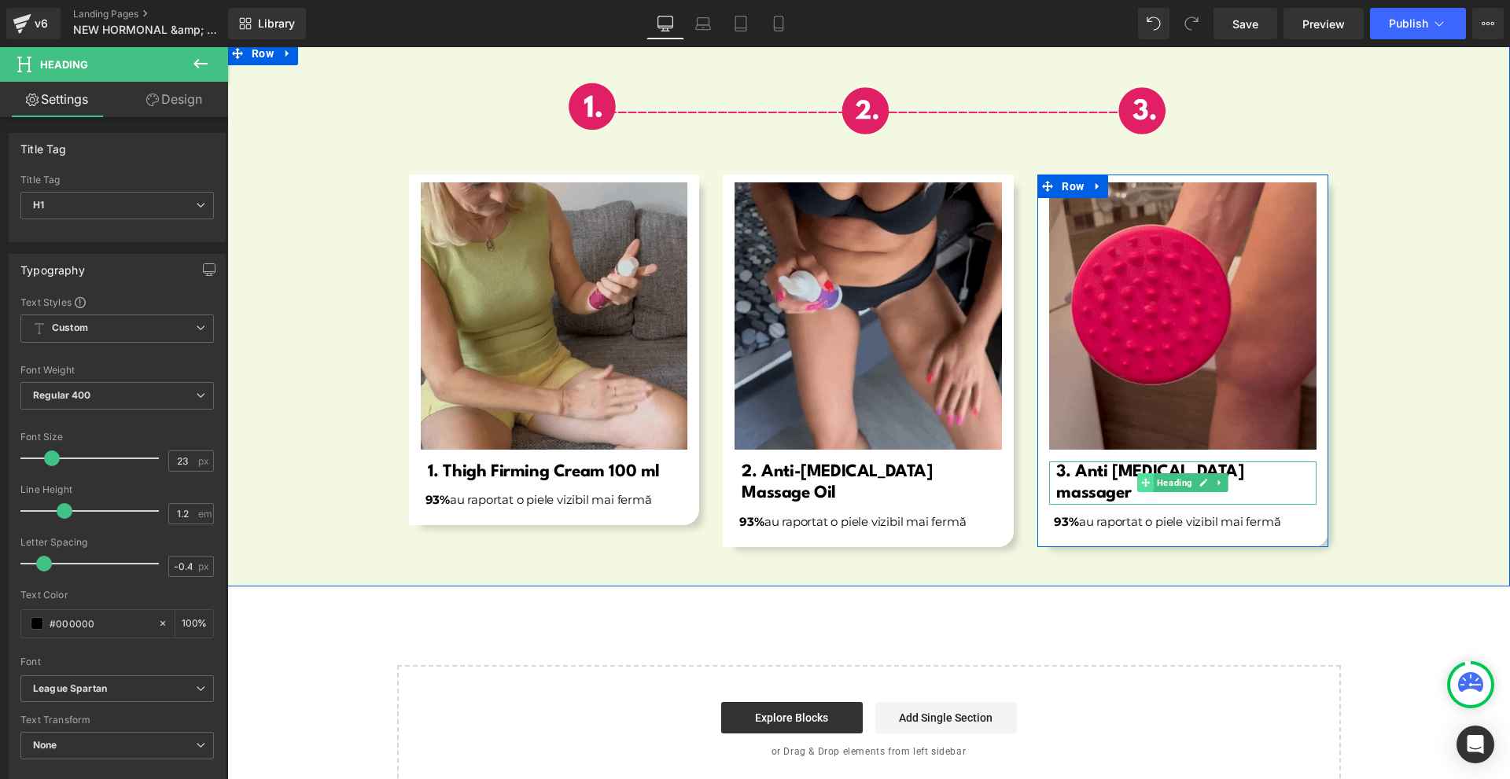
click at [1143, 479] on icon at bounding box center [1146, 483] width 9 height 9
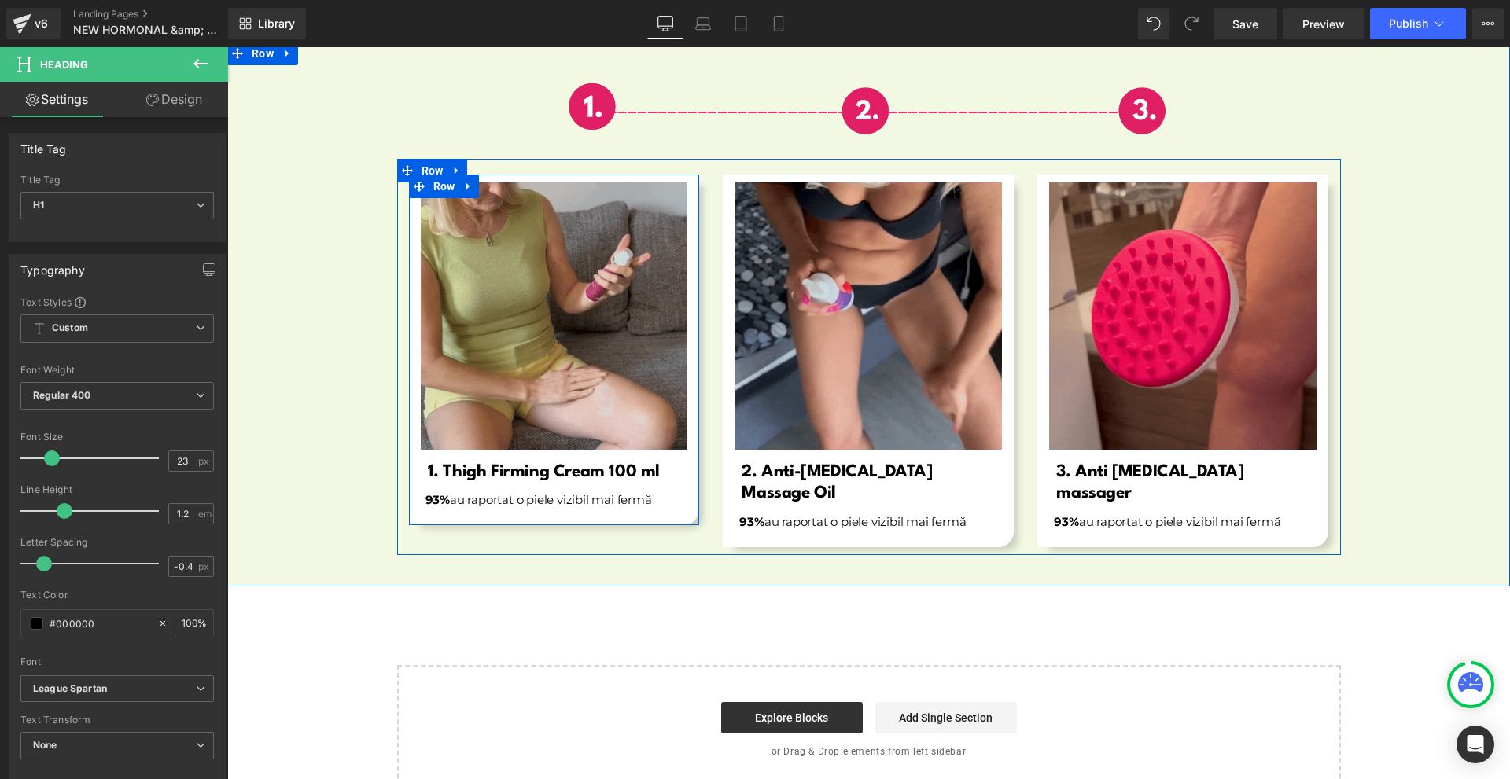
click at [440, 492] on span "93%" at bounding box center [437, 499] width 24 height 15
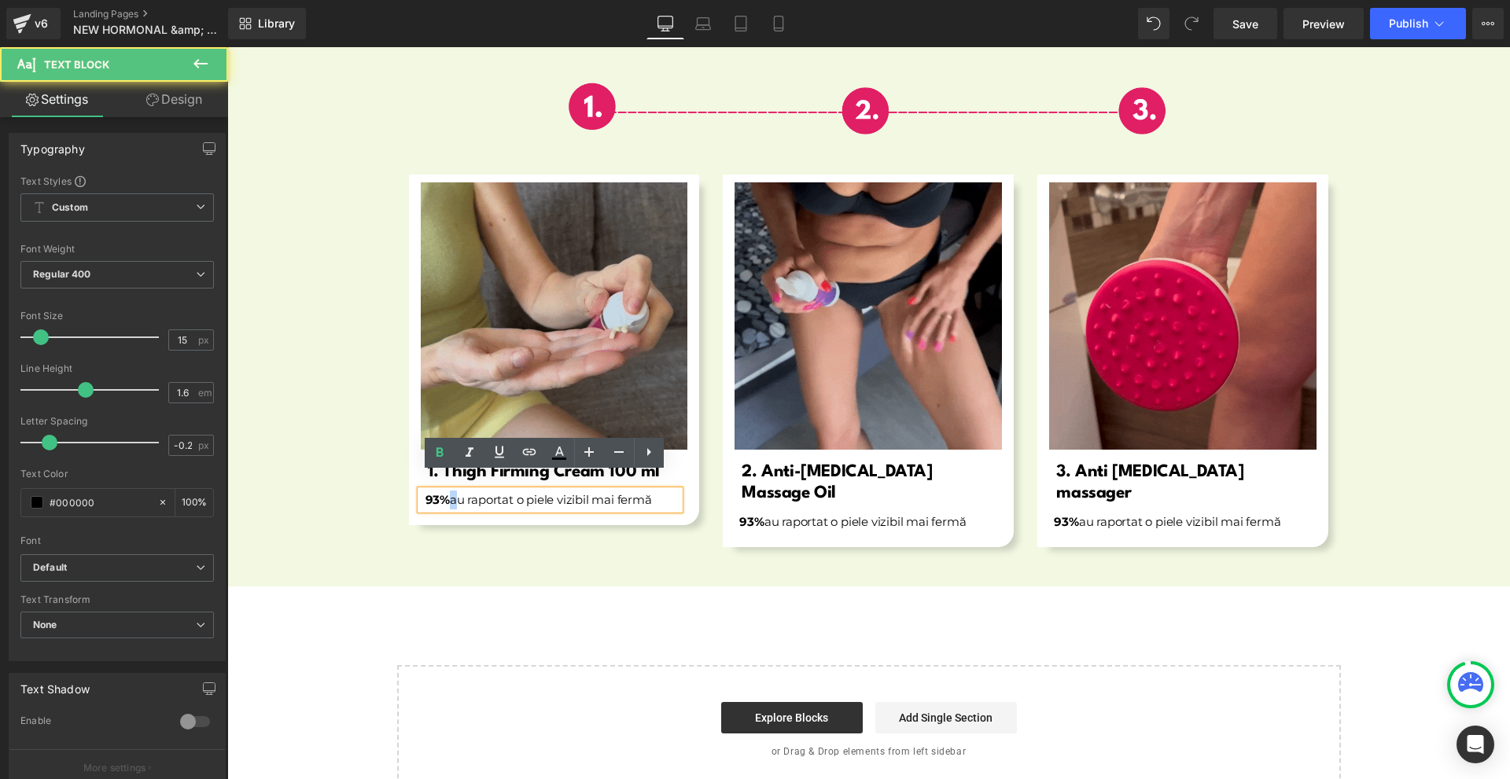
click at [440, 492] on span "93%" at bounding box center [437, 499] width 24 height 15
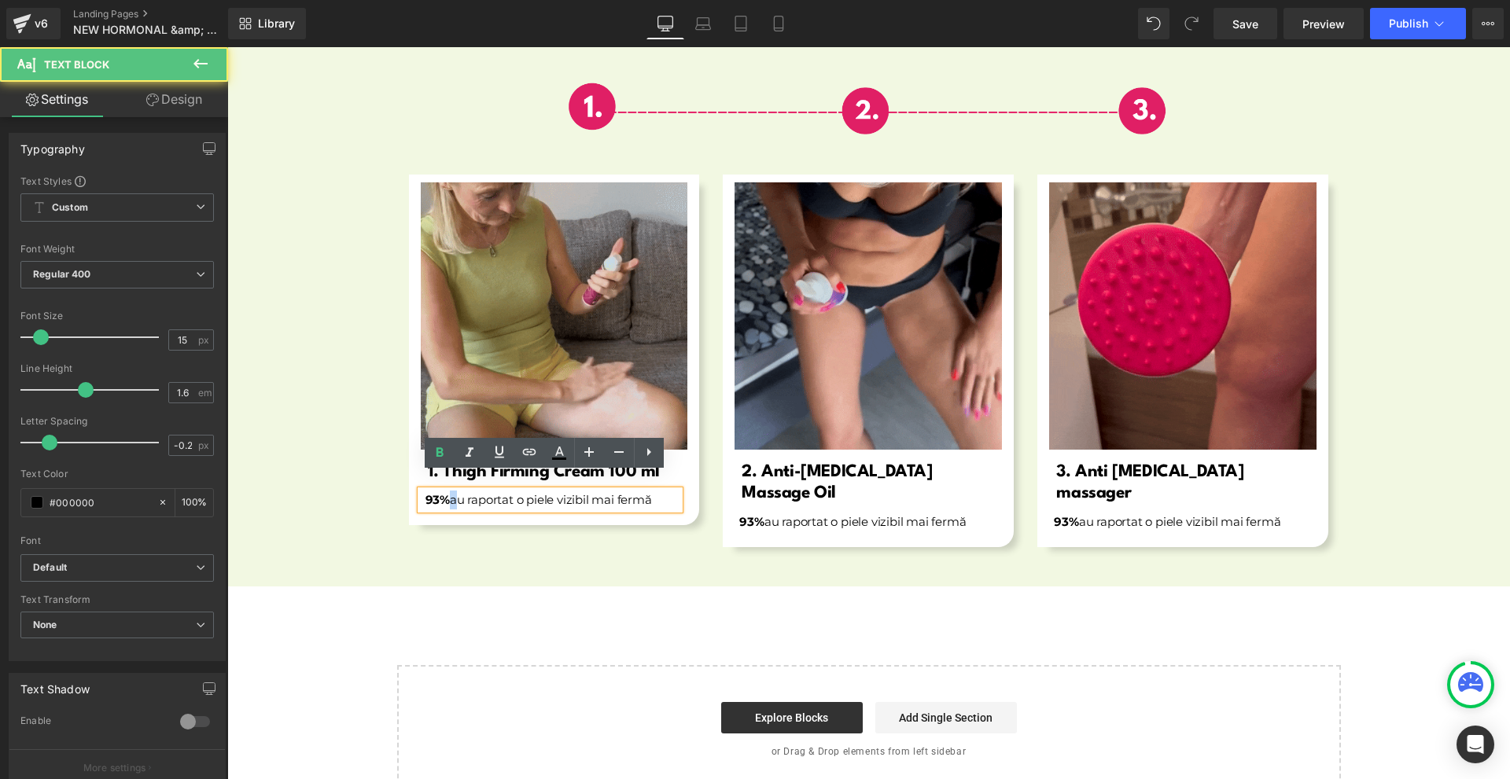
click at [440, 492] on span "93%" at bounding box center [437, 499] width 24 height 15
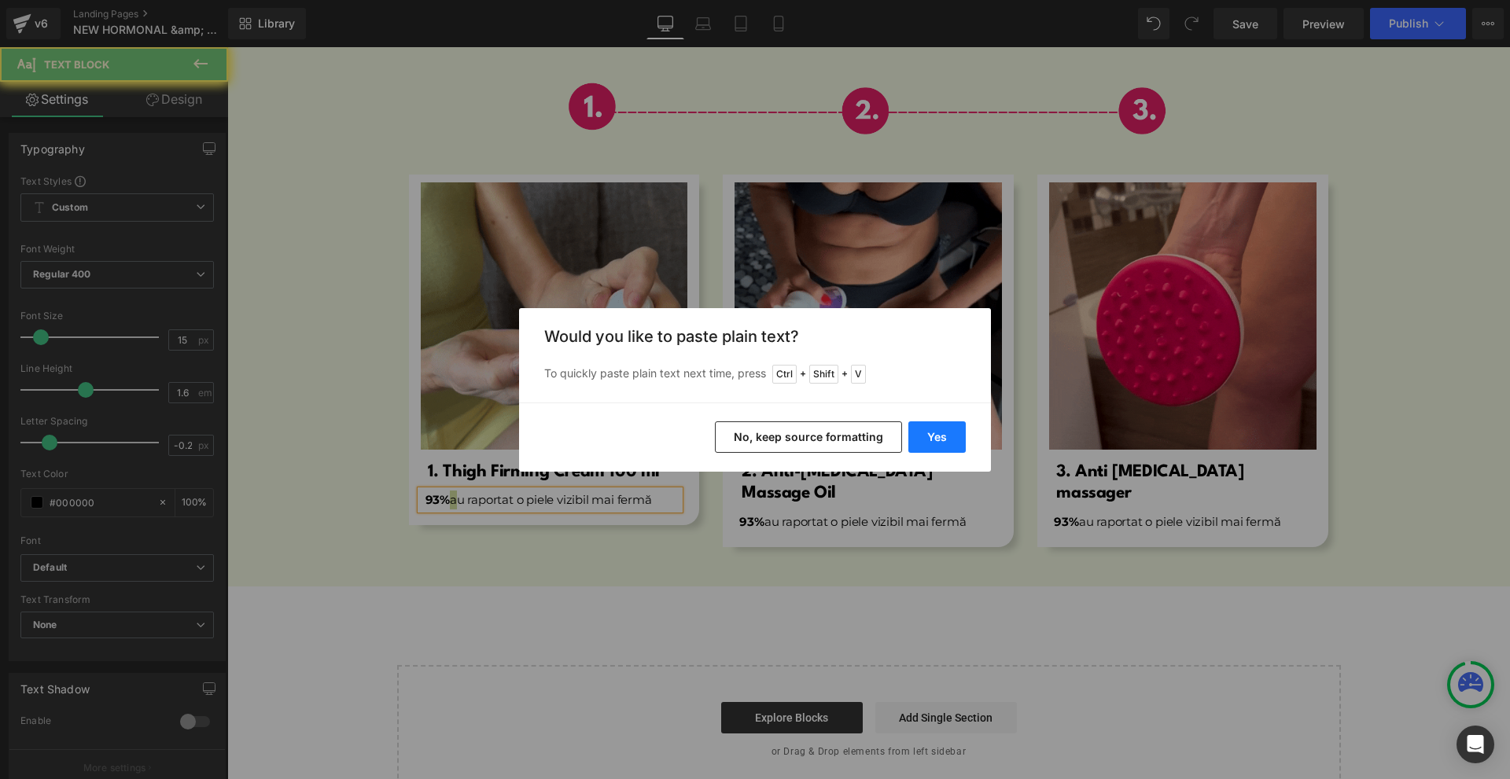
click at [937, 436] on button "Yes" at bounding box center [936, 437] width 57 height 31
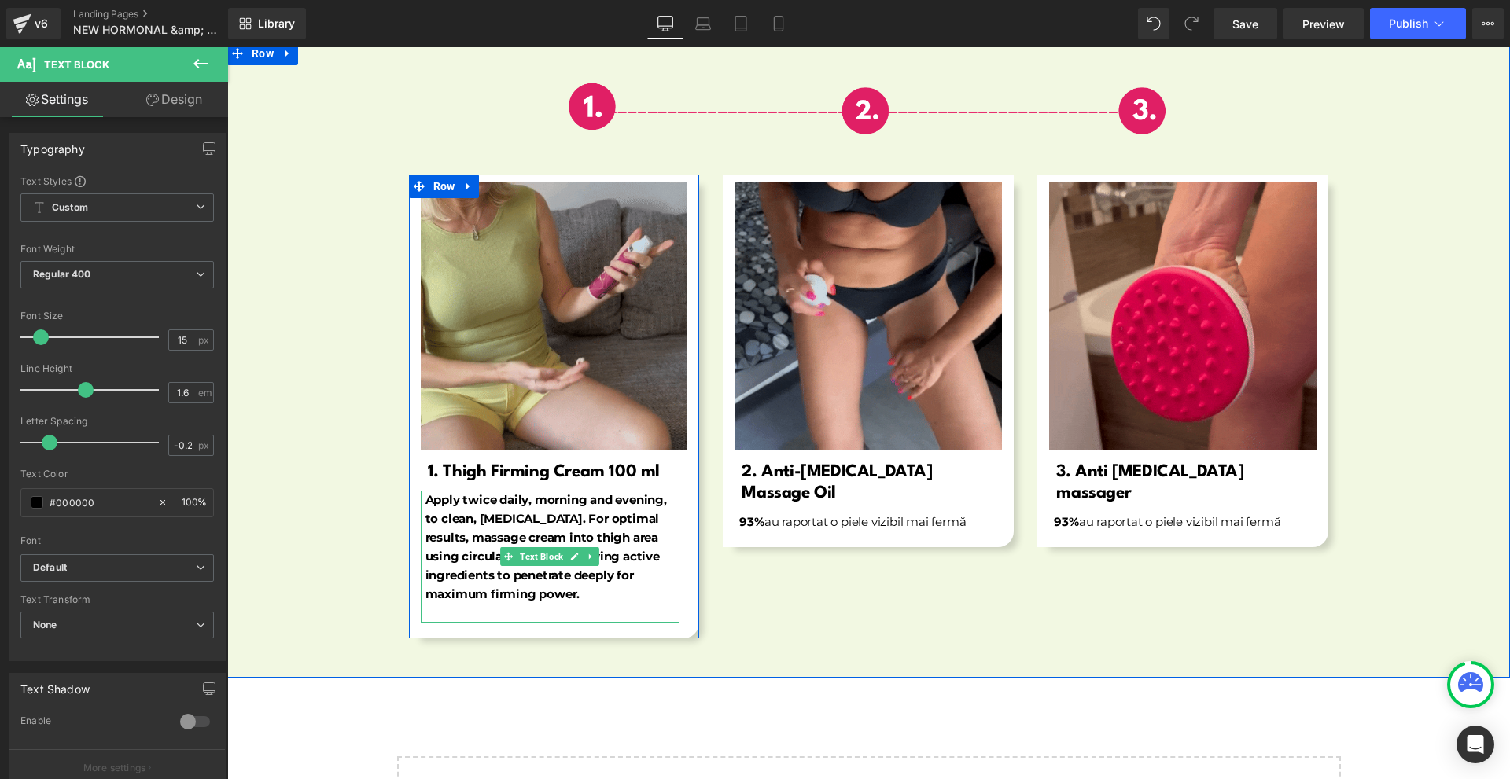
click at [483, 604] on p at bounding box center [552, 613] width 255 height 19
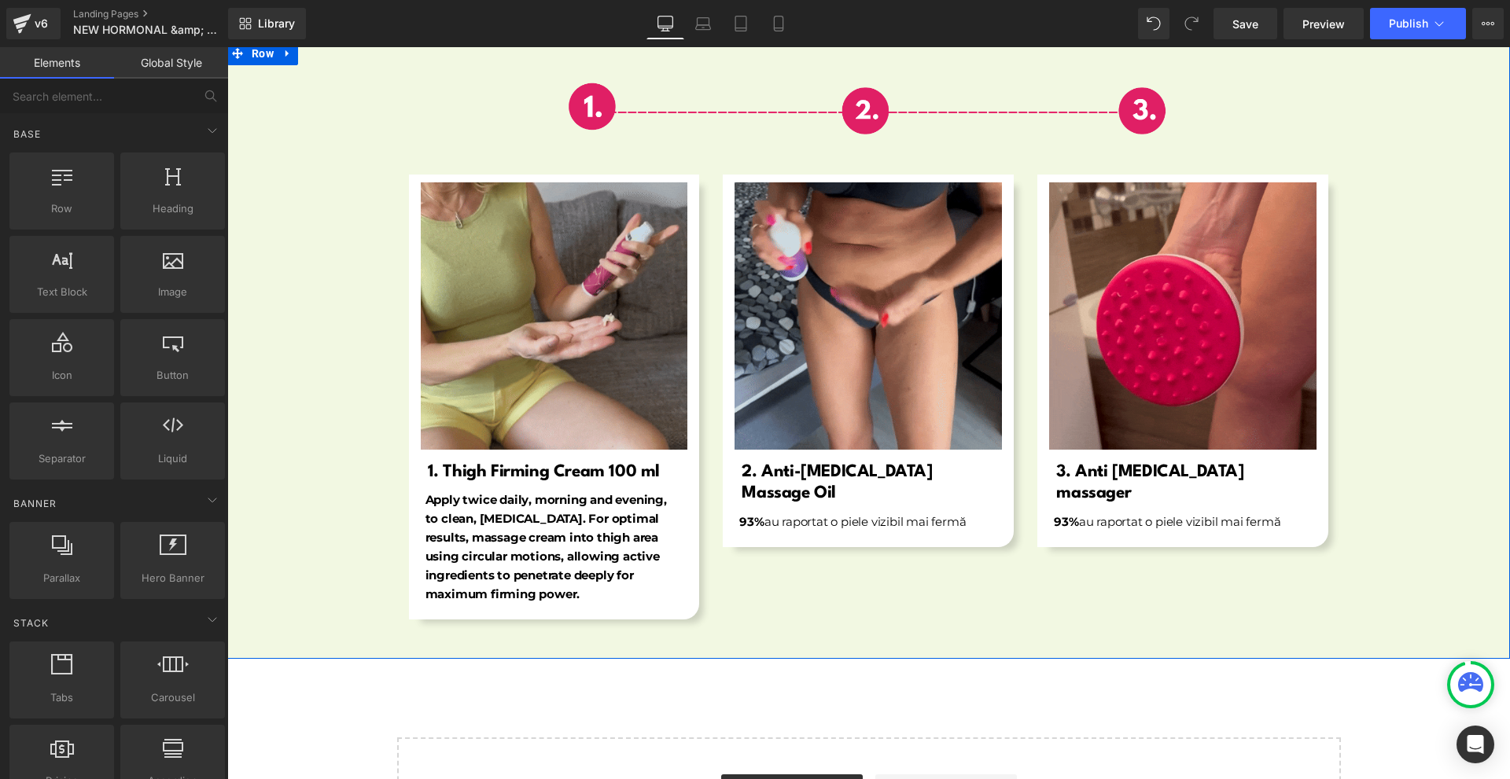
click at [562, 517] on b "Apply twice daily, morning and evening, to clean, [MEDICAL_DATA]. For optimal r…" at bounding box center [545, 546] width 241 height 109
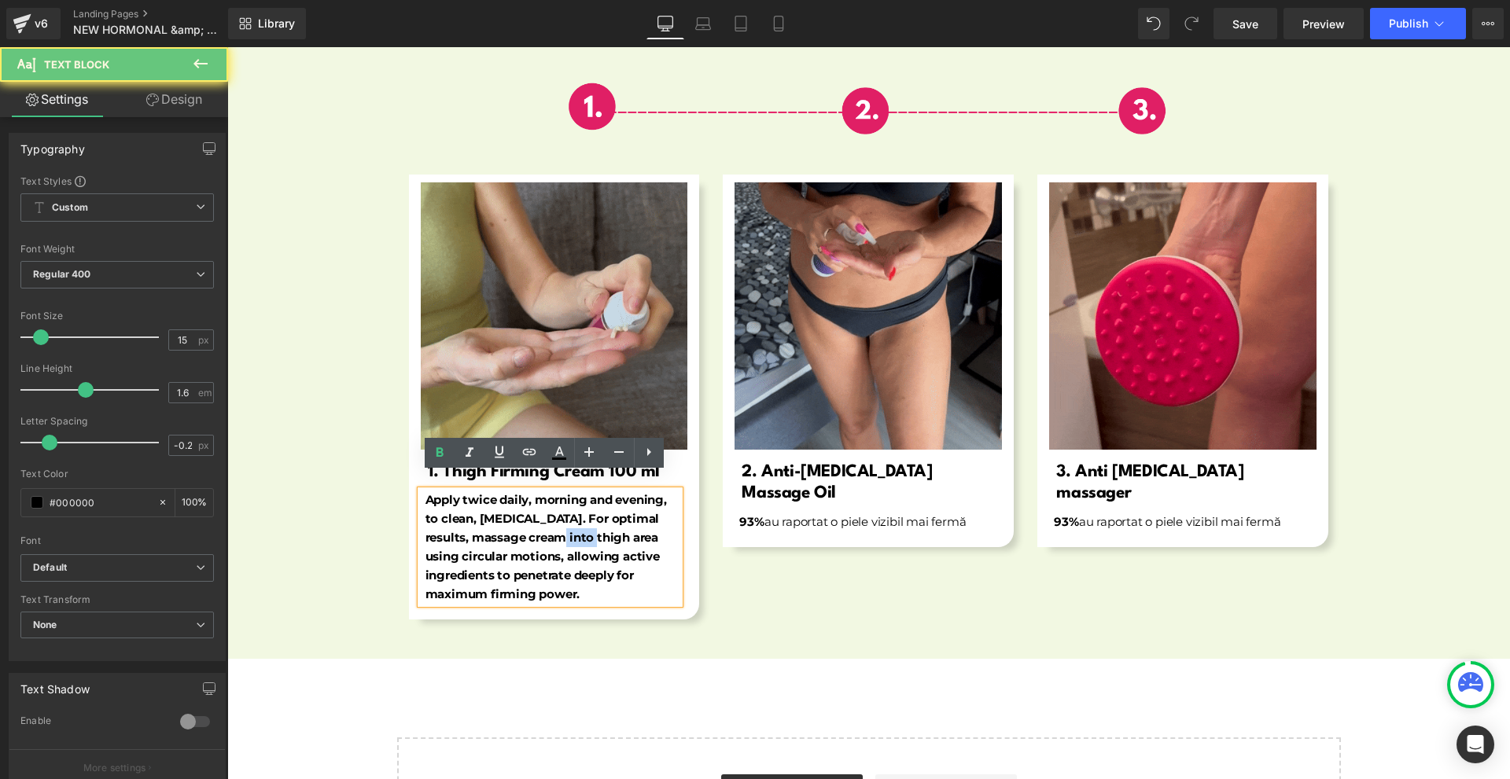
click at [562, 517] on b "Apply twice daily, morning and evening, to clean, [MEDICAL_DATA]. For optimal r…" at bounding box center [545, 546] width 241 height 109
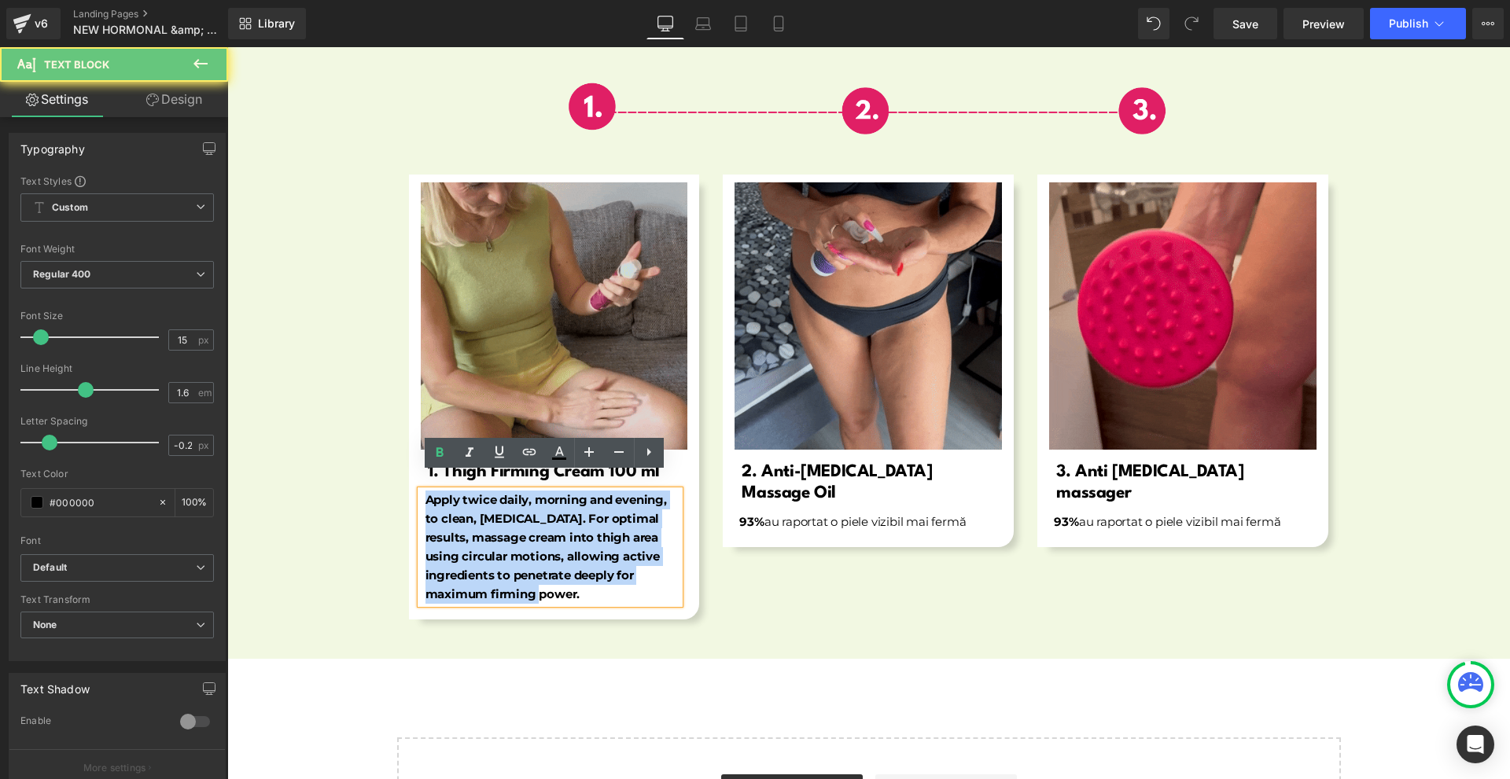
click at [562, 517] on b "Apply twice daily, morning and evening, to clean, [MEDICAL_DATA]. For optimal r…" at bounding box center [545, 546] width 241 height 109
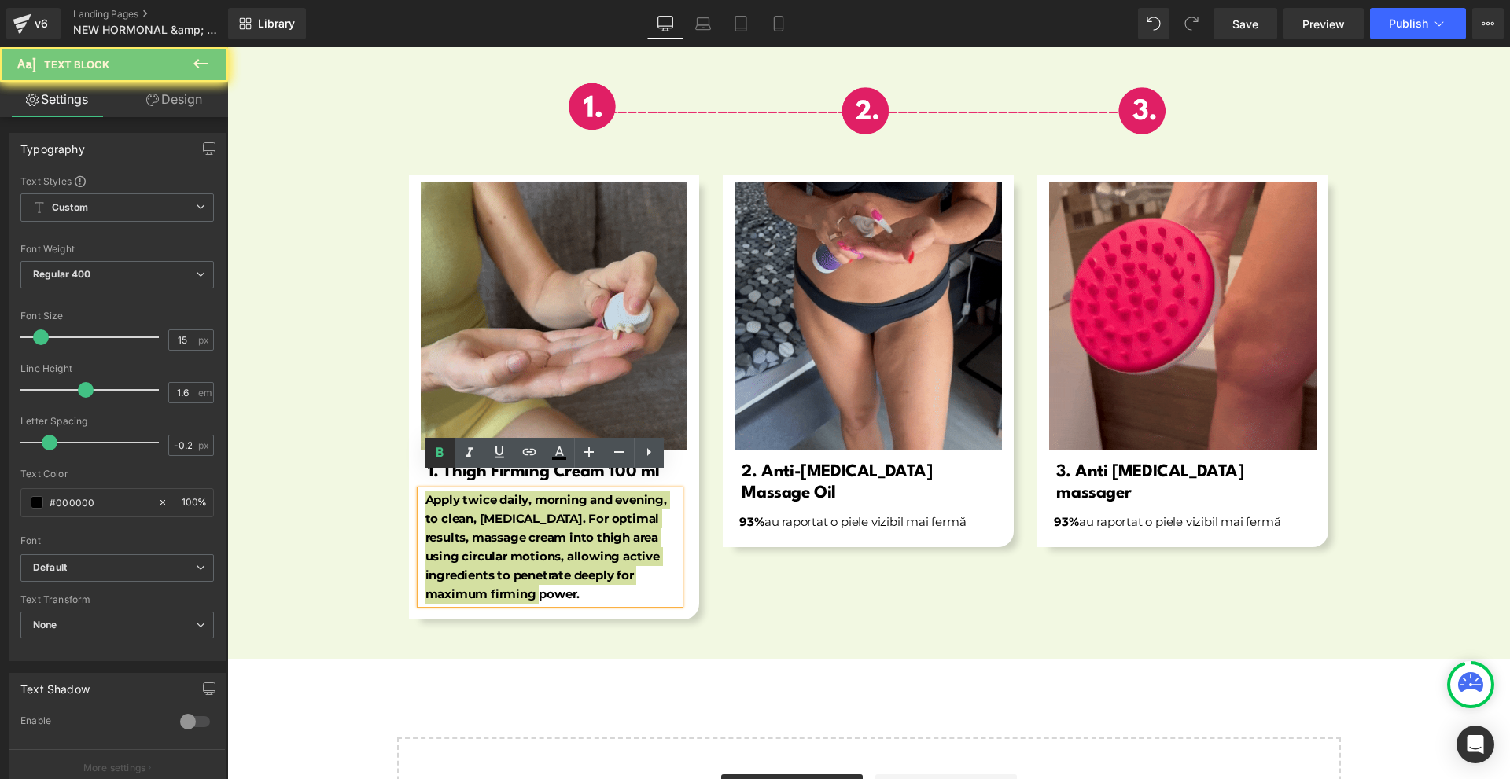
click at [443, 459] on icon at bounding box center [439, 453] width 19 height 19
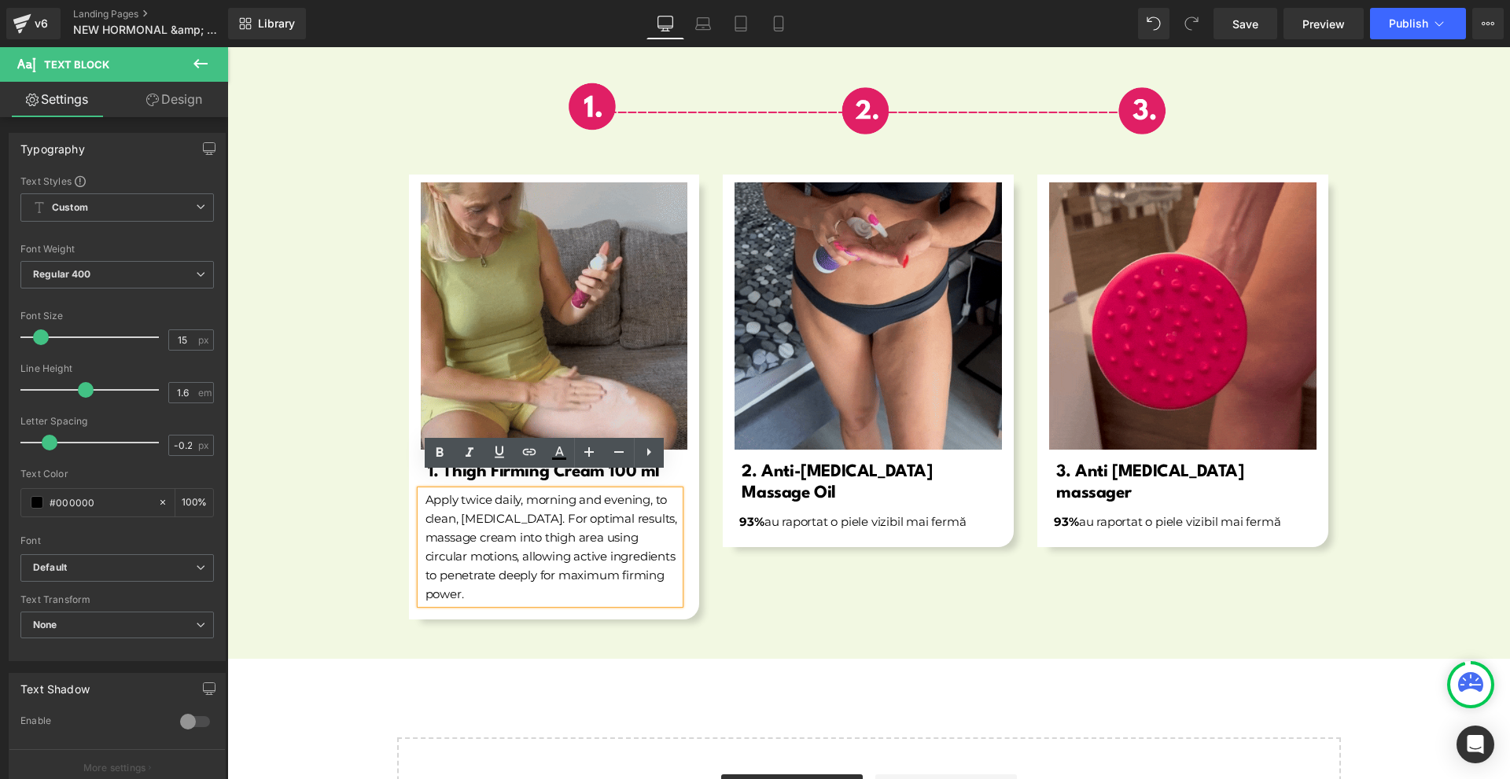
click at [620, 637] on div "Image Row Image 1. Thigh Firming Cream 100 ml Heading Apply twice daily, mornin…" at bounding box center [868, 351] width 1283 height 618
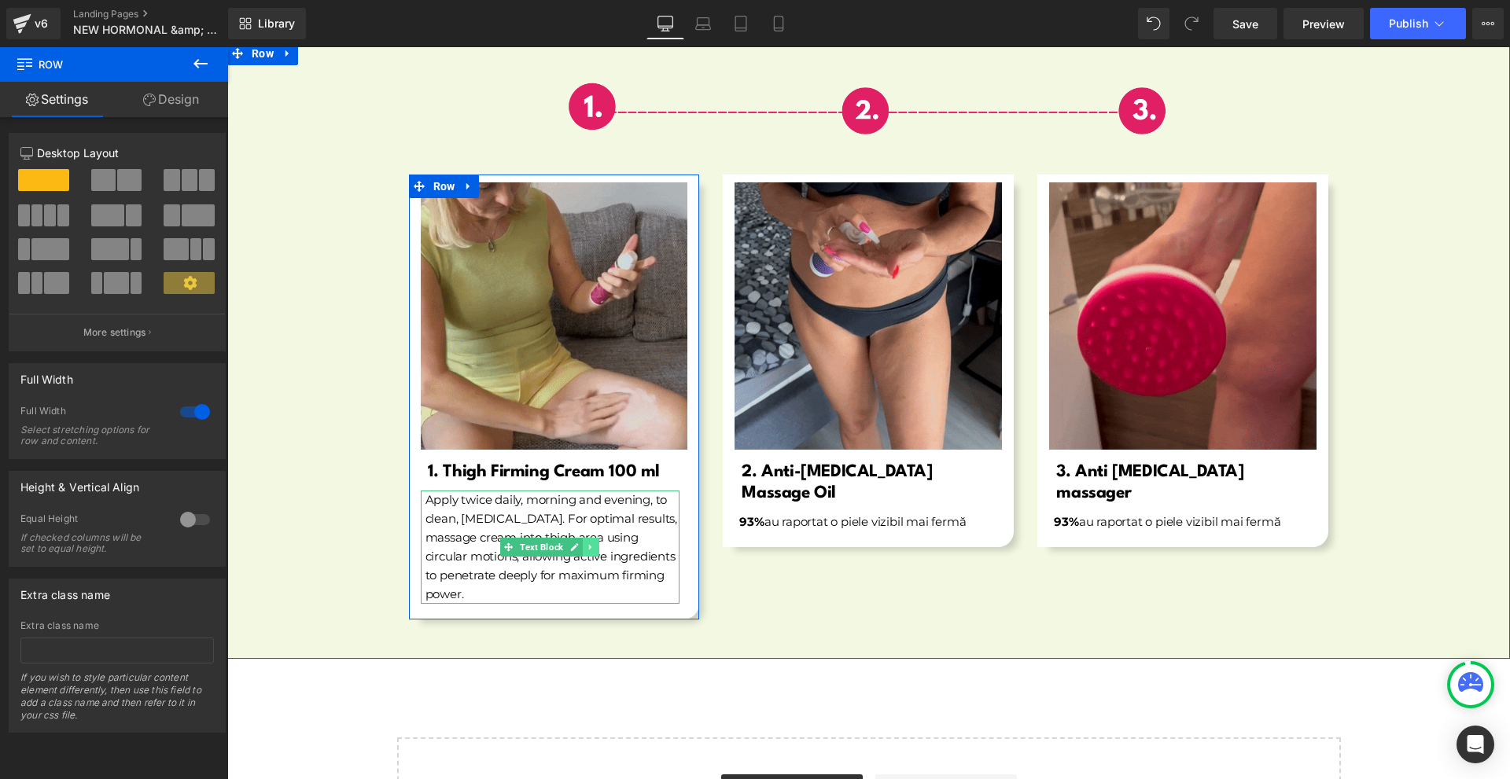
click at [589, 545] on icon at bounding box center [590, 548] width 2 height 6
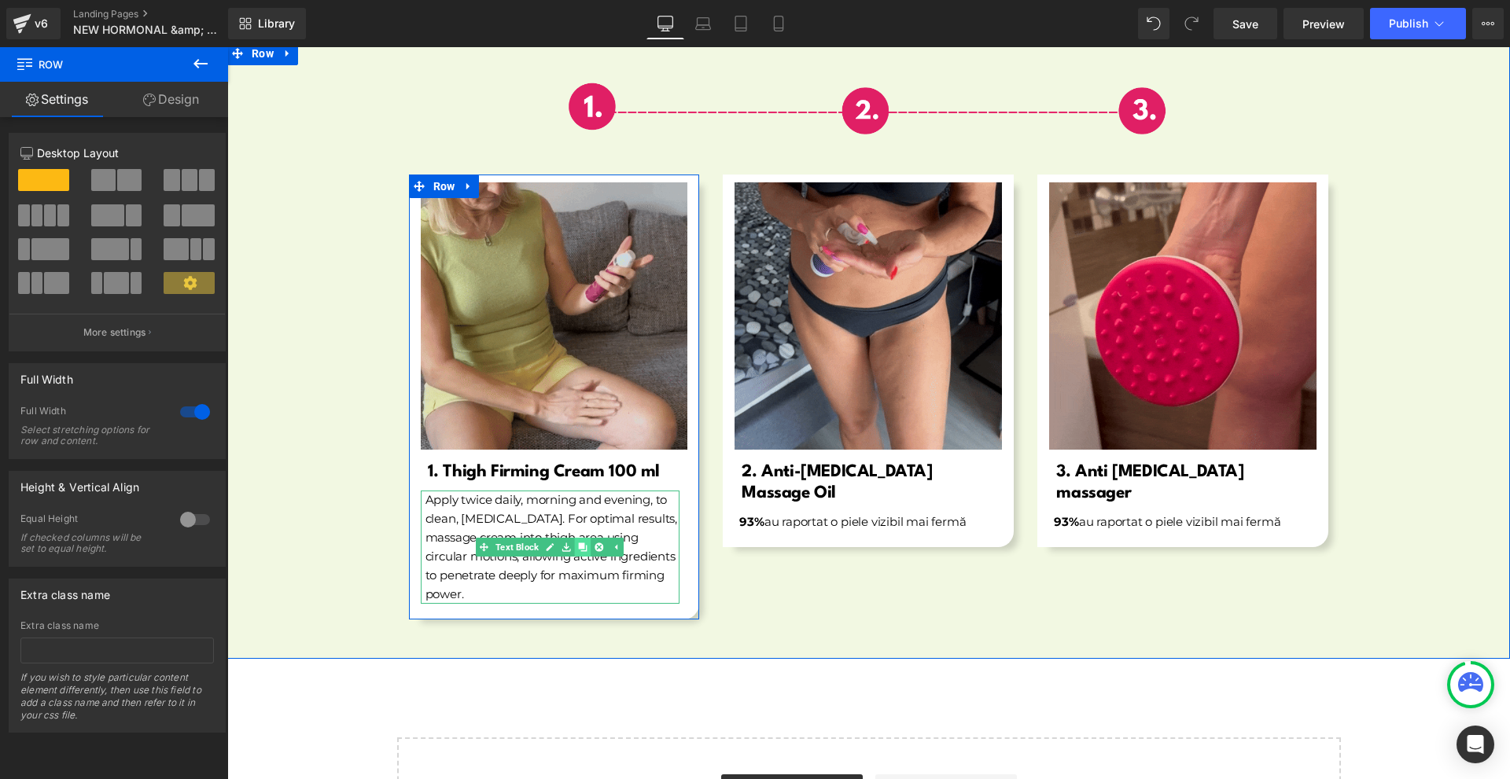
click at [579, 543] on icon at bounding box center [583, 547] width 9 height 9
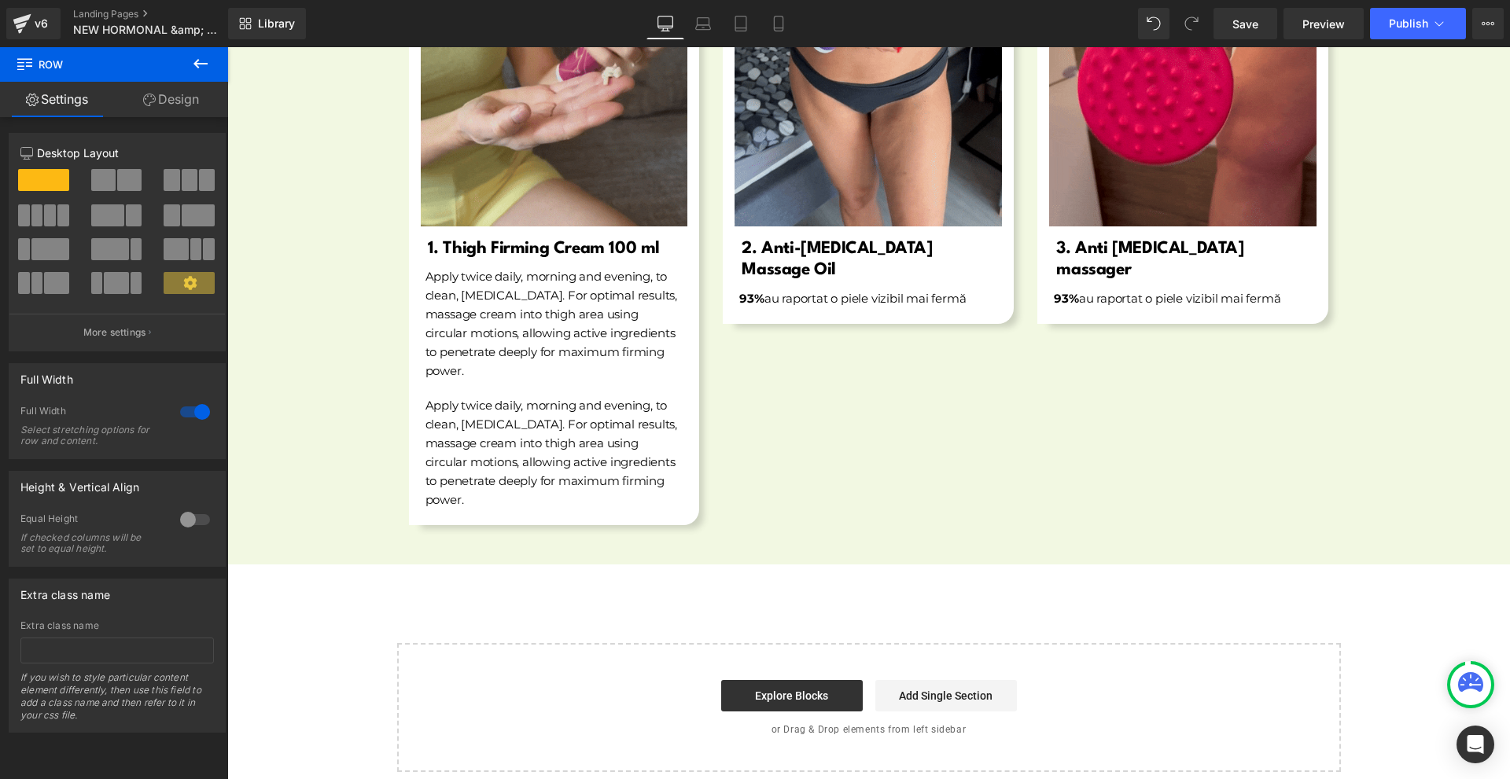
scroll to position [5794, 0]
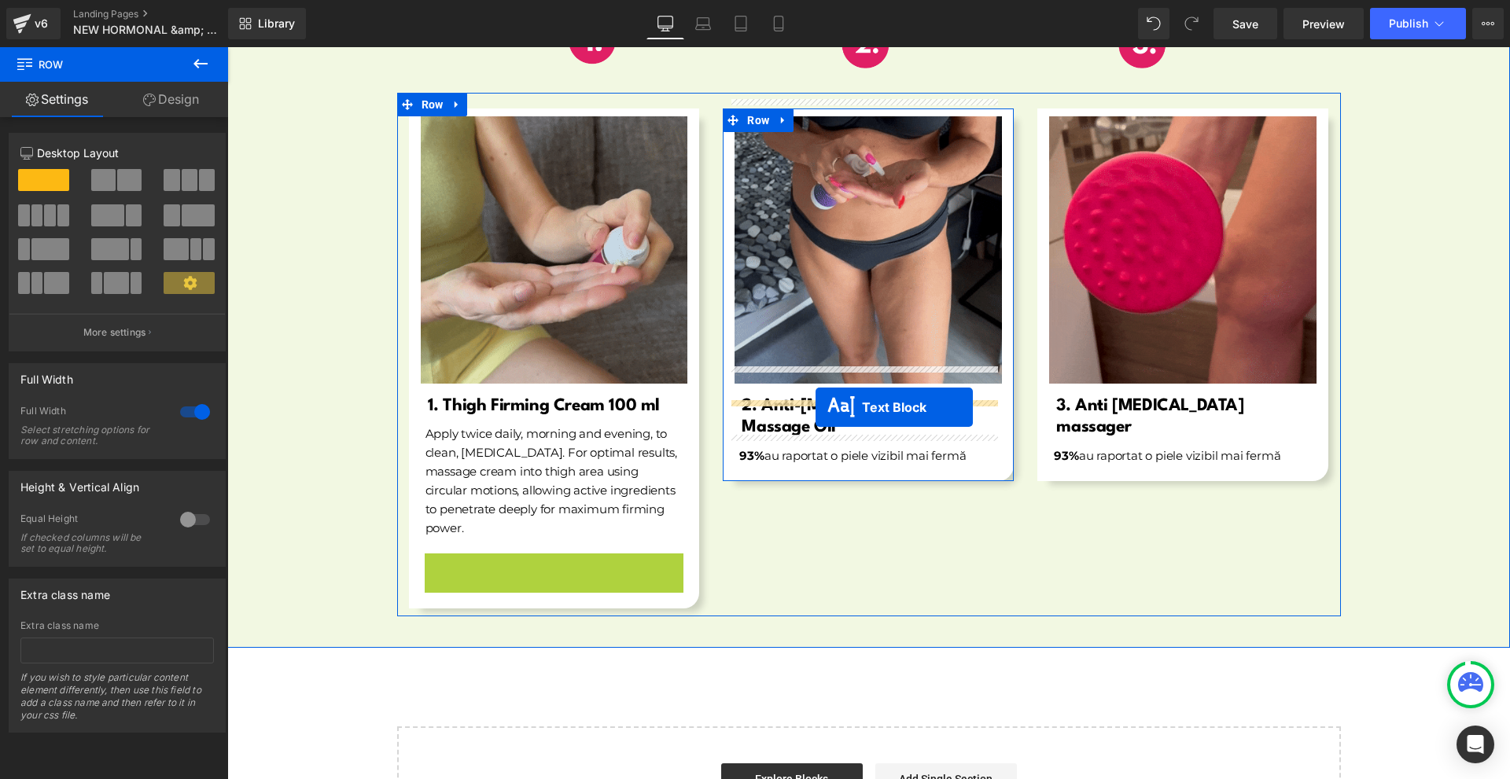
drag, startPoint x: 532, startPoint y: 591, endPoint x: 816, endPoint y: 407, distance: 337.7
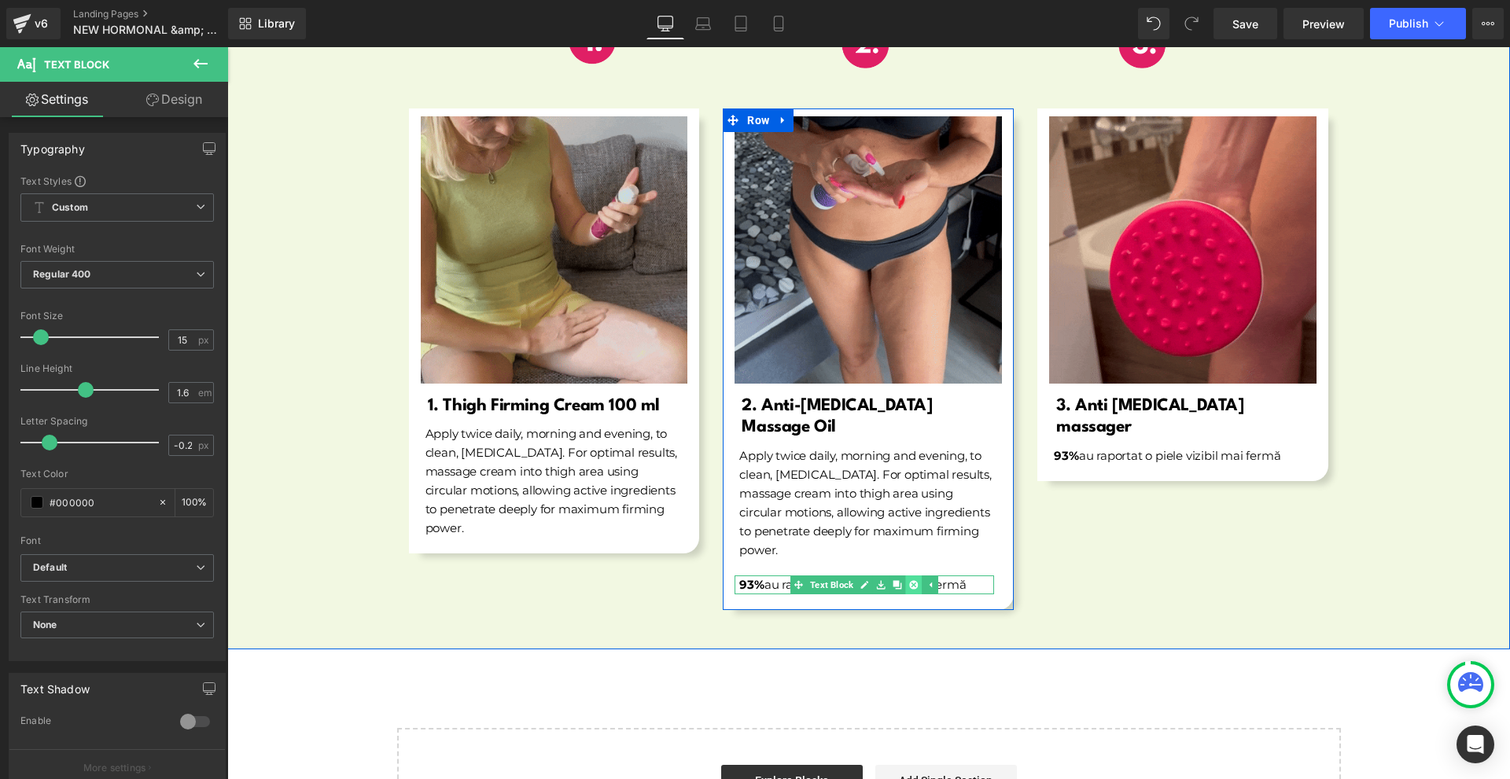
drag, startPoint x: 909, startPoint y: 547, endPoint x: 958, endPoint y: 547, distance: 48.8
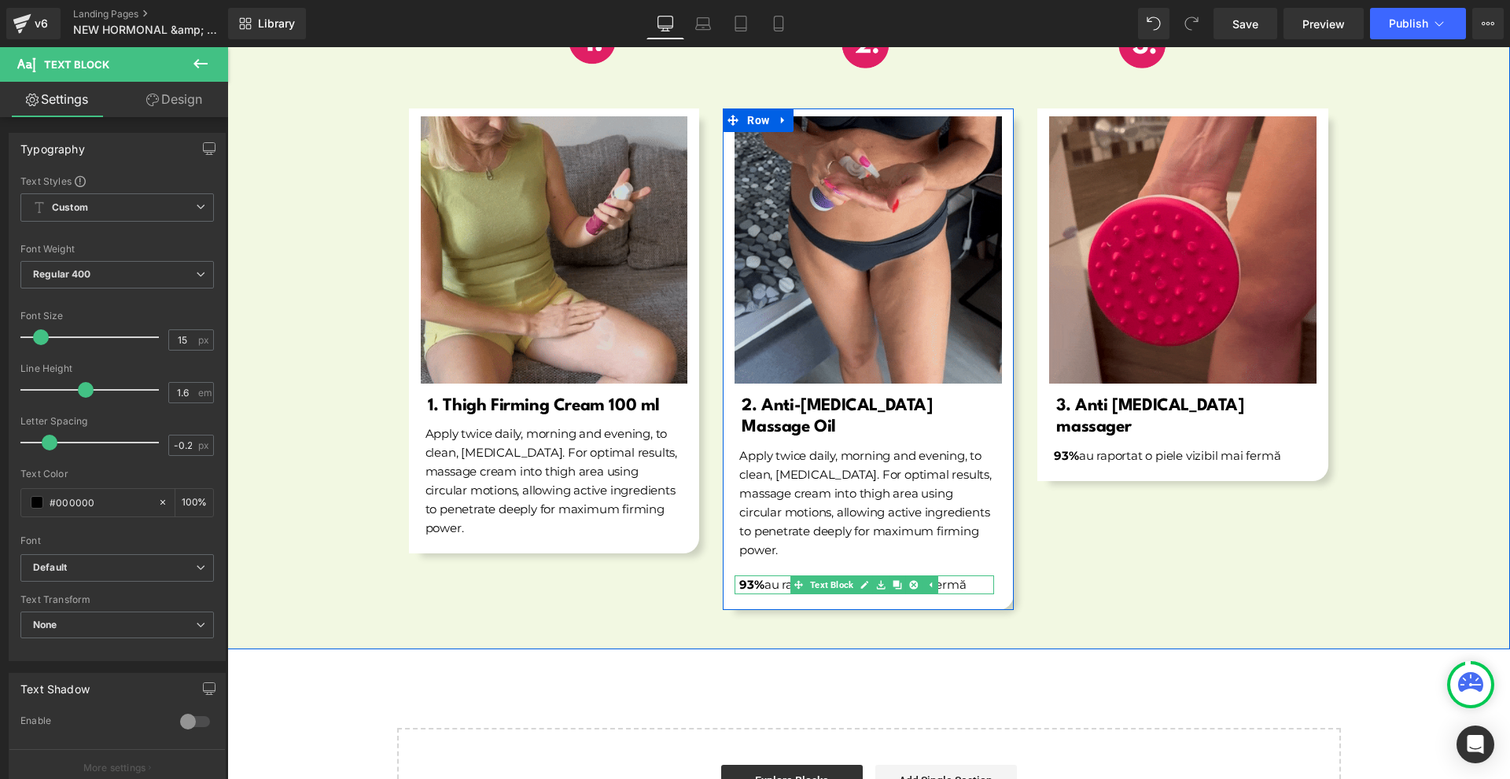
click at [910, 580] on icon at bounding box center [914, 584] width 9 height 9
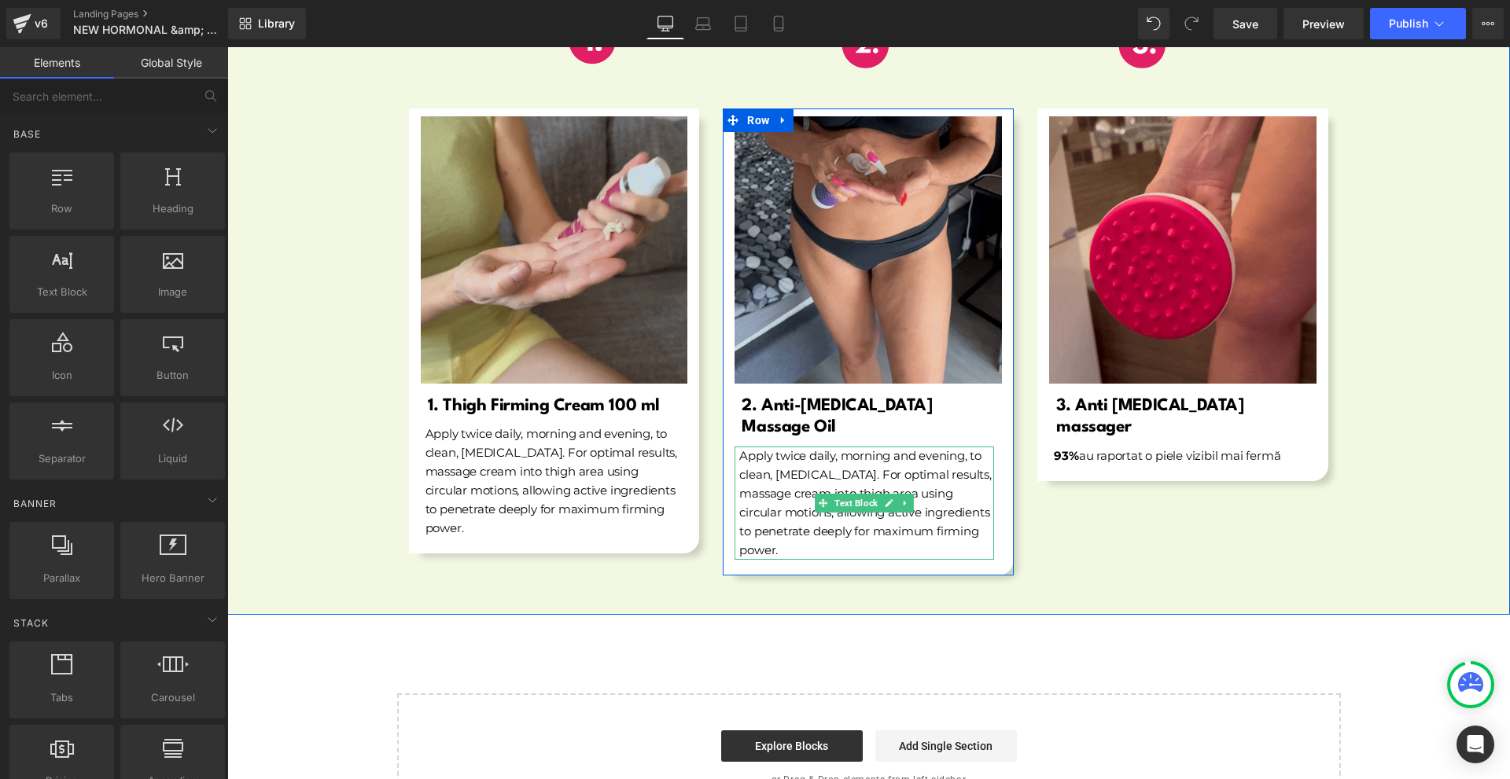
click at [766, 488] on p "Apply twice daily, morning and evening, to clean, [MEDICAL_DATA]. For optimal r…" at bounding box center [866, 503] width 255 height 113
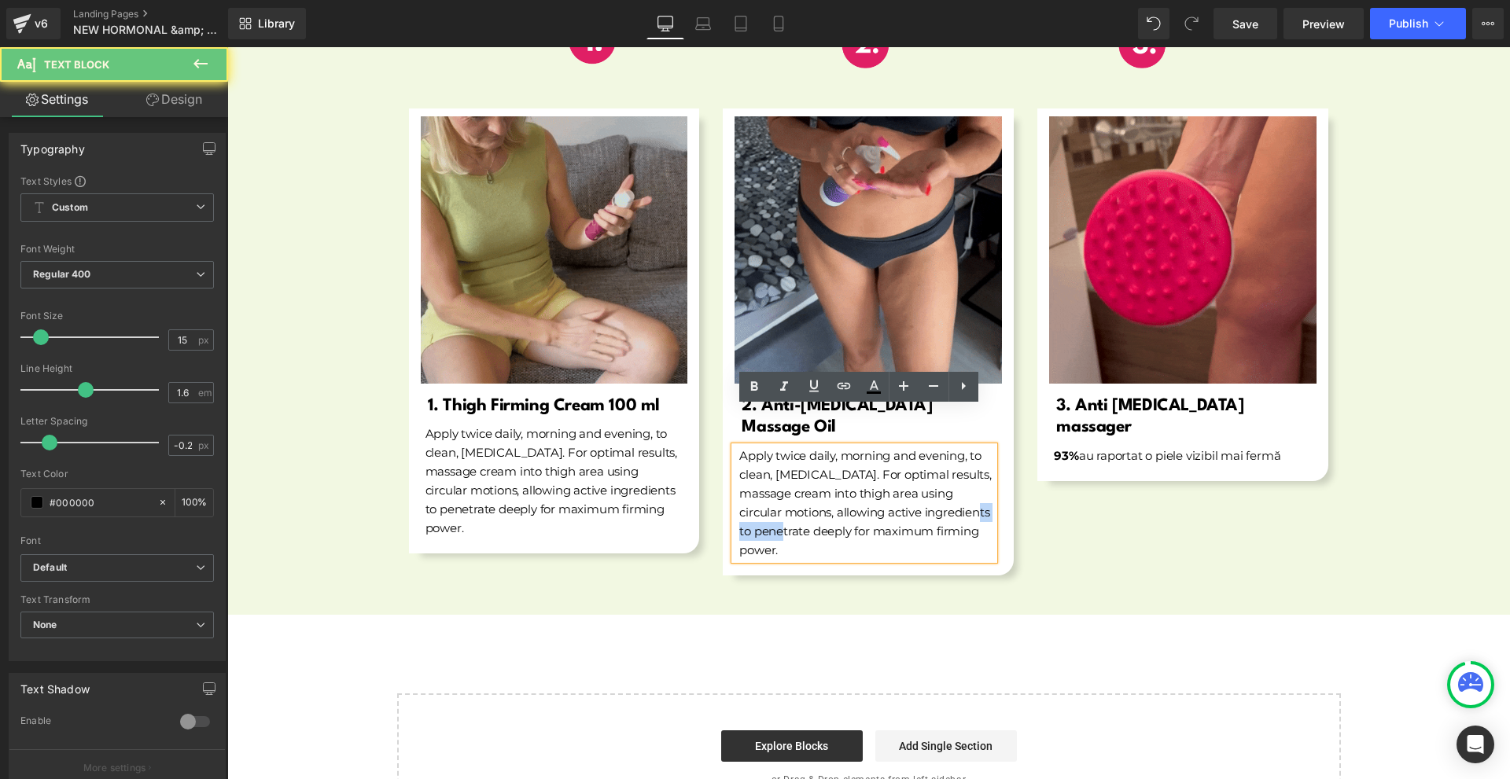
click at [766, 488] on p "Apply twice daily, morning and evening, to clean, [MEDICAL_DATA]. For optimal r…" at bounding box center [866, 503] width 255 height 113
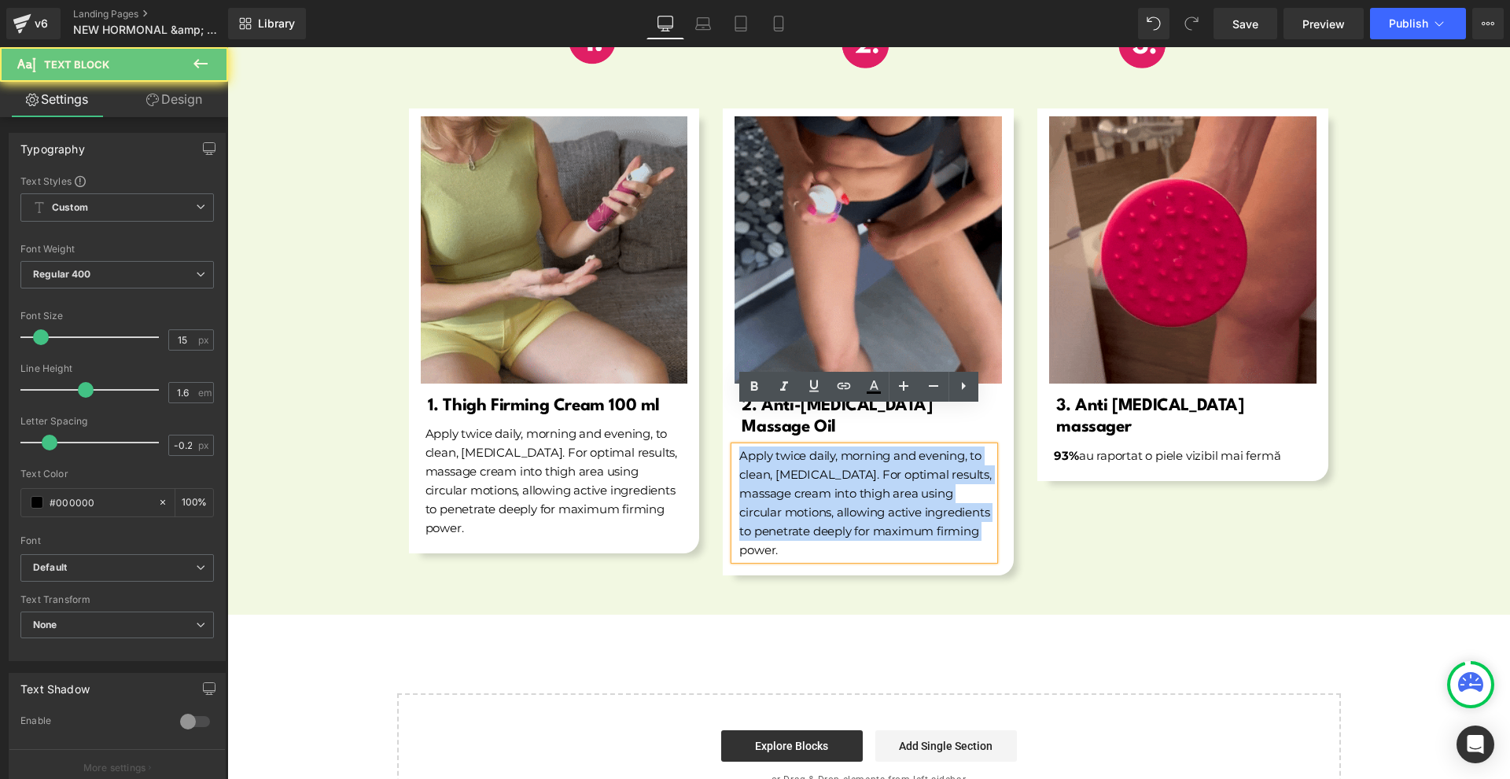
click at [766, 488] on p "Apply twice daily, morning and evening, to clean, [MEDICAL_DATA]. For optimal r…" at bounding box center [866, 503] width 255 height 113
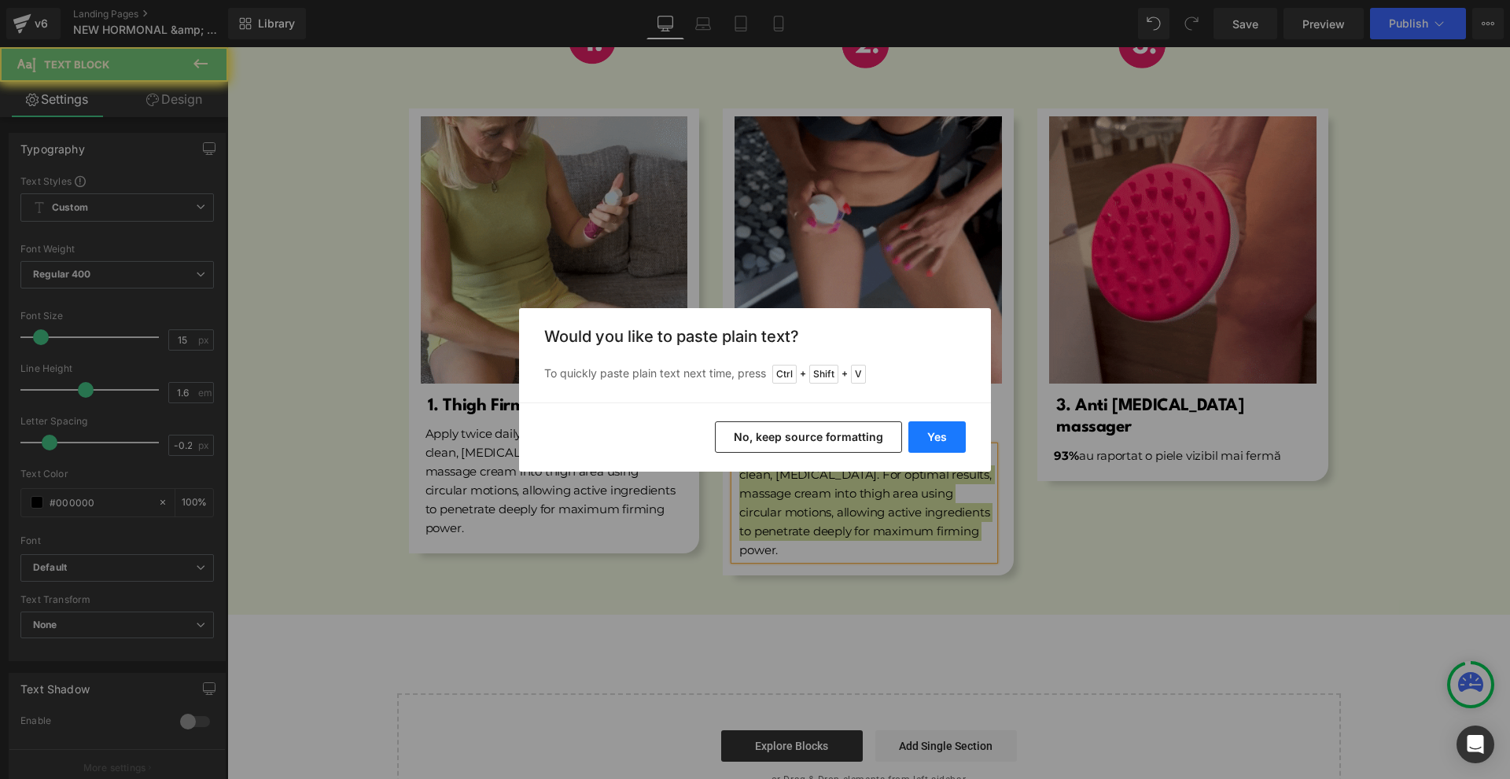
drag, startPoint x: 933, startPoint y: 433, endPoint x: 705, endPoint y: 387, distance: 232.7
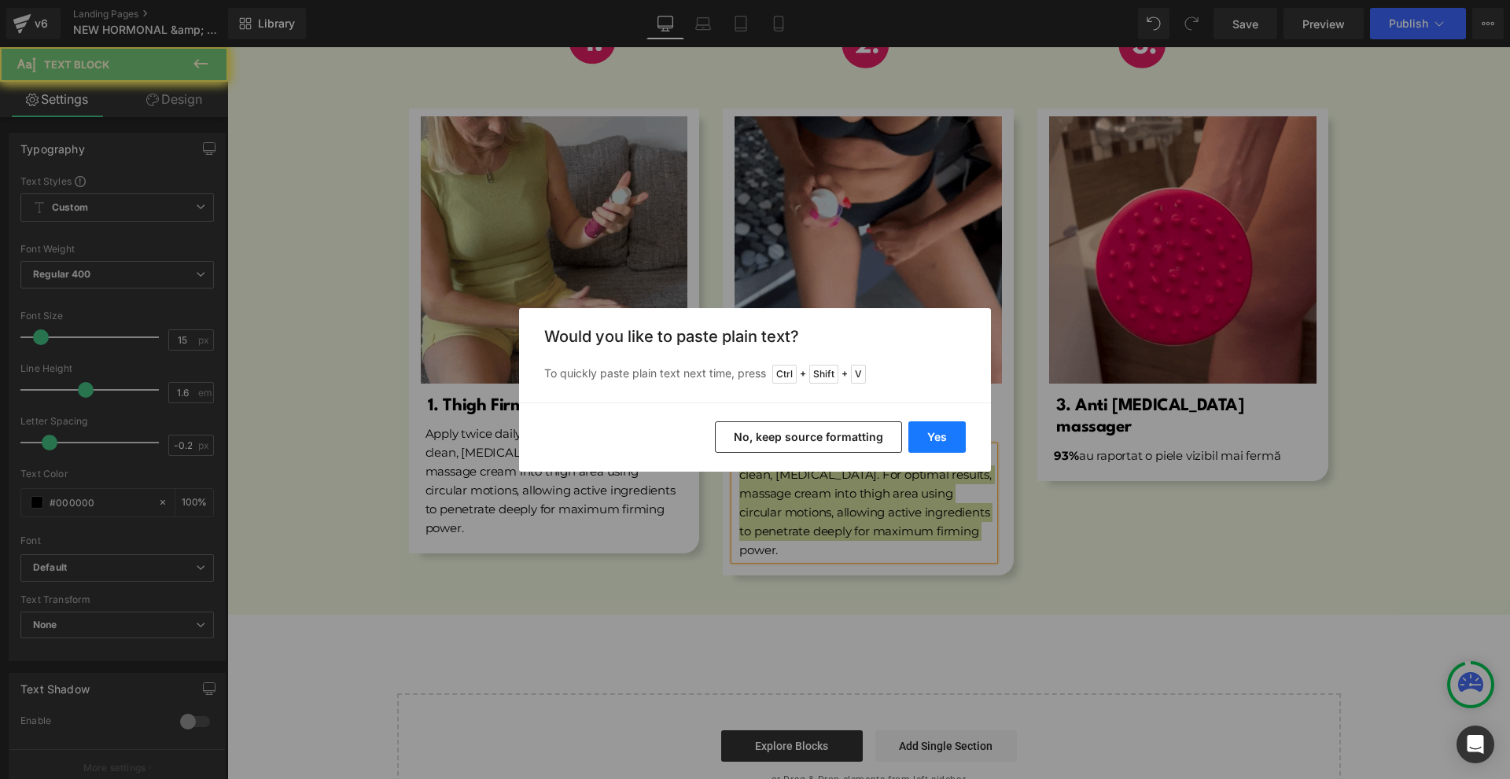
click at [933, 433] on button "Yes" at bounding box center [936, 437] width 57 height 31
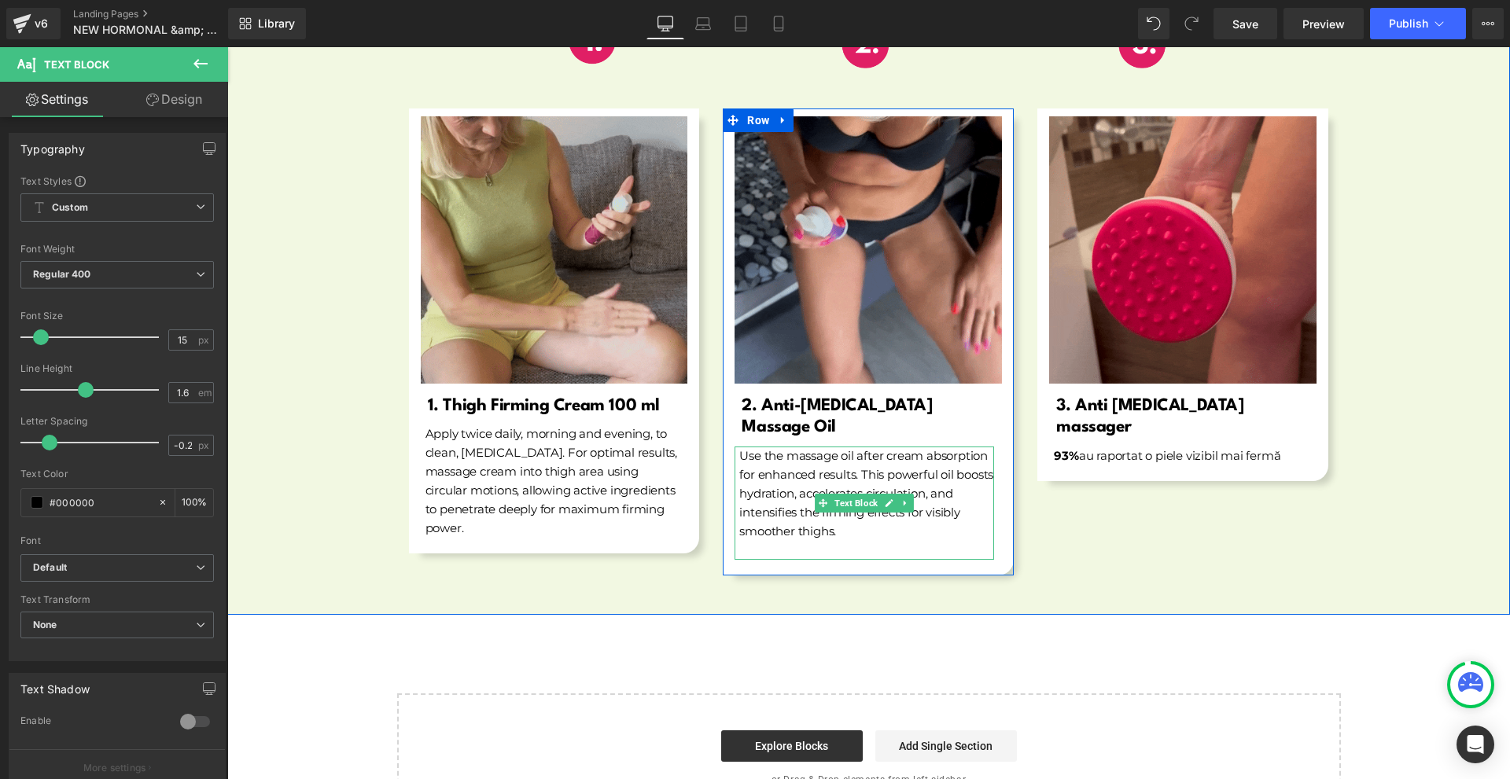
click at [756, 541] on p at bounding box center [866, 550] width 255 height 19
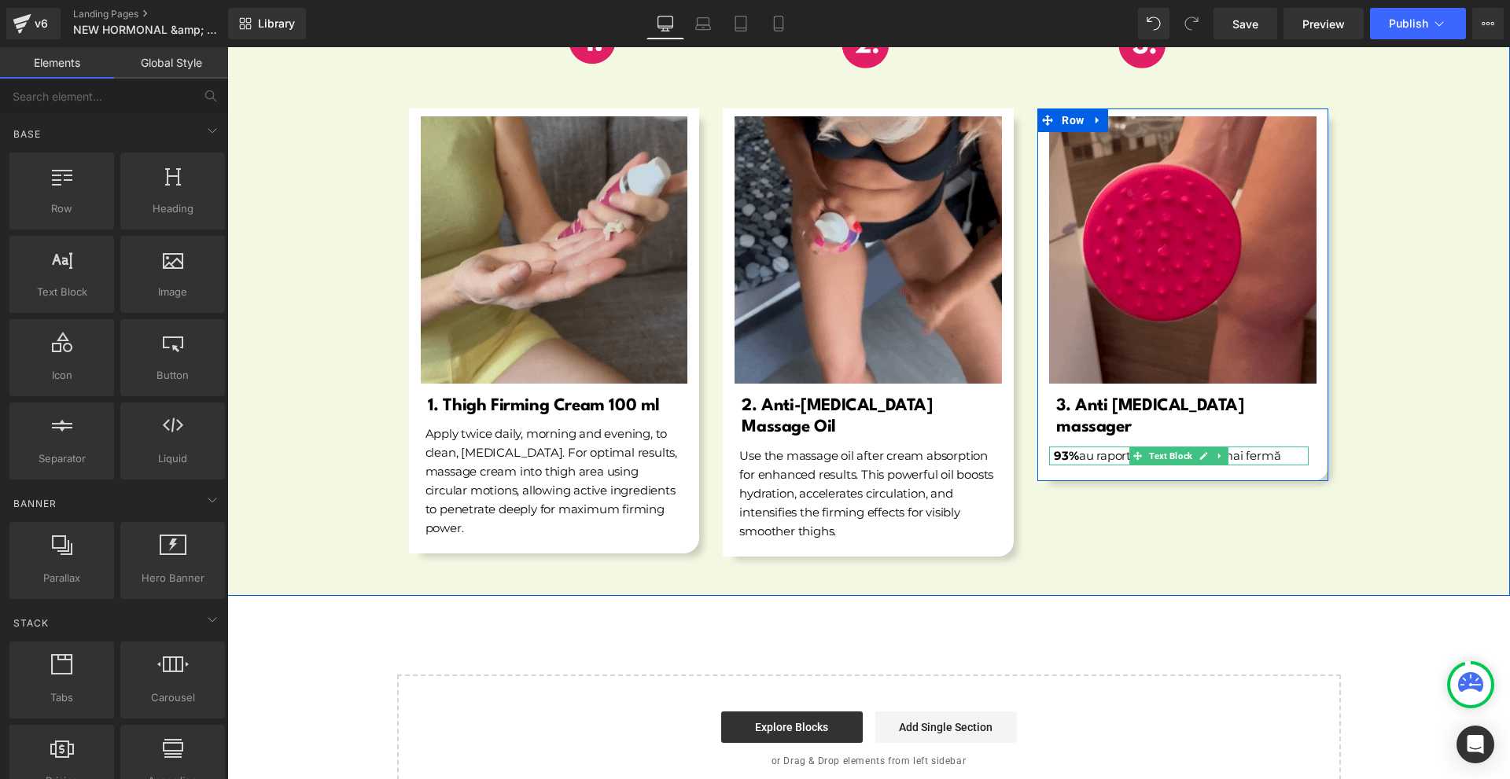
click at [1205, 447] on link at bounding box center [1204, 456] width 17 height 19
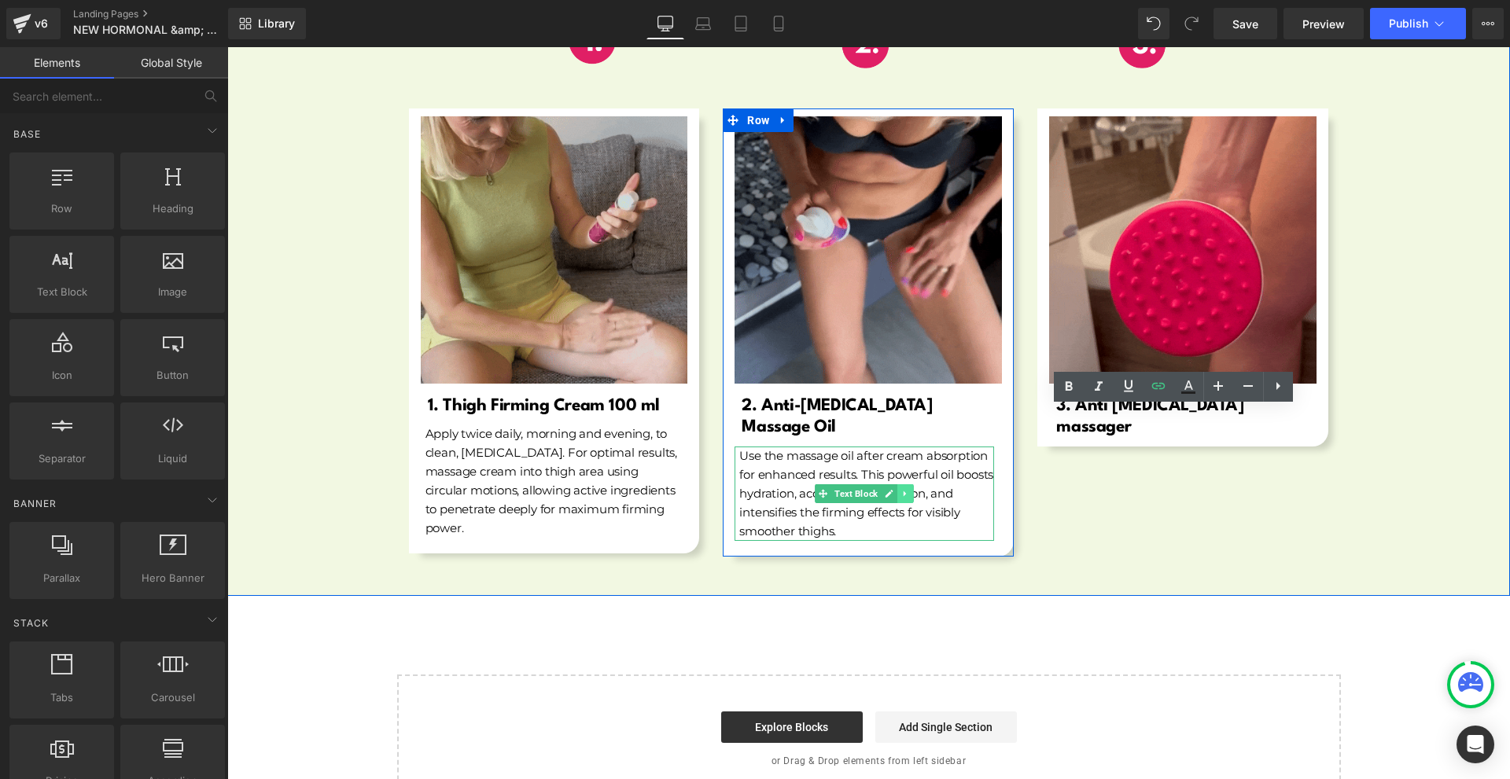
click at [901, 489] on icon at bounding box center [905, 493] width 9 height 9
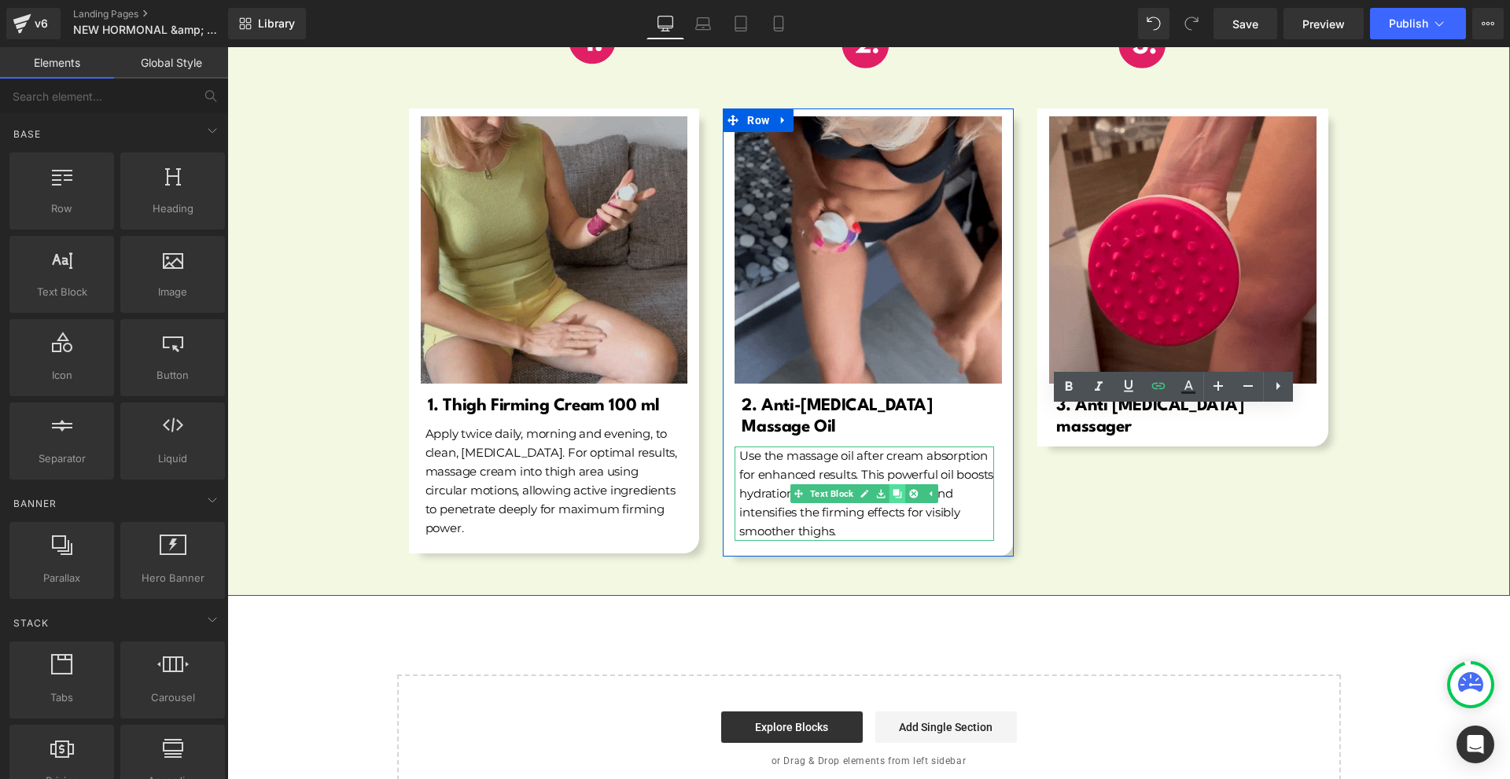
click at [893, 489] on icon at bounding box center [897, 493] width 9 height 9
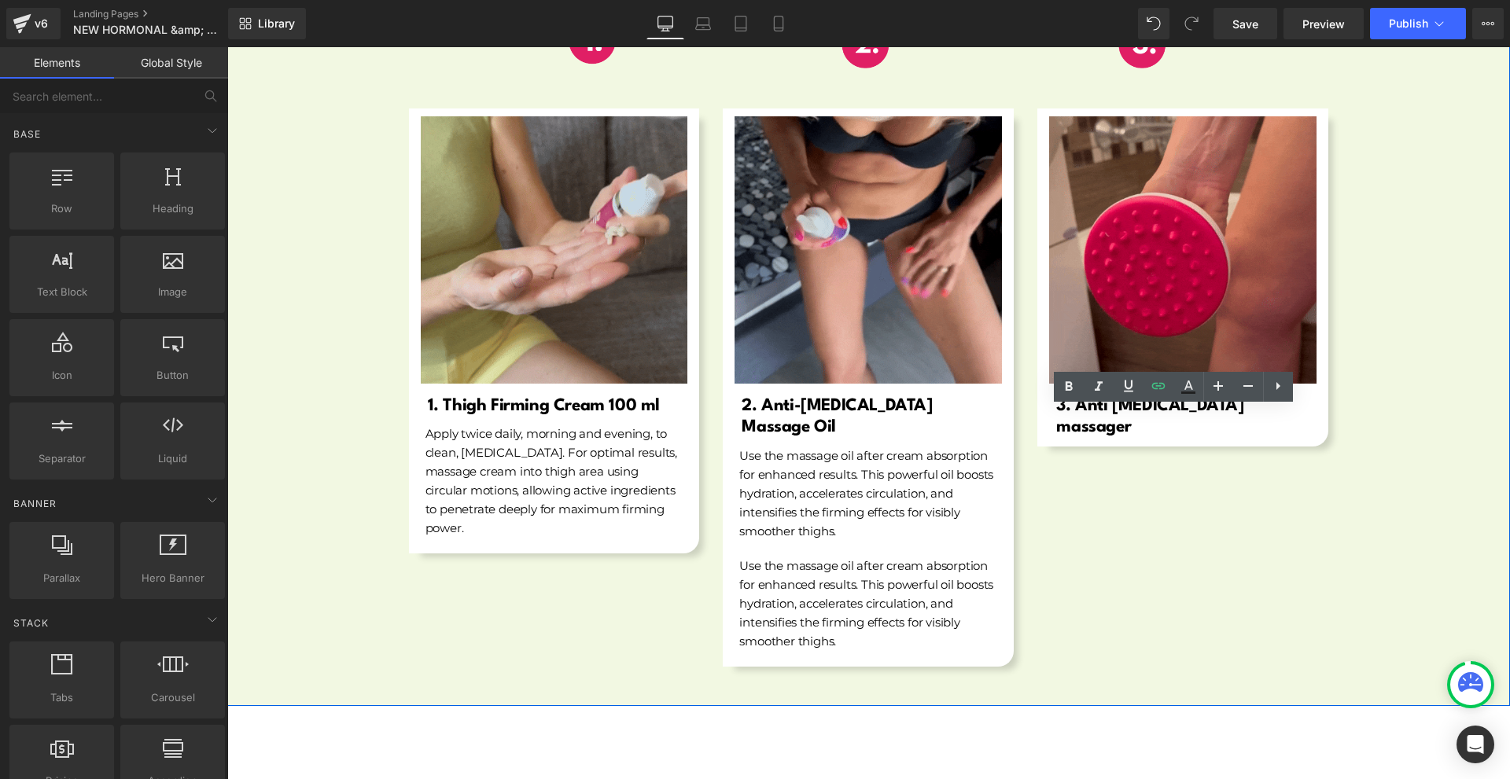
click at [1154, 542] on div "Image 1. Thigh Firming Cream 100 ml Heading Apply twice daily, morning and even…" at bounding box center [869, 384] width 944 height 582
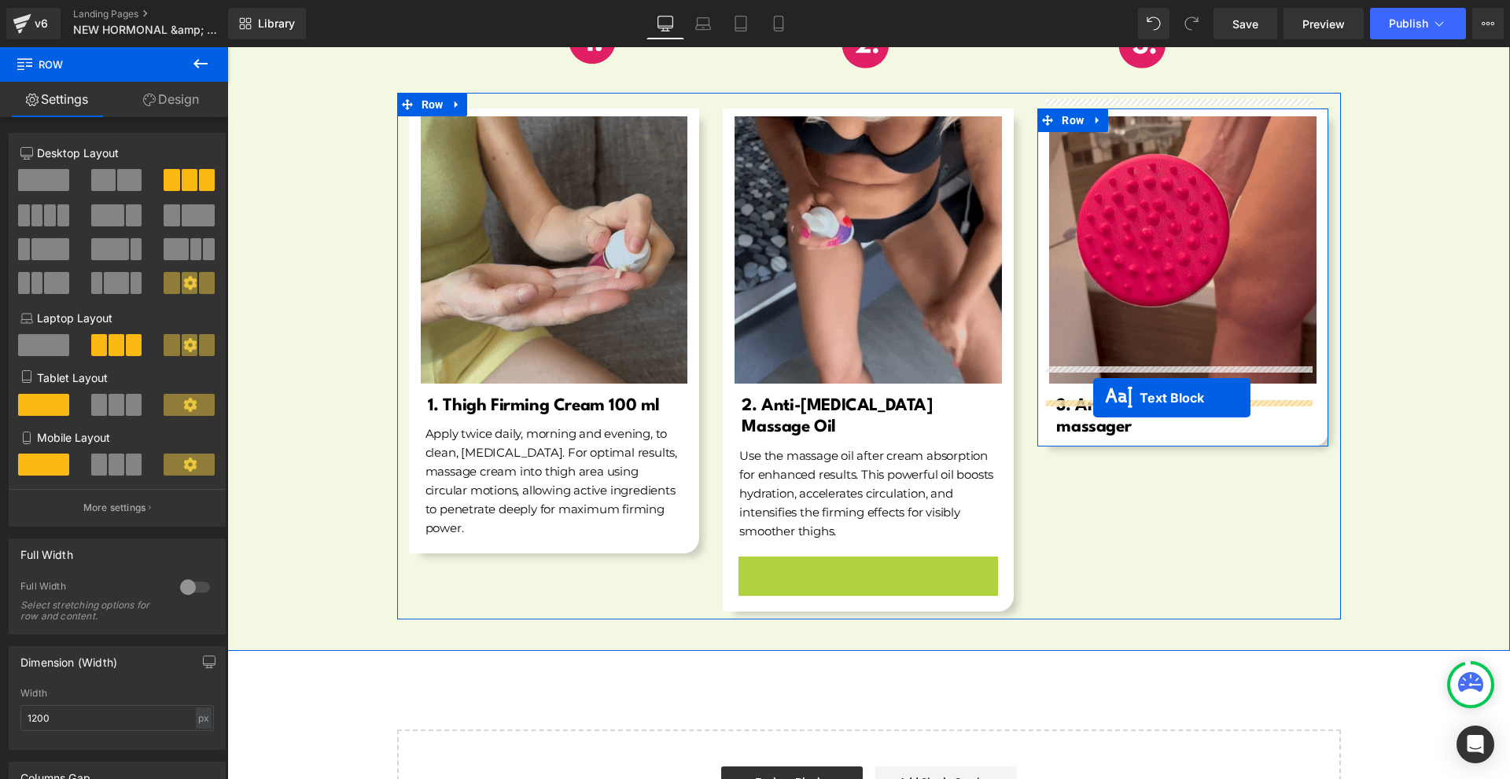
drag, startPoint x: 840, startPoint y: 557, endPoint x: 1093, endPoint y: 398, distance: 298.9
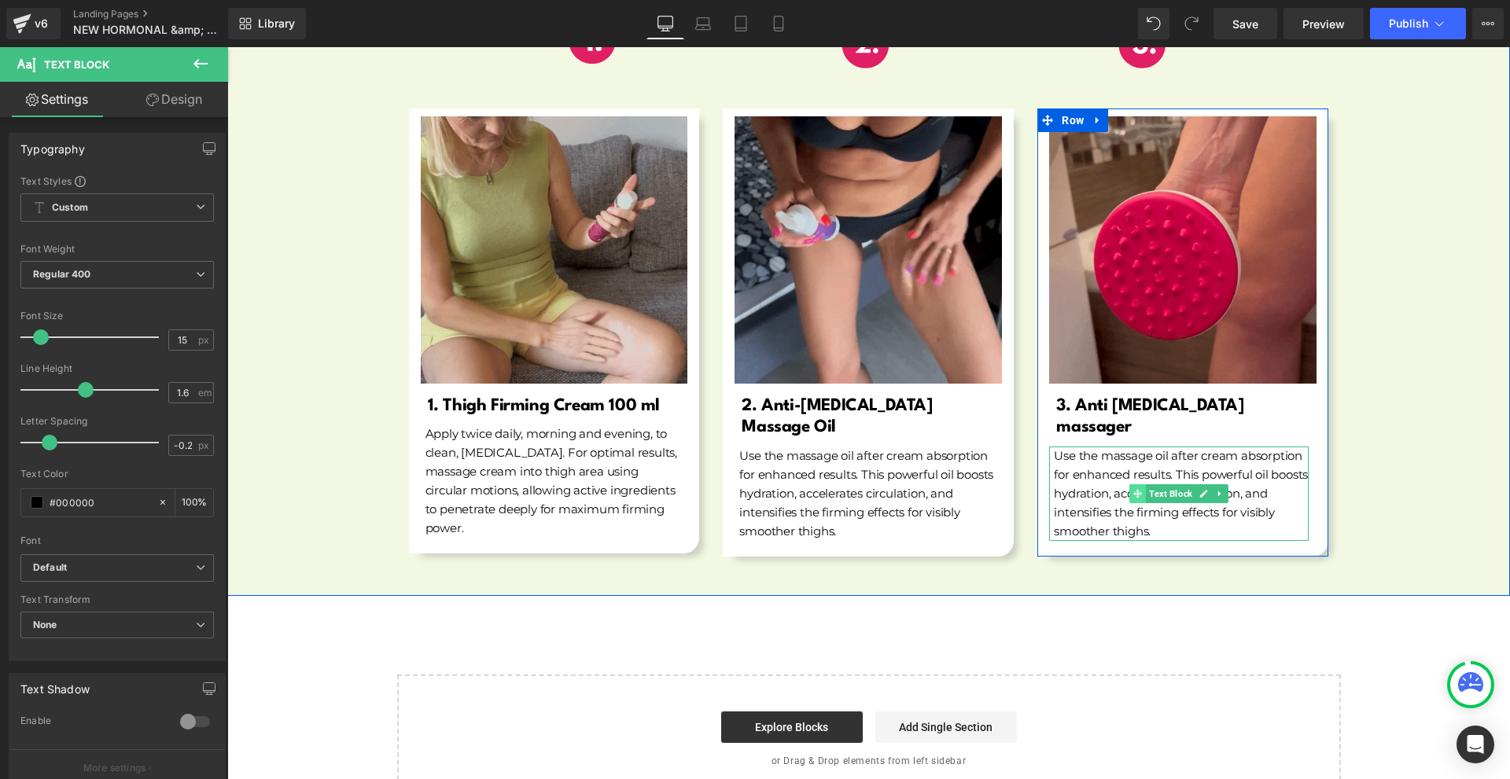
click at [1130, 484] on span at bounding box center [1138, 493] width 17 height 19
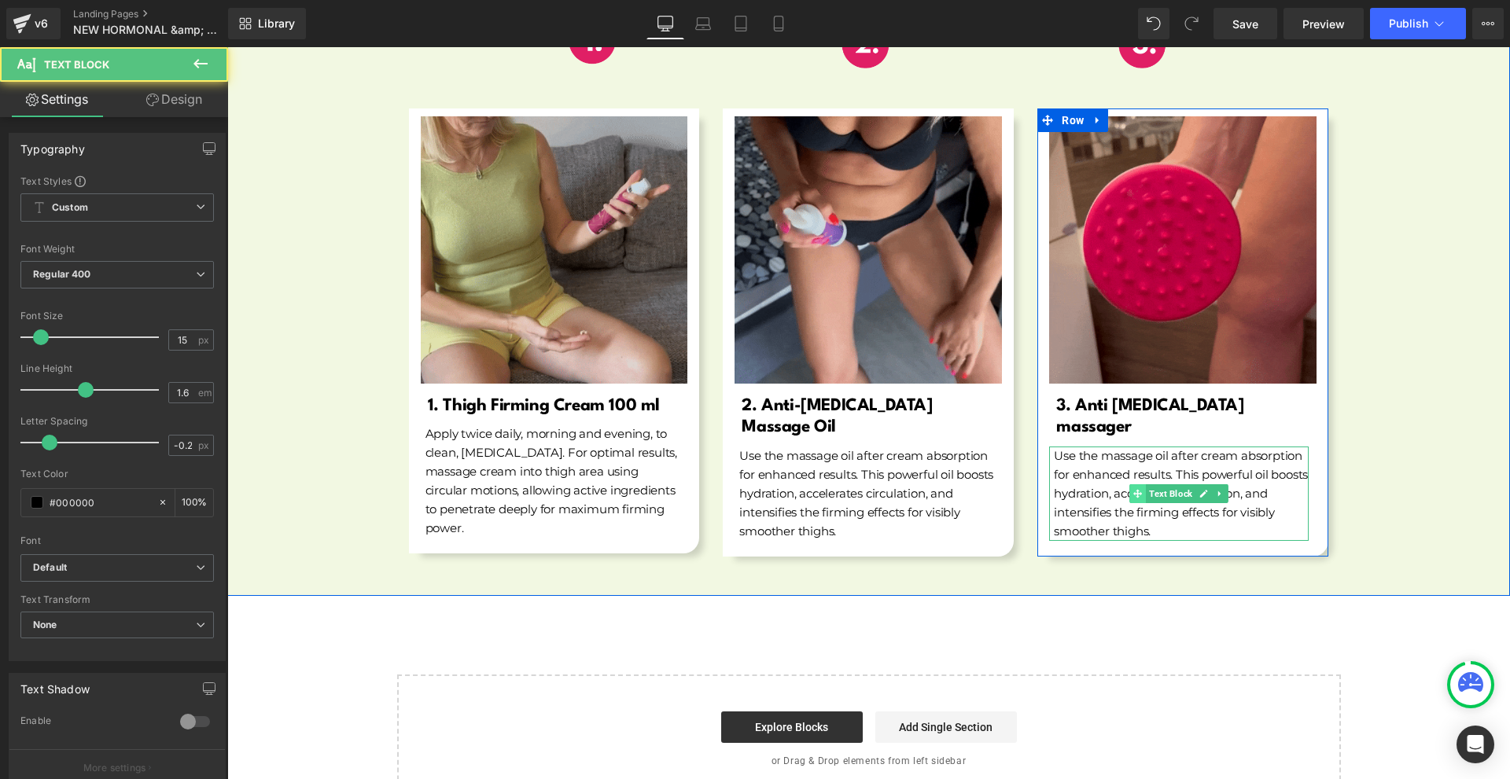
click at [1130, 484] on span at bounding box center [1138, 493] width 17 height 19
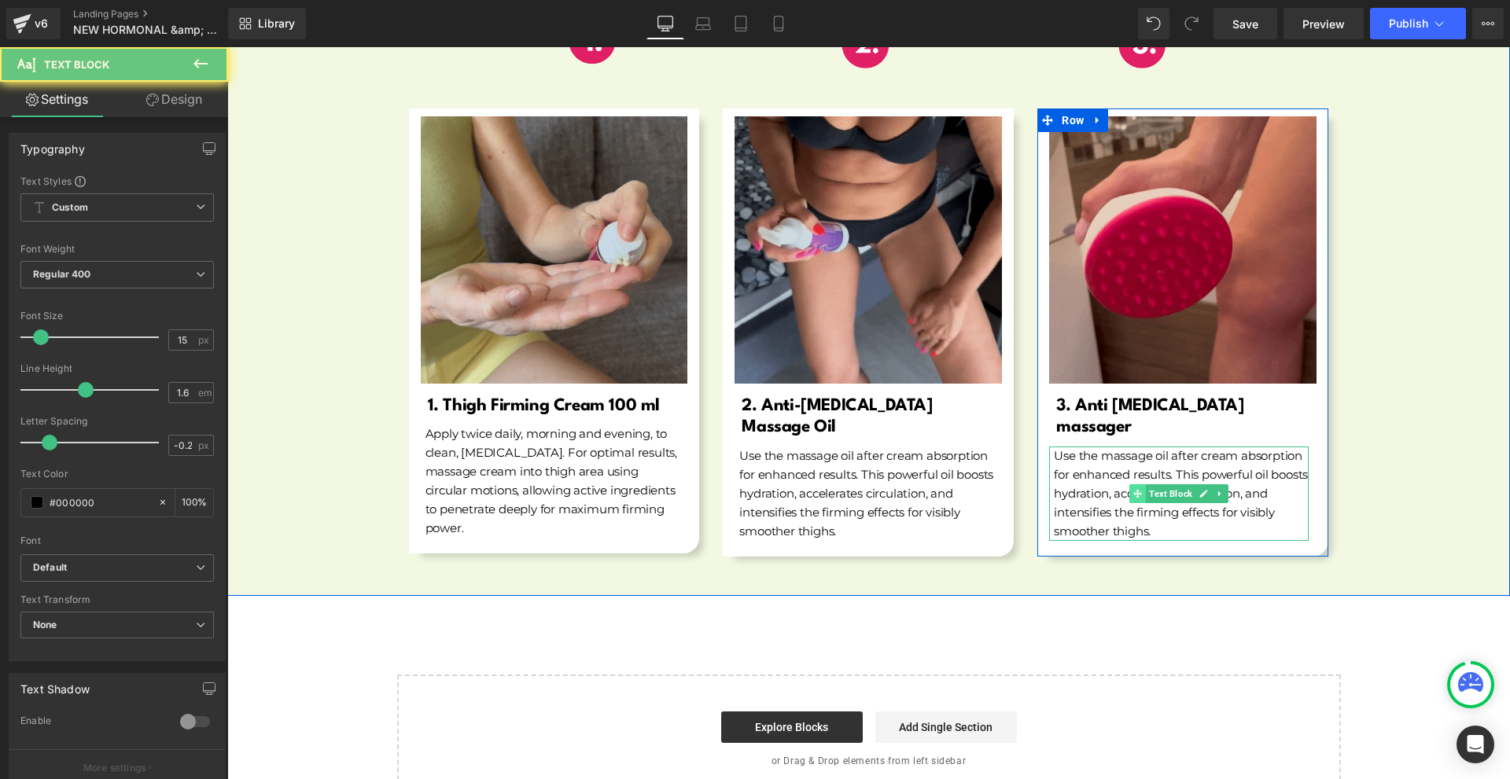
click at [1130, 484] on span at bounding box center [1138, 493] width 17 height 19
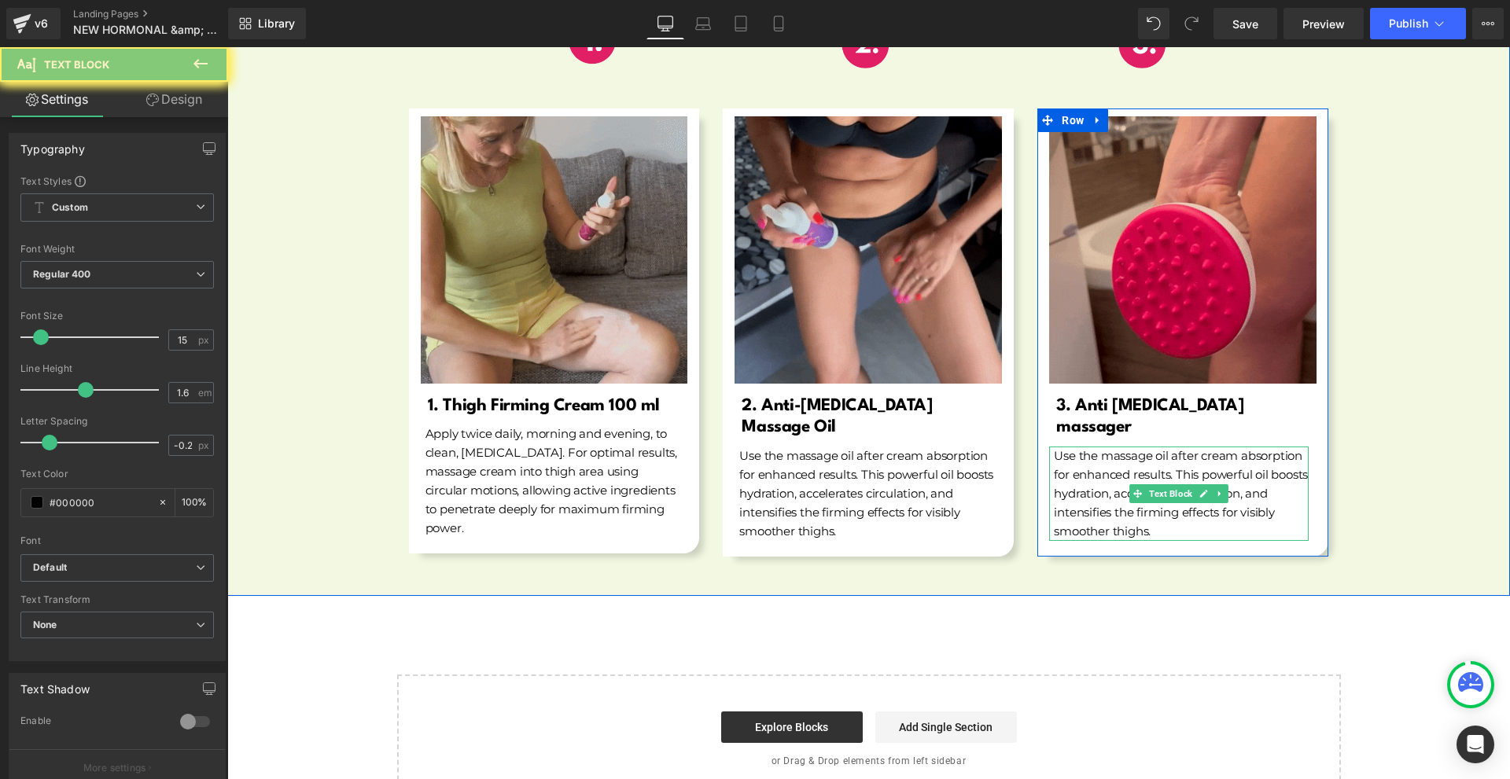
click at [1073, 451] on p "Use the massage oil after cream absorption for enhanced results. This powerful …" at bounding box center [1181, 494] width 255 height 94
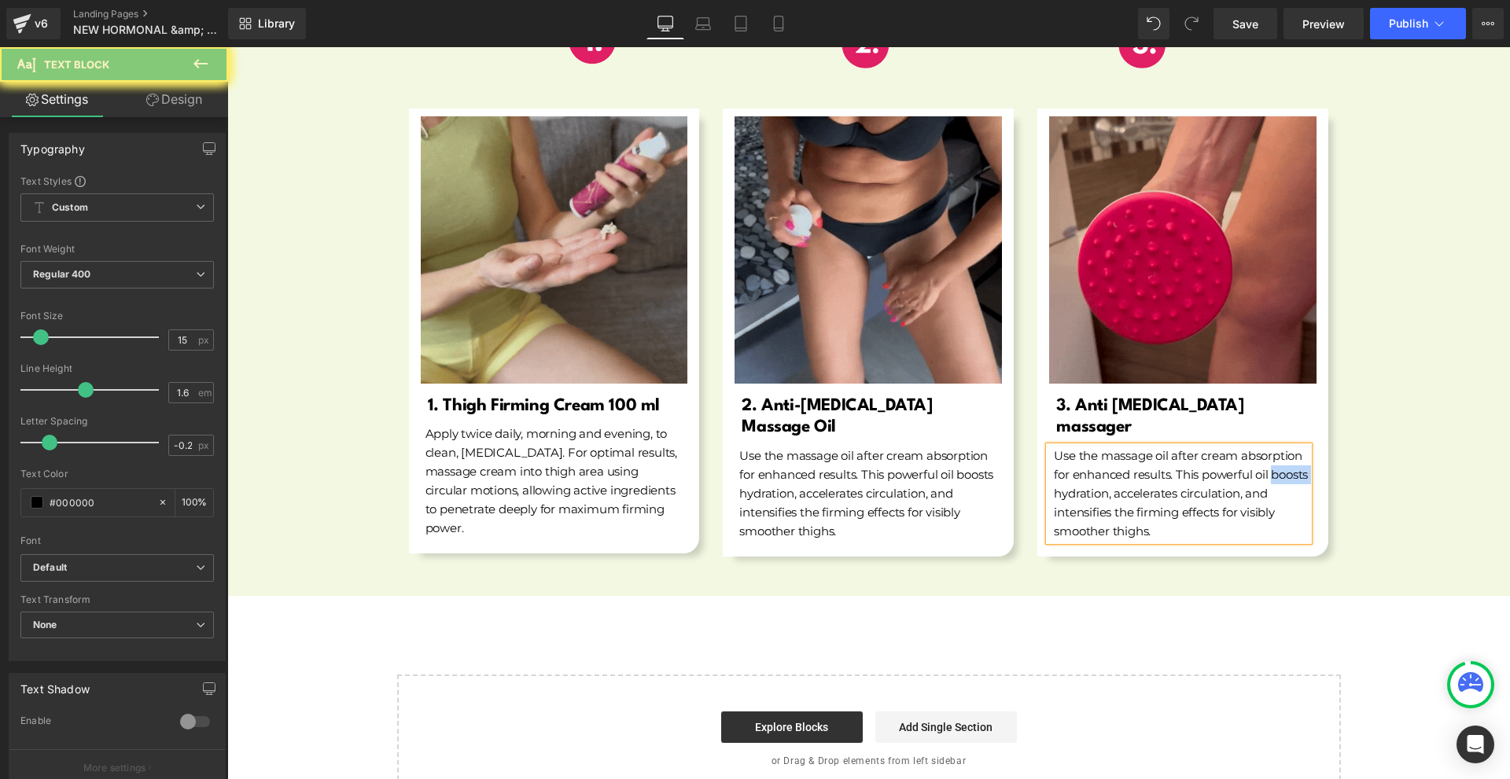
click at [1073, 451] on p "Use the massage oil after cream absorption for enhanced results. This powerful …" at bounding box center [1181, 494] width 255 height 94
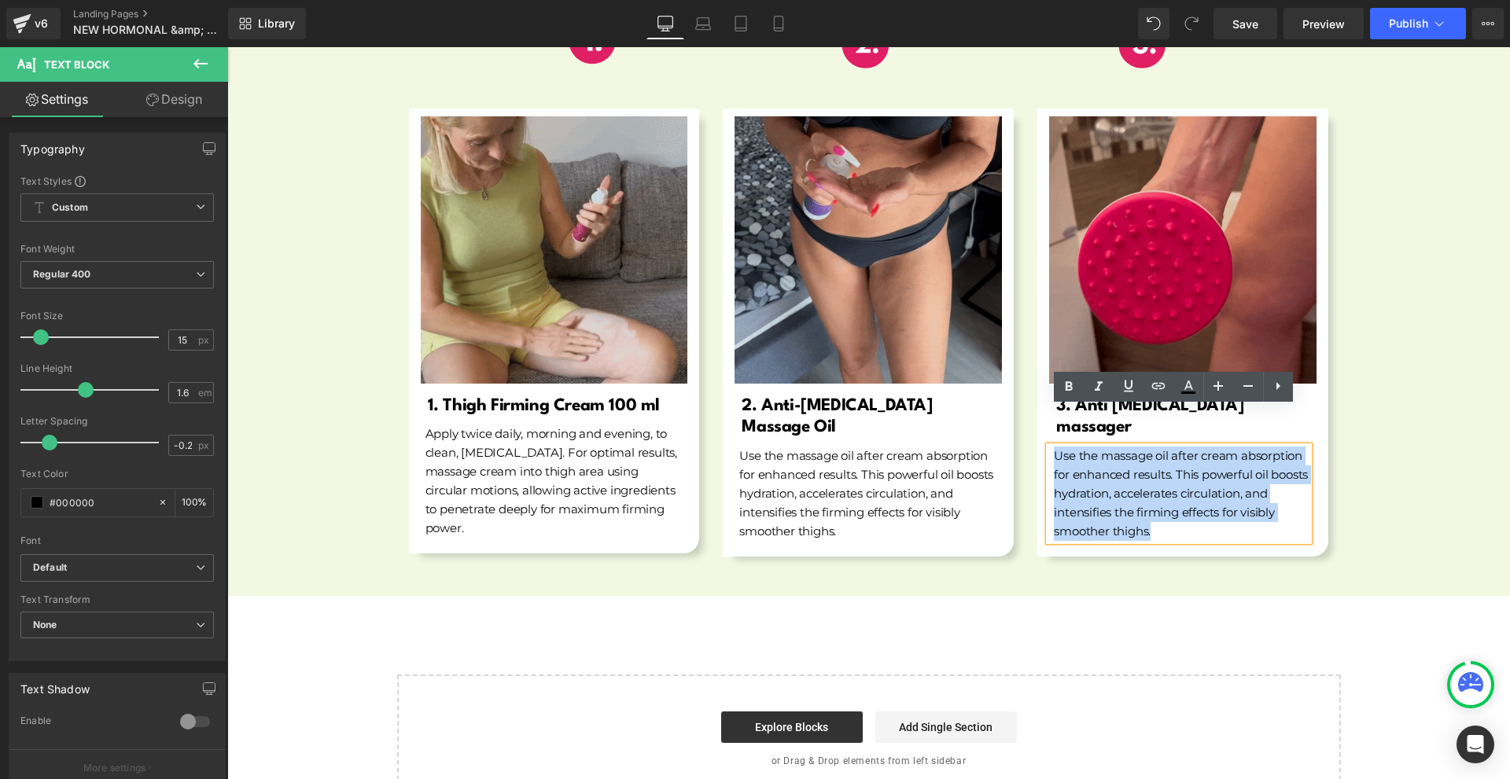
click at [1073, 451] on p "Use the massage oil after cream absorption for enhanced results. This powerful …" at bounding box center [1181, 494] width 255 height 94
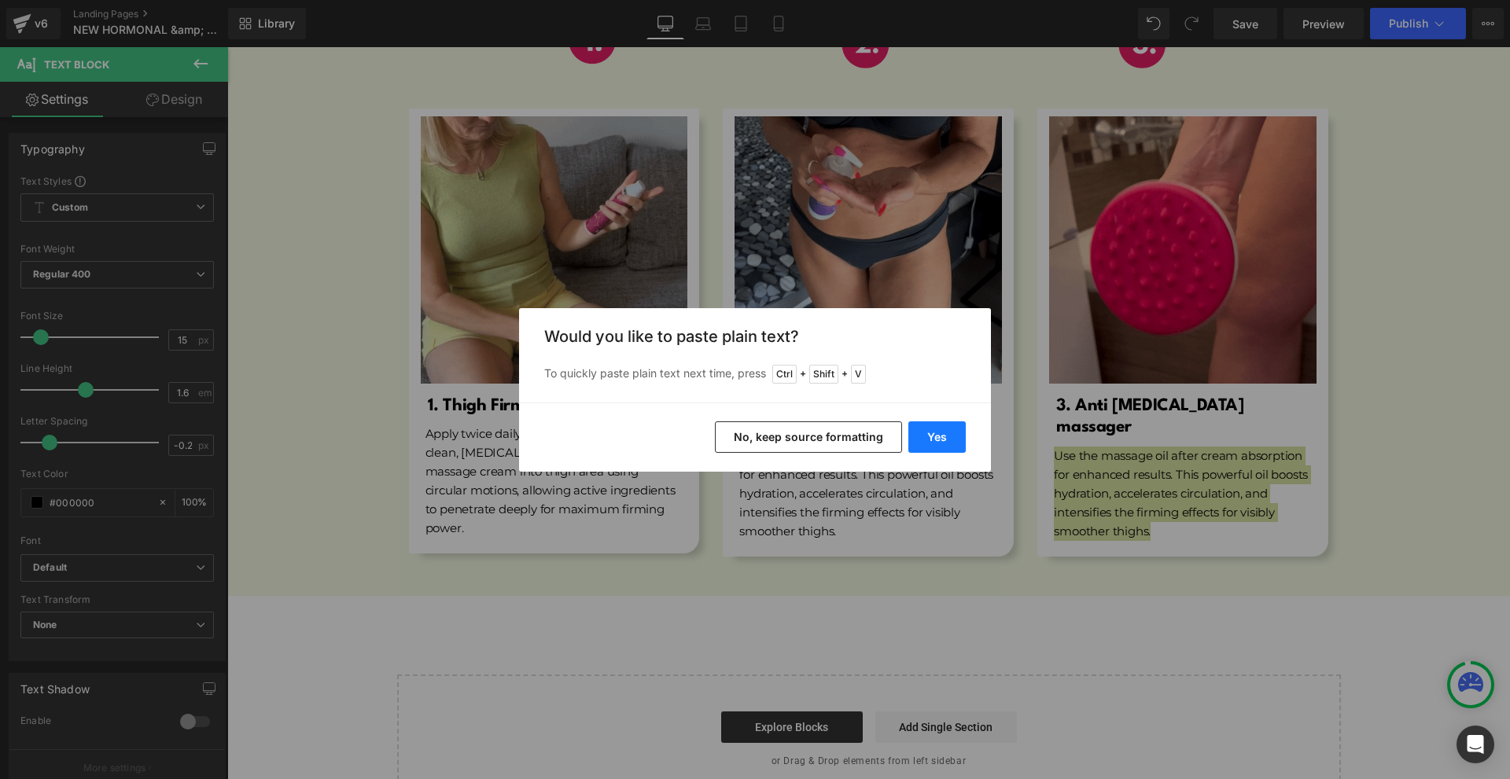
drag, startPoint x: 924, startPoint y: 438, endPoint x: 845, endPoint y: 434, distance: 79.5
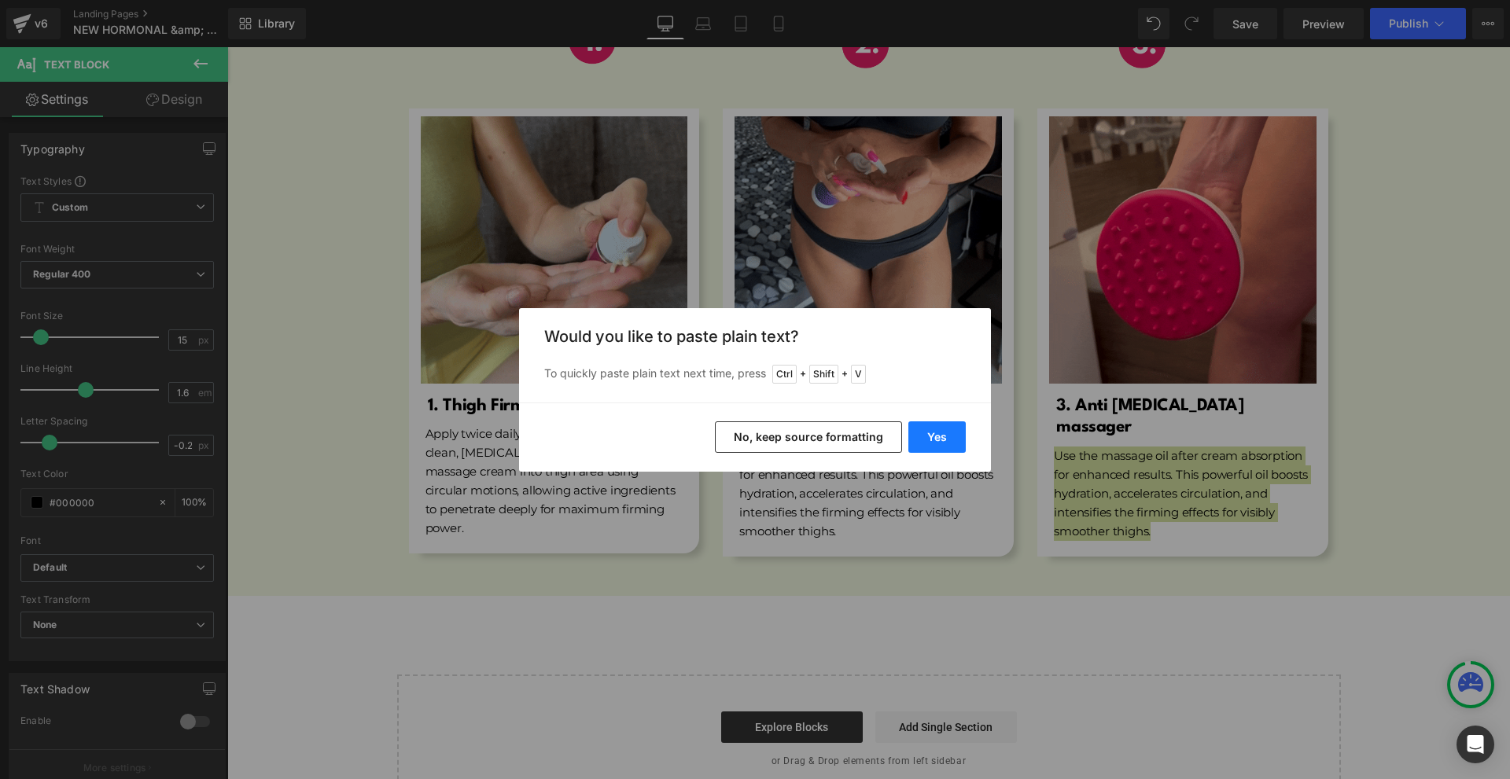
click at [924, 438] on button "Yes" at bounding box center [936, 437] width 57 height 31
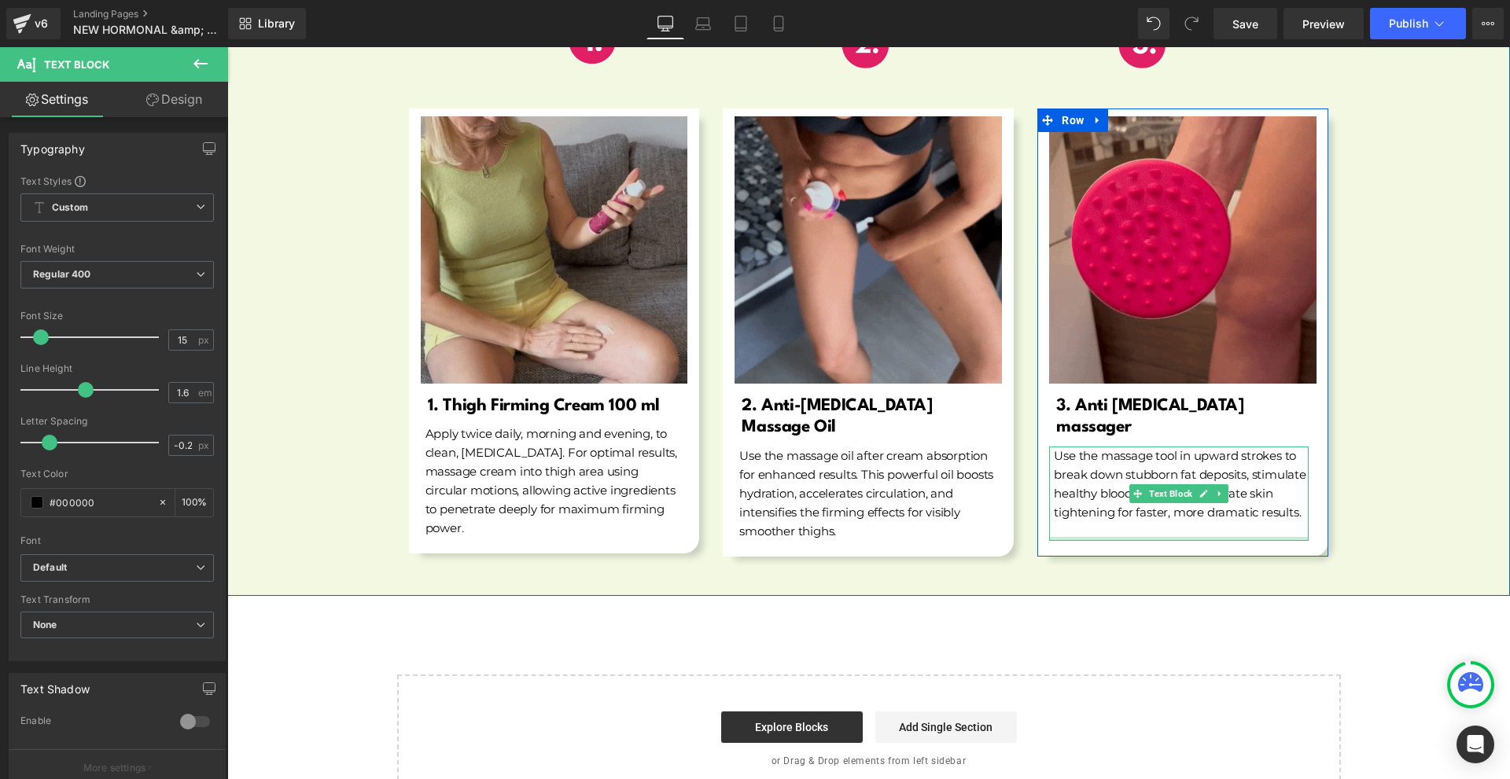
click at [1099, 537] on div at bounding box center [1179, 539] width 260 height 4
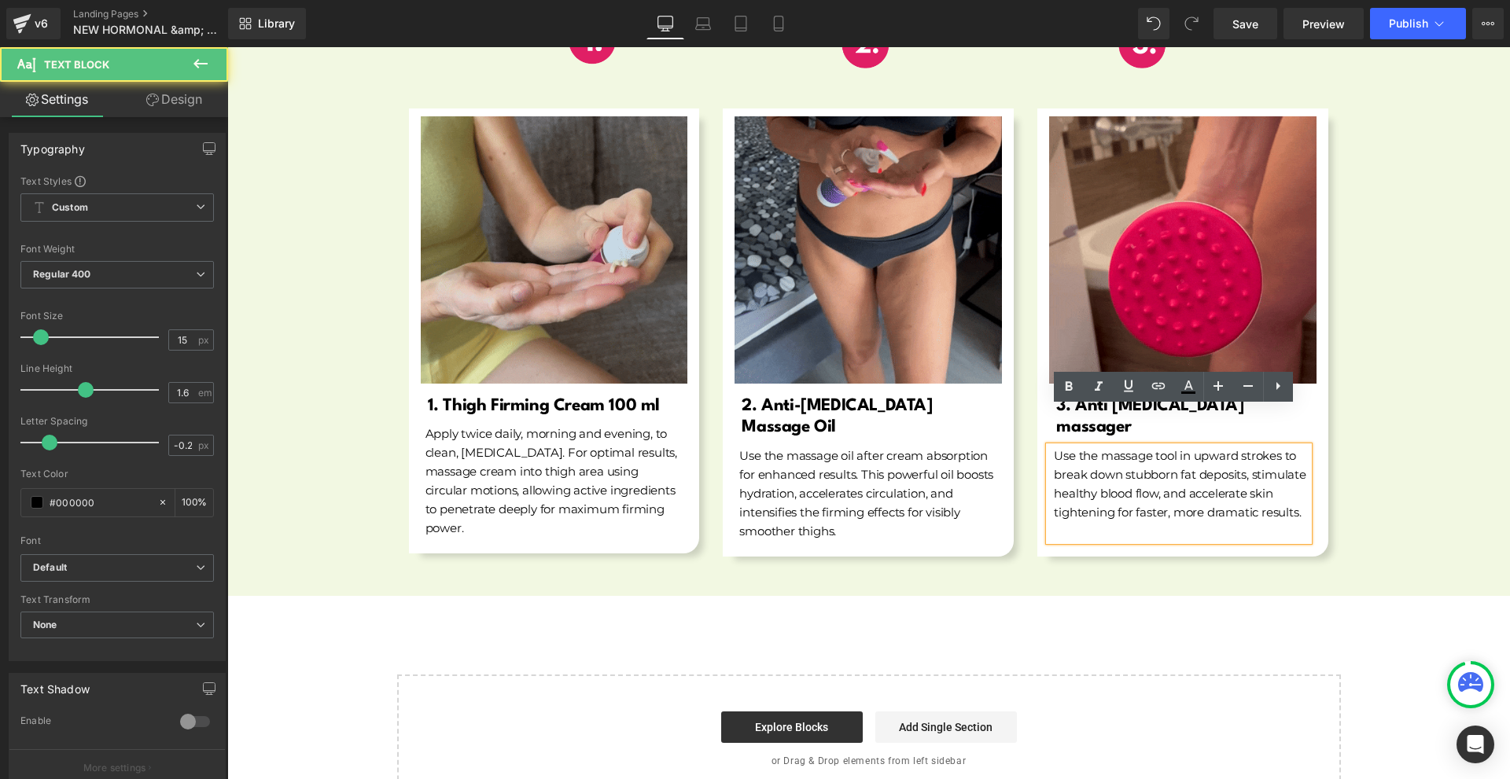
click at [1199, 522] on p at bounding box center [1181, 531] width 255 height 19
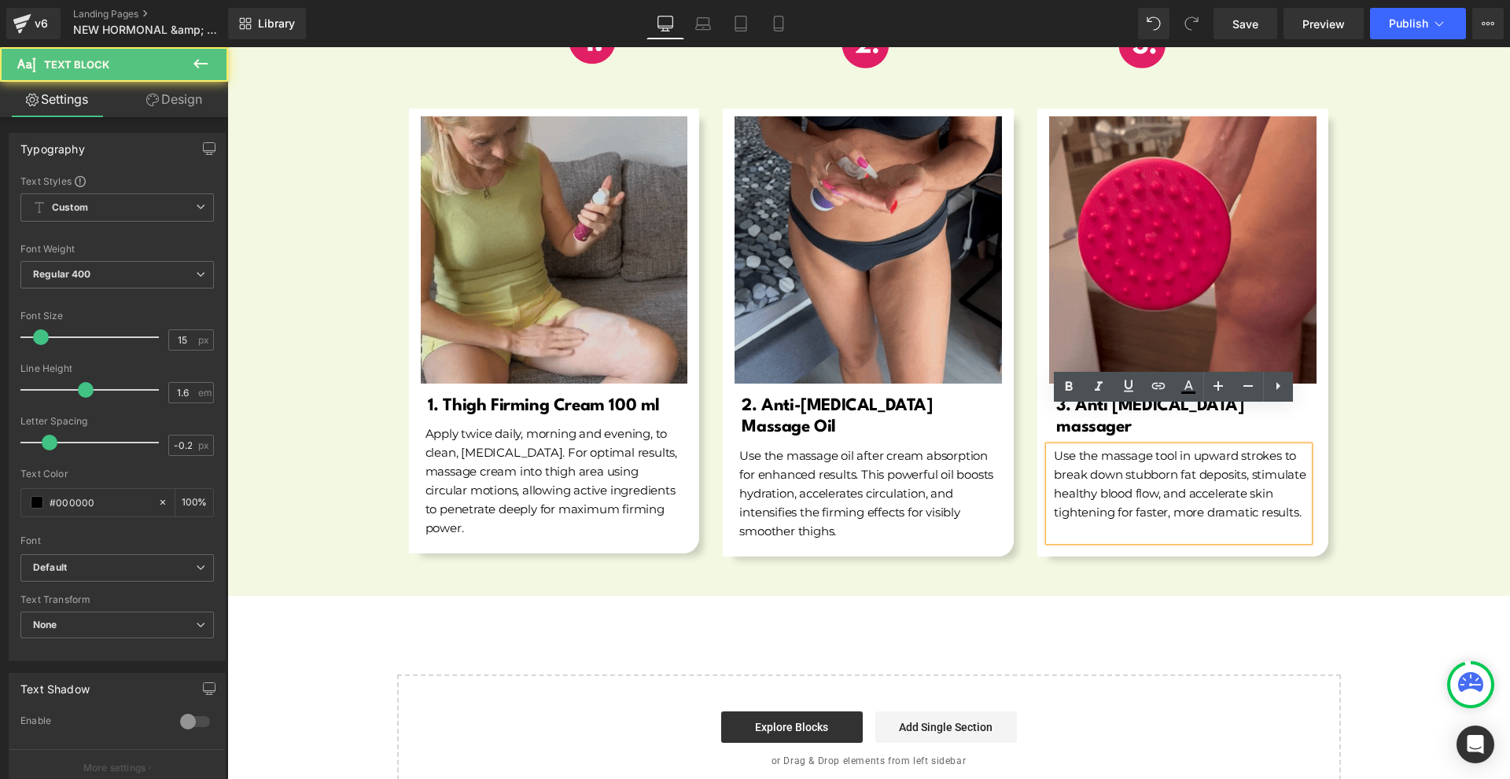
click at [1407, 531] on div "Image Row Image 1. Thigh Firming Cream 100 ml Heading Apply twice daily, mornin…" at bounding box center [868, 277] width 1283 height 573
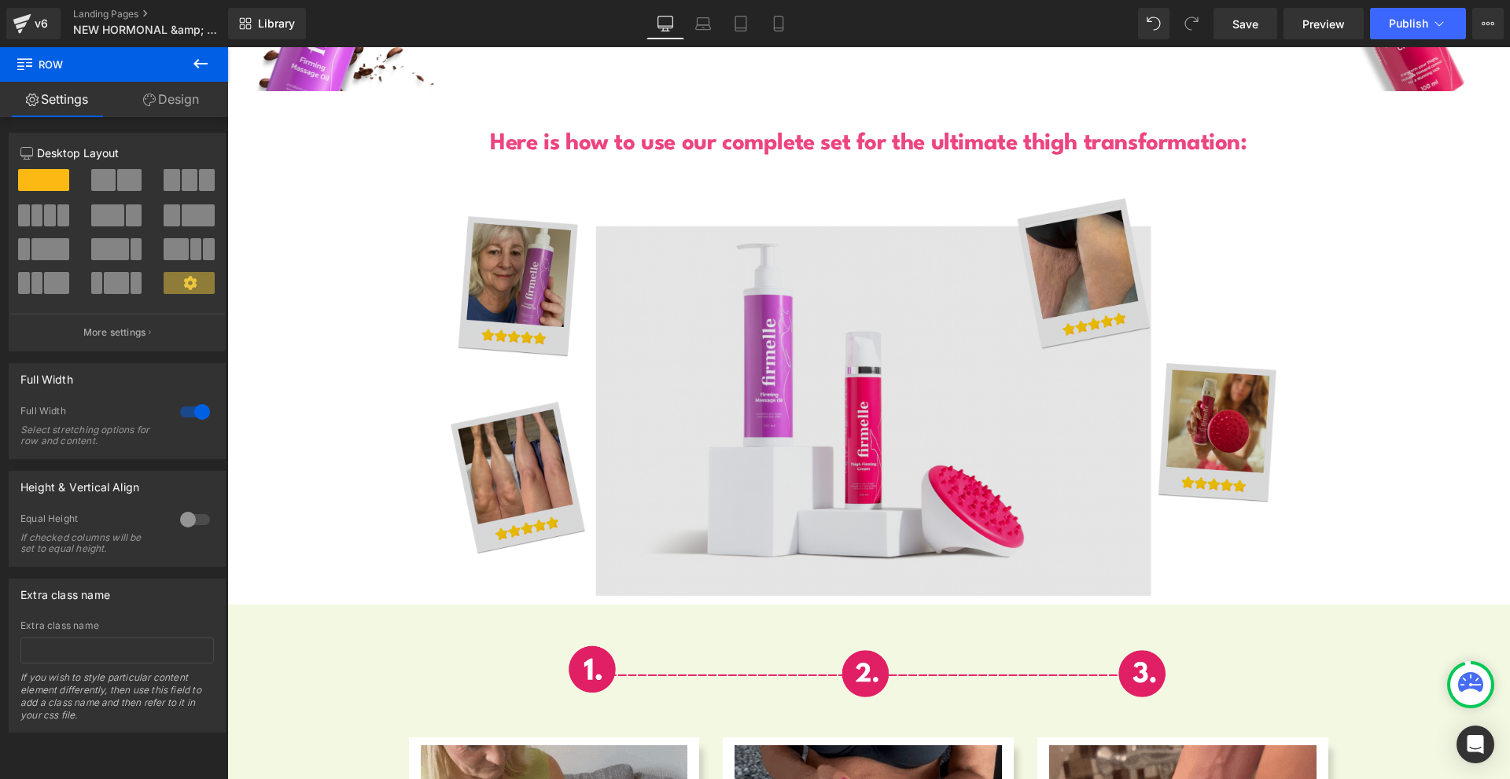
scroll to position [5558, 0]
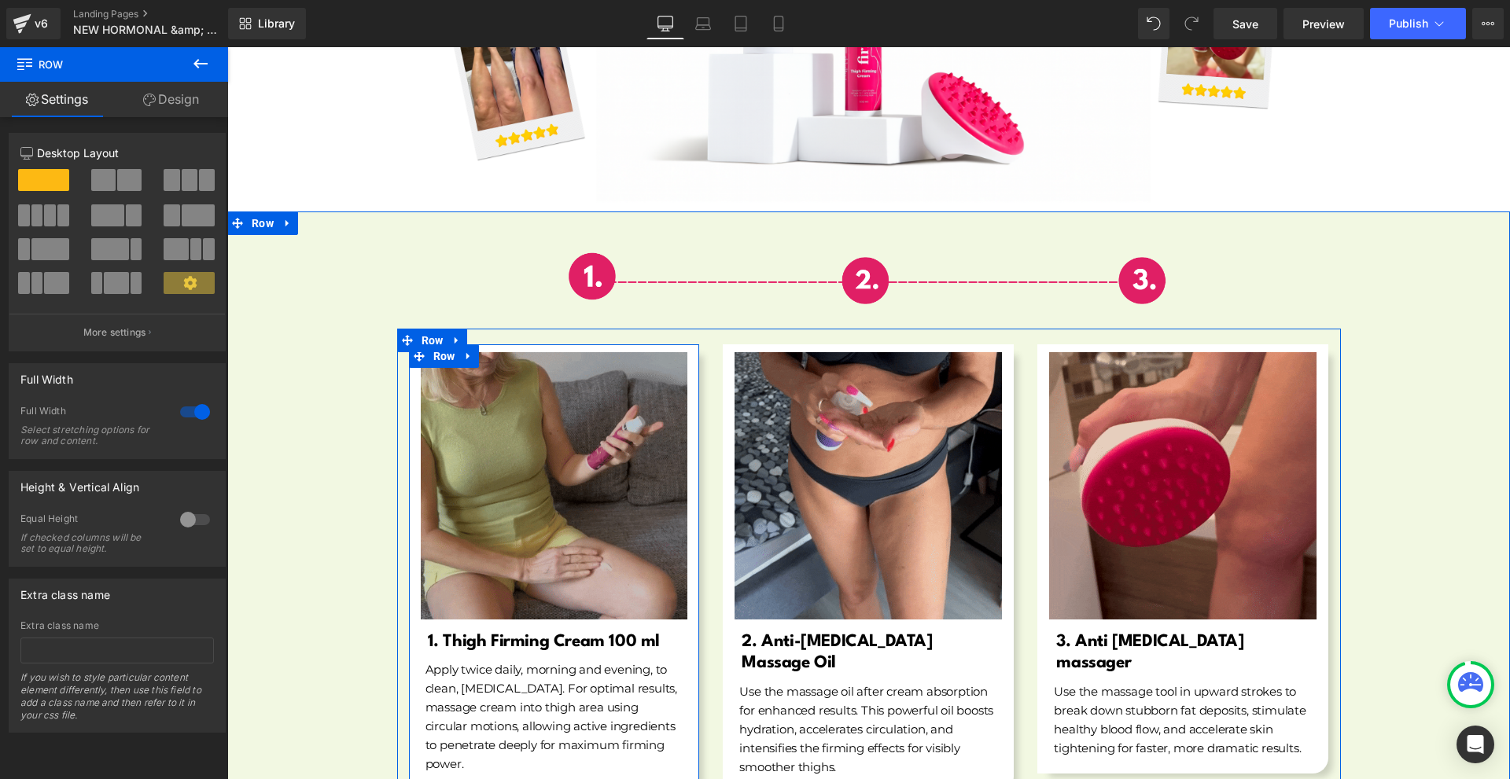
click at [429, 346] on span "Row" at bounding box center [444, 356] width 30 height 24
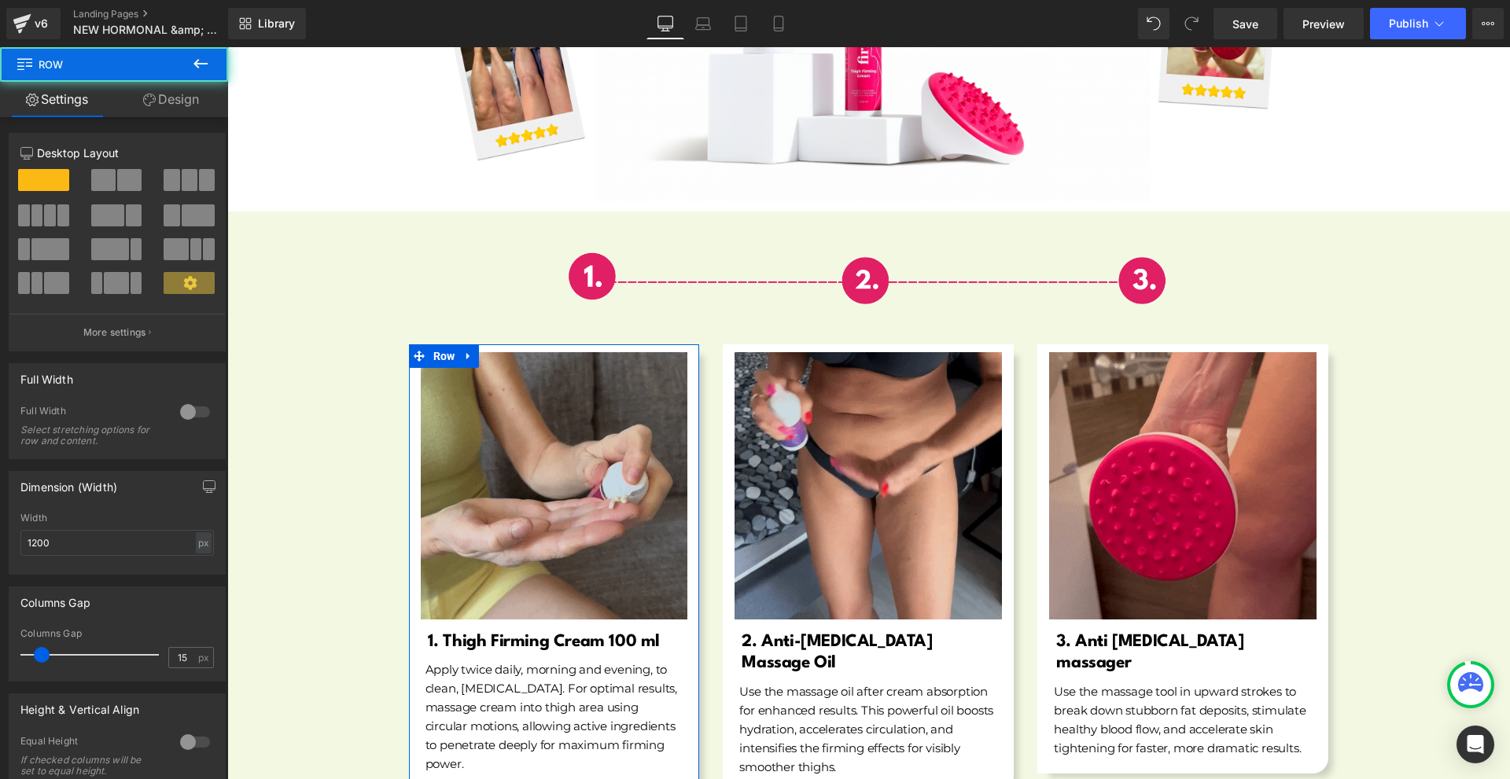
click at [204, 101] on link "Design" at bounding box center [171, 99] width 114 height 35
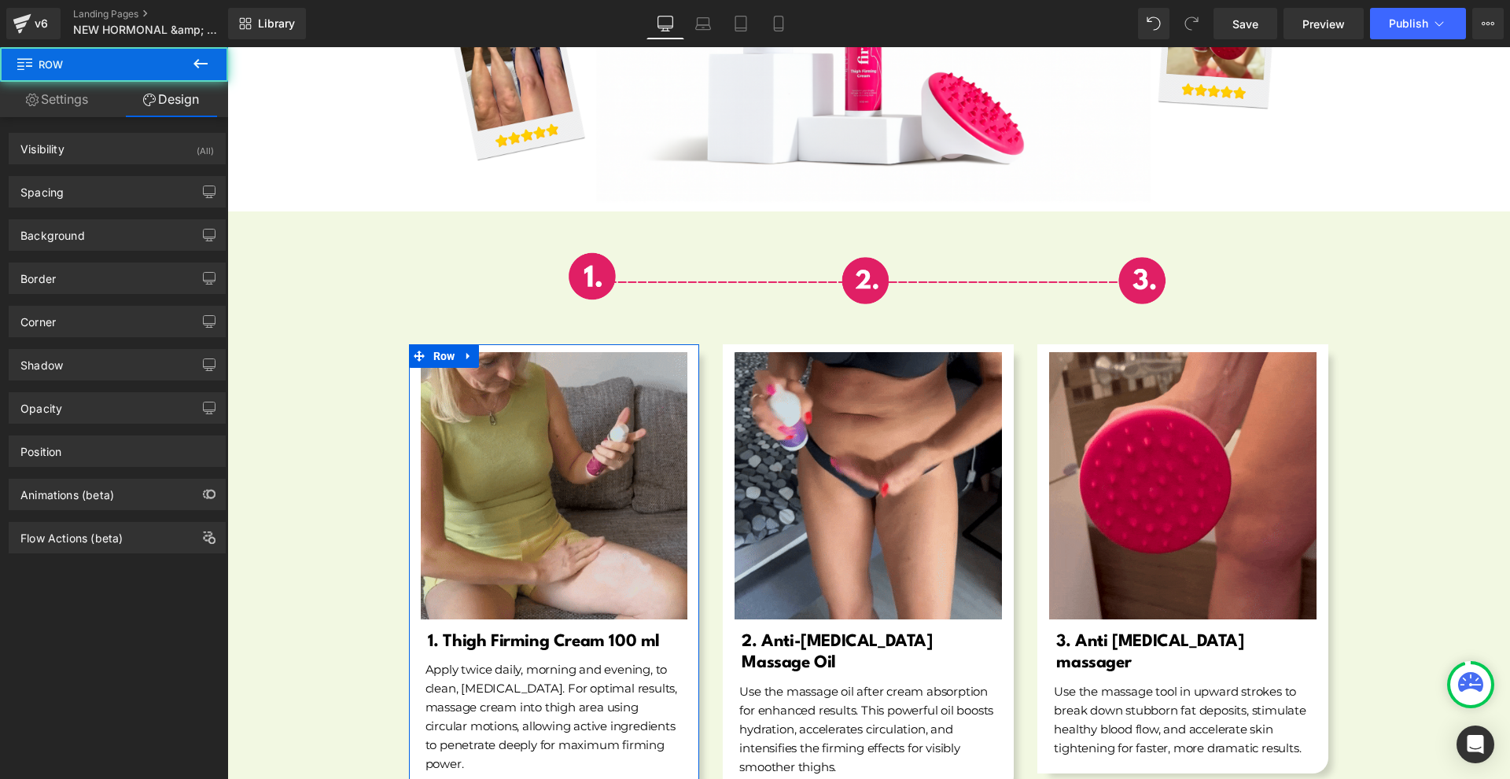
click at [112, 232] on div "Background" at bounding box center [116, 235] width 215 height 30
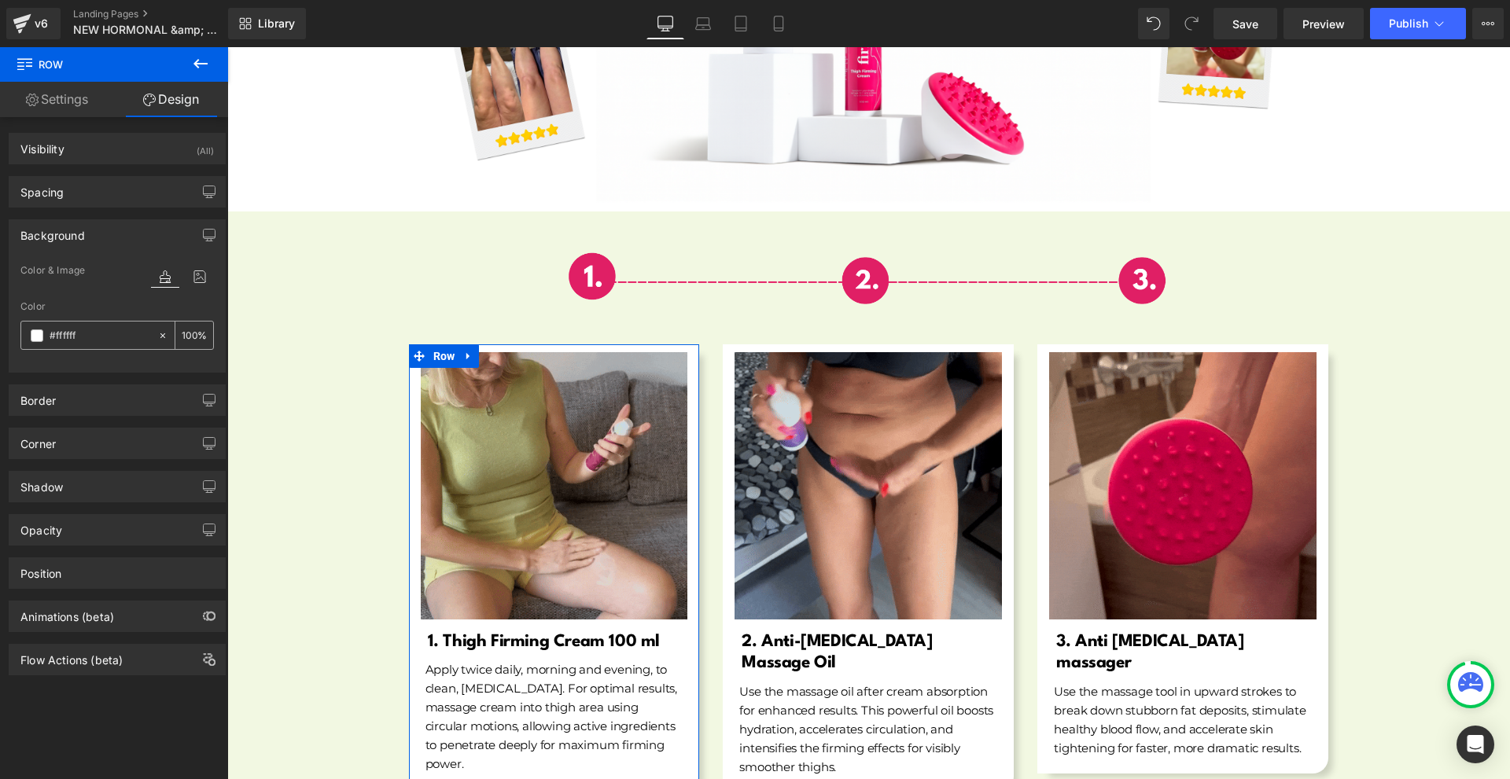
click at [35, 337] on span at bounding box center [37, 336] width 13 height 13
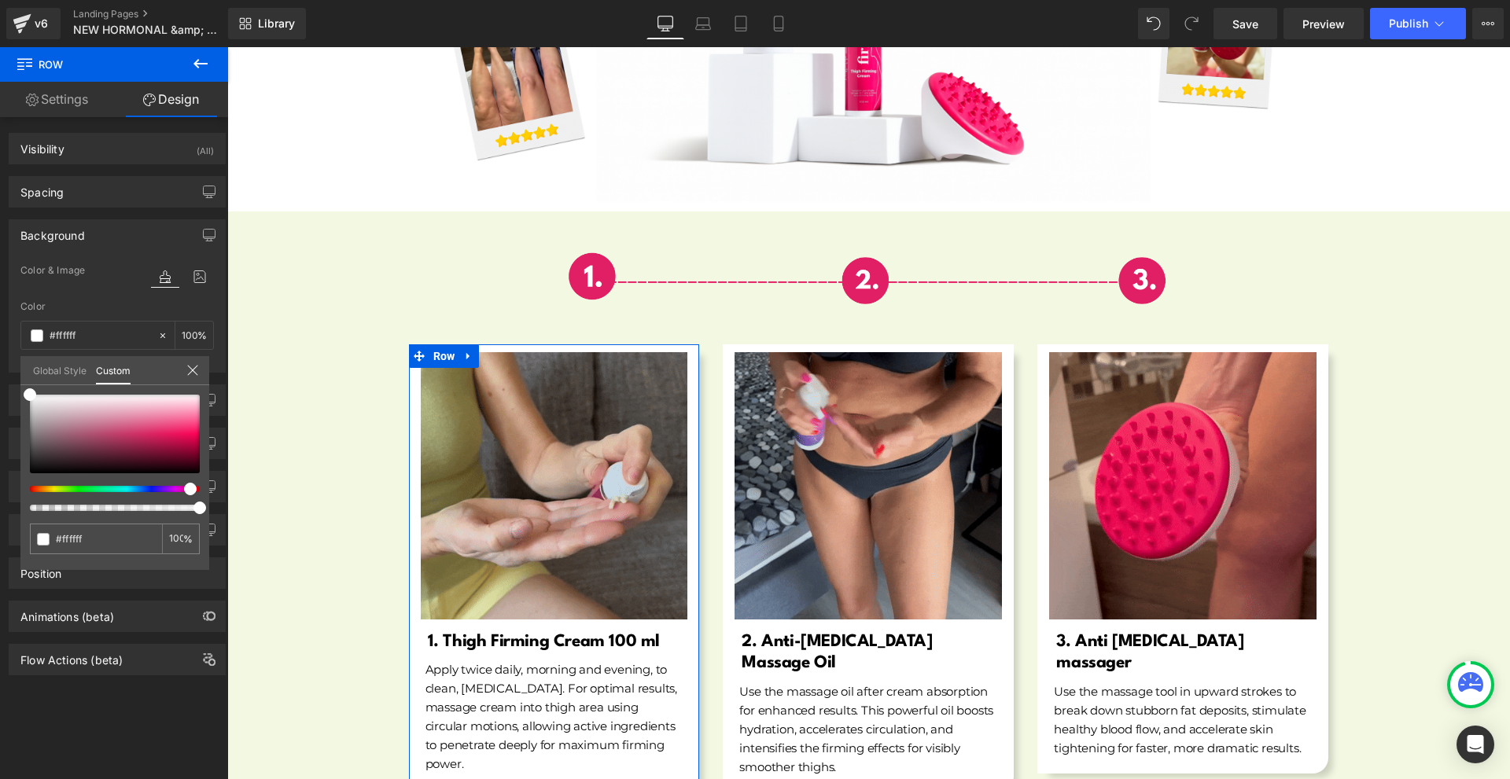
drag, startPoint x: 184, startPoint y: 487, endPoint x: 171, endPoint y: 488, distance: 12.6
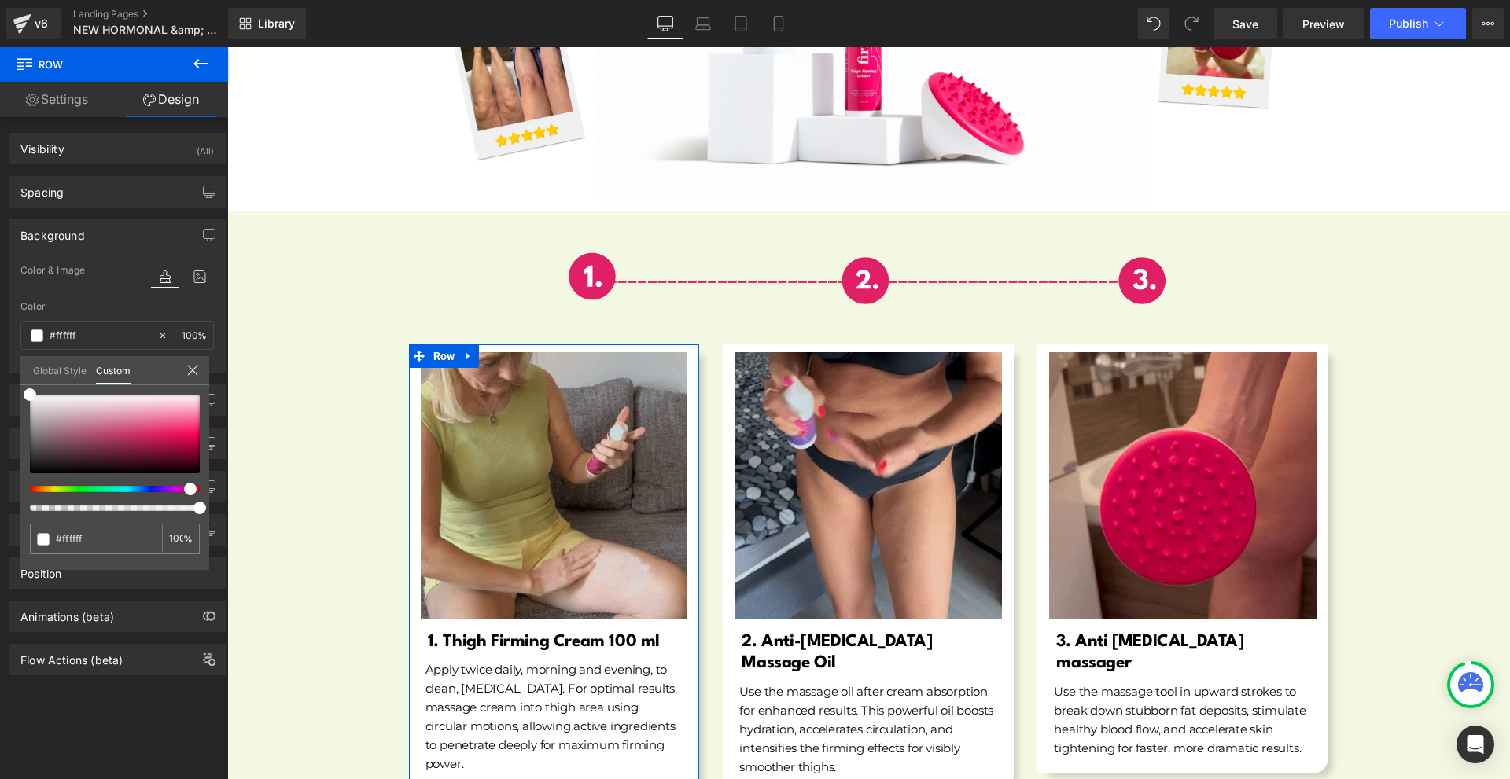
click at [174, 489] on div at bounding box center [109, 489] width 170 height 6
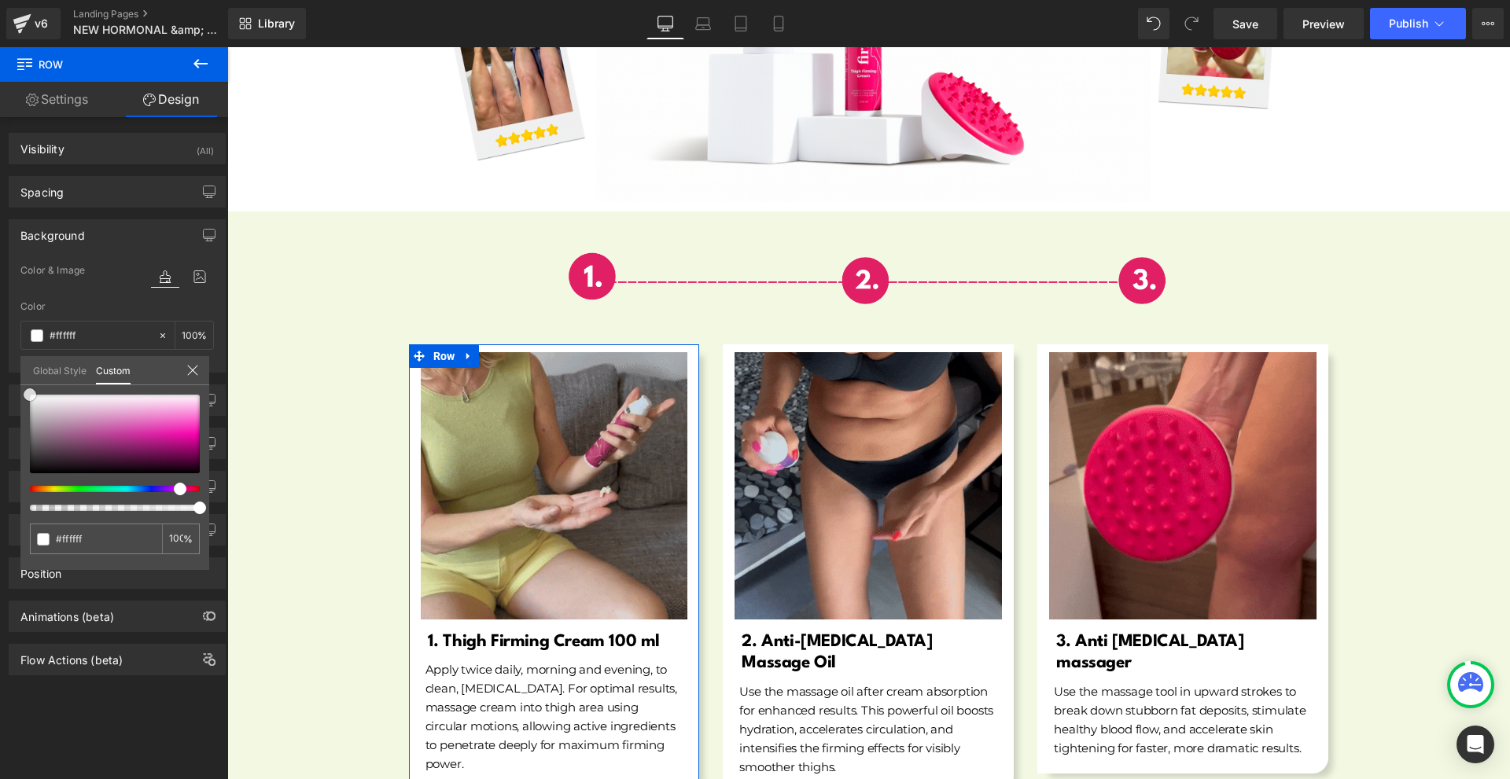
type input "#f290d5"
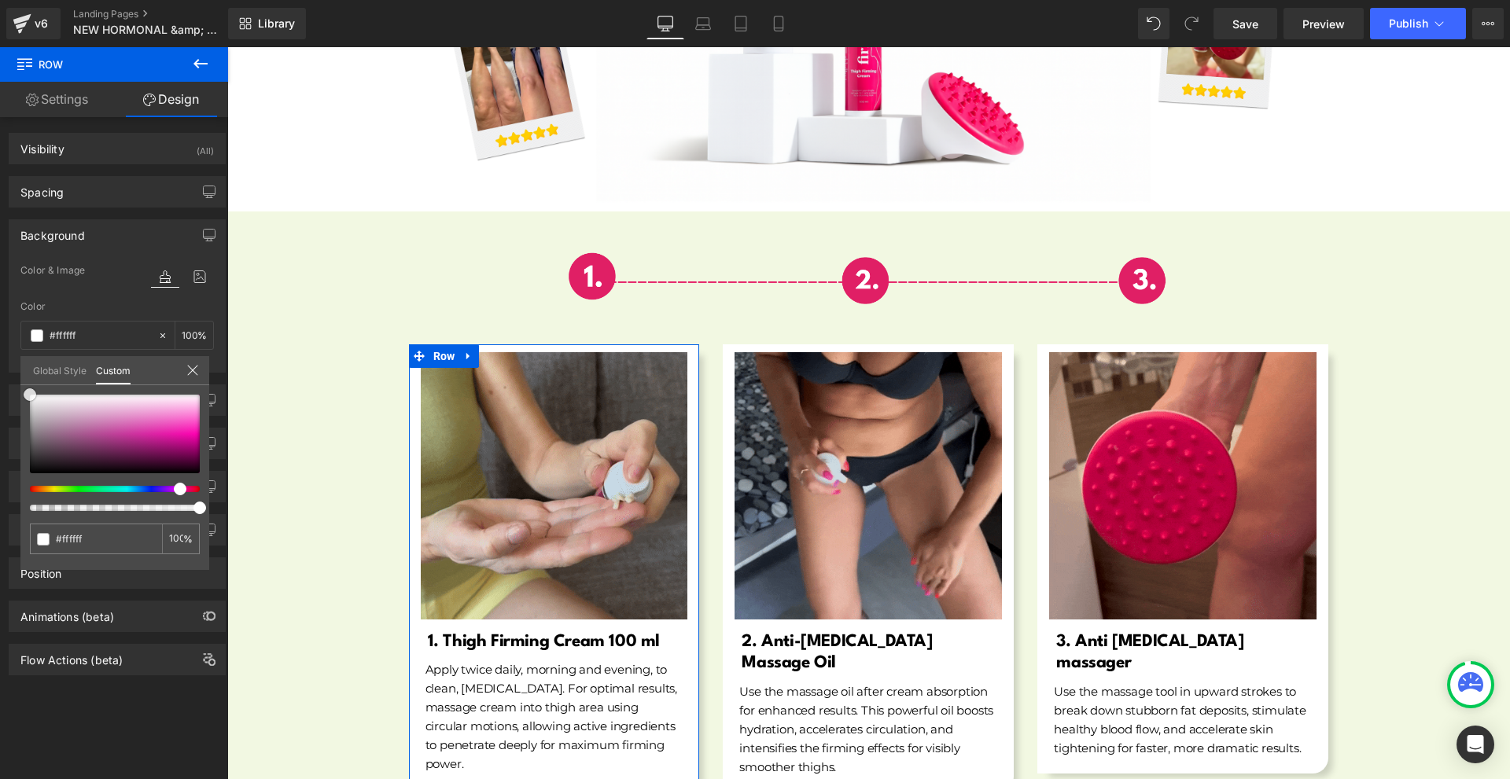
type input "#f290d5"
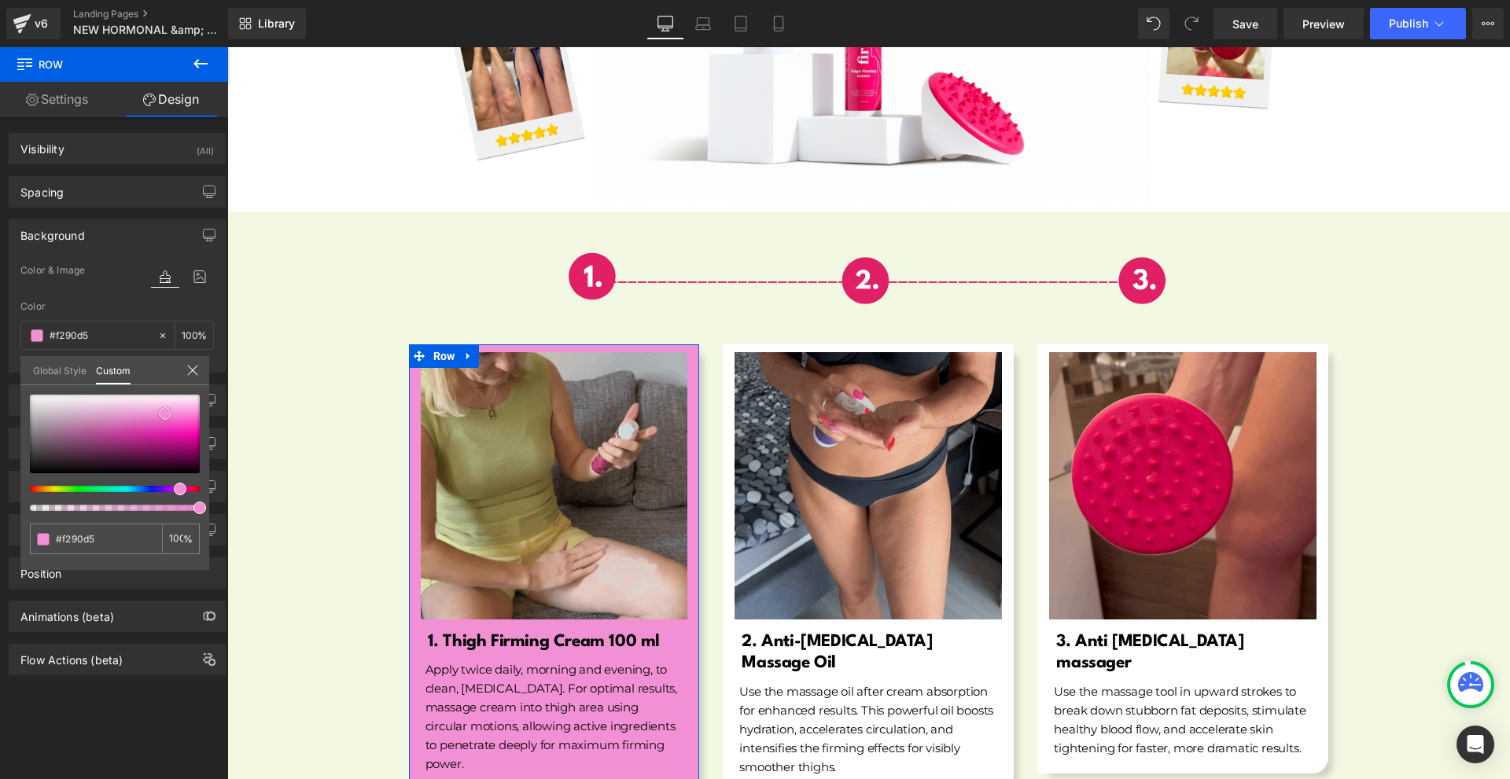
type input "#f291d5"
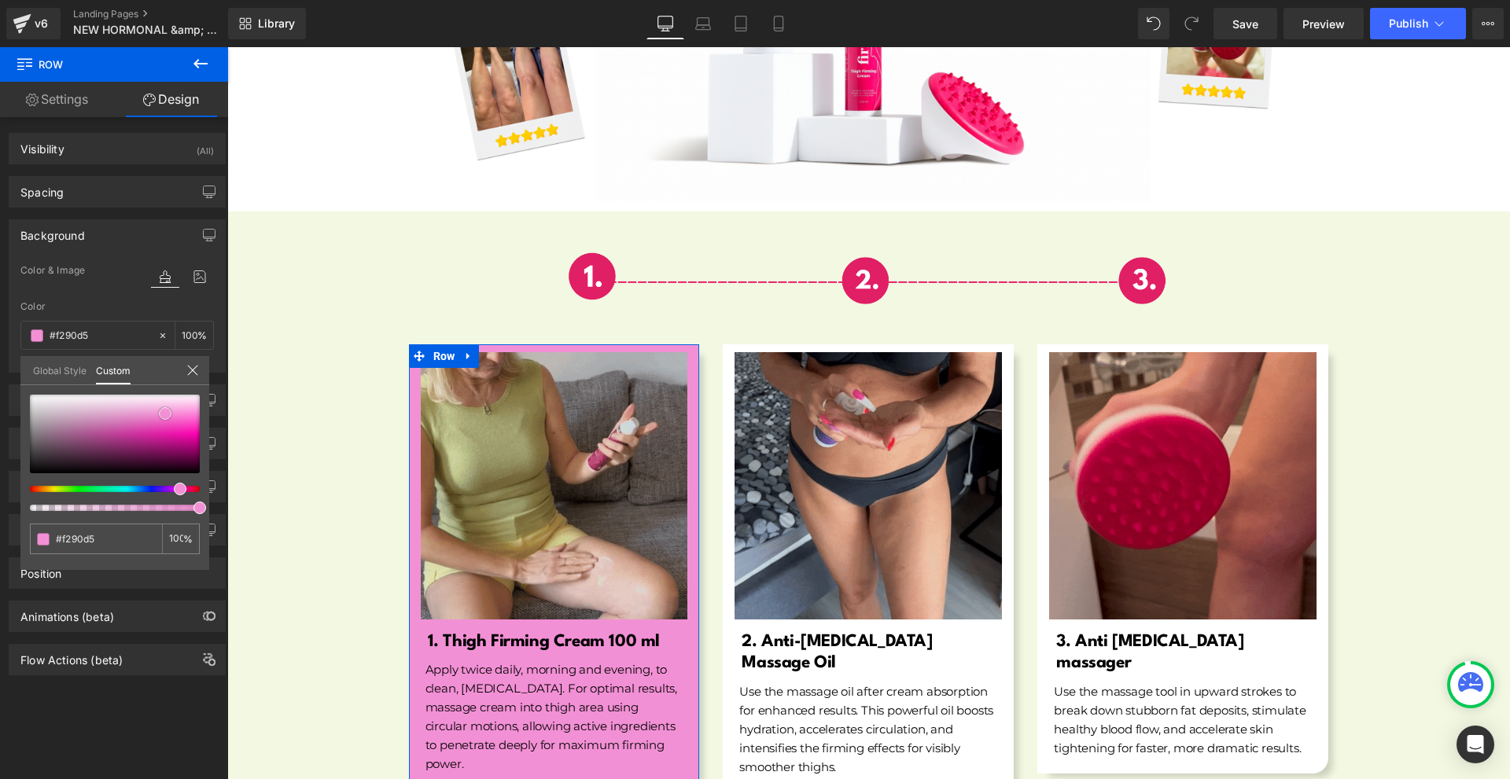
type input "#f291d5"
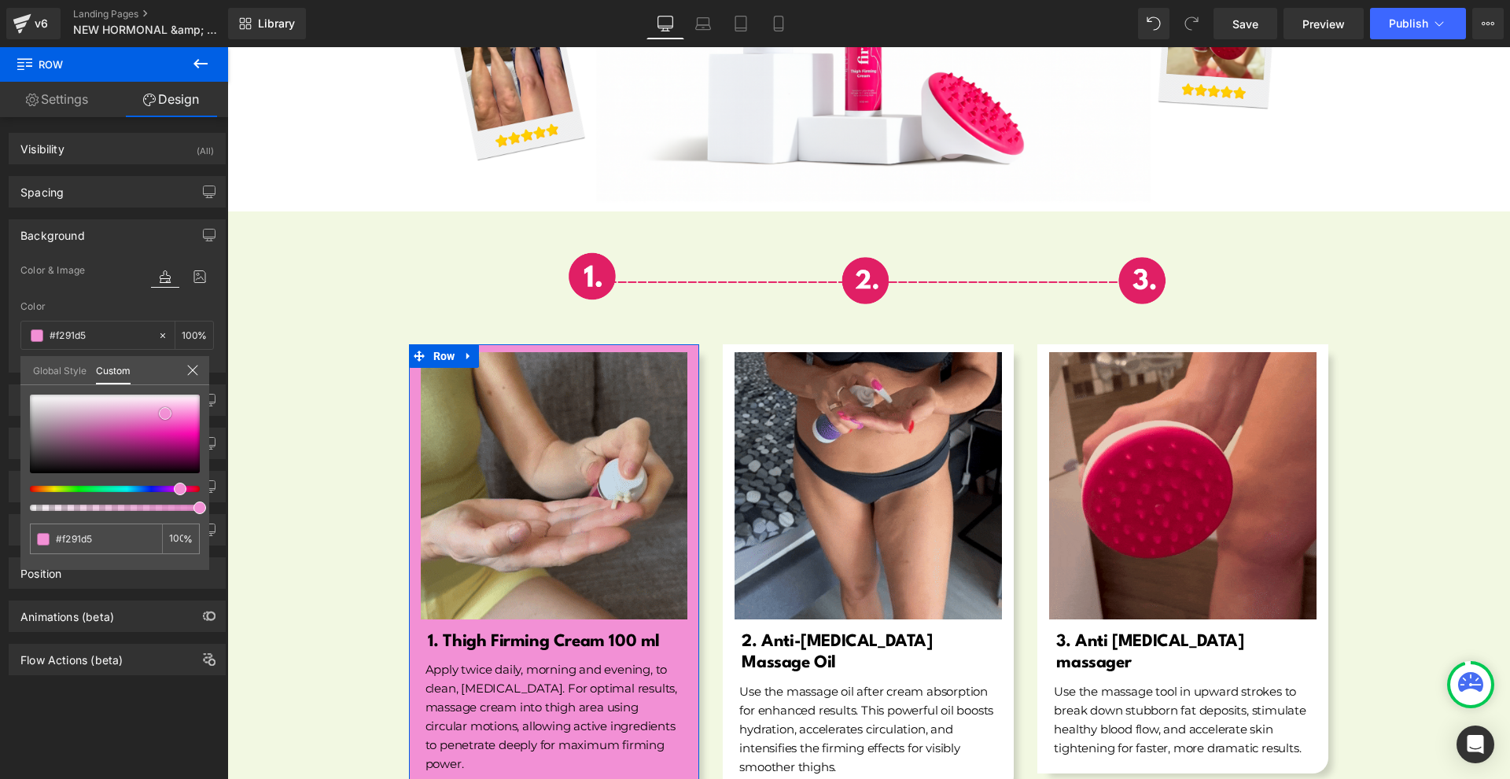
type input "#f296d6"
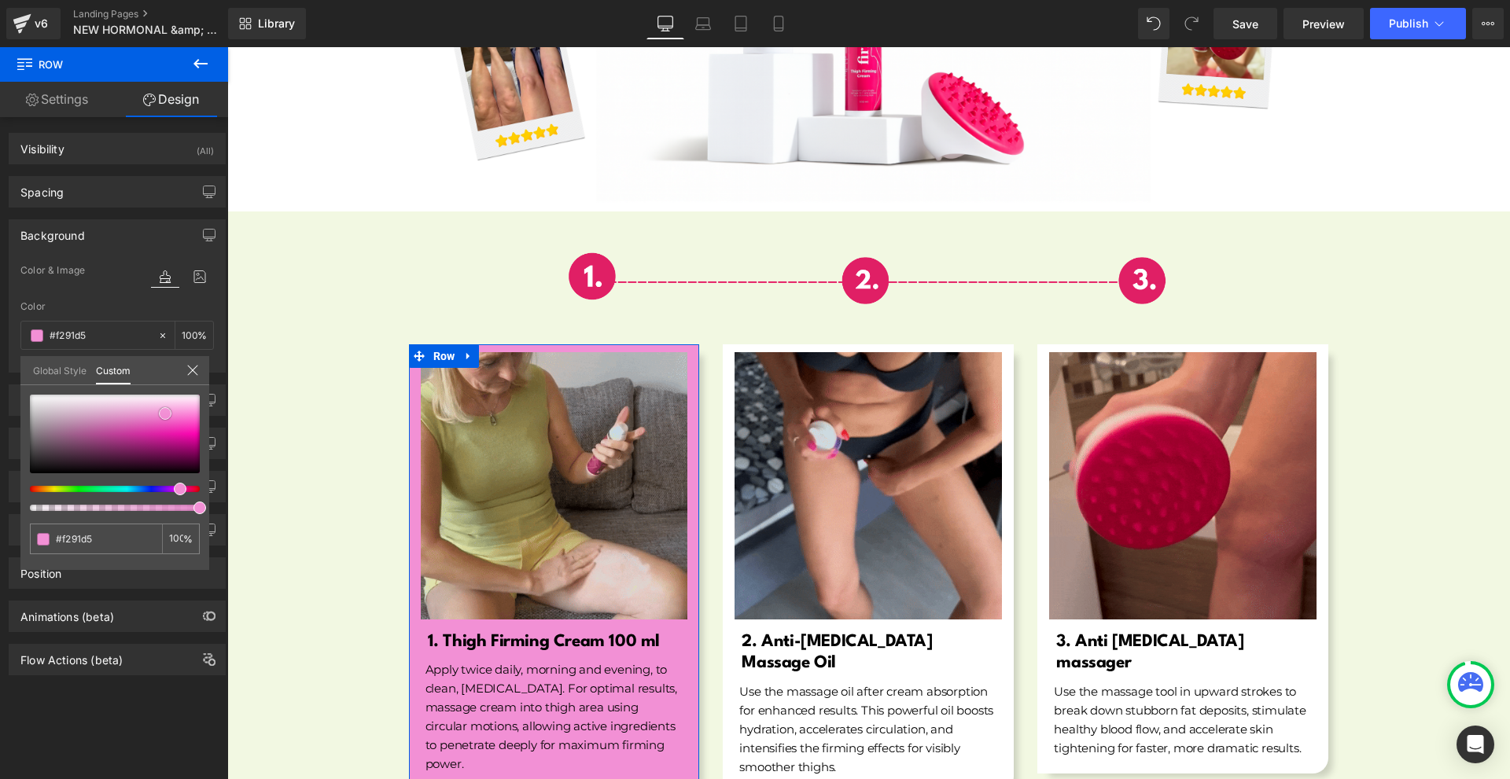
type input "#f296d6"
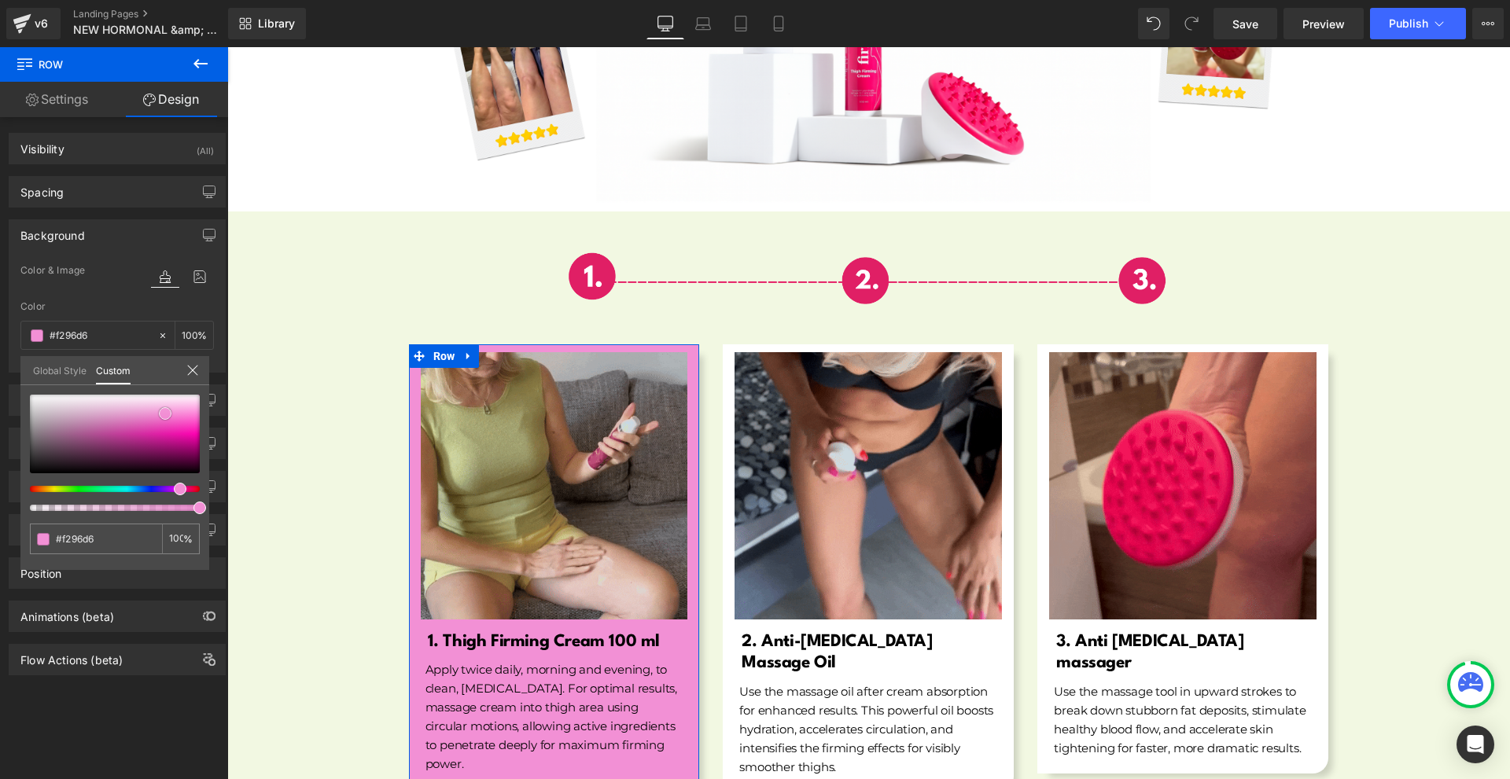
type input "#f19cd7"
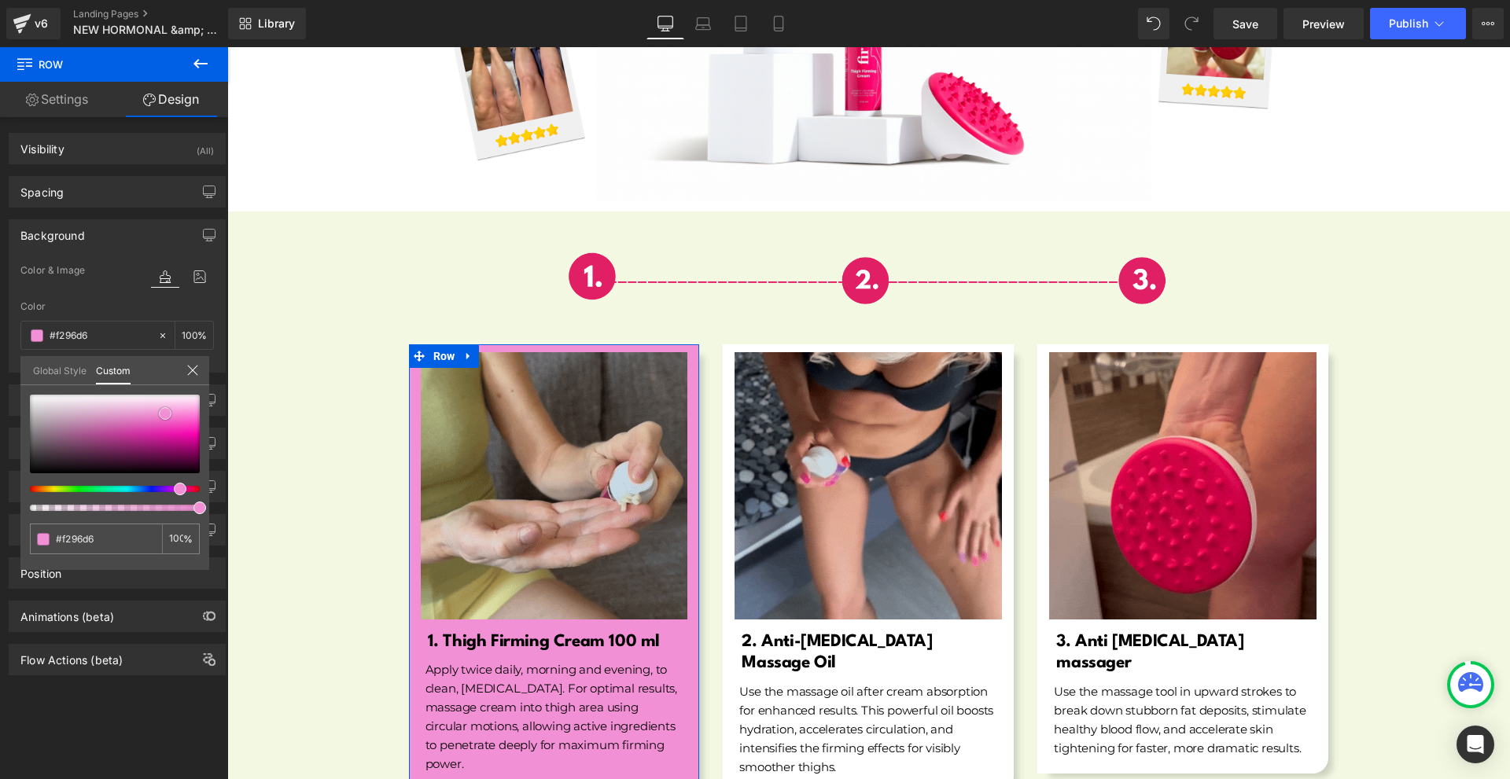
type input "#f19cd7"
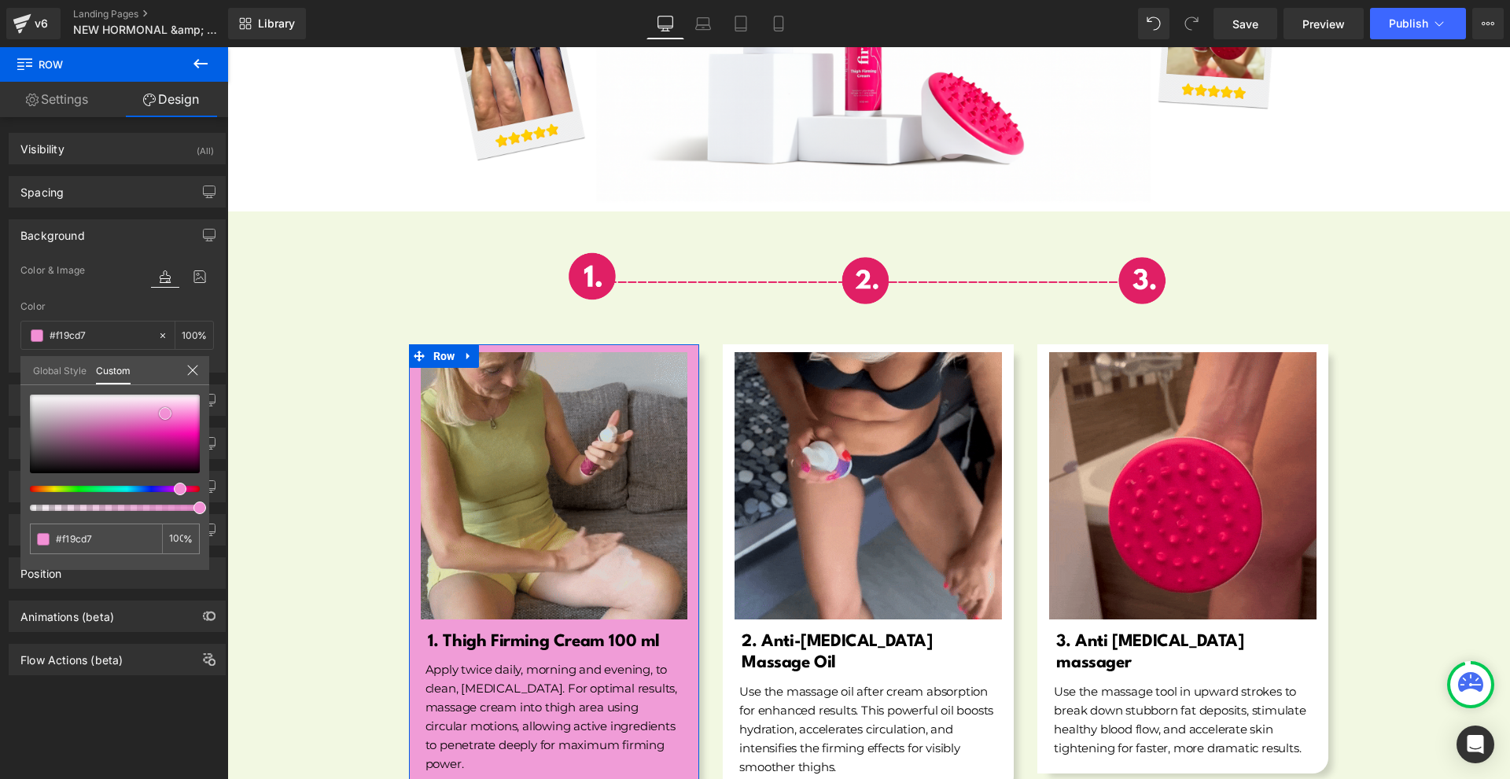
type input "#f09cd7"
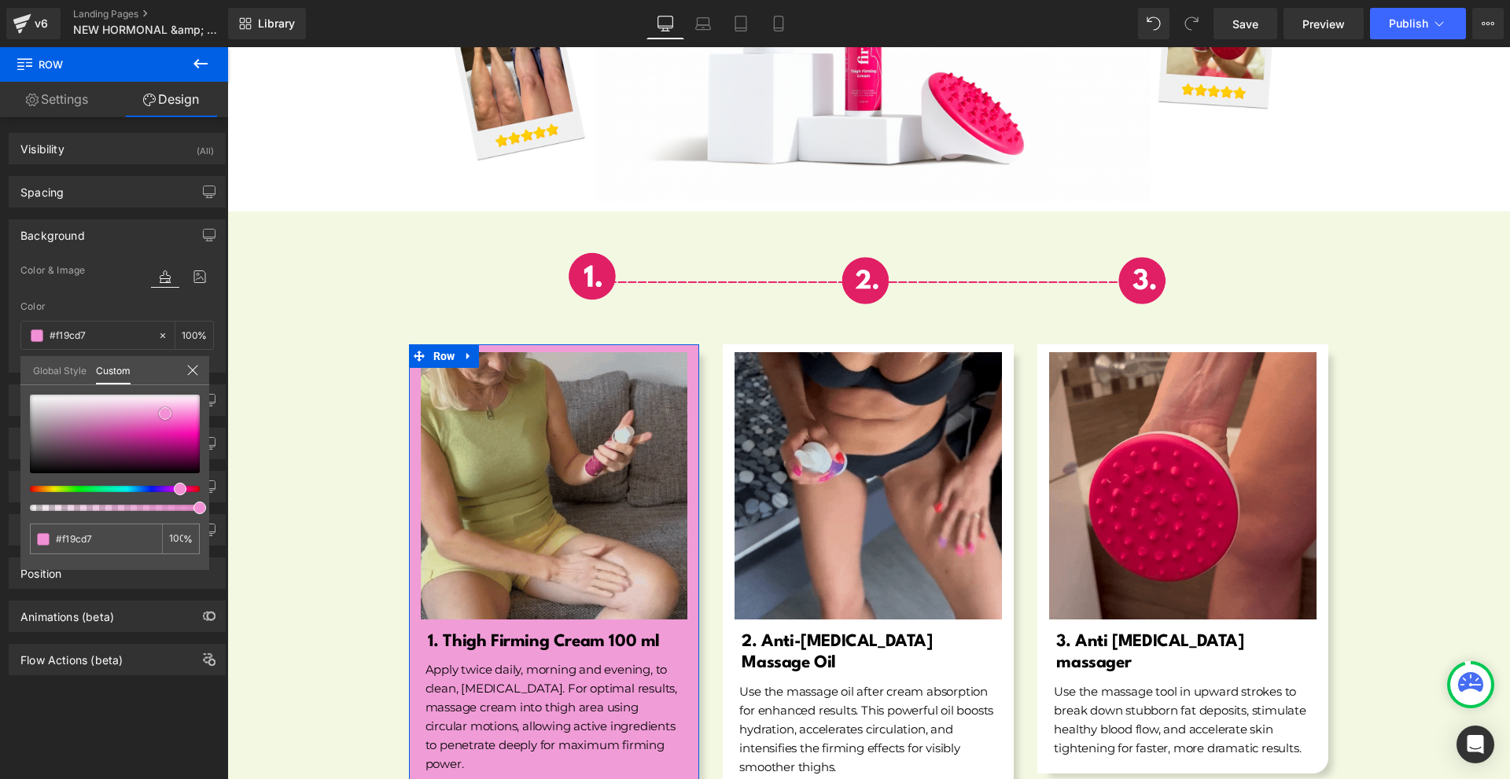
type input "#f09cd7"
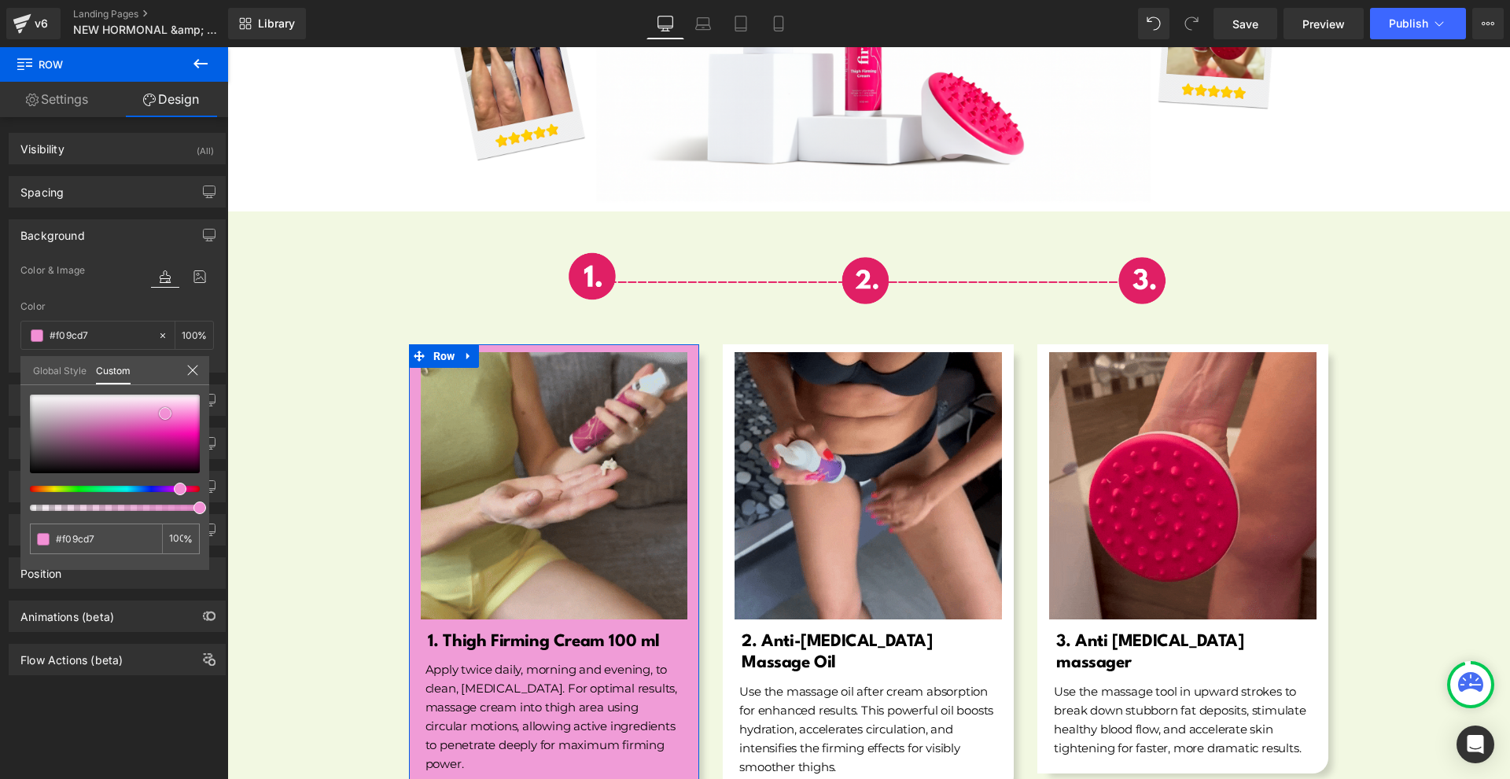
type input "#f1a1d9"
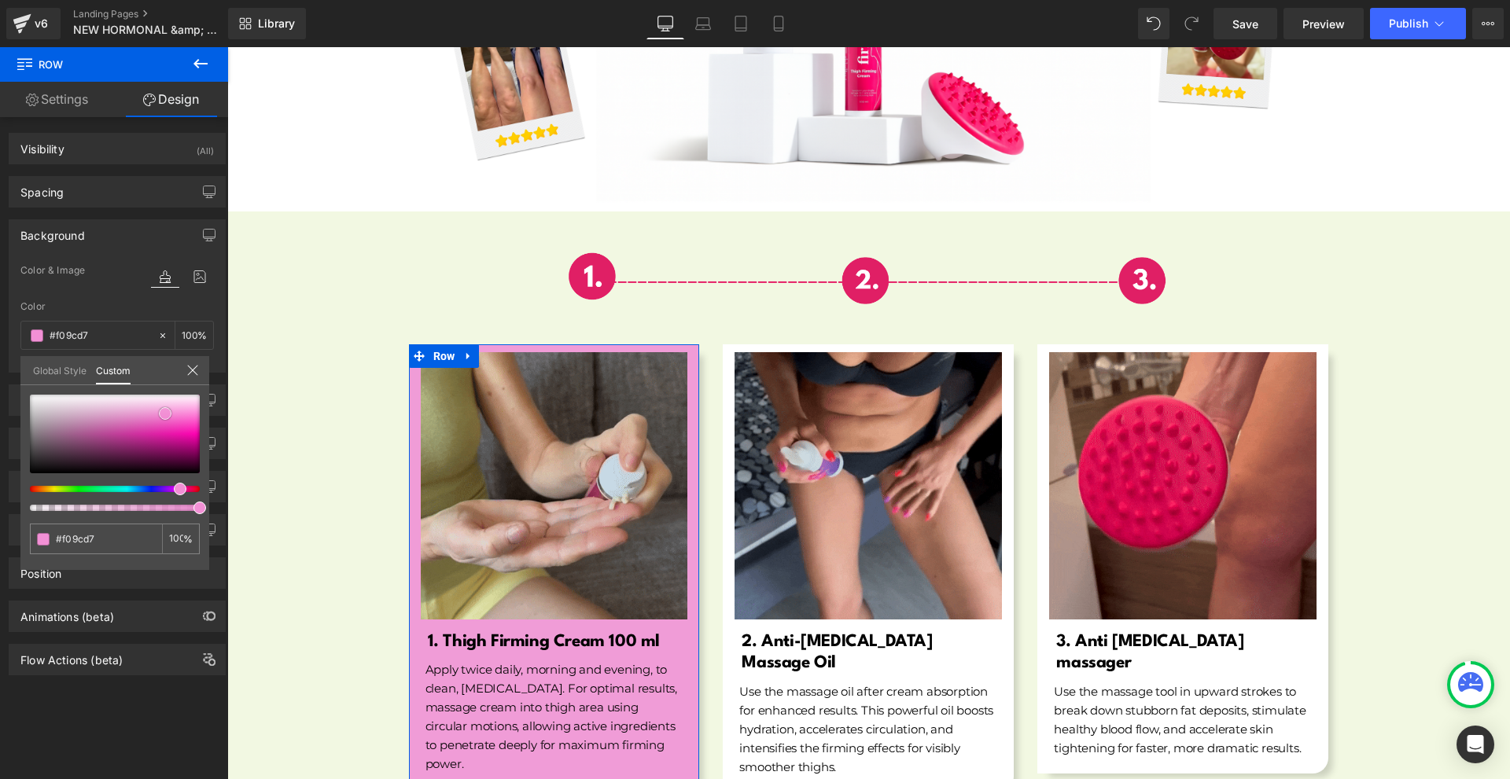
type input "#f1a1d9"
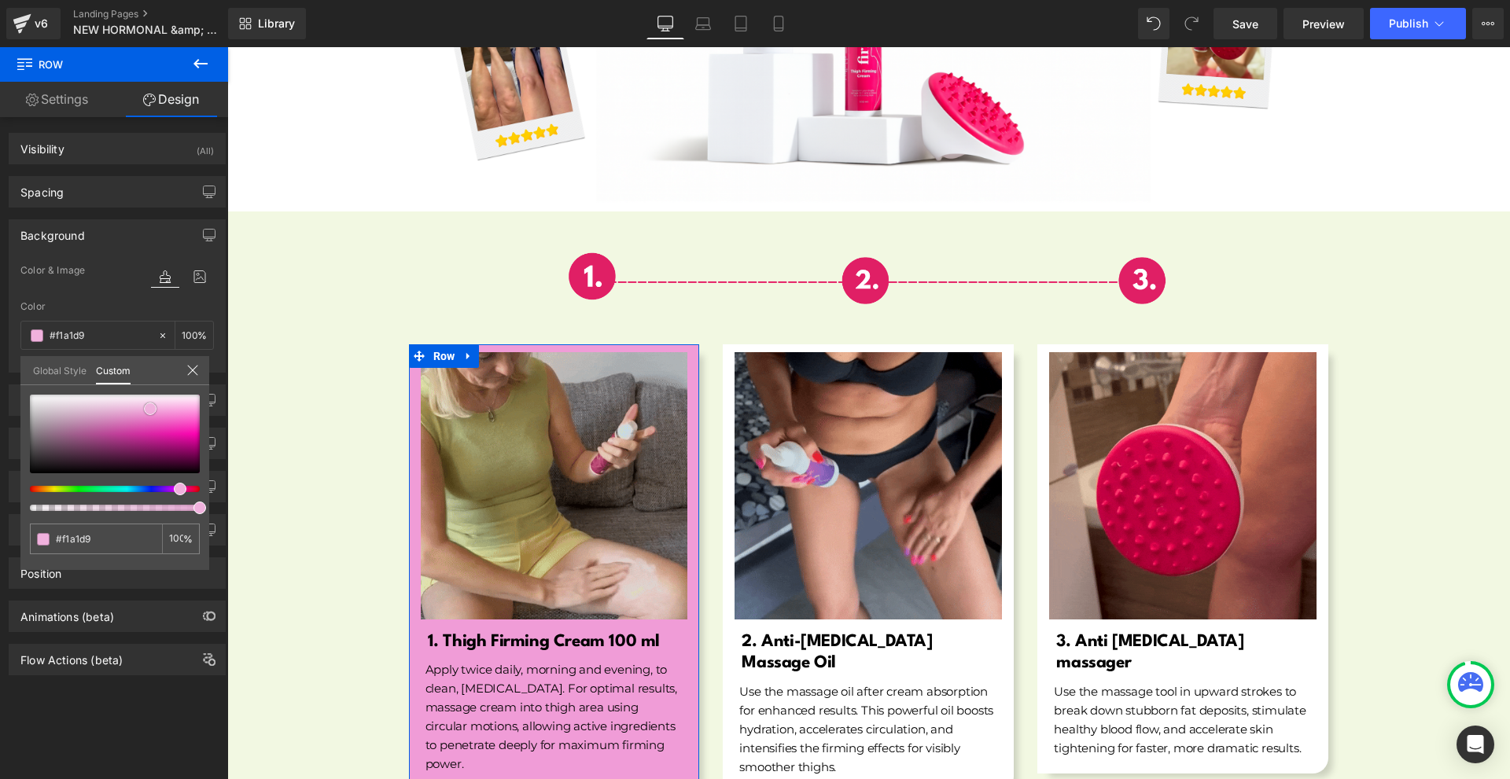
type input "#f1abdc"
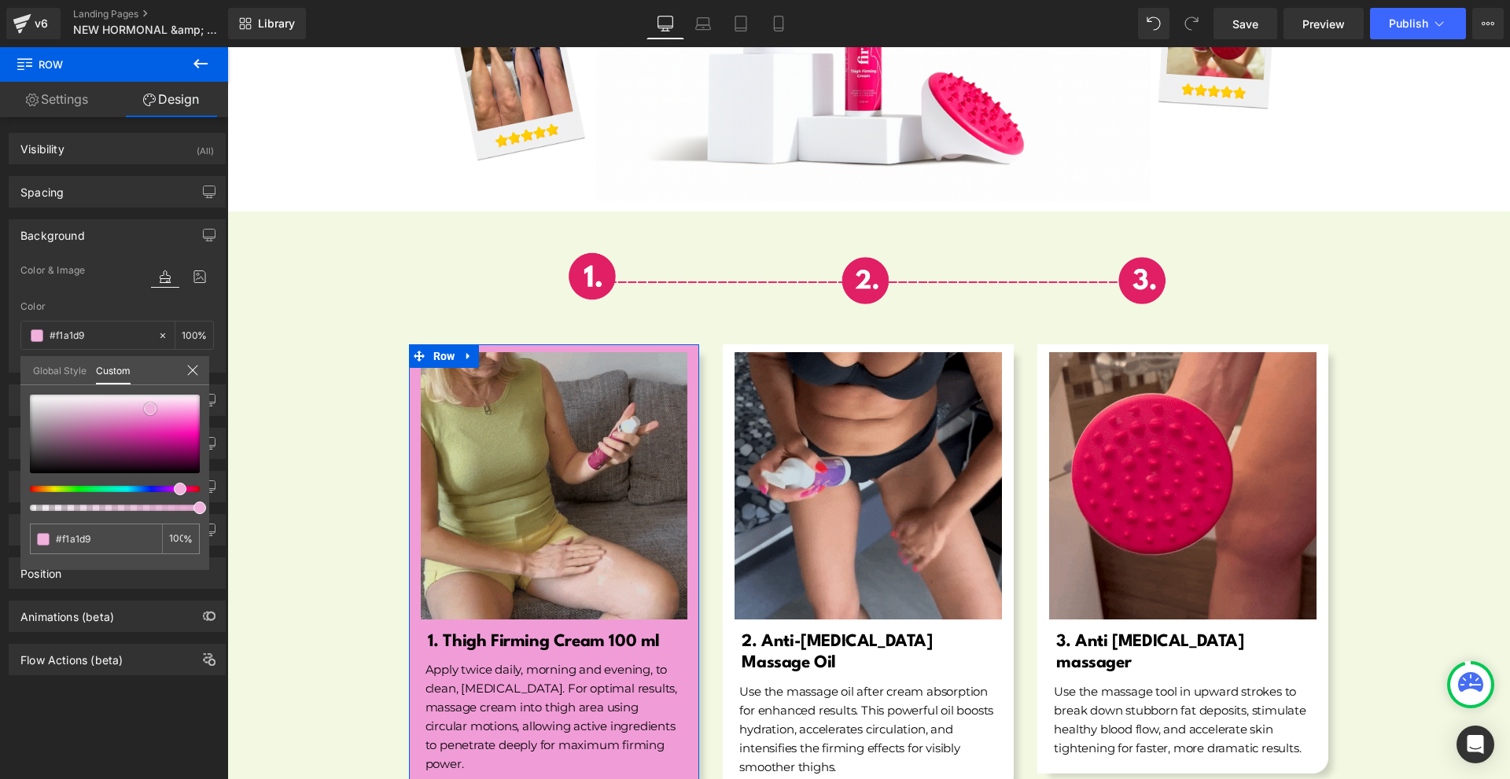
type input "#f1abdc"
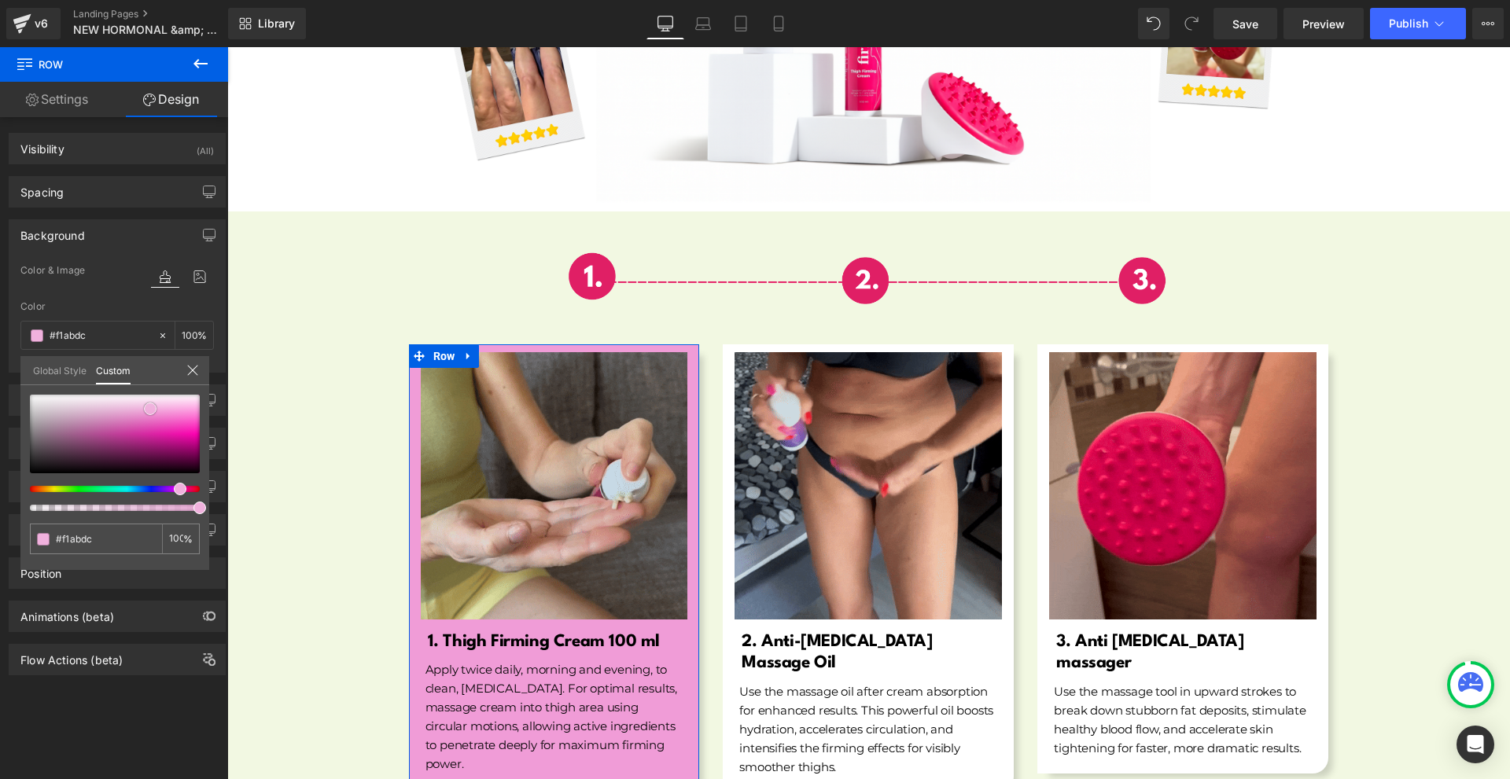
type input "#f0b1dd"
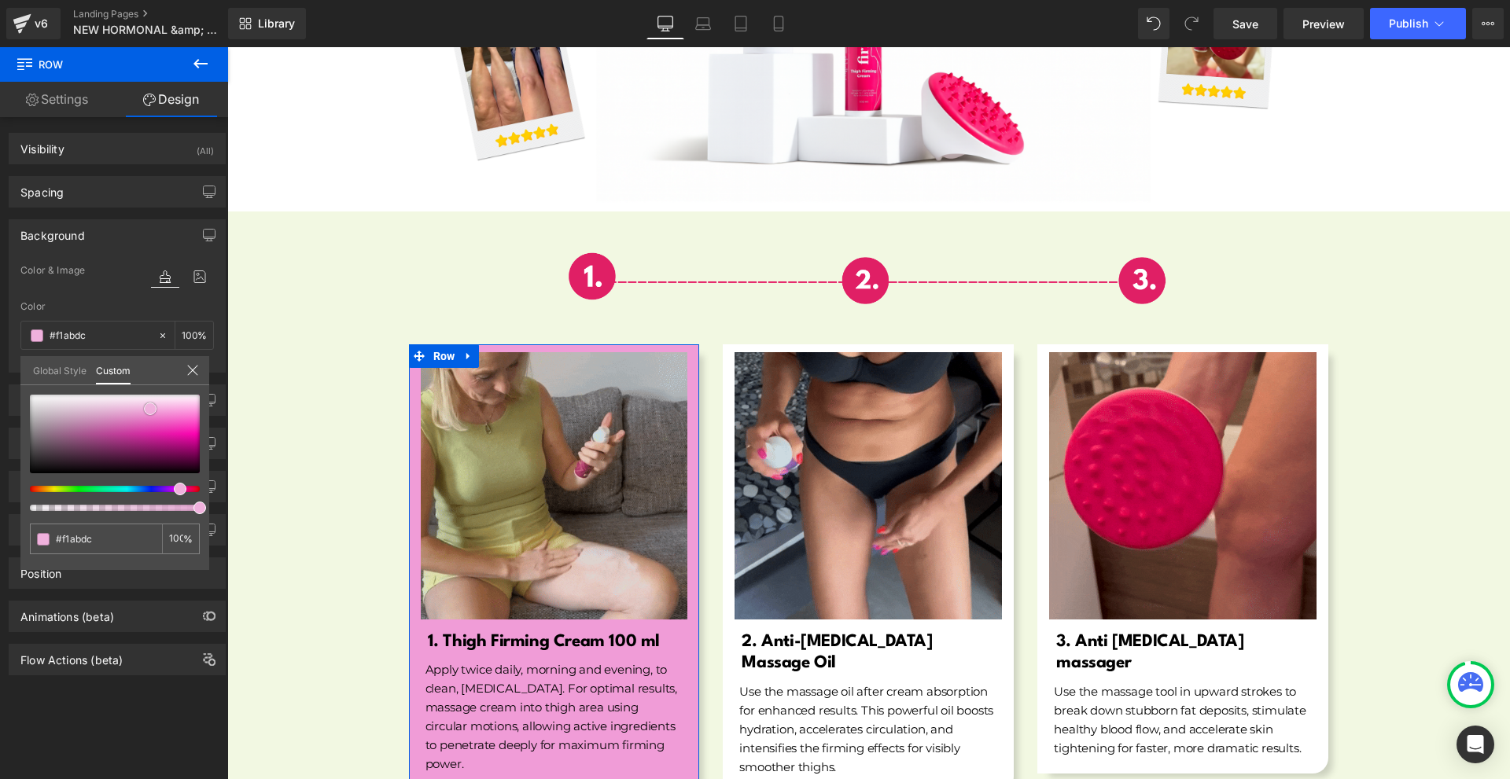
type input "#f0b1dd"
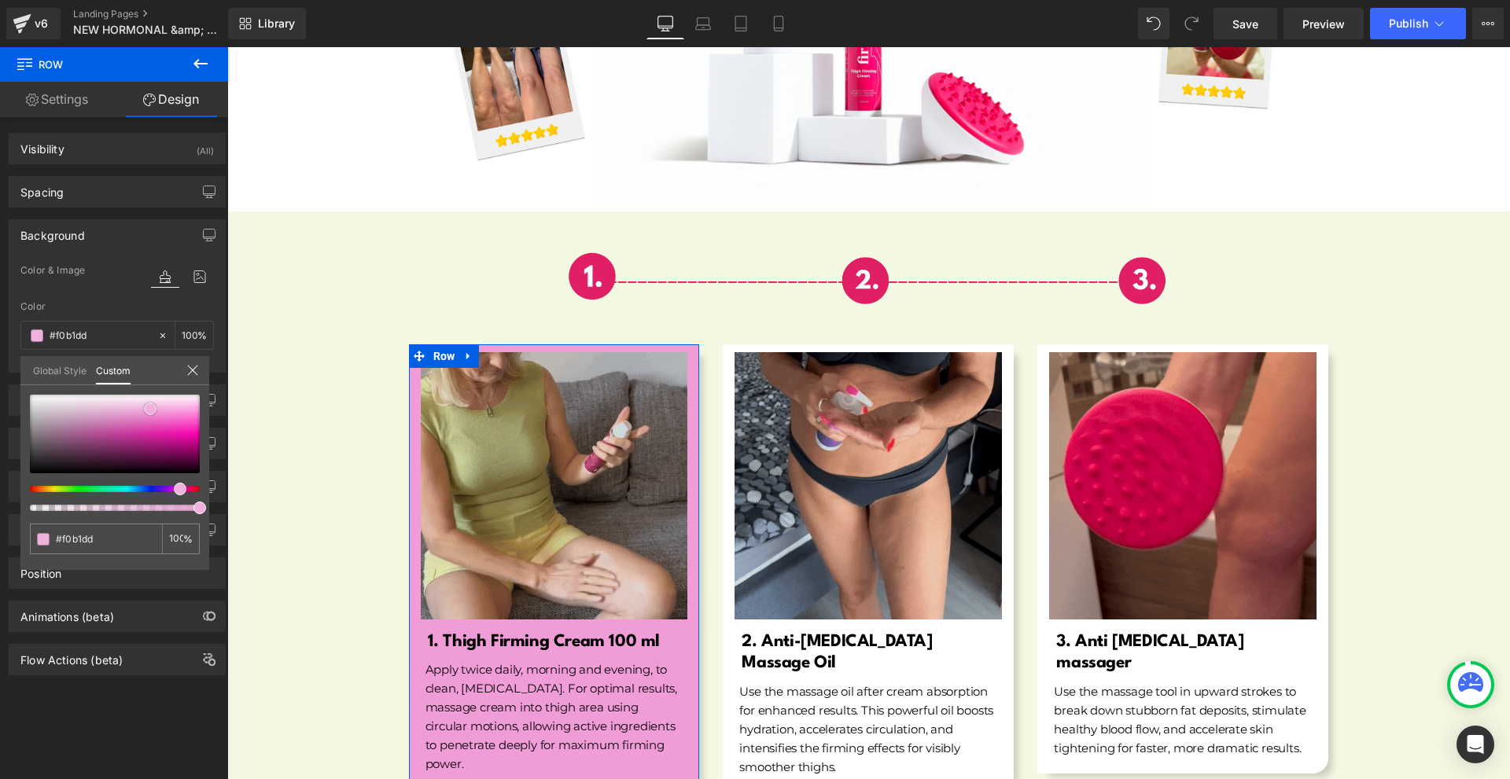
type input "#f1b0dd"
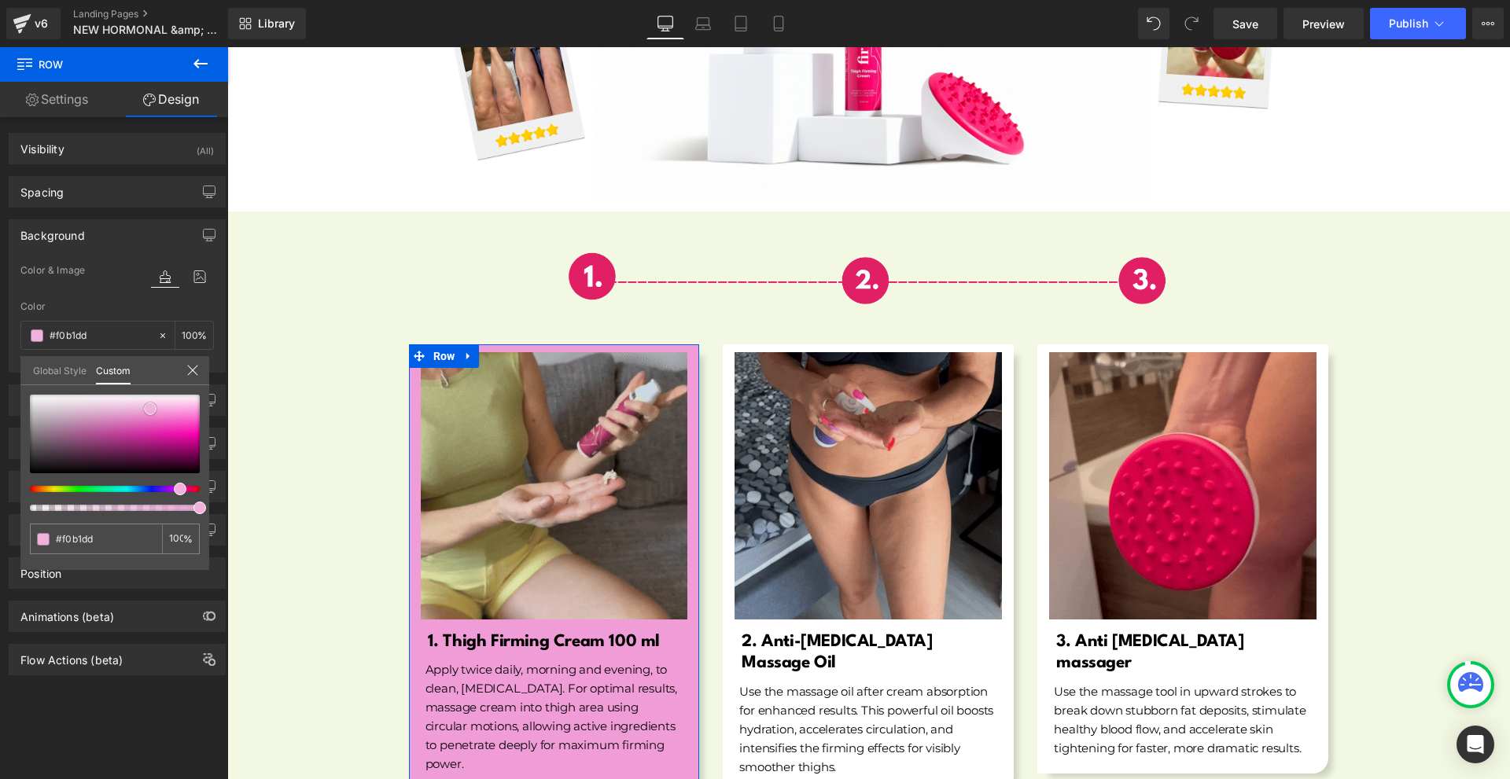
type input "#f1b0dd"
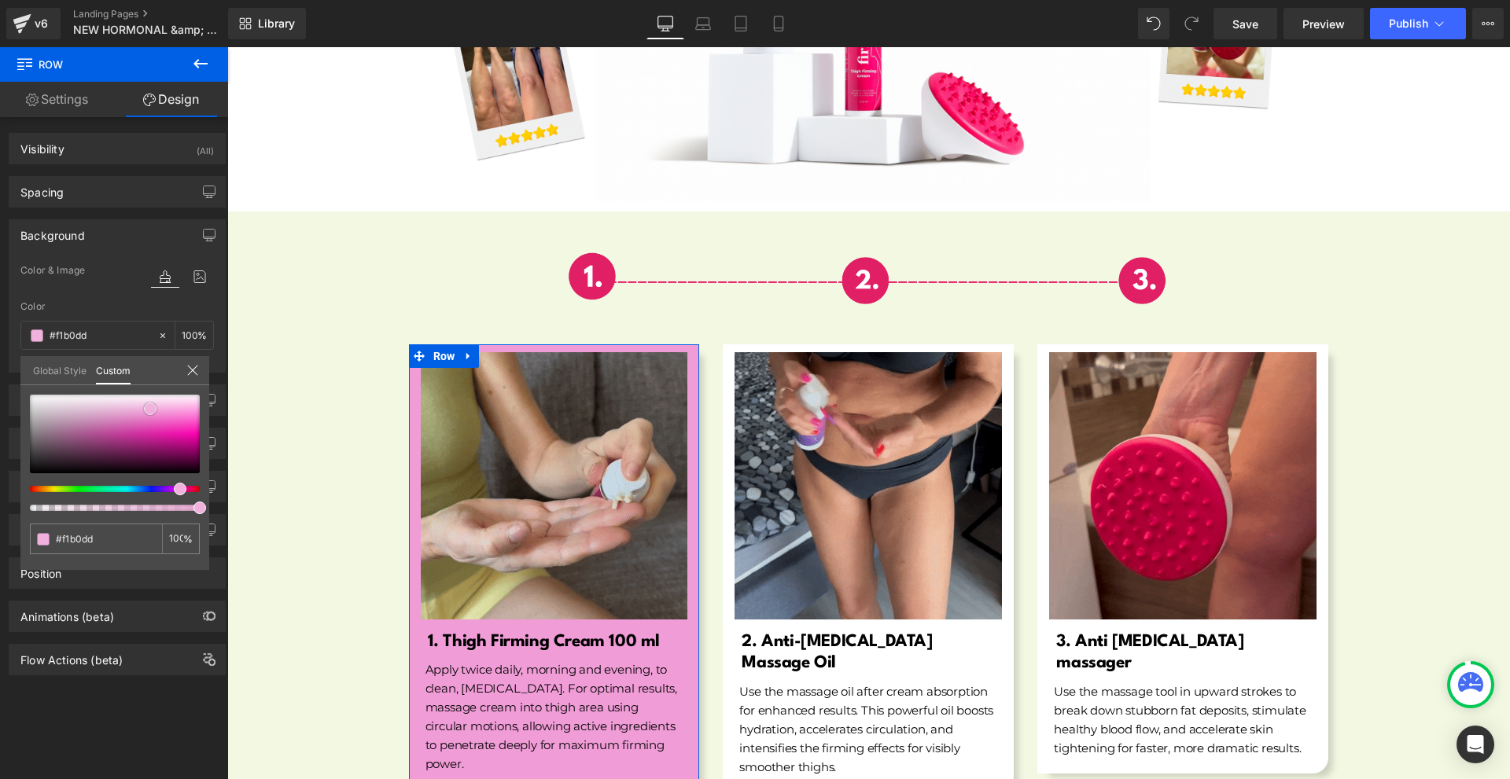
type input "#f0b1dd"
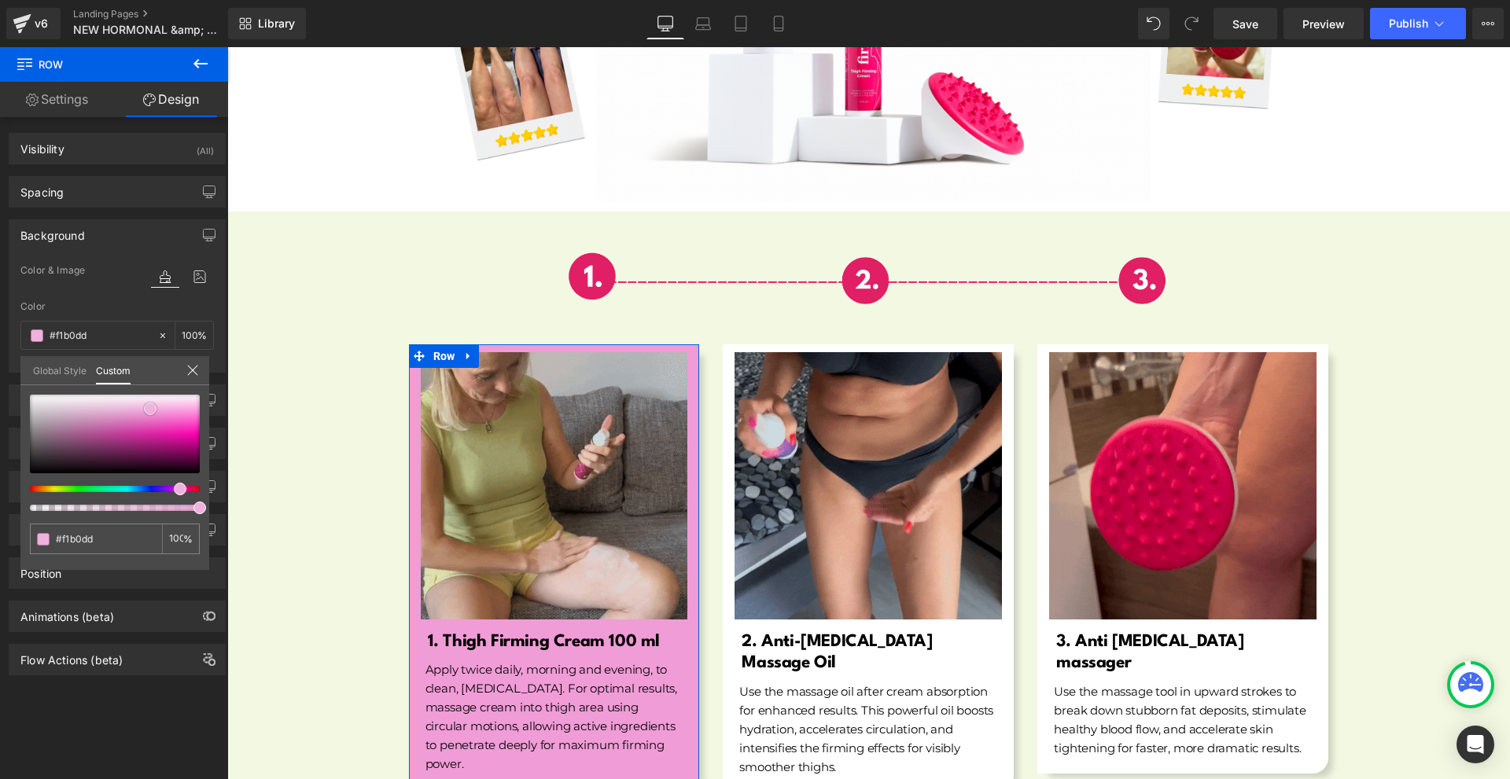
type input "#f0b1dd"
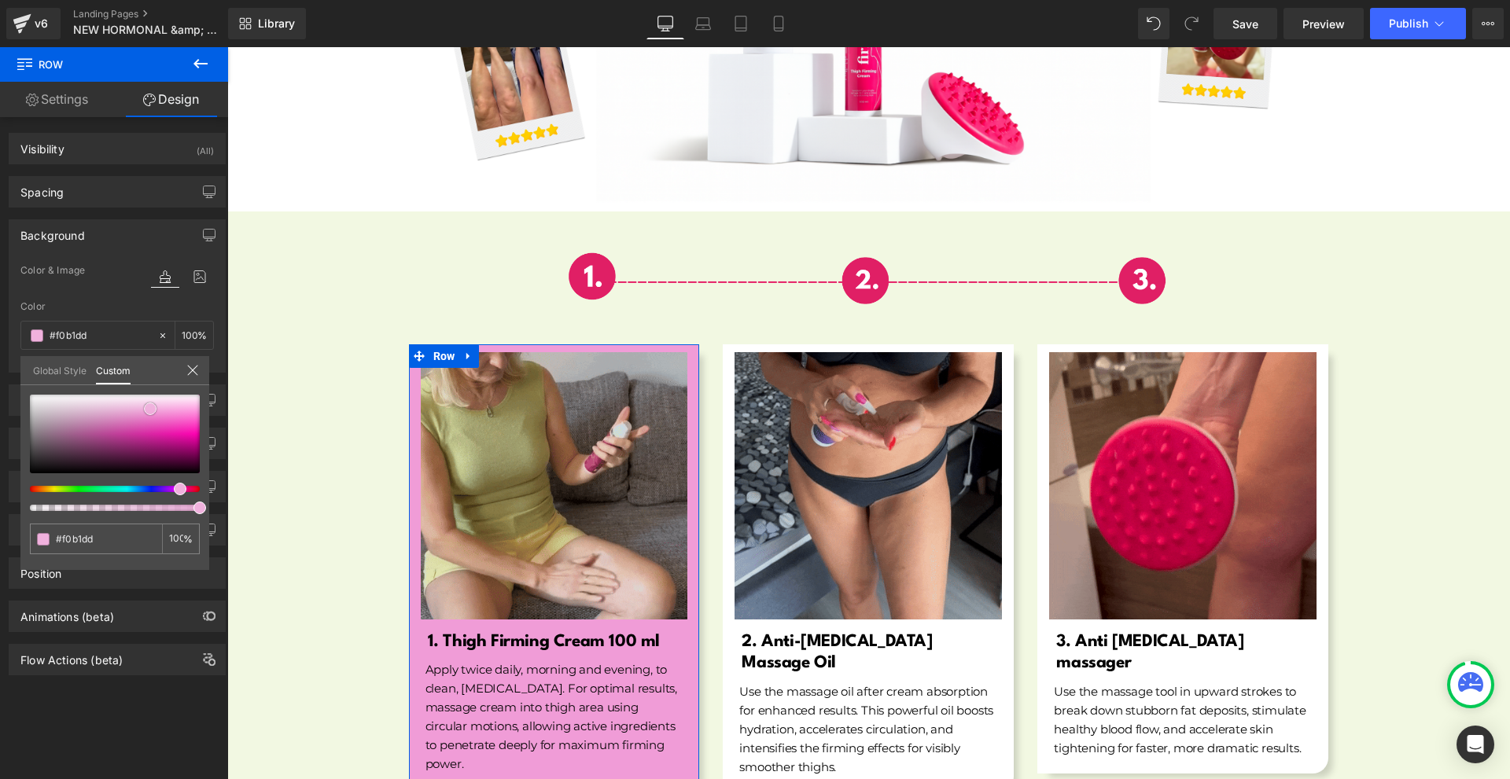
type input "#efb2dd"
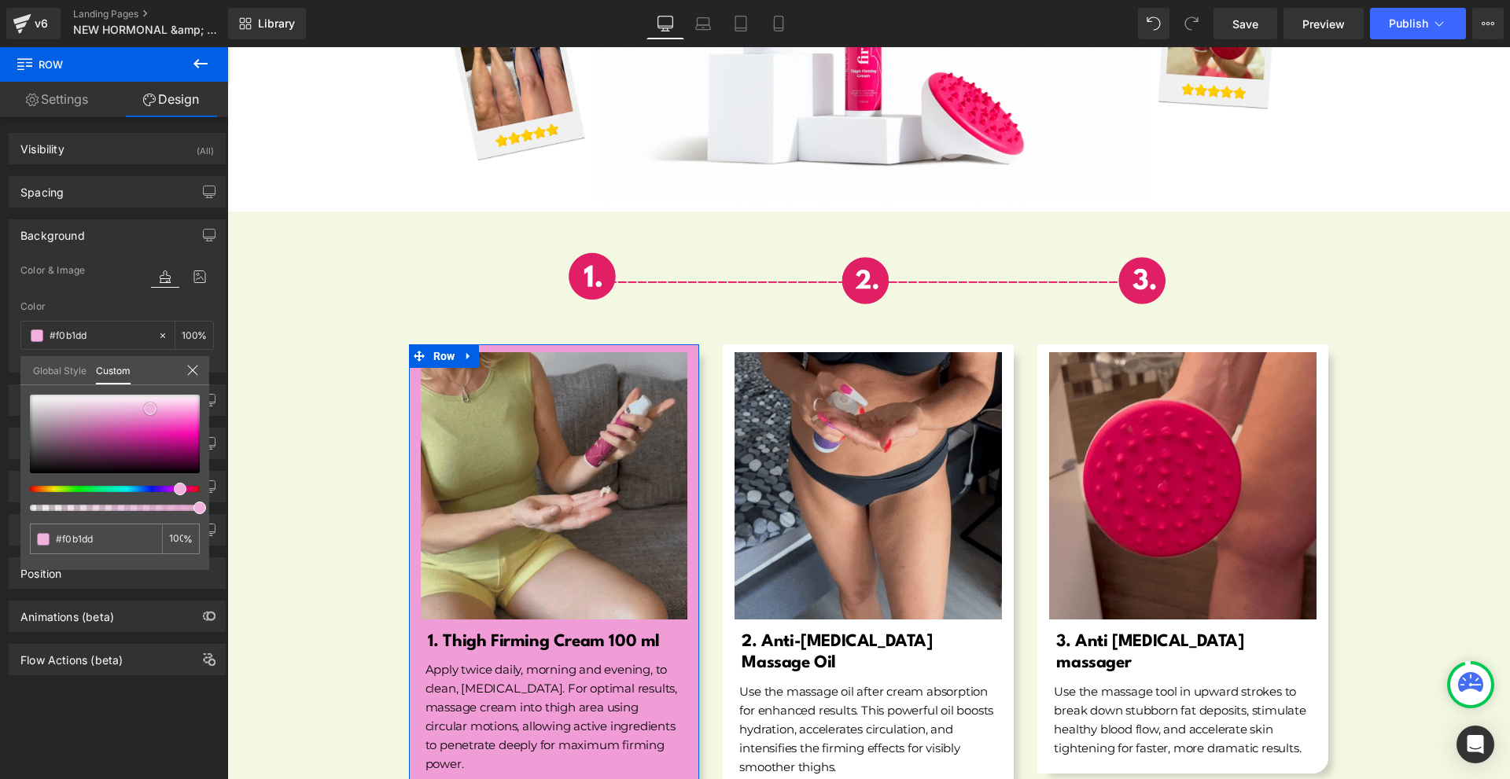
type input "#efb2dd"
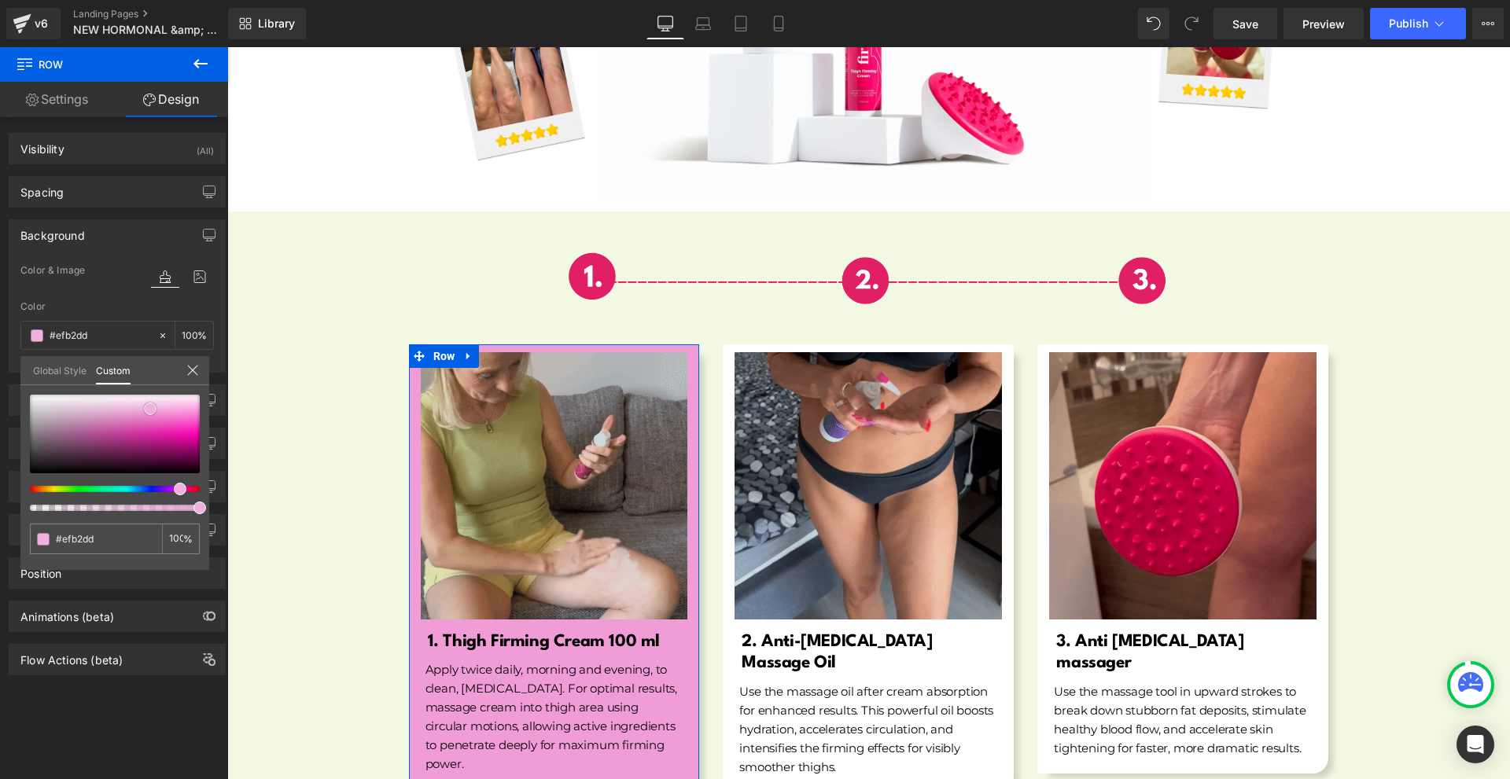
type input "#f0bce0"
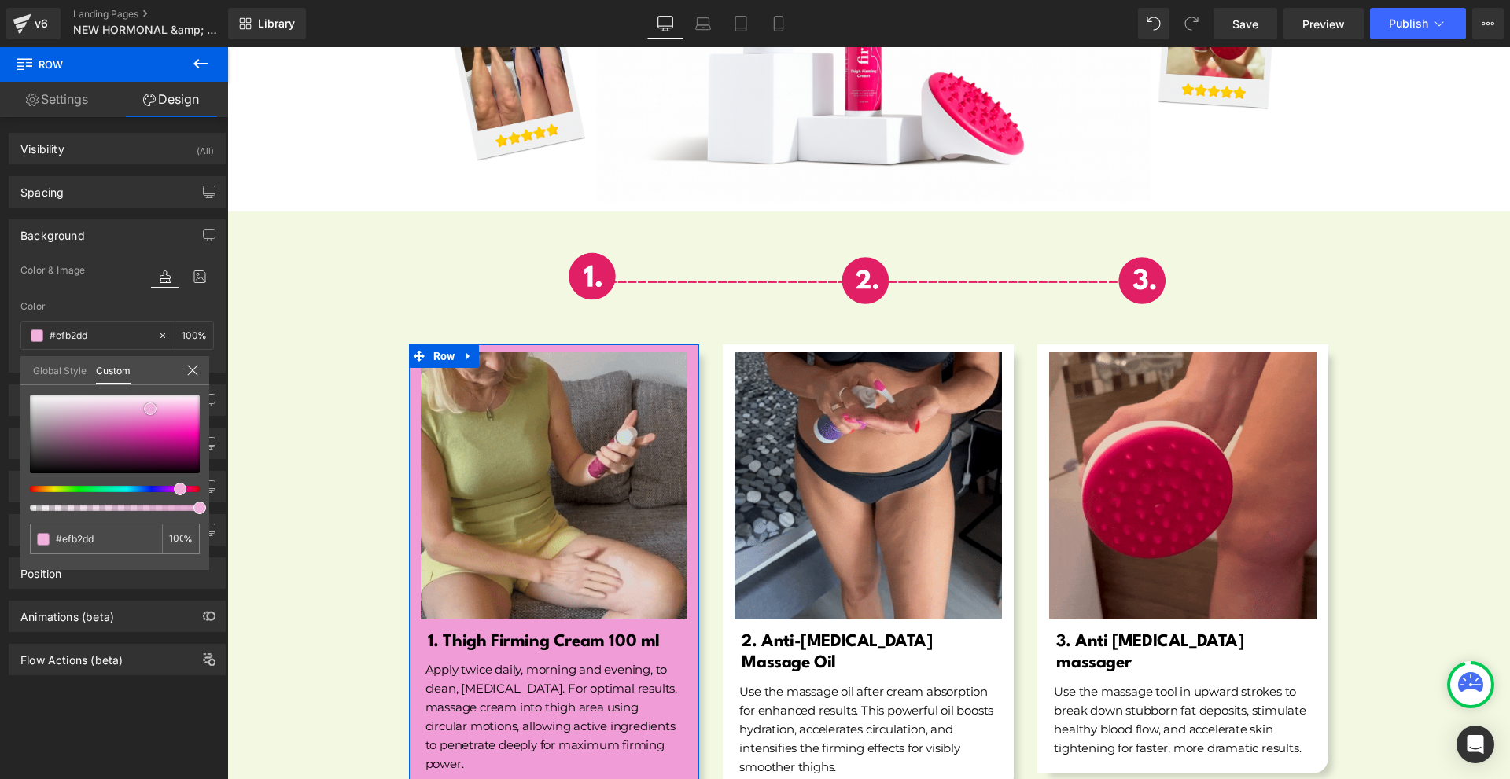
type input "#f0bce0"
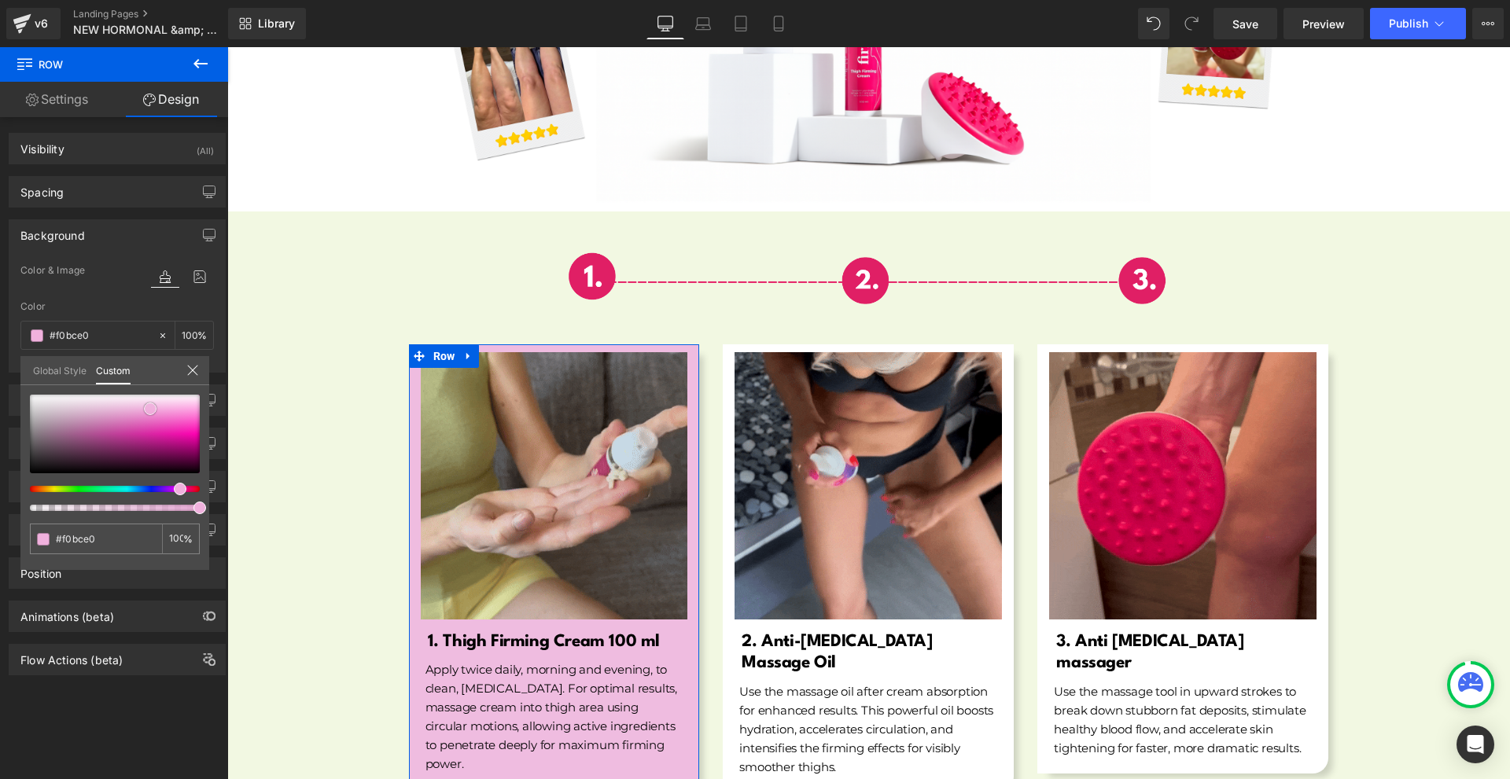
type input "#efbce0"
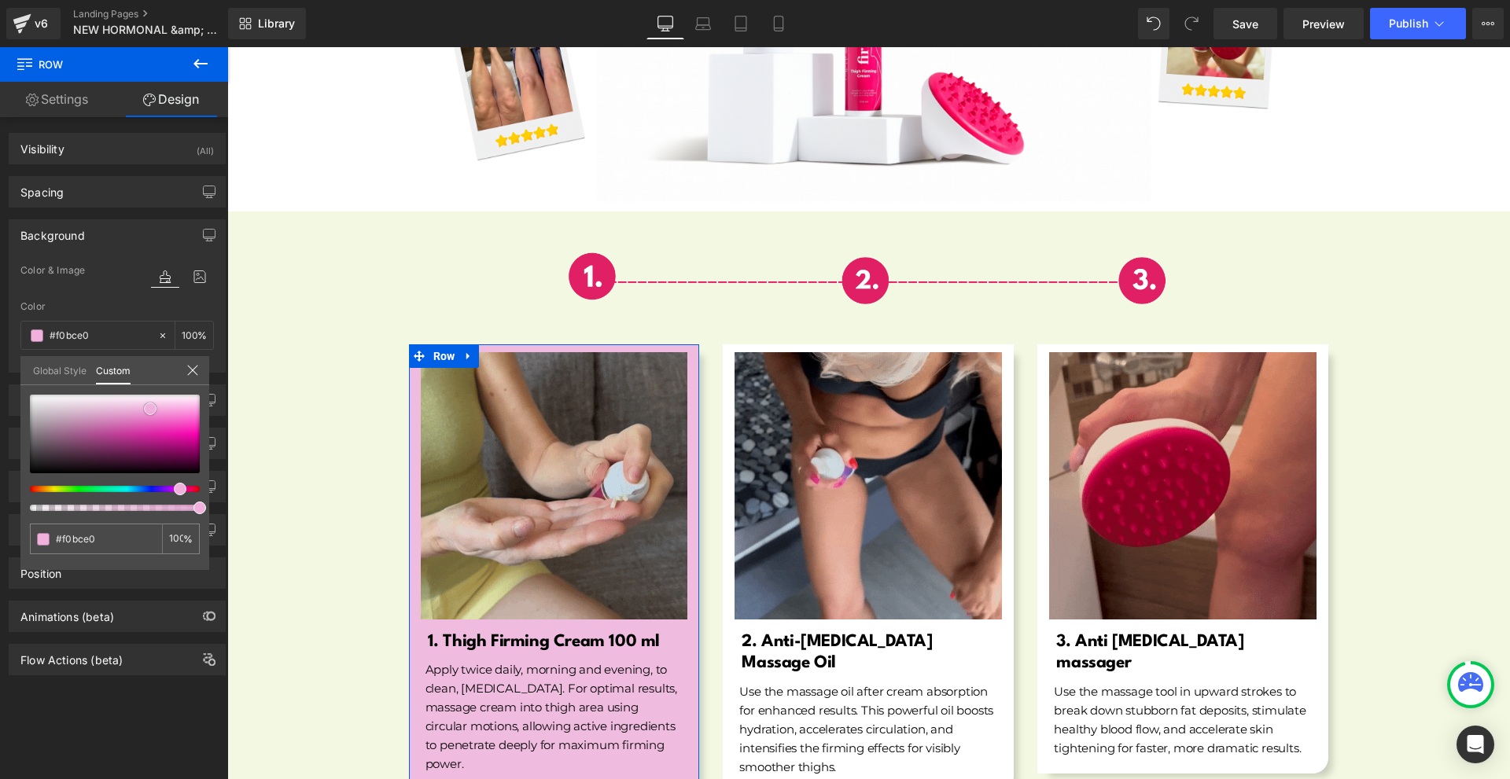
type input "#efbce0"
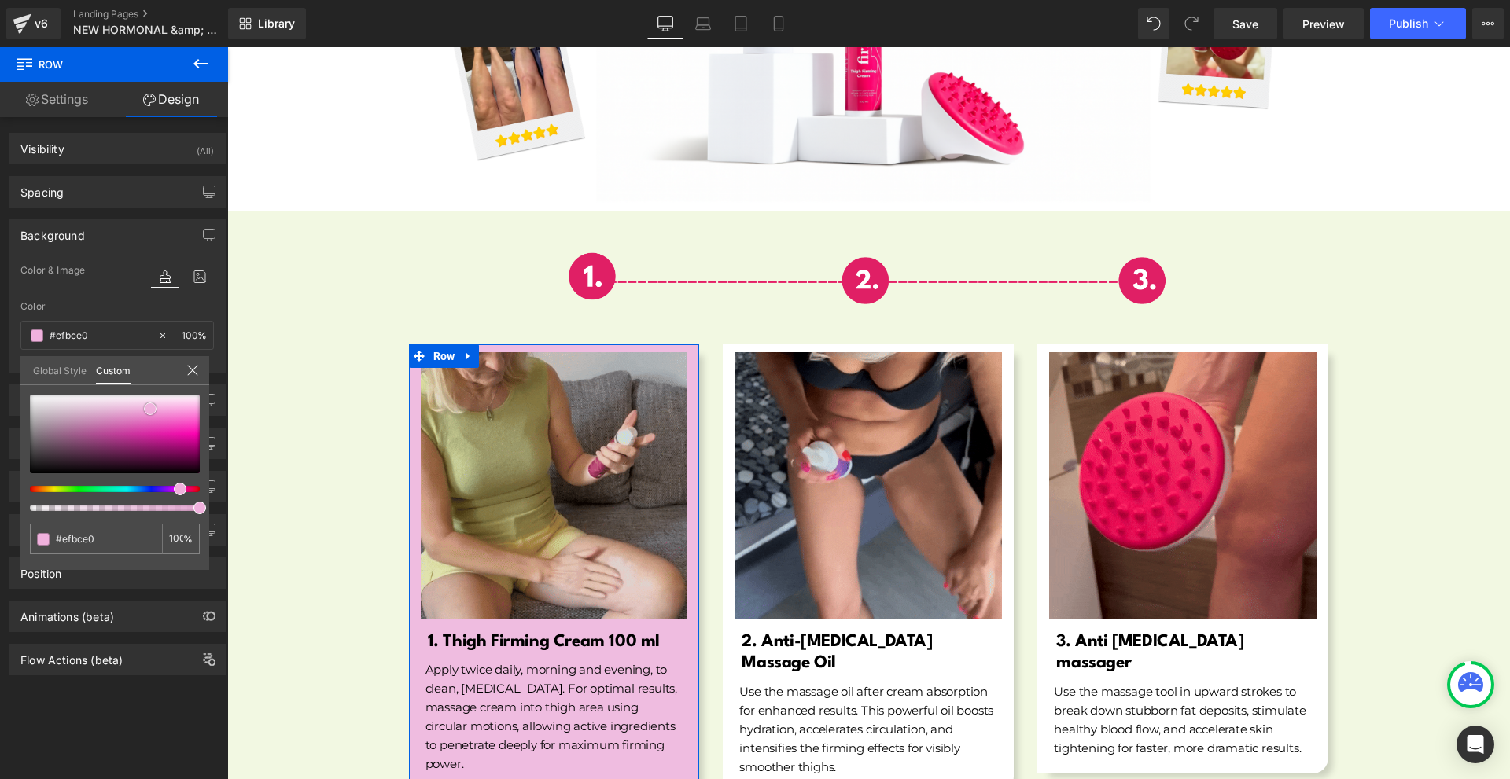
type input "#f0c1e2"
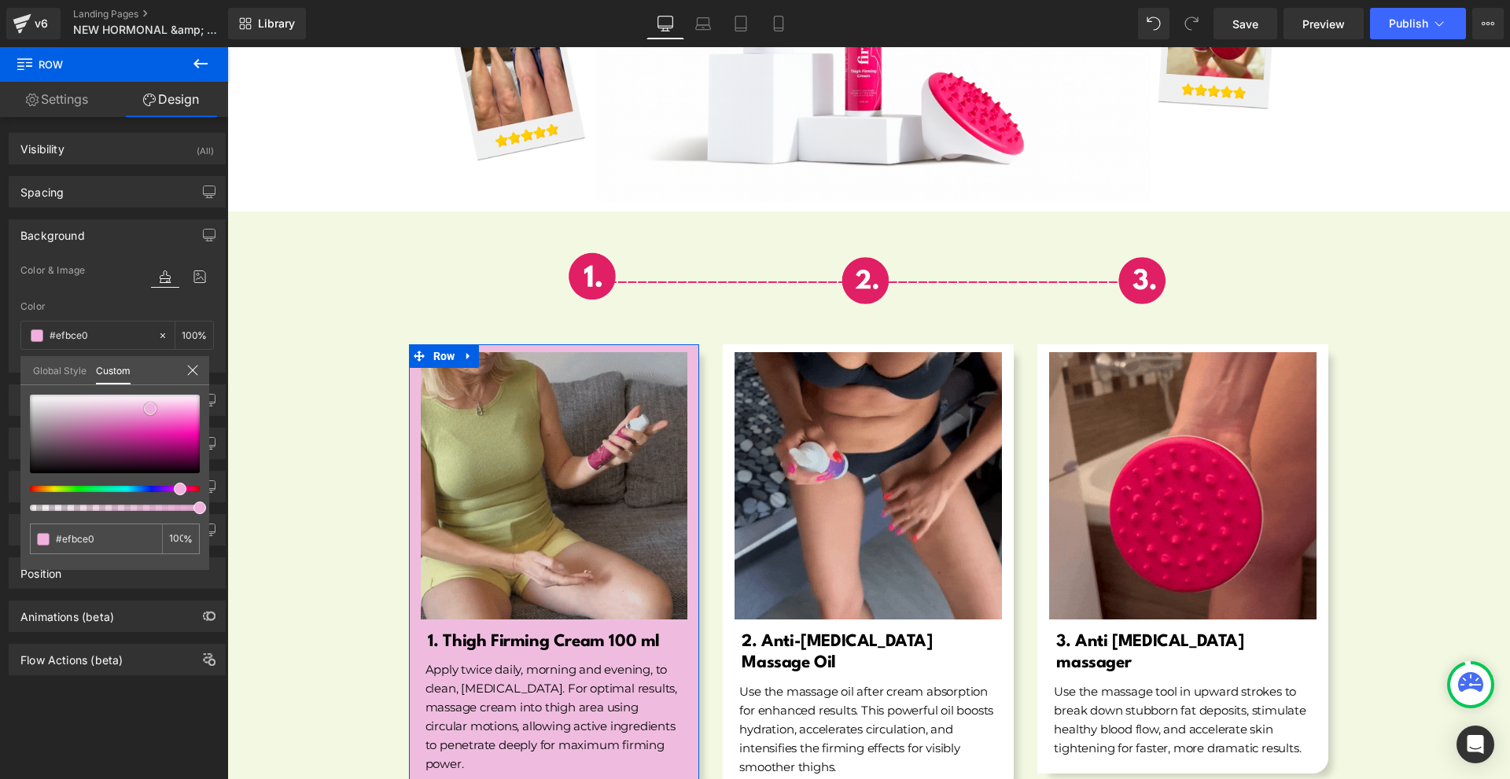
type input "#f0c1e2"
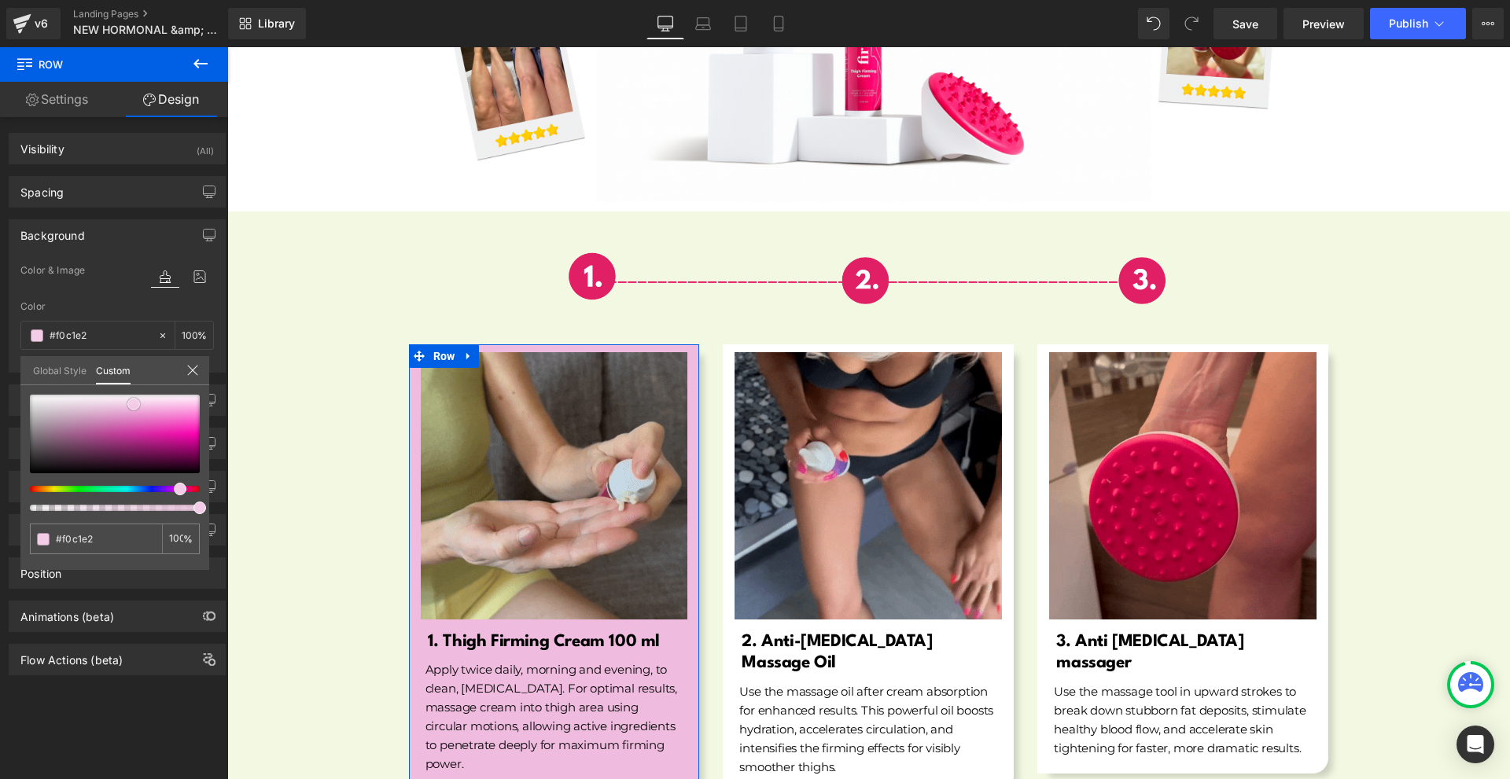
type input "#f1c5e4"
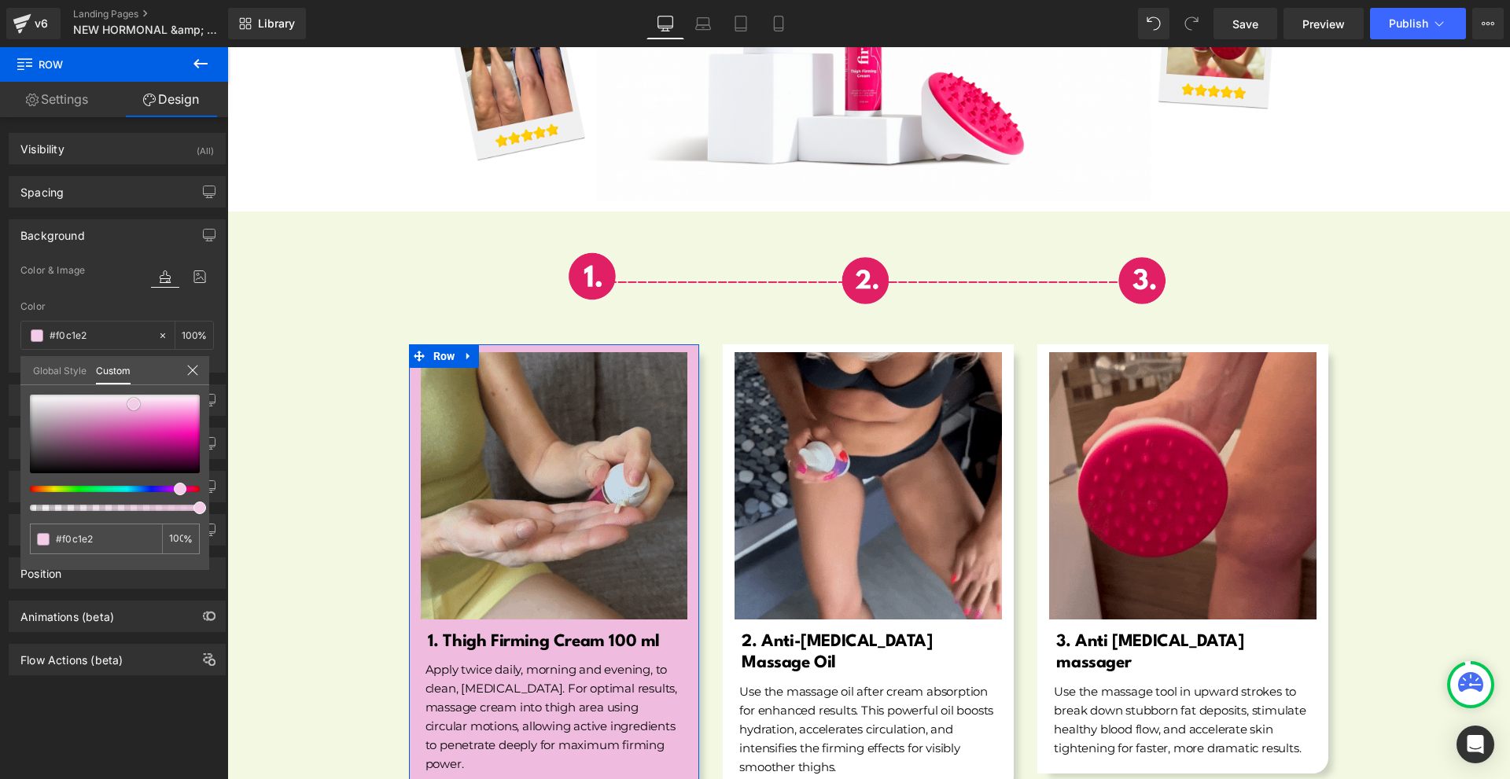
type input "#f1c5e4"
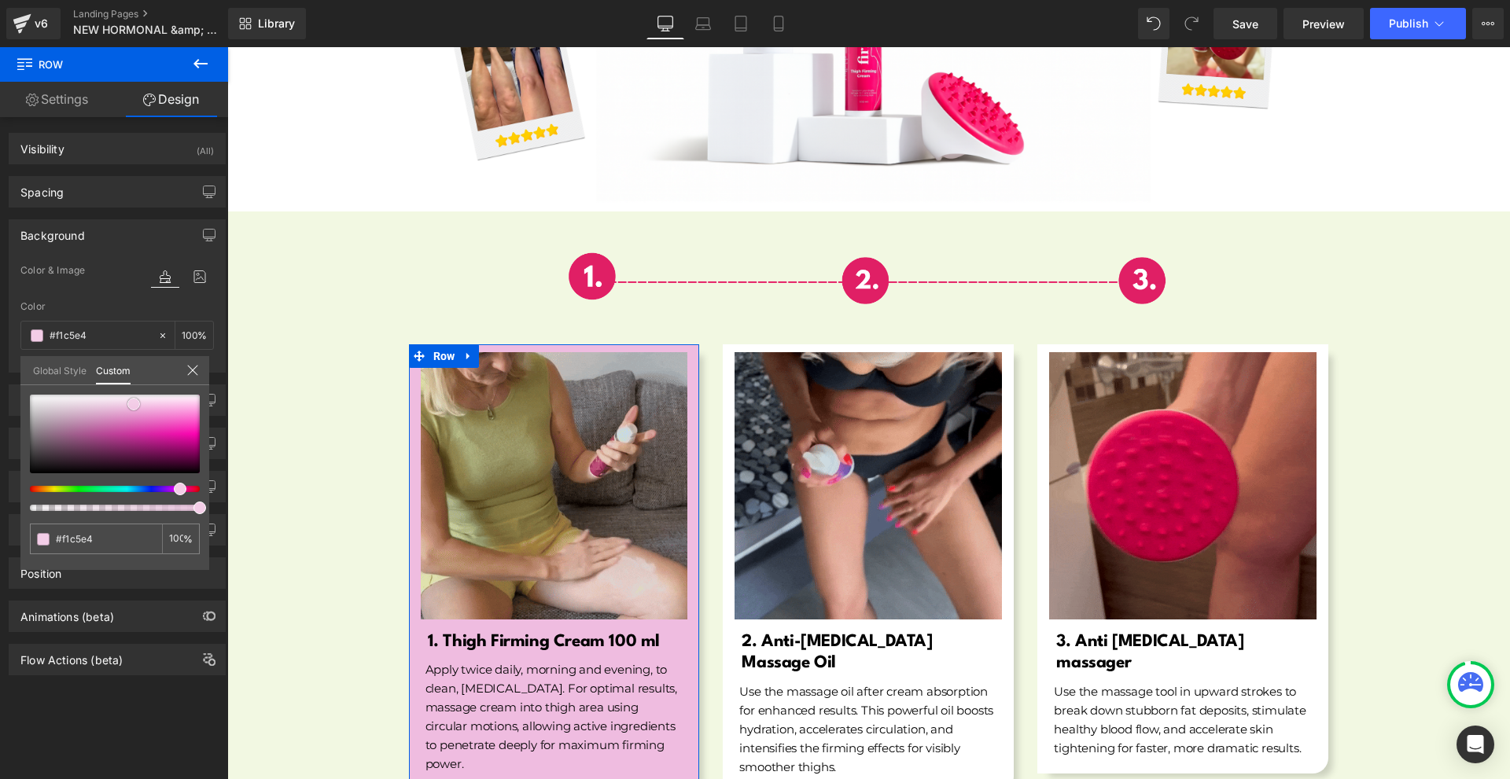
type input "#f3cde7"
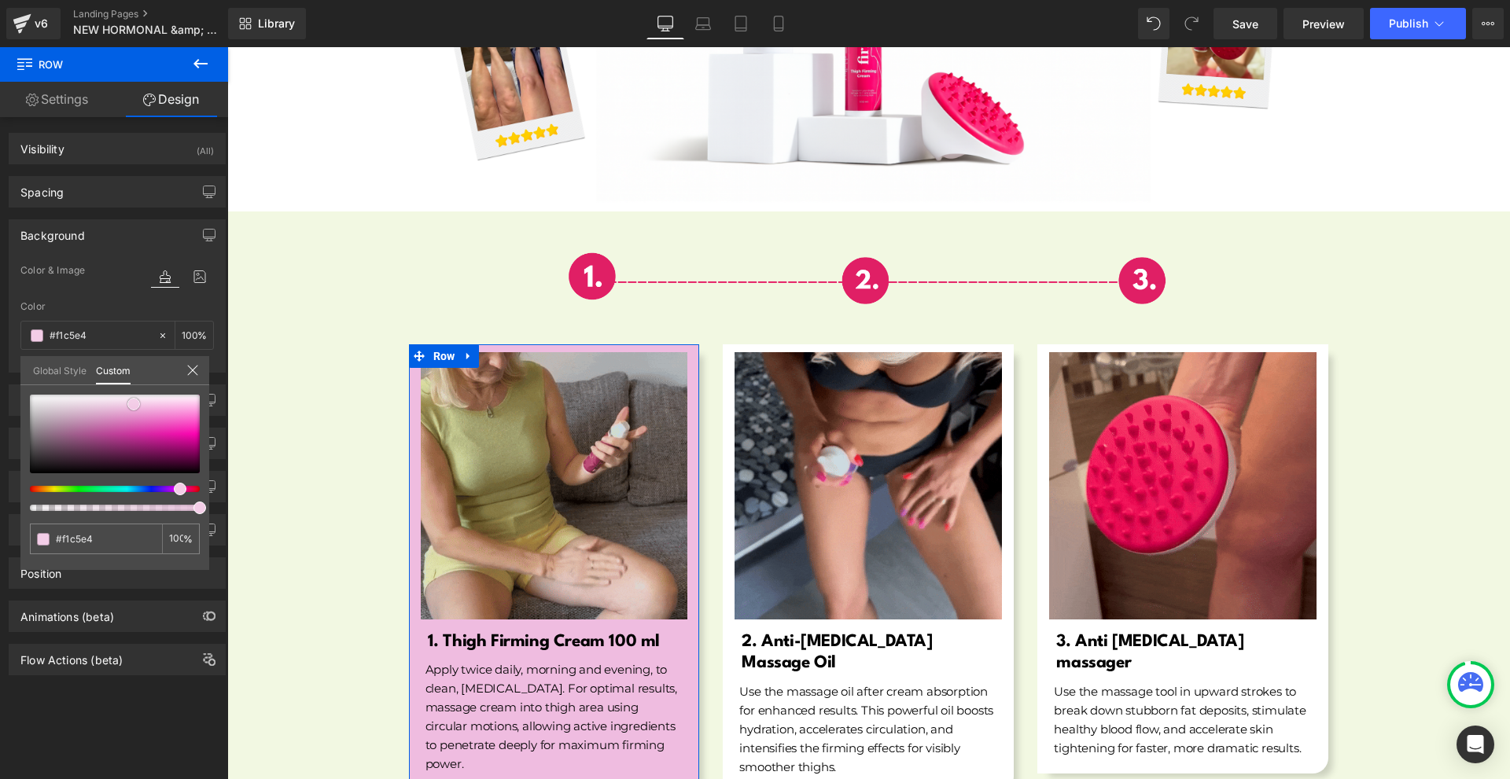
type input "#f3cde7"
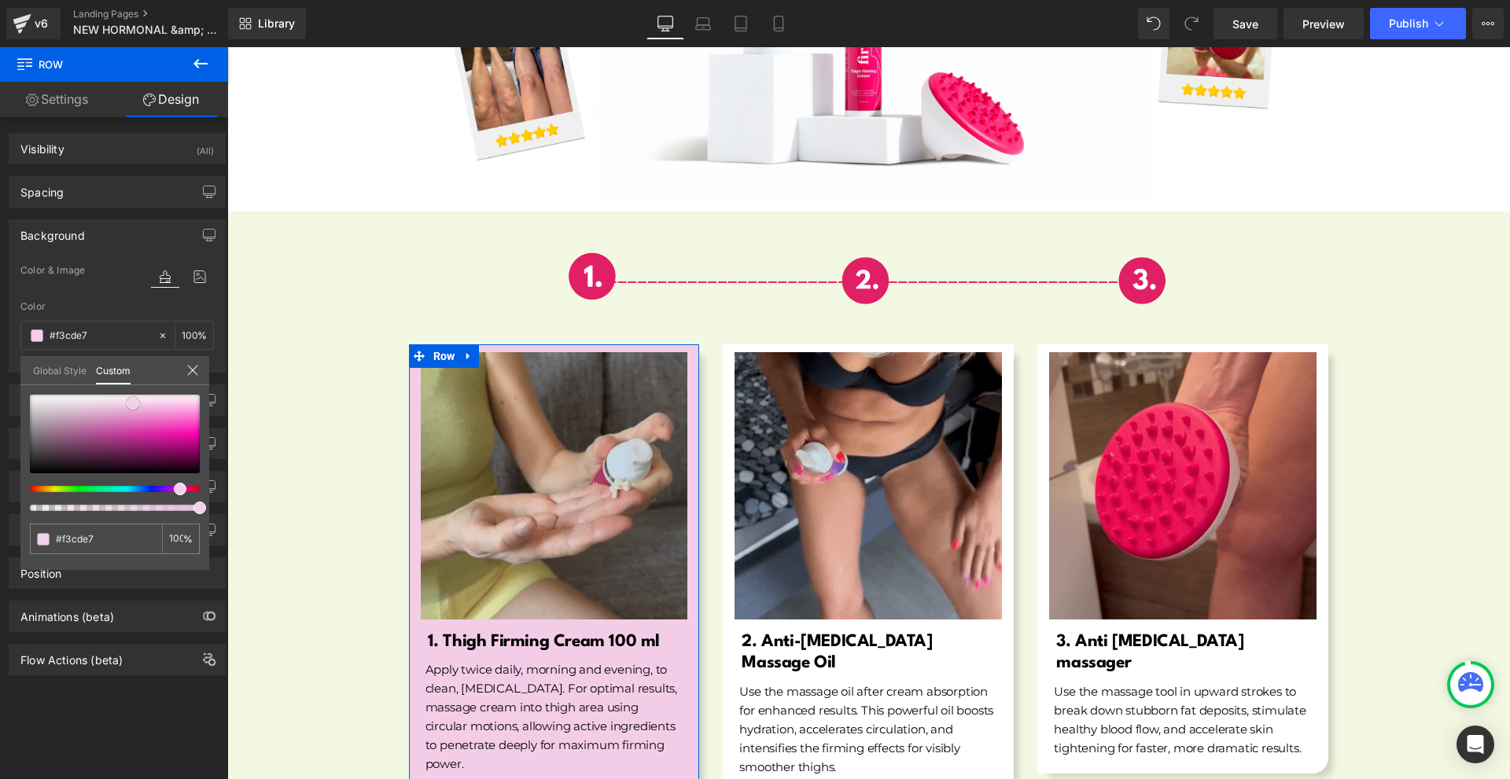
type input "#f4d1e9"
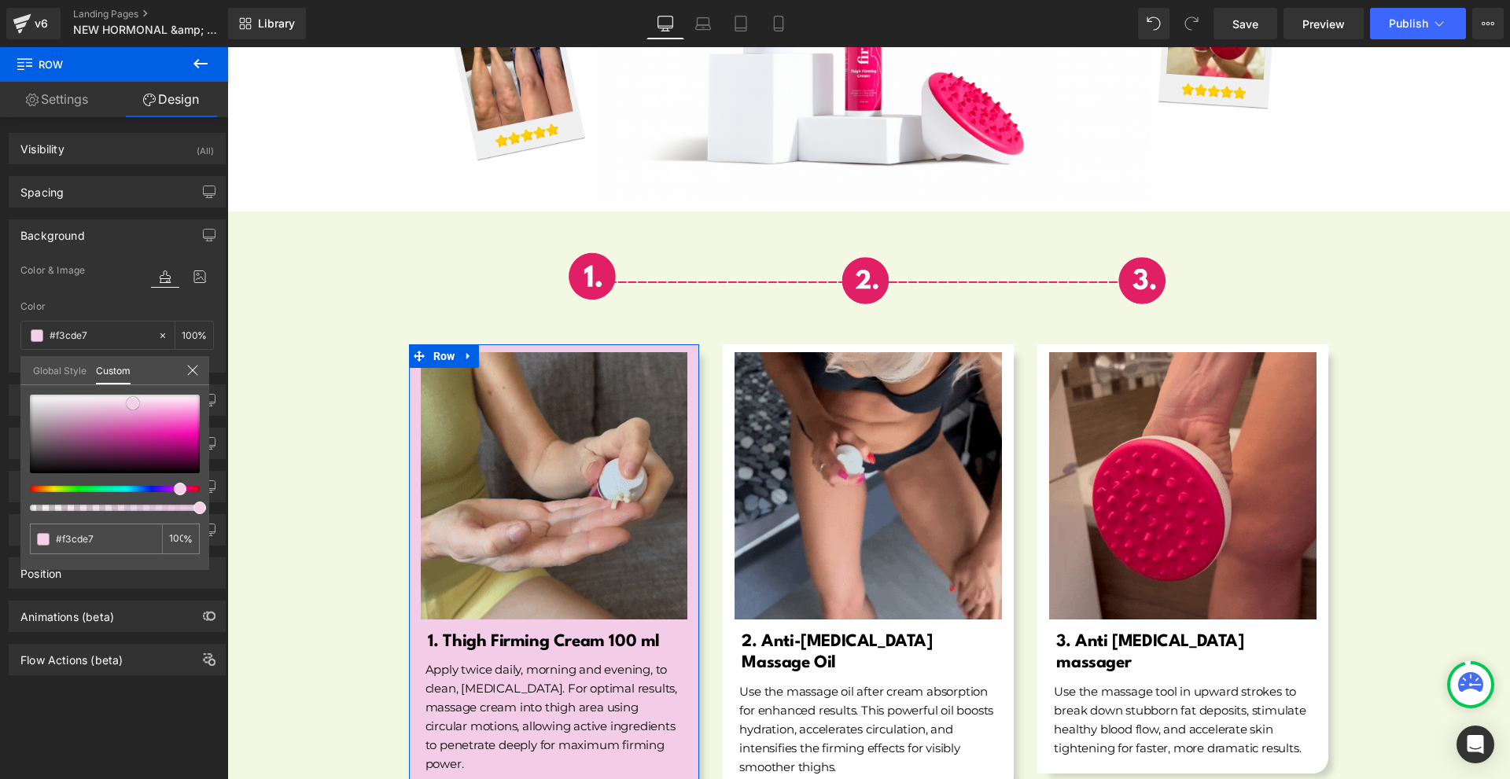
type input "#f4d1e9"
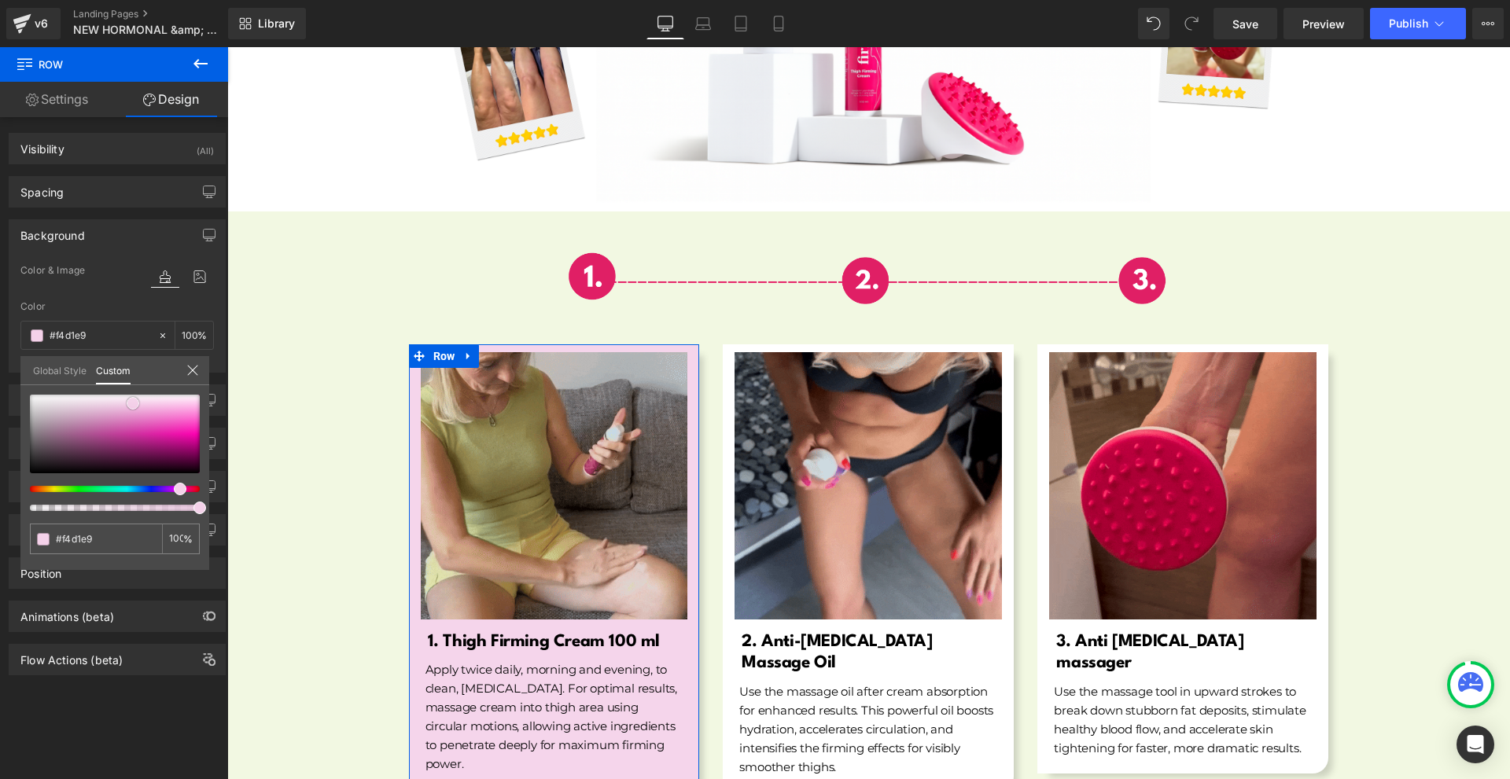
type input "#f5d5eb"
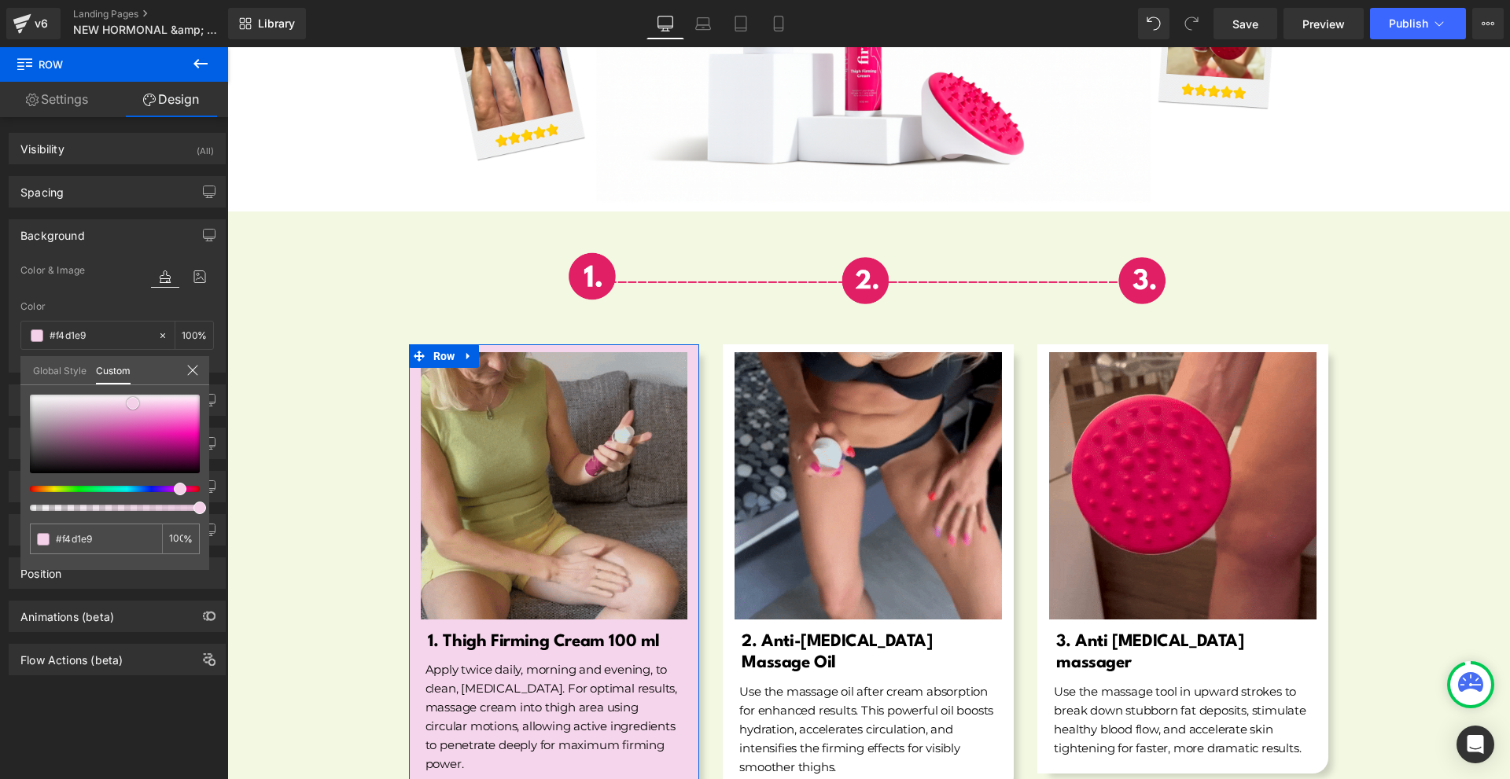
type input "#f5d5eb"
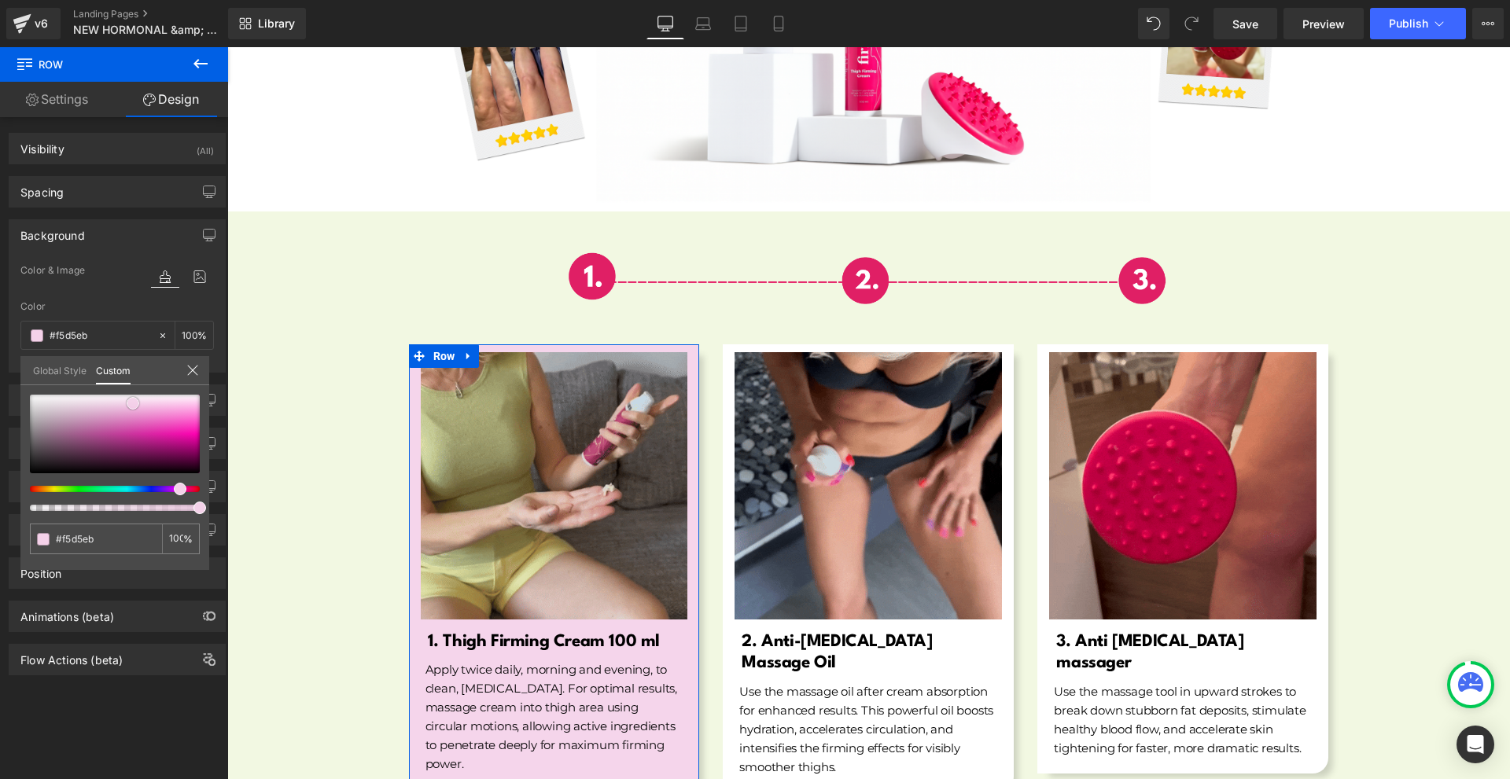
type input "#f6d9ed"
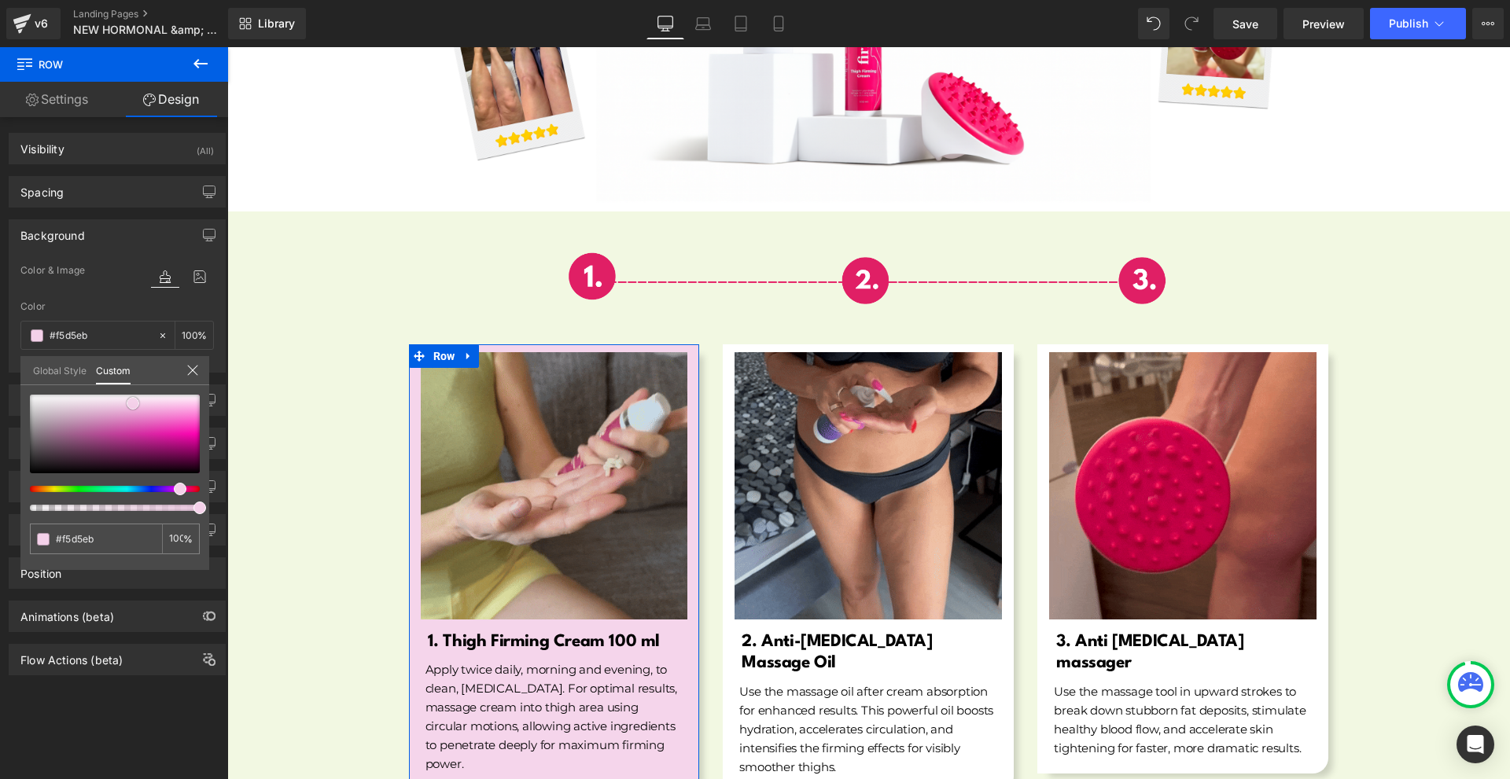
type input "#f6d9ed"
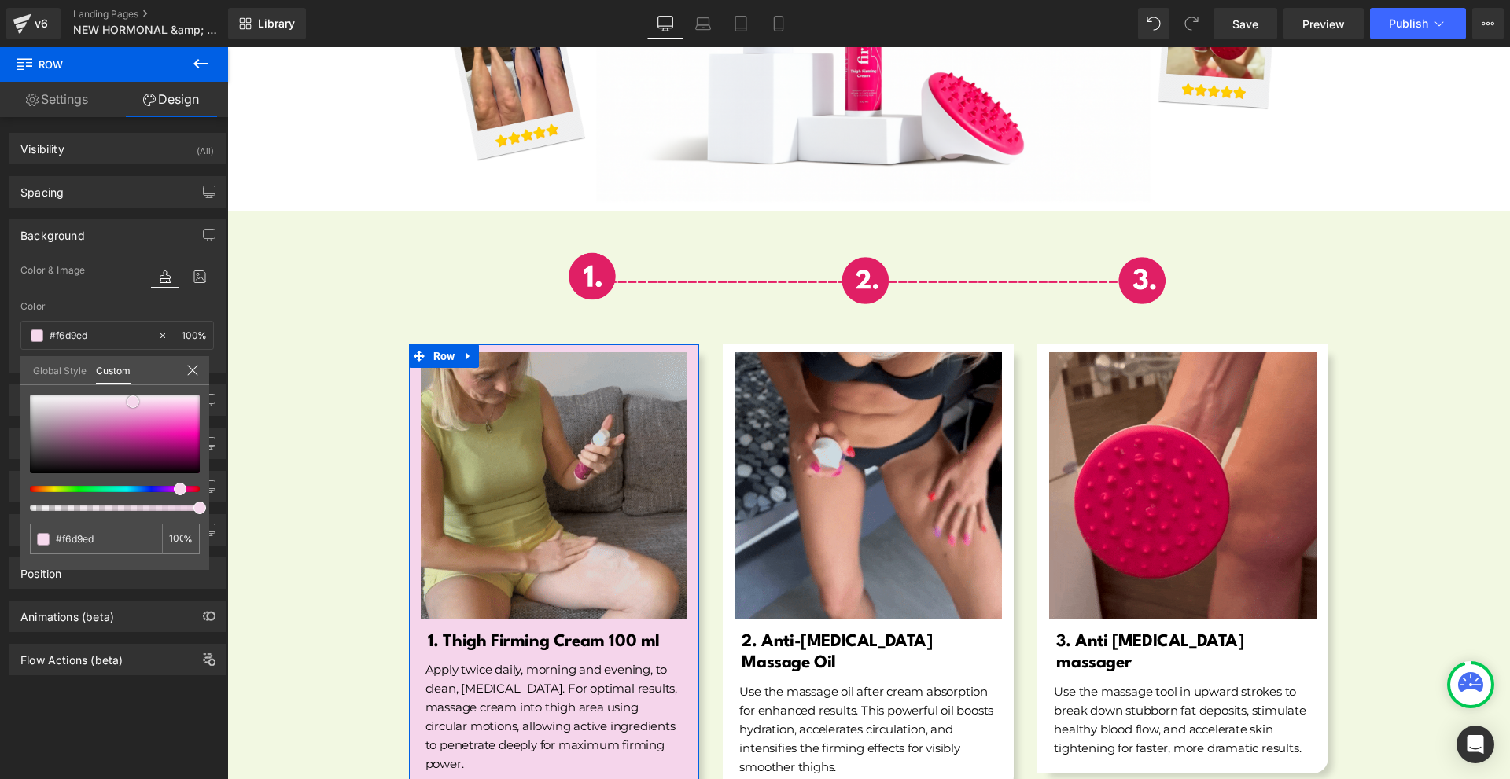
type input "#f7deef"
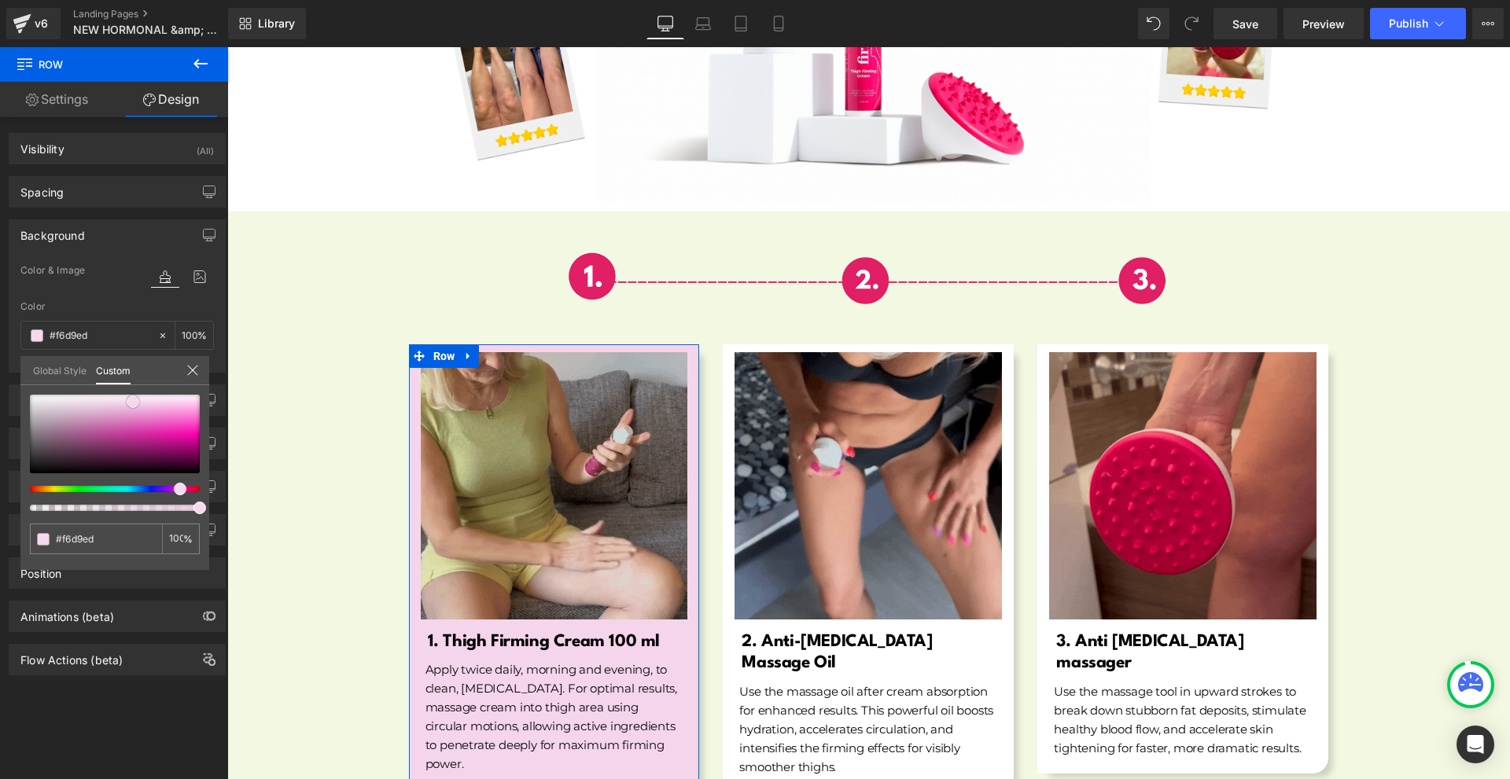
type input "#f7deef"
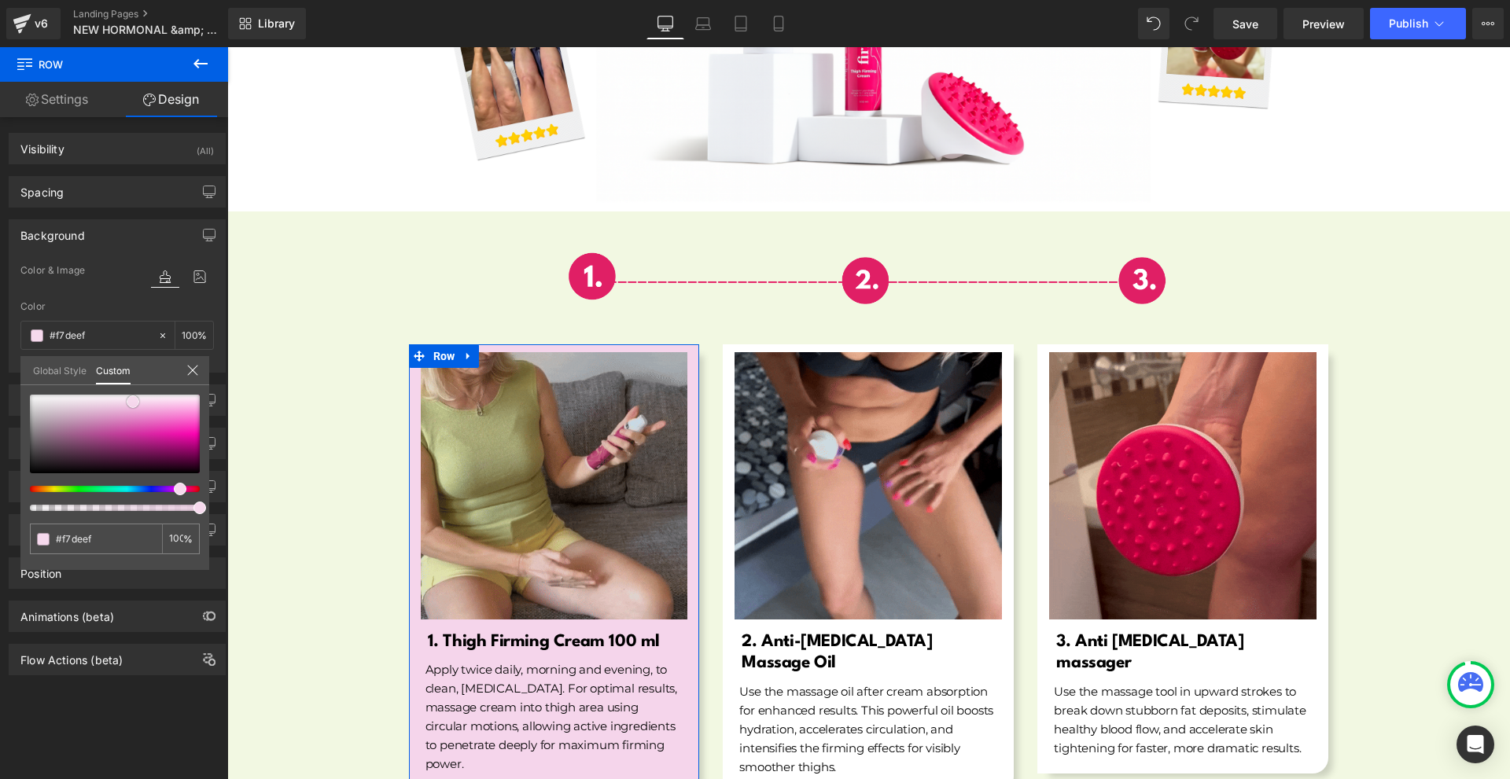
type input "#f6deee"
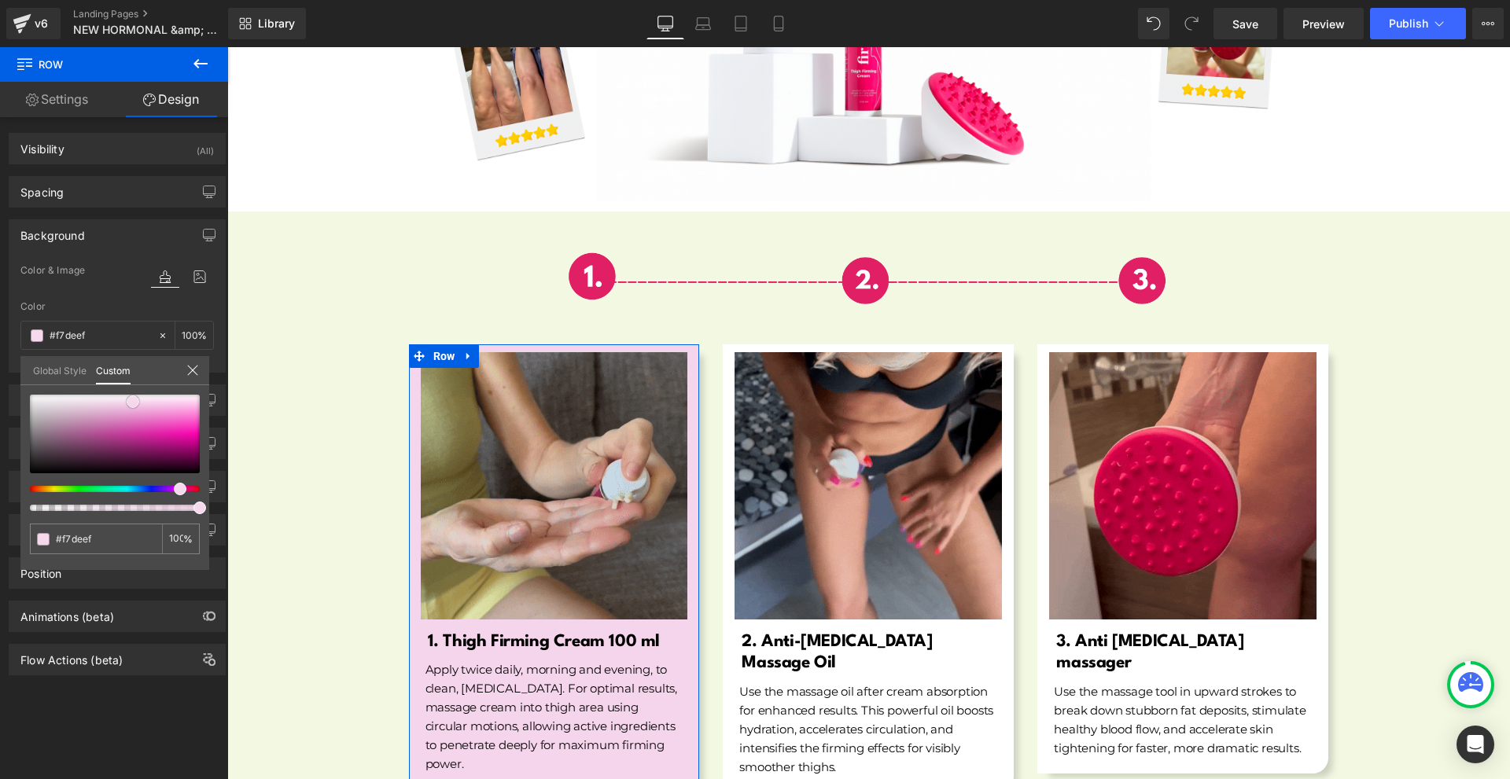
type input "#f6deee"
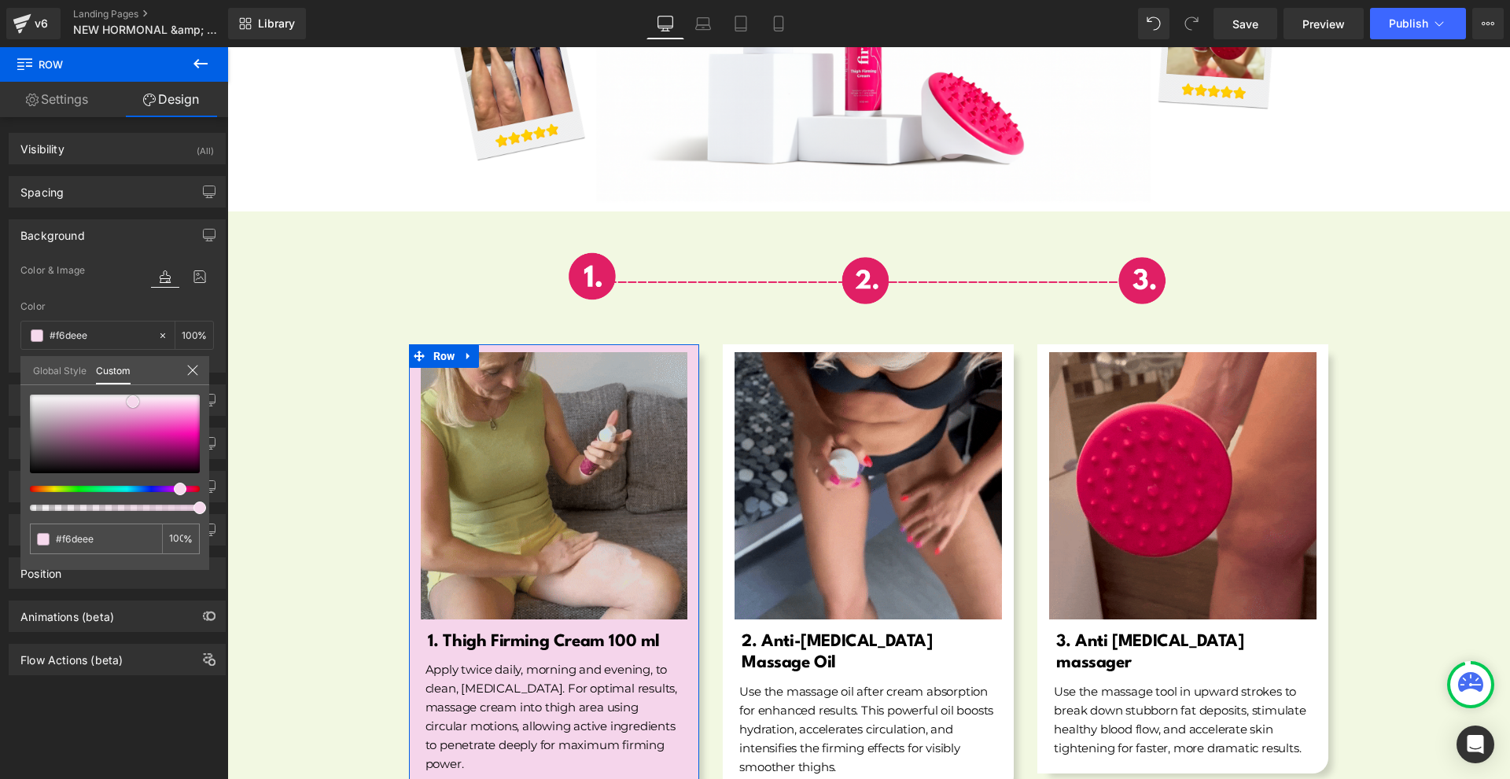
type input "#f8e6f2"
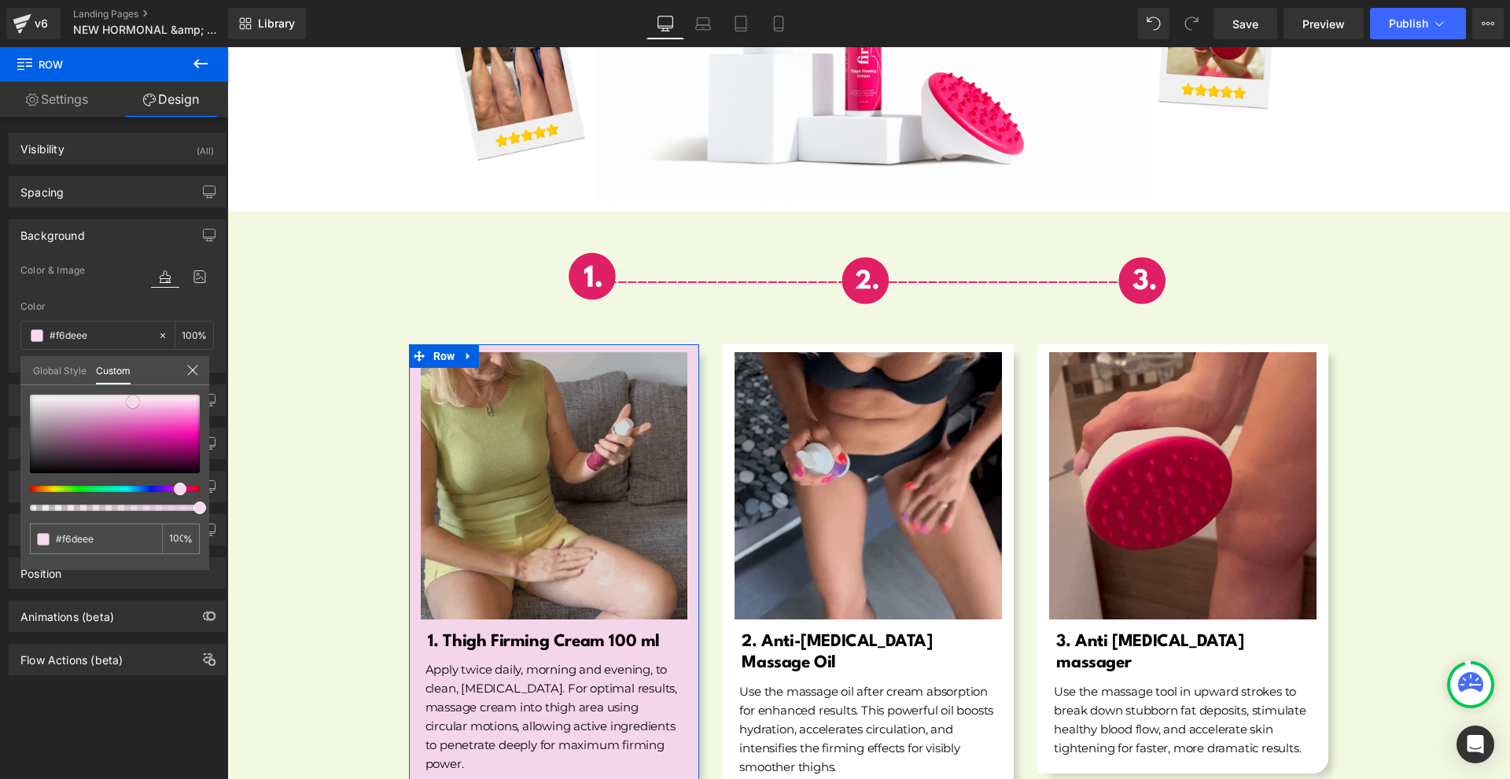
type input "#f8e6f2"
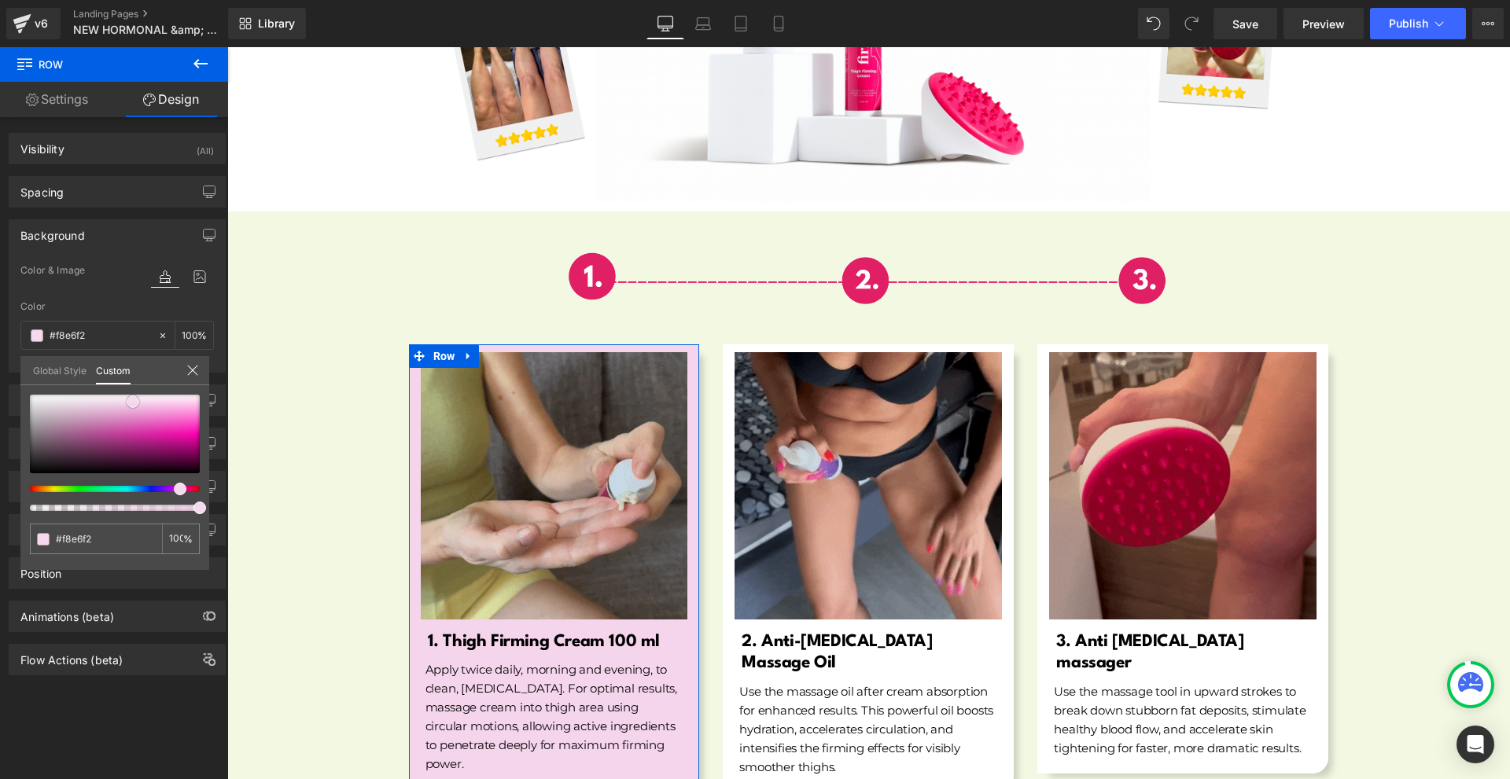
type input "#f9ebf4"
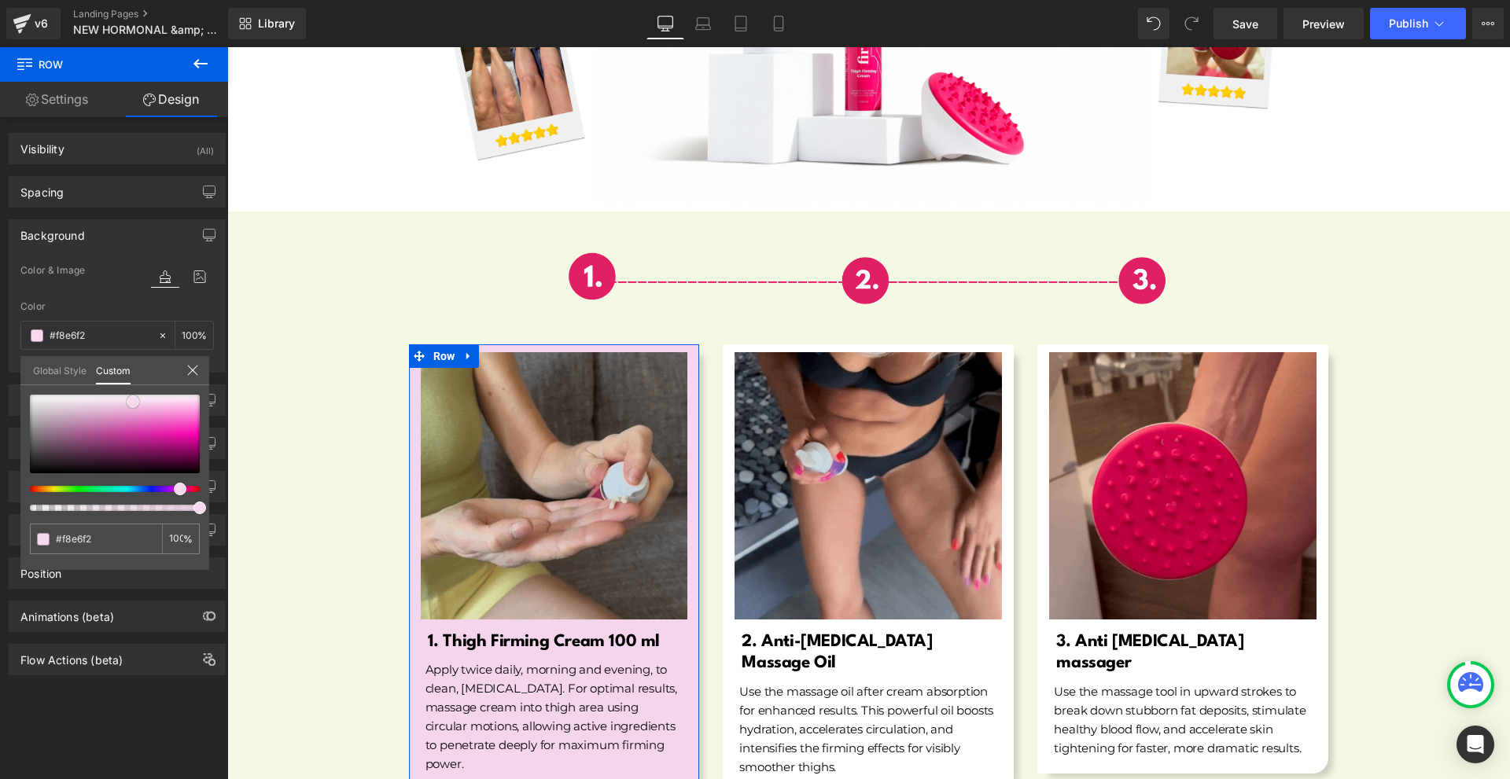
type input "#f9ebf4"
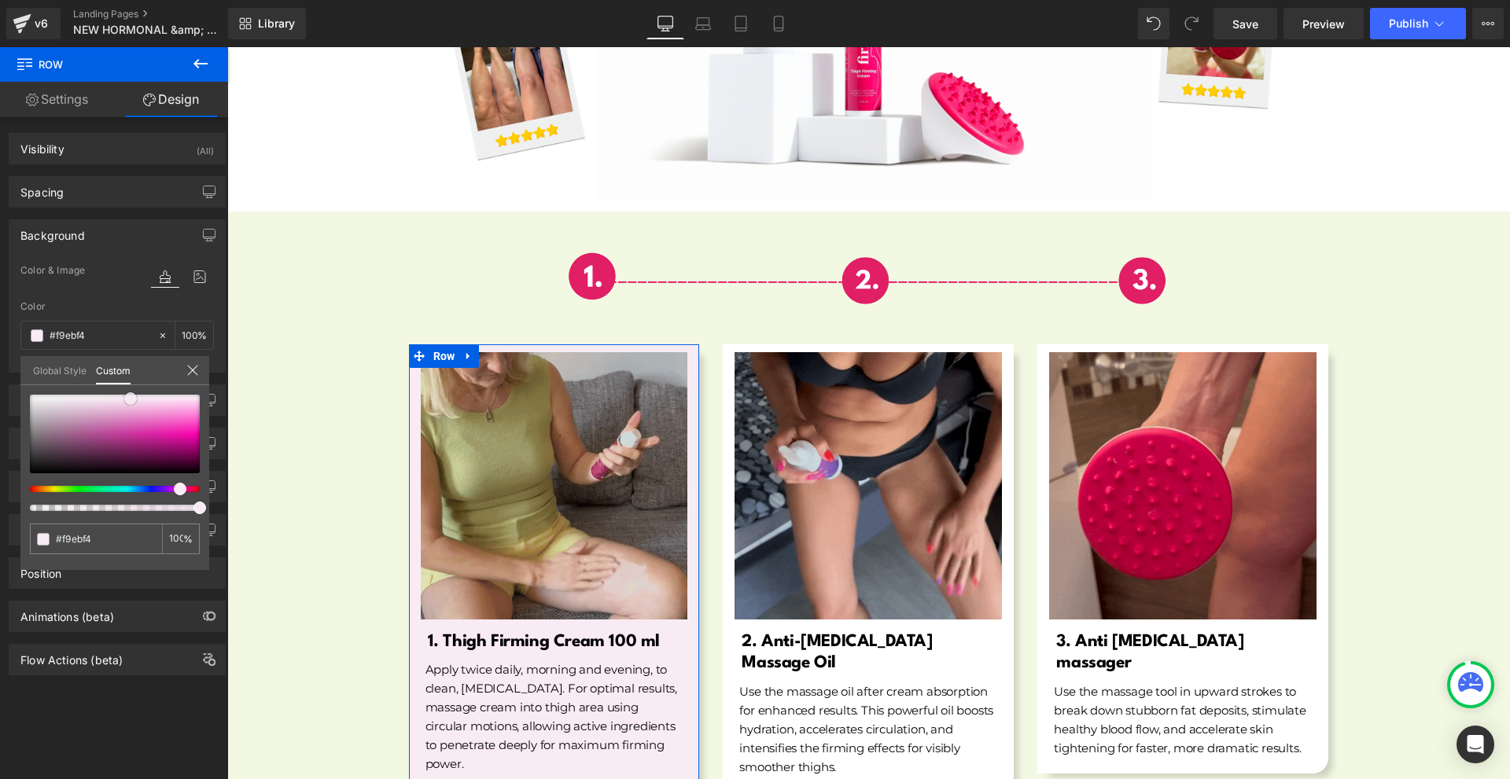
drag, startPoint x: 165, startPoint y: 414, endPoint x: 131, endPoint y: 399, distance: 37.7
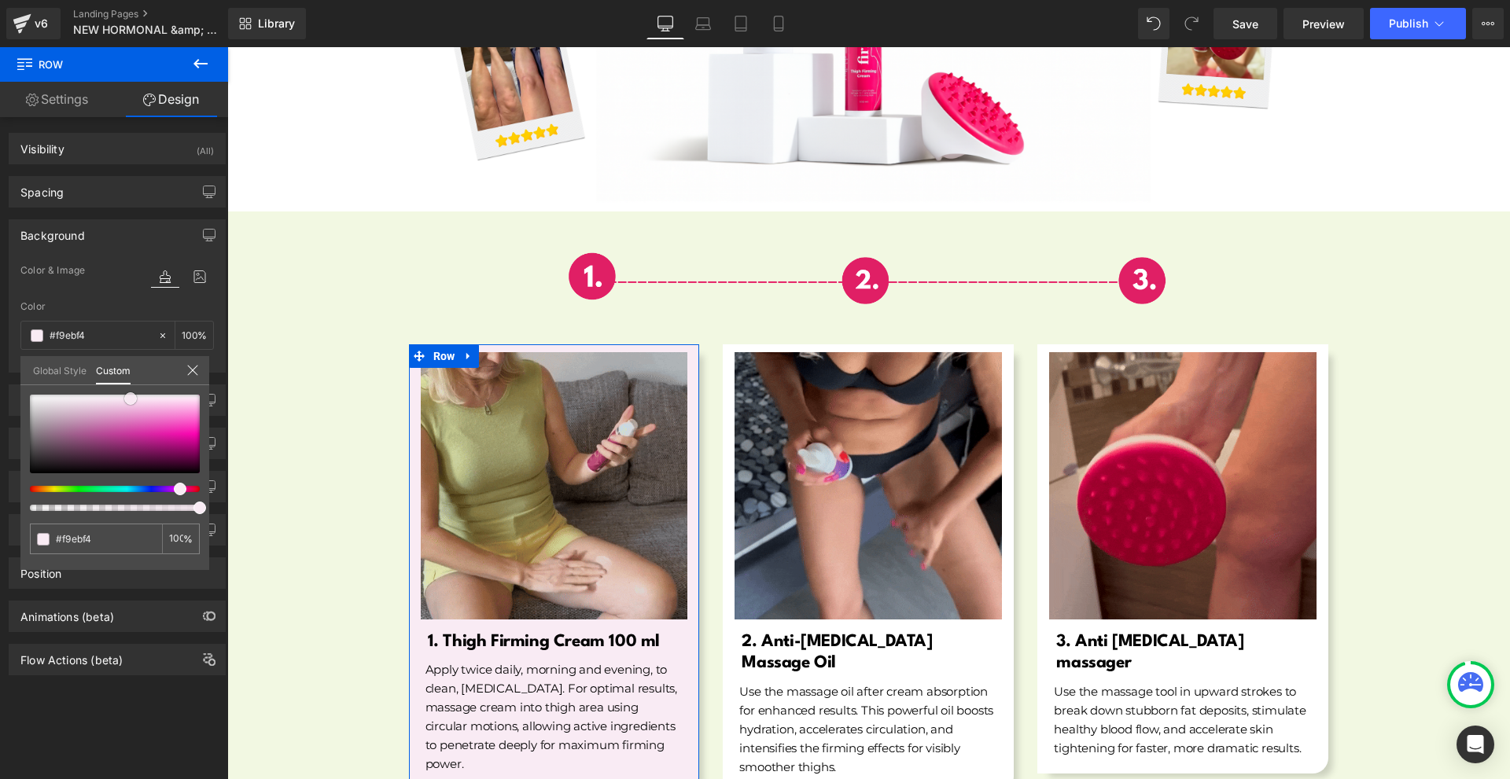
click at [131, 399] on div at bounding box center [115, 434] width 170 height 79
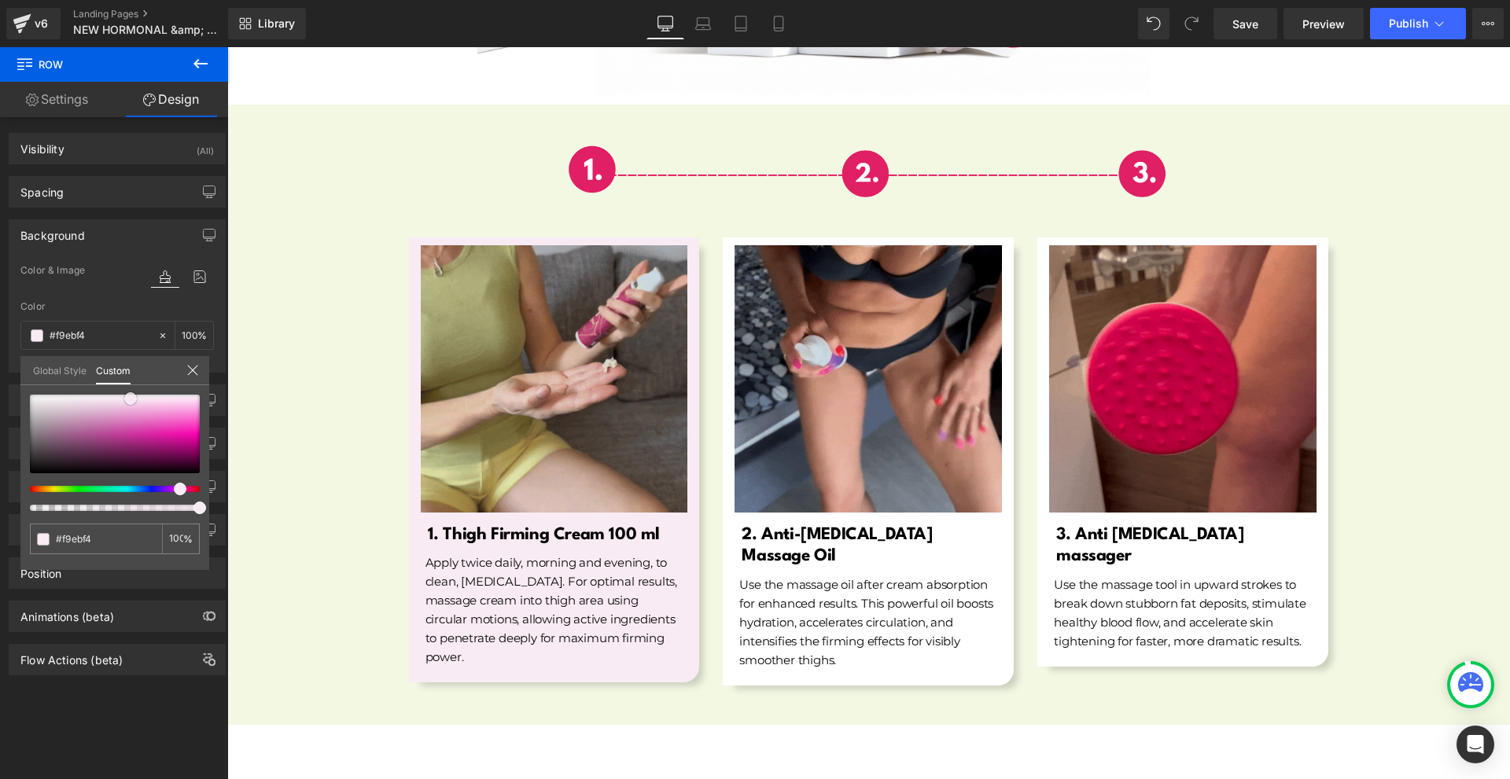
scroll to position [5586, 0]
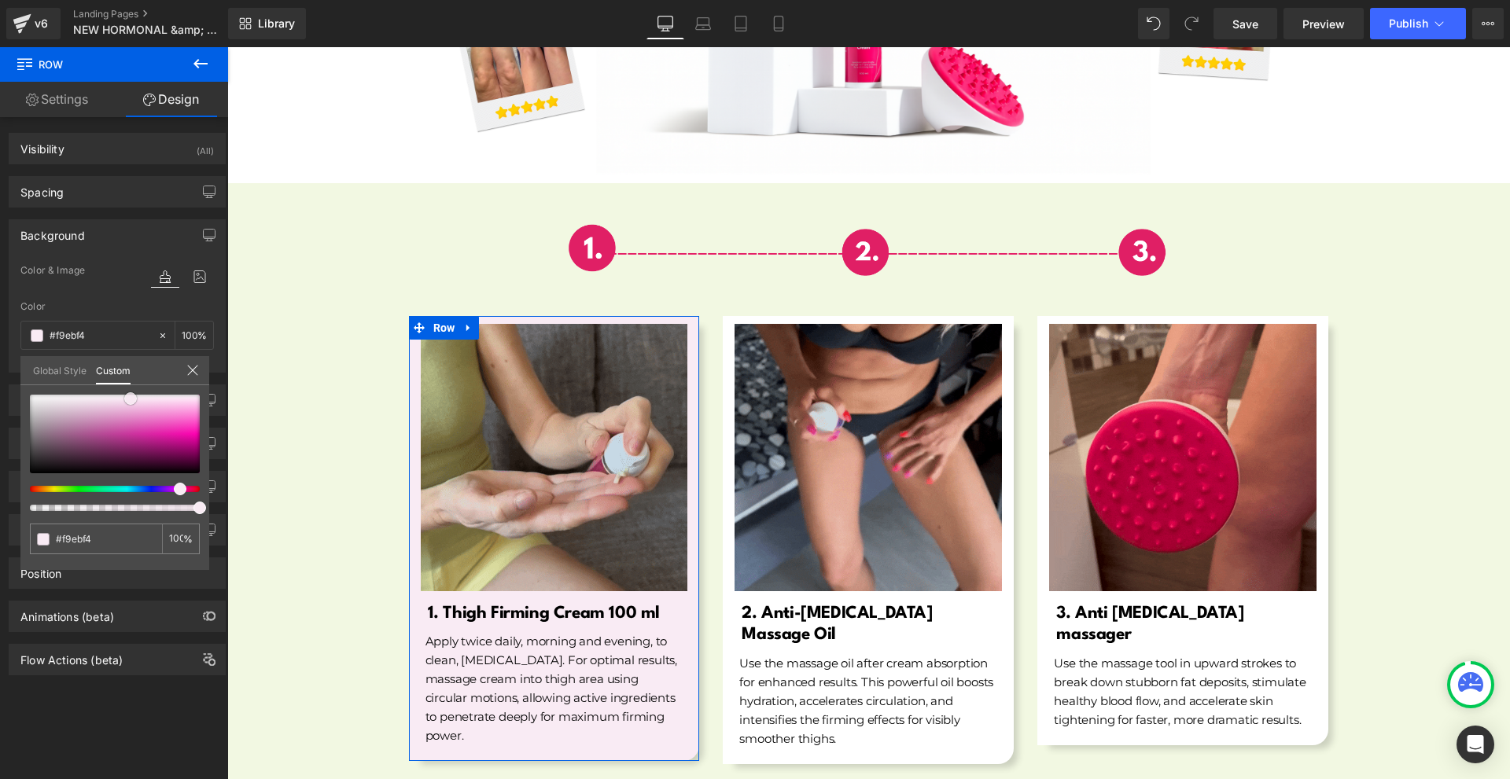
type input "#d6b2c9"
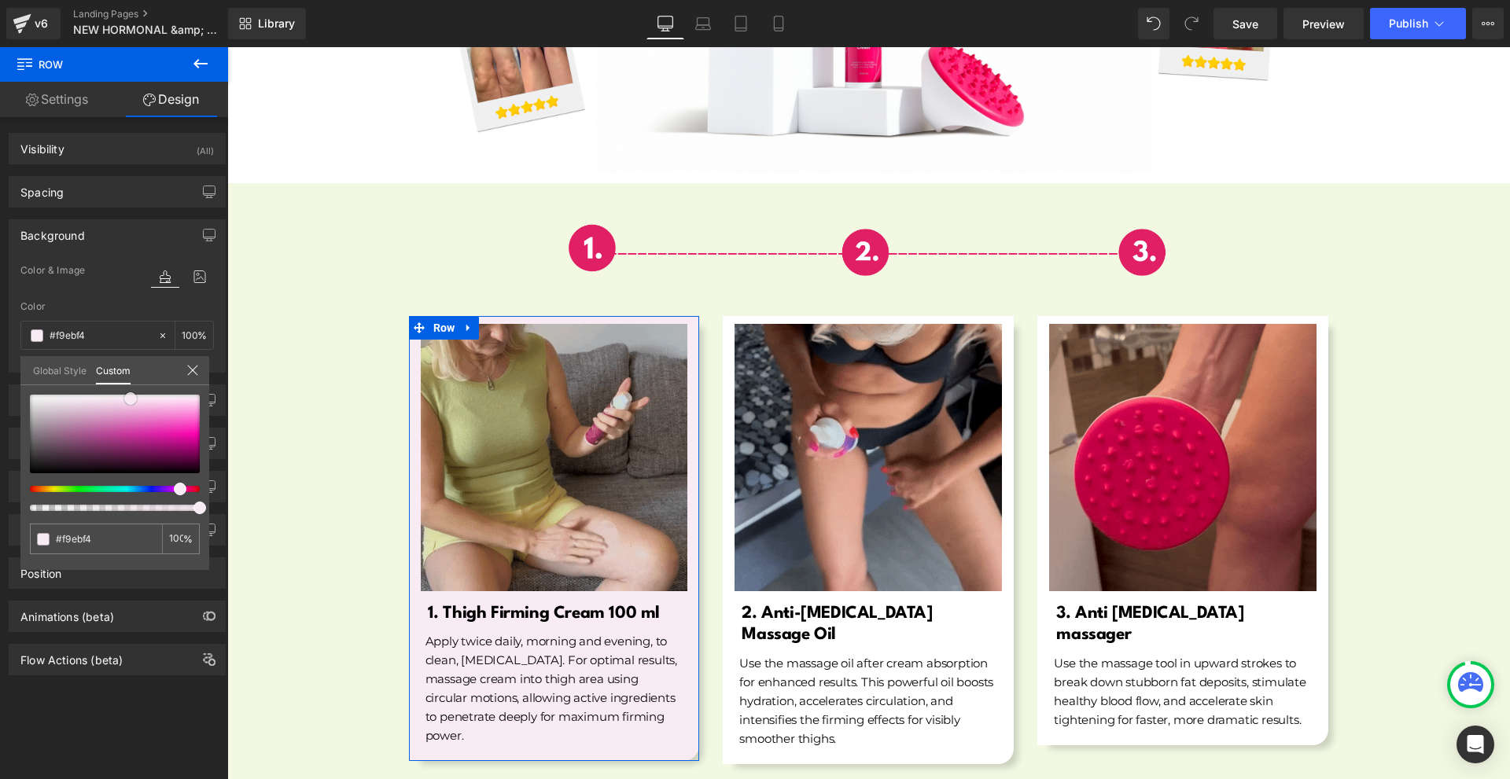
type input "#d6b2c9"
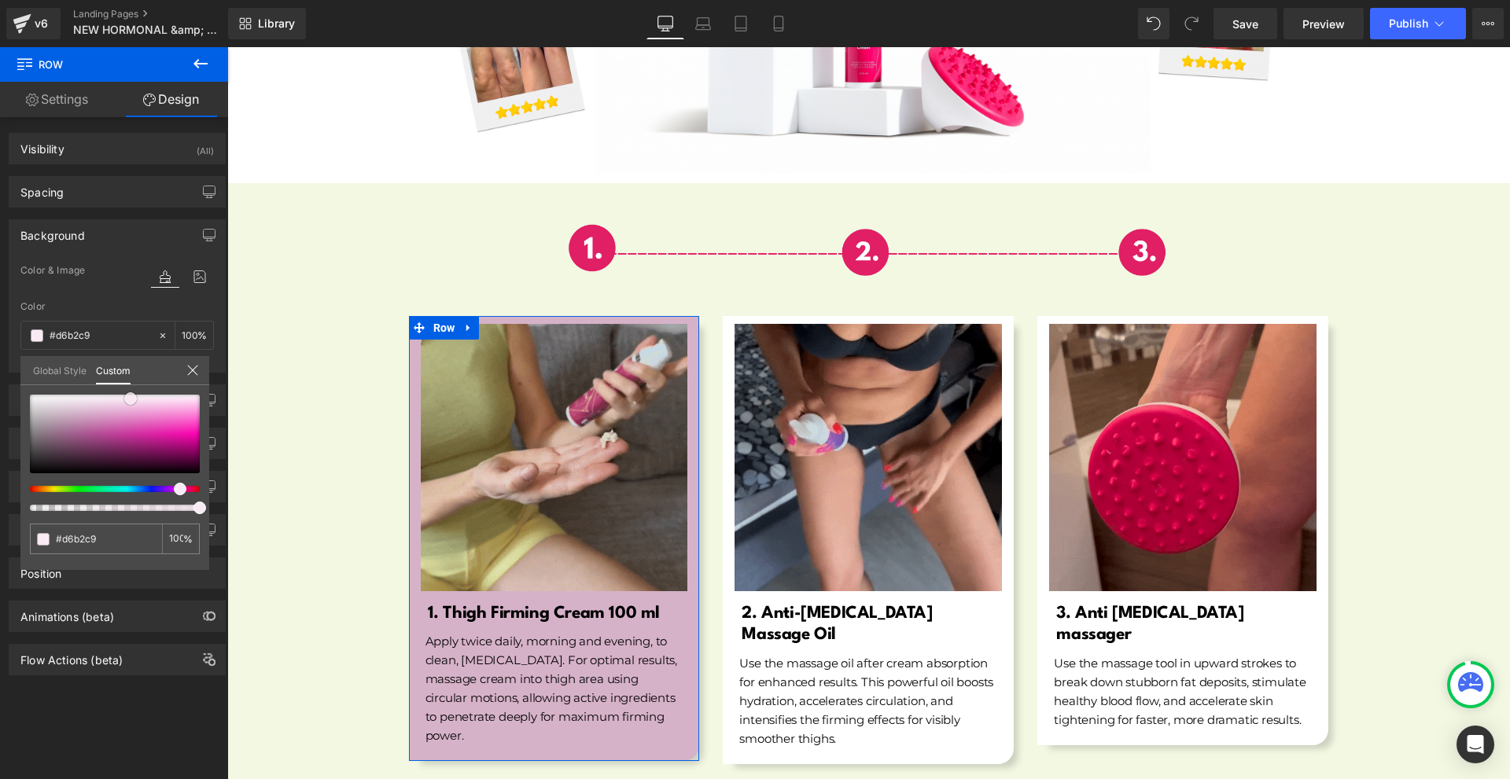
type input "#d5b3c8"
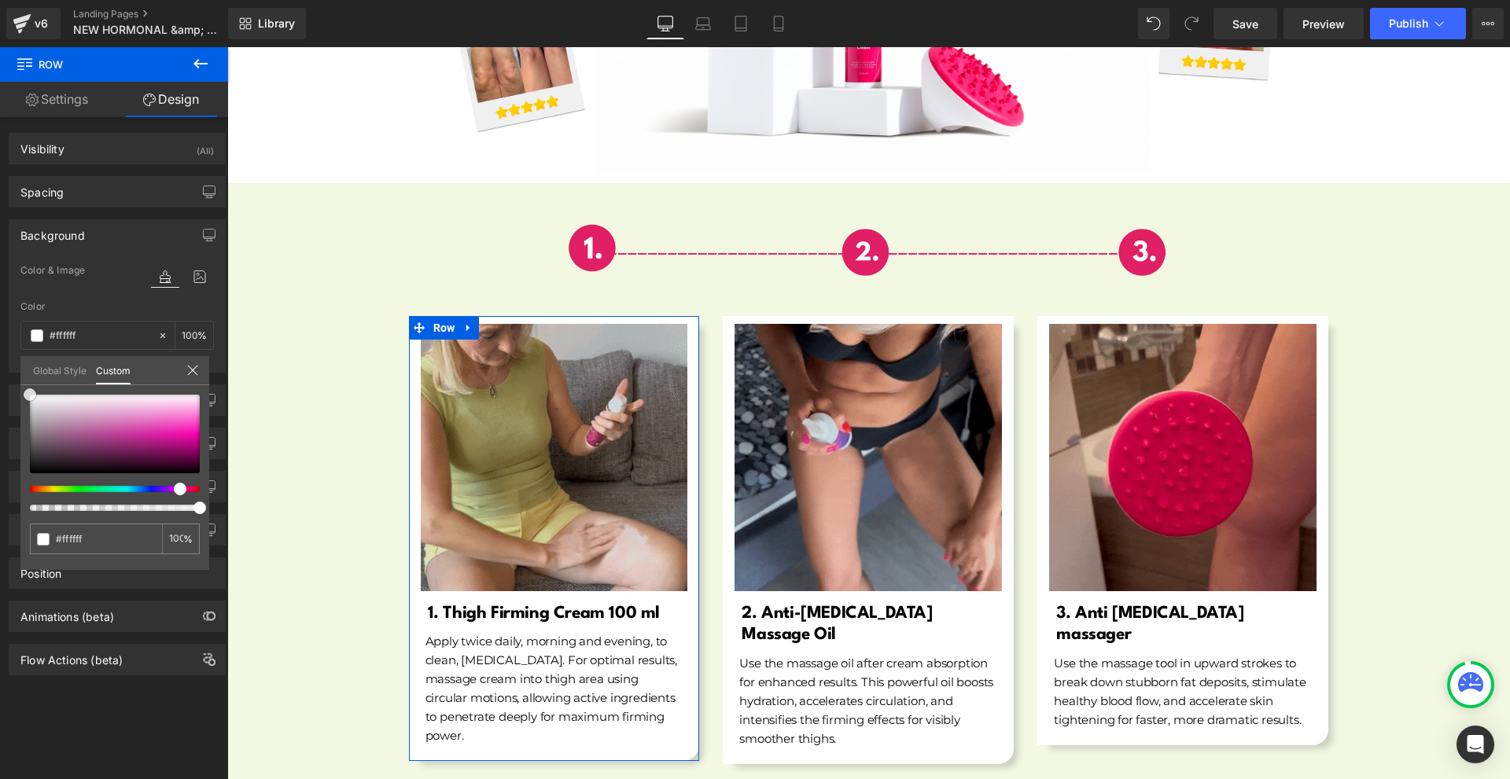
drag, startPoint x: 81, startPoint y: 413, endPoint x: 223, endPoint y: 351, distance: 155.3
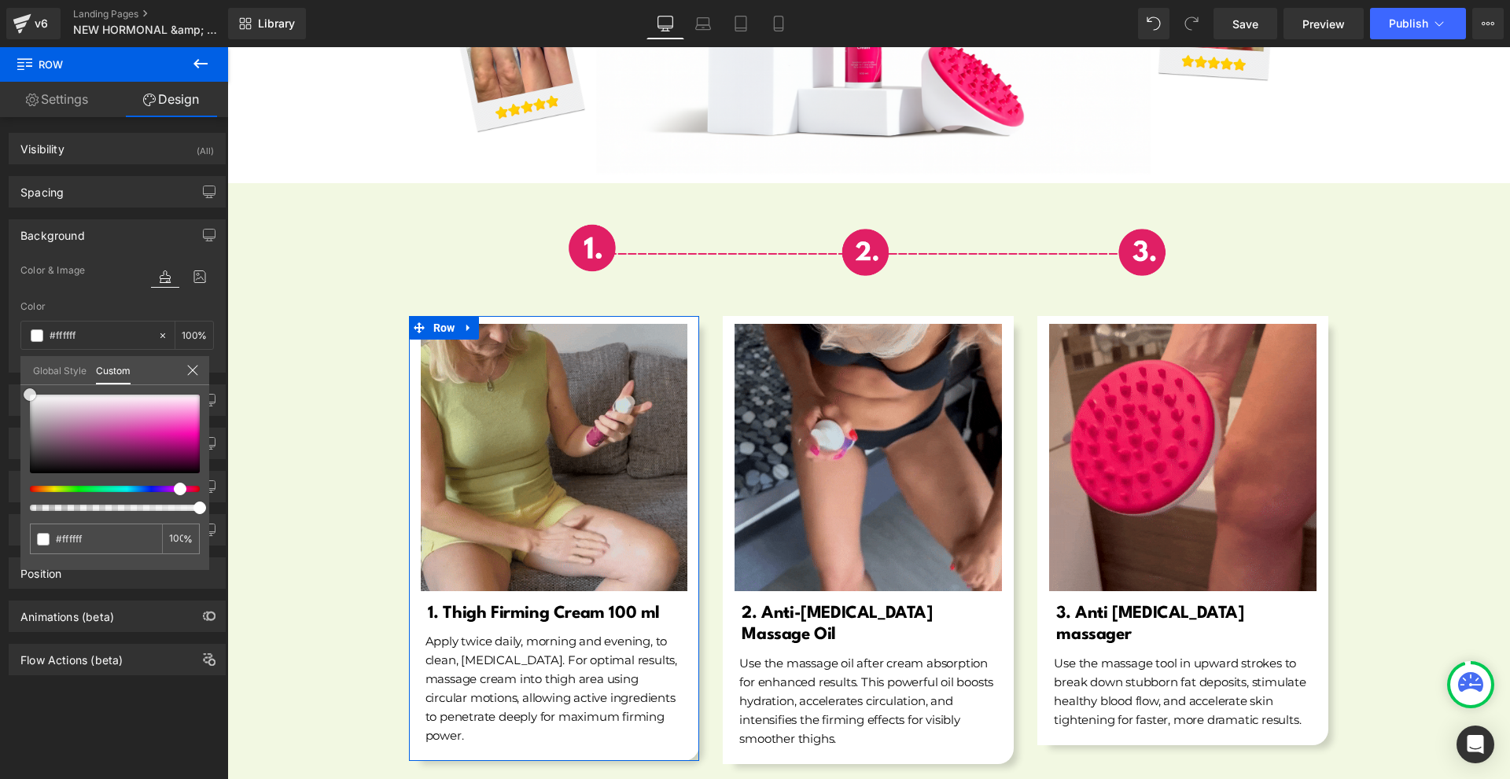
click at [0, 355] on div "Background Color & Image color rgba(255, 255, 255, 1) Color #ffffff 100 % Image…" at bounding box center [117, 290] width 235 height 165
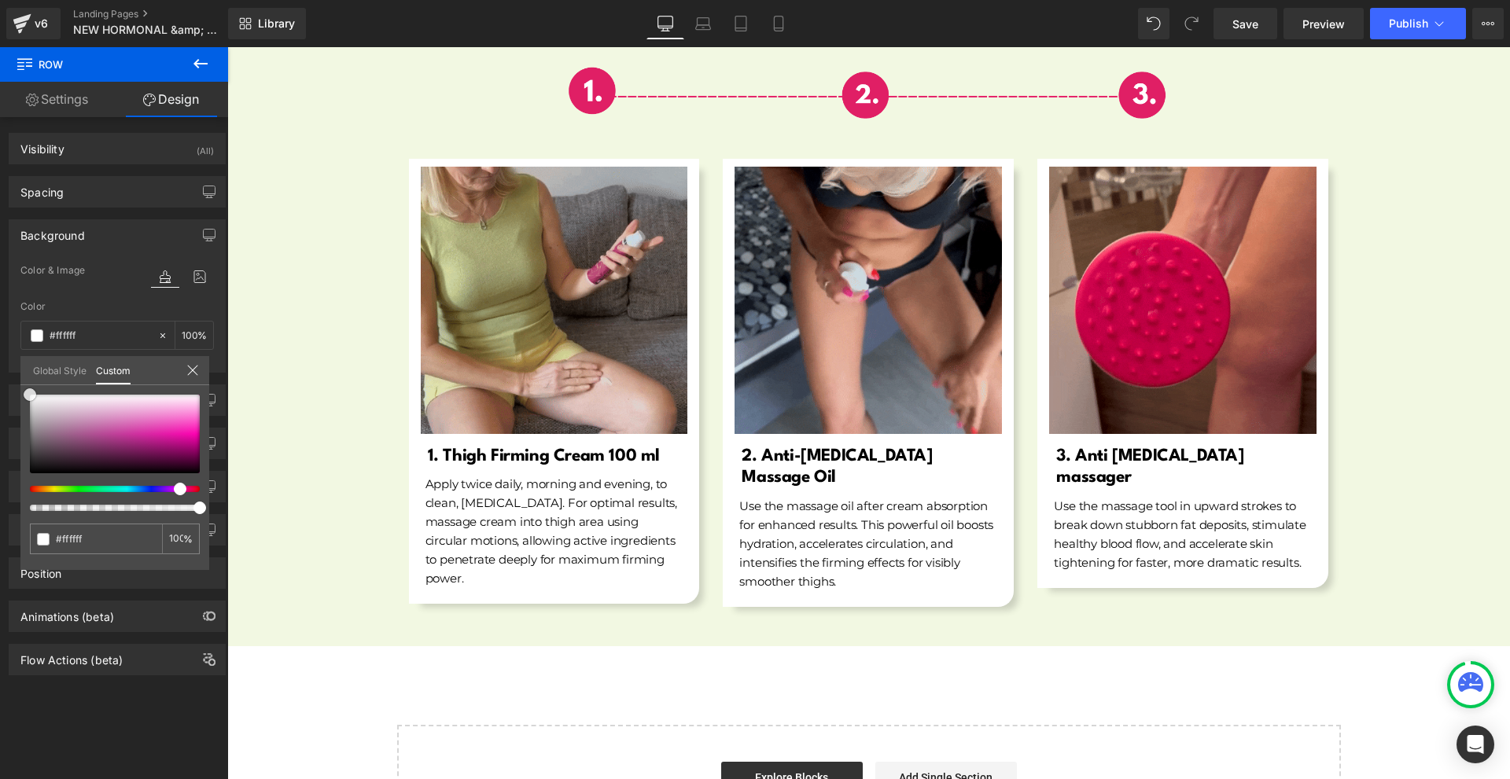
scroll to position [5822, 0]
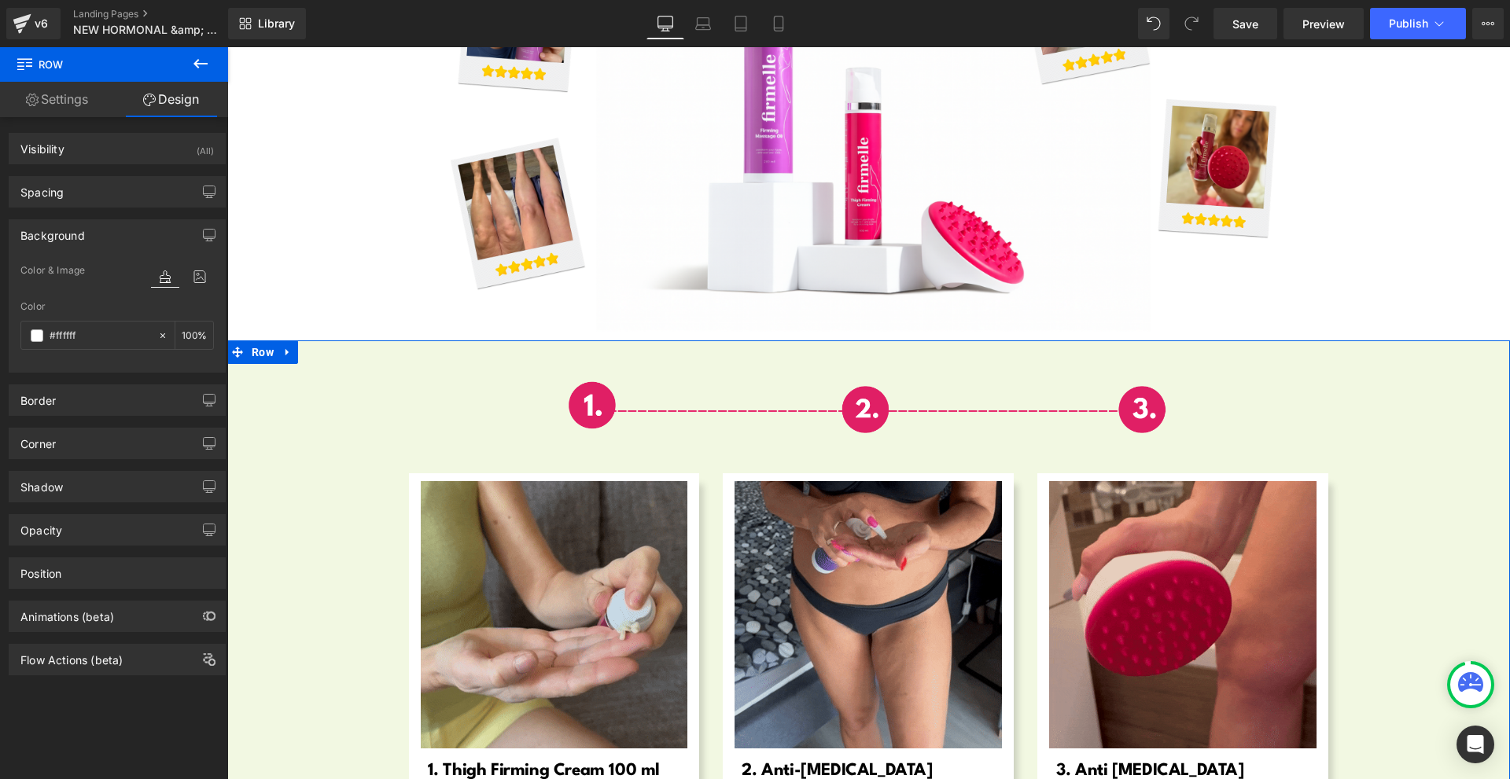
scroll to position [5114, 0]
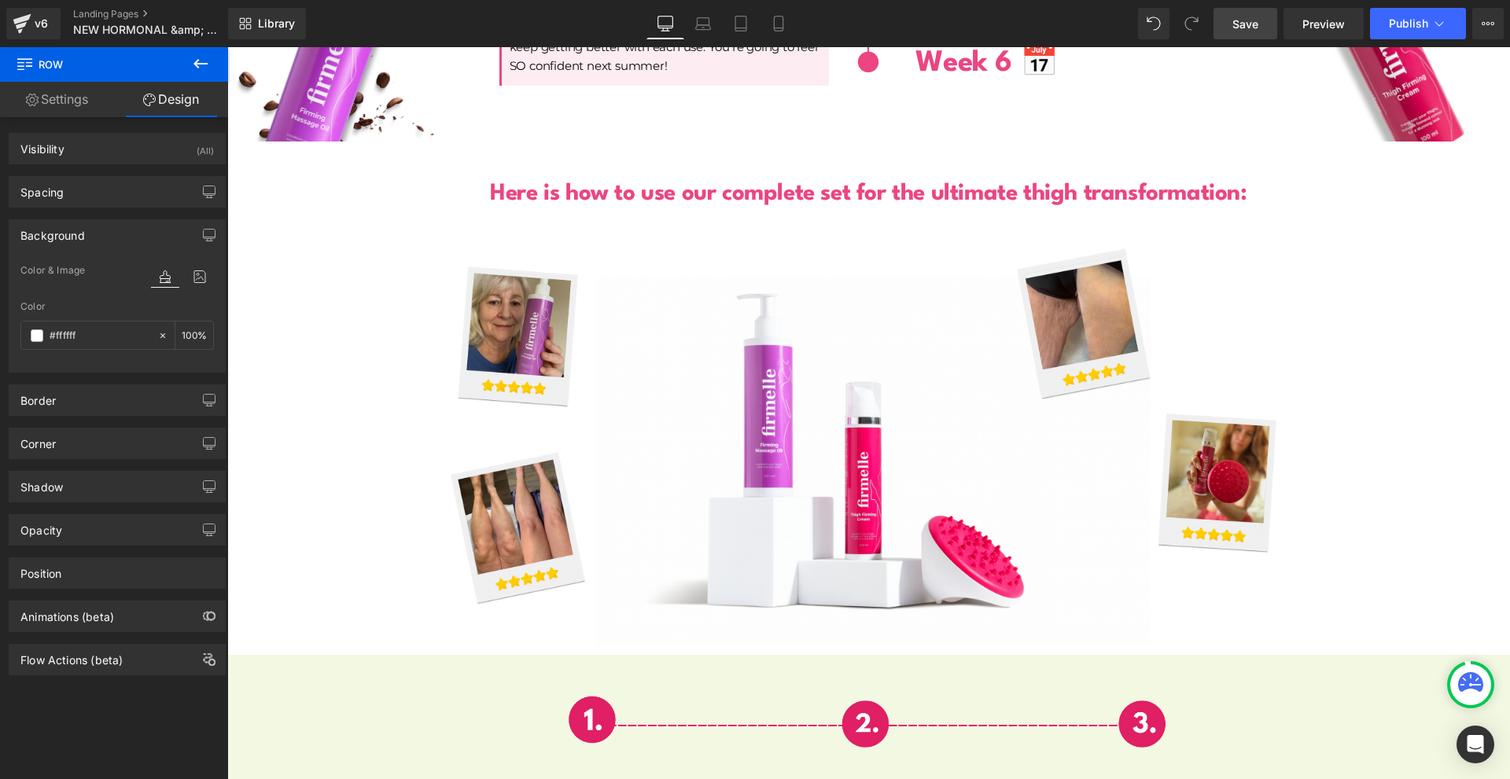
click at [1257, 24] on span "Save" at bounding box center [1245, 24] width 26 height 17
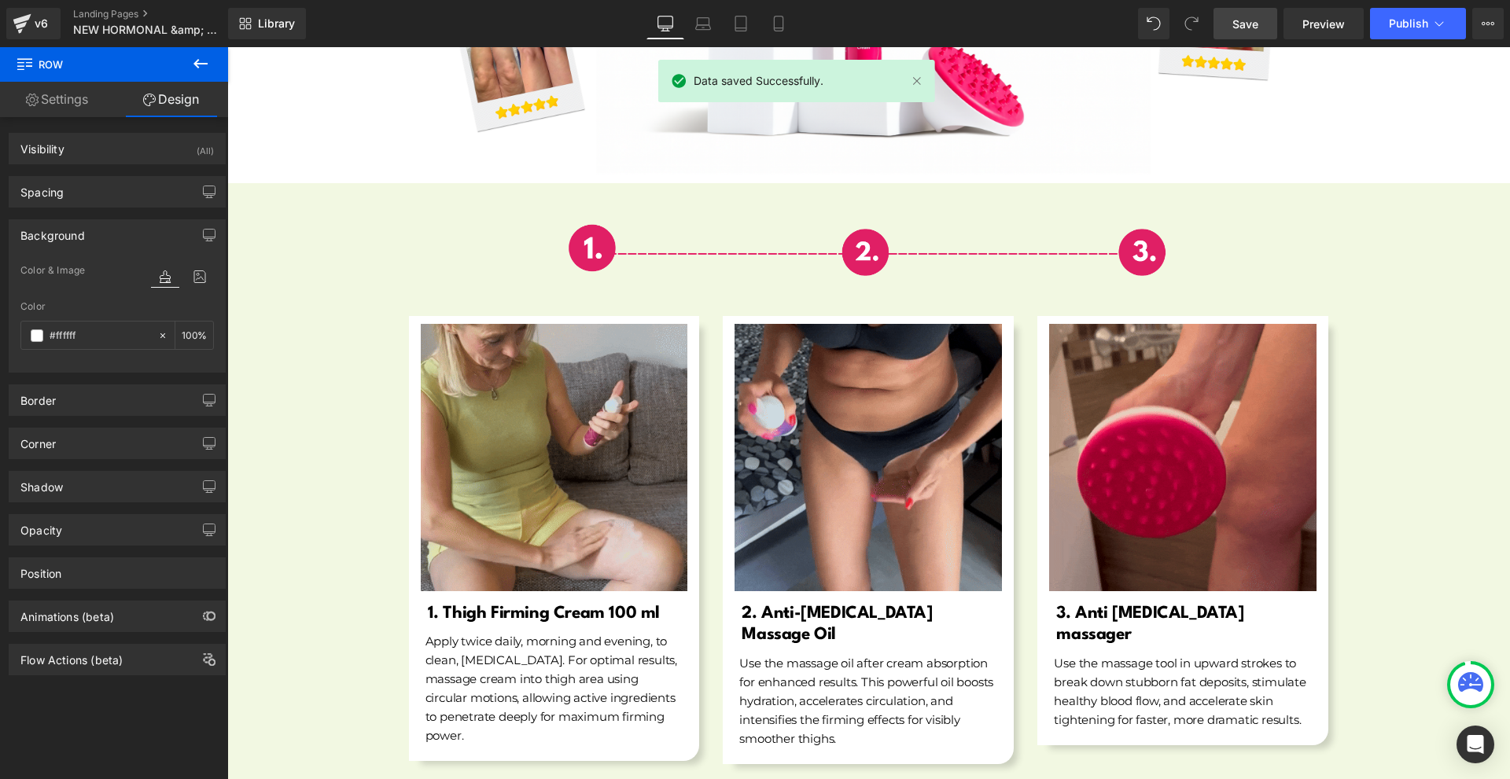
scroll to position [5822, 0]
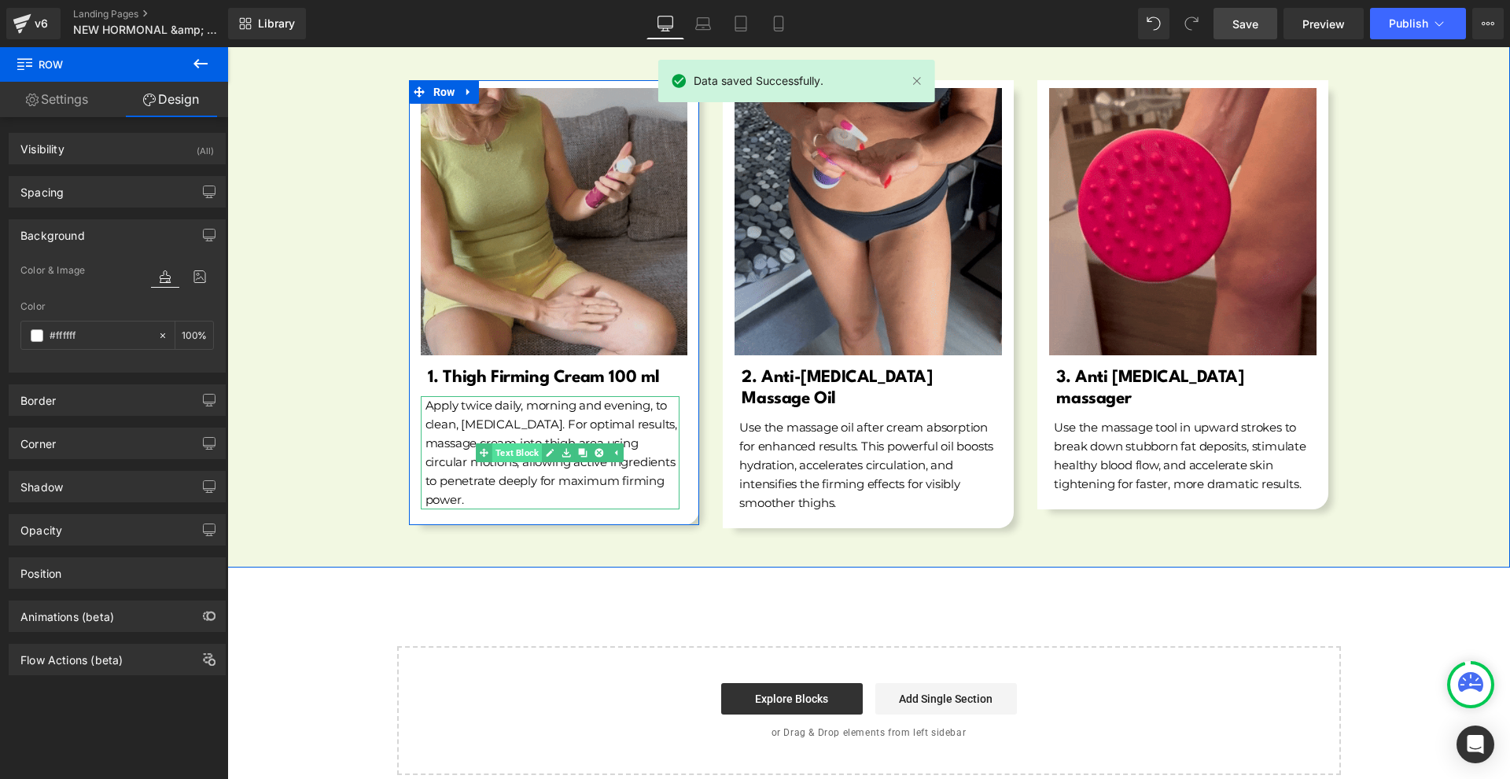
click at [525, 444] on span "Text Block" at bounding box center [517, 453] width 50 height 19
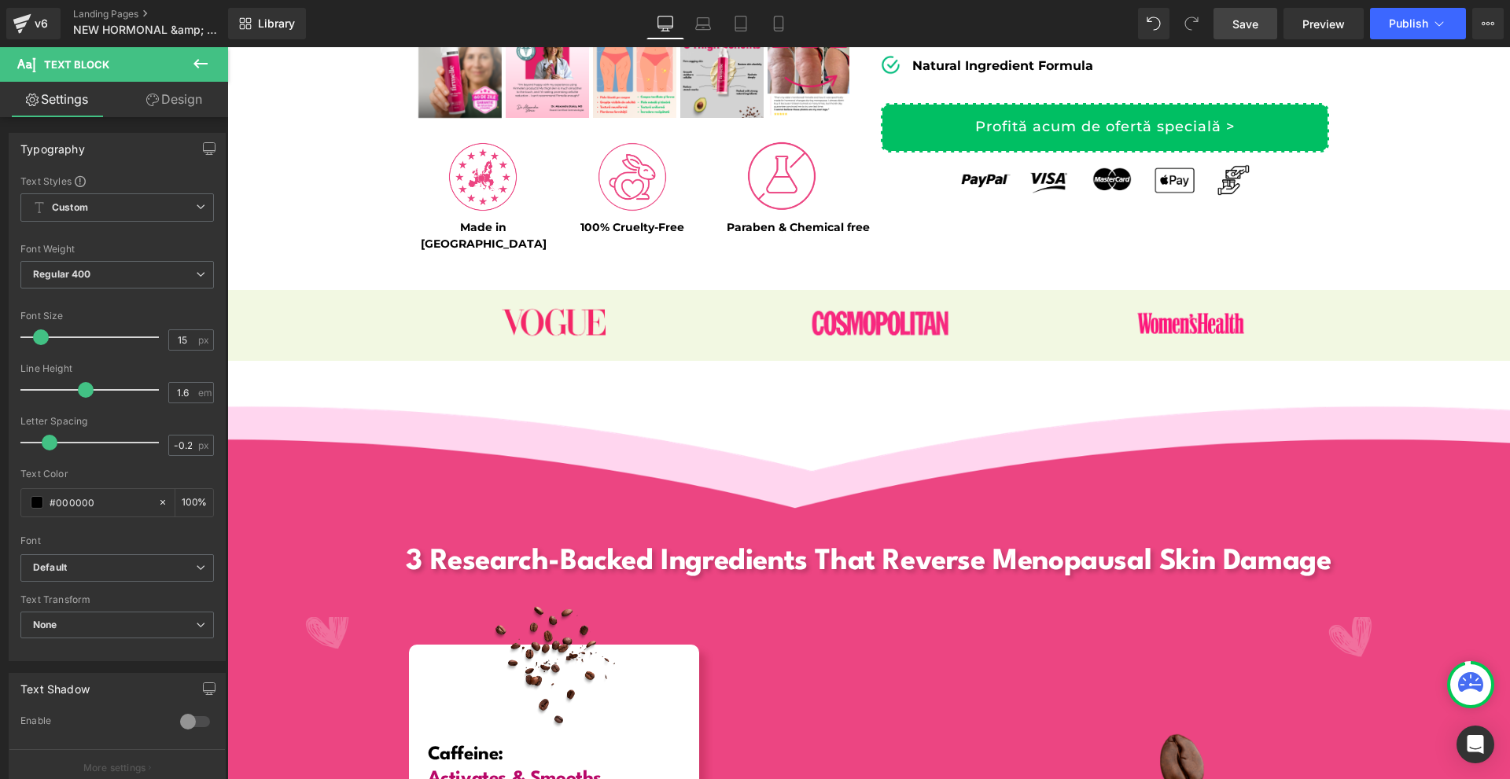
scroll to position [0, 0]
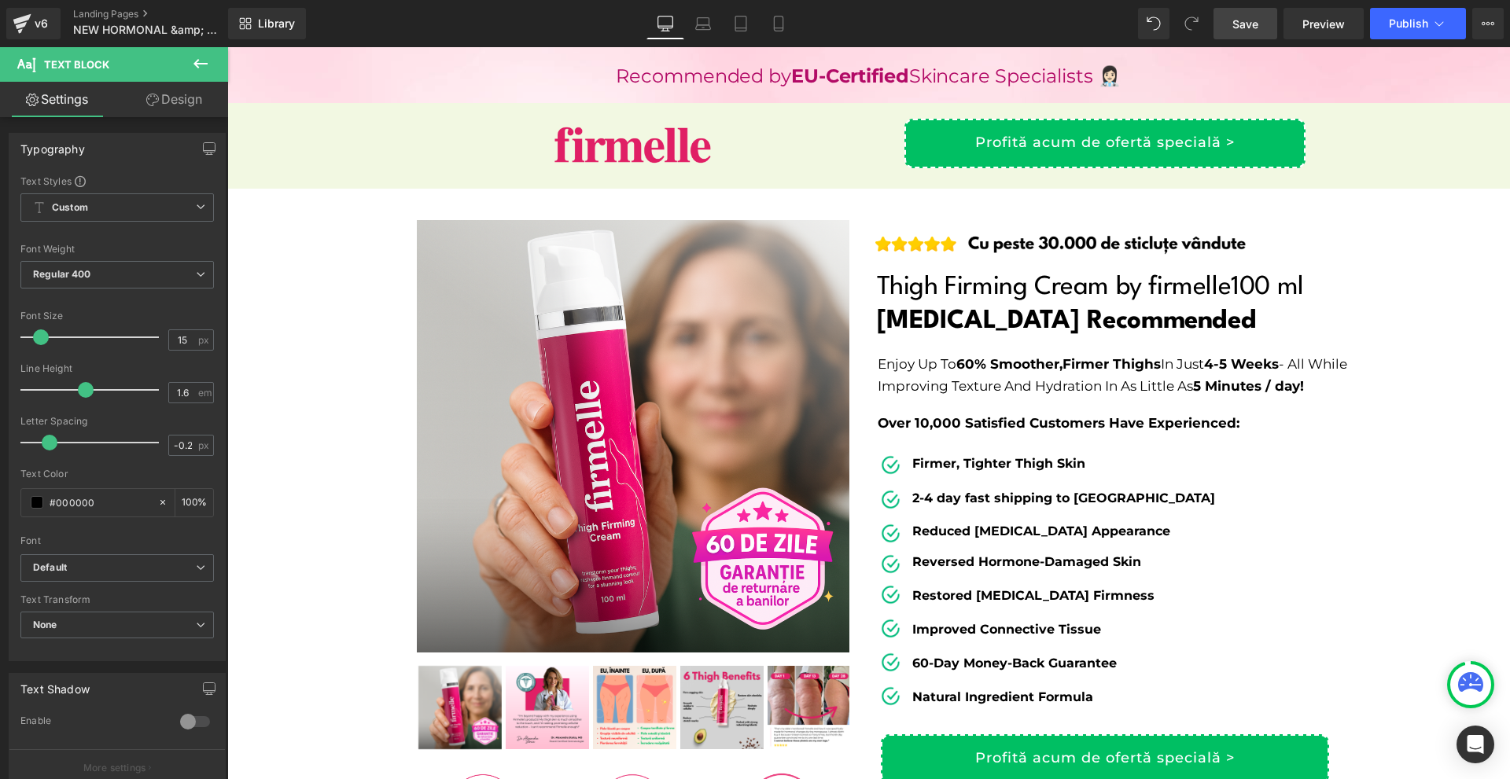
click at [1260, 19] on link "Save" at bounding box center [1245, 23] width 64 height 31
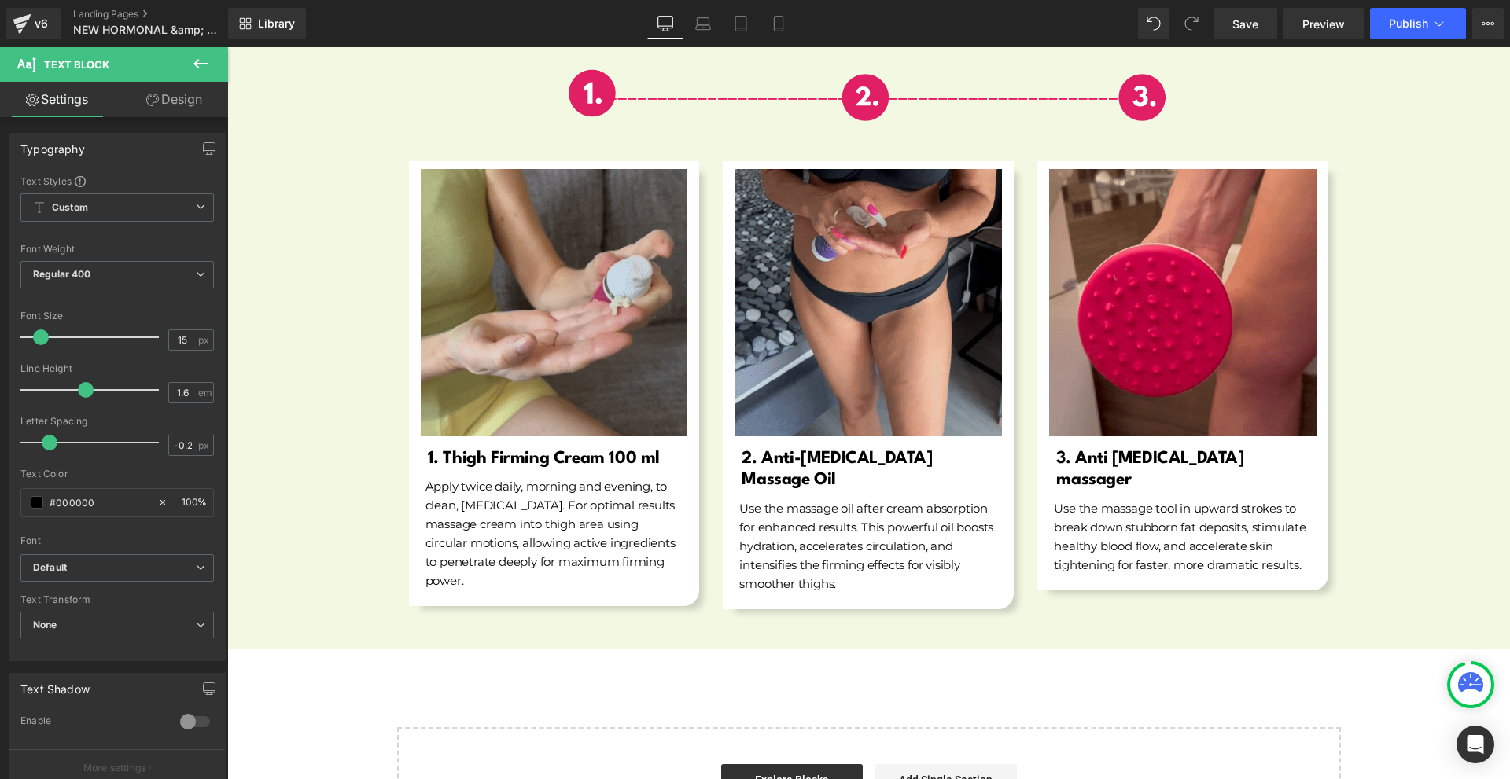
scroll to position [5822, 0]
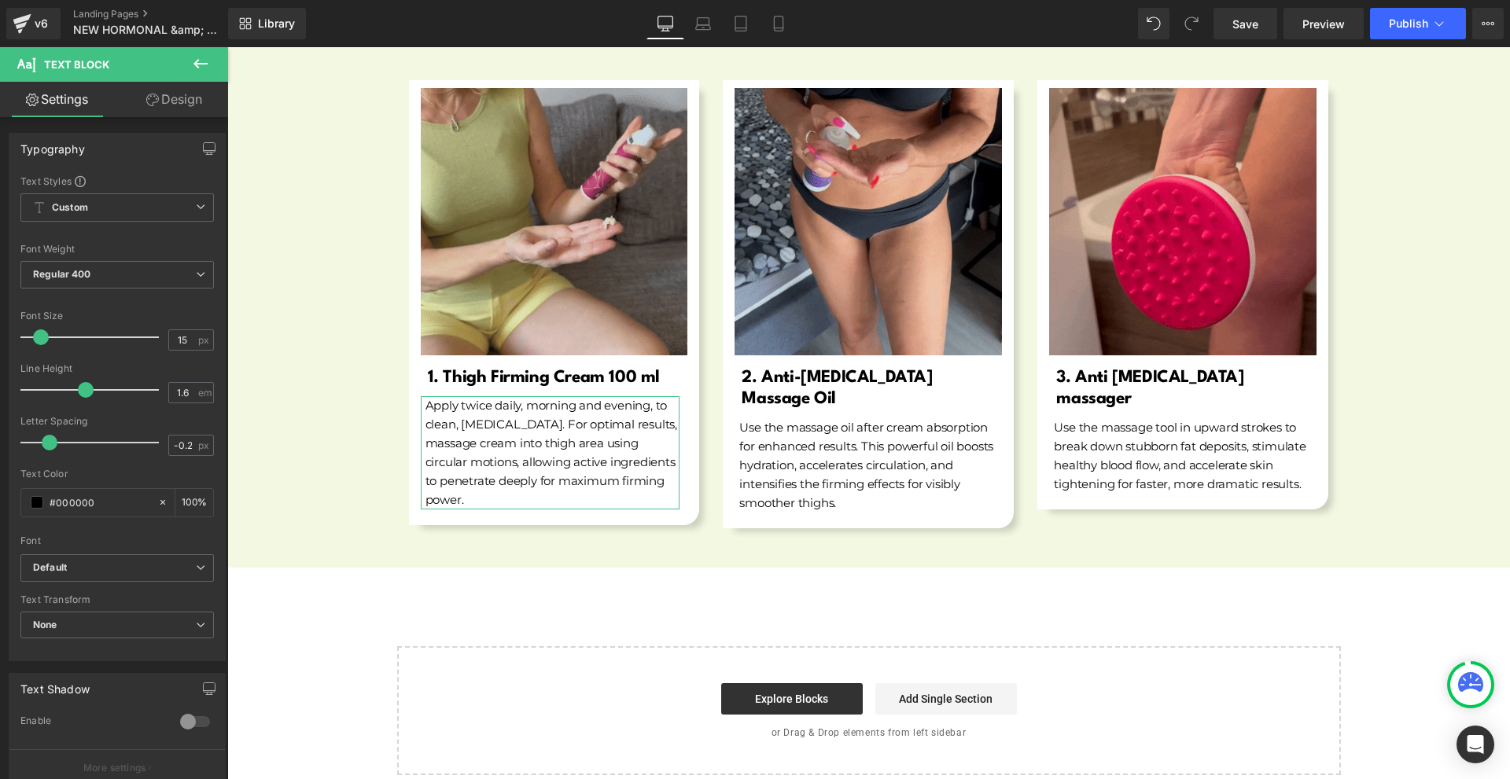
click at [182, 108] on link "Design" at bounding box center [174, 99] width 114 height 35
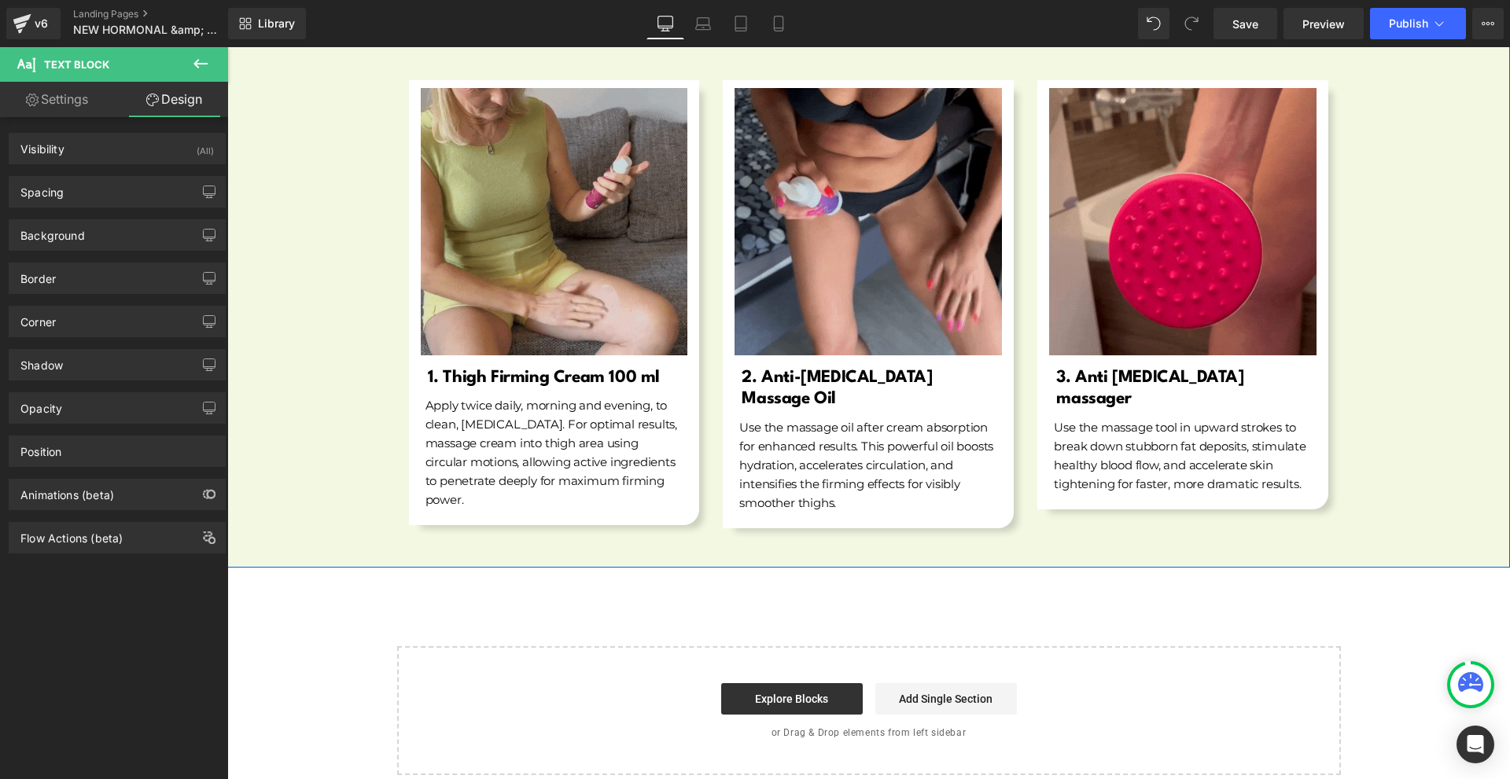
click at [1440, 133] on div "Image Row Image 1. Thigh Firming Cream 100 ml Heading Apply twice daily, mornin…" at bounding box center [868, 249] width 1283 height 573
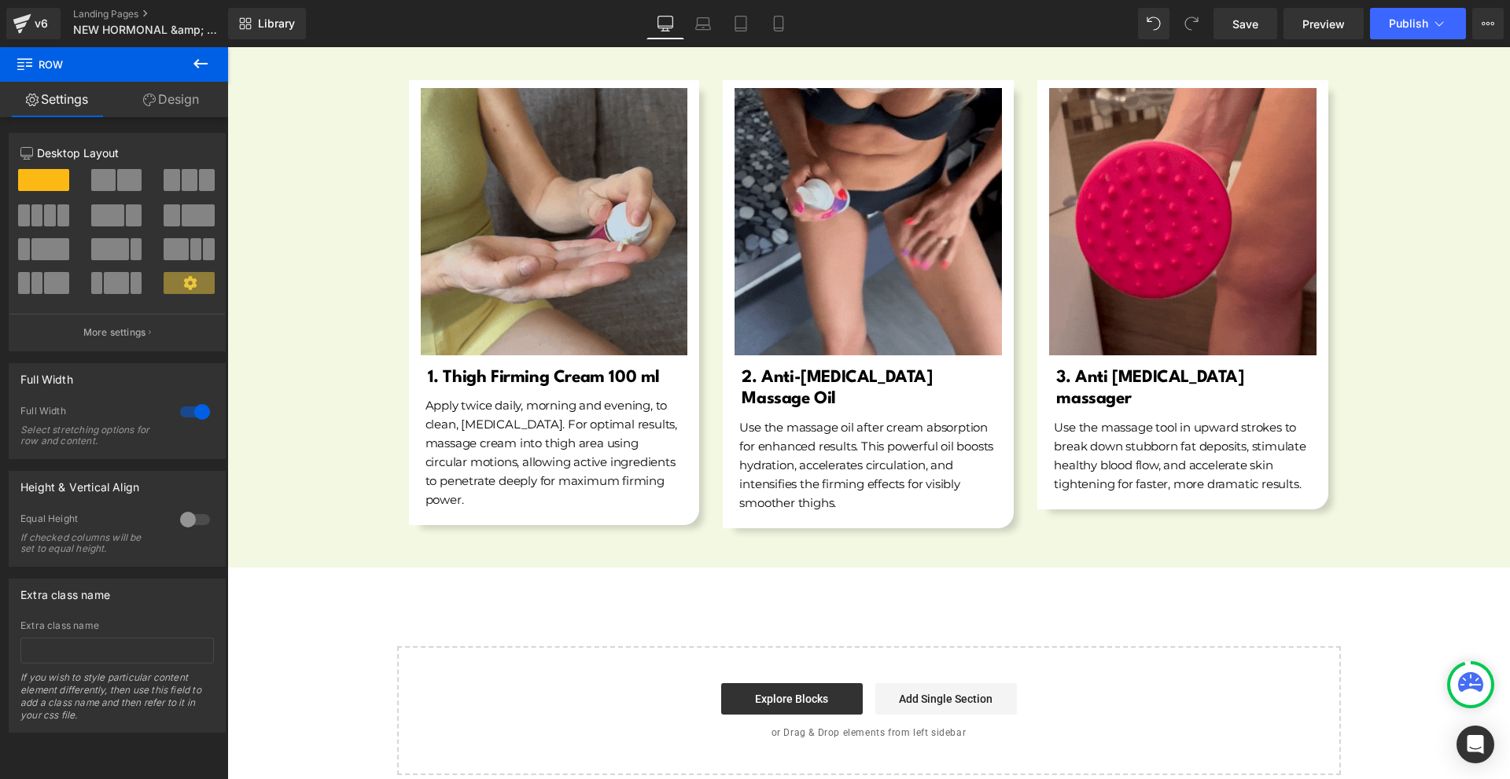
drag, startPoint x: 193, startPoint y: 74, endPoint x: 128, endPoint y: 120, distance: 79.4
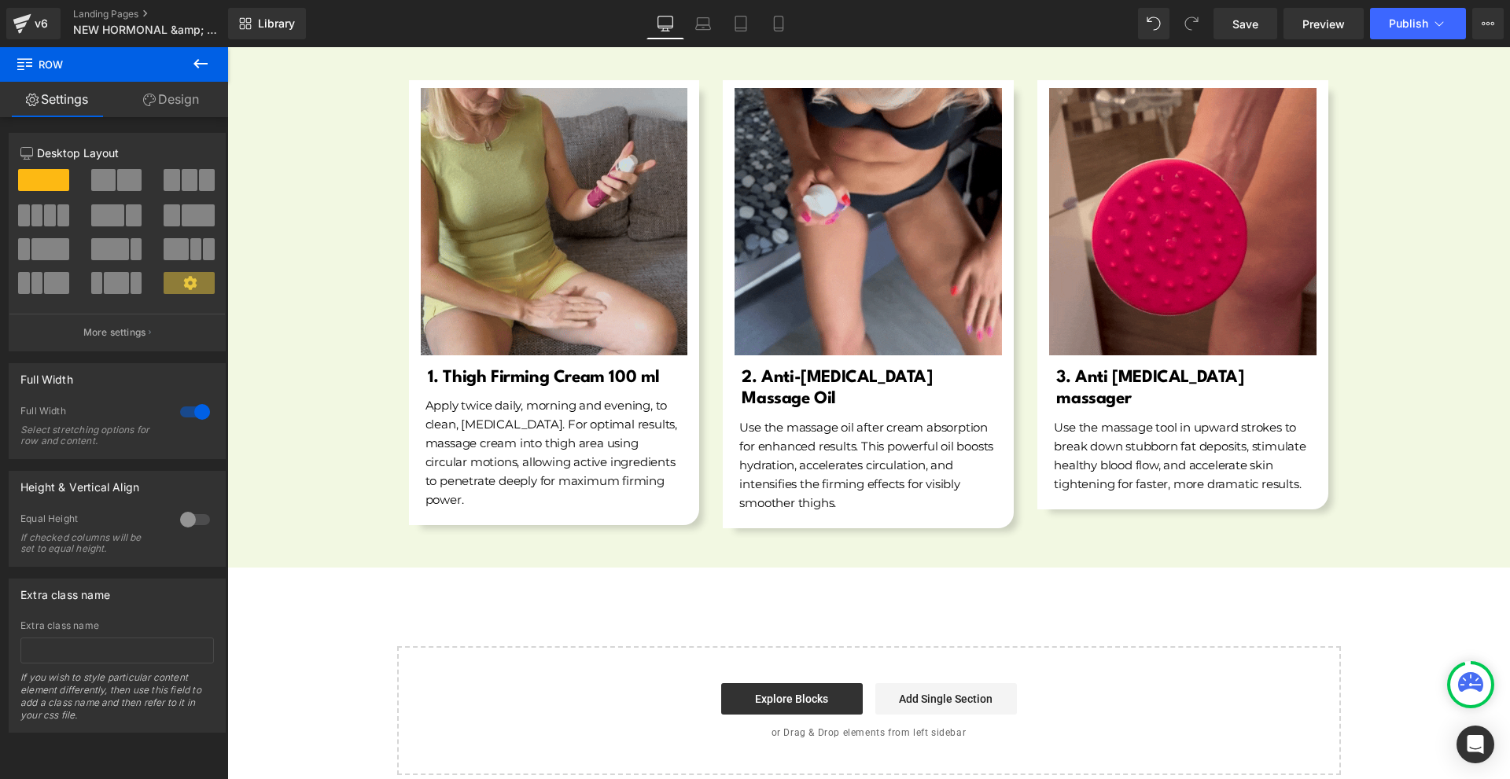
click at [193, 77] on button at bounding box center [200, 64] width 55 height 35
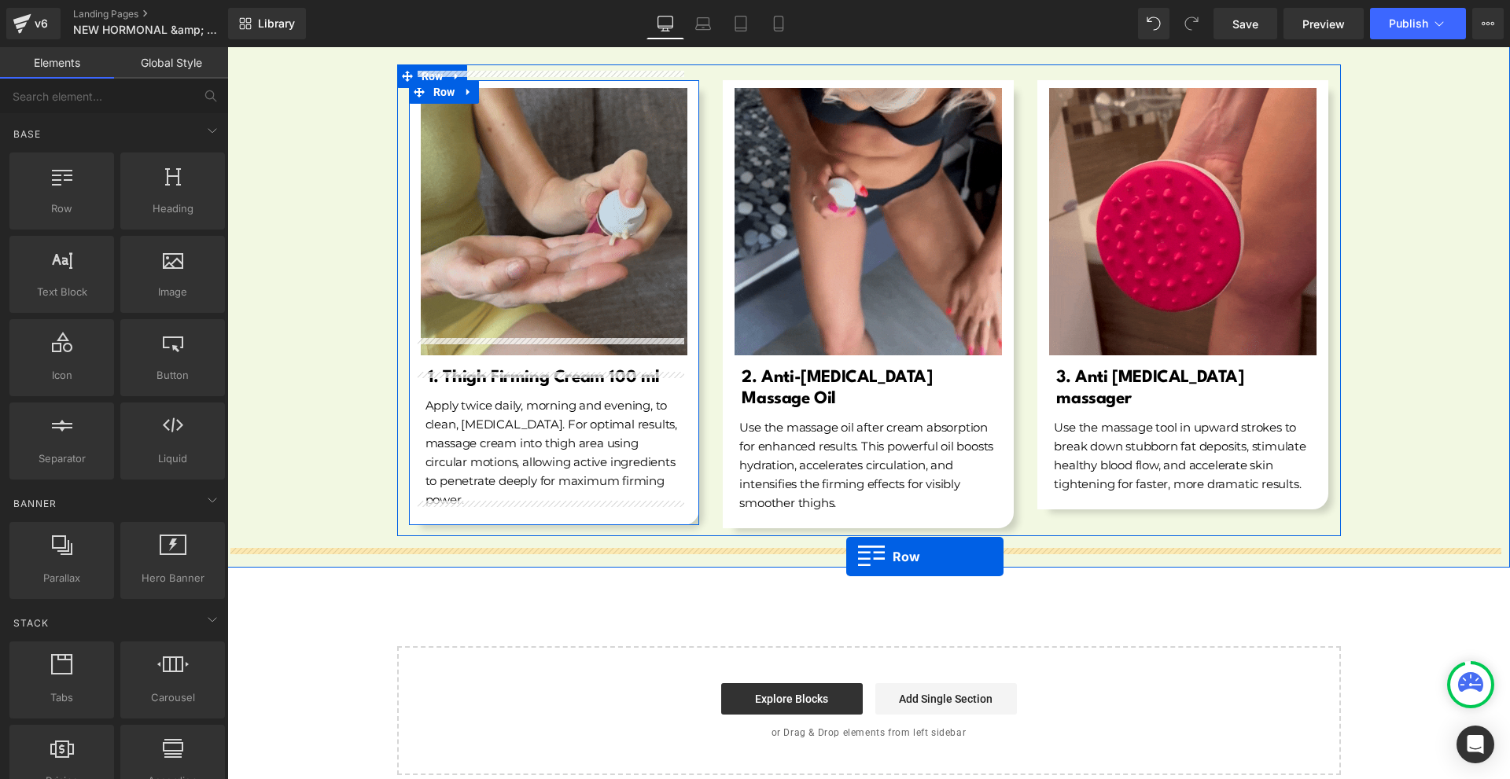
drag, startPoint x: 293, startPoint y: 221, endPoint x: 846, endPoint y: 557, distance: 646.9
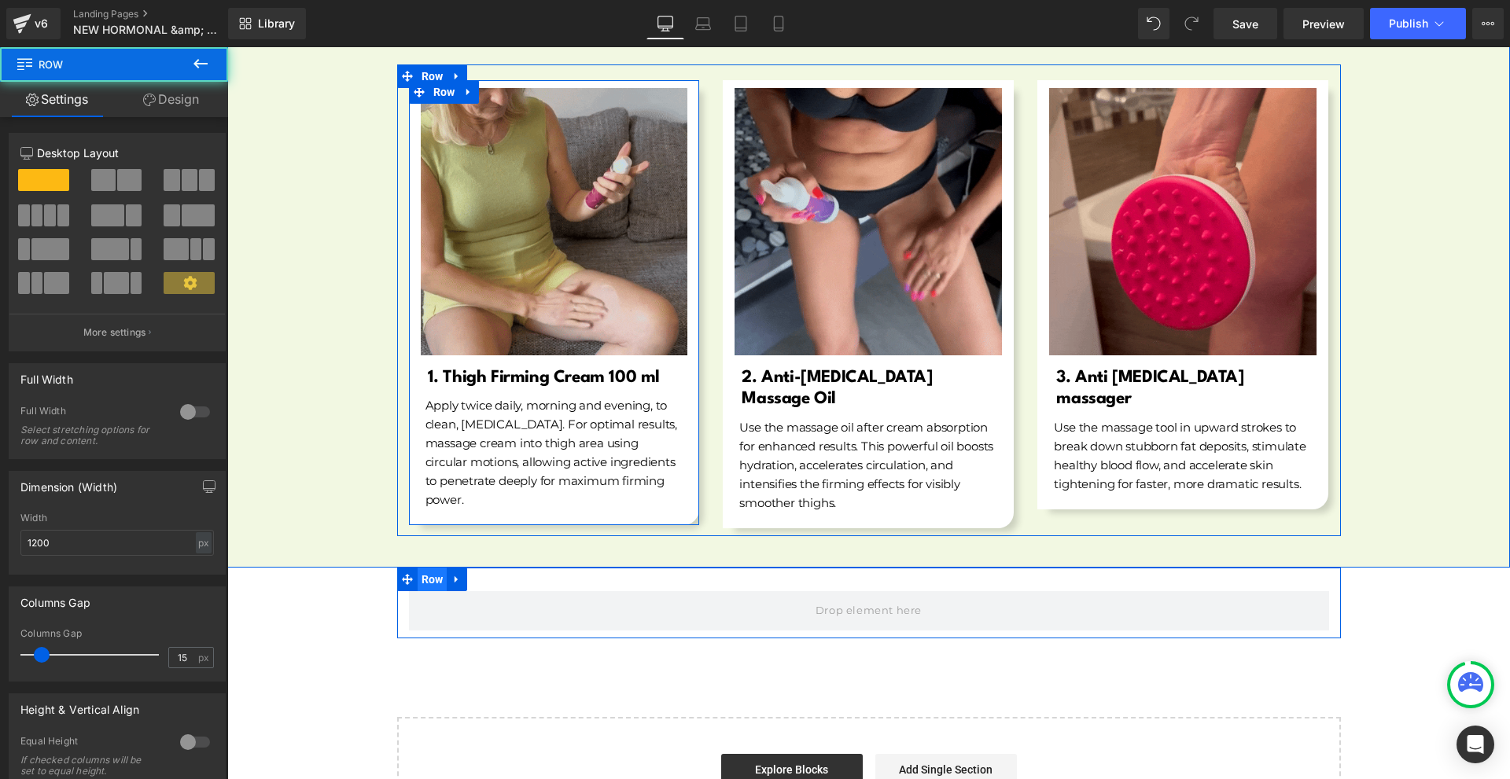
click at [426, 568] on span "Row" at bounding box center [433, 580] width 30 height 24
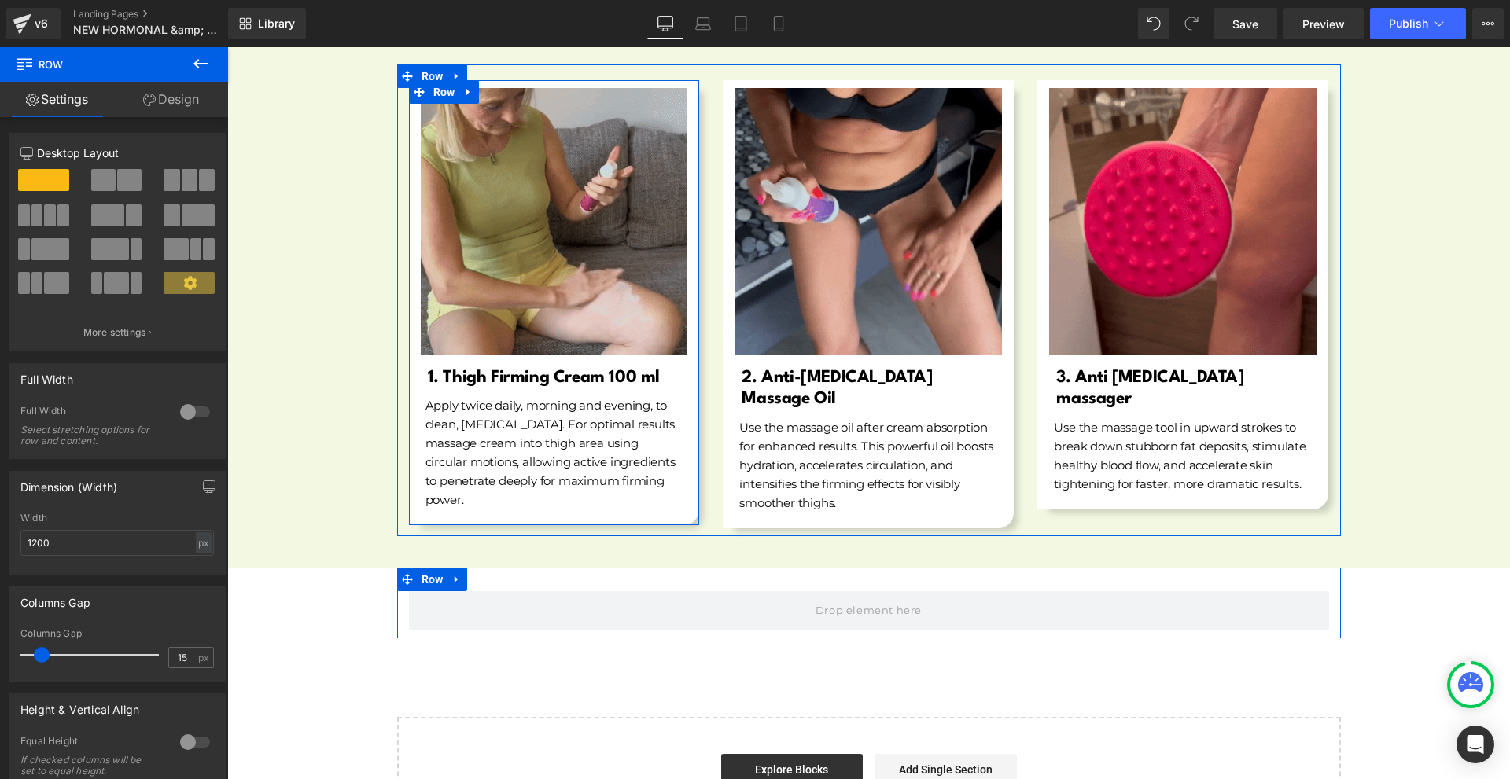
click at [190, 425] on div "Full Width Select stretching options for row and content." at bounding box center [116, 431] width 193 height 53
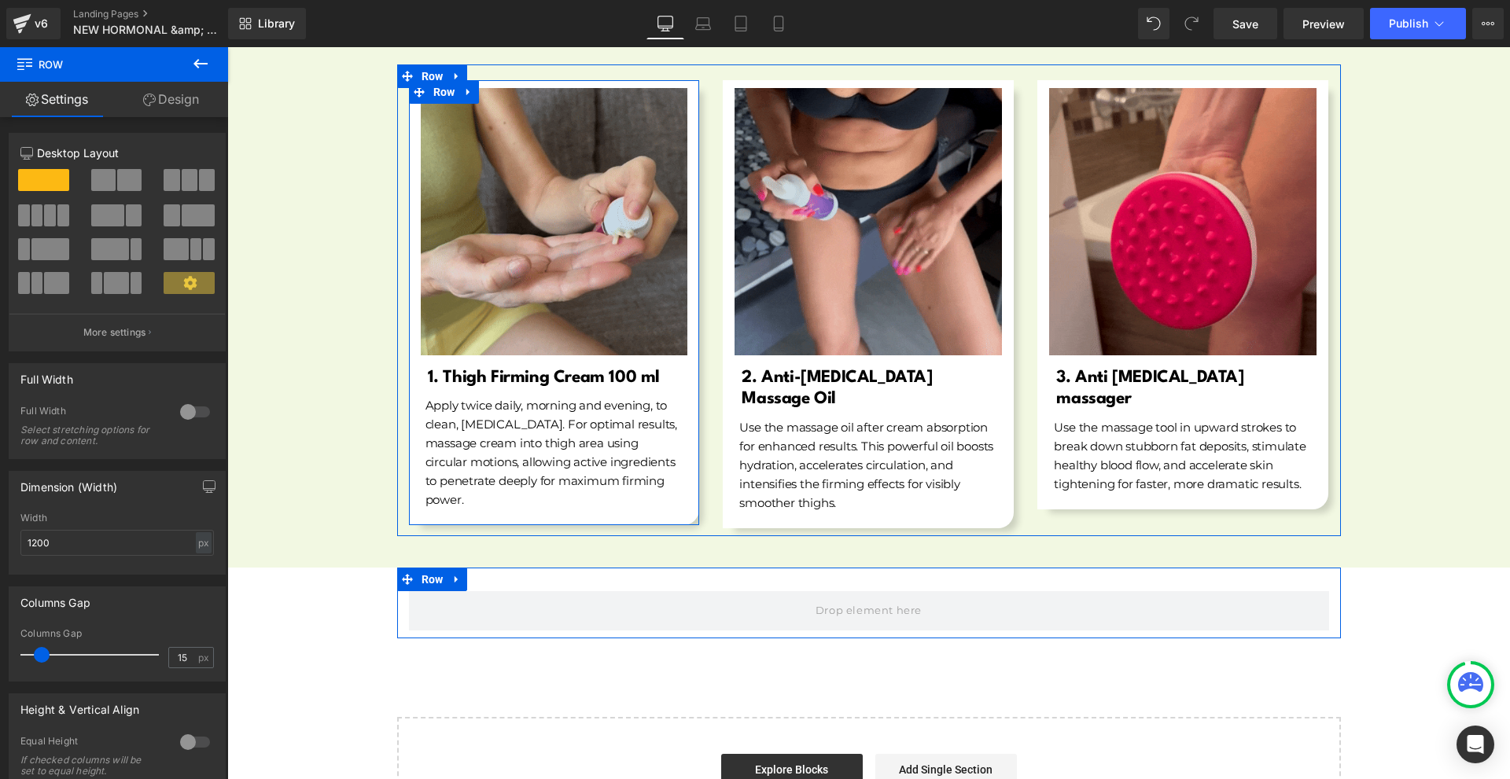
click at [188, 414] on div at bounding box center [195, 412] width 38 height 25
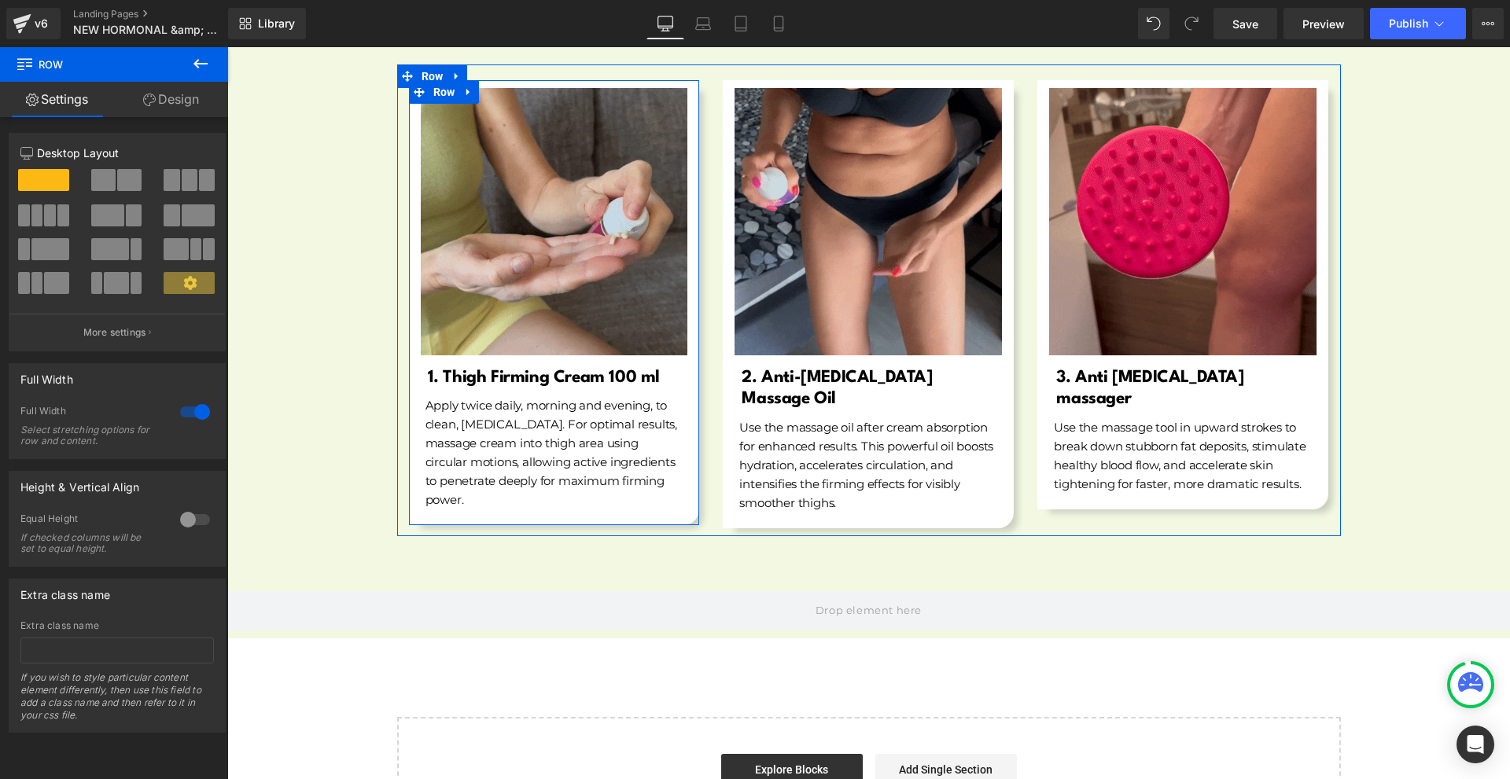
click at [190, 64] on button at bounding box center [200, 64] width 55 height 35
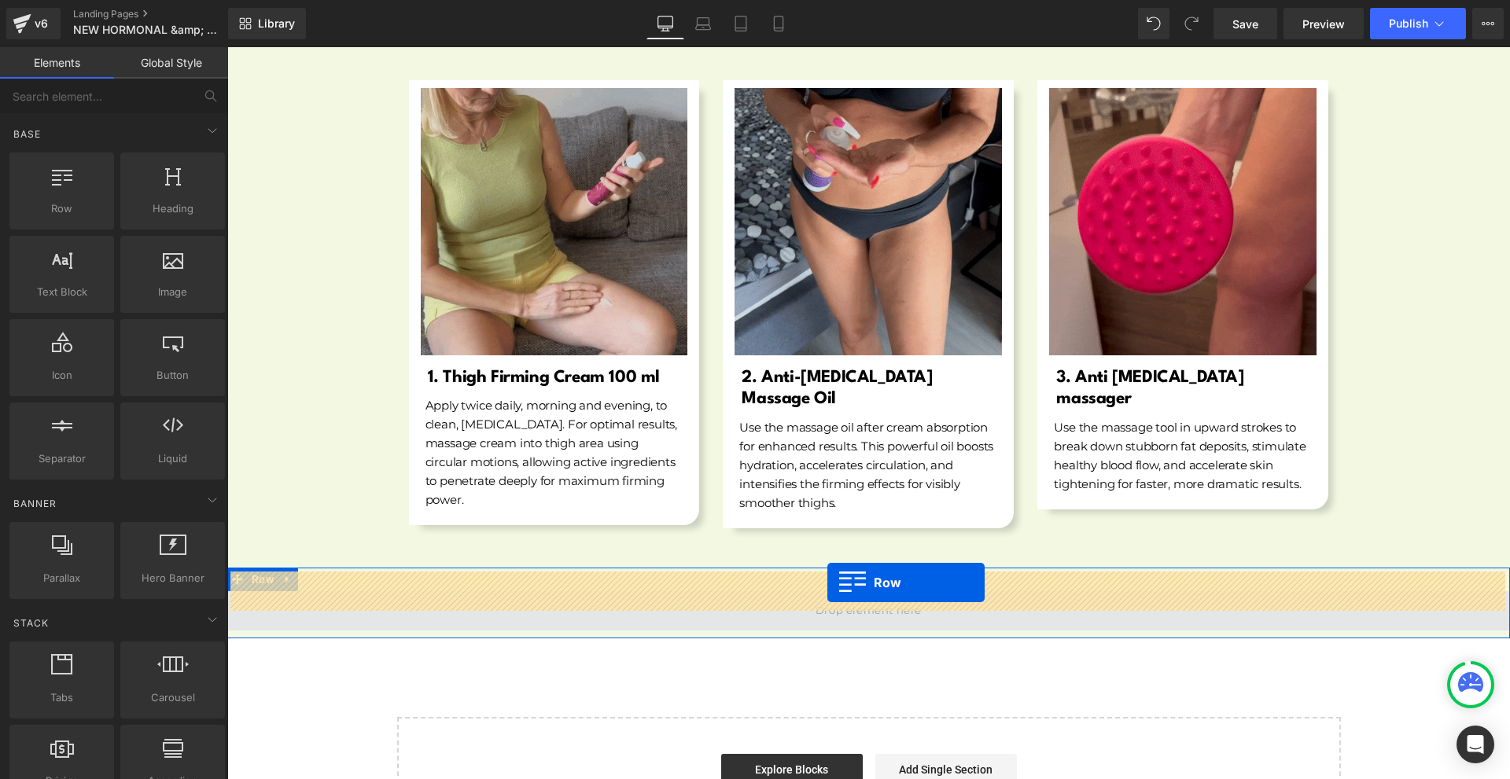
drag, startPoint x: 263, startPoint y: 238, endPoint x: 827, endPoint y: 583, distance: 661.4
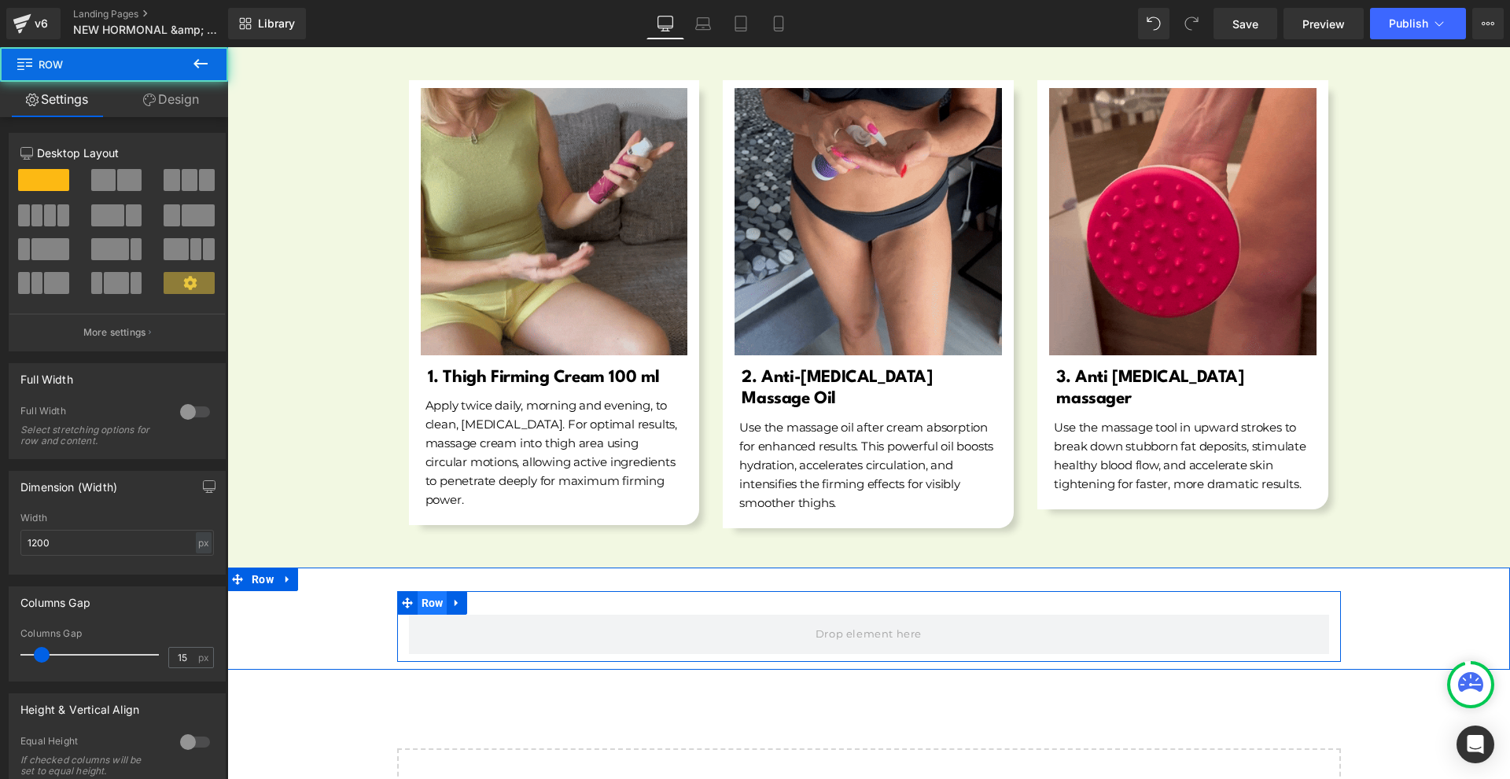
click at [435, 591] on span "Row" at bounding box center [433, 603] width 30 height 24
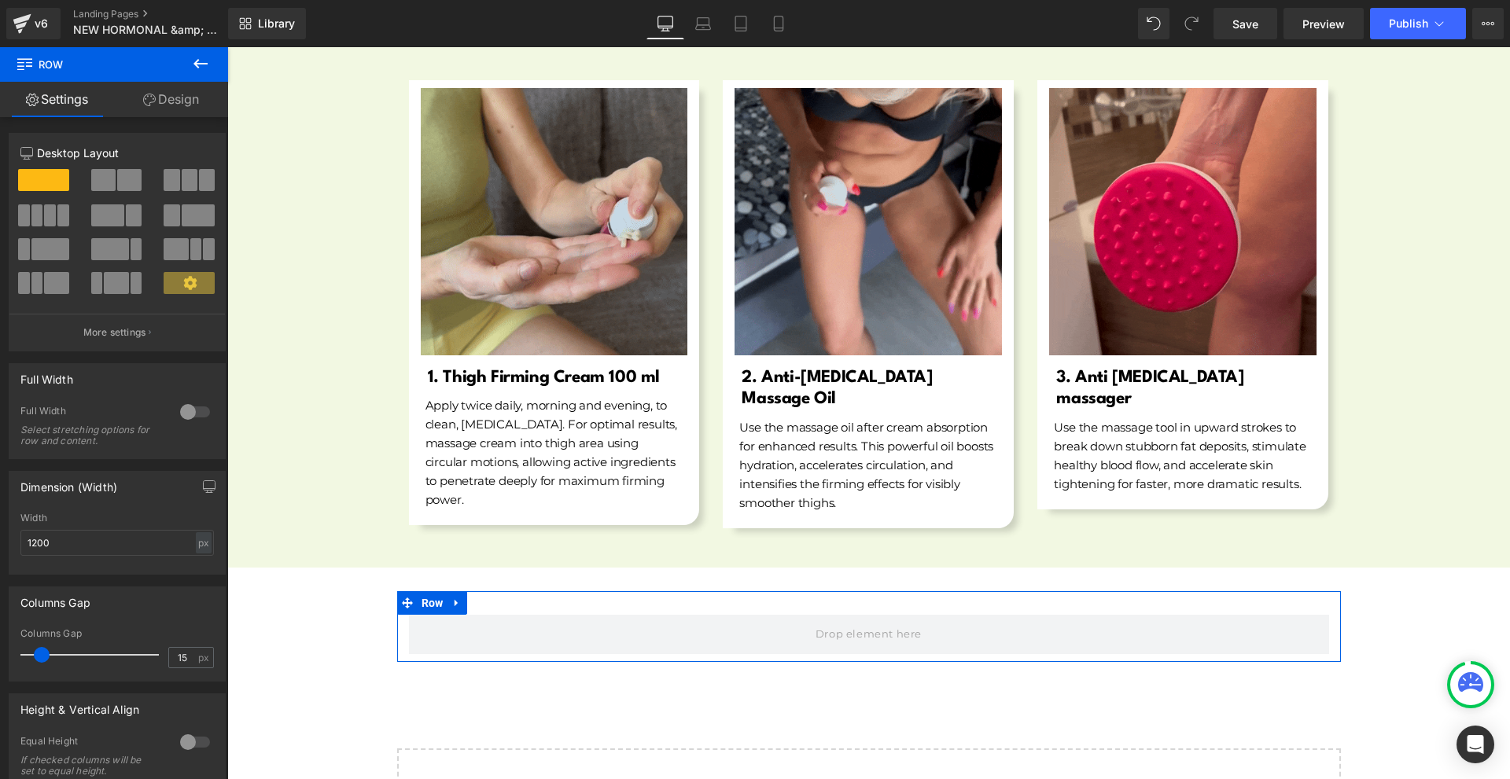
click at [109, 183] on span at bounding box center [103, 180] width 24 height 22
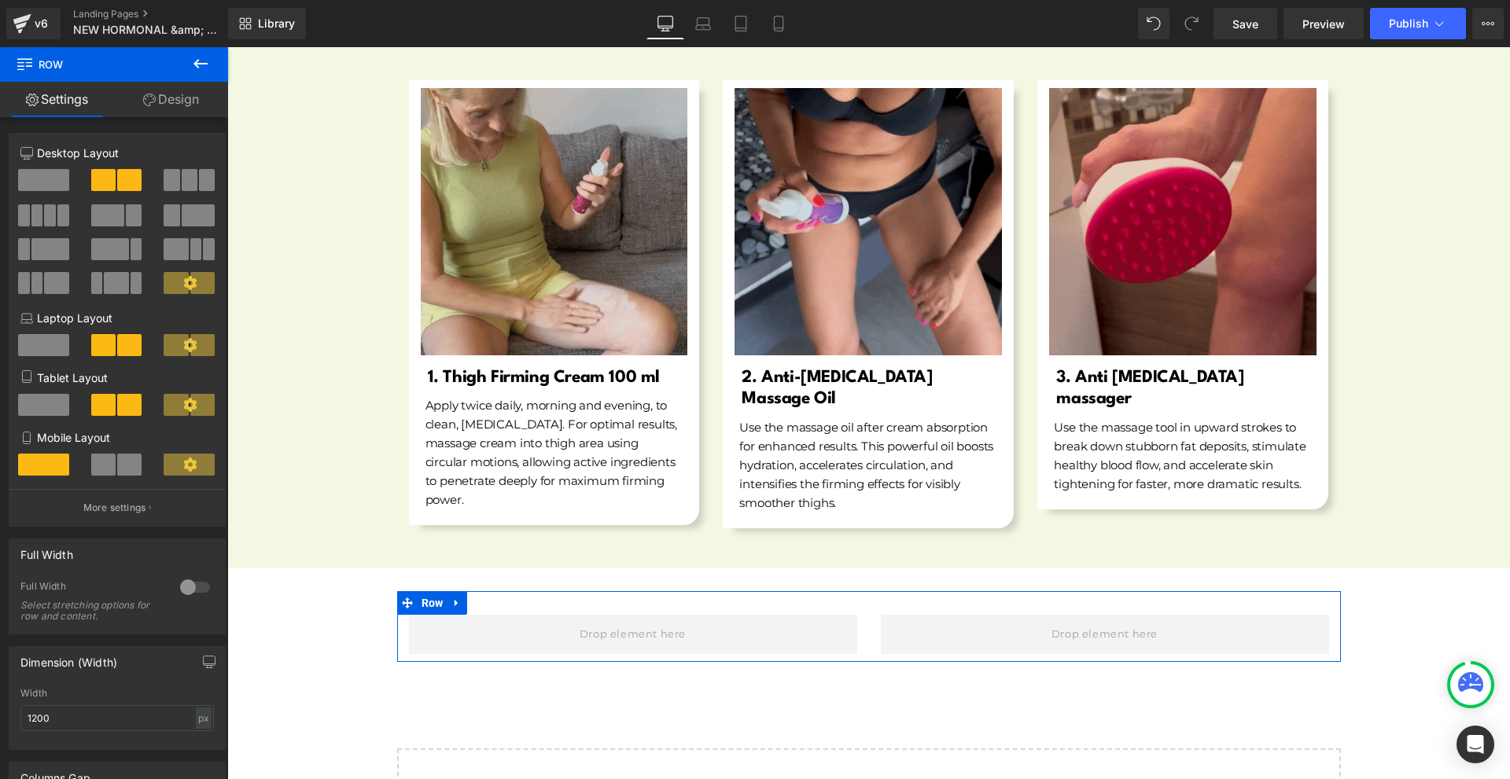
click at [201, 55] on icon at bounding box center [200, 63] width 19 height 19
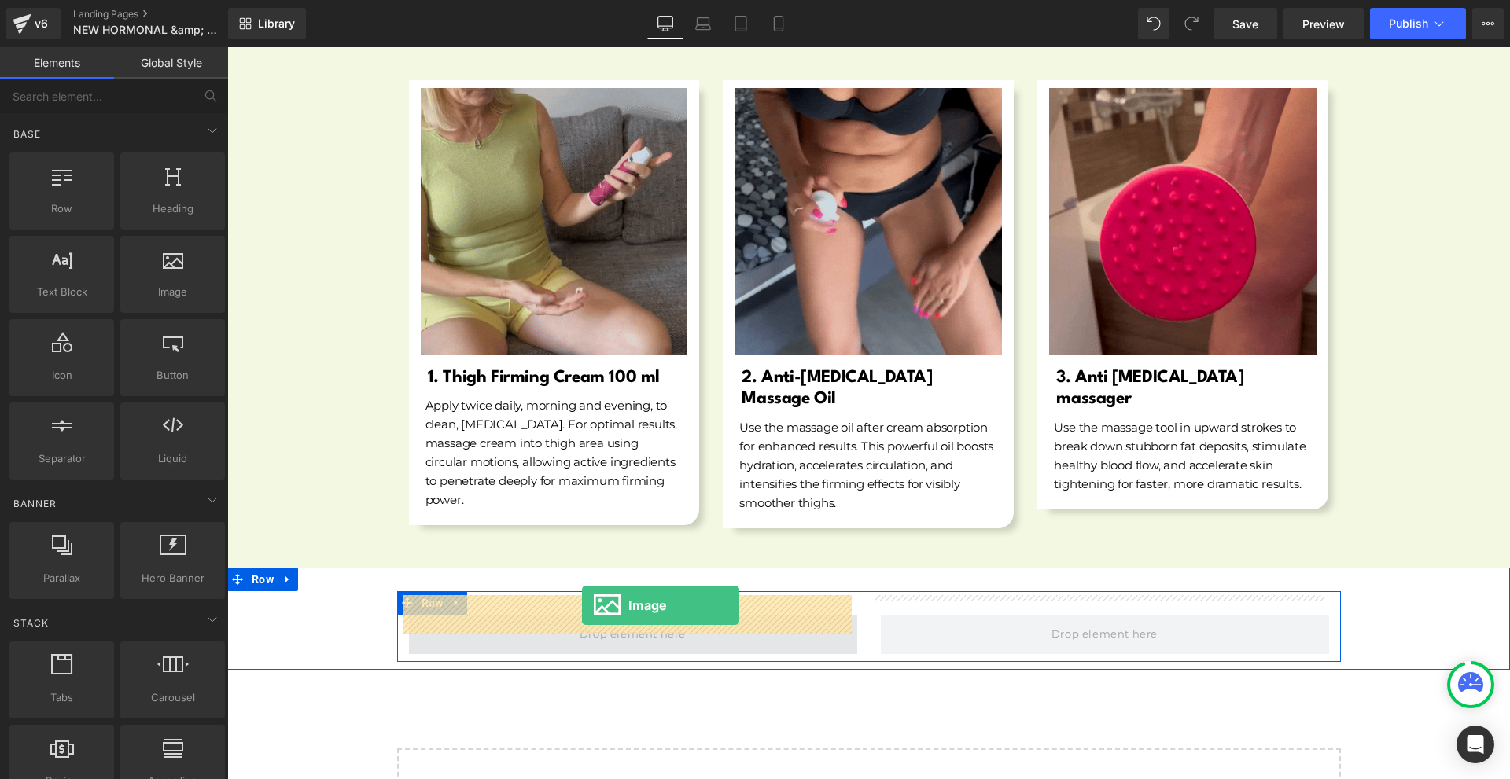
drag, startPoint x: 381, startPoint y: 337, endPoint x: 582, endPoint y: 606, distance: 334.9
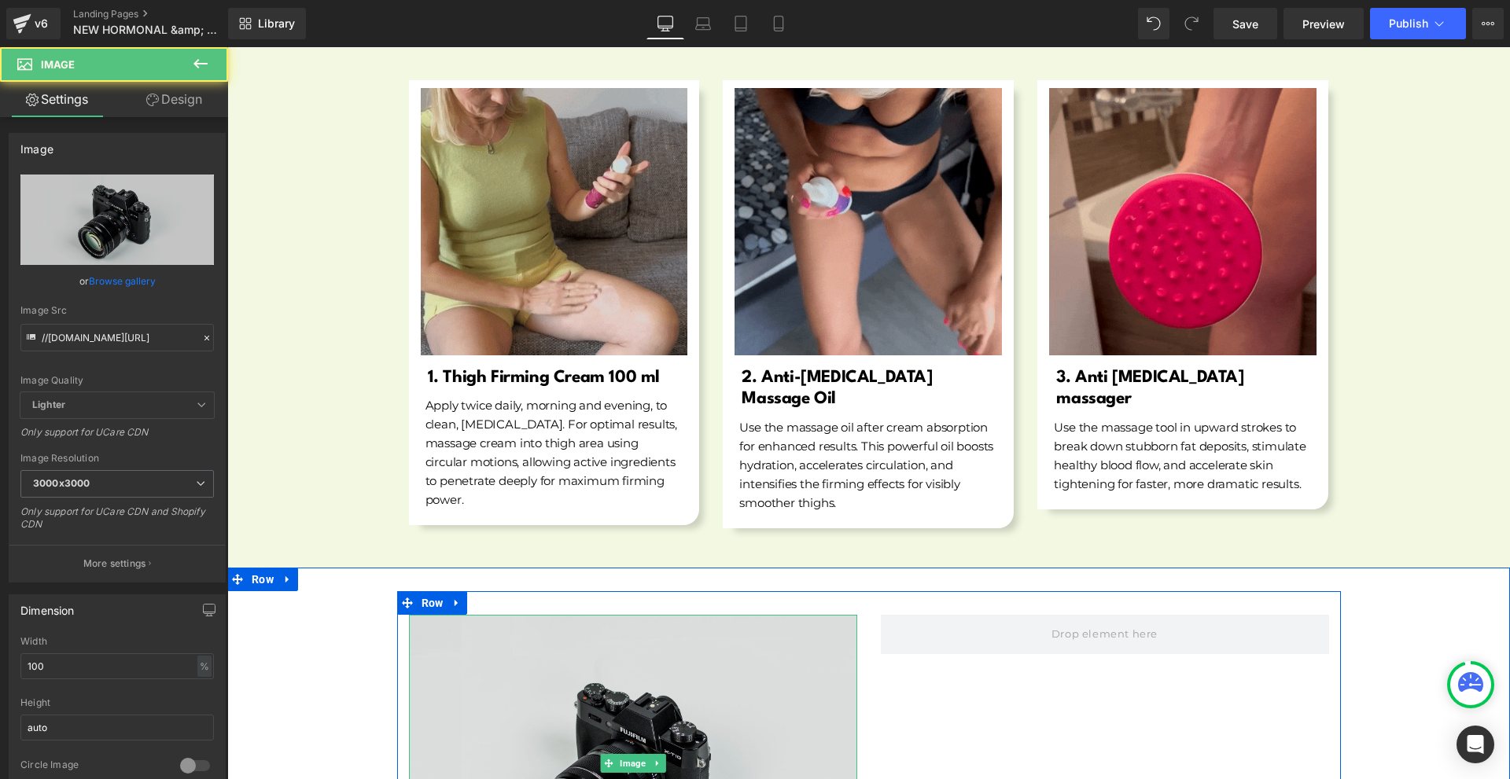
click at [626, 686] on img at bounding box center [633, 763] width 448 height 297
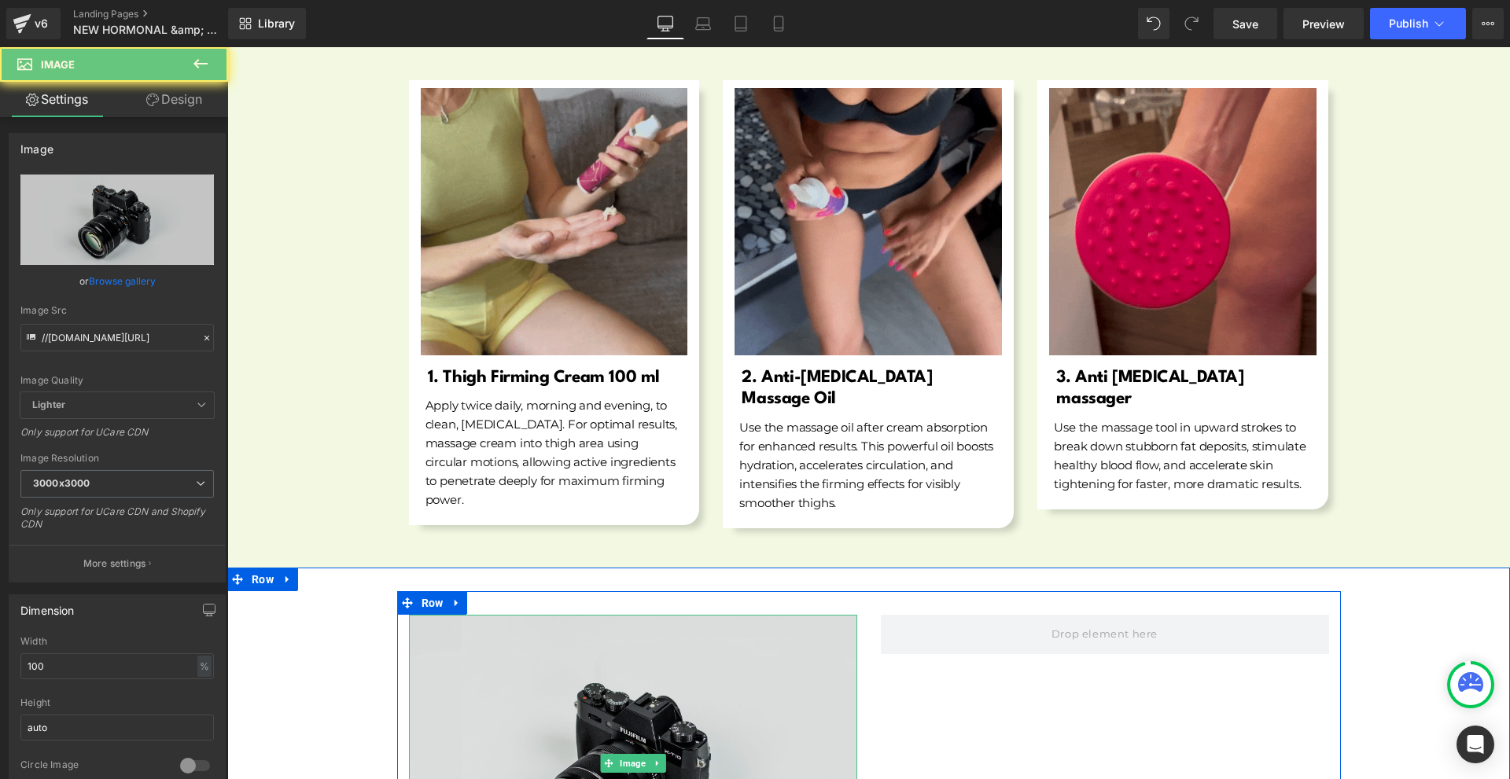
scroll to position [6058, 0]
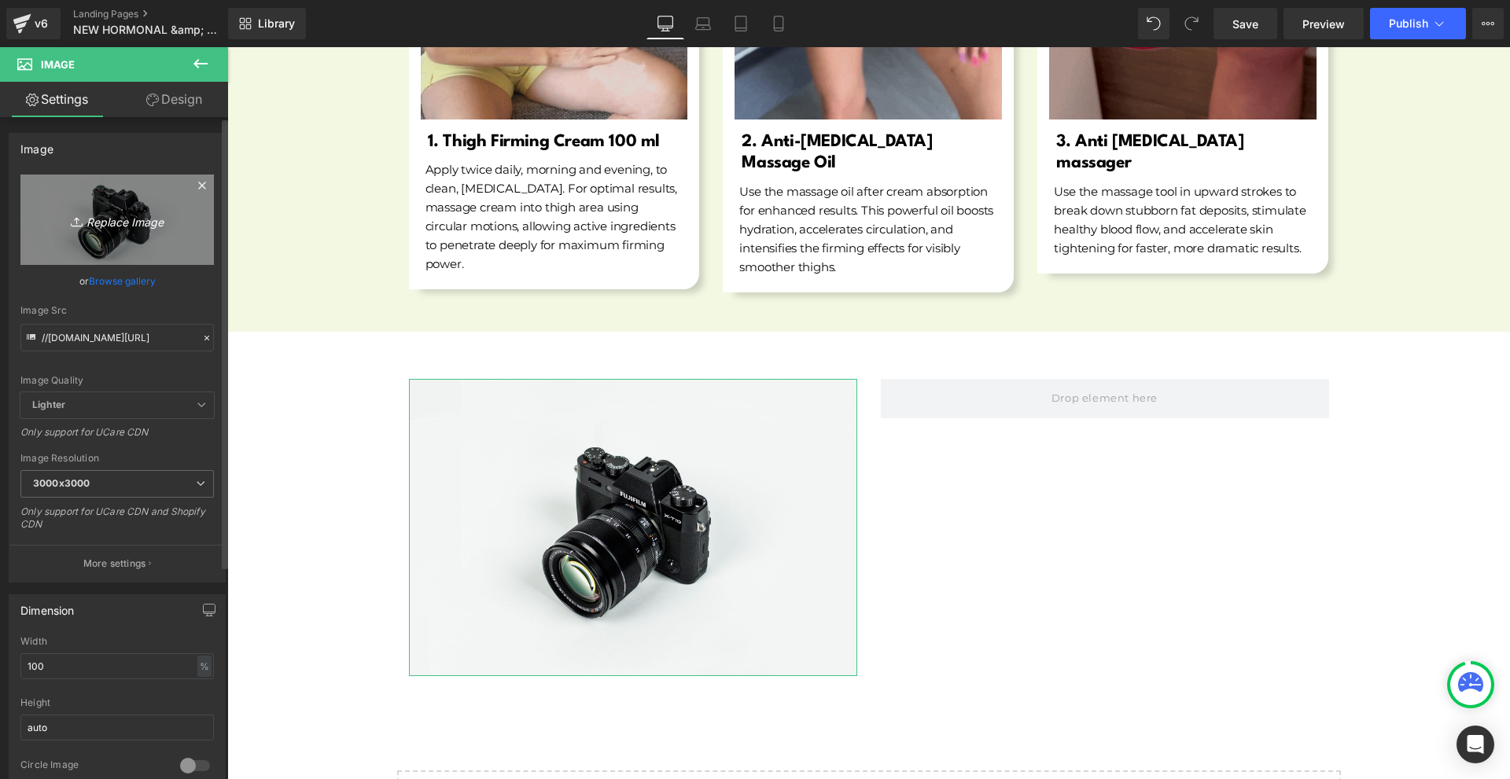
click at [84, 219] on icon "Replace Image" at bounding box center [117, 220] width 126 height 20
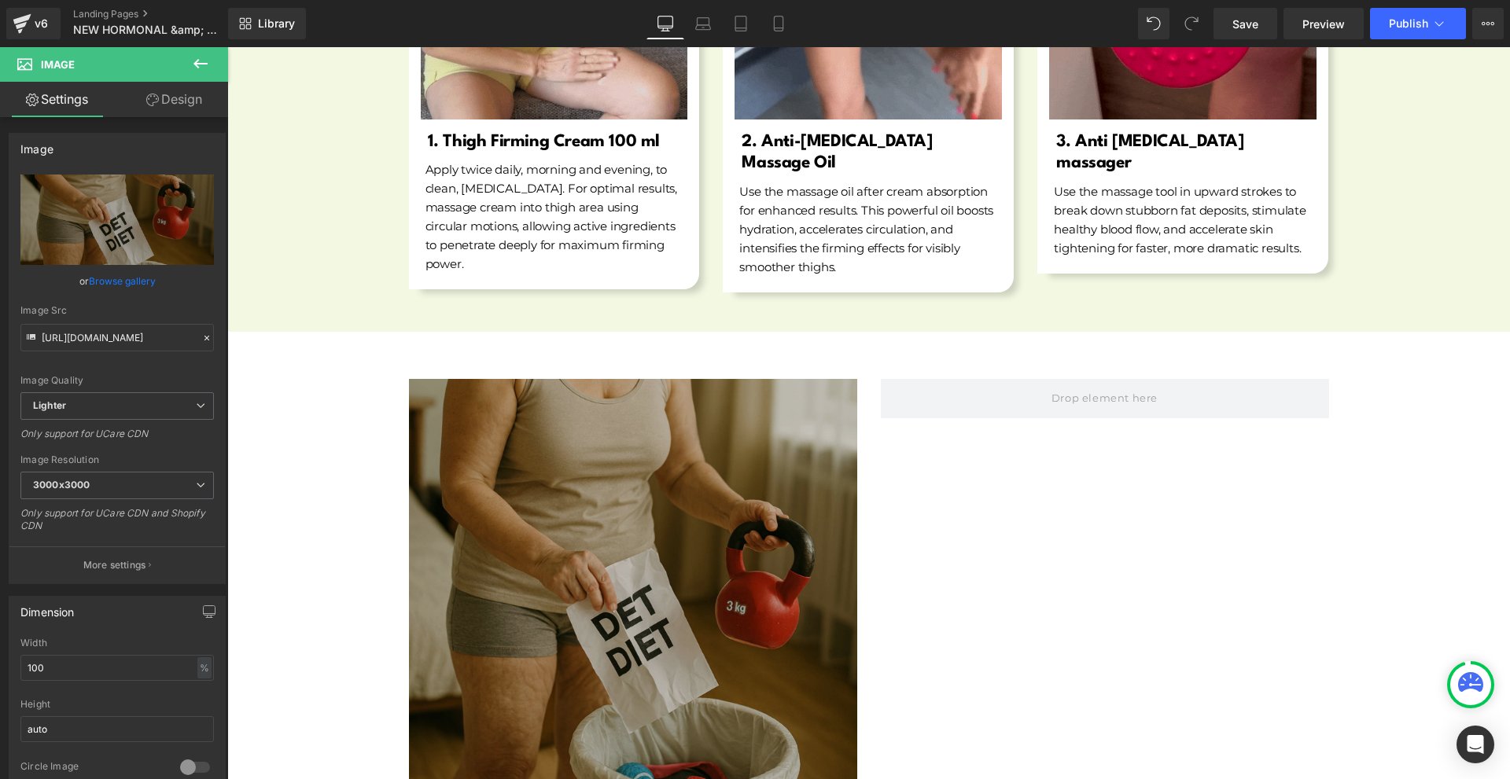
scroll to position [6137, 0]
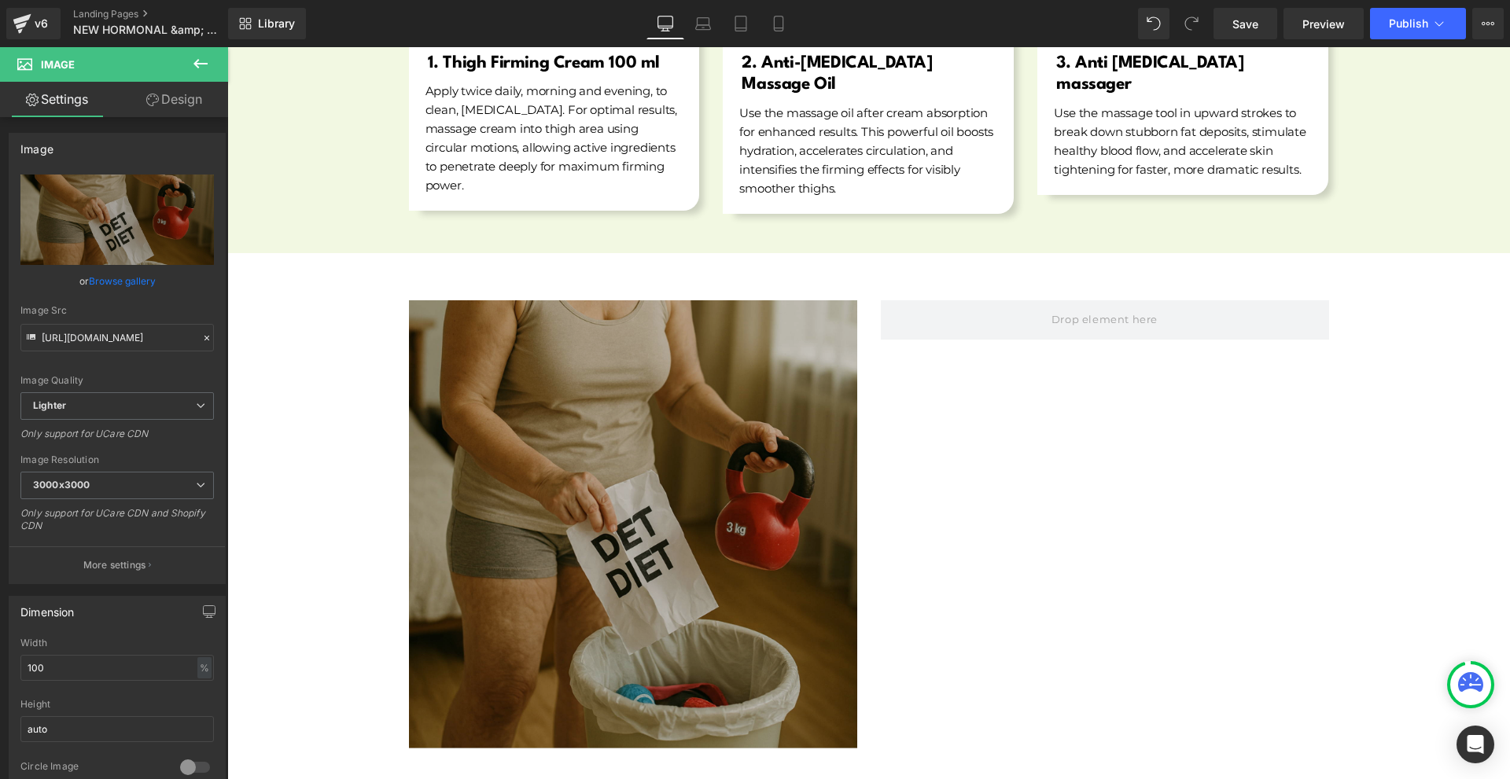
click at [687, 512] on img at bounding box center [633, 524] width 448 height 448
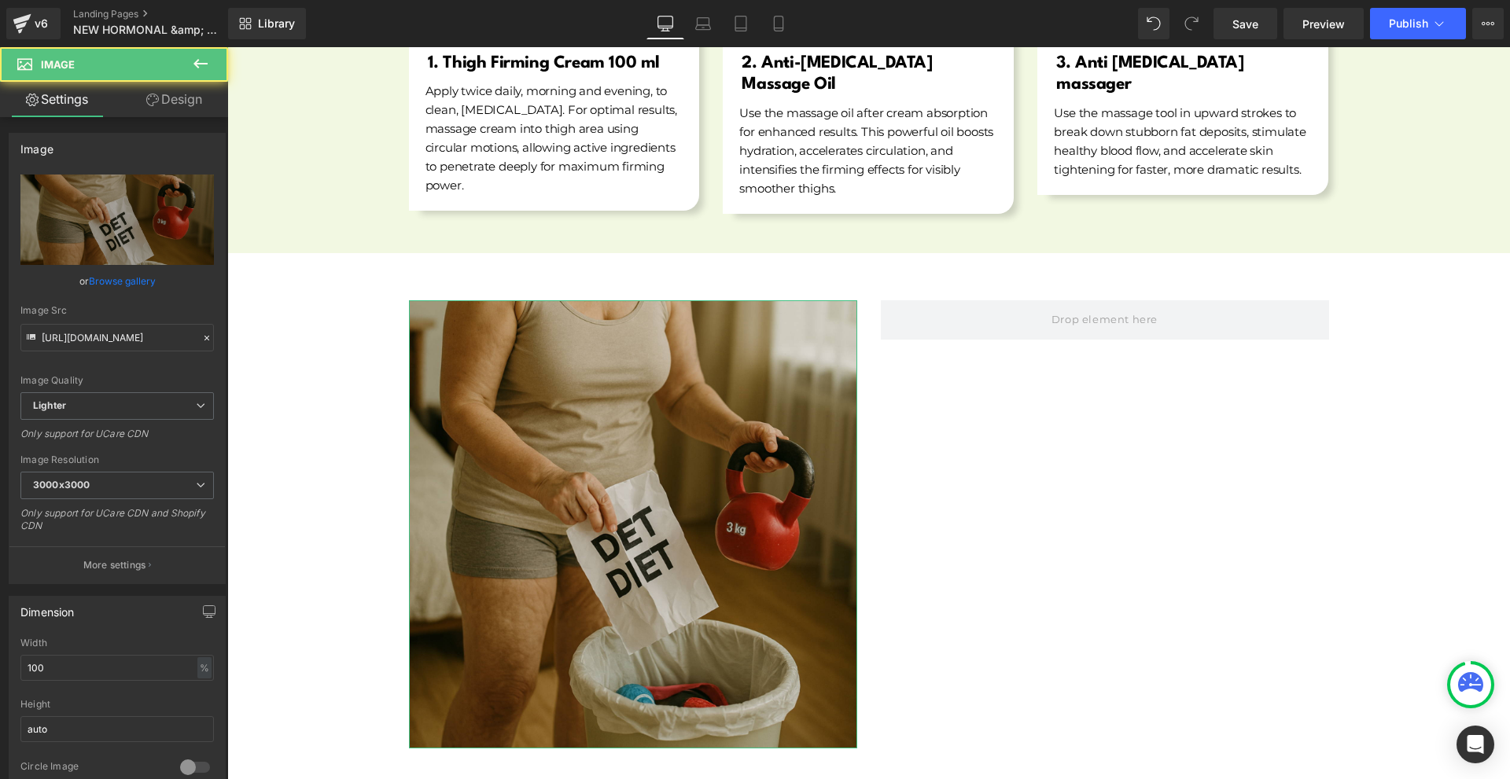
click at [126, 86] on link "Design" at bounding box center [174, 99] width 114 height 35
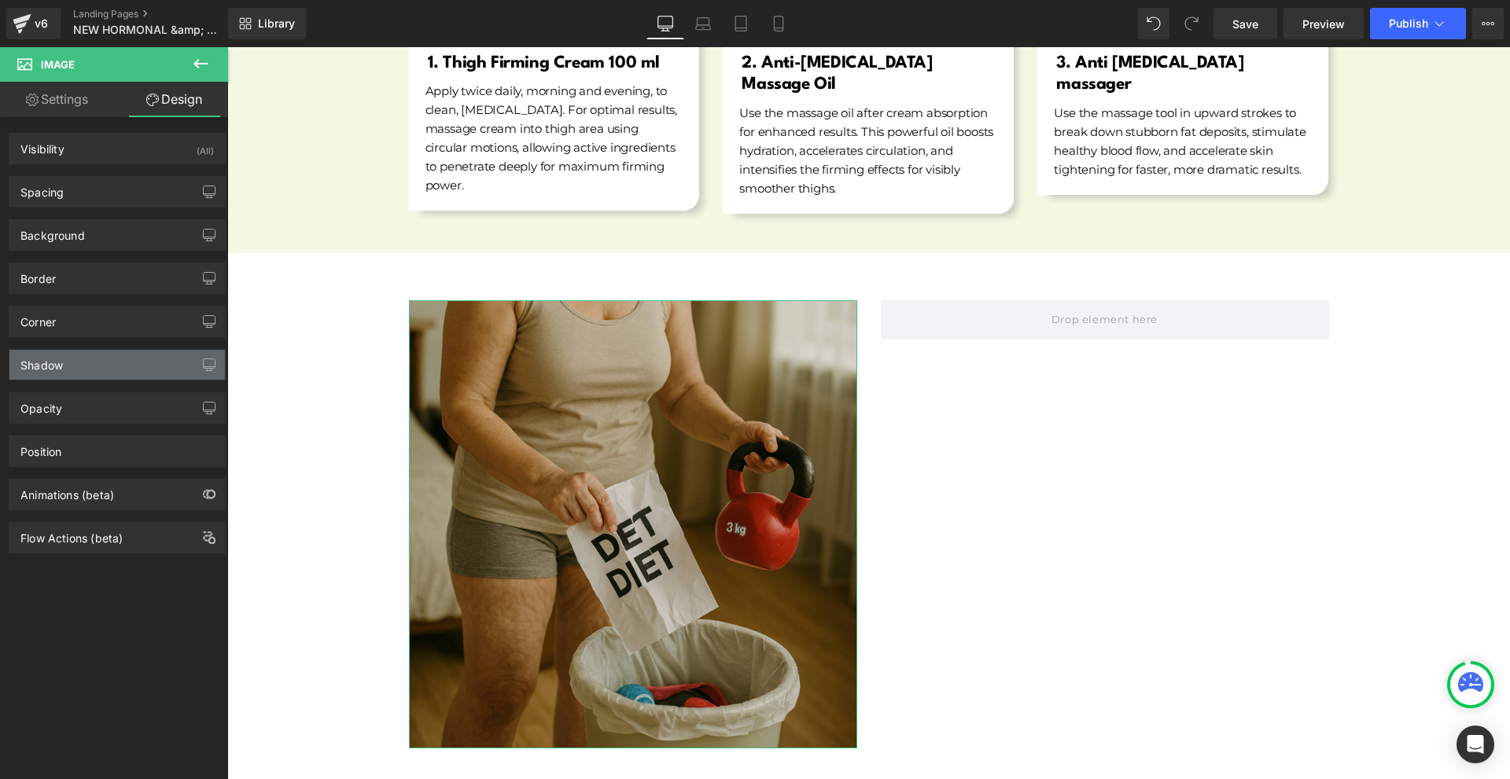
click at [116, 374] on div "Shadow" at bounding box center [116, 365] width 215 height 30
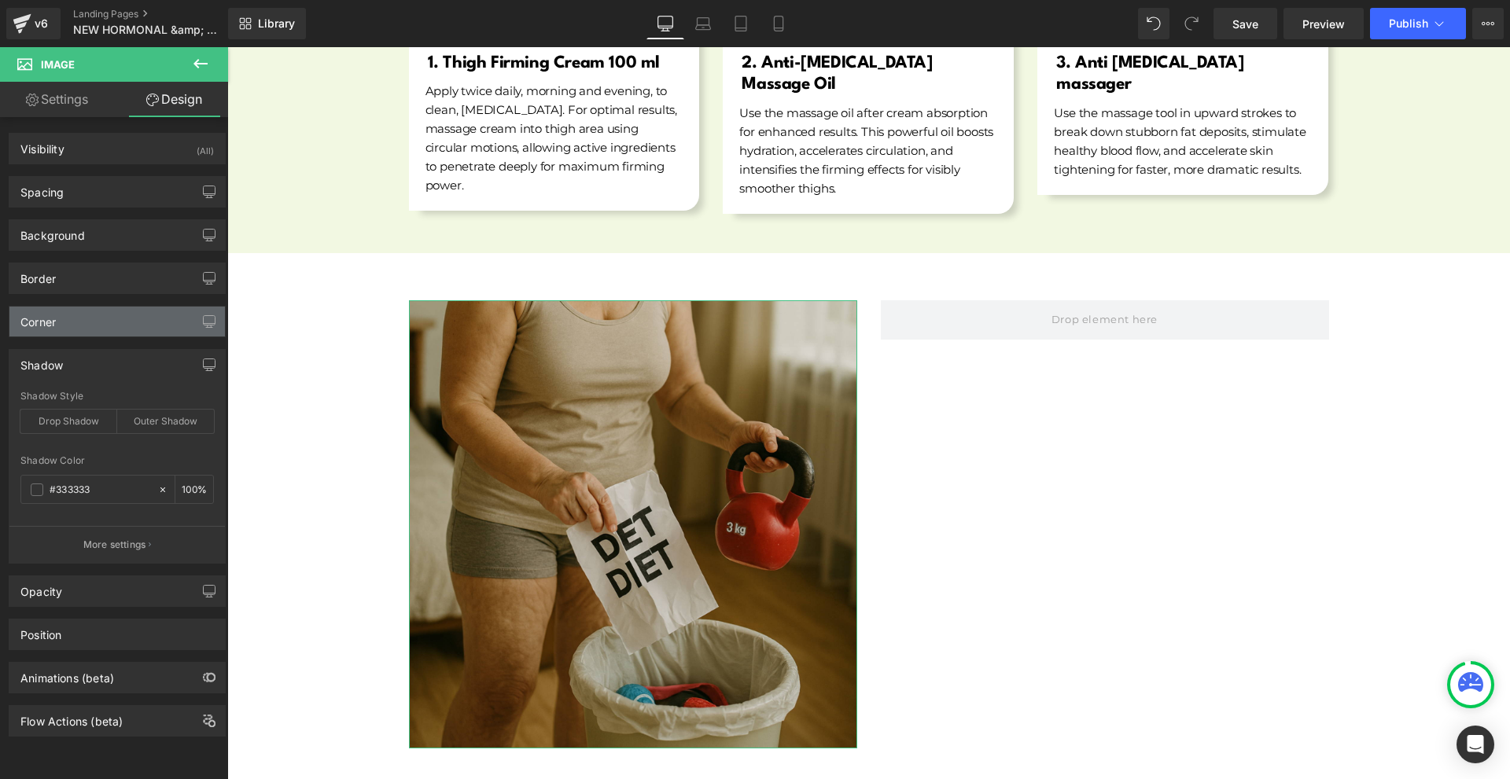
click at [95, 333] on div "Corner" at bounding box center [116, 322] width 215 height 30
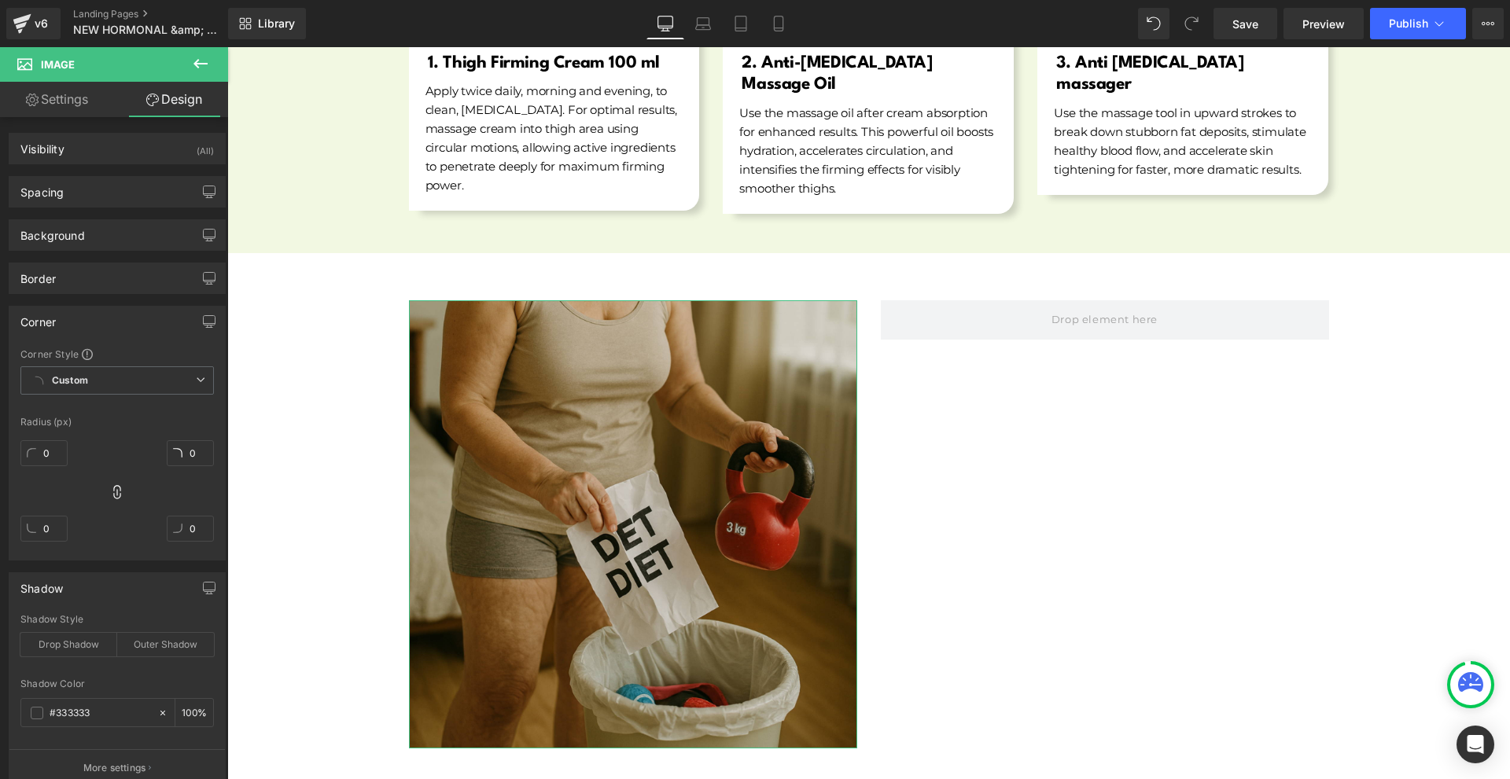
click at [116, 483] on div "0px 0 0px 0 0px 0 0px 0" at bounding box center [116, 497] width 193 height 126
click at [114, 495] on icon at bounding box center [116, 492] width 7 height 14
click at [181, 540] on input "0" at bounding box center [190, 529] width 47 height 26
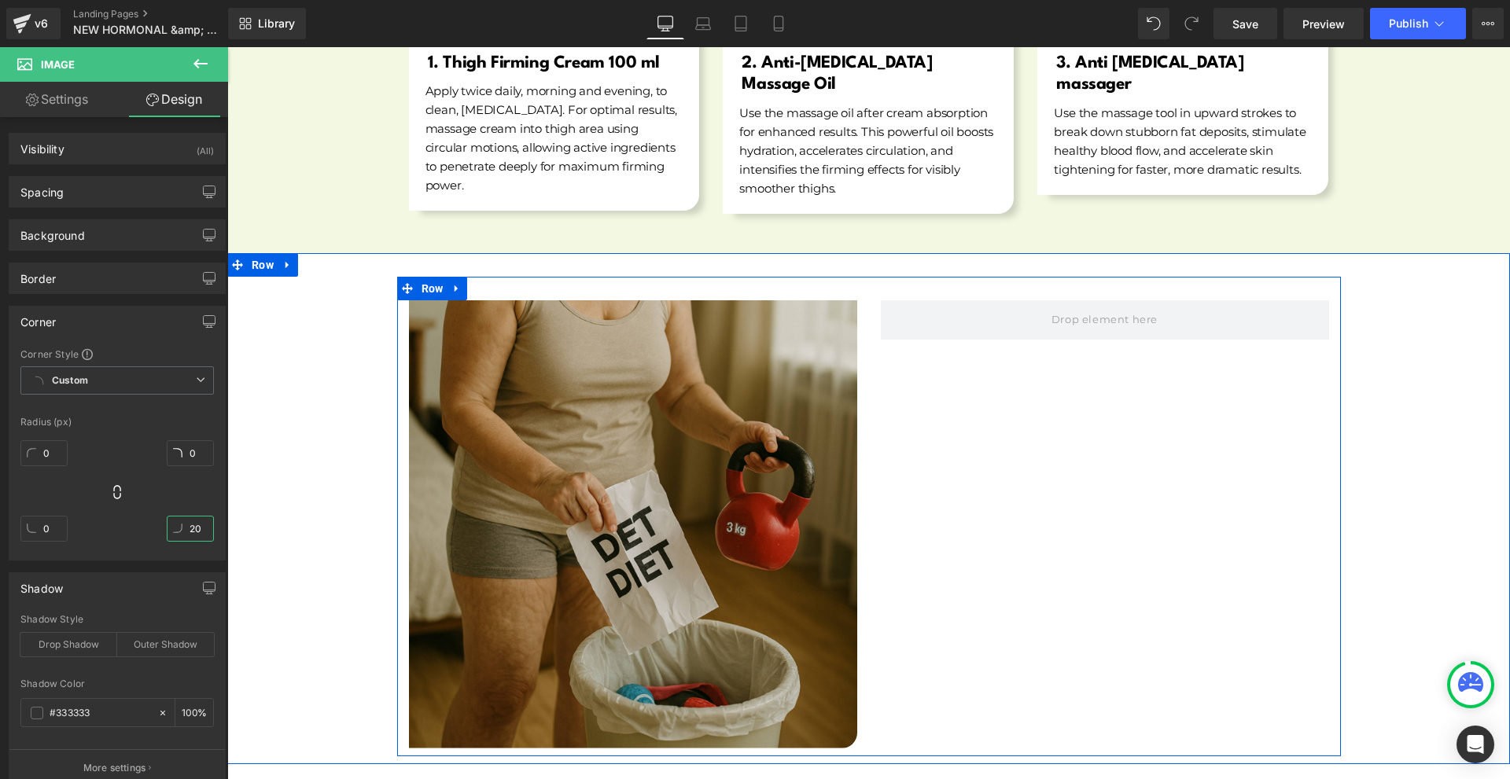
scroll to position [6294, 0]
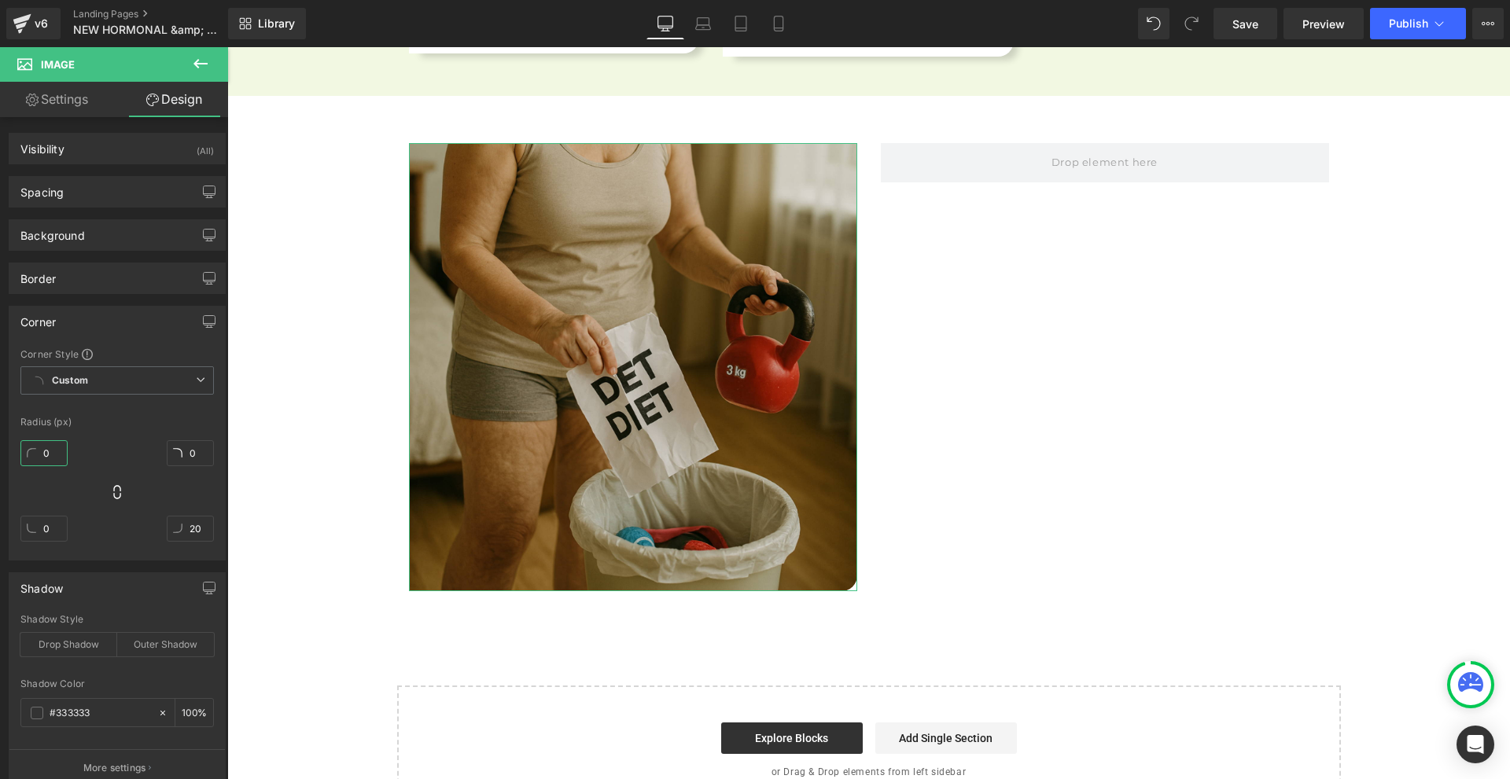
click at [41, 455] on input "0" at bounding box center [43, 453] width 47 height 26
click at [167, 447] on input "0" at bounding box center [190, 453] width 47 height 26
click at [53, 516] on div "0" at bounding box center [43, 535] width 47 height 50
click at [52, 521] on input "0" at bounding box center [43, 529] width 47 height 26
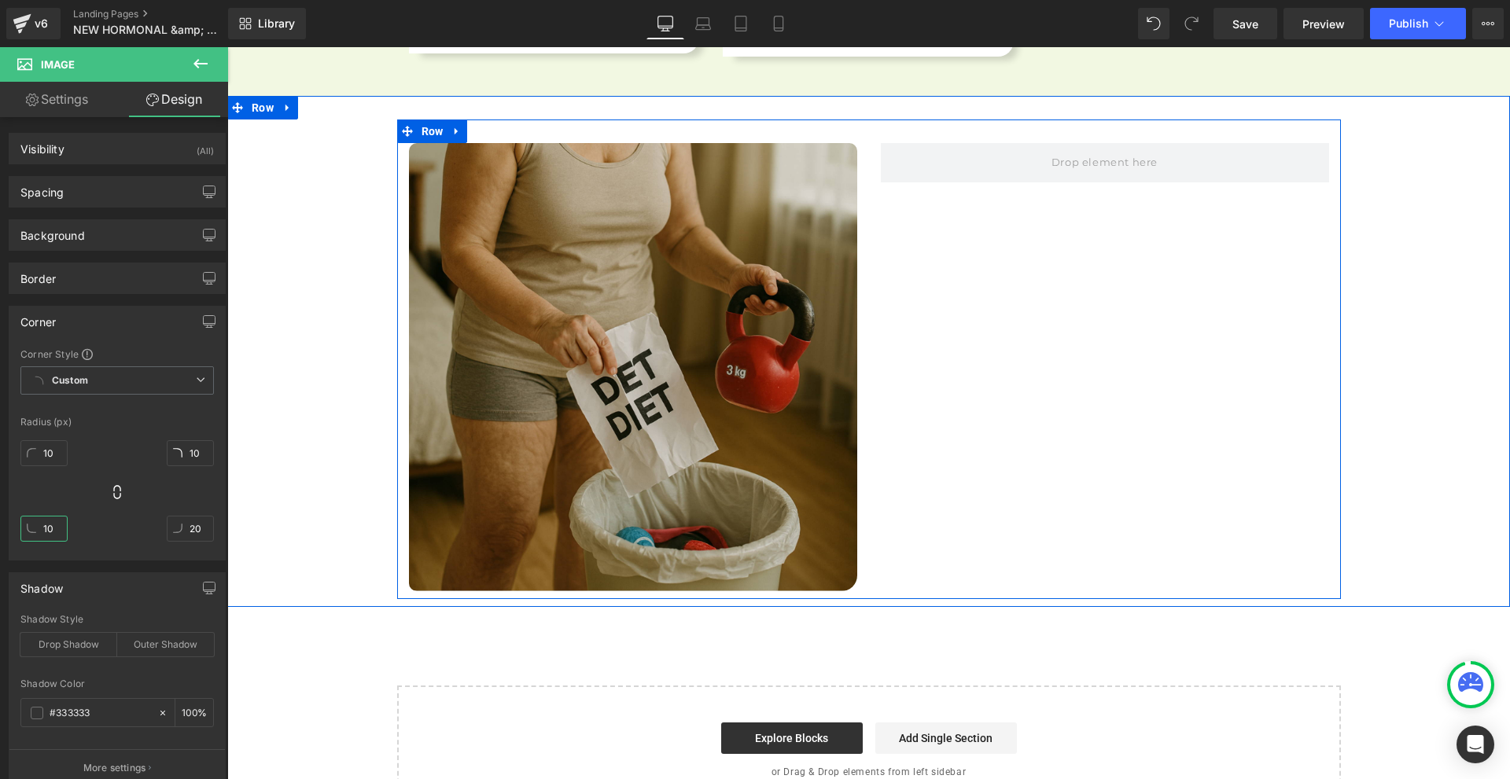
scroll to position [6215, 0]
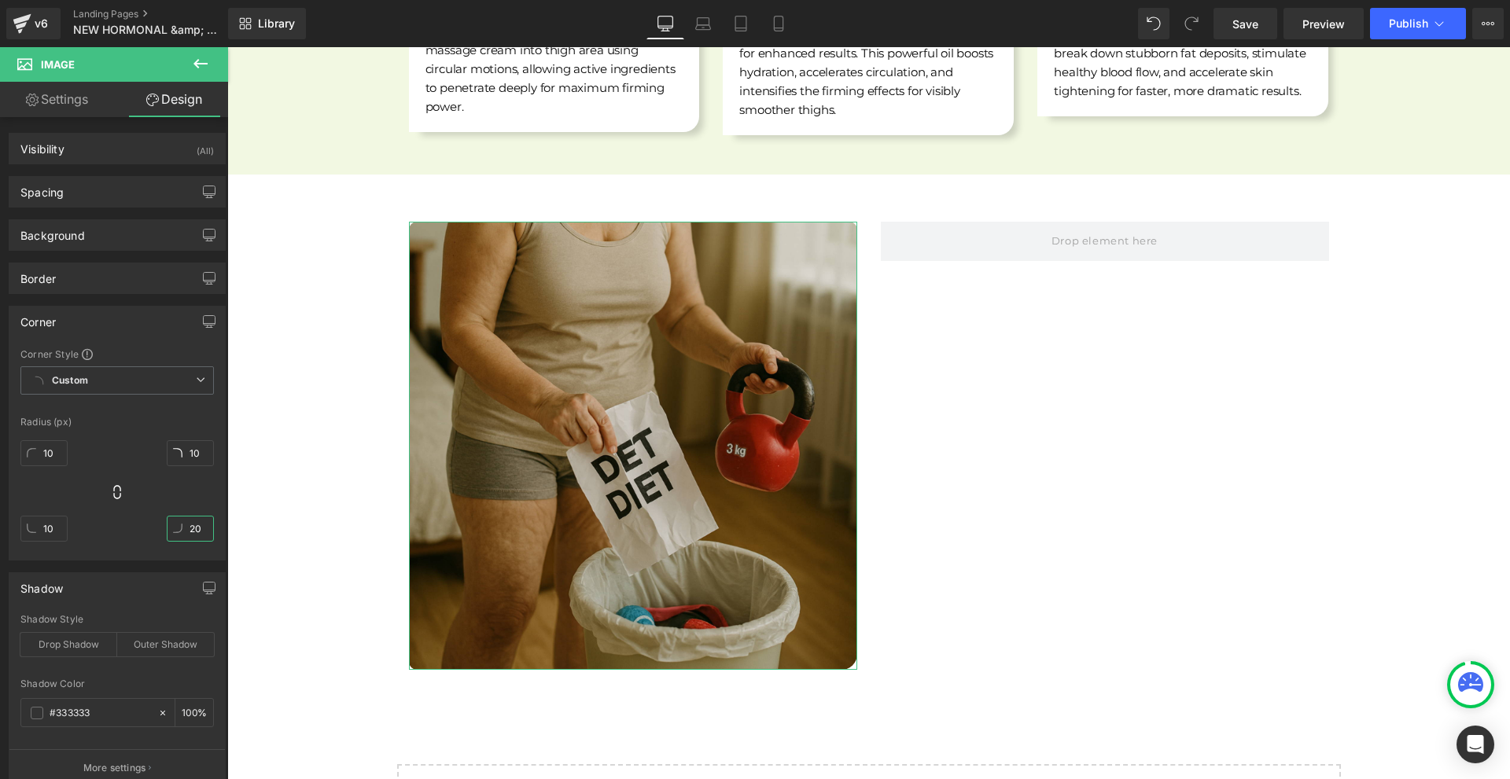
click at [194, 539] on input "20" at bounding box center [190, 529] width 47 height 26
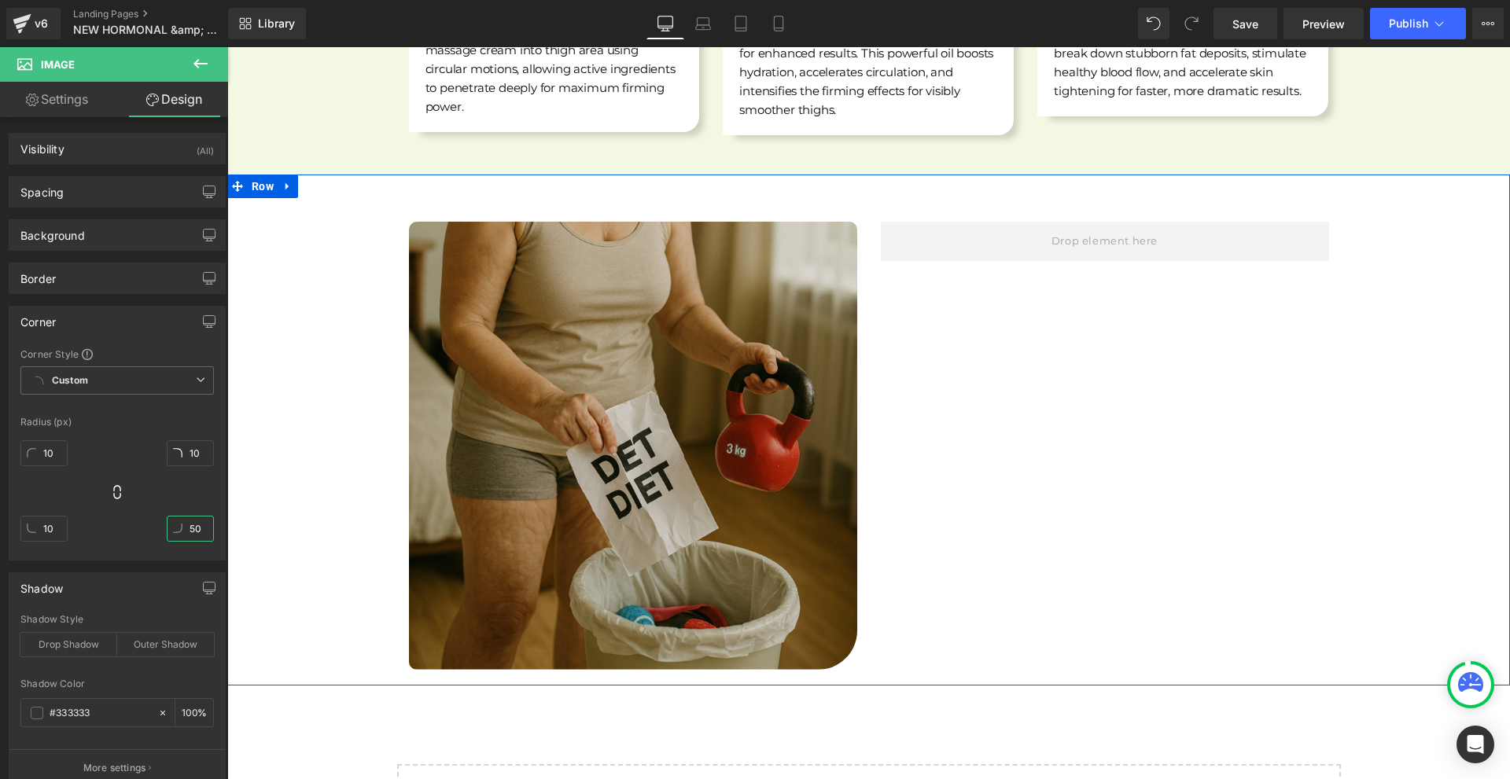
scroll to position [6137, 0]
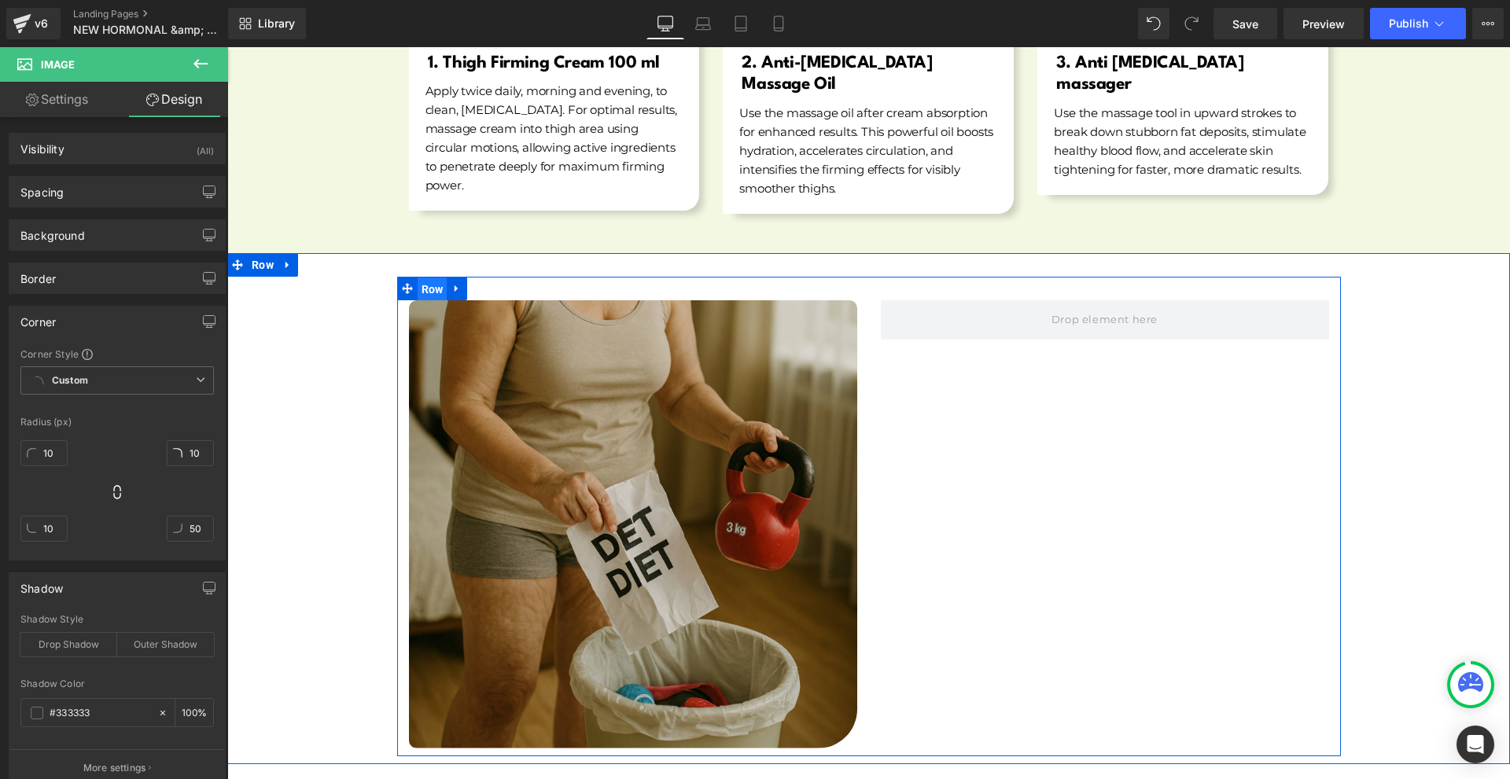
click at [420, 278] on span "Row" at bounding box center [433, 290] width 30 height 24
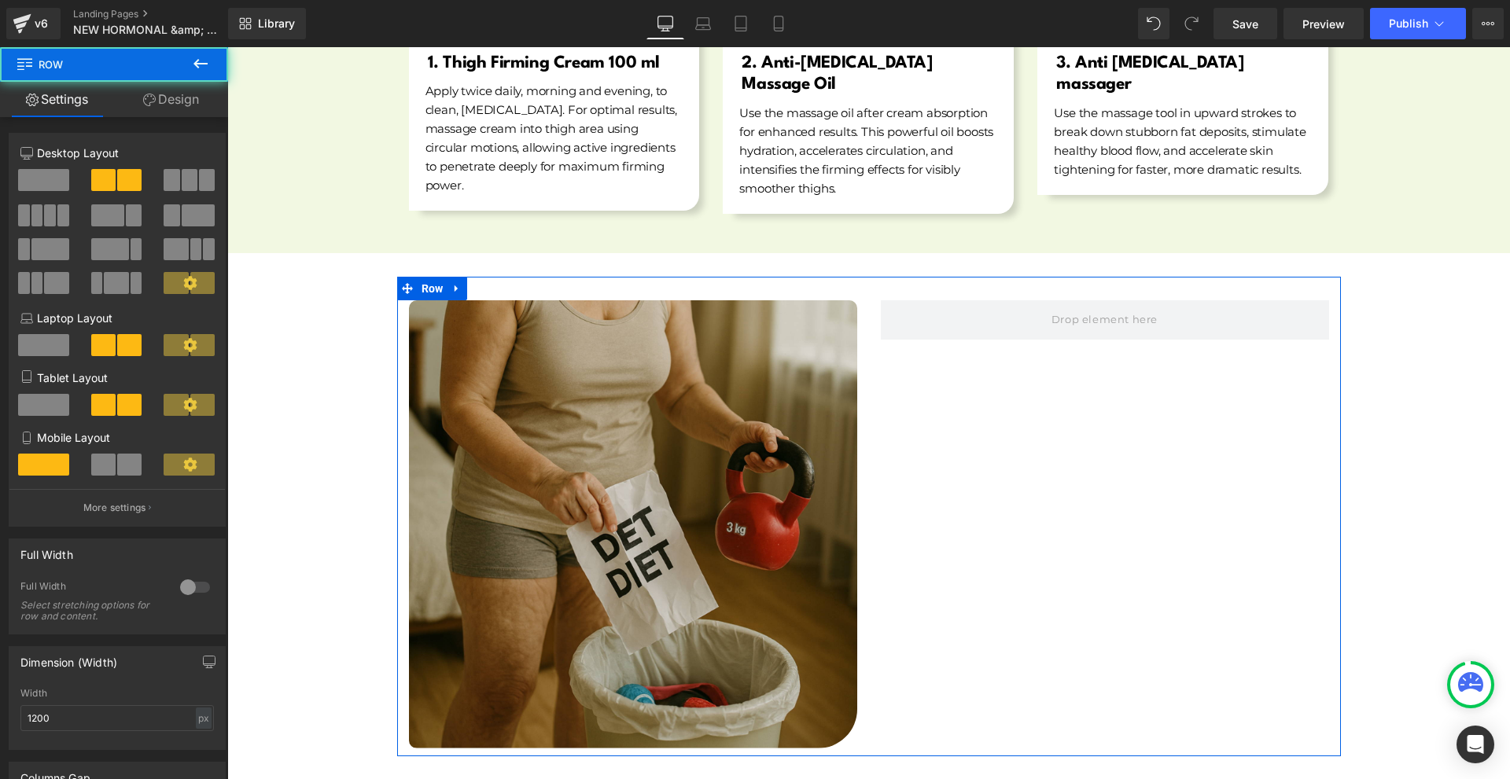
click at [161, 71] on span "Row" at bounding box center [94, 64] width 157 height 35
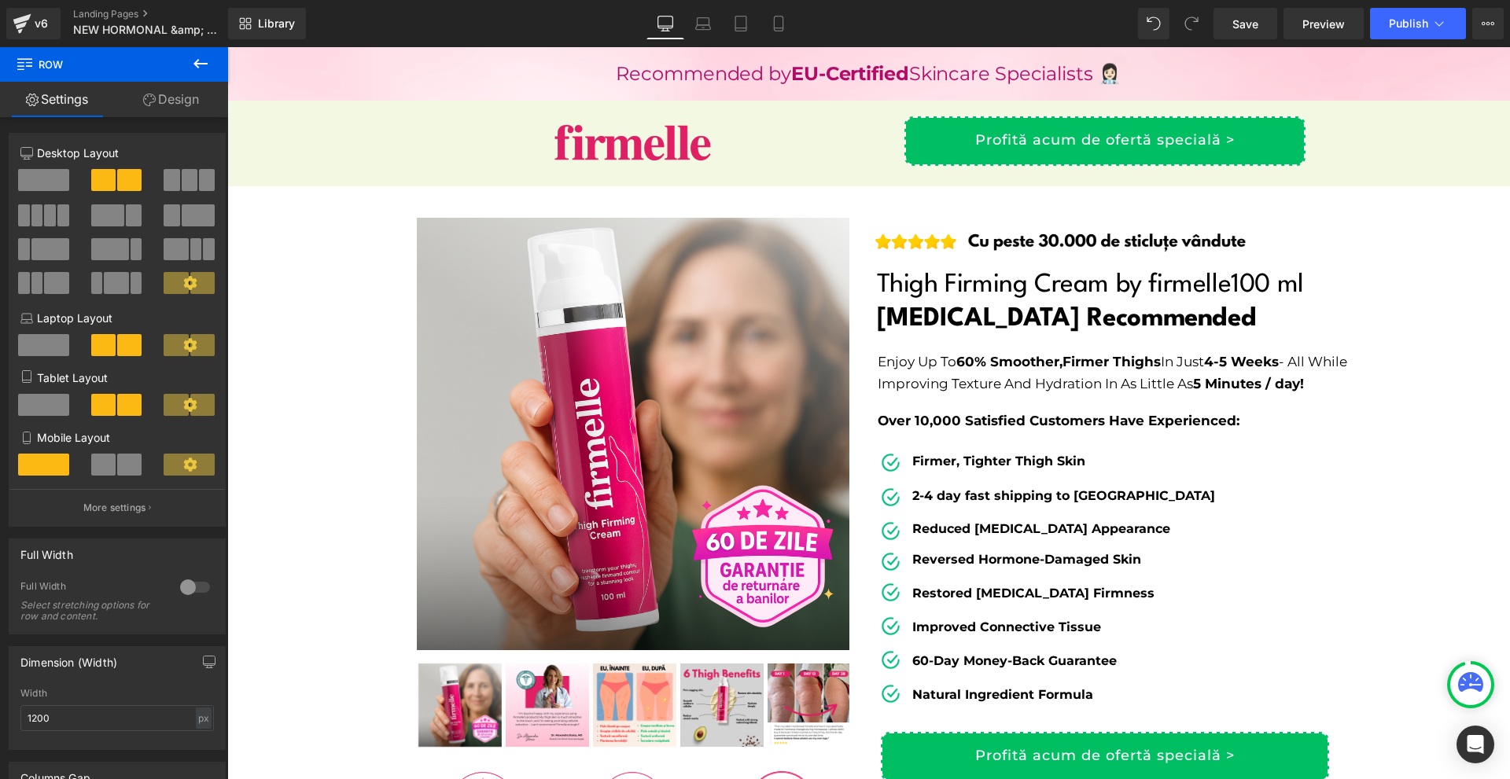
scroll to position [0, 0]
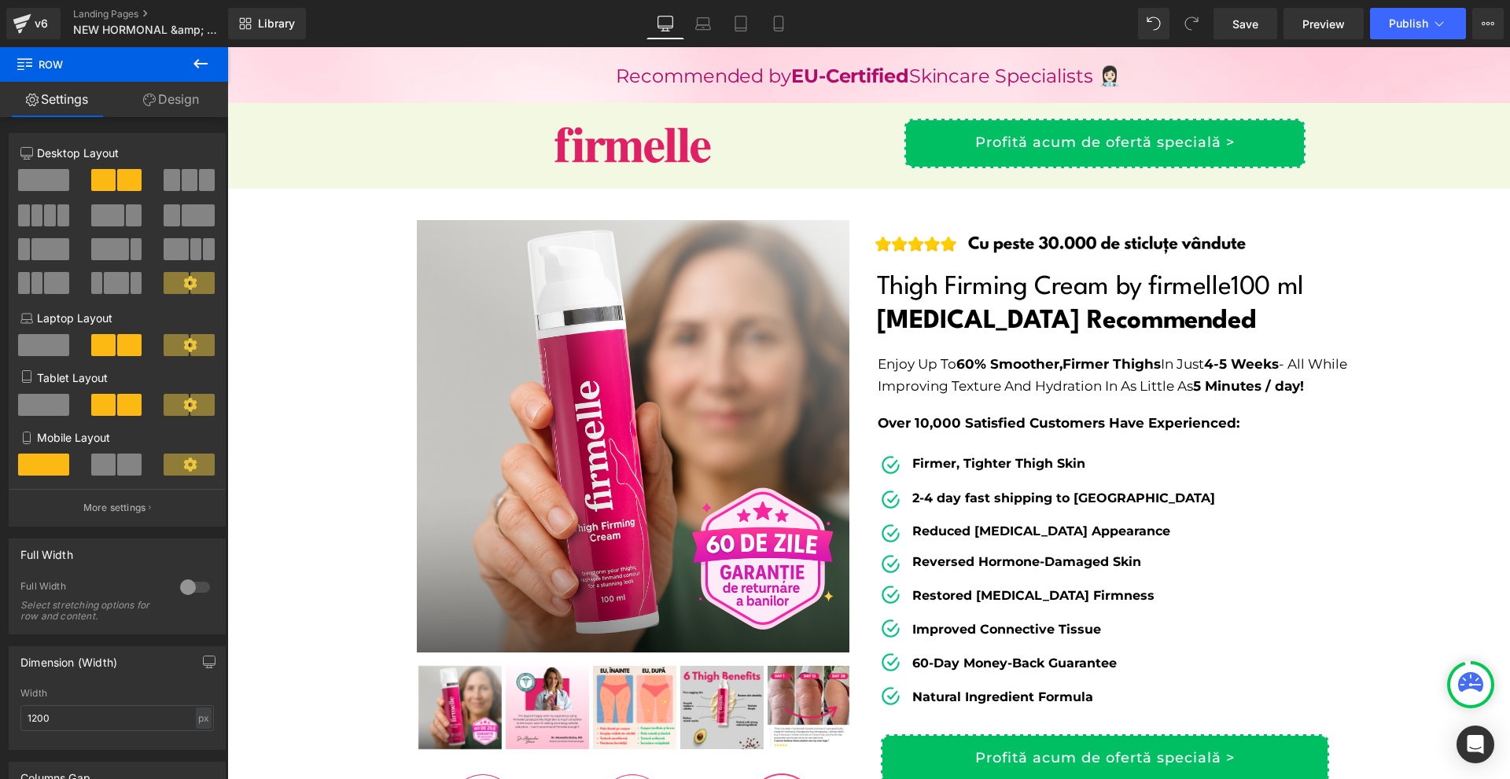
click at [252, 46] on div "Library Desktop Desktop Laptop Tablet Mobile Save Preview Publish Scheduled Vie…" at bounding box center [869, 23] width 1282 height 47
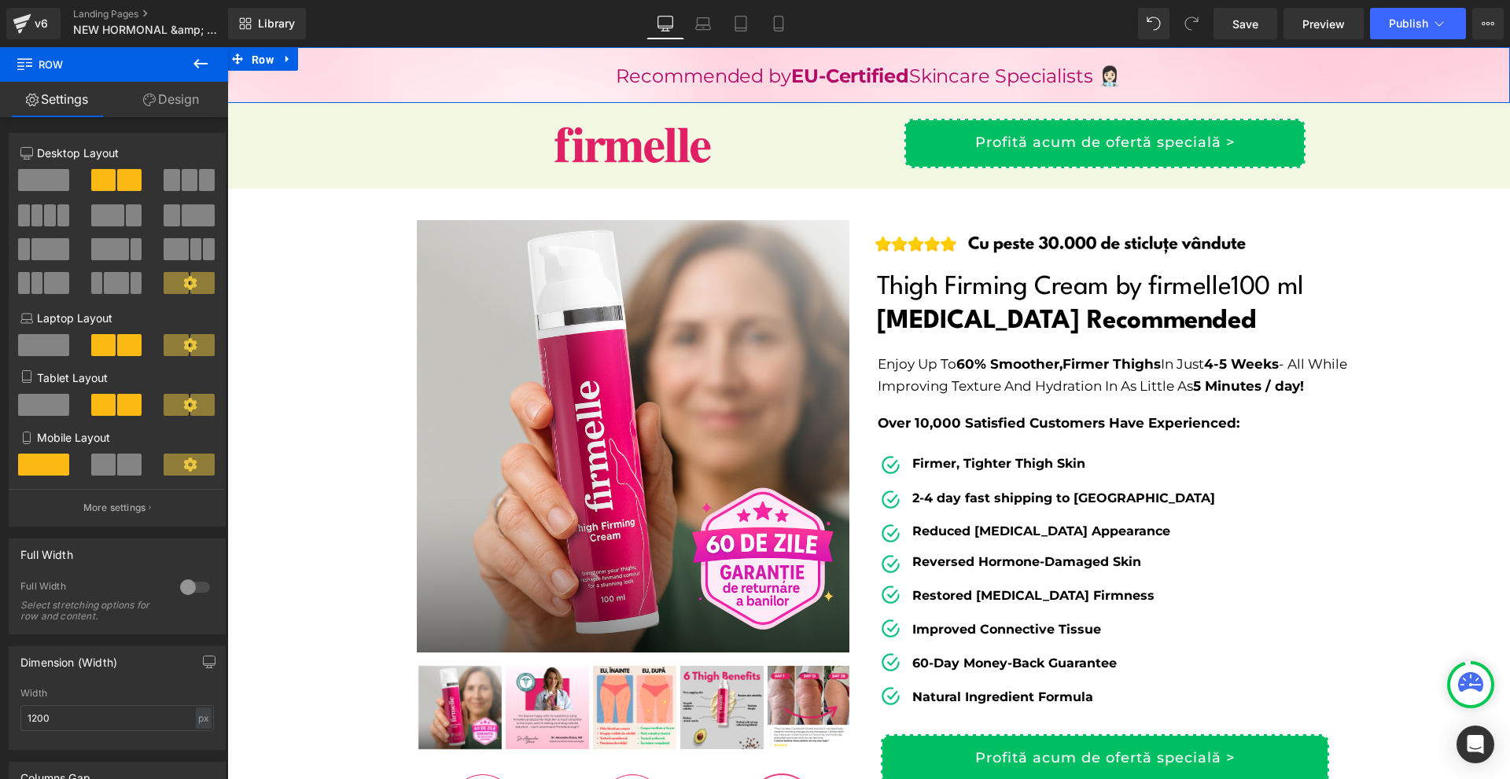
click at [254, 56] on span "Row" at bounding box center [263, 60] width 30 height 24
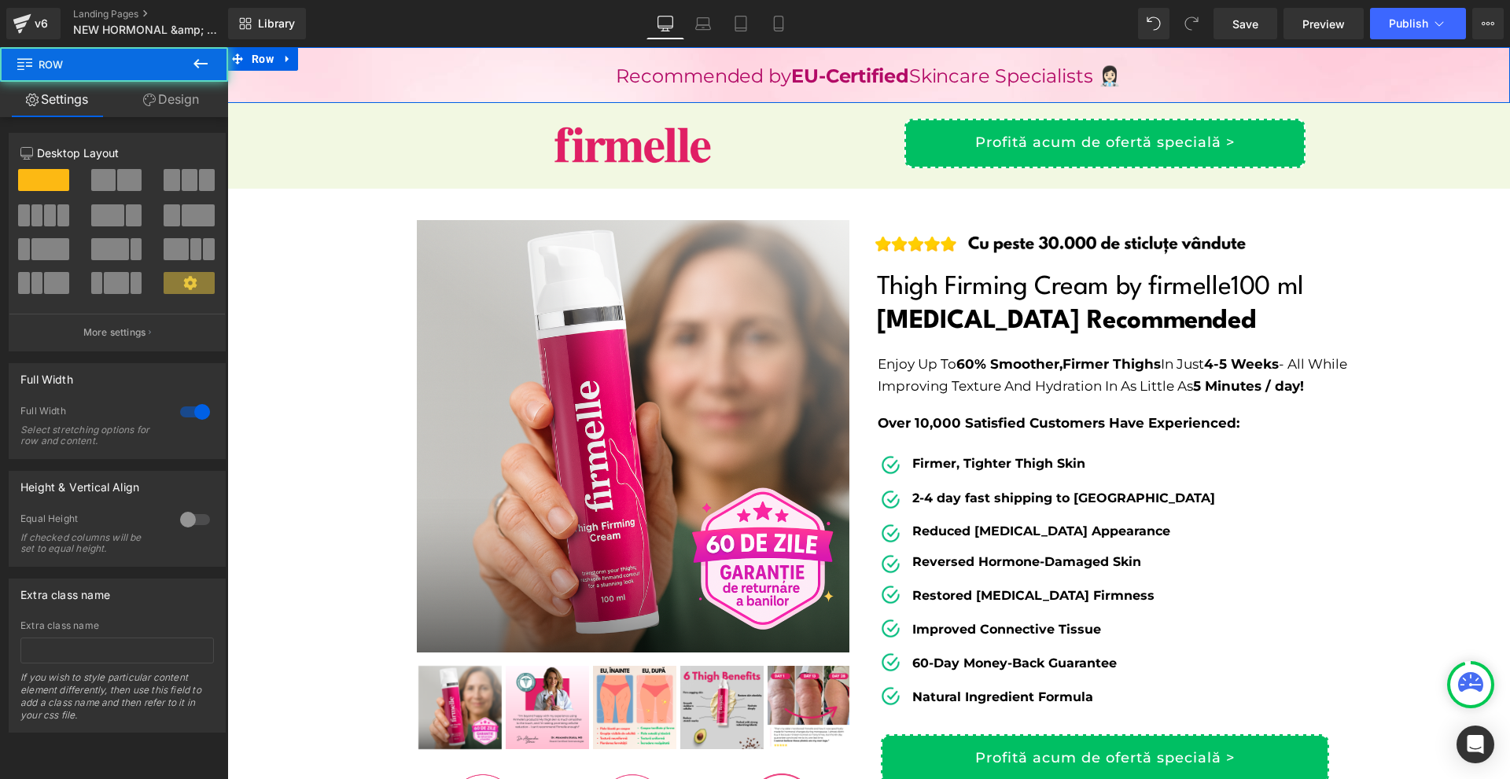
click at [152, 106] on link "Design" at bounding box center [171, 99] width 114 height 35
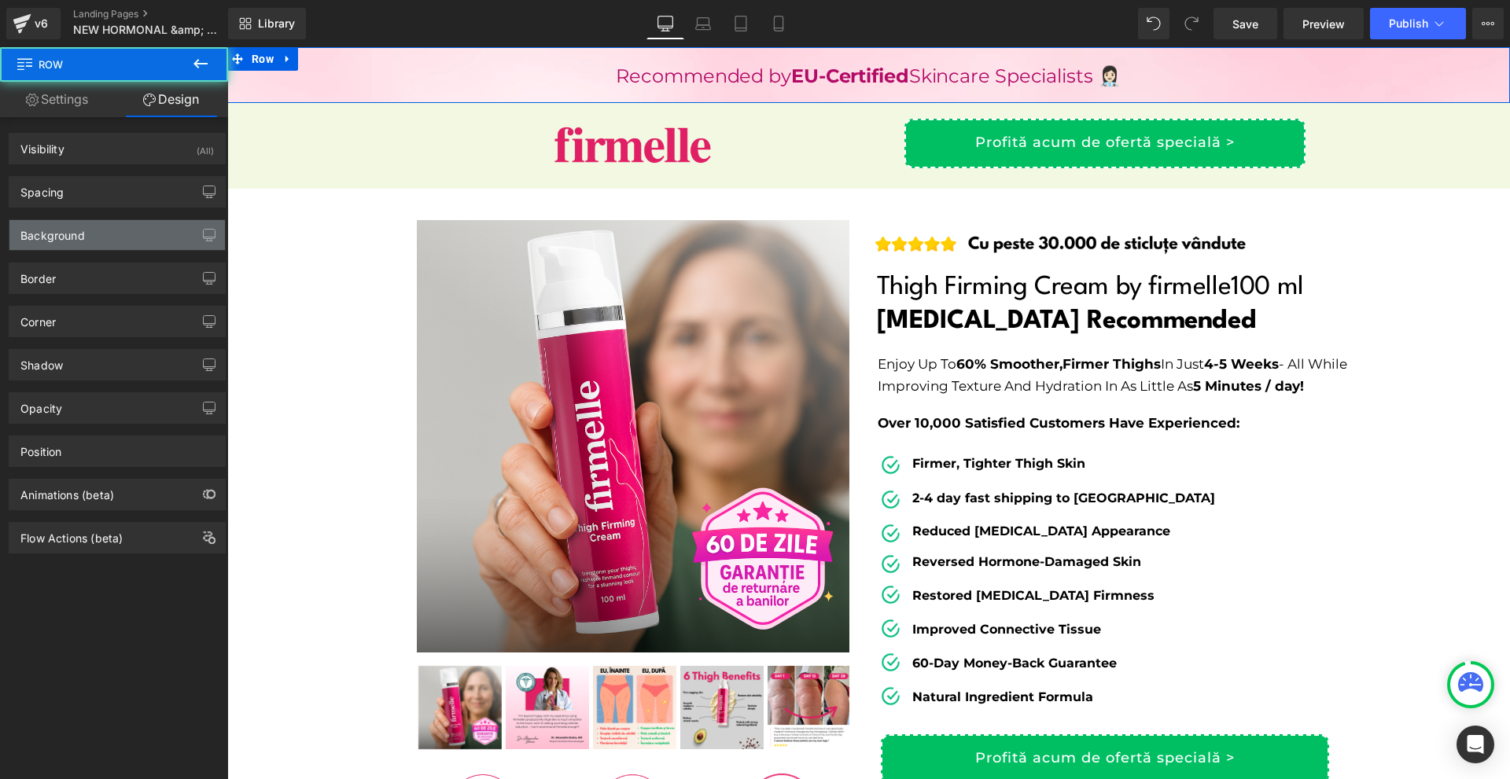
click at [93, 236] on div "Background" at bounding box center [116, 235] width 215 height 30
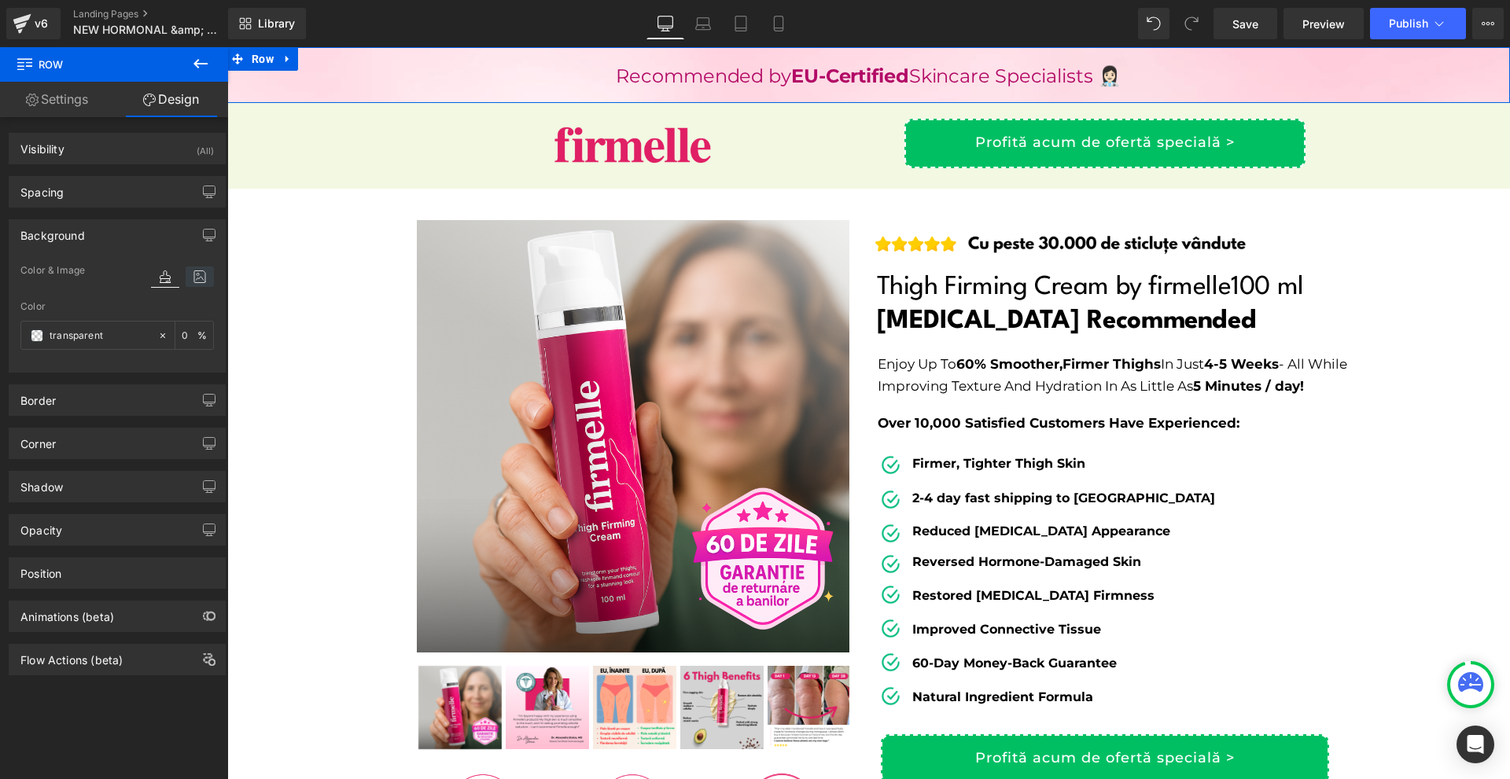
click at [192, 281] on icon at bounding box center [200, 277] width 28 height 20
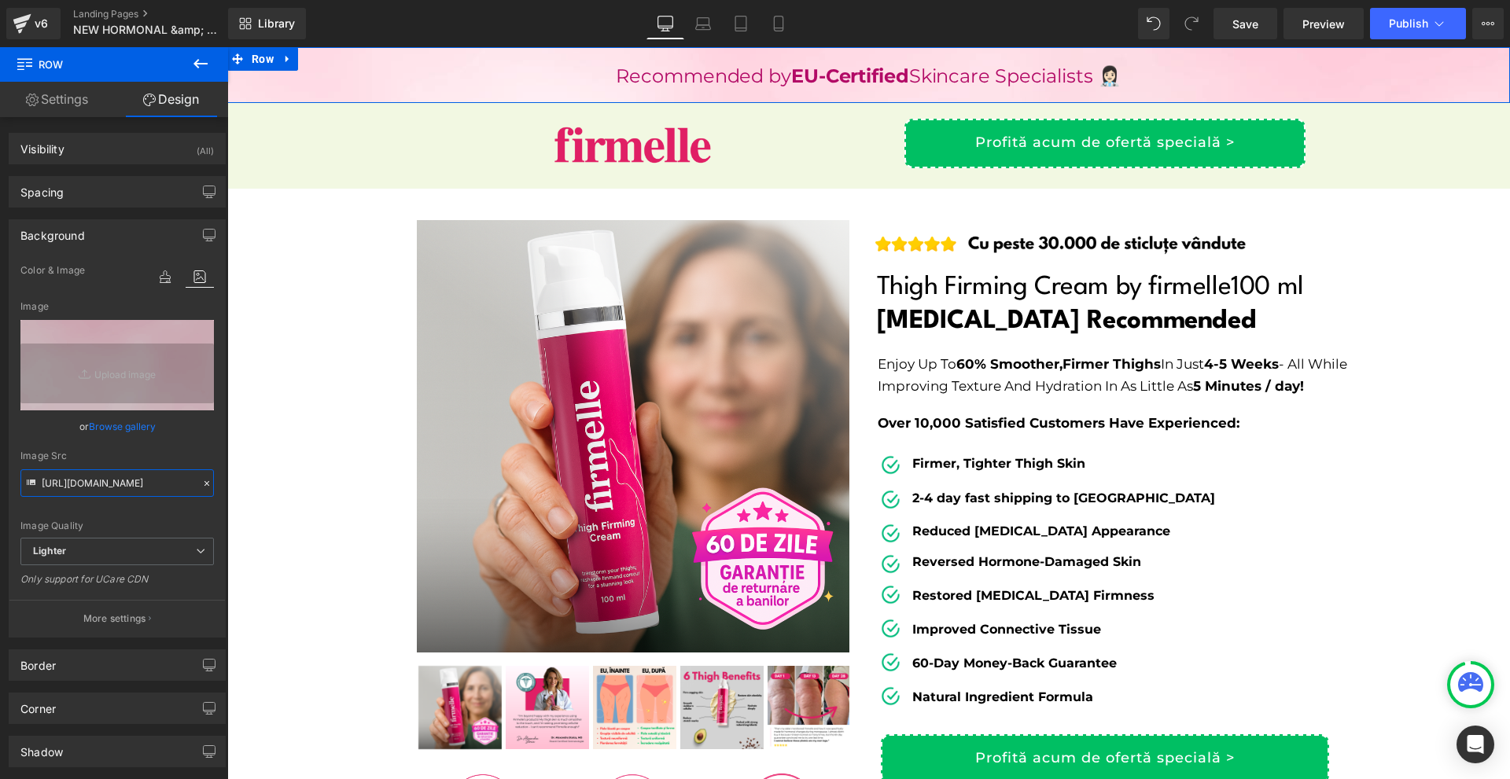
click at [112, 485] on input "[URL][DOMAIN_NAME]" at bounding box center [116, 484] width 193 height 28
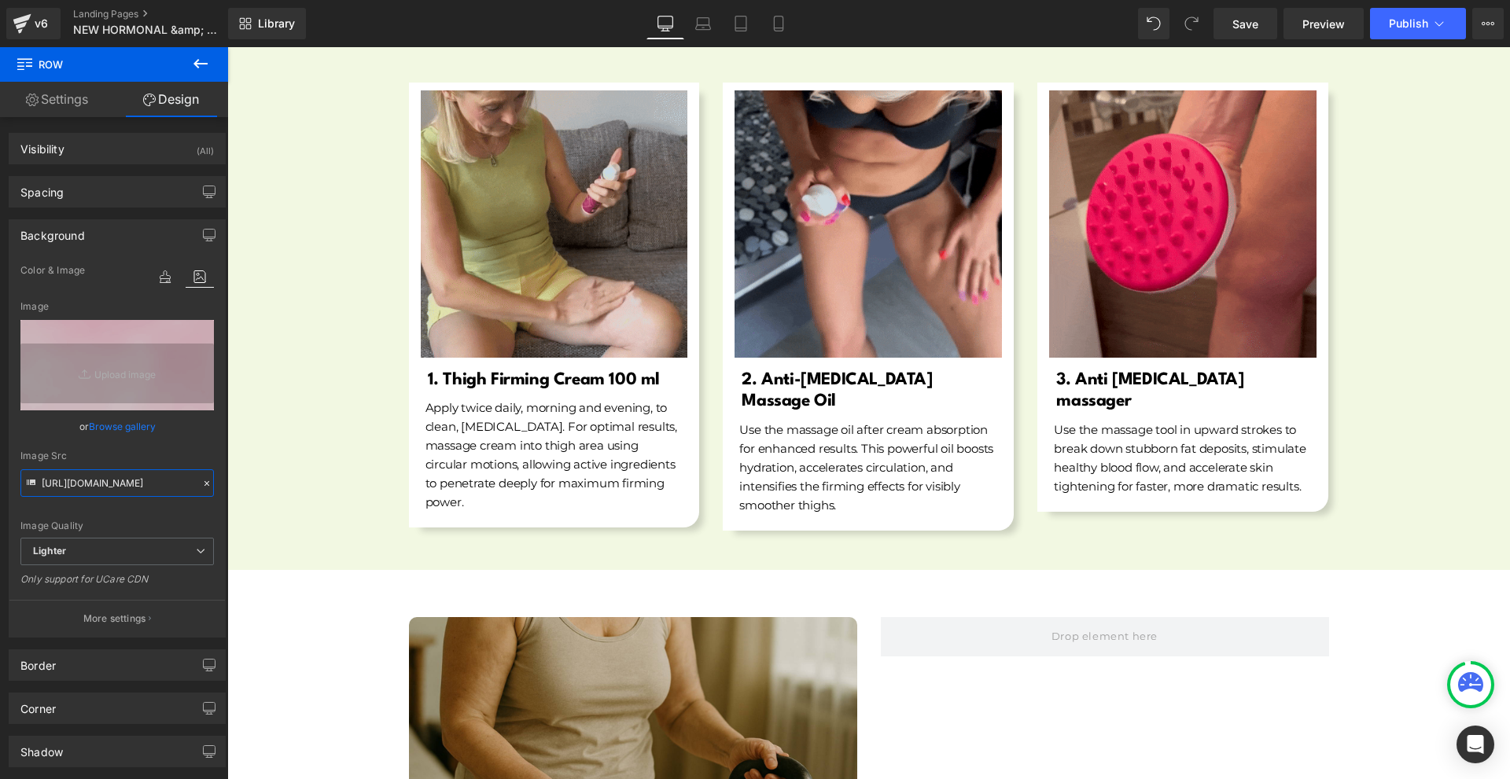
scroll to position [6213, 0]
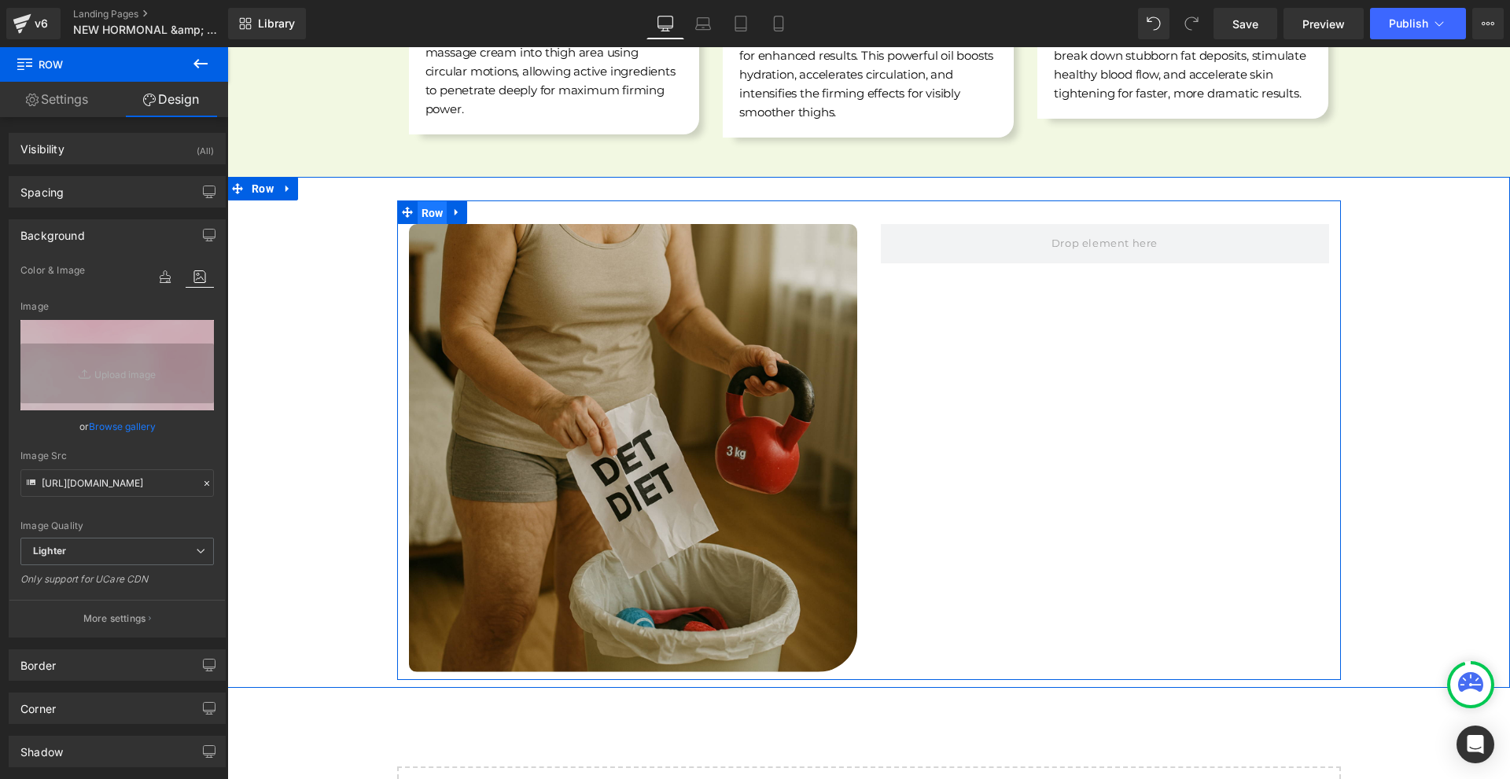
click at [425, 201] on span "Row" at bounding box center [433, 213] width 30 height 24
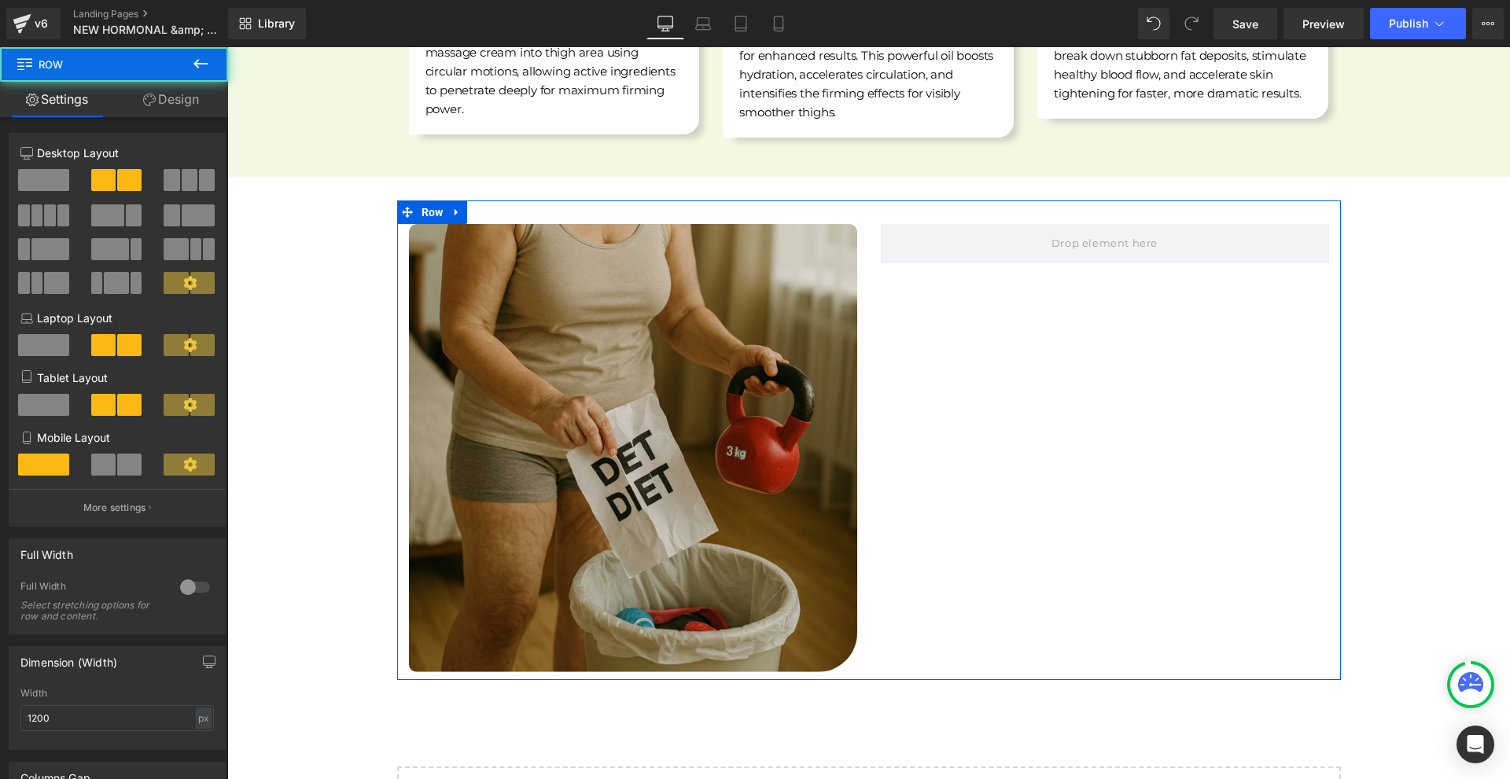
click at [159, 94] on link "Design" at bounding box center [171, 99] width 114 height 35
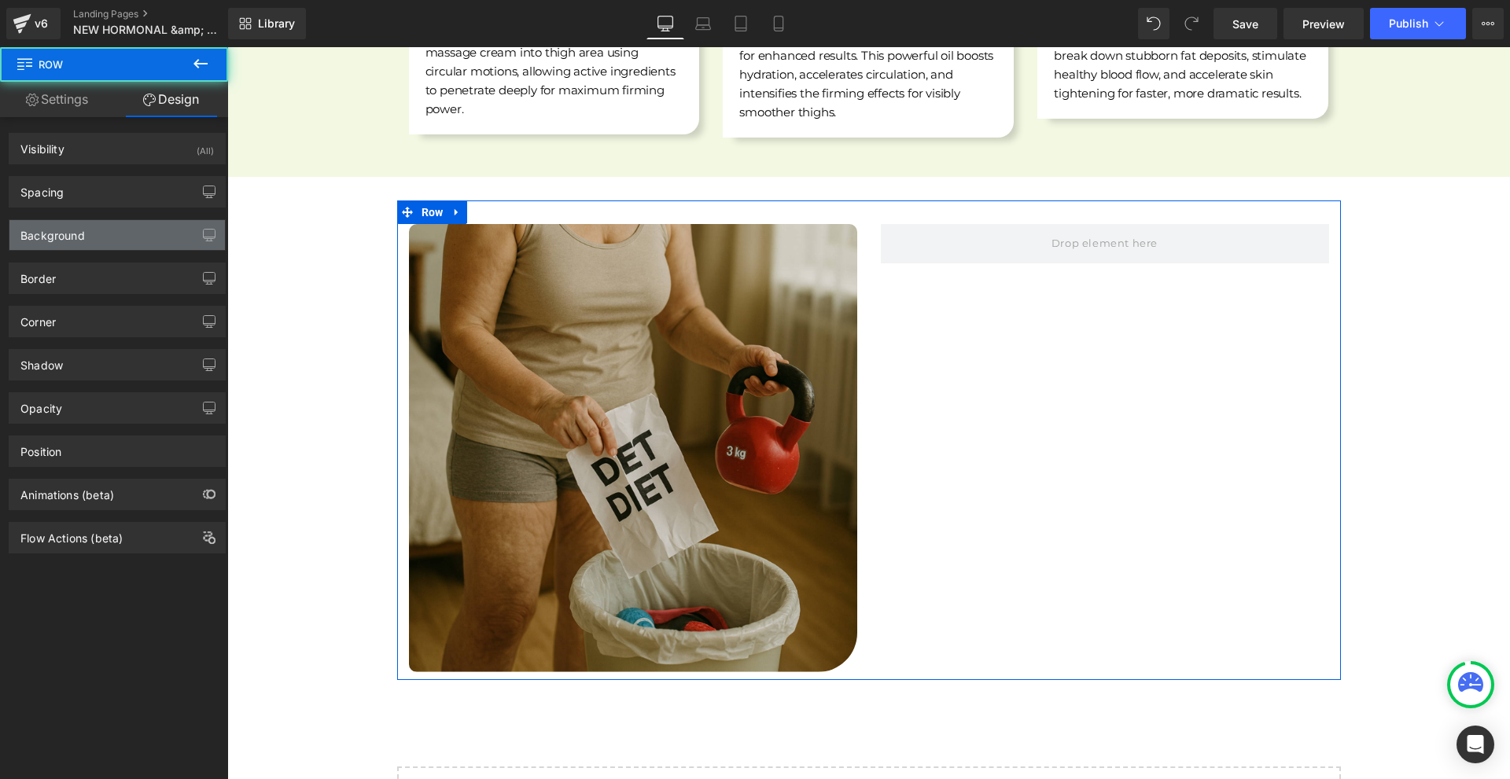
click at [89, 233] on div "Background" at bounding box center [116, 235] width 215 height 30
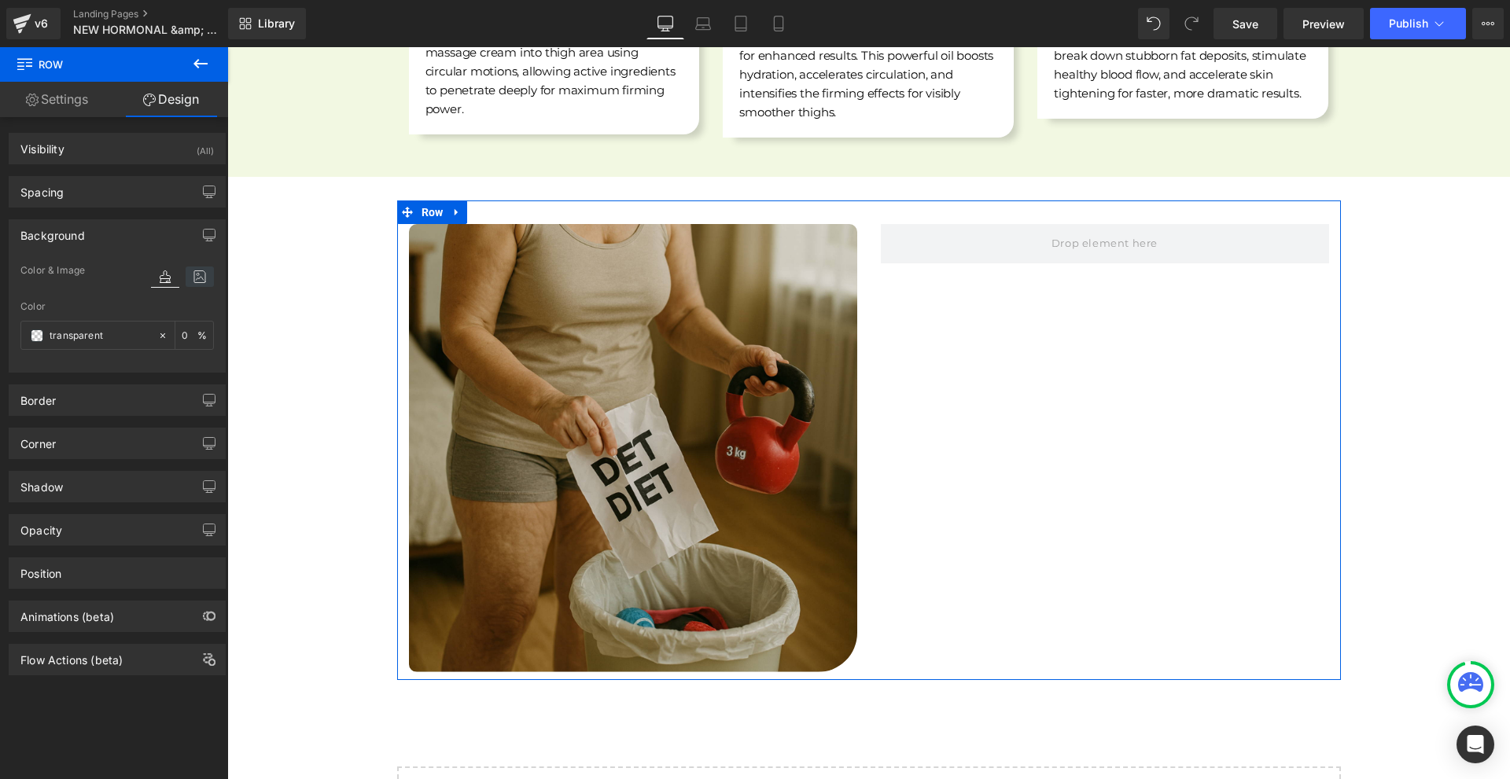
click at [192, 277] on icon at bounding box center [200, 277] width 28 height 20
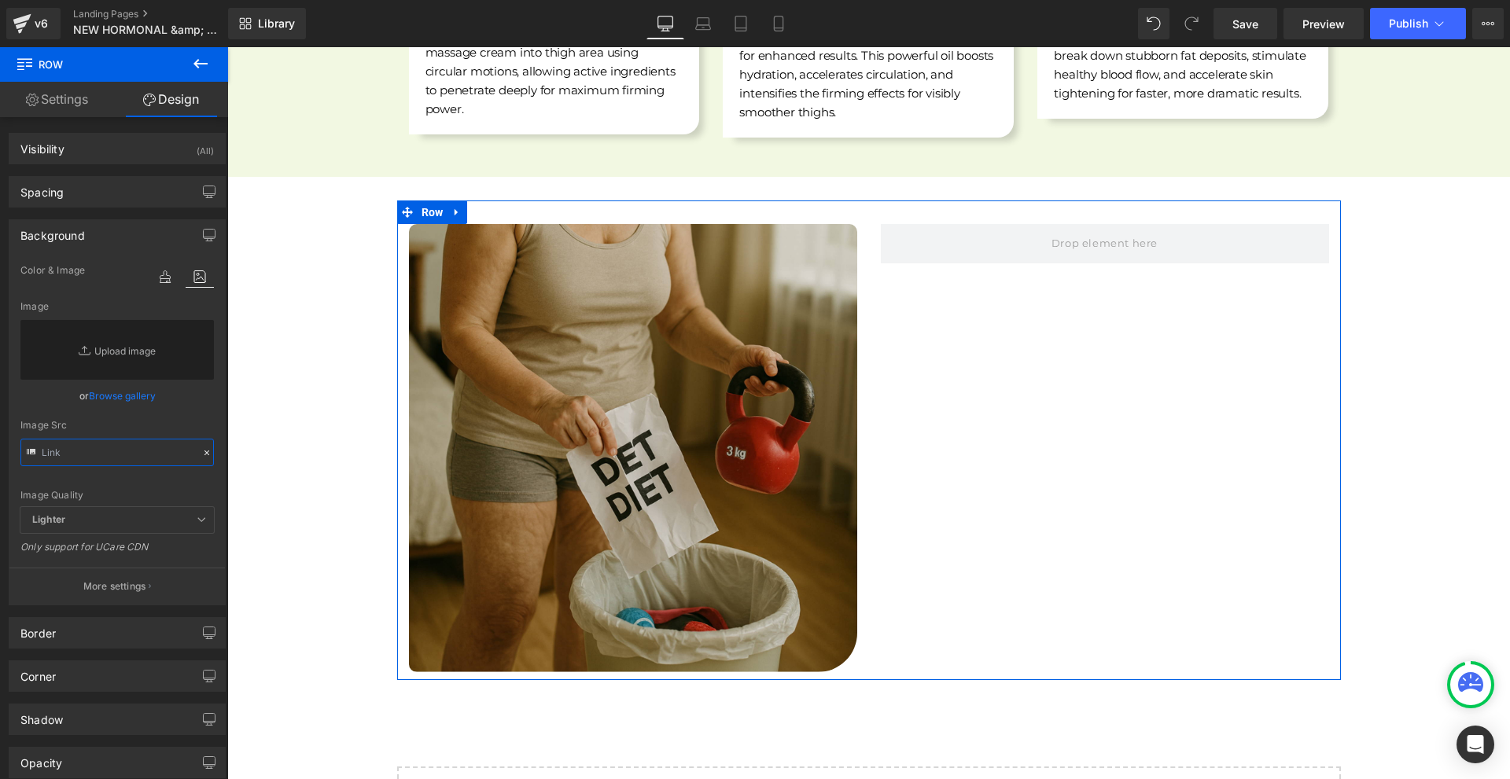
click at [90, 458] on input "text" at bounding box center [116, 453] width 193 height 28
paste input "[URL][DOMAIN_NAME]"
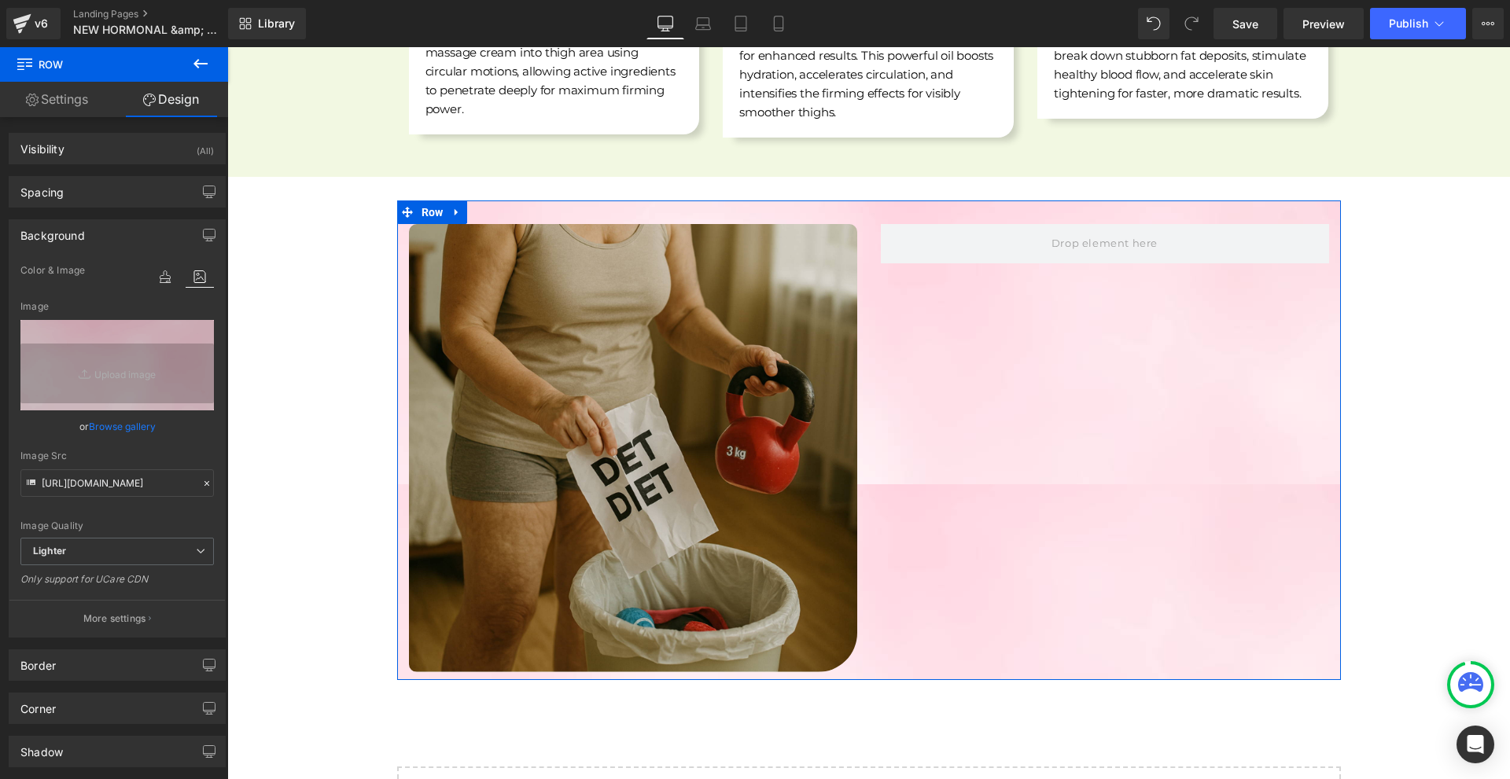
scroll to position [0, 0]
click at [150, 607] on button "More settings" at bounding box center [116, 618] width 215 height 37
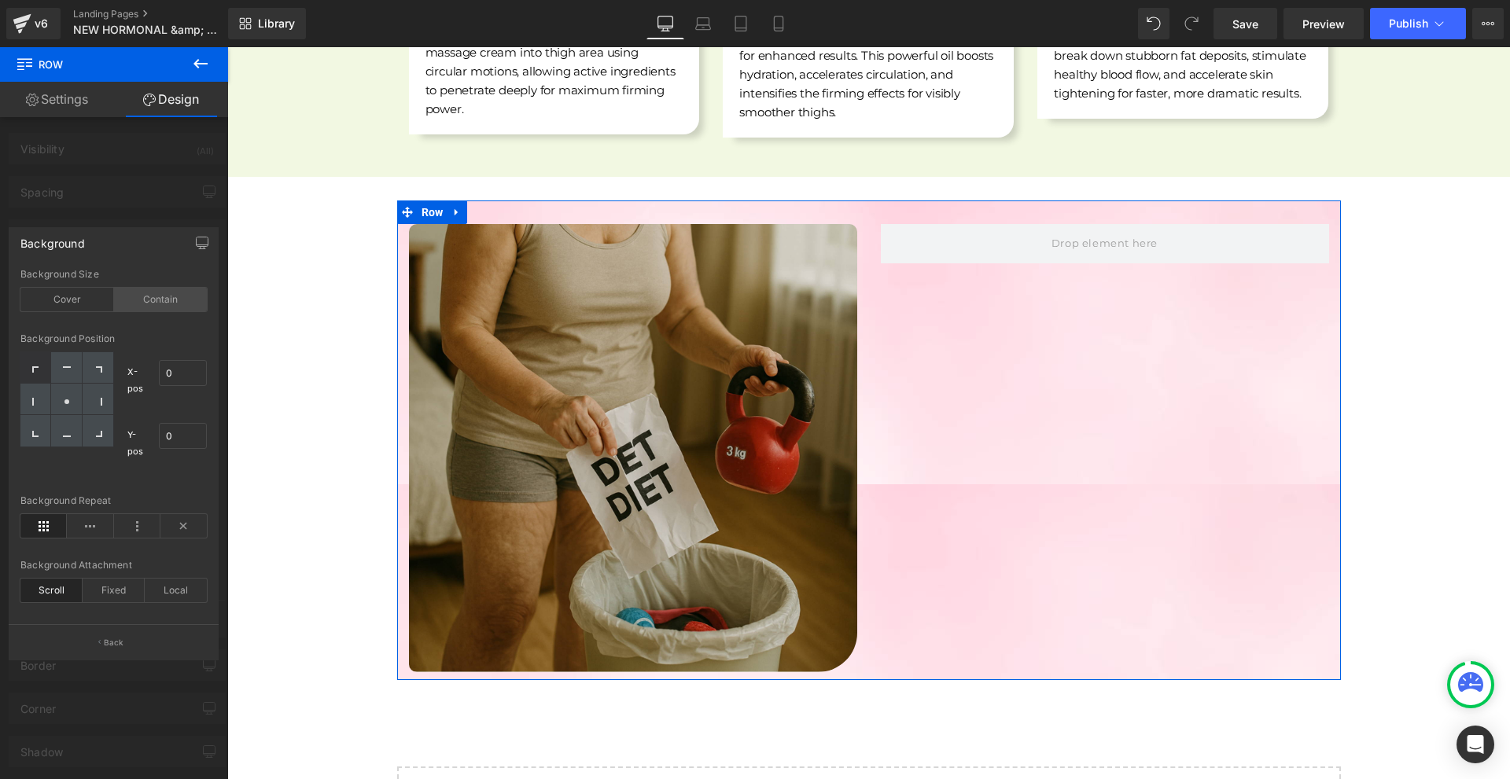
click at [135, 299] on div "Contain" at bounding box center [161, 300] width 94 height 24
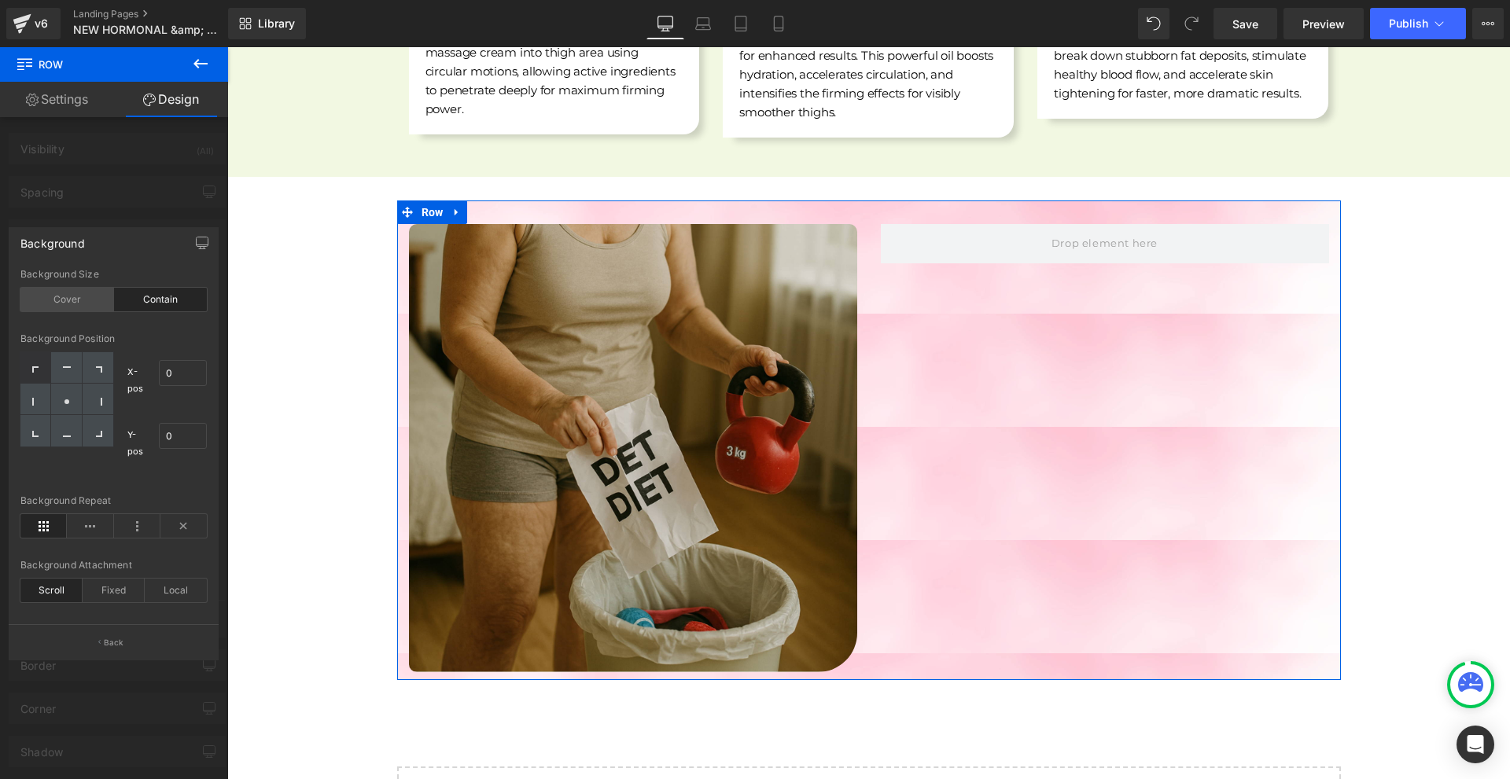
drag, startPoint x: 83, startPoint y: 297, endPoint x: 98, endPoint y: 272, distance: 29.7
click at [83, 297] on div "Cover" at bounding box center [67, 300] width 94 height 24
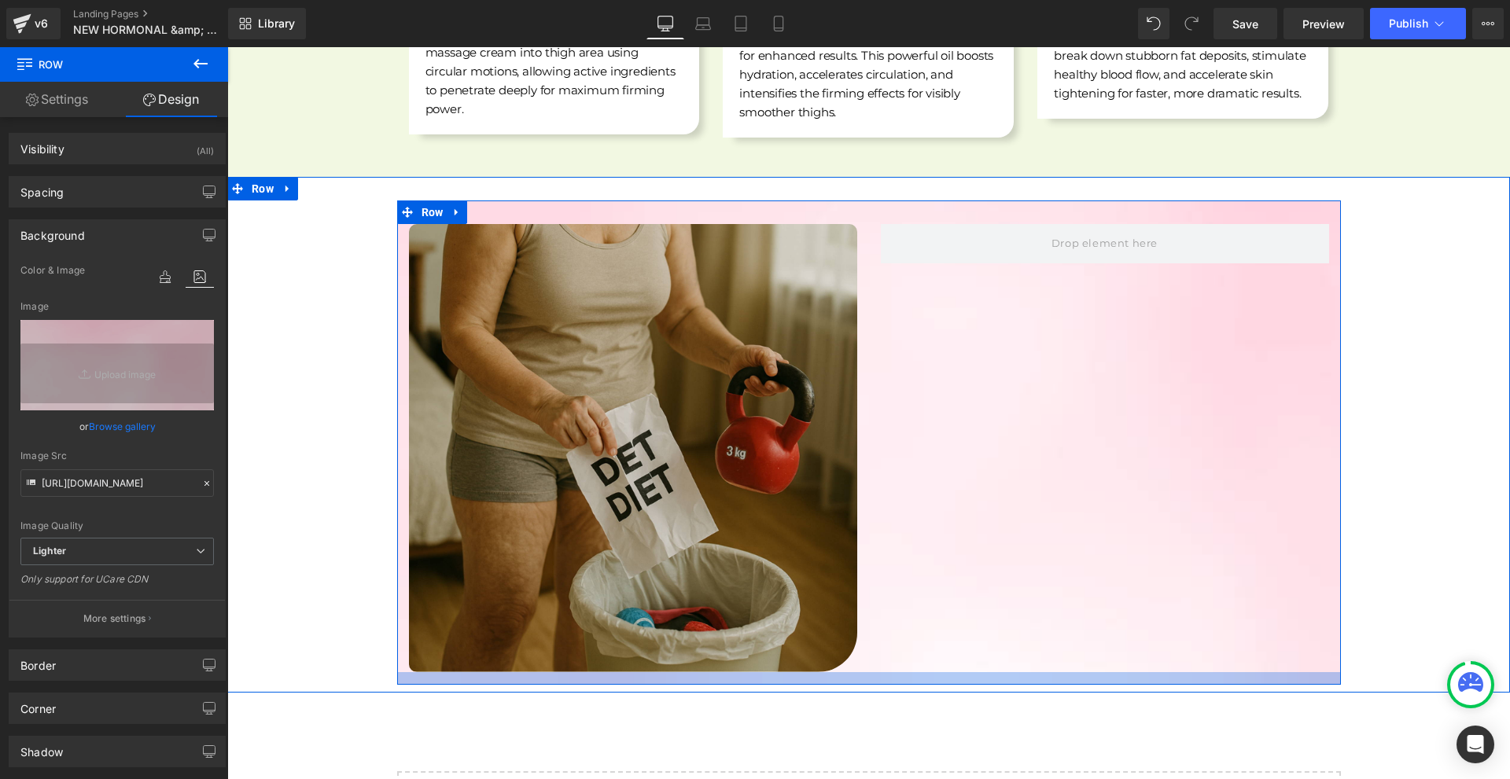
drag, startPoint x: 861, startPoint y: 655, endPoint x: 1001, endPoint y: 671, distance: 140.9
click at [863, 672] on div at bounding box center [869, 678] width 944 height 13
click at [418, 201] on span "Row" at bounding box center [433, 213] width 30 height 24
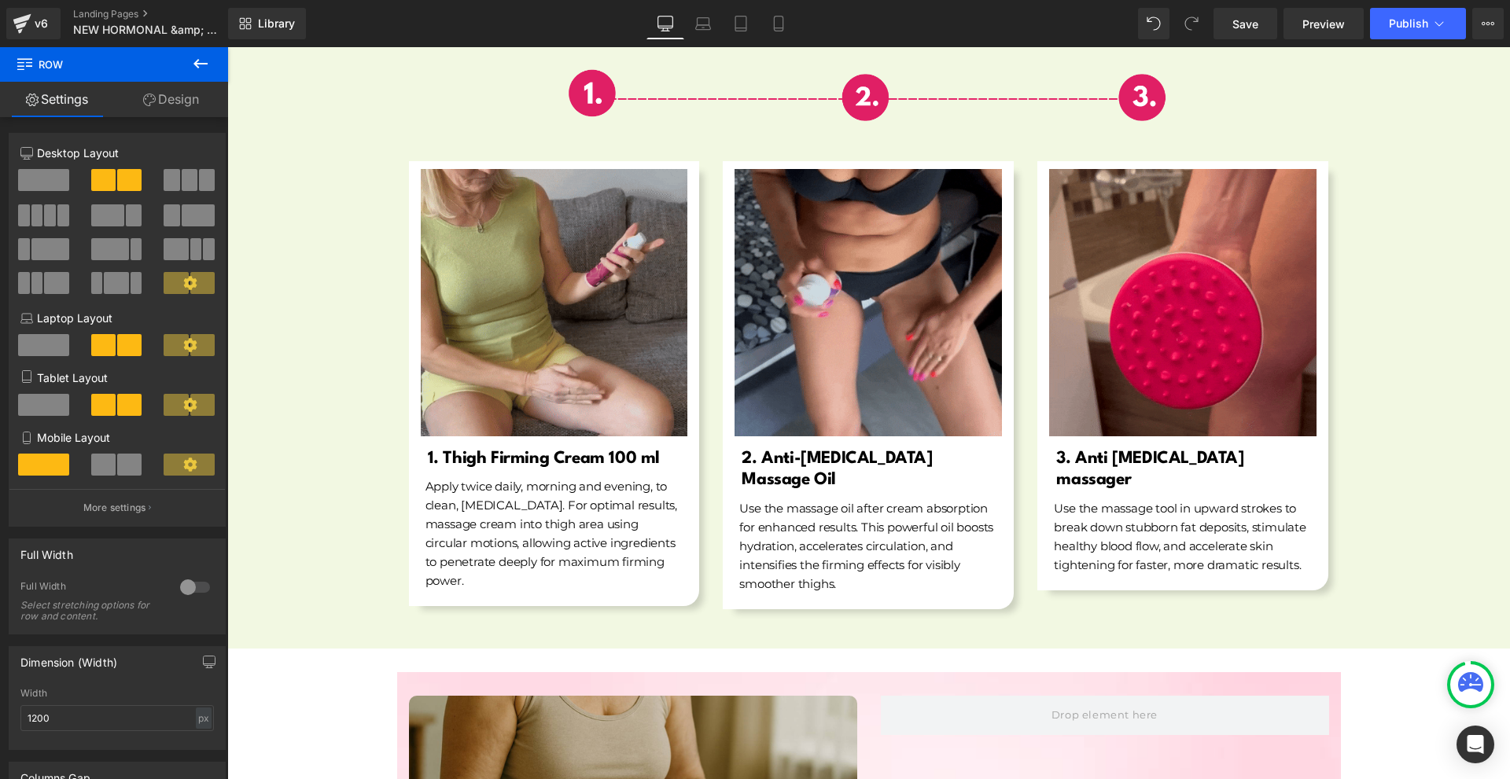
scroll to position [6134, 0]
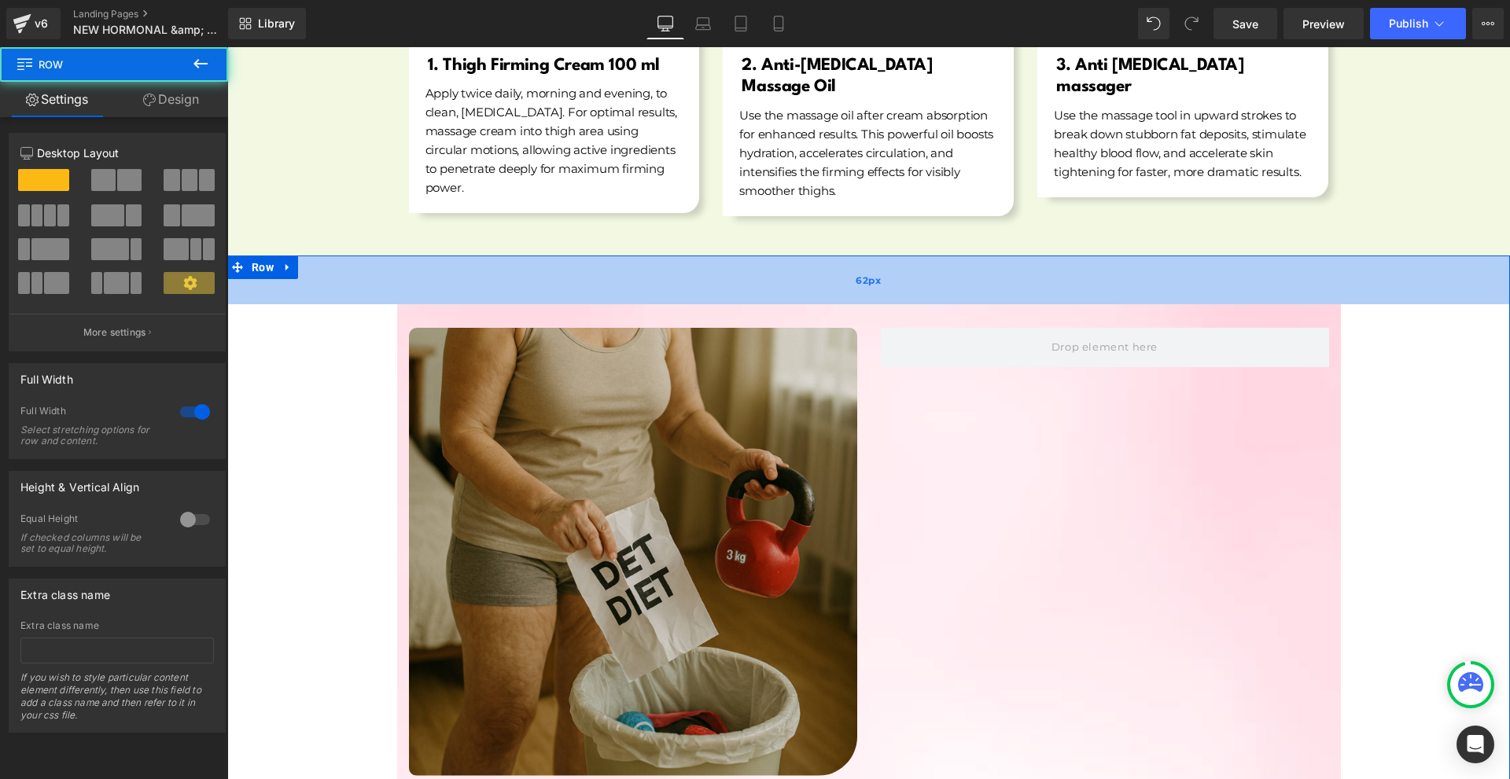
drag, startPoint x: 779, startPoint y: 253, endPoint x: 775, endPoint y: 282, distance: 29.3
click at [775, 282] on div "62px" at bounding box center [868, 280] width 1283 height 49
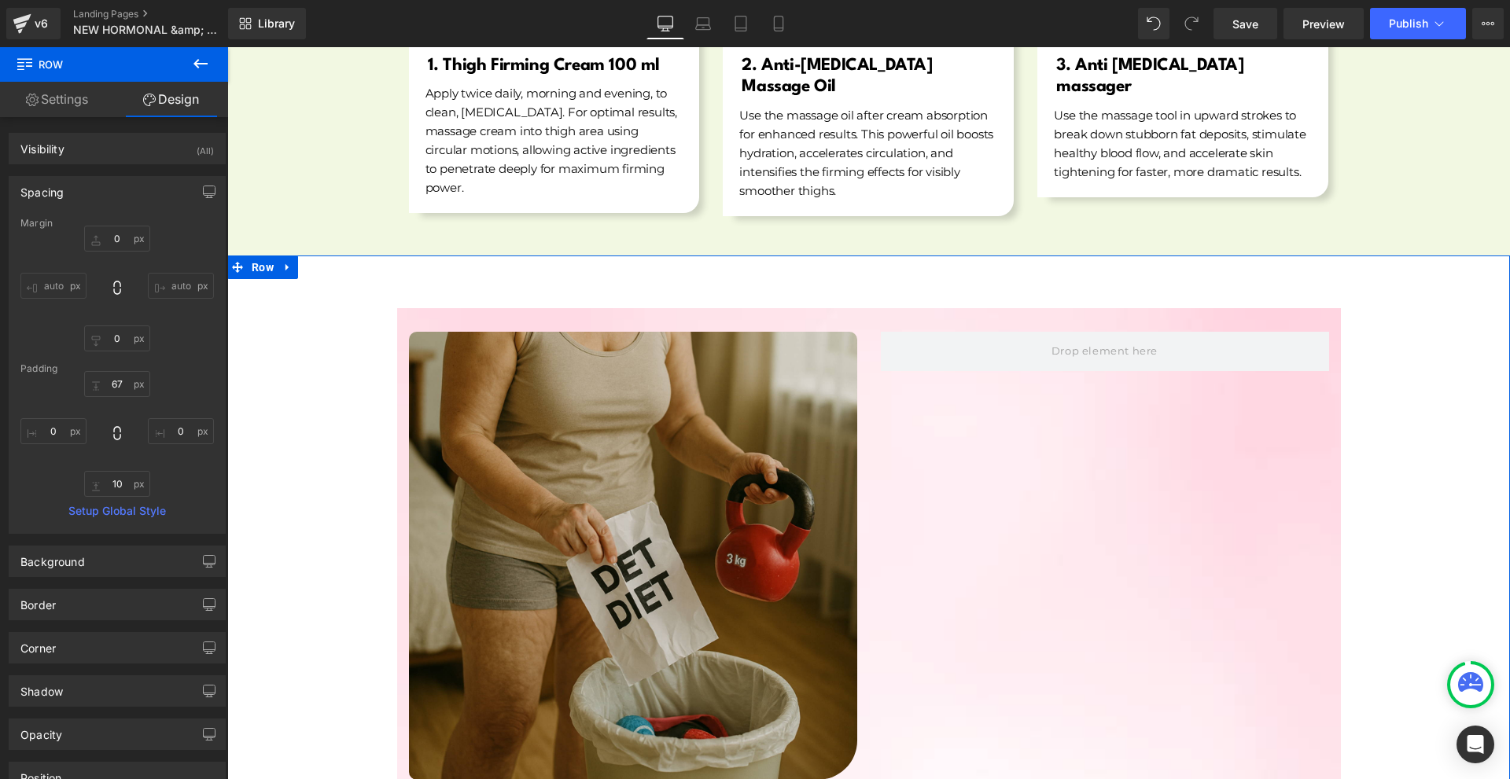
click at [90, 195] on div "Spacing" at bounding box center [116, 192] width 215 height 30
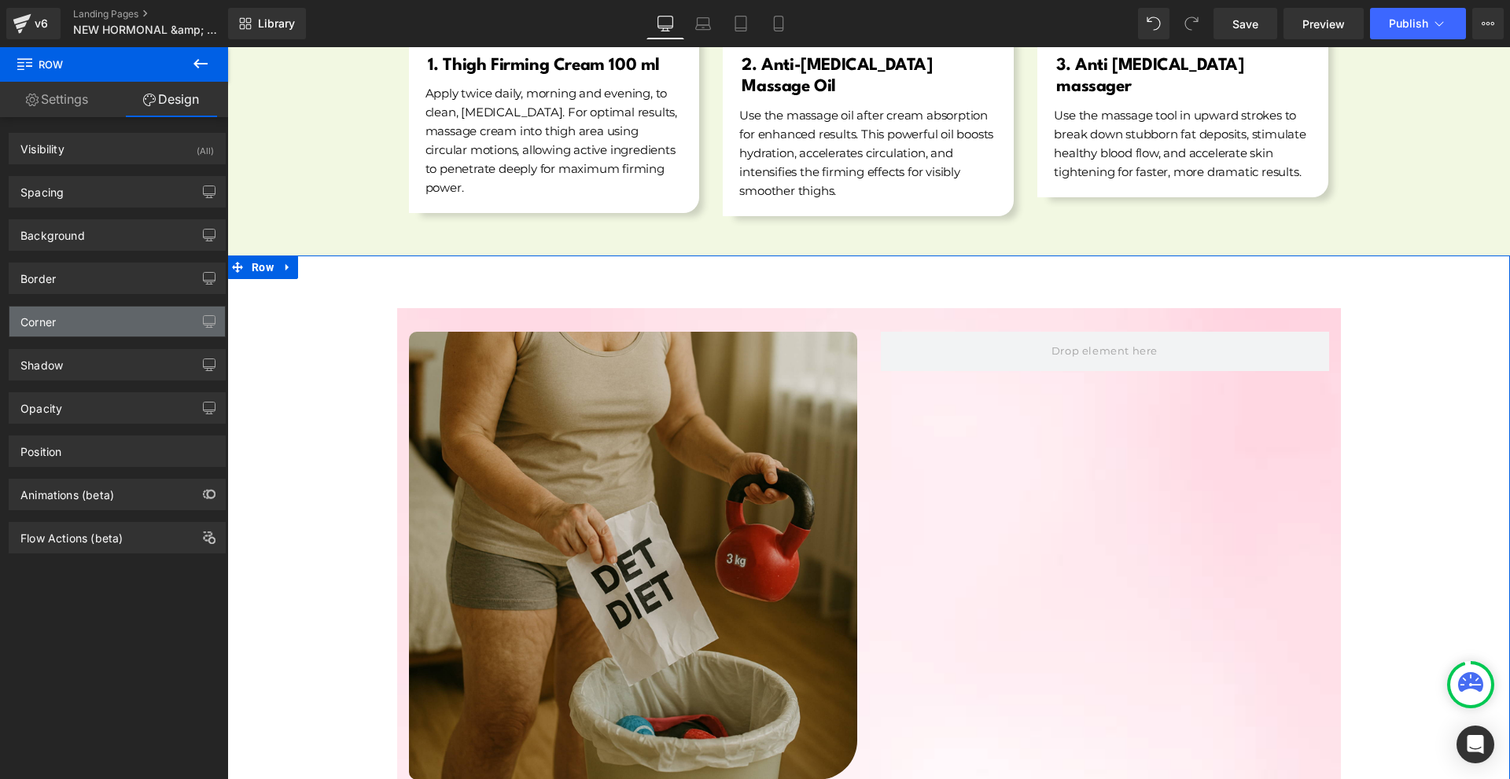
click at [87, 323] on div "Corner" at bounding box center [116, 322] width 215 height 30
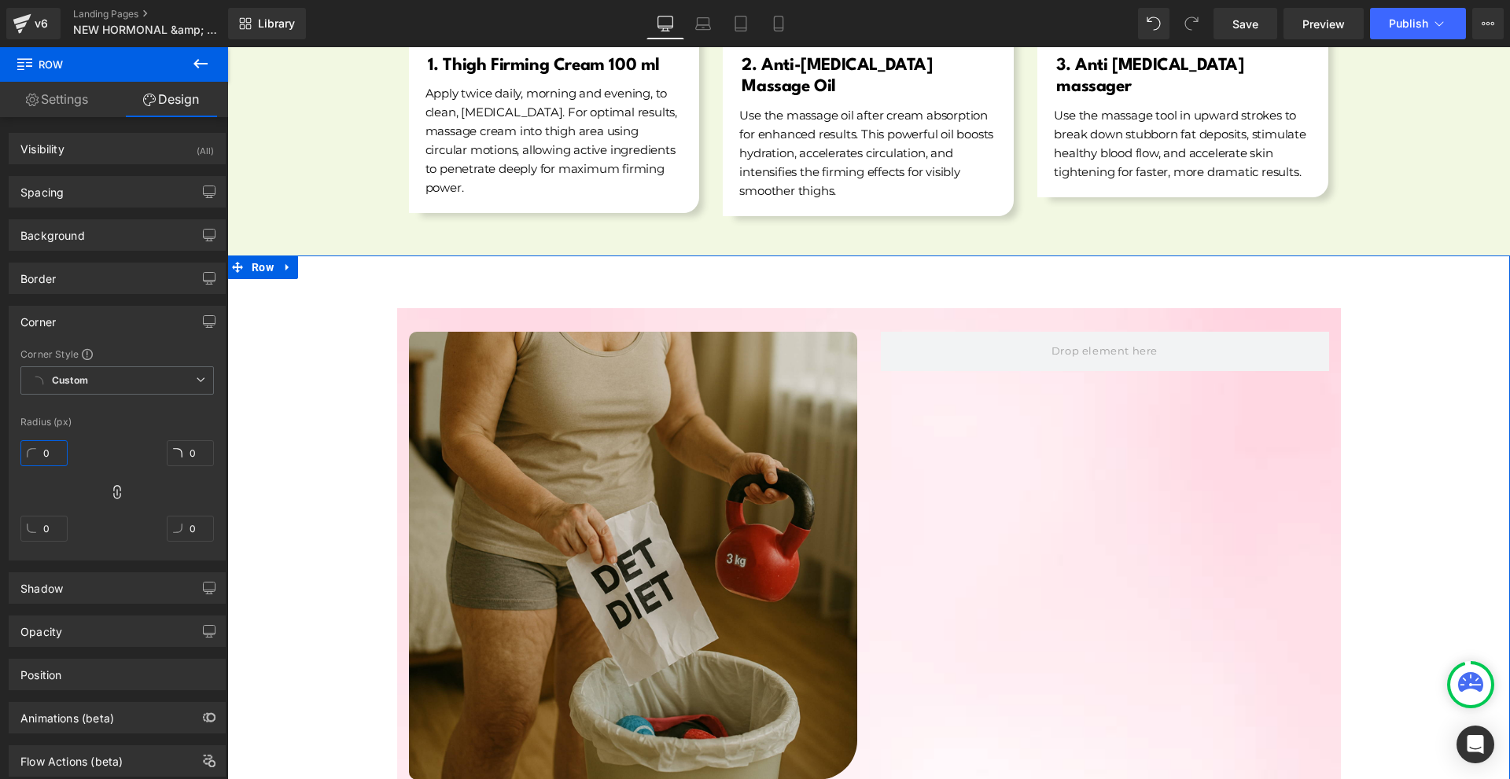
click at [50, 459] on input "0" at bounding box center [43, 453] width 47 height 26
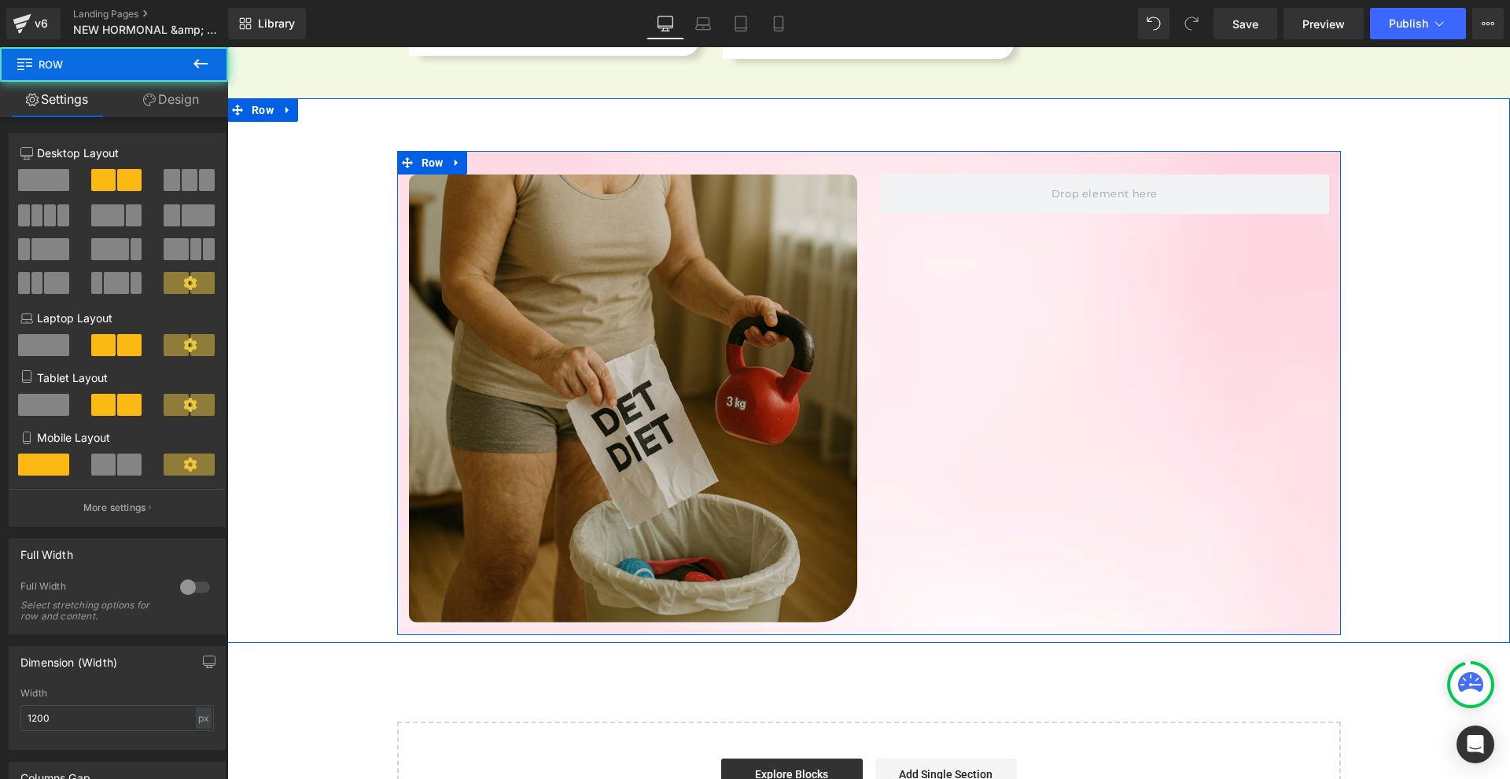
click at [1240, 505] on div "Image Row" at bounding box center [869, 393] width 944 height 484
click at [422, 151] on span "Row" at bounding box center [433, 163] width 30 height 24
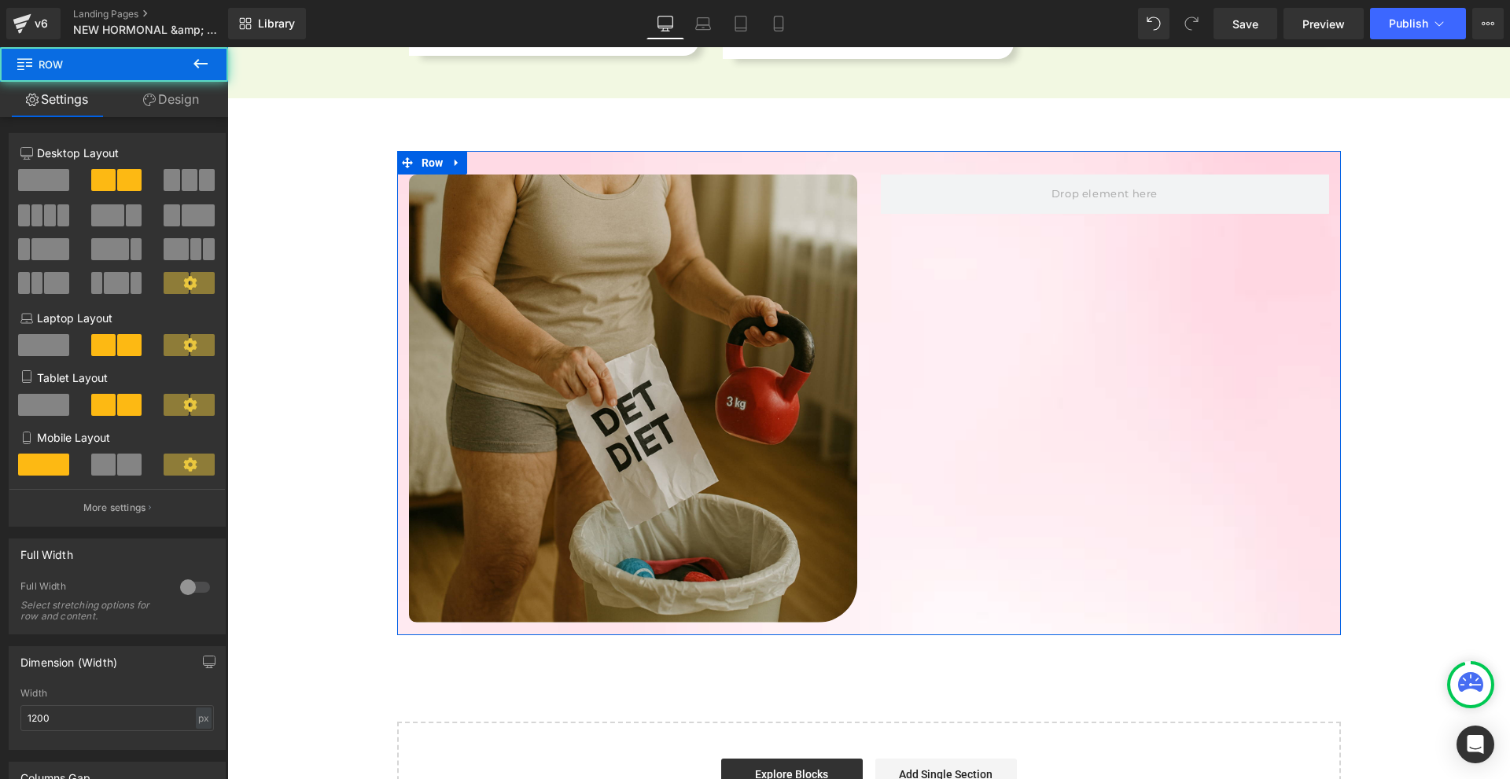
click at [205, 104] on link "Design" at bounding box center [171, 99] width 114 height 35
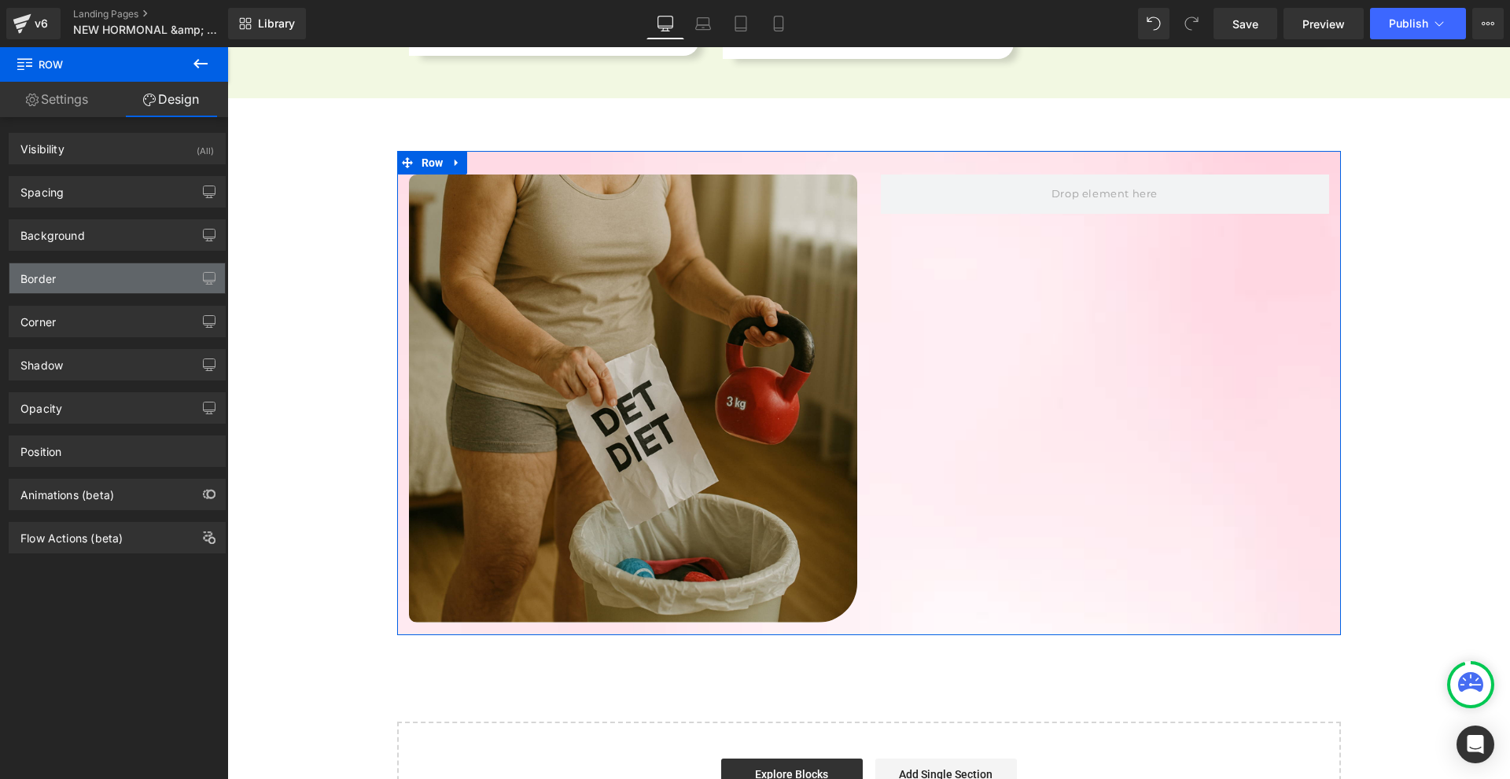
click at [73, 290] on div "Border" at bounding box center [116, 278] width 215 height 30
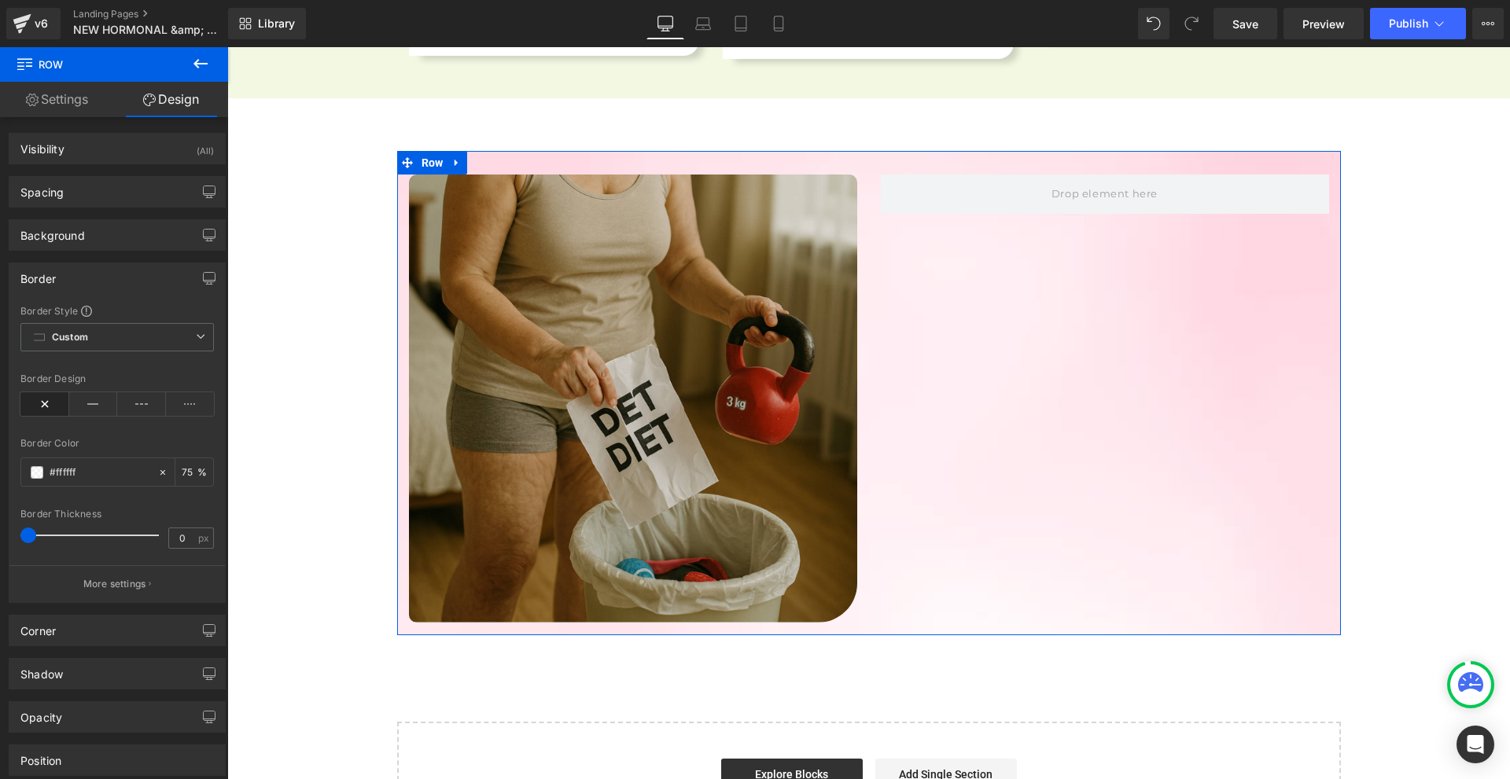
click at [73, 290] on div "Border" at bounding box center [116, 278] width 215 height 30
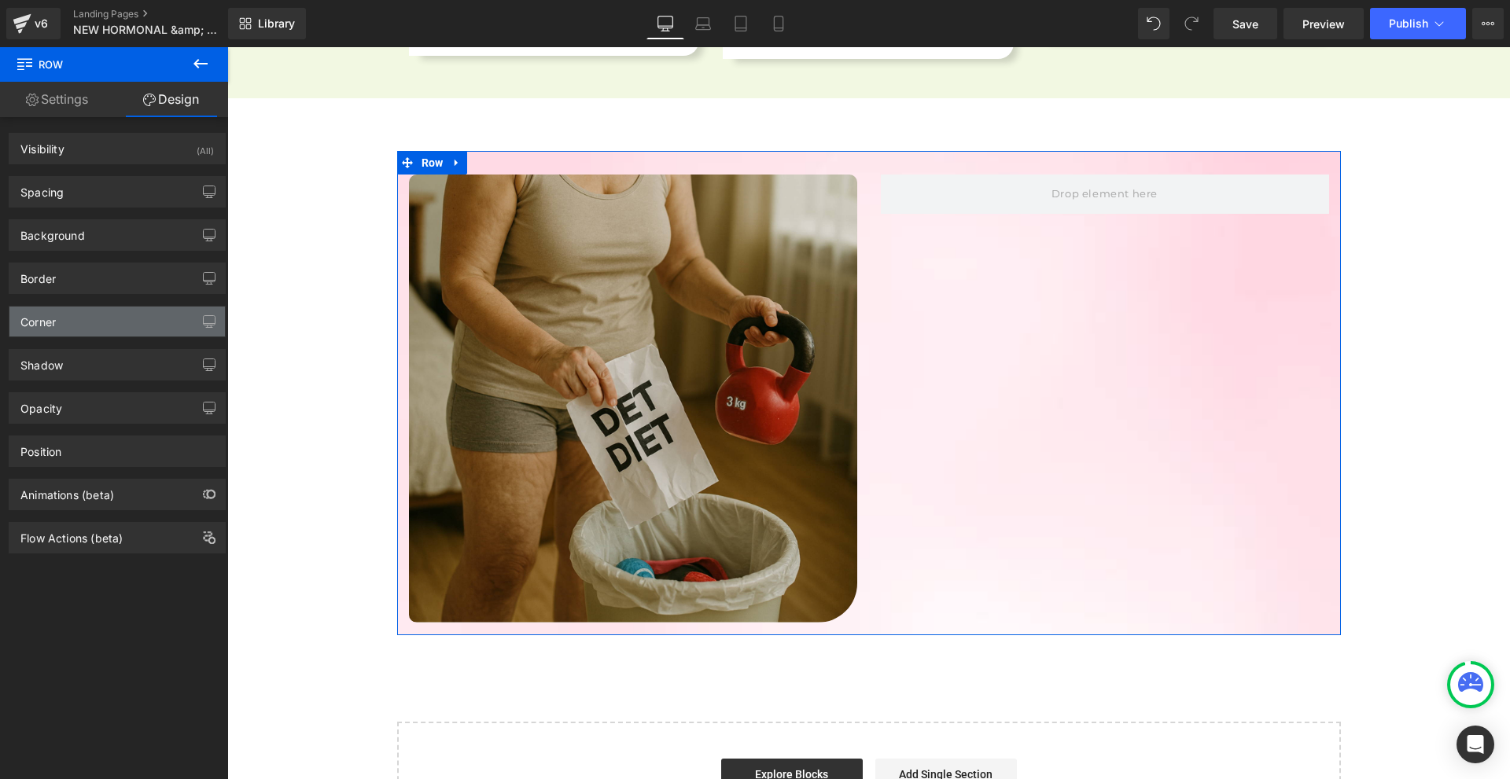
click at [82, 332] on div "Corner" at bounding box center [116, 322] width 215 height 30
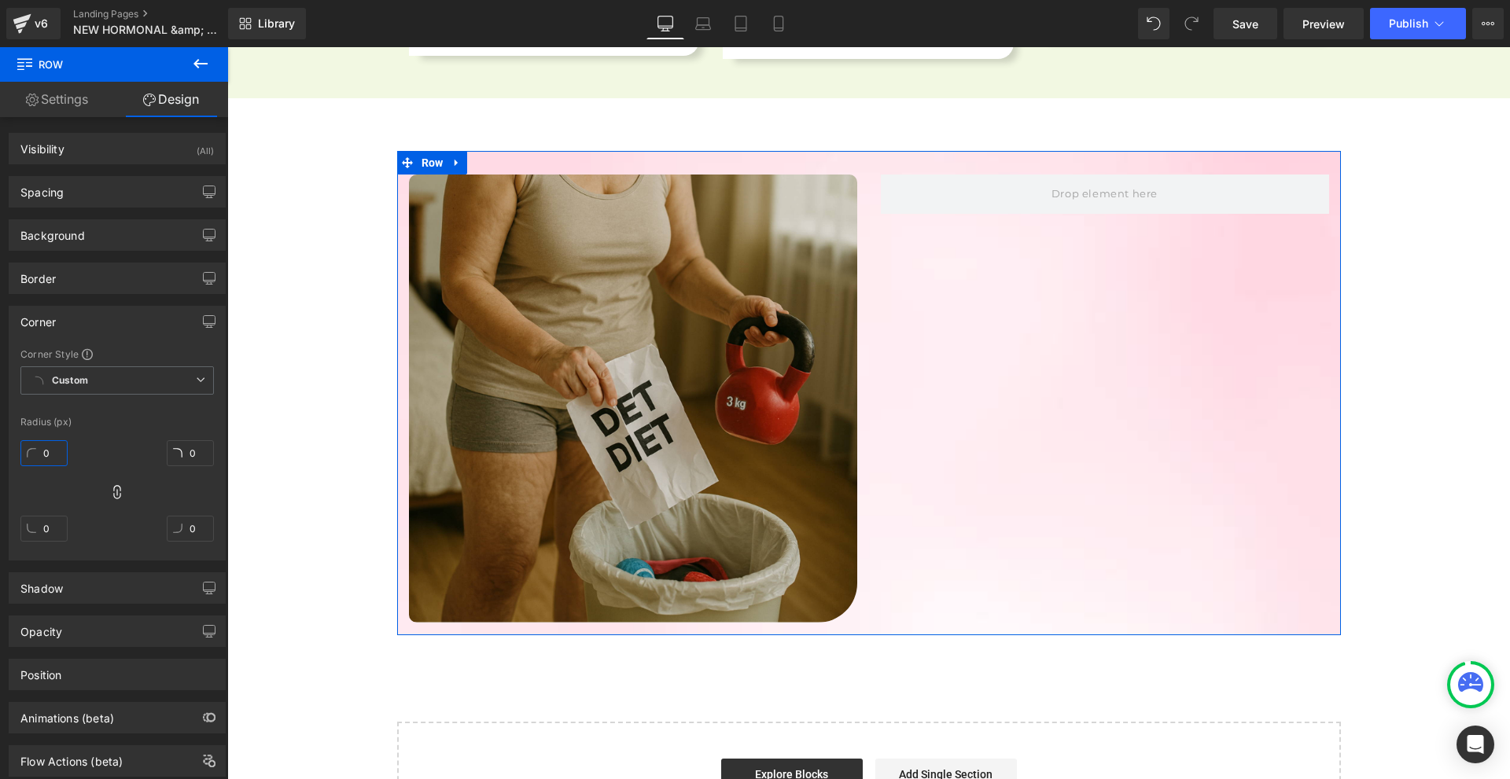
click at [61, 464] on input "0" at bounding box center [43, 453] width 47 height 26
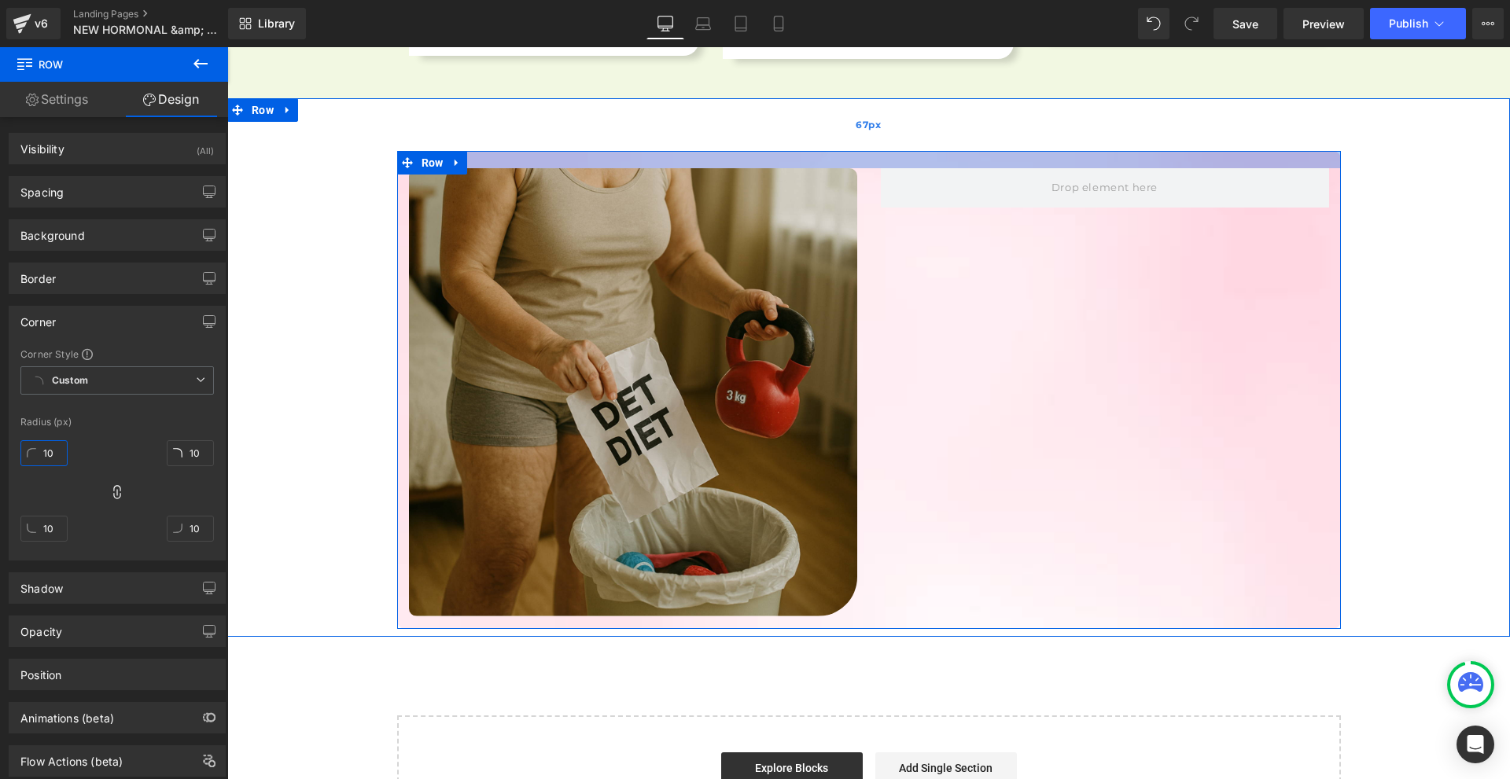
drag, startPoint x: 737, startPoint y: 139, endPoint x: 754, endPoint y: 131, distance: 19.3
click at [754, 131] on div "Image Row Row 67px" at bounding box center [868, 367] width 1283 height 539
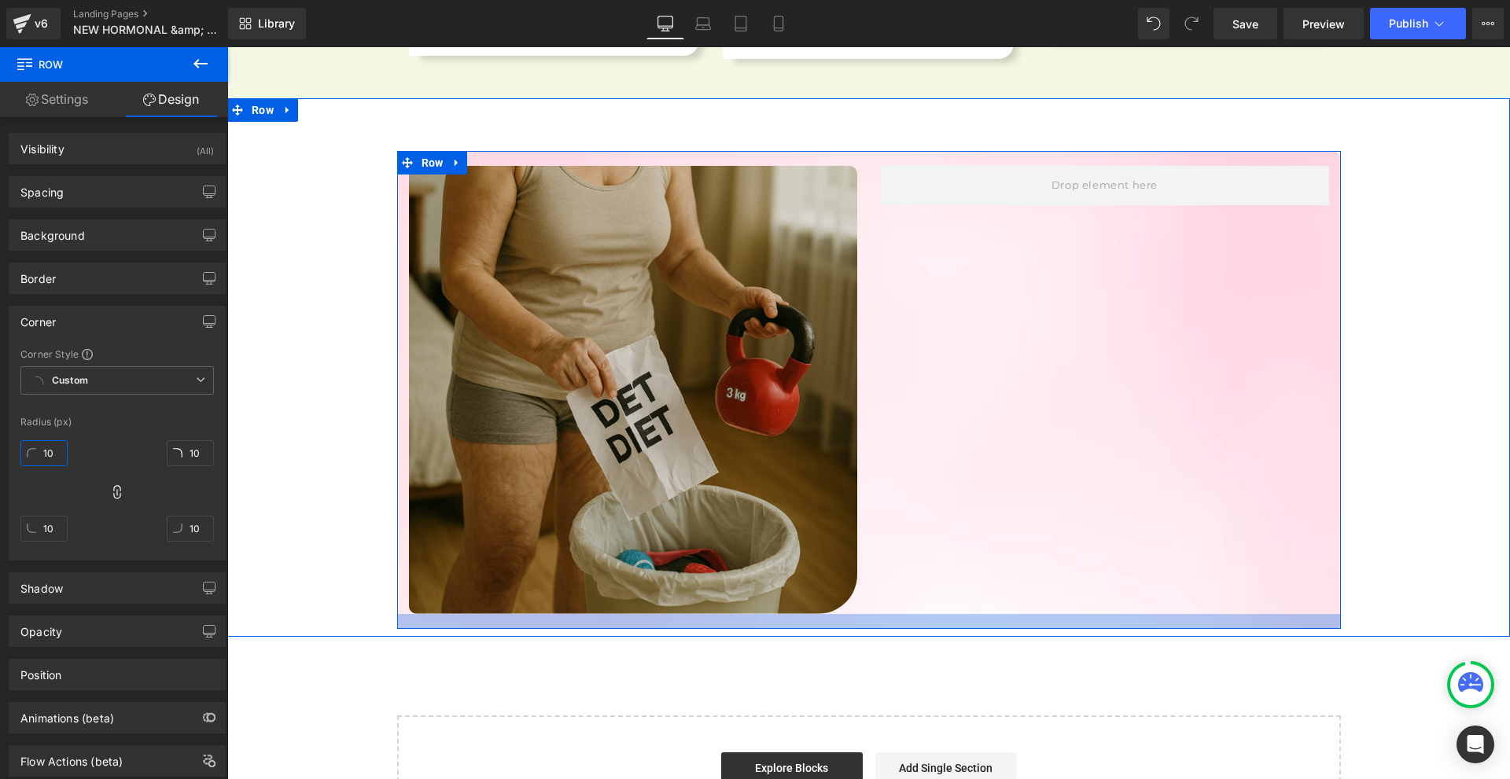
click at [958, 614] on div at bounding box center [869, 621] width 944 height 15
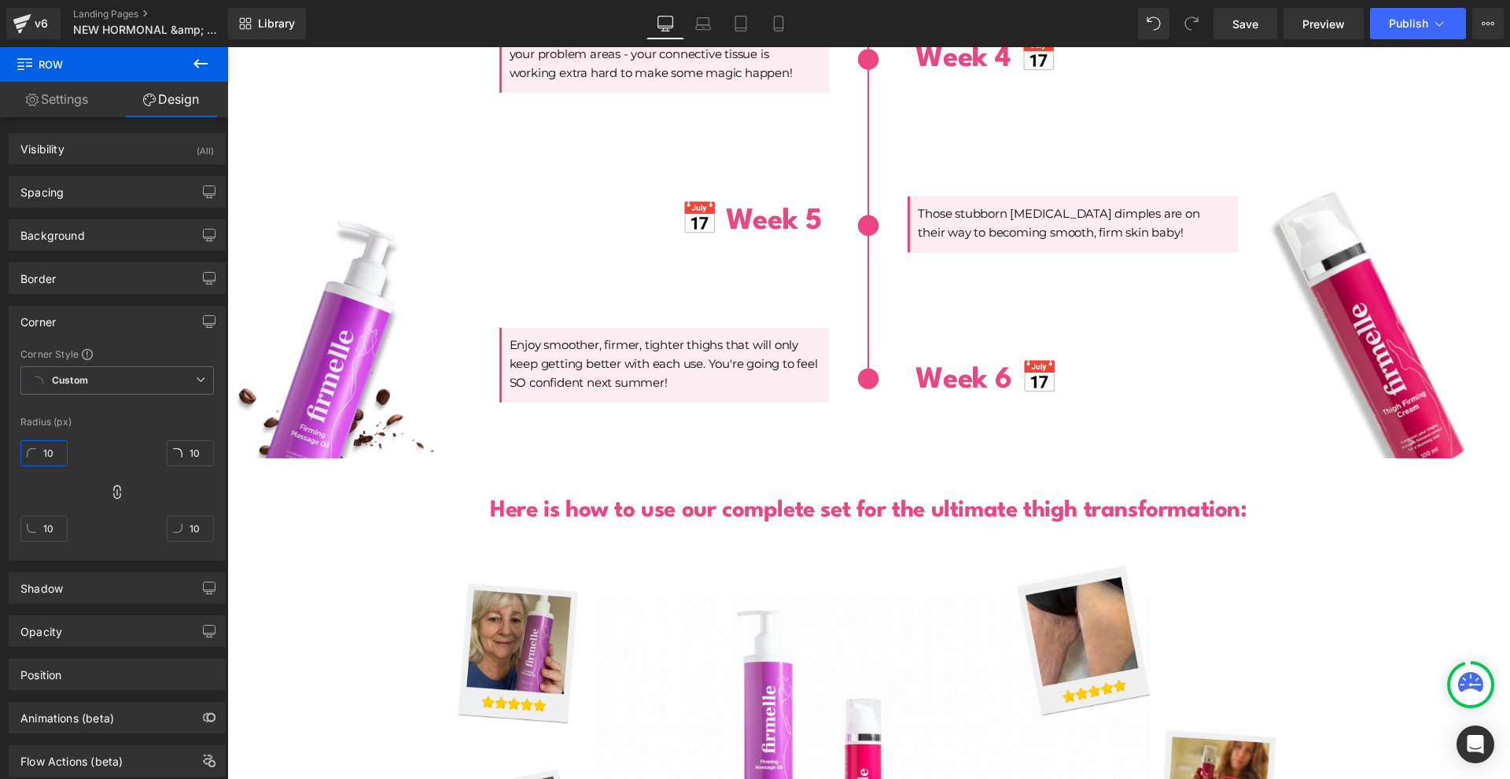
scroll to position [4719, 0]
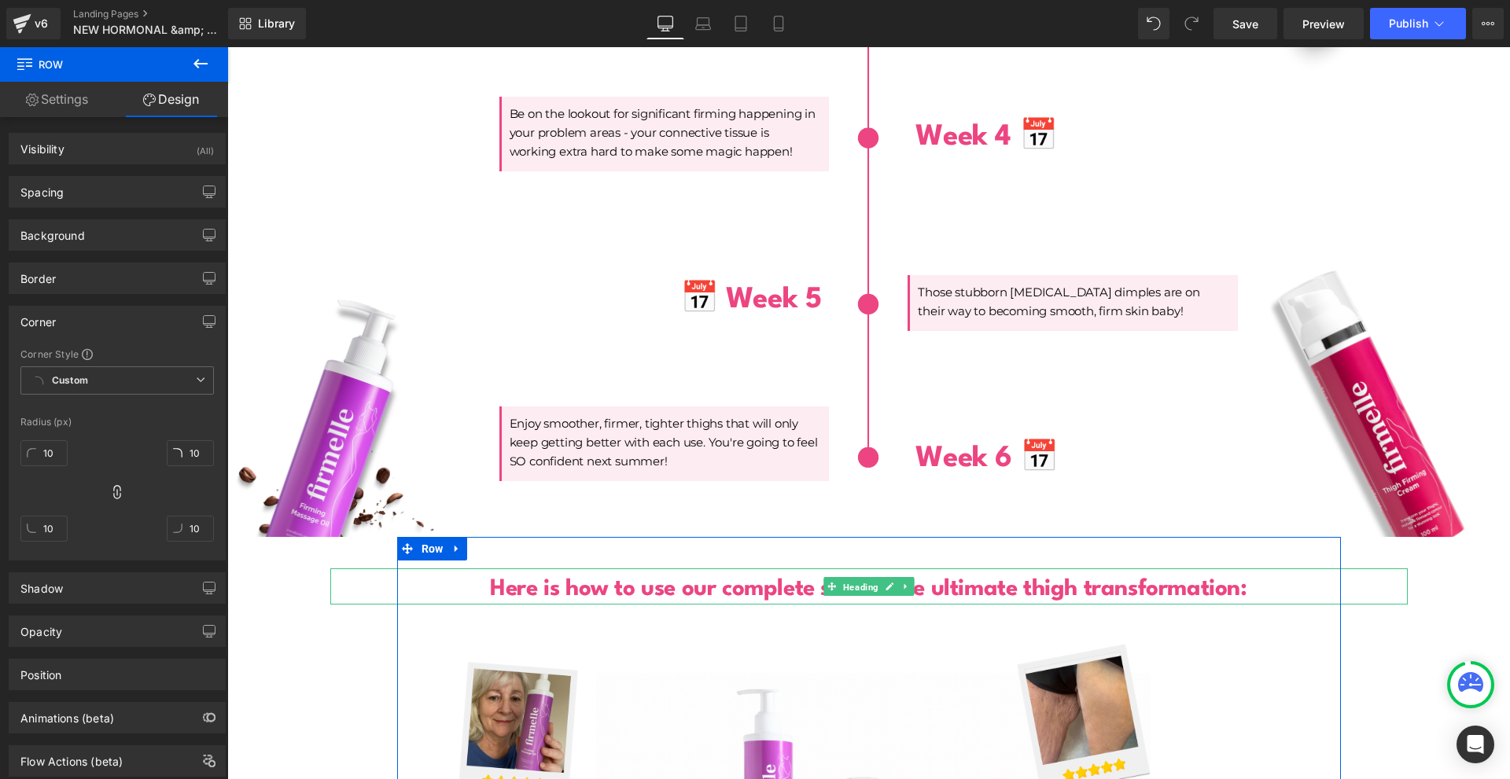
click at [843, 578] on span "Heading" at bounding box center [861, 587] width 42 height 19
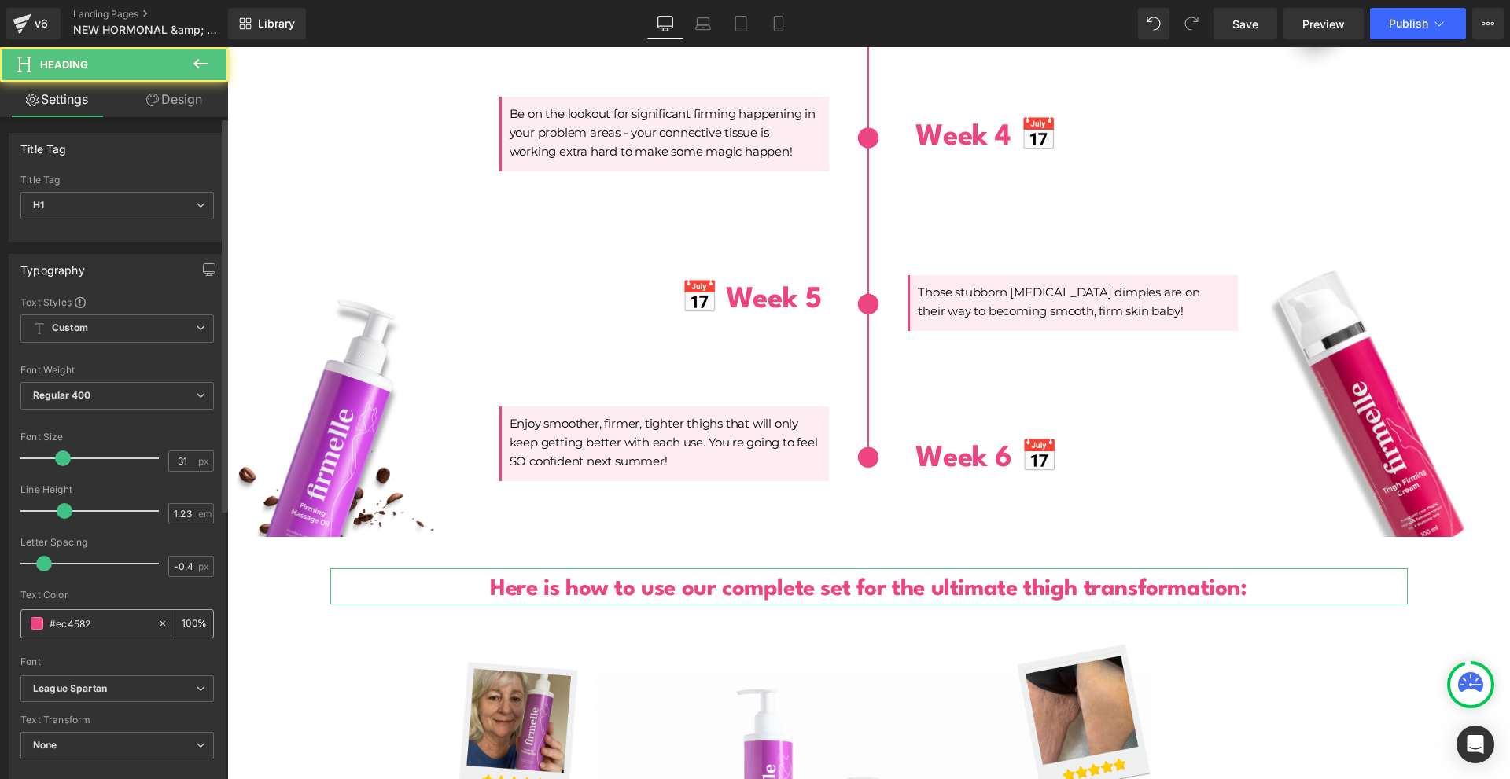
click at [105, 614] on div "#ec4582" at bounding box center [89, 624] width 136 height 28
click at [105, 616] on input "#ec4582" at bounding box center [100, 623] width 101 height 17
click at [104, 620] on input "#ec4582" at bounding box center [100, 623] width 101 height 17
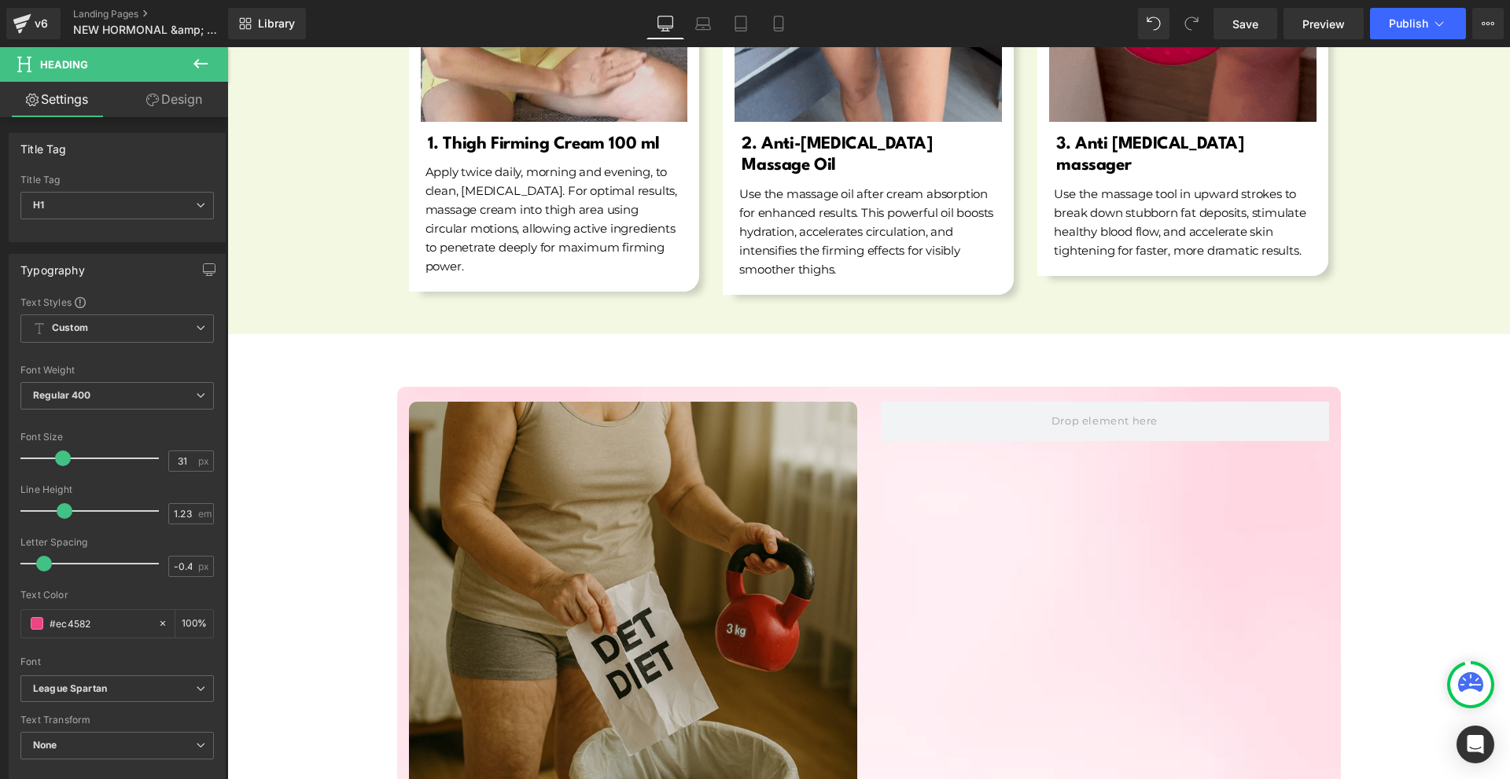
scroll to position [6291, 0]
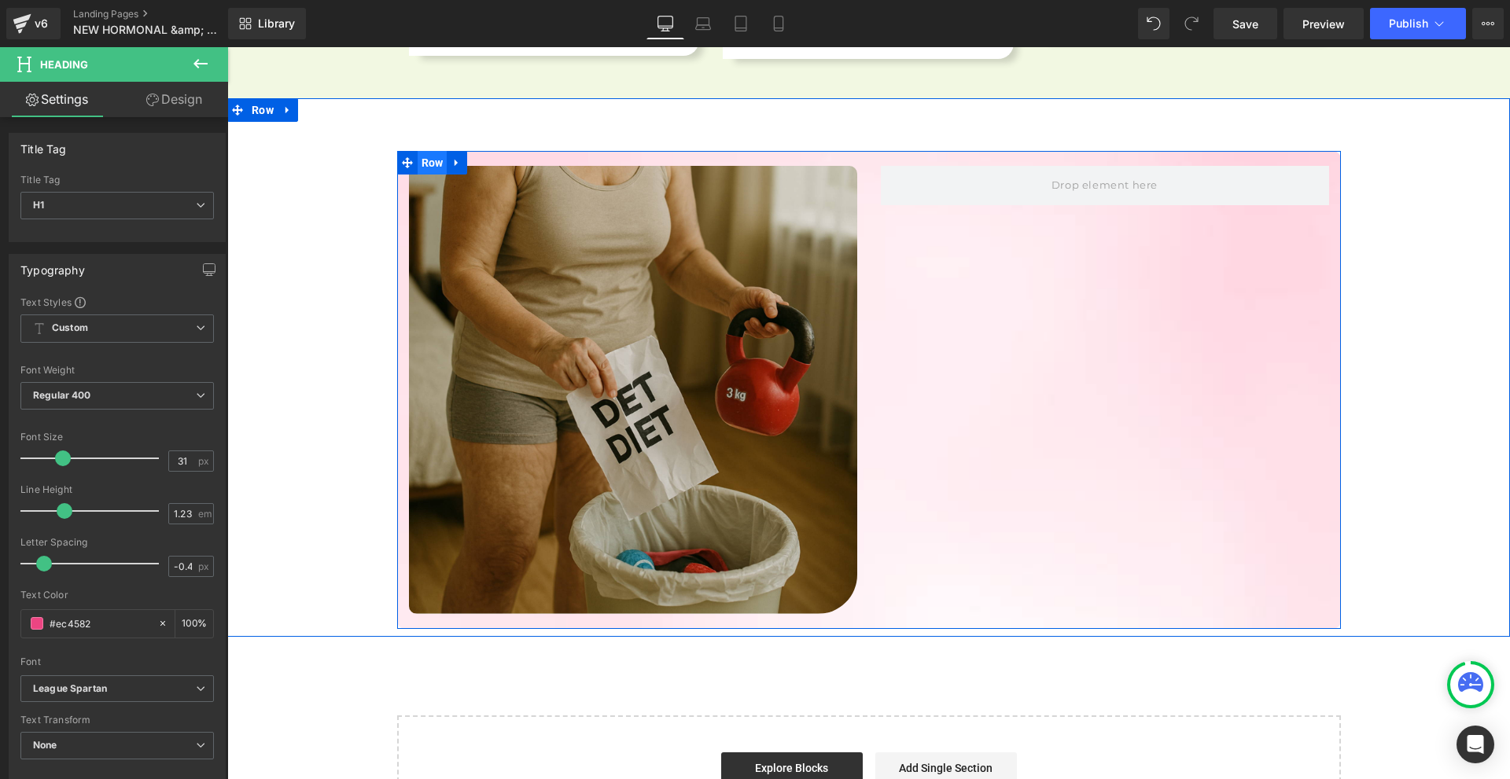
click at [426, 151] on span "Row" at bounding box center [433, 163] width 30 height 24
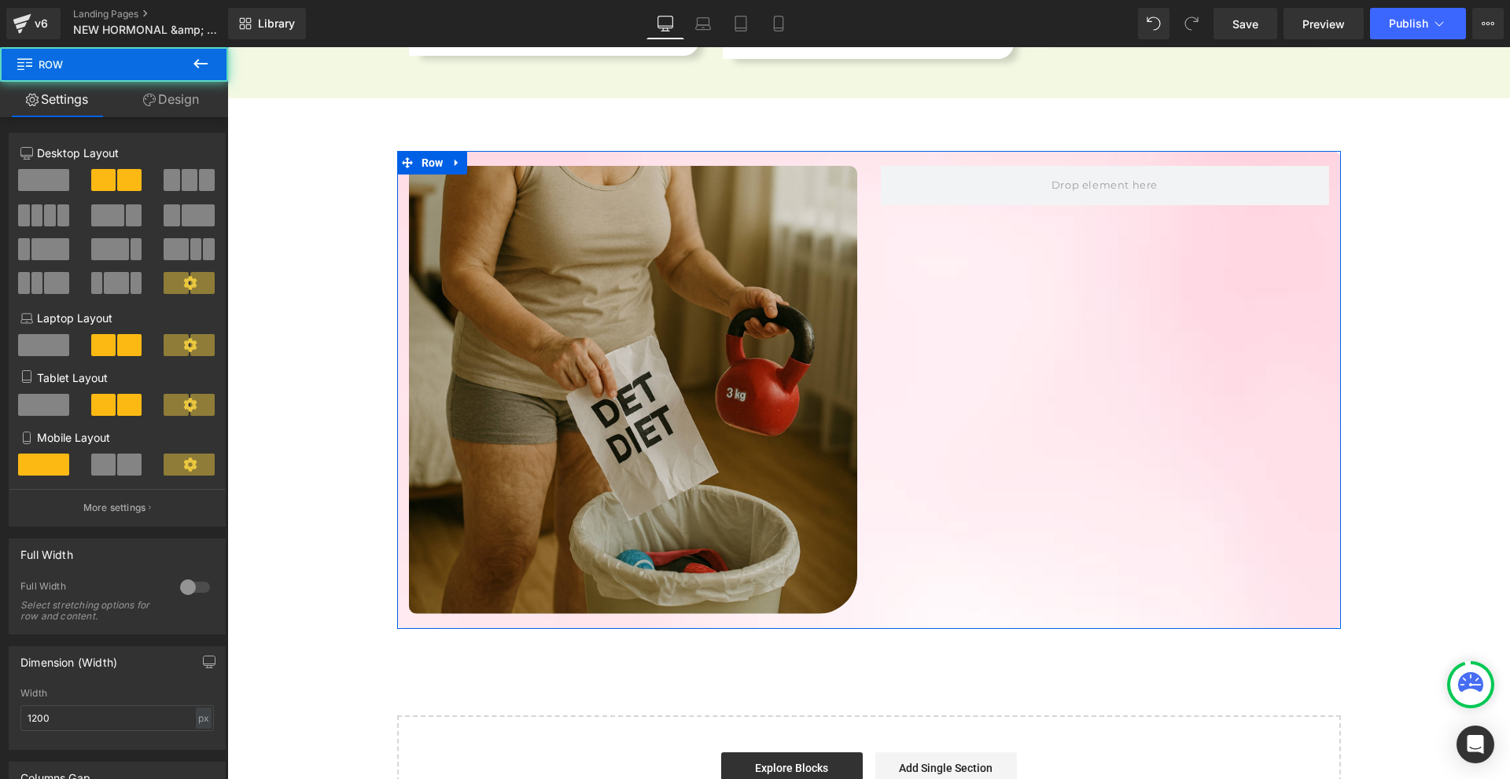
click at [174, 101] on link "Design" at bounding box center [171, 99] width 114 height 35
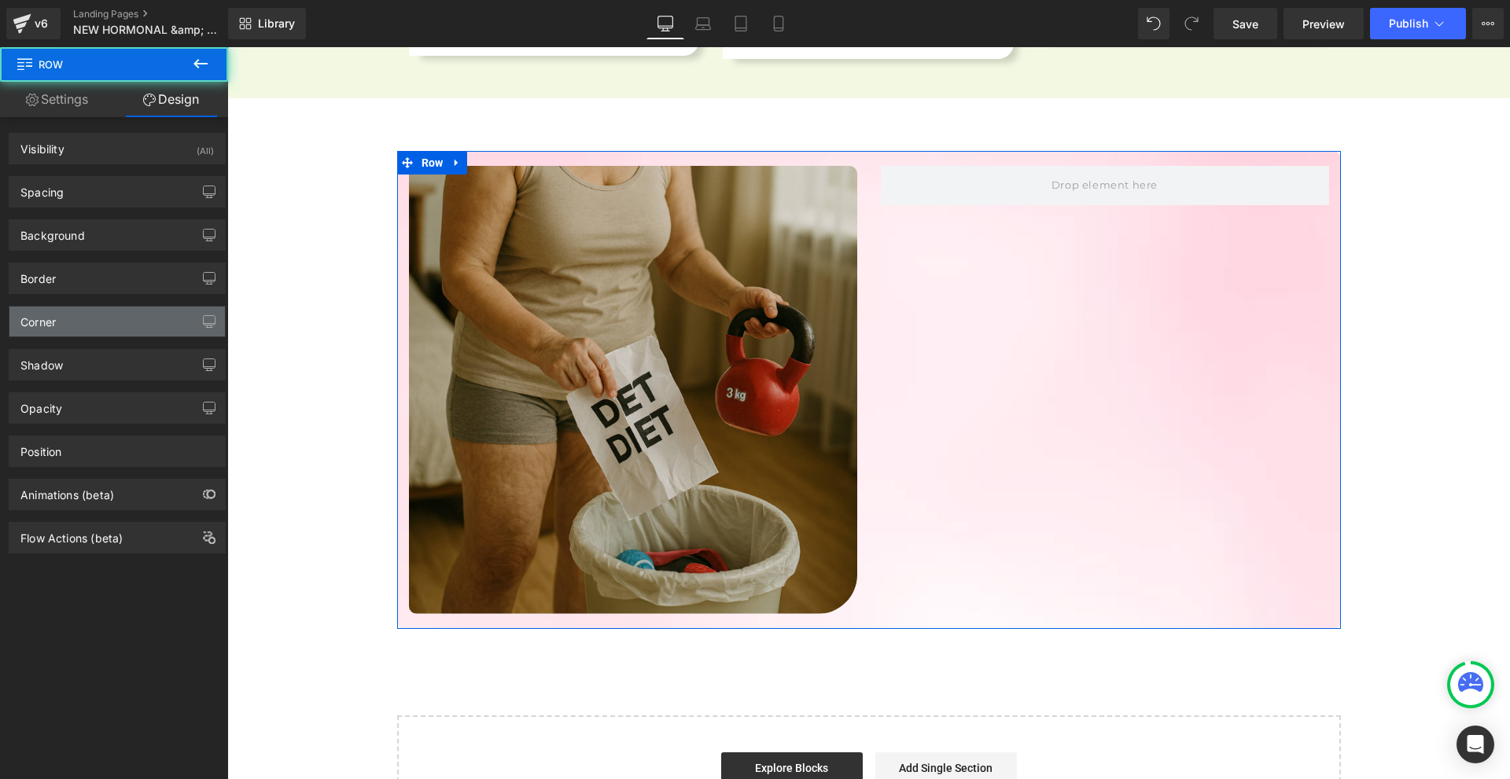
click at [69, 330] on div "Corner" at bounding box center [116, 322] width 215 height 30
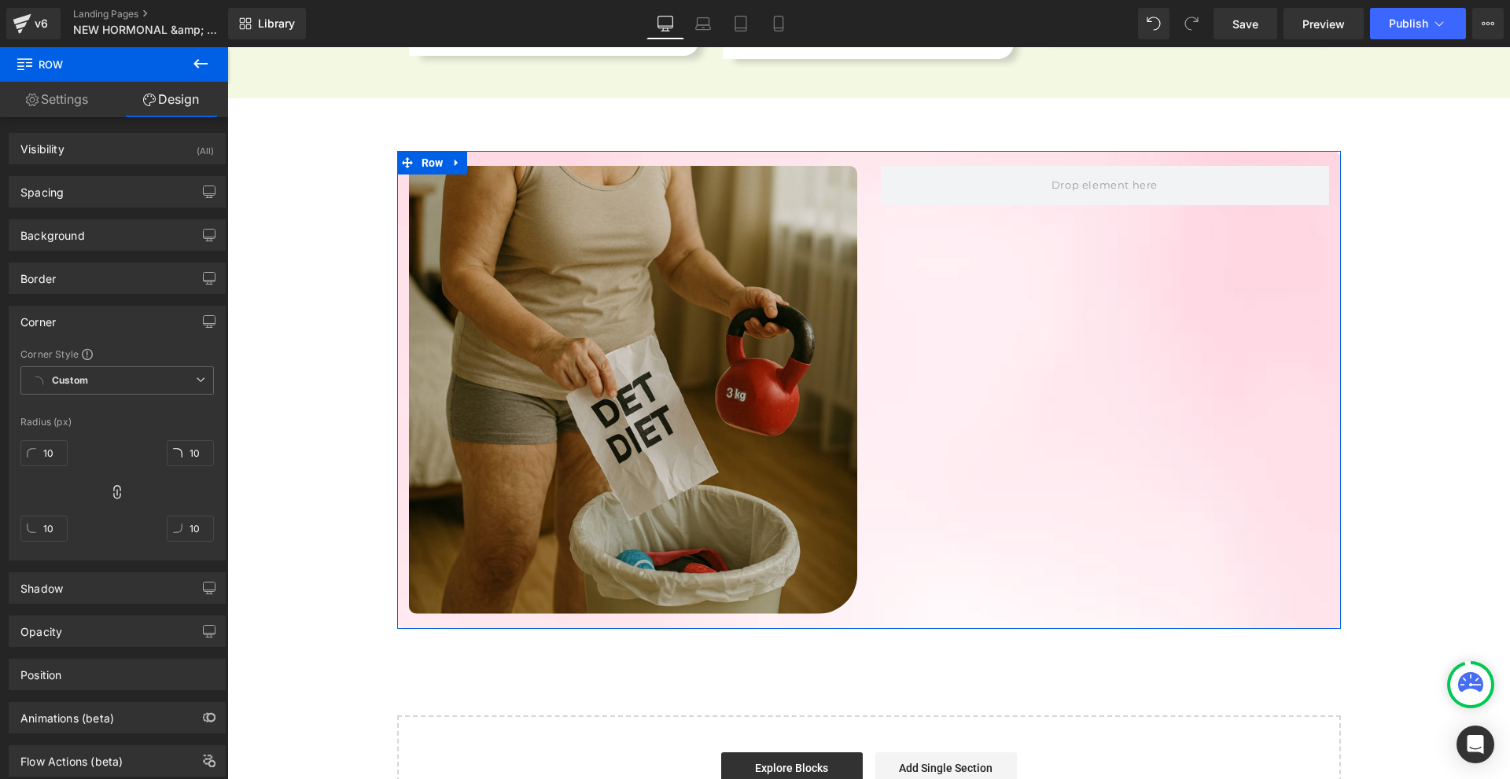
click at [74, 330] on div "Corner" at bounding box center [116, 322] width 215 height 30
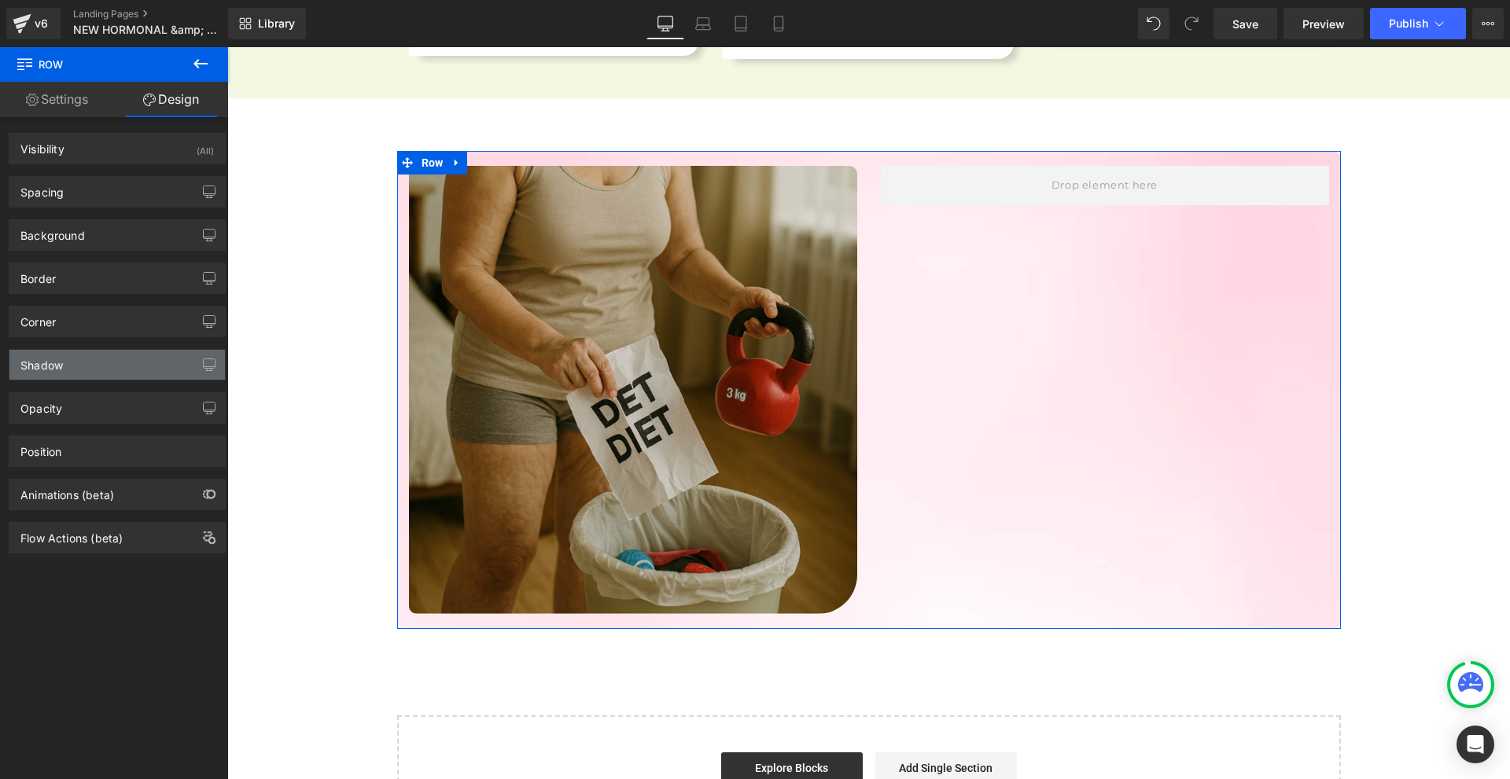
click at [91, 366] on div "Shadow" at bounding box center [116, 365] width 215 height 30
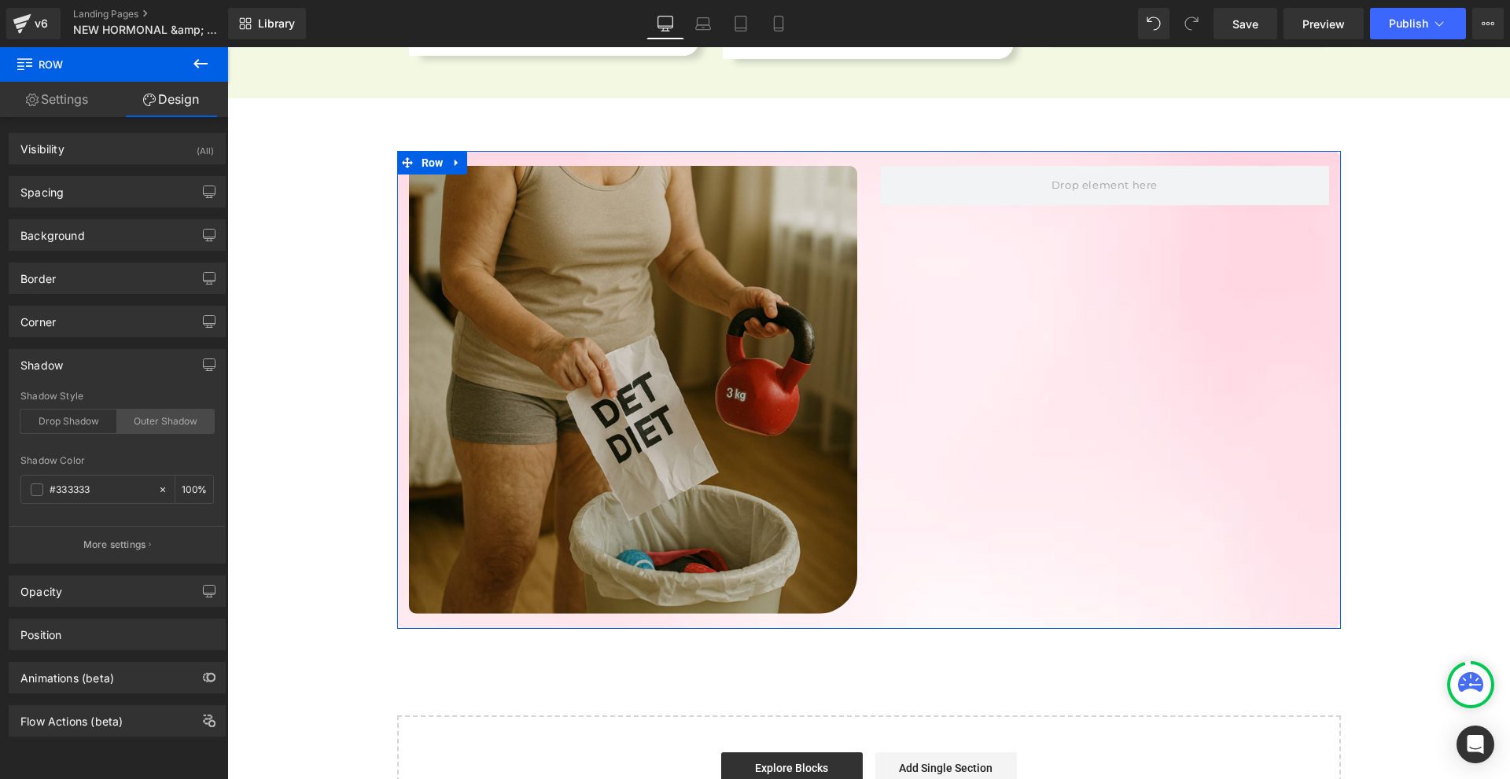
click at [161, 415] on div "Outer Shadow" at bounding box center [165, 422] width 97 height 24
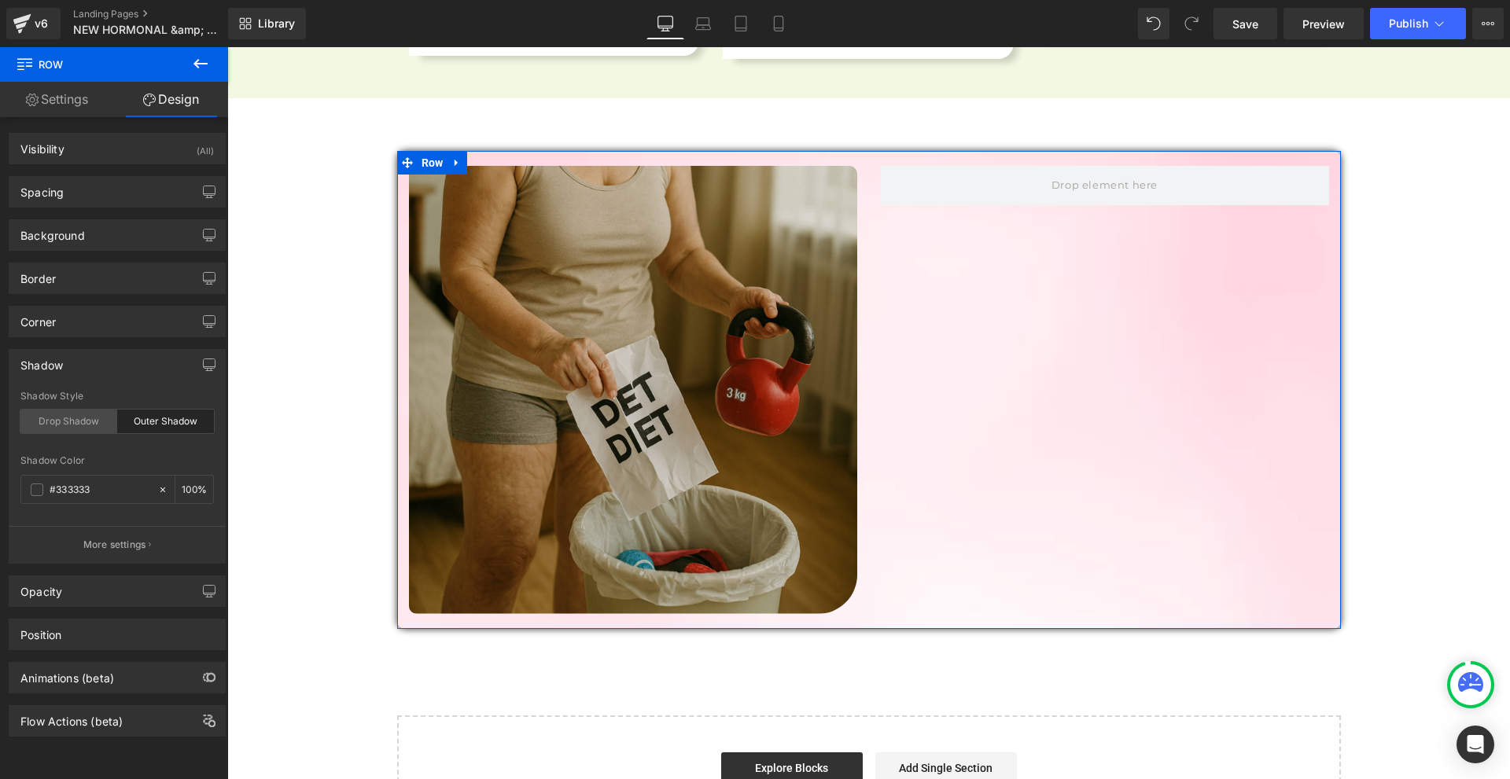
click at [61, 429] on div "Drop Shadow" at bounding box center [68, 422] width 97 height 24
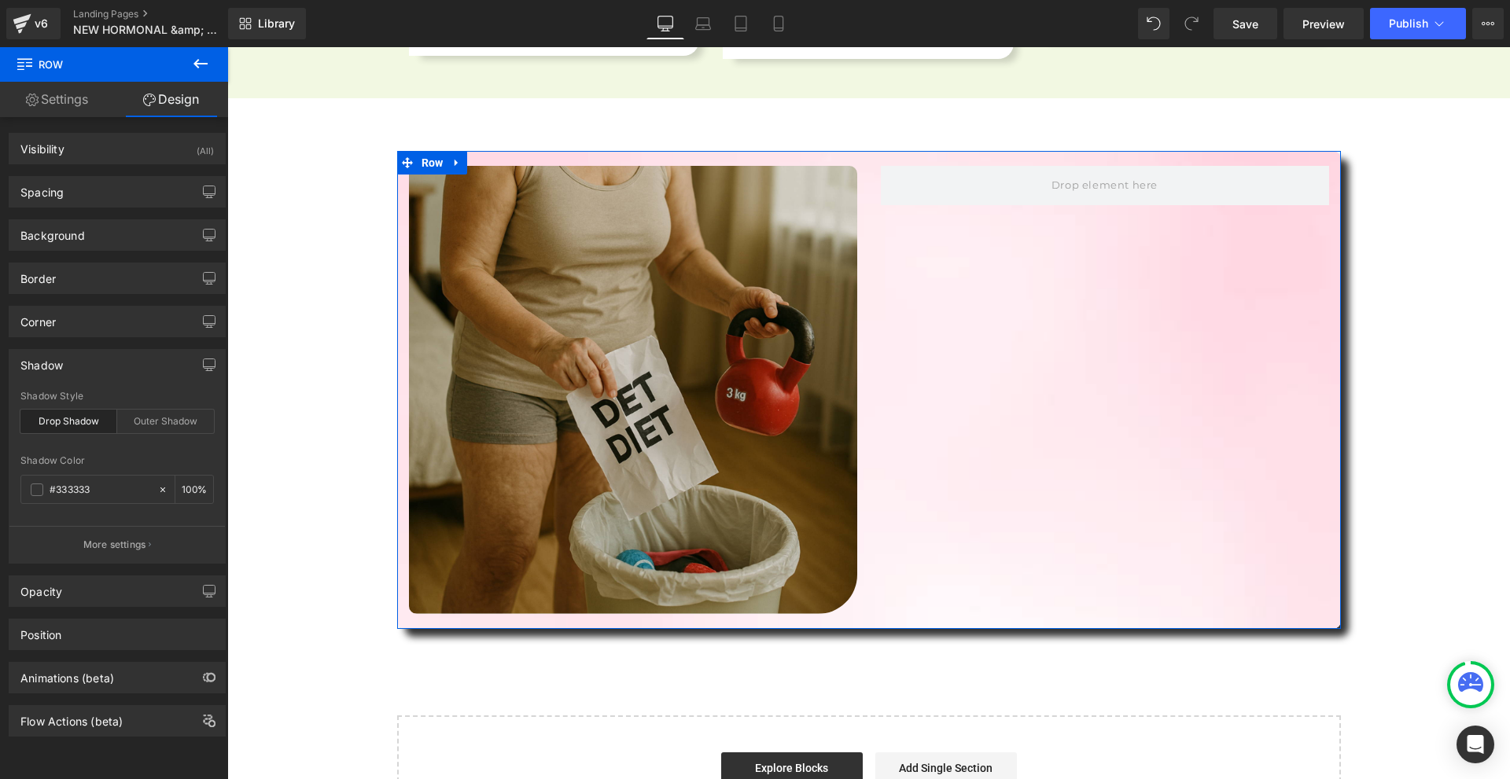
click at [92, 506] on div "Shadow Color #333333 100 %" at bounding box center [116, 488] width 193 height 67
click at [98, 493] on input "#333333" at bounding box center [100, 489] width 101 height 17
paste input "ec4582"
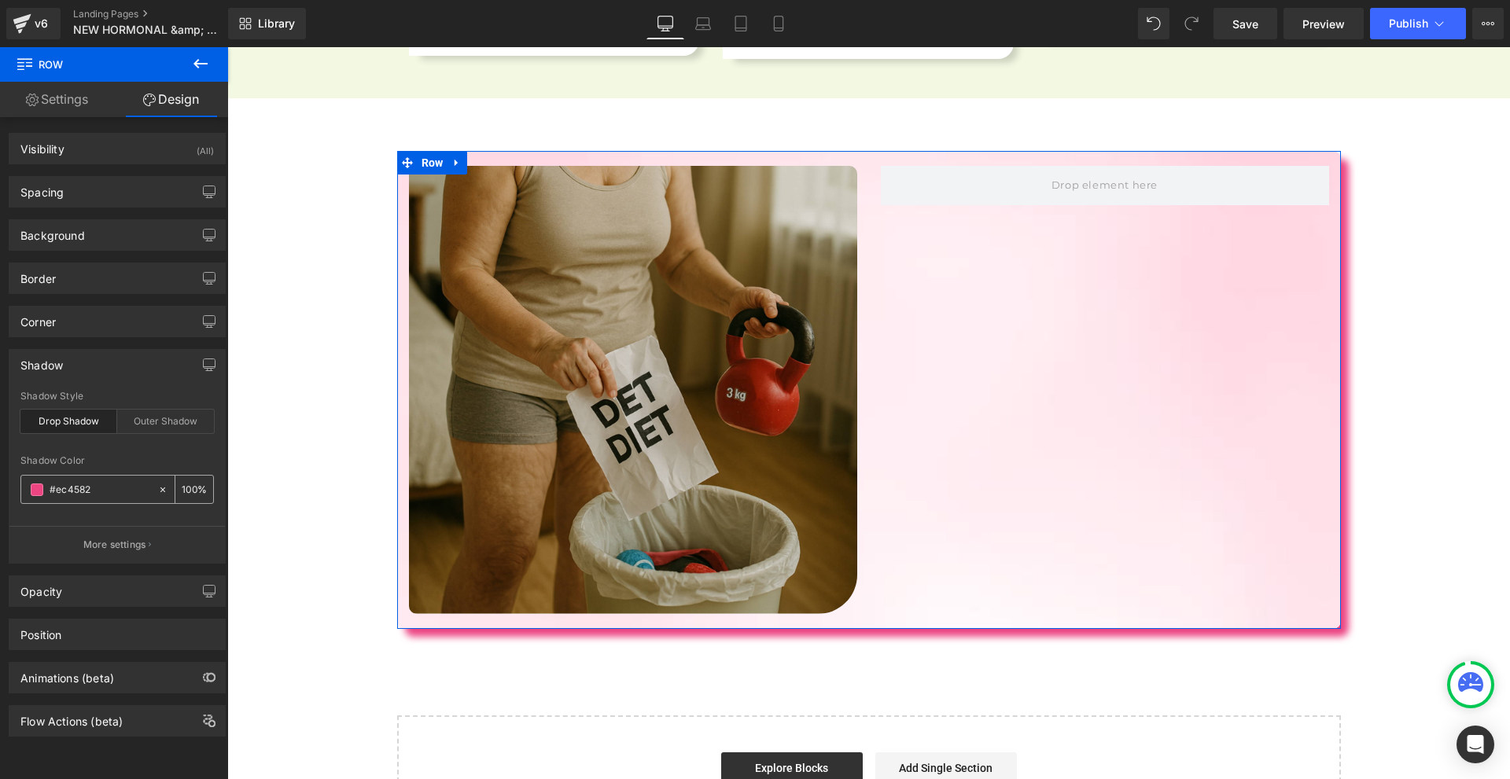
click at [182, 492] on input "100" at bounding box center [190, 489] width 16 height 17
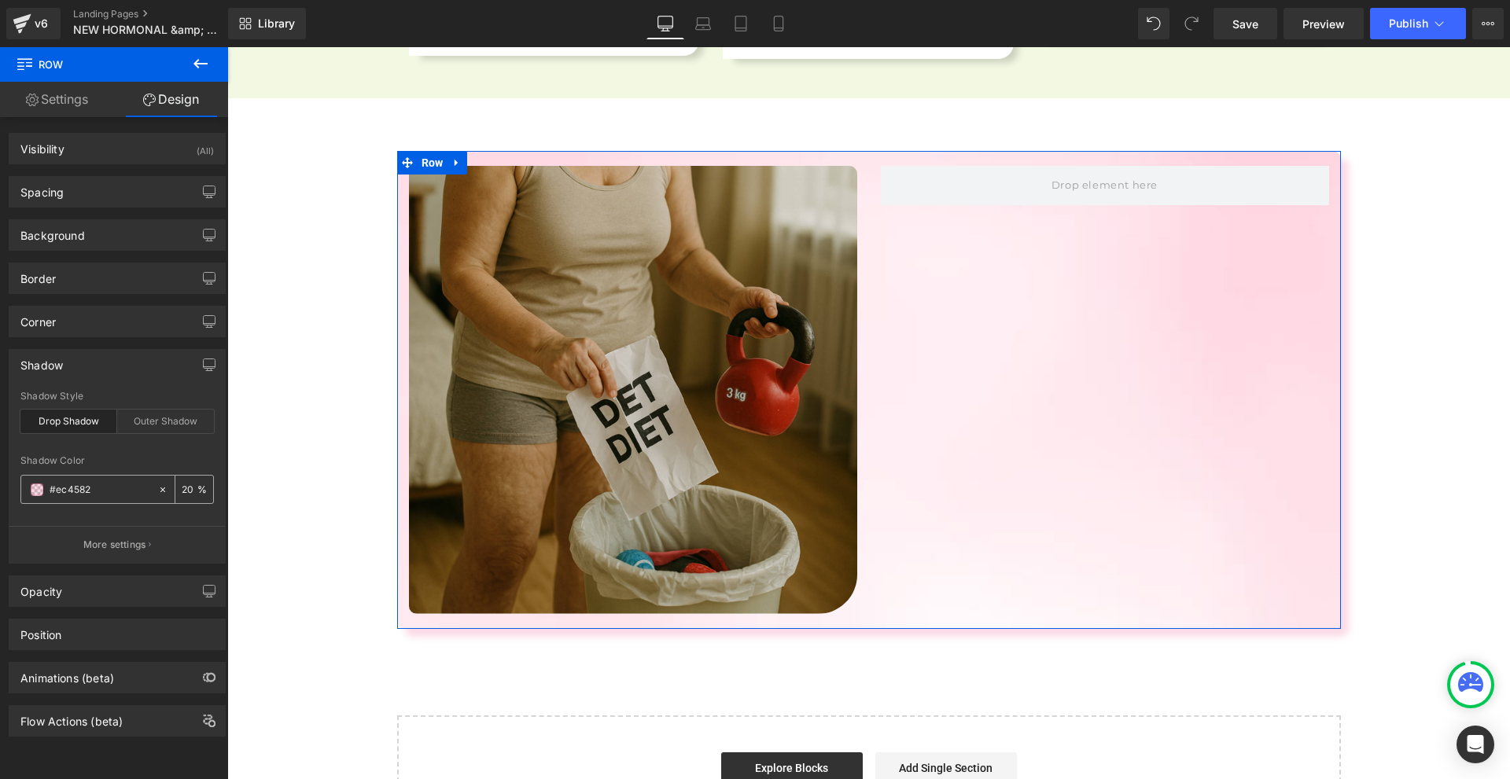
click at [38, 491] on span at bounding box center [37, 490] width 13 height 13
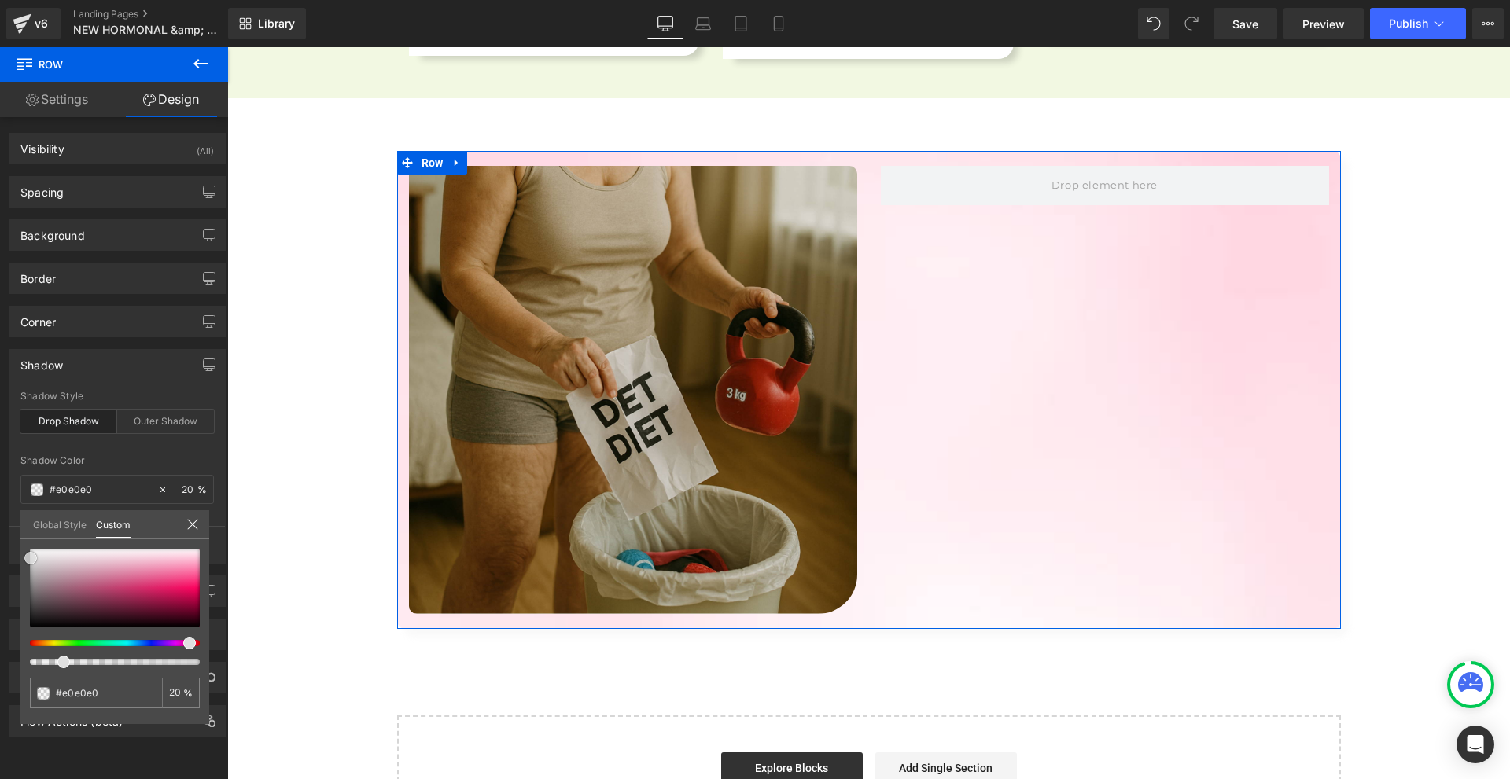
drag, startPoint x: 46, startPoint y: 563, endPoint x: 61, endPoint y: 547, distance: 21.7
click at [31, 557] on div at bounding box center [115, 588] width 170 height 79
drag, startPoint x: 34, startPoint y: 558, endPoint x: 288, endPoint y: 478, distance: 266.4
click at [38, 580] on span at bounding box center [34, 578] width 13 height 13
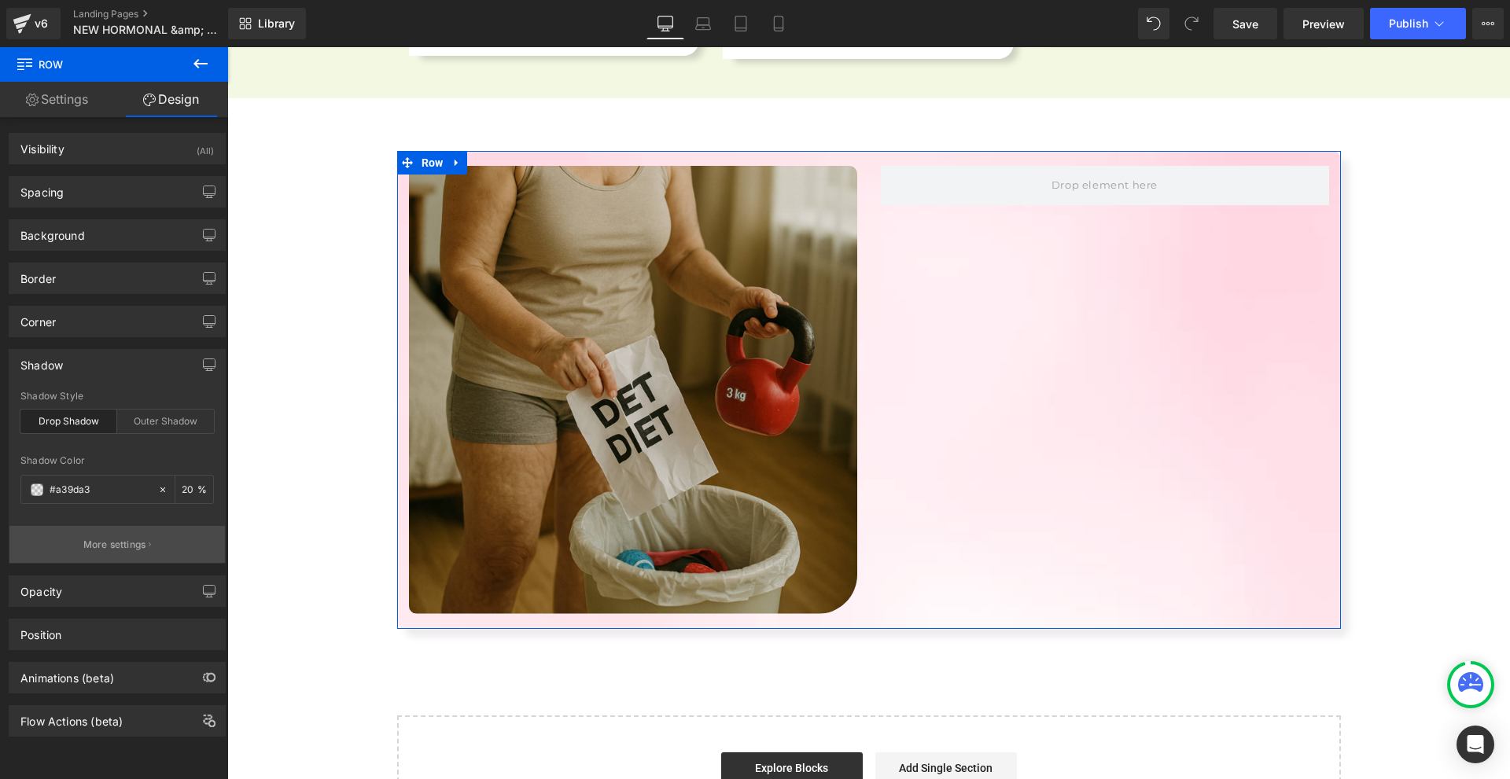
click at [126, 546] on p "More settings" at bounding box center [114, 545] width 63 height 14
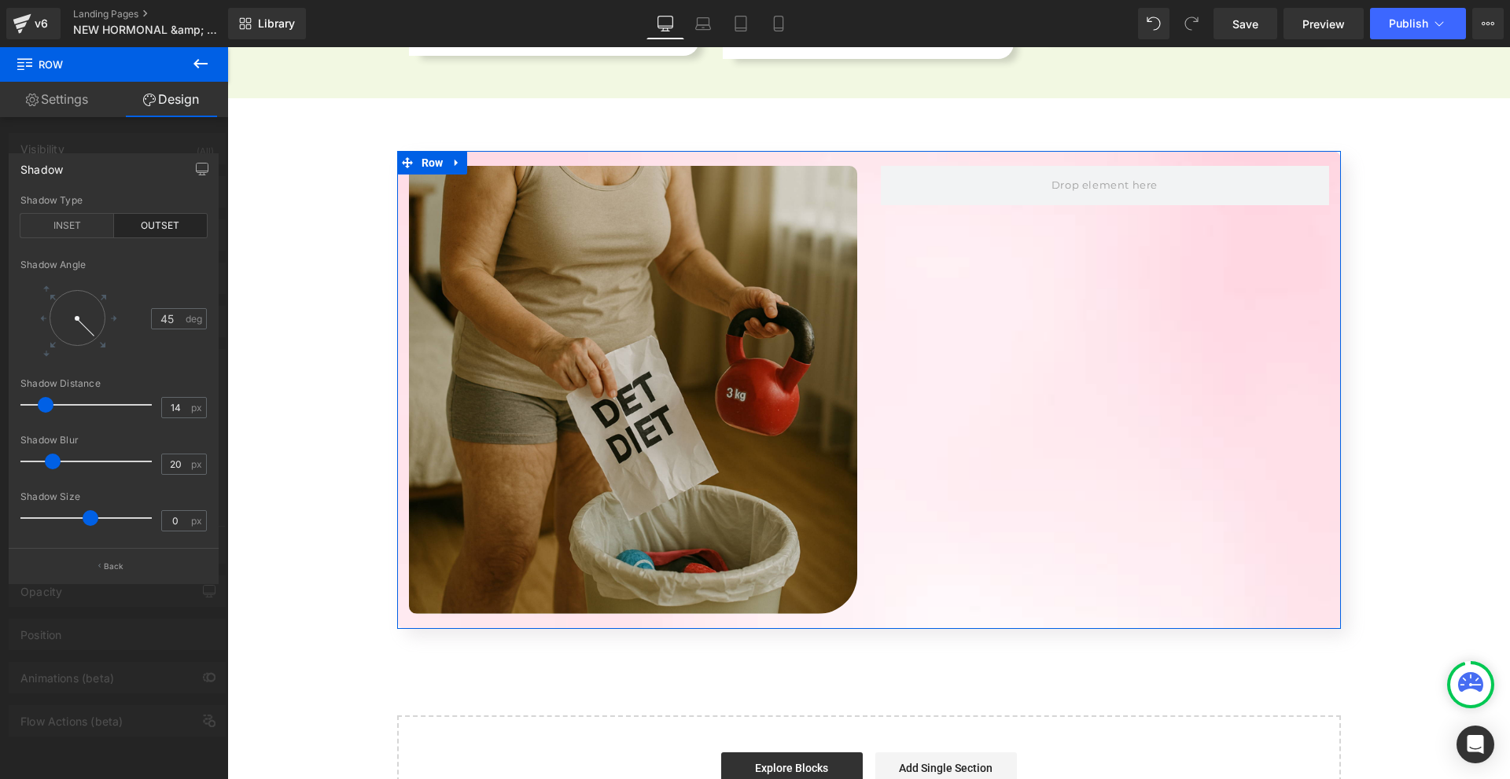
drag, startPoint x: 39, startPoint y: 457, endPoint x: 52, endPoint y: 457, distance: 12.6
click at [52, 457] on span at bounding box center [53, 462] width 16 height 16
drag, startPoint x: 53, startPoint y: 402, endPoint x: 66, endPoint y: 400, distance: 13.5
click at [66, 400] on div at bounding box center [89, 404] width 123 height 31
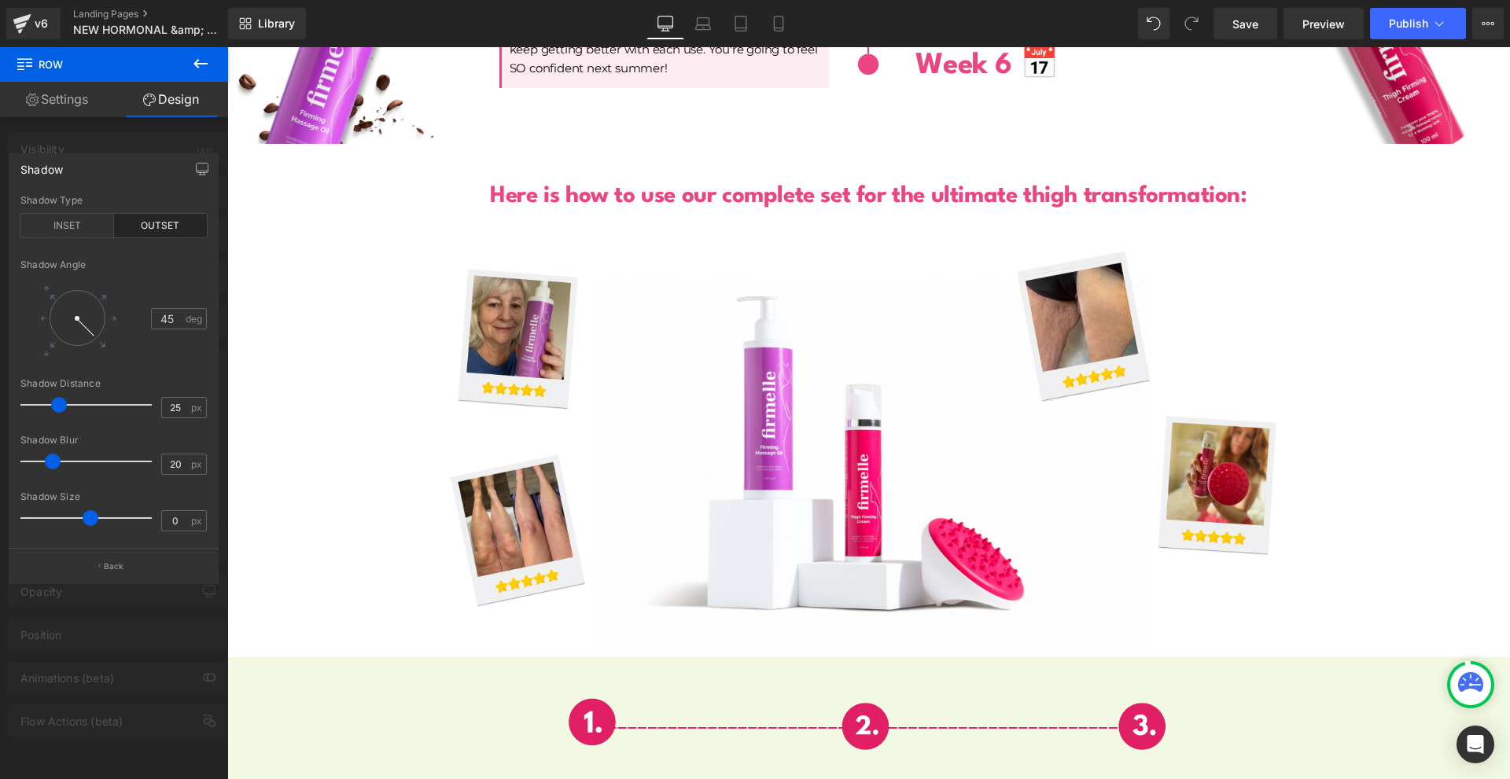
scroll to position [4955, 0]
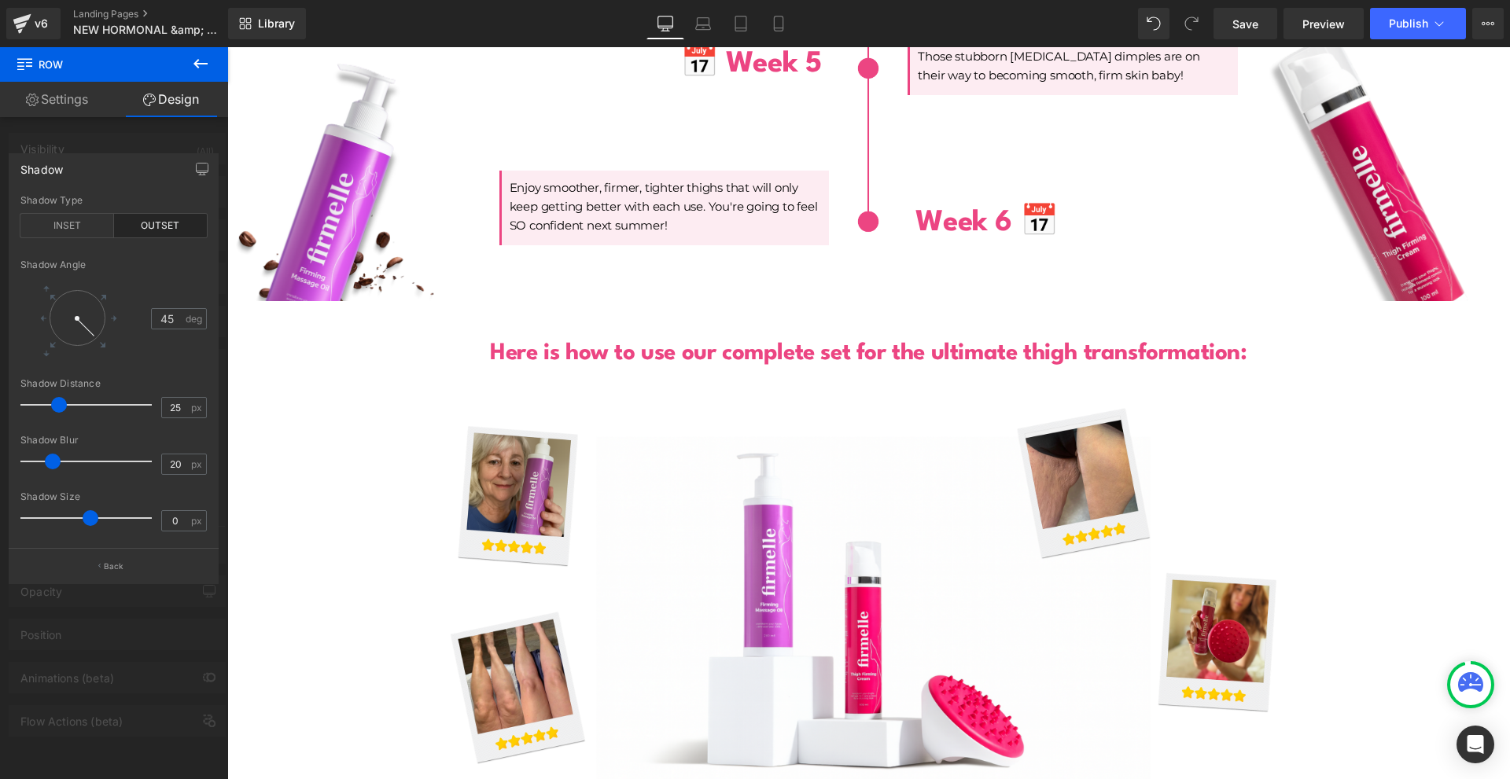
click at [1250, 344] on div at bounding box center [868, 413] width 1283 height 732
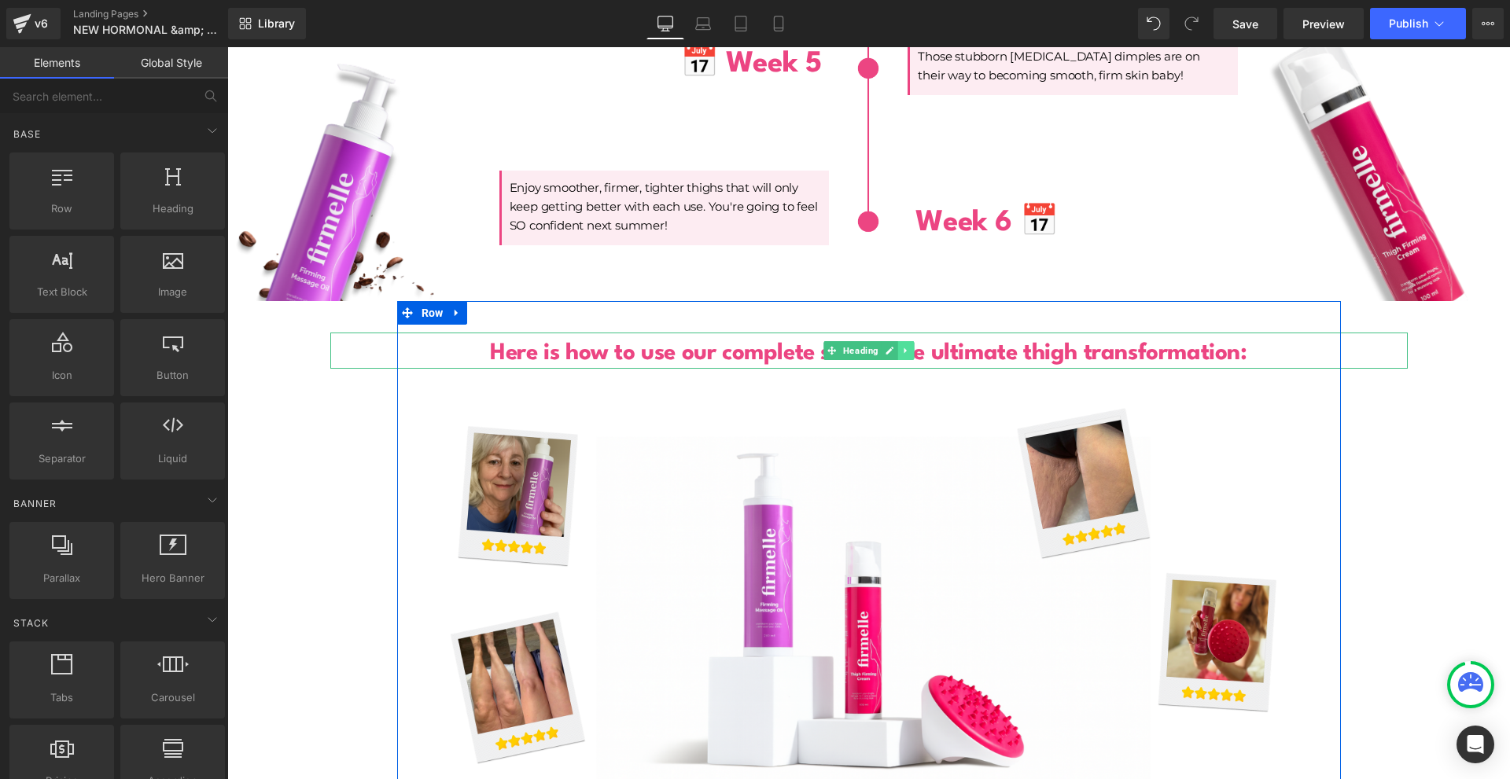
click at [903, 346] on icon at bounding box center [905, 350] width 9 height 9
click at [893, 346] on icon at bounding box center [897, 350] width 9 height 9
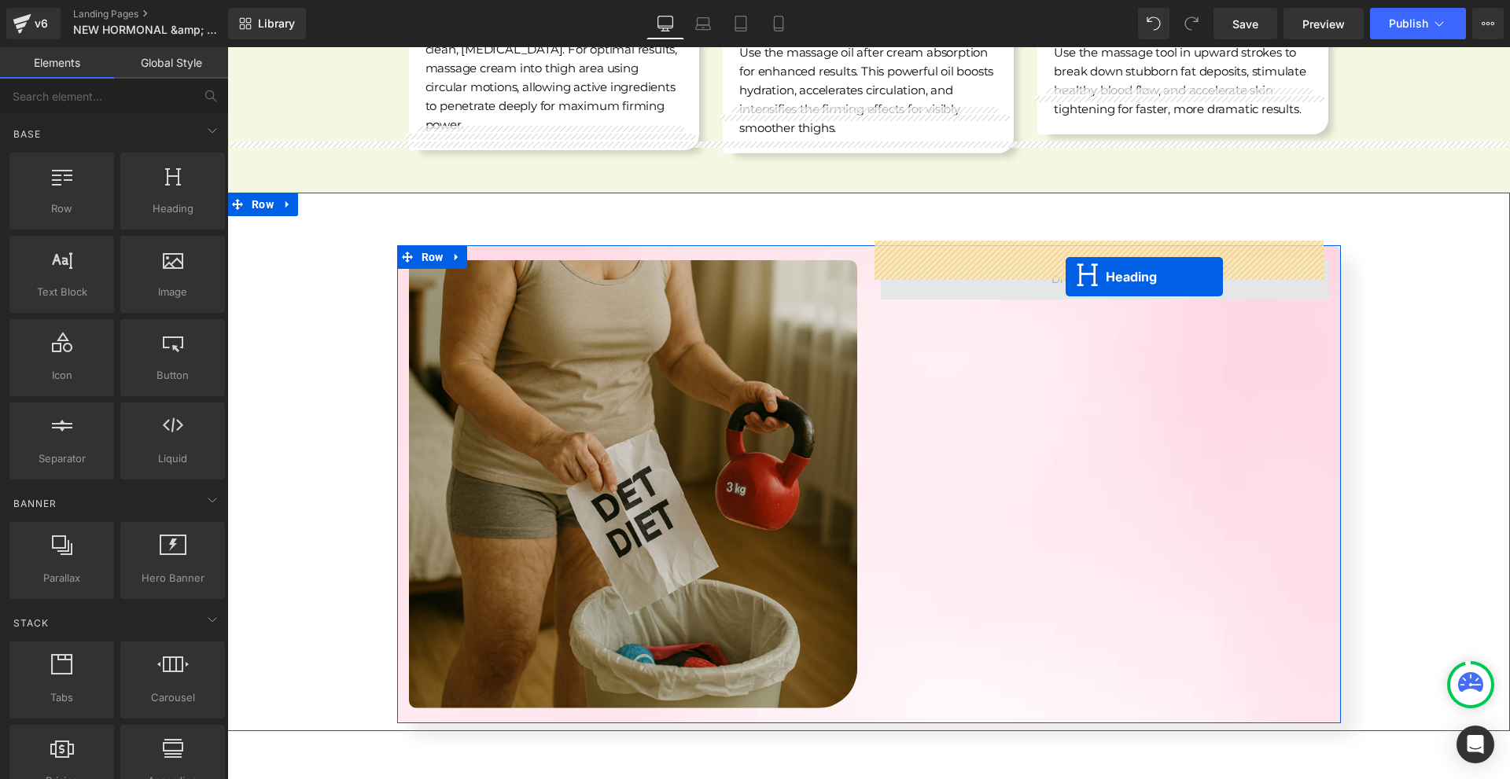
drag, startPoint x: 822, startPoint y: 332, endPoint x: 1066, endPoint y: 275, distance: 251.0
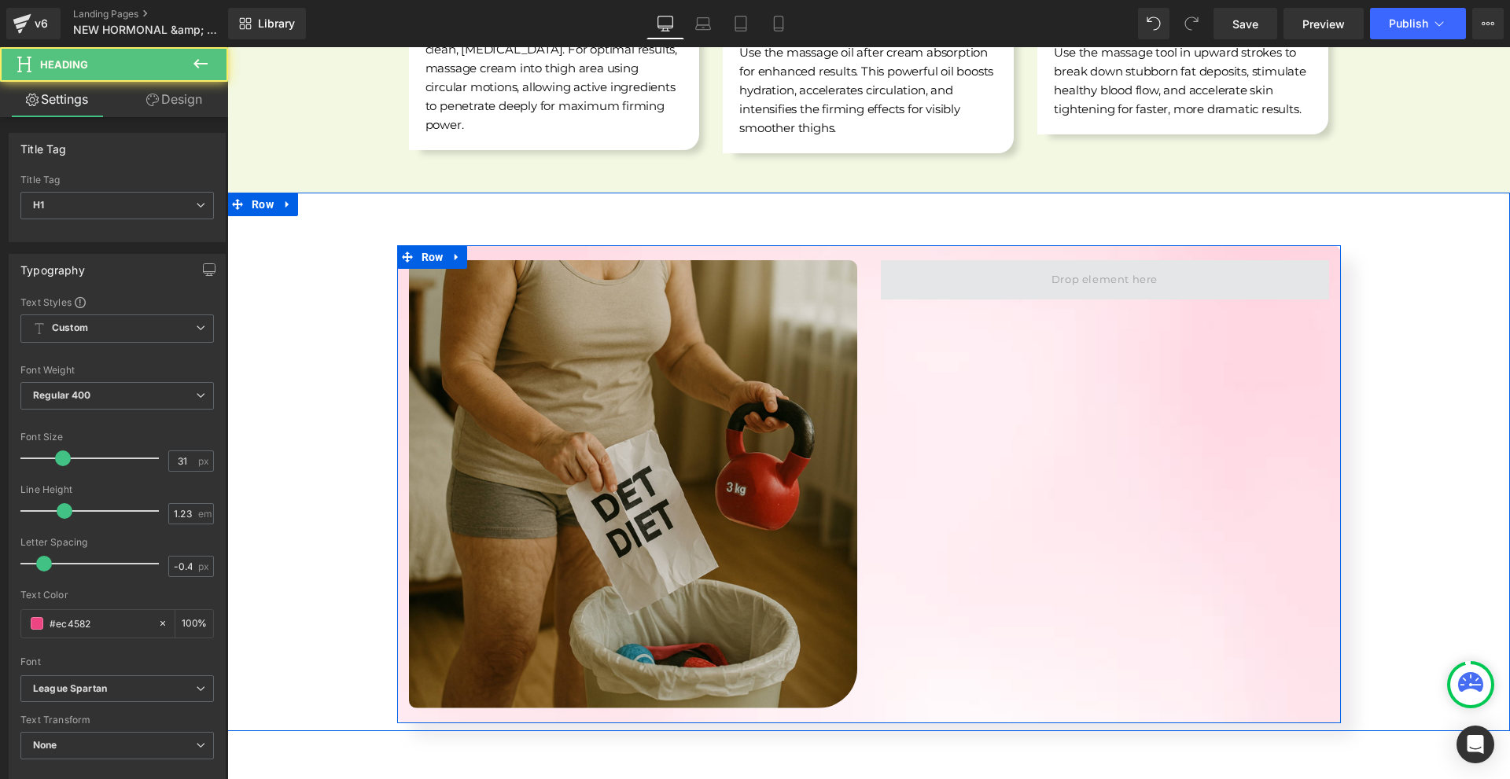
scroll to position [6197, 0]
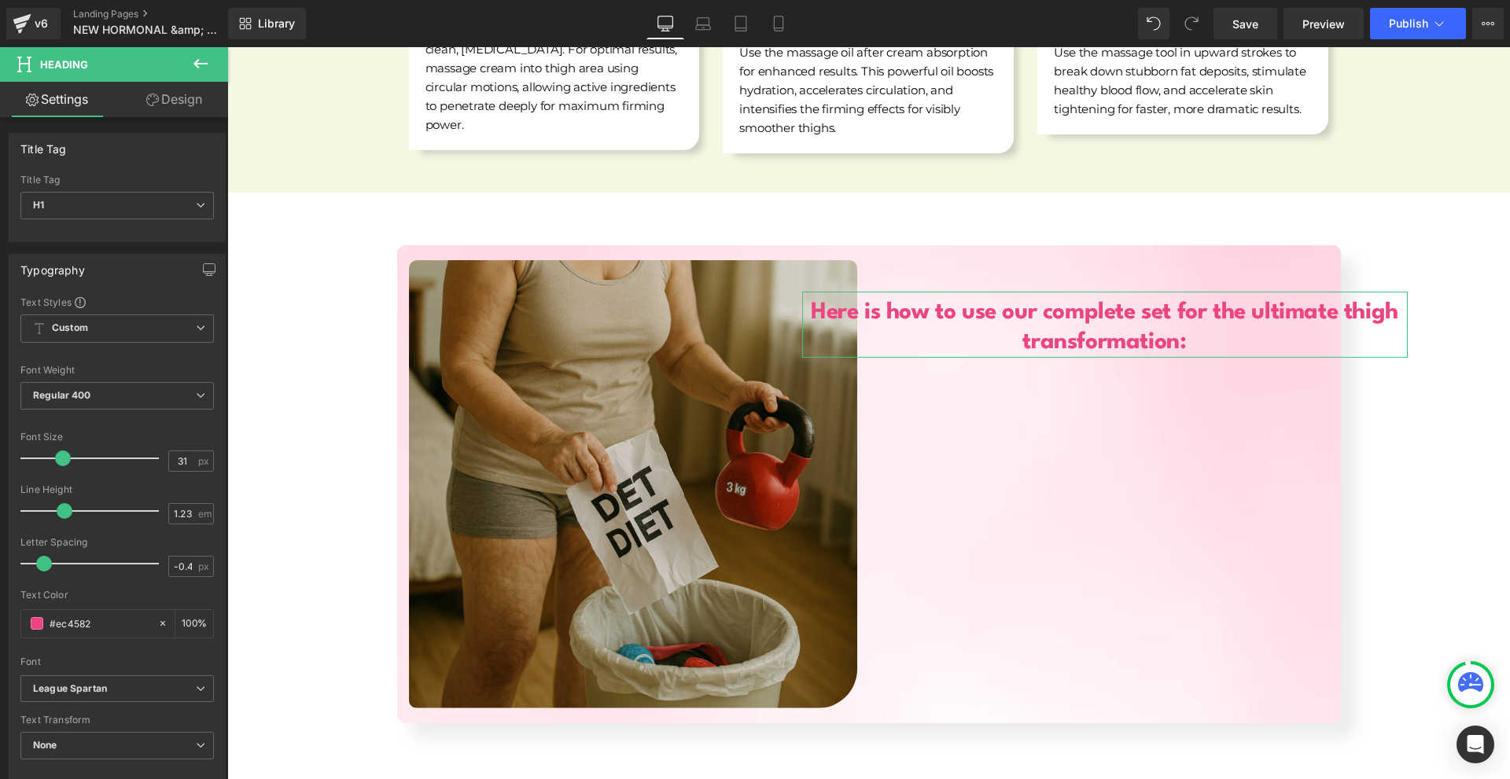
click at [164, 101] on link "Design" at bounding box center [174, 99] width 114 height 35
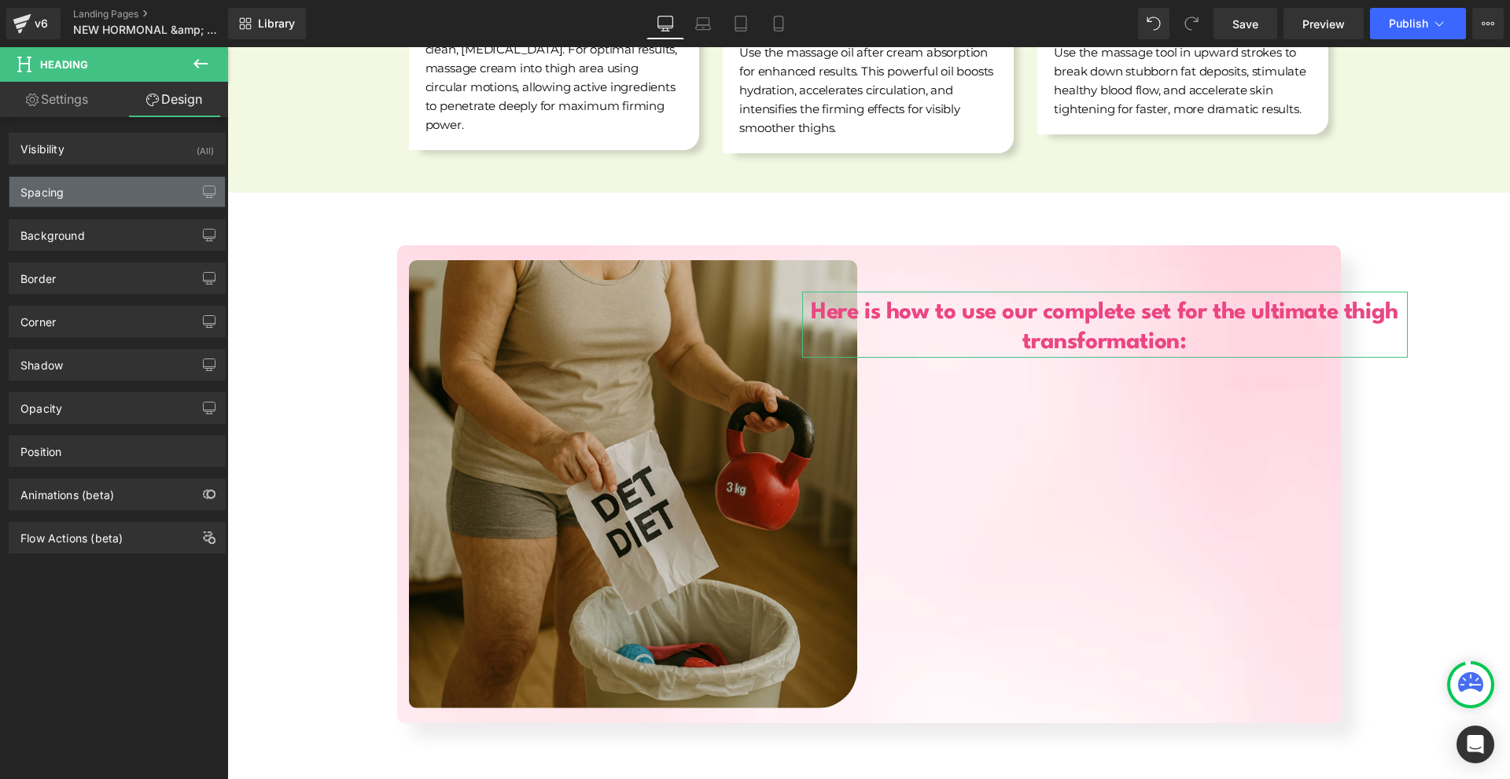
click at [96, 192] on div "Spacing" at bounding box center [116, 192] width 215 height 30
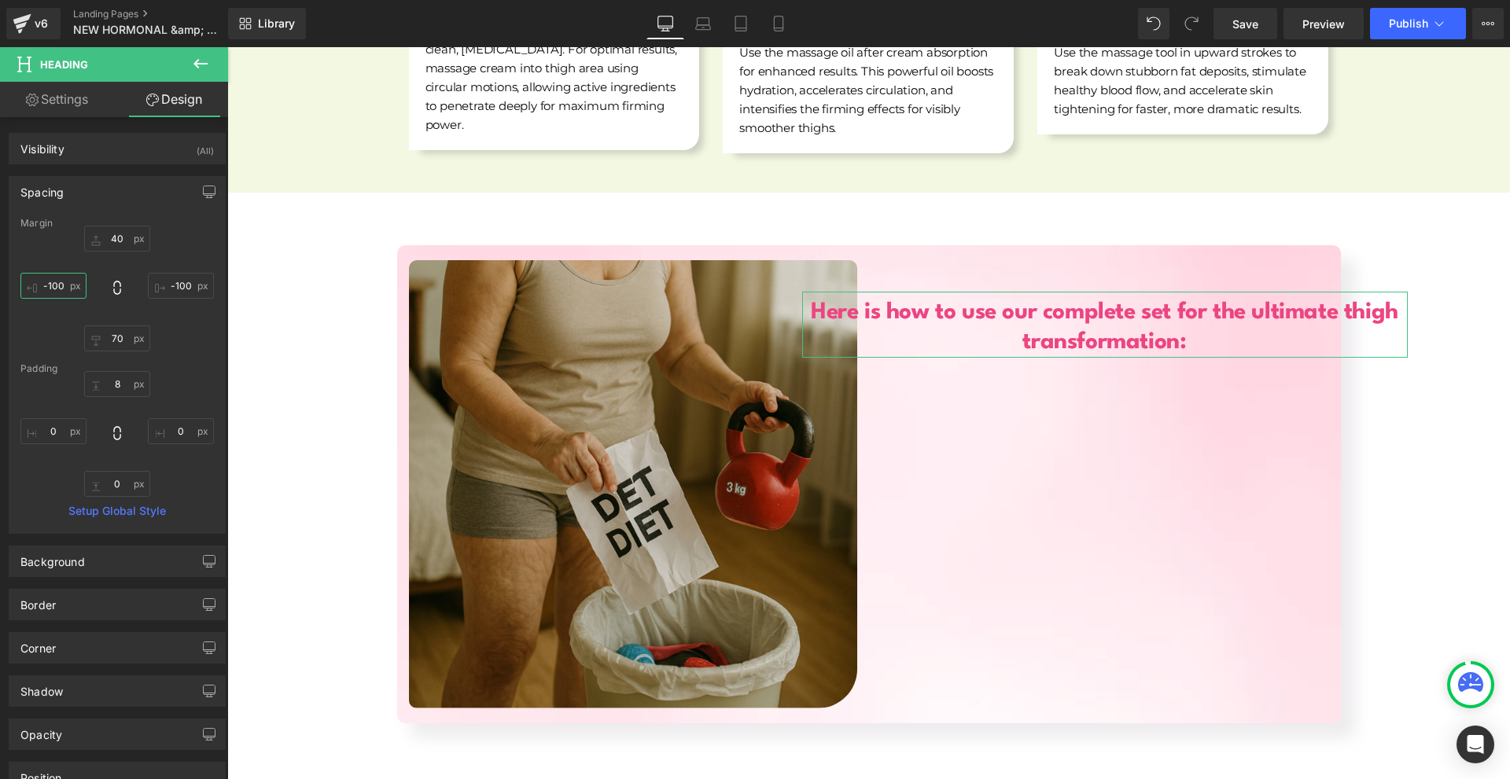
click at [56, 276] on input "-100" at bounding box center [53, 286] width 66 height 26
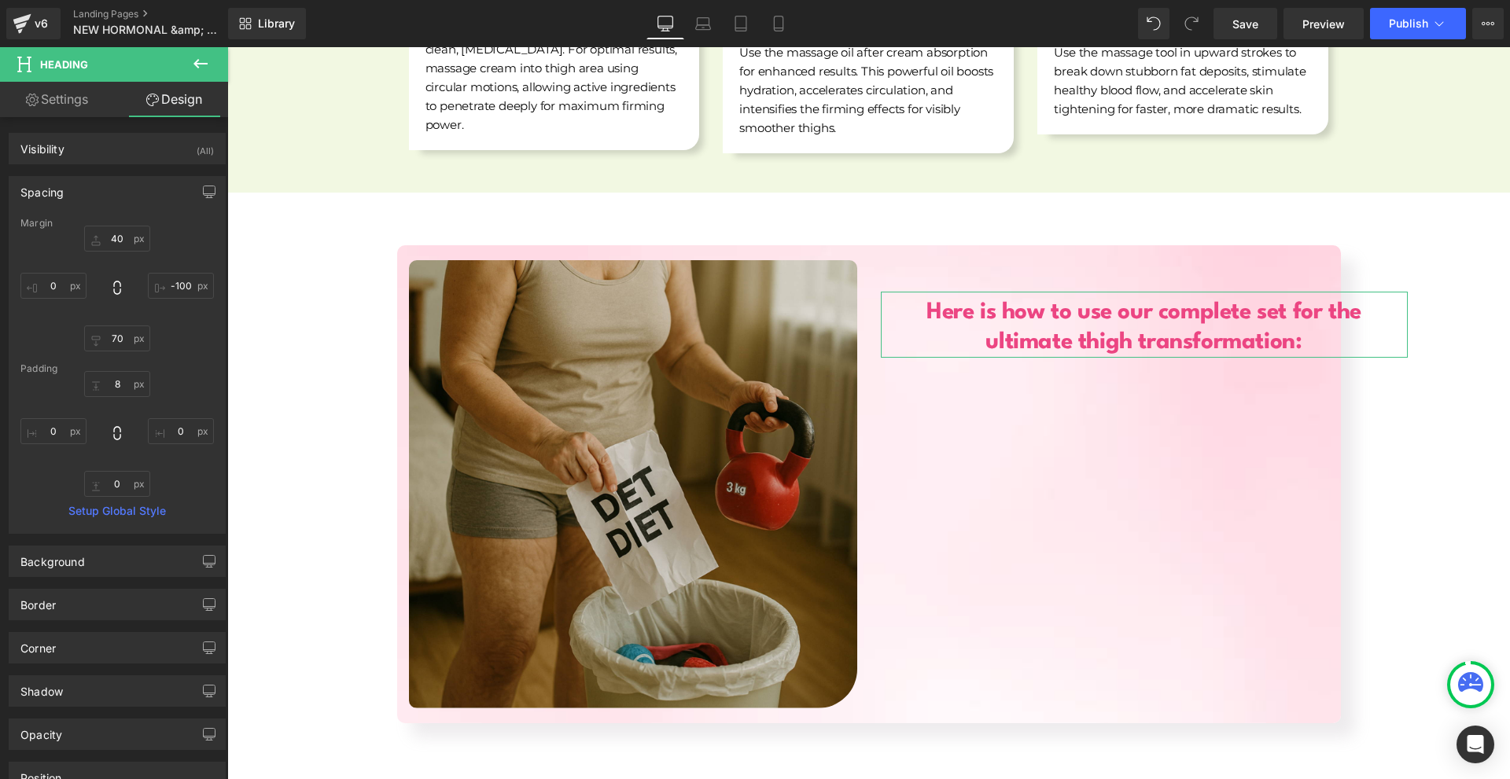
click at [212, 282] on div "Margin 40px 40 -100px -100 70px 70 0 0 [GEOGRAPHIC_DATA] 8px 8 0px 0 0px 0 0px …" at bounding box center [116, 375] width 215 height 315
drag, startPoint x: 191, startPoint y: 284, endPoint x: 210, endPoint y: 284, distance: 18.9
click at [190, 284] on input "-100" at bounding box center [181, 286] width 66 height 26
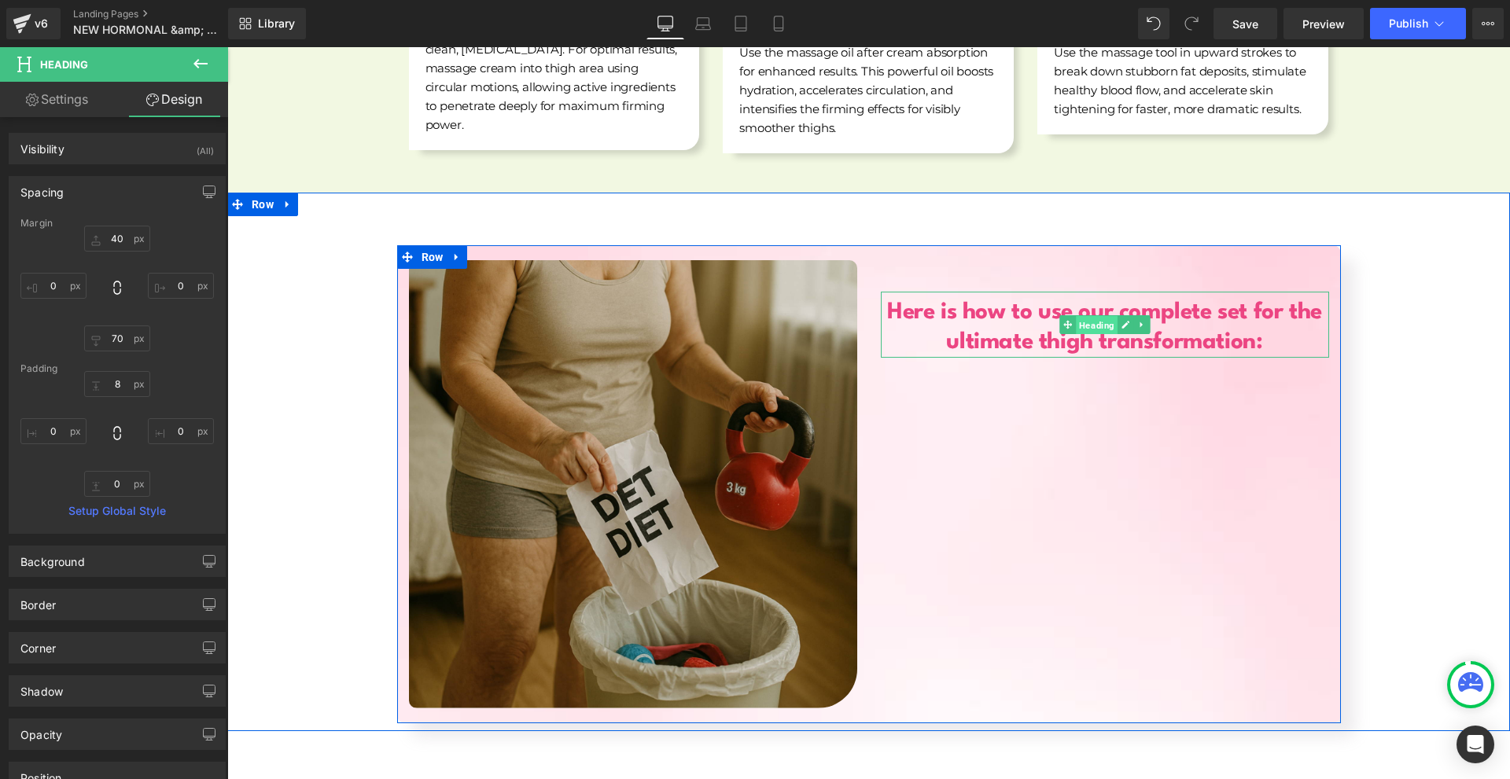
click at [1082, 316] on span "Heading" at bounding box center [1097, 325] width 42 height 19
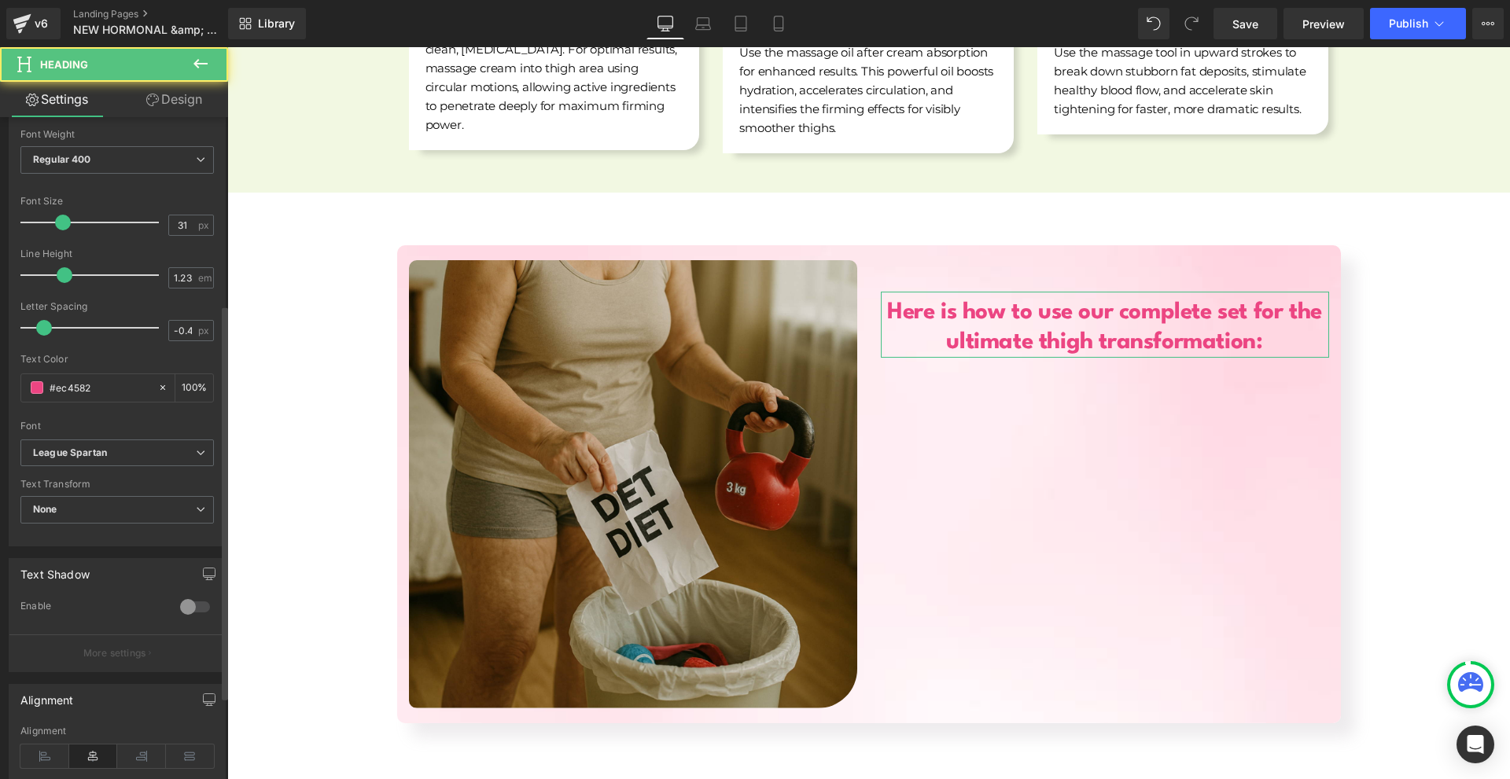
scroll to position [315, 0]
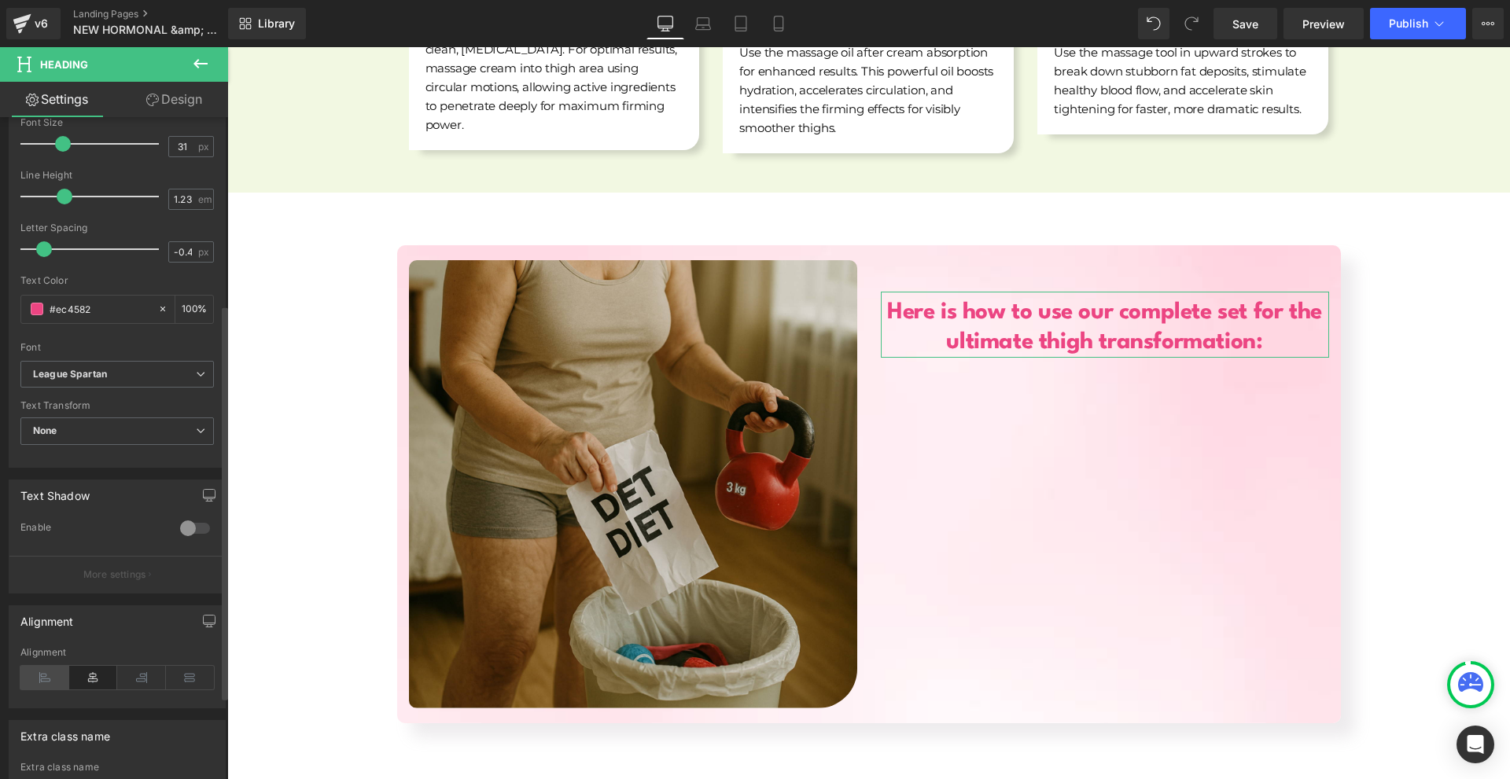
click at [44, 684] on icon at bounding box center [44, 678] width 49 height 24
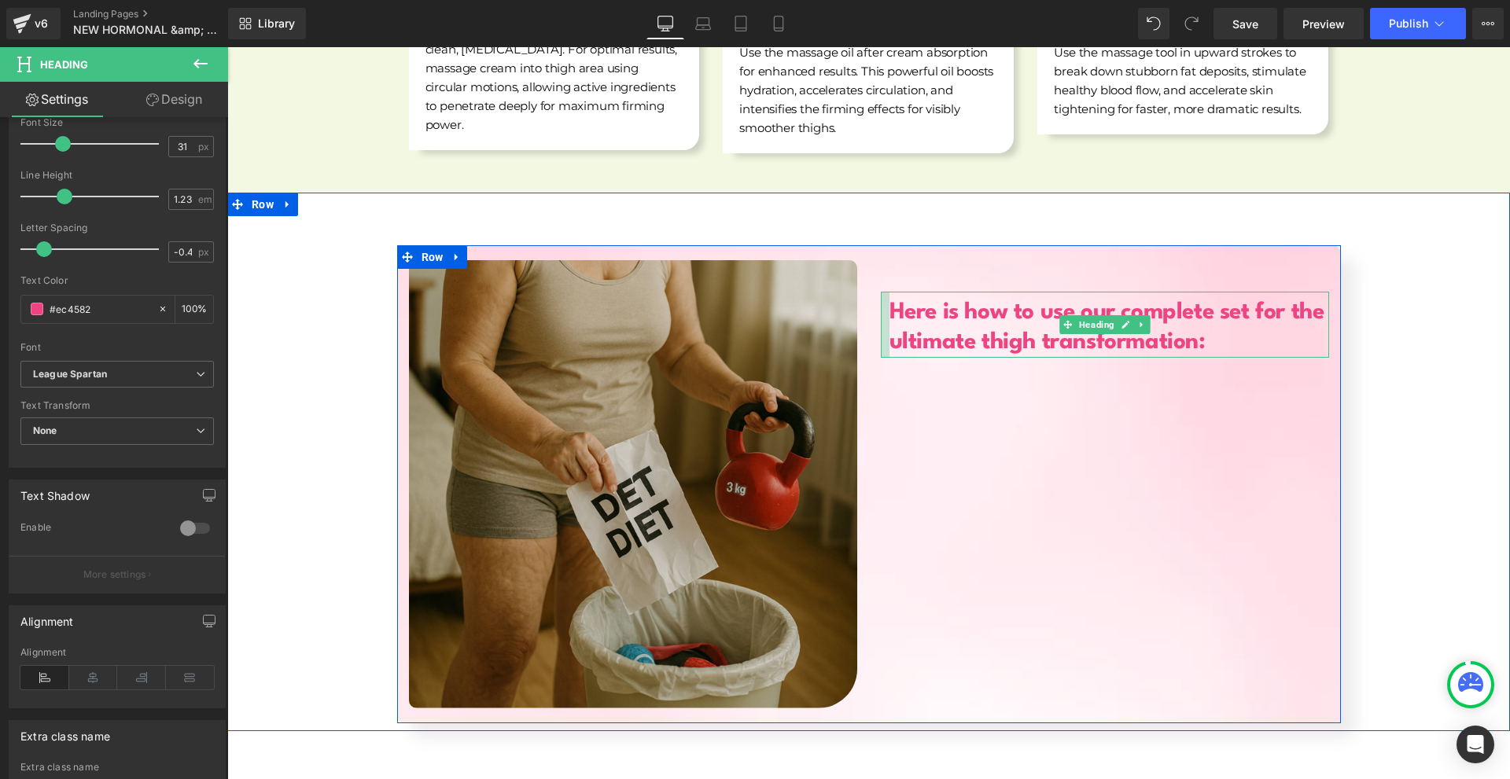
drag, startPoint x: 876, startPoint y: 308, endPoint x: 885, endPoint y: 307, distance: 8.7
click at [885, 307] on div "Here is how to use our complete set for the ultimate thigh transformation: Head…" at bounding box center [1105, 325] width 448 height 66
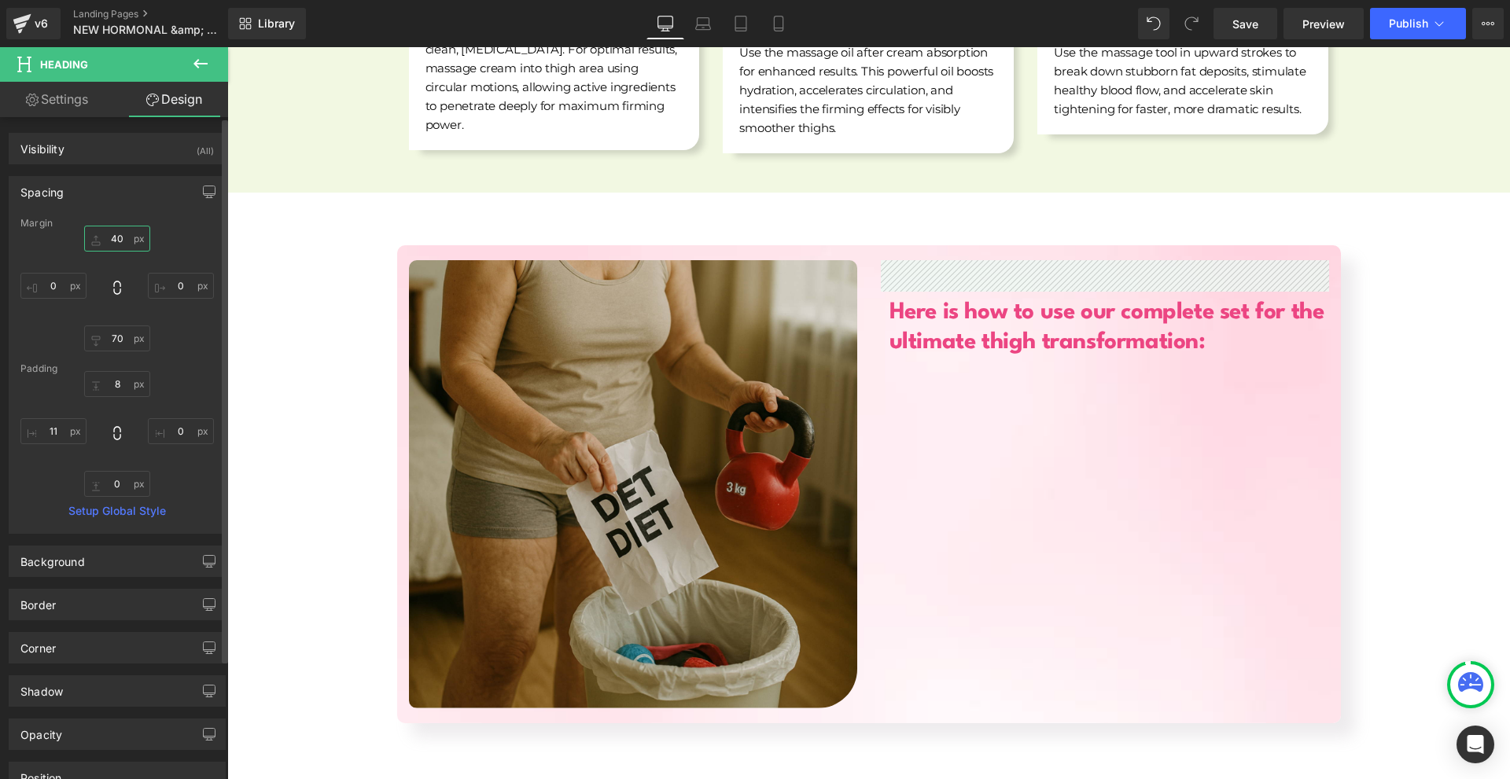
click at [125, 237] on input "40" at bounding box center [117, 239] width 66 height 26
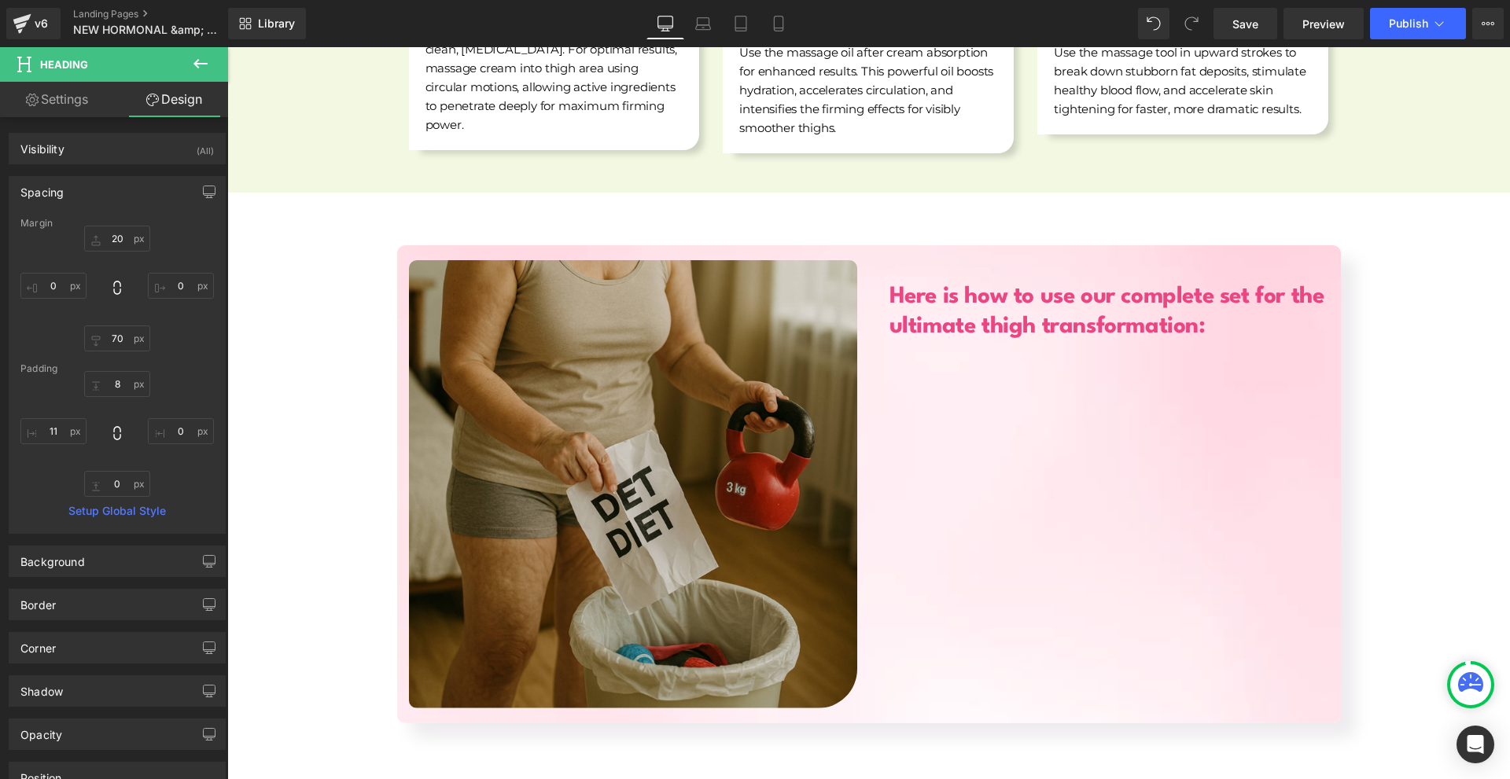
click at [907, 288] on b "Here is how to use our complete set for the ultimate thigh transformation:" at bounding box center [1106, 311] width 435 height 53
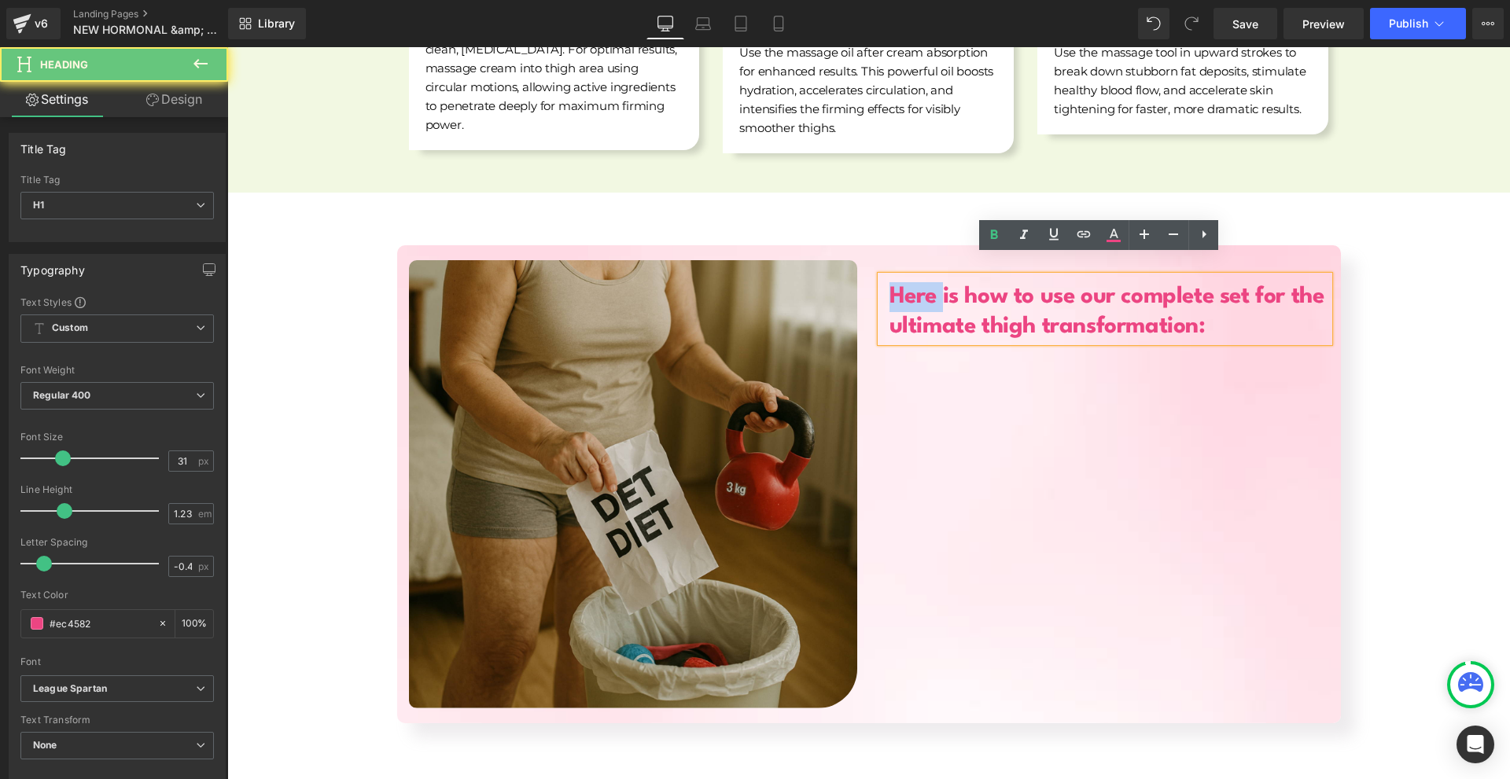
click at [907, 288] on b "Here is how to use our complete set for the ultimate thigh transformation:" at bounding box center [1106, 311] width 435 height 53
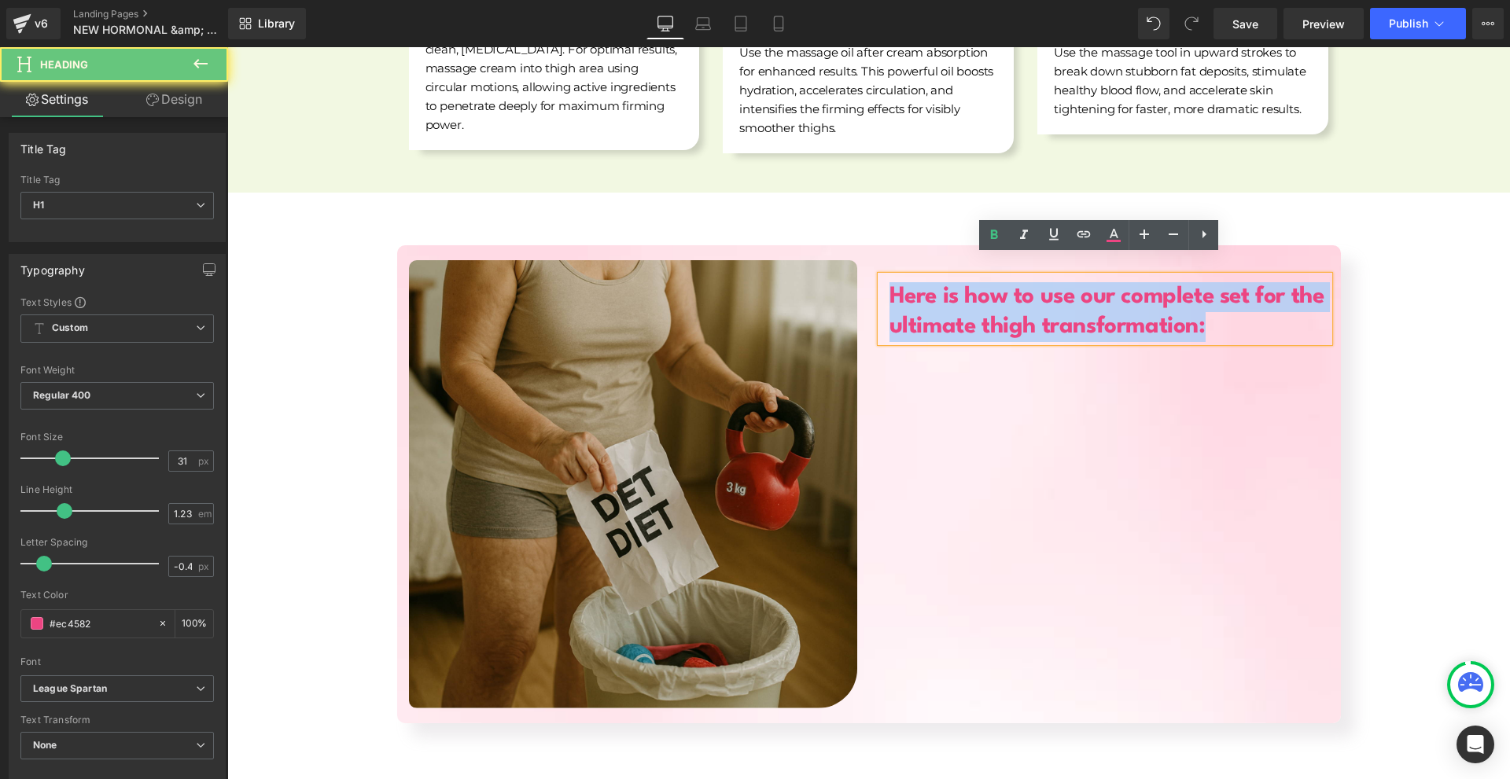
click at [907, 288] on b "Here is how to use our complete set for the ultimate thigh transformation:" at bounding box center [1106, 311] width 435 height 53
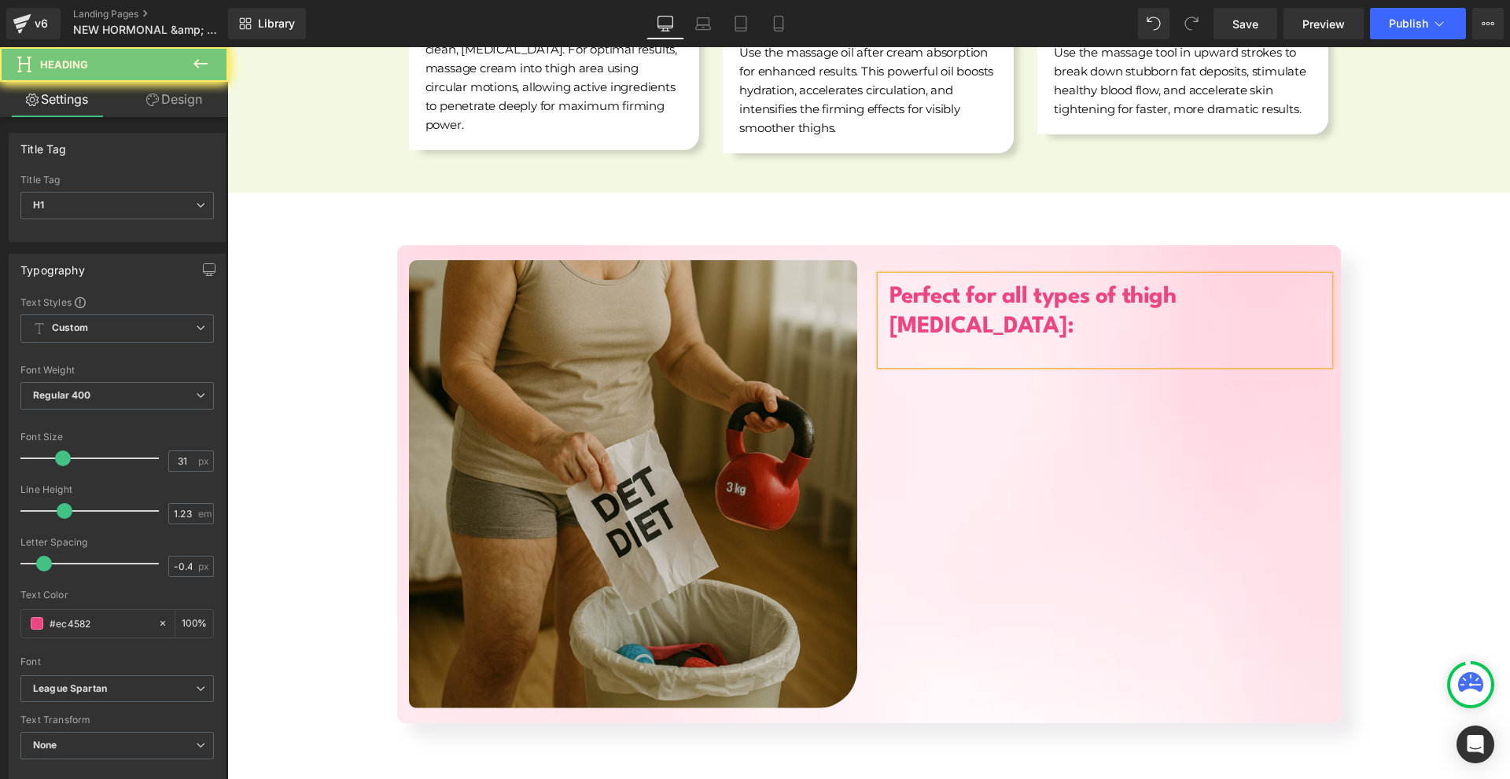
click at [1421, 364] on div "Image Perfect for all types of thigh [MEDICAL_DATA]: Heading Row" at bounding box center [868, 484] width 1283 height 478
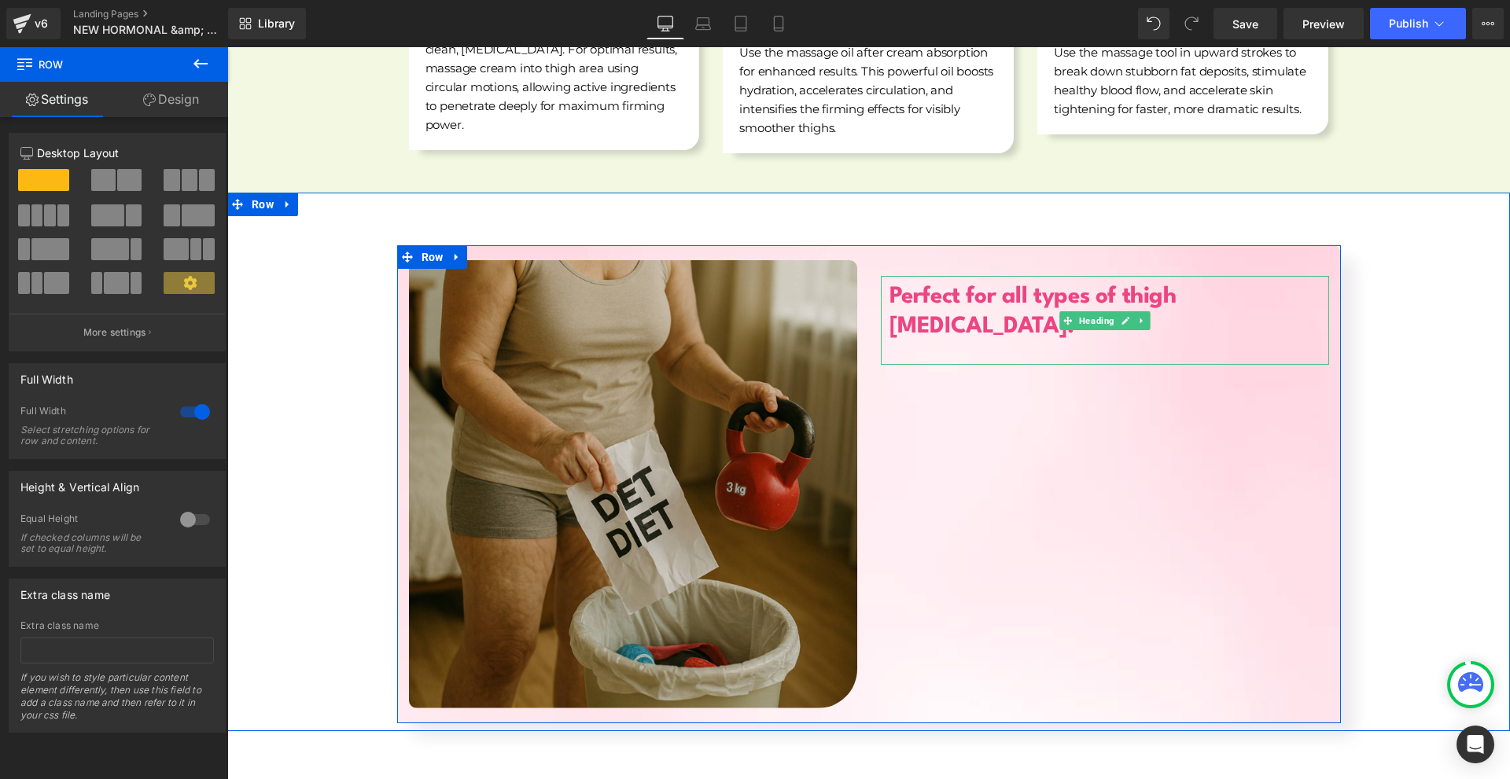
click at [1120, 311] on link at bounding box center [1126, 320] width 17 height 19
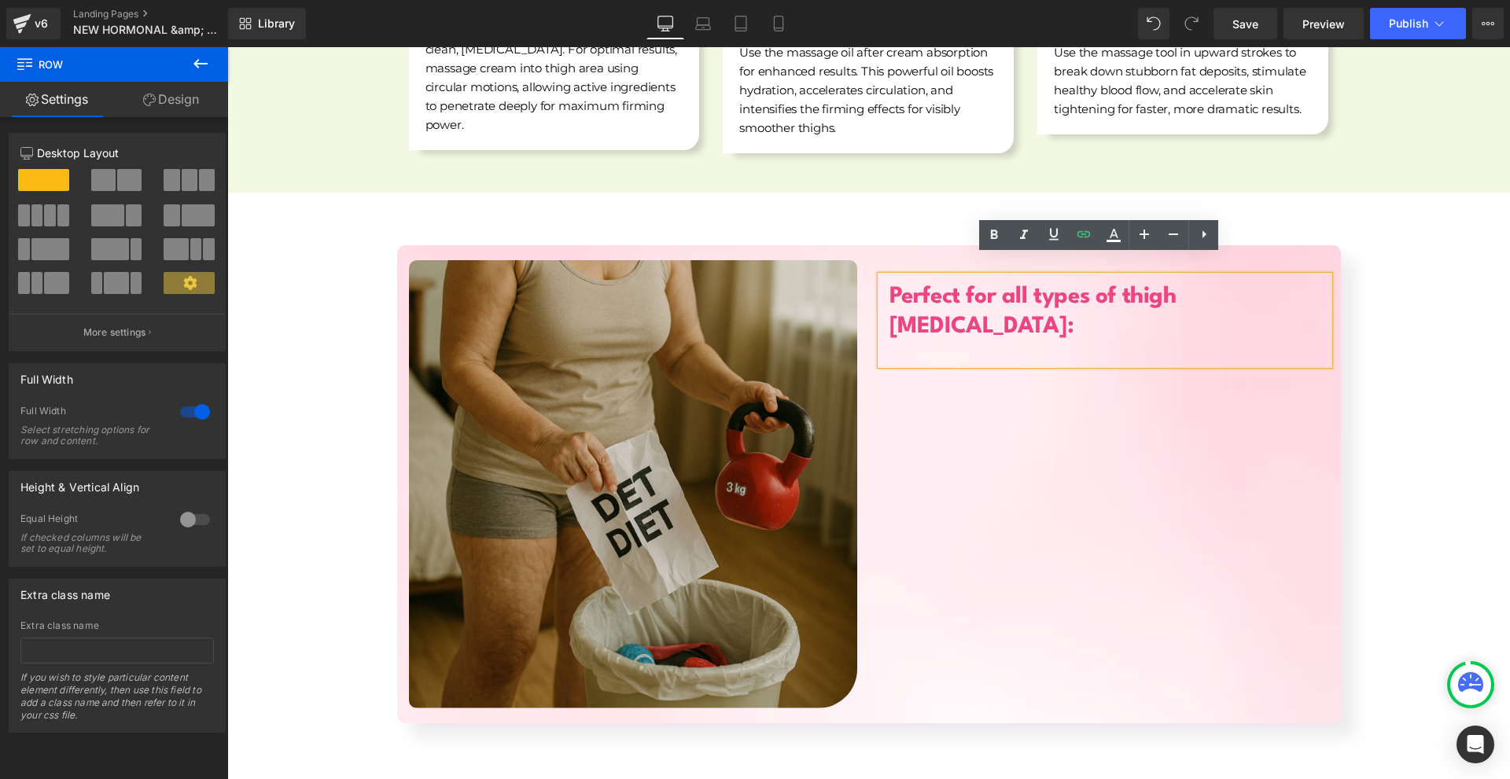
click at [1123, 342] on div at bounding box center [1109, 353] width 440 height 23
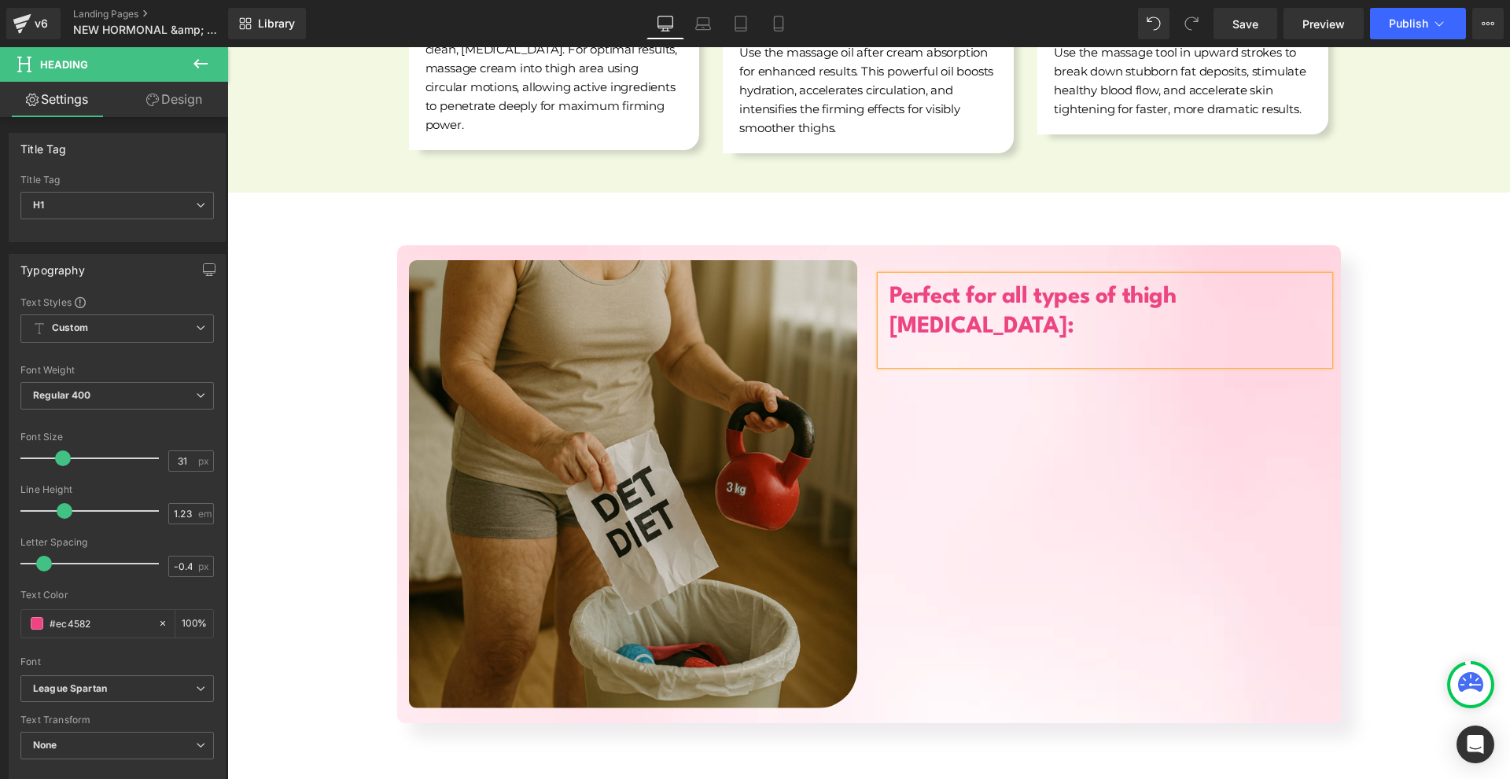
click at [1327, 324] on div "Perfect for all types of thigh [MEDICAL_DATA]: Heading" at bounding box center [1105, 340] width 472 height 160
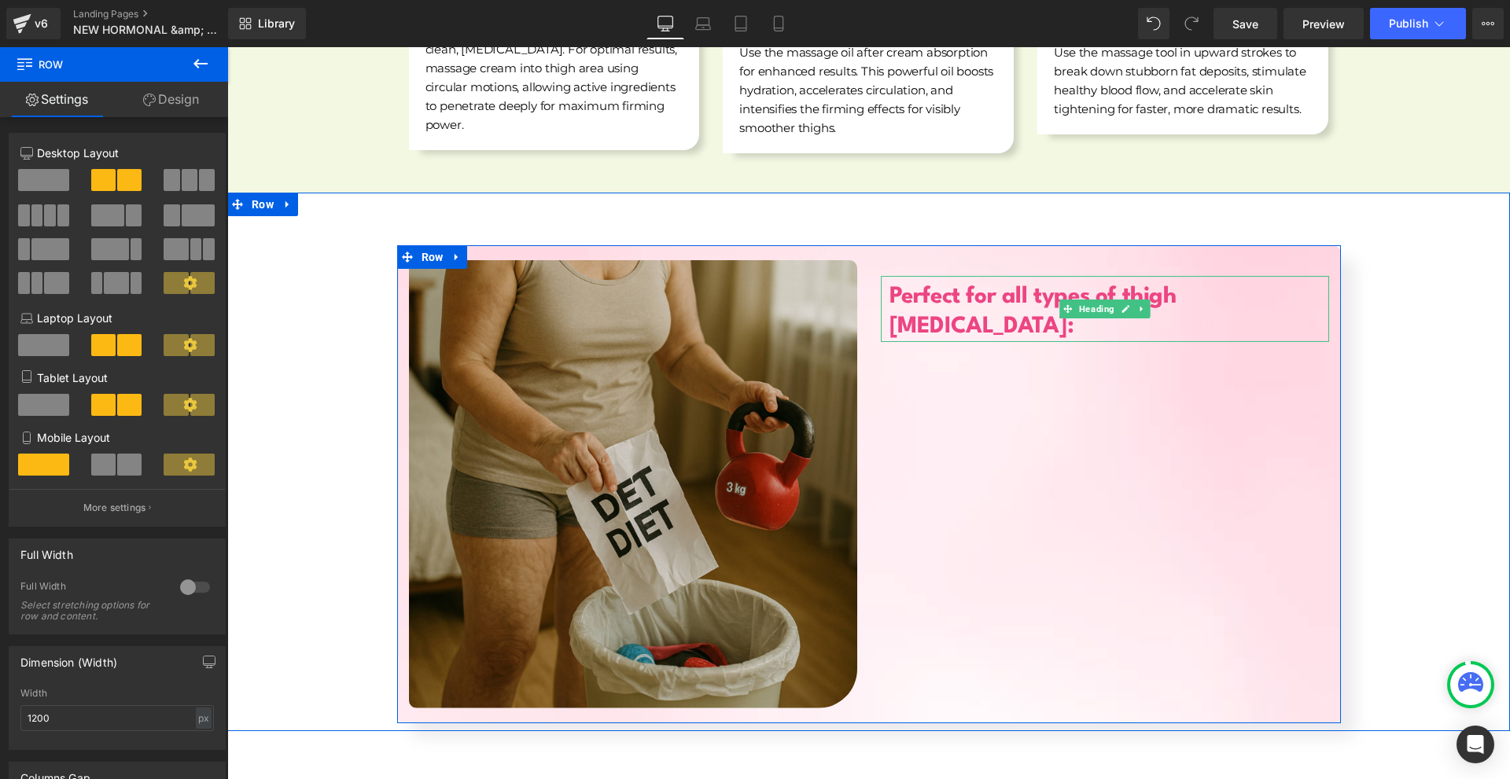
click at [895, 285] on b "Perfect for all types of thigh [MEDICAL_DATA]:" at bounding box center [1032, 311] width 287 height 53
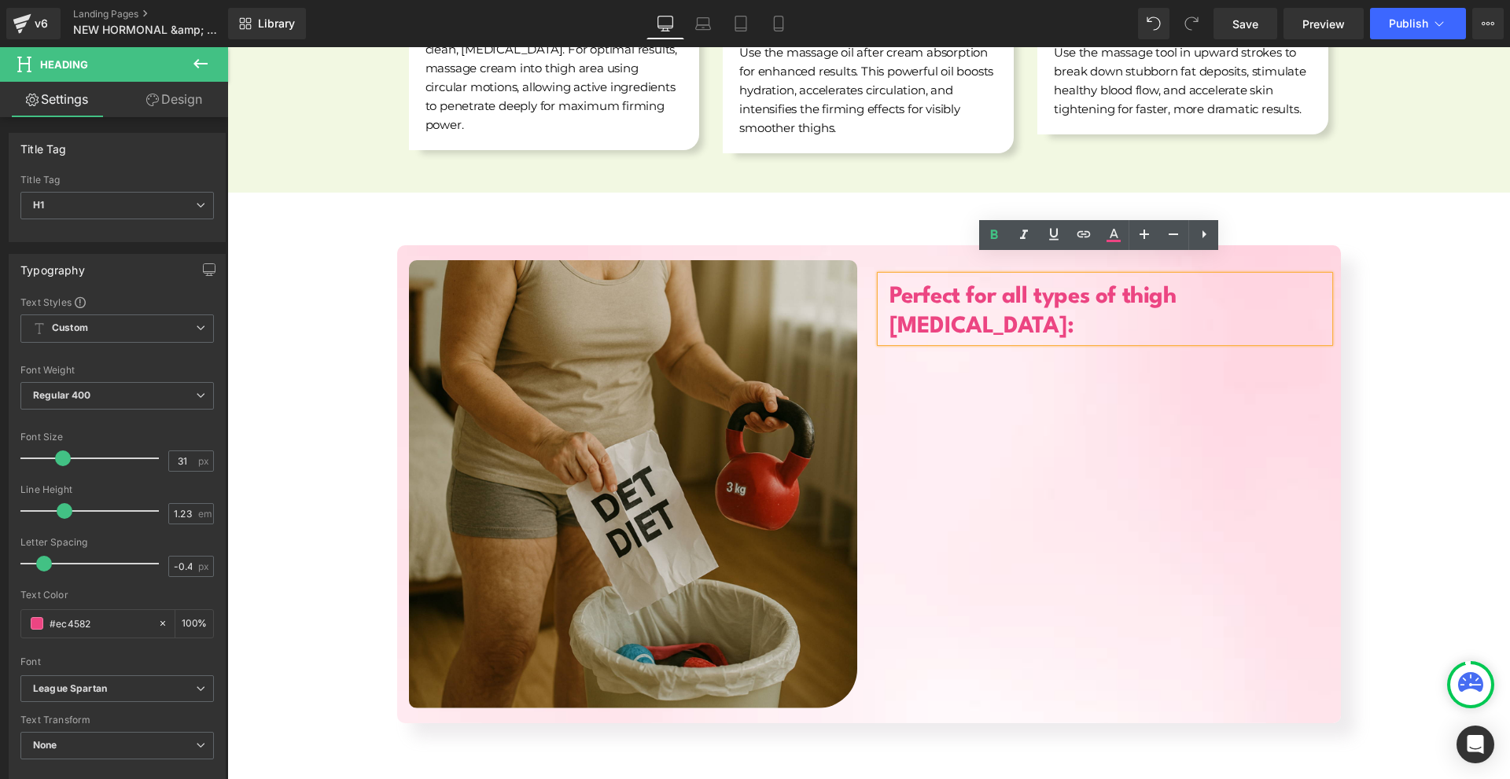
click at [915, 276] on div "Perfect for all types of thigh [MEDICAL_DATA]:" at bounding box center [1105, 309] width 448 height 66
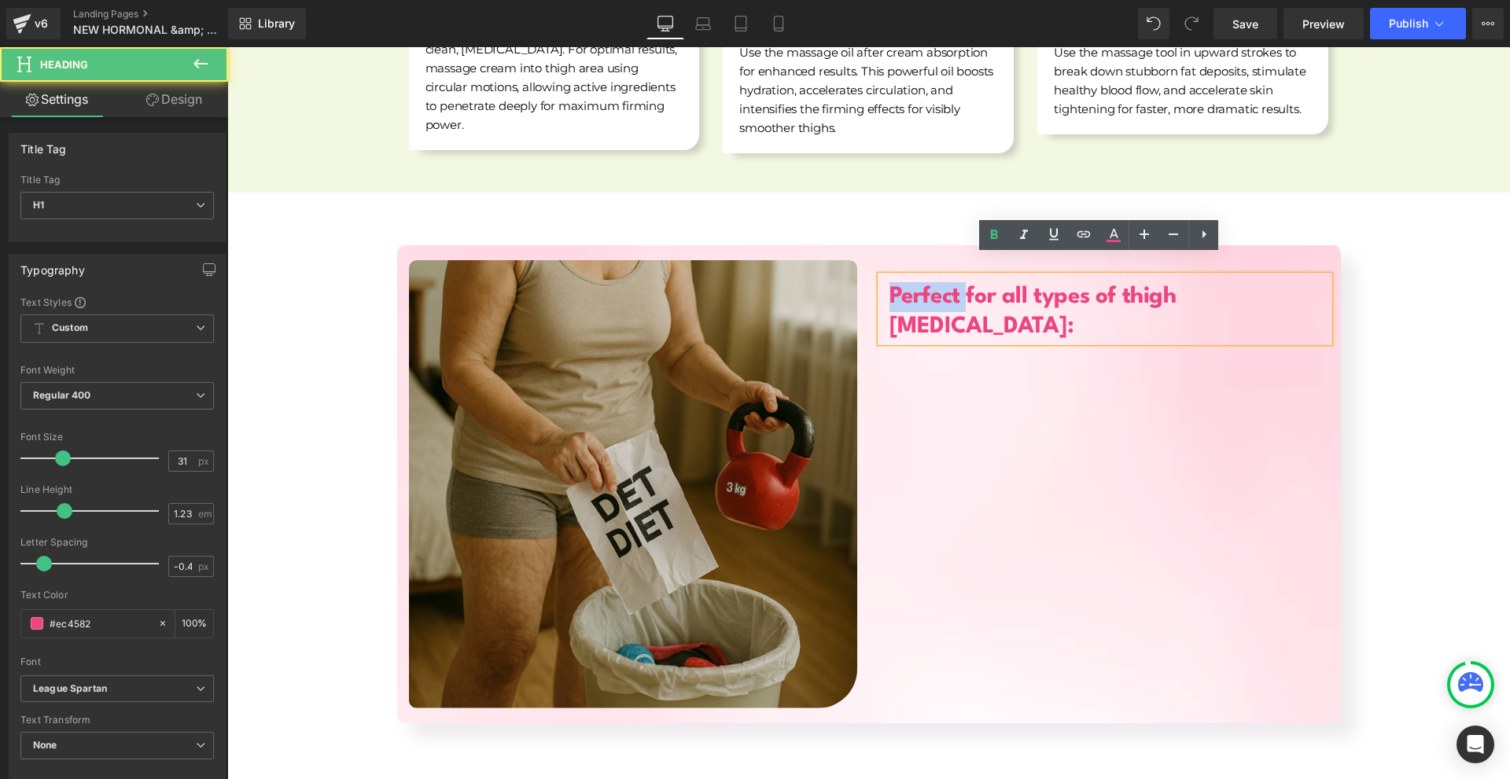
click at [915, 276] on div "Perfect for all types of thigh [MEDICAL_DATA]:" at bounding box center [1105, 309] width 448 height 66
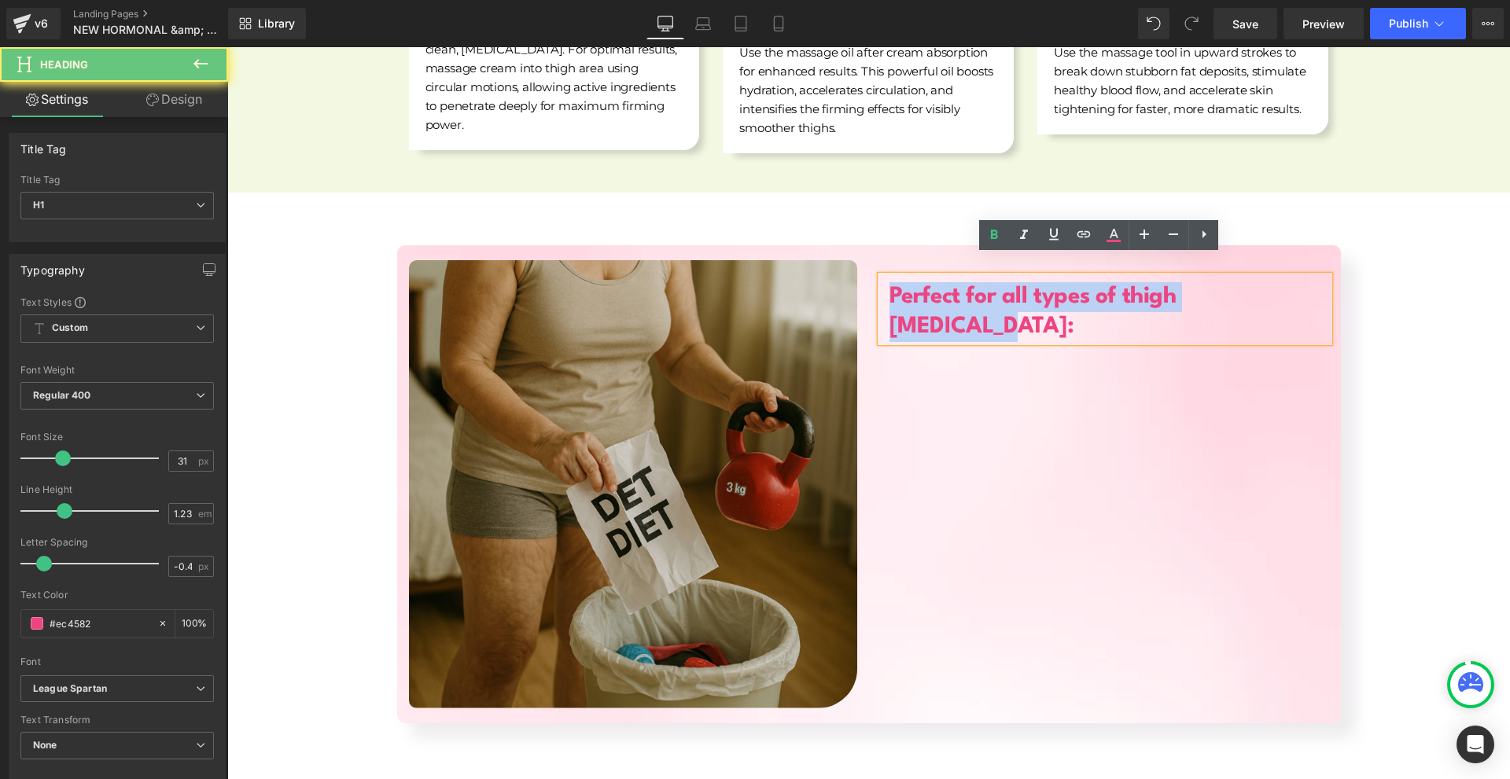
drag, startPoint x: 915, startPoint y: 261, endPoint x: 821, endPoint y: 49, distance: 232.0
click at [915, 276] on div "Perfect for all types of thigh [MEDICAL_DATA]:" at bounding box center [1105, 309] width 448 height 66
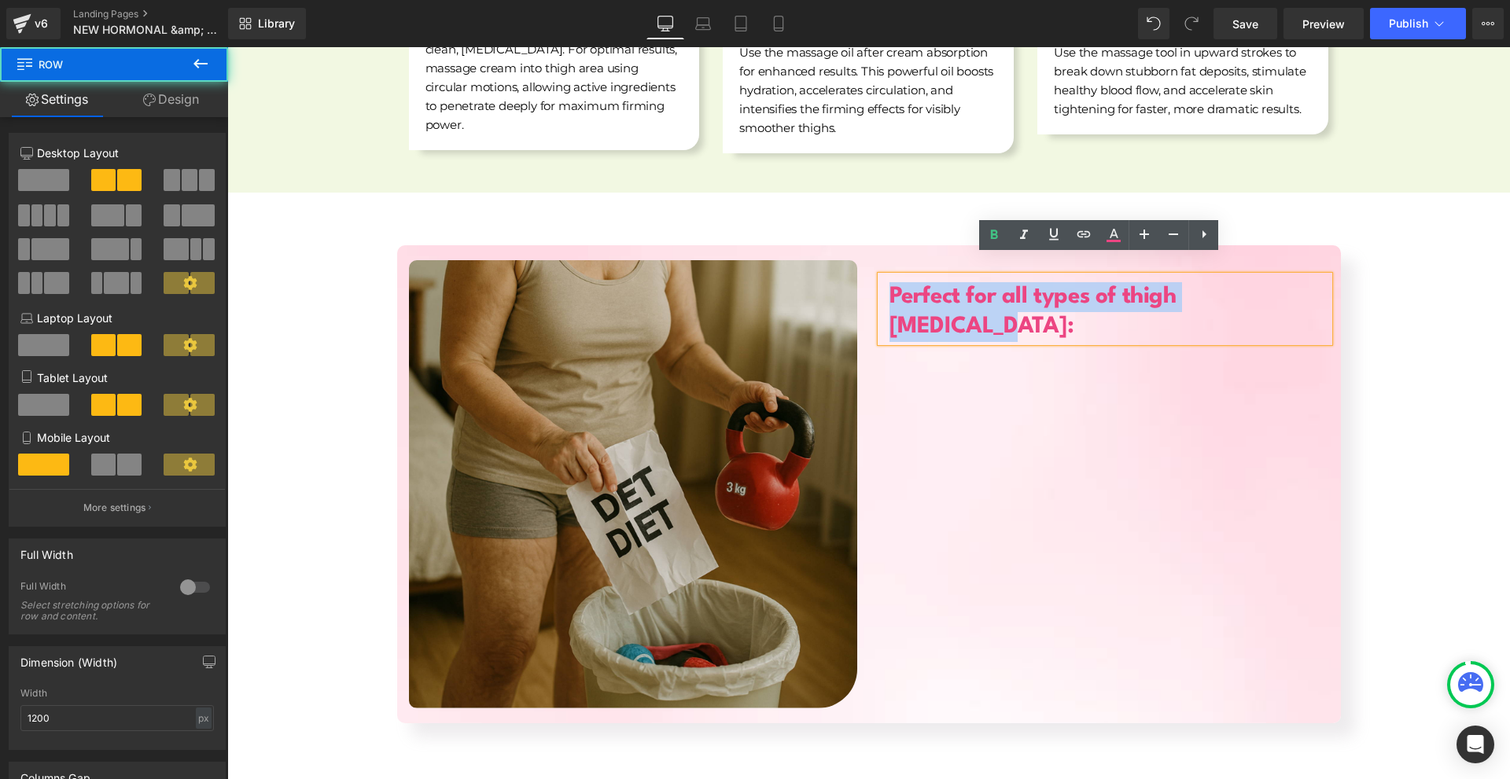
click at [1079, 536] on div "Image Perfect for all types of thigh [MEDICAL_DATA]: Heading Row" at bounding box center [869, 484] width 944 height 478
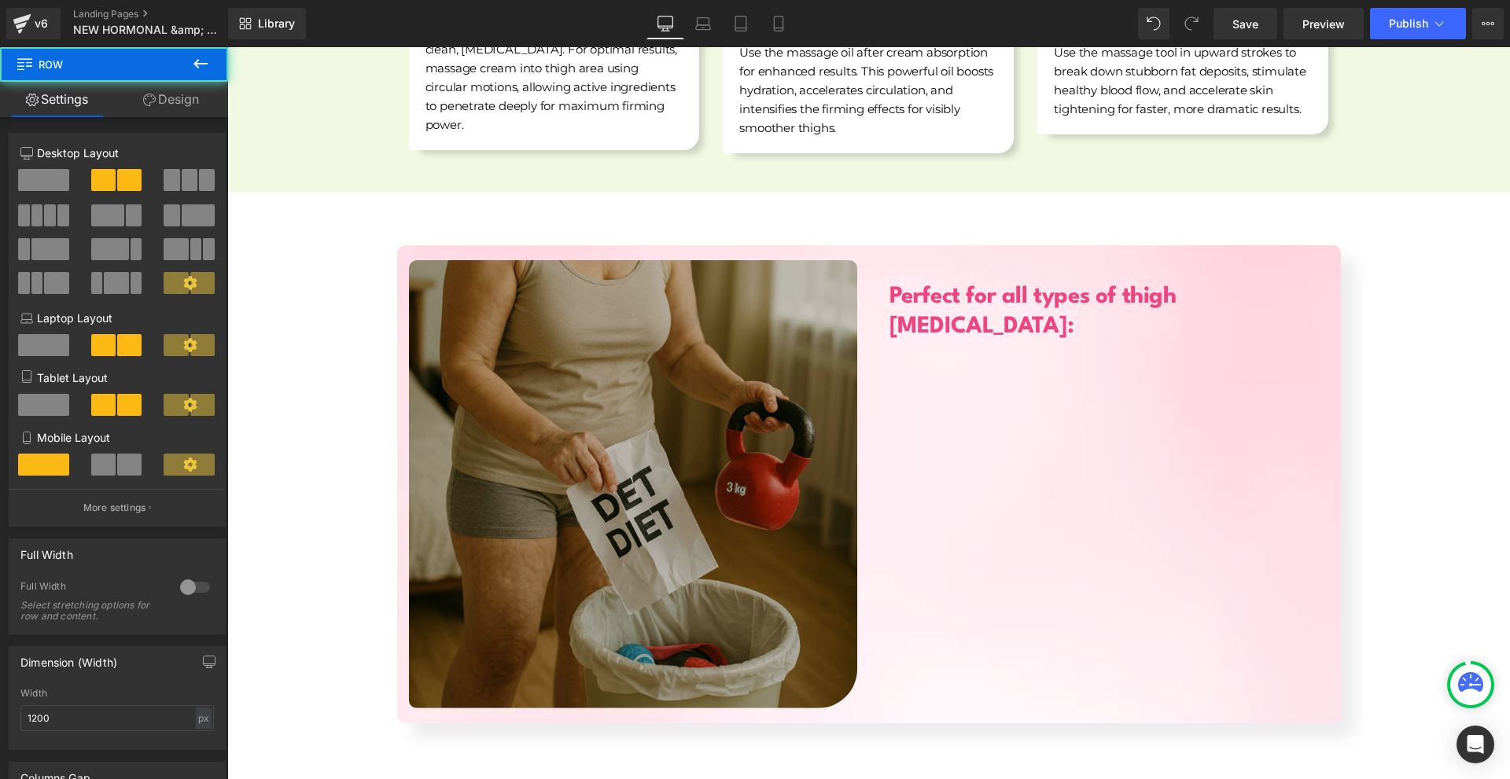
click at [676, 311] on img at bounding box center [633, 484] width 448 height 448
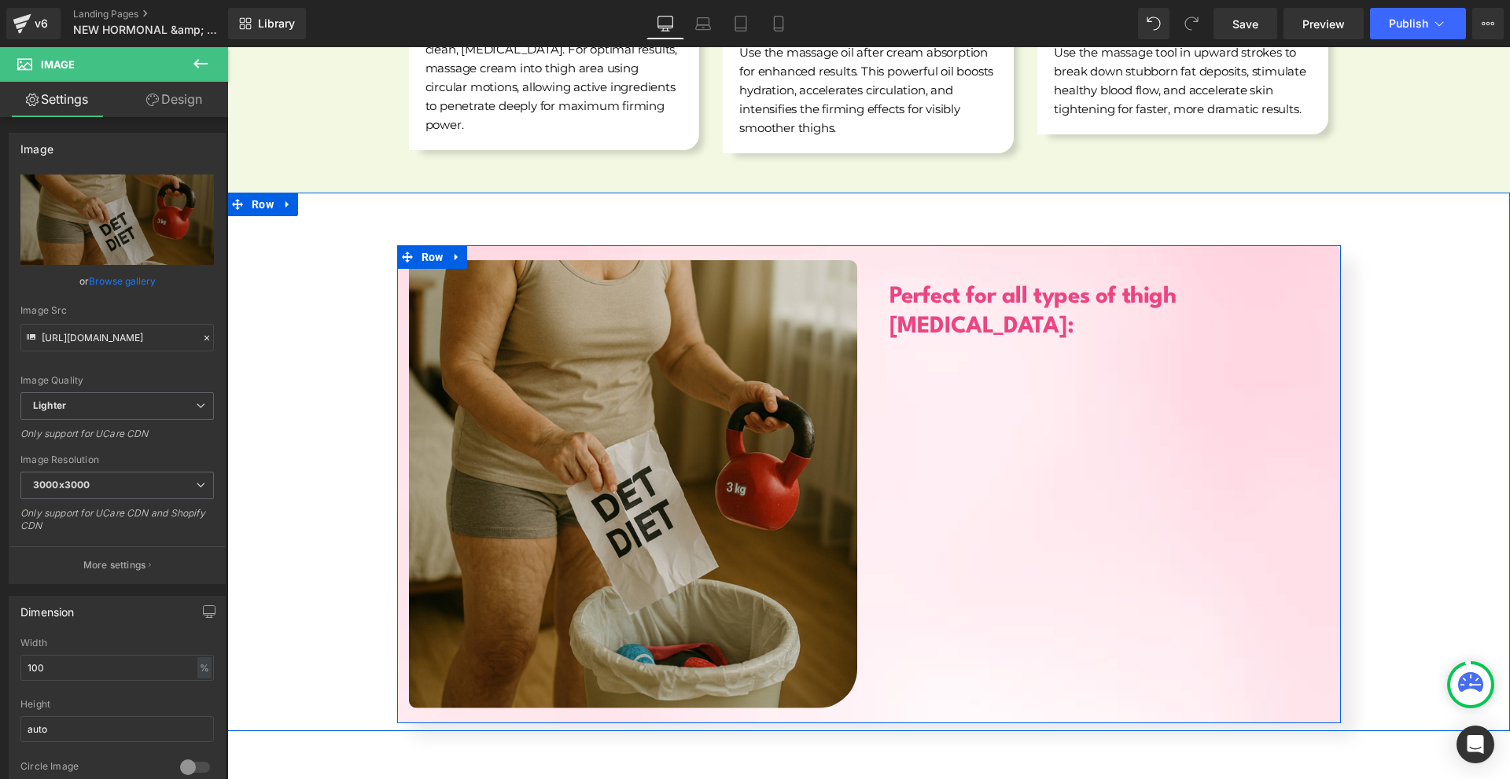
click at [899, 285] on b "Perfect for all types of thigh [MEDICAL_DATA]:" at bounding box center [1032, 311] width 287 height 53
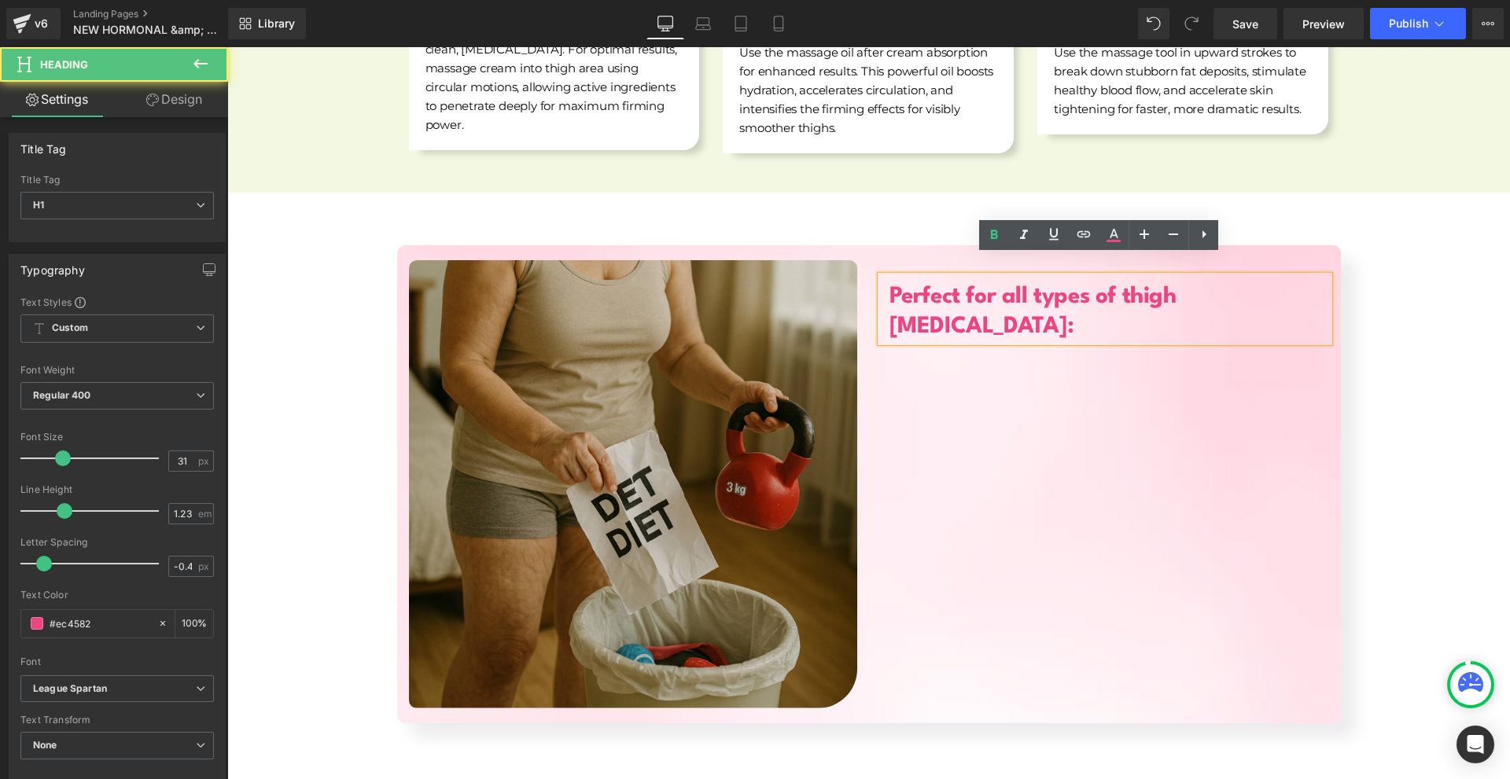
click at [896, 285] on b "Perfect for all types of thigh [MEDICAL_DATA]:" at bounding box center [1032, 311] width 287 height 53
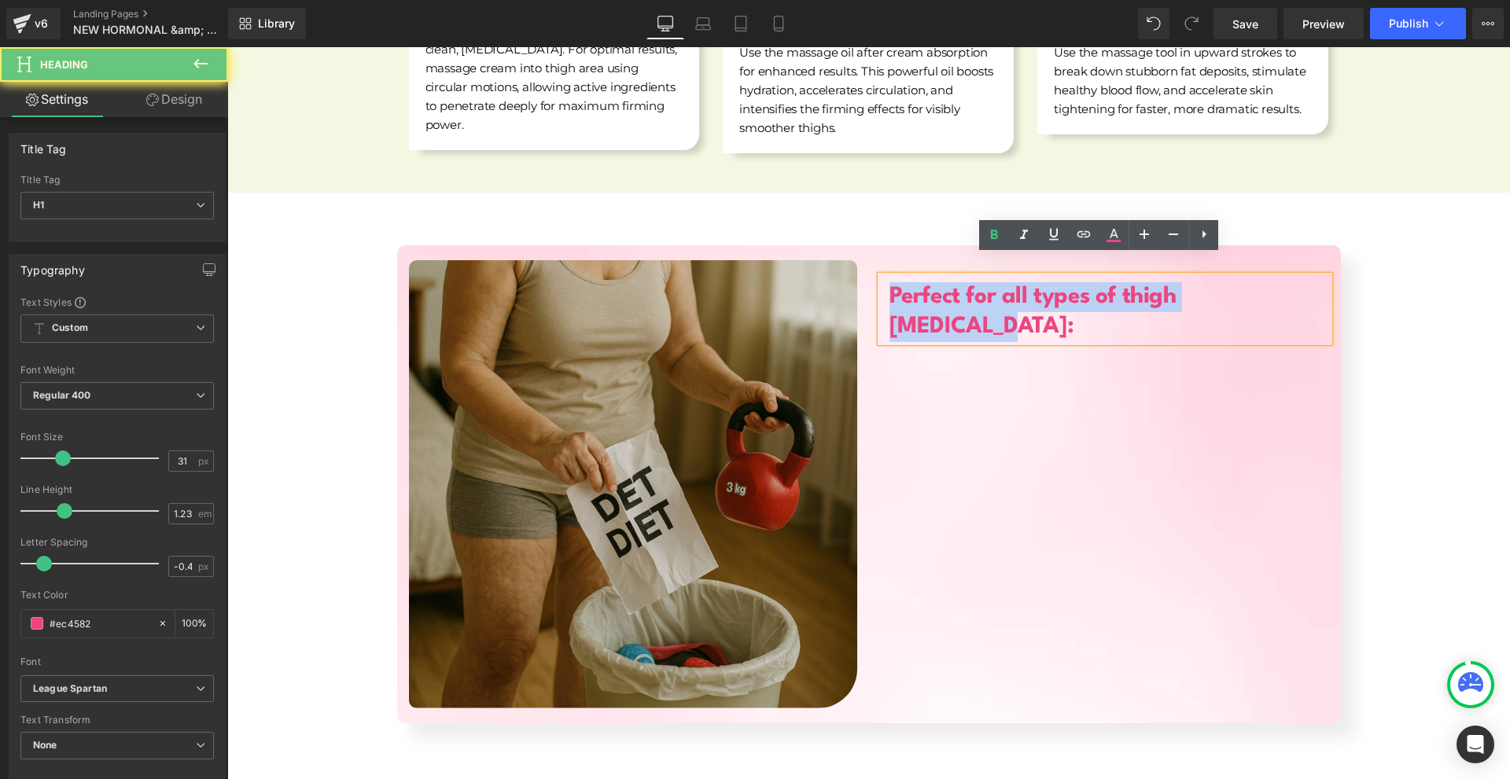
click at [896, 285] on b "Perfect for all types of thigh [MEDICAL_DATA]:" at bounding box center [1032, 311] width 287 height 53
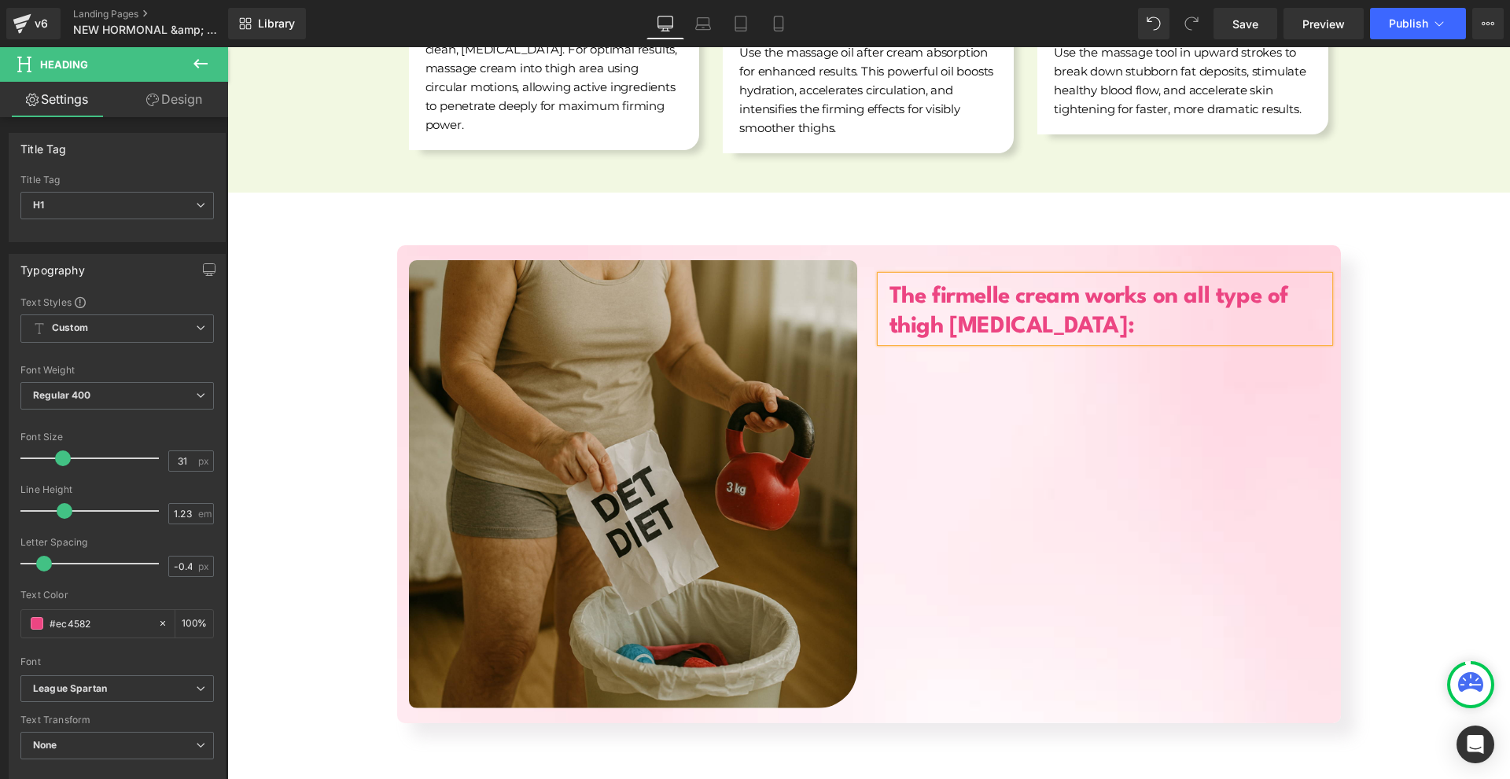
click at [1042, 418] on div "Image The firmelle cream works on all type of thigh [MEDICAL_DATA]: Heading Row" at bounding box center [869, 484] width 944 height 478
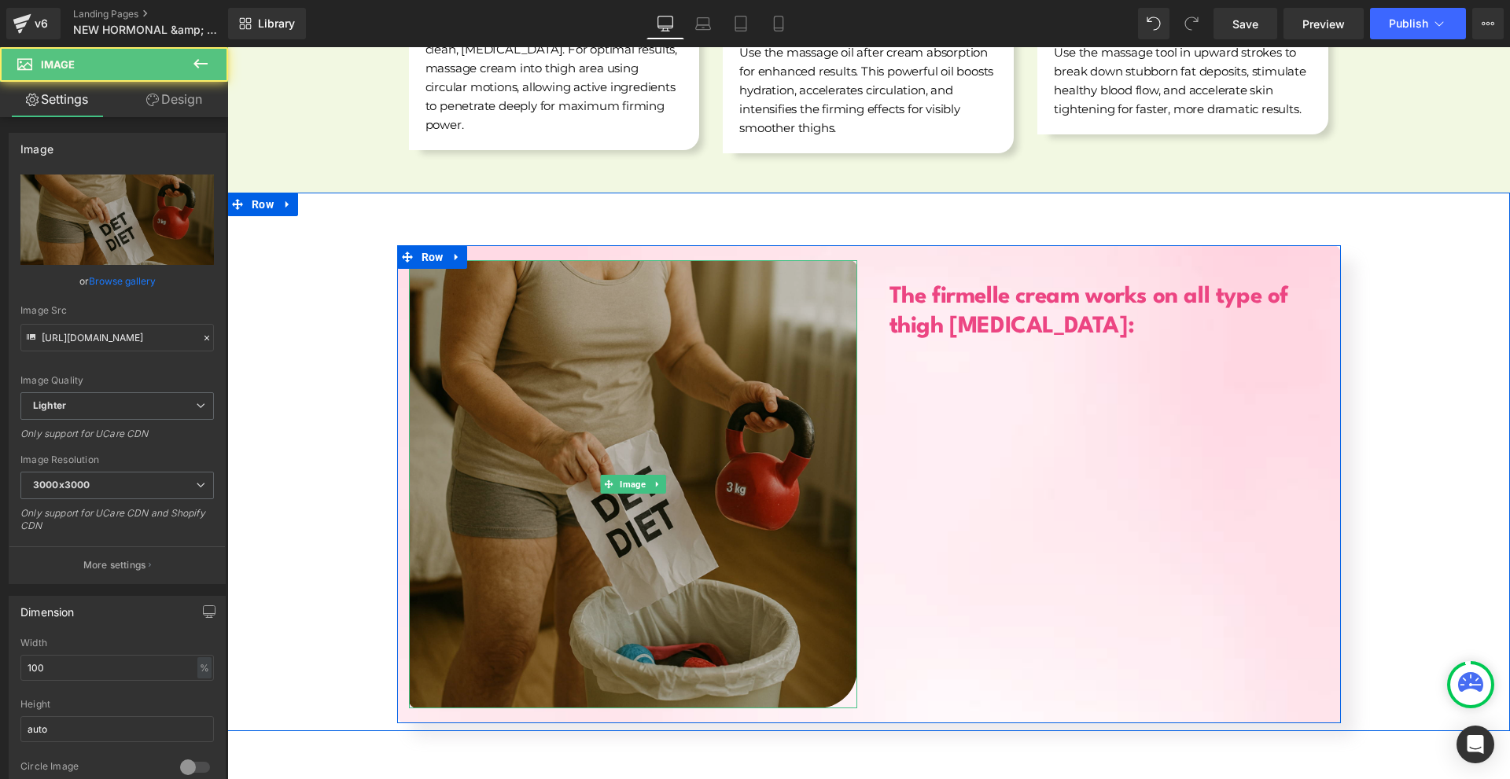
click at [819, 260] on img at bounding box center [633, 484] width 448 height 448
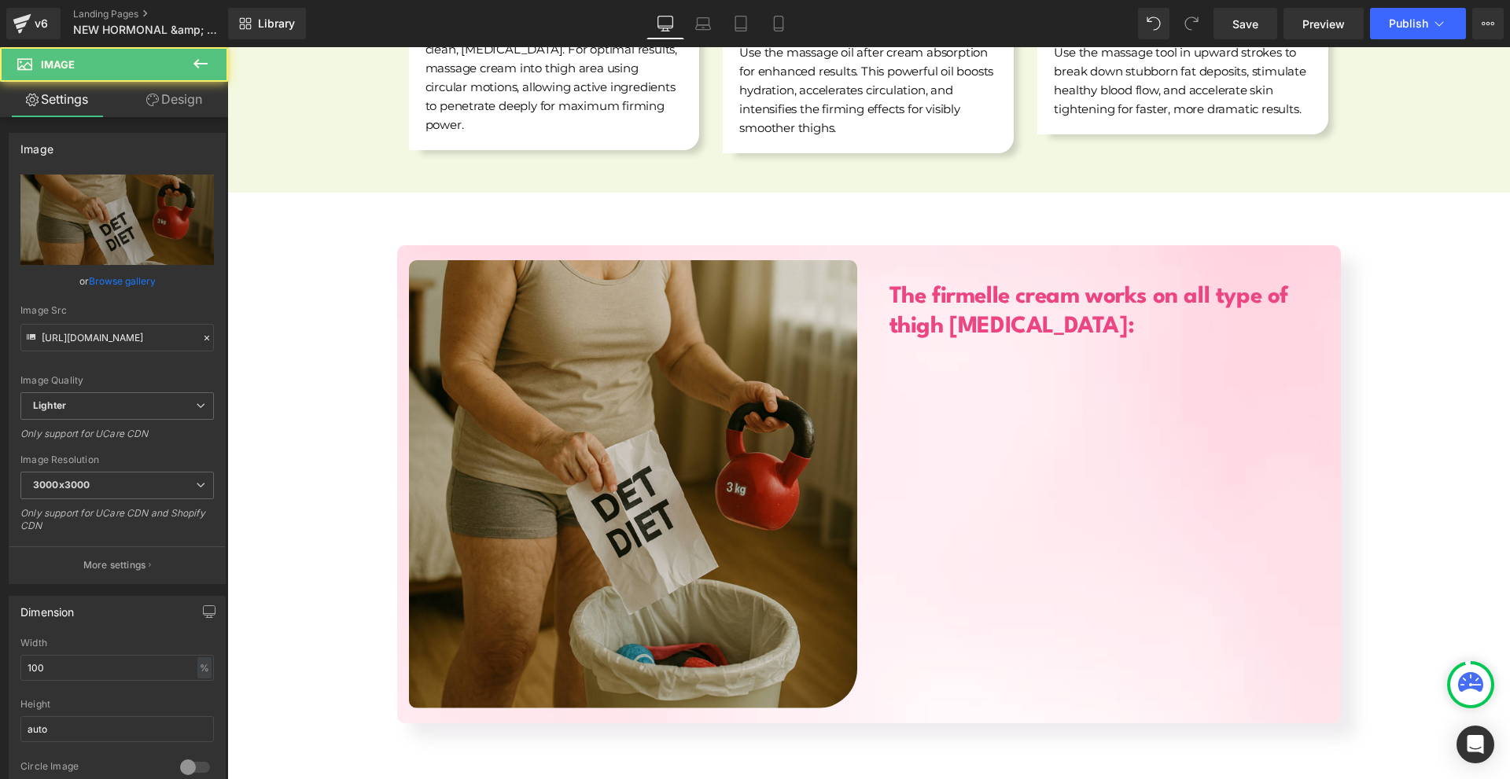
click at [178, 101] on link "Design" at bounding box center [174, 99] width 114 height 35
click at [0, 0] on div "Spacing" at bounding box center [0, 0] width 0 height 0
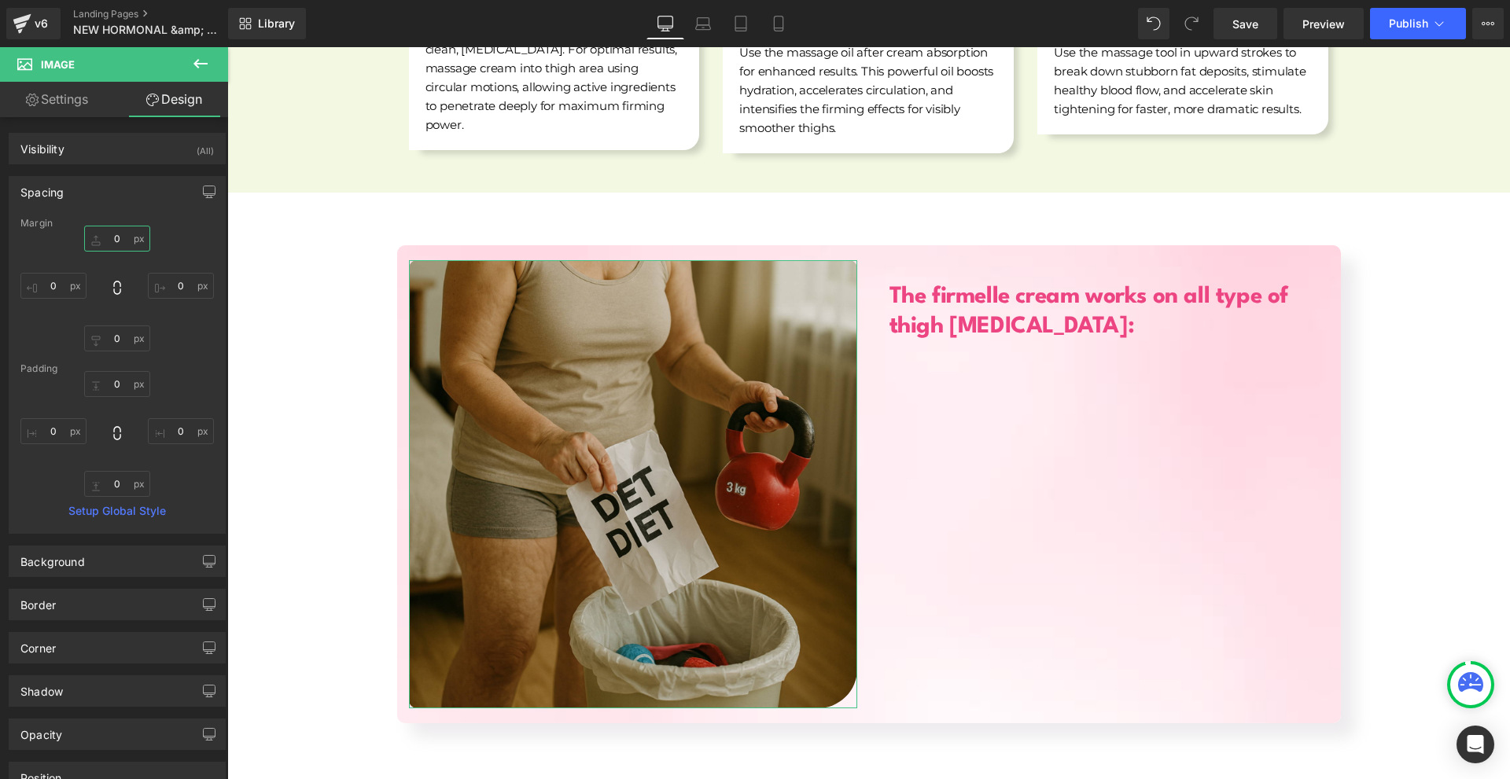
click at [123, 245] on input "0" at bounding box center [117, 239] width 66 height 26
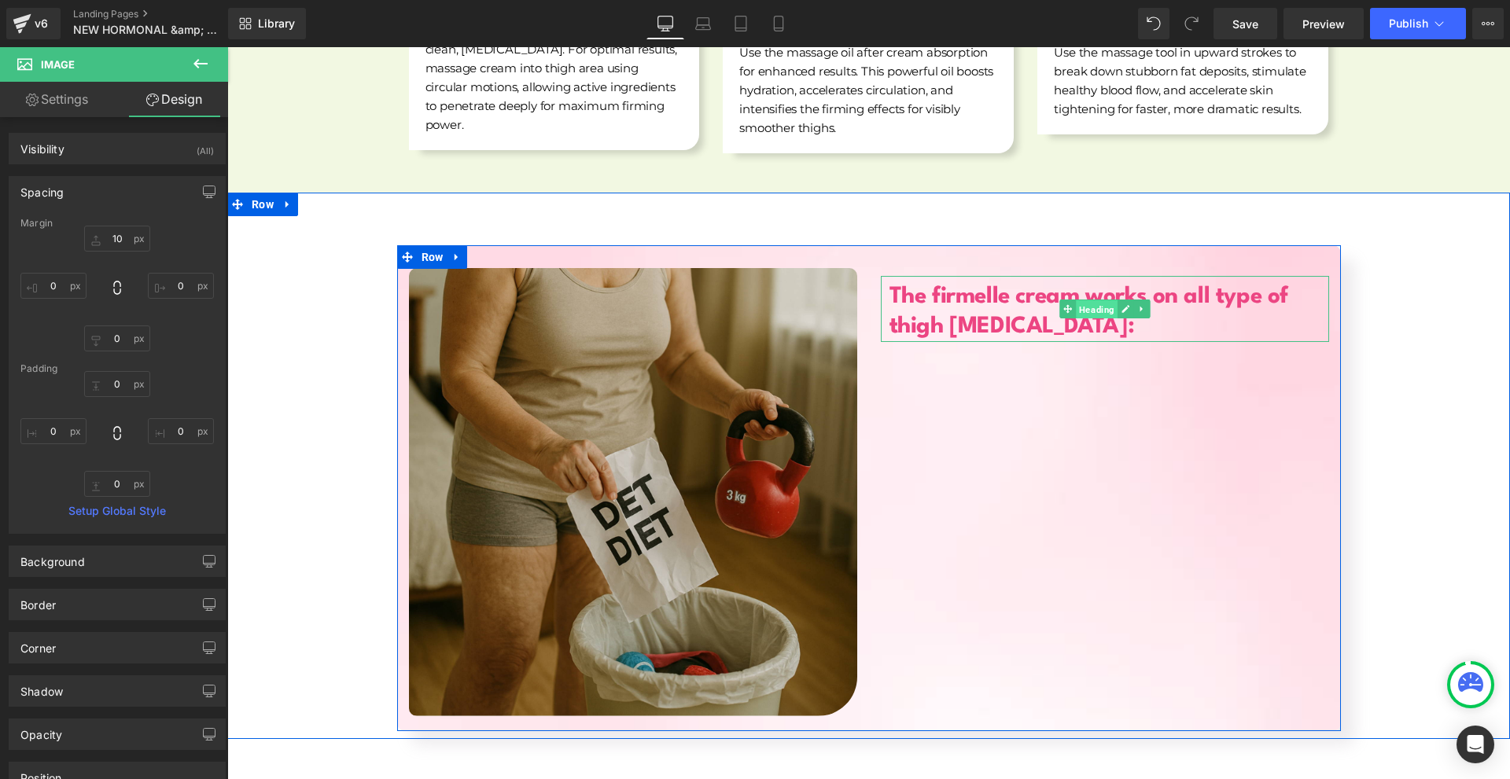
click at [1084, 300] on span "Heading" at bounding box center [1097, 309] width 42 height 19
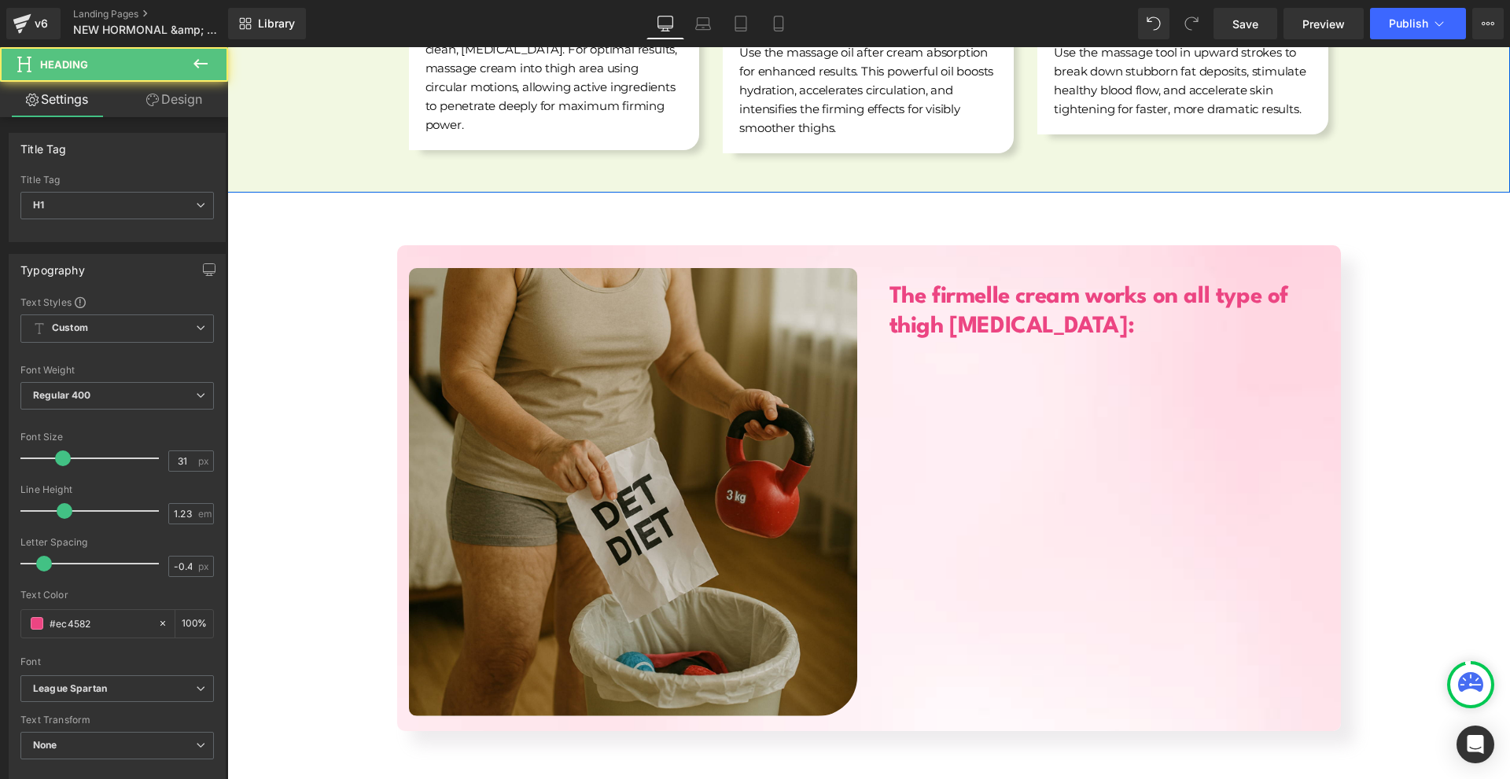
click at [168, 95] on link "Design" at bounding box center [174, 99] width 114 height 35
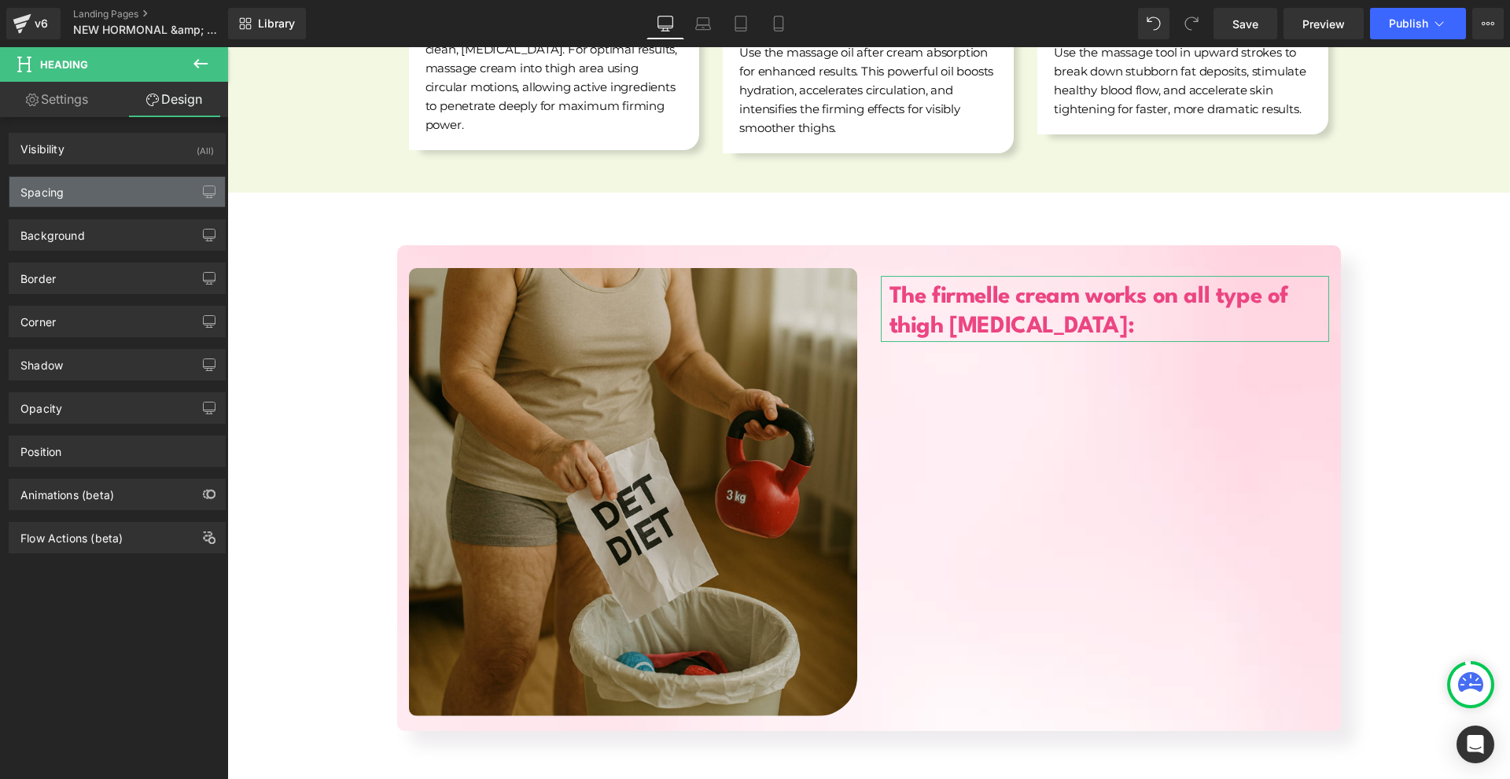
click at [110, 197] on div "Spacing" at bounding box center [116, 192] width 215 height 30
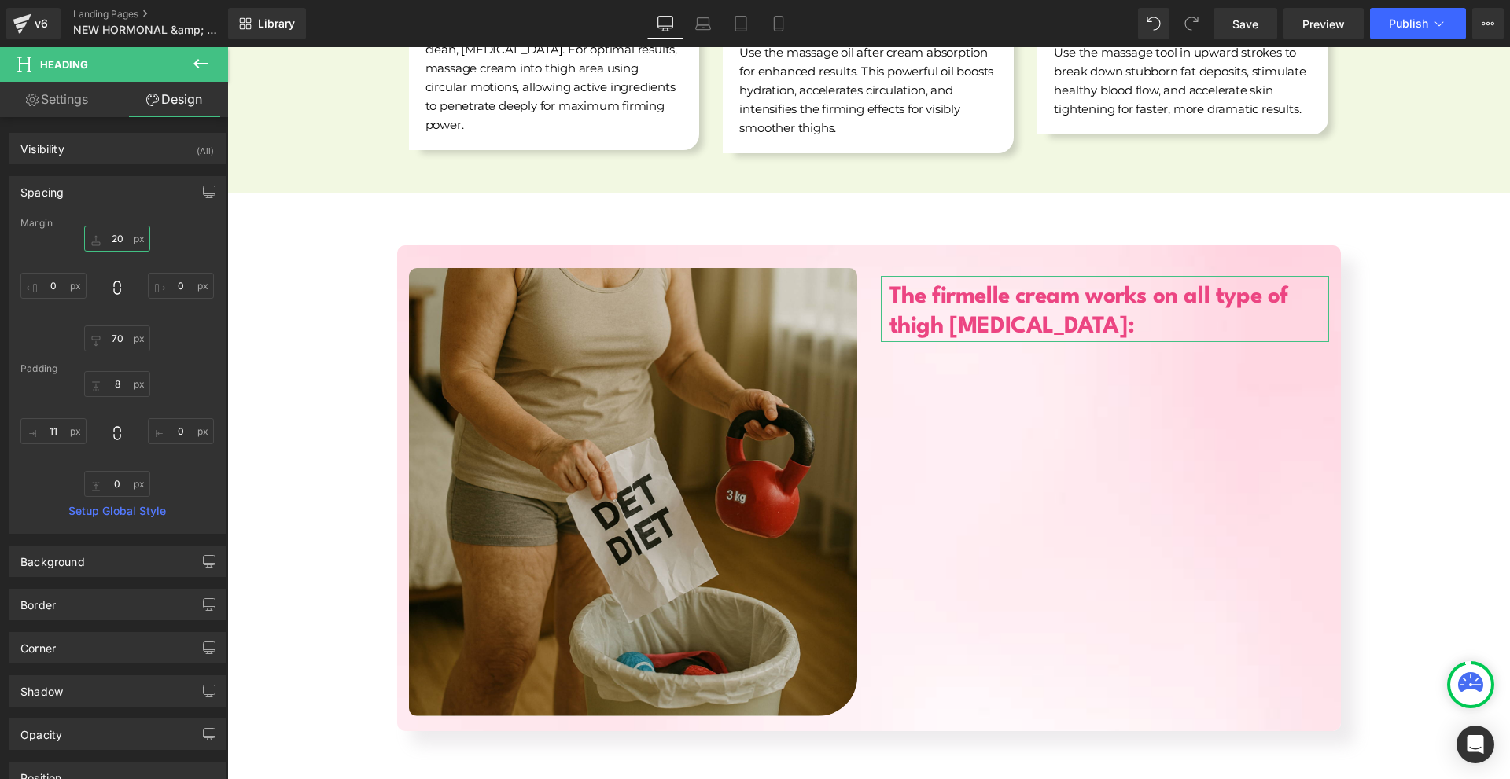
click at [131, 240] on input "20" at bounding box center [117, 239] width 66 height 26
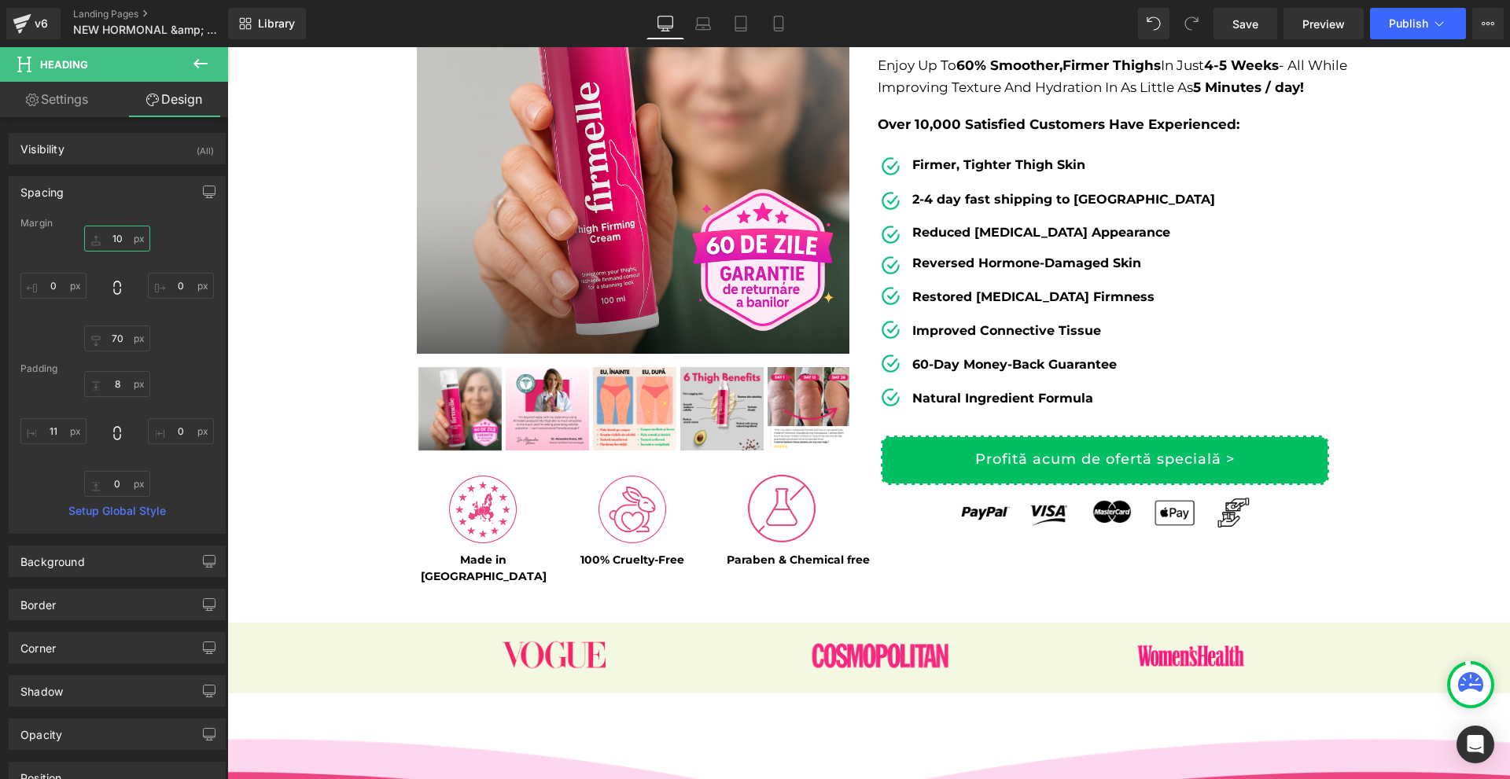
scroll to position [63, 0]
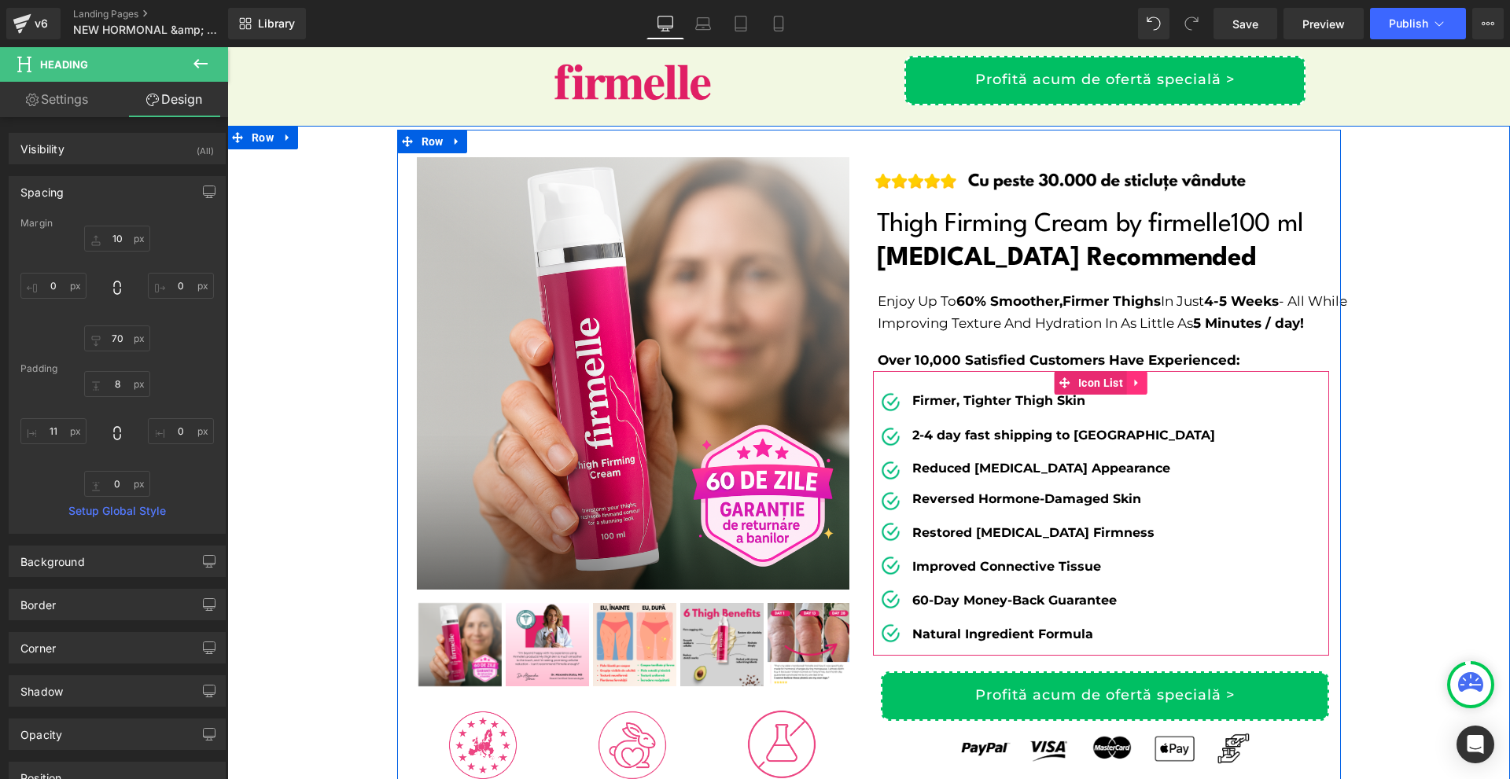
click at [1132, 383] on icon at bounding box center [1137, 383] width 11 height 12
click at [1121, 385] on icon at bounding box center [1126, 382] width 11 height 11
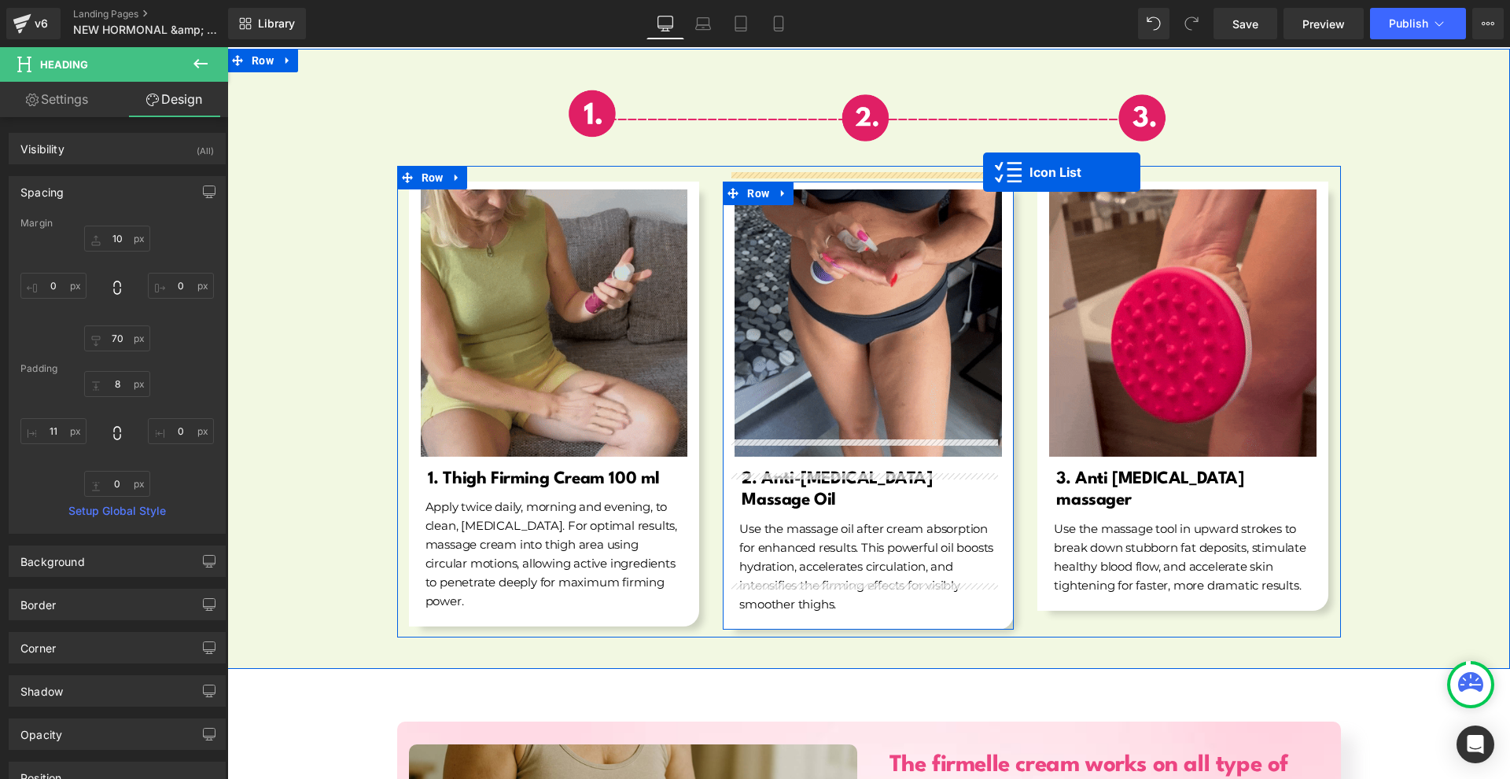
scroll to position [6035, 0]
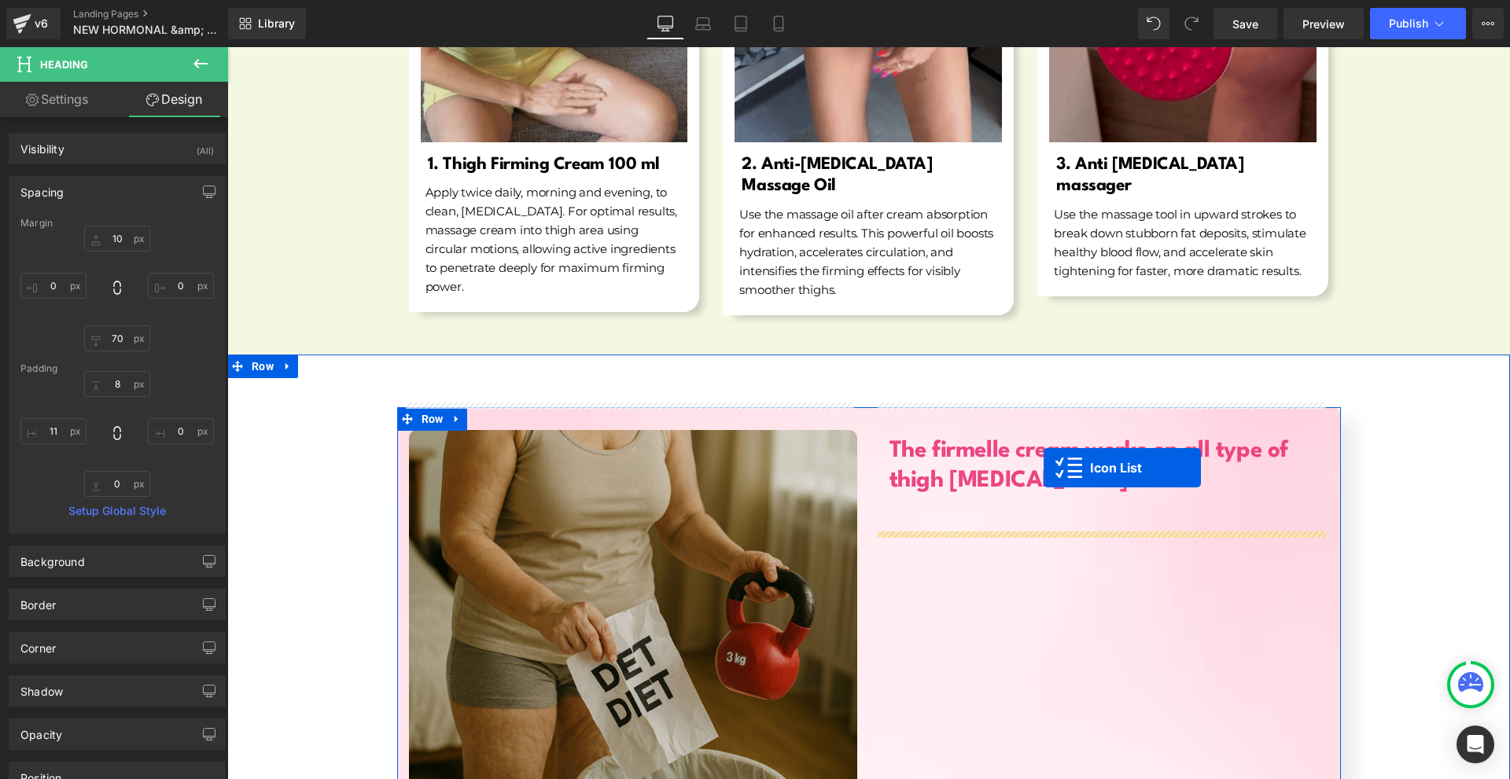
drag, startPoint x: 1087, startPoint y: 120, endPoint x: 1044, endPoint y: 468, distance: 350.3
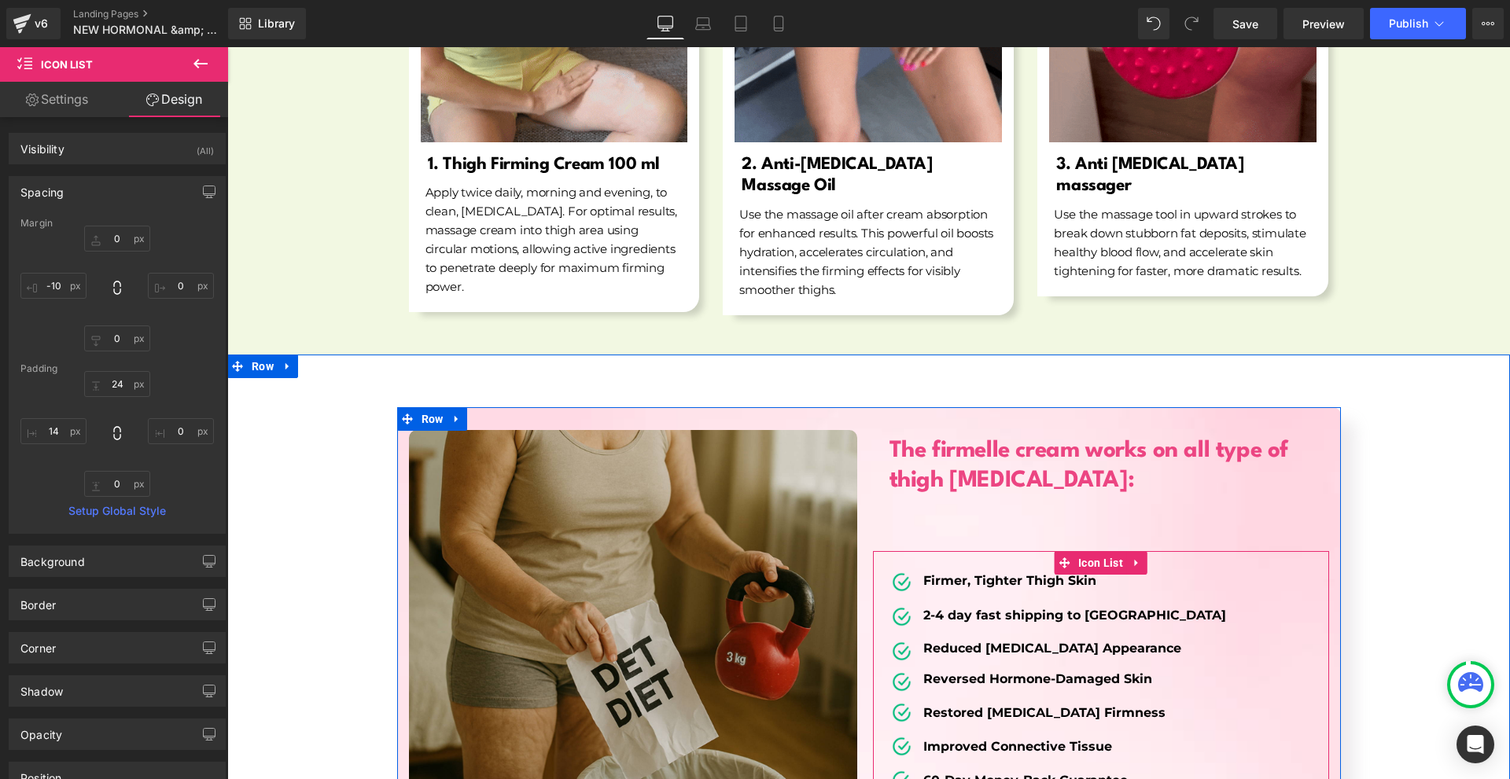
click at [1086, 551] on span "Icon List" at bounding box center [1100, 563] width 53 height 24
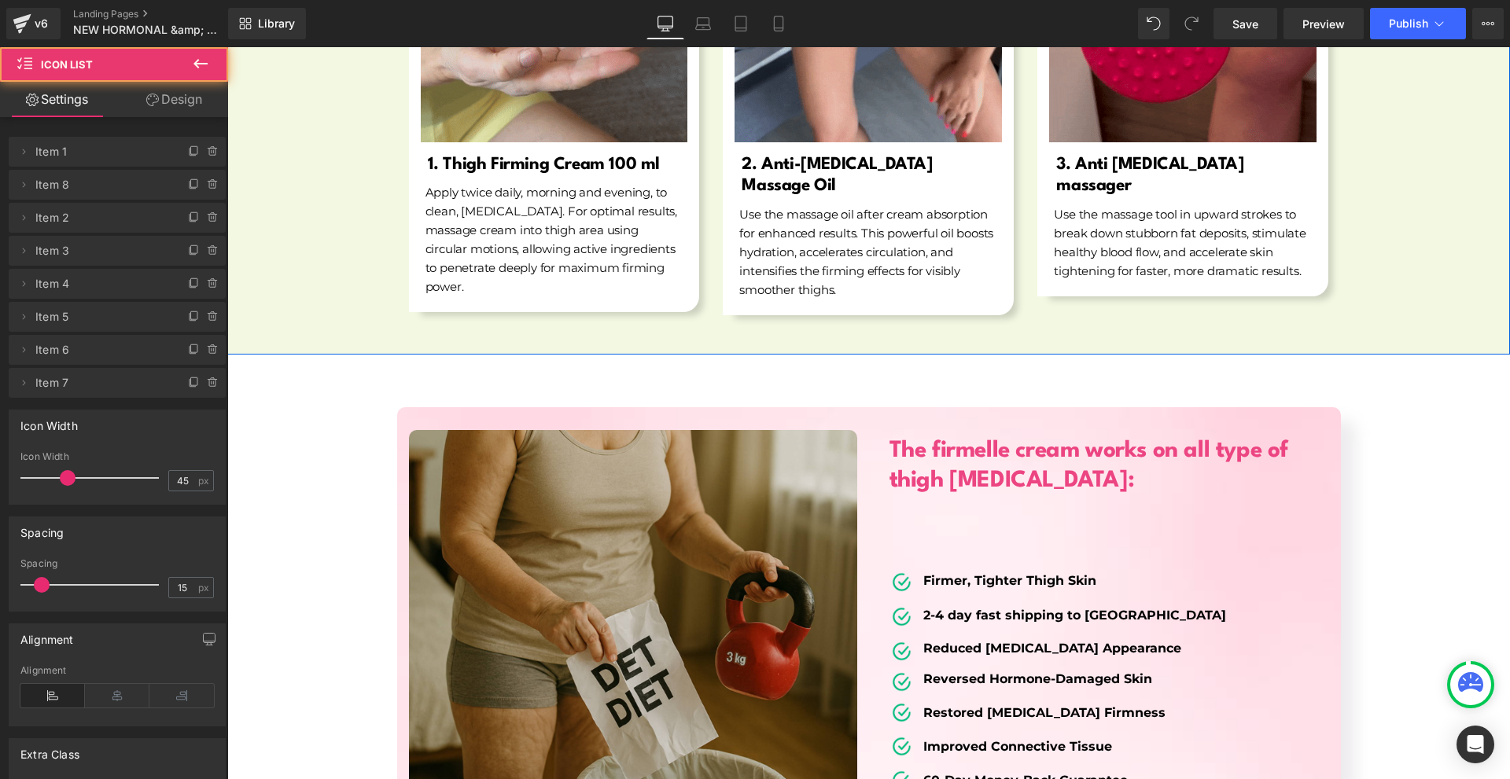
click at [153, 94] on icon at bounding box center [152, 100] width 13 height 13
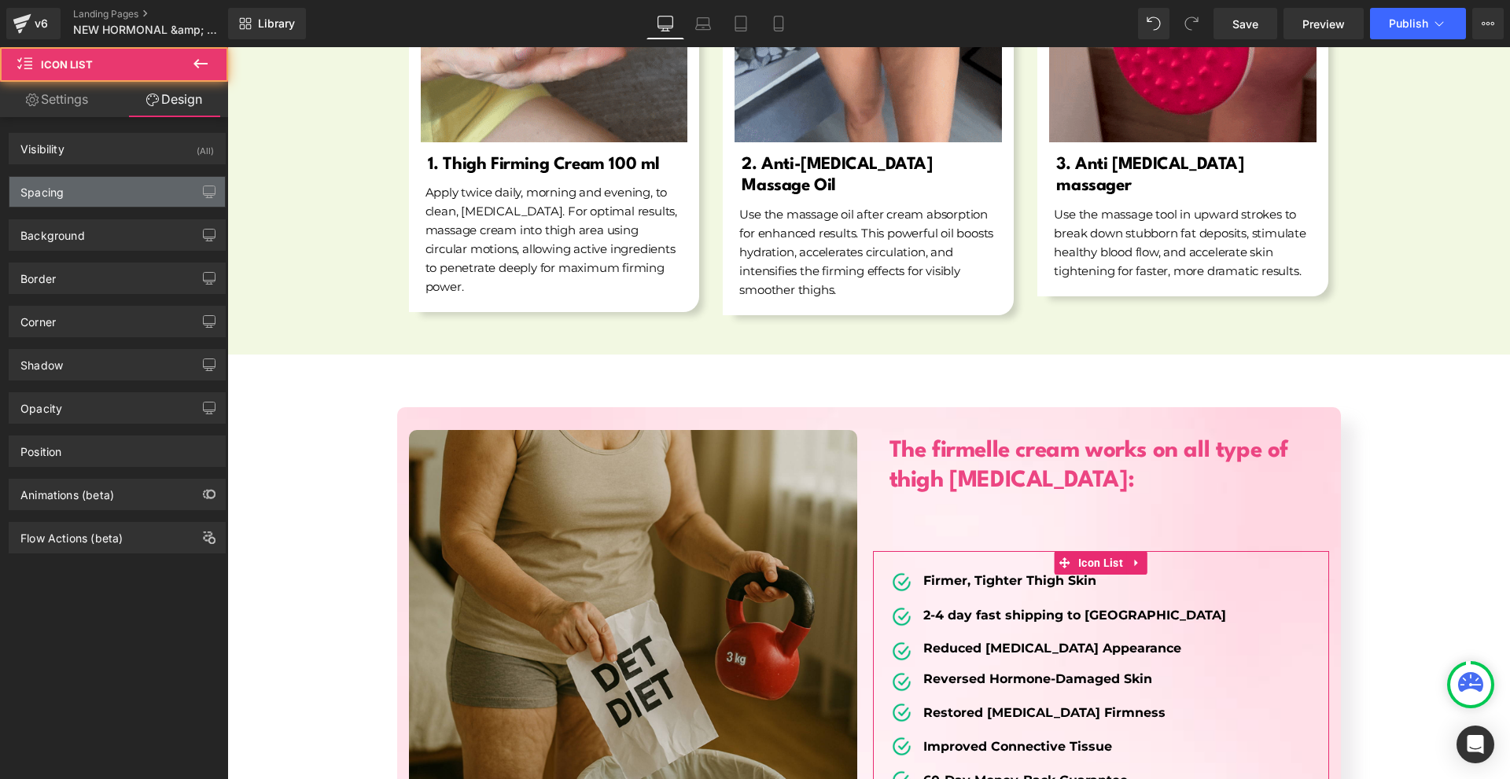
click at [111, 188] on div "Spacing" at bounding box center [116, 192] width 215 height 30
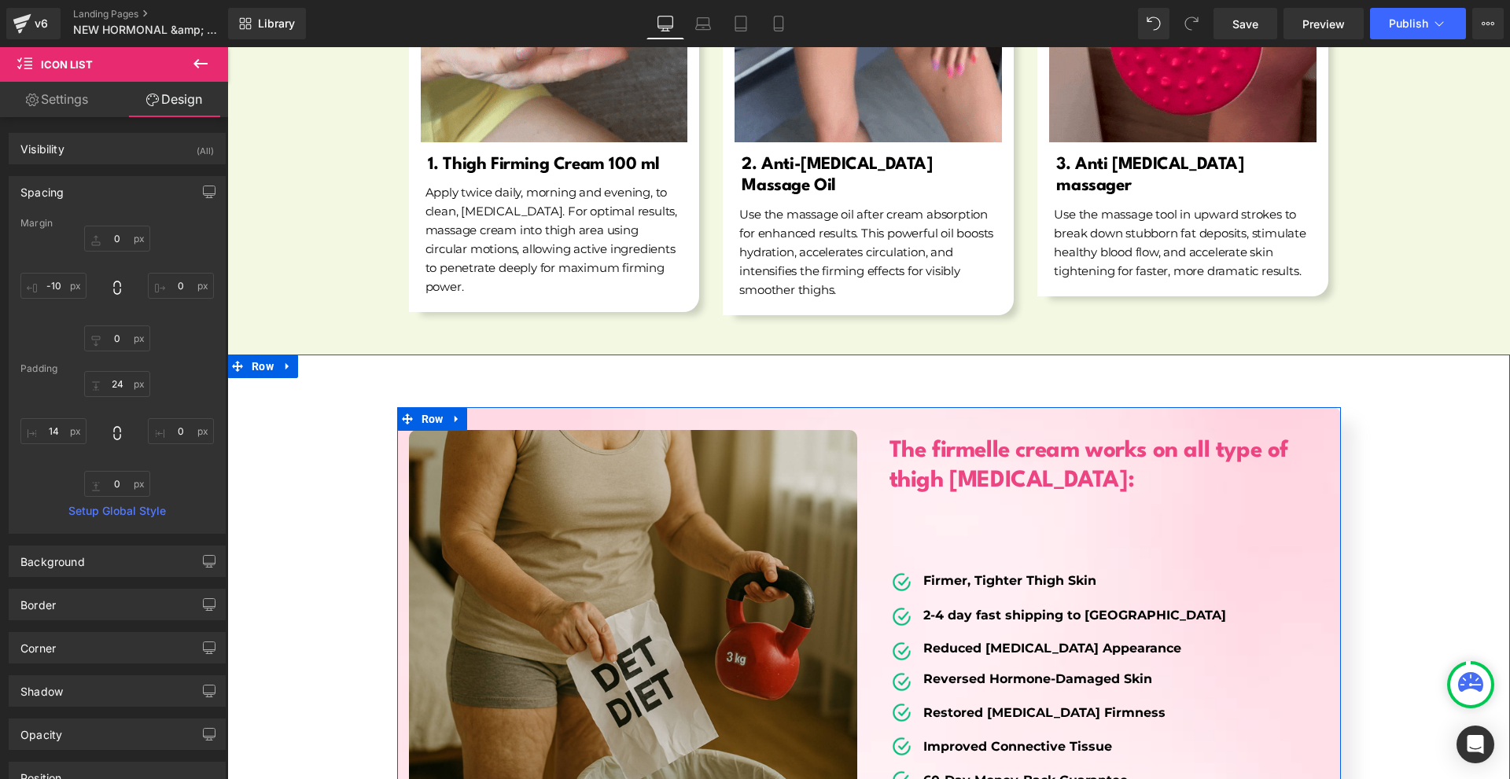
click at [937, 496] on div "The firmelle cream works on all type of thigh cellulite: Heading Image Firmer, …" at bounding box center [1105, 629] width 472 height 414
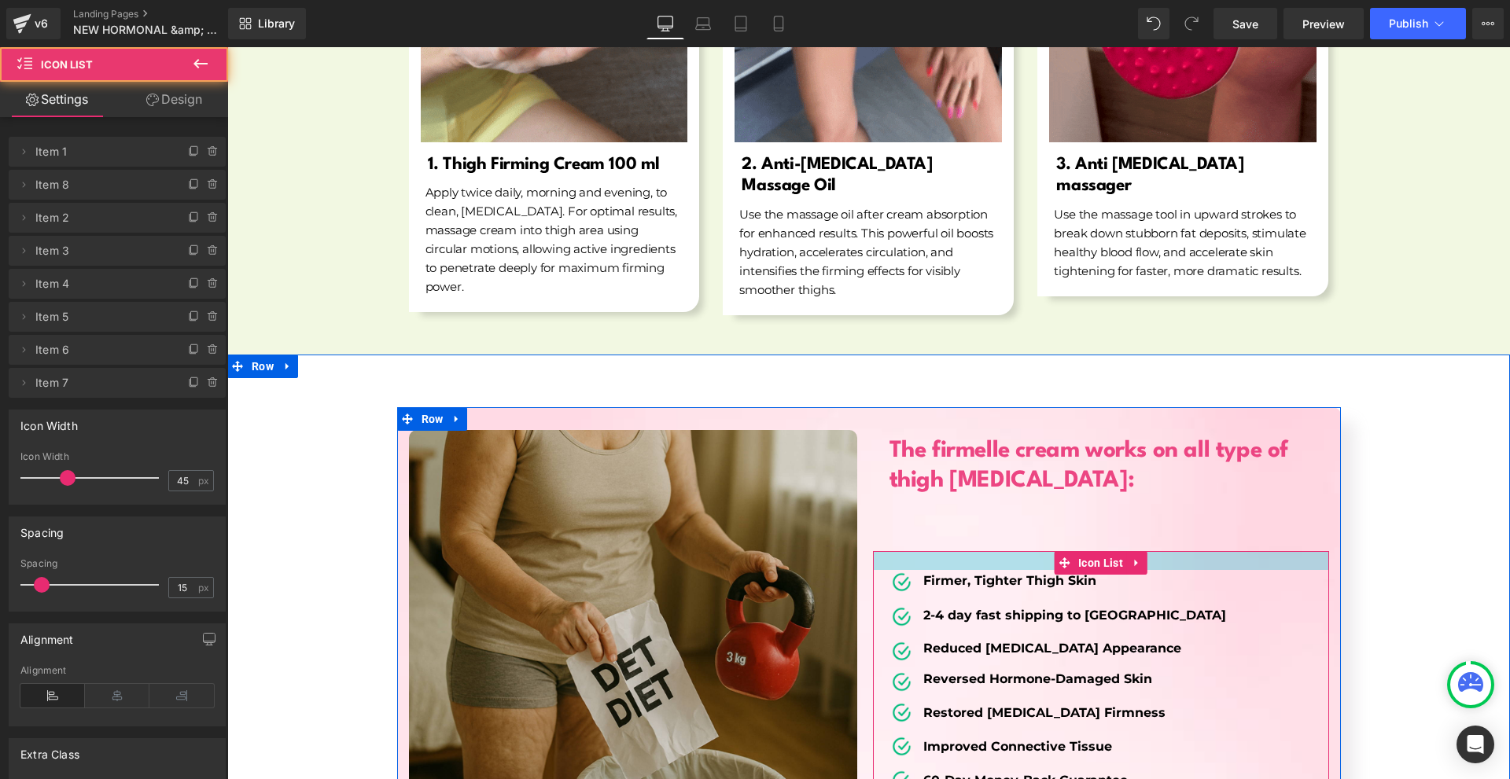
click at [1018, 551] on div at bounding box center [1101, 560] width 456 height 19
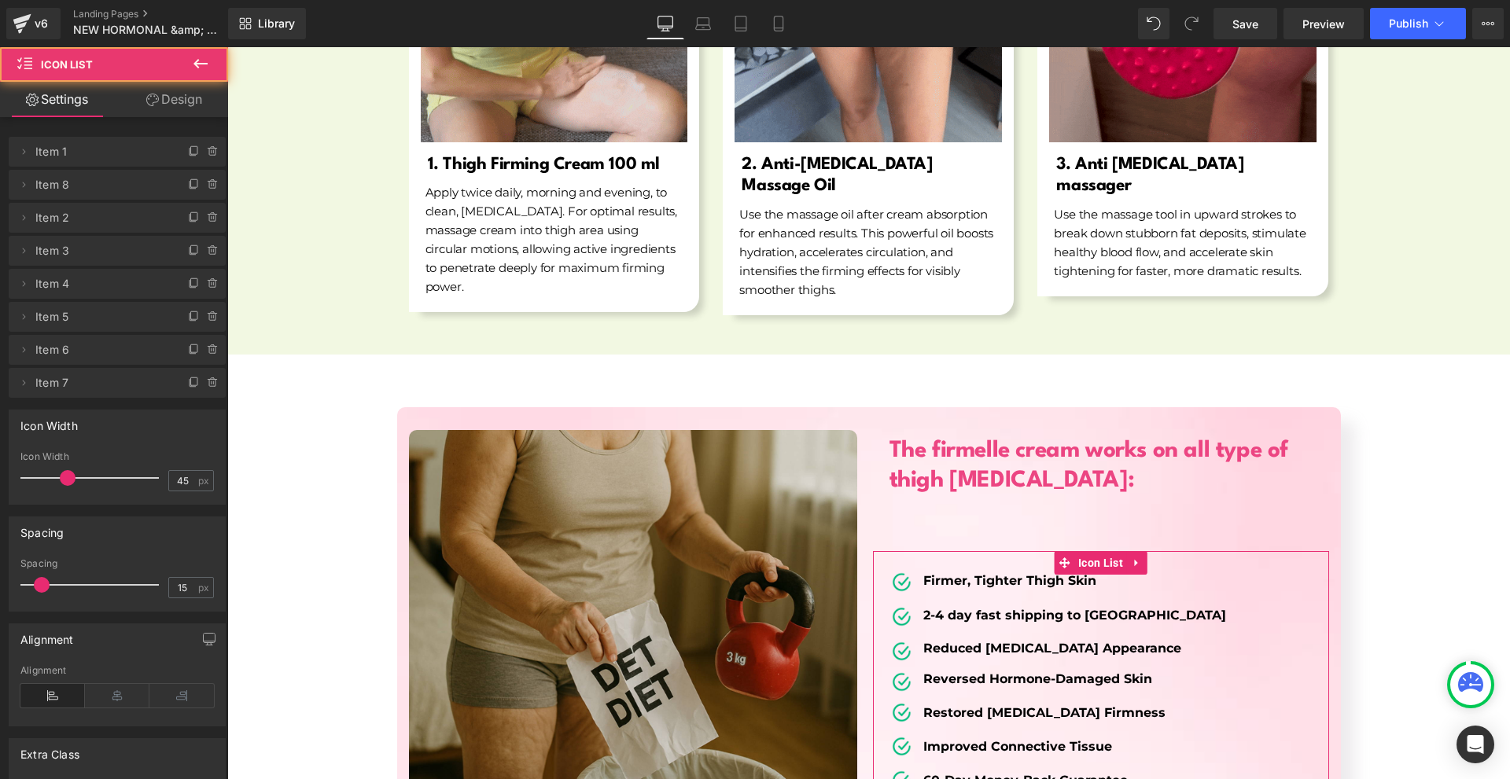
click at [175, 83] on link "Design" at bounding box center [174, 99] width 114 height 35
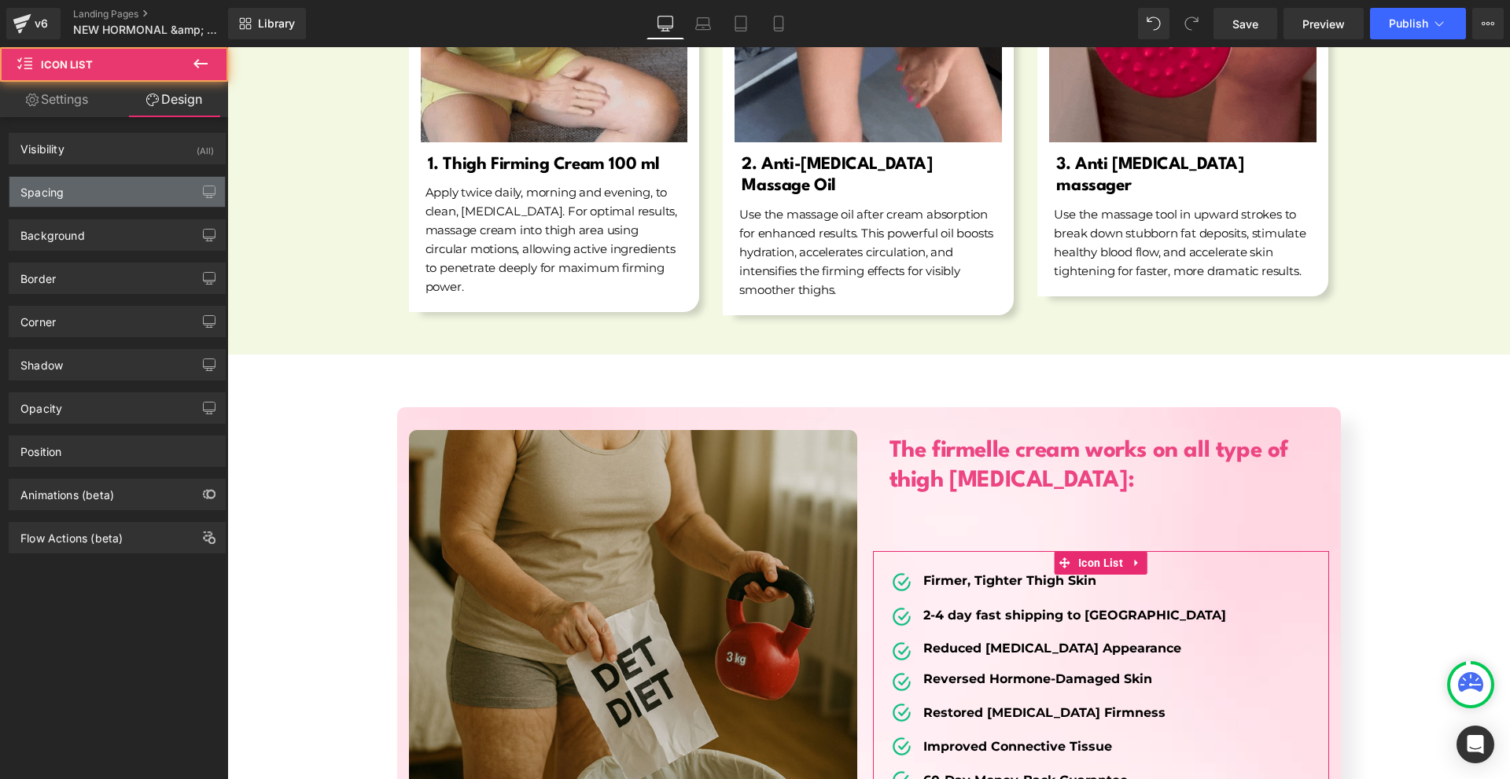
click at [75, 182] on div "Spacing" at bounding box center [116, 192] width 215 height 30
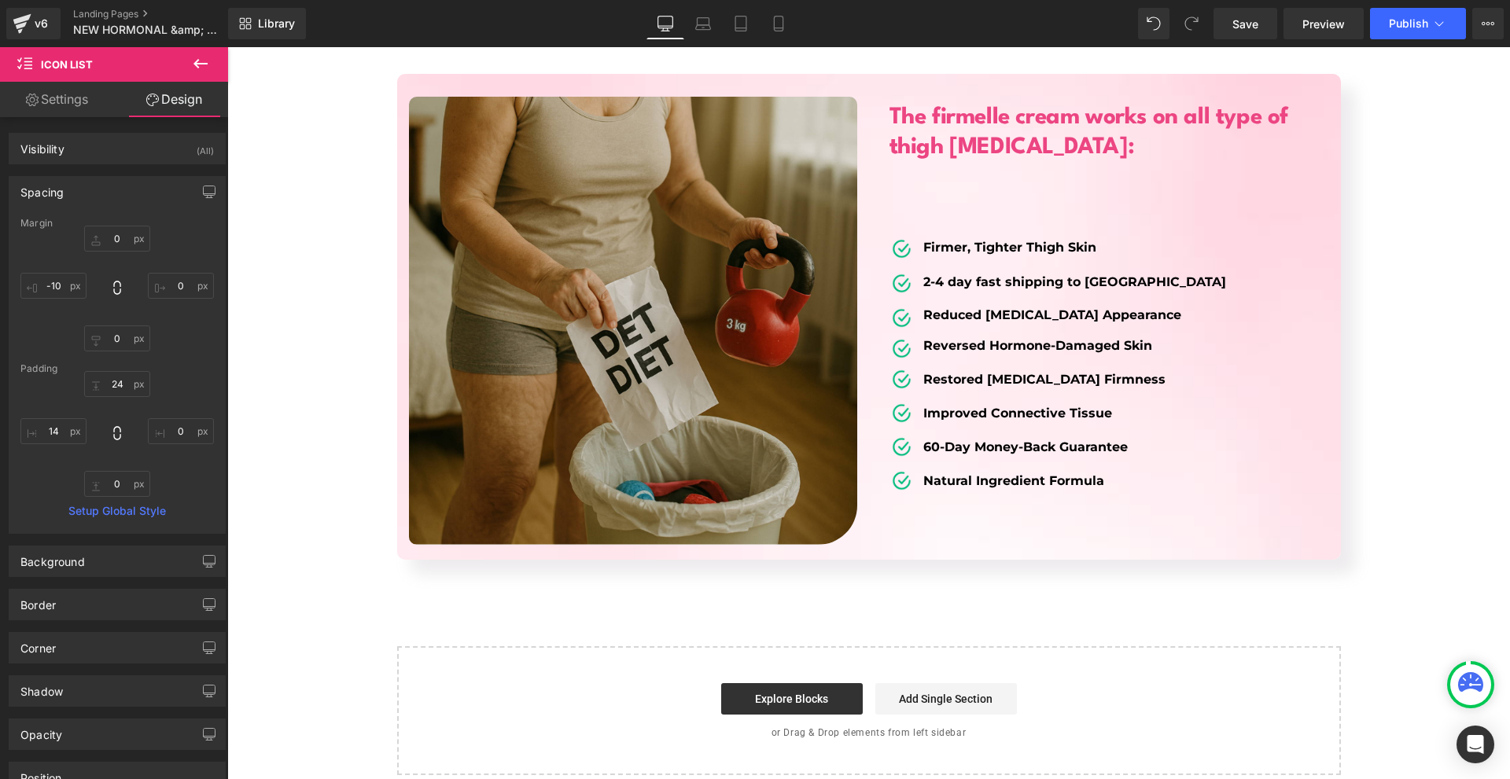
scroll to position [6133, 0]
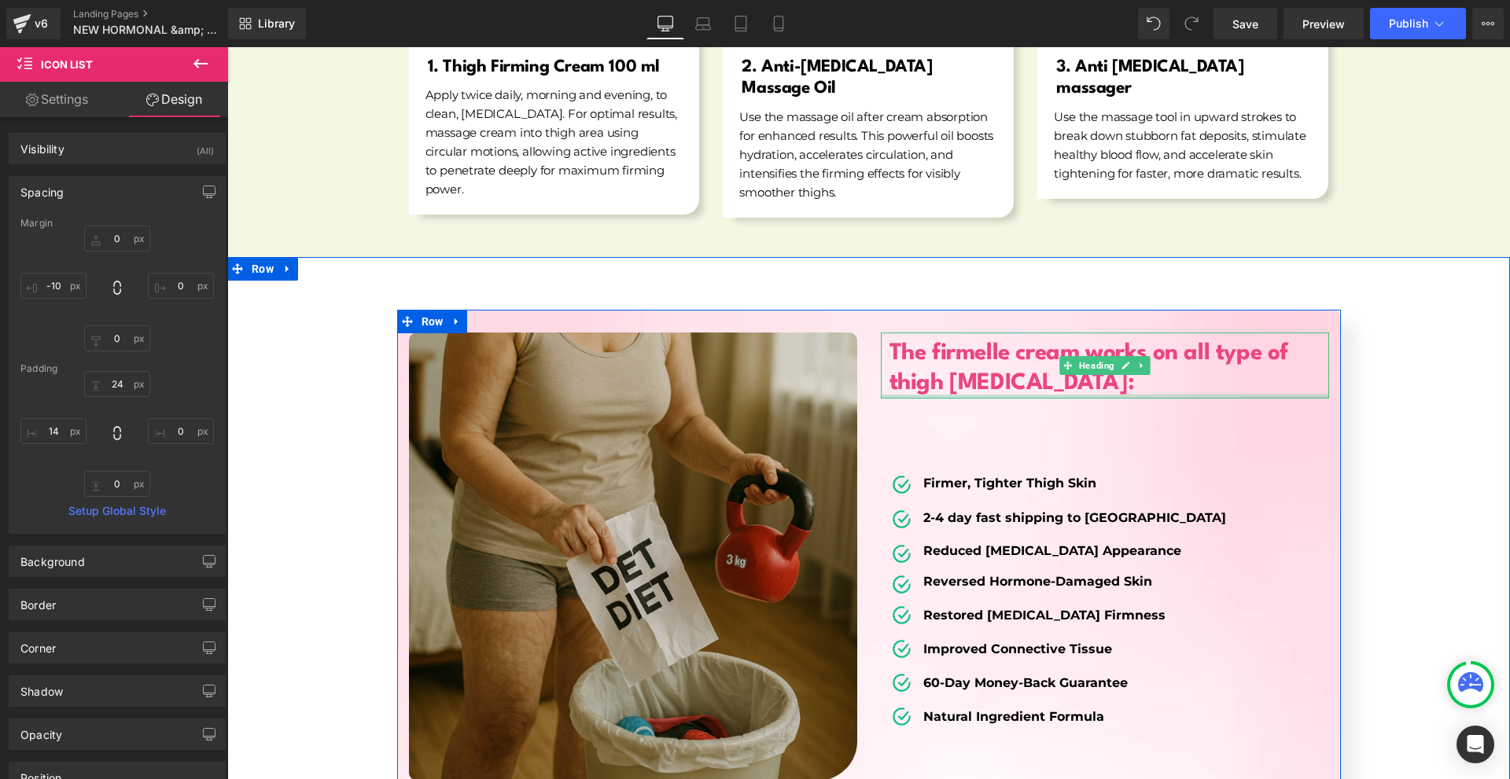
click at [915, 395] on div at bounding box center [1105, 397] width 448 height 4
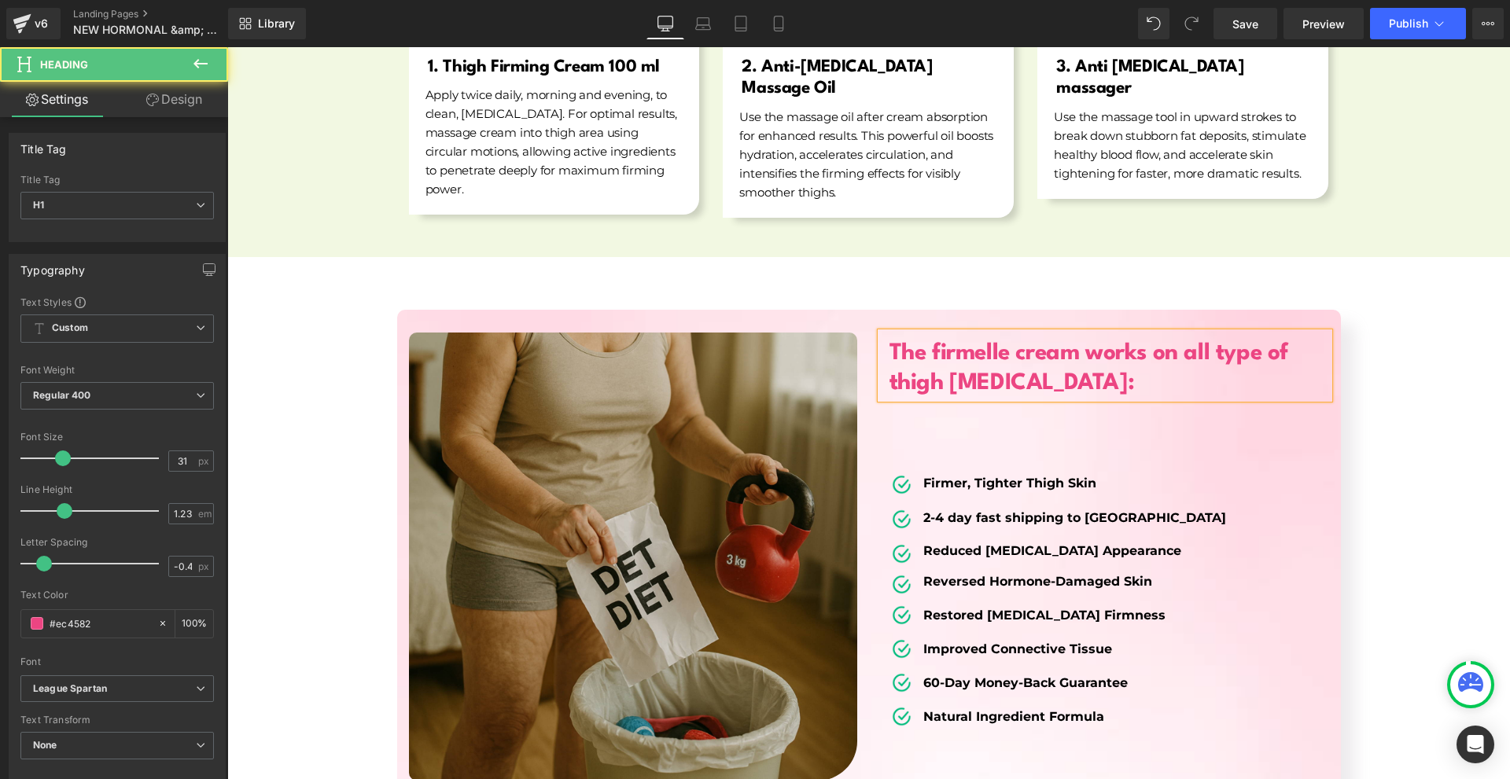
click at [178, 107] on link "Design" at bounding box center [174, 99] width 114 height 35
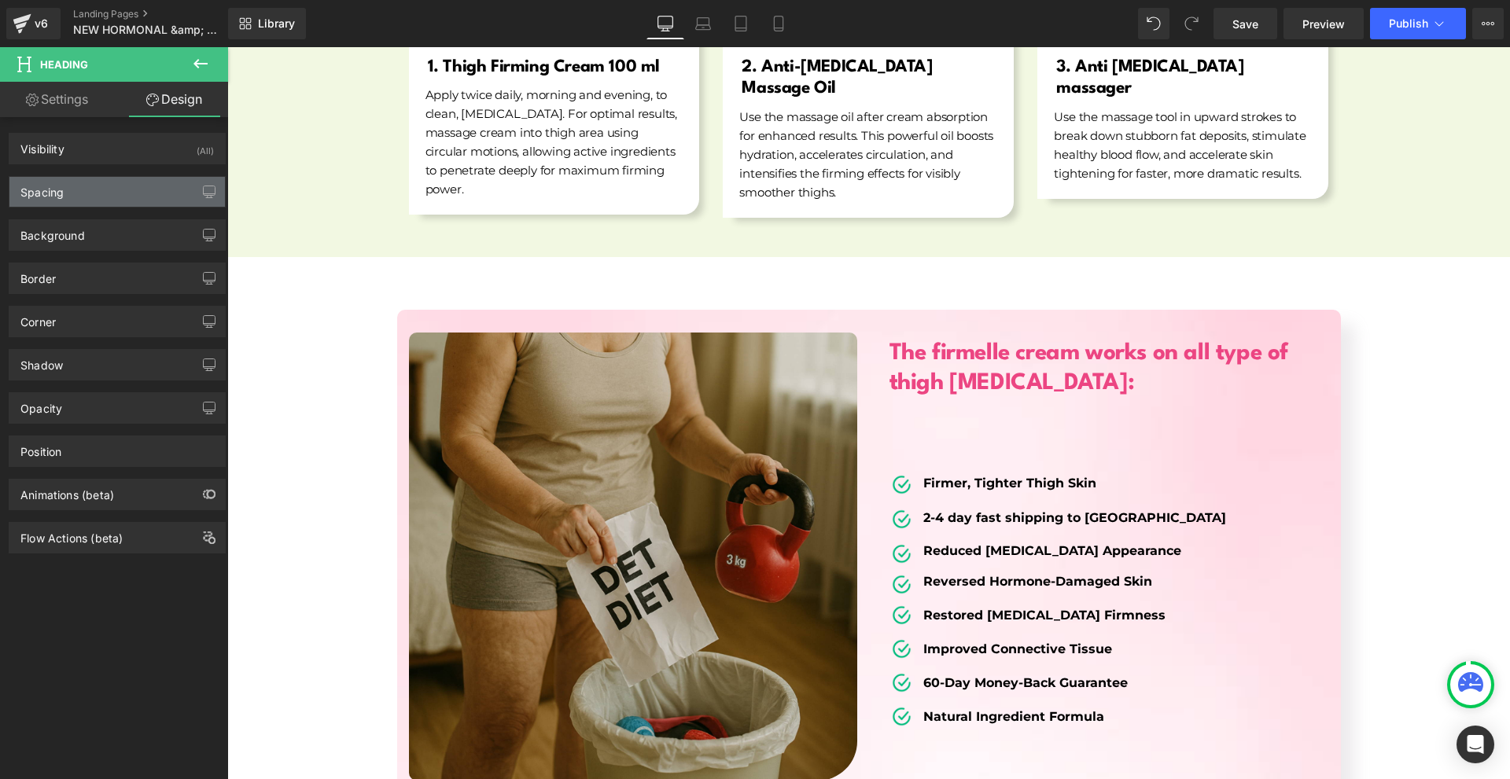
click at [76, 182] on div "Spacing" at bounding box center [116, 192] width 215 height 30
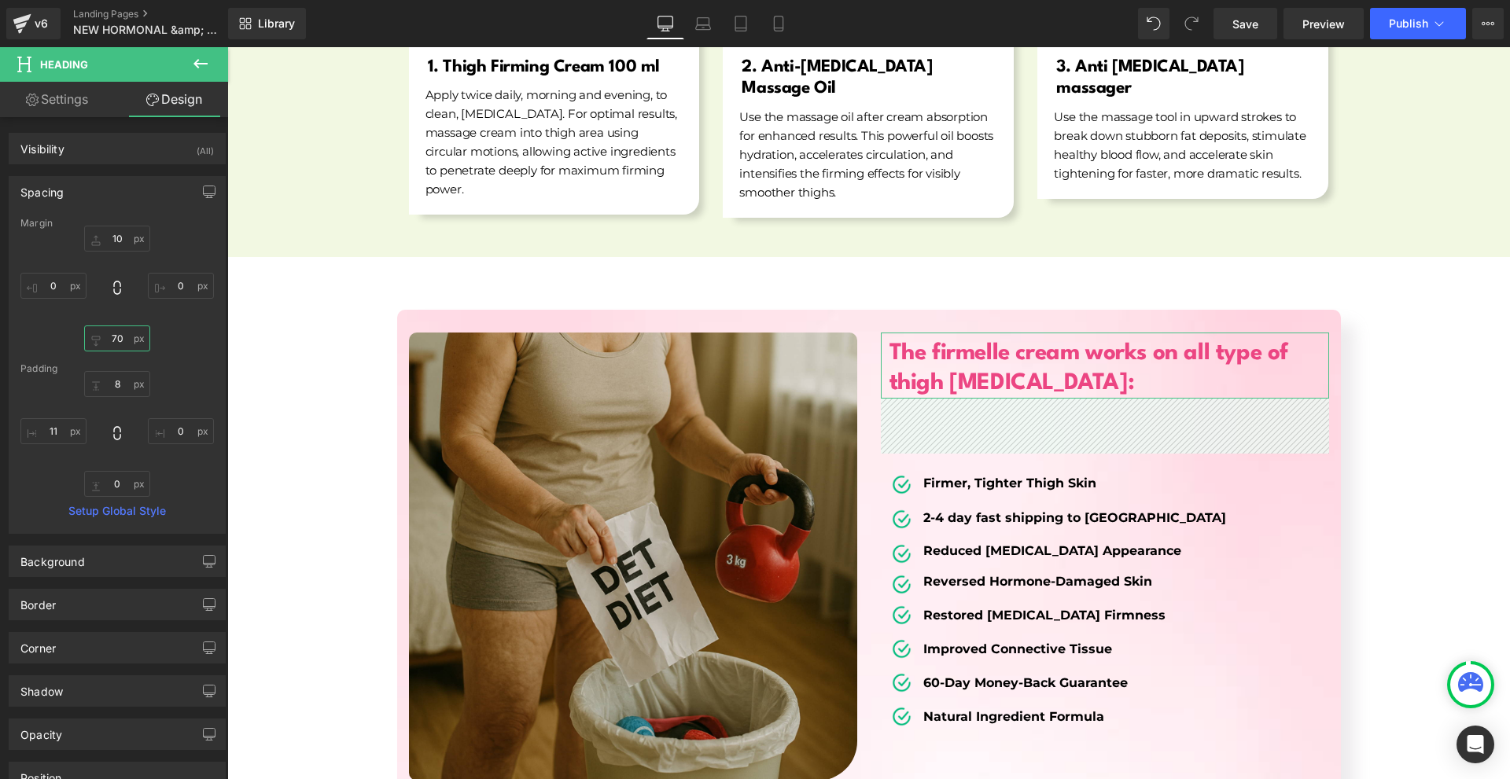
click at [124, 328] on input "70" at bounding box center [117, 339] width 66 height 26
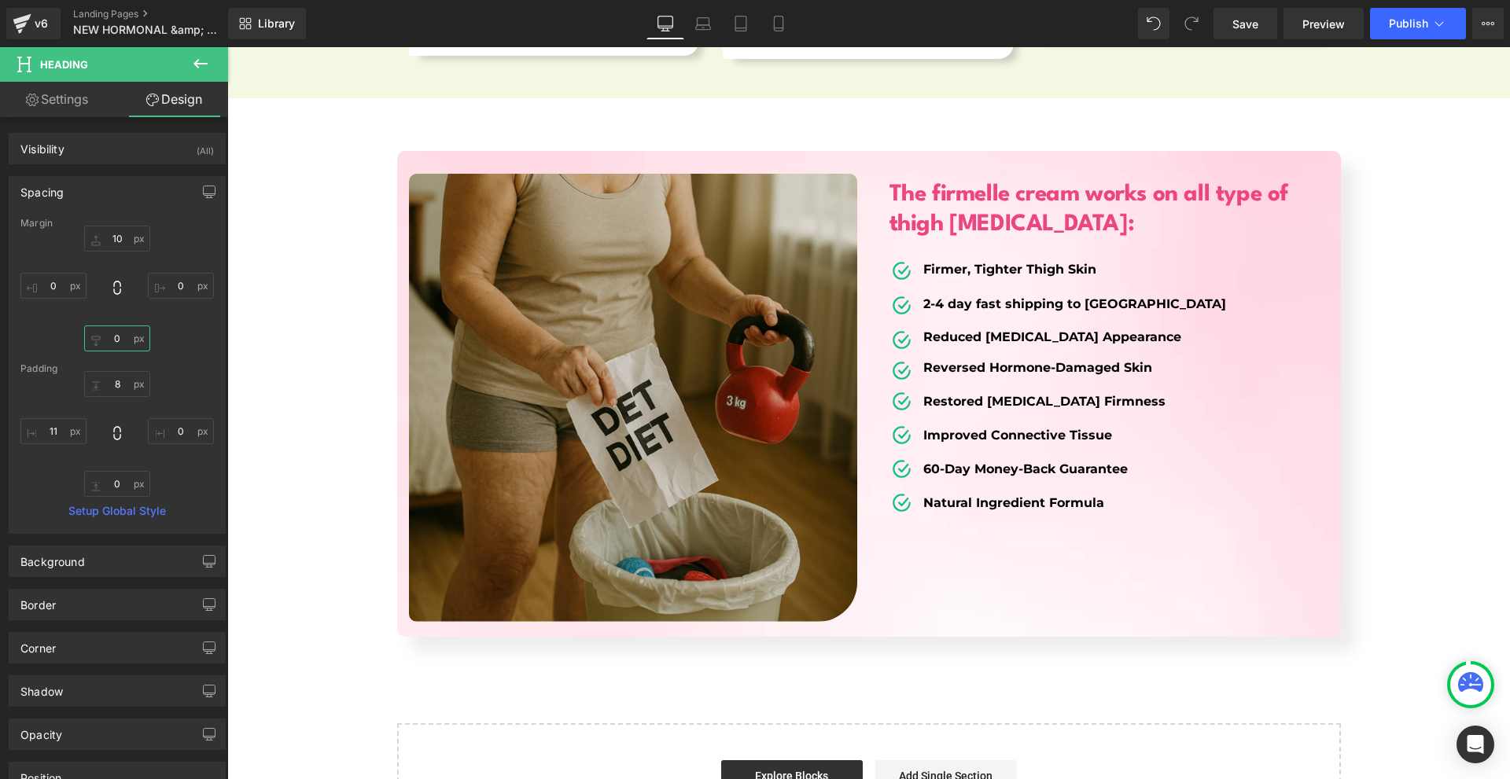
scroll to position [6369, 0]
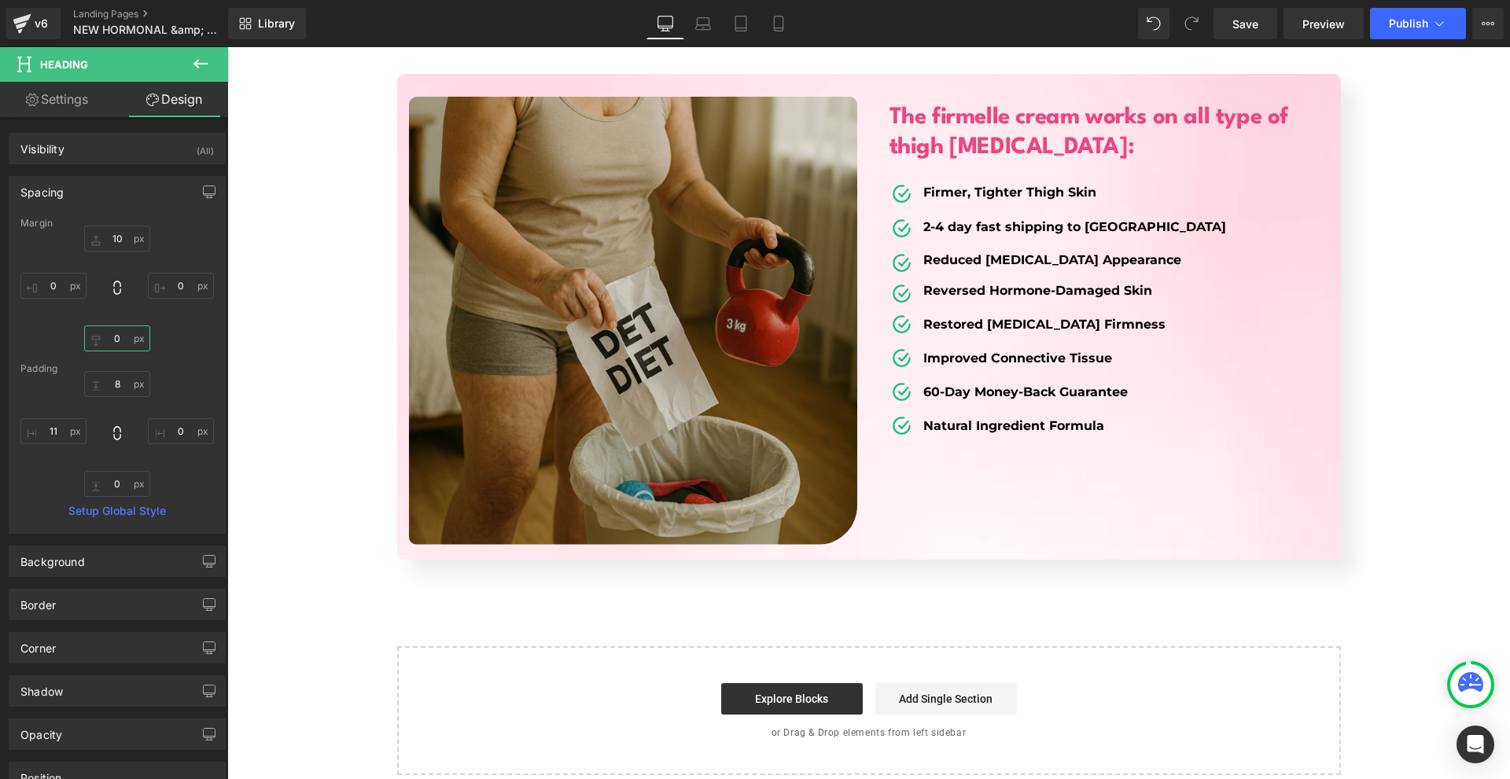
type input "0"
click at [939, 185] on strong "Firmer, Tighter Thigh Skin" at bounding box center [1009, 192] width 173 height 15
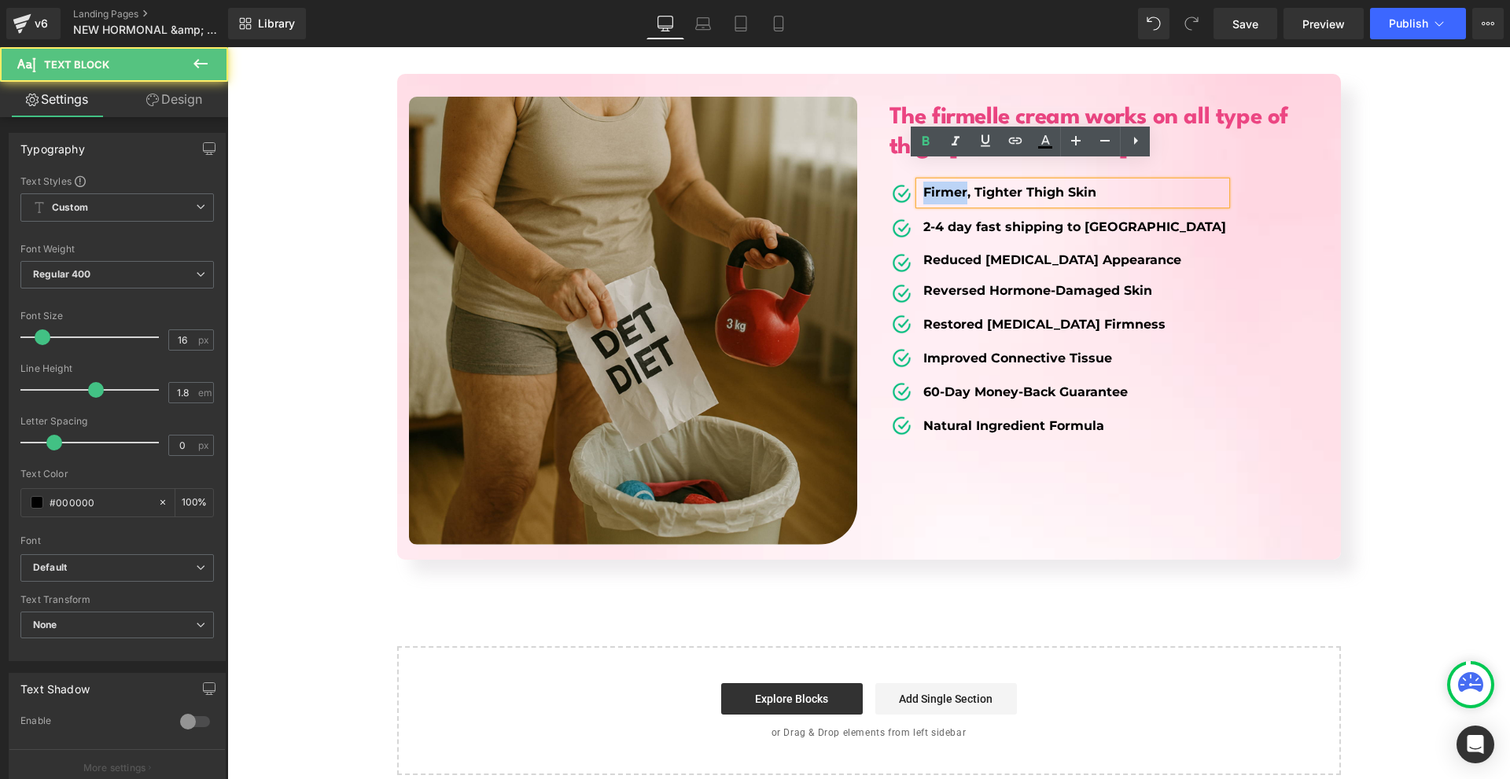
click at [939, 185] on strong "Firmer, Tighter Thigh Skin" at bounding box center [1009, 192] width 173 height 15
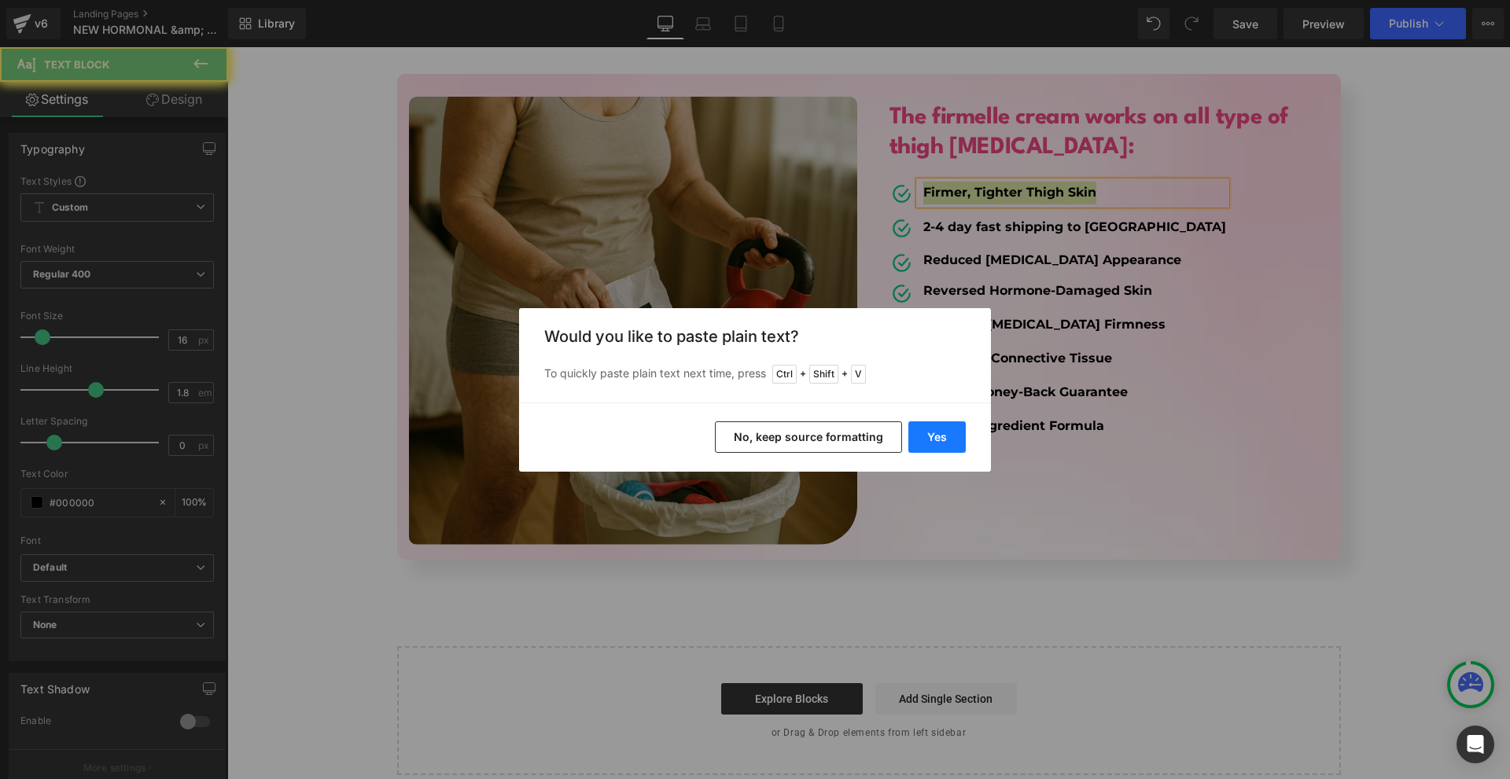
drag, startPoint x: 956, startPoint y: 411, endPoint x: 941, endPoint y: 435, distance: 28.2
click at [952, 415] on div "Yes No, keep source formatting" at bounding box center [755, 437] width 472 height 69
click at [941, 435] on button "Yes" at bounding box center [936, 437] width 57 height 31
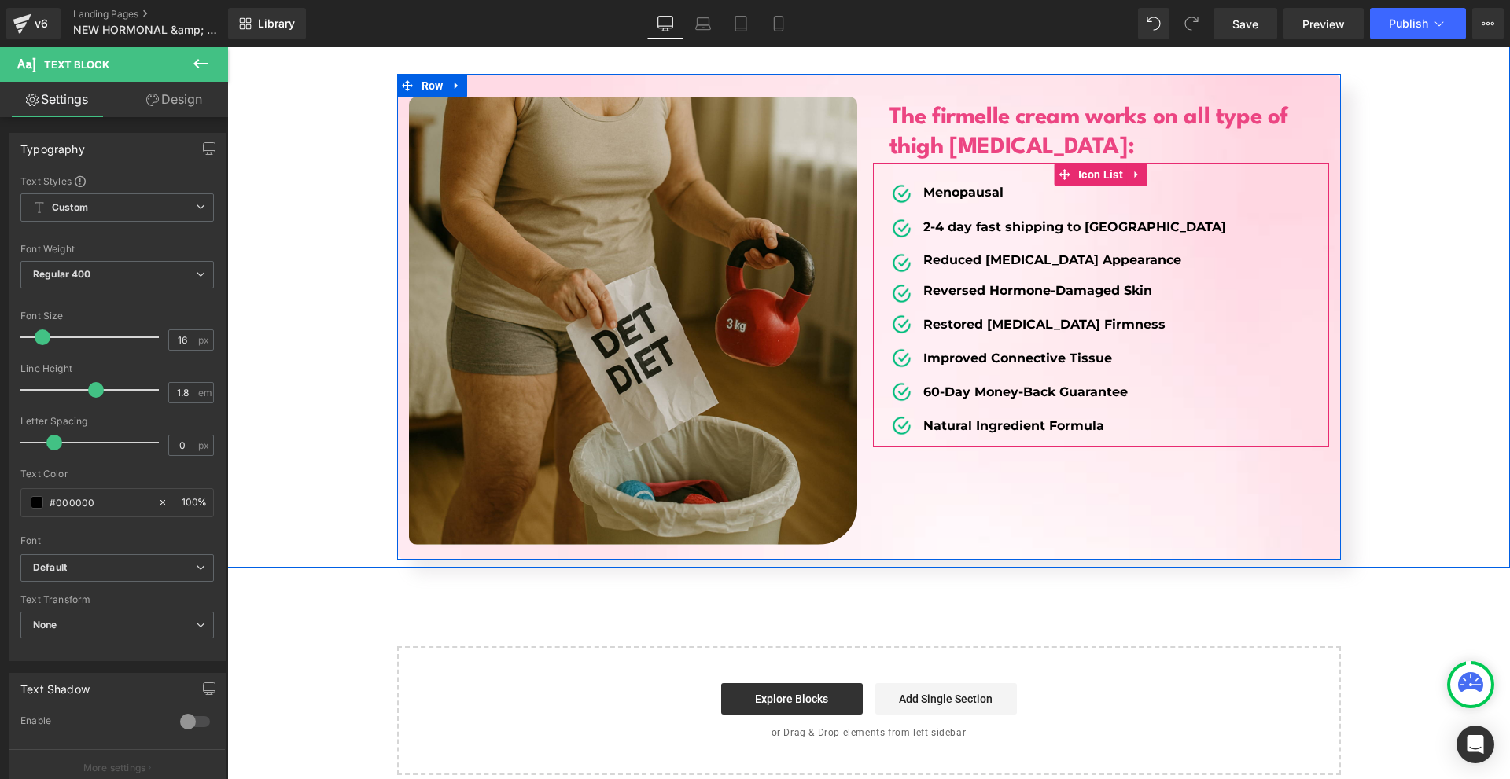
click at [932, 219] on strong "2-4 day fast shipping to [GEOGRAPHIC_DATA]" at bounding box center [1074, 226] width 303 height 15
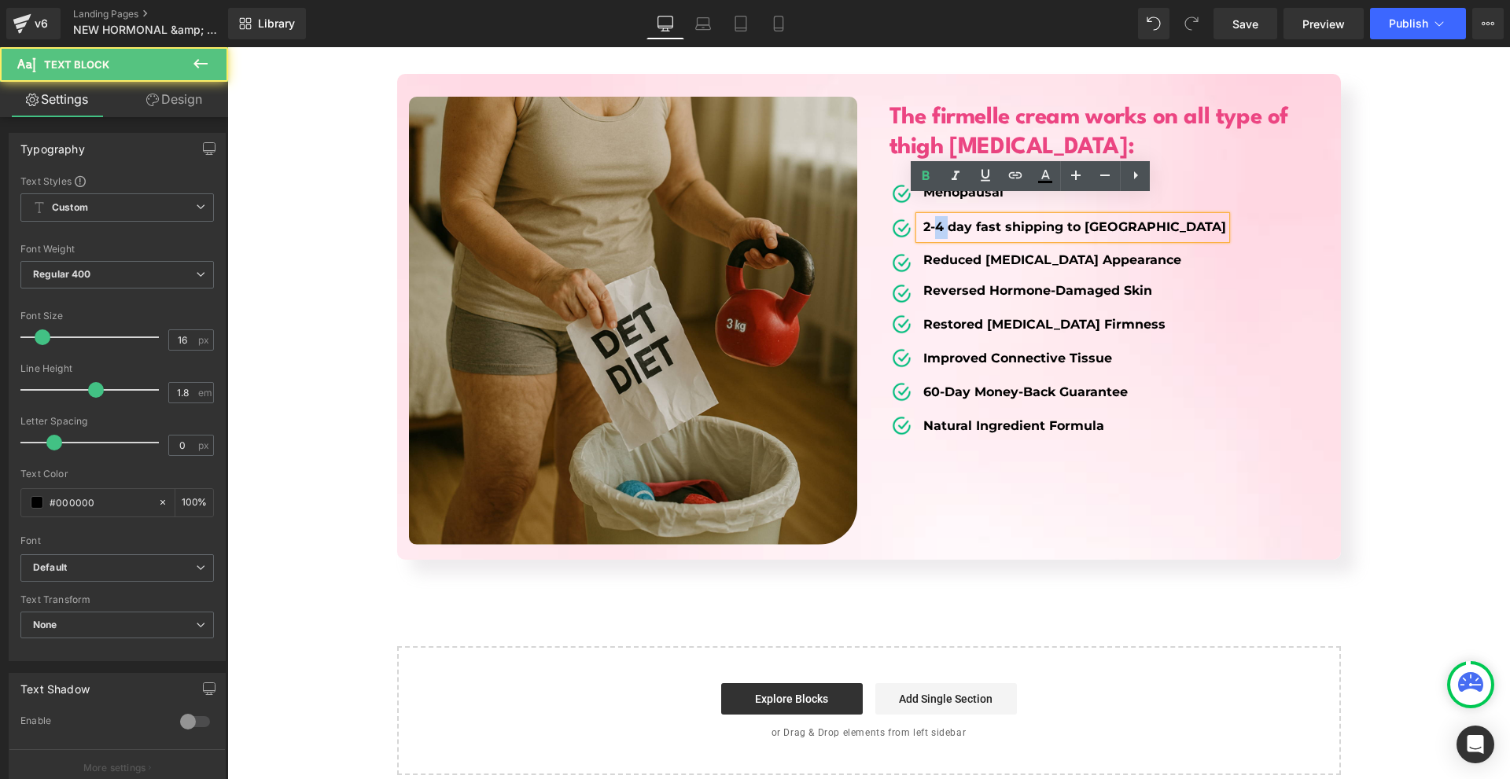
click at [932, 219] on strong "2-4 day fast shipping to [GEOGRAPHIC_DATA]" at bounding box center [1074, 226] width 303 height 15
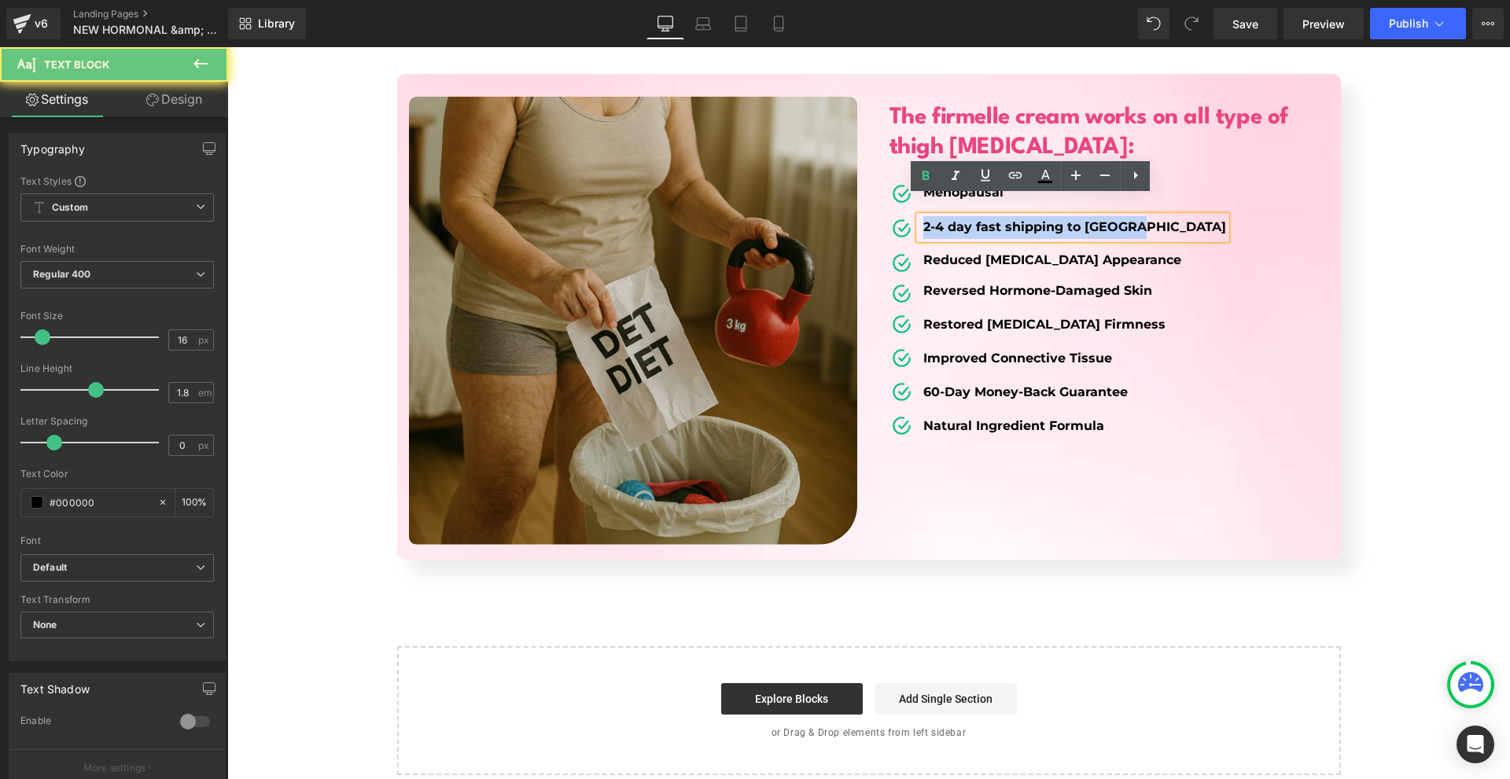
click at [932, 219] on strong "2-4 day fast shipping to [GEOGRAPHIC_DATA]" at bounding box center [1074, 226] width 303 height 15
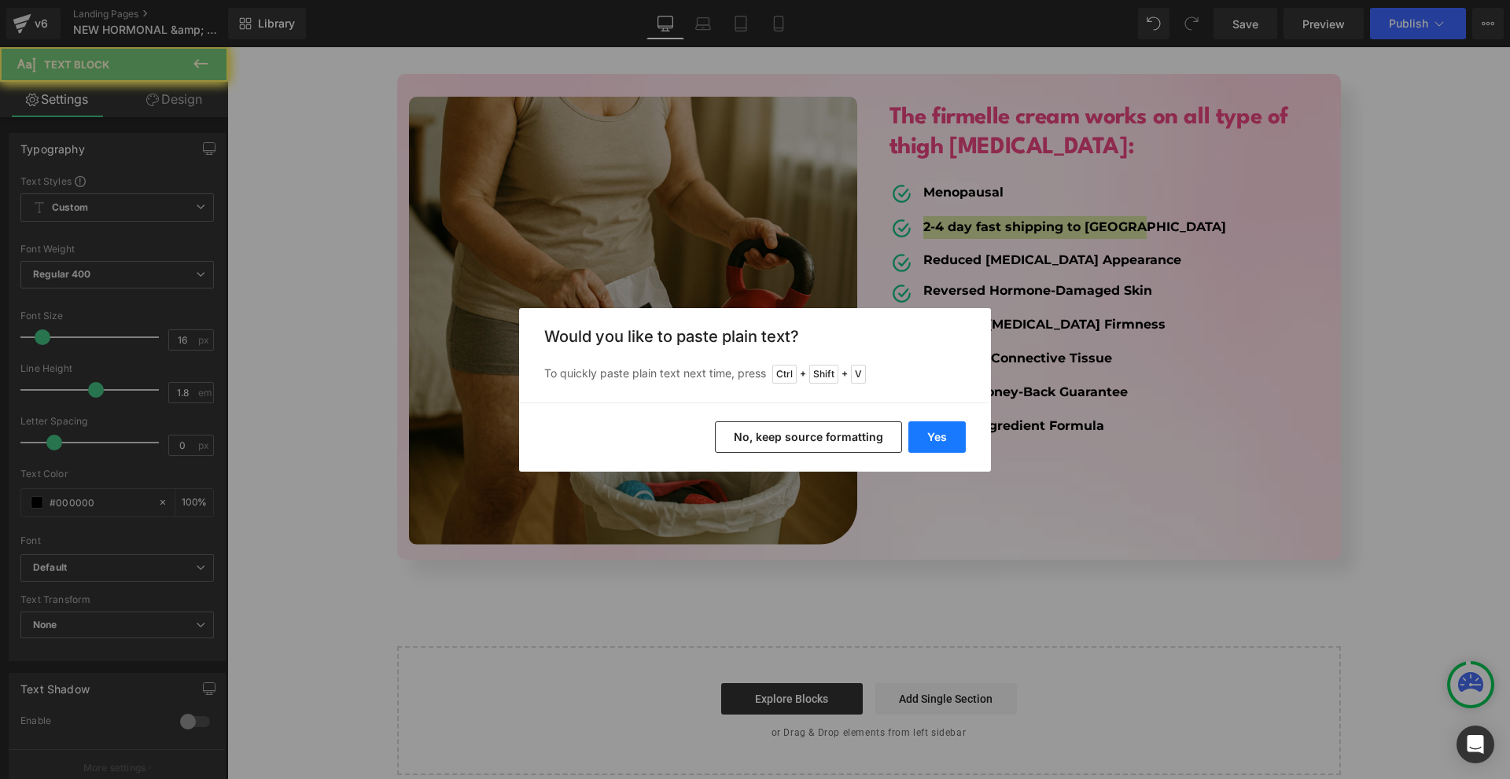
click at [951, 437] on button "Yes" at bounding box center [936, 437] width 57 height 31
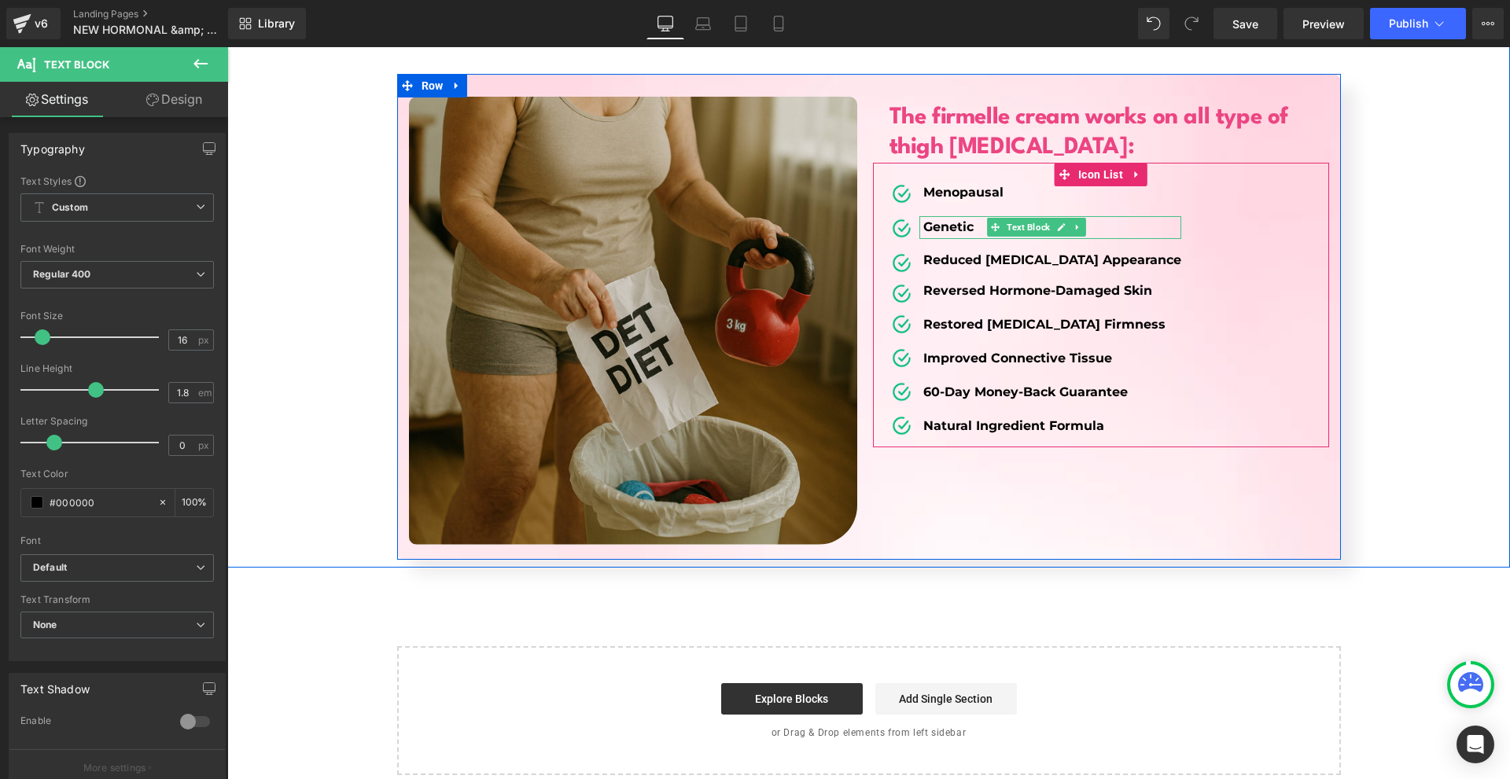
click at [923, 219] on b "Genetic" at bounding box center [948, 226] width 50 height 15
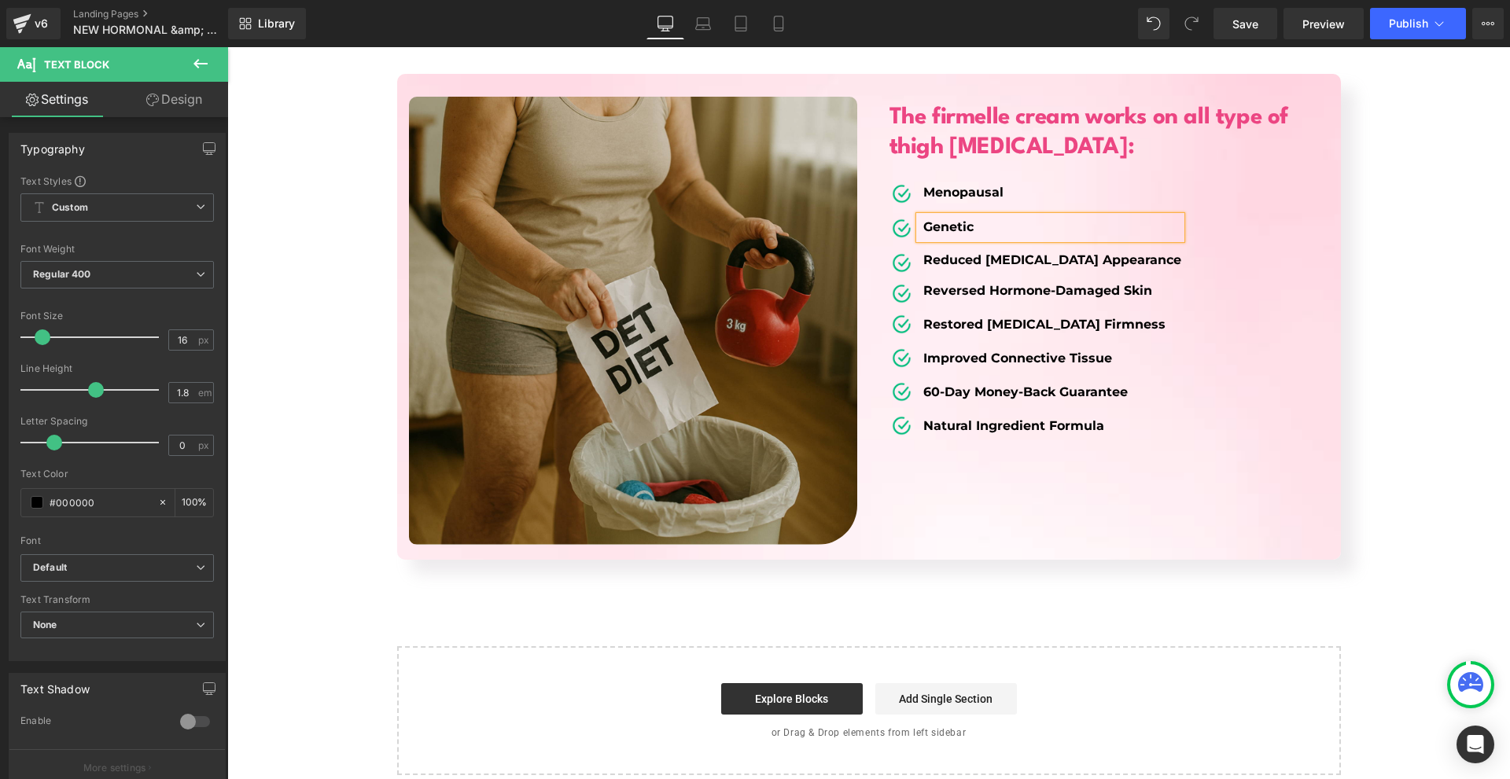
click at [927, 252] on strong "Reduced [MEDICAL_DATA] Appearance" at bounding box center [1052, 259] width 258 height 15
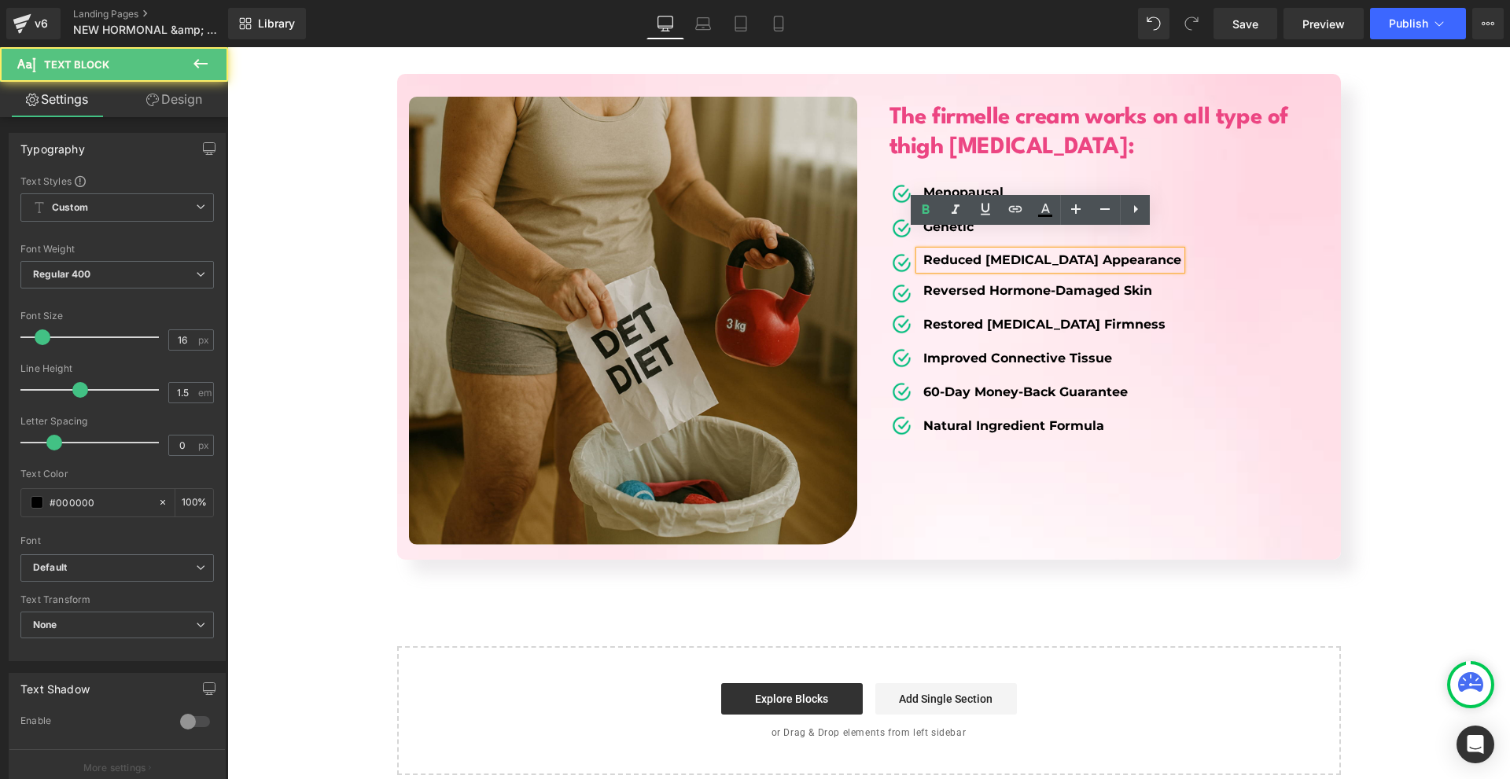
click at [927, 252] on strong "Reduced [MEDICAL_DATA] Appearance" at bounding box center [1052, 259] width 258 height 15
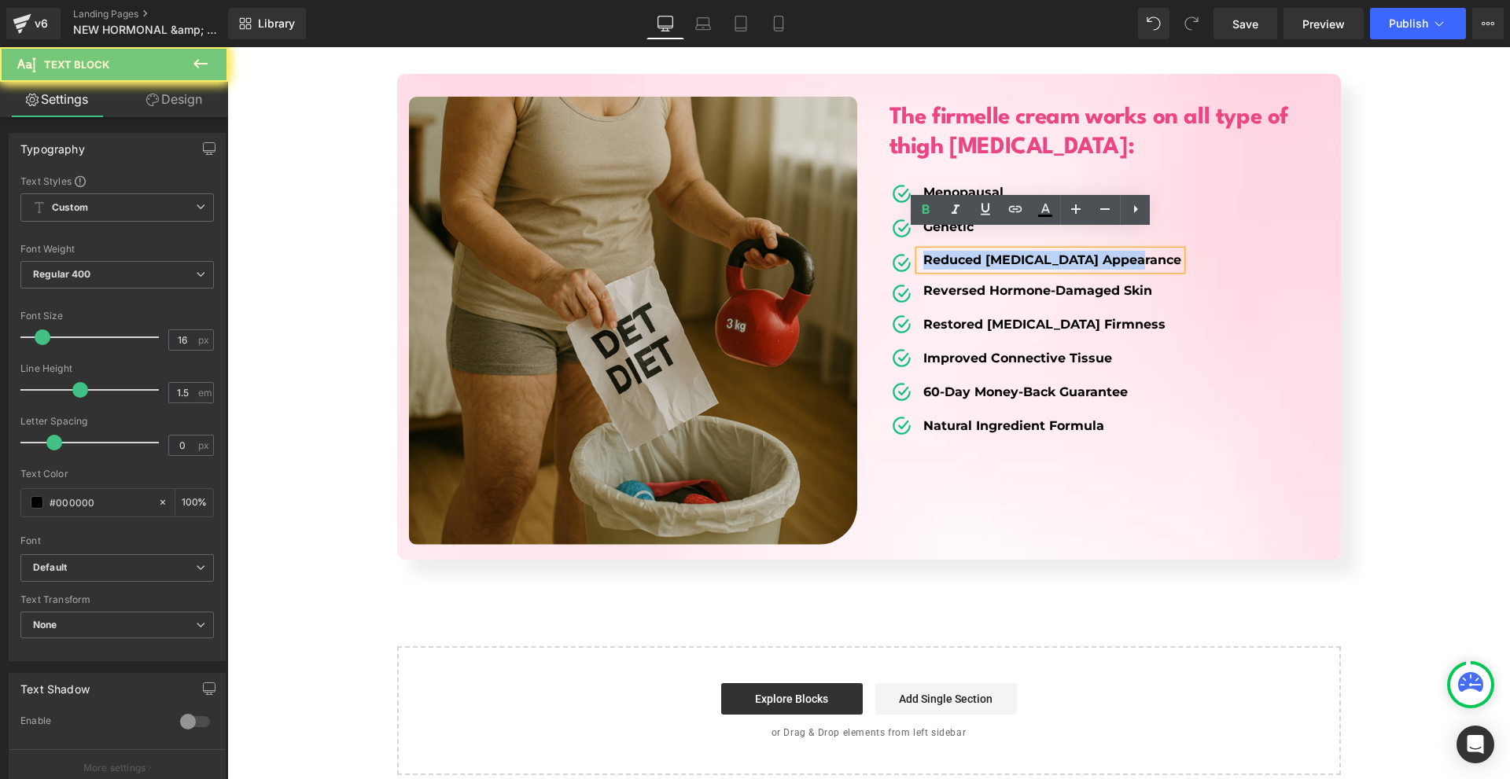
click at [927, 252] on strong "Reduced [MEDICAL_DATA] Appearance" at bounding box center [1052, 259] width 258 height 15
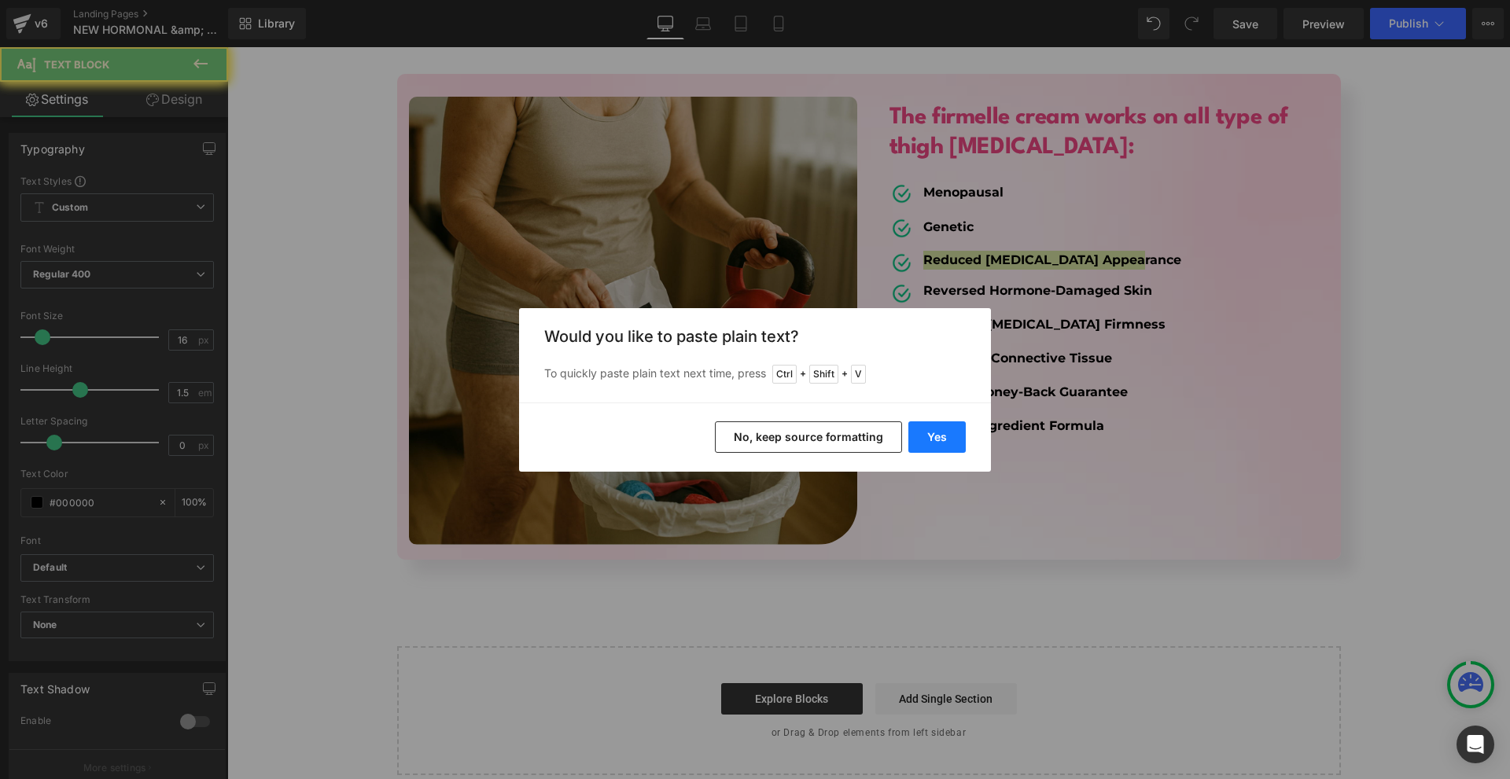
click at [934, 431] on button "Yes" at bounding box center [936, 437] width 57 height 31
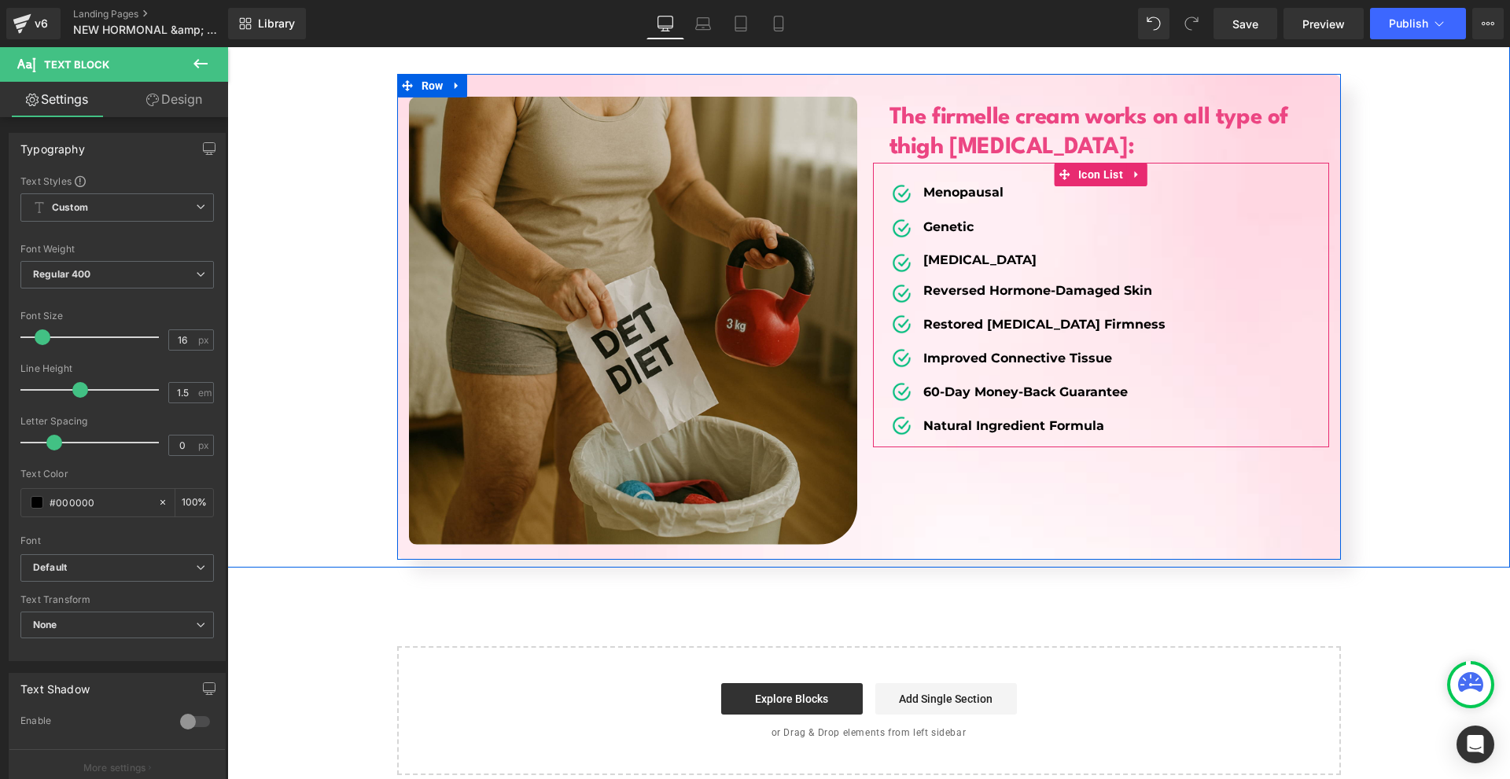
click at [945, 283] on strong "Reversed Hormone-Damaged Skin" at bounding box center [1037, 290] width 229 height 15
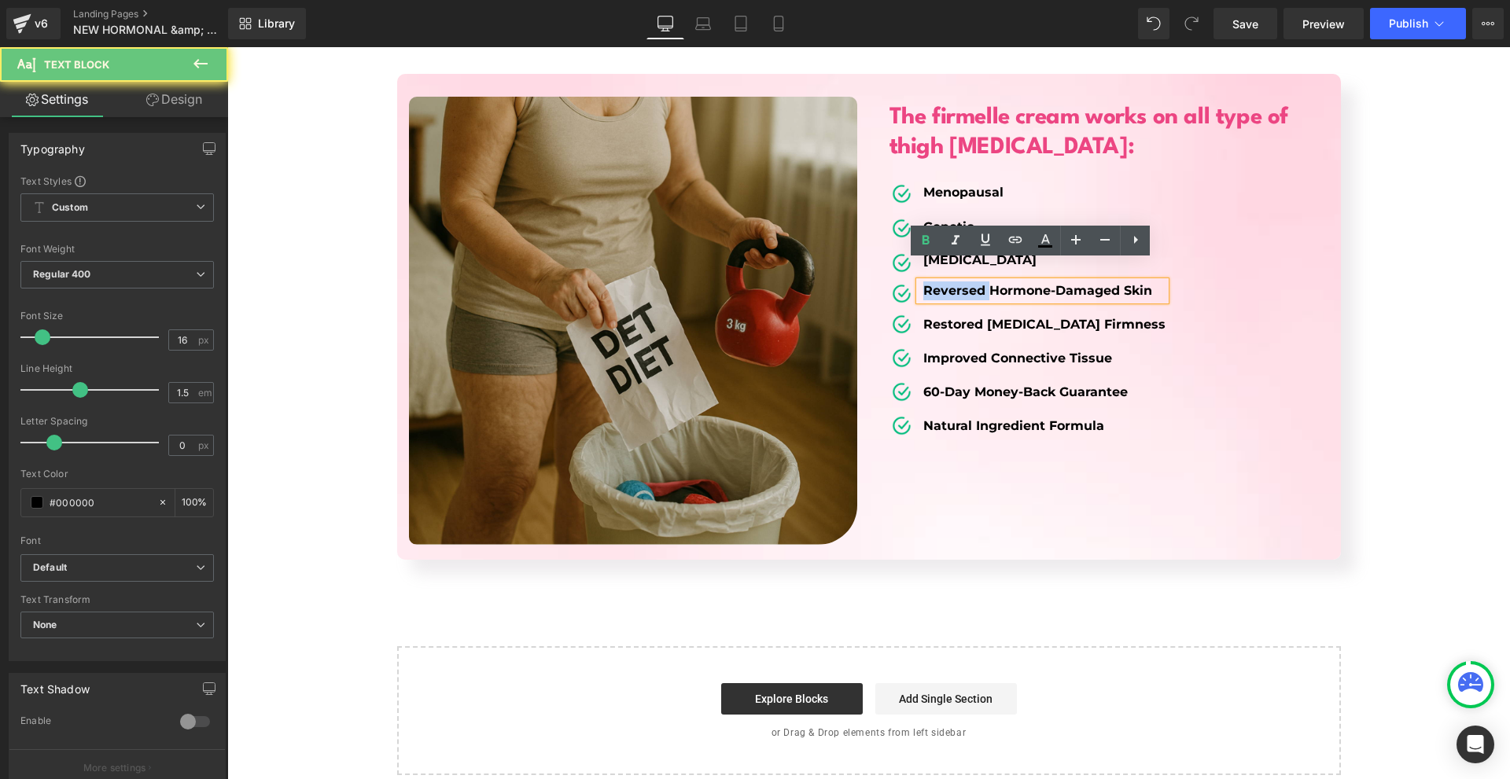
click at [945, 283] on strong "Reversed Hormone-Damaged Skin" at bounding box center [1037, 290] width 229 height 15
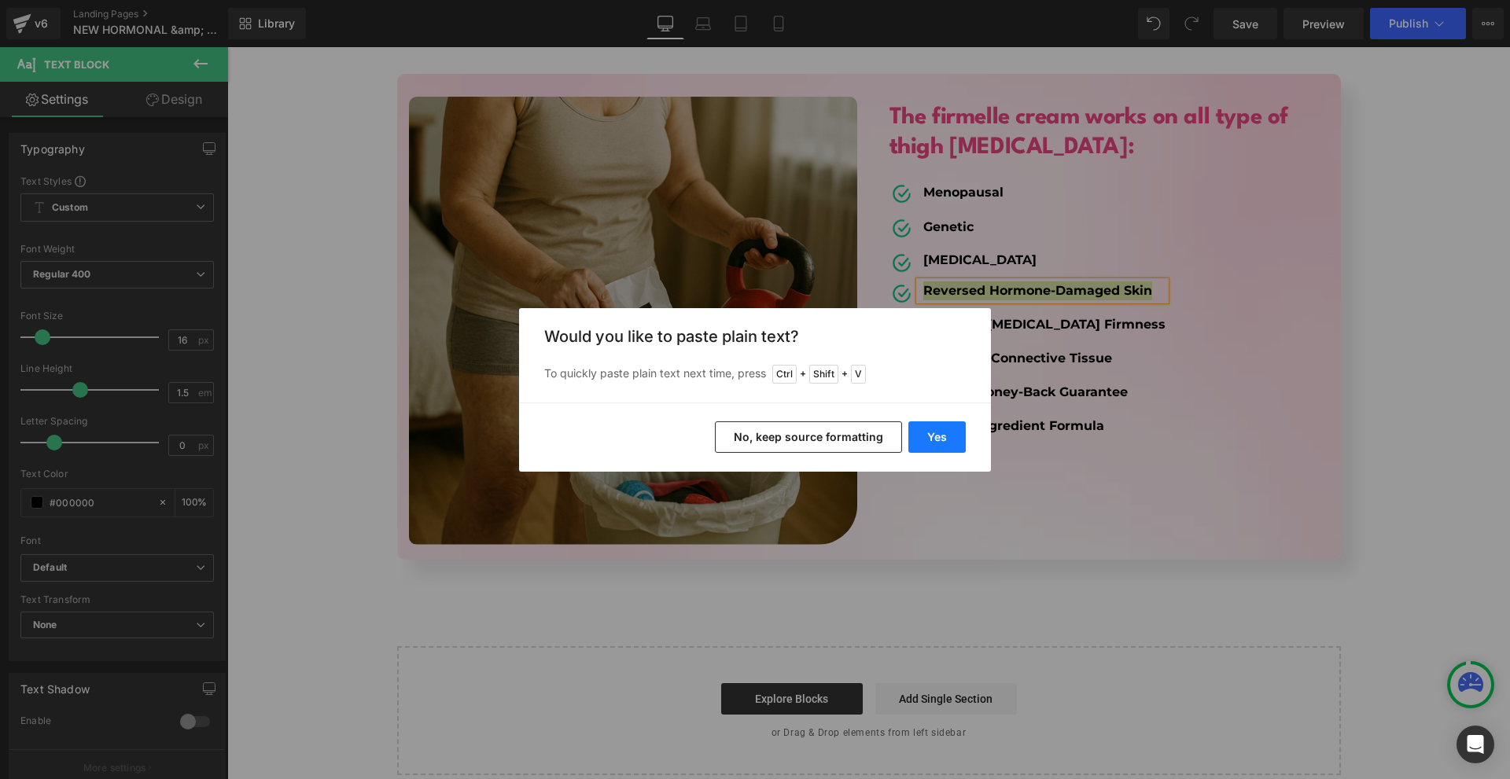
drag, startPoint x: 952, startPoint y: 429, endPoint x: 748, endPoint y: 377, distance: 210.4
click at [952, 429] on button "Yes" at bounding box center [936, 437] width 57 height 31
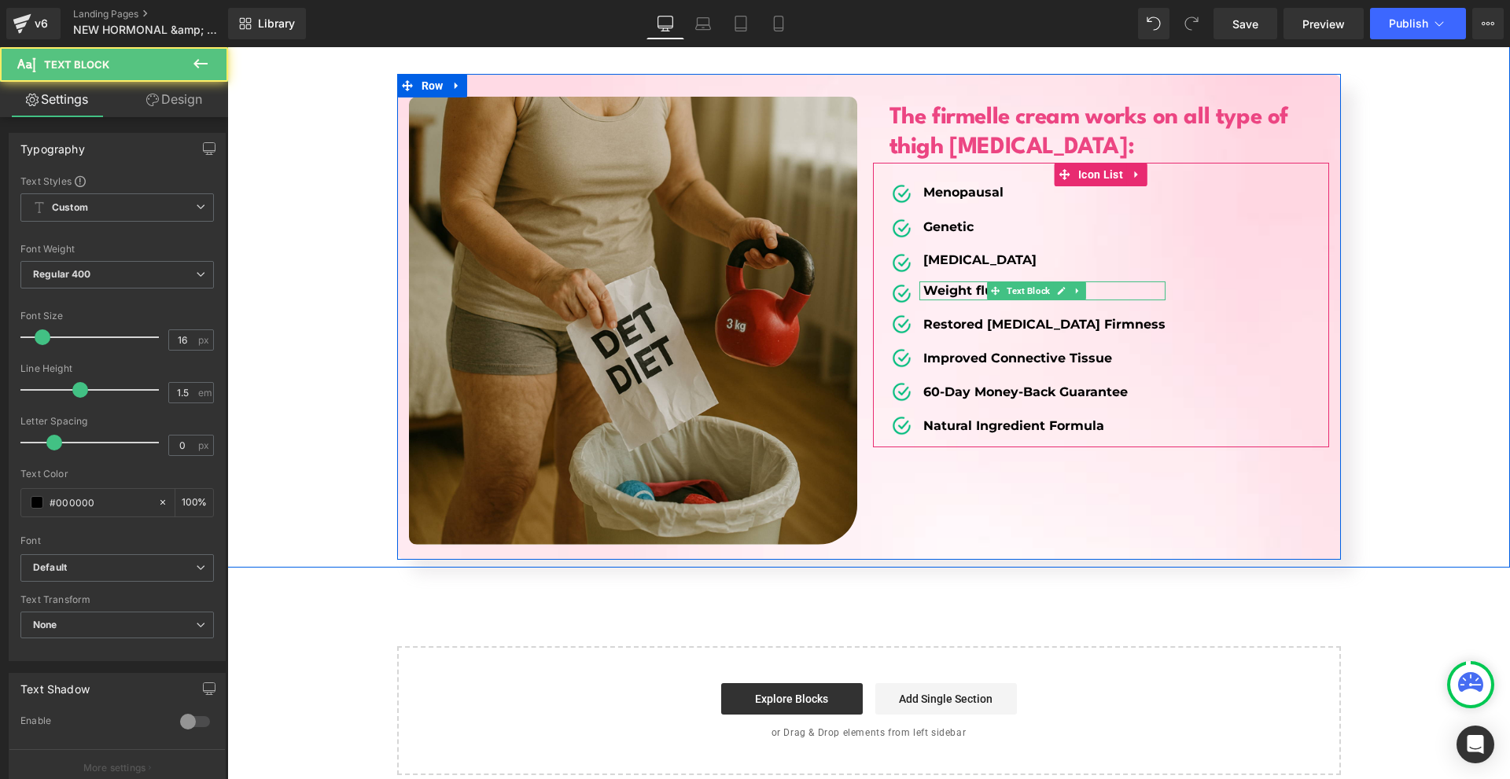
click at [931, 283] on b "Weight fluctuations" at bounding box center [989, 290] width 132 height 15
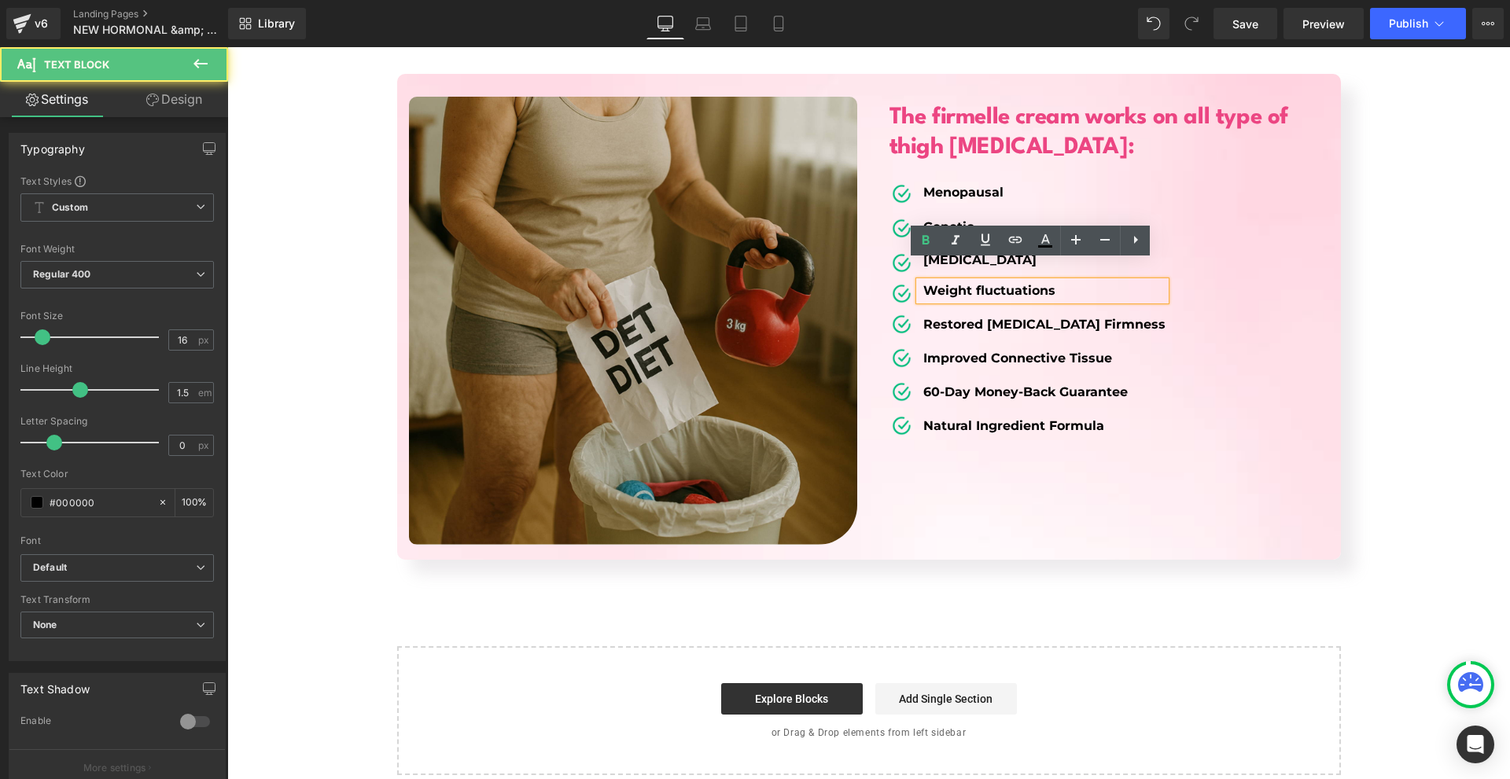
click at [941, 317] on strong "Restored [MEDICAL_DATA] Firmness" at bounding box center [1044, 324] width 242 height 15
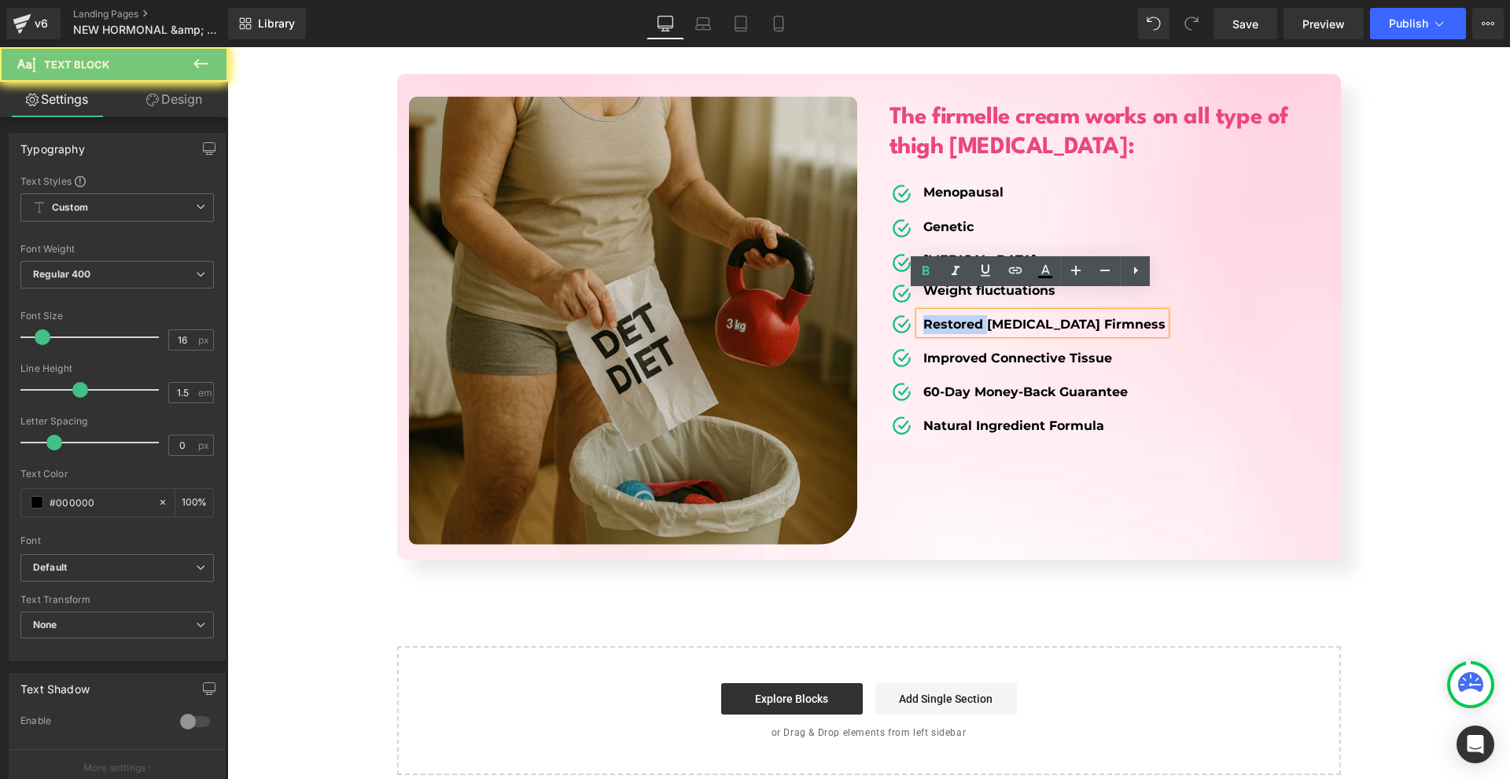
click at [941, 317] on strong "Restored [MEDICAL_DATA] Firmness" at bounding box center [1044, 324] width 242 height 15
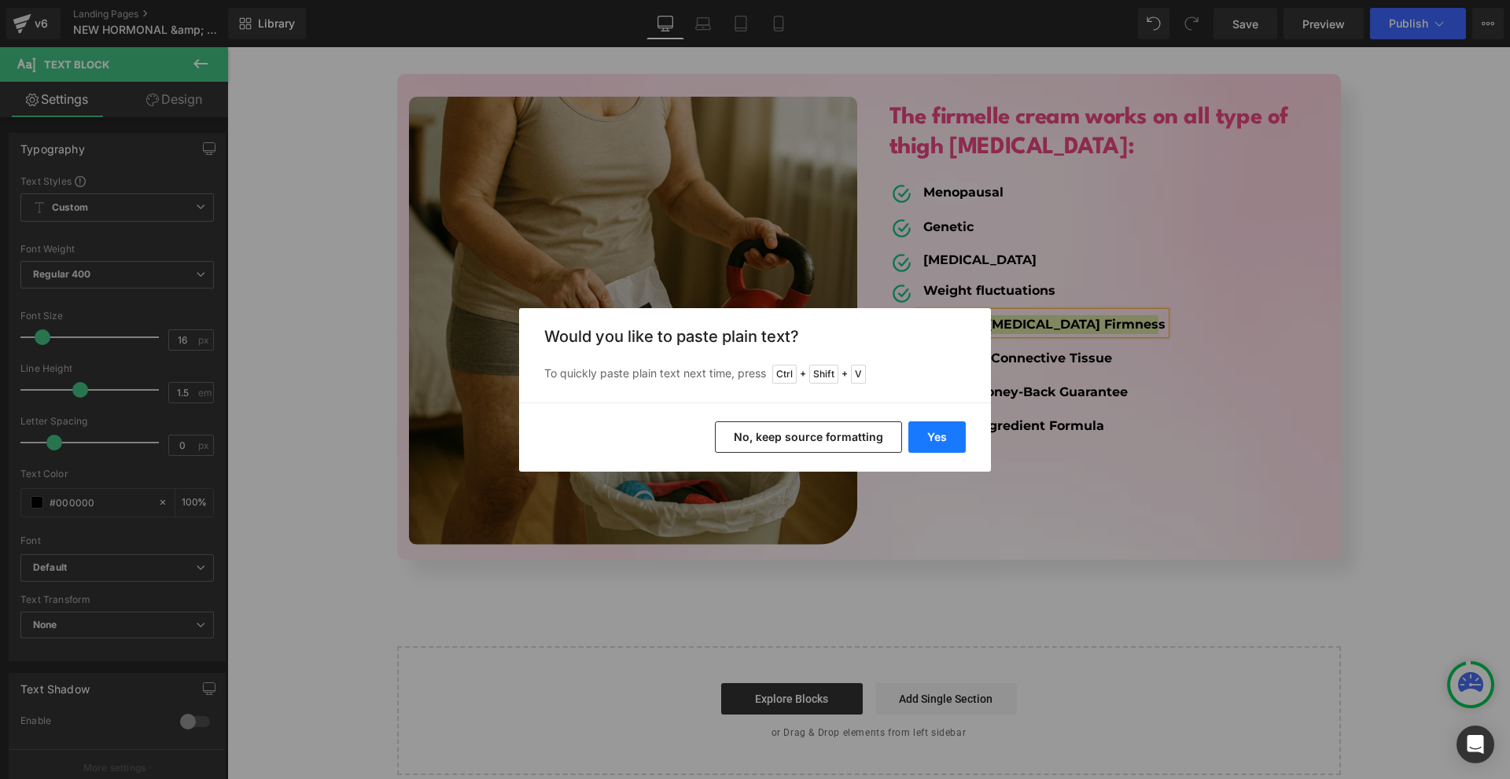
drag, startPoint x: 955, startPoint y: 444, endPoint x: 731, endPoint y: 396, distance: 229.2
click at [955, 444] on button "Yes" at bounding box center [936, 437] width 57 height 31
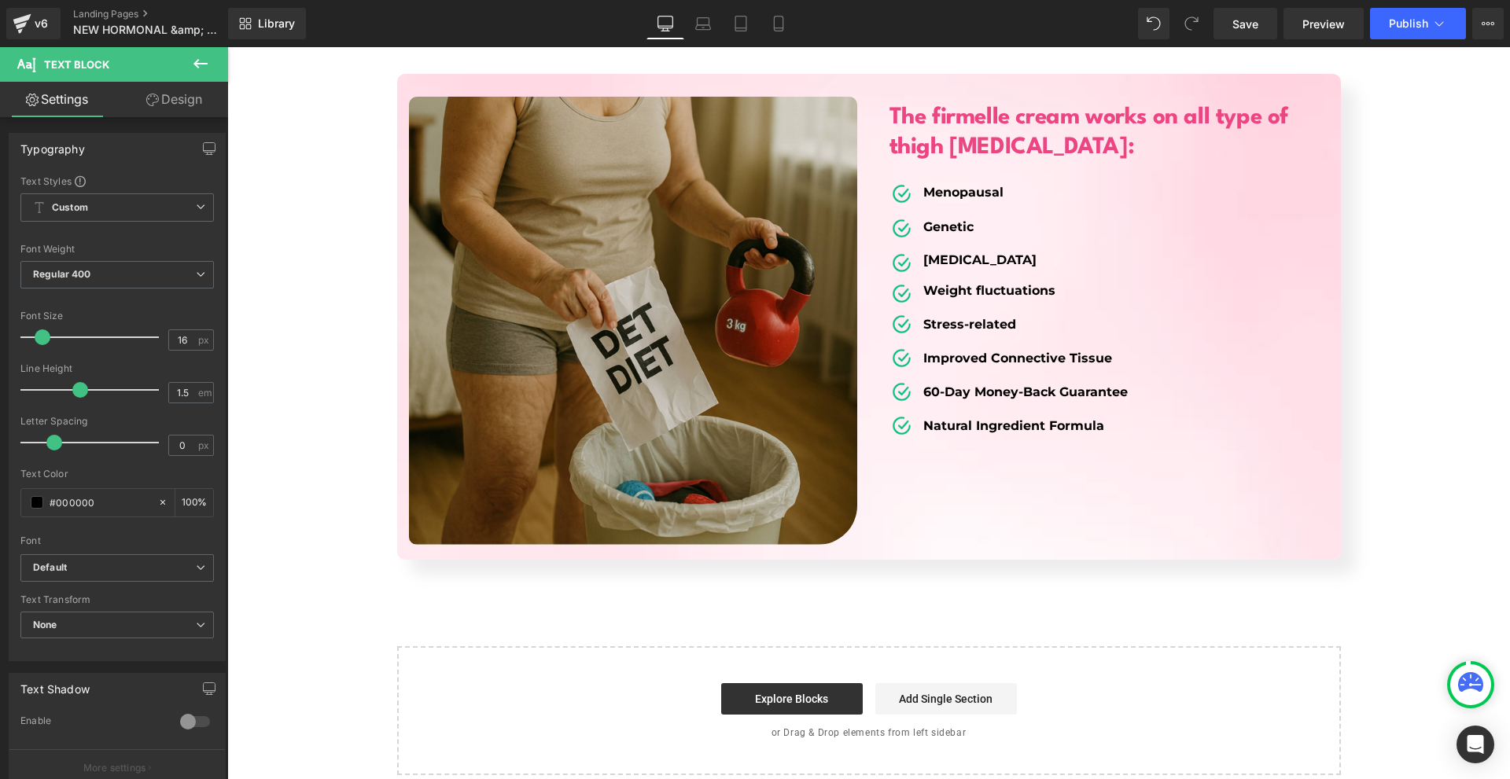
click at [959, 351] on strong "Improved Connective Tissue" at bounding box center [1017, 358] width 189 height 15
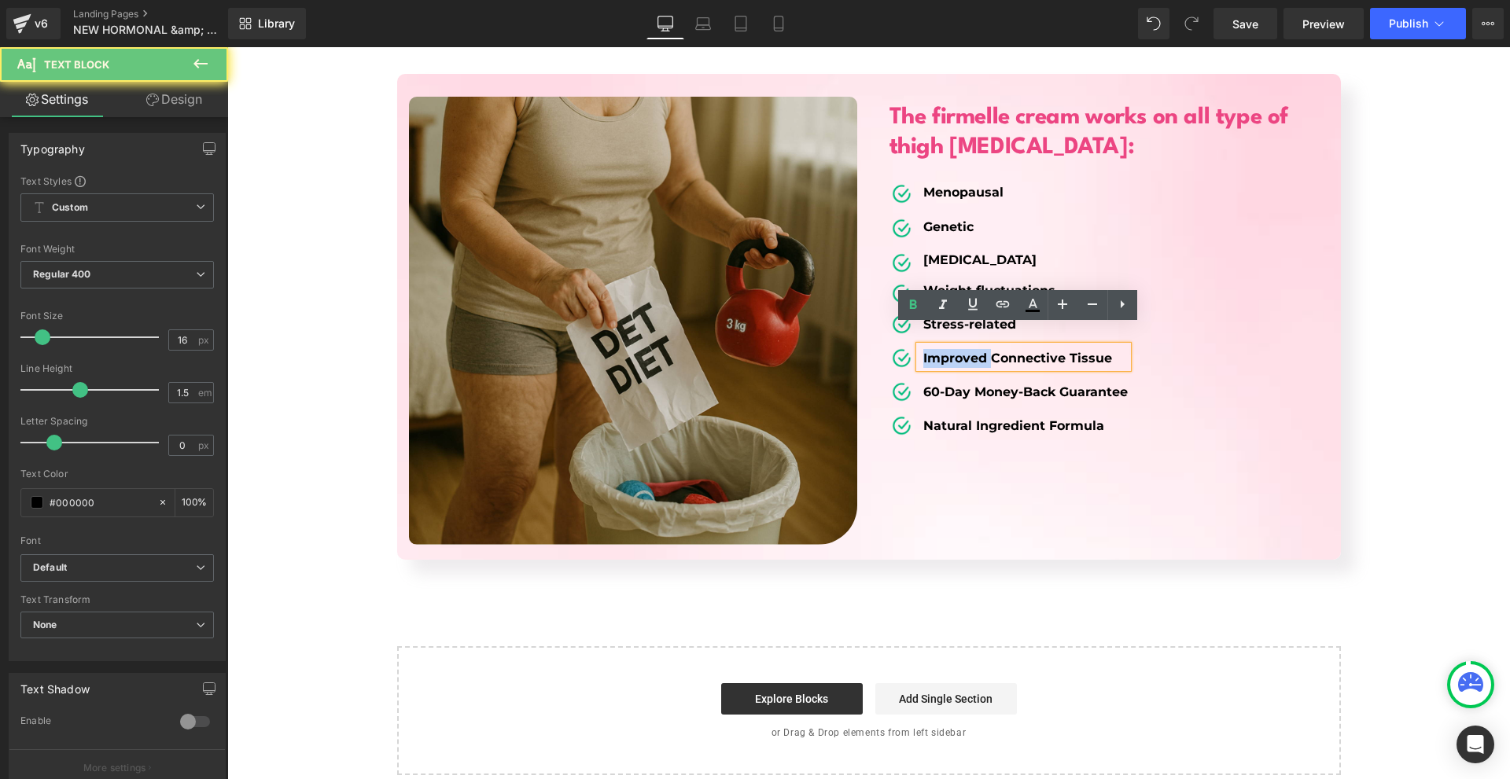
click at [959, 351] on strong "Improved Connective Tissue" at bounding box center [1017, 358] width 189 height 15
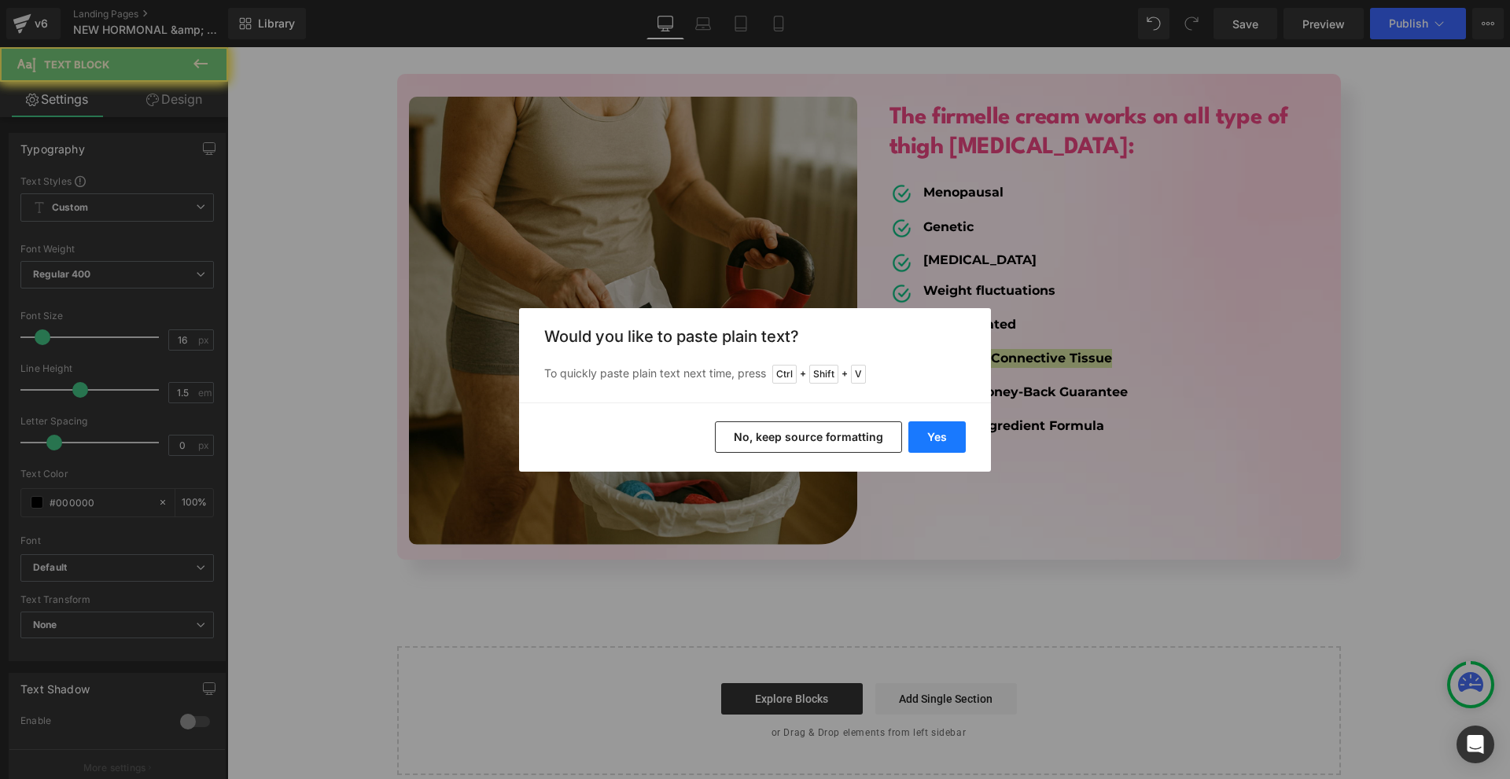
click at [945, 442] on button "Yes" at bounding box center [936, 437] width 57 height 31
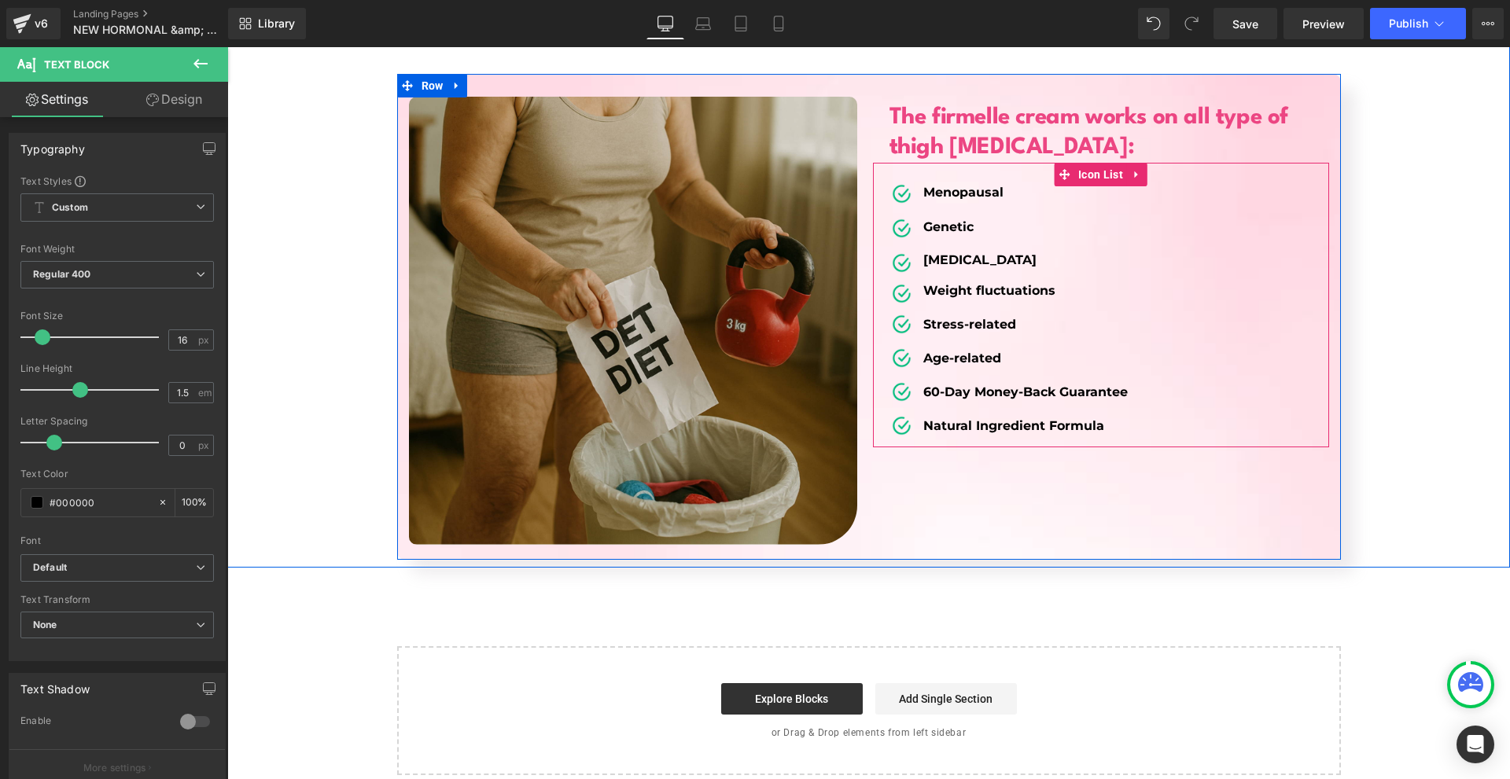
click at [933, 380] on div "60-Day Money-Back Guarantee Text Block" at bounding box center [1023, 391] width 208 height 22
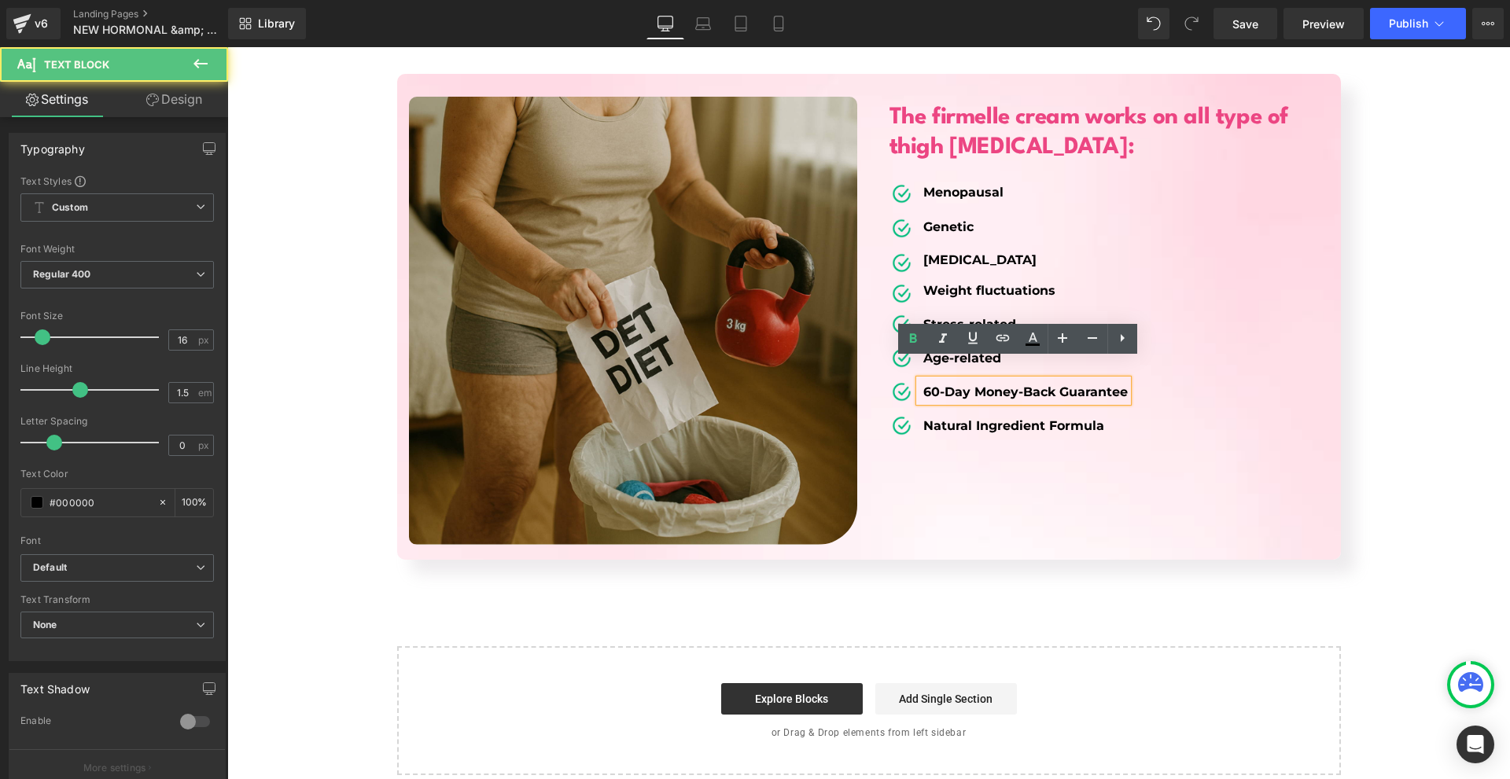
click at [933, 380] on div "60-Day Money-Back Guarantee Text Block" at bounding box center [1023, 391] width 208 height 22
click at [933, 385] on strong "60-Day Money-Back Guarantee" at bounding box center [1025, 392] width 204 height 15
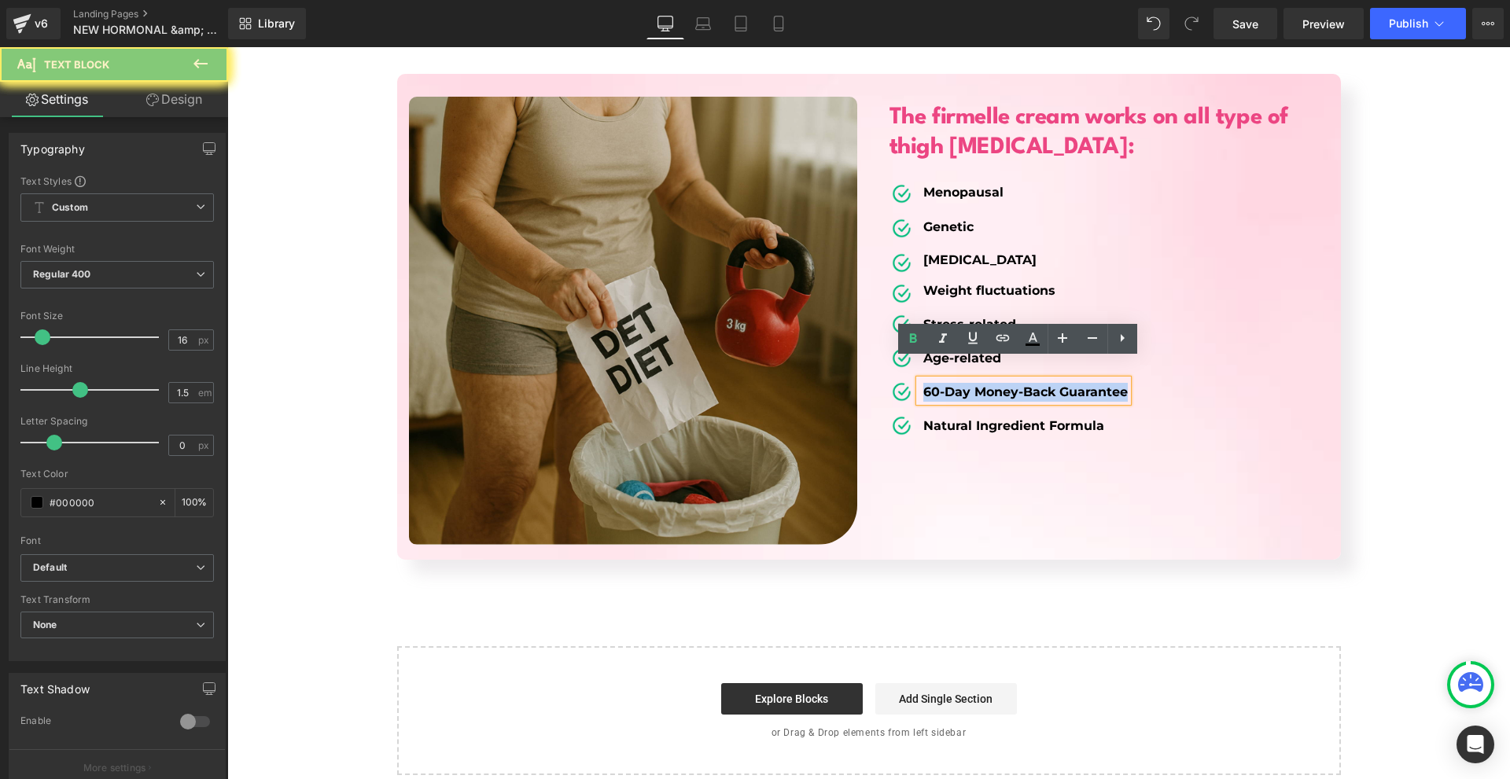
click at [933, 385] on strong "60-Day Money-Back Guarantee" at bounding box center [1025, 392] width 204 height 15
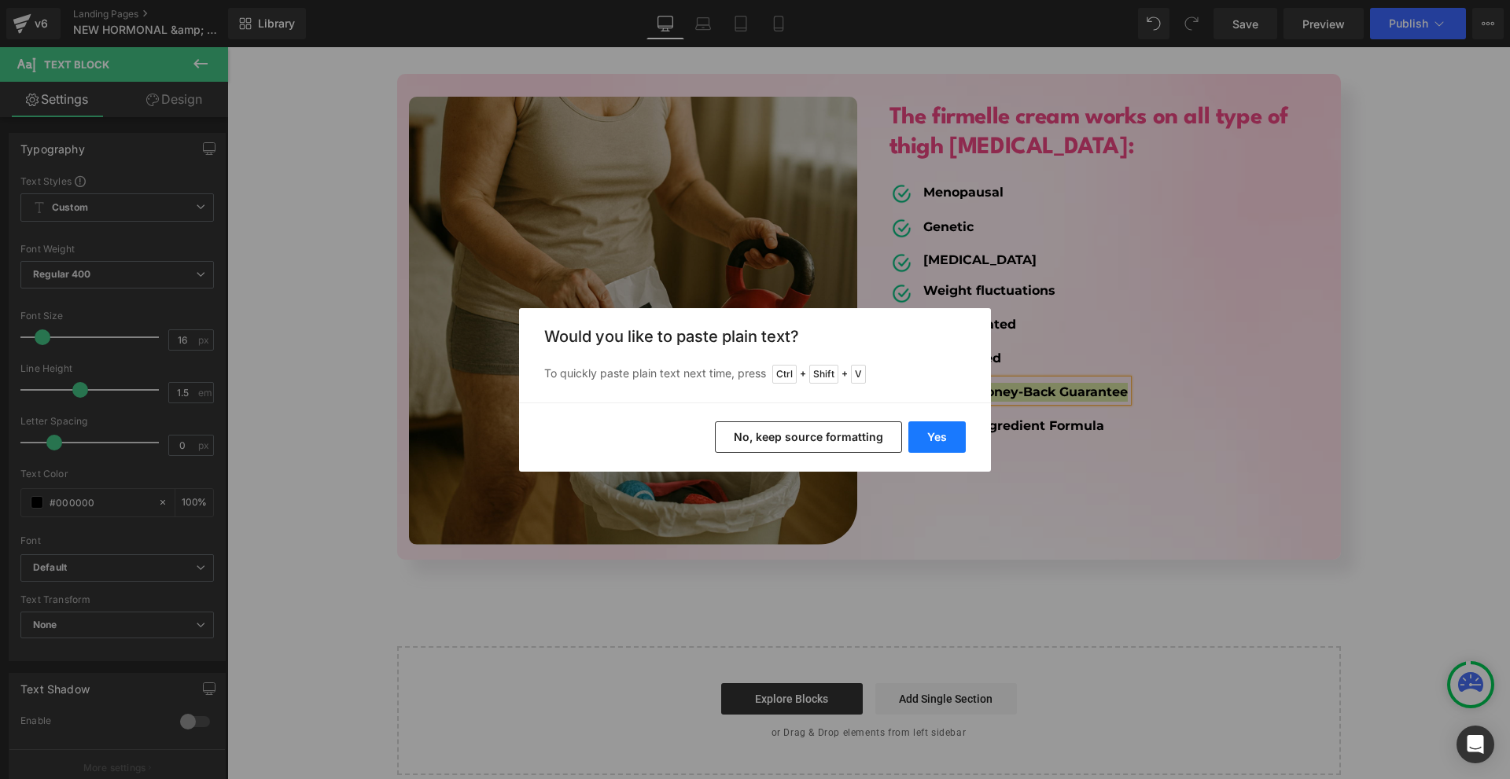
click at [945, 447] on button "Yes" at bounding box center [936, 437] width 57 height 31
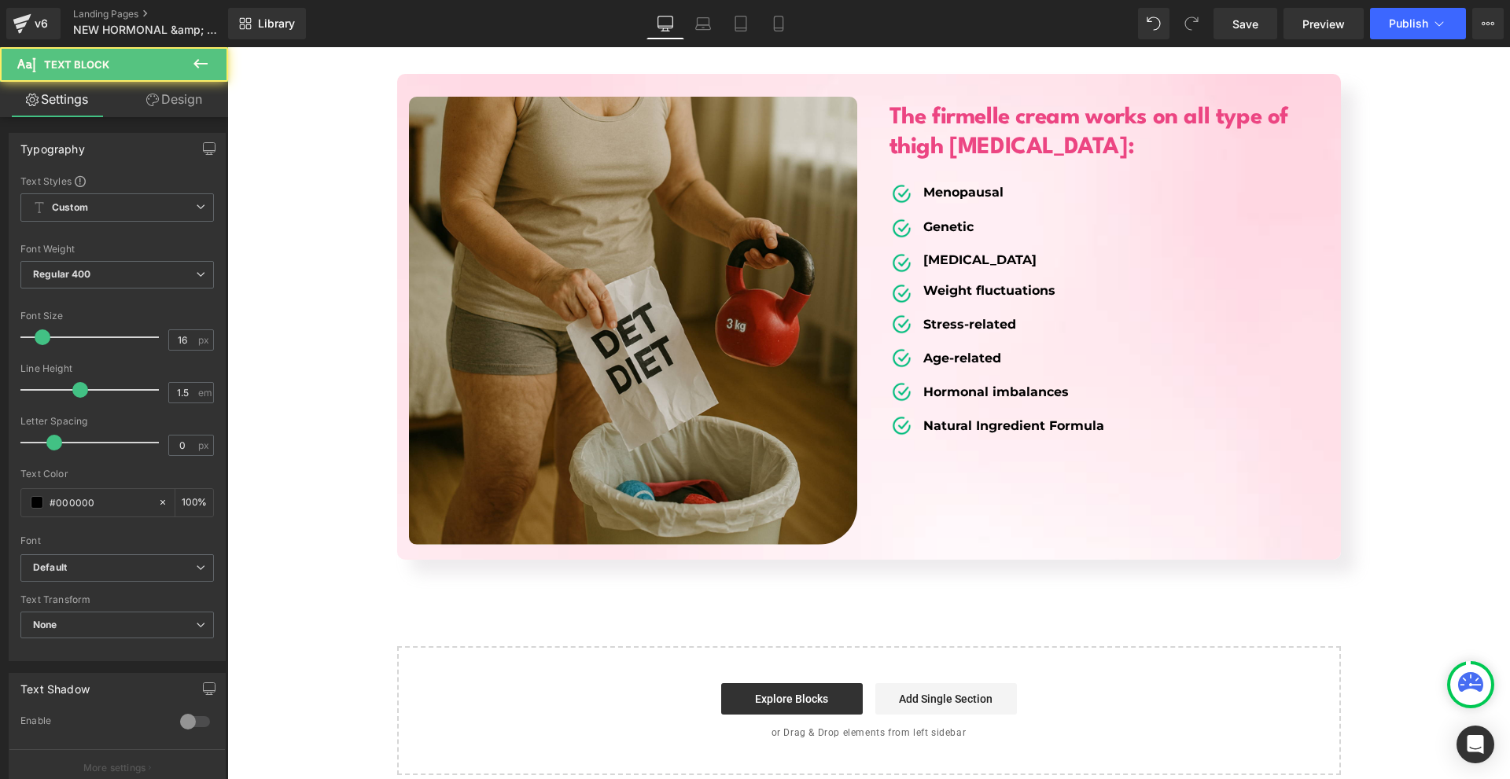
click at [943, 385] on b "Hormonal imbalances" at bounding box center [995, 392] width 145 height 15
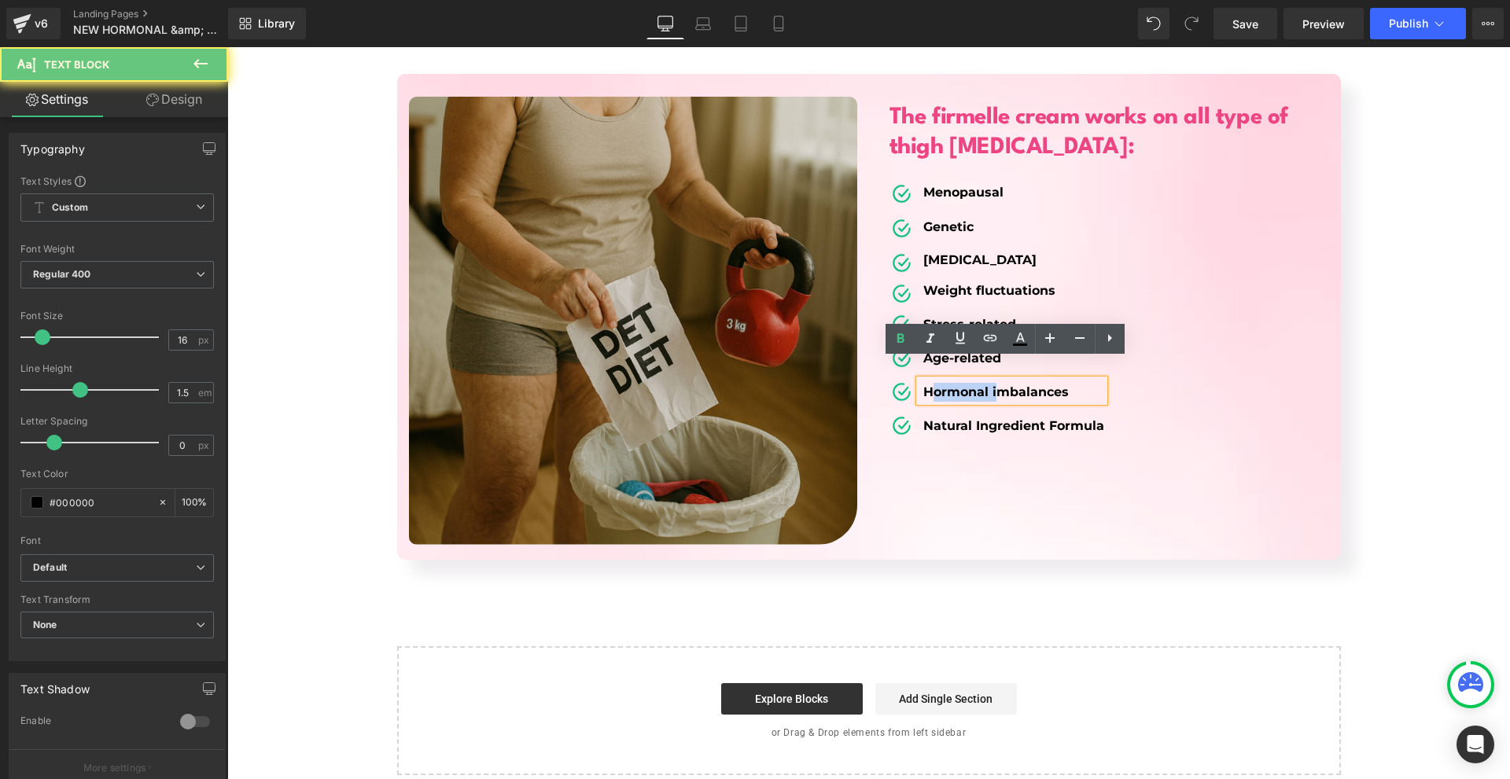
click at [943, 385] on b "Hormonal imbalances" at bounding box center [995, 392] width 145 height 15
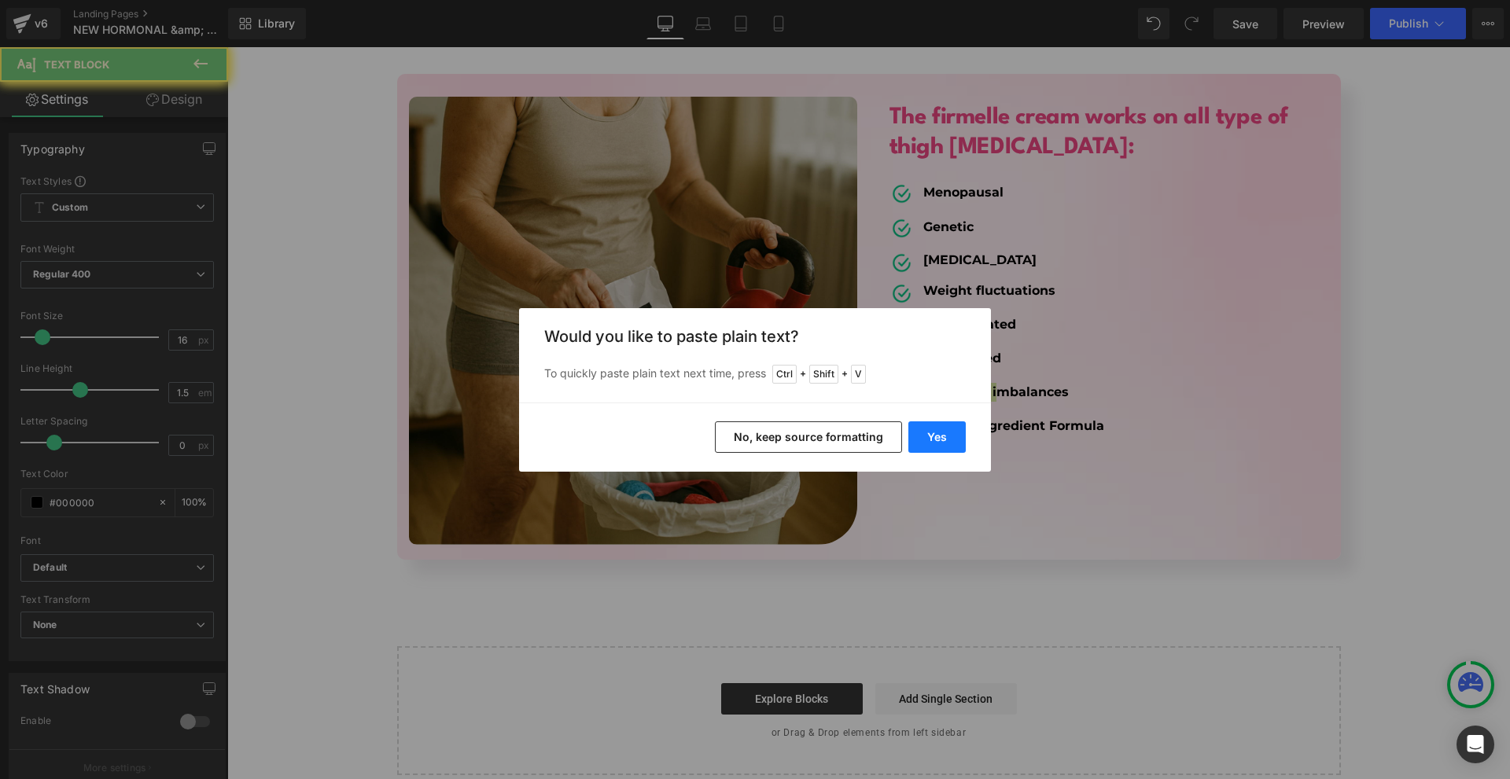
click at [935, 440] on button "Yes" at bounding box center [936, 437] width 57 height 31
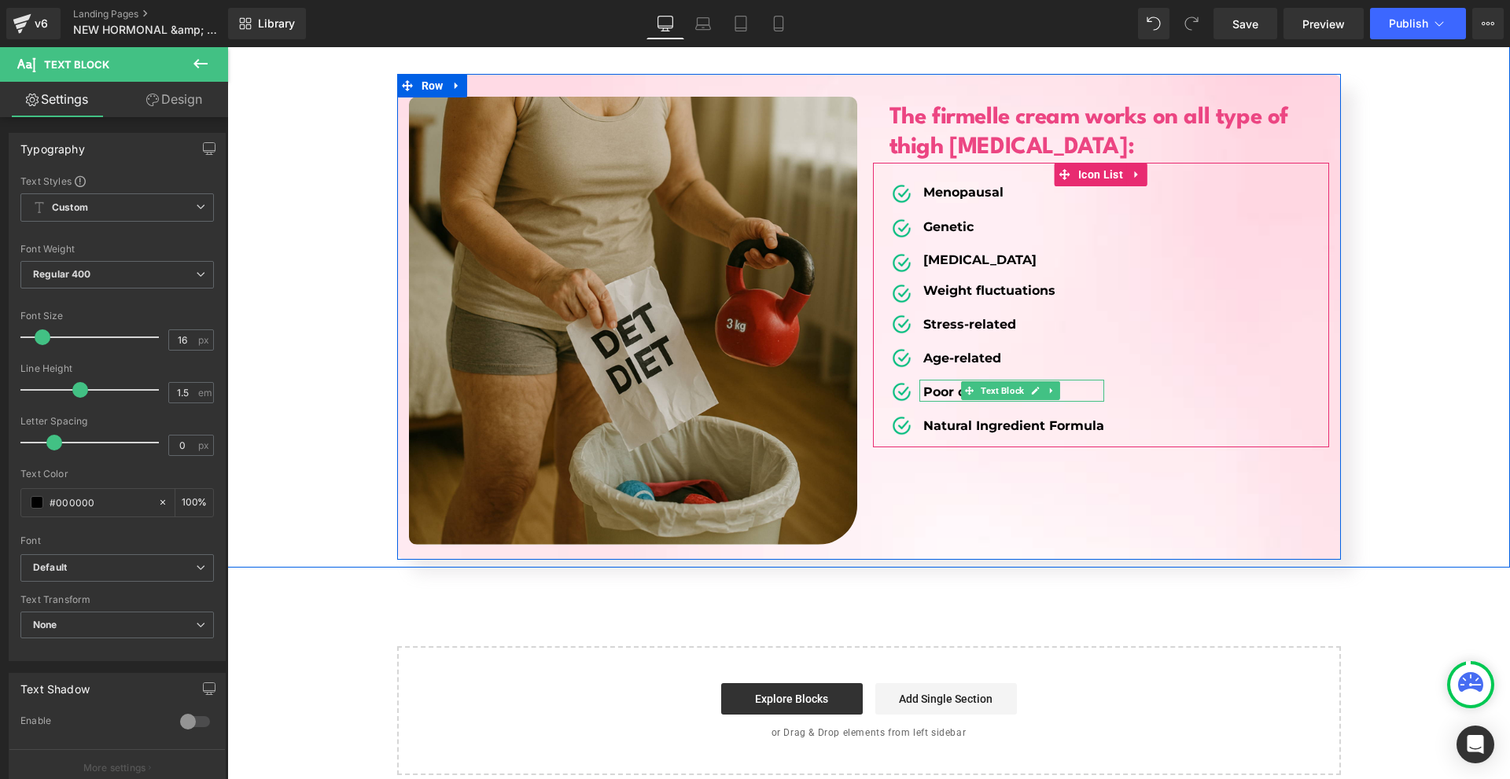
click at [923, 385] on b "Poor circulation" at bounding box center [975, 392] width 105 height 15
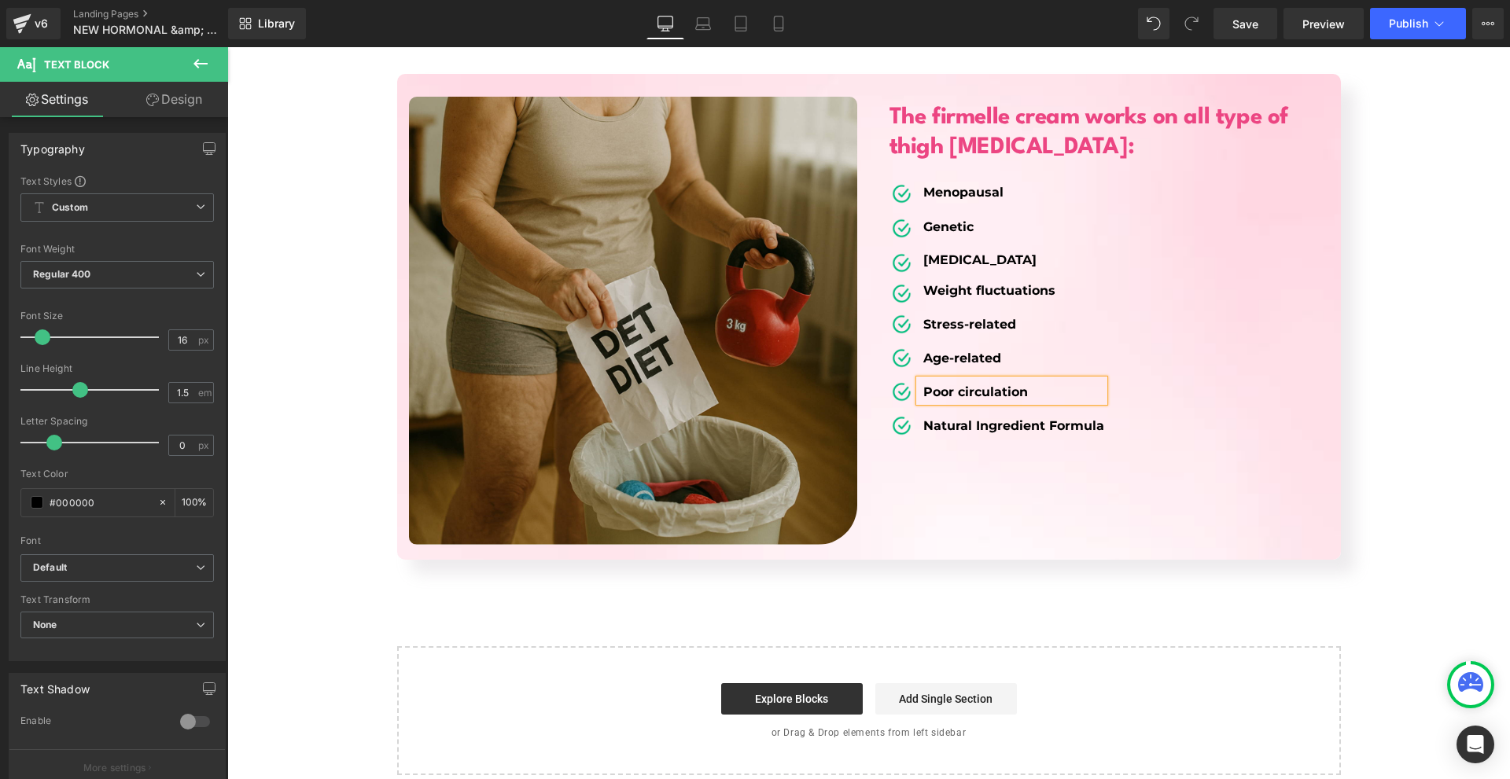
click at [1275, 455] on div "Image The firmelle cream works on all type of thigh cellulite: Heading Image Me…" at bounding box center [869, 317] width 944 height 486
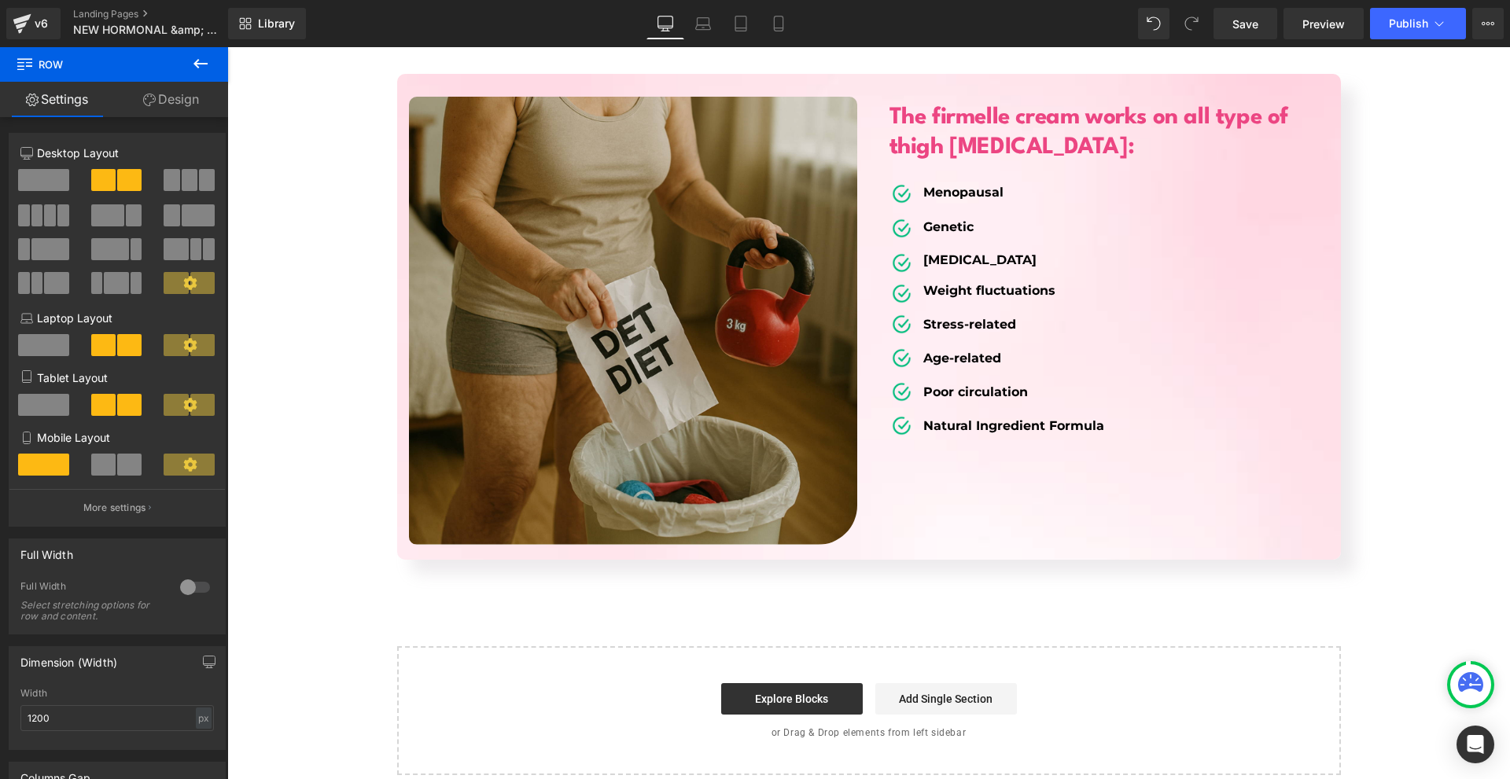
click at [951, 418] on strong "Natural Ingredient Formula" at bounding box center [1013, 425] width 181 height 15
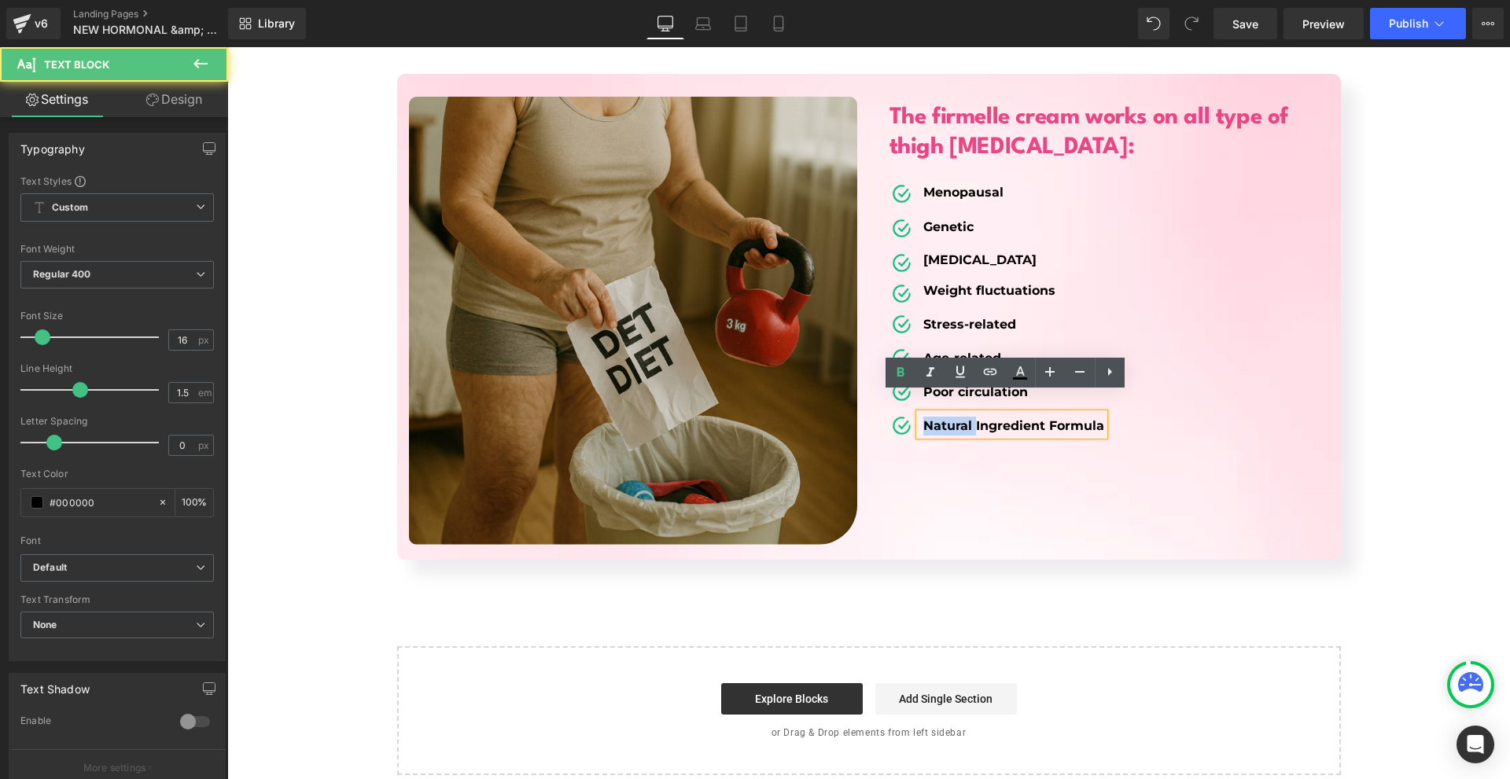
click at [951, 418] on strong "Natural Ingredient Formula" at bounding box center [1013, 425] width 181 height 15
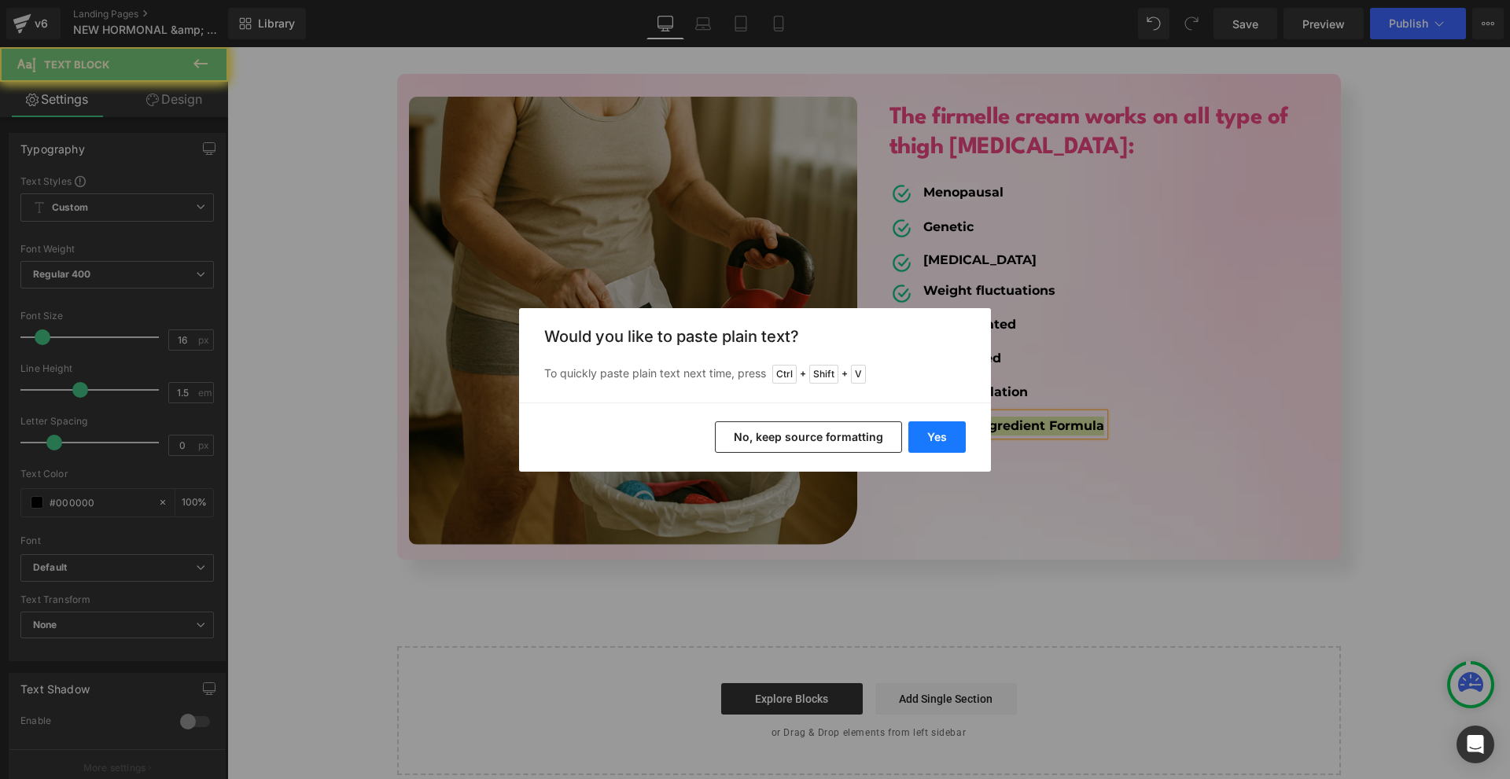
drag, startPoint x: 948, startPoint y: 448, endPoint x: 724, endPoint y: 400, distance: 228.4
click at [948, 448] on button "Yes" at bounding box center [936, 437] width 57 height 31
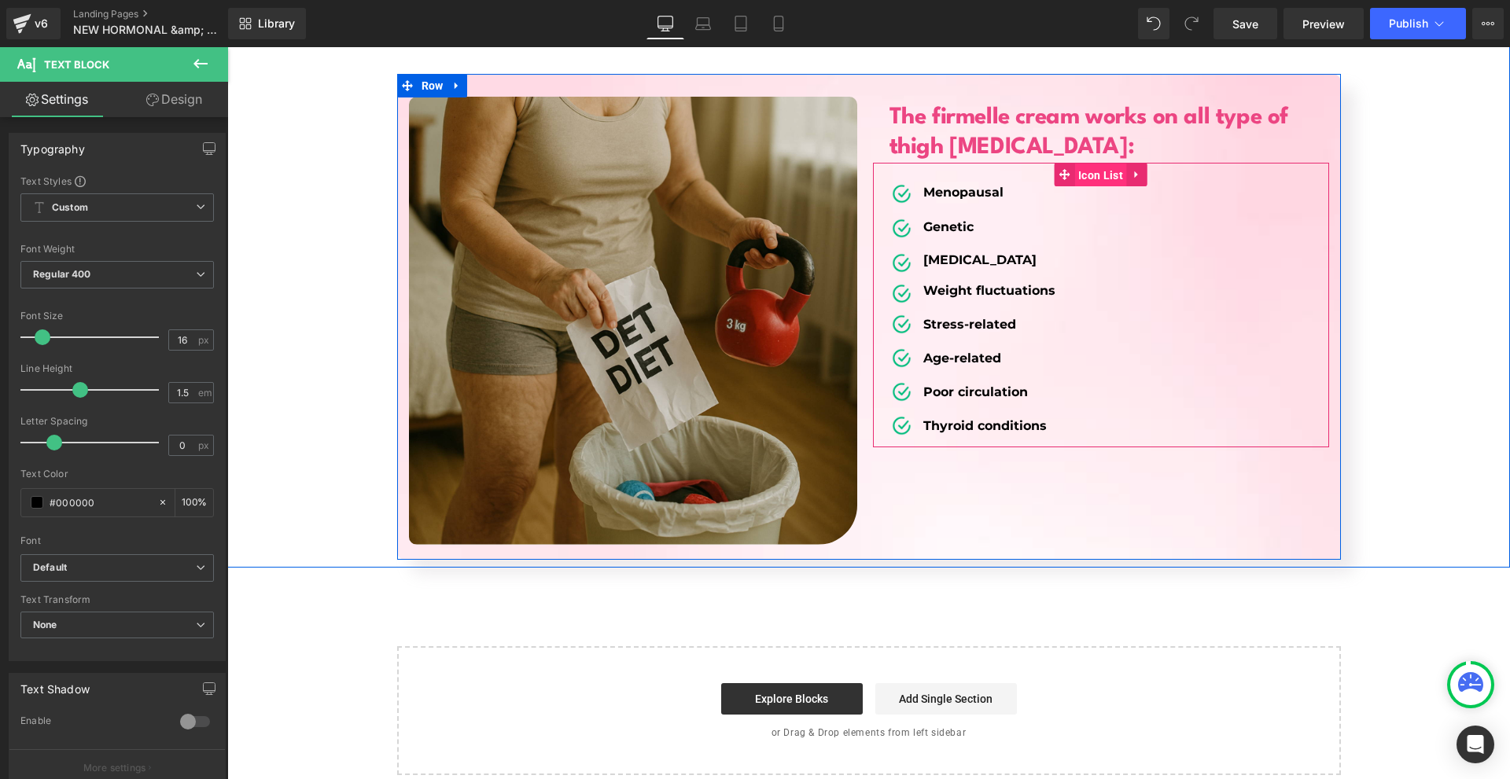
click at [1082, 164] on span "Icon List" at bounding box center [1100, 176] width 53 height 24
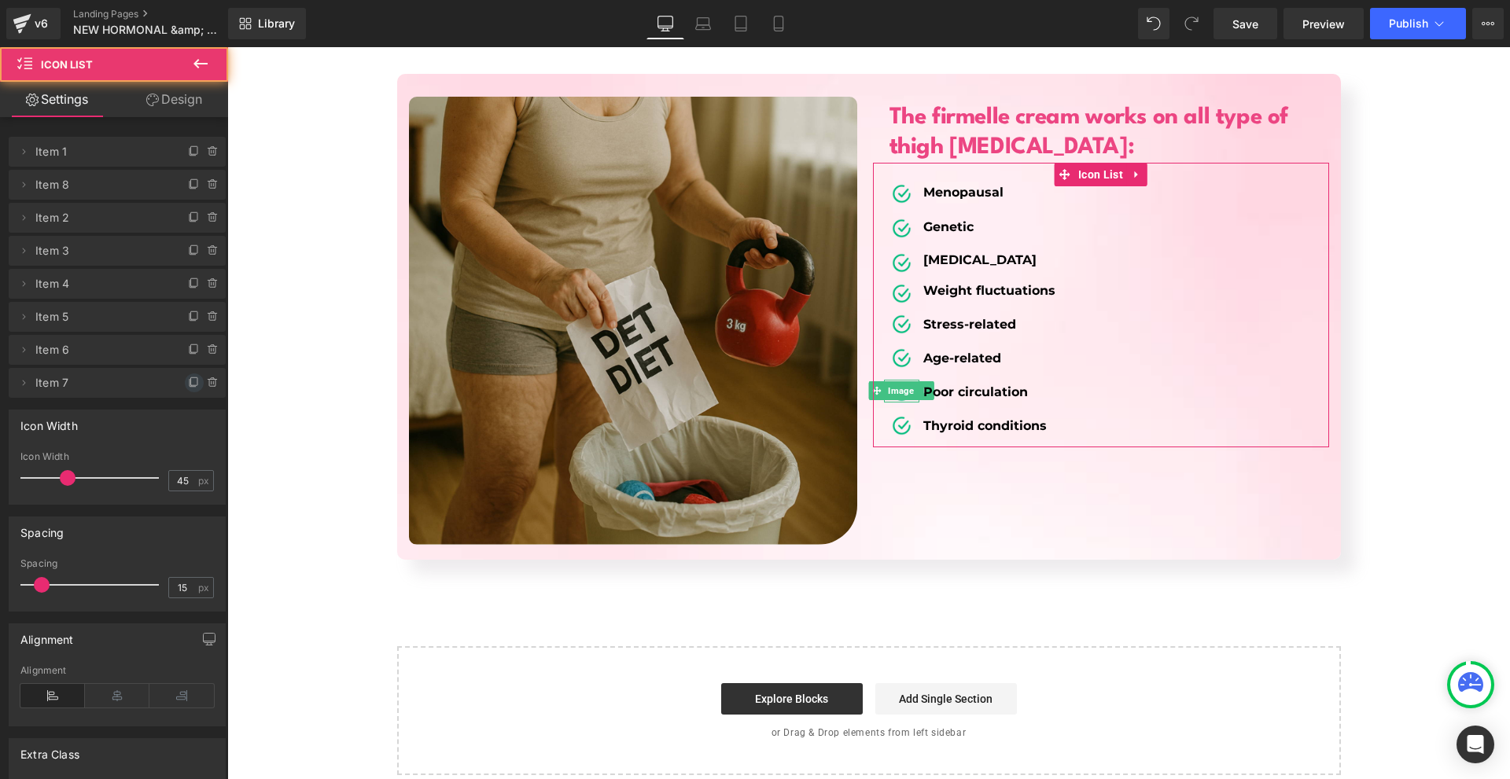
click at [188, 381] on icon at bounding box center [194, 383] width 13 height 13
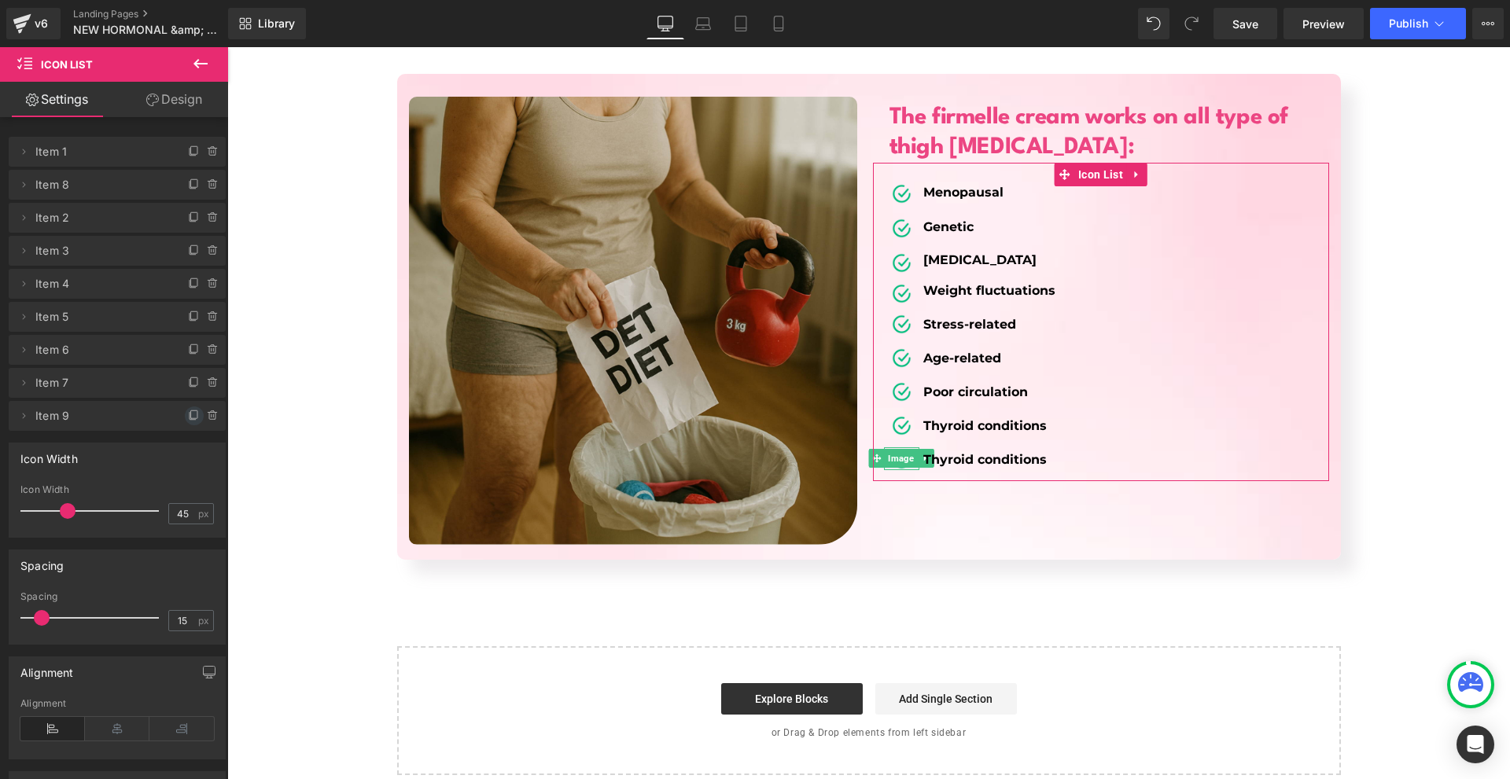
click at [190, 413] on icon at bounding box center [194, 416] width 13 height 13
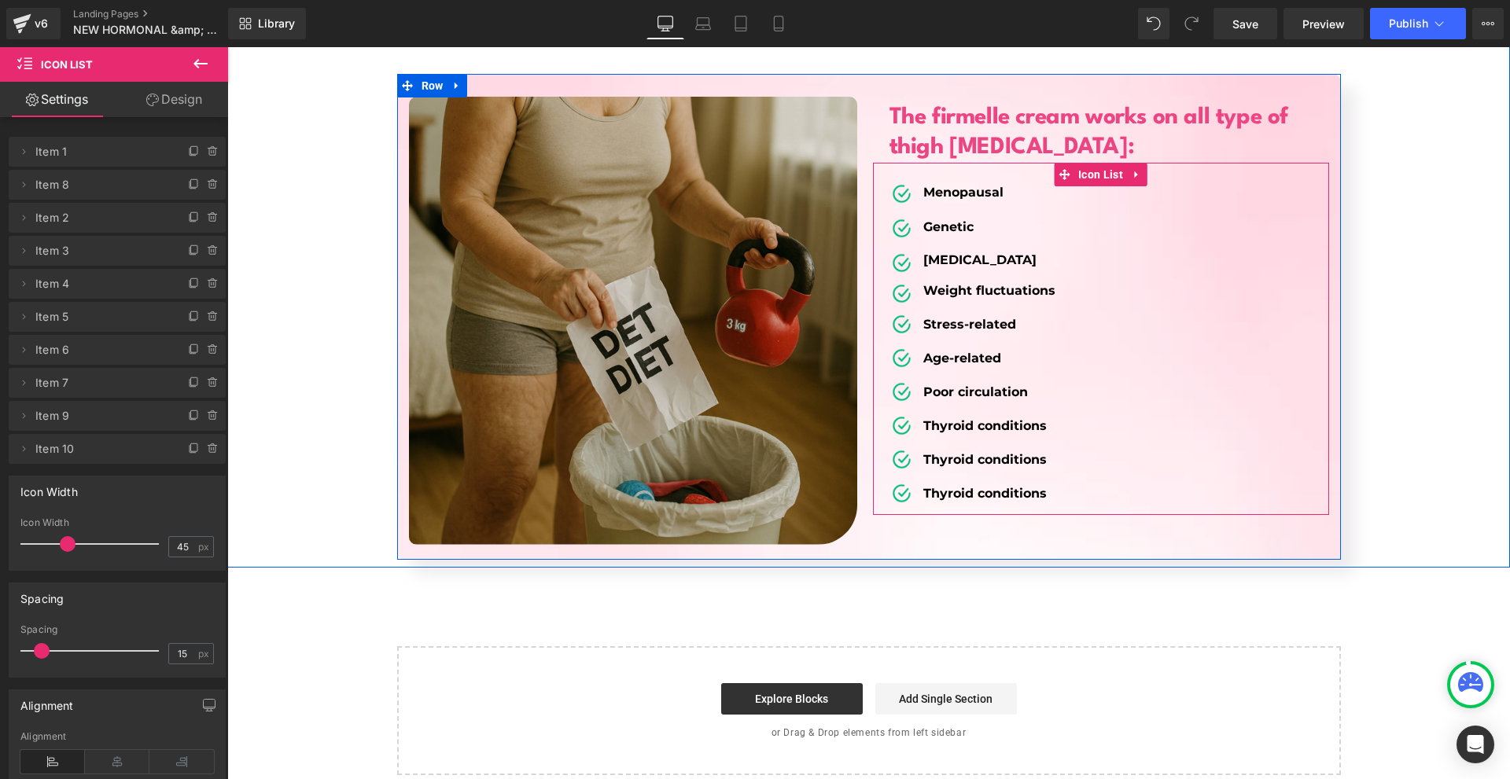
click at [923, 452] on b "Thyroid conditions" at bounding box center [984, 459] width 123 height 15
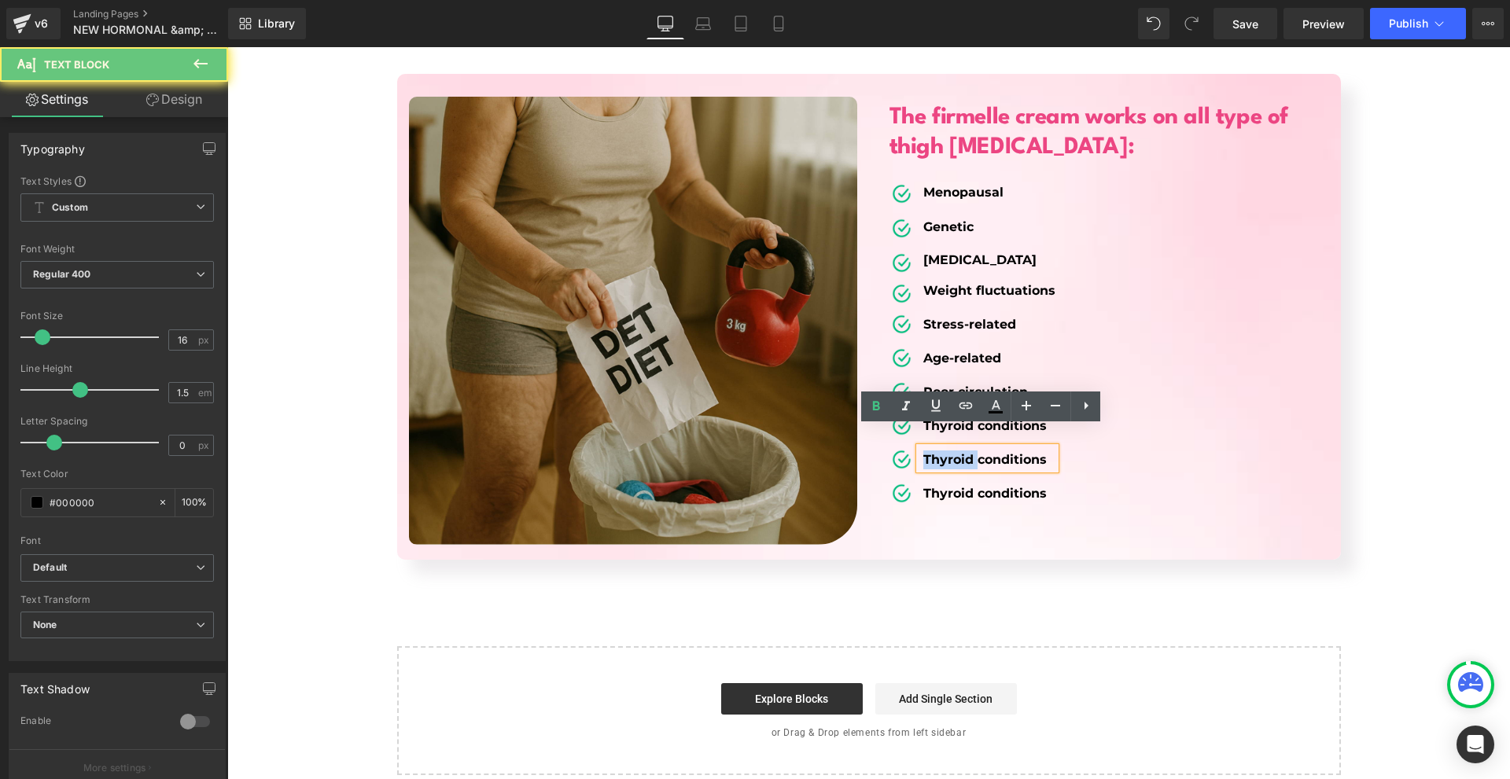
click at [923, 452] on b "Thyroid conditions" at bounding box center [984, 459] width 123 height 15
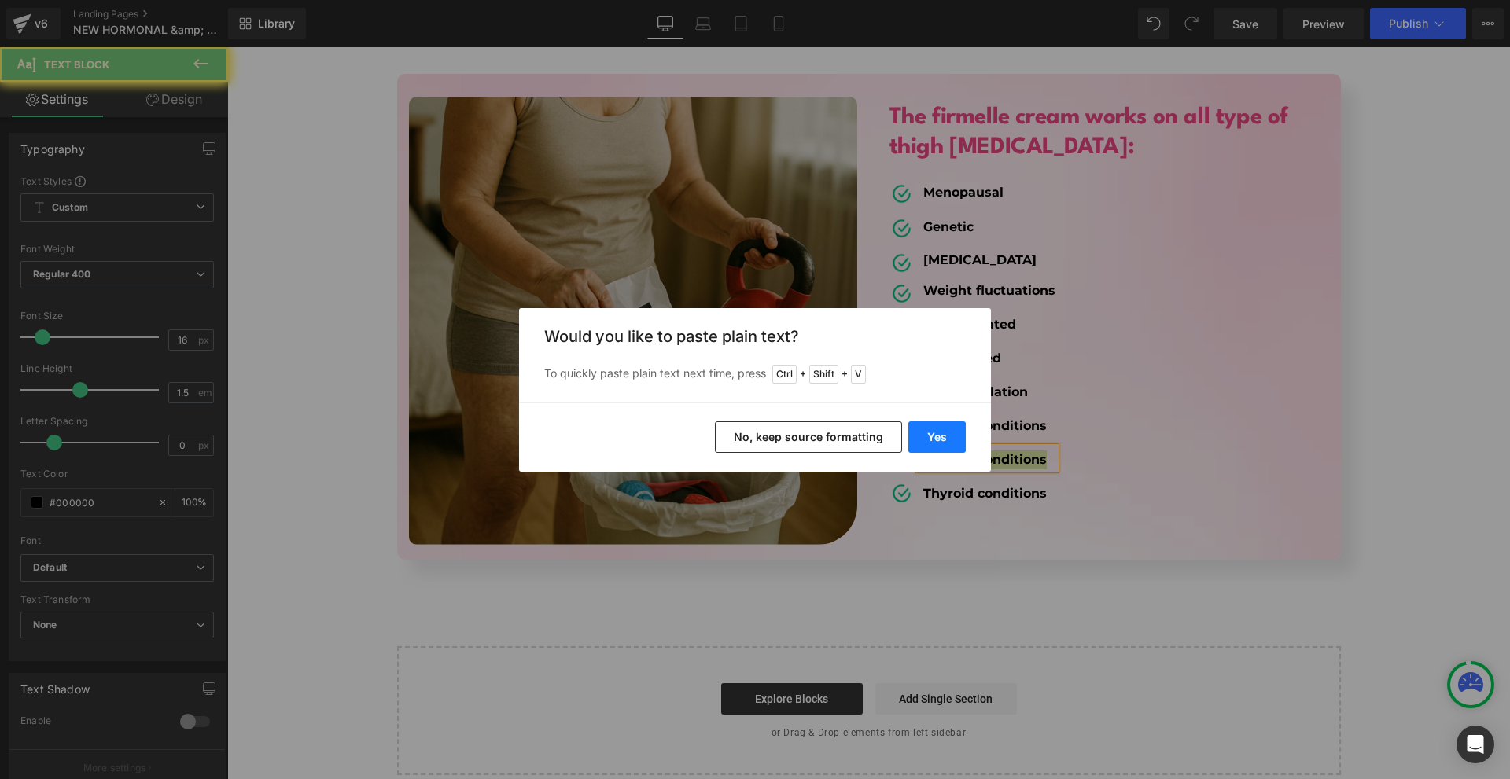
click at [933, 440] on button "Yes" at bounding box center [936, 437] width 57 height 31
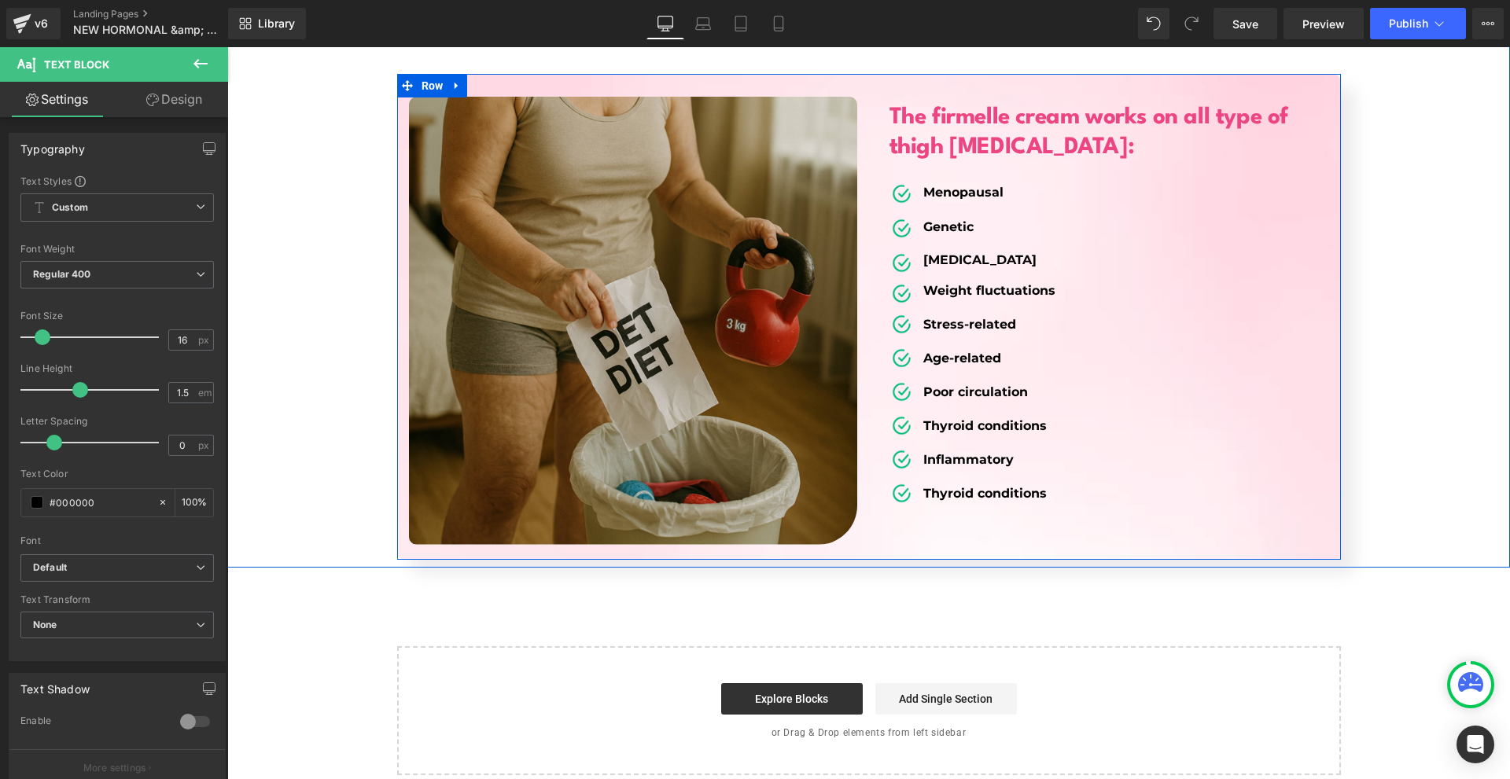
click at [923, 486] on b "Thyroid conditions" at bounding box center [984, 493] width 123 height 15
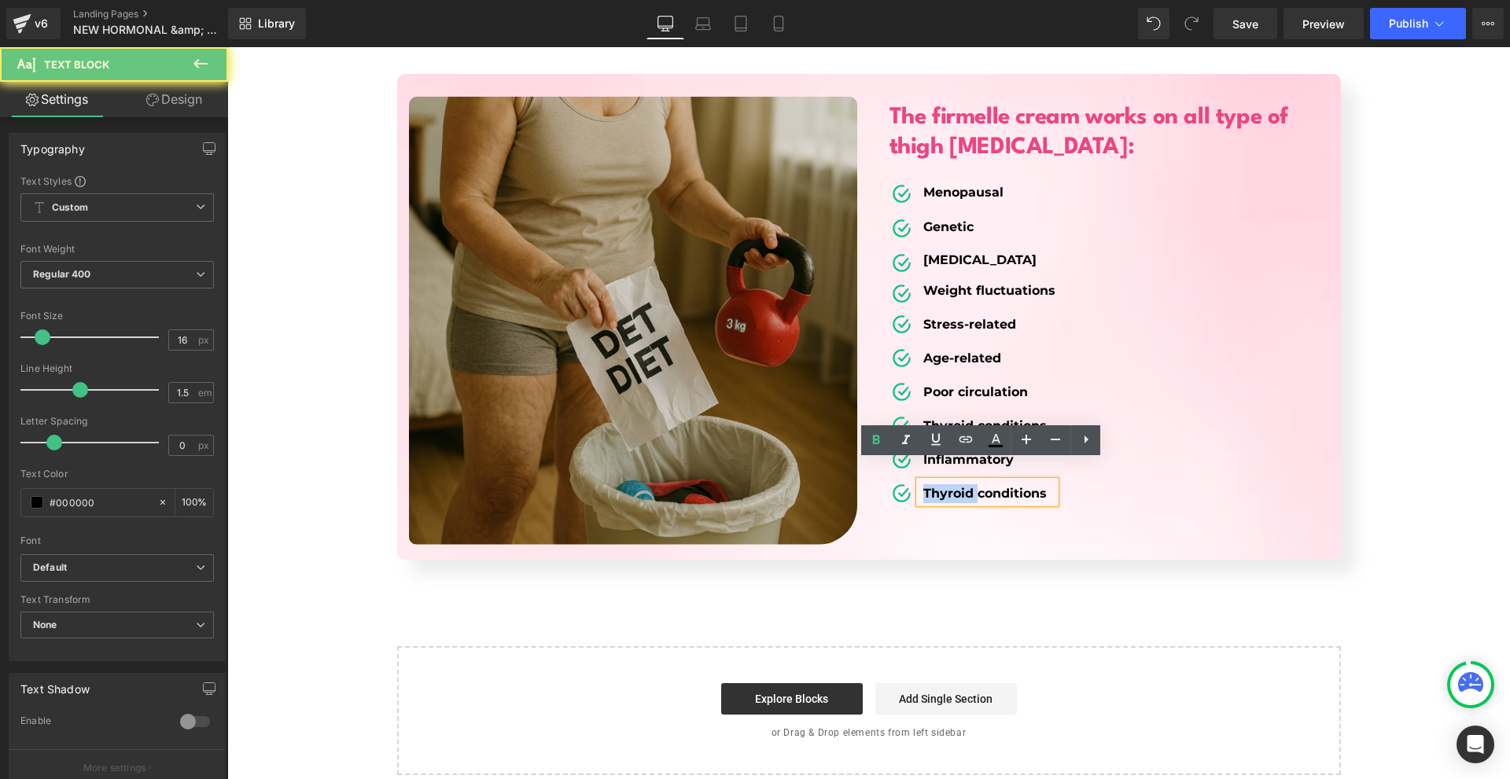
click at [923, 486] on b "Thyroid conditions" at bounding box center [984, 493] width 123 height 15
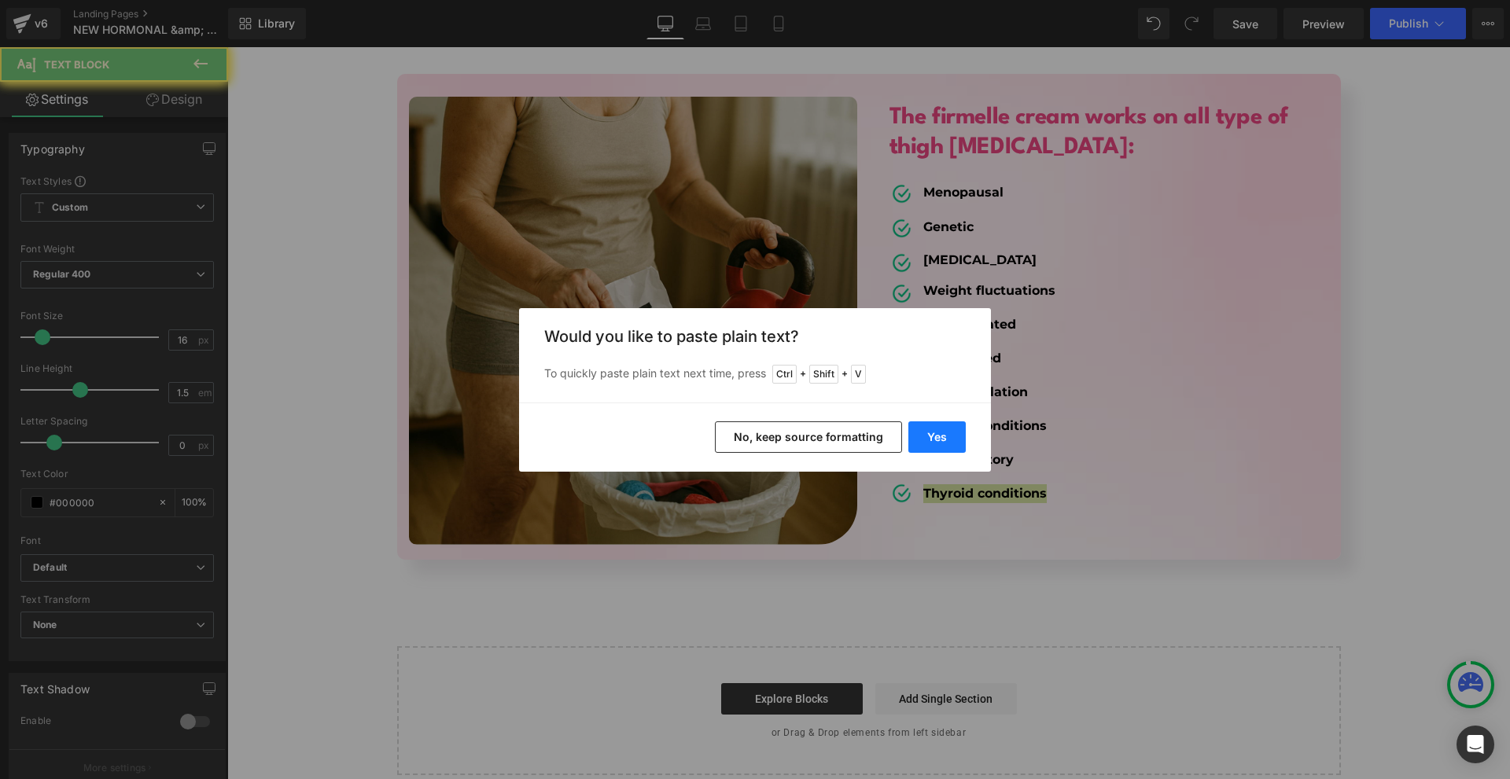
click at [926, 422] on button "Yes" at bounding box center [936, 437] width 57 height 31
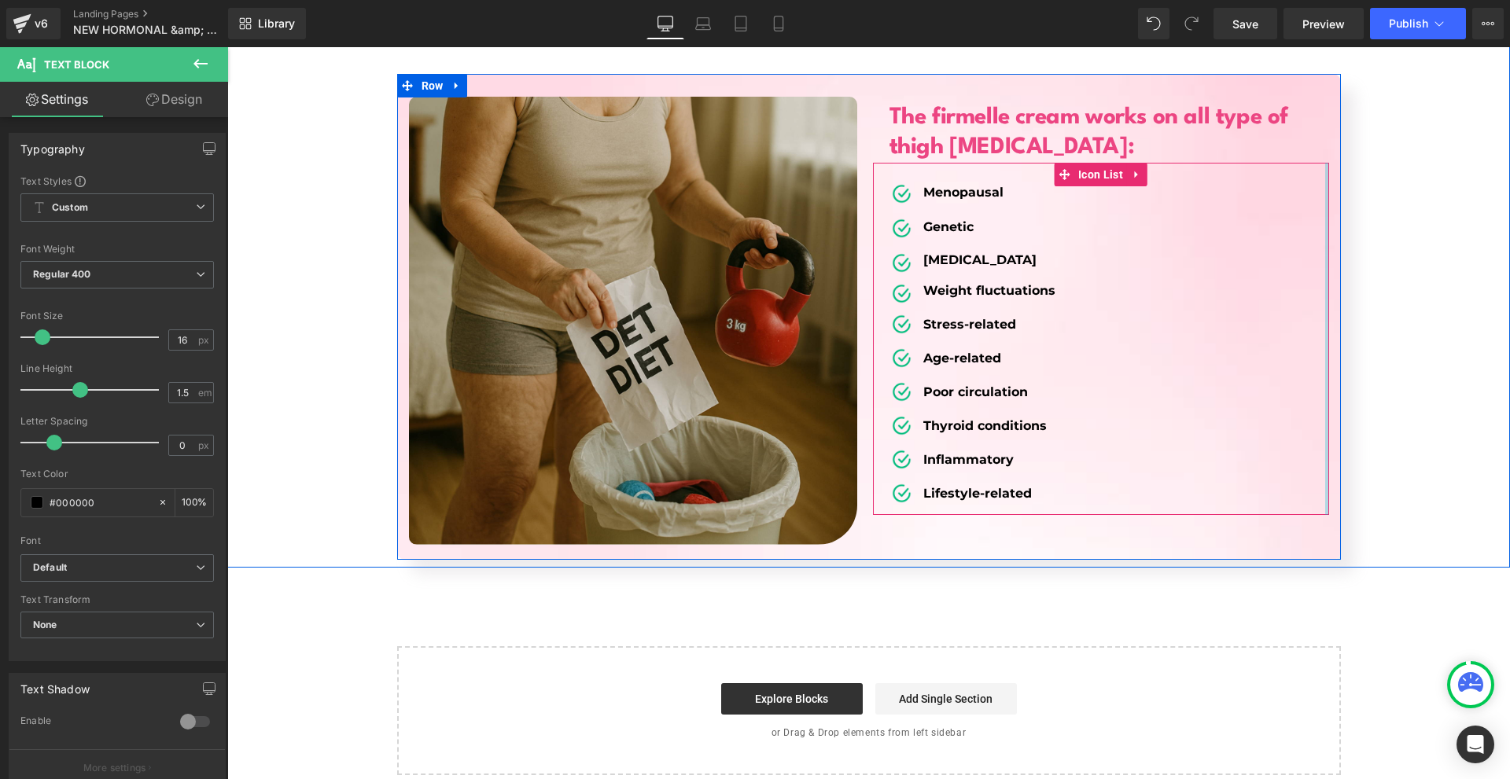
scroll to position [6211, 0]
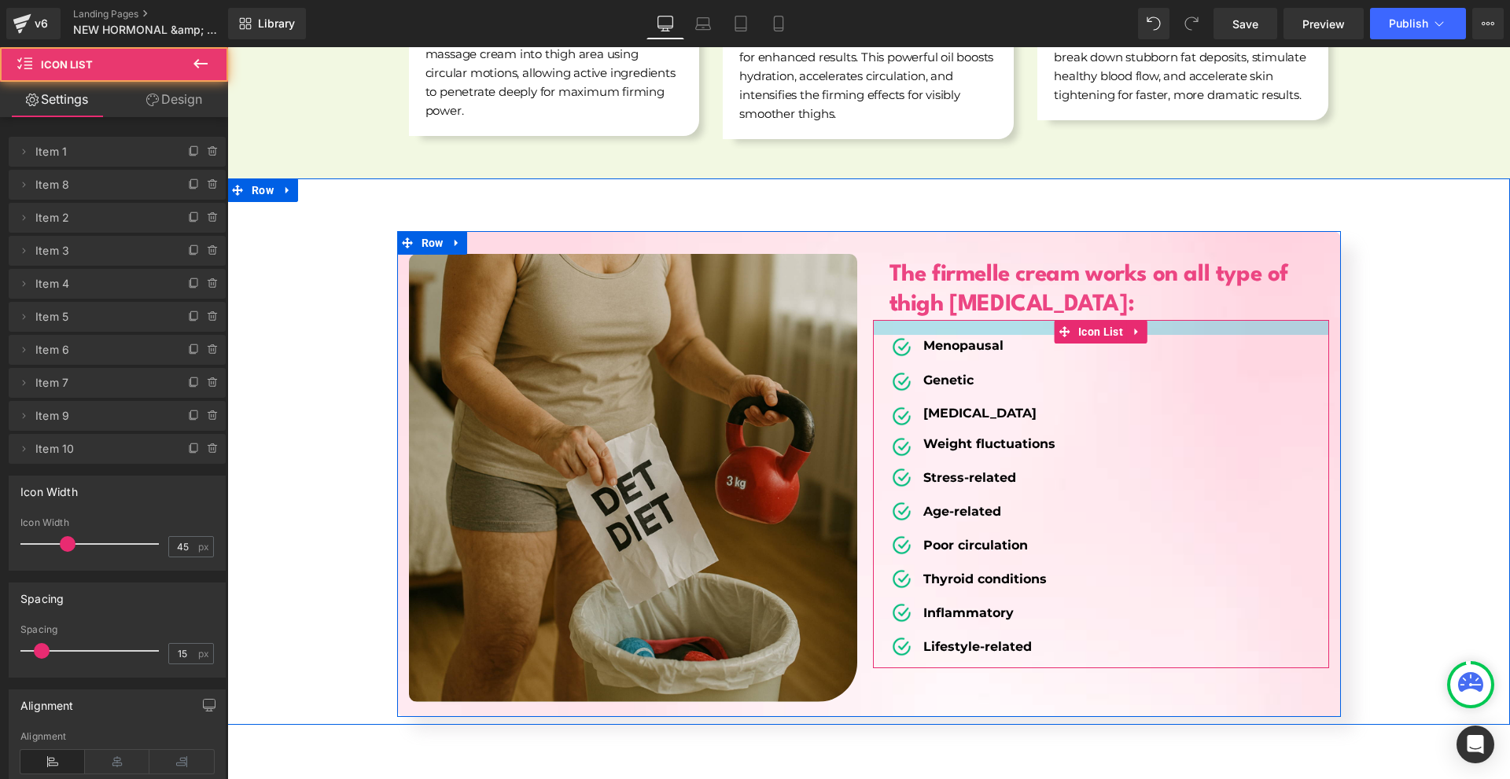
drag, startPoint x: 972, startPoint y: 303, endPoint x: 983, endPoint y: 298, distance: 12.0
click at [983, 298] on div "The firmelle cream works on all type of thigh cellulite: Heading Image Menopaus…" at bounding box center [1105, 457] width 472 height 422
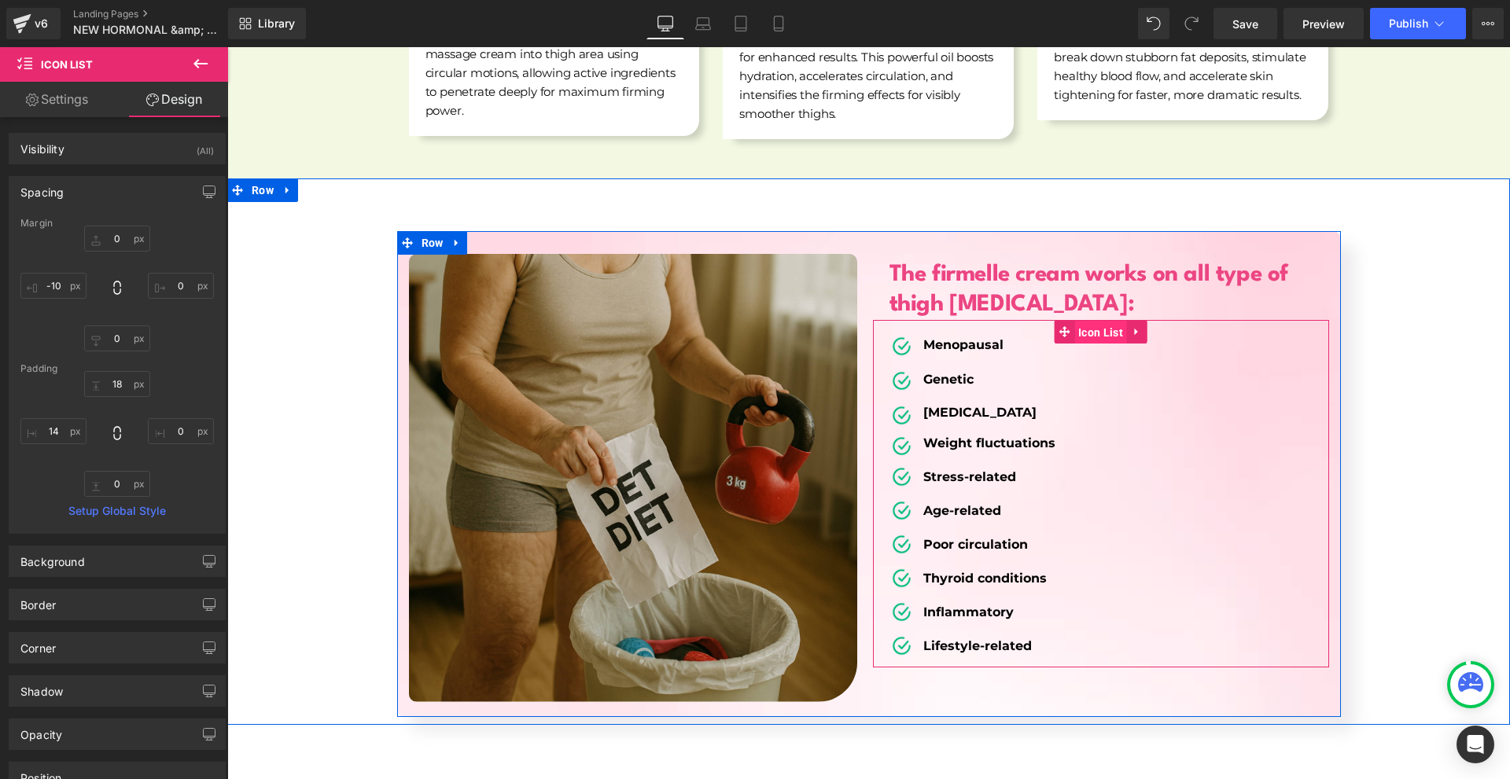
click at [1088, 321] on span "Icon List" at bounding box center [1100, 333] width 53 height 24
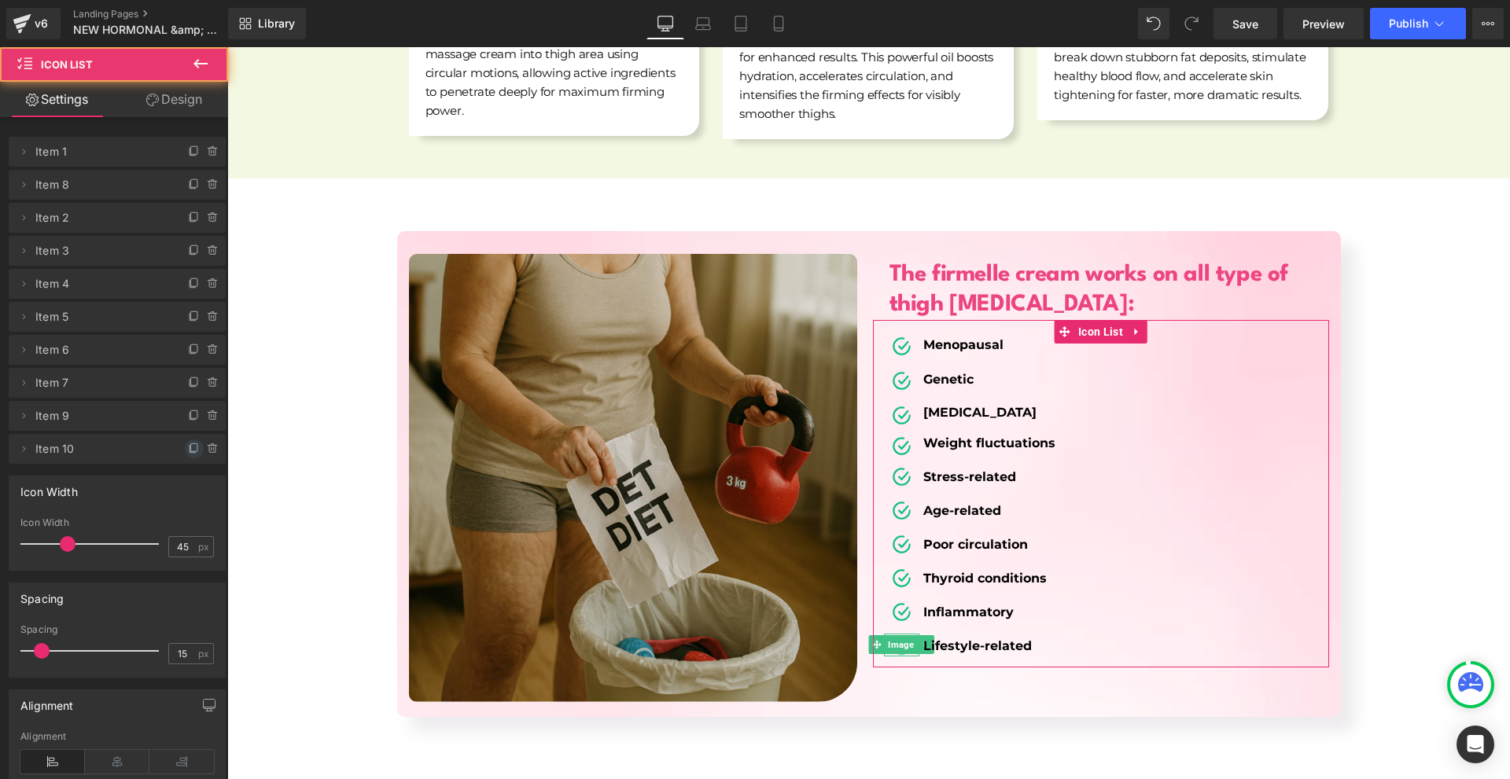
drag, startPoint x: 186, startPoint y: 447, endPoint x: 201, endPoint y: 427, distance: 24.2
click at [188, 447] on icon at bounding box center [194, 449] width 13 height 13
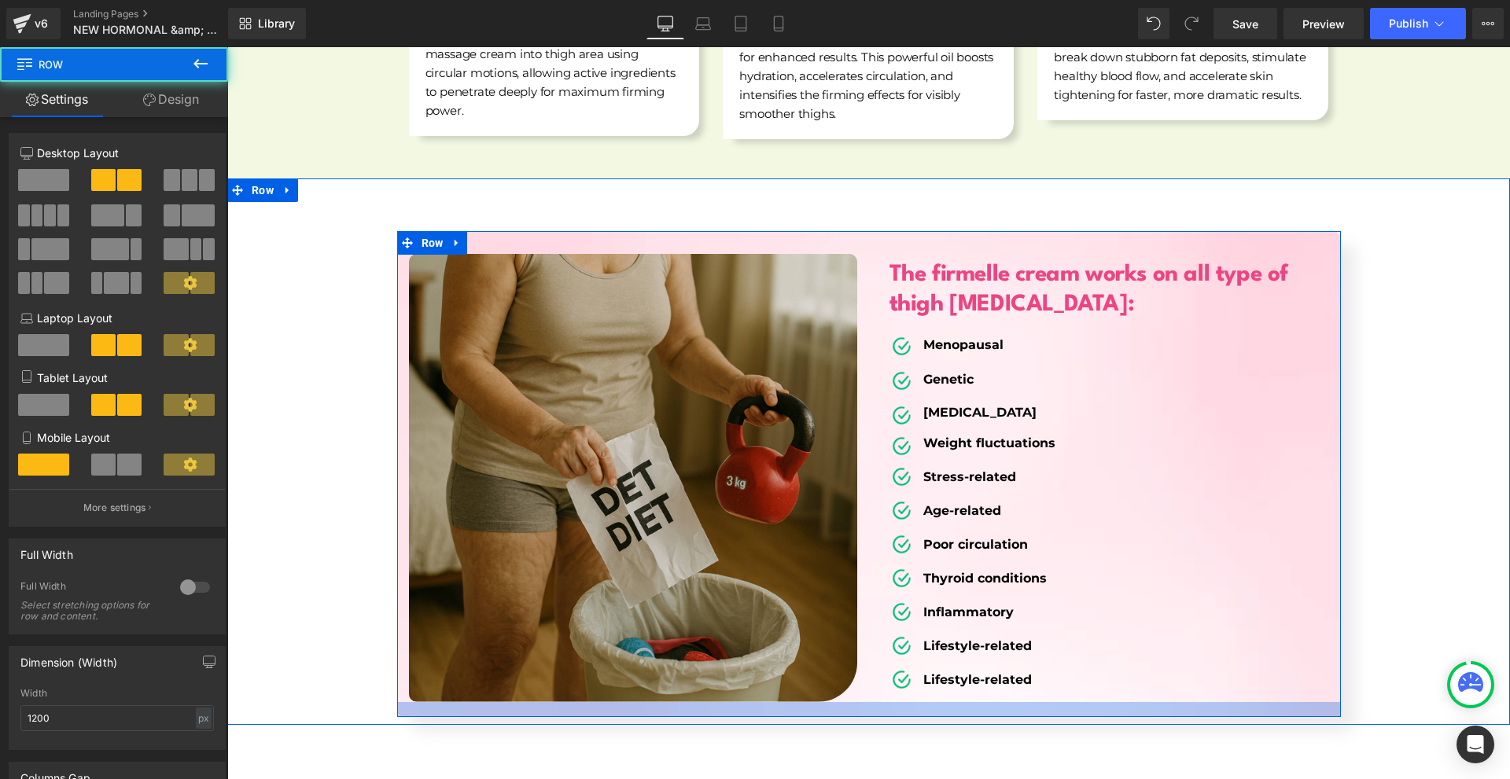
drag, startPoint x: 902, startPoint y: 691, endPoint x: 920, endPoint y: 706, distance: 23.5
click at [902, 702] on div at bounding box center [869, 709] width 944 height 15
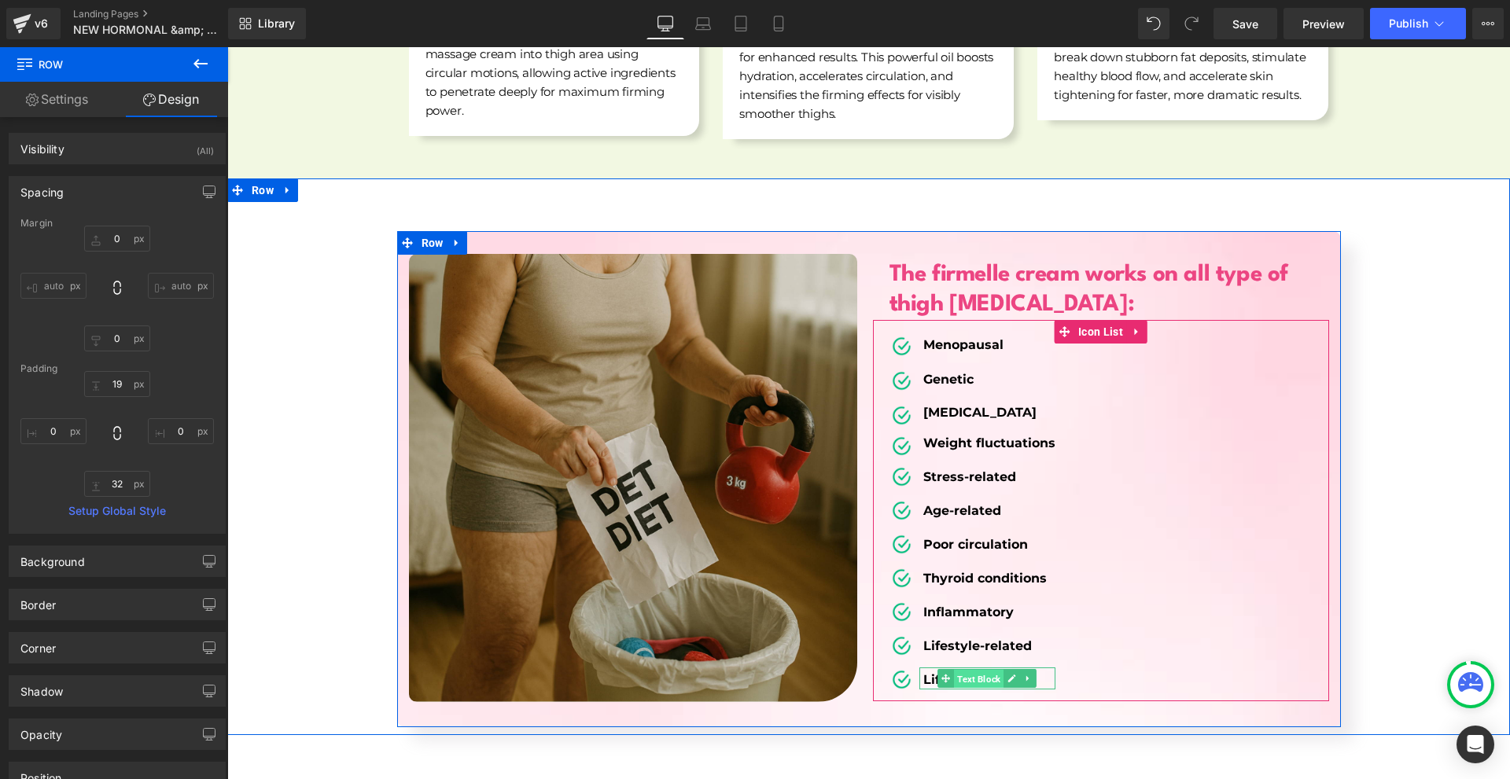
click at [954, 670] on span "Text Block" at bounding box center [979, 679] width 50 height 19
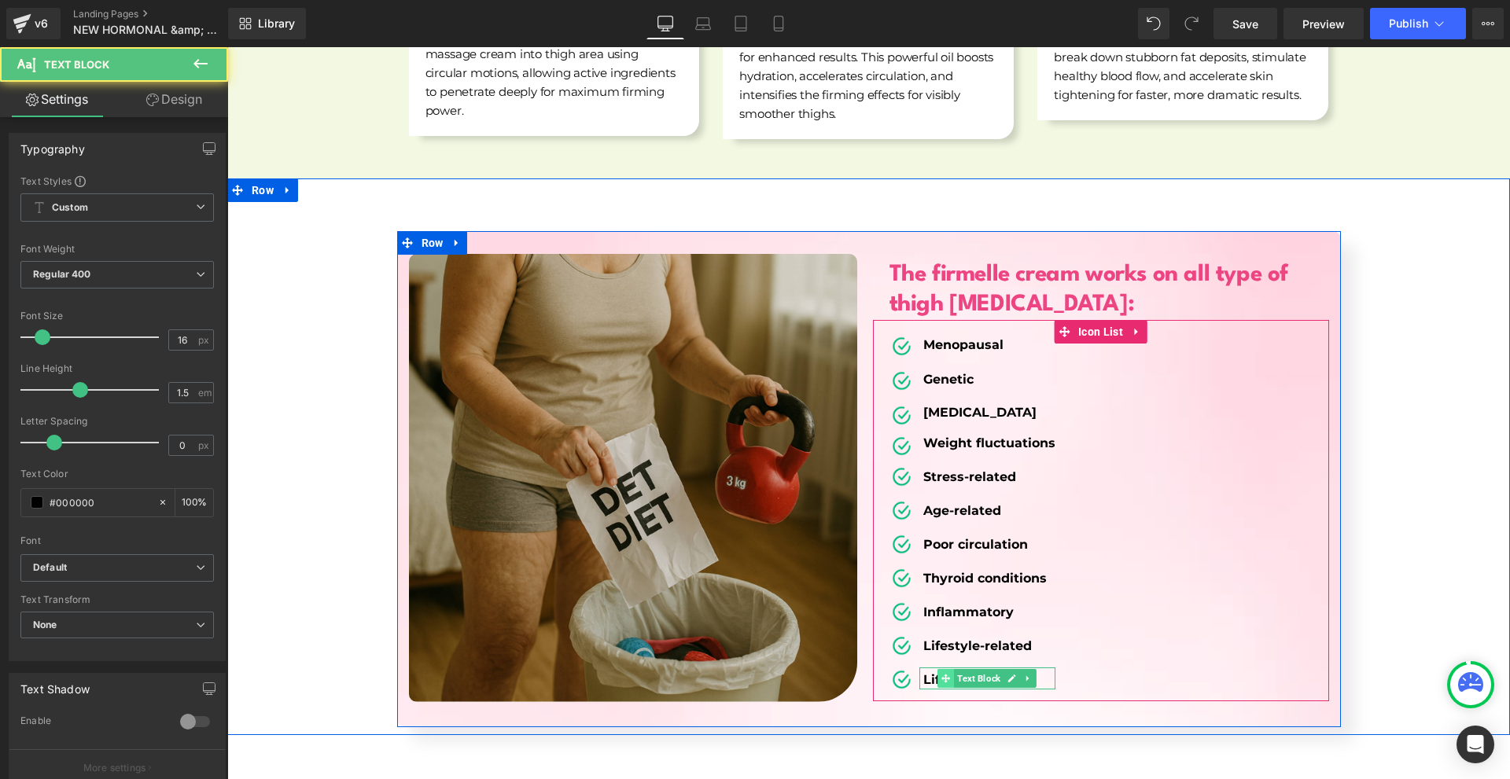
click at [941, 674] on icon at bounding box center [945, 678] width 9 height 9
click at [930, 672] on b "Lifestyle-related" at bounding box center [977, 679] width 109 height 15
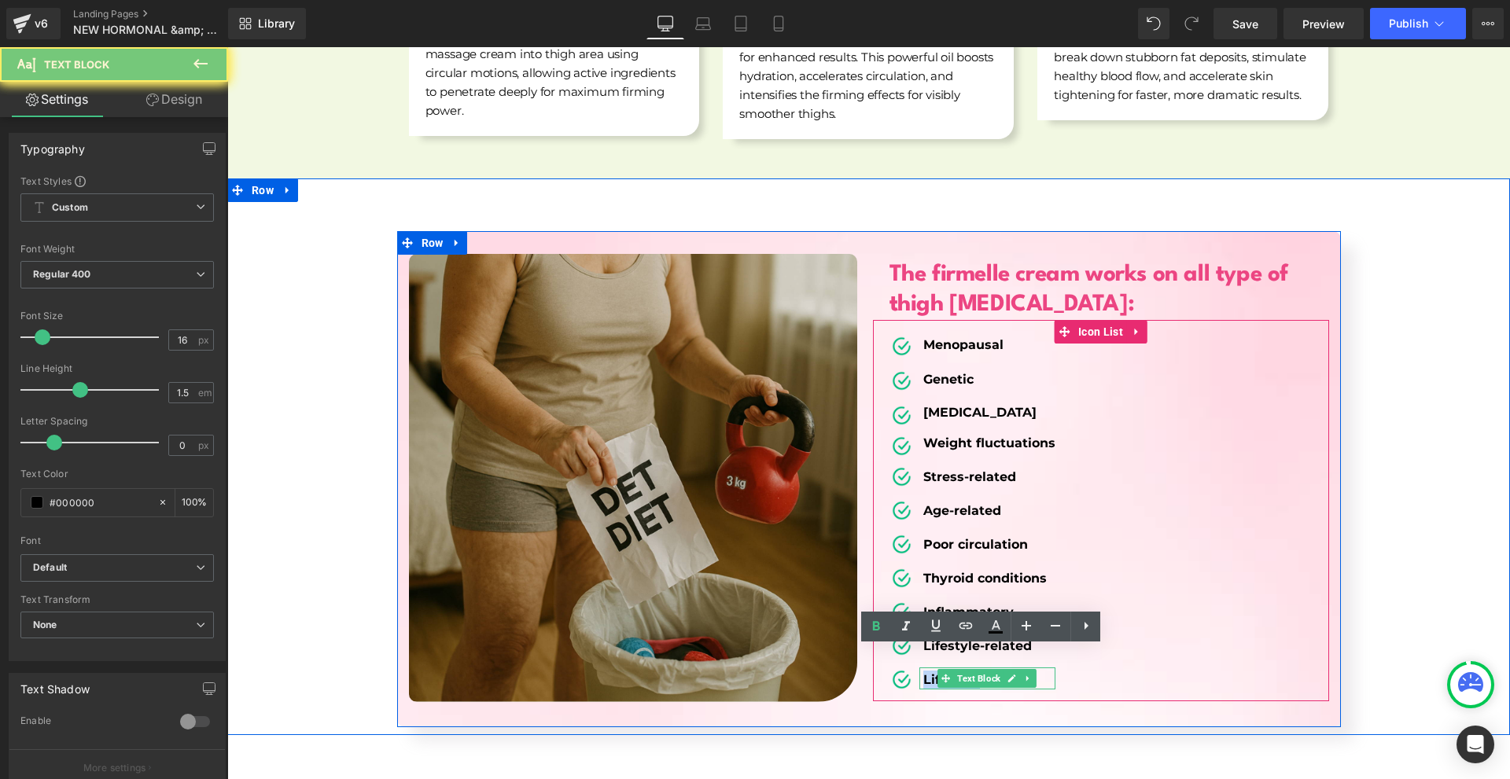
click at [930, 672] on b "Lifestyle-related" at bounding box center [977, 679] width 109 height 15
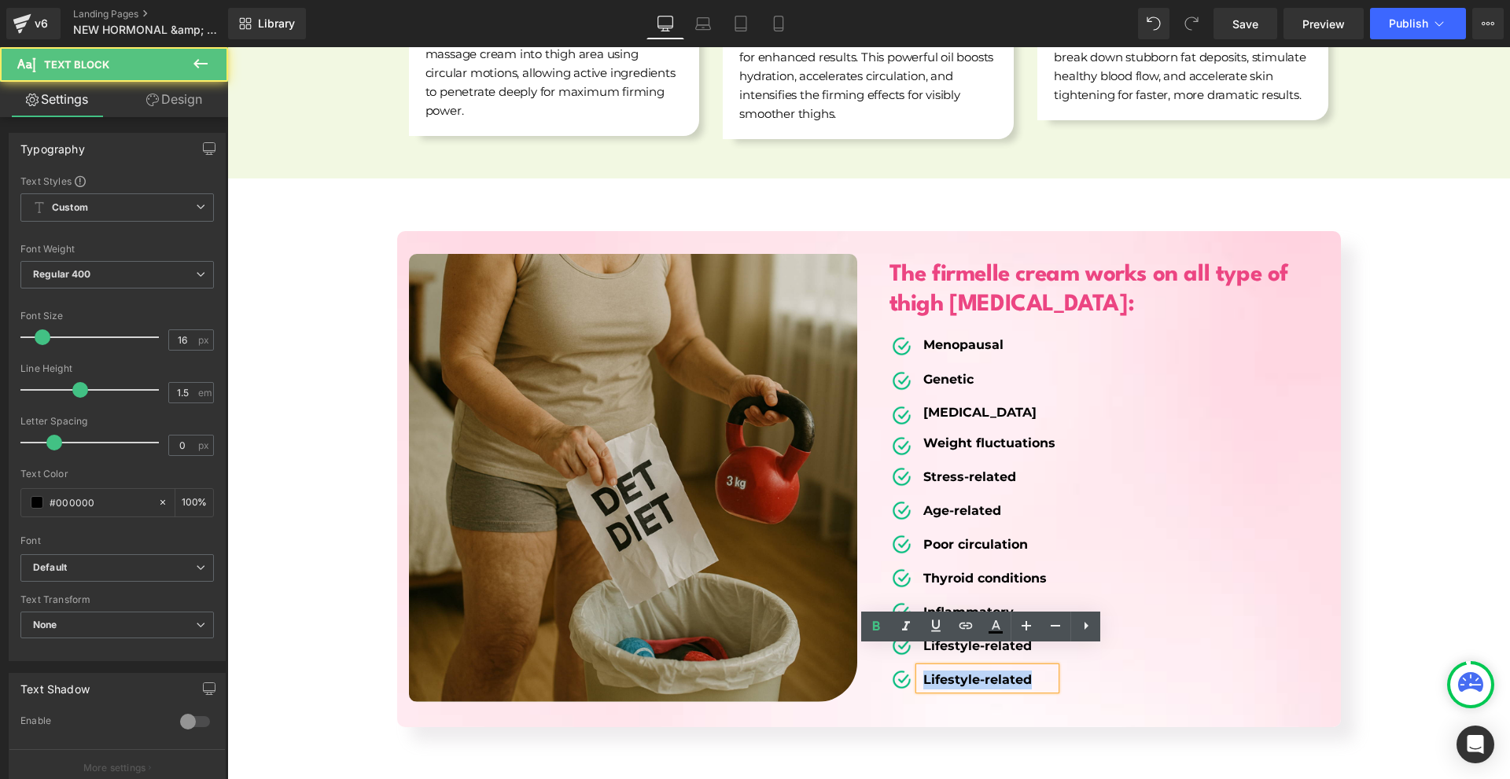
click at [930, 672] on b "Lifestyle-related" at bounding box center [977, 679] width 109 height 15
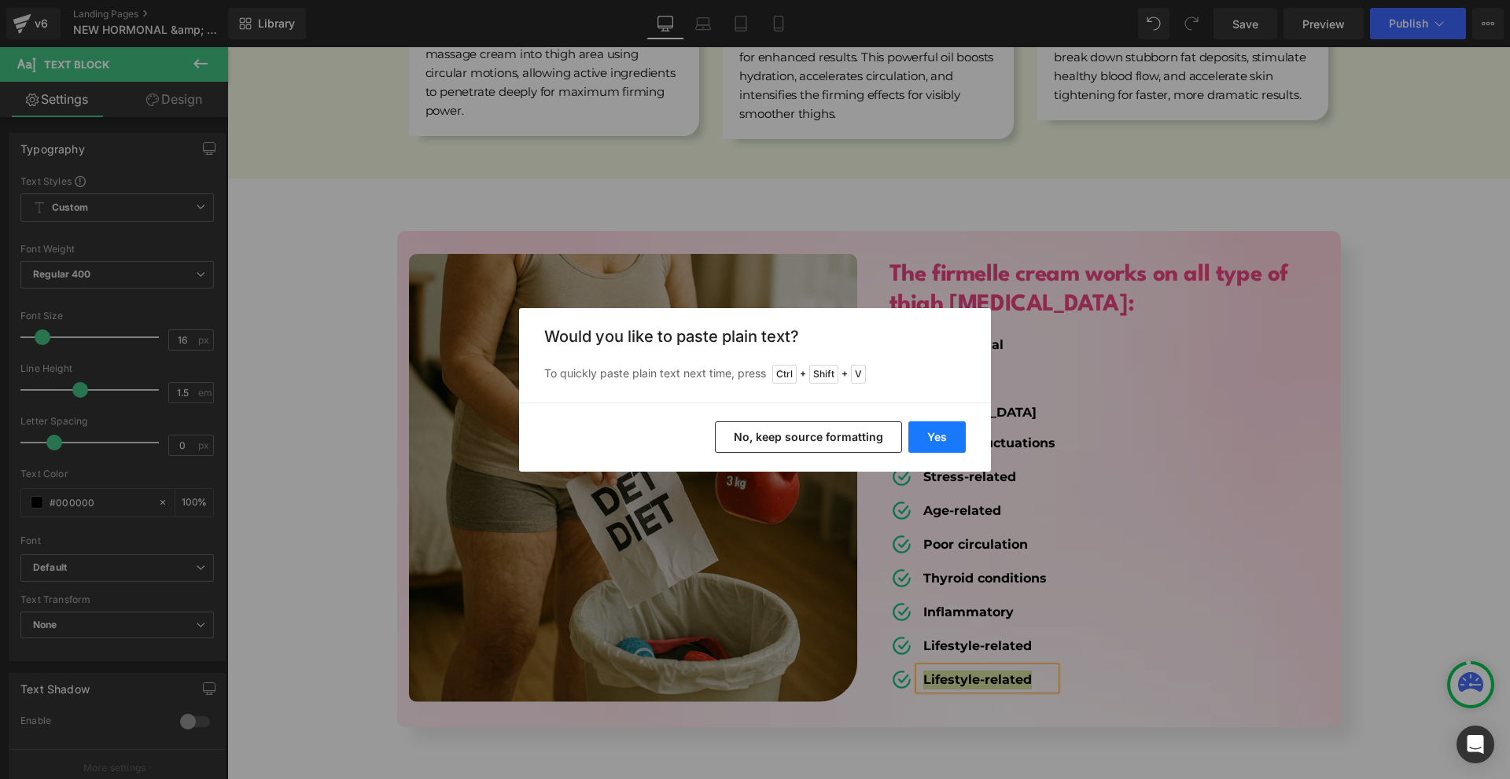
click at [940, 439] on button "Yes" at bounding box center [936, 437] width 57 height 31
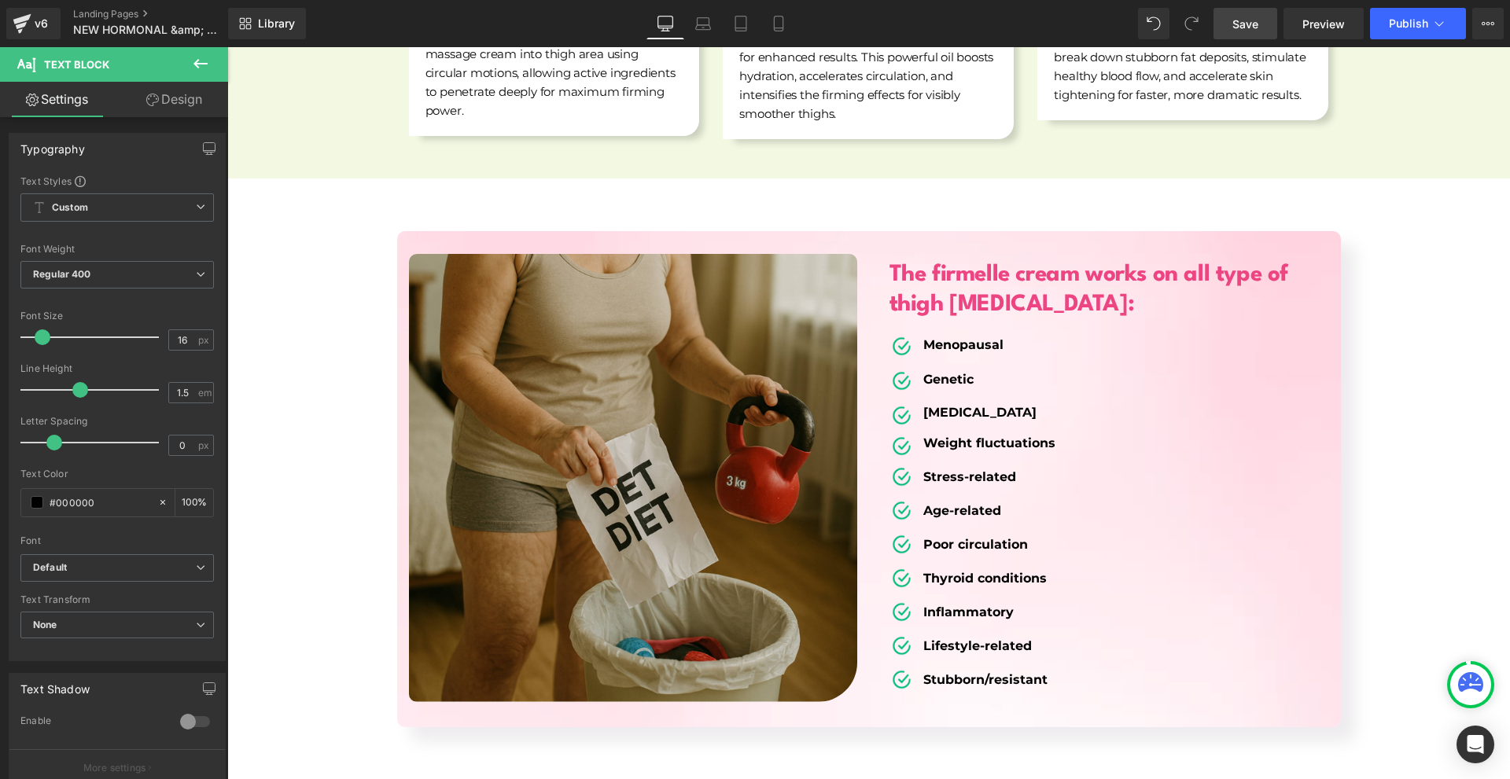
click at [1261, 15] on link "Save" at bounding box center [1245, 23] width 64 height 31
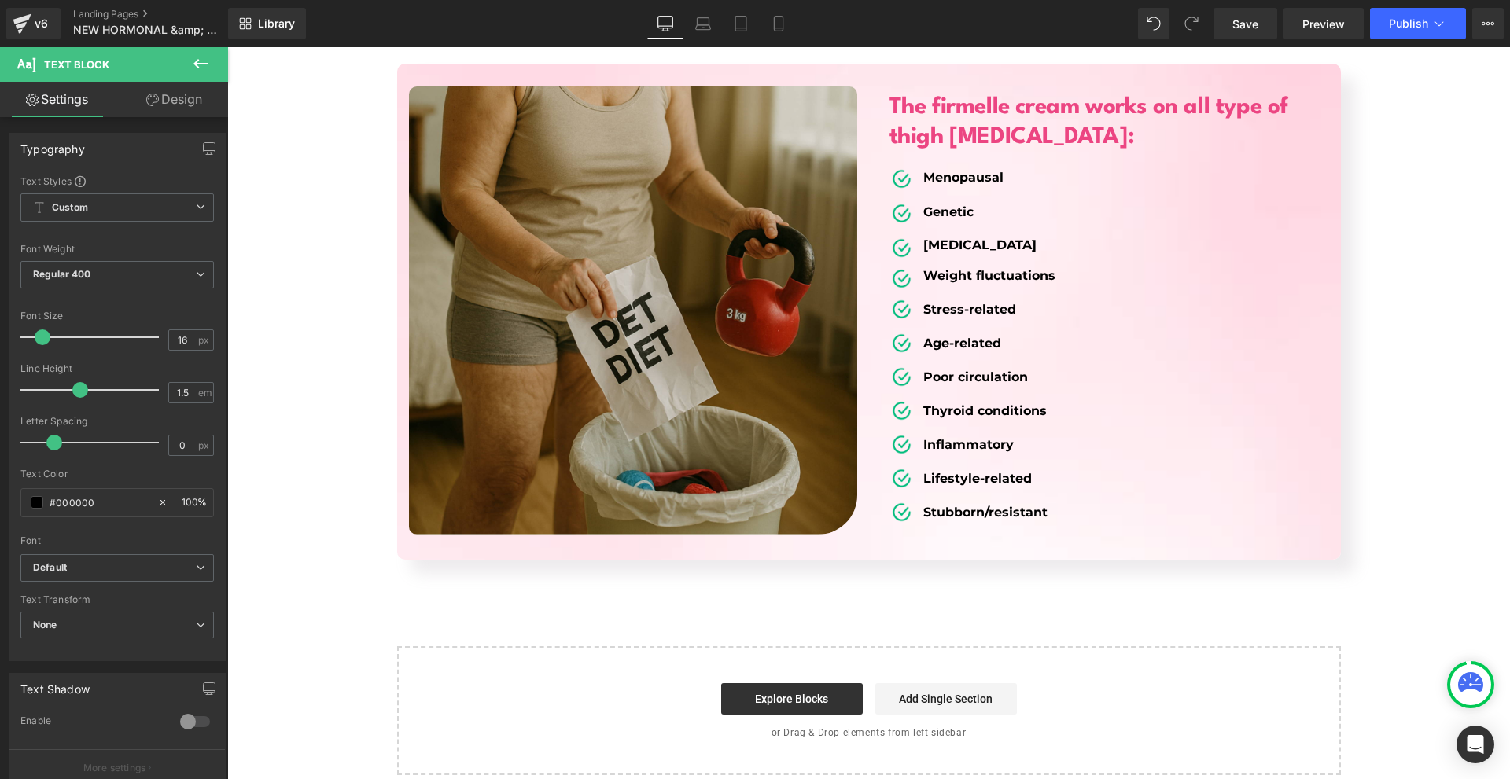
click at [208, 59] on icon at bounding box center [200, 63] width 19 height 19
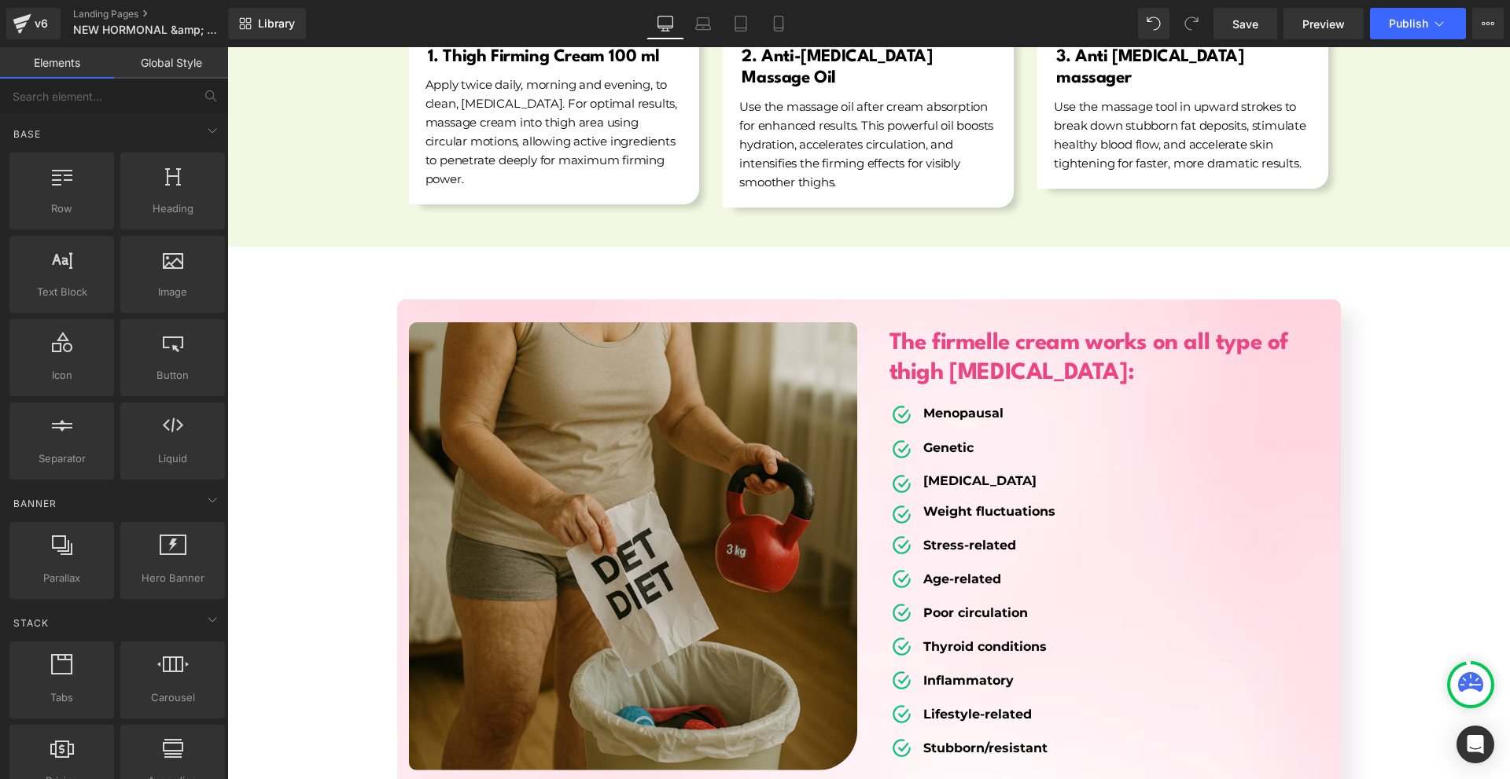
scroll to position [6221, 0]
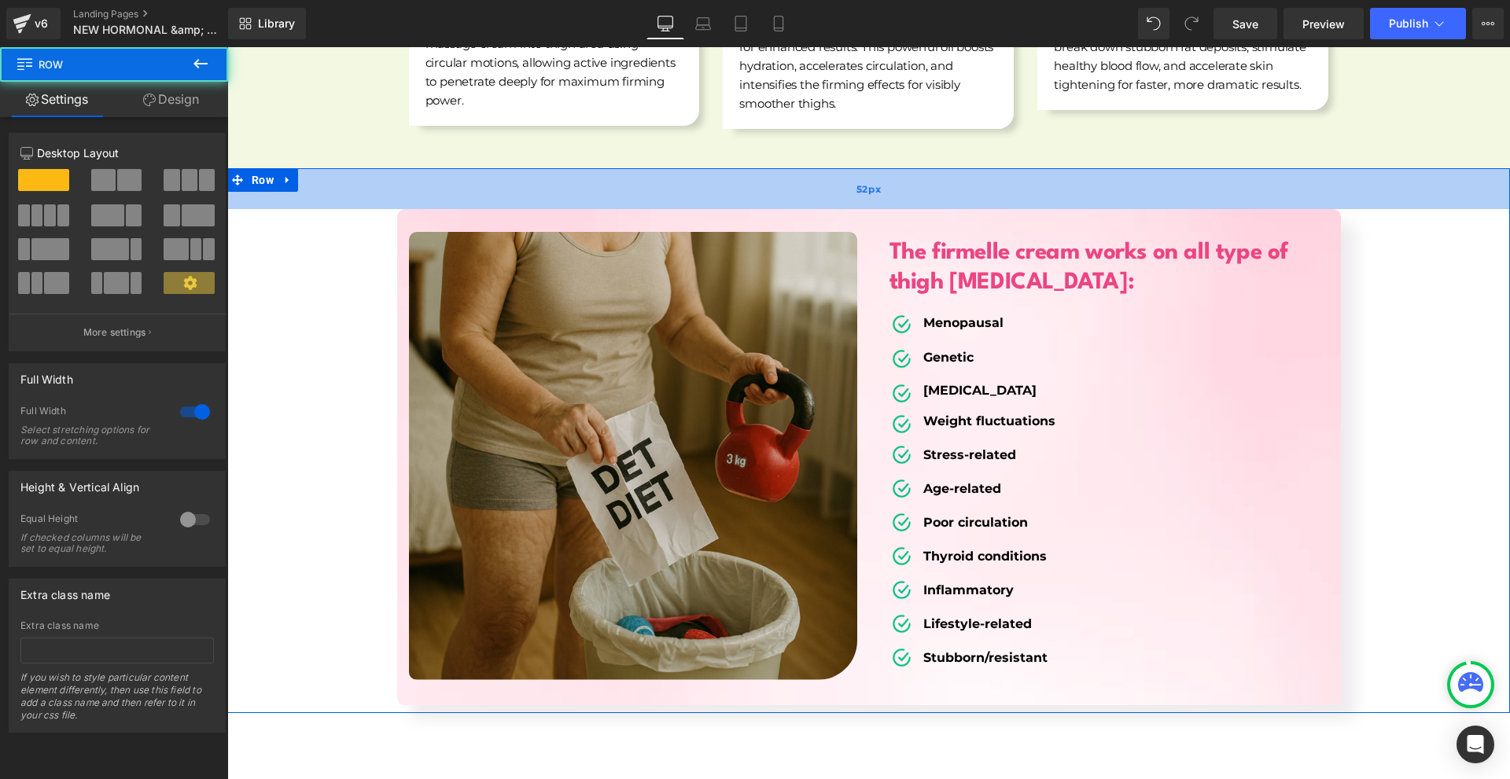
drag, startPoint x: 1006, startPoint y: 170, endPoint x: 1016, endPoint y: 158, distance: 15.6
click at [1016, 168] on div "52px" at bounding box center [868, 188] width 1283 height 41
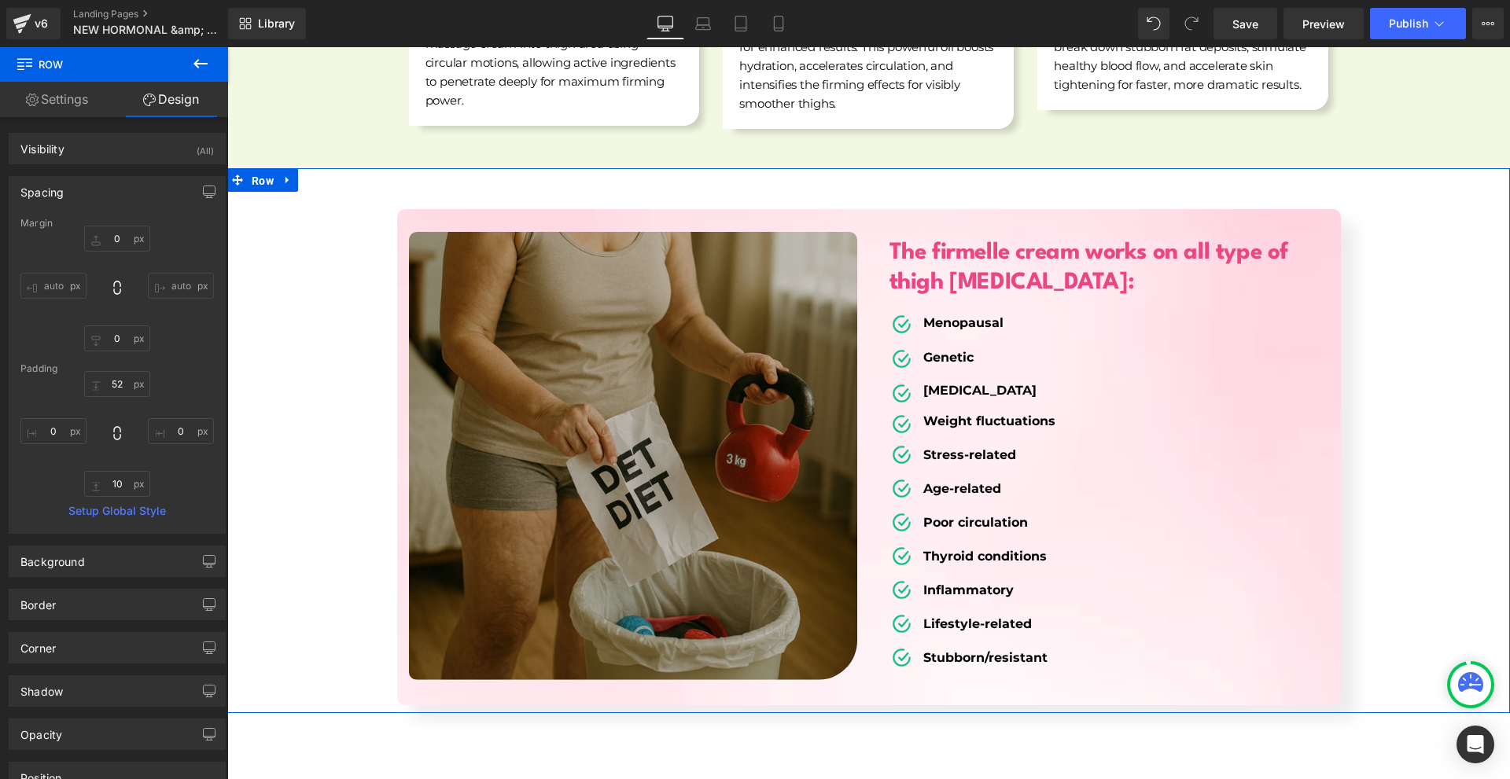
drag, startPoint x: 266, startPoint y: 165, endPoint x: 816, endPoint y: 312, distance: 569.0
click at [265, 169] on span "Row" at bounding box center [263, 181] width 30 height 24
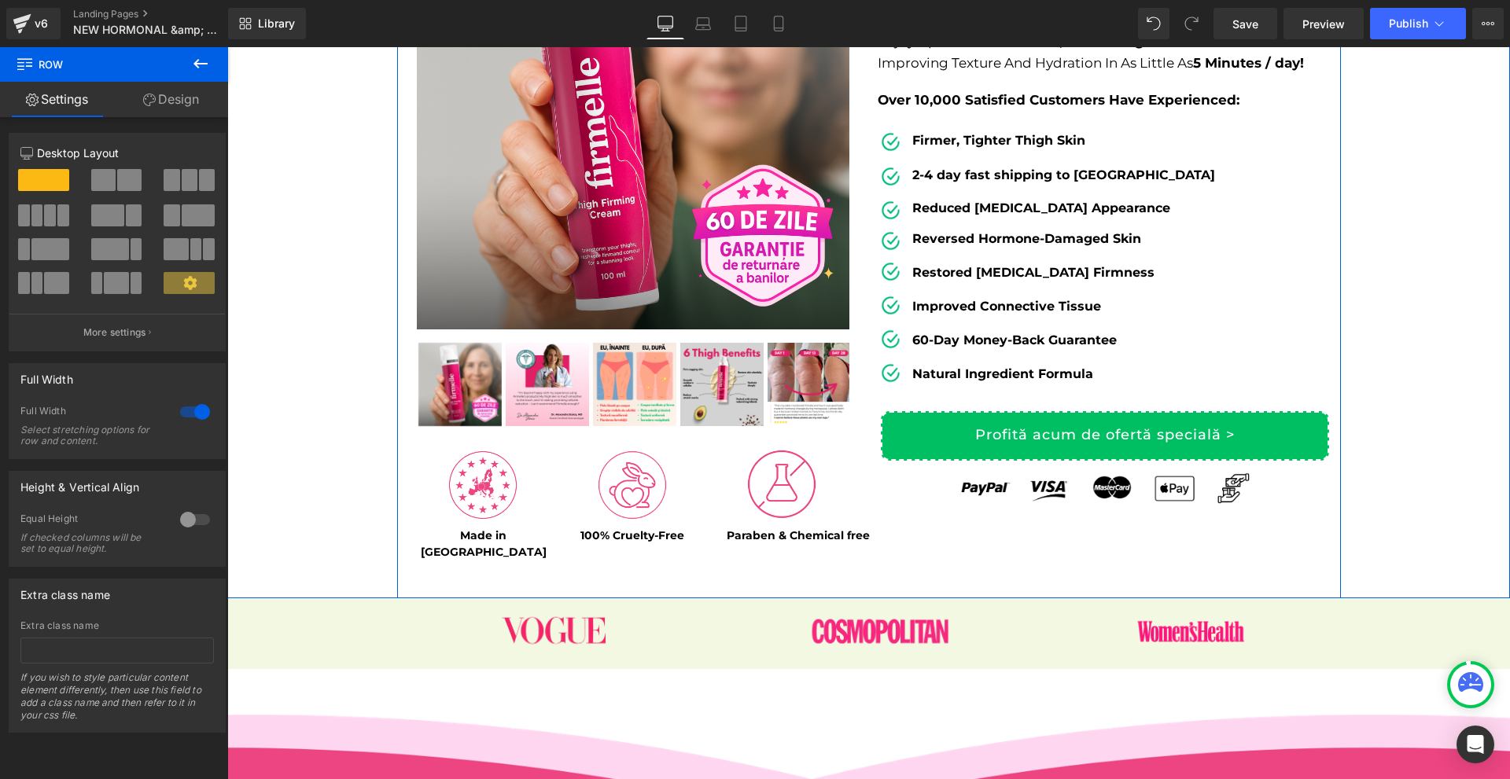
scroll to position [0, 0]
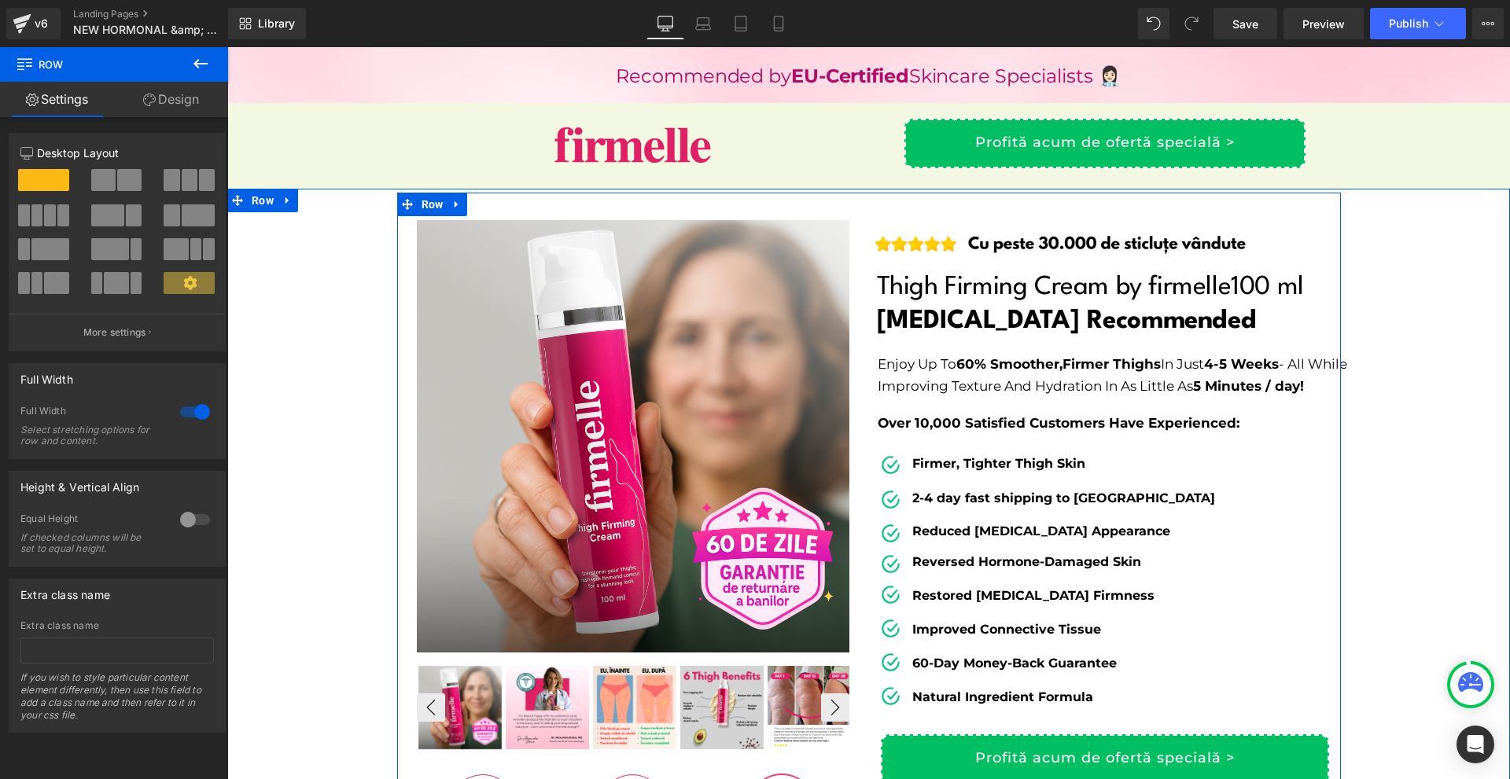
click at [717, 684] on img at bounding box center [721, 707] width 83 height 83
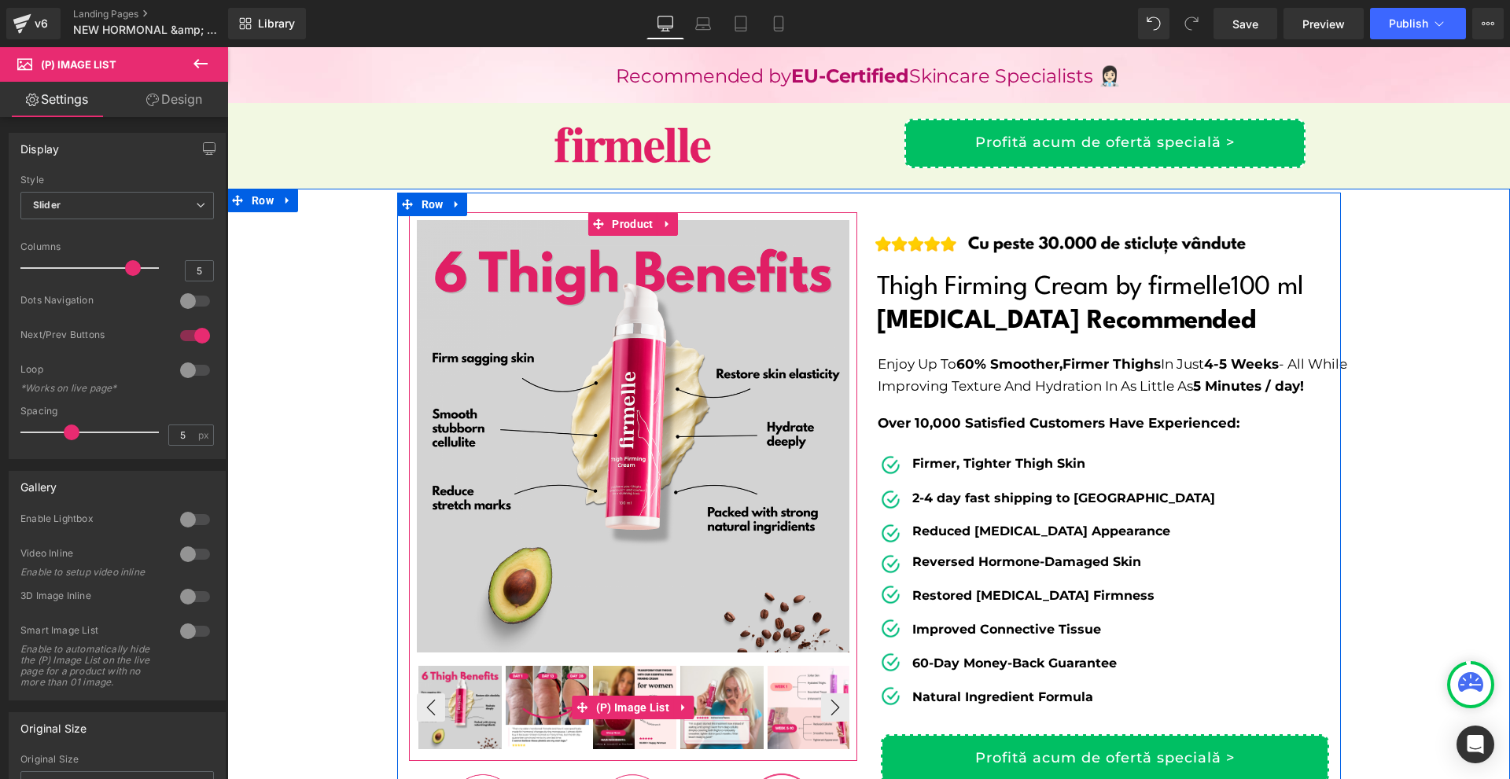
click at [667, 687] on img at bounding box center [634, 707] width 83 height 83
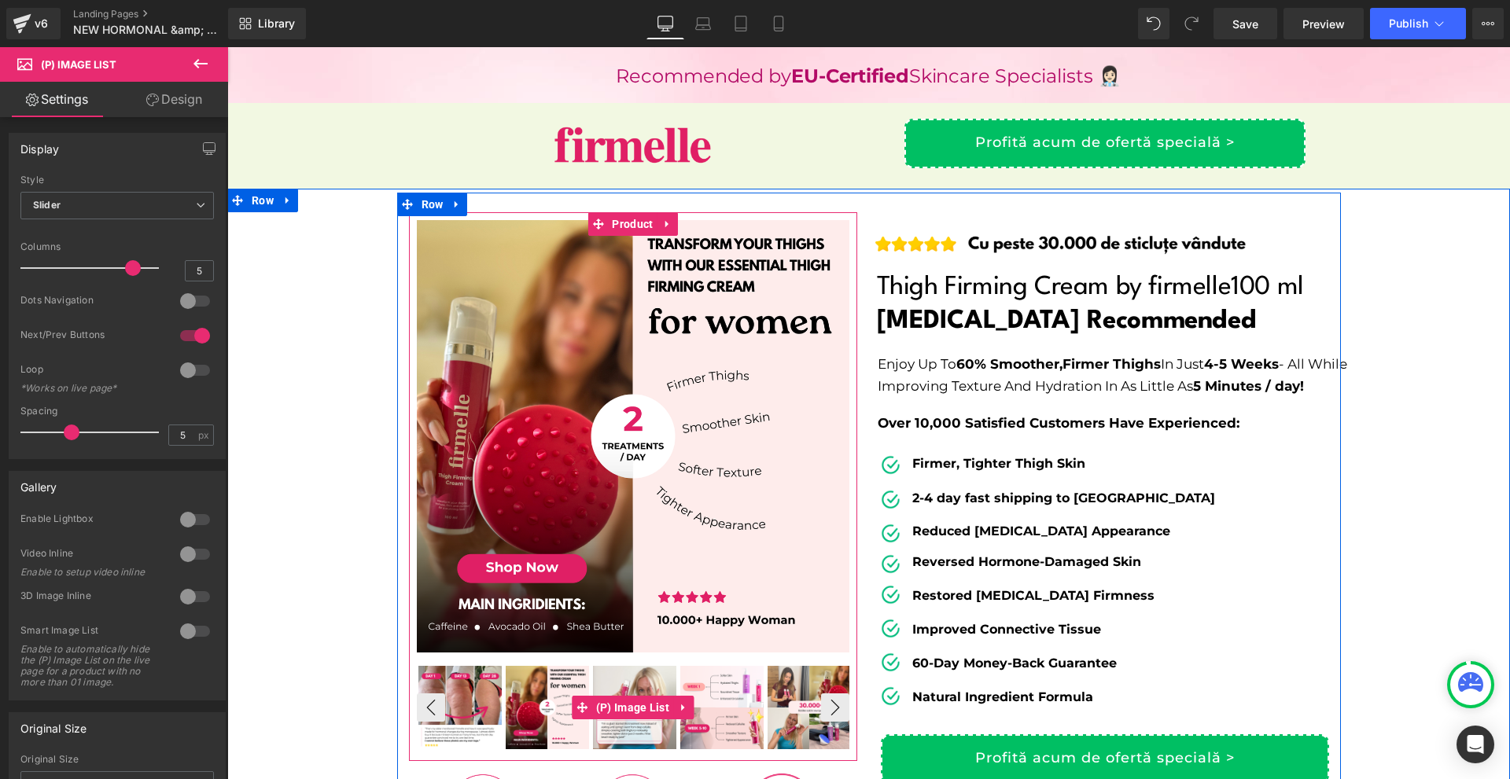
click at [782, 696] on img at bounding box center [809, 707] width 83 height 83
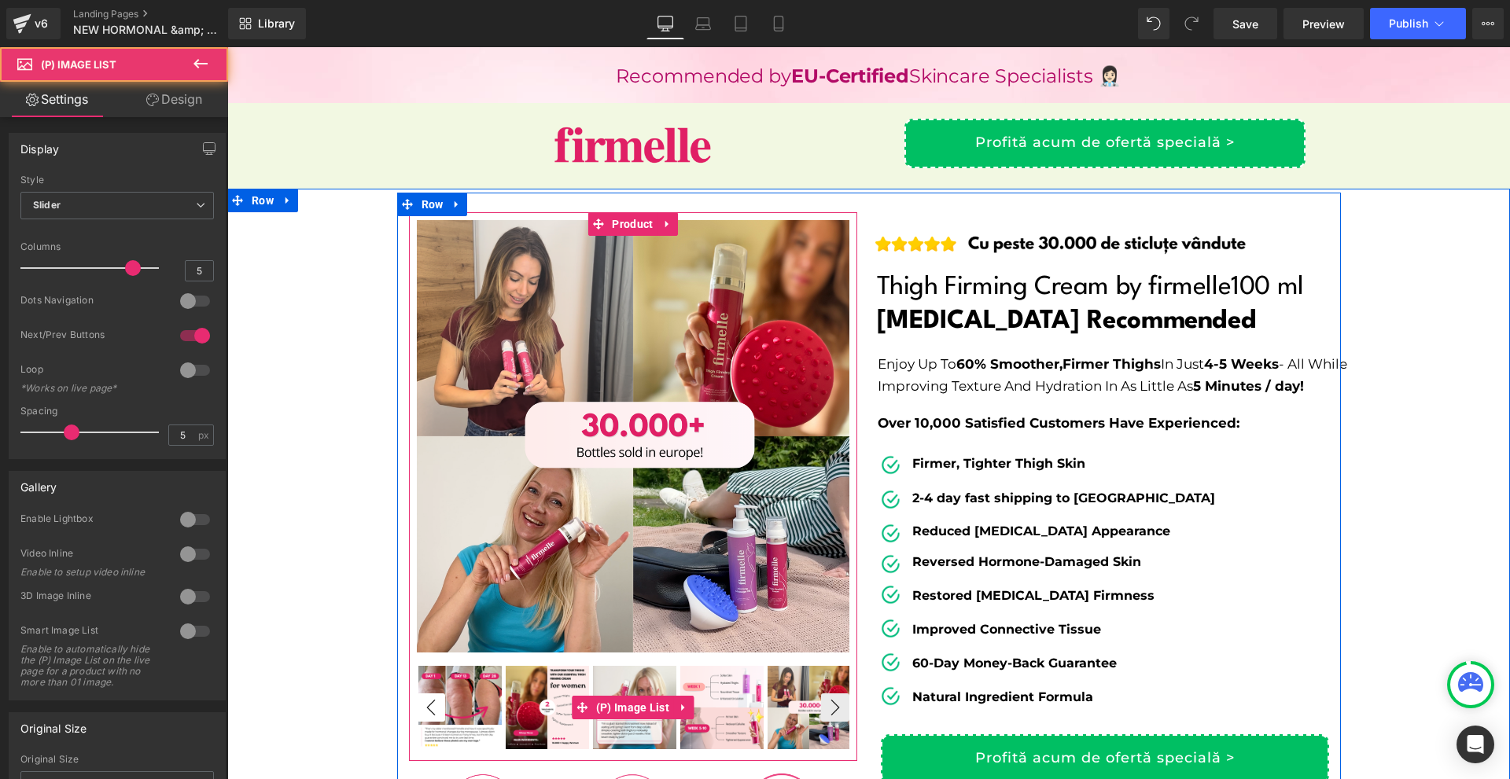
click at [419, 709] on button "‹" at bounding box center [431, 708] width 28 height 28
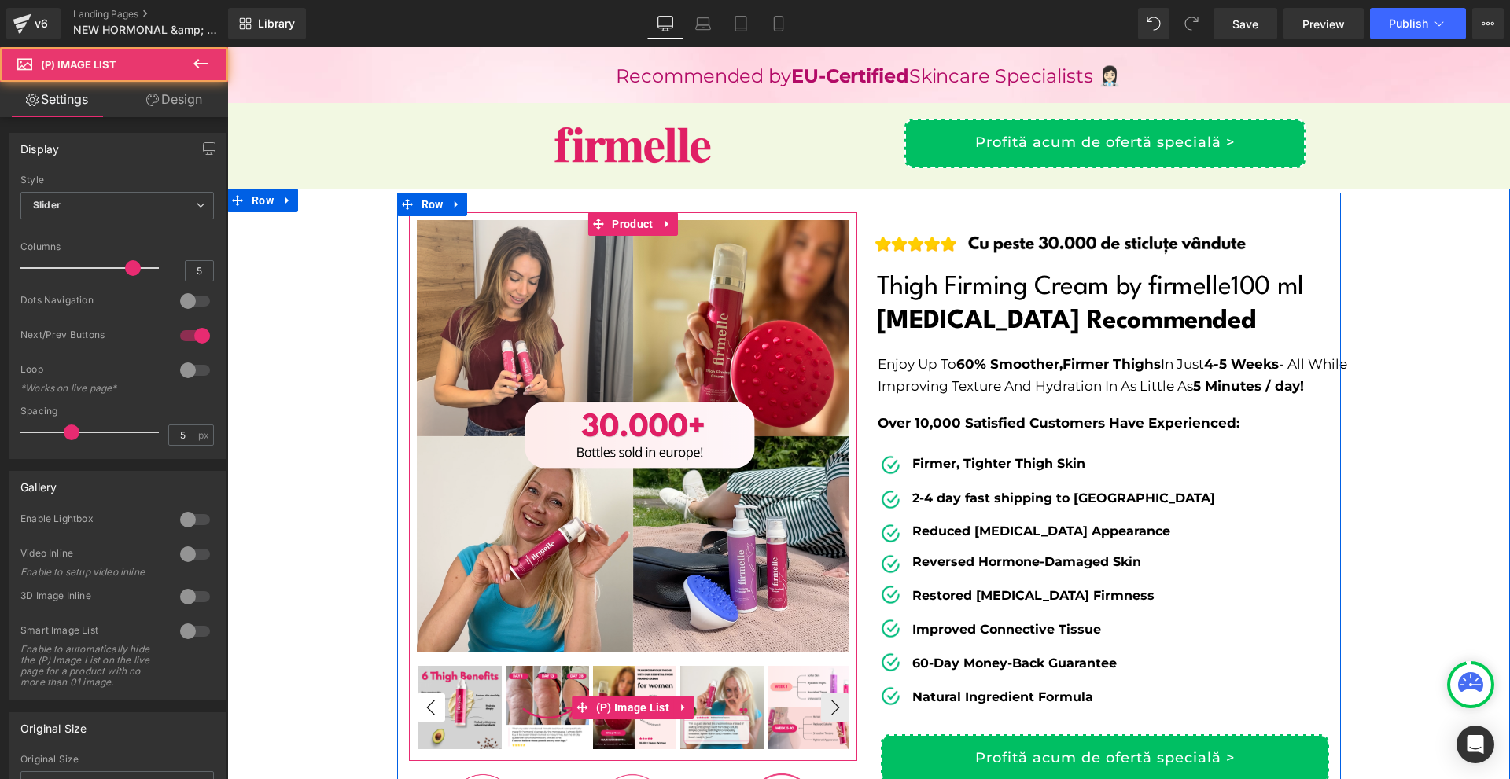
click at [419, 709] on button "‹" at bounding box center [431, 708] width 28 height 28
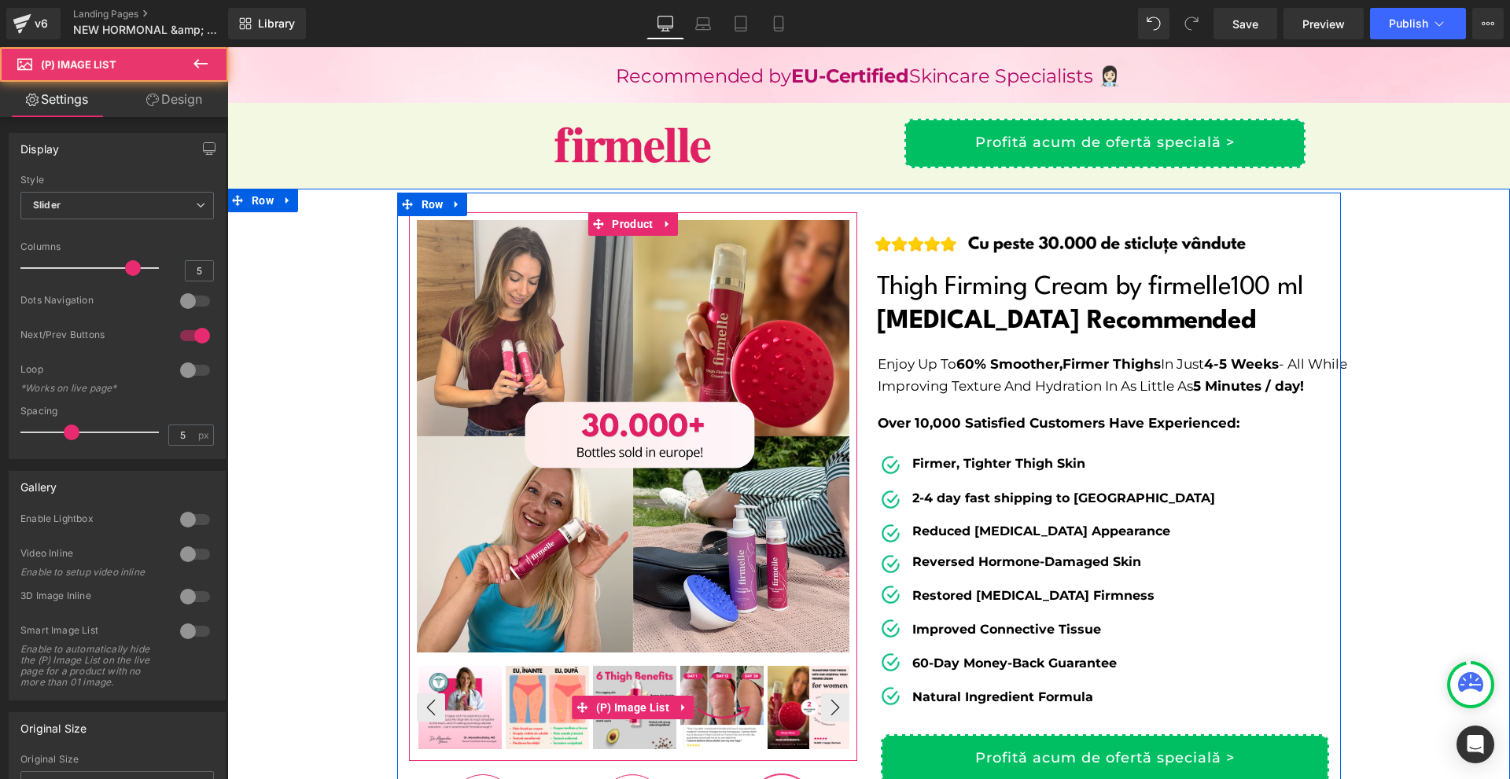
drag, startPoint x: 481, startPoint y: 690, endPoint x: 445, endPoint y: 699, distance: 37.2
click at [480, 693] on img at bounding box center [459, 707] width 83 height 83
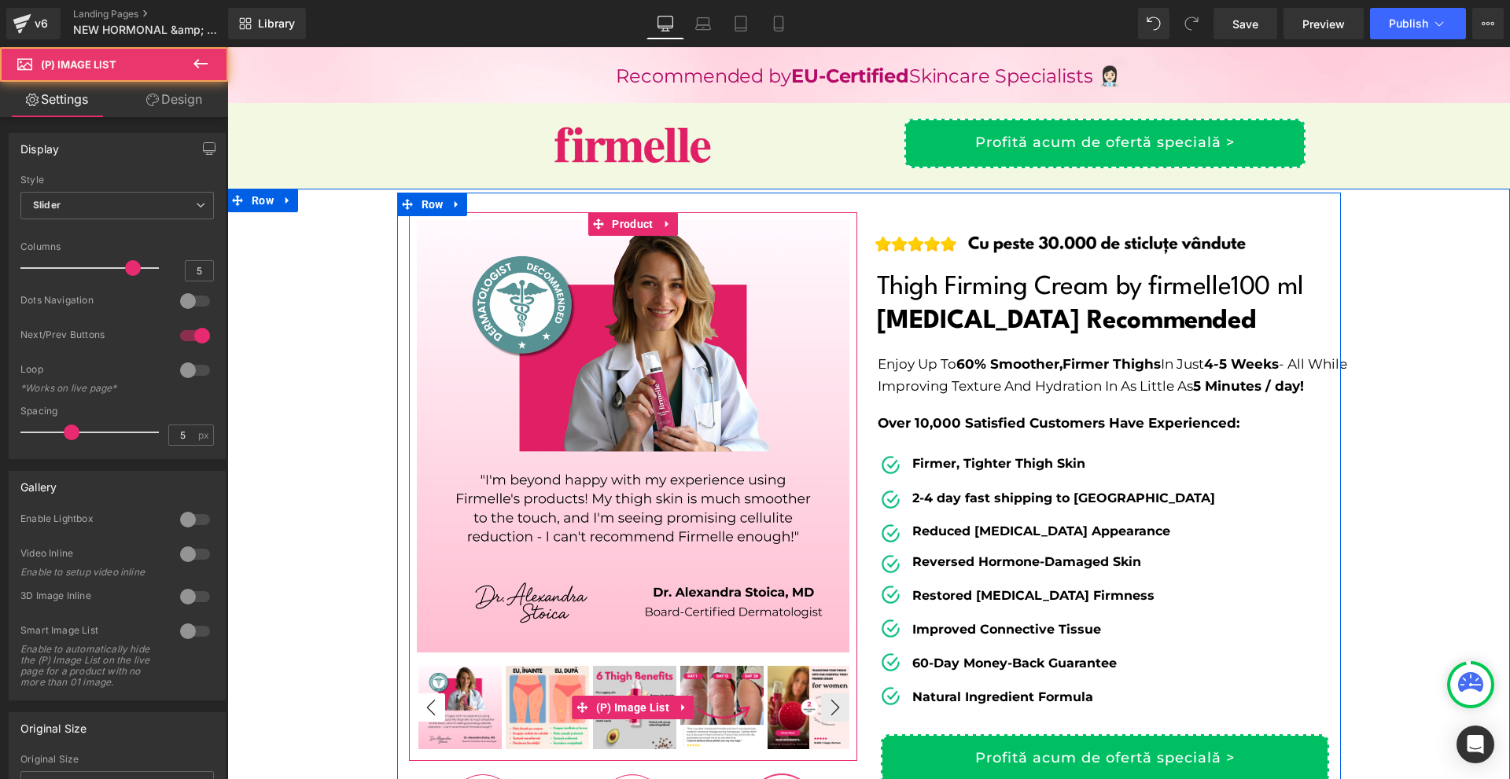
click at [428, 705] on button "‹" at bounding box center [431, 708] width 28 height 28
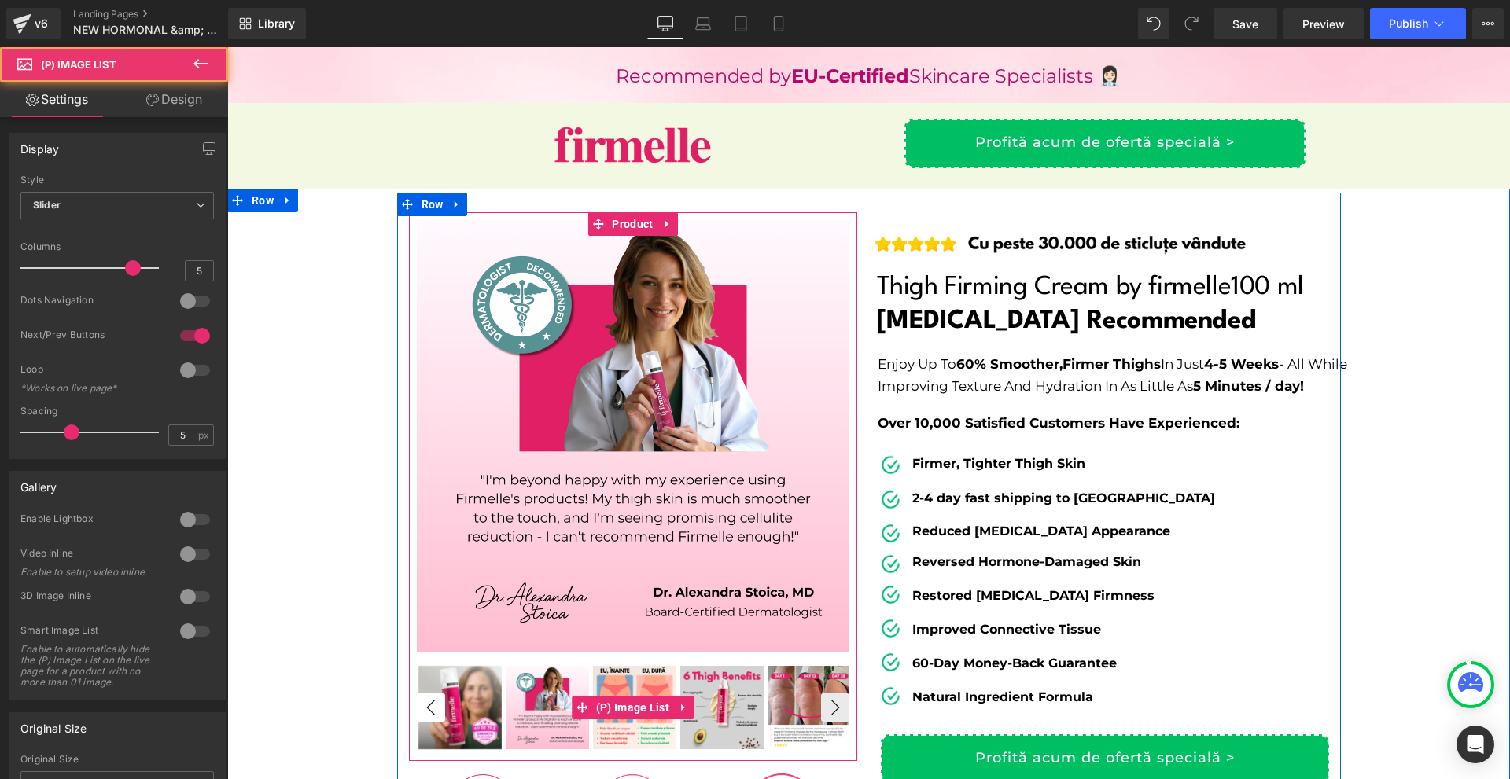
click at [428, 705] on button "‹" at bounding box center [431, 708] width 28 height 28
click at [474, 694] on img at bounding box center [459, 707] width 83 height 83
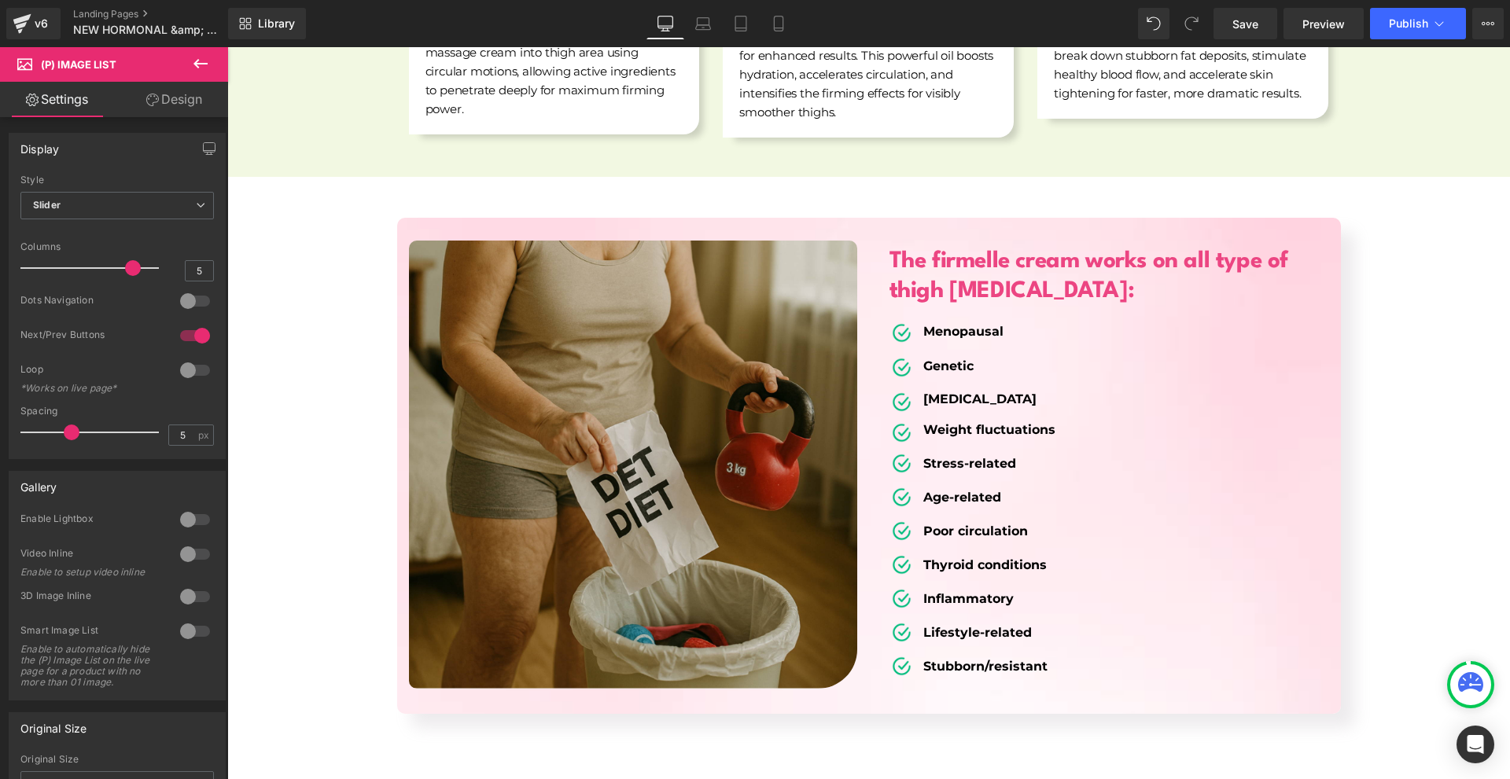
scroll to position [6367, 0]
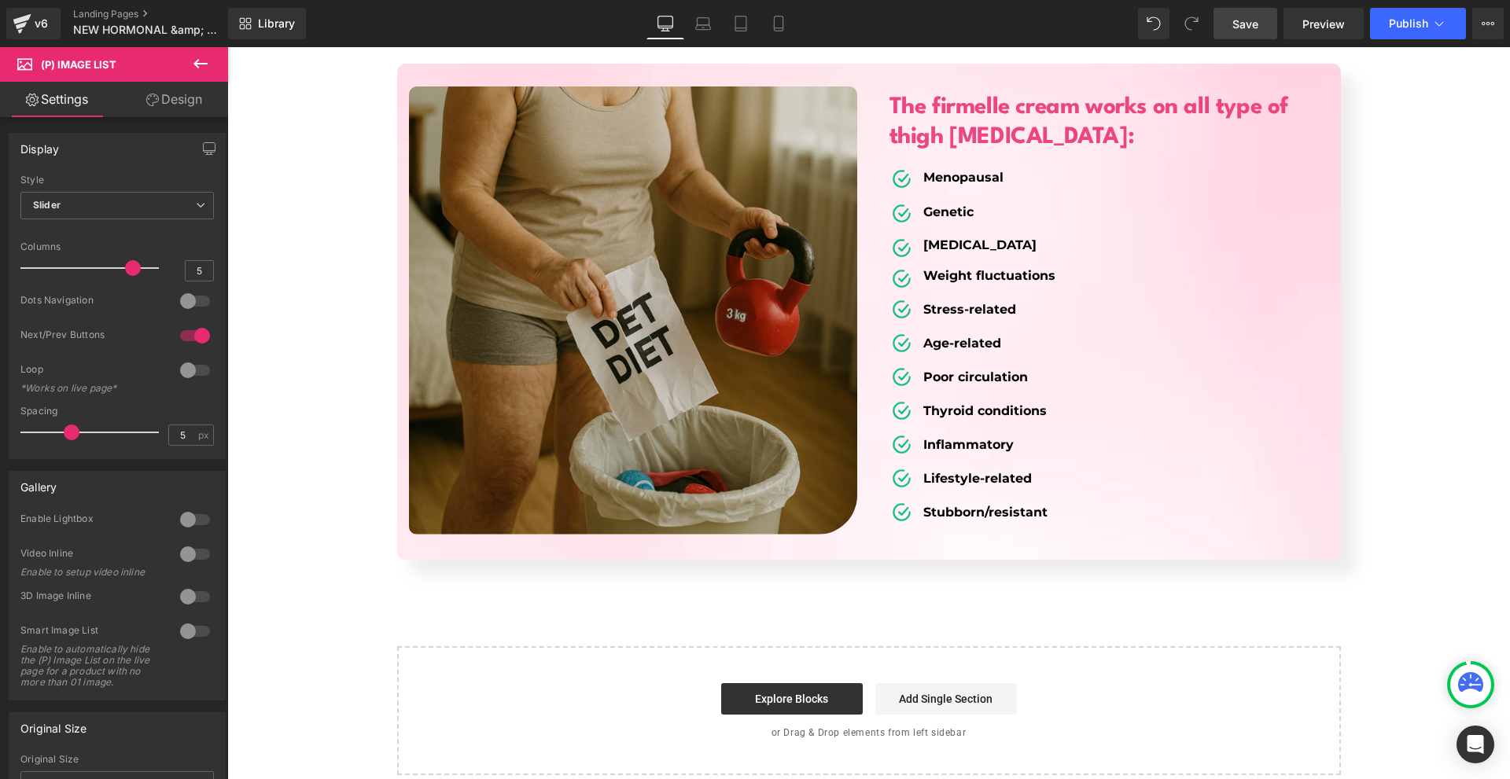
click at [1254, 31] on span "Save" at bounding box center [1245, 24] width 26 height 17
click at [201, 79] on button at bounding box center [200, 64] width 55 height 35
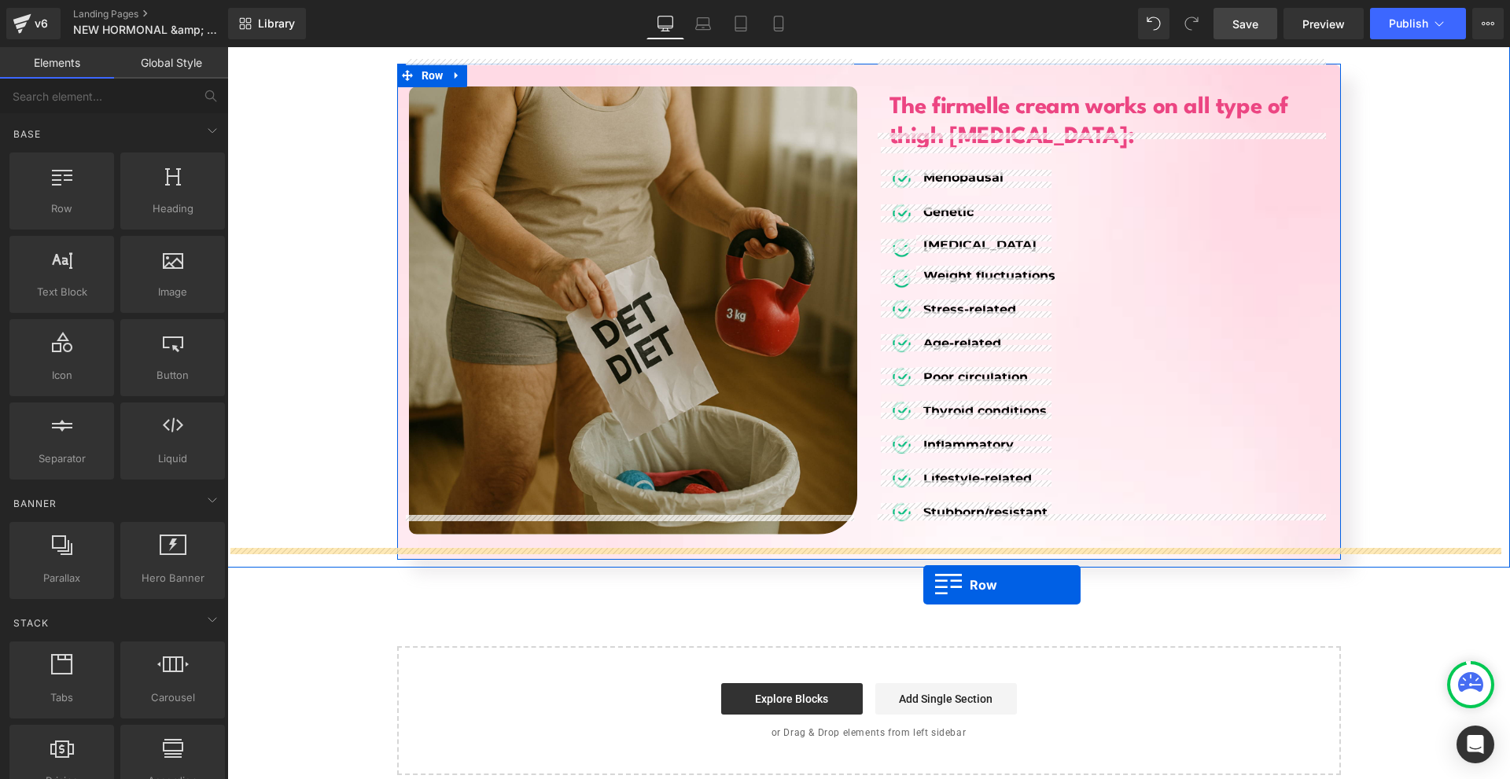
drag, startPoint x: 287, startPoint y: 253, endPoint x: 911, endPoint y: 584, distance: 706.1
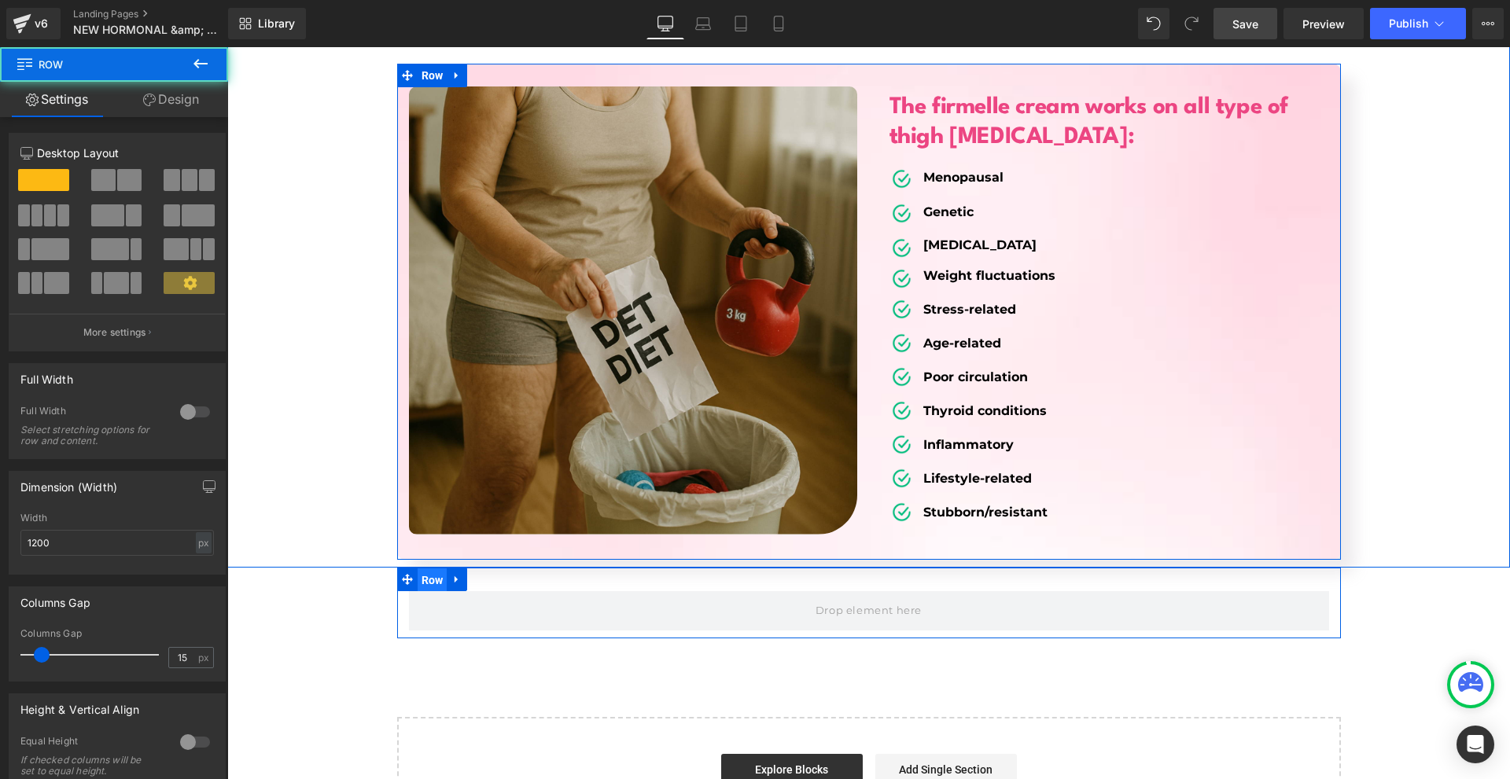
click at [437, 569] on span "Row" at bounding box center [433, 581] width 30 height 24
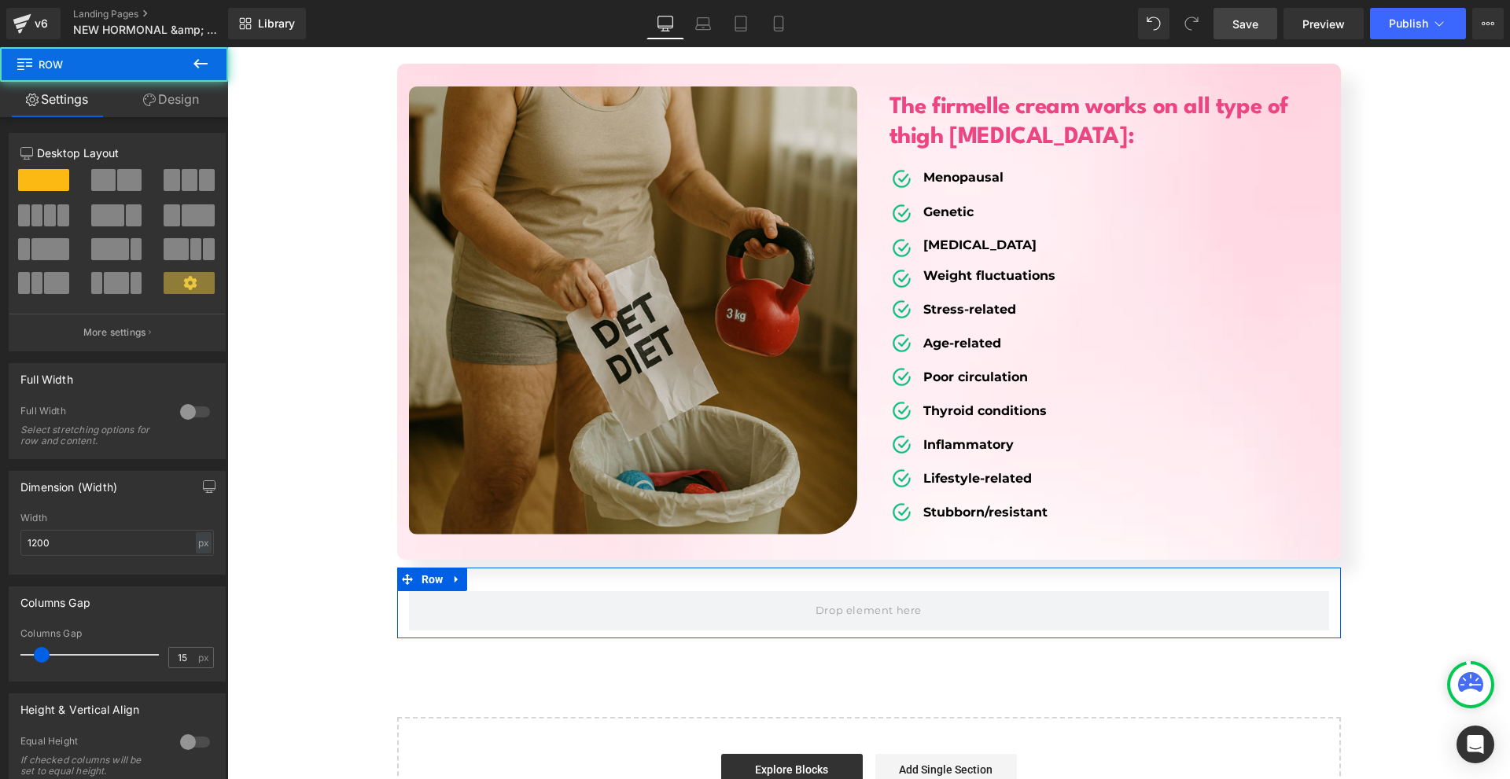
click at [177, 409] on div at bounding box center [195, 412] width 38 height 25
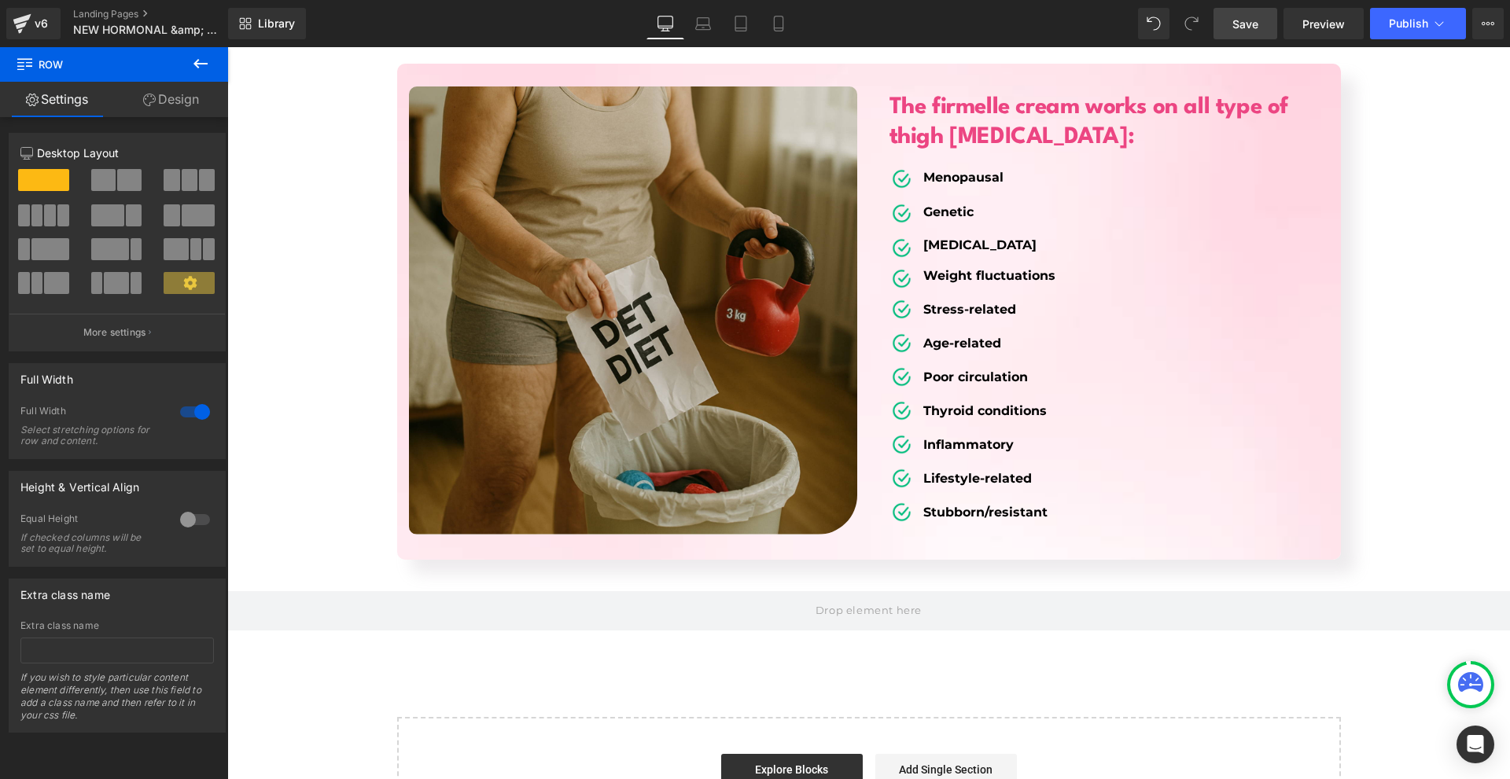
click at [198, 68] on icon at bounding box center [200, 63] width 14 height 9
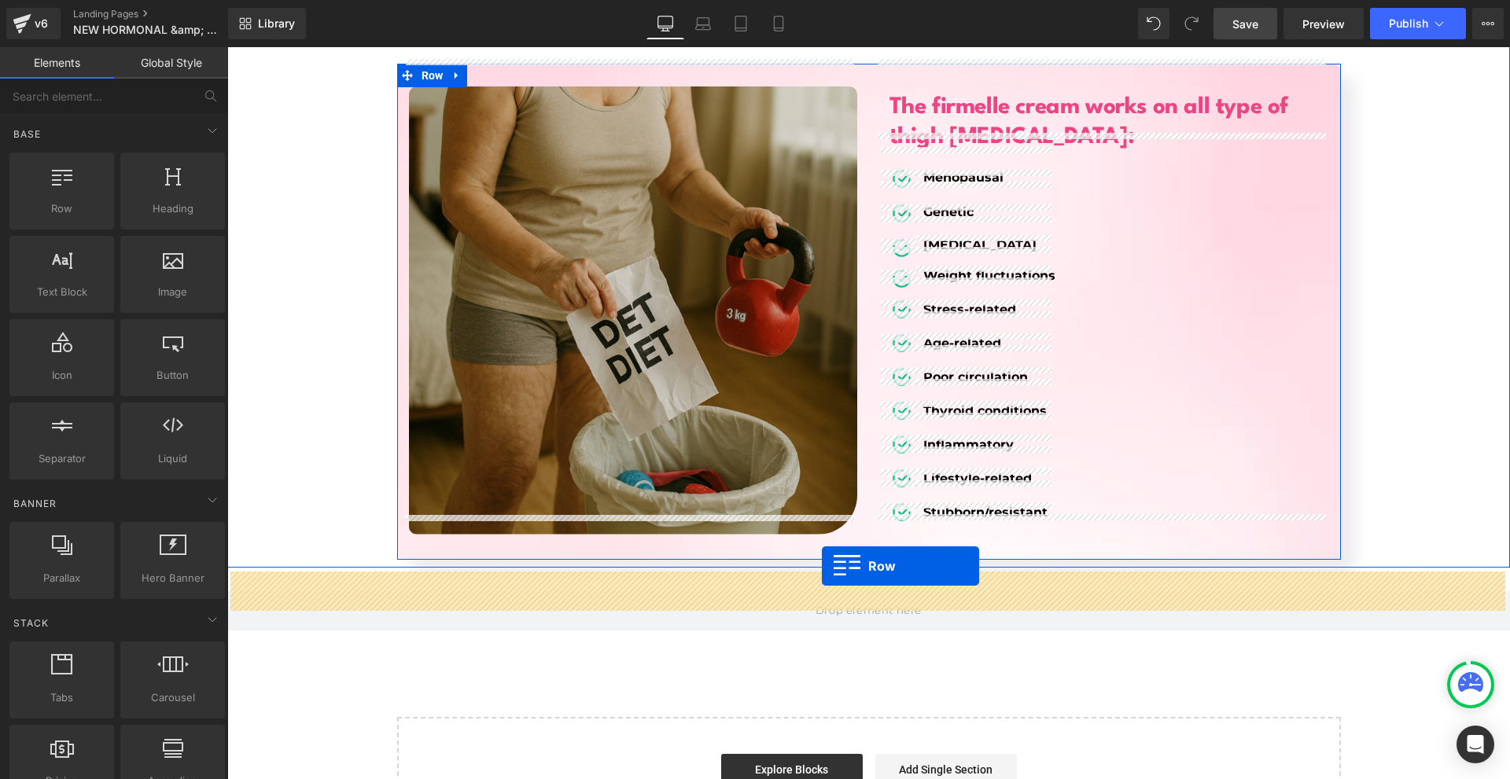
drag, startPoint x: 318, startPoint y: 234, endPoint x: 822, endPoint y: 566, distance: 603.5
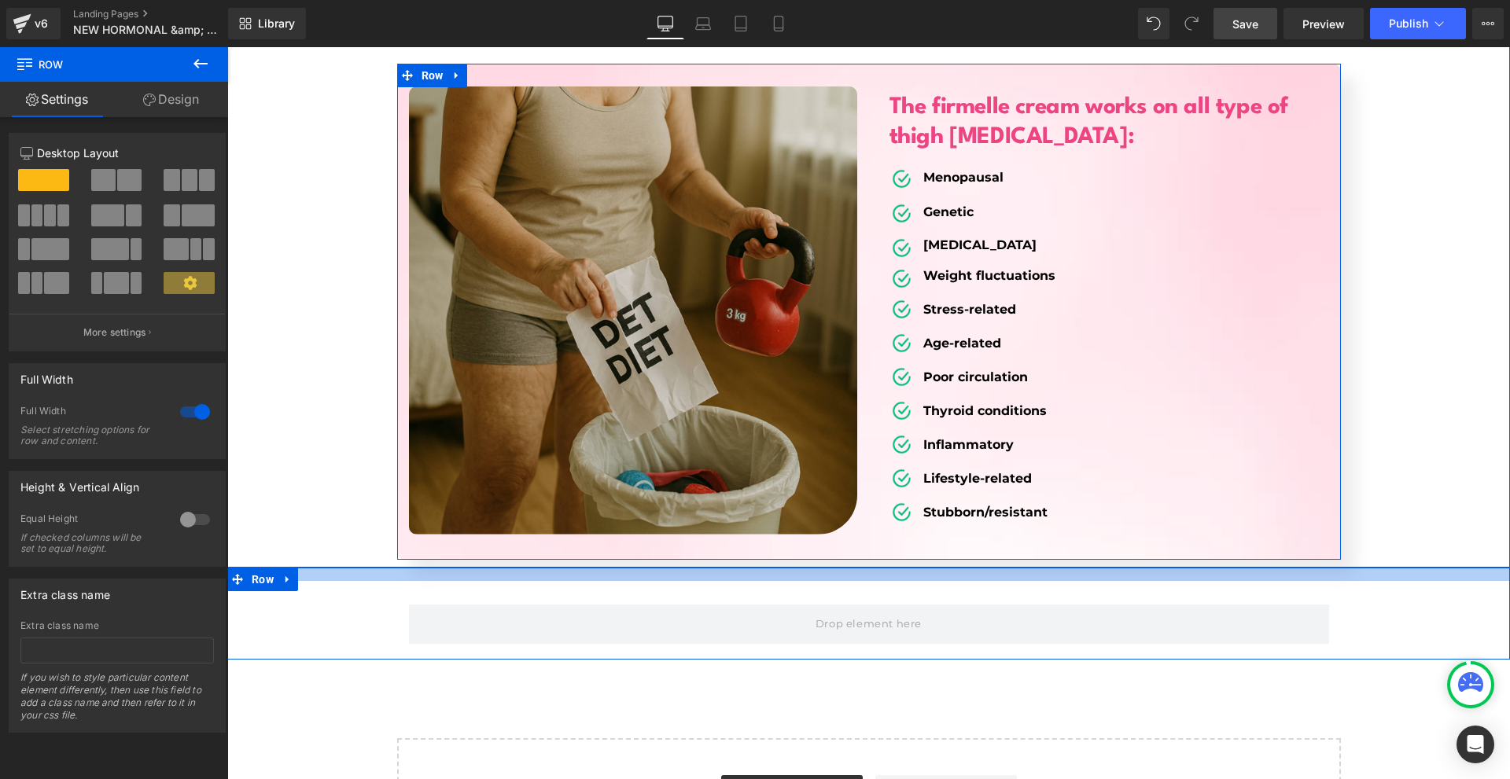
drag, startPoint x: 824, startPoint y: 562, endPoint x: 839, endPoint y: 551, distance: 18.1
click at [839, 568] on div at bounding box center [868, 574] width 1283 height 13
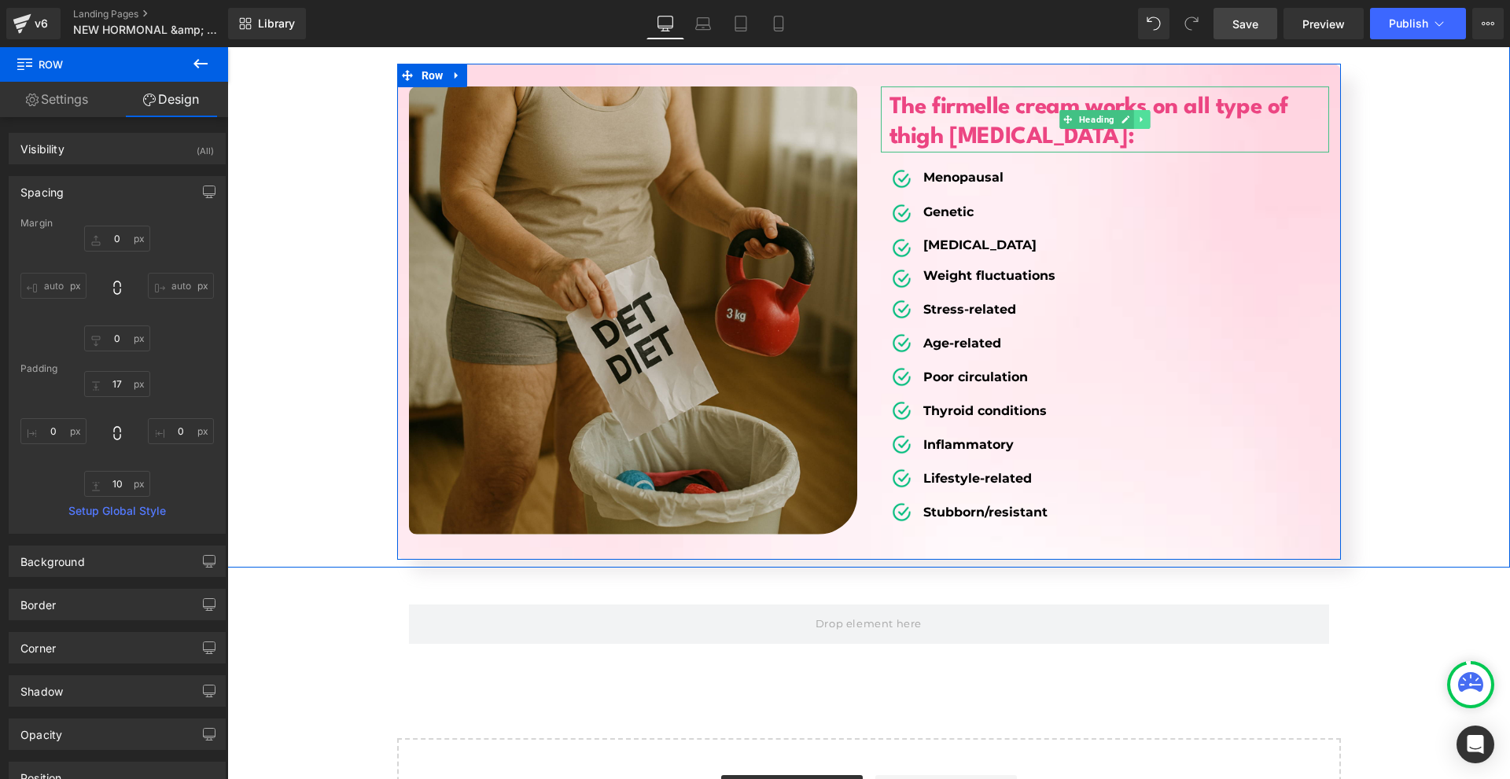
click at [1133, 110] on link at bounding box center [1141, 119] width 17 height 19
click at [1129, 110] on link at bounding box center [1133, 119] width 17 height 19
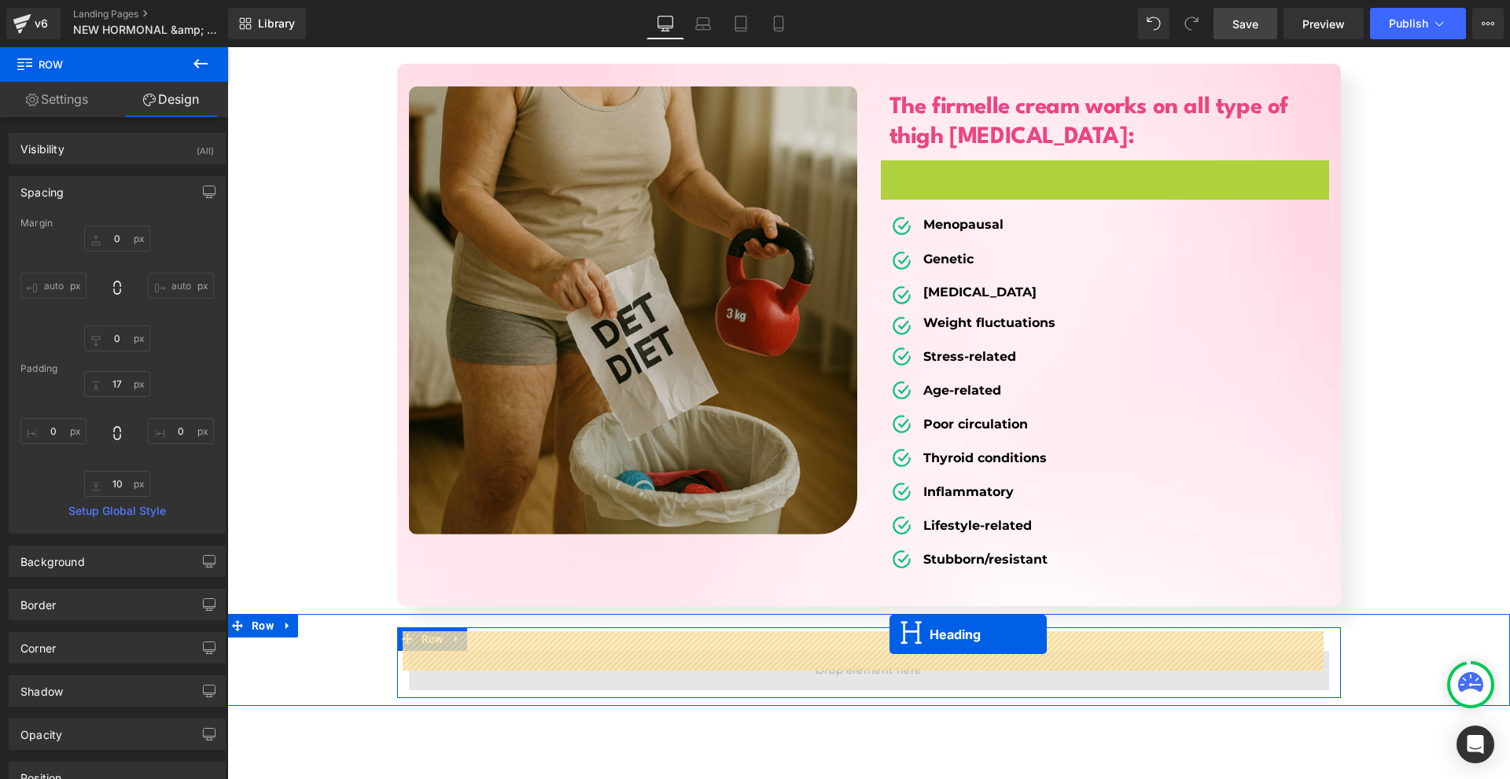
drag, startPoint x: 1109, startPoint y: 169, endPoint x: 889, endPoint y: 635, distance: 514.7
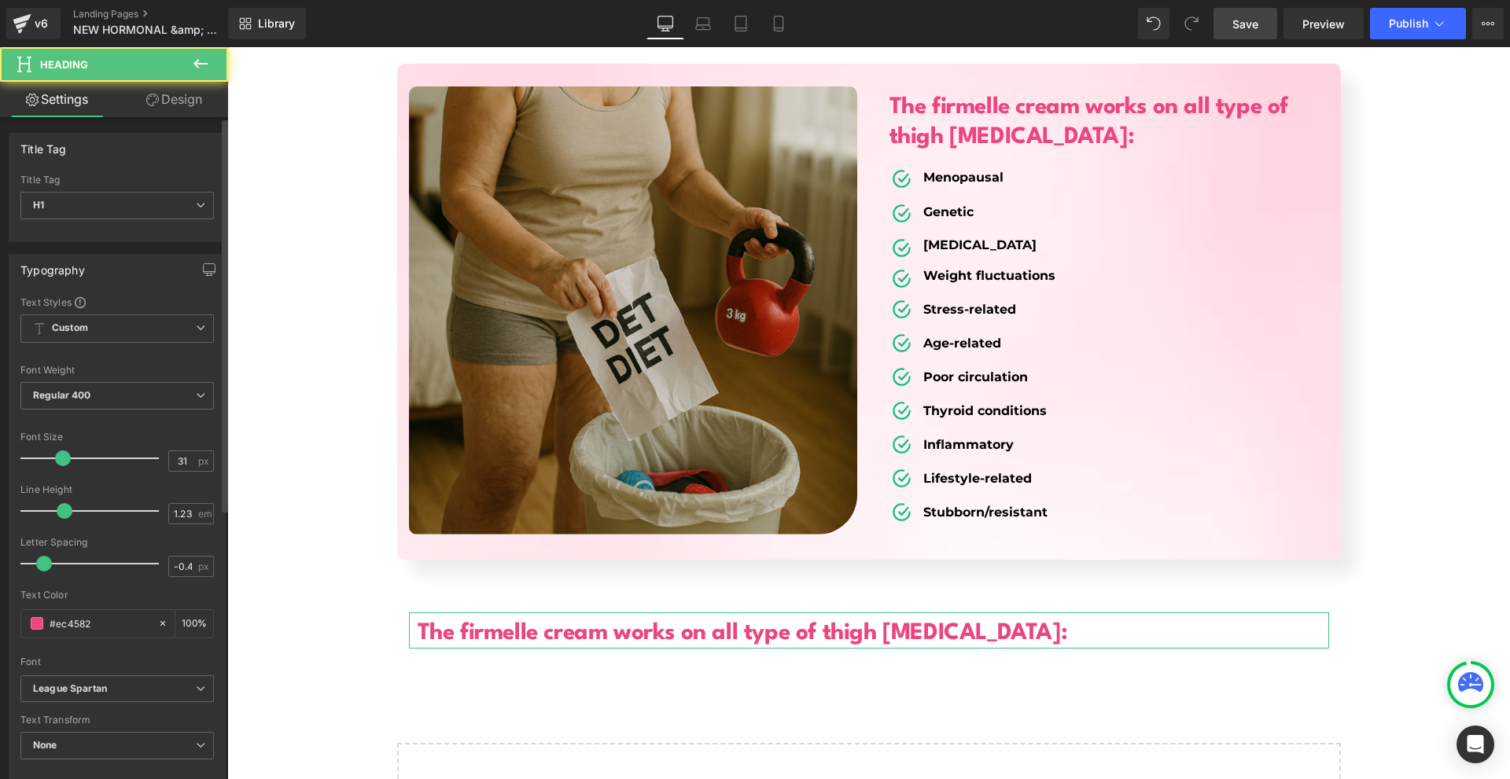
scroll to position [393, 0]
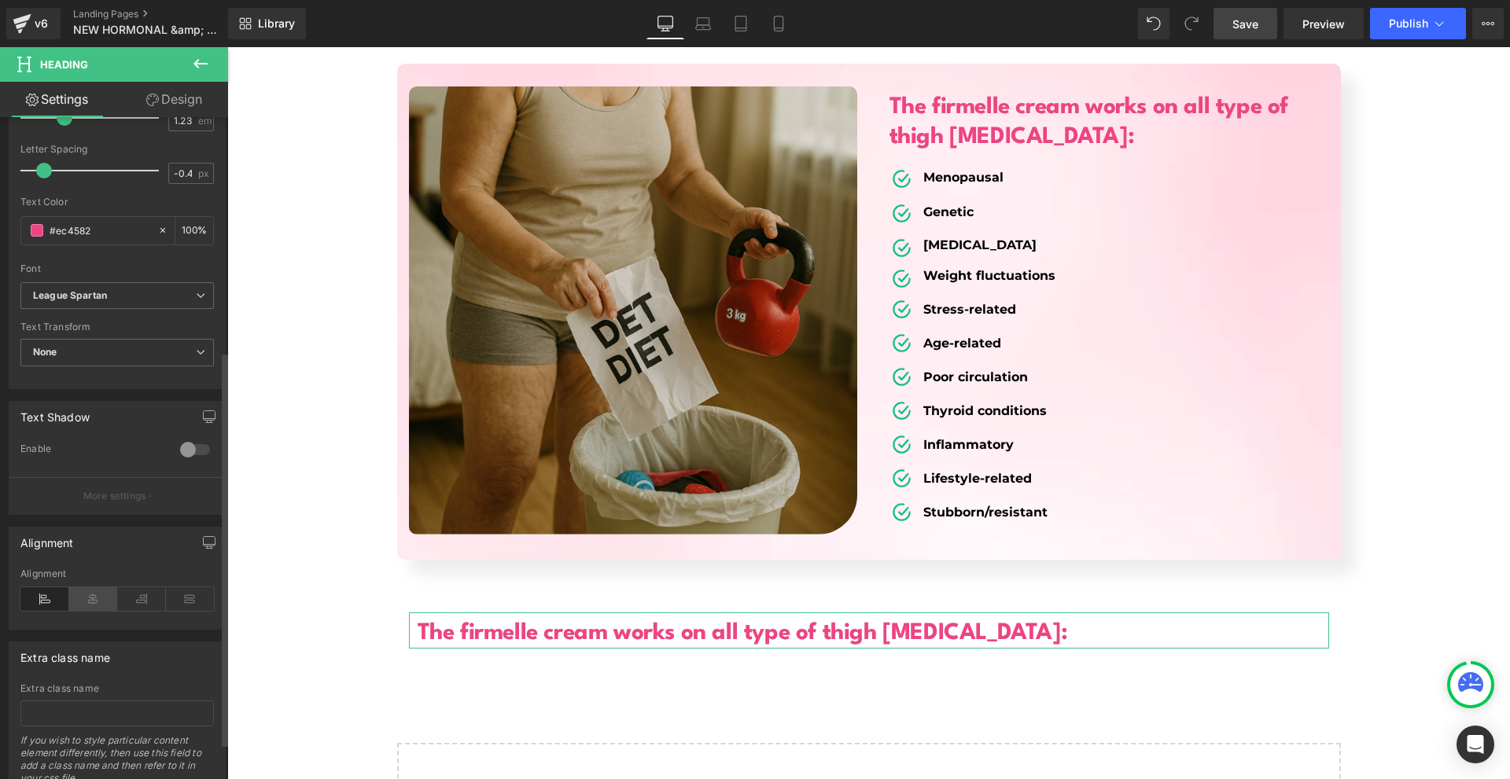
click at [79, 591] on icon at bounding box center [93, 599] width 49 height 24
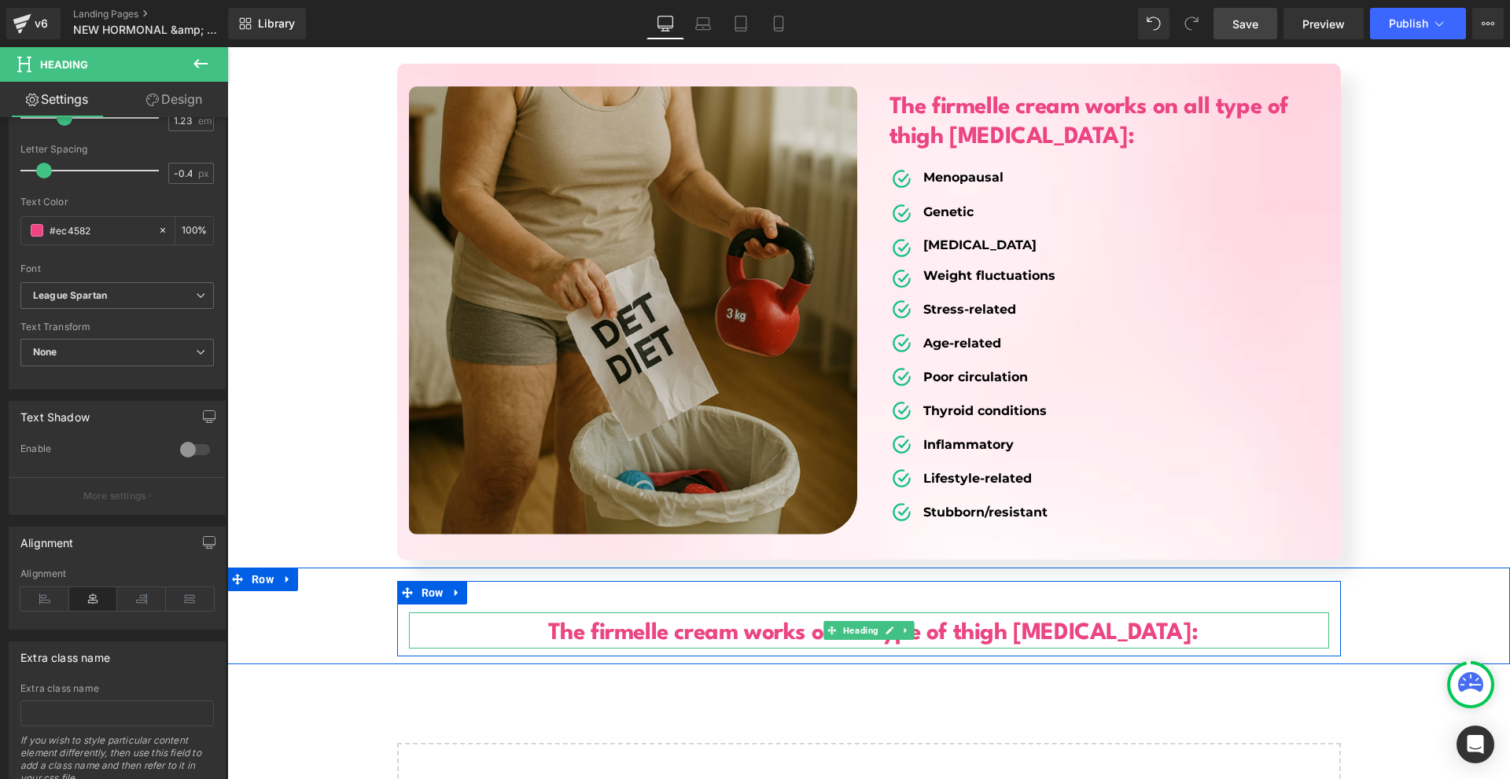
click at [614, 622] on b "The firmelle cream works on all type of thigh [MEDICAL_DATA]:" at bounding box center [873, 633] width 650 height 23
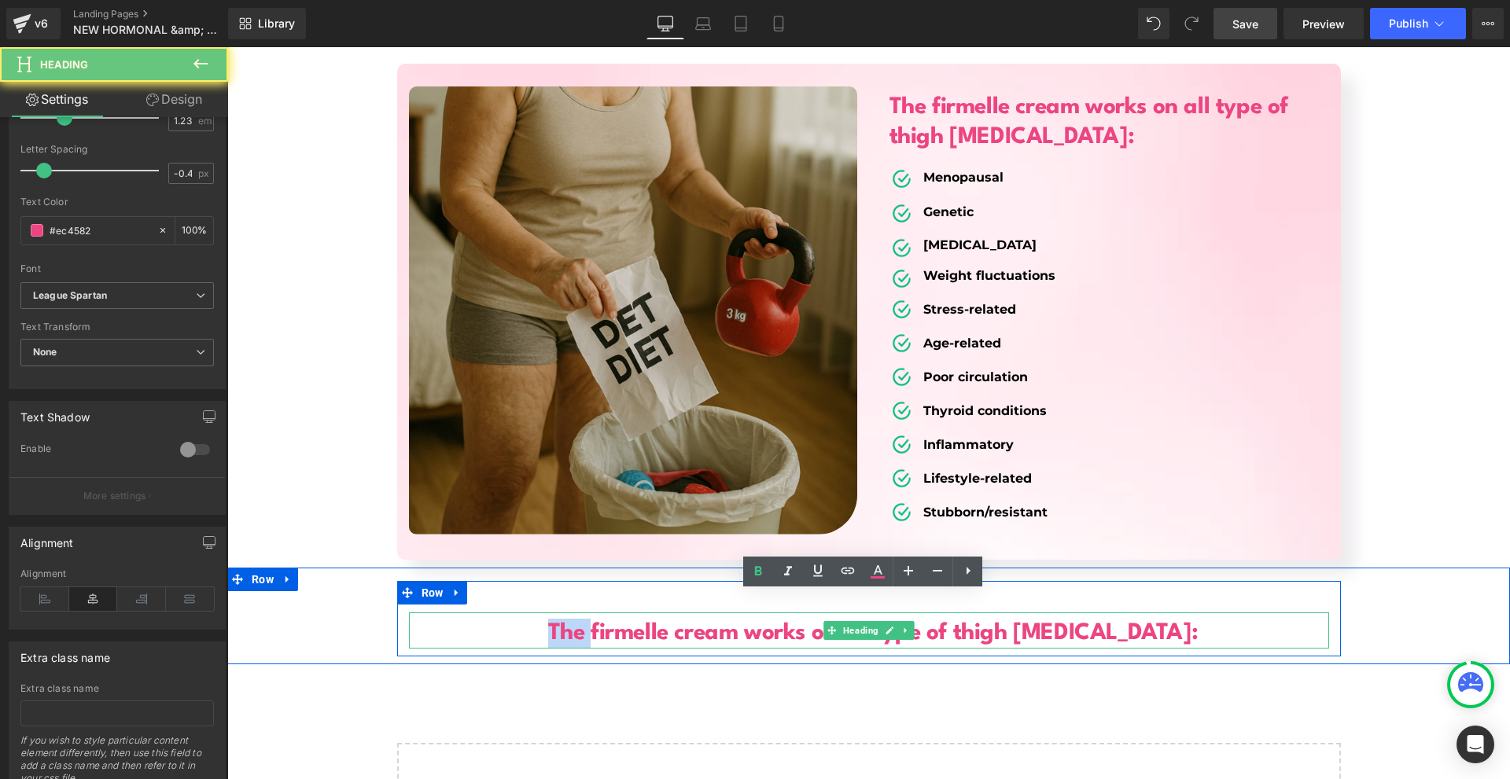
click at [614, 622] on b "The firmelle cream works on all type of thigh [MEDICAL_DATA]:" at bounding box center [873, 633] width 650 height 23
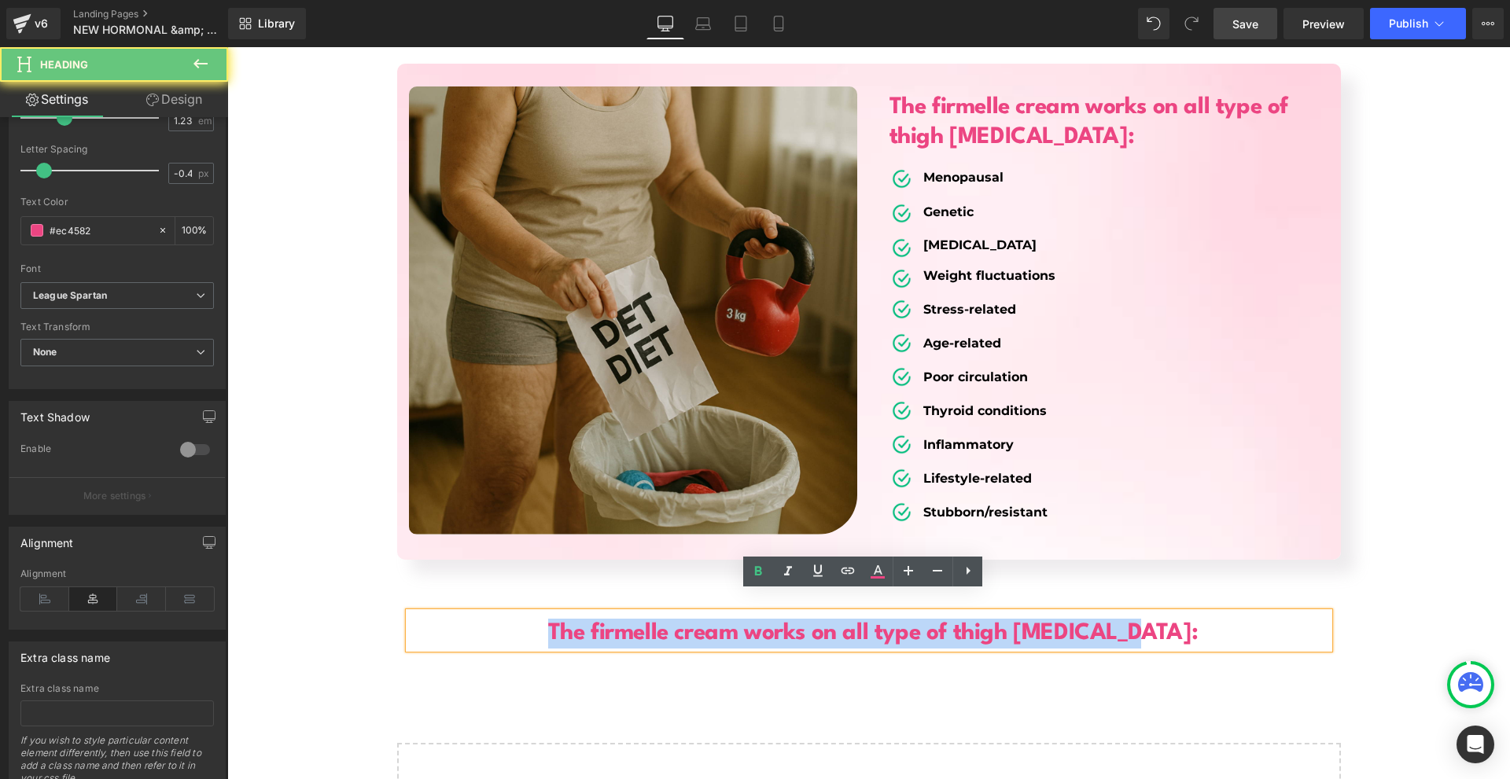
click at [614, 622] on b "The firmelle cream works on all type of thigh [MEDICAL_DATA]:" at bounding box center [873, 633] width 650 height 23
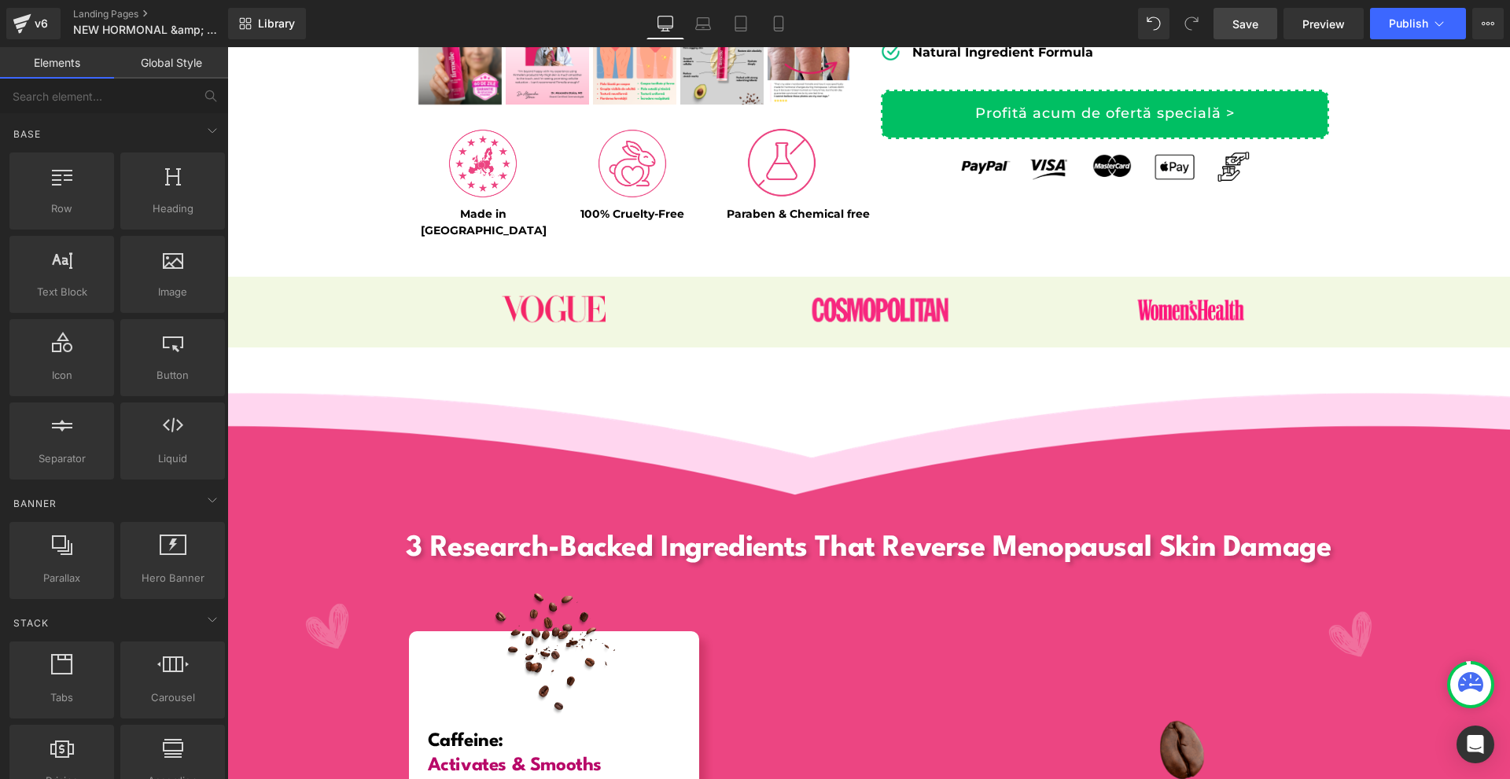
scroll to position [252, 0]
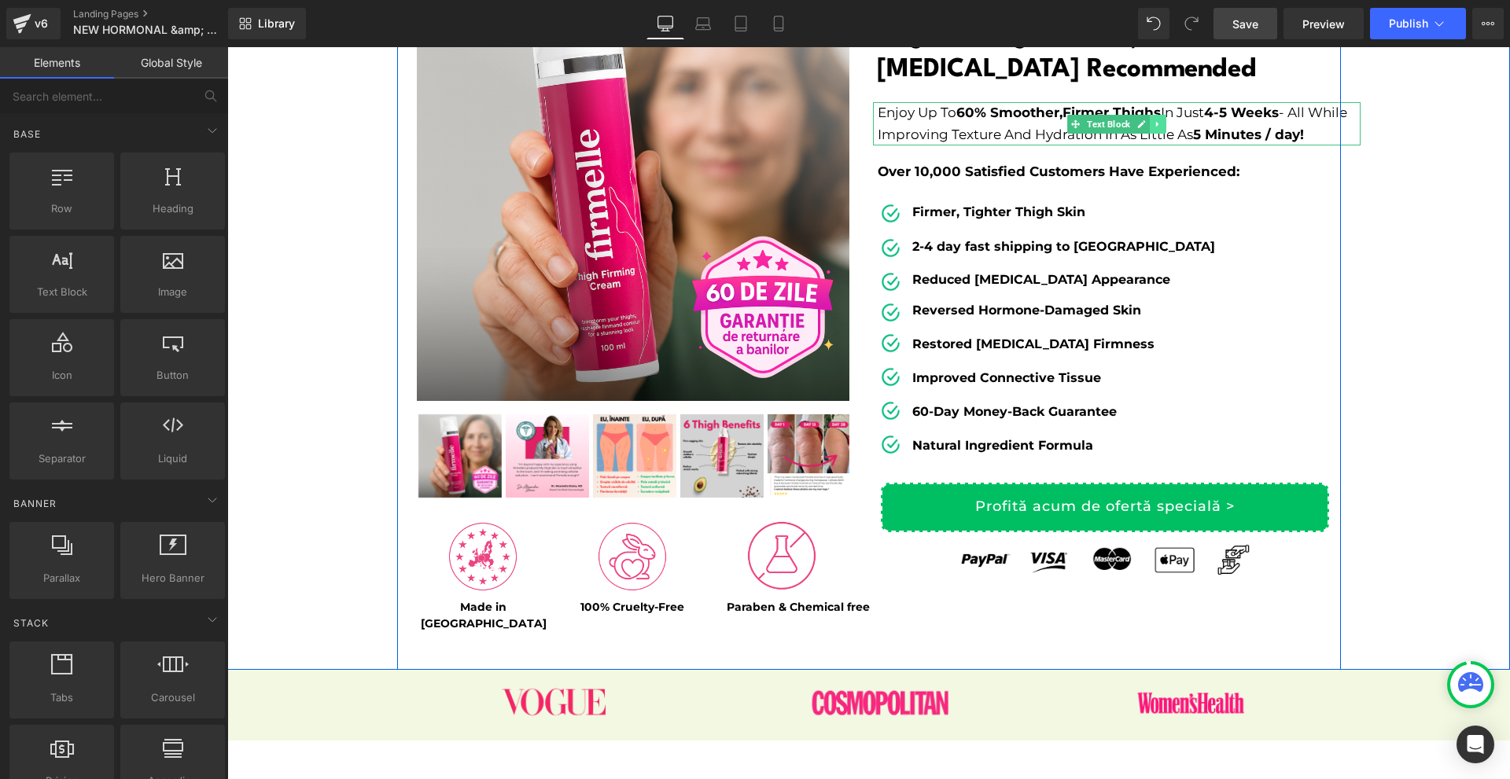
click at [1154, 128] on icon at bounding box center [1157, 124] width 9 height 9
click at [1145, 127] on icon at bounding box center [1149, 124] width 9 height 9
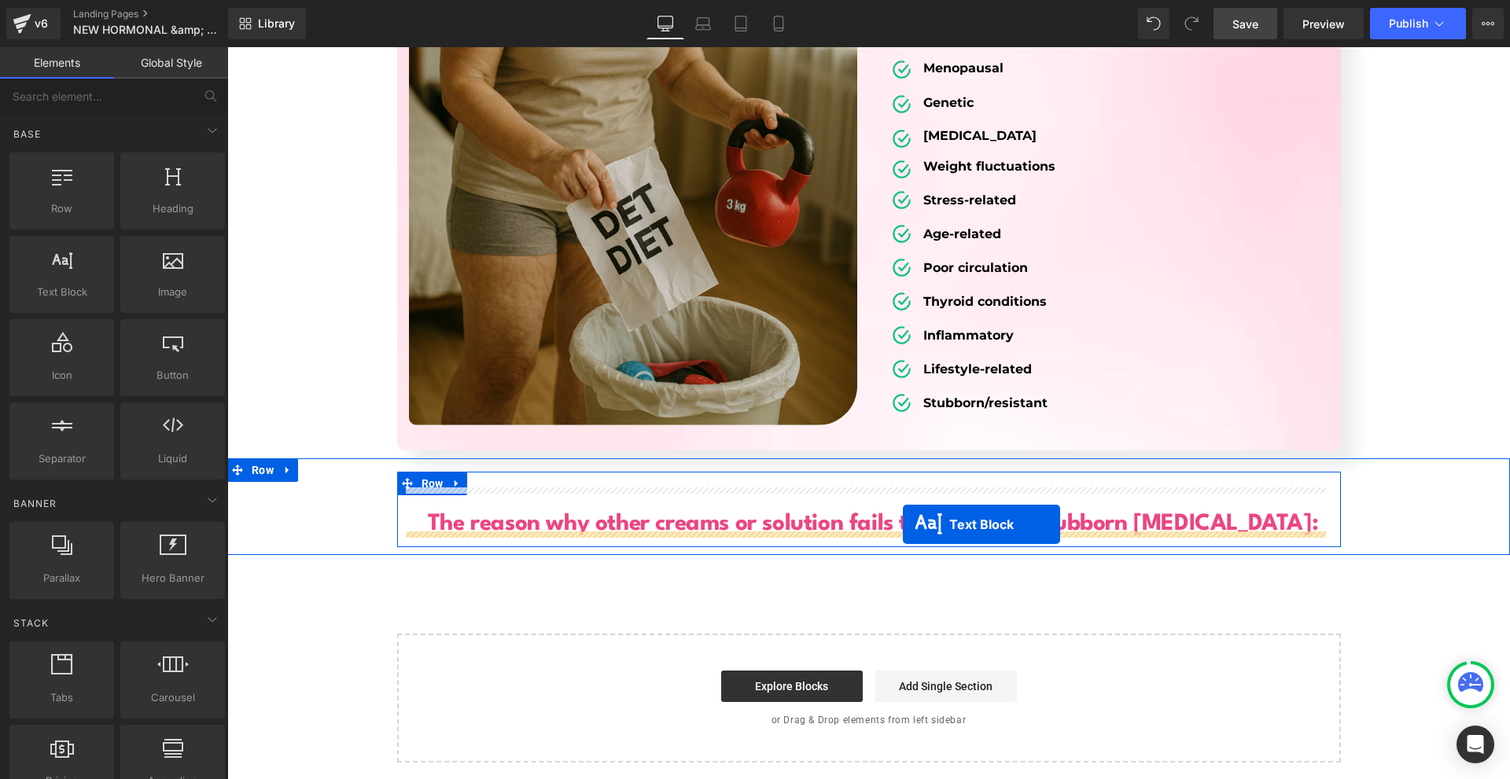
drag, startPoint x: 1111, startPoint y: 187, endPoint x: 900, endPoint y: 523, distance: 396.9
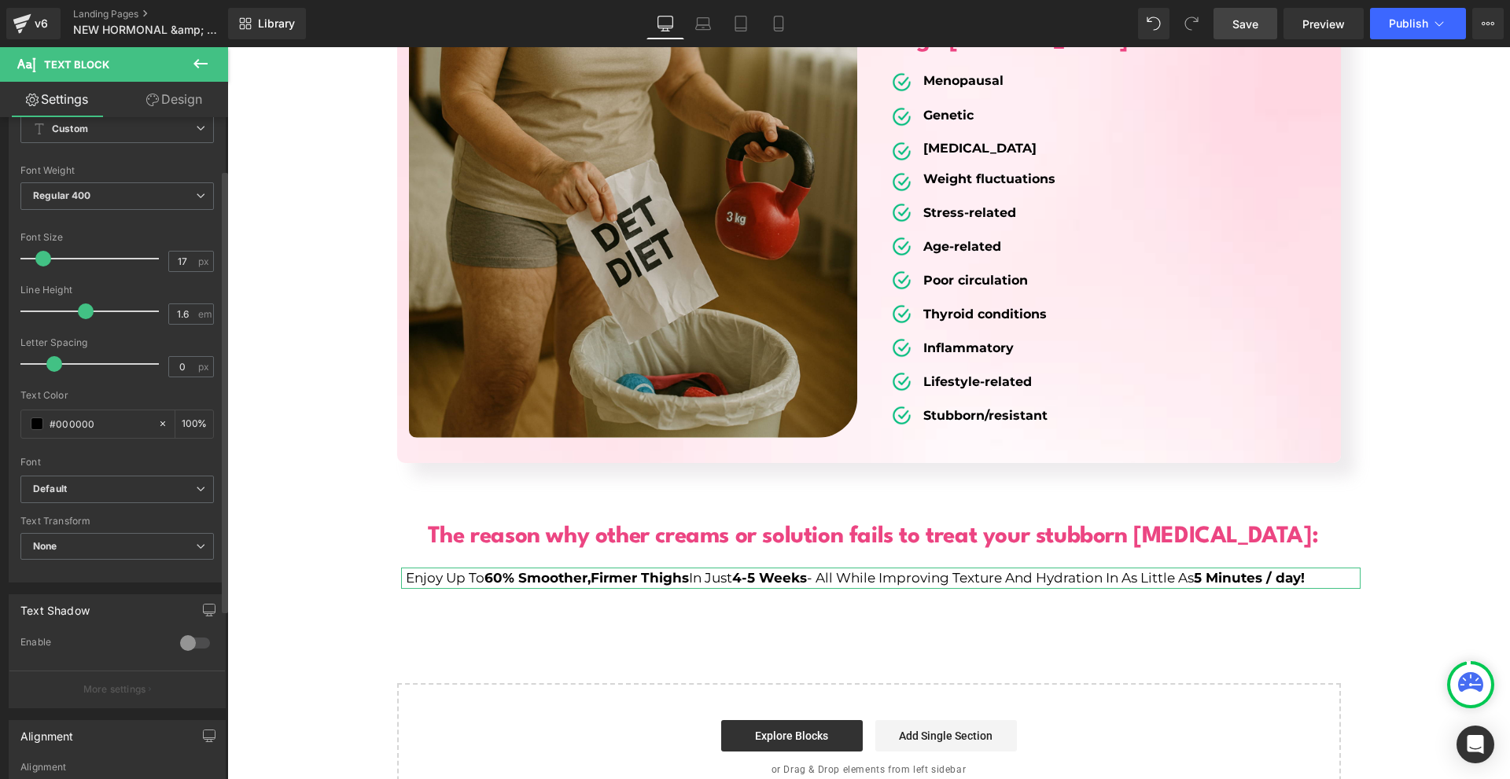
scroll to position [333, 0]
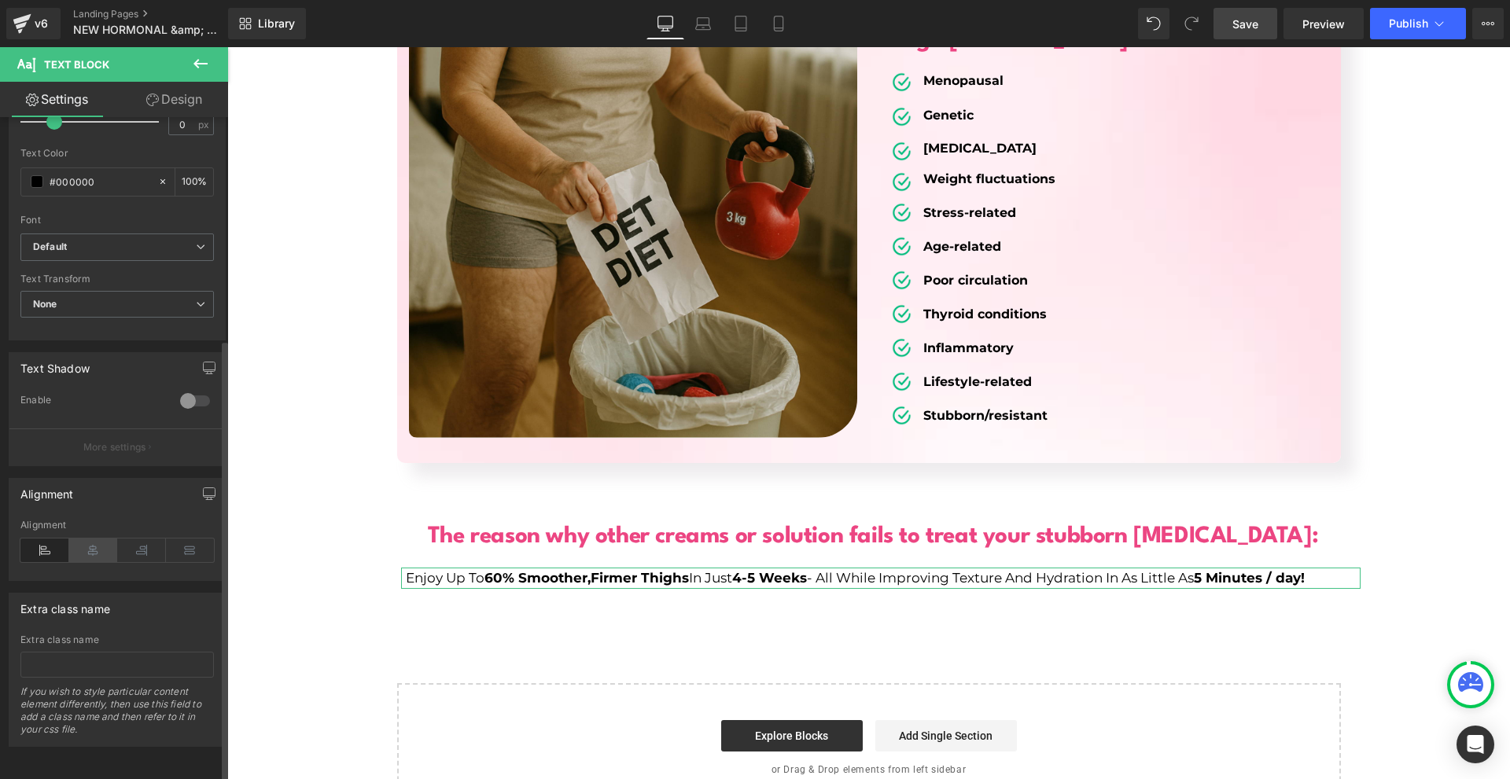
click at [104, 547] on icon at bounding box center [93, 551] width 49 height 24
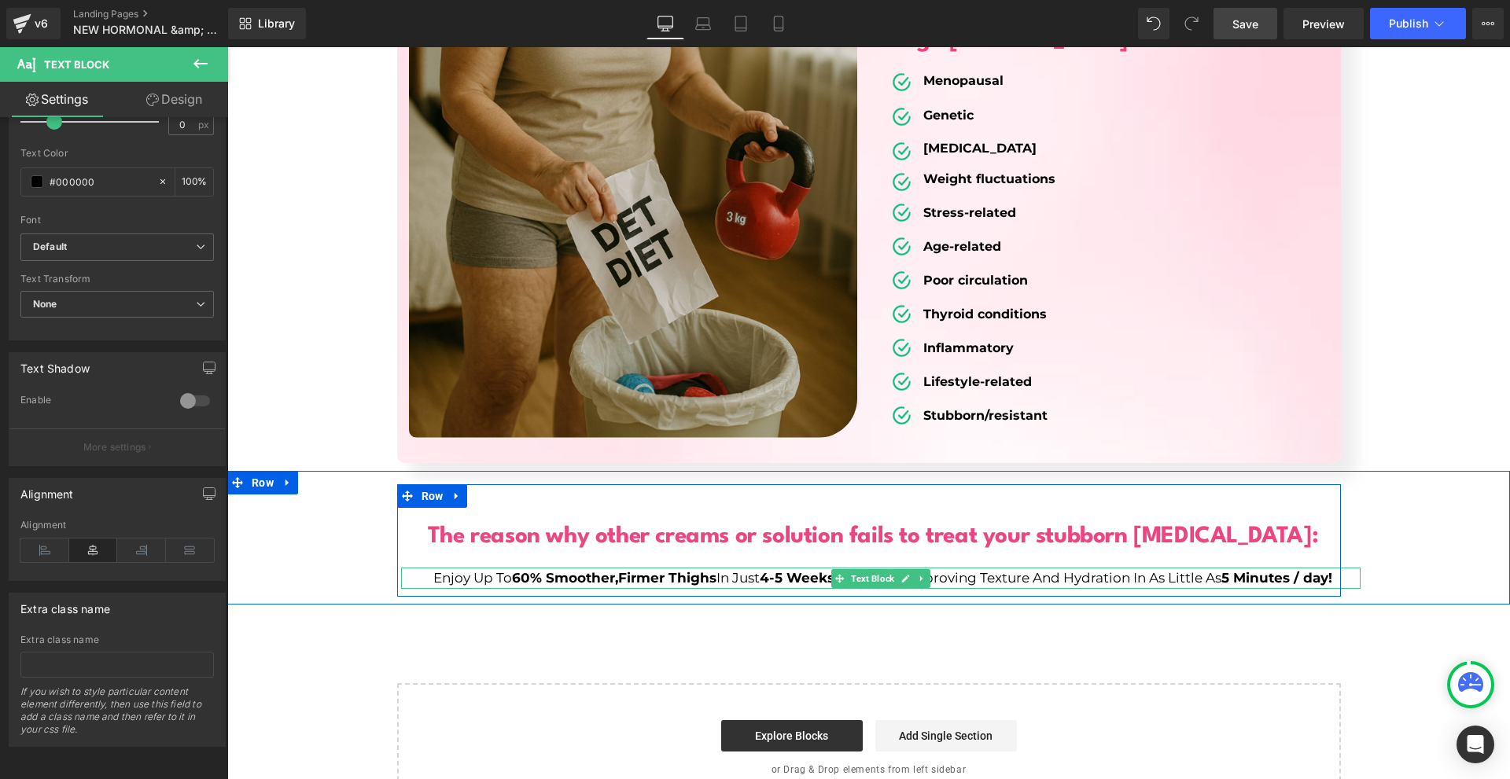
click at [603, 570] on strong "60% Smoother," at bounding box center [565, 578] width 106 height 16
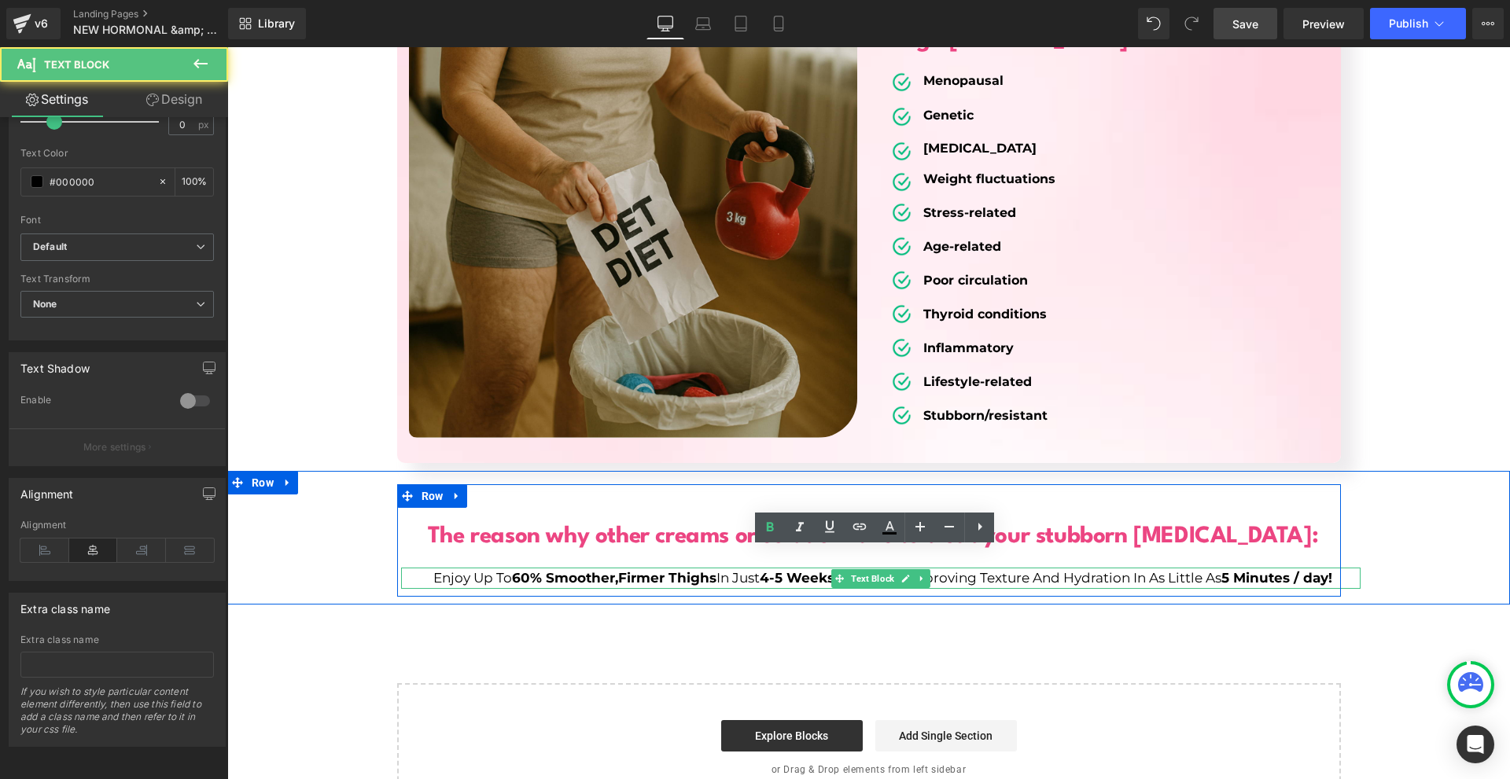
click at [603, 570] on strong "60% Smoother," at bounding box center [565, 578] width 106 height 16
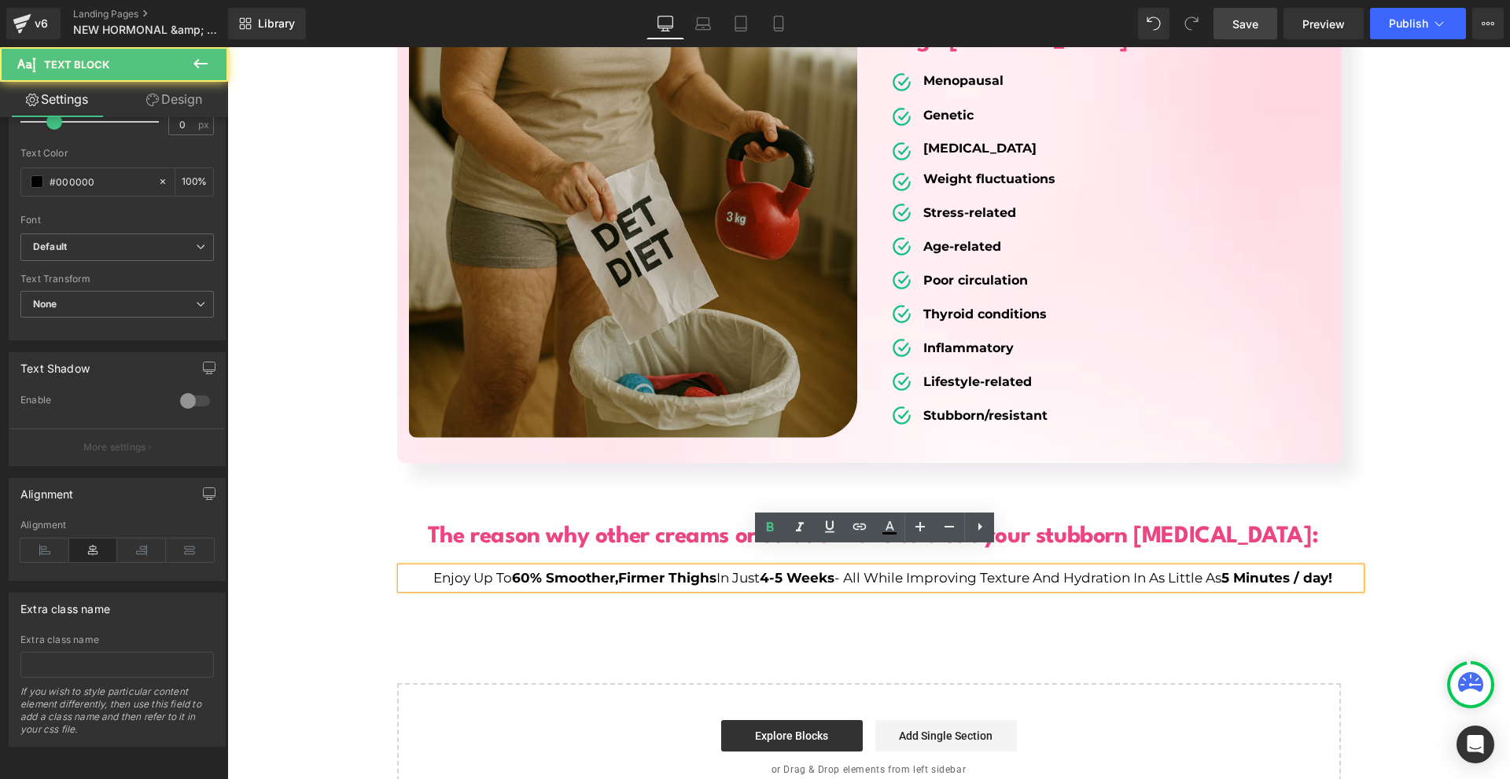
click at [603, 570] on strong "60% Smoother," at bounding box center [565, 578] width 106 height 16
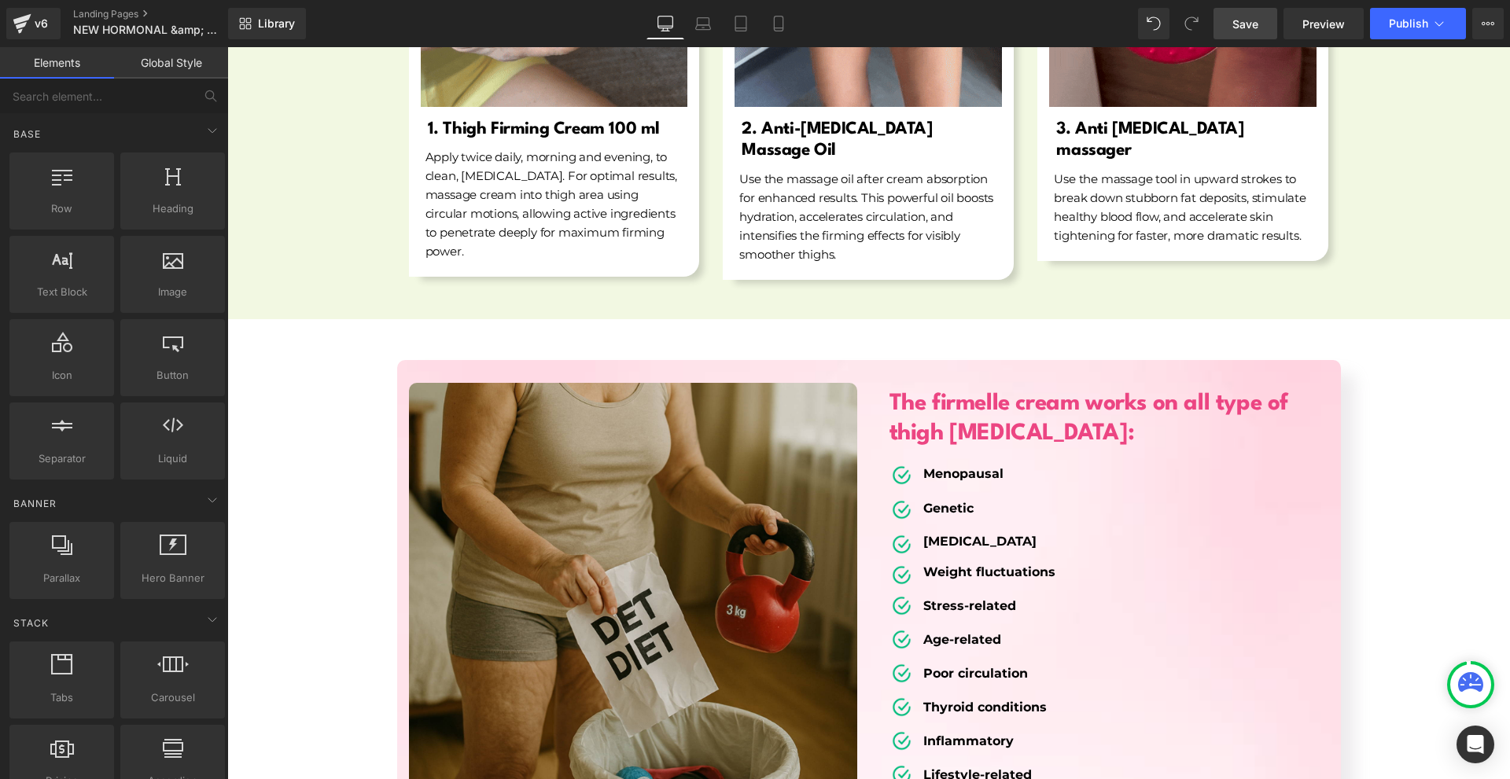
scroll to position [6501, 0]
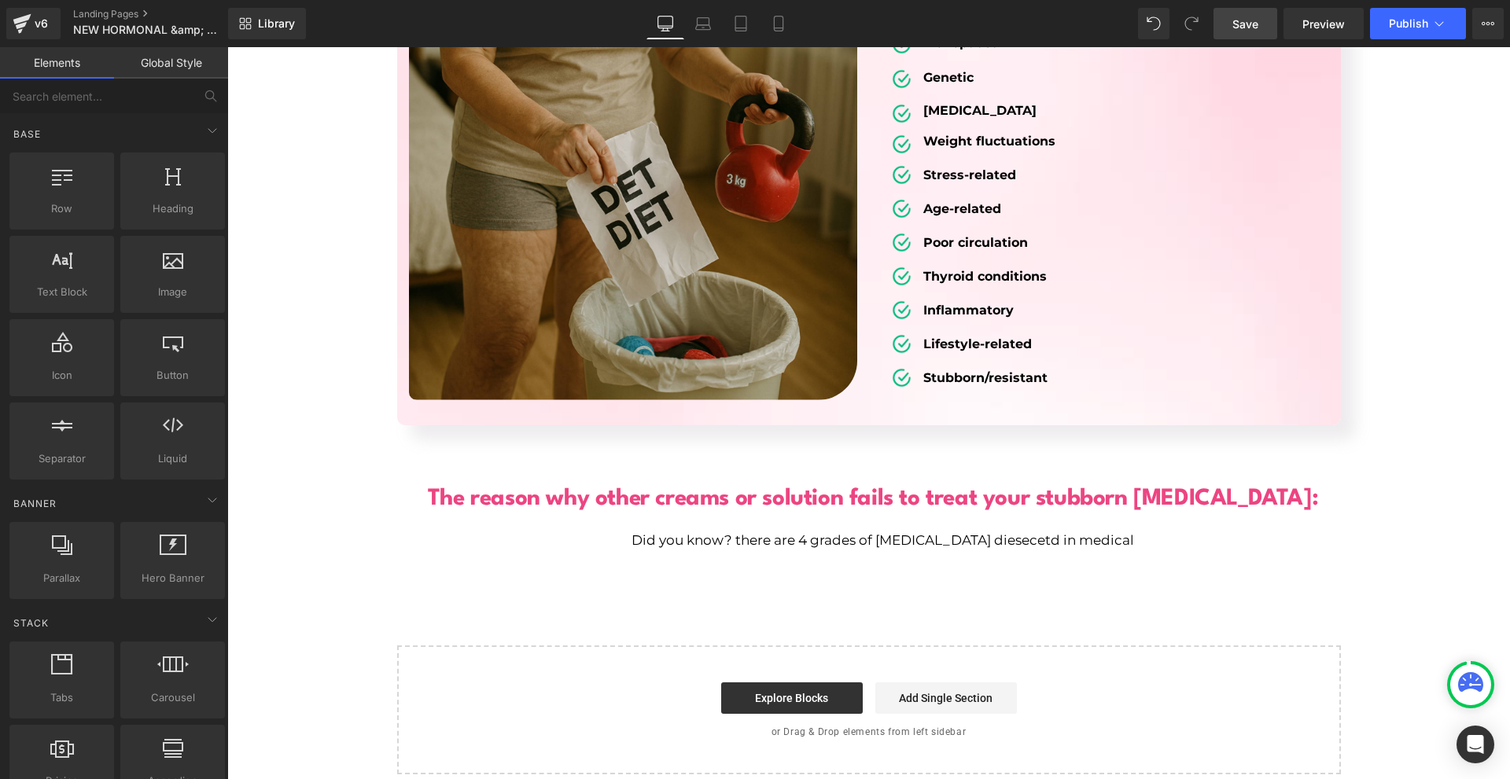
click at [660, 488] on b "The reason why other creams or solution fails to treat your stubborn cellulite:" at bounding box center [873, 499] width 890 height 23
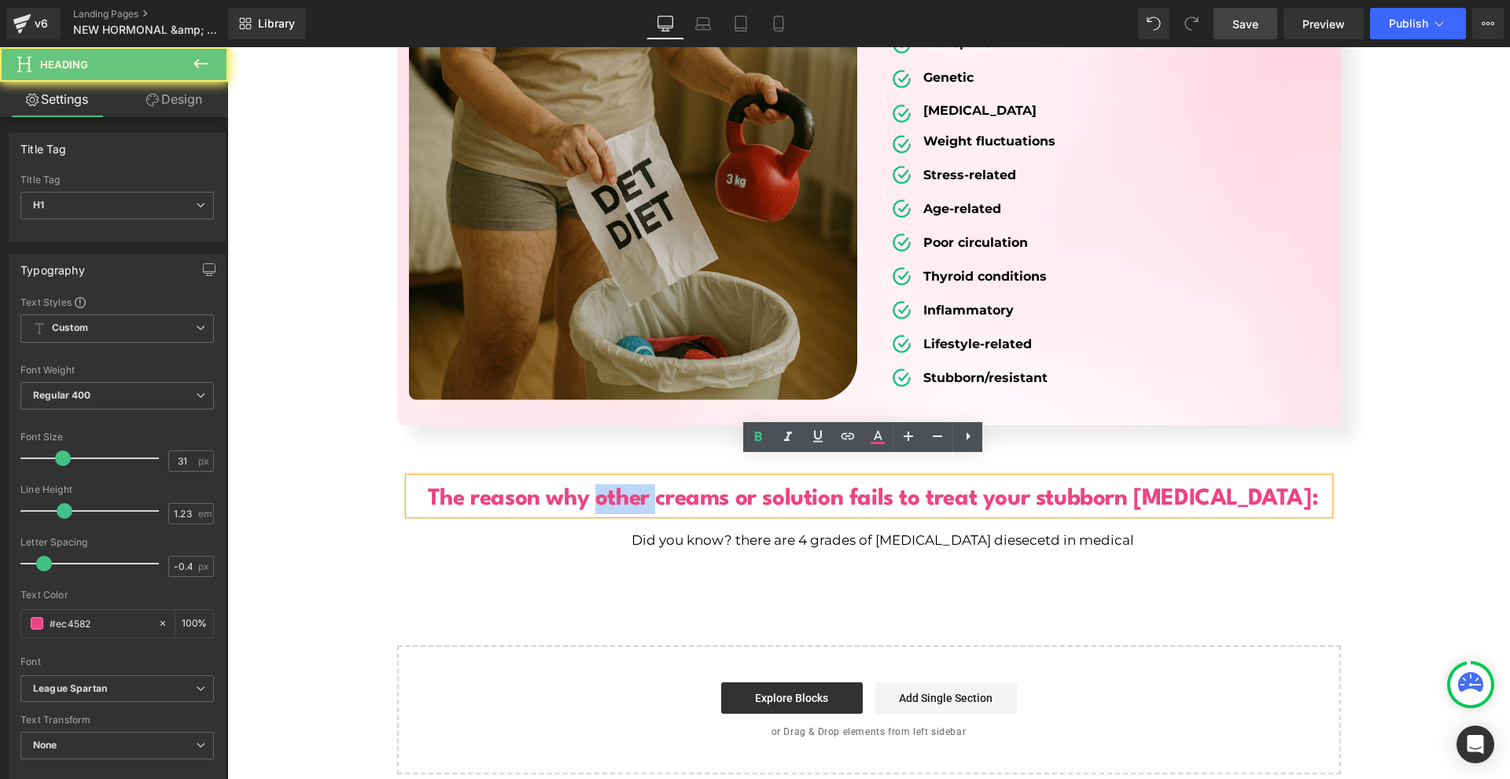
click at [660, 488] on b "The reason why other creams or solution fails to treat your stubborn cellulite:" at bounding box center [873, 499] width 890 height 23
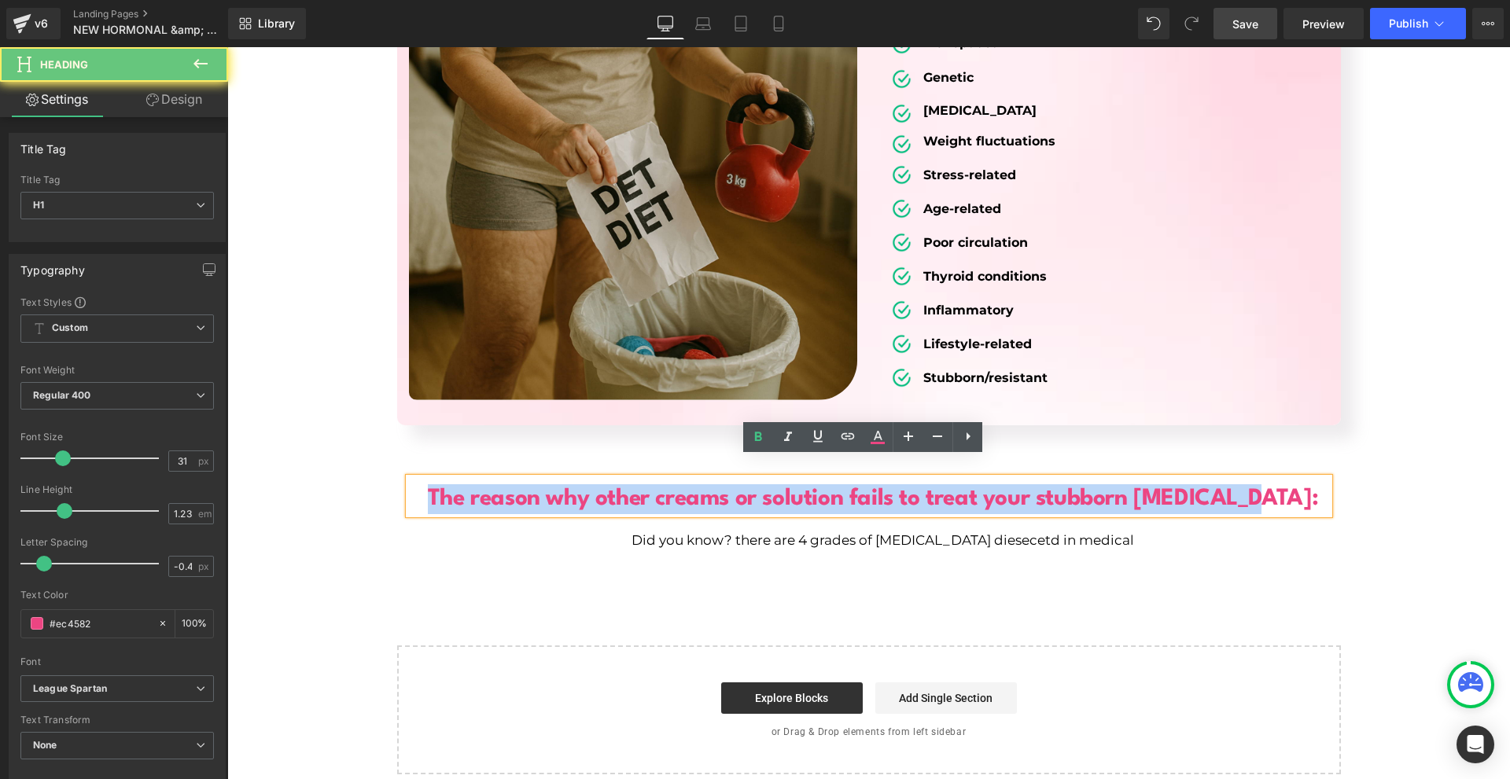
click at [660, 488] on b "The reason why other creams or solution fails to treat your stubborn cellulite:" at bounding box center [873, 499] width 890 height 23
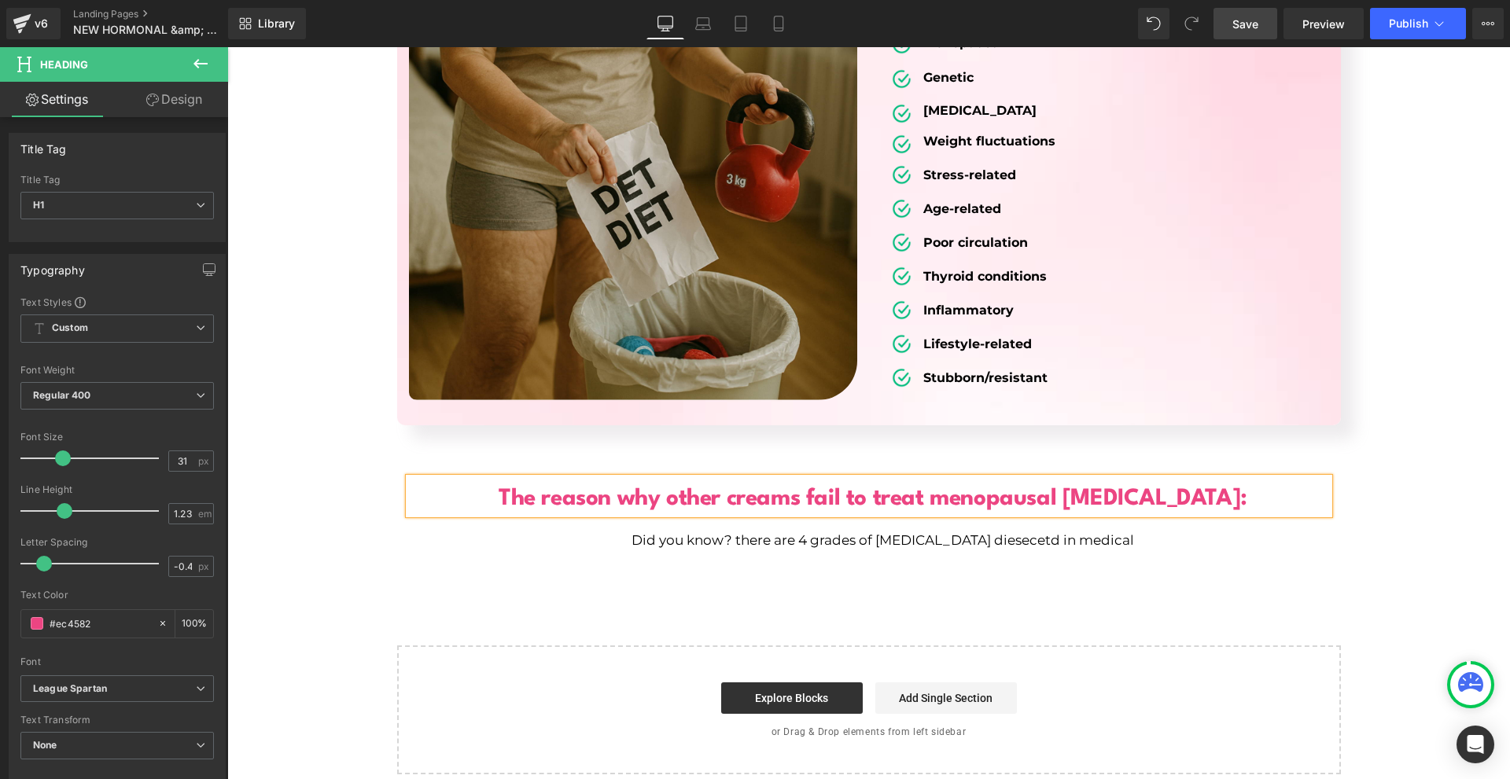
click at [1218, 484] on h1 "The reason why other creams fail to treat menopausal cellulite:" at bounding box center [873, 499] width 911 height 30
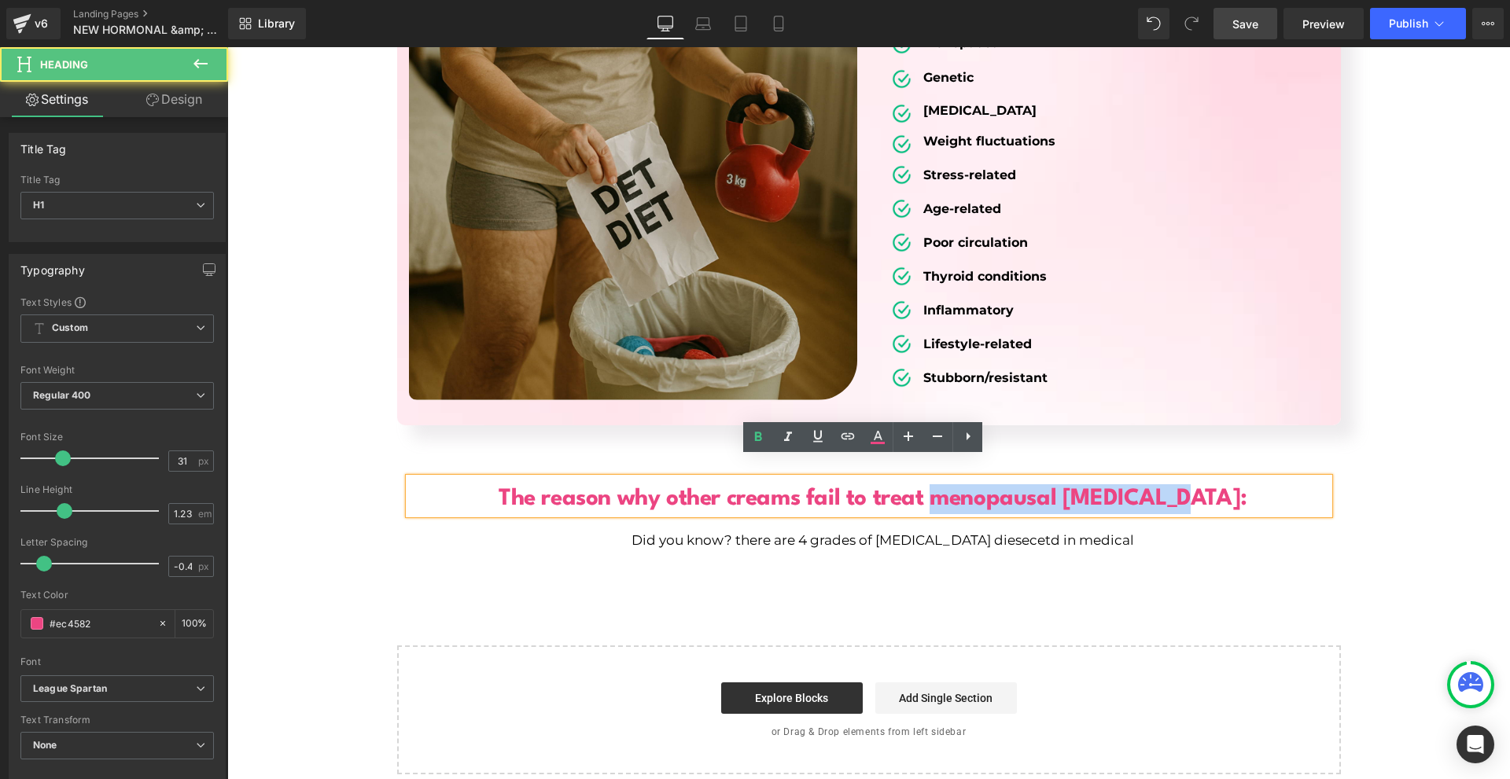
drag, startPoint x: 1208, startPoint y: 474, endPoint x: 979, endPoint y: 471, distance: 228.9
click at [979, 484] on h1 "The reason why other creams fail to treat menopausal cellulite:" at bounding box center [873, 499] width 911 height 30
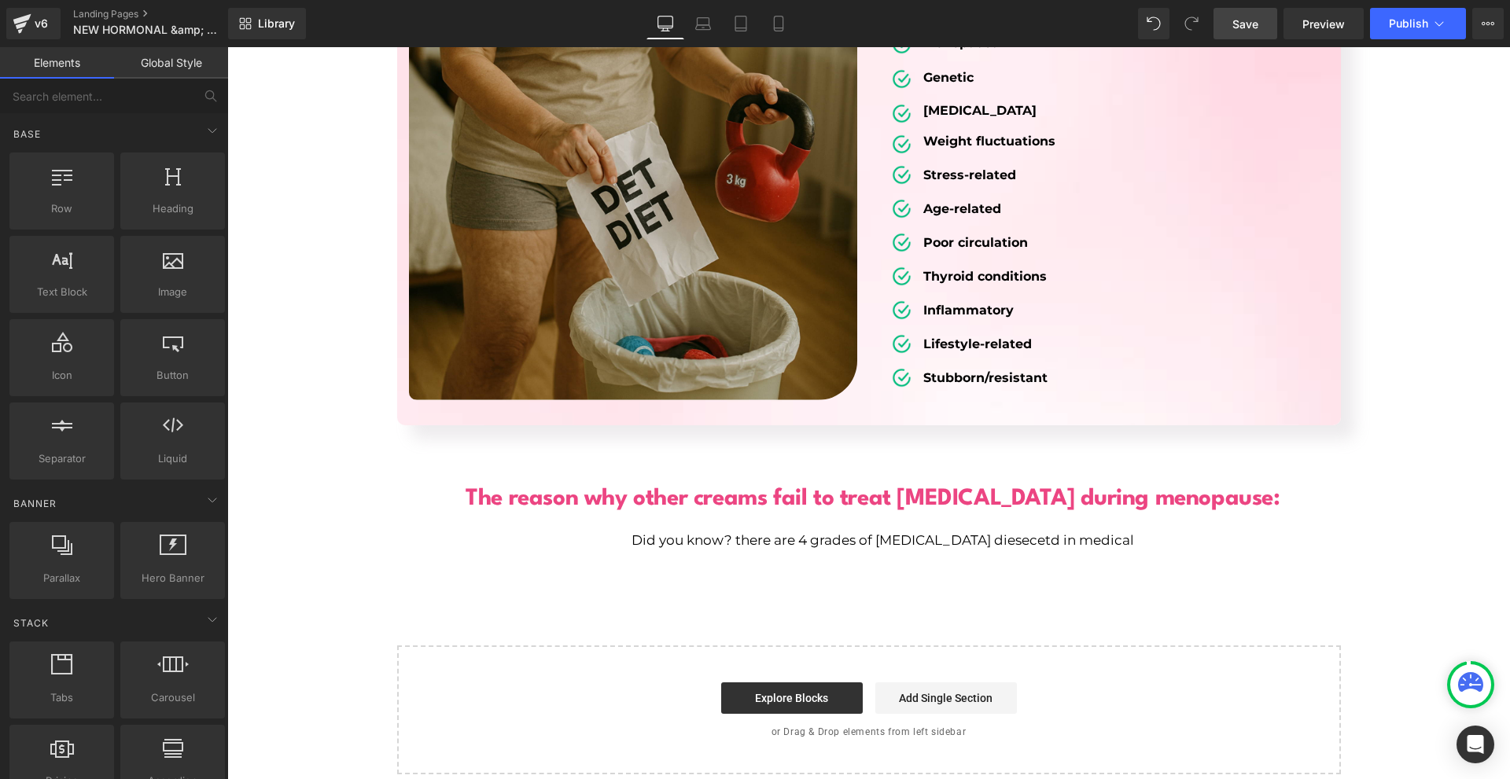
click at [681, 530] on div "Did you know? there are 4 grades of cellulite diesecetd in medical Text Block" at bounding box center [880, 540] width 959 height 21
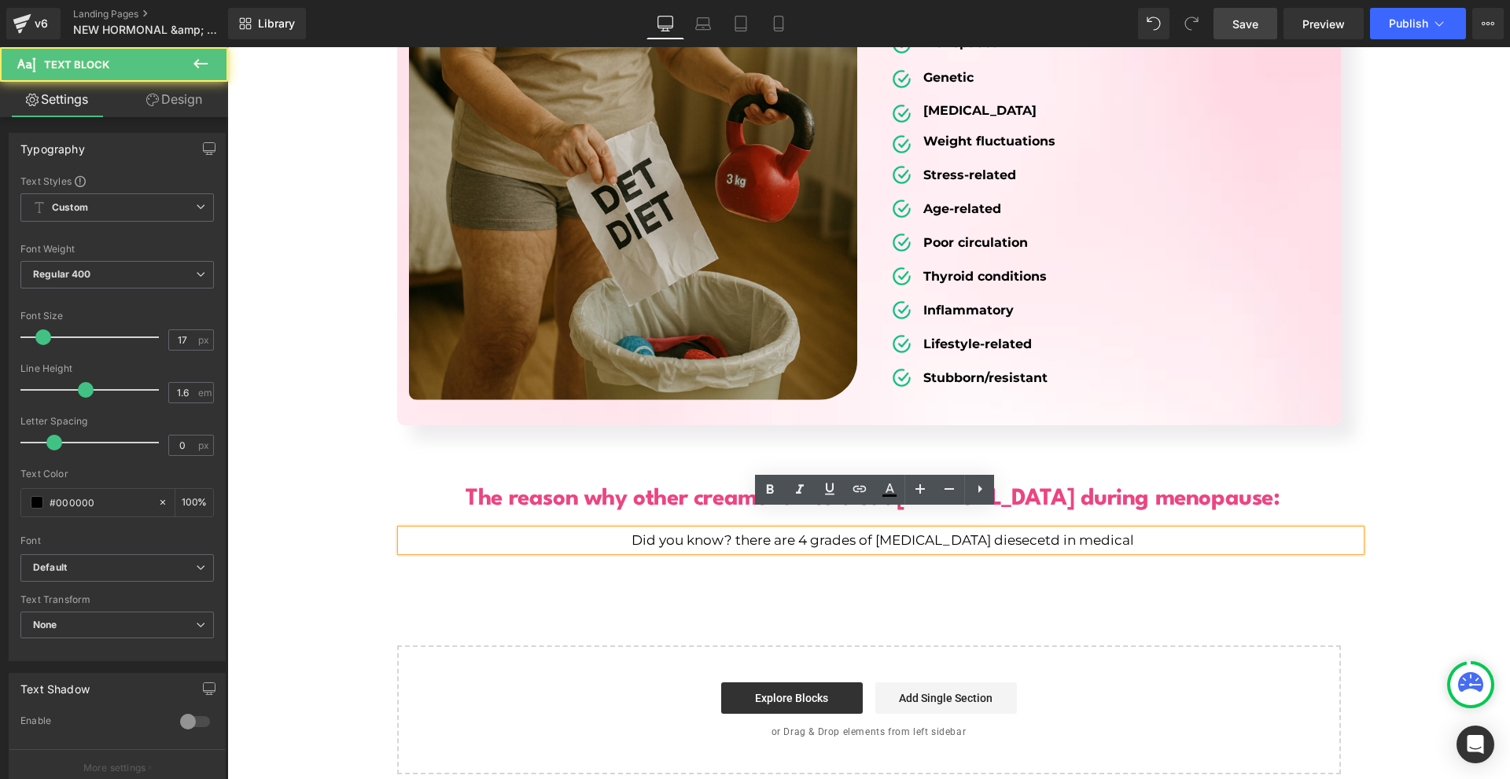
click at [681, 530] on div "Did you know? there are 4 grades of cellulite diesecetd in medical Text Block" at bounding box center [880, 540] width 959 height 21
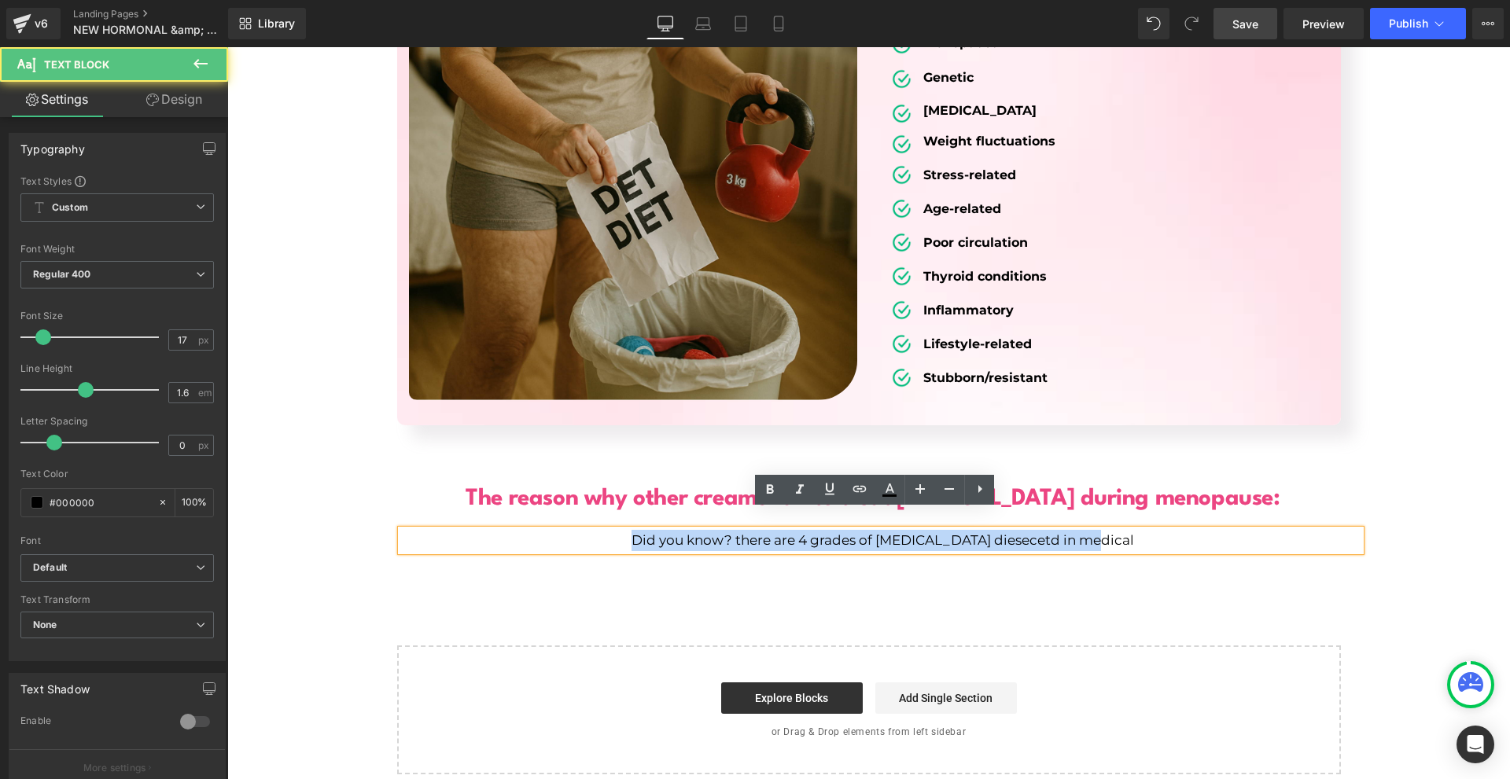
click at [681, 530] on p "Did you know? there are 4 grades of cellulite diesecetd in medical" at bounding box center [883, 540] width 955 height 21
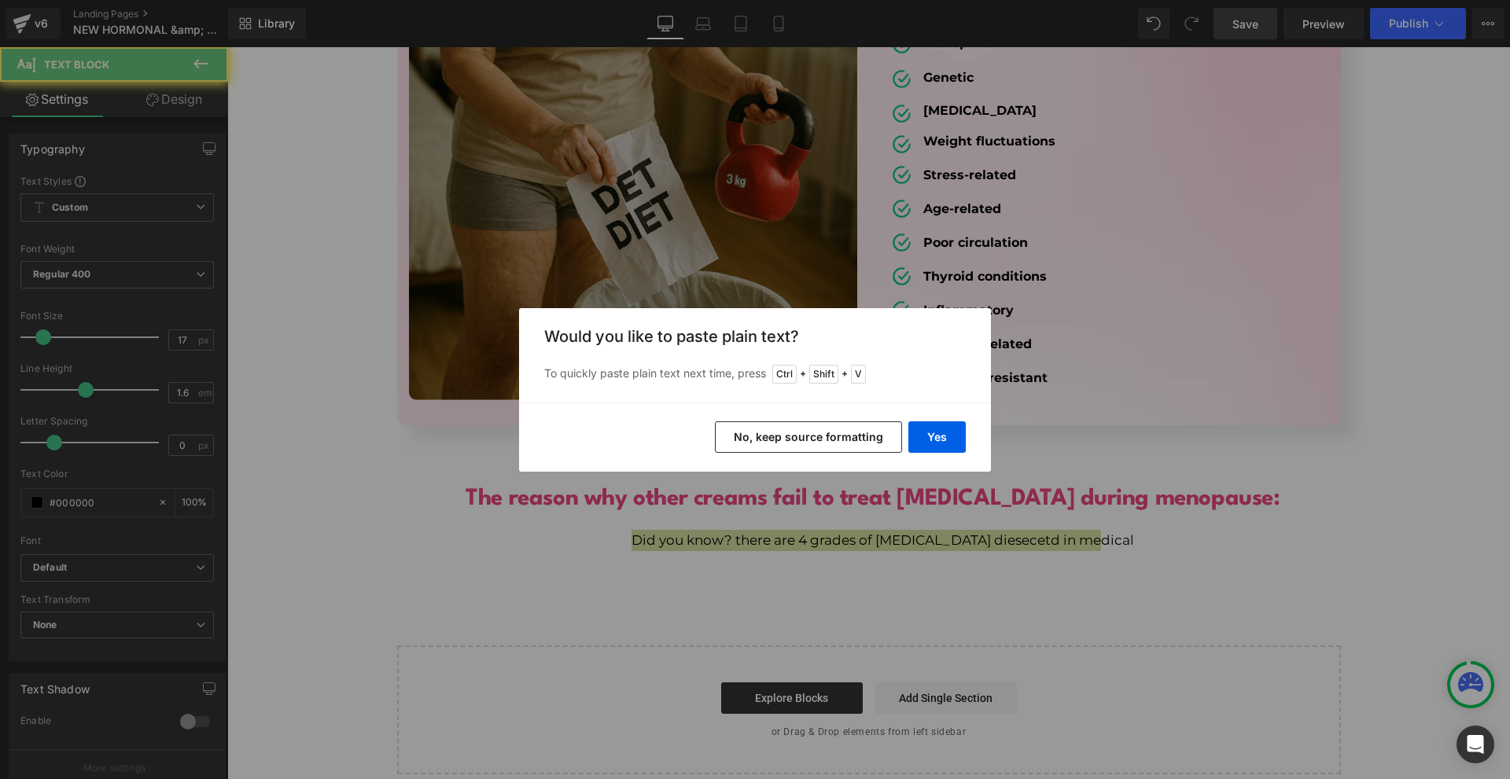
click at [911, 420] on div "Yes No, keep source formatting" at bounding box center [755, 437] width 472 height 69
drag, startPoint x: 929, startPoint y: 432, endPoint x: 784, endPoint y: 498, distance: 159.1
click at [929, 432] on button "Yes" at bounding box center [936, 437] width 57 height 31
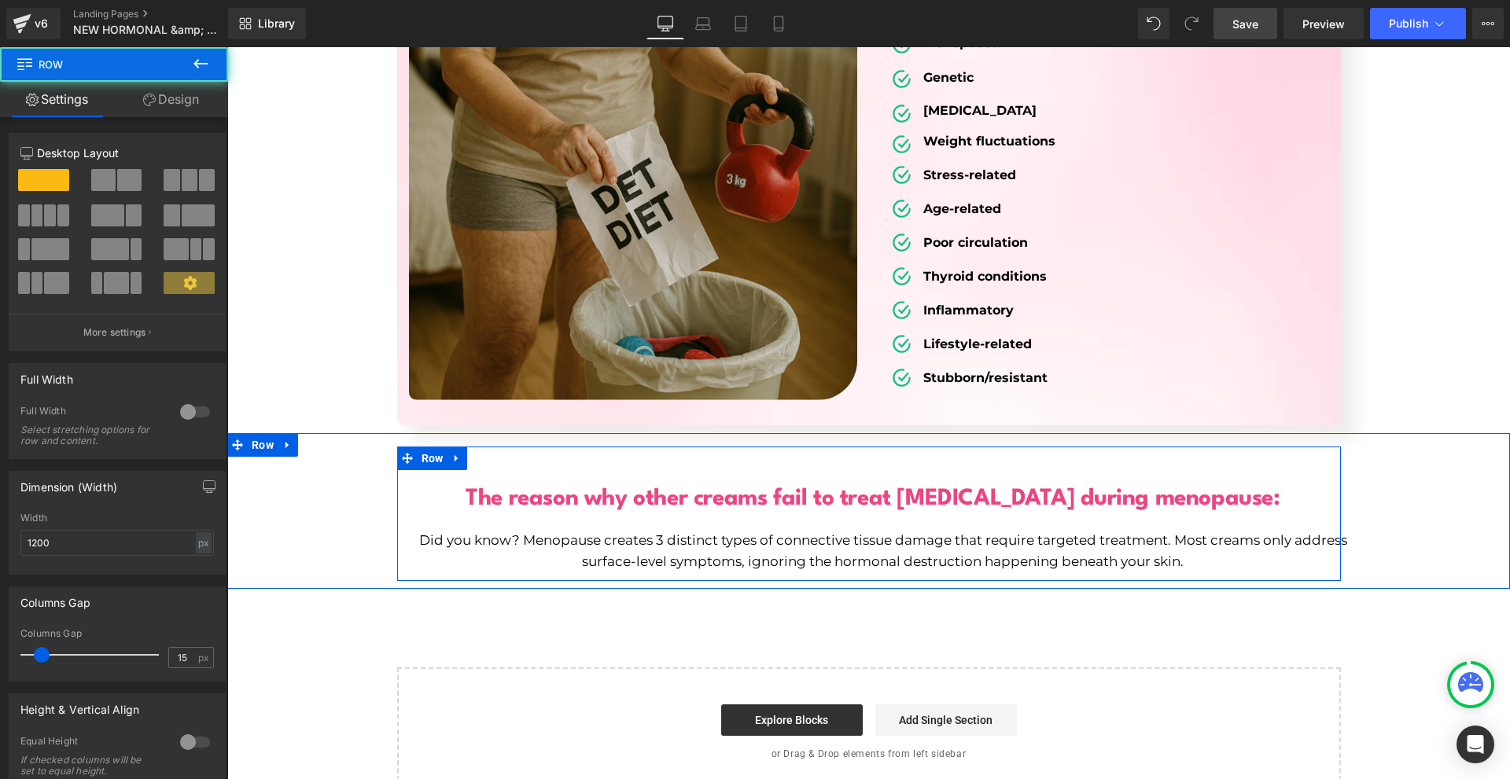
click at [726, 500] on div "The reason why other creams fail to treat cellulite during menopause: Heading D…" at bounding box center [869, 521] width 944 height 103
click at [728, 530] on p "Did you know? Menopause creates 3 distinct types of connective tissue damage th…" at bounding box center [883, 551] width 955 height 42
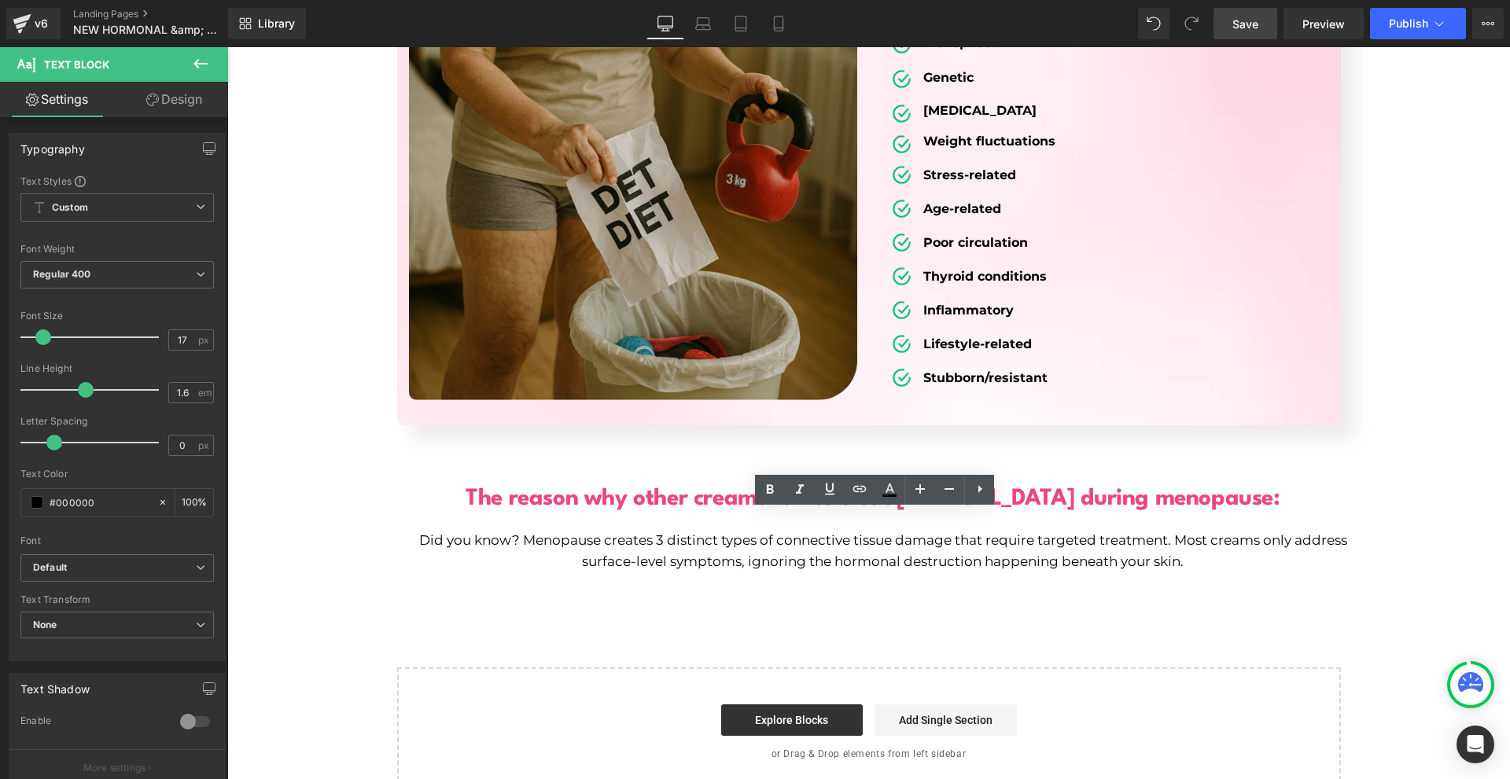
click at [181, 86] on link "Design" at bounding box center [174, 99] width 114 height 35
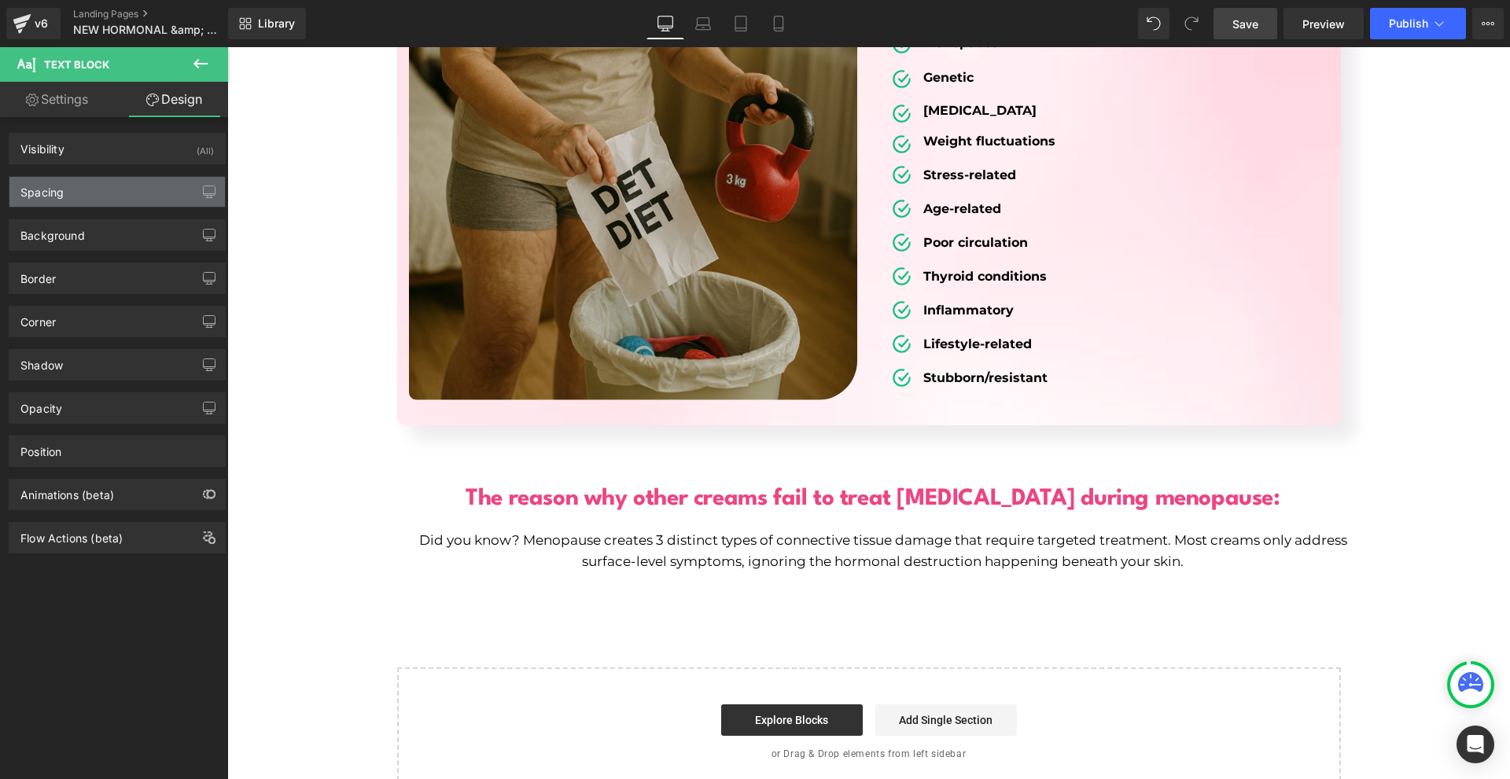
type input "20"
type input "-40"
type input "0"
type input "-10"
type input "0"
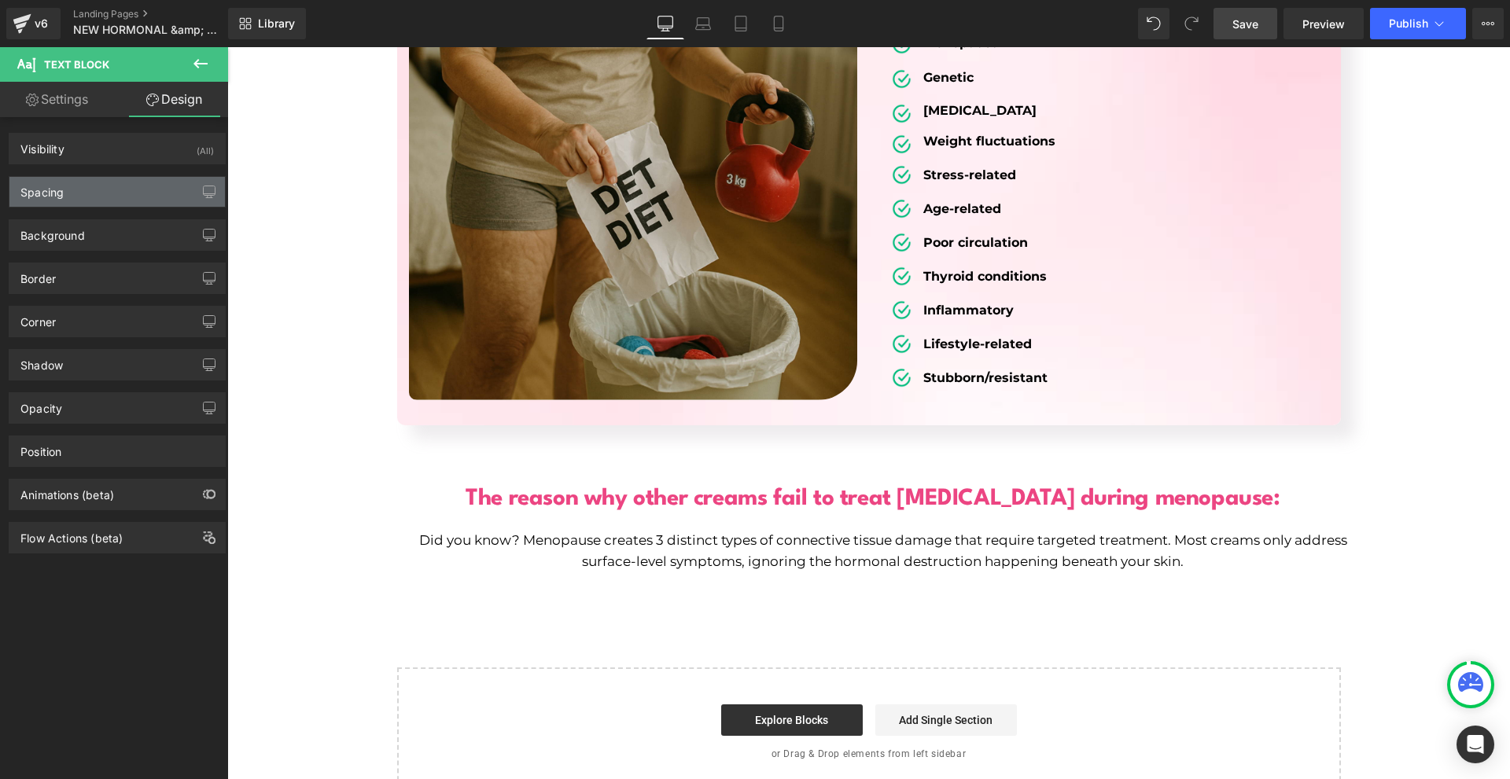
type input "0"
type input "6"
click at [89, 179] on div "Spacing" at bounding box center [116, 192] width 215 height 30
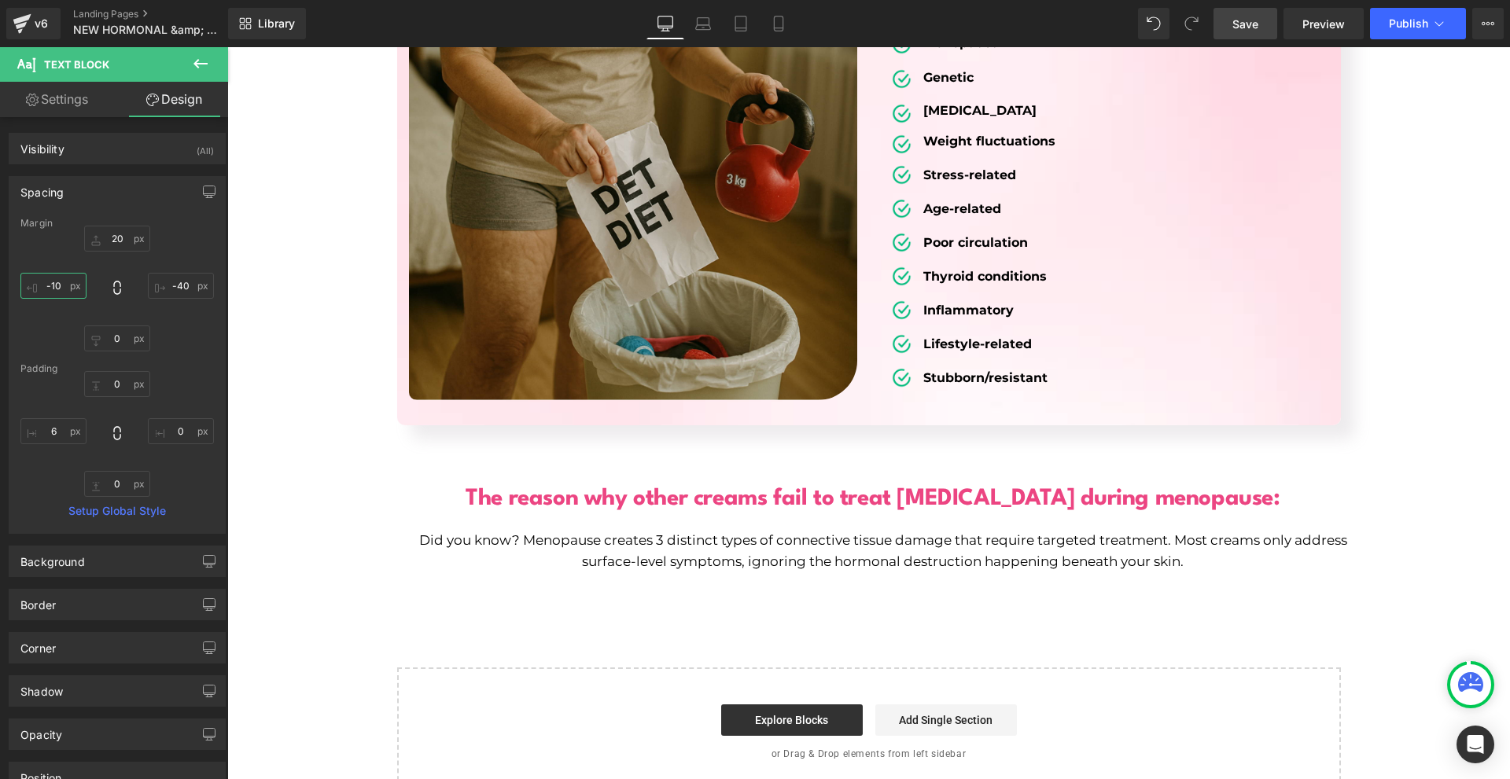
click at [65, 289] on input "-10" at bounding box center [53, 286] width 66 height 26
click at [65, 289] on input "00" at bounding box center [53, 286] width 66 height 26
type input "100"
click at [182, 289] on input "1" at bounding box center [181, 286] width 66 height 26
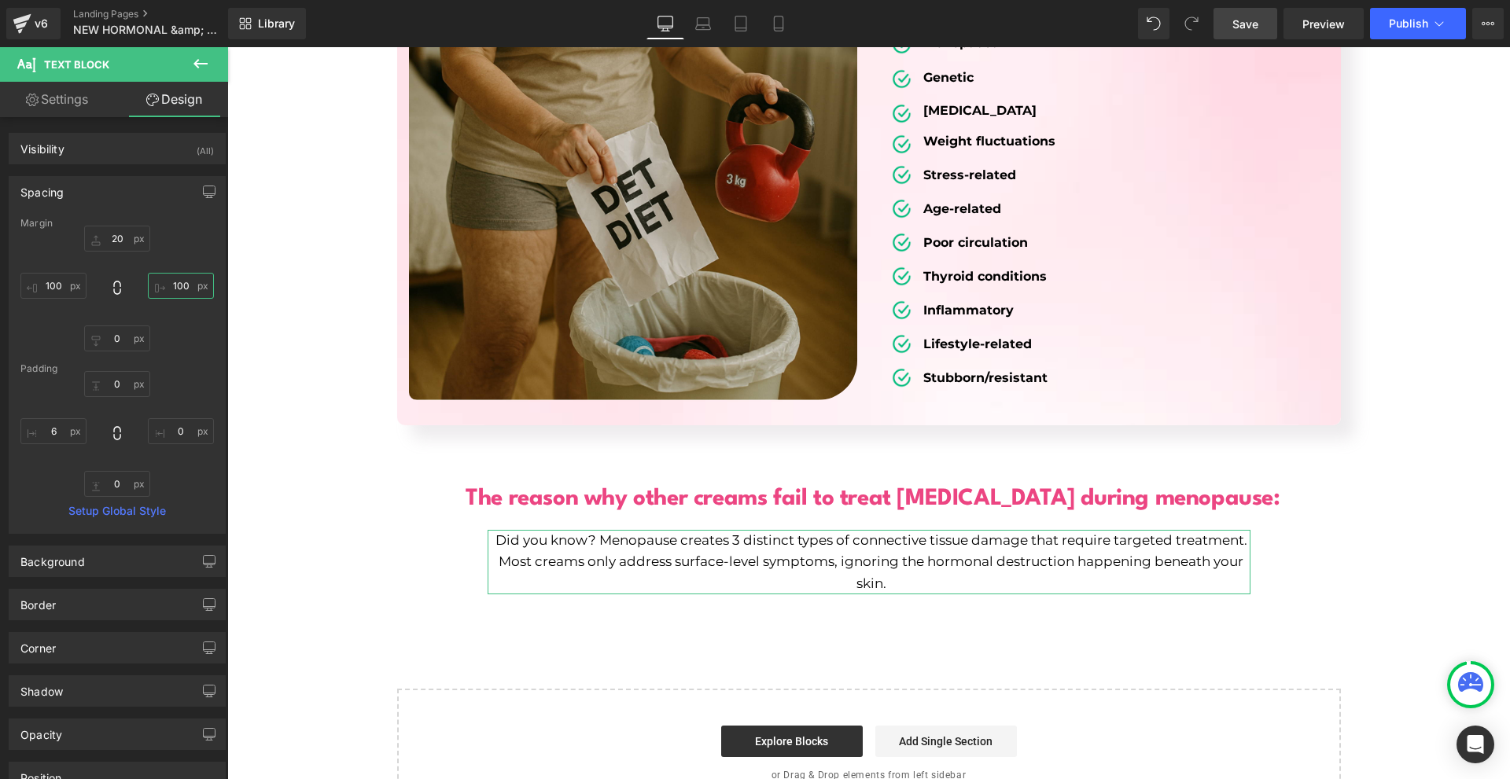
click at [188, 285] on input "100" at bounding box center [181, 286] width 66 height 26
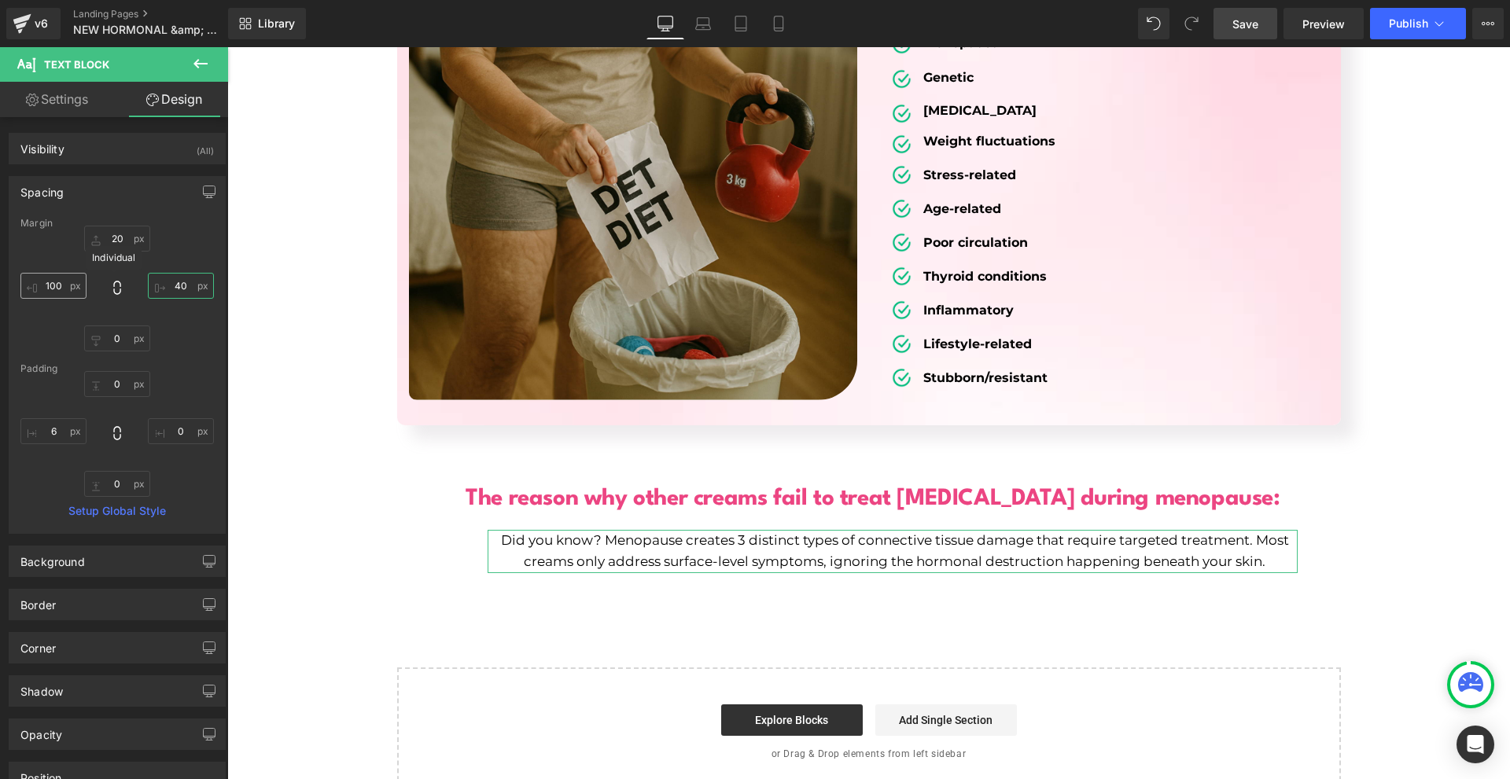
type input "40"
click at [82, 294] on input "100" at bounding box center [53, 286] width 66 height 26
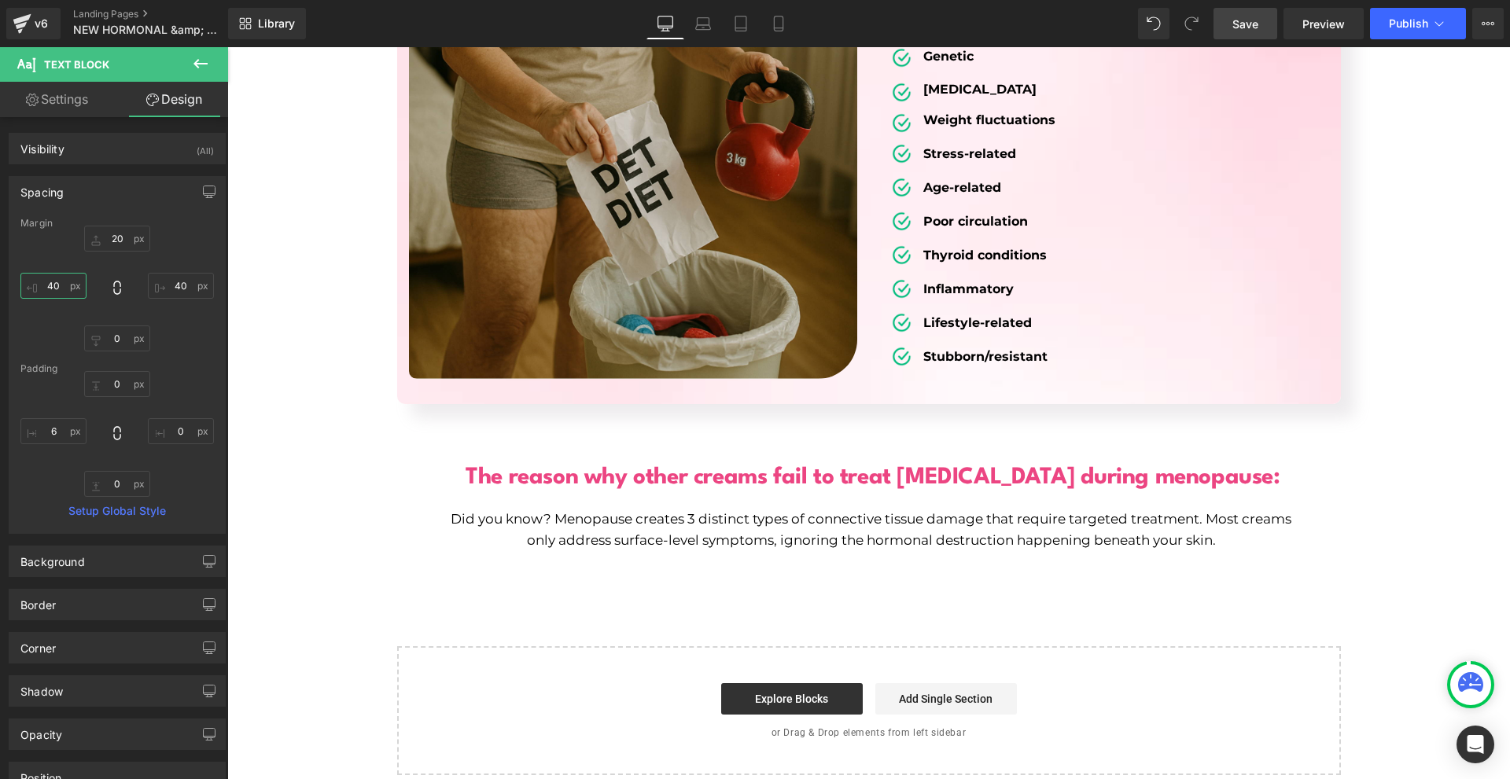
type input "40"
click at [1269, 24] on link "Save" at bounding box center [1245, 23] width 64 height 31
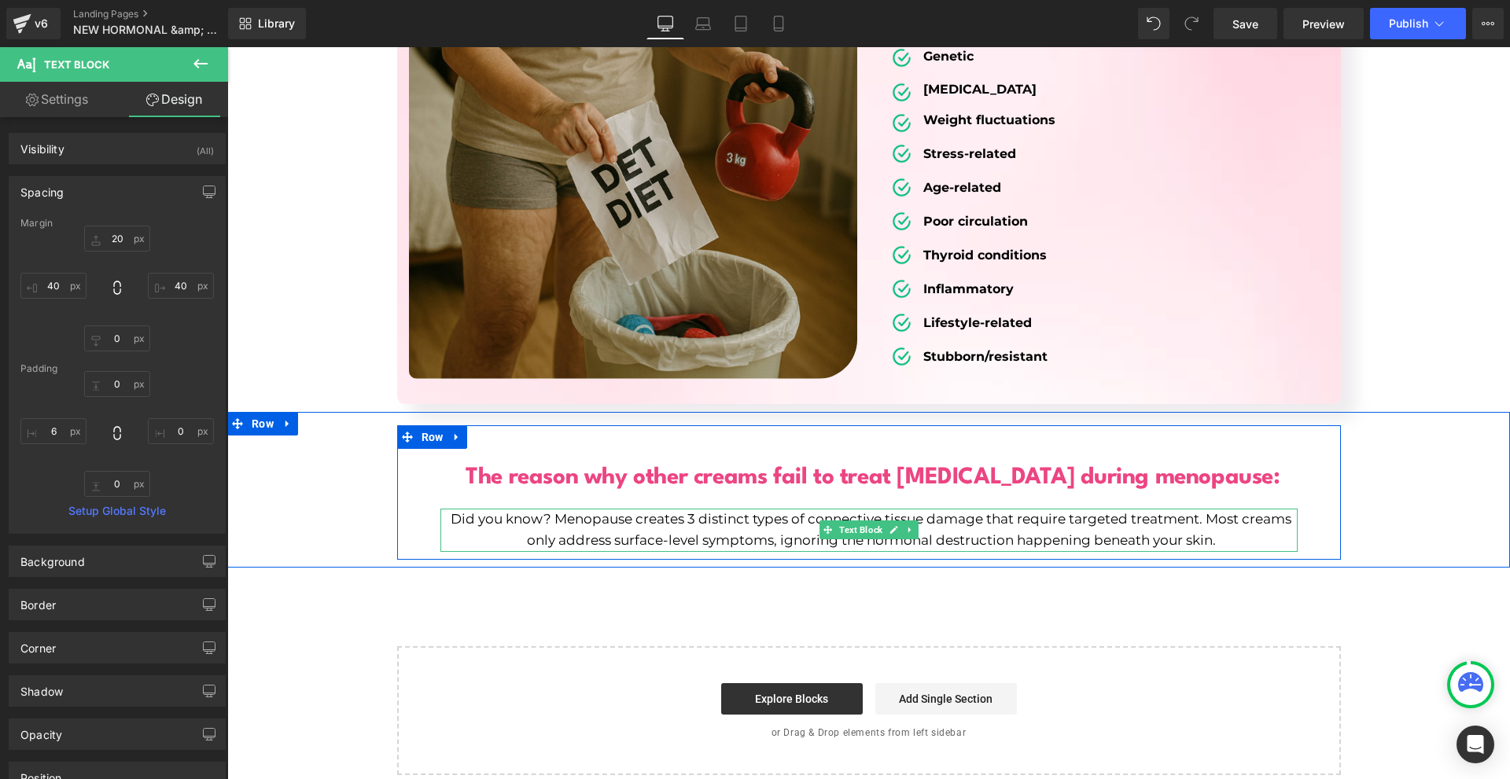
click at [1223, 525] on p "Did you know? Menopause creates 3 distinct types of connective tissue damage th…" at bounding box center [871, 530] width 852 height 42
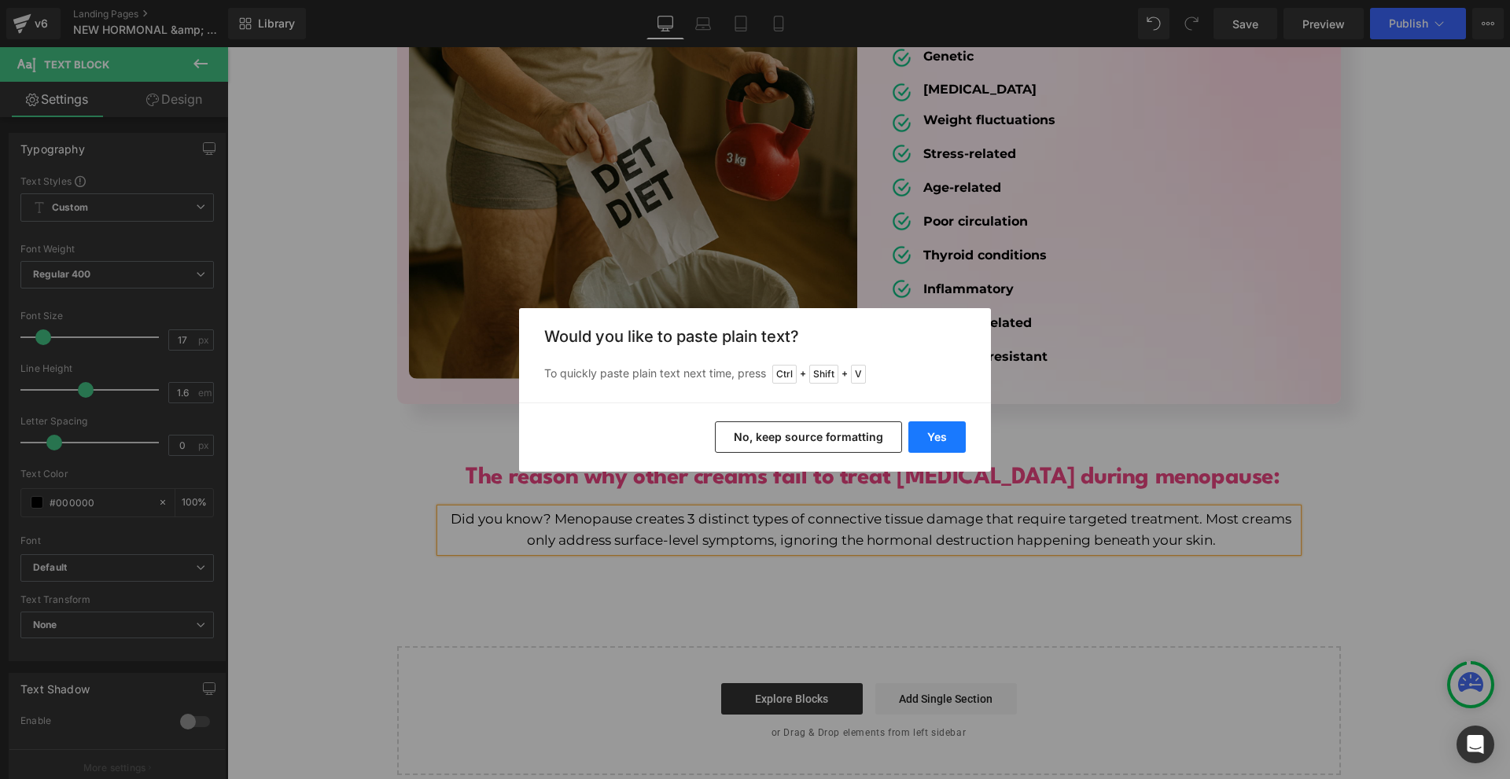
drag, startPoint x: 927, startPoint y: 447, endPoint x: 701, endPoint y: 400, distance: 230.6
click at [927, 447] on button "Yes" at bounding box center [936, 437] width 57 height 31
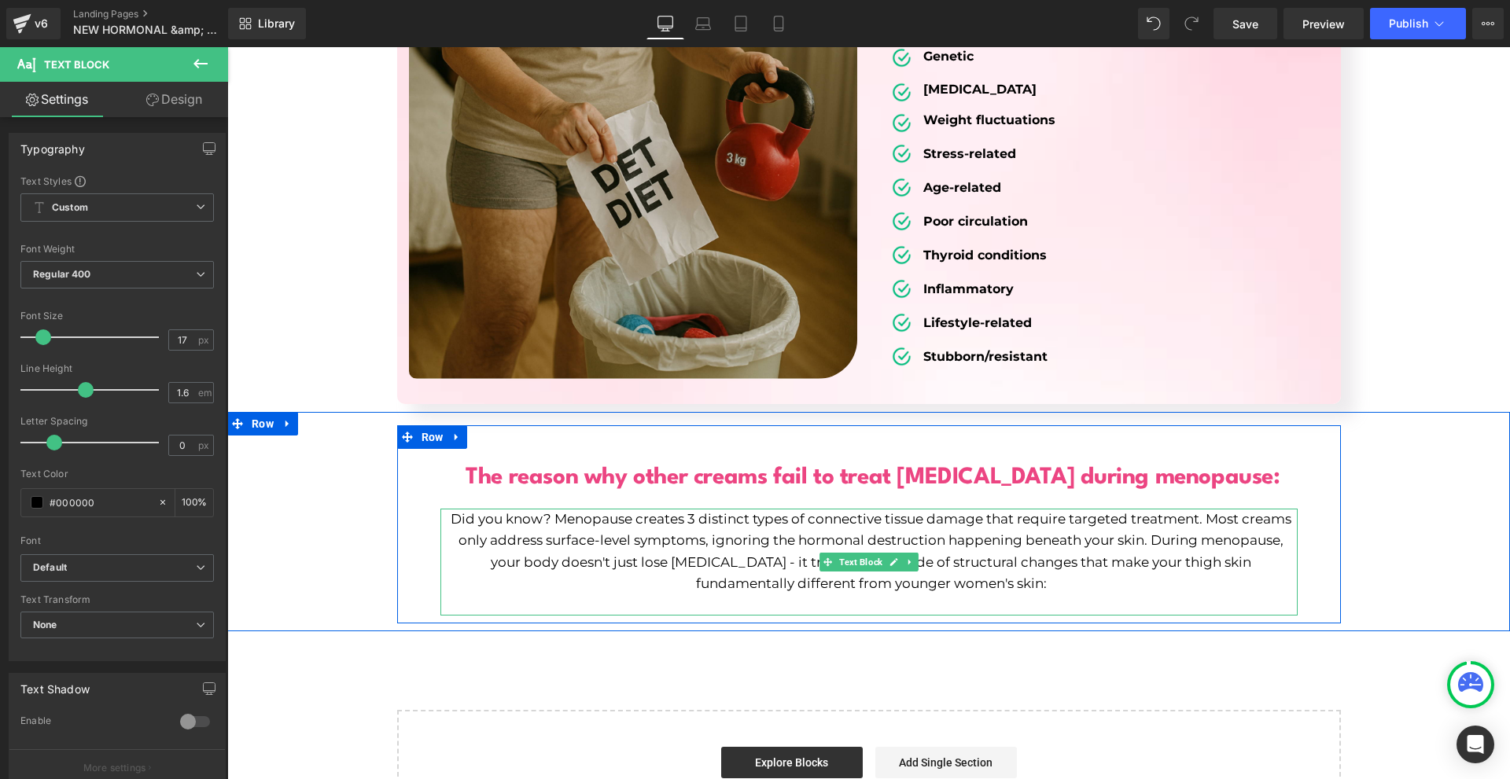
click at [1148, 525] on p "Did you know? Menopause creates 3 distinct types of connective tissue damage th…" at bounding box center [871, 552] width 852 height 86
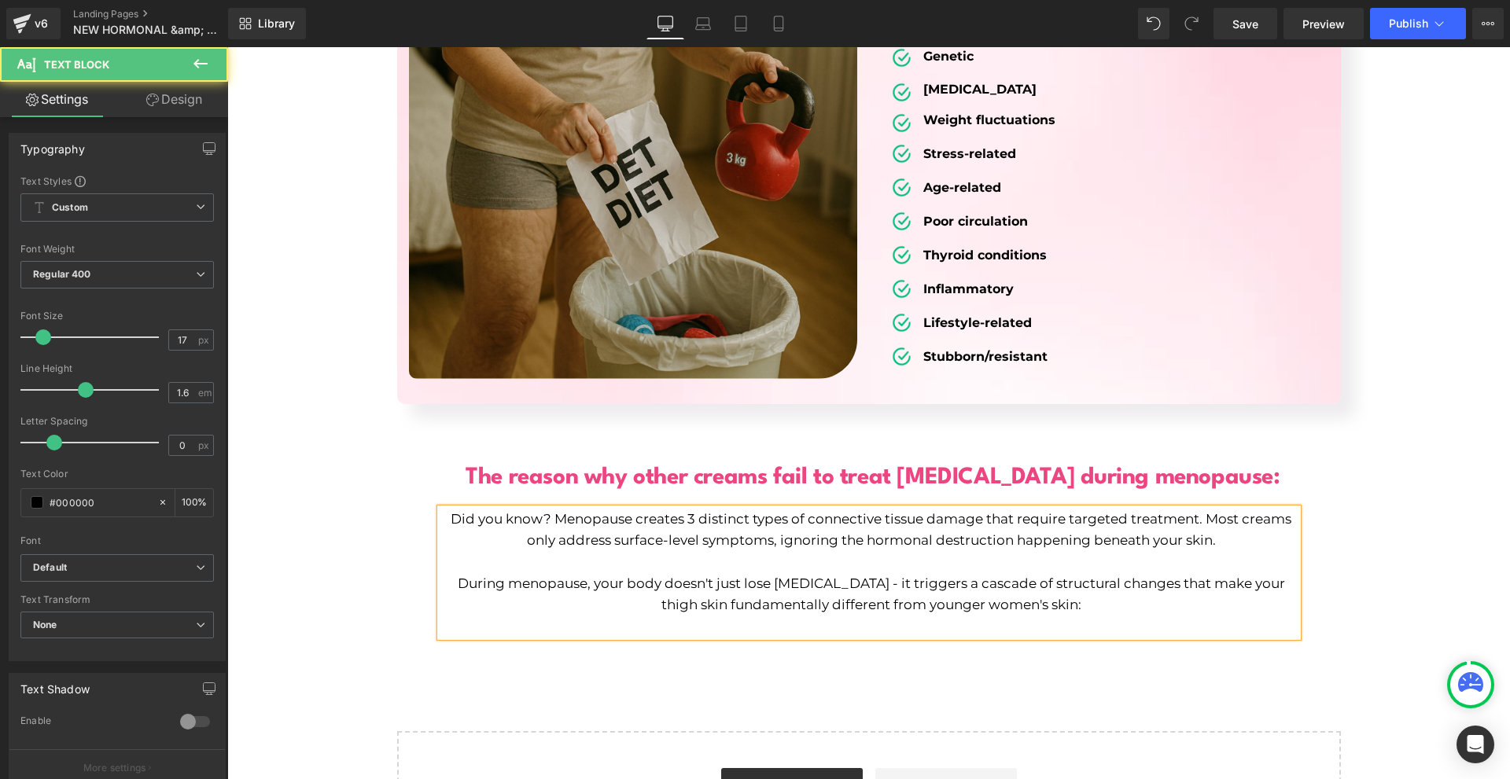
click at [1456, 562] on div "The reason why other creams fail to treat cellulite during menopause: Heading D…" at bounding box center [868, 534] width 1283 height 219
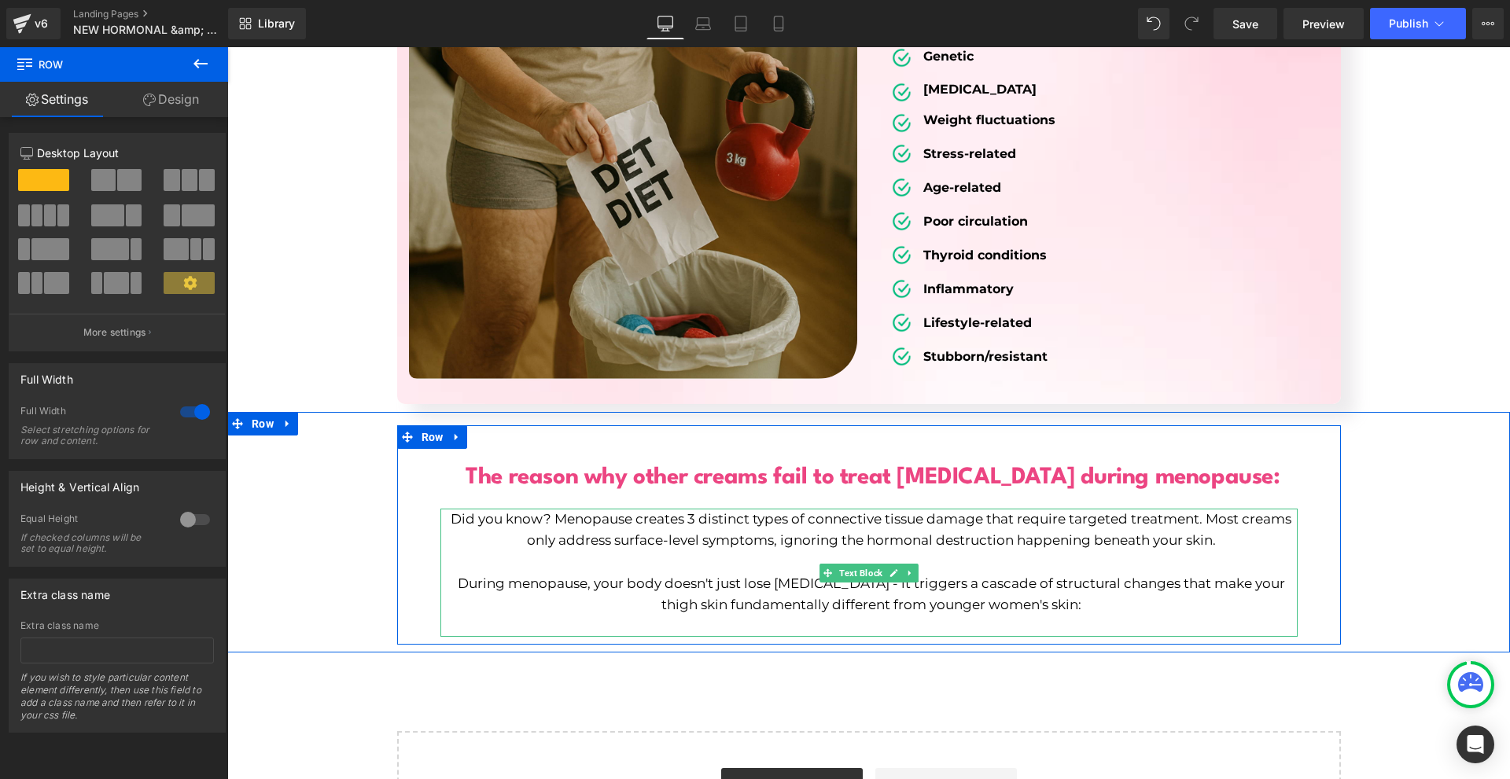
drag, startPoint x: 703, startPoint y: 506, endPoint x: 690, endPoint y: 504, distance: 13.6
click at [705, 509] on p "Did you know? Menopause creates 3 distinct types of connective tissue damage th…" at bounding box center [871, 530] width 852 height 42
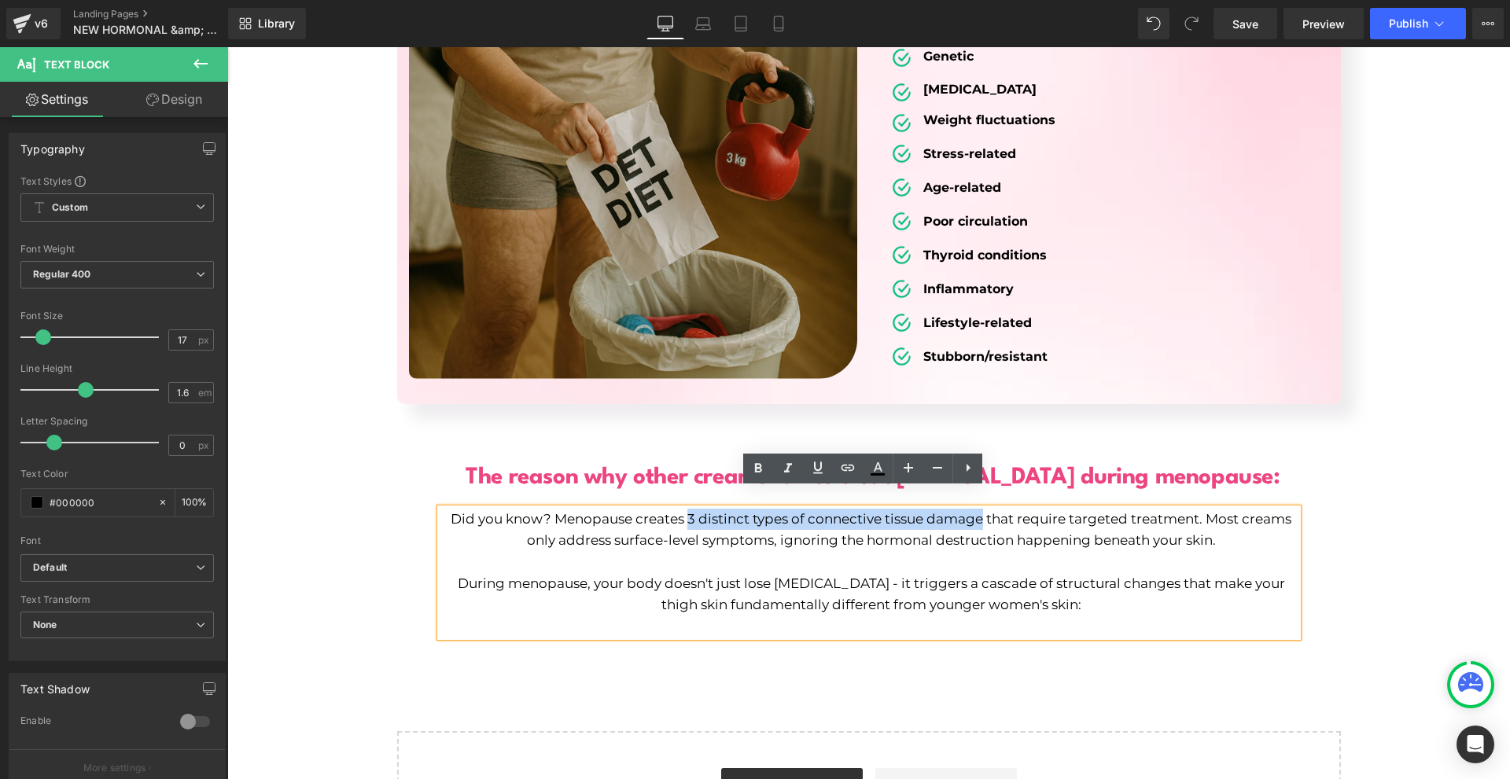
drag, startPoint x: 680, startPoint y: 495, endPoint x: 976, endPoint y: 502, distance: 295.8
click at [976, 509] on p "Did you know? Menopause creates 3 distinct types of connective tissue damage th…" at bounding box center [871, 530] width 852 height 42
click at [752, 473] on icon at bounding box center [758, 468] width 19 height 19
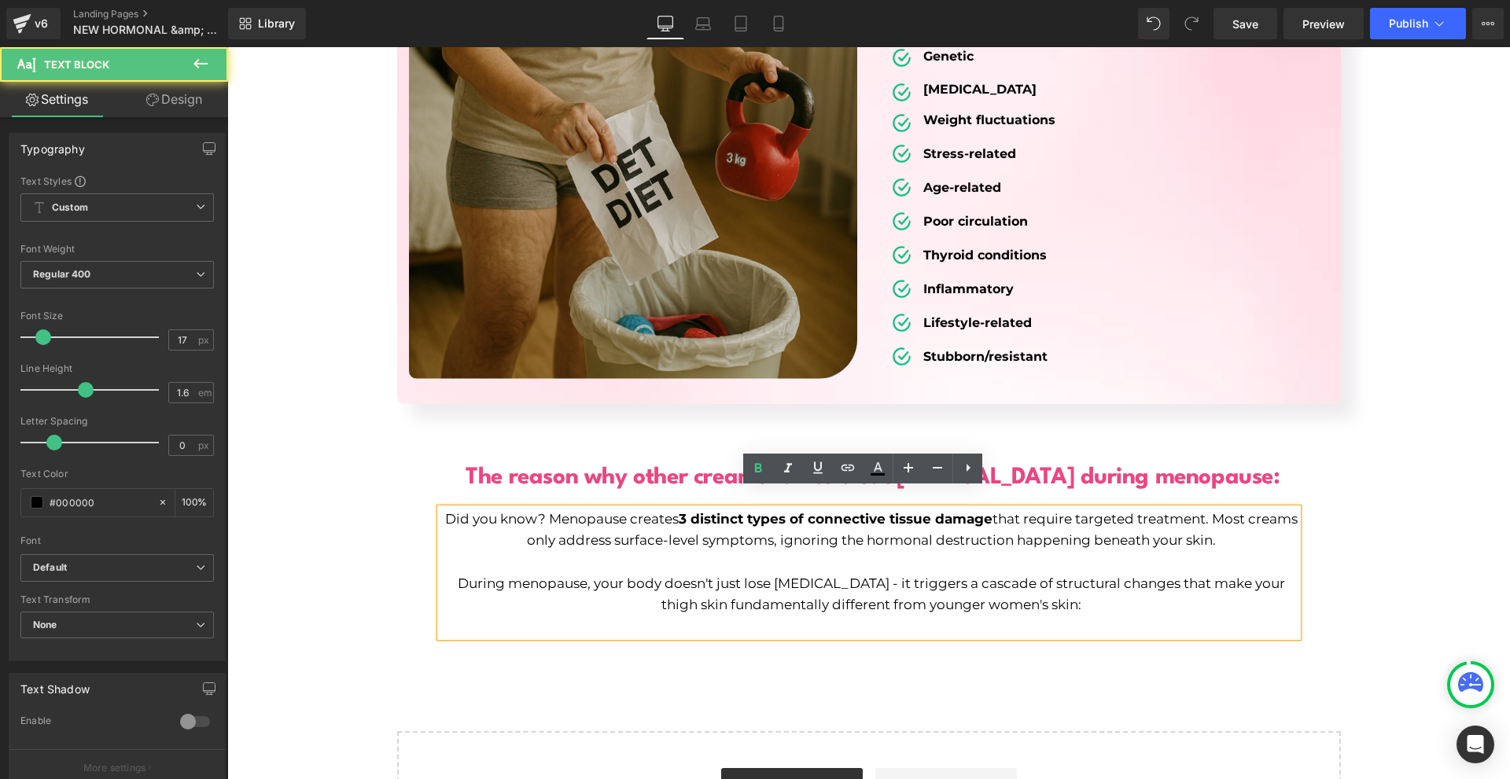
click at [1219, 552] on p at bounding box center [871, 562] width 852 height 21
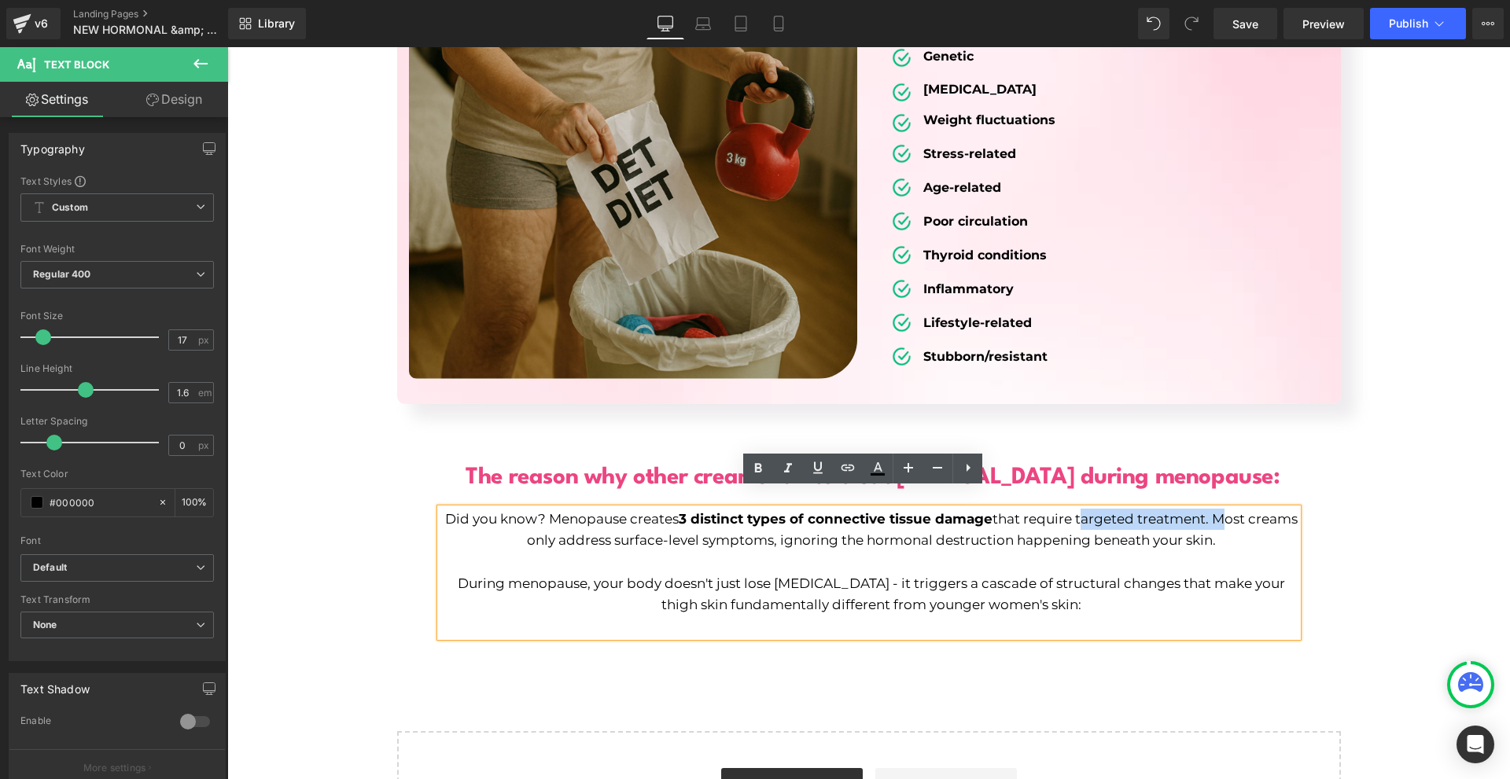
drag, startPoint x: 1099, startPoint y: 503, endPoint x: 1213, endPoint y: 497, distance: 115.0
click at [1234, 509] on p "Did you know? Menopause creates 3 distinct types of connective tissue damage th…" at bounding box center [871, 530] width 852 height 42
drag, startPoint x: 750, startPoint y: 479, endPoint x: 767, endPoint y: 449, distance: 34.1
click at [750, 479] on link at bounding box center [758, 469] width 30 height 30
click at [1444, 521] on div "The reason why other creams fail to treat cellulite during menopause: Heading D…" at bounding box center [868, 534] width 1283 height 219
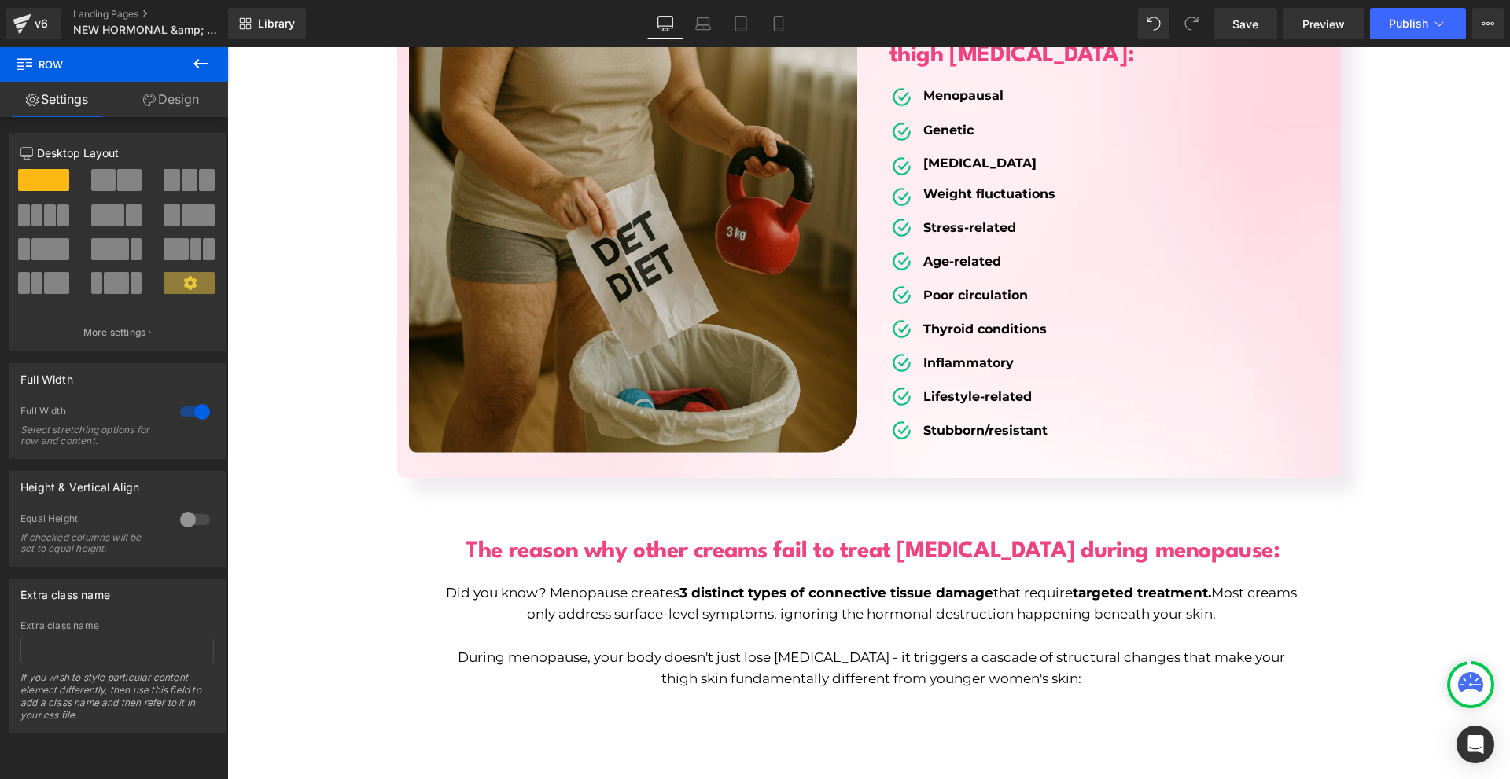
scroll to position [6608, 0]
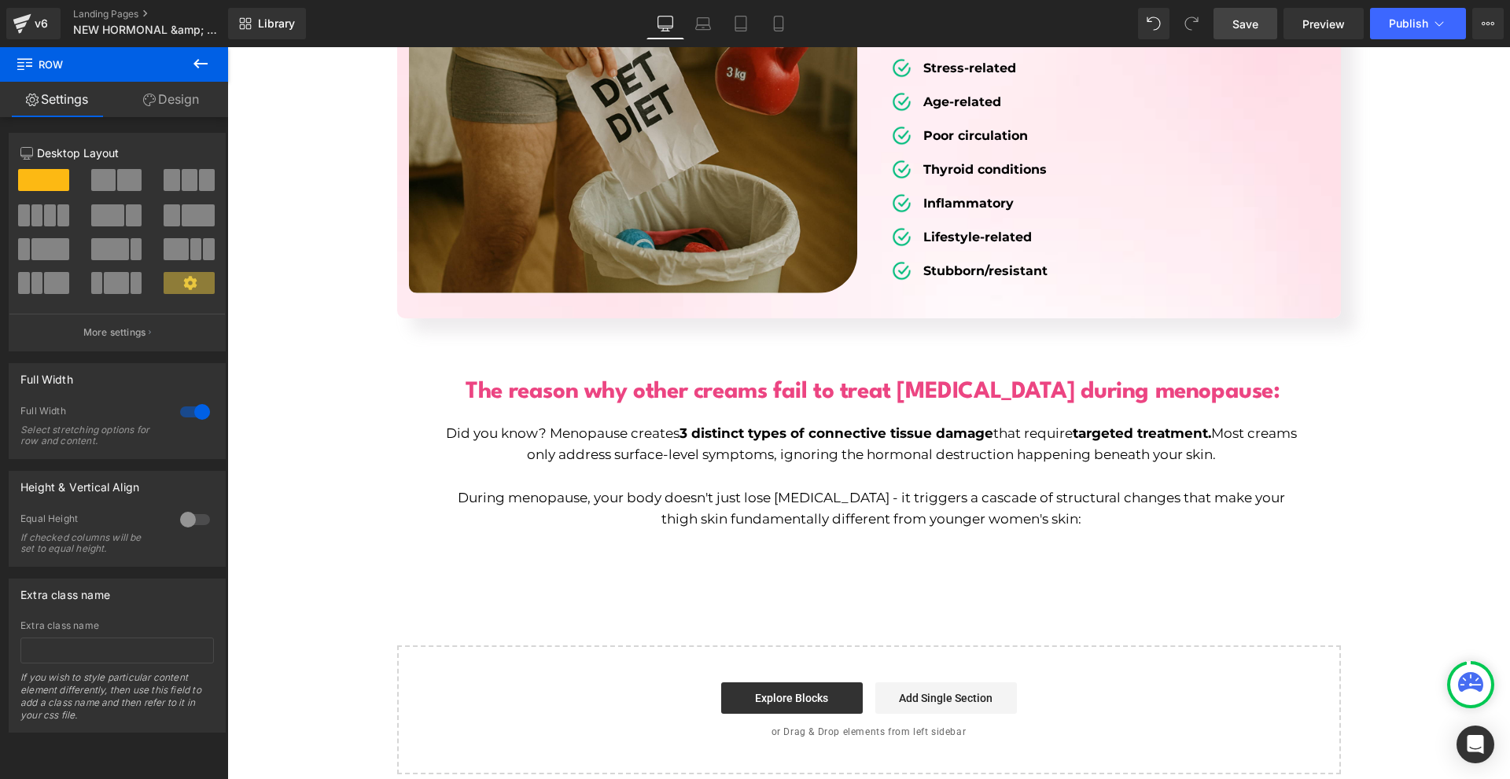
click at [1243, 24] on span "Save" at bounding box center [1245, 24] width 26 height 17
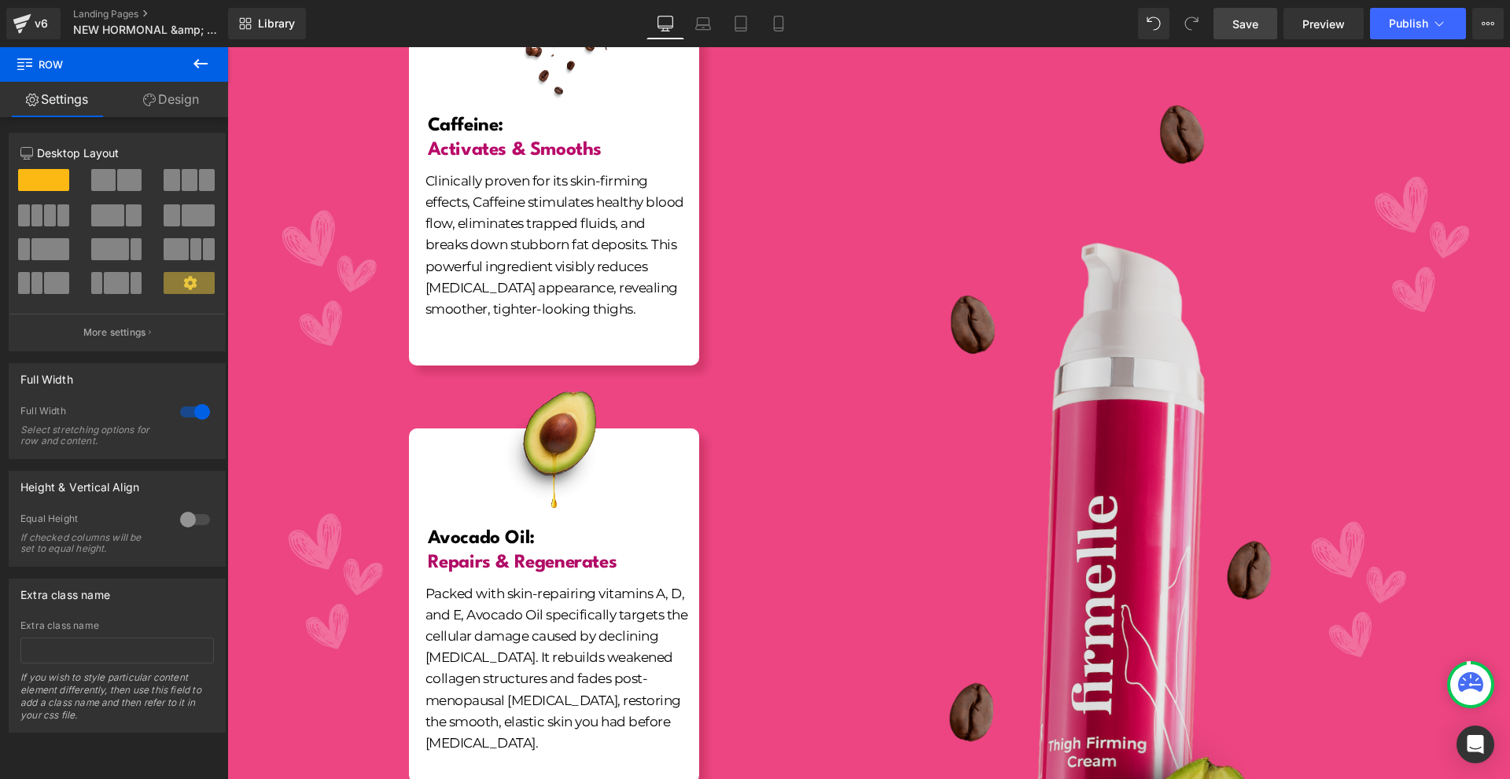
scroll to position [946, 0]
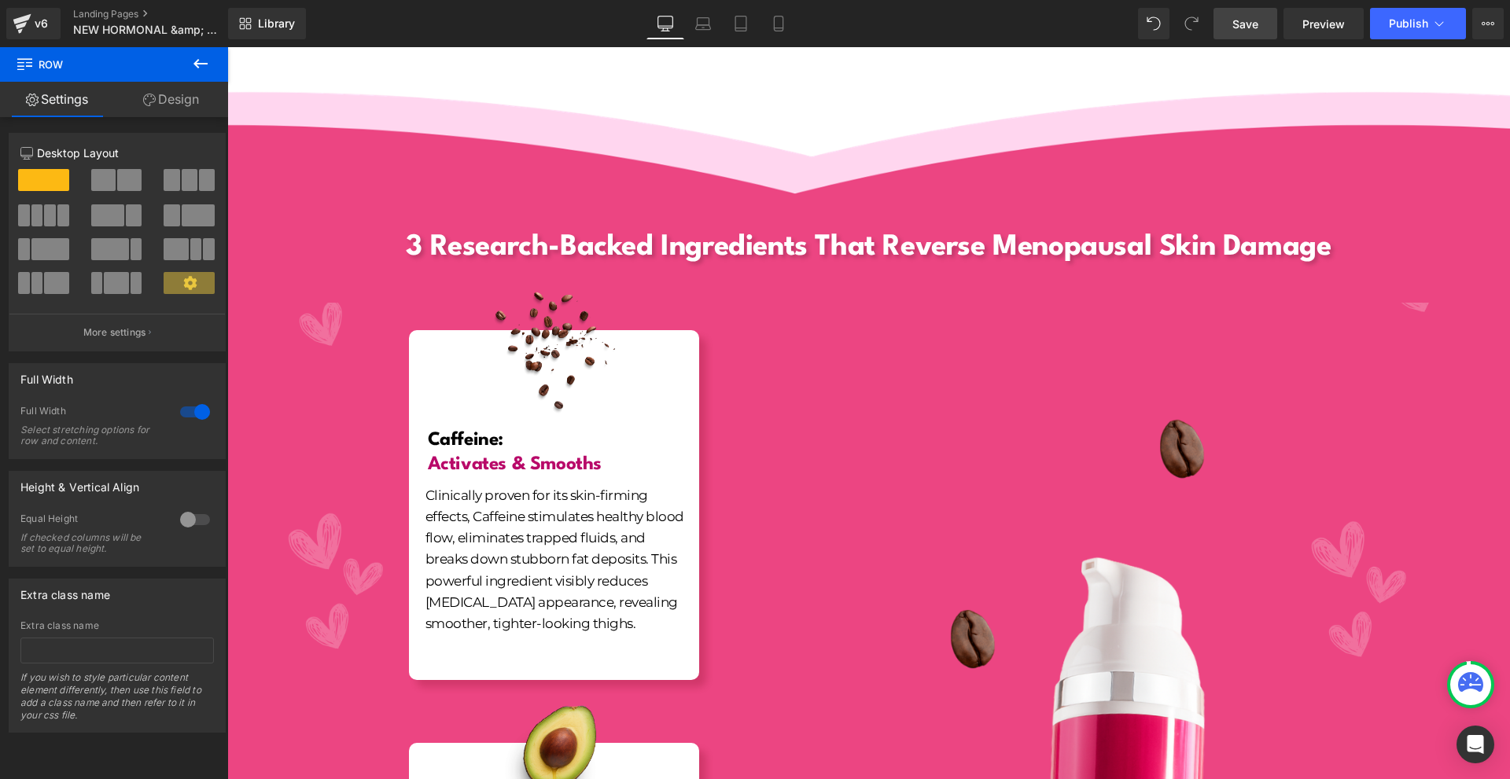
click at [1232, 25] on link "Save" at bounding box center [1245, 23] width 64 height 31
